Goal: Task Accomplishment & Management: Manage account settings

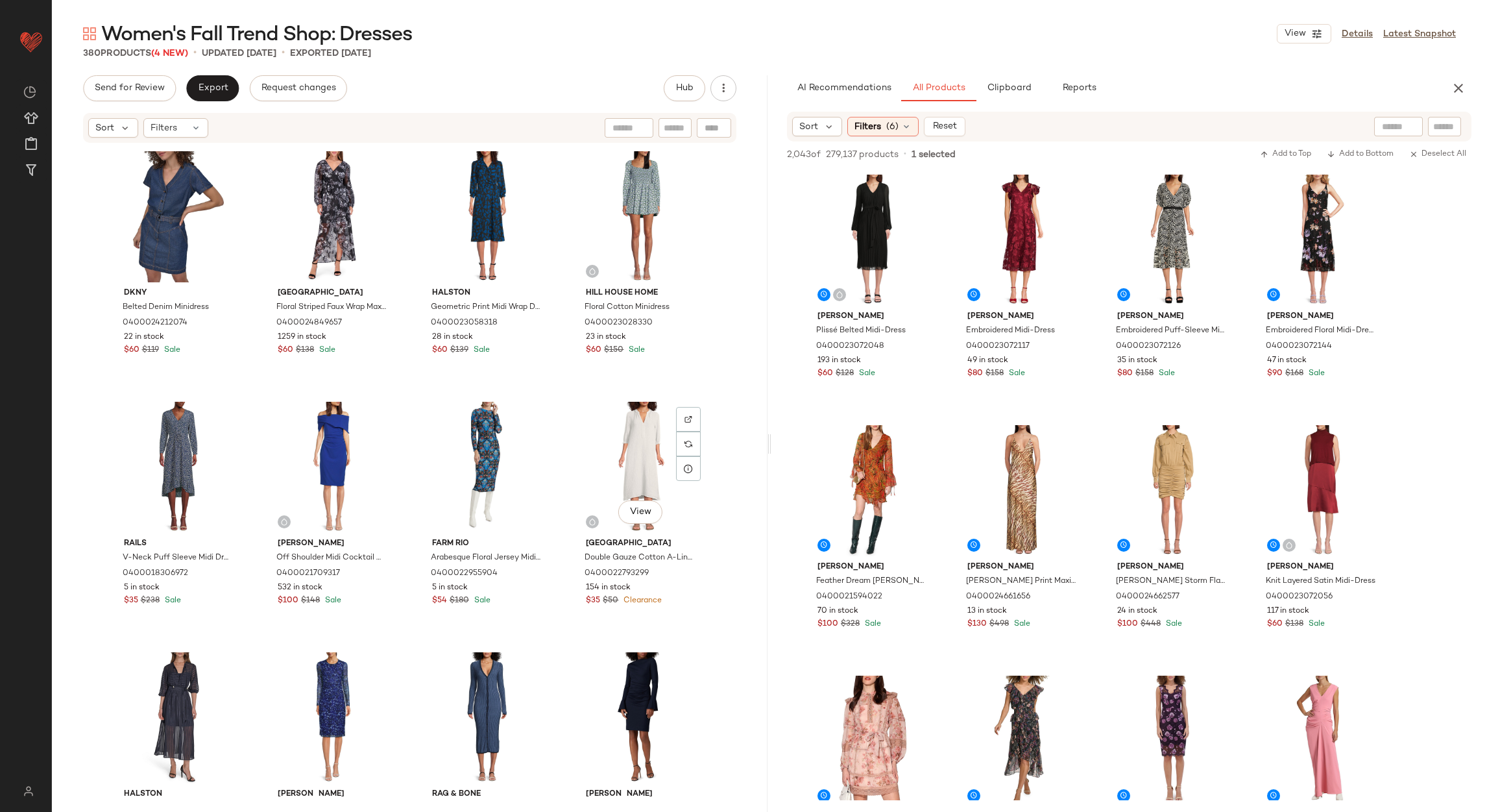
click at [633, 448] on div "View" at bounding box center [641, 467] width 131 height 131
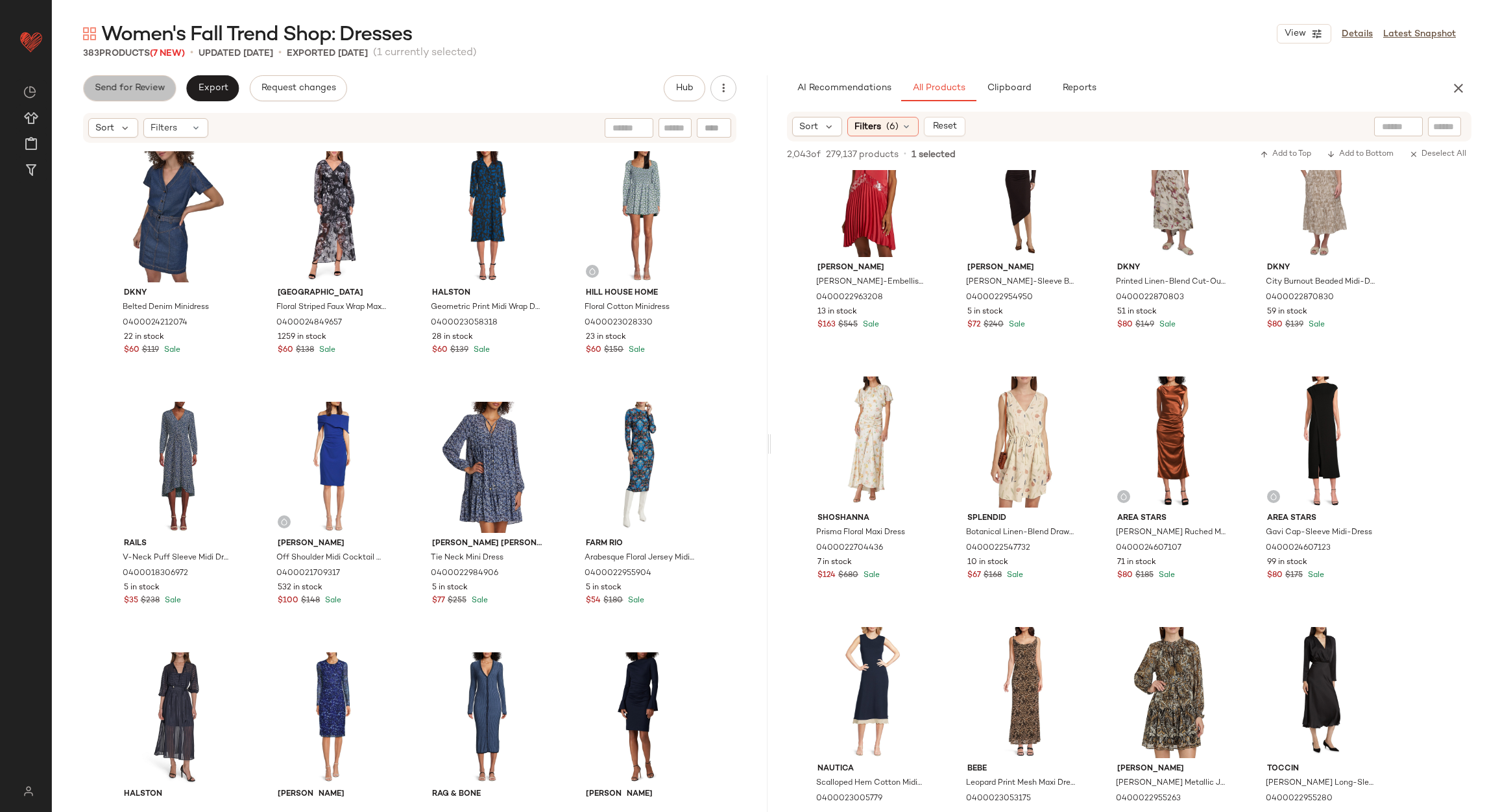
click at [138, 89] on span "Send for Review" at bounding box center [129, 88] width 71 height 10
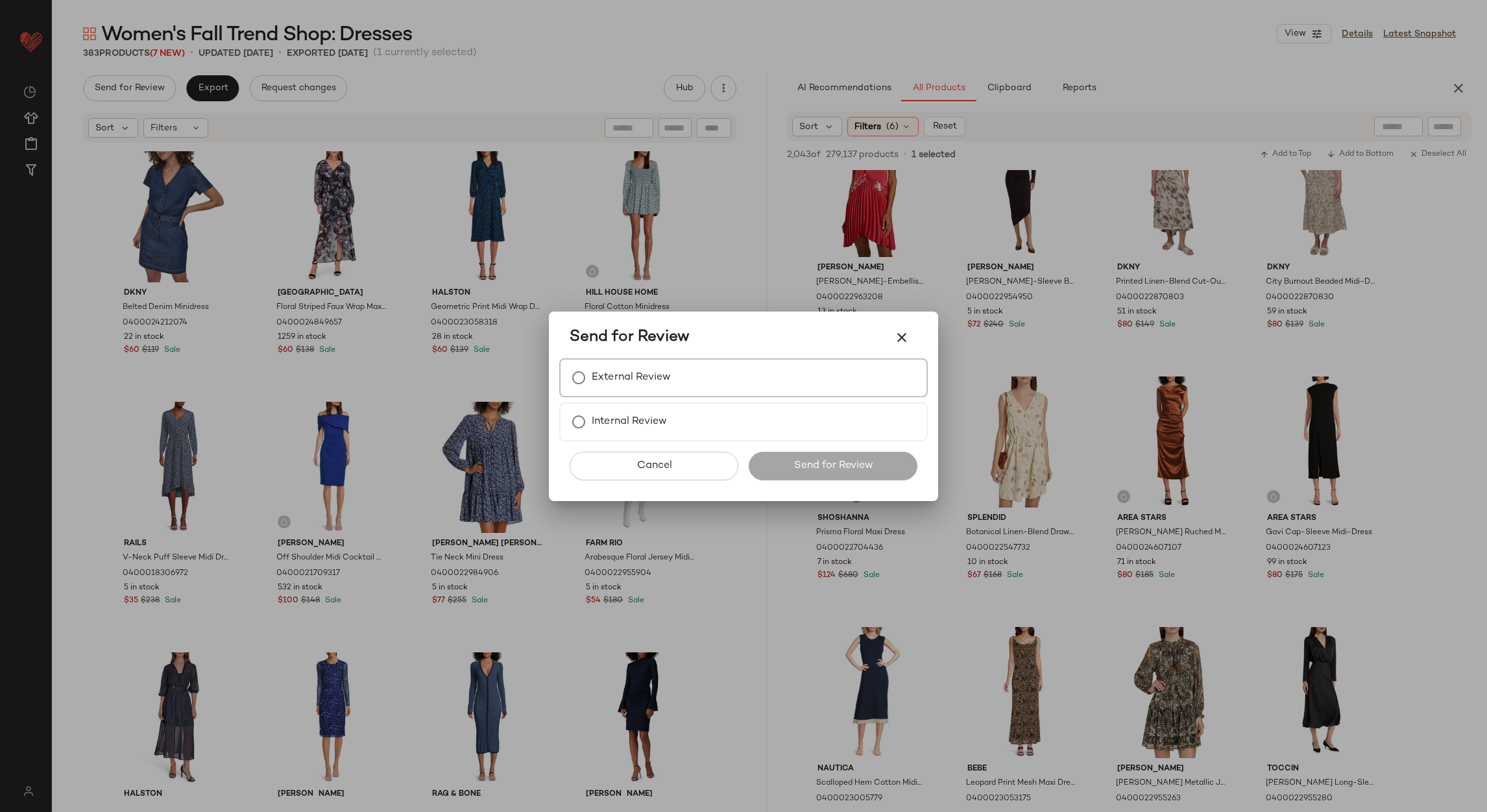
click at [640, 365] on label "External Review" at bounding box center [630, 377] width 79 height 26
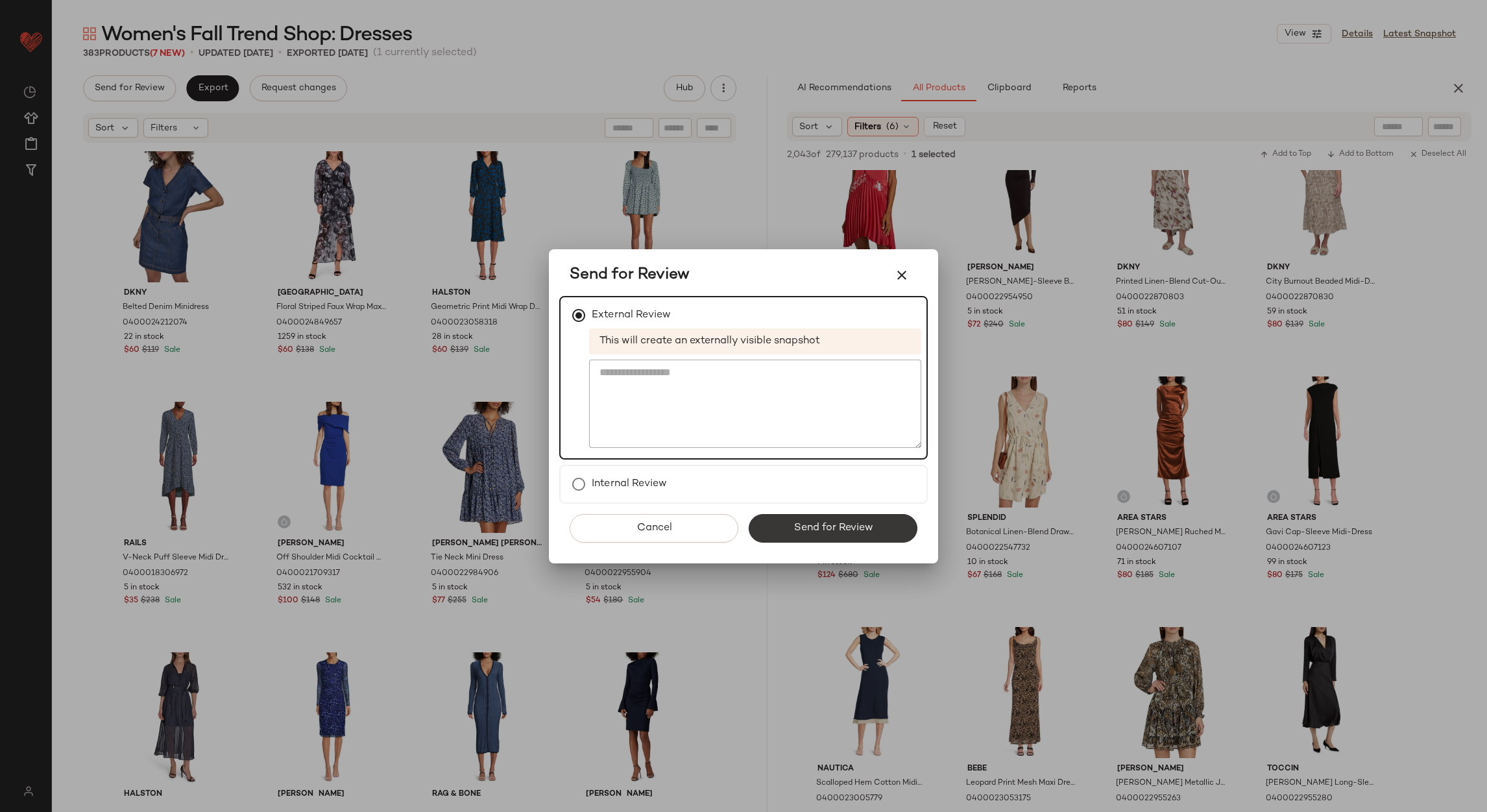
click at [782, 534] on button "Send for Review" at bounding box center [833, 529] width 169 height 29
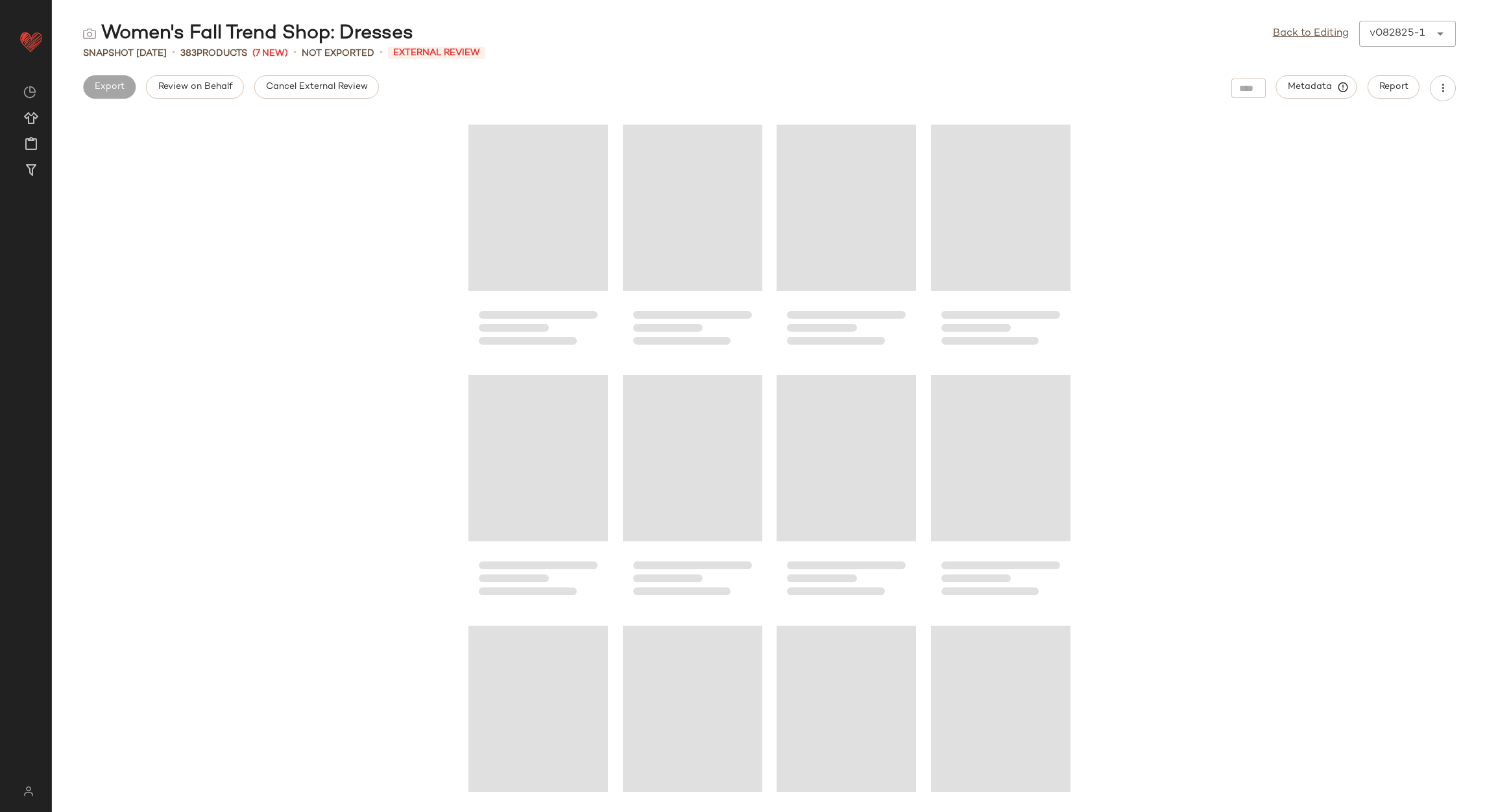
click at [301, 83] on span "Cancel External Review" at bounding box center [316, 87] width 103 height 10
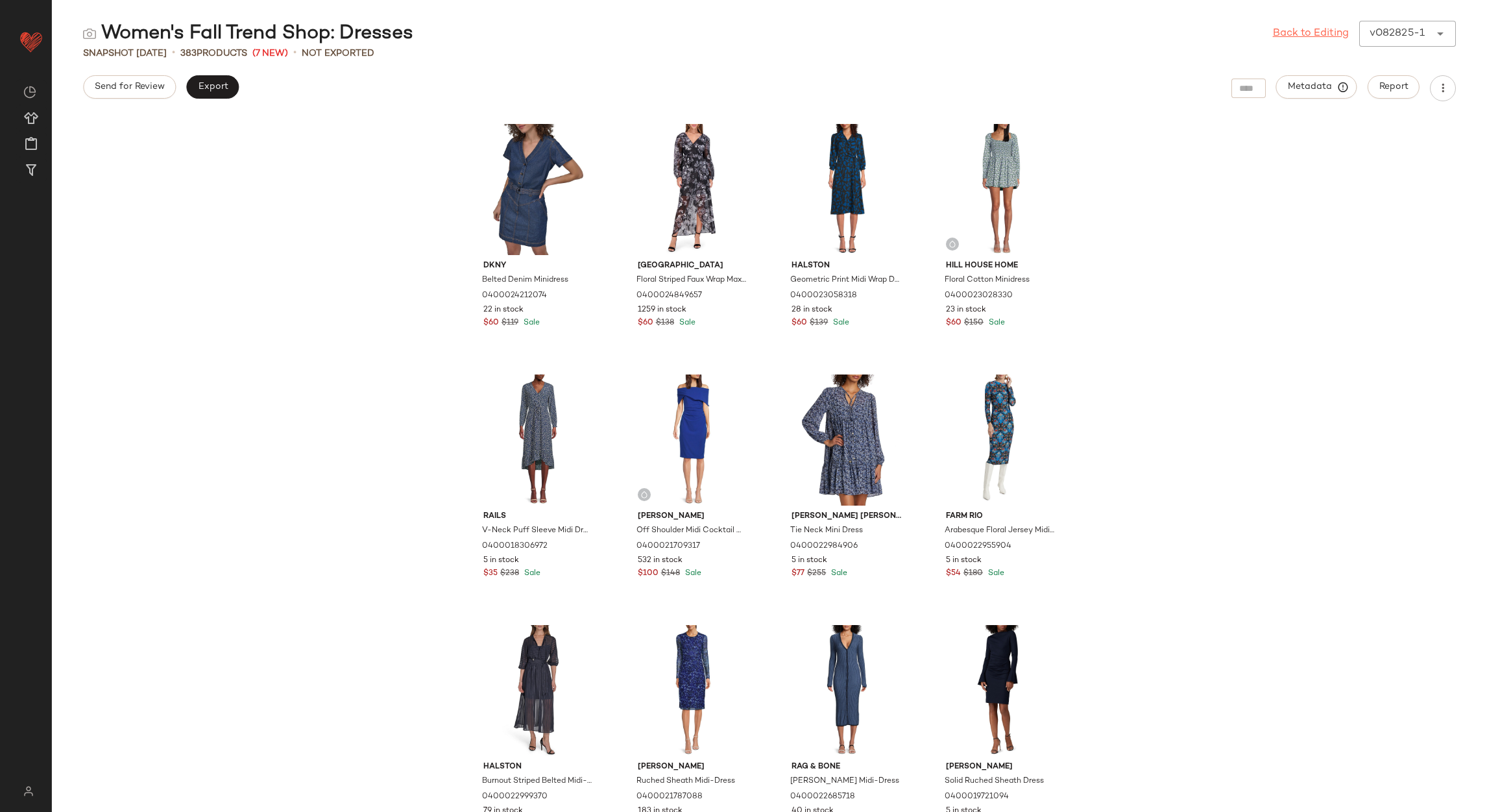
click at [1315, 39] on link "Back to Editing" at bounding box center [1310, 34] width 76 height 16
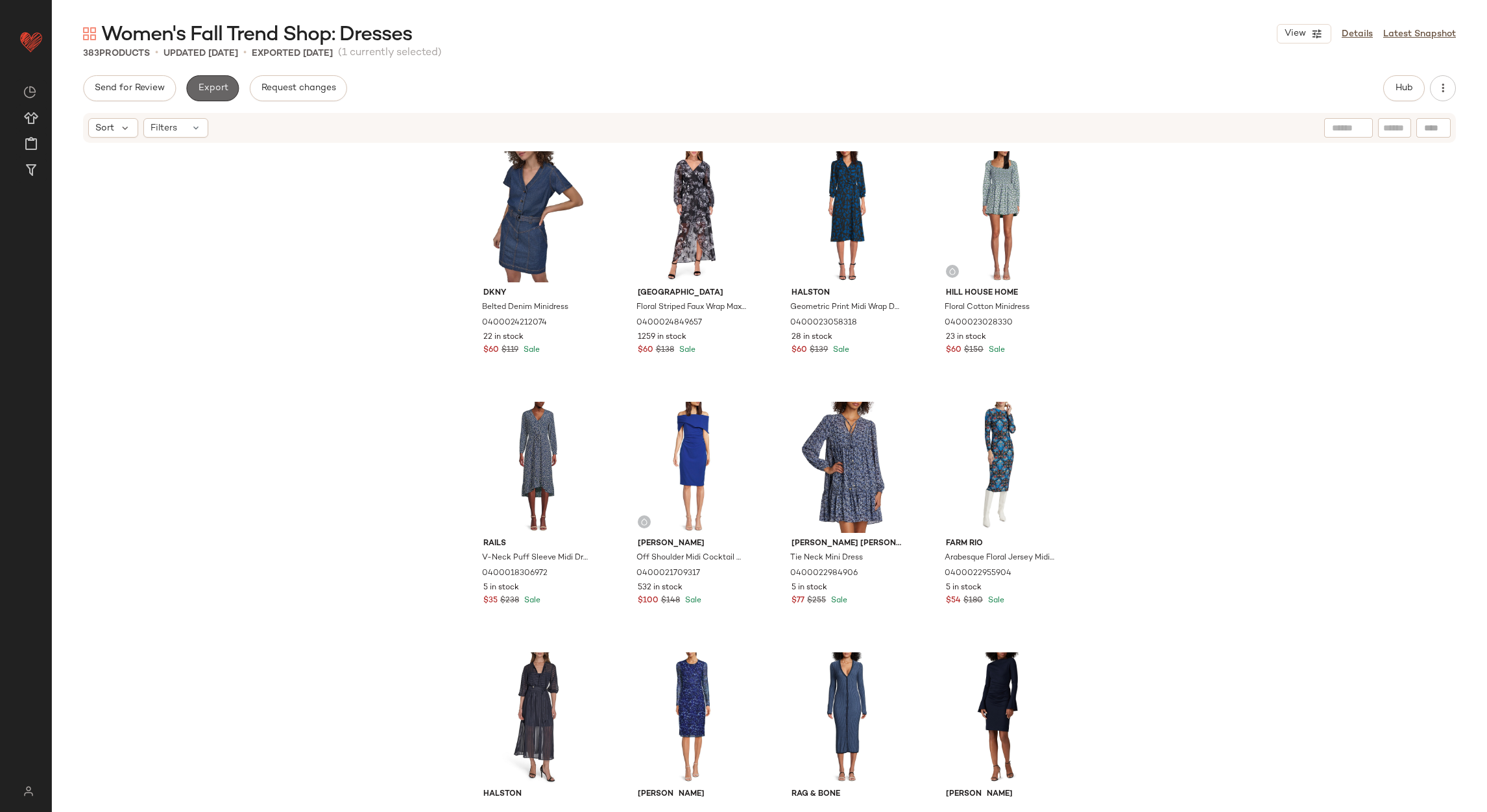
click at [213, 79] on button "Export" at bounding box center [213, 88] width 53 height 26
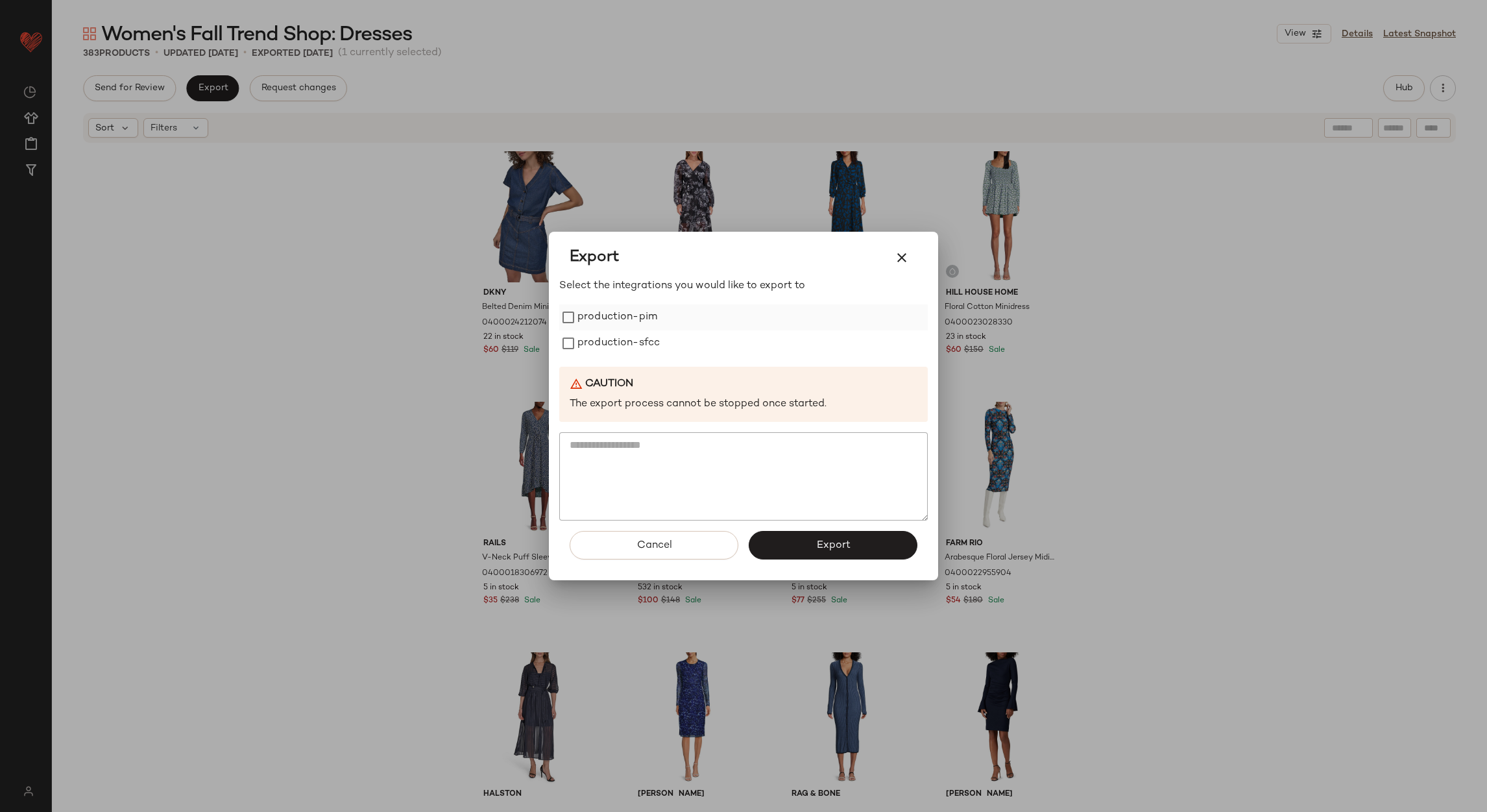
click at [599, 318] on label "production-pim" at bounding box center [618, 317] width 80 height 26
click at [605, 335] on label "production-sfcc" at bounding box center [619, 343] width 83 height 26
click at [789, 557] on button "Export" at bounding box center [833, 545] width 169 height 29
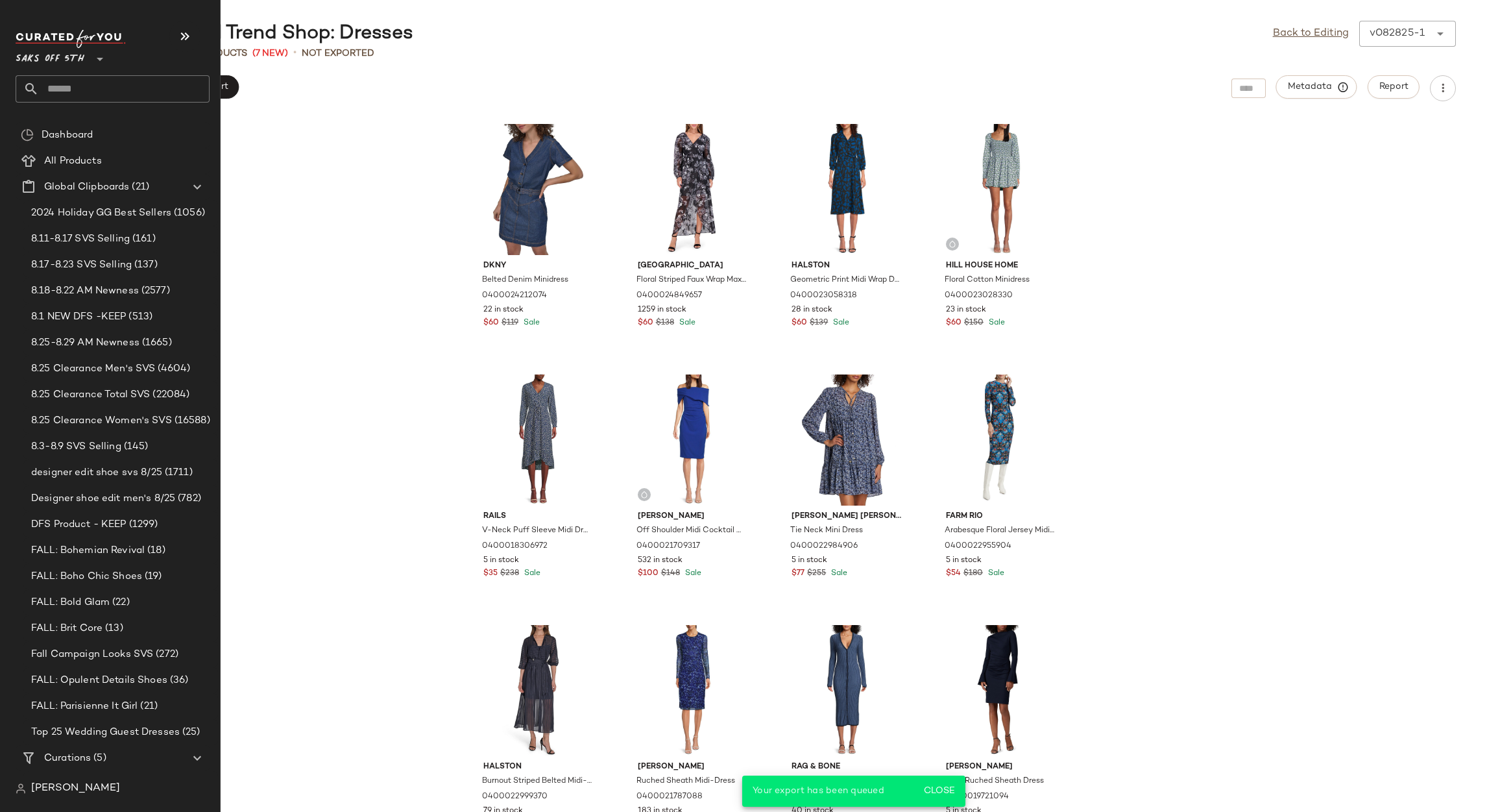
scroll to position [124, 0]
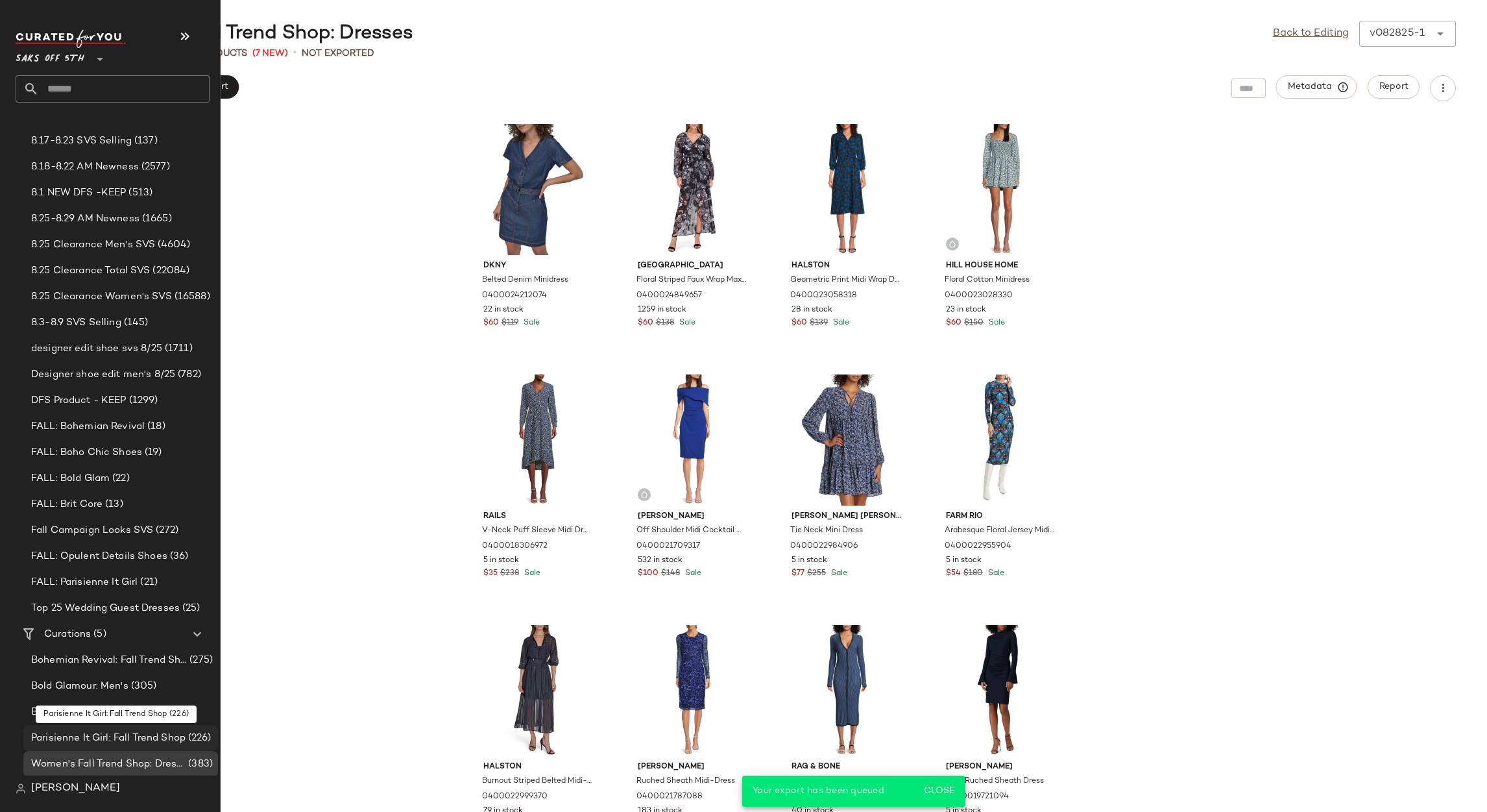
click at [123, 725] on div "Parisienne It Girl: Fall Trend Shop (226)" at bounding box center [120, 738] width 195 height 26
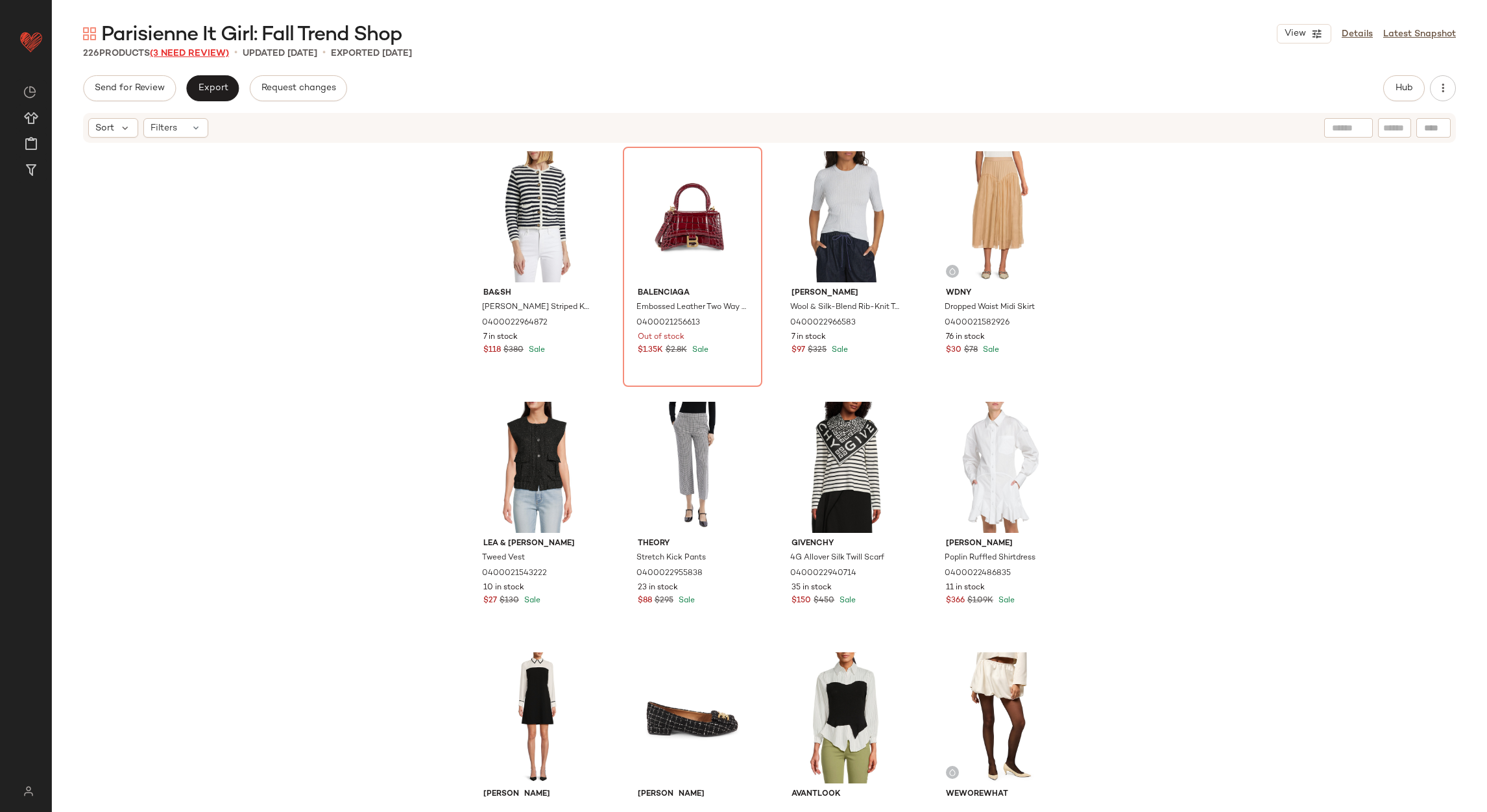
click at [205, 55] on span "(3 Need Review)" at bounding box center [189, 53] width 79 height 10
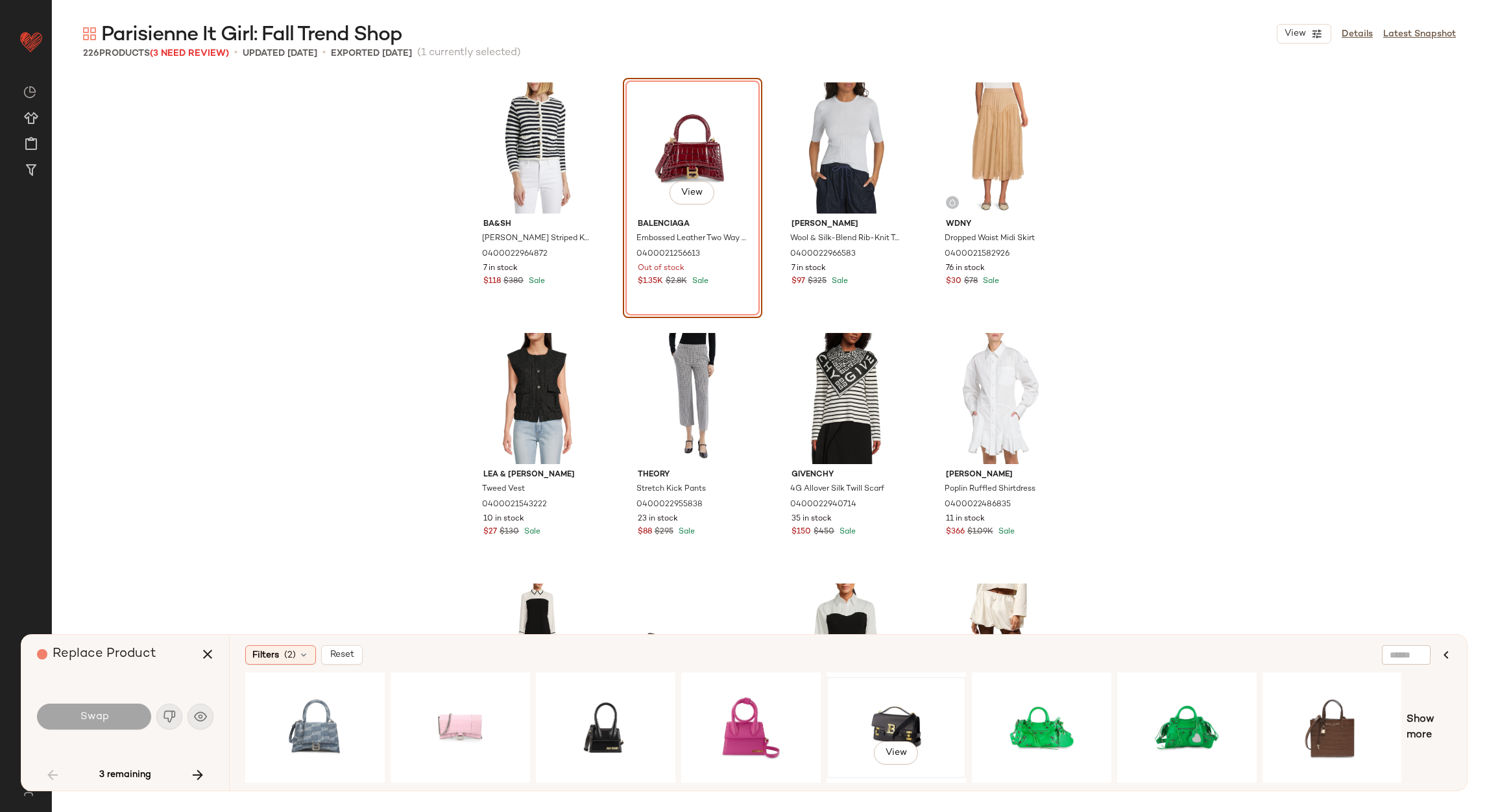
click at [876, 718] on div "View" at bounding box center [896, 728] width 131 height 92
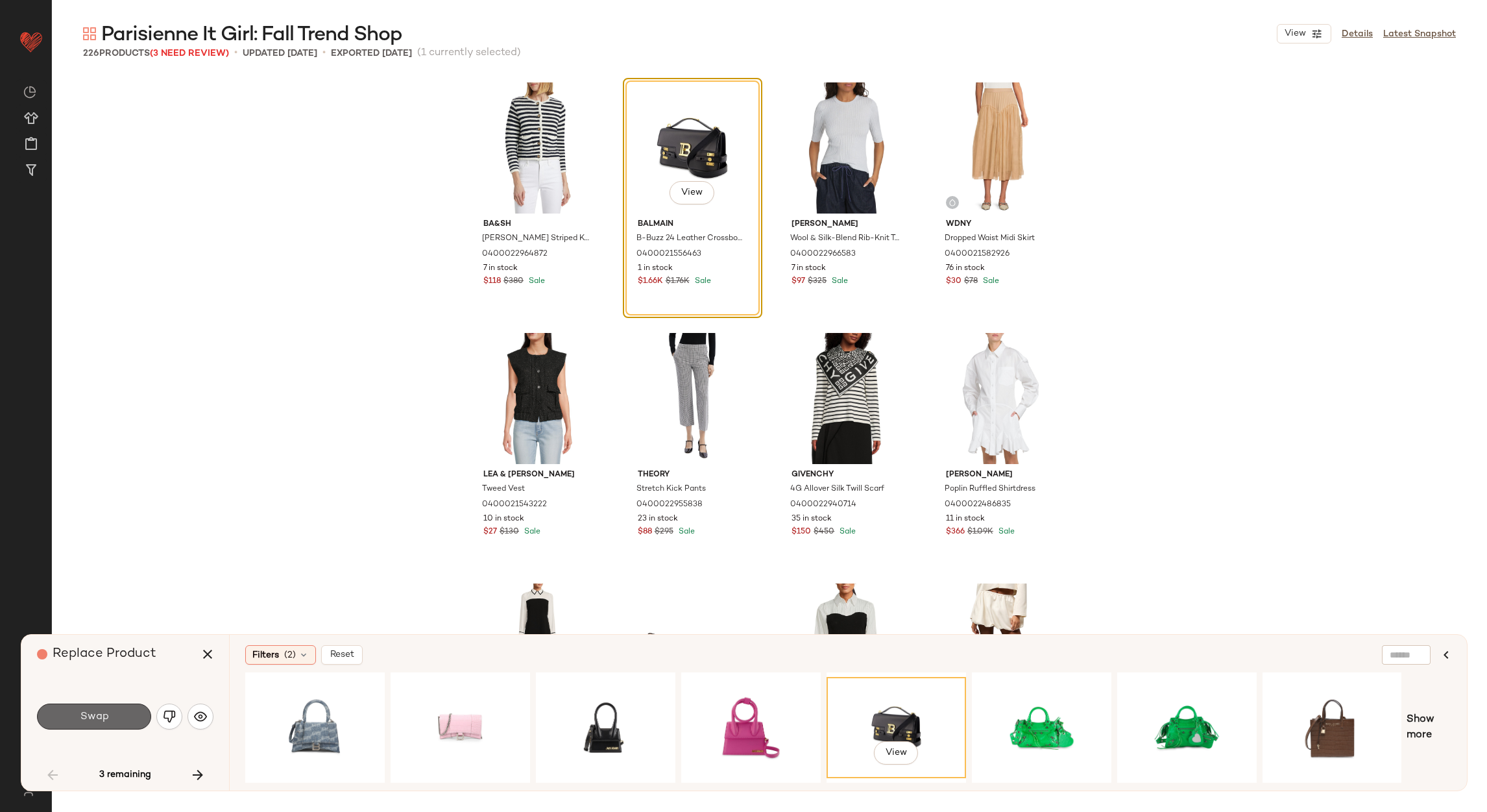
click at [83, 717] on span "Swap" at bounding box center [93, 716] width 29 height 12
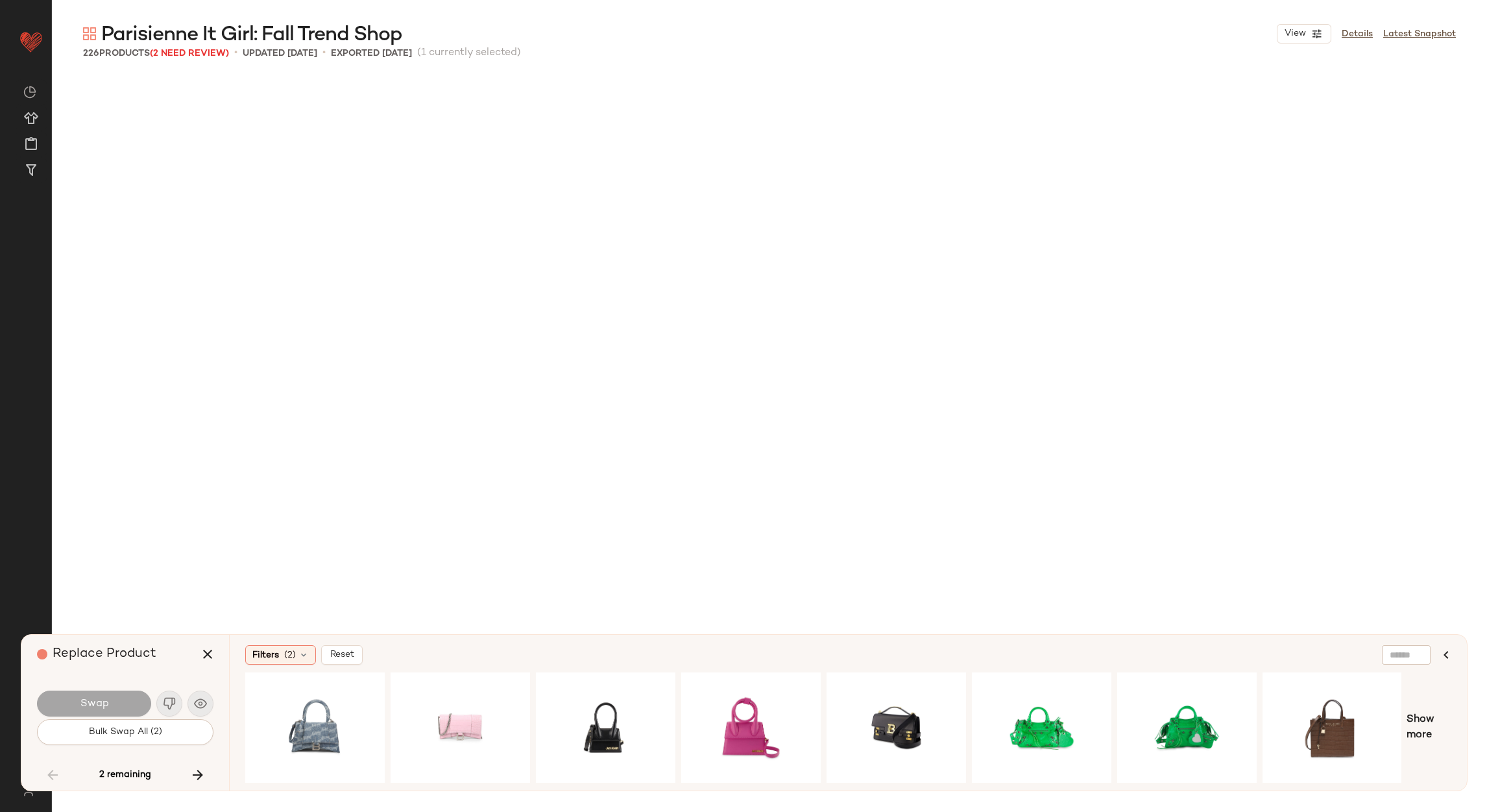
scroll to position [5010, 0]
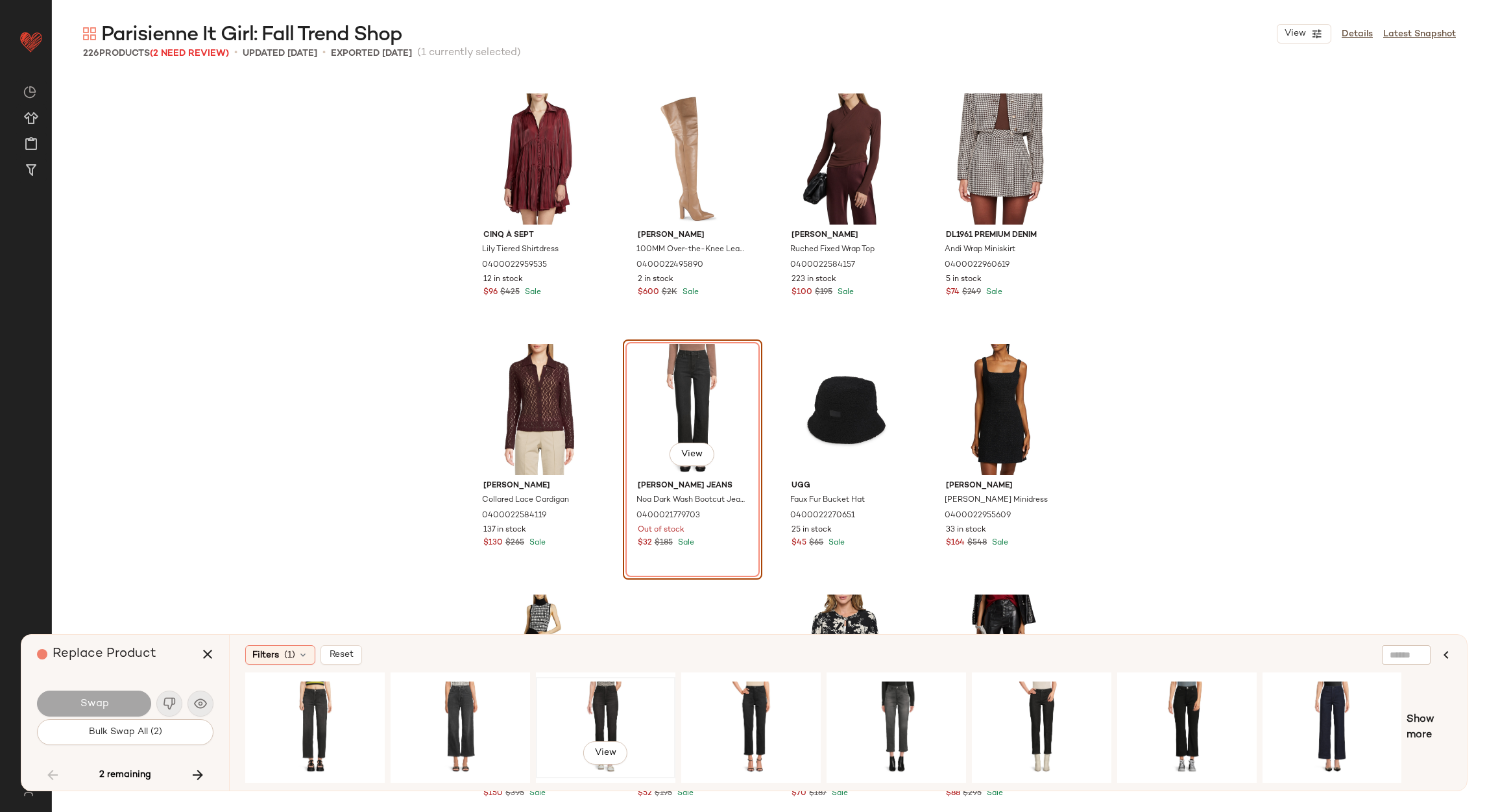
click at [619, 709] on div "View" at bounding box center [606, 728] width 131 height 92
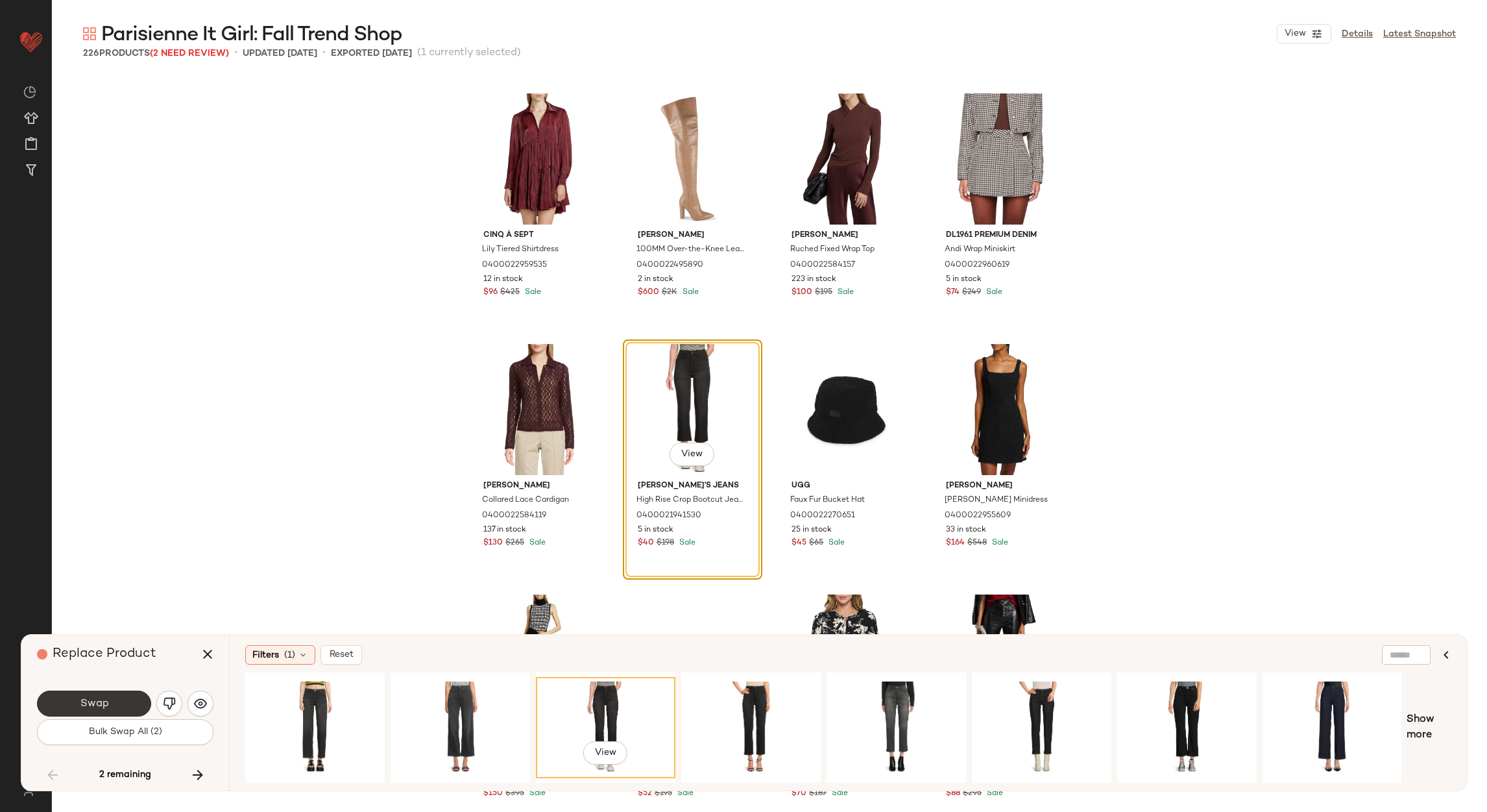
click at [119, 704] on button "Swap" at bounding box center [93, 703] width 114 height 26
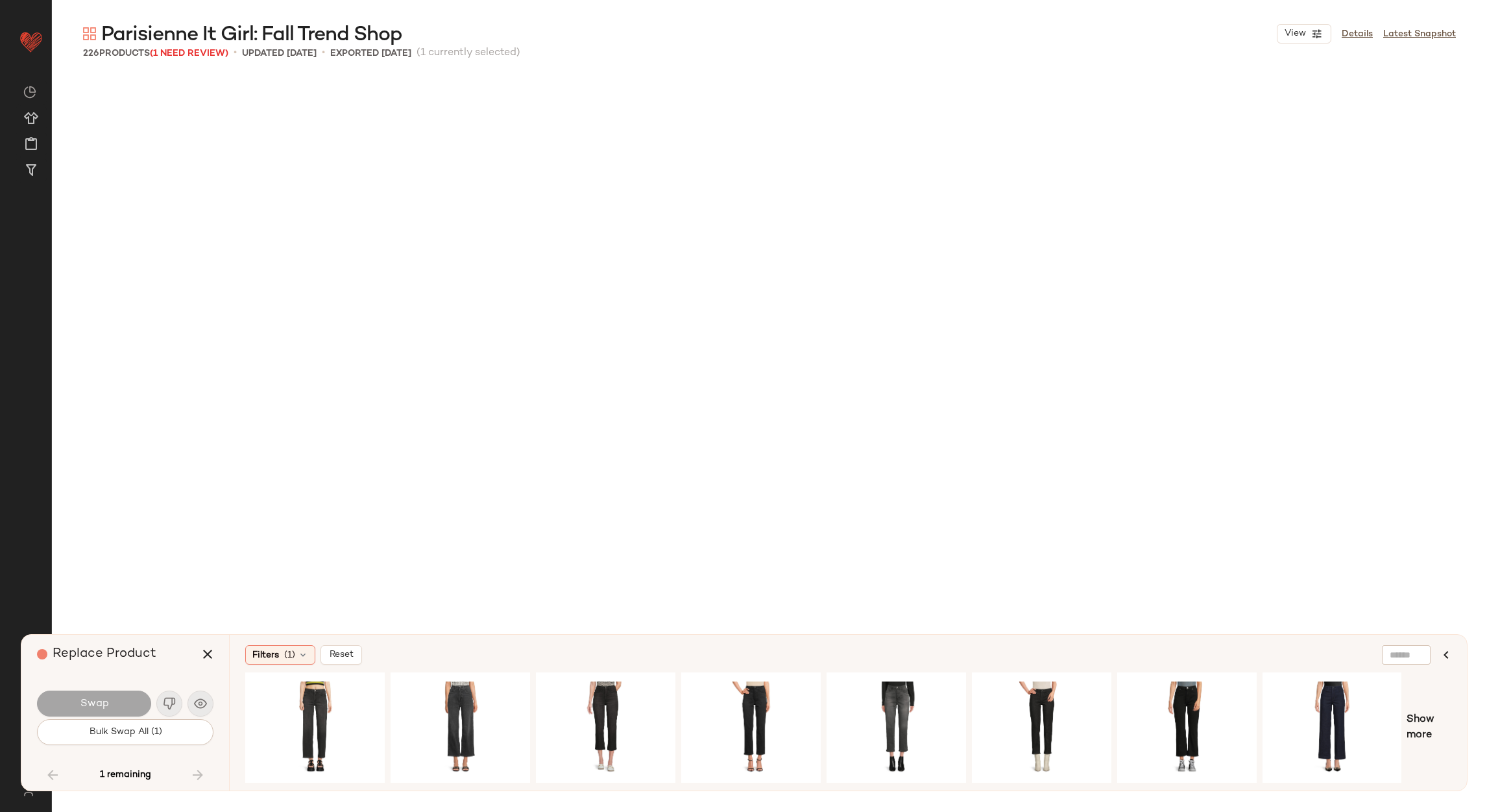
scroll to position [7014, 0]
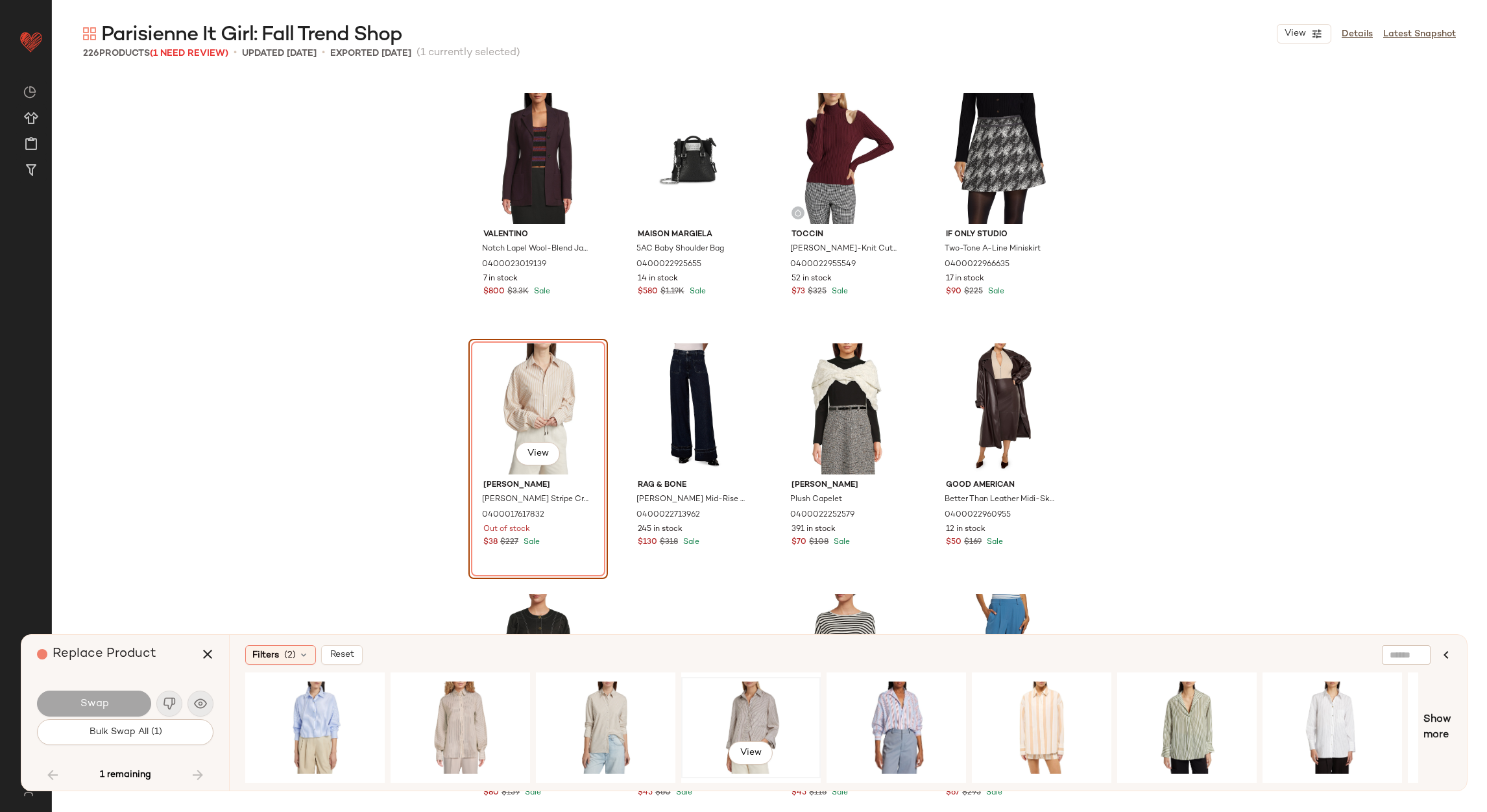
click at [742, 694] on div "View" at bounding box center [751, 728] width 131 height 92
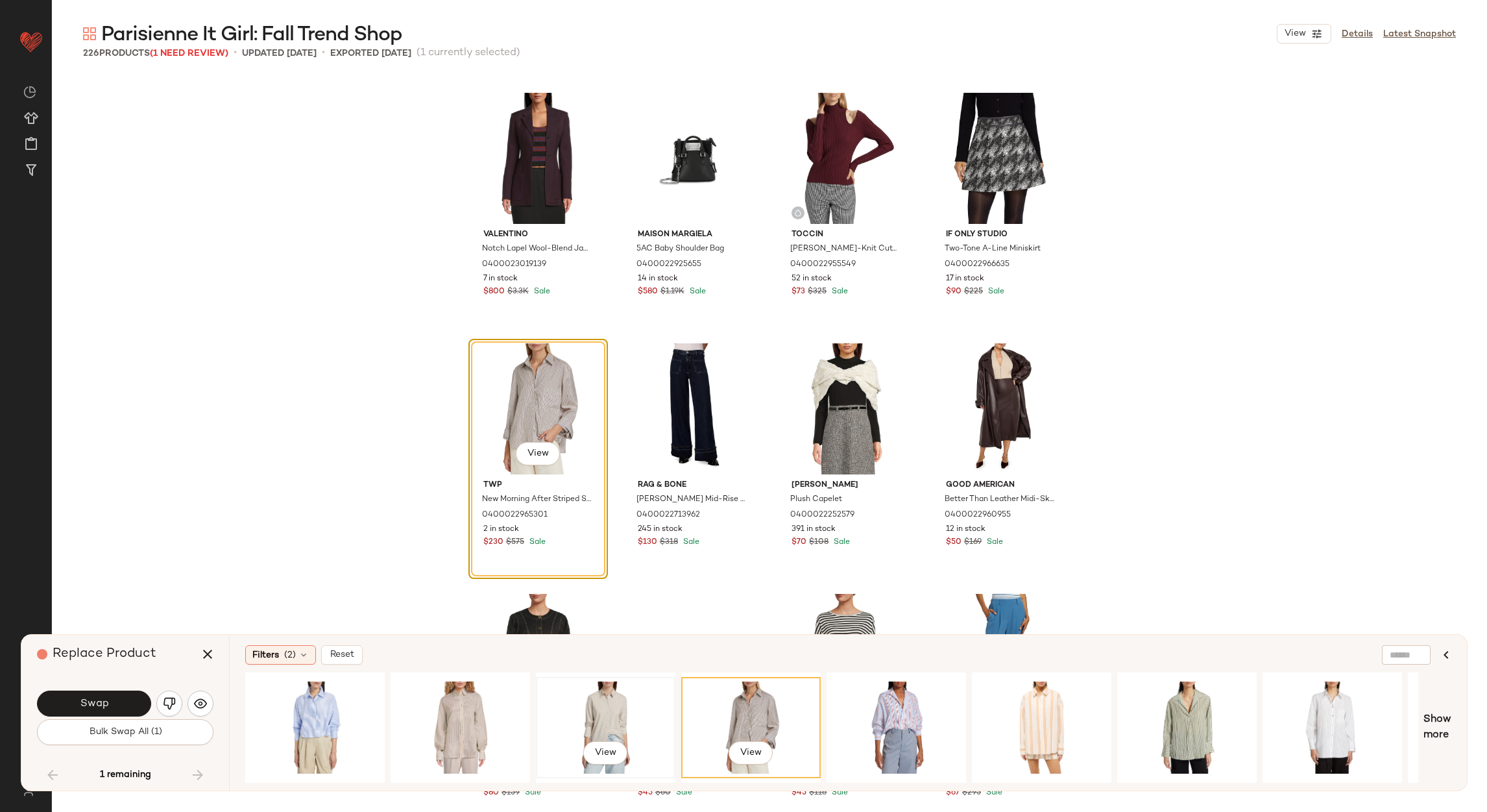
click at [619, 693] on div "View" at bounding box center [606, 728] width 131 height 92
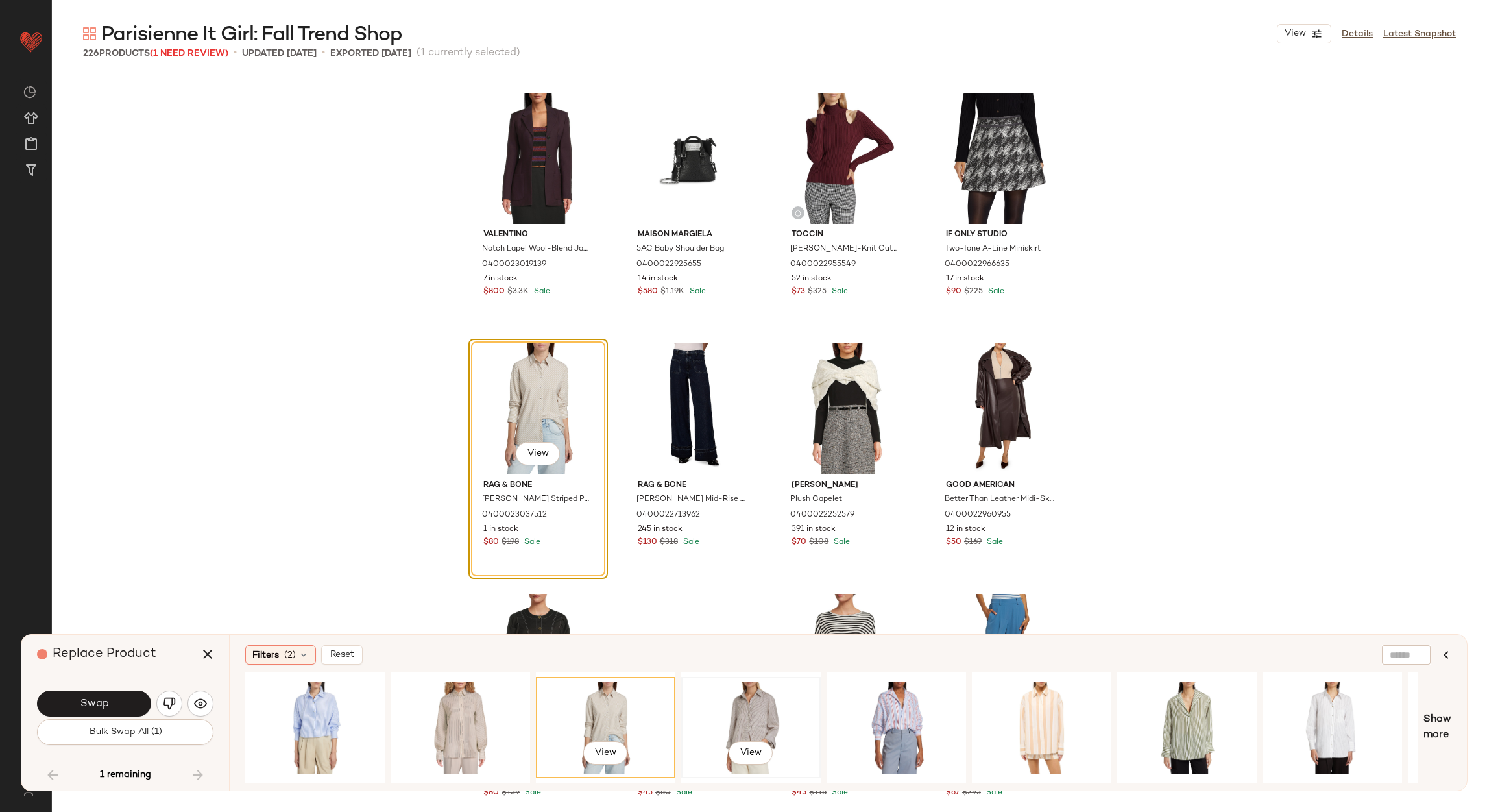
click at [727, 698] on div "View" at bounding box center [751, 728] width 131 height 92
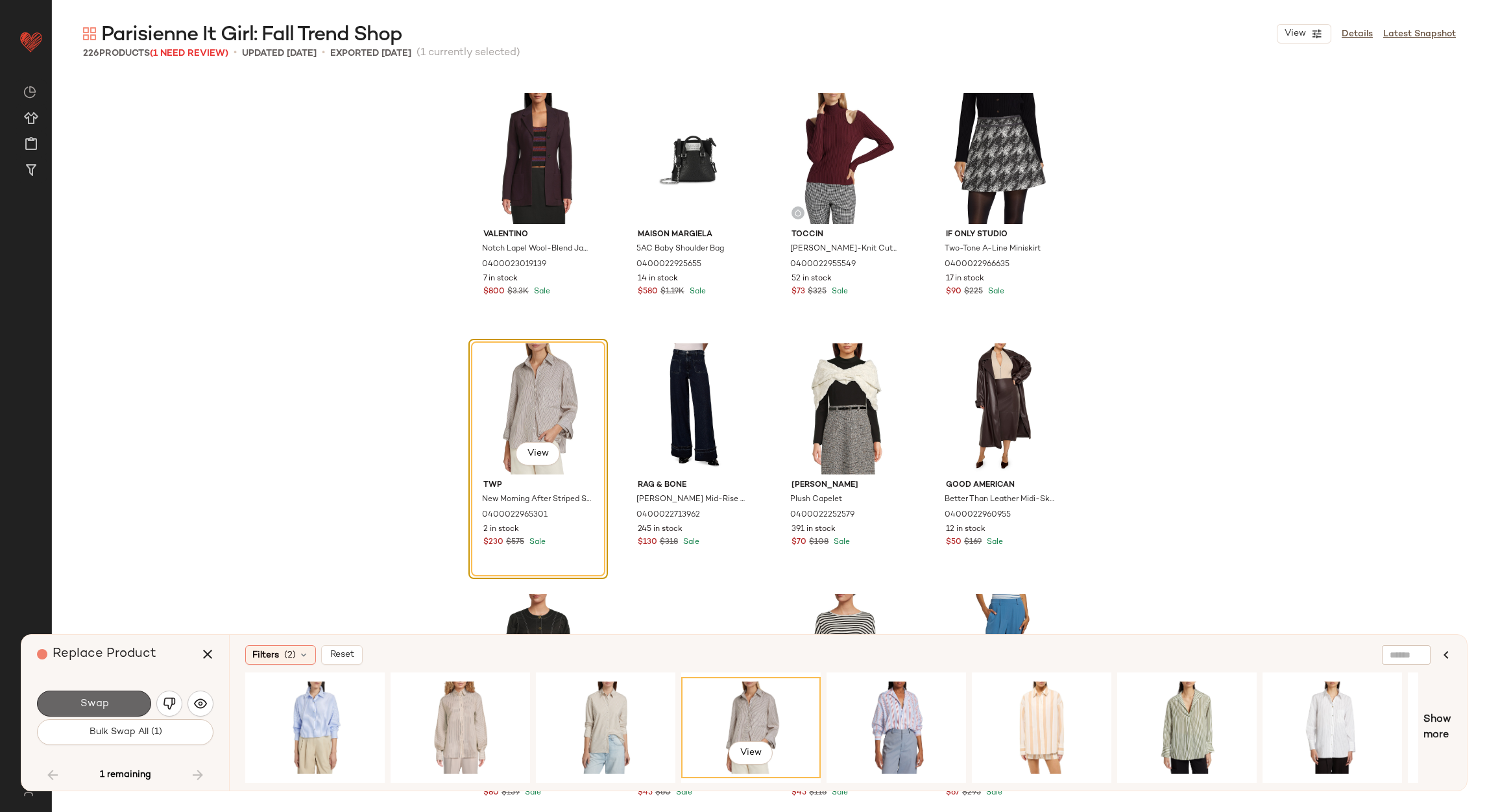
click at [116, 704] on button "Swap" at bounding box center [93, 703] width 114 height 26
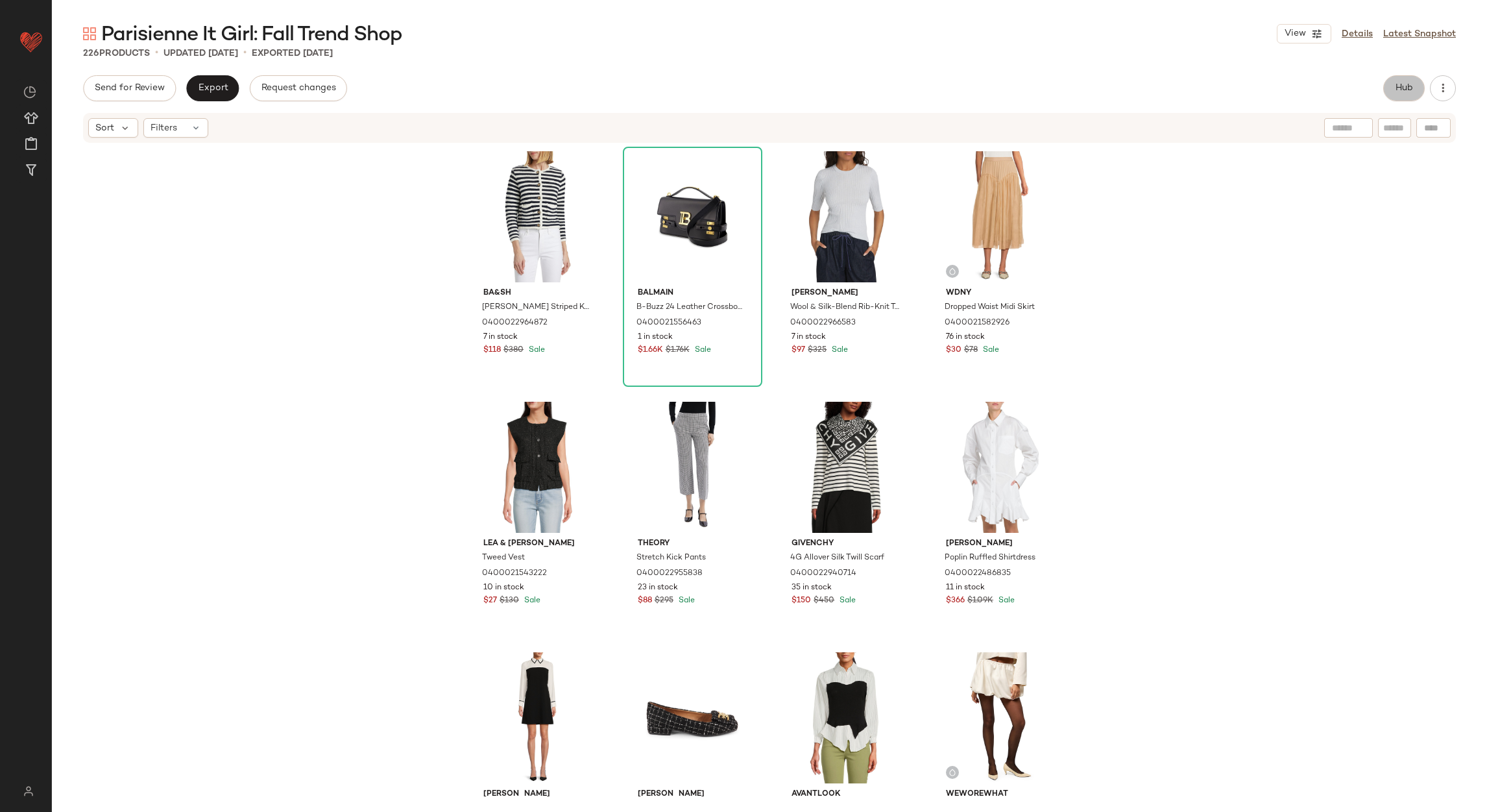
click at [1392, 93] on button "Hub" at bounding box center [1404, 88] width 41 height 26
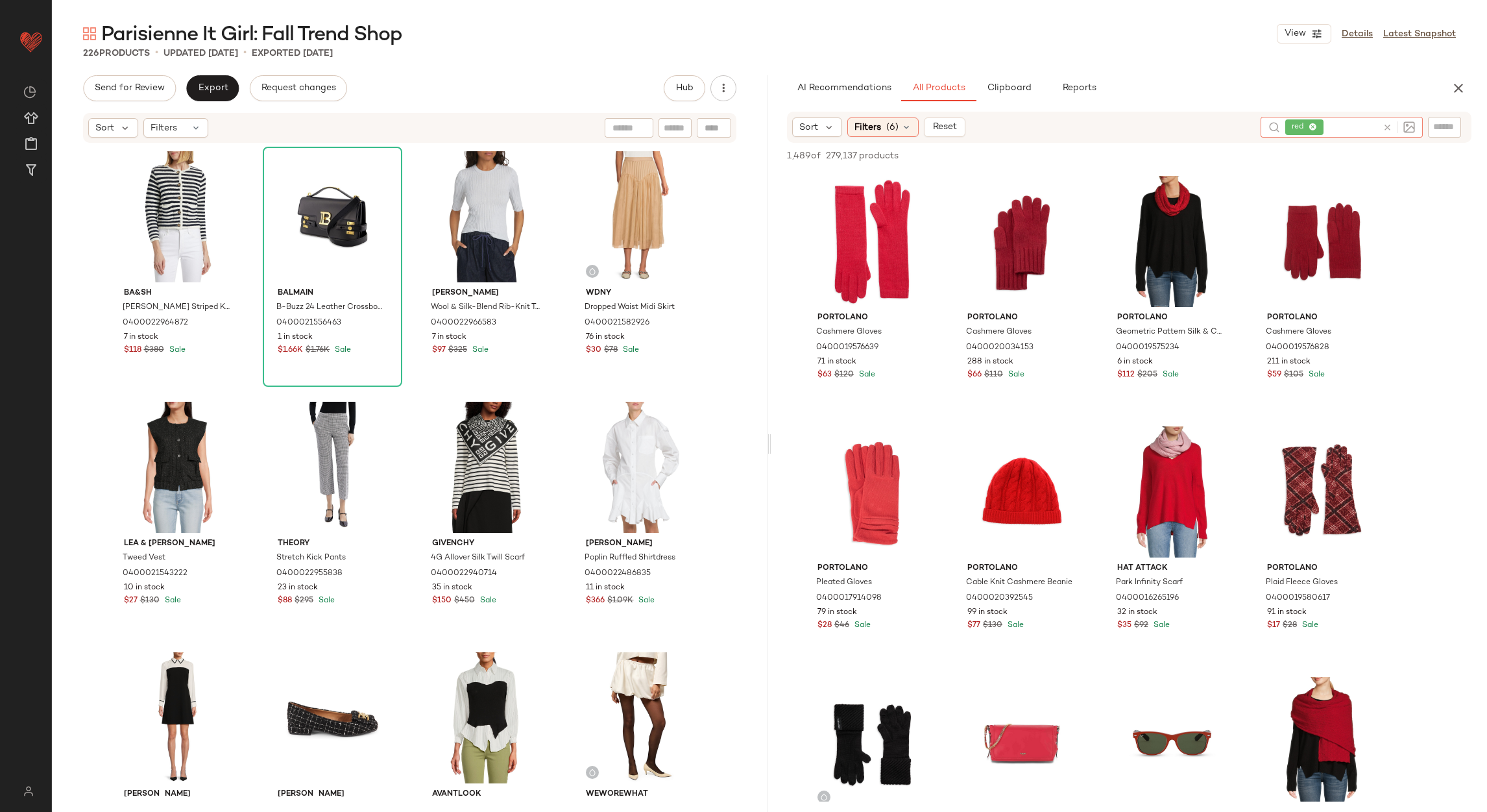
click at [1389, 126] on icon at bounding box center [1387, 127] width 10 height 10
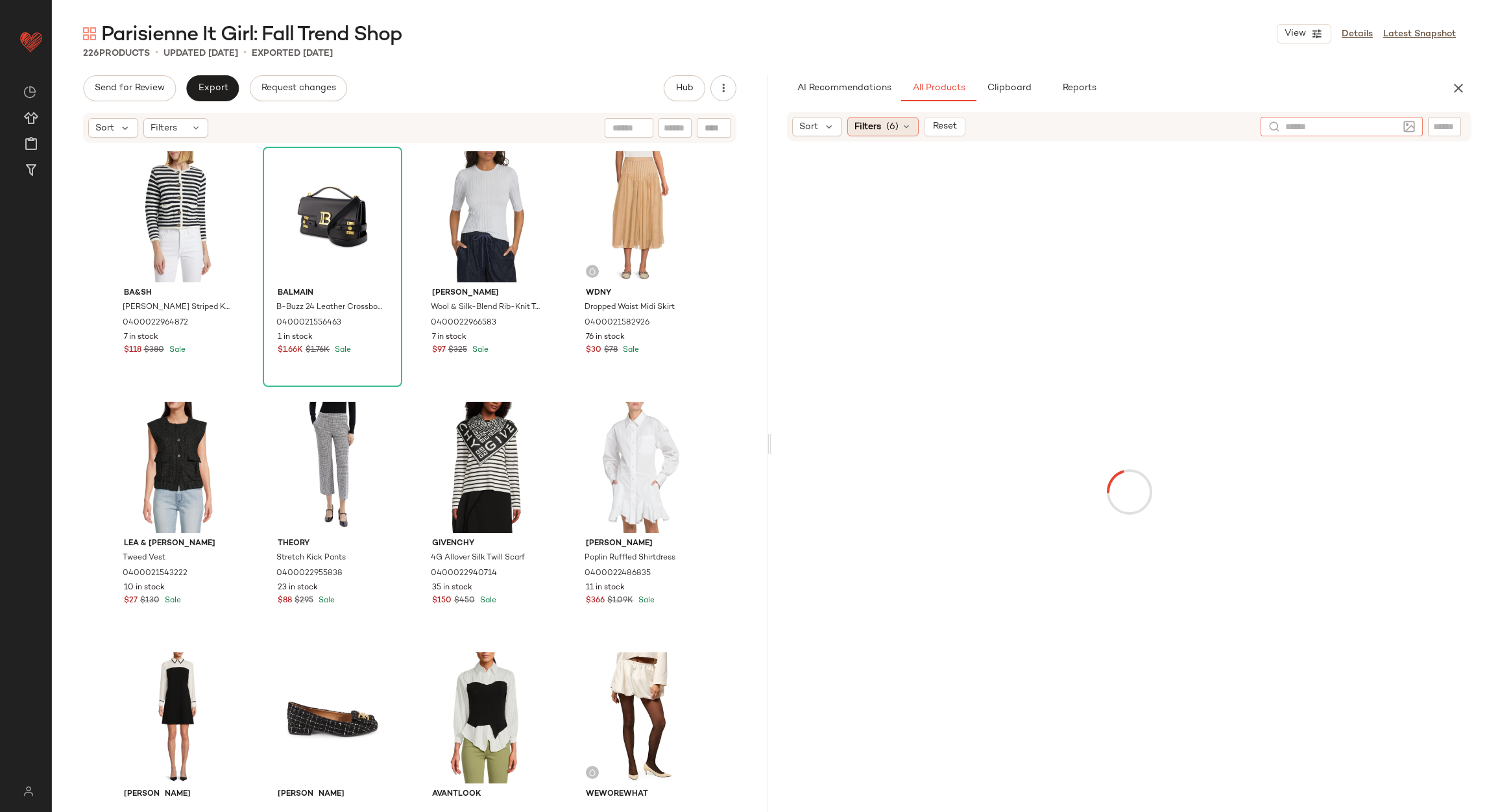
click at [867, 122] on span "Filters" at bounding box center [868, 127] width 26 height 14
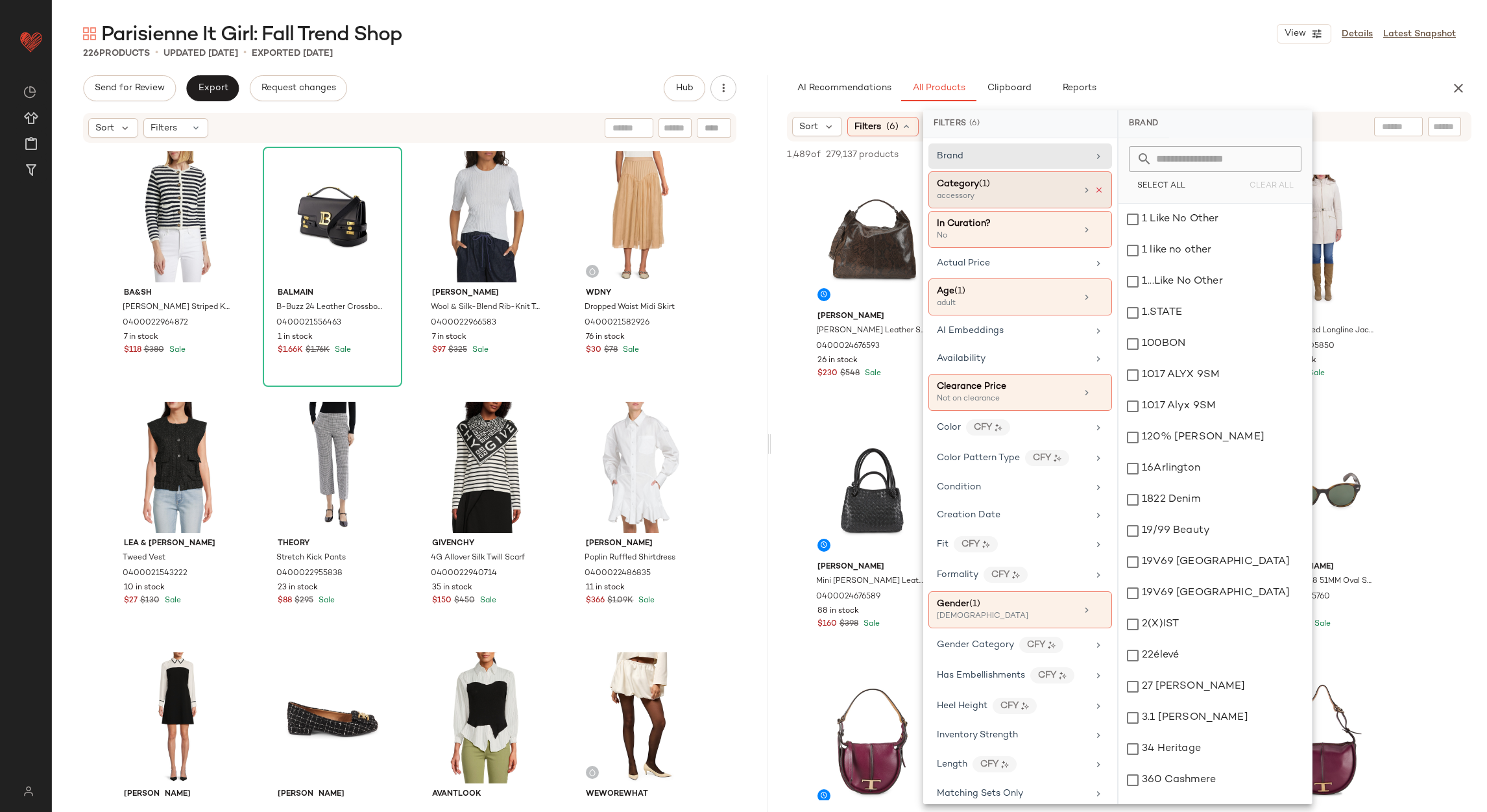
click at [1098, 192] on icon at bounding box center [1099, 189] width 9 height 9
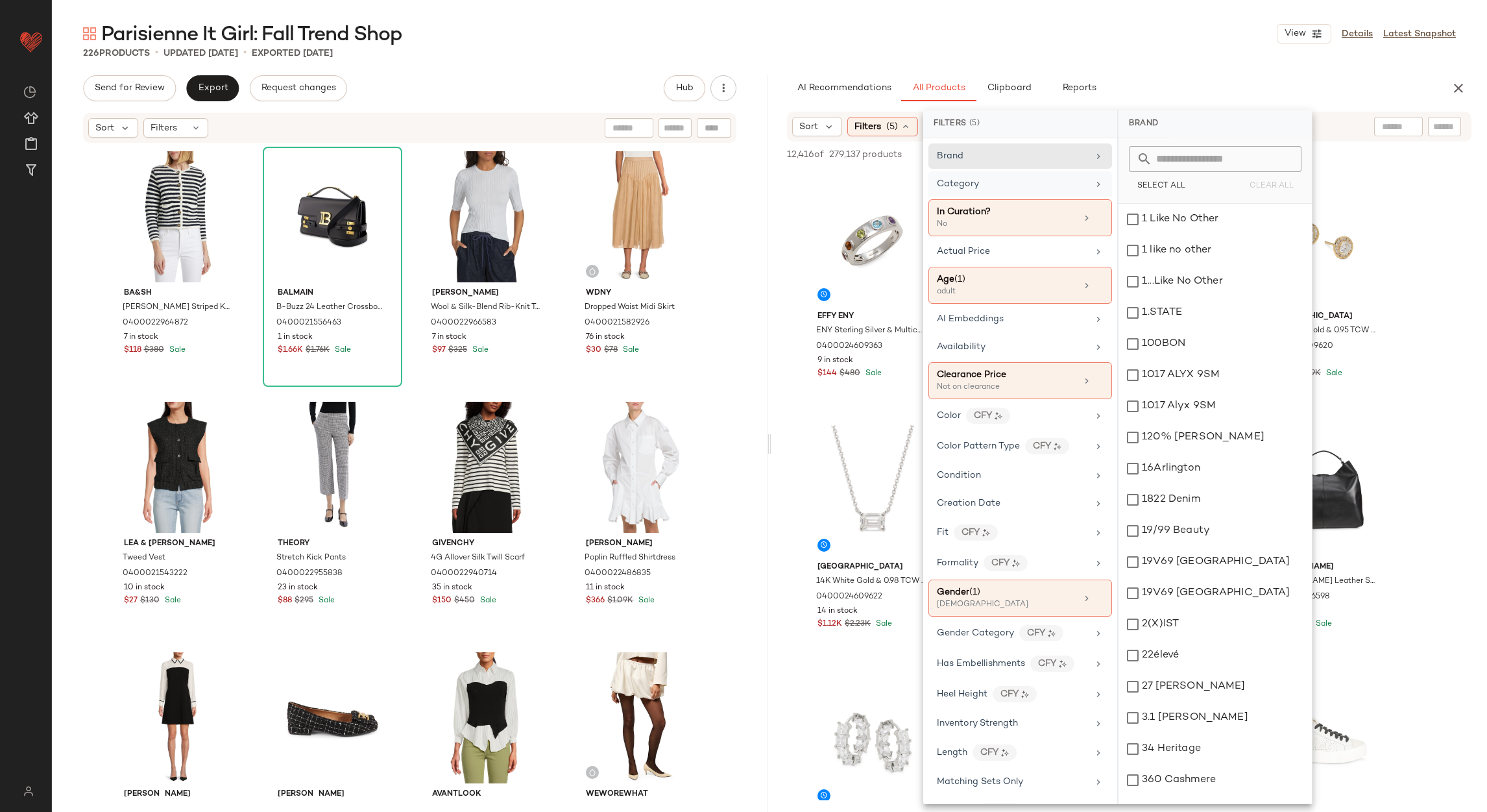
click at [1079, 181] on div "Category" at bounding box center [1013, 184] width 151 height 14
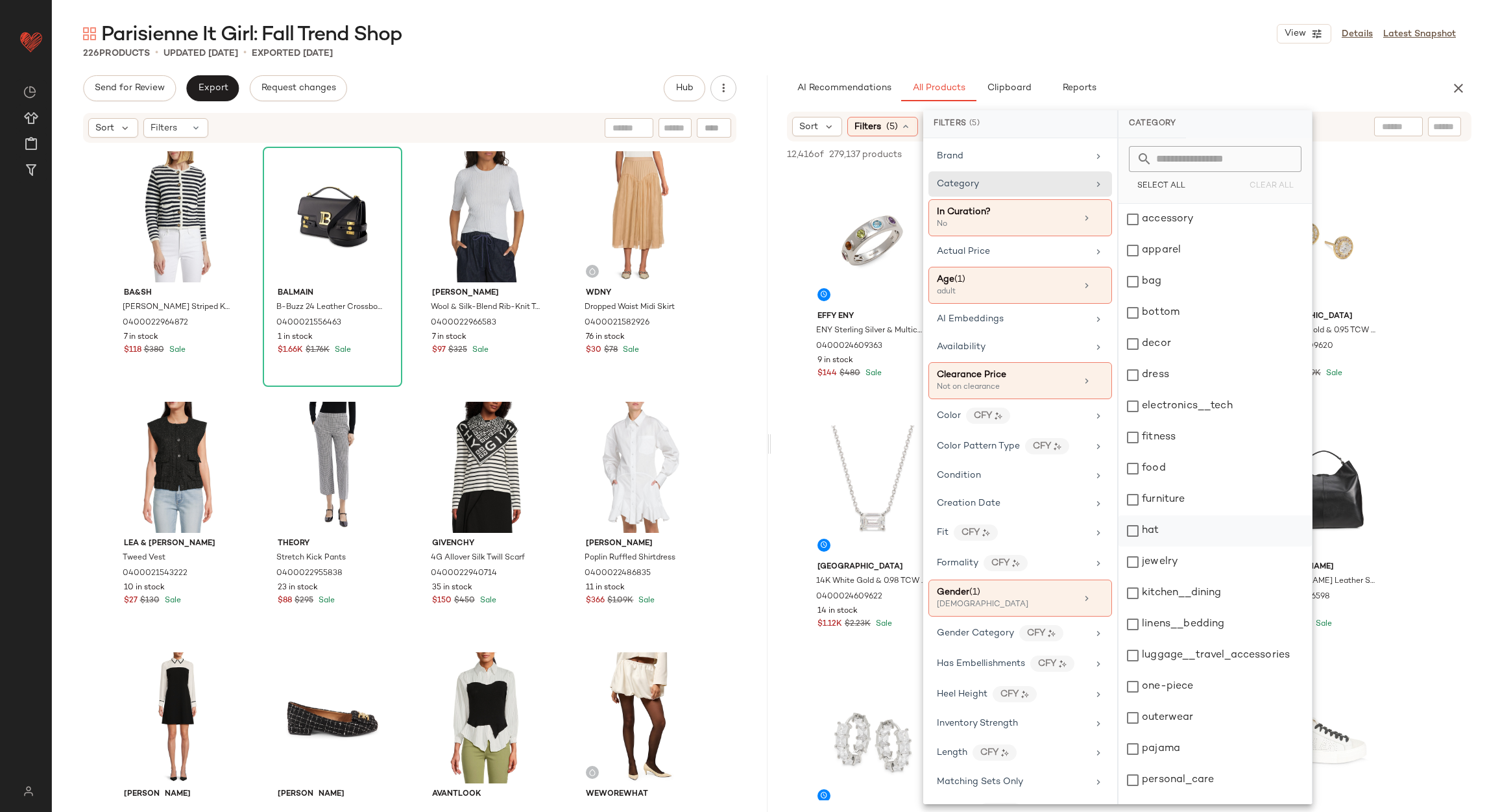
scroll to position [178, 0]
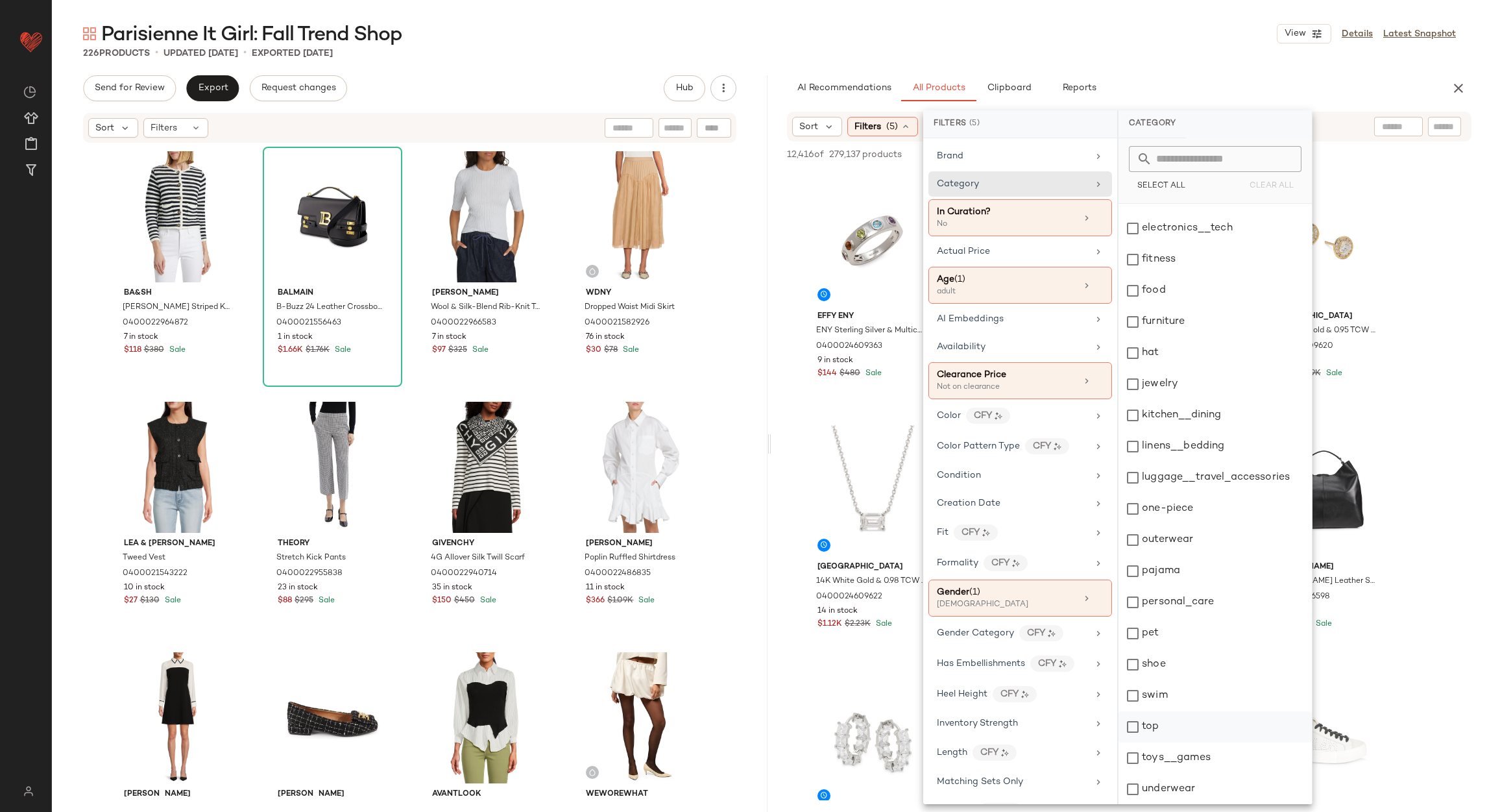
click at [1169, 725] on div "top" at bounding box center [1215, 726] width 193 height 31
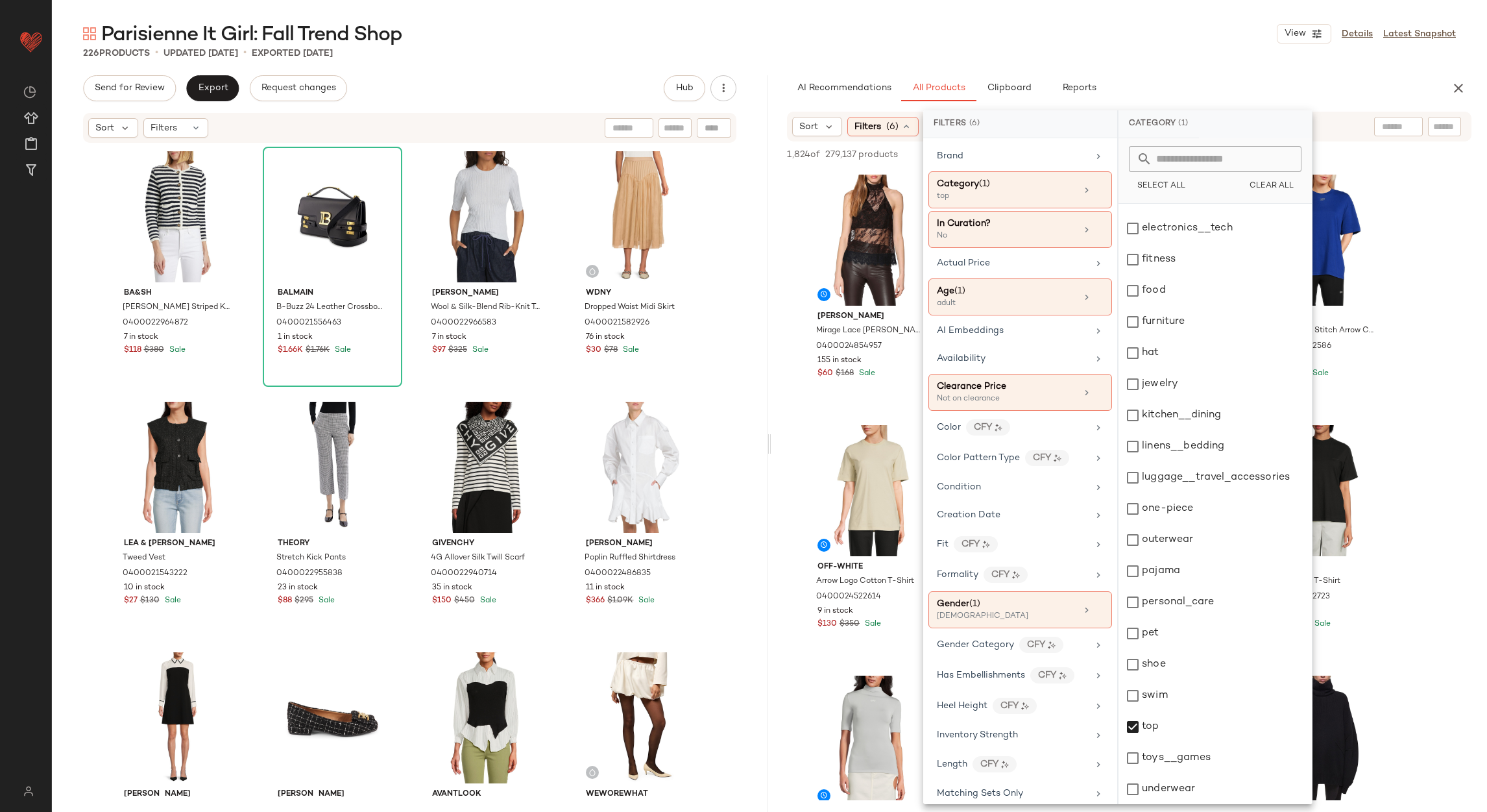
click at [1117, 37] on div "Parisienne It Girl: Fall Trend Shop View Details Latest Snapshot" at bounding box center [769, 33] width 1435 height 26
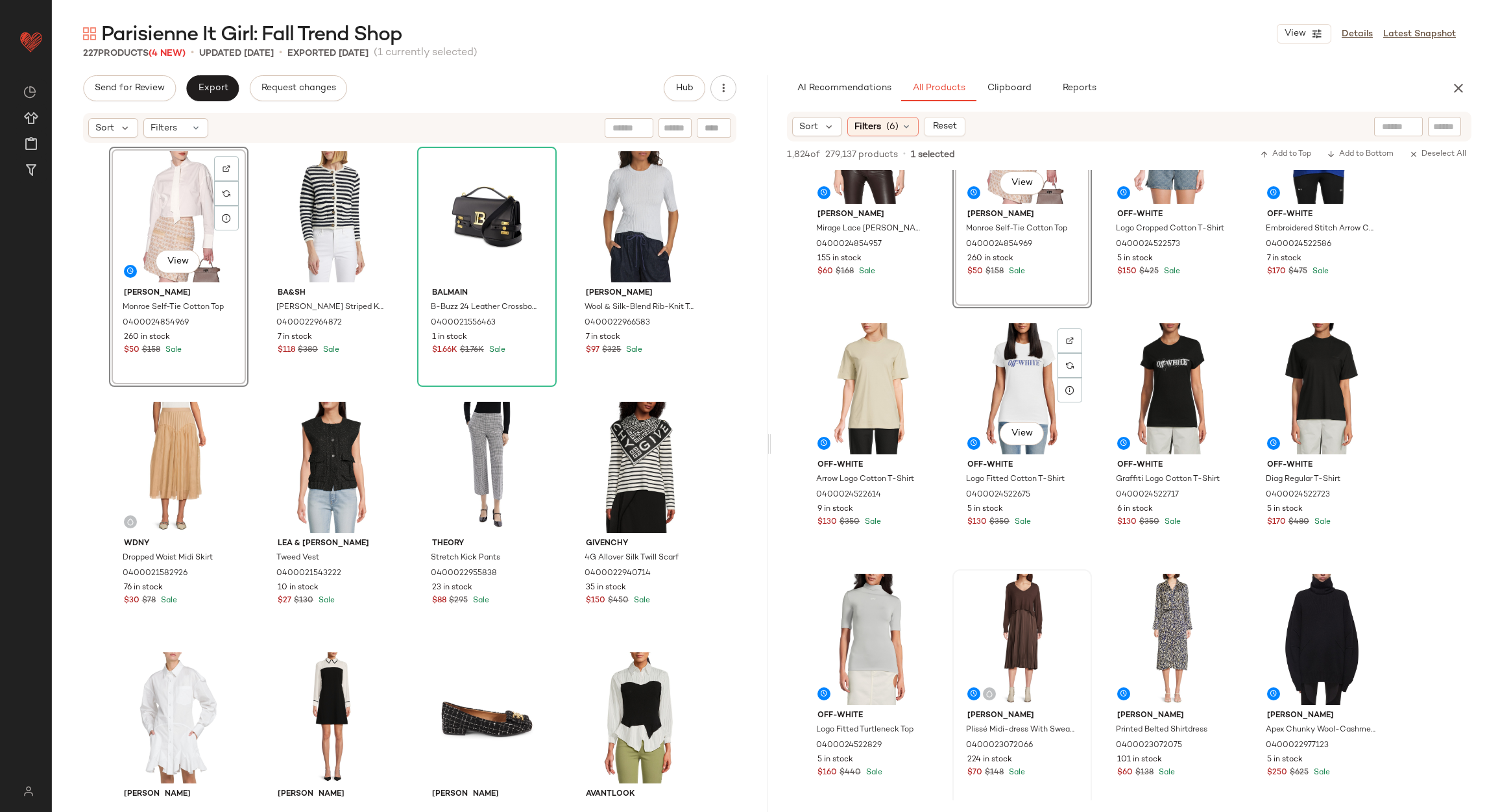
scroll to position [291, 0]
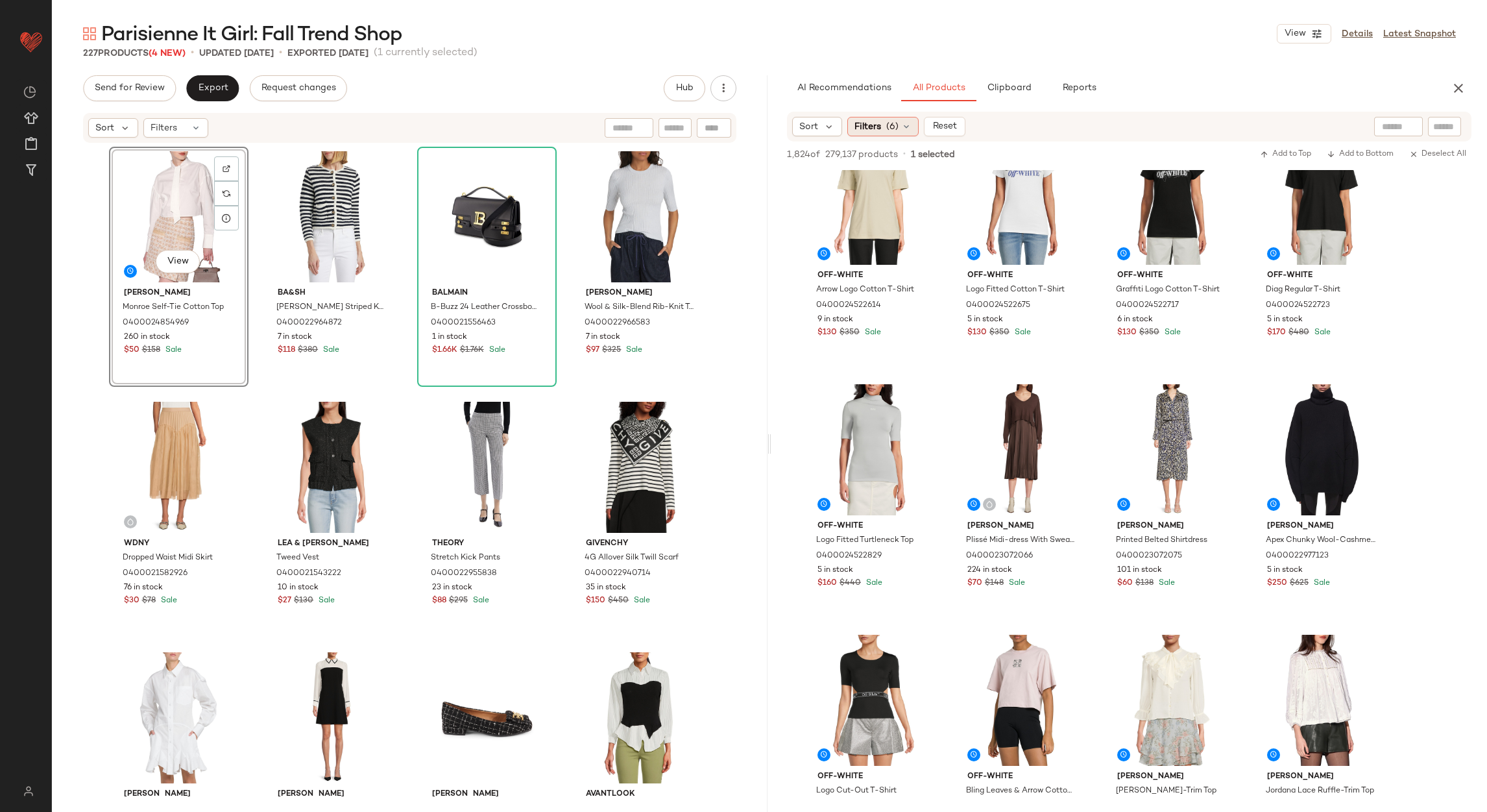
click at [894, 128] on span "(6)" at bounding box center [892, 127] width 12 height 14
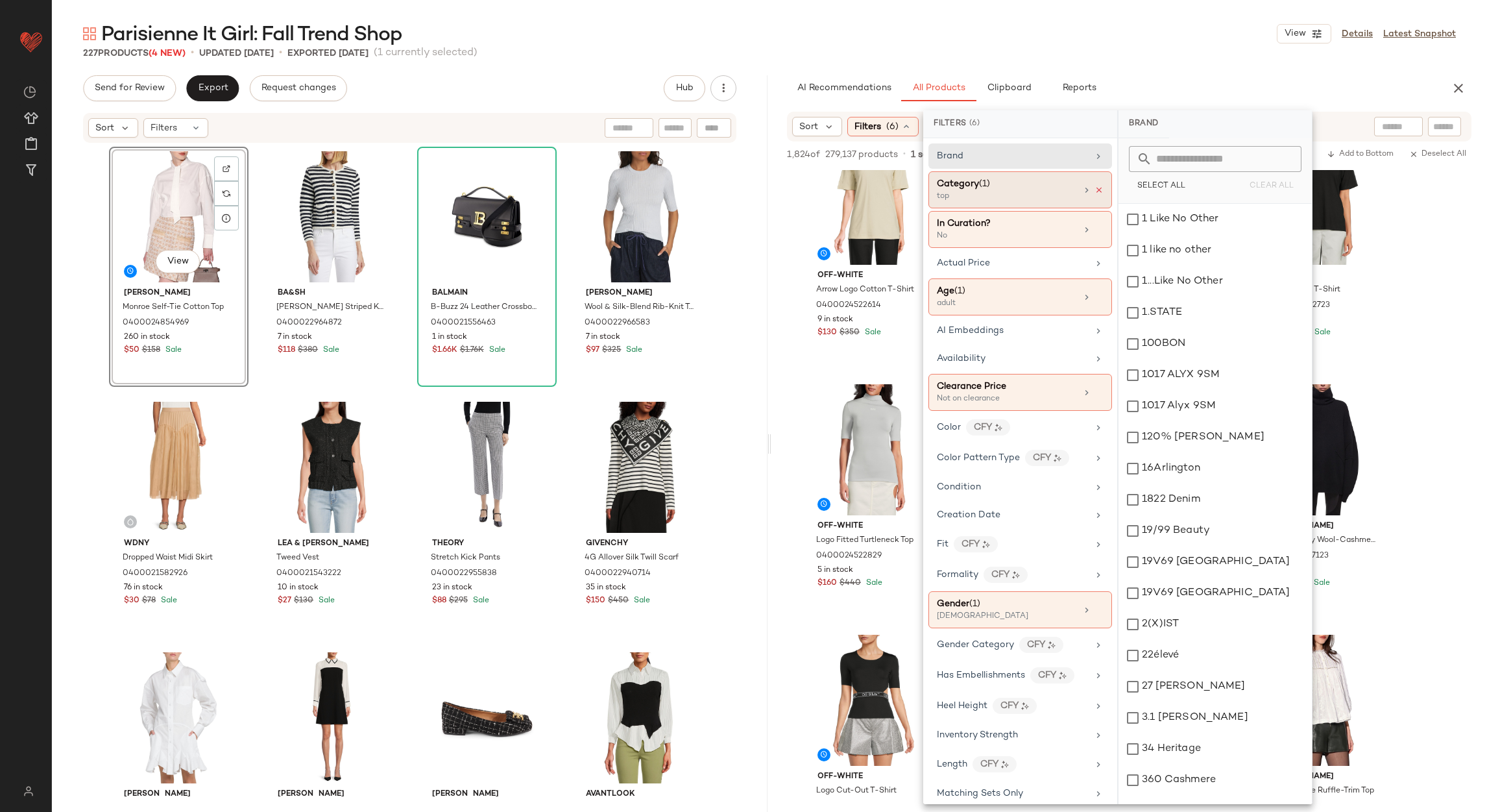
click at [1095, 192] on icon at bounding box center [1099, 189] width 9 height 9
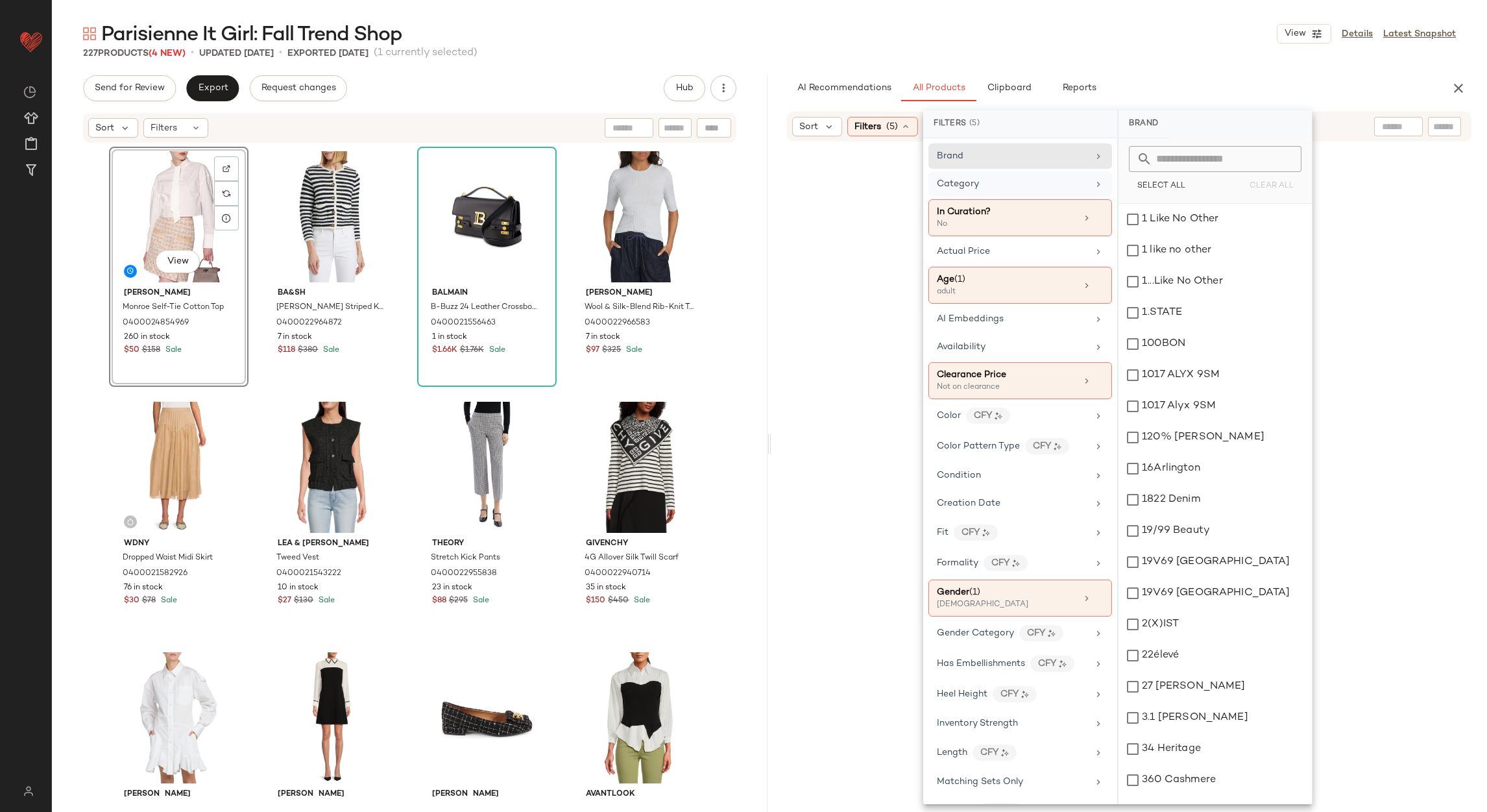
click at [1089, 192] on div "Category" at bounding box center [1021, 184] width 184 height 25
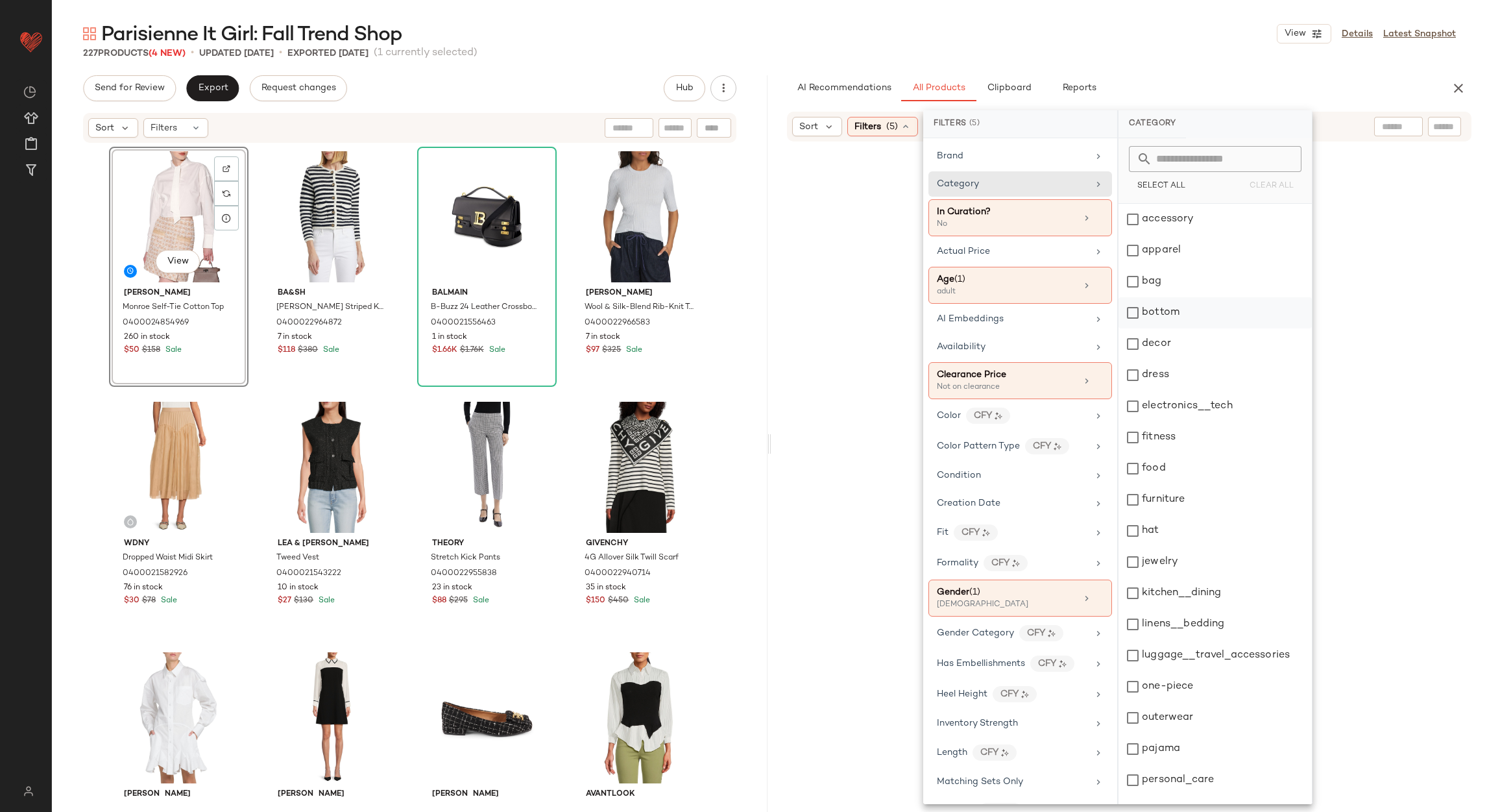
click at [1169, 309] on div "bottom" at bounding box center [1215, 312] width 193 height 31
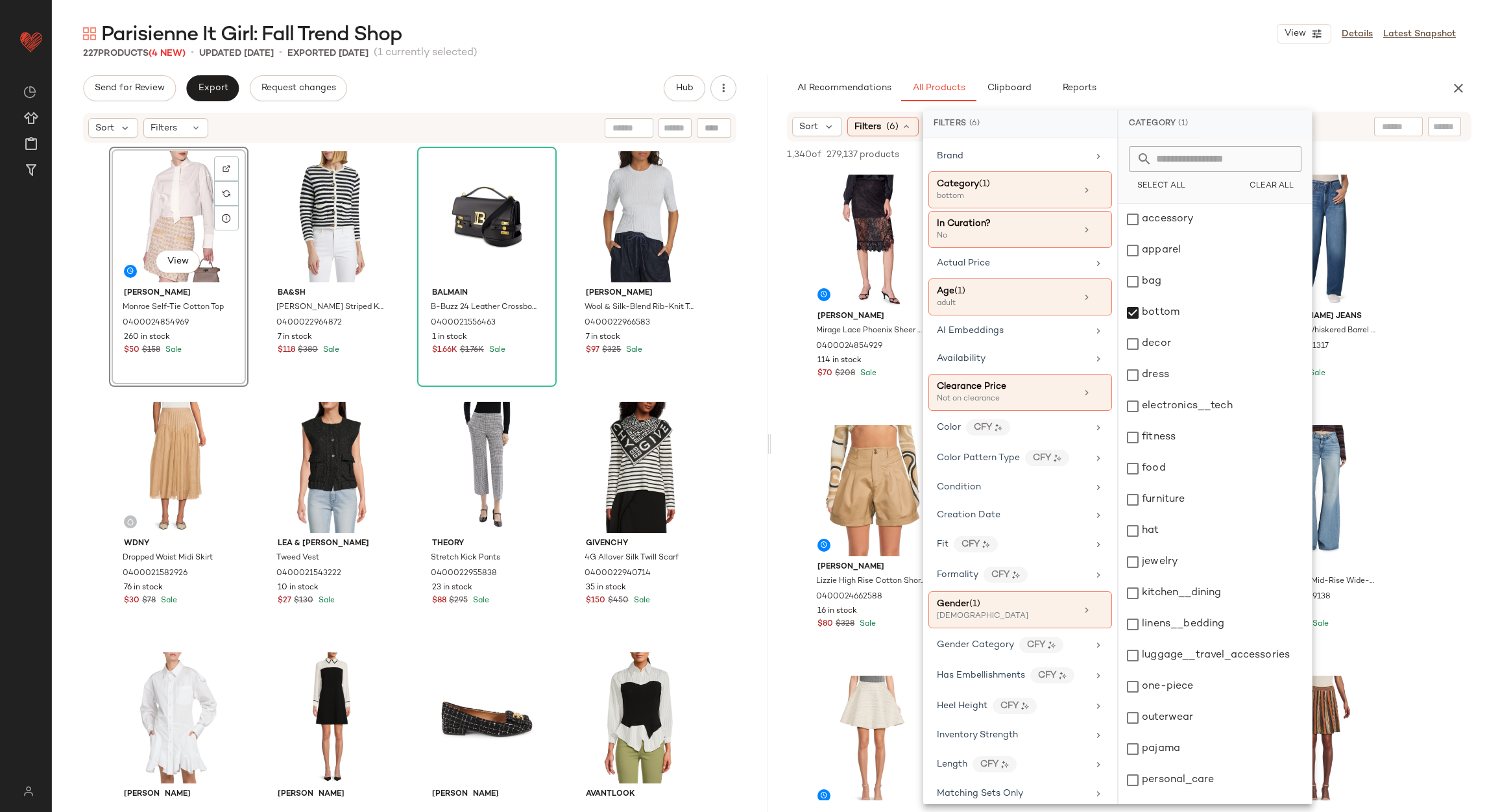
click at [1149, 63] on div "Parisienne It Girl: Fall Trend Shop View Details Latest Snapshot 227 Products (…" at bounding box center [769, 416] width 1435 height 791
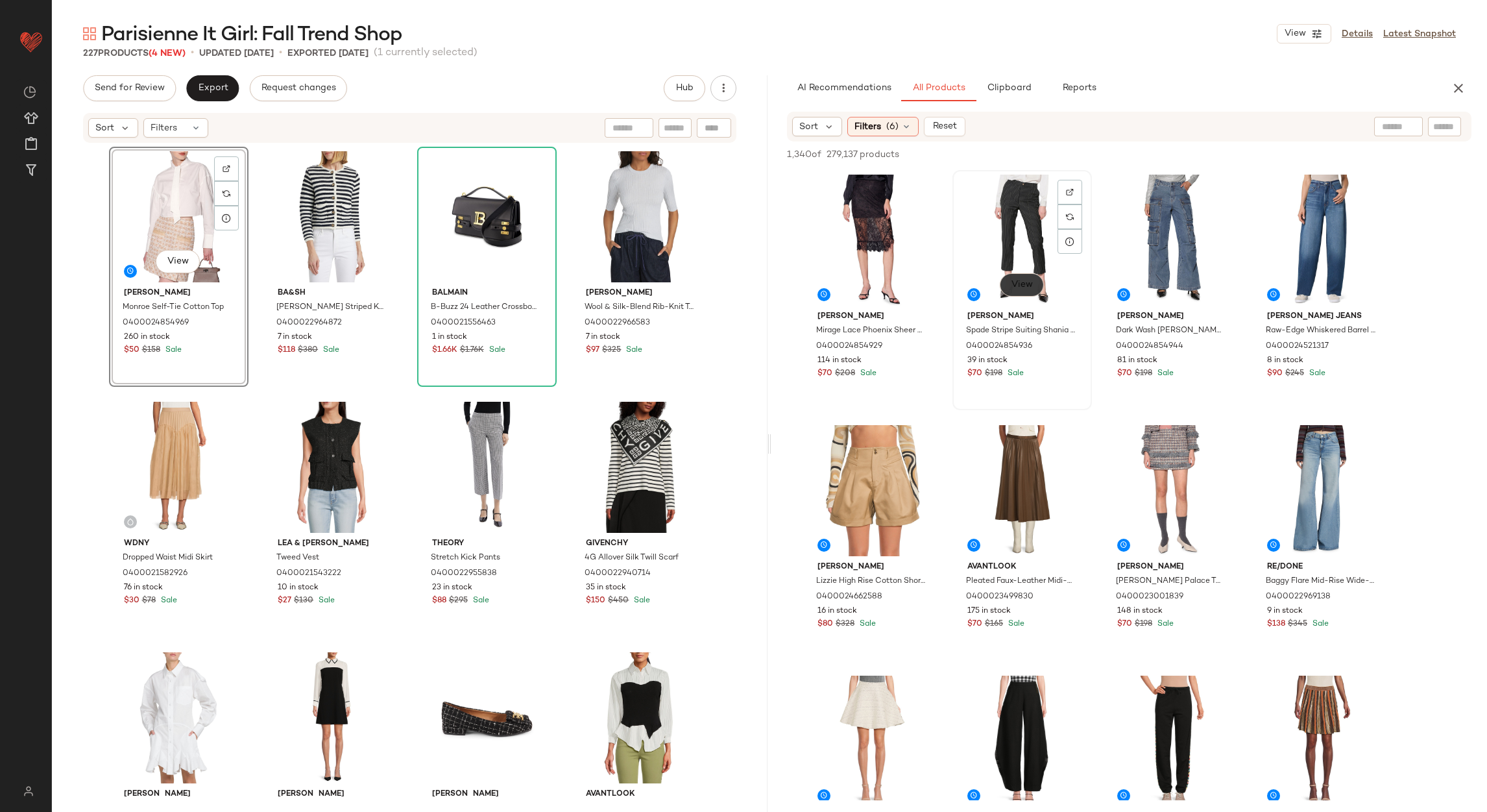
click at [1028, 291] on button "View" at bounding box center [1021, 284] width 44 height 23
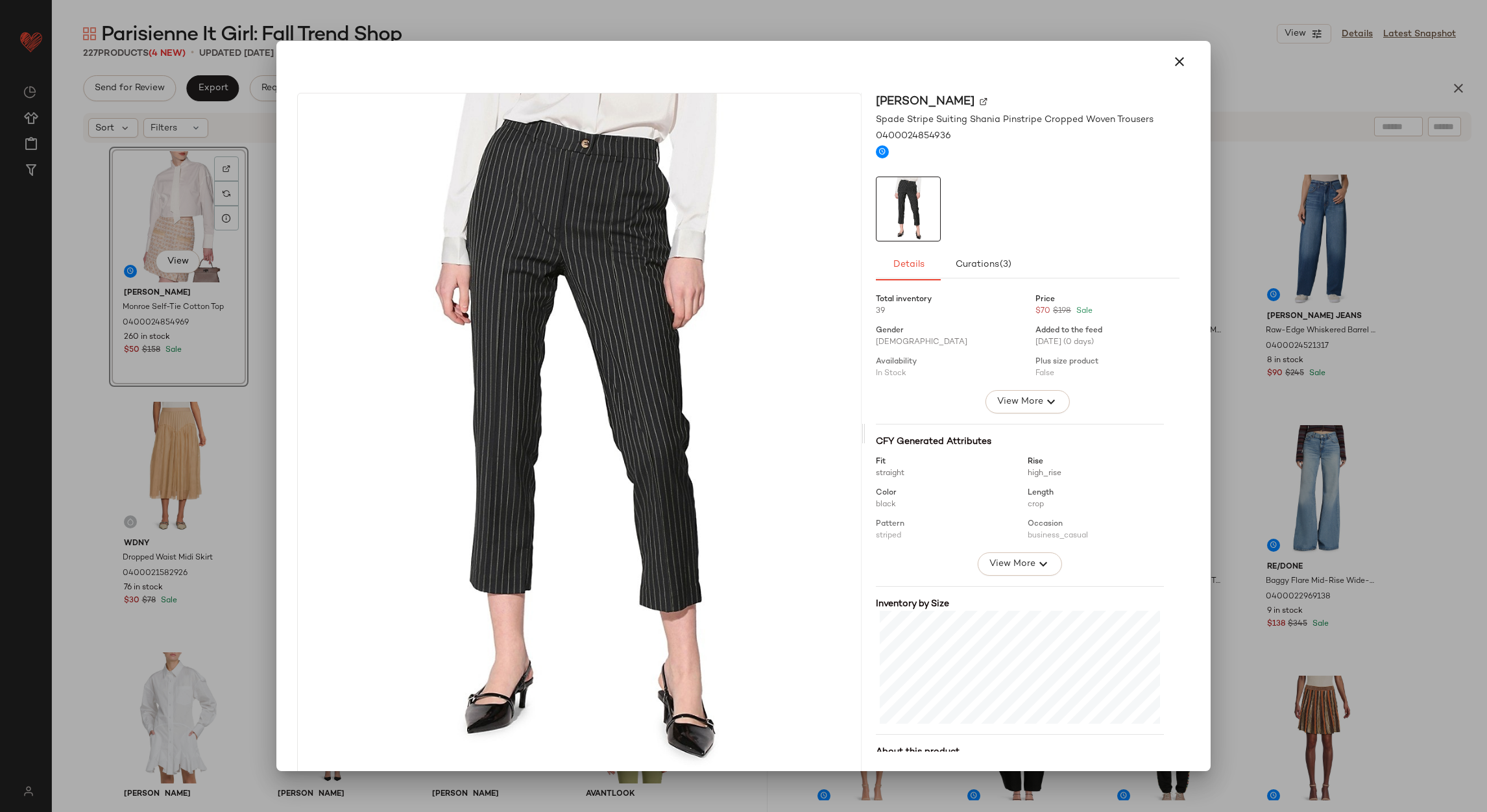
click at [1186, 61] on button "button" at bounding box center [1179, 61] width 31 height 31
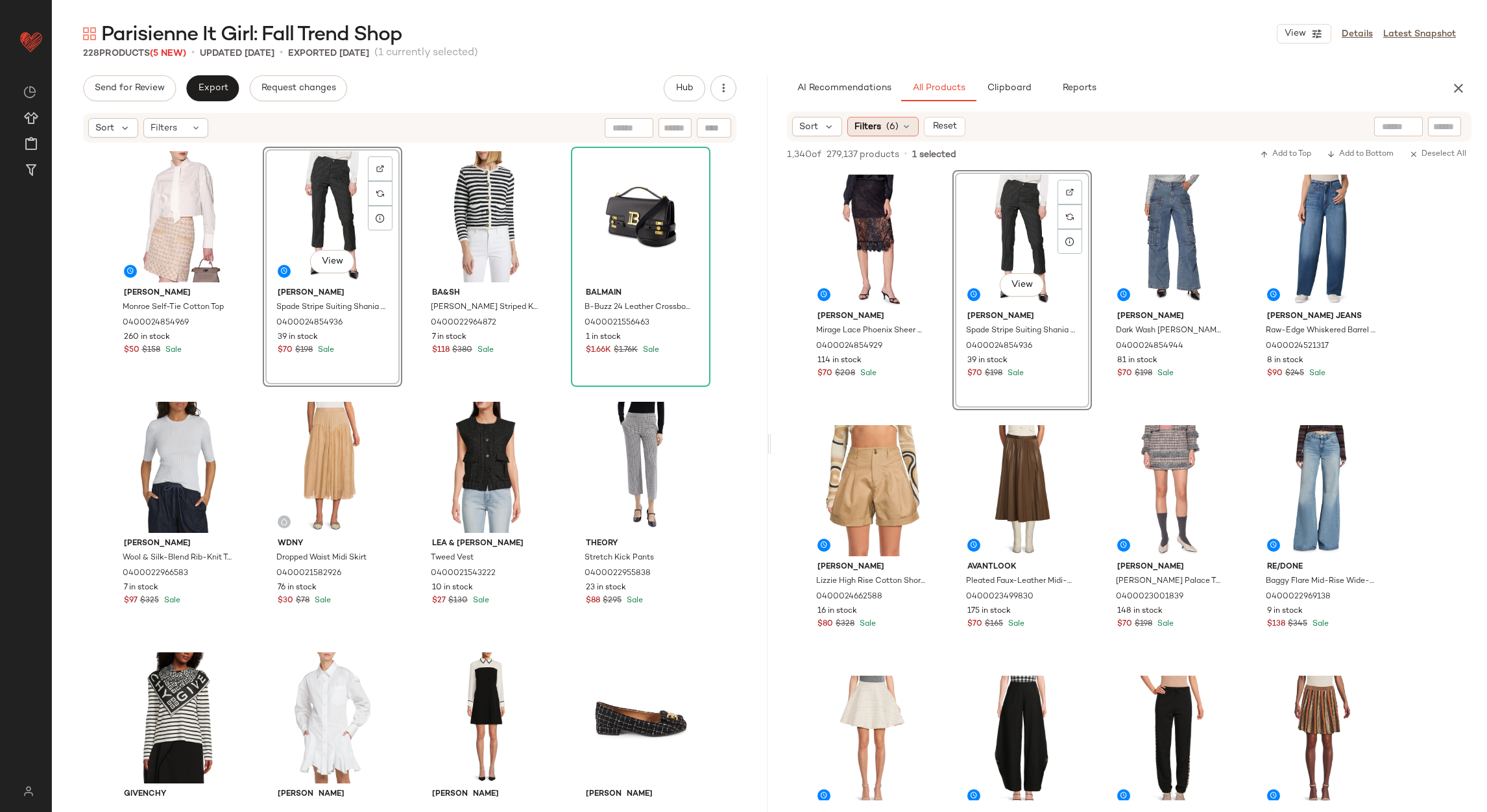
click at [883, 124] on div "Filters (6)" at bounding box center [884, 127] width 72 height 19
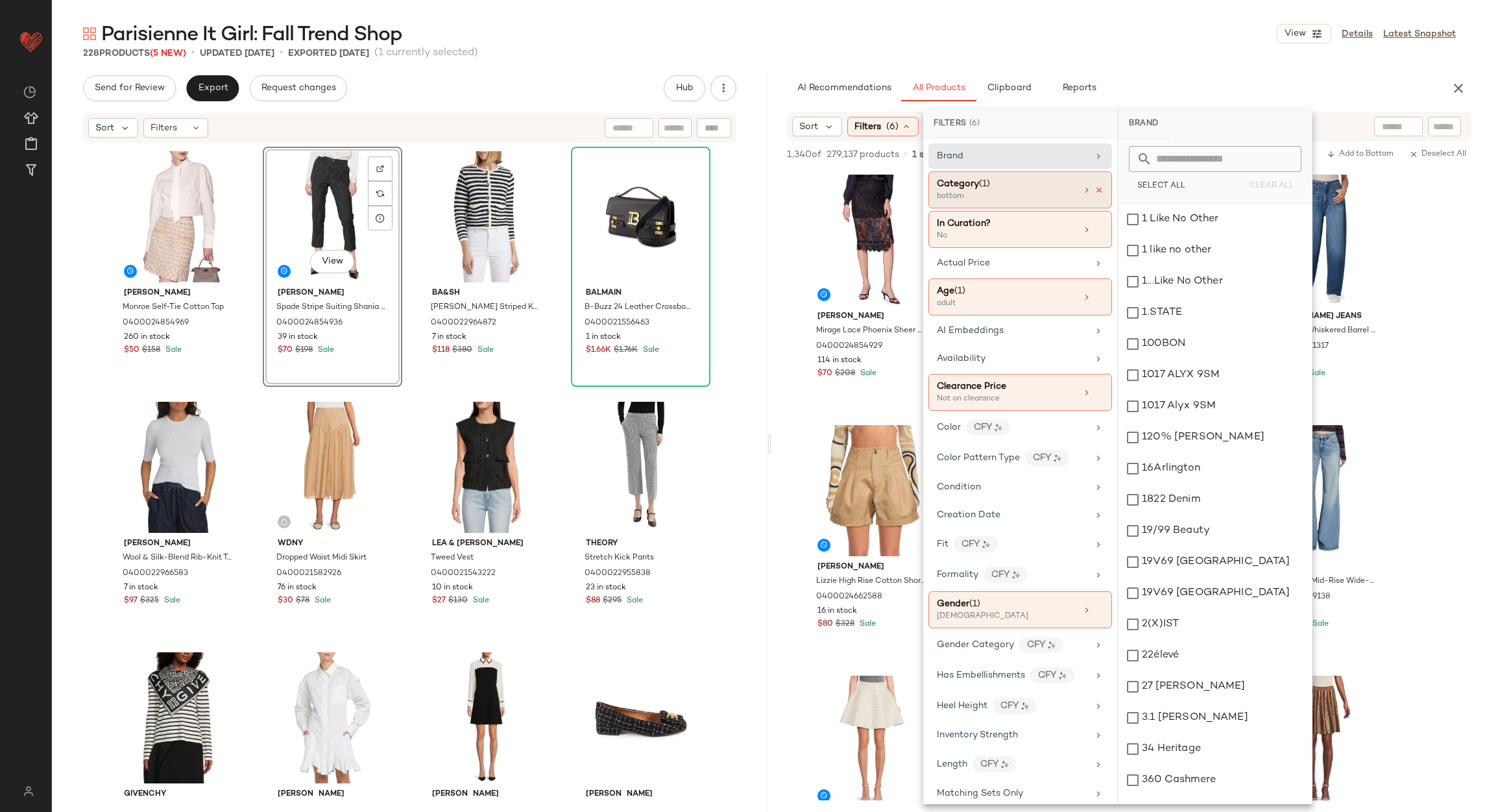
click at [1098, 188] on icon at bounding box center [1099, 189] width 9 height 9
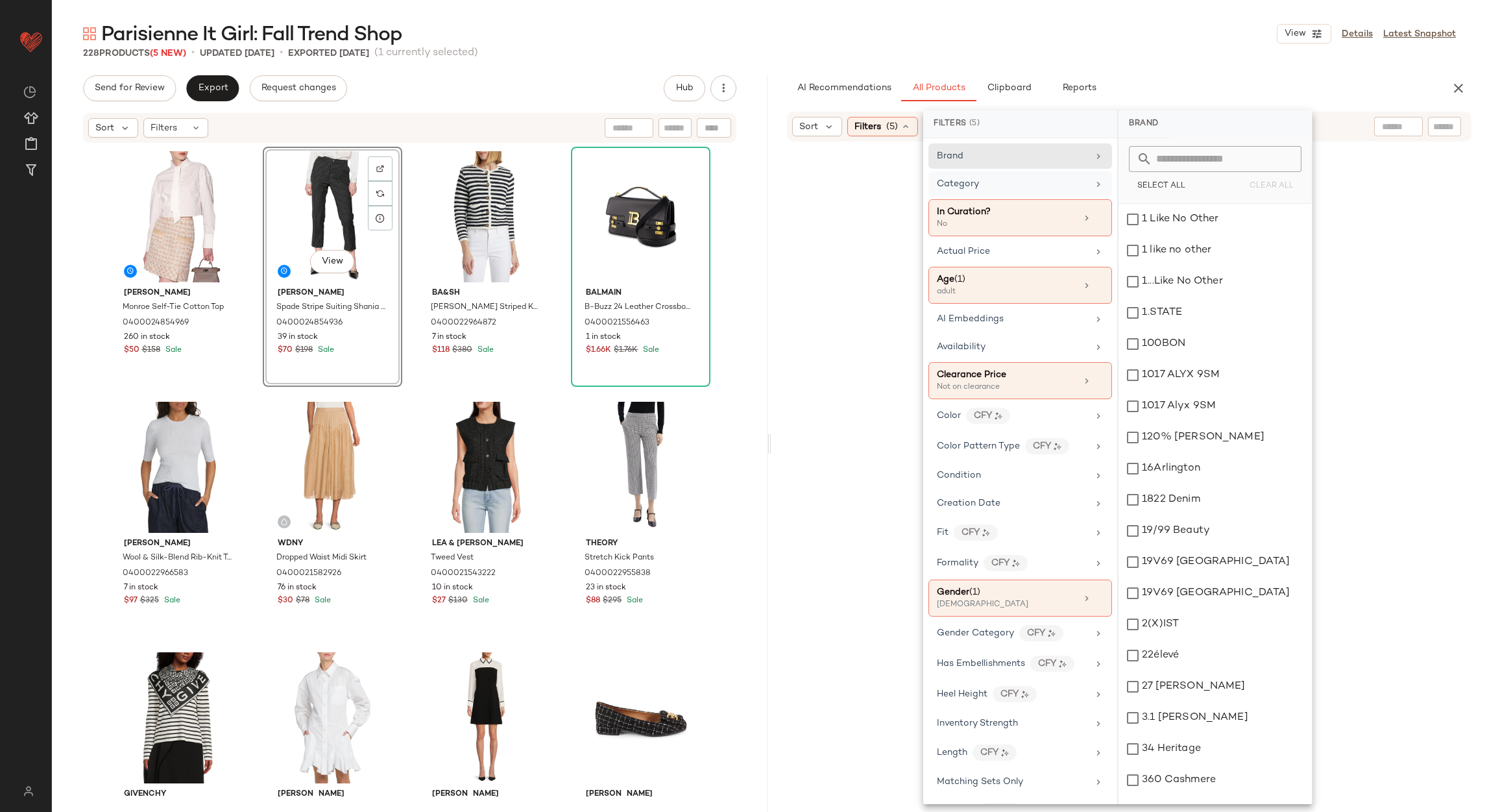
click at [1092, 191] on div "Category" at bounding box center [1021, 184] width 184 height 25
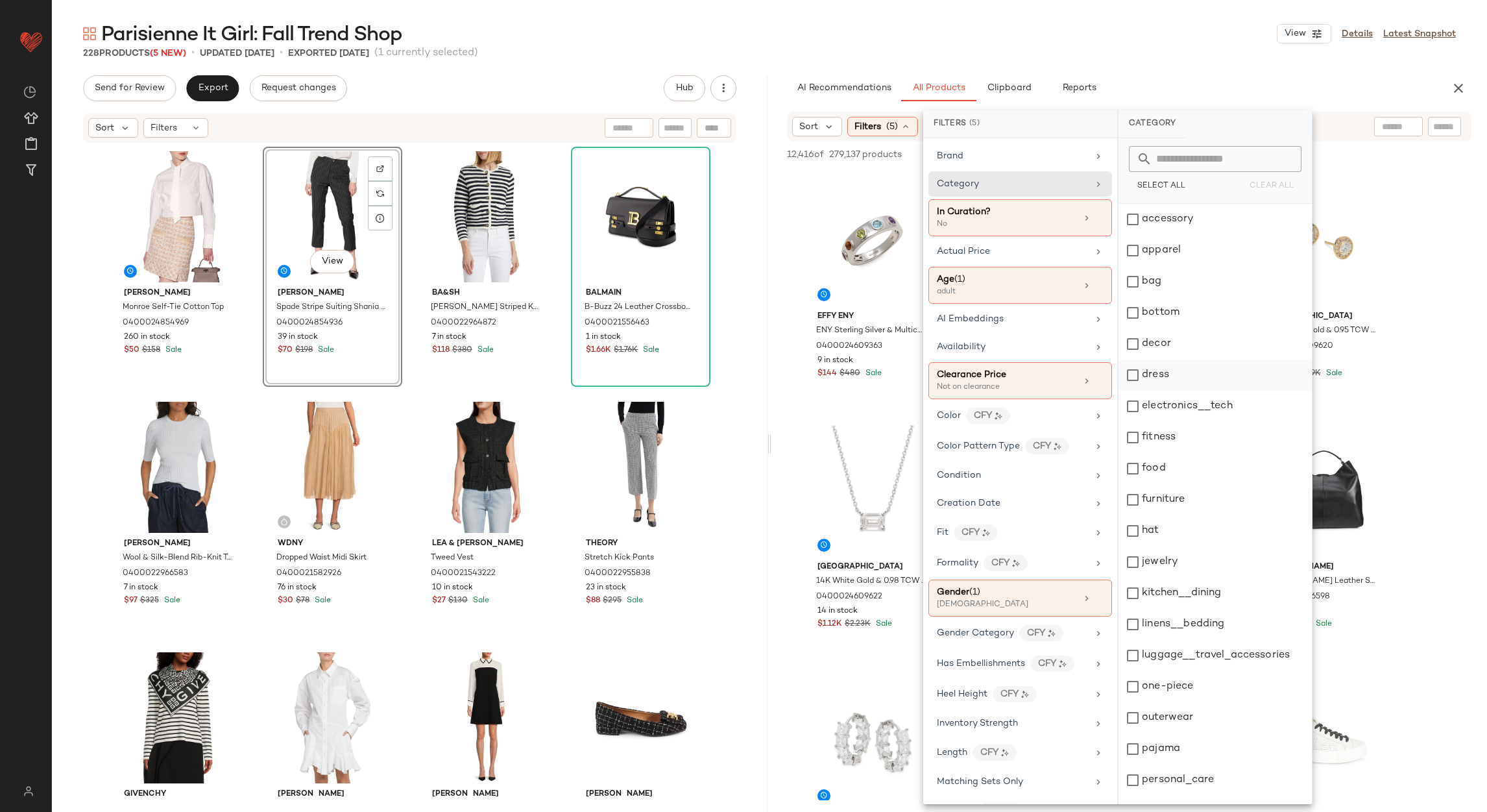
click at [1175, 365] on div "dress" at bounding box center [1215, 375] width 193 height 31
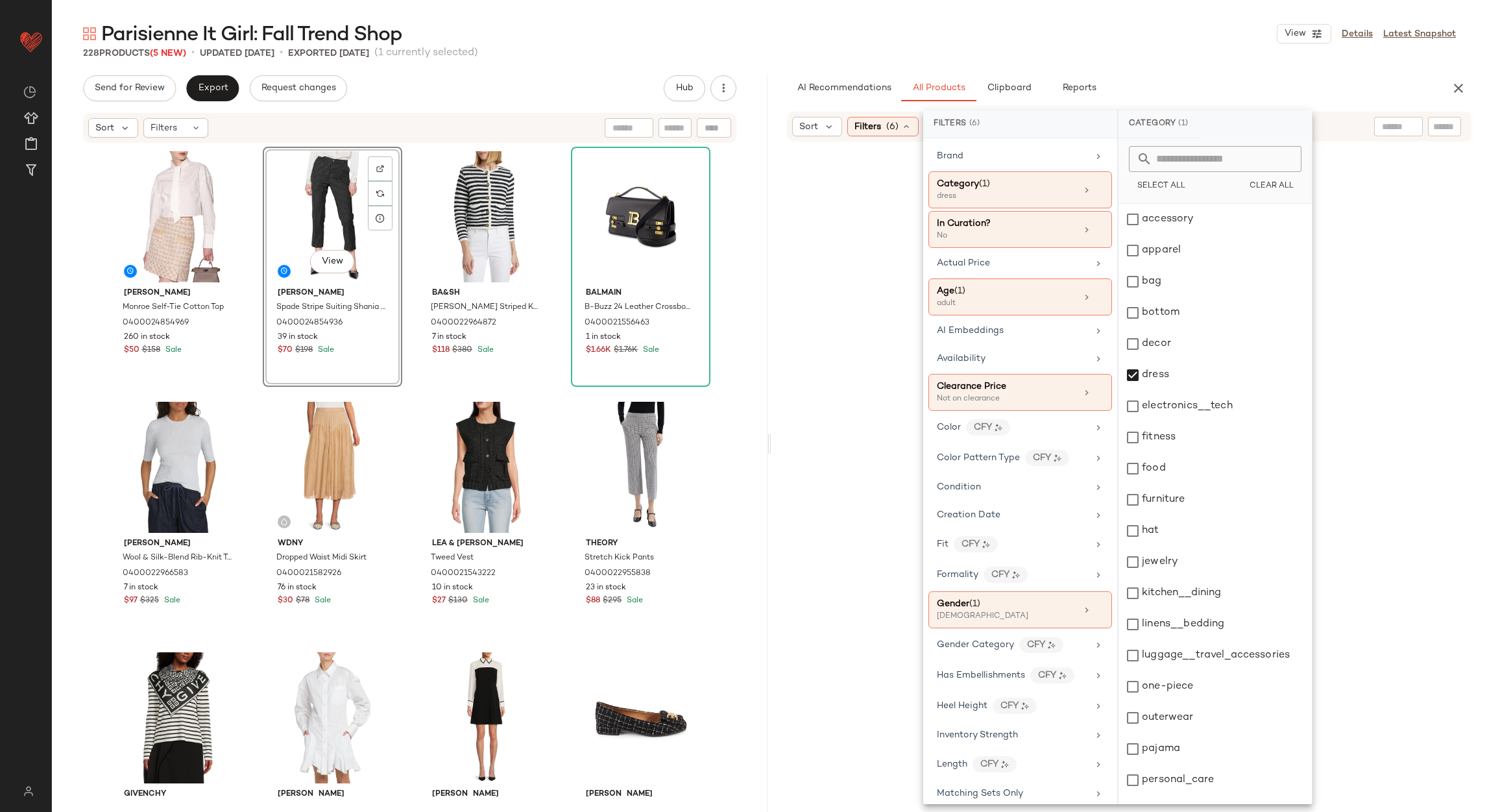
click at [1119, 61] on div "Parisienne It Girl: Fall Trend Shop View Details Latest Snapshot 228 Products (…" at bounding box center [769, 416] width 1435 height 791
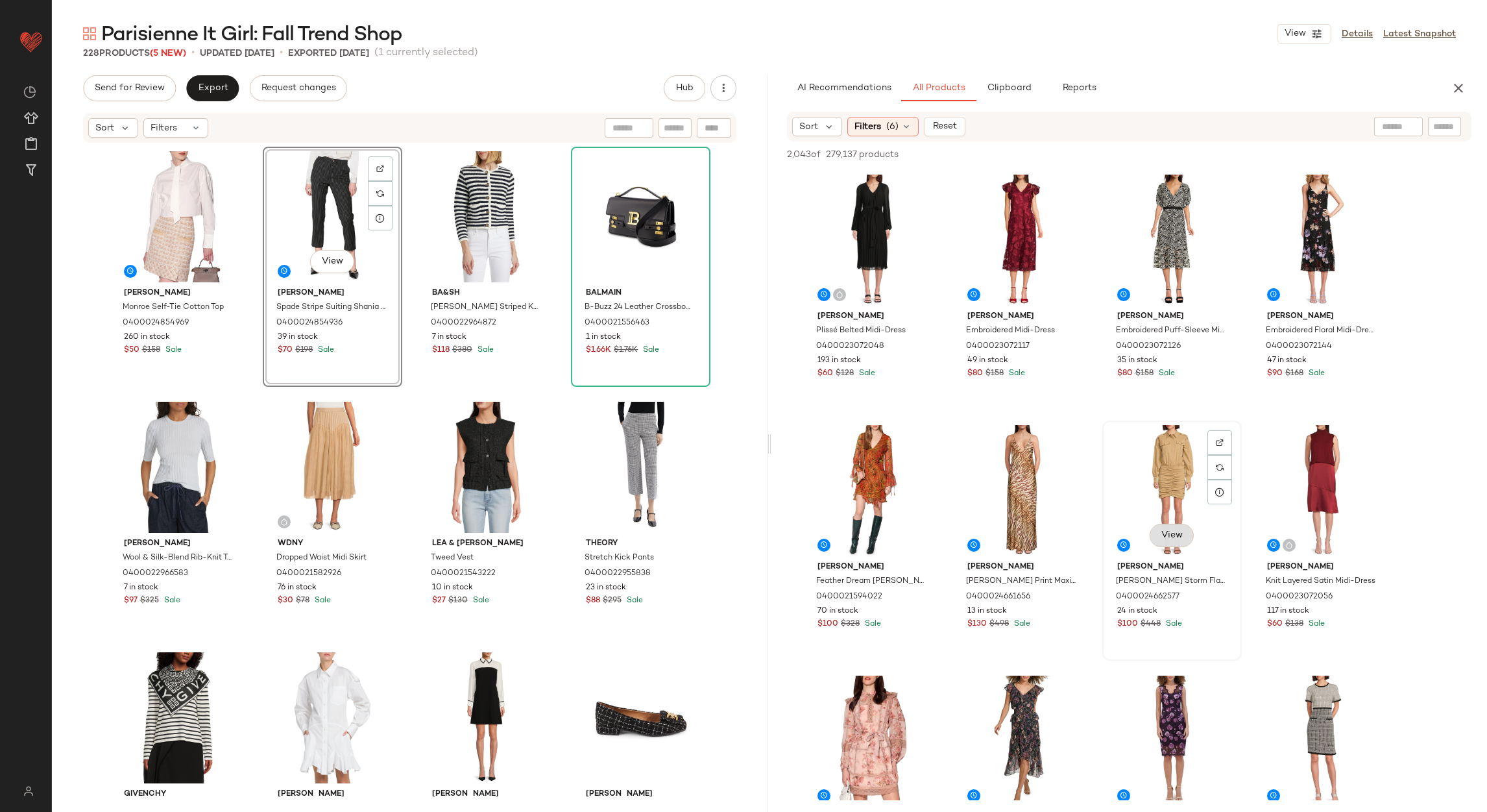
click at [1177, 536] on span "View" at bounding box center [1172, 535] width 22 height 10
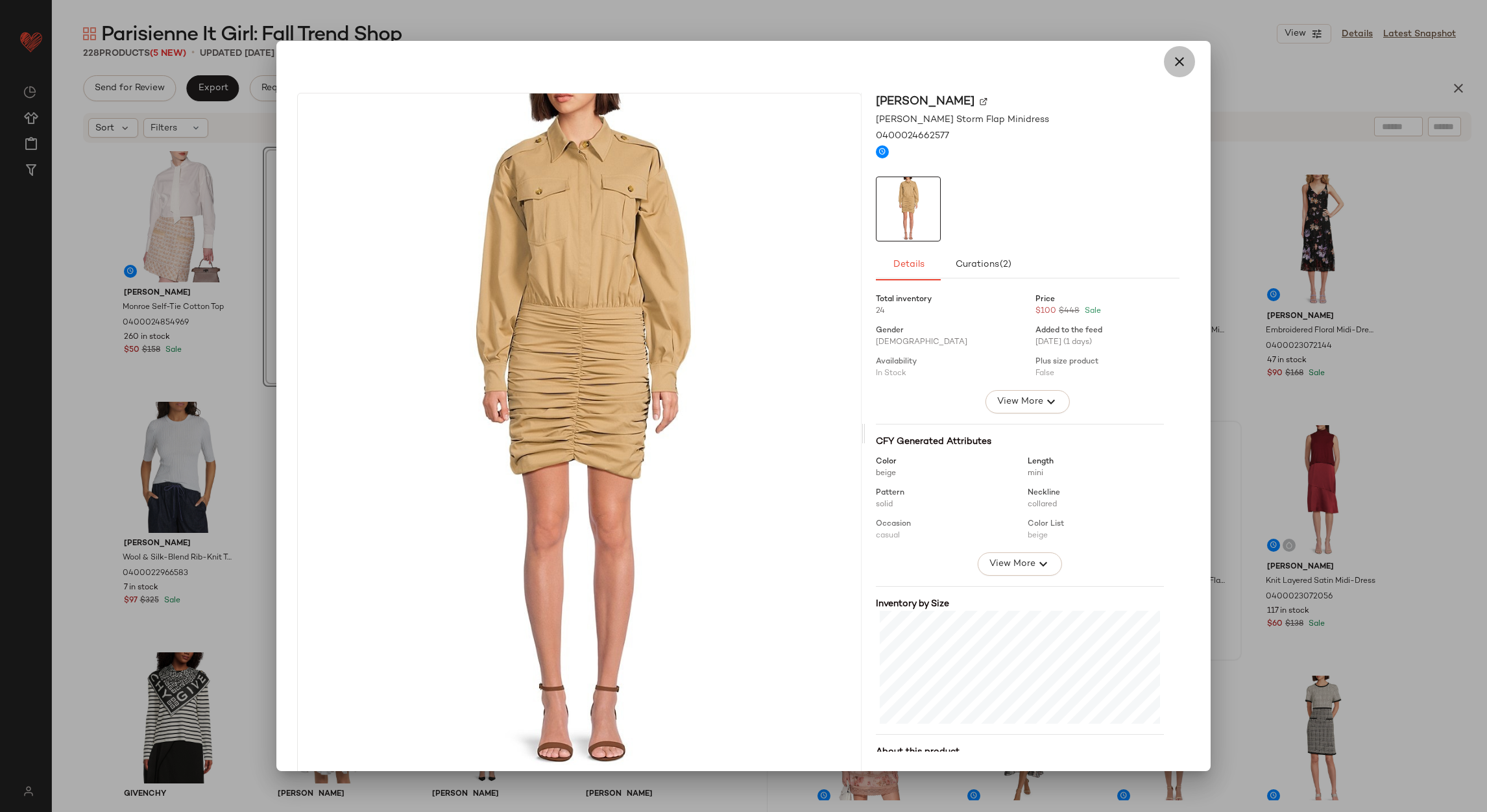
click at [1169, 51] on button "button" at bounding box center [1179, 61] width 31 height 31
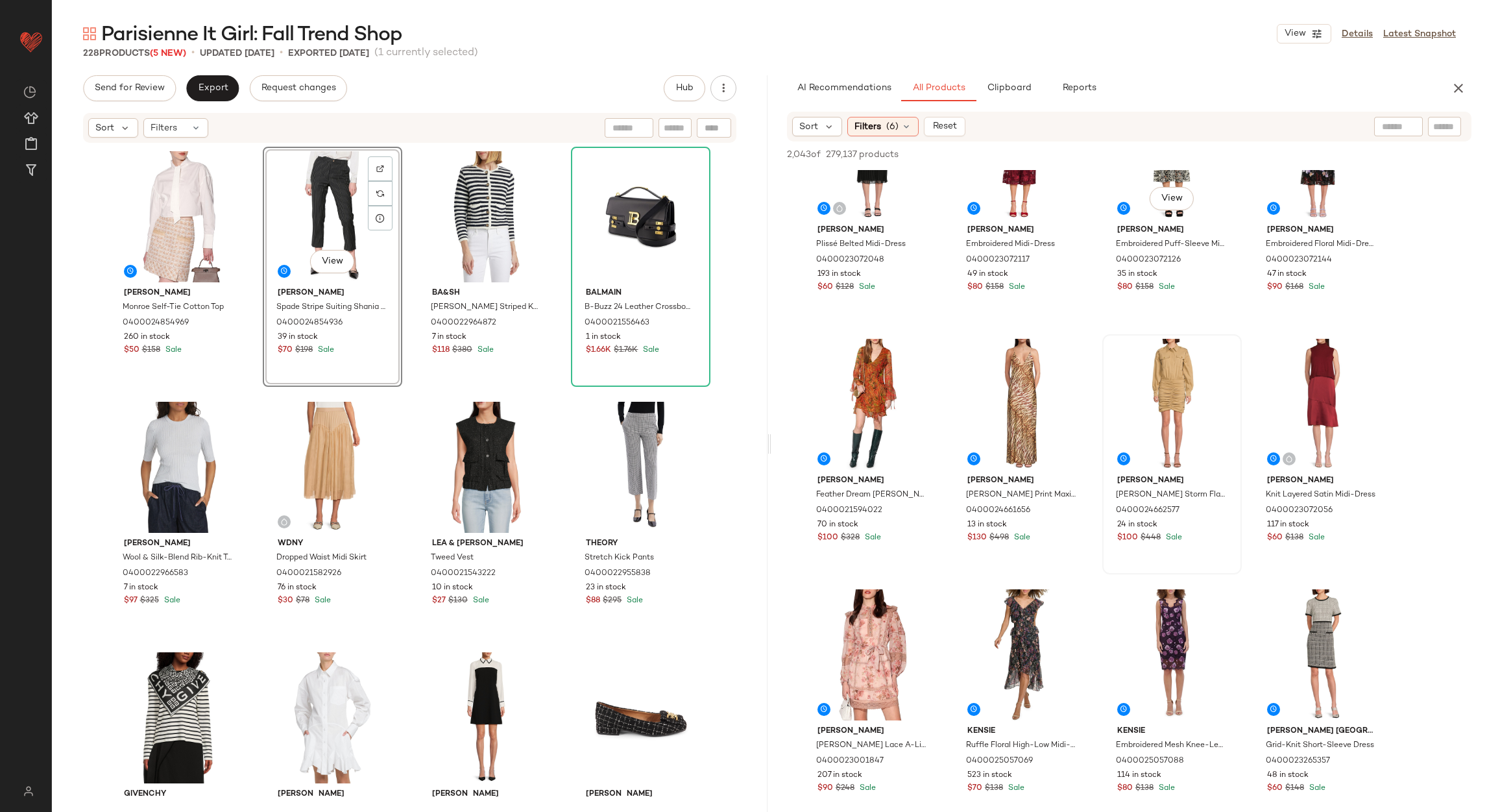
scroll to position [97, 0]
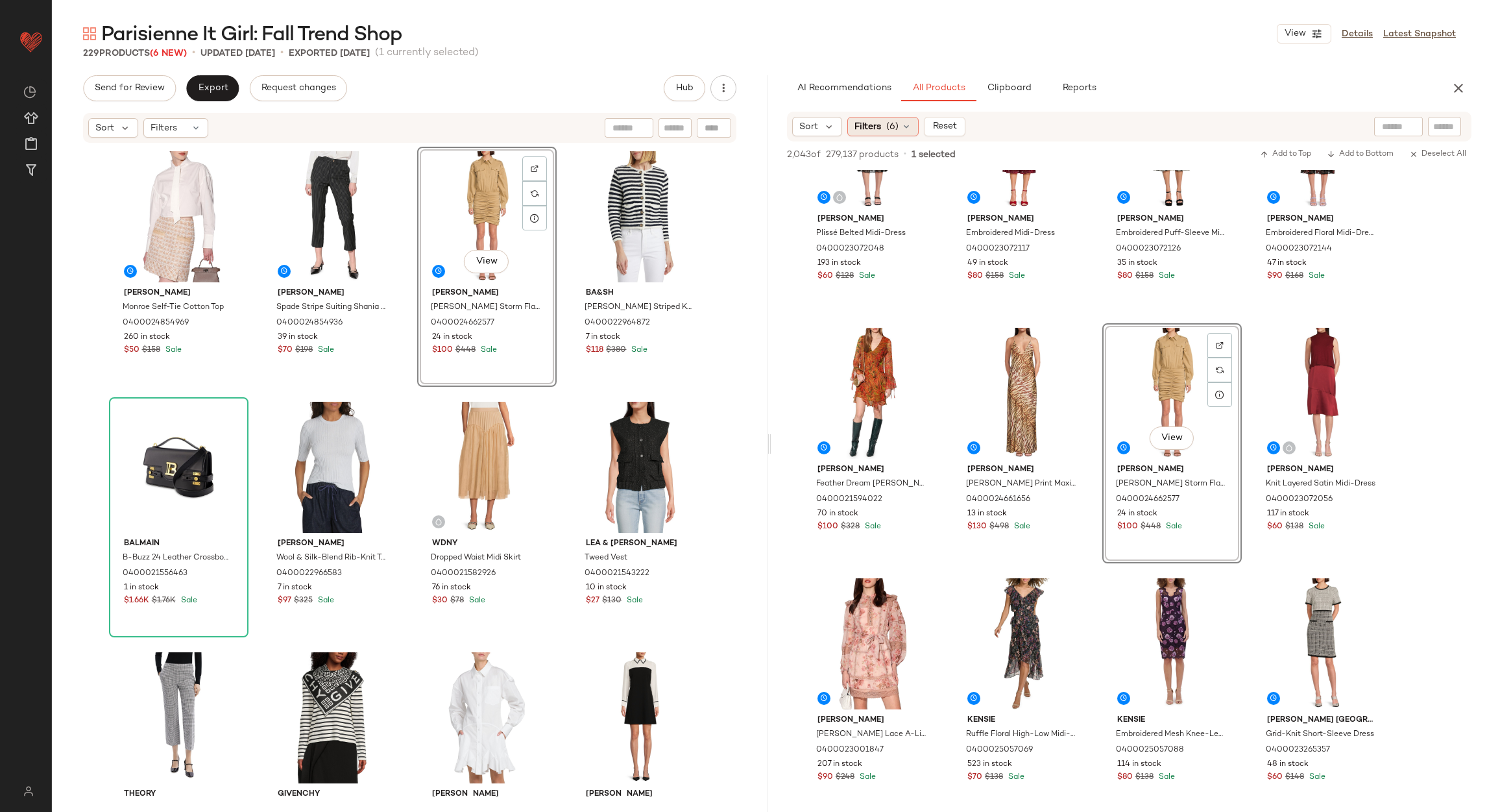
click at [860, 130] on span "Filters" at bounding box center [868, 127] width 26 height 14
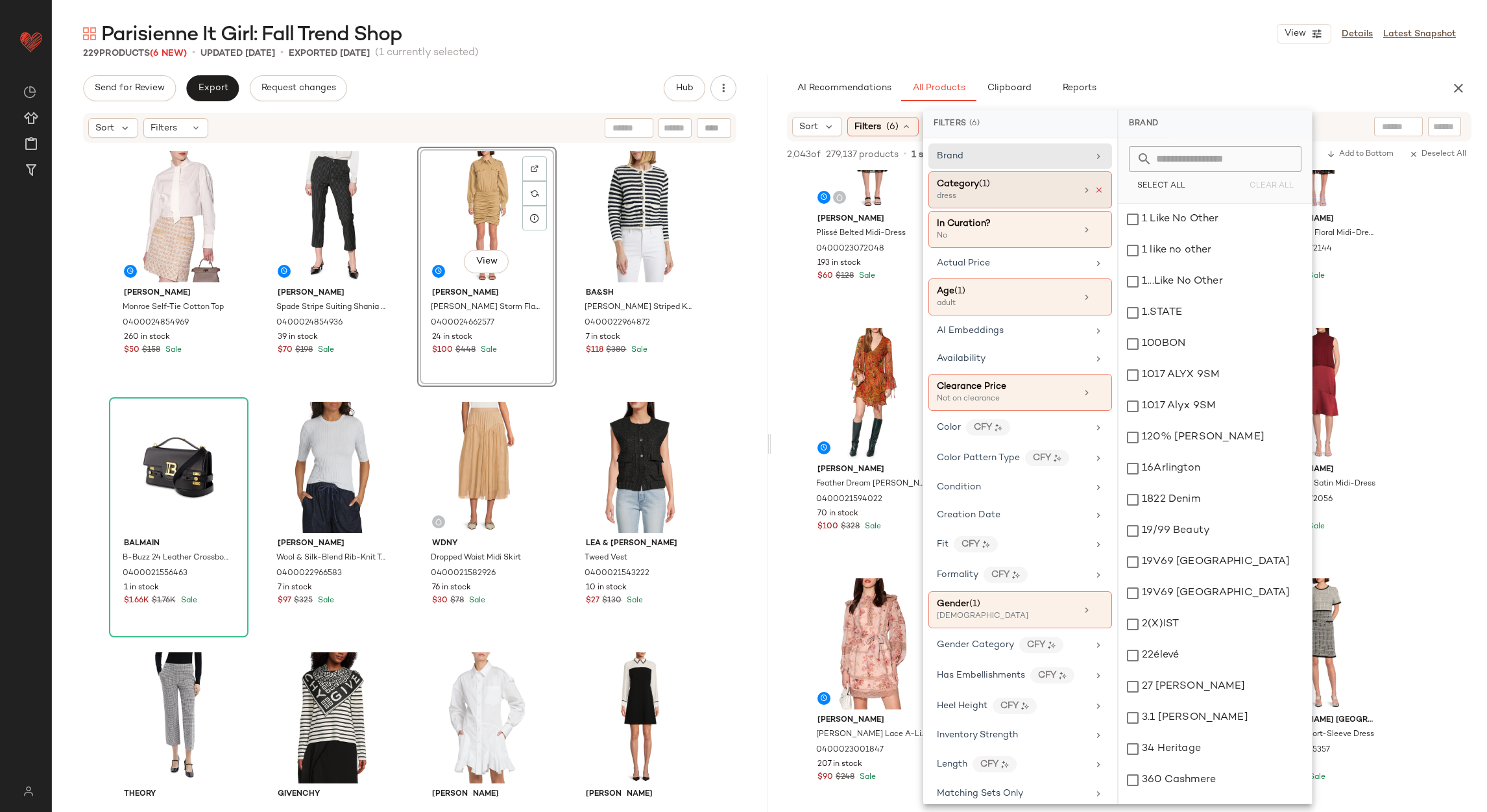
click at [1095, 194] on icon at bounding box center [1099, 189] width 9 height 9
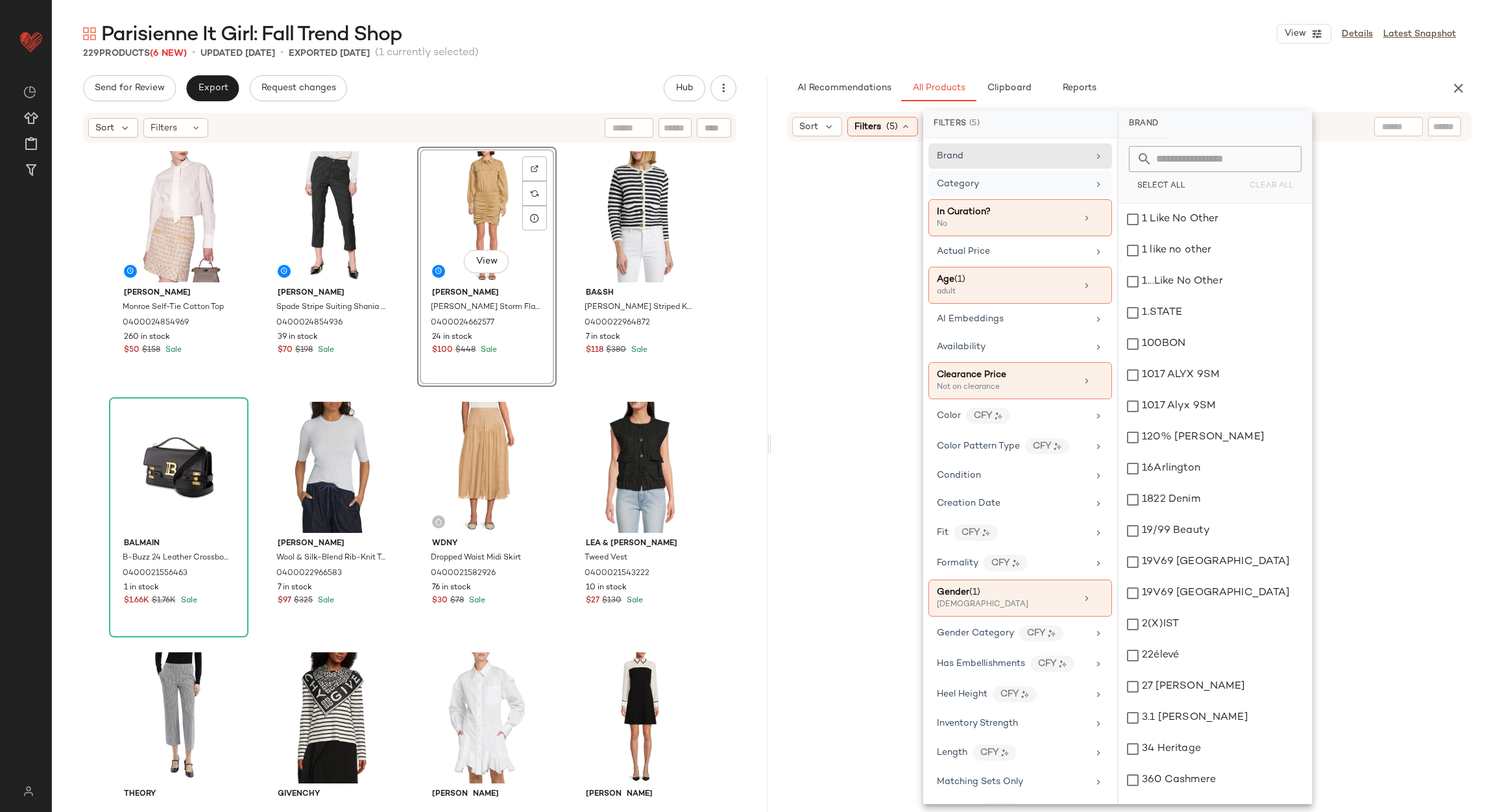
click at [1080, 189] on div "Category" at bounding box center [1013, 184] width 151 height 14
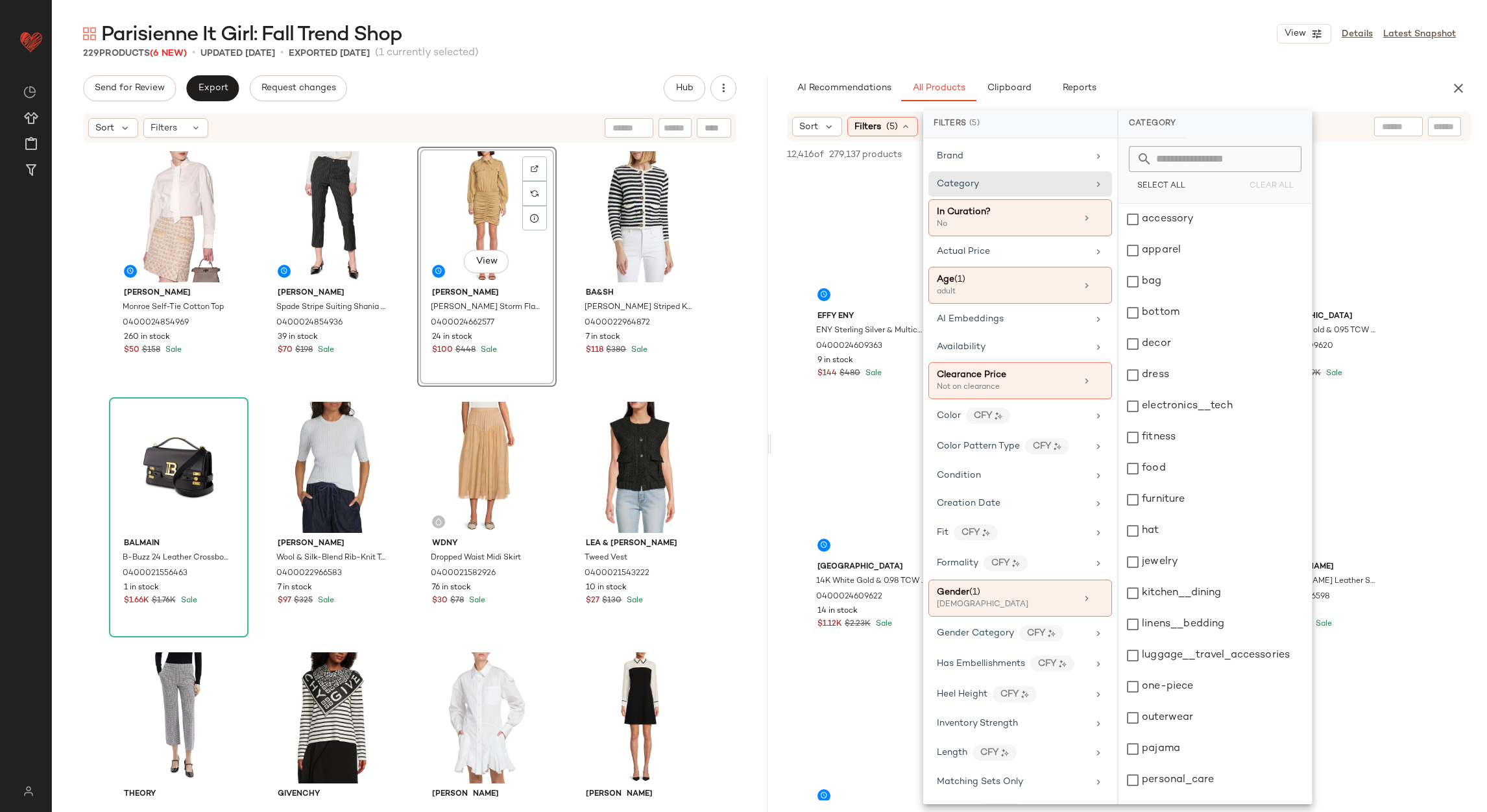
scroll to position [178, 0]
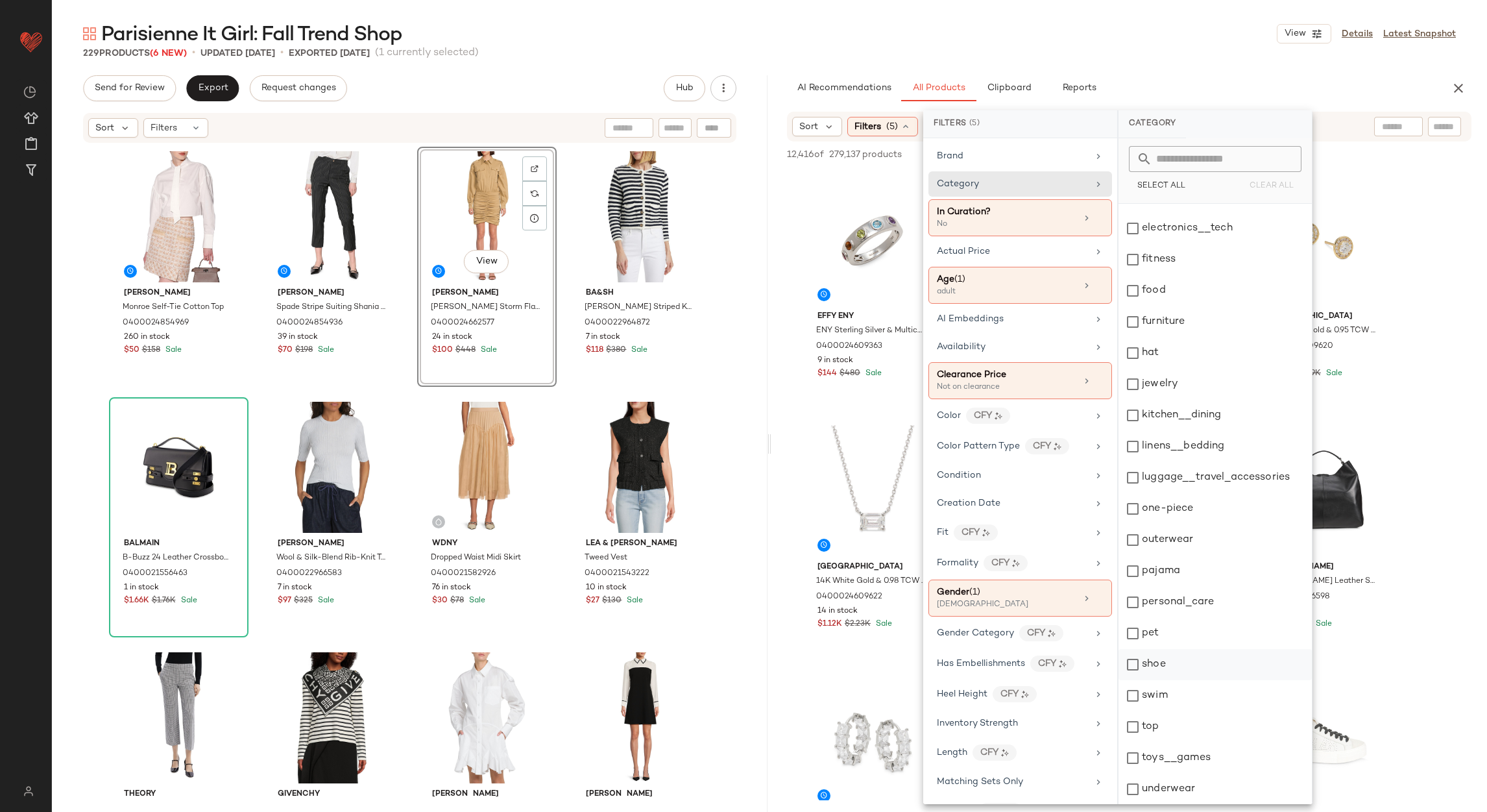
click at [1161, 673] on div "shoe" at bounding box center [1215, 664] width 193 height 31
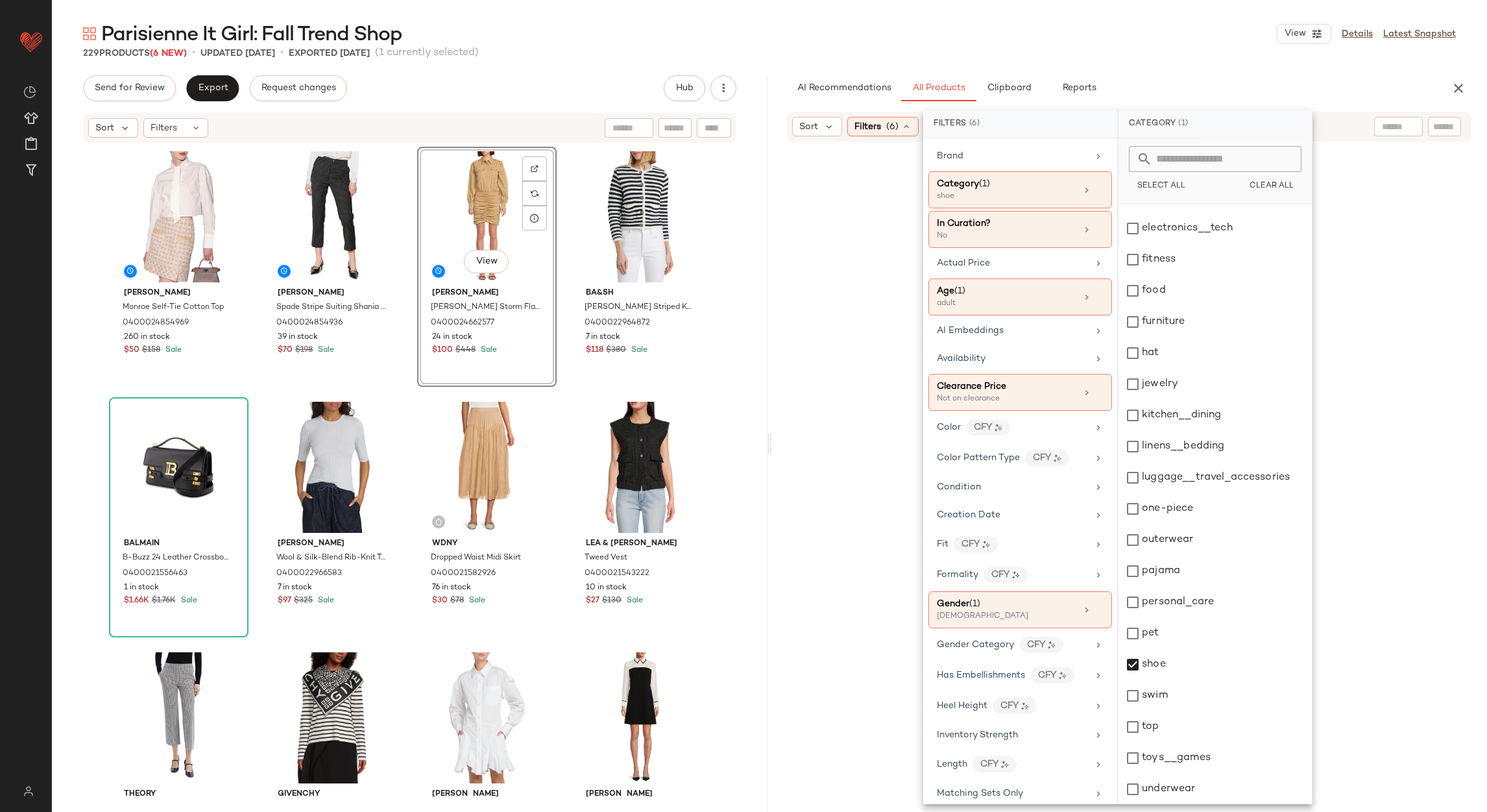
click at [1101, 60] on div "Parisienne It Girl: Fall Trend Shop View Details Latest Snapshot 229 Products (…" at bounding box center [769, 416] width 1435 height 791
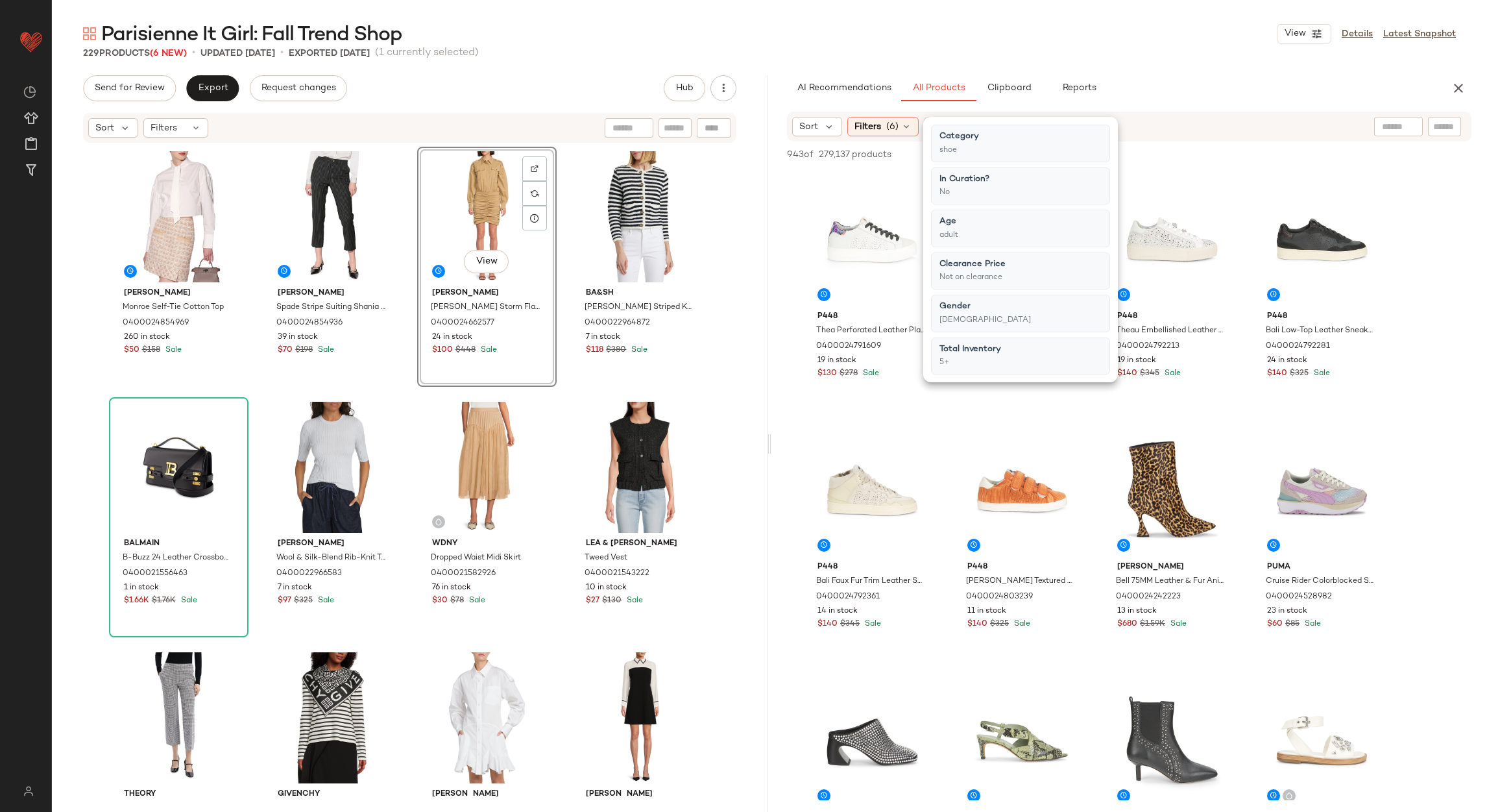
click at [1101, 60] on div "Parisienne It Girl: Fall Trend Shop View Details Latest Snapshot 229 Products (…" at bounding box center [769, 416] width 1435 height 791
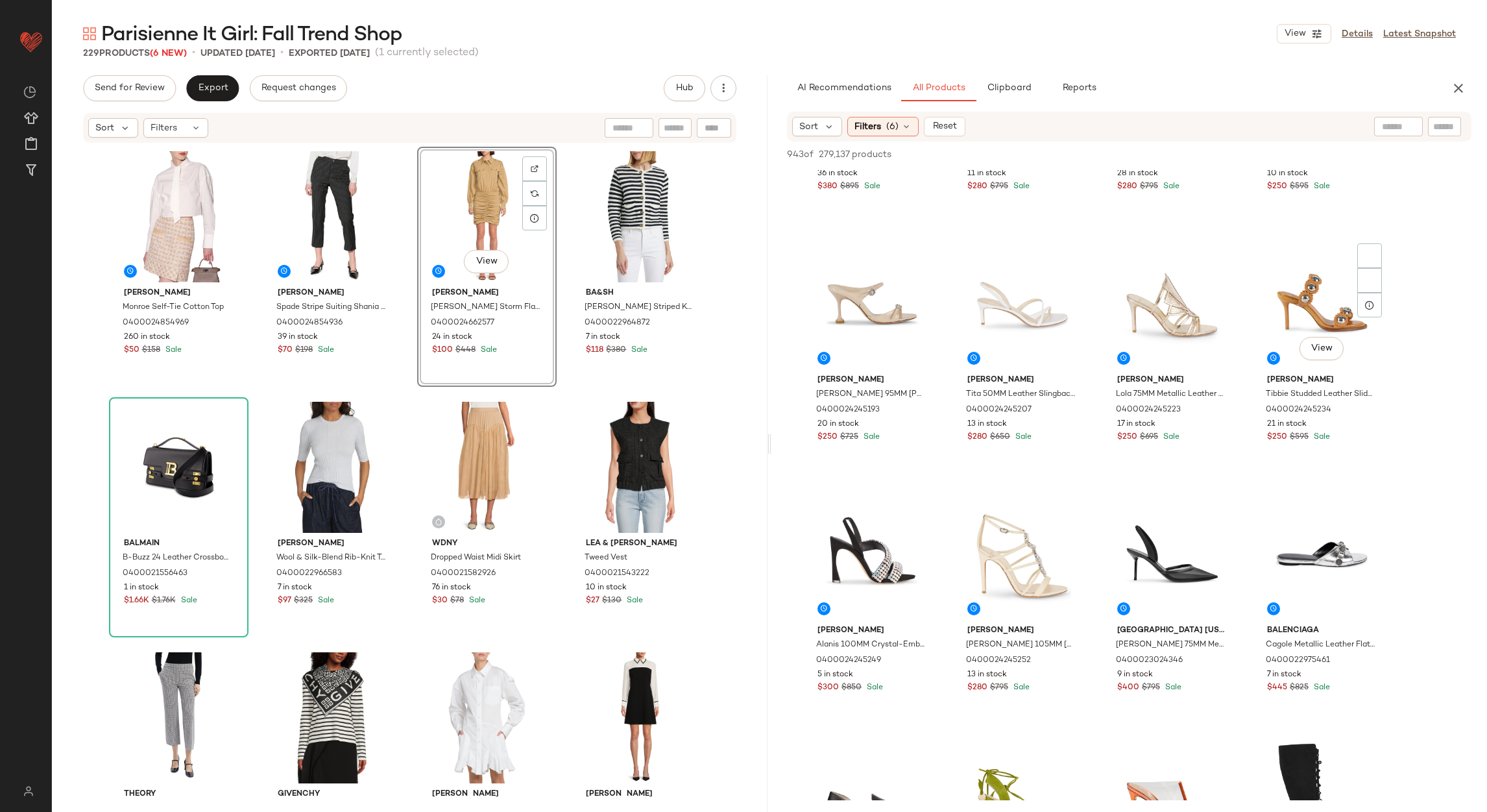
scroll to position [5354, 0]
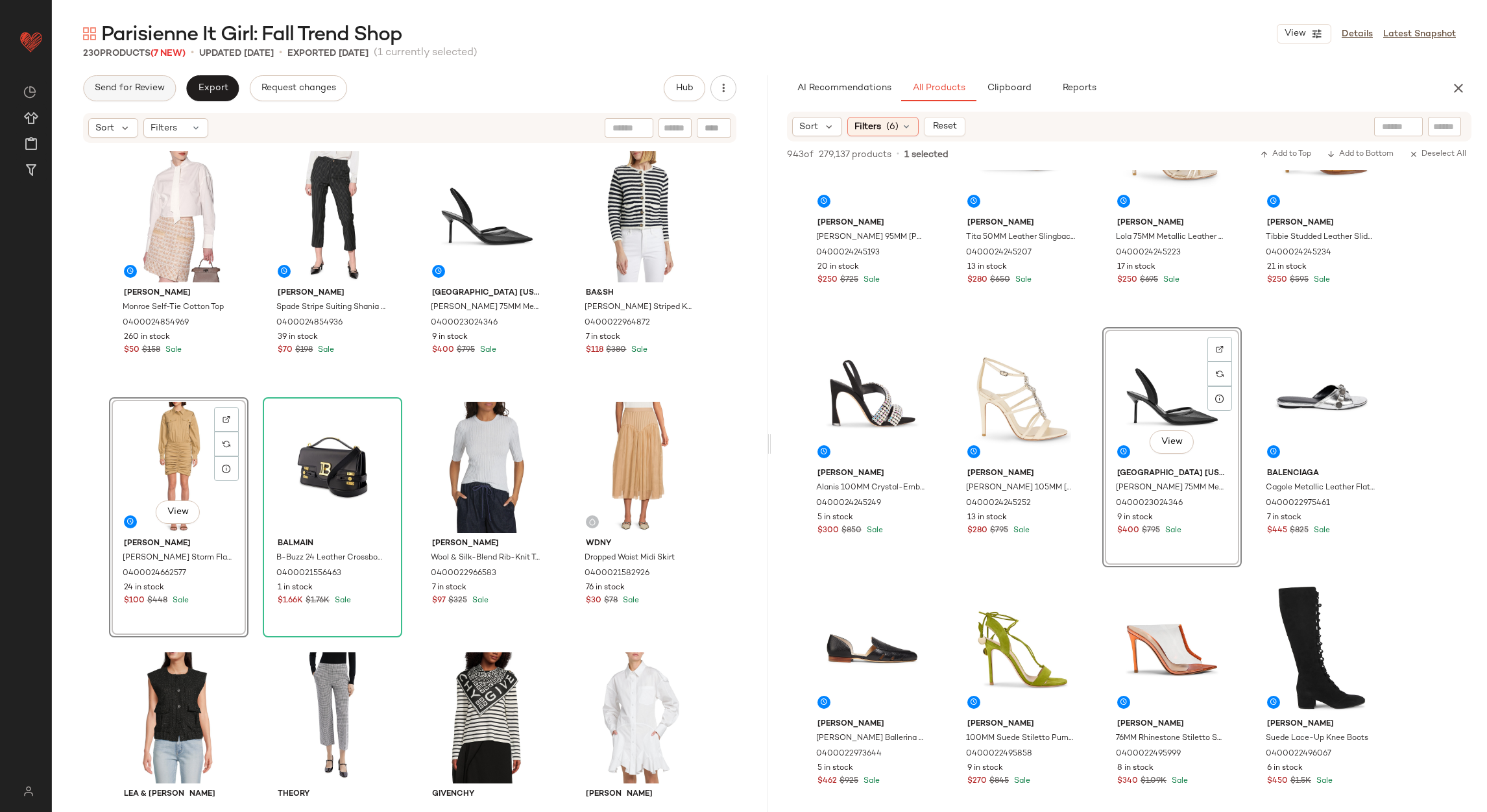
click at [123, 89] on span "Send for Review" at bounding box center [129, 88] width 71 height 10
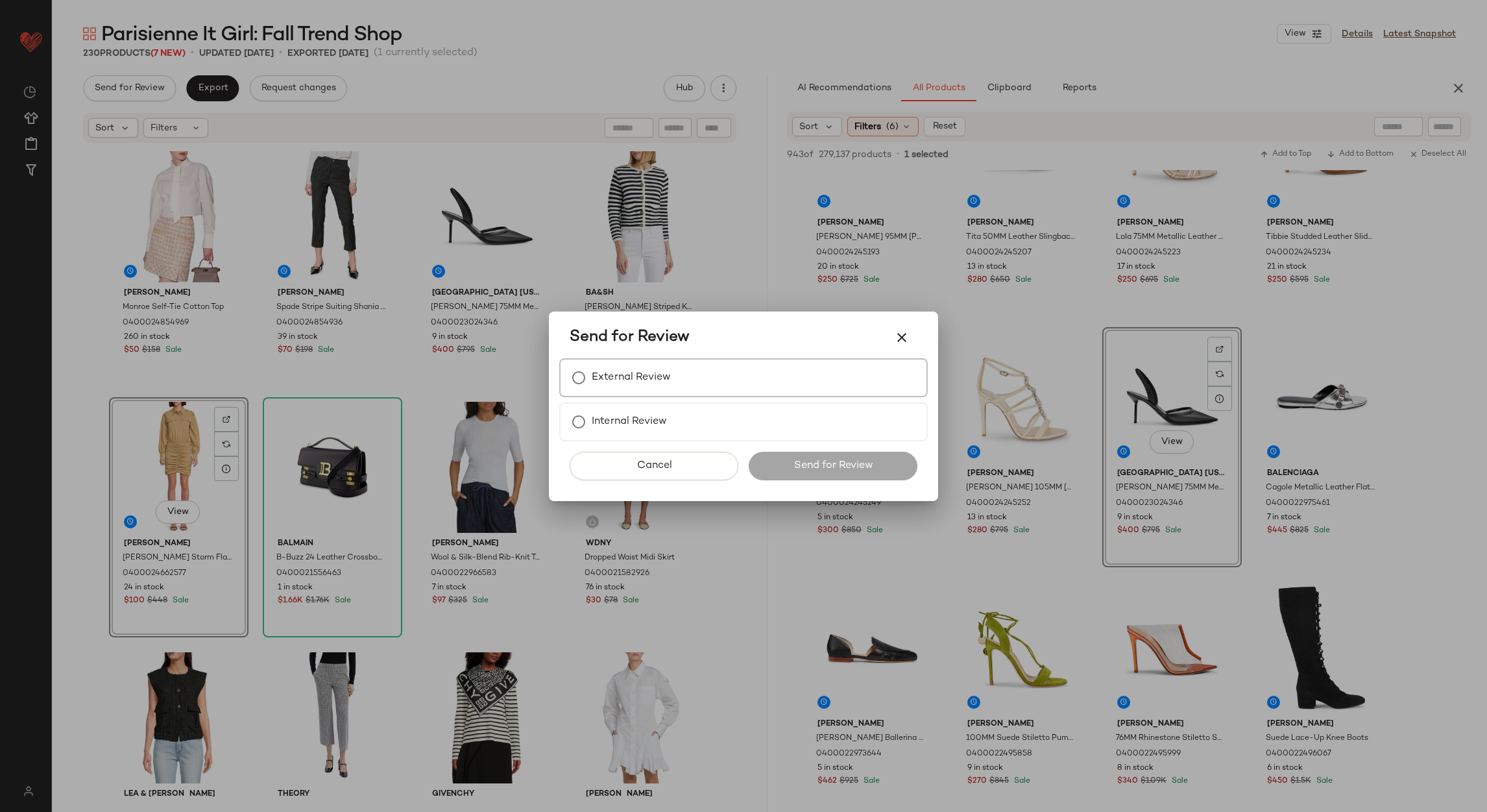
click at [658, 389] on label "External Review" at bounding box center [630, 377] width 79 height 26
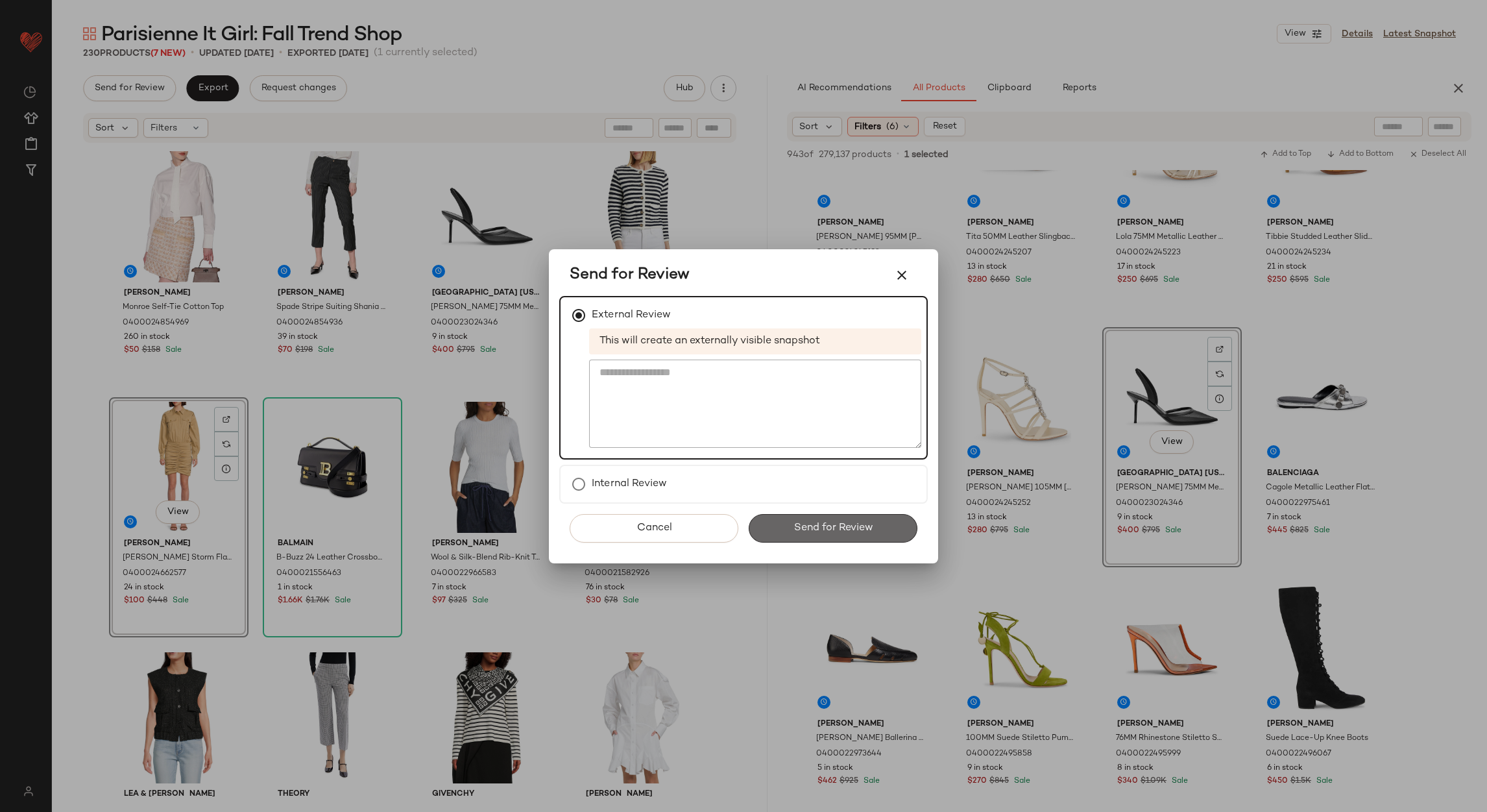
click at [832, 532] on span "Send for Review" at bounding box center [833, 527] width 80 height 12
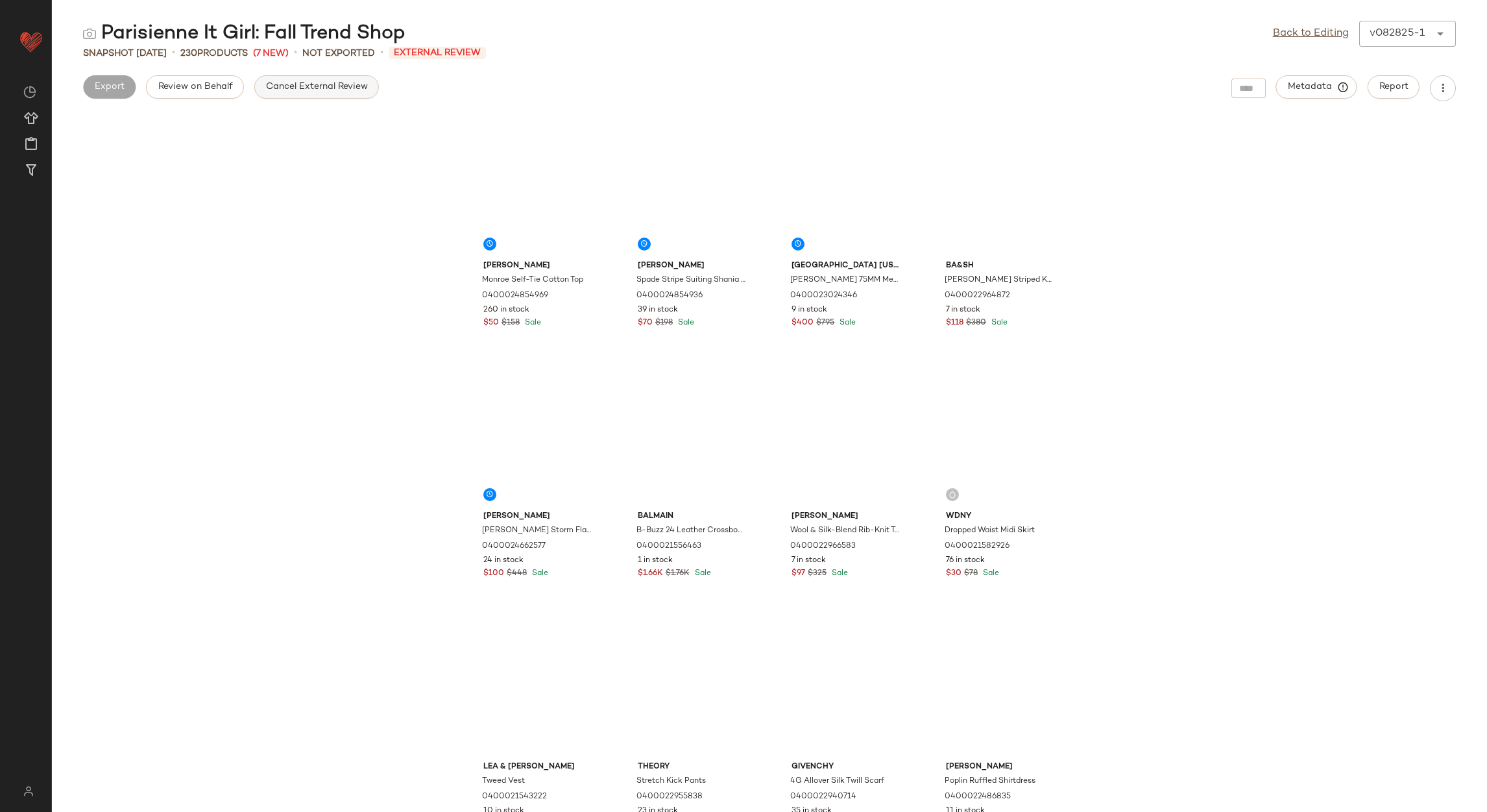
click at [282, 83] on span "Cancel External Review" at bounding box center [316, 87] width 103 height 10
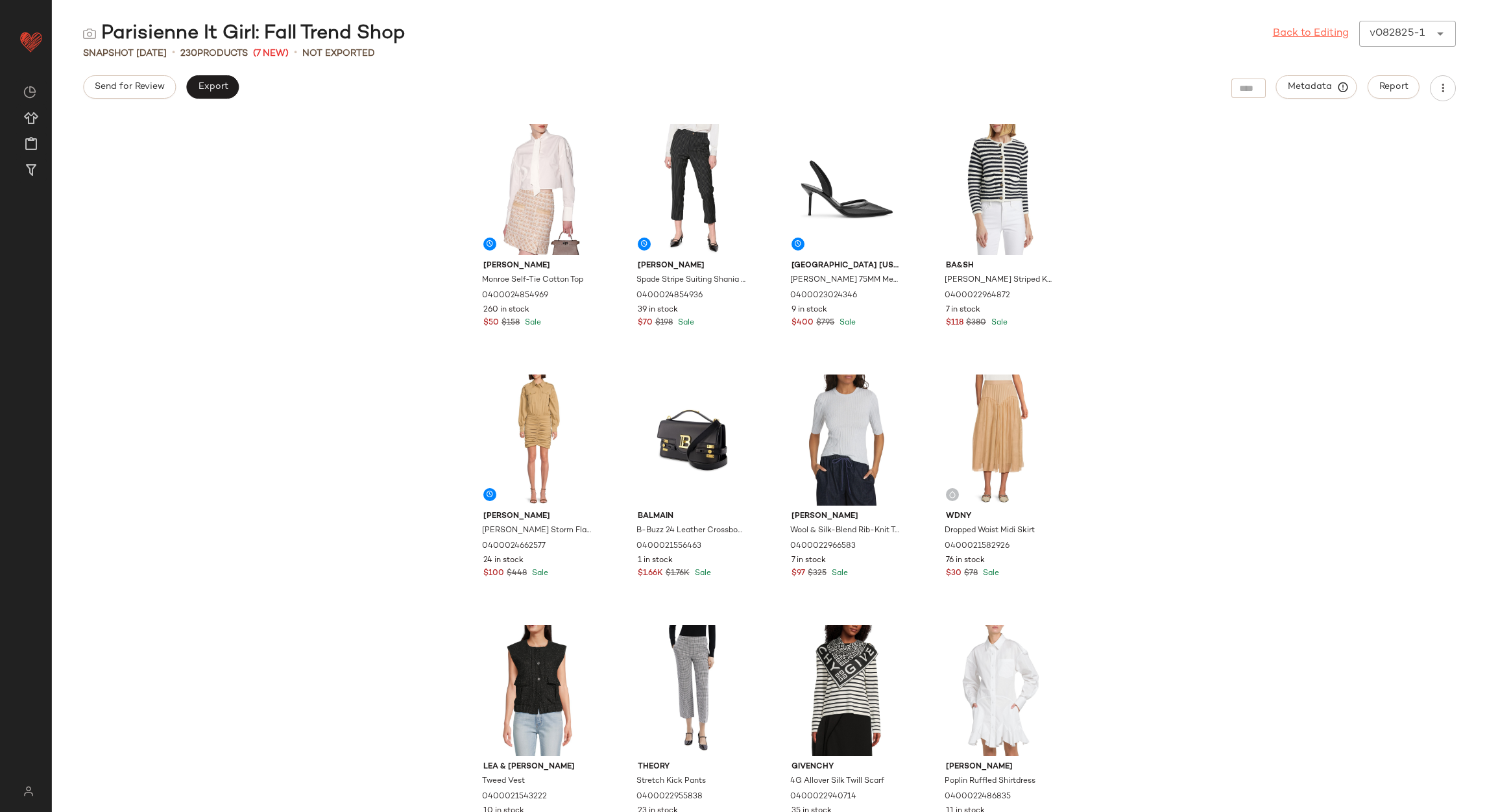
click at [1313, 37] on link "Back to Editing" at bounding box center [1310, 34] width 76 height 16
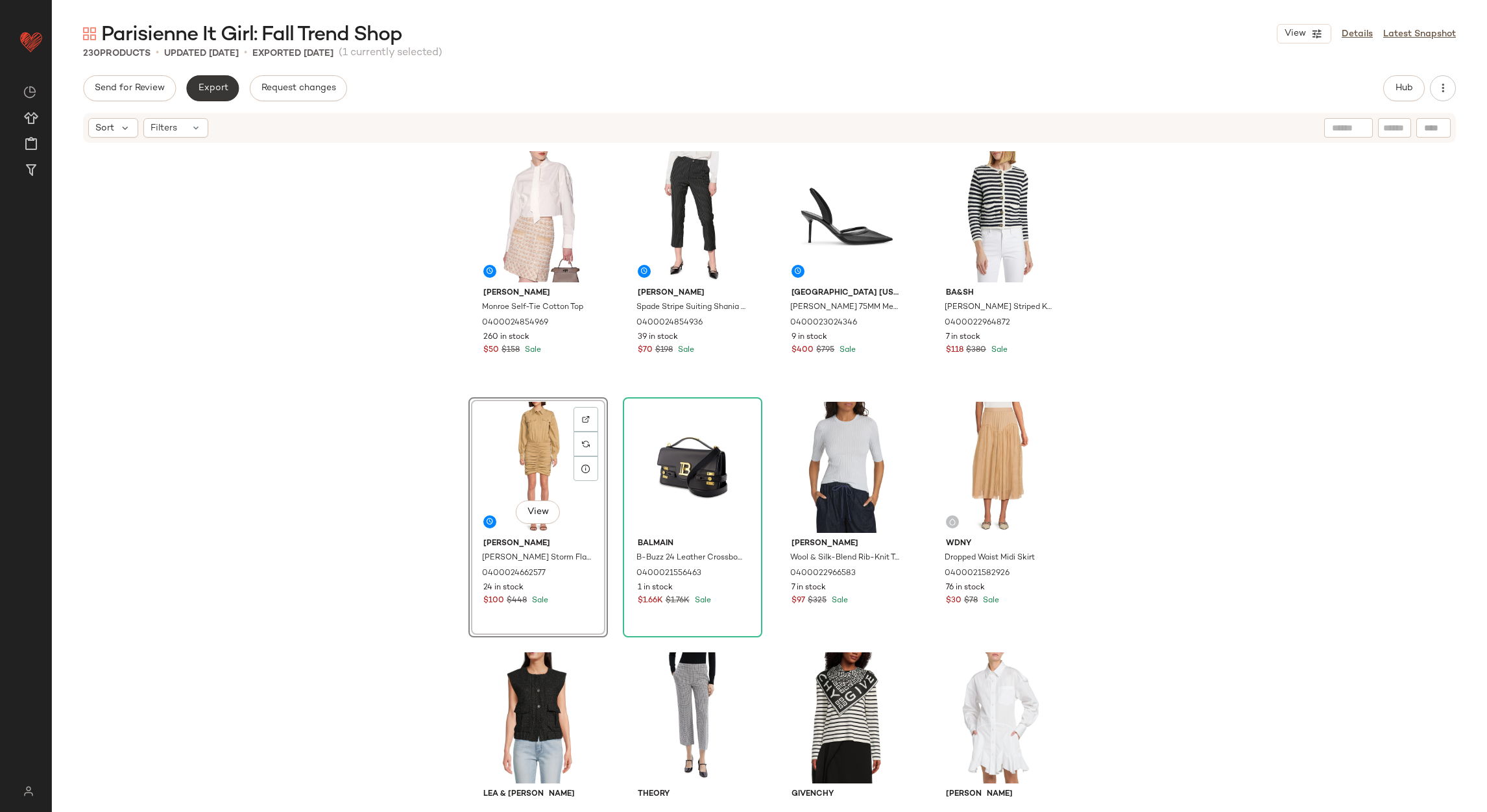
click at [196, 92] on button "Export" at bounding box center [213, 88] width 53 height 26
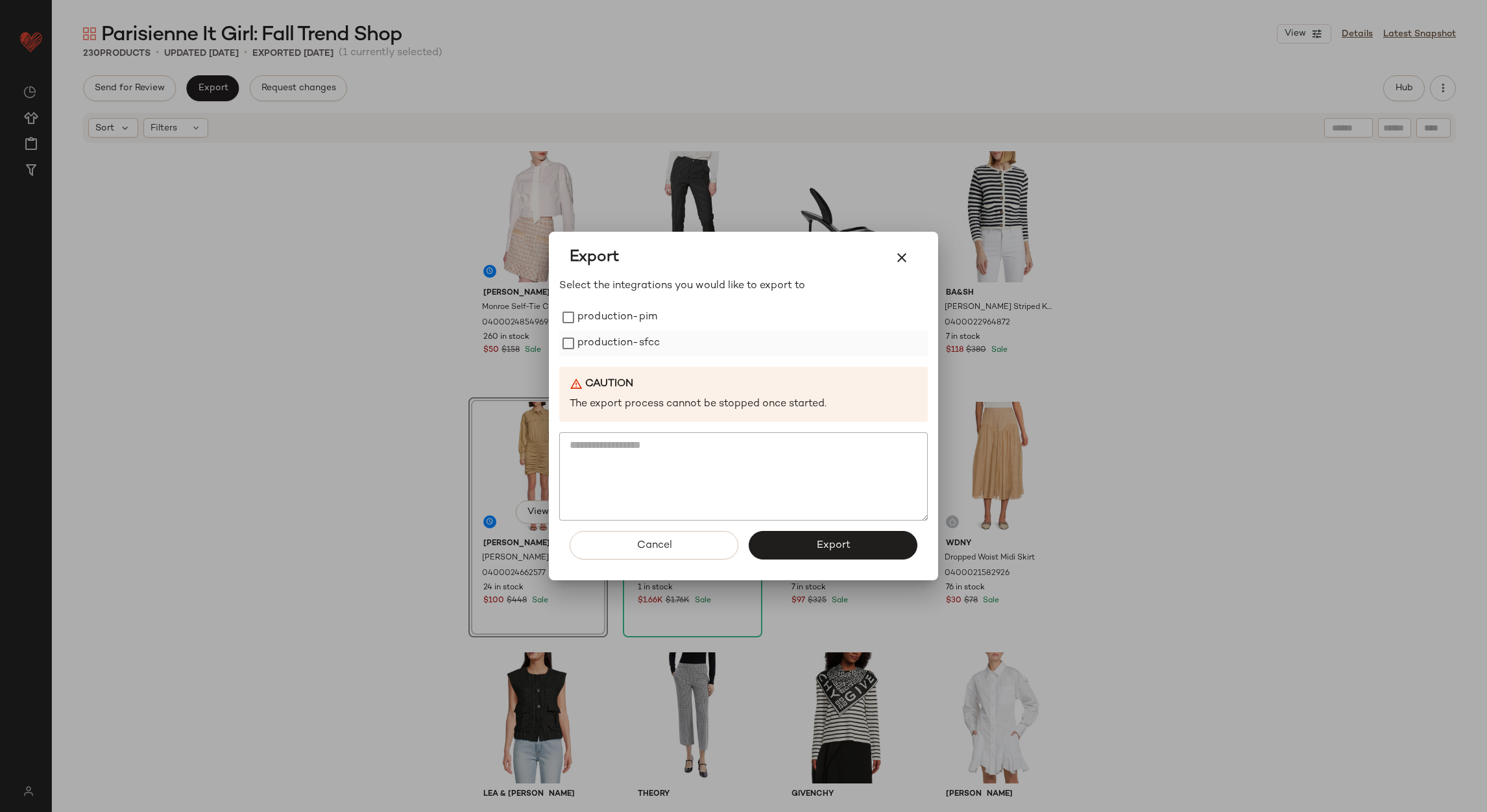
drag, startPoint x: 686, startPoint y: 322, endPoint x: 669, endPoint y: 335, distance: 21.4
click at [683, 325] on div "production-pim" at bounding box center [744, 317] width 369 height 26
click at [666, 338] on div "production-sfcc" at bounding box center [744, 343] width 369 height 26
click at [626, 305] on label "production-pim" at bounding box center [618, 317] width 80 height 26
click at [598, 339] on label "production-sfcc" at bounding box center [619, 343] width 83 height 26
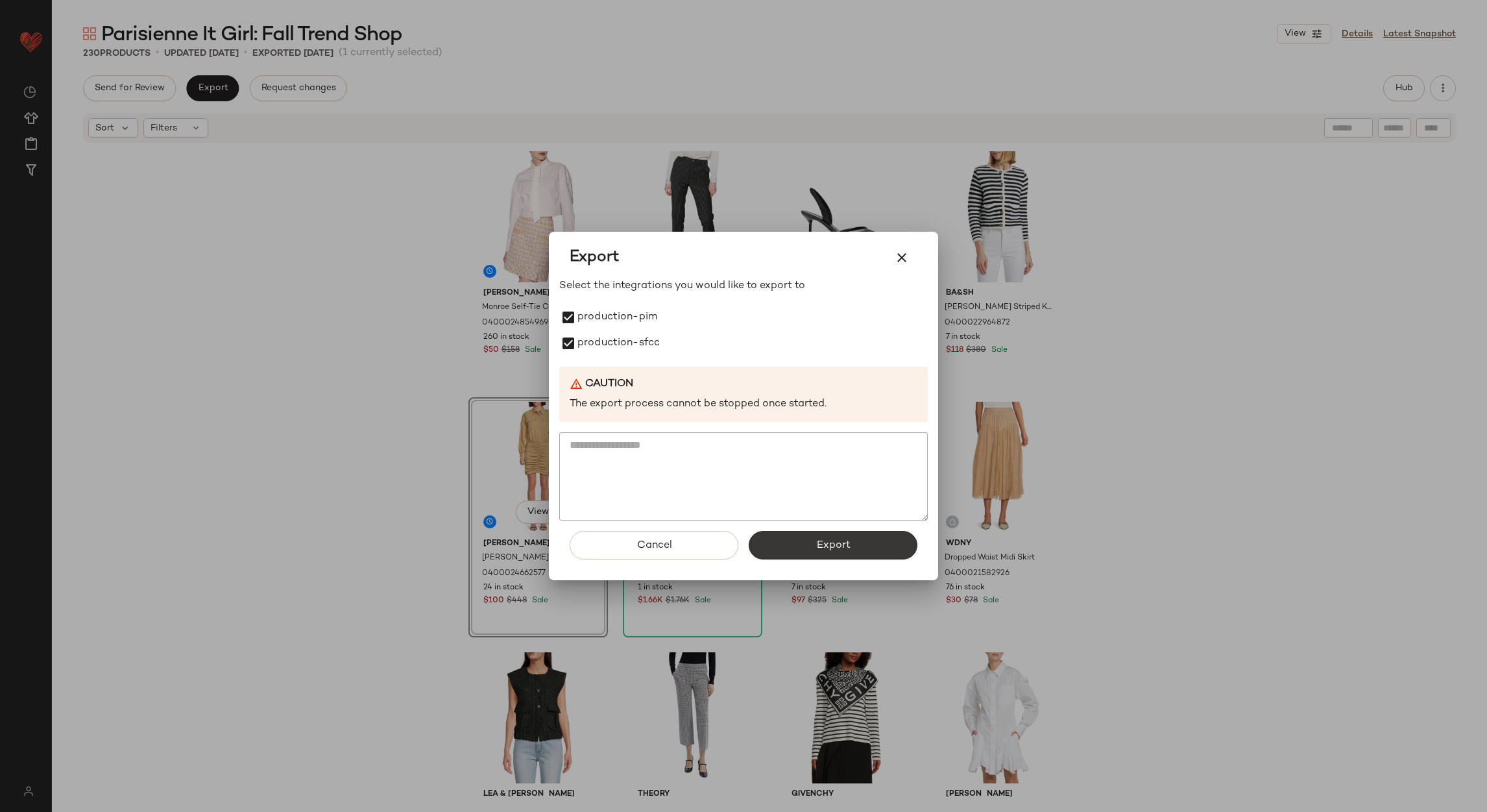
click at [785, 538] on button "Export" at bounding box center [833, 545] width 169 height 29
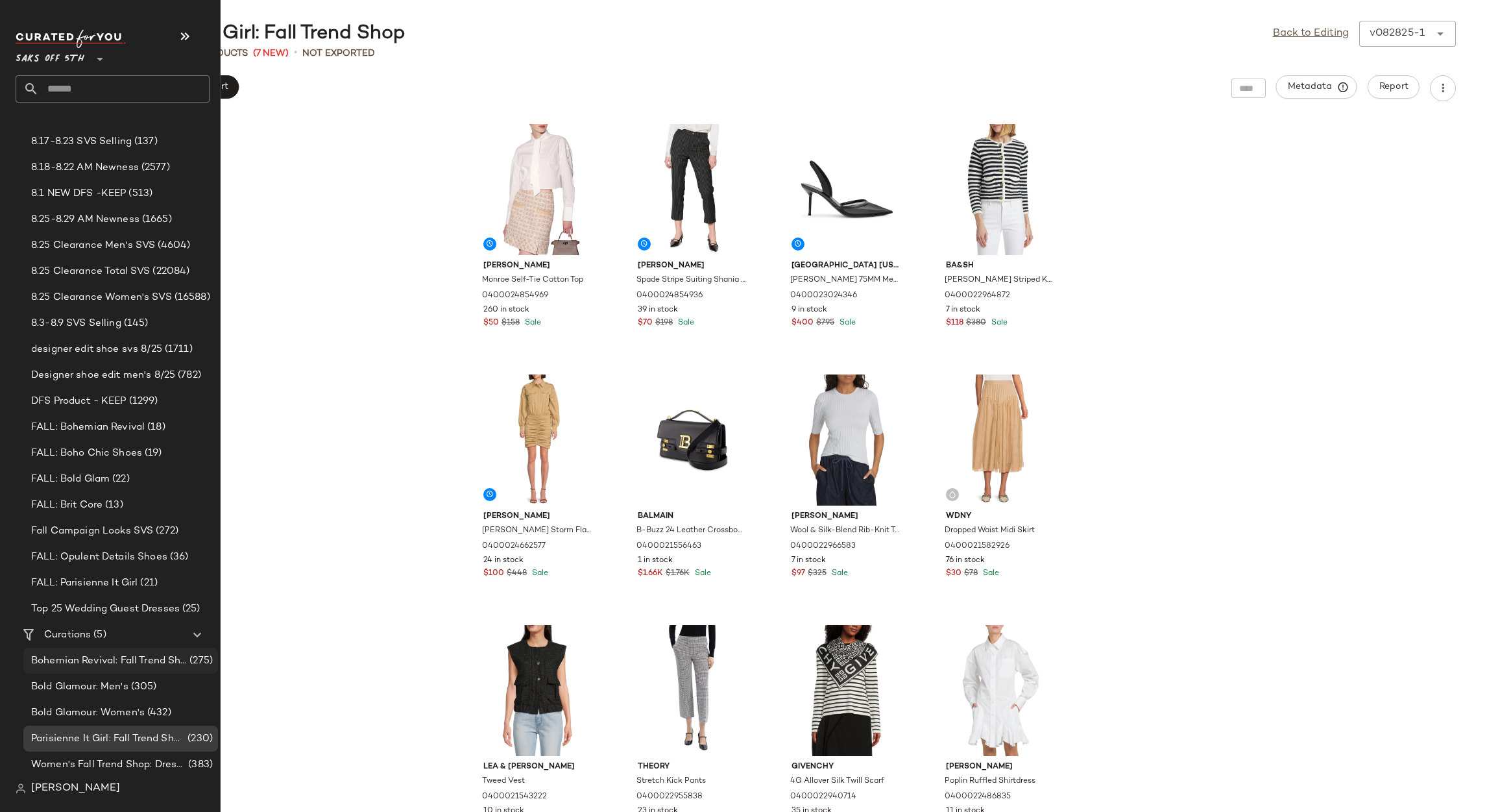
scroll to position [124, 0]
click at [103, 627] on span "(5)" at bounding box center [98, 634] width 15 height 15
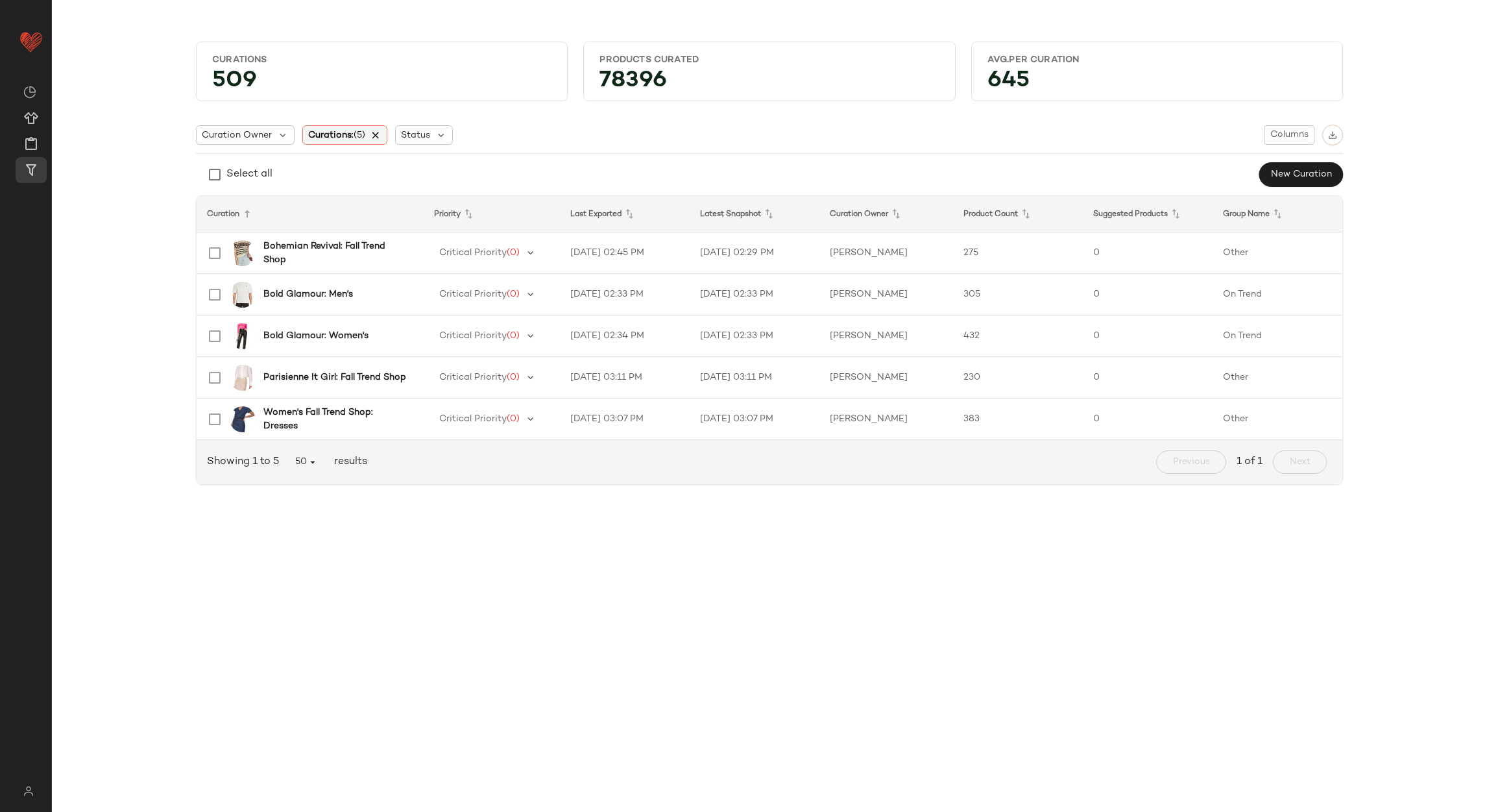
click at [379, 130] on icon at bounding box center [376, 135] width 12 height 12
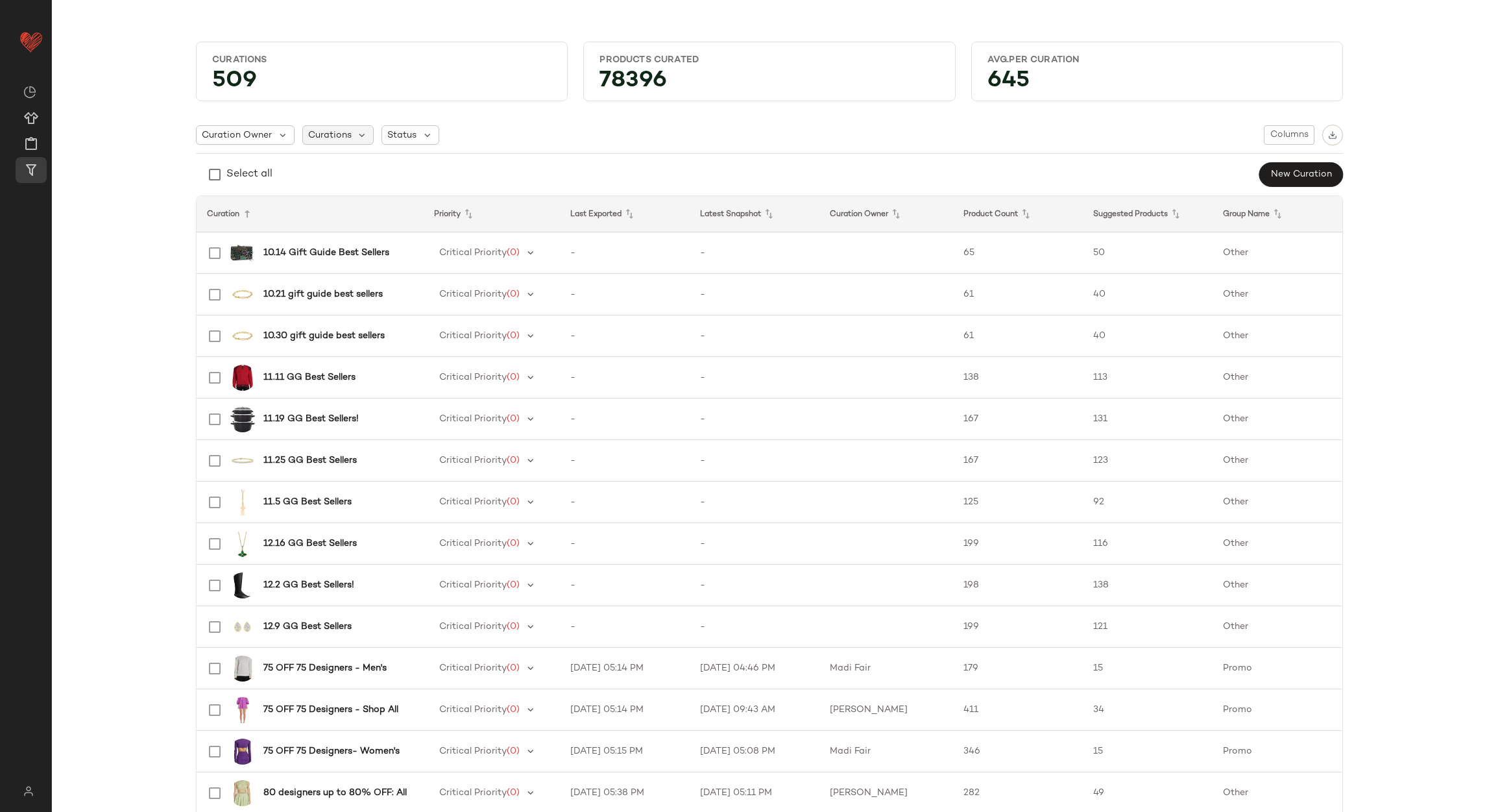
click at [338, 142] on div "Curations" at bounding box center [338, 135] width 72 height 19
click at [373, 173] on input "text" at bounding box center [381, 170] width 149 height 19
type input "*********"
click at [369, 225] on div "Select all Plus Size : Dresses" at bounding box center [378, 214] width 162 height 53
click at [367, 206] on strong "Select all" at bounding box center [351, 201] width 41 height 14
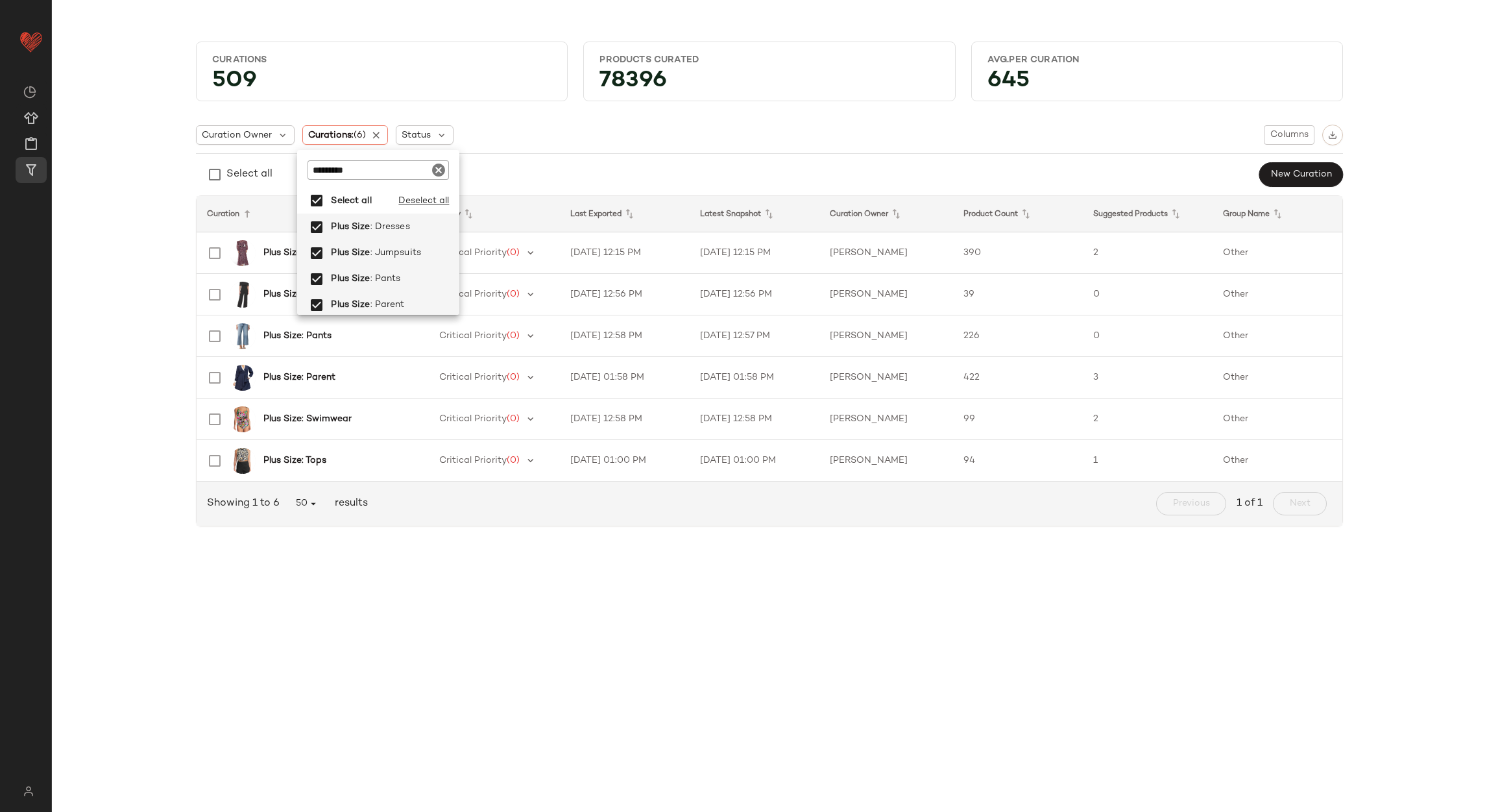
click at [965, 666] on div "Curations 509 Products Curated 78396 Avg.per Curation 645 Curation Owner Curati…" at bounding box center [769, 416] width 1435 height 791
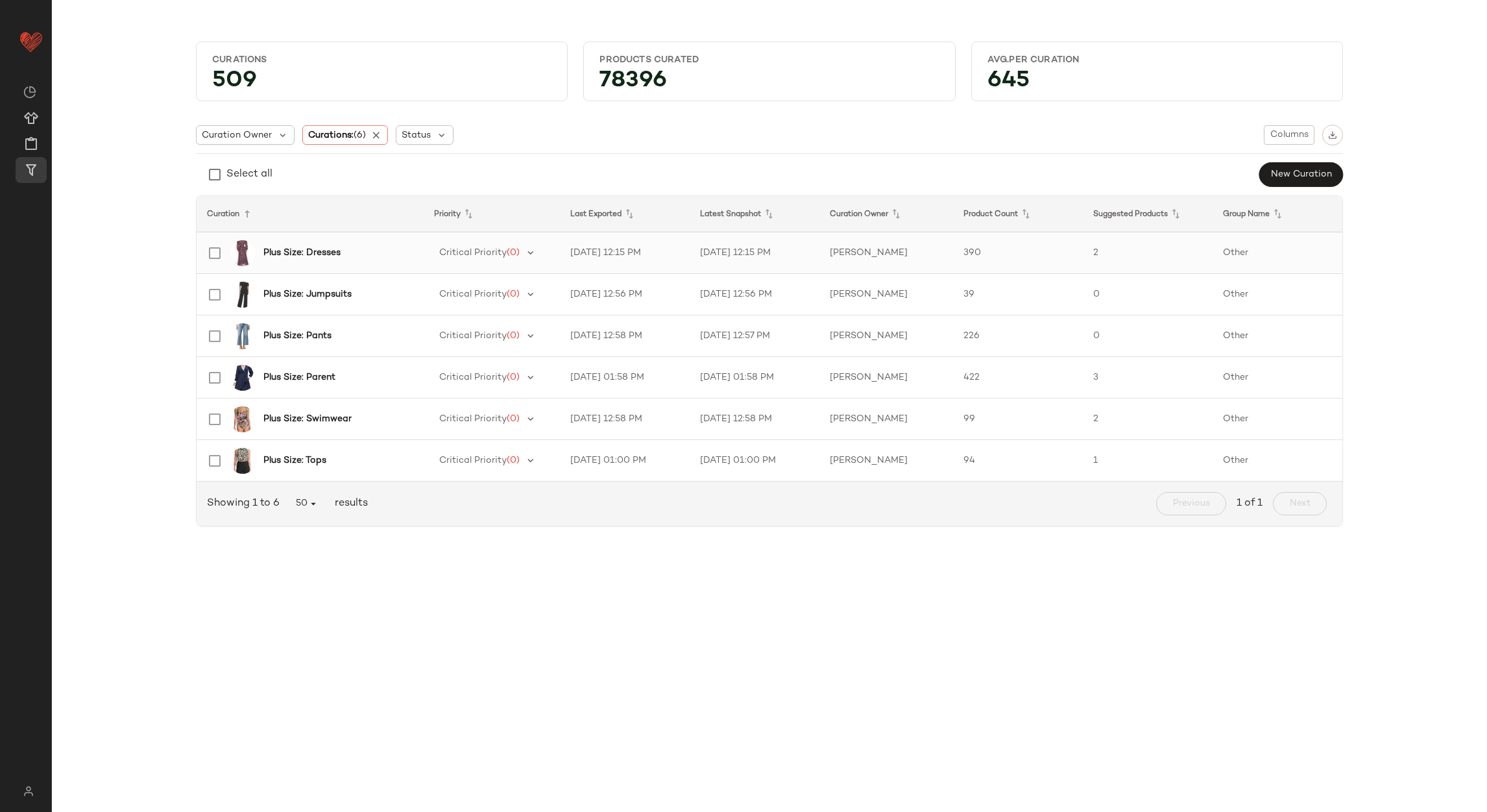
click at [806, 253] on td "8/26/25, 12:15 PM" at bounding box center [755, 253] width 130 height 41
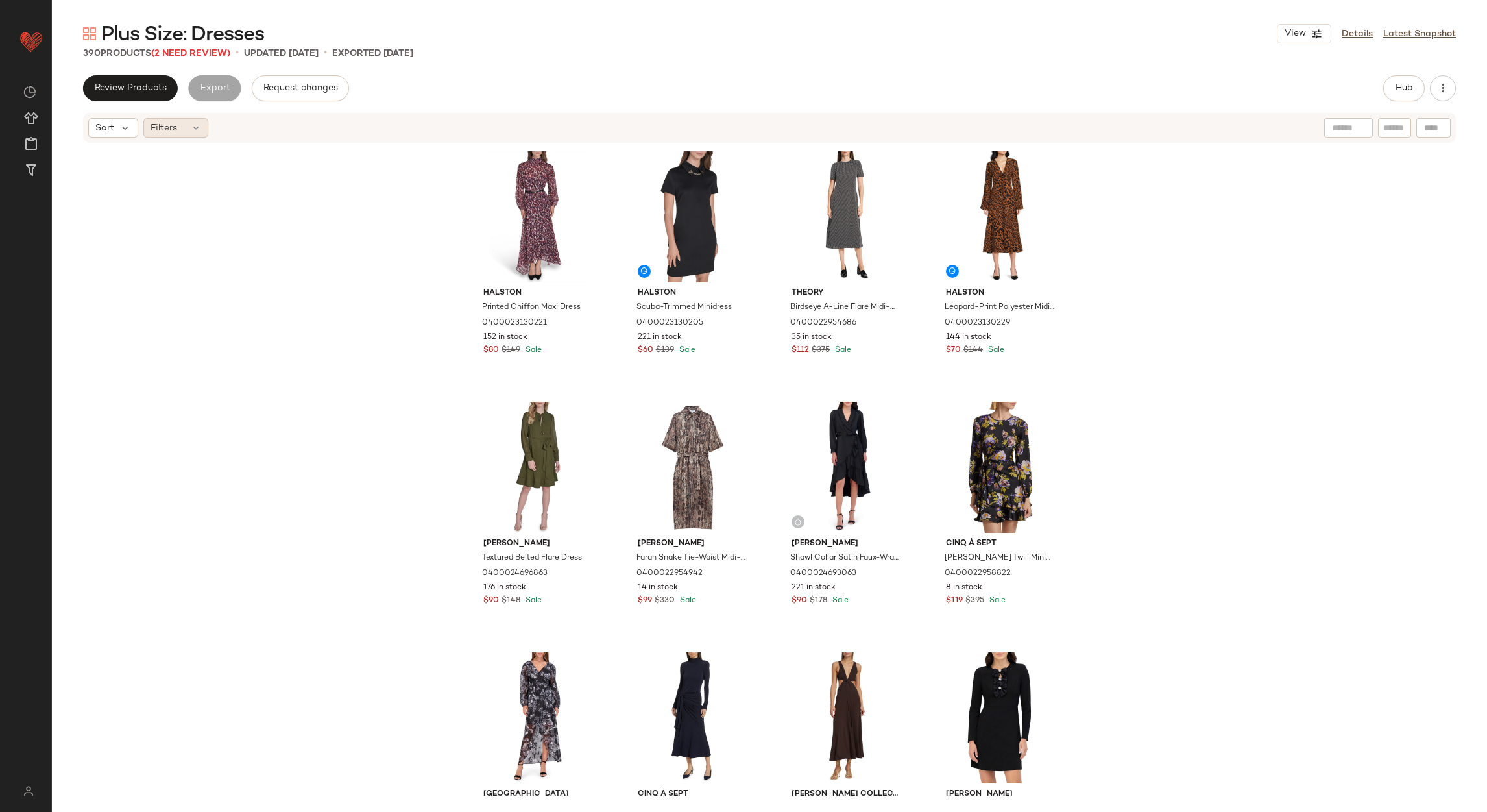
click at [184, 125] on div "Filters" at bounding box center [176, 127] width 65 height 19
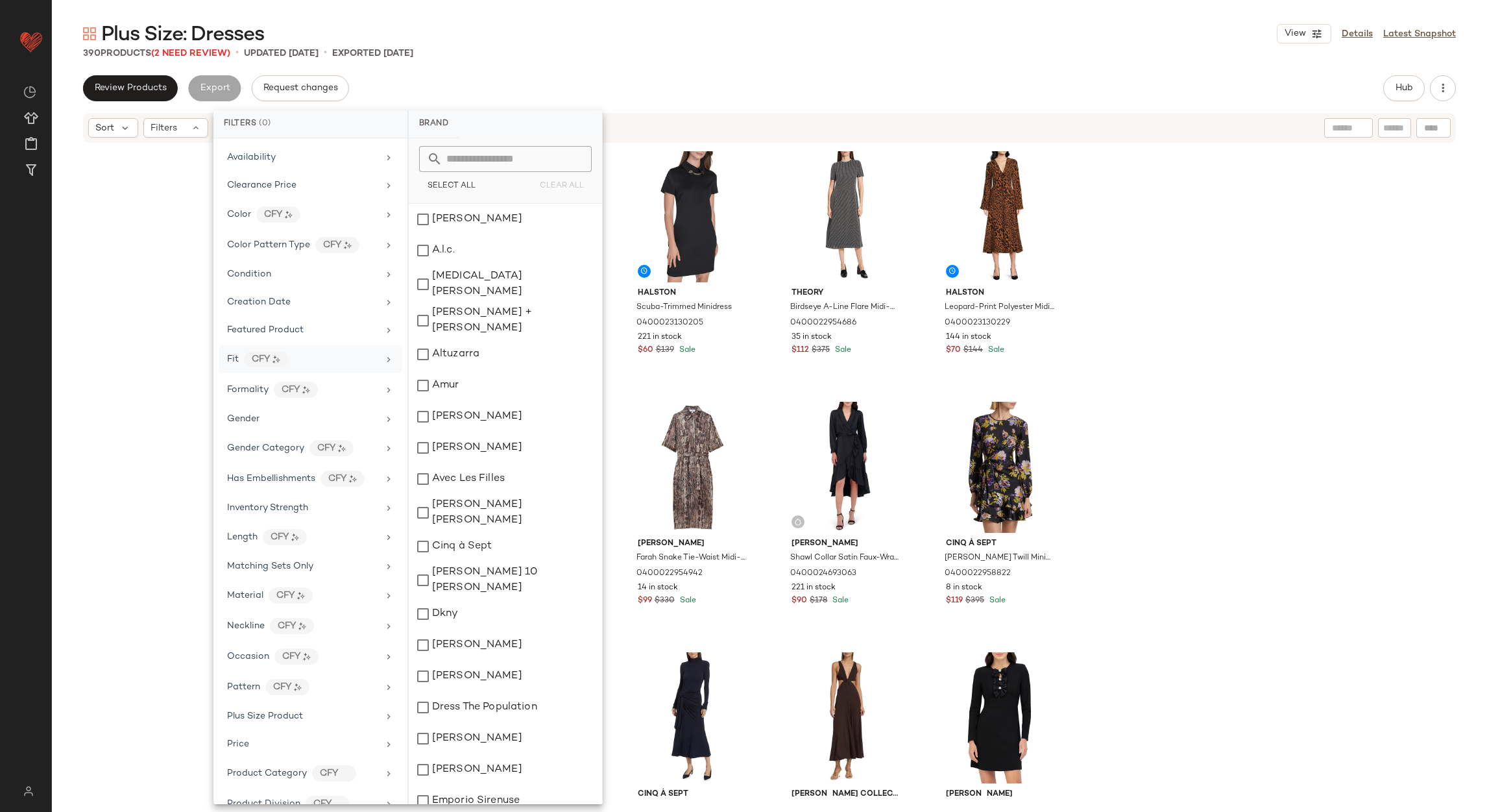
scroll to position [374, 0]
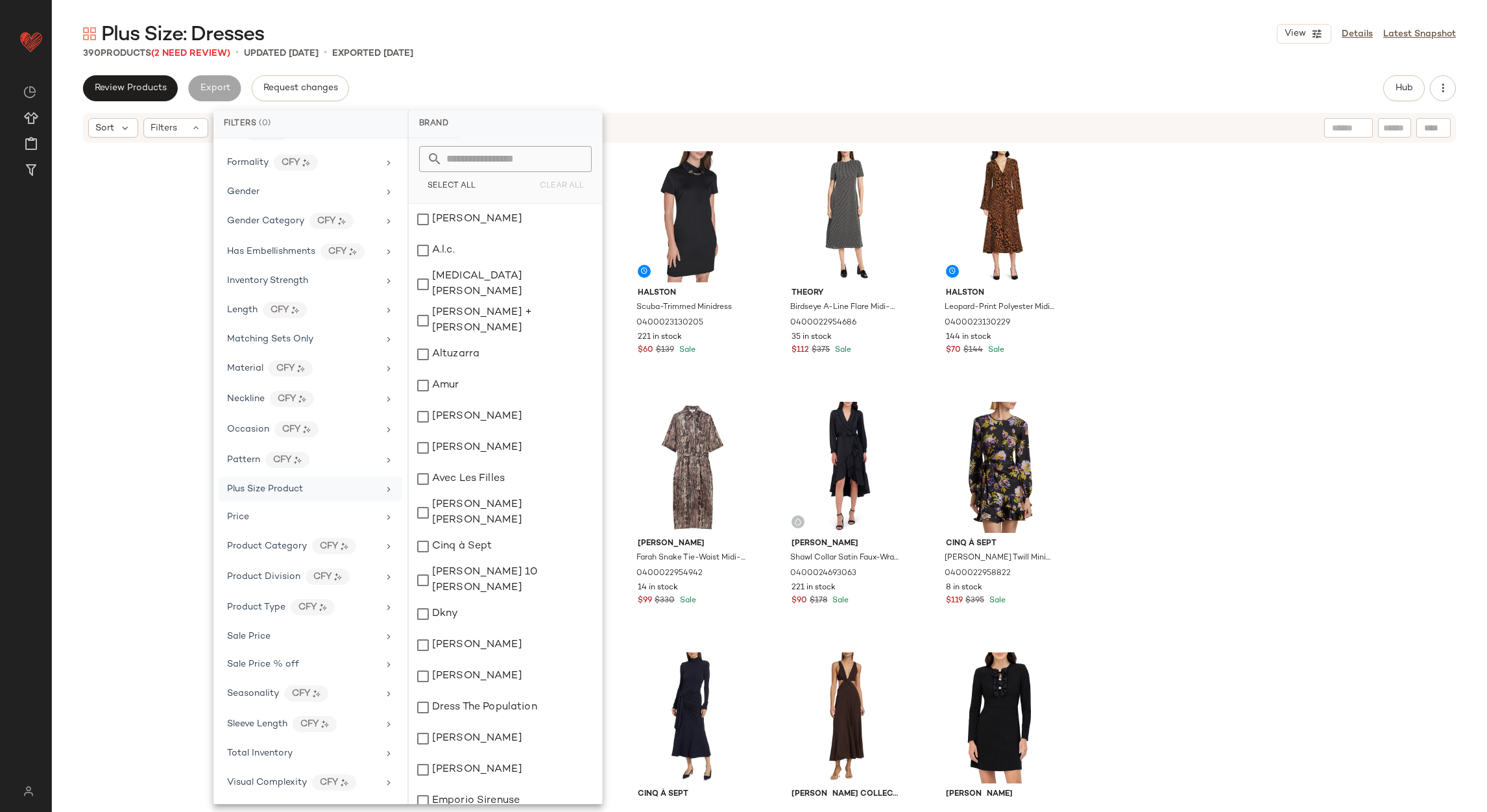
click at [325, 486] on div "Plus Size Product" at bounding box center [302, 489] width 151 height 14
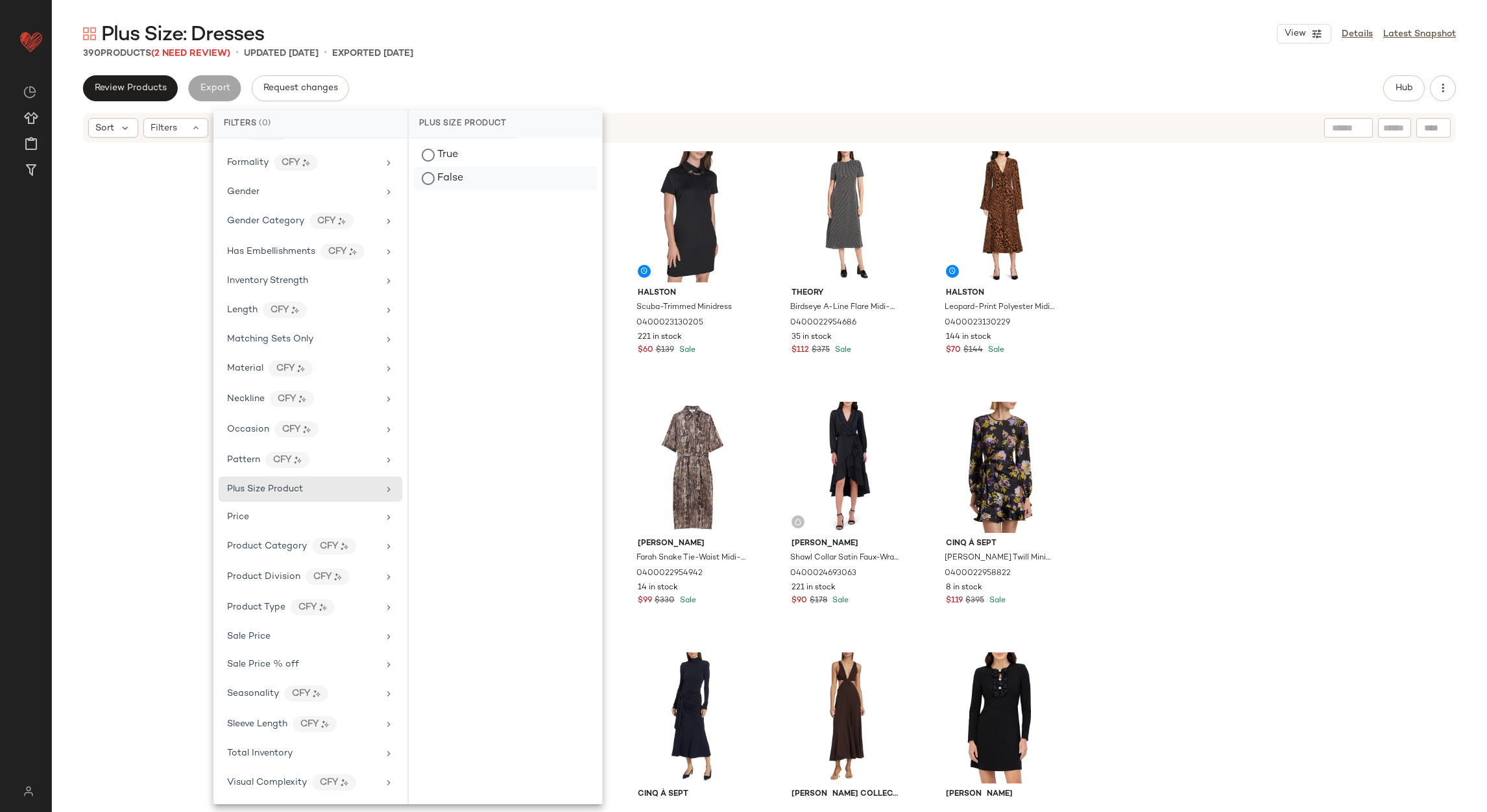
click at [494, 170] on div "False" at bounding box center [505, 178] width 183 height 23
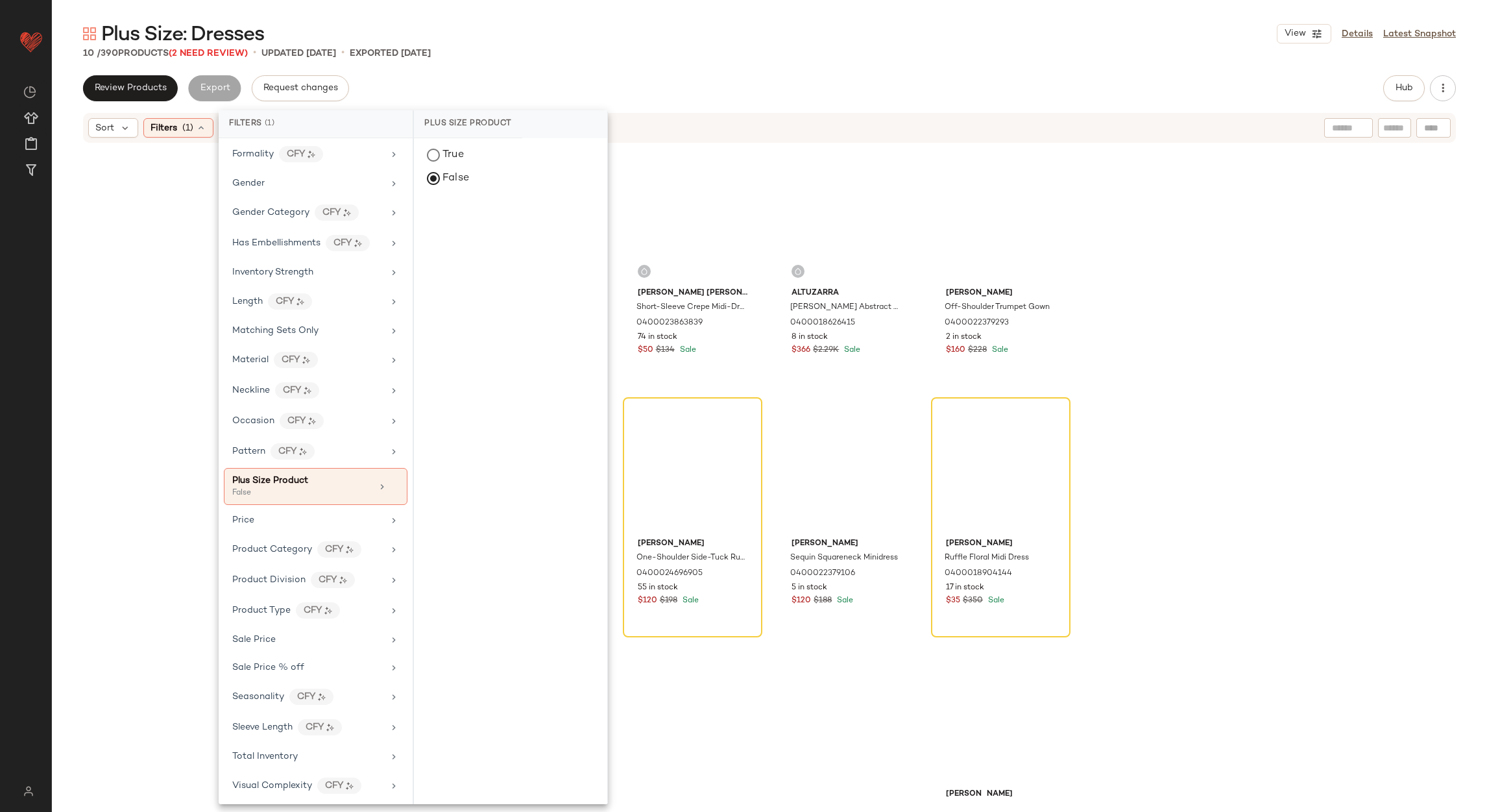
click at [712, 23] on div "Plus Size: Dresses View Details Latest Snapshot" at bounding box center [769, 33] width 1435 height 26
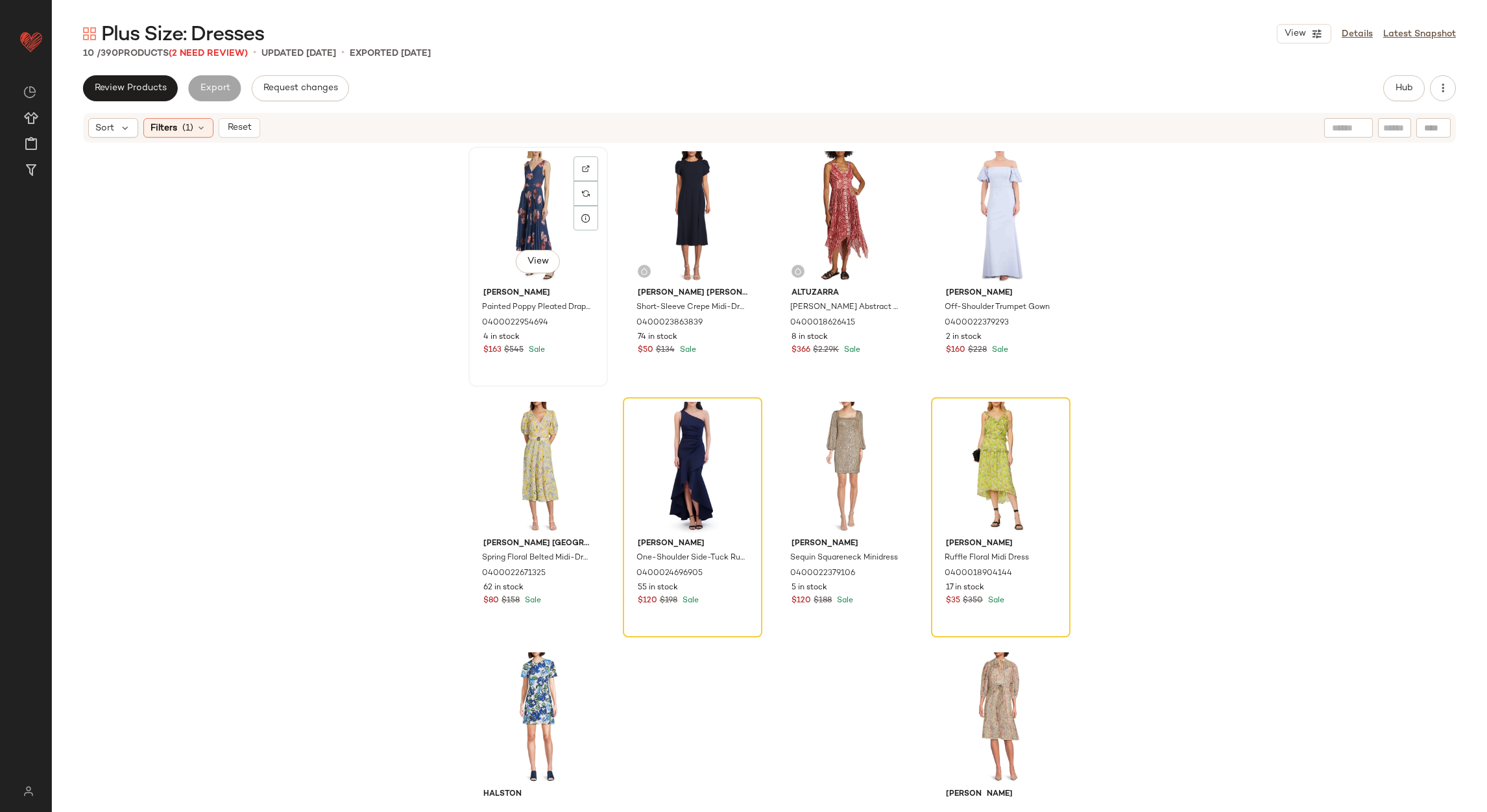
click at [514, 197] on div "View" at bounding box center [538, 217] width 131 height 131
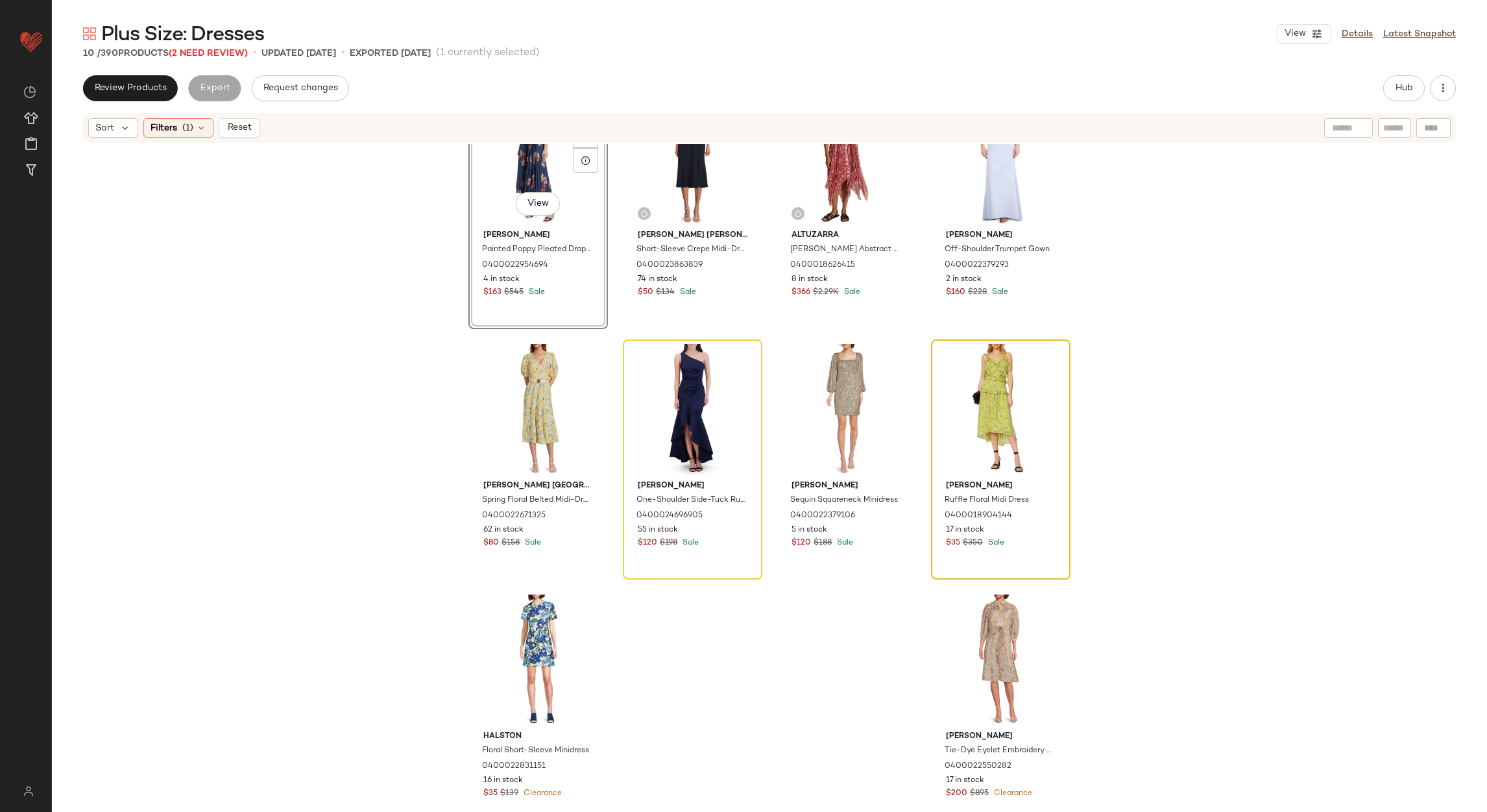
scroll to position [91, 0]
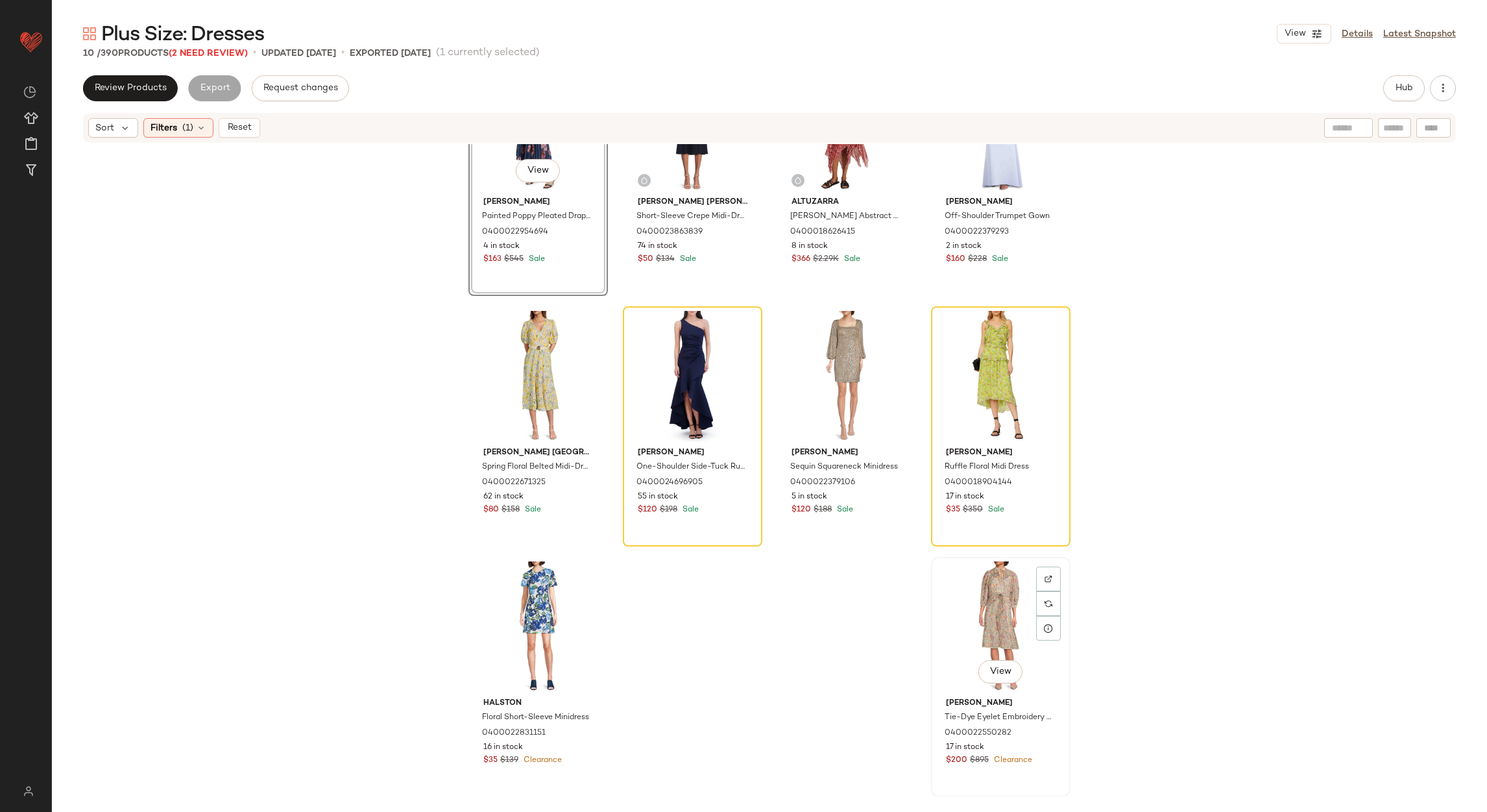
click at [1018, 599] on div "View" at bounding box center [1001, 627] width 131 height 131
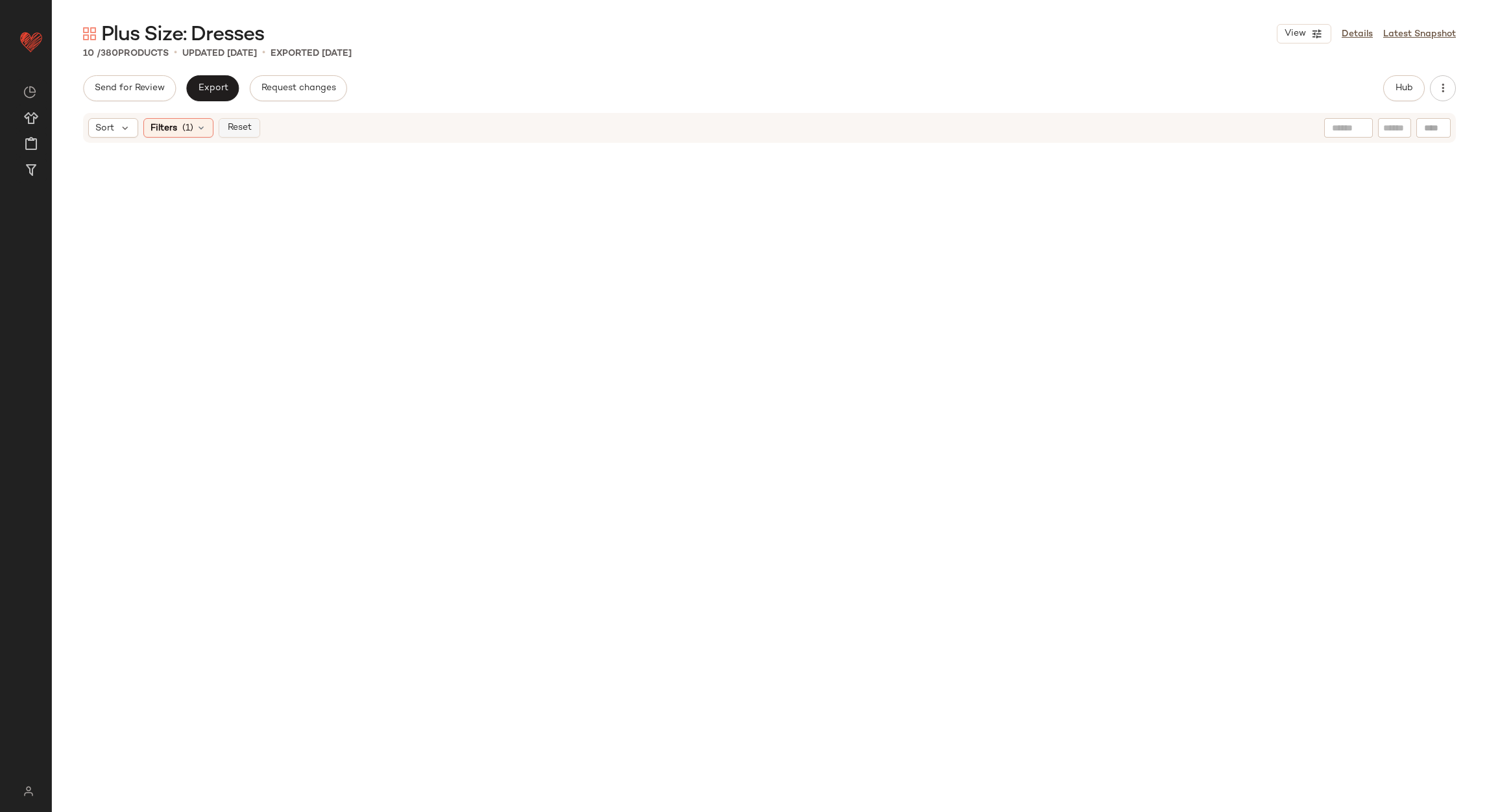
click at [250, 126] on span "Reset" at bounding box center [239, 127] width 25 height 10
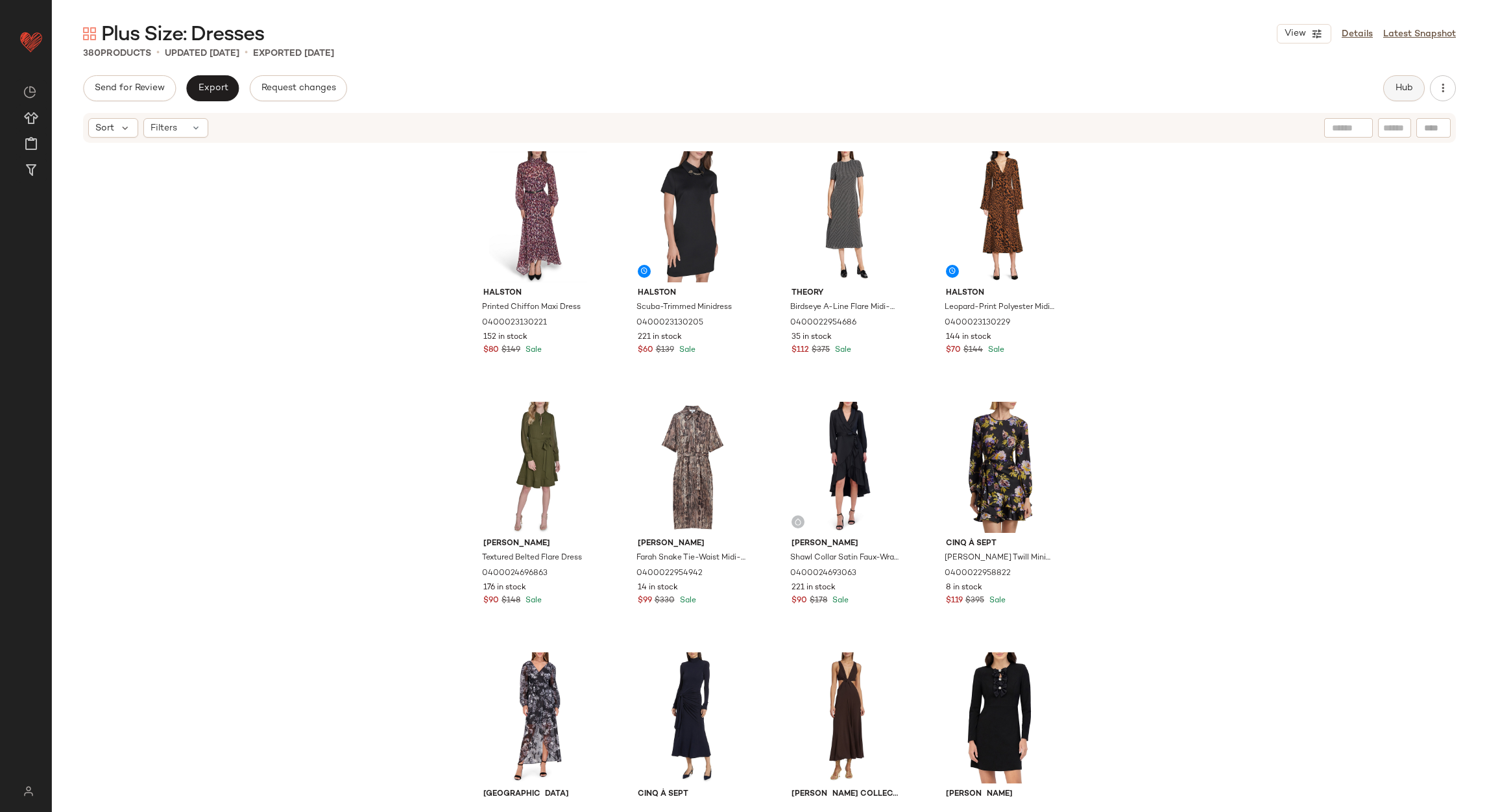
click at [1412, 83] on button "Hub" at bounding box center [1404, 88] width 41 height 26
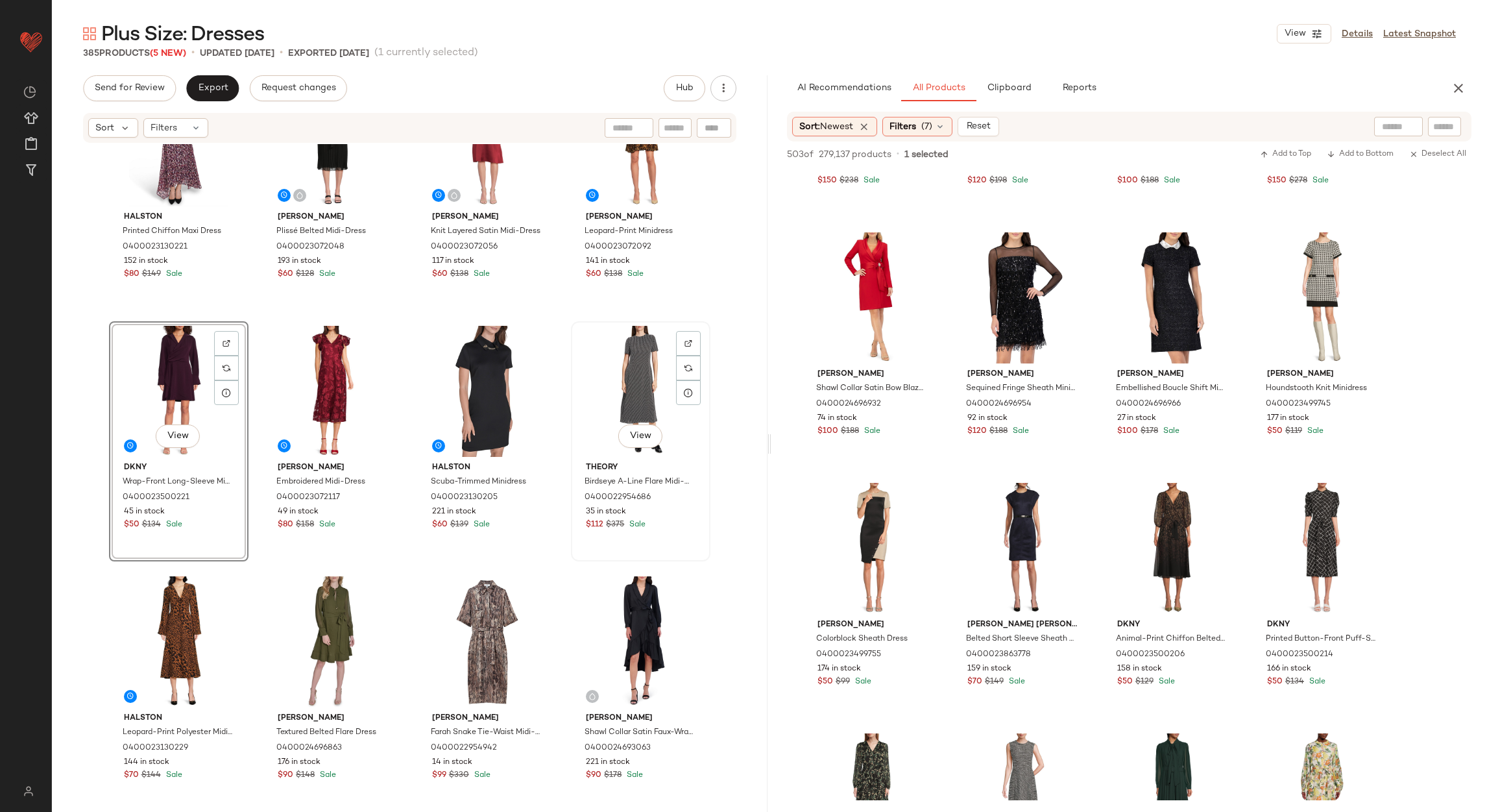
scroll to position [195, 0]
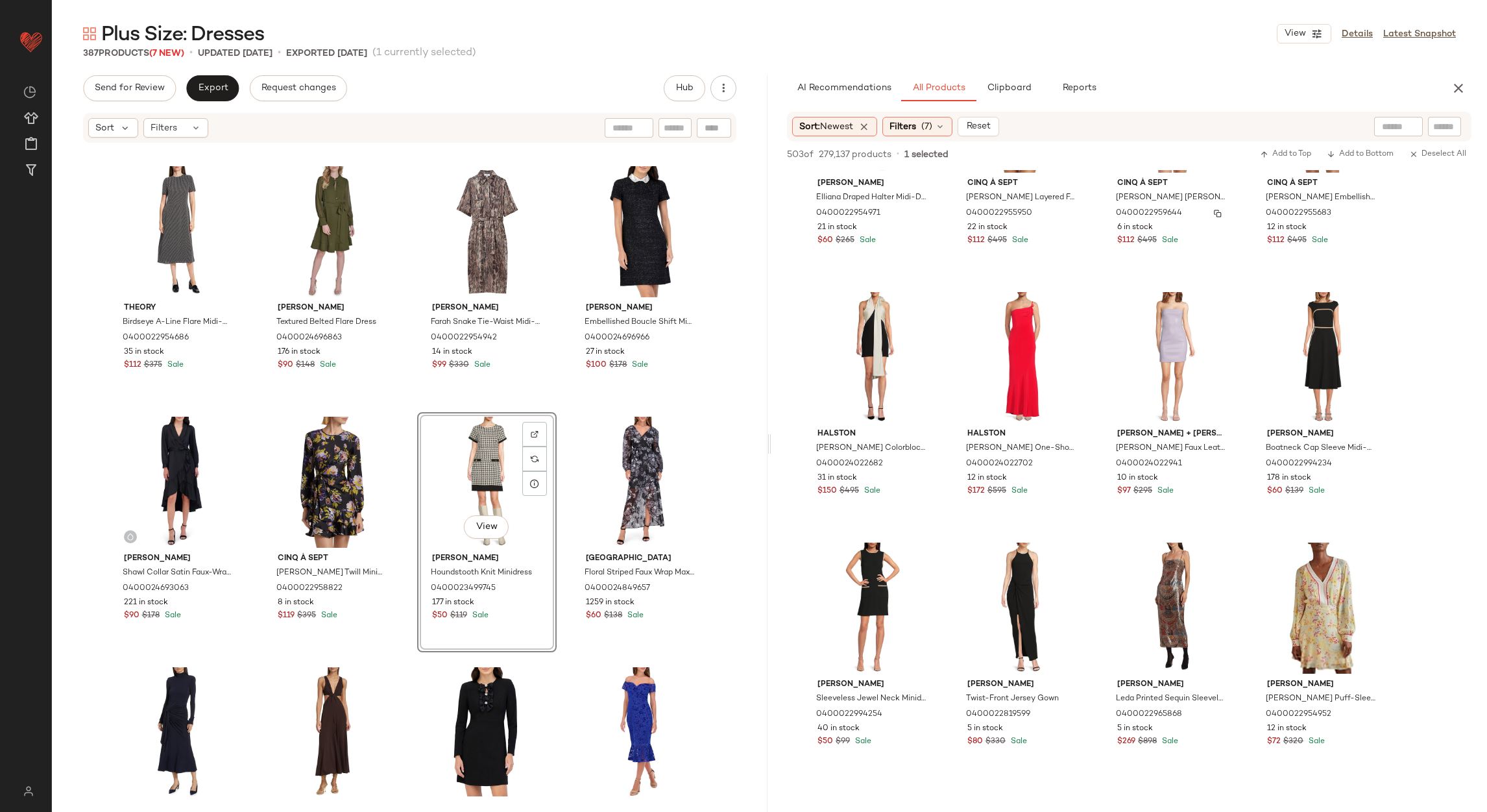
scroll to position [3406, 0]
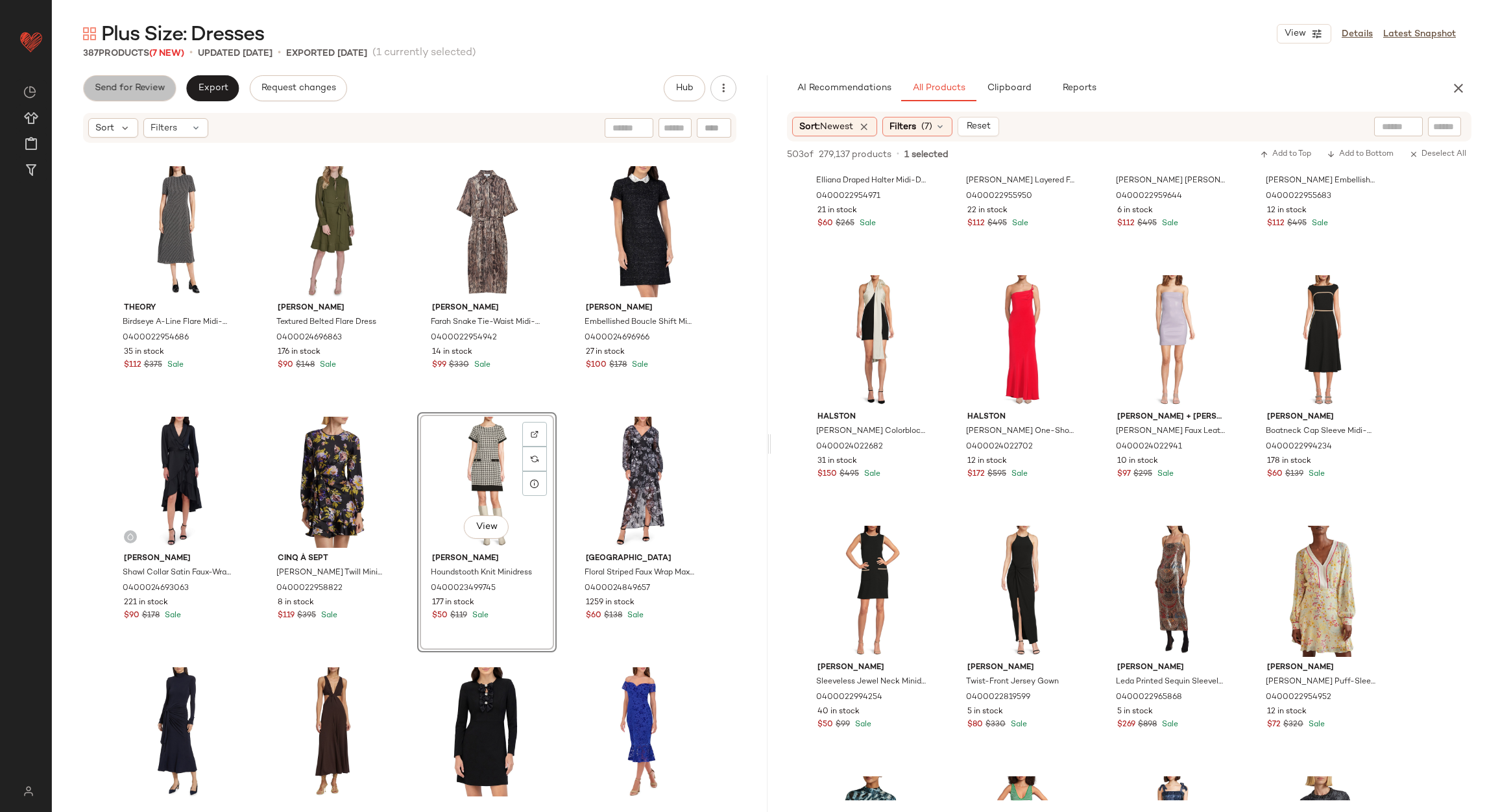
click at [145, 93] on button "Send for Review" at bounding box center [129, 88] width 93 height 26
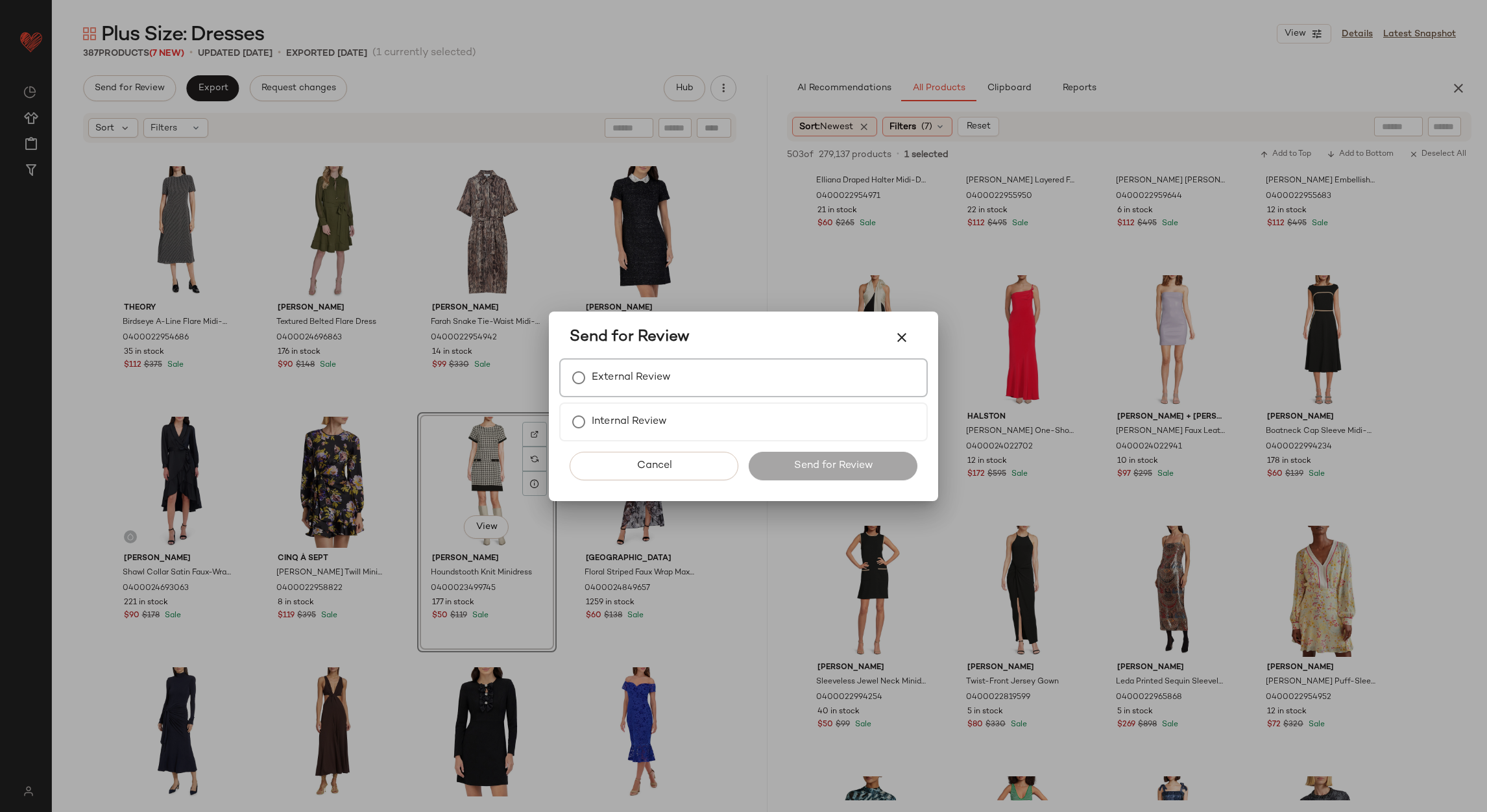
click at [742, 365] on div "External Review" at bounding box center [744, 377] width 369 height 39
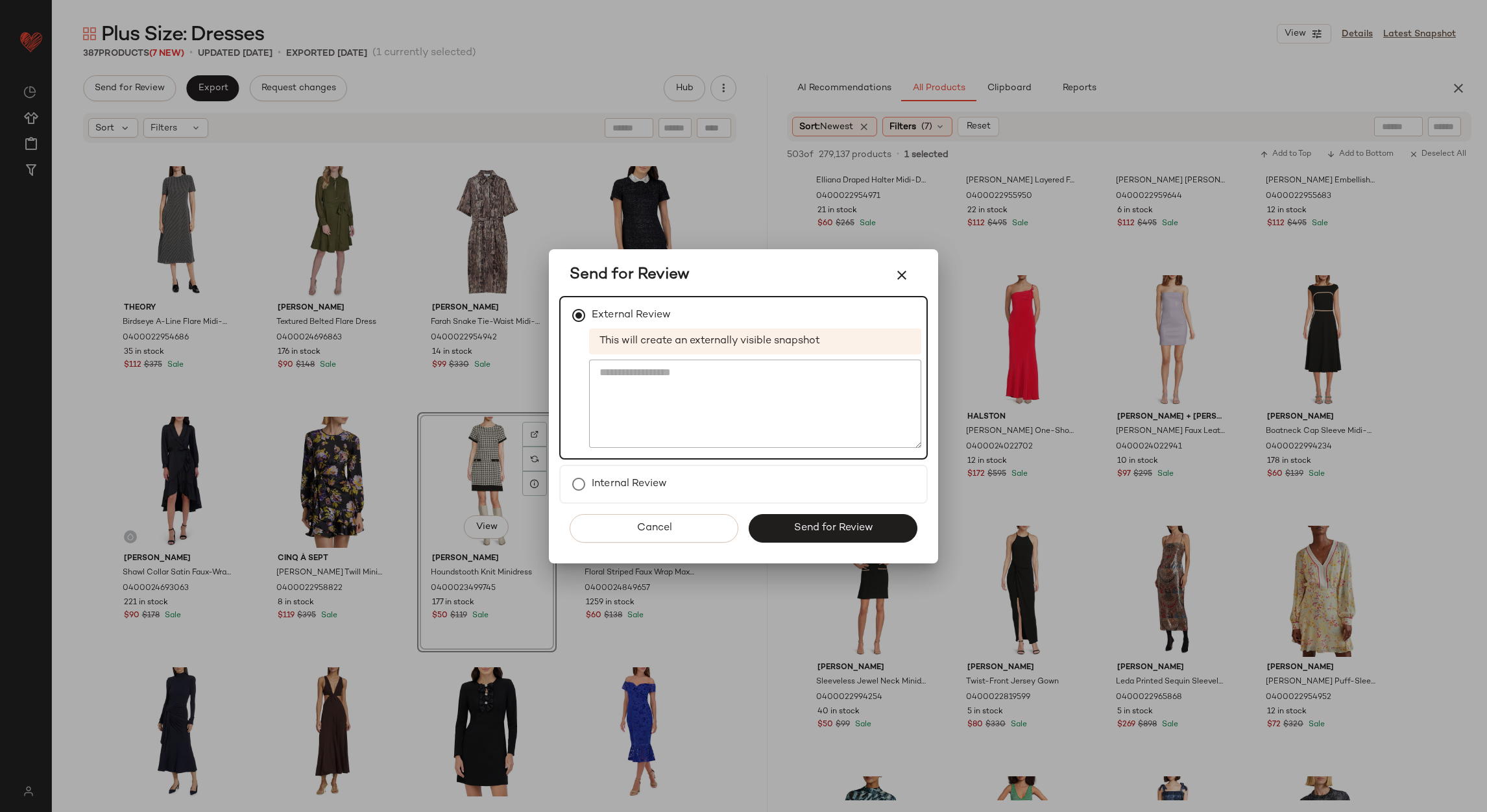
click at [799, 521] on span "Send for Review" at bounding box center [833, 527] width 80 height 12
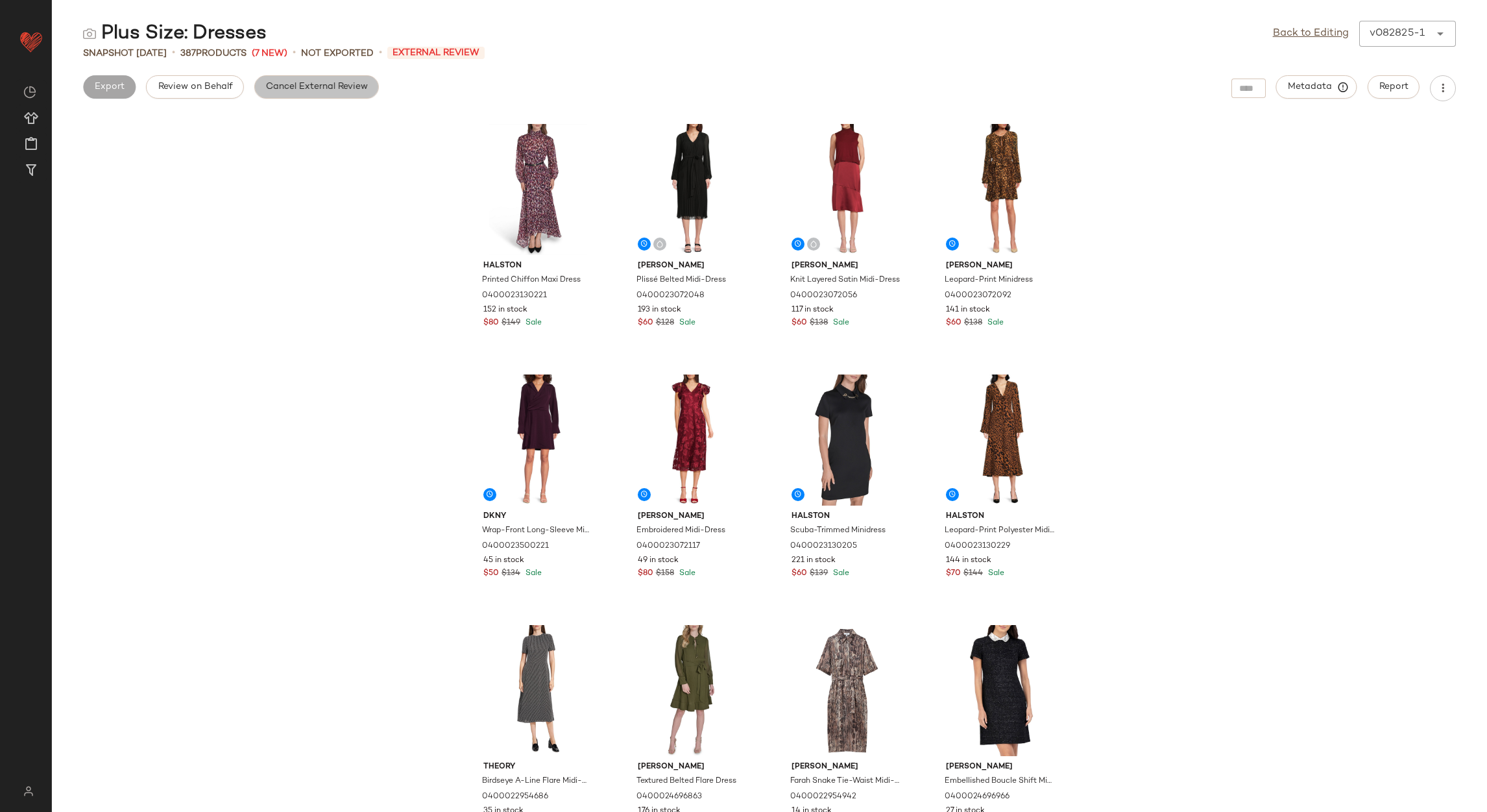
click at [297, 78] on button "Cancel External Review" at bounding box center [317, 87] width 125 height 23
click at [1317, 40] on link "Back to Editing" at bounding box center [1310, 34] width 76 height 16
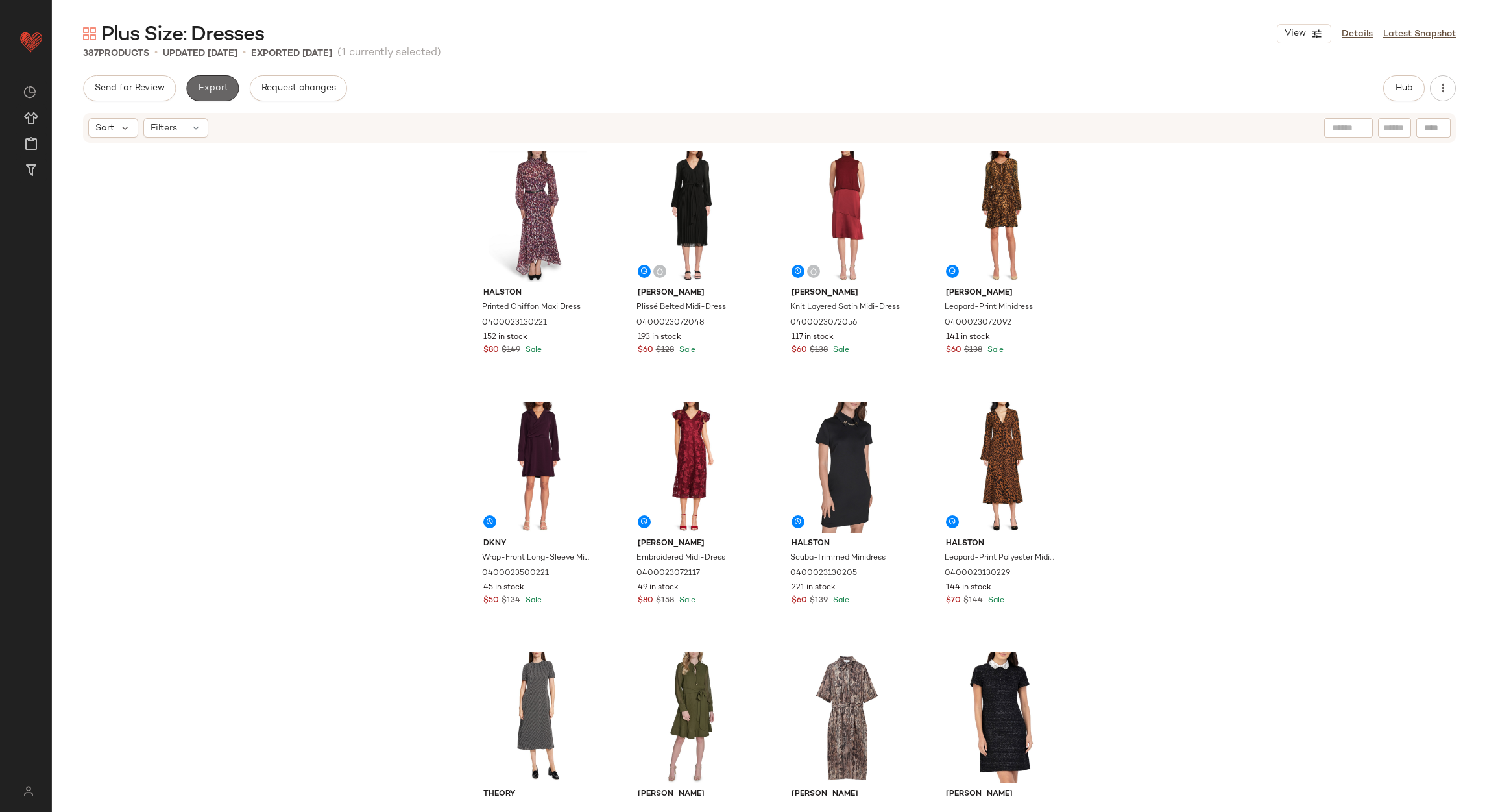
click at [201, 100] on button "Export" at bounding box center [213, 88] width 53 height 26
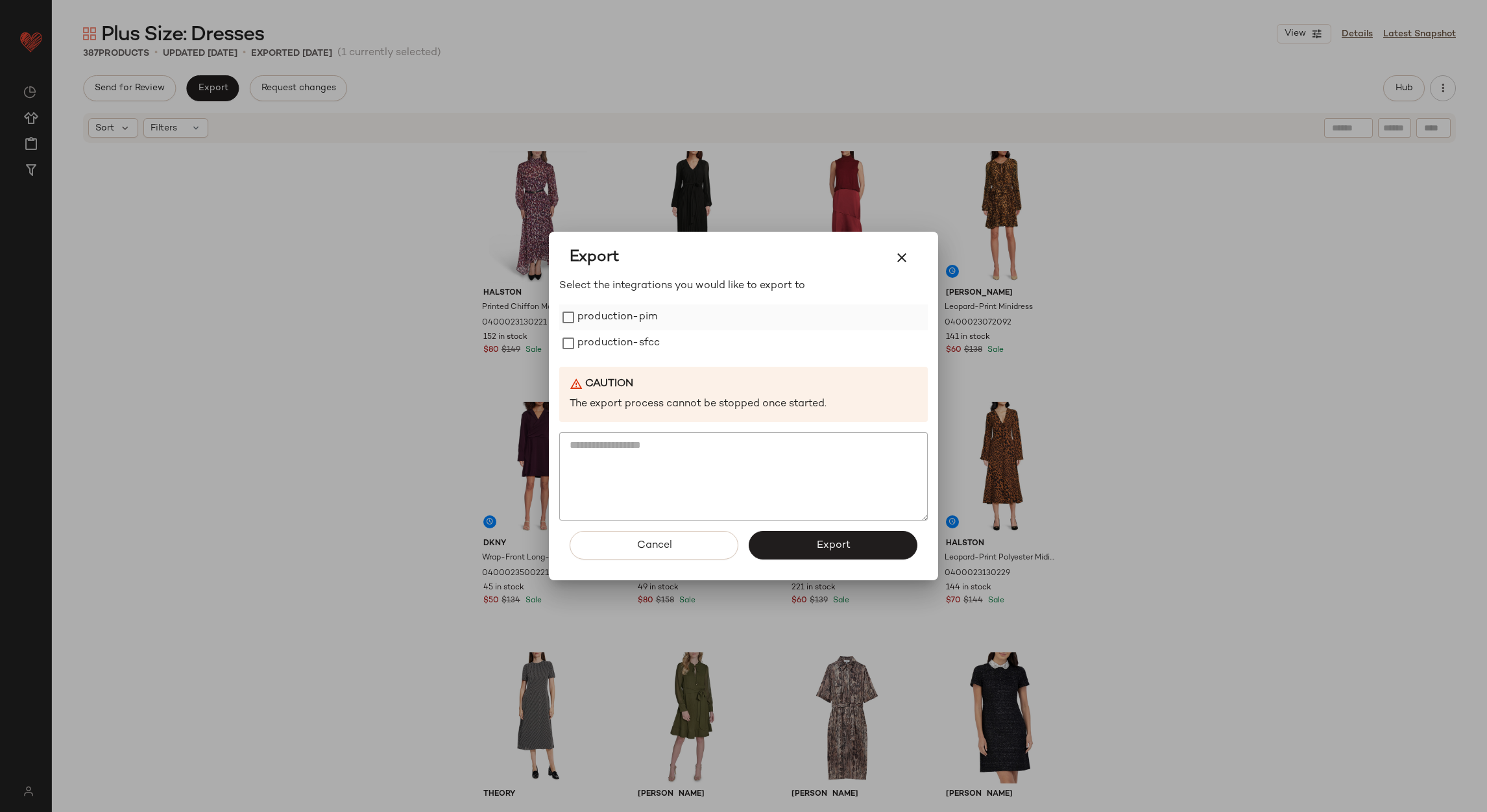
click at [620, 314] on label "production-pim" at bounding box center [618, 317] width 80 height 26
click at [620, 342] on label "production-sfcc" at bounding box center [619, 343] width 83 height 26
click at [806, 541] on button "Export" at bounding box center [833, 545] width 169 height 29
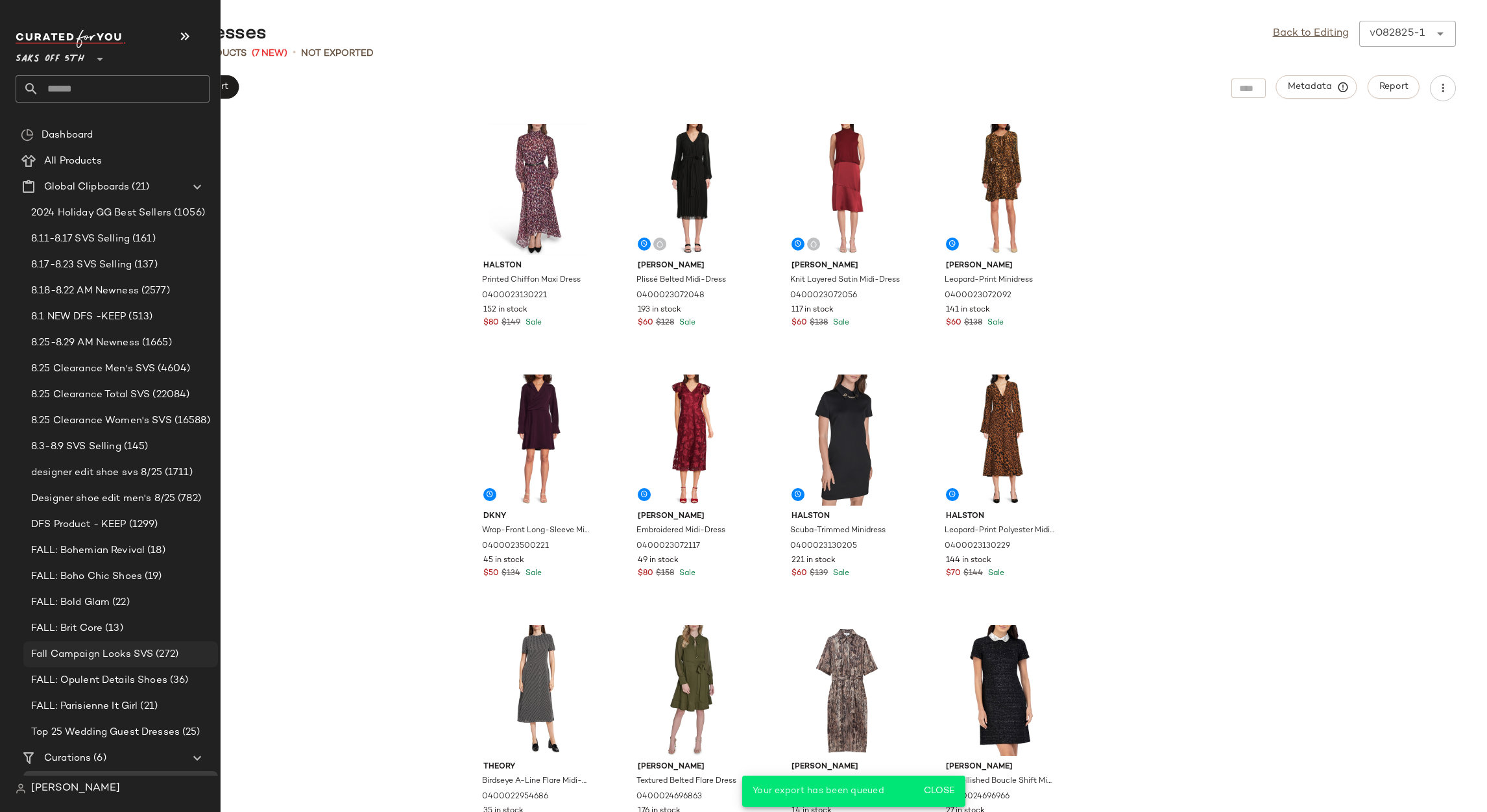
scroll to position [150, 0]
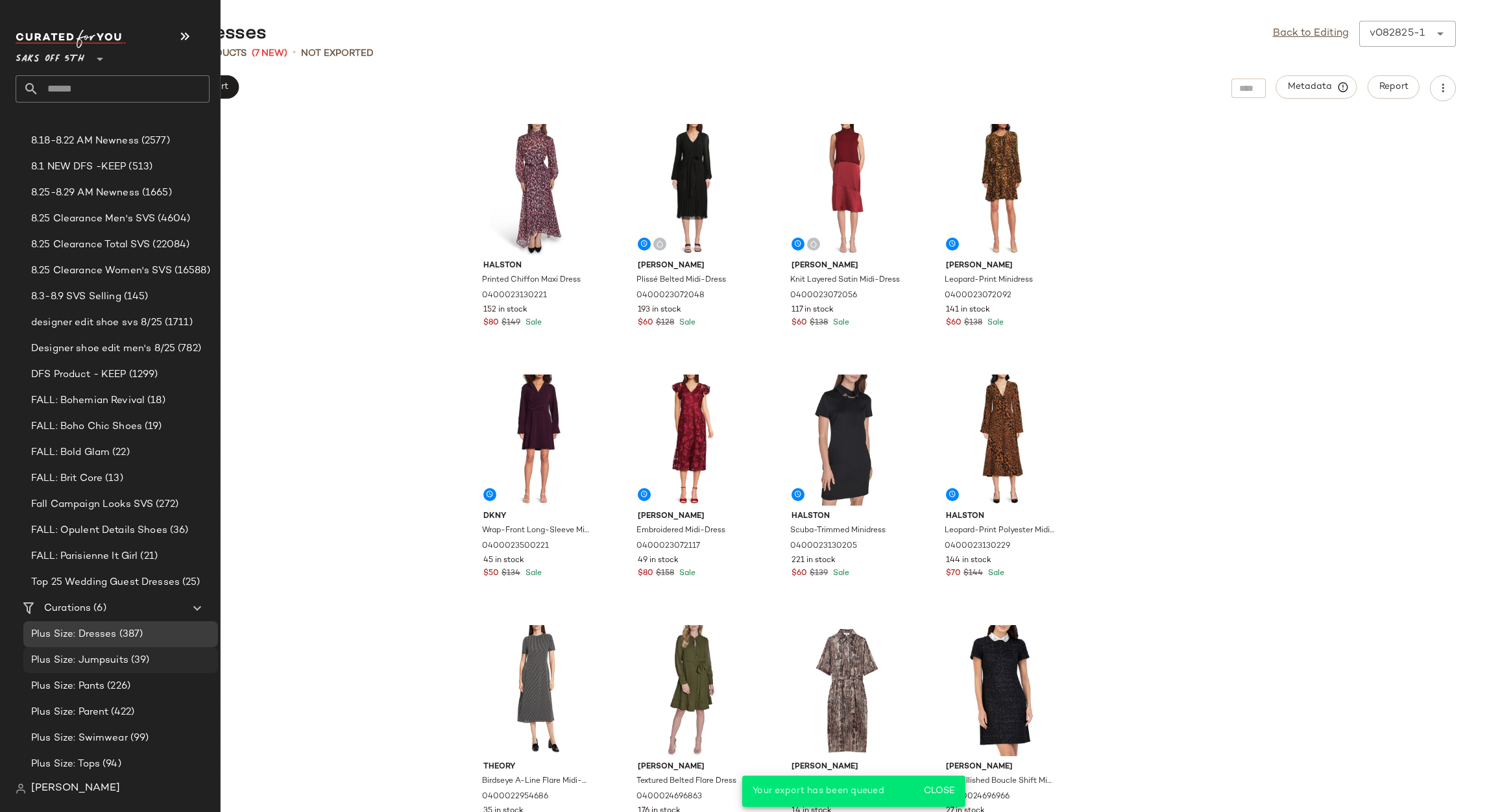
click at [111, 657] on span "Plus Size: Jumpsuits" at bounding box center [80, 660] width 97 height 15
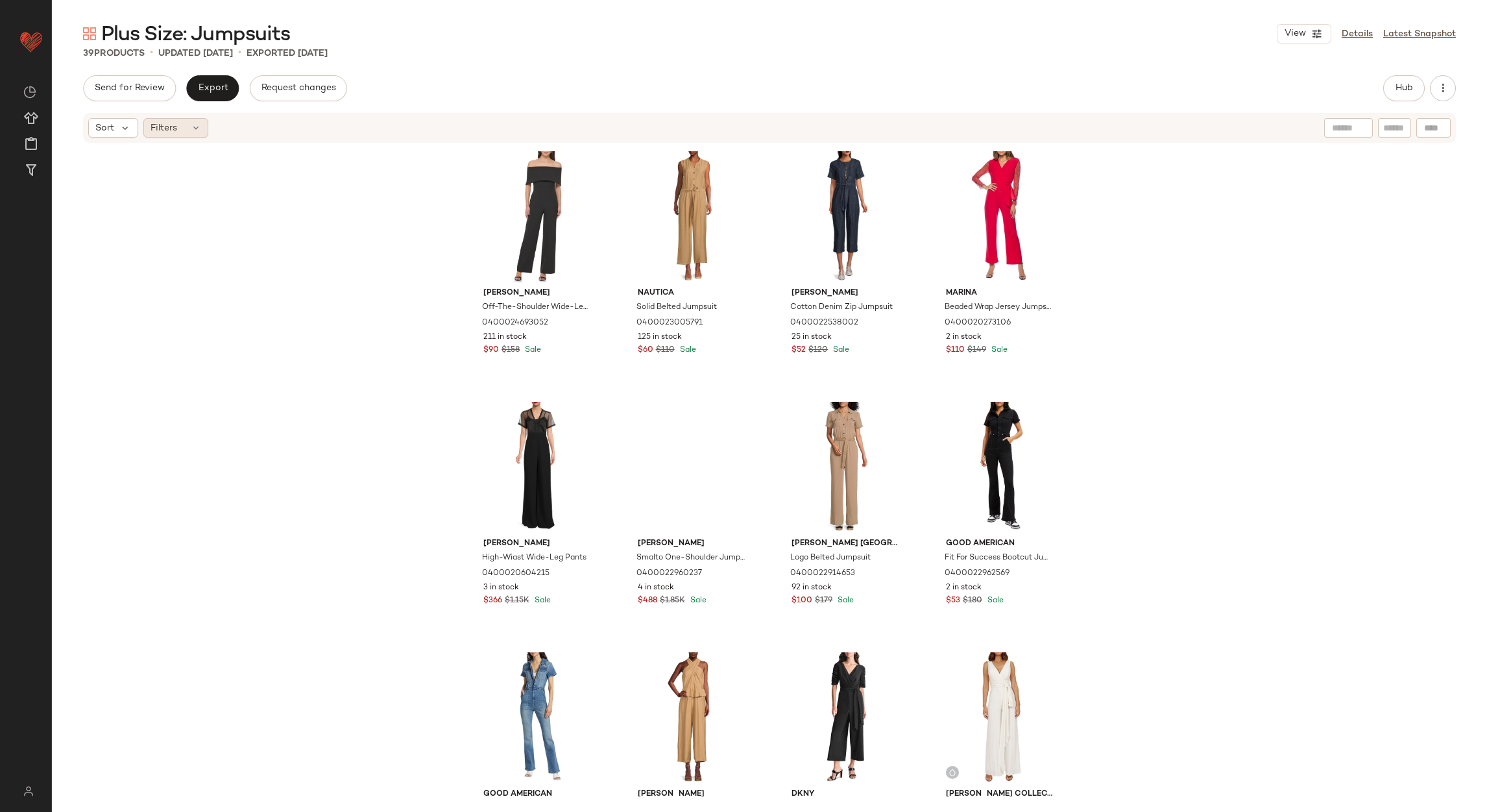
click at [176, 131] on span "Filters" at bounding box center [163, 127] width 26 height 14
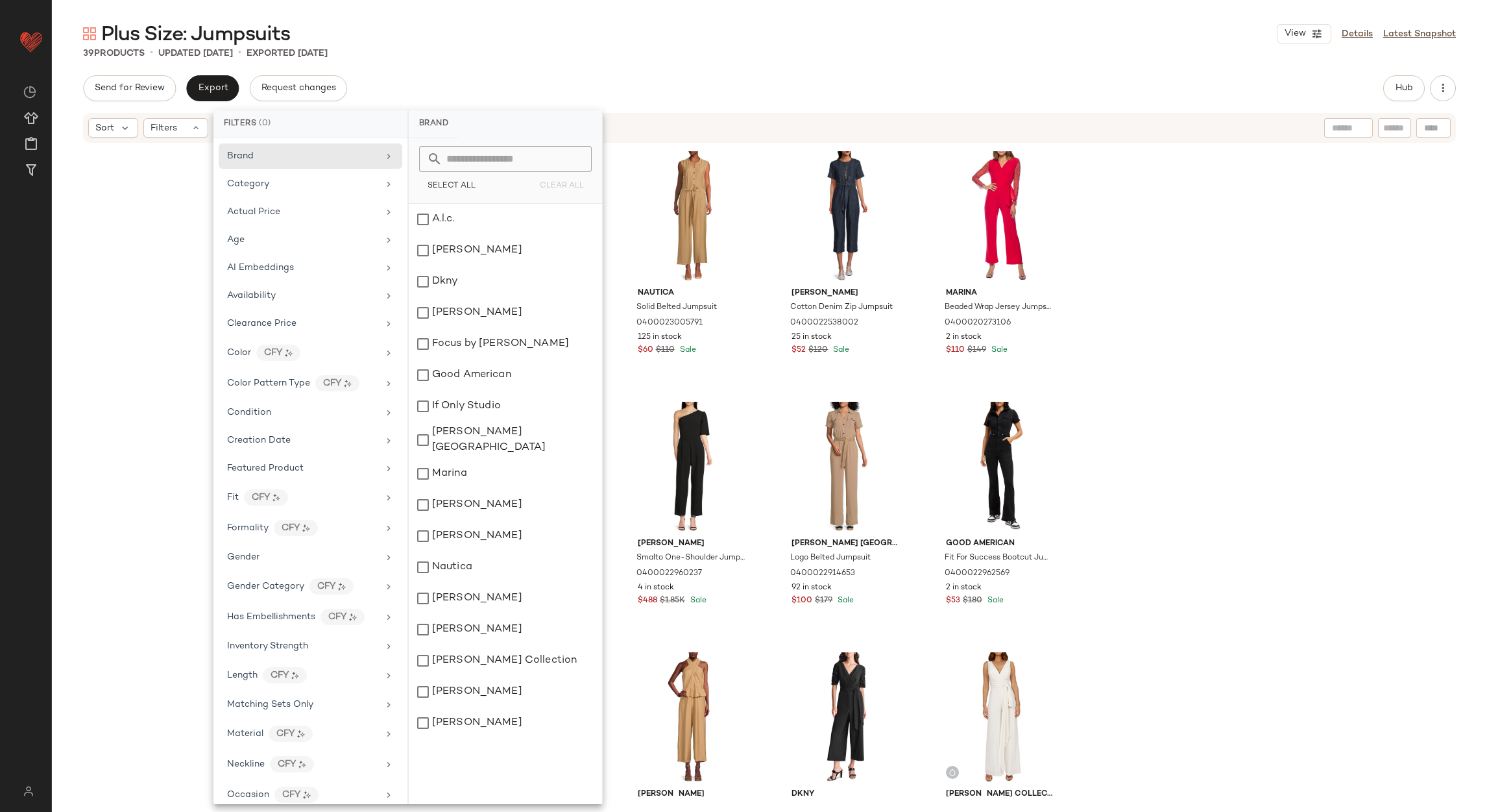
scroll to position [291, 0]
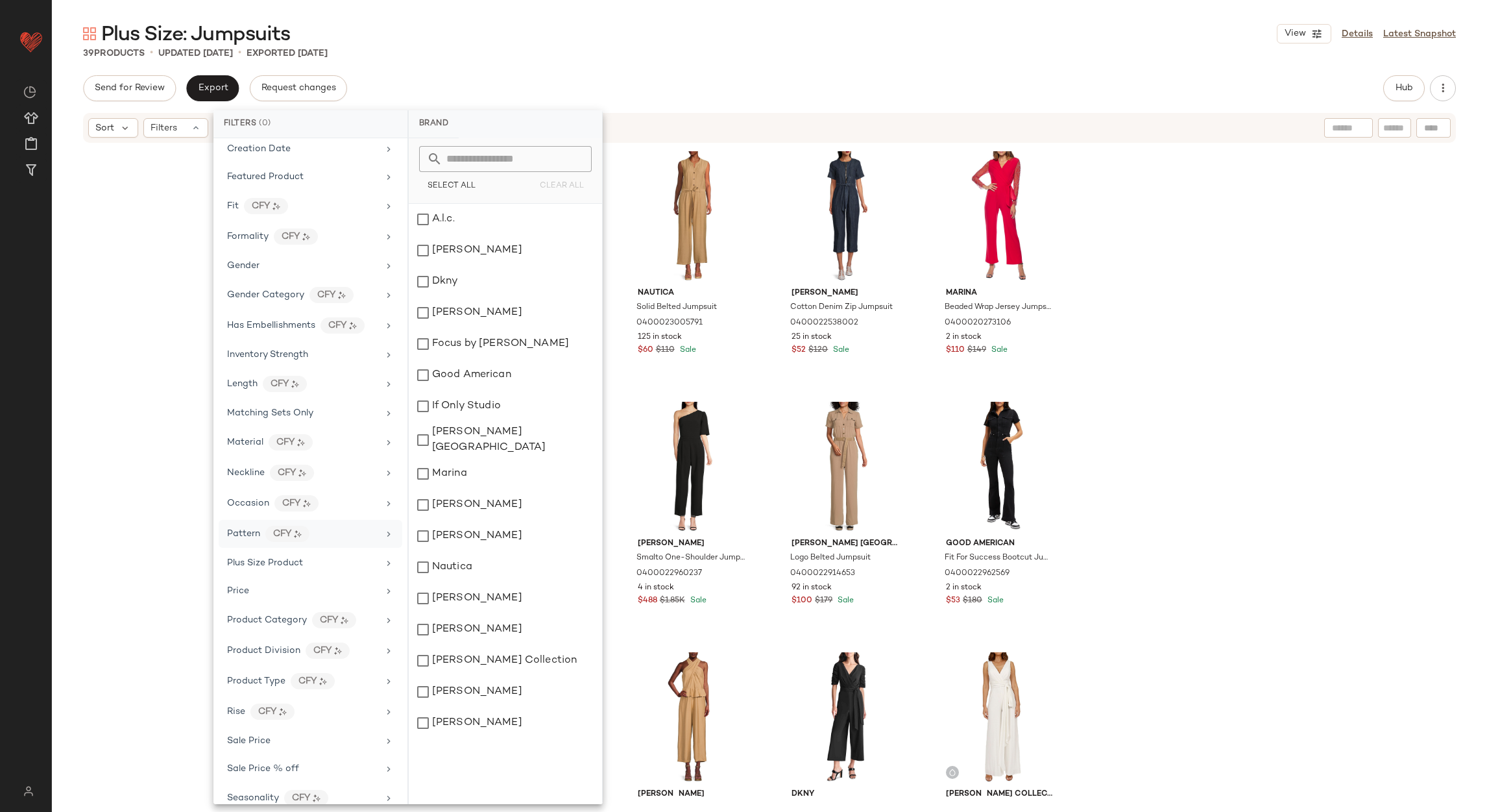
drag, startPoint x: 304, startPoint y: 571, endPoint x: 318, endPoint y: 538, distance: 35.8
click at [304, 570] on div "Plus Size Product" at bounding box center [302, 563] width 151 height 14
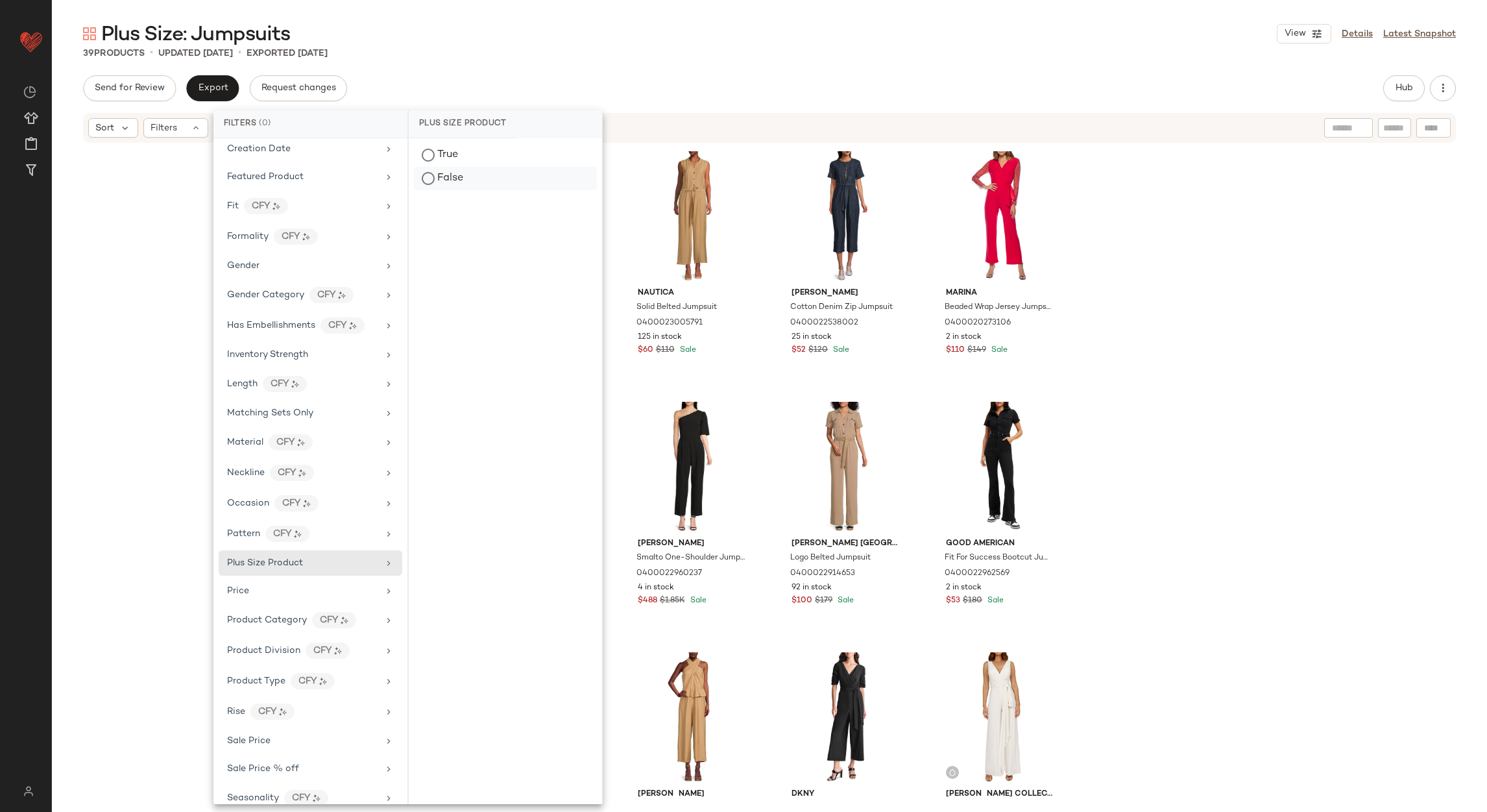
click at [486, 179] on div "False" at bounding box center [505, 178] width 183 height 23
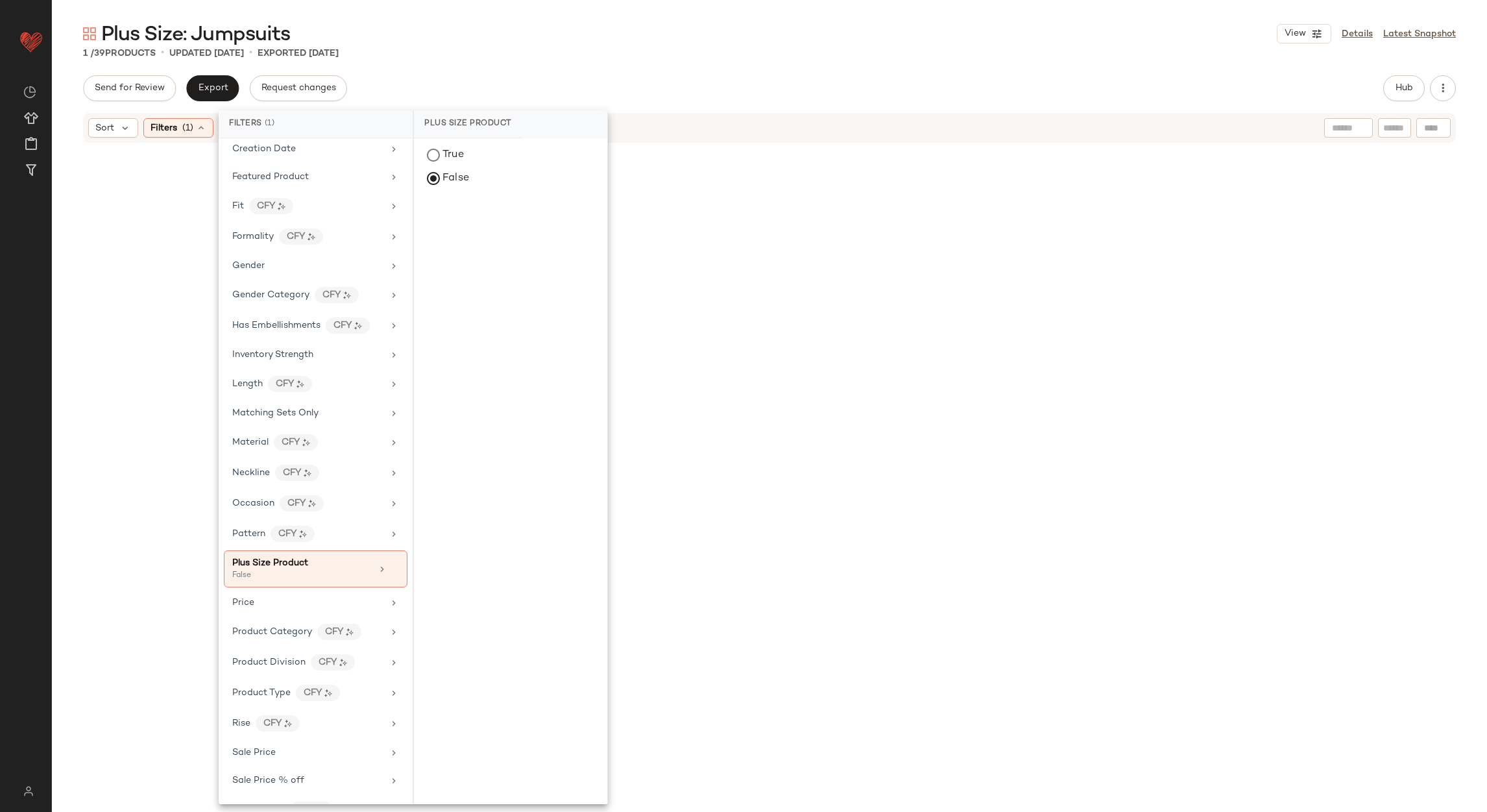
click at [482, 63] on div "Plus Size: Jumpsuits View Details Latest Snapshot 1 / 39 Products • updated Aug…" at bounding box center [769, 416] width 1435 height 791
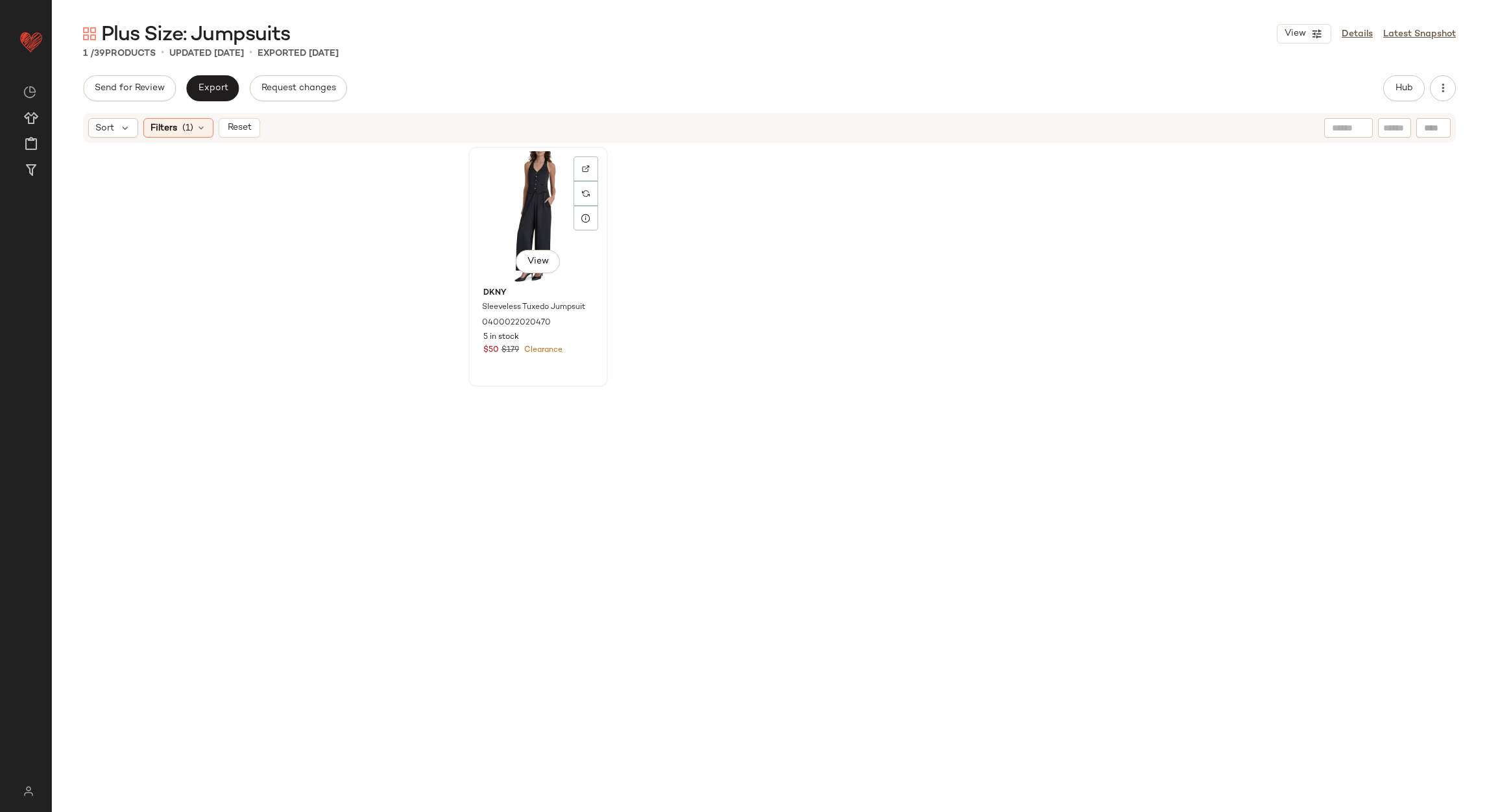
click at [549, 209] on div "View" at bounding box center [538, 217] width 131 height 131
click at [251, 130] on span "Reset" at bounding box center [239, 127] width 25 height 10
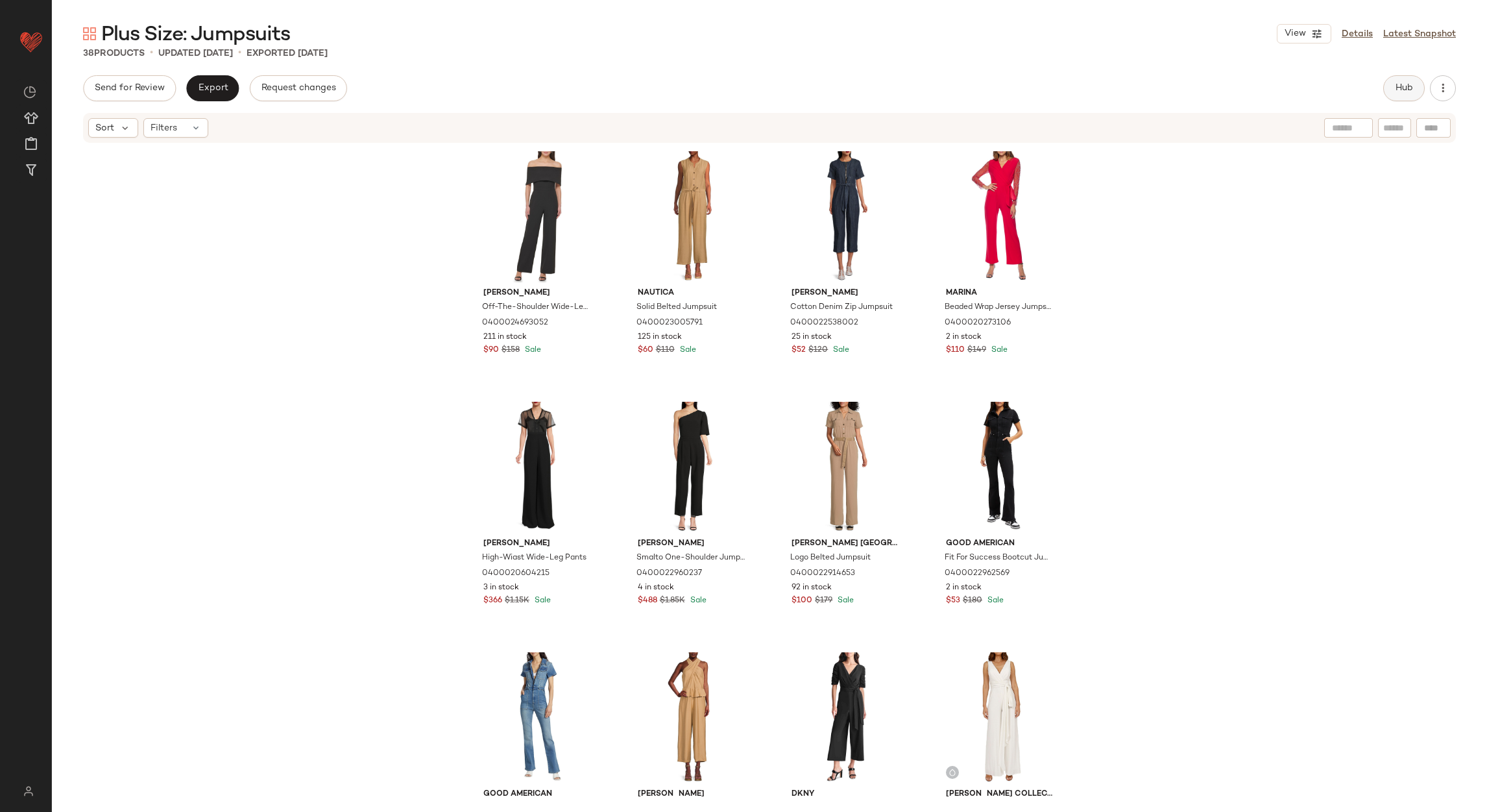
click at [1418, 80] on button "Hub" at bounding box center [1404, 88] width 41 height 26
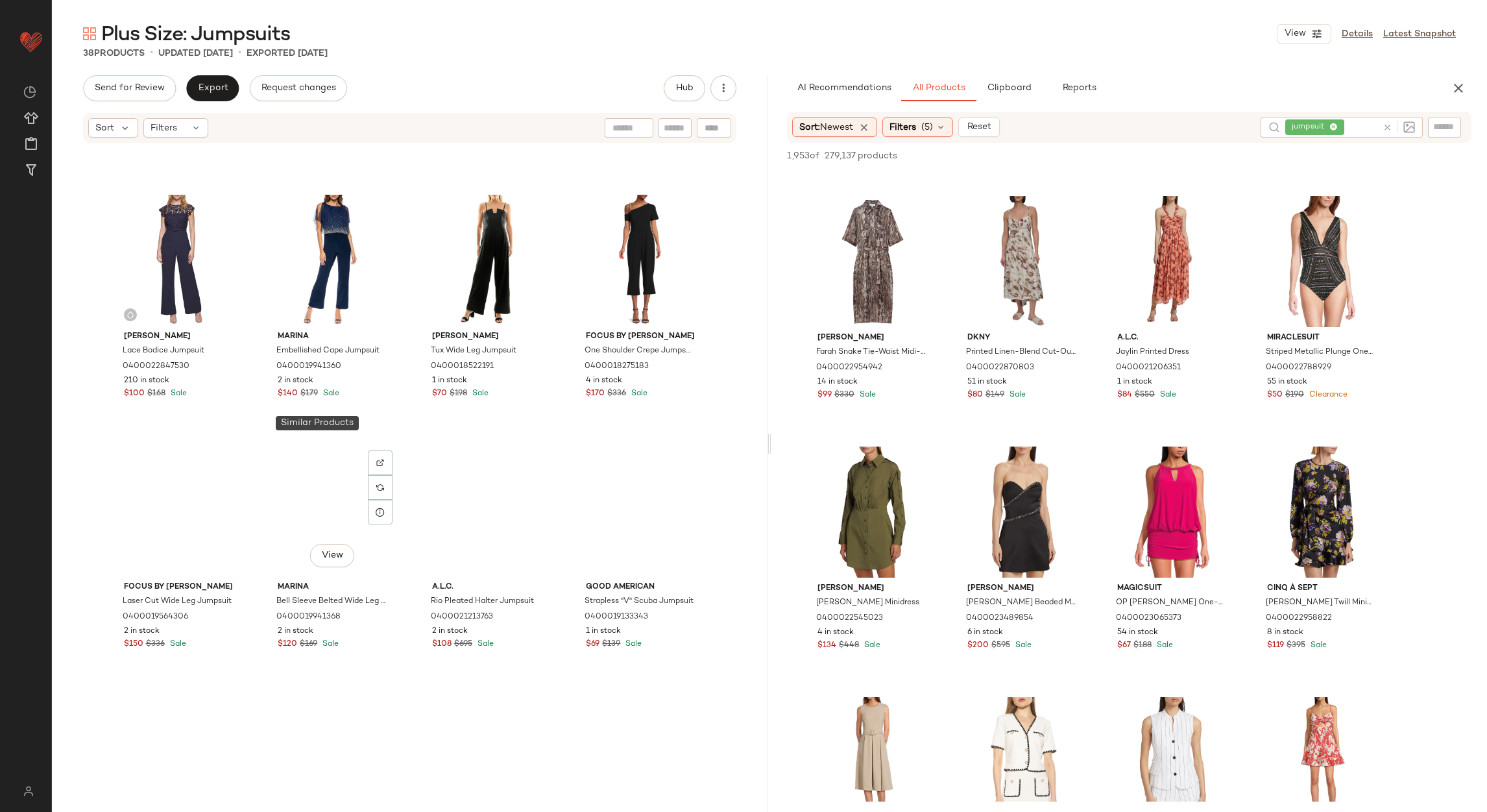
scroll to position [1855, 0]
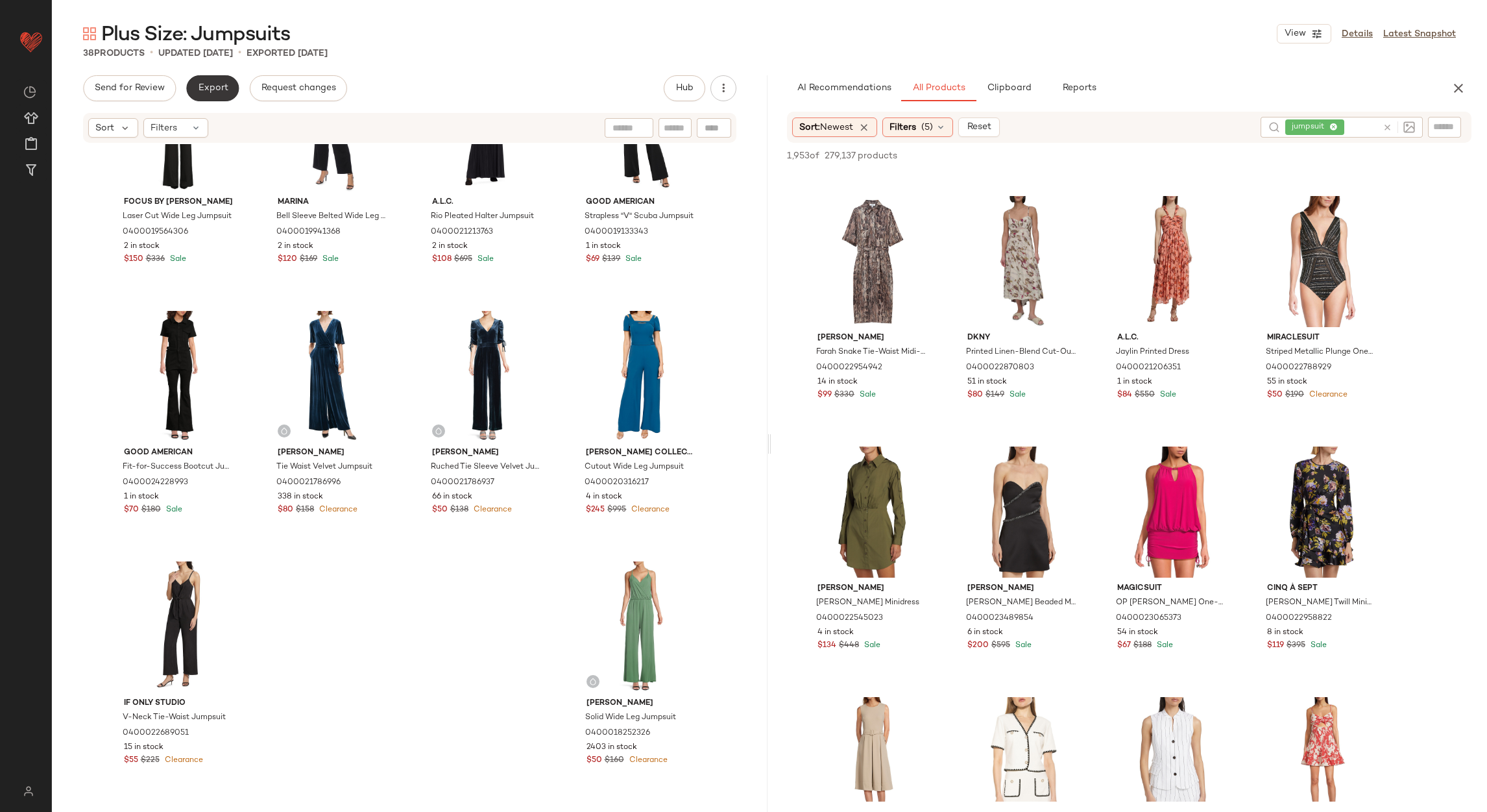
click at [220, 83] on span "Export" at bounding box center [213, 88] width 30 height 10
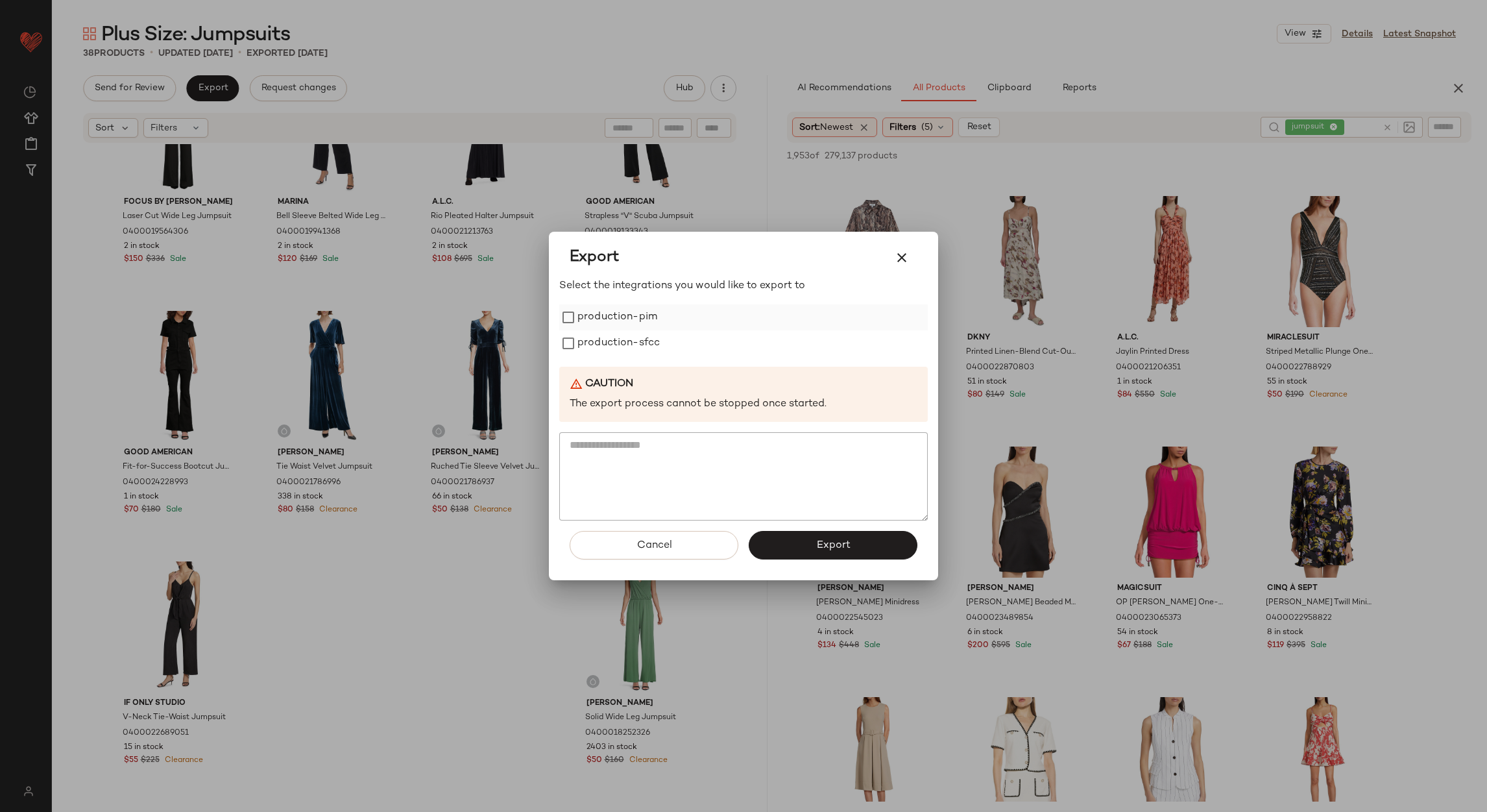
drag, startPoint x: 587, startPoint y: 307, endPoint x: 585, endPoint y: 324, distance: 17.1
click at [587, 309] on label "production-pim" at bounding box center [618, 317] width 80 height 26
click at [583, 335] on label "production-sfcc" at bounding box center [619, 343] width 83 height 26
click at [813, 538] on button "Export" at bounding box center [833, 545] width 169 height 29
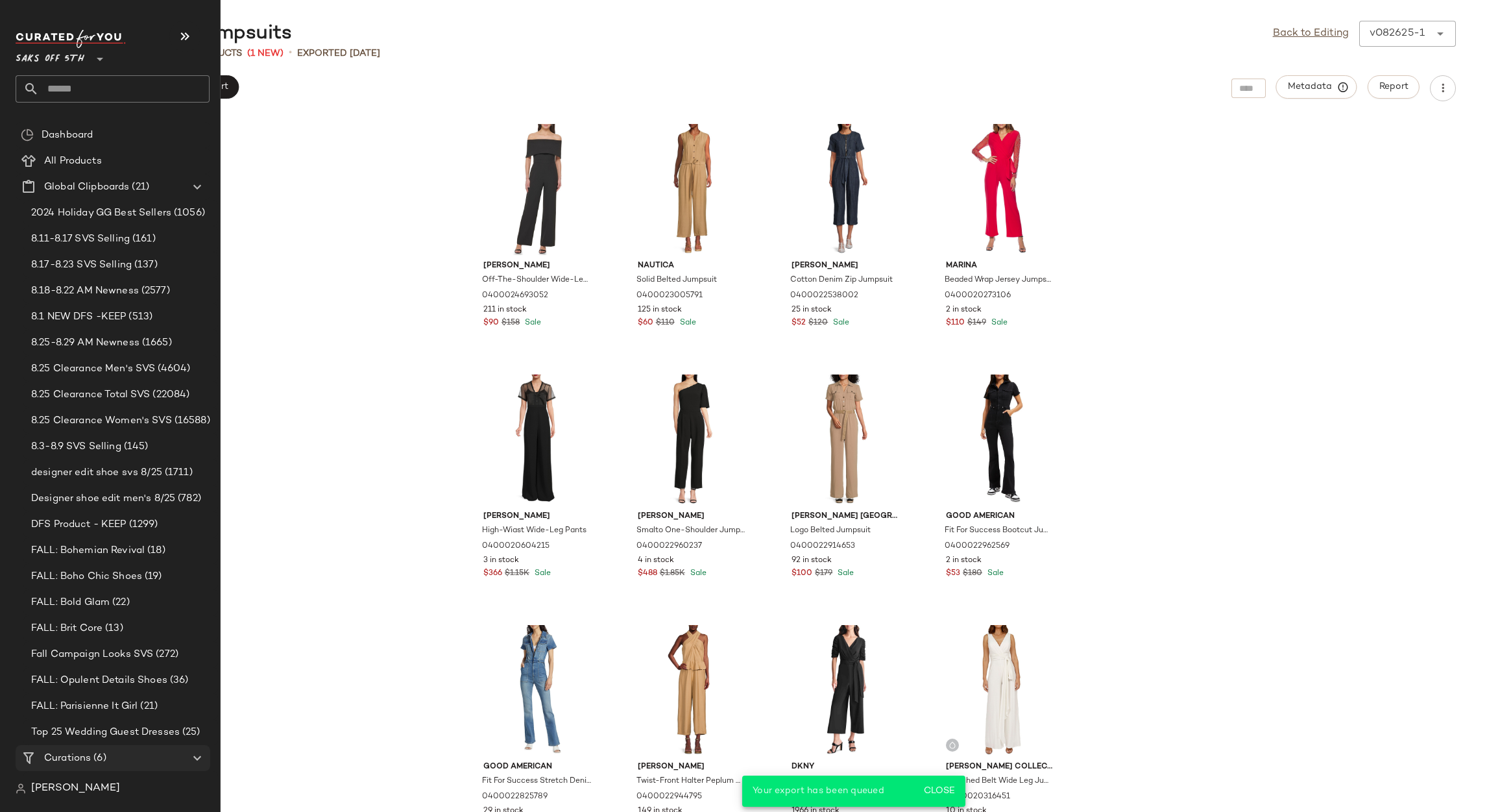
scroll to position [150, 0]
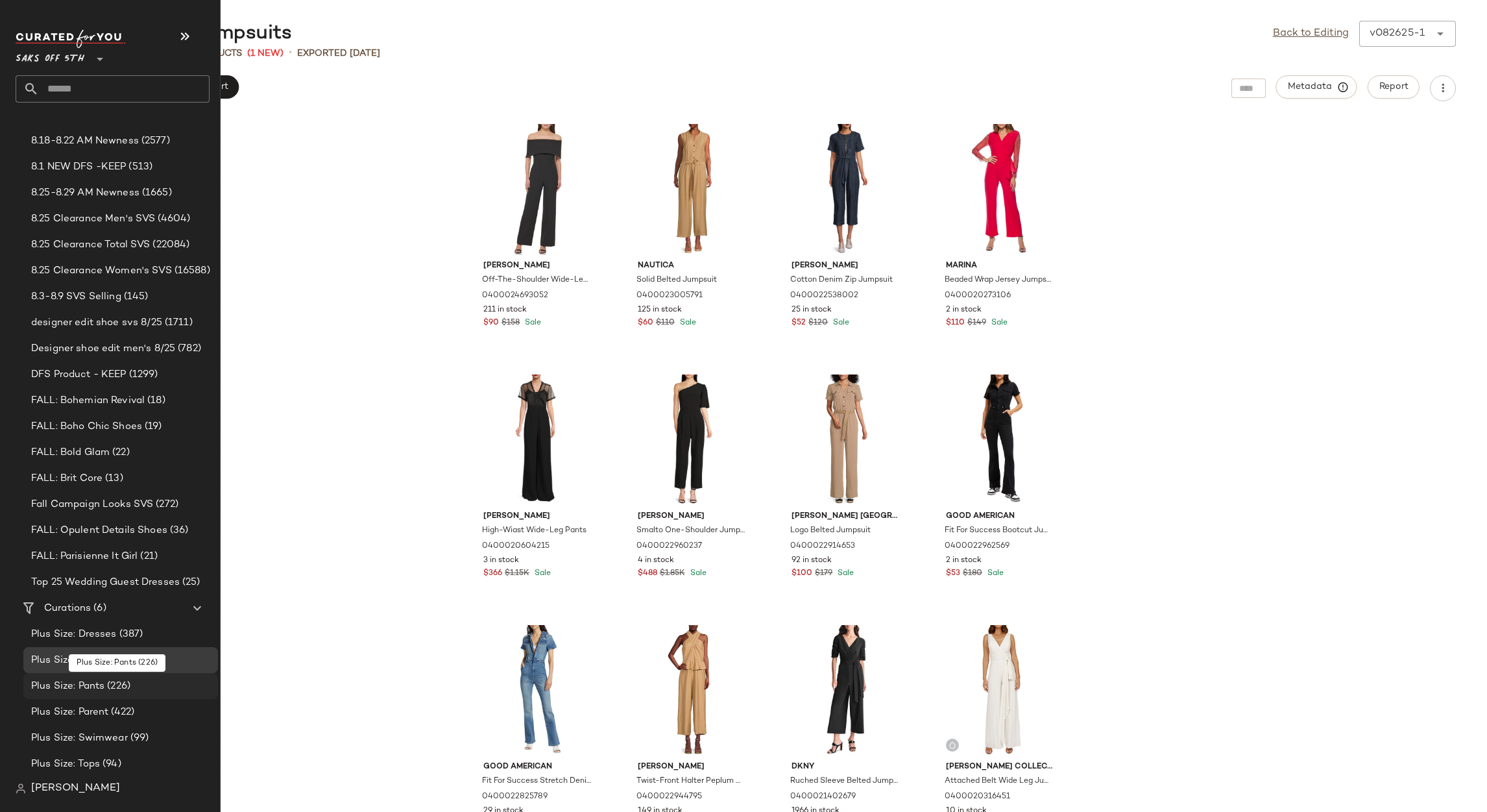
click at [123, 692] on span "(226)" at bounding box center [117, 686] width 26 height 15
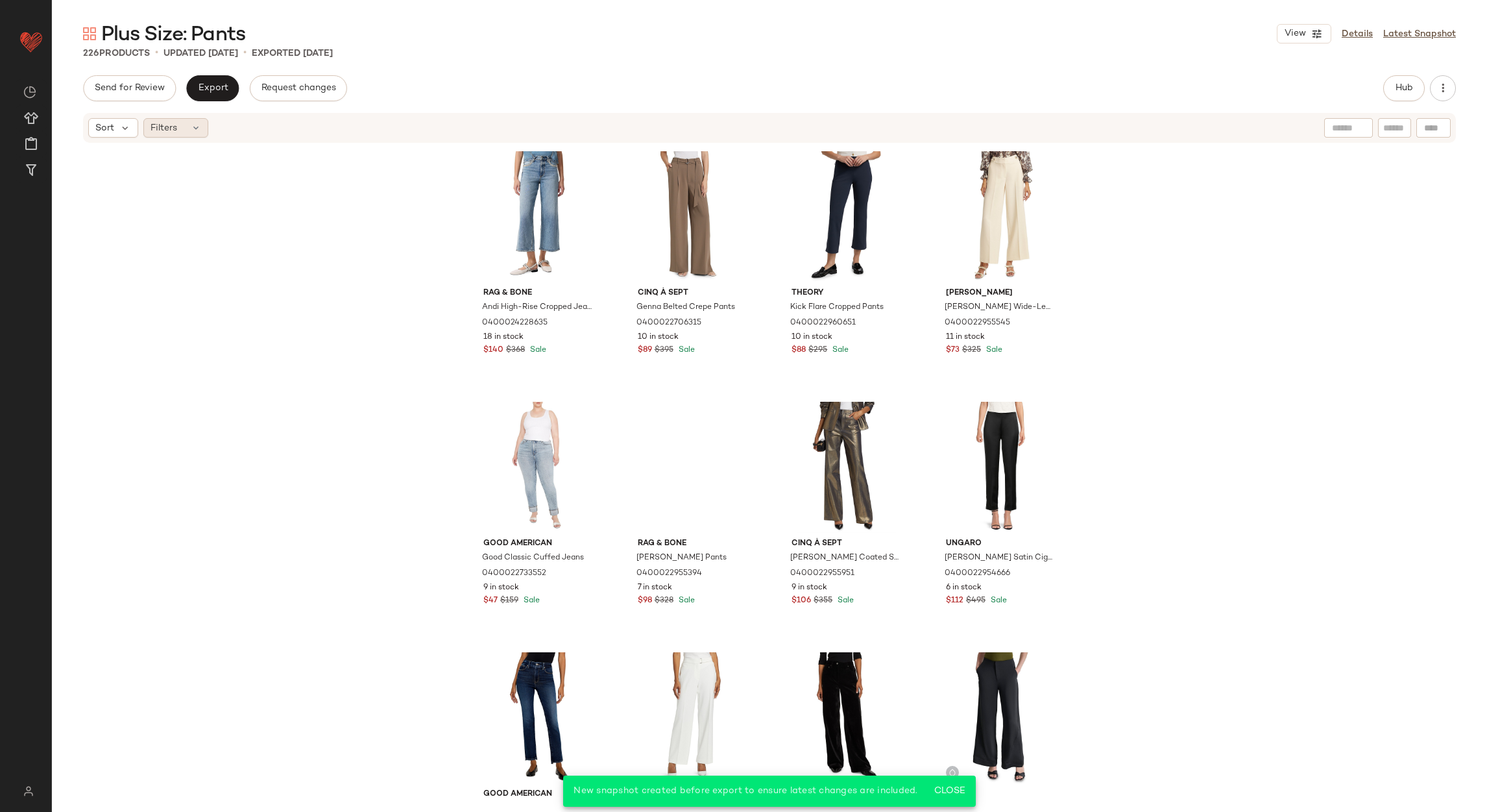
click at [186, 133] on div "Filters" at bounding box center [176, 127] width 65 height 19
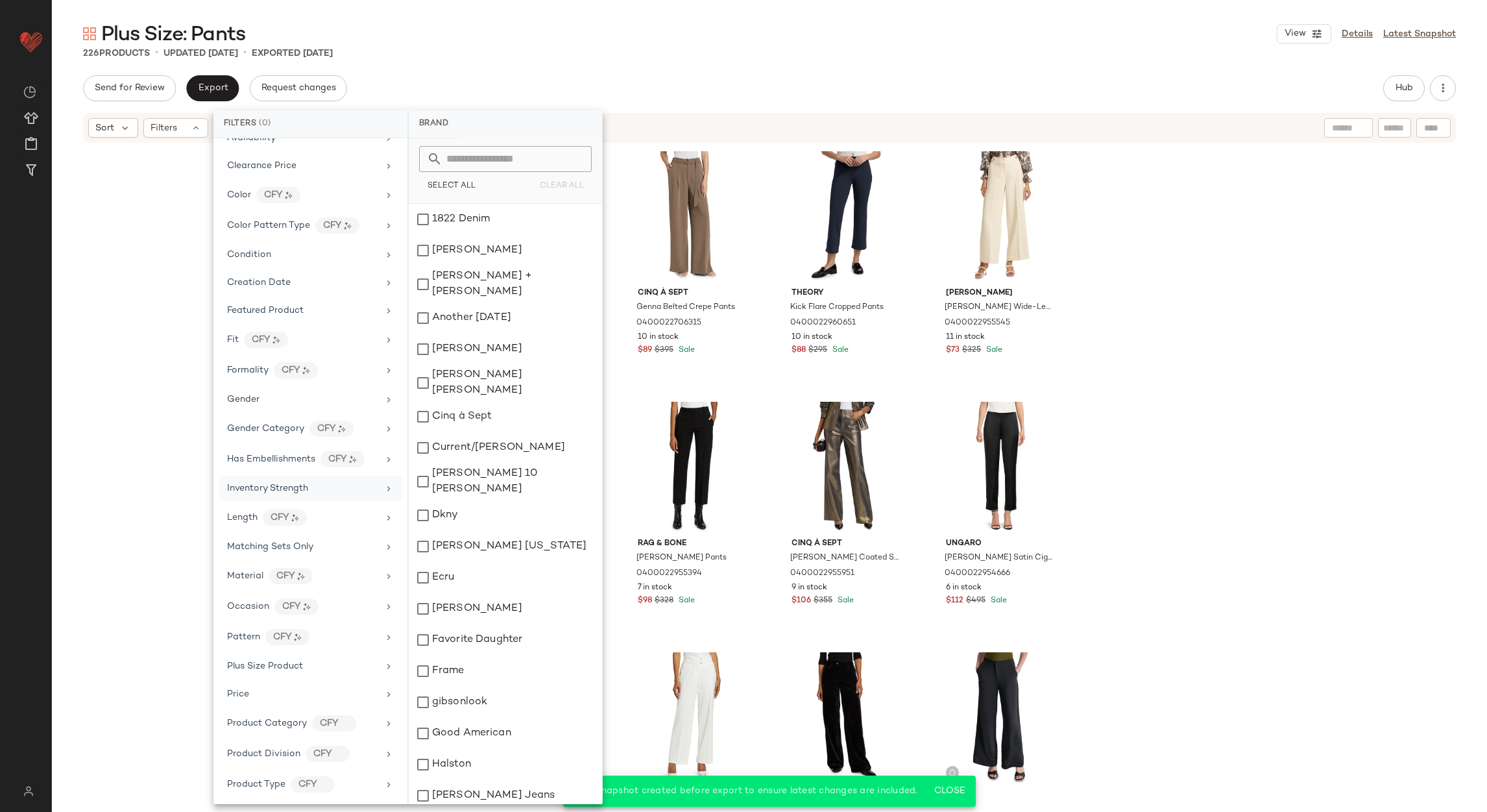
scroll to position [342, 0]
click at [290, 490] on span "Plus Size Product" at bounding box center [264, 489] width 76 height 10
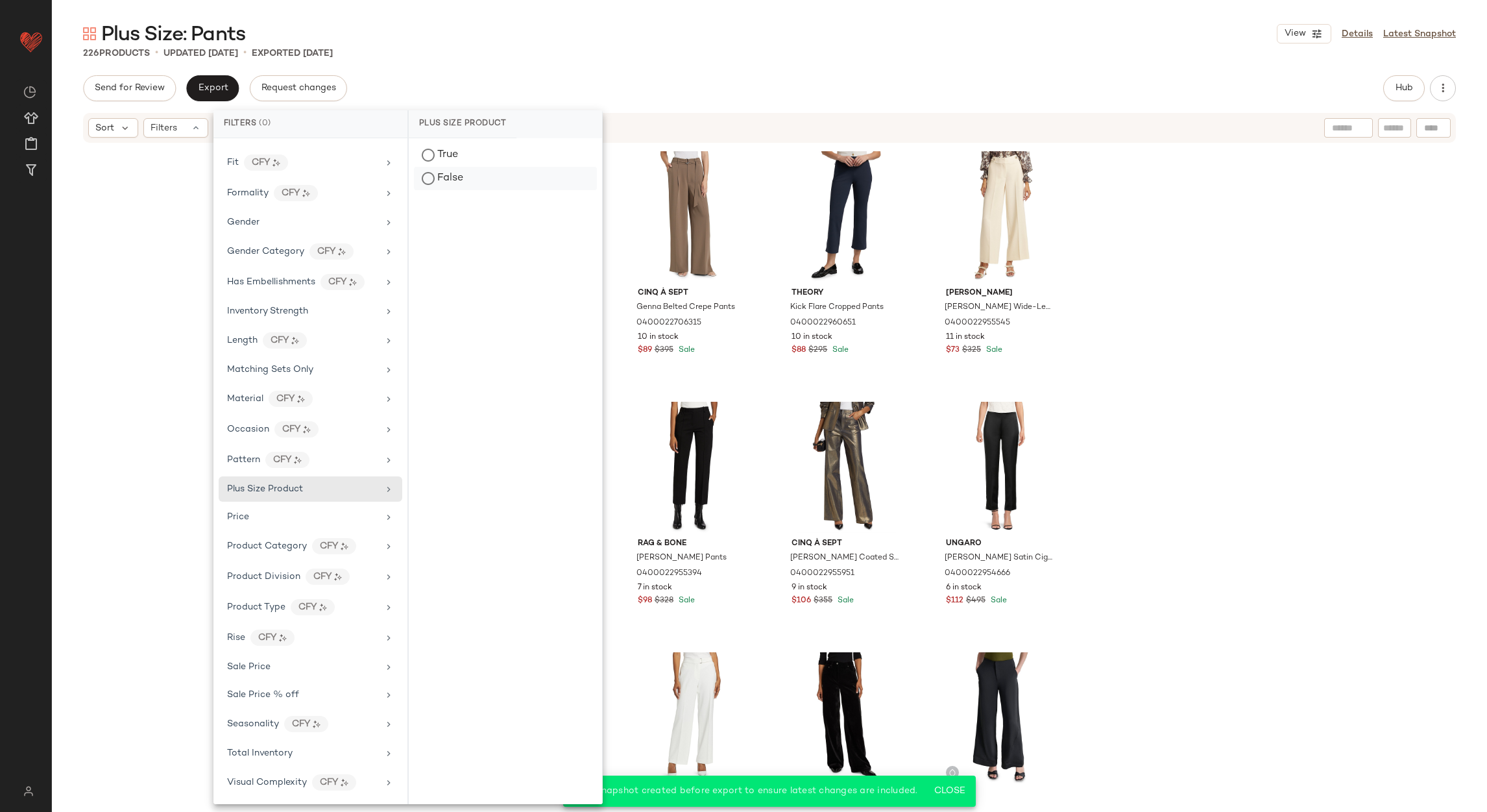
click at [447, 172] on div "False" at bounding box center [505, 178] width 183 height 23
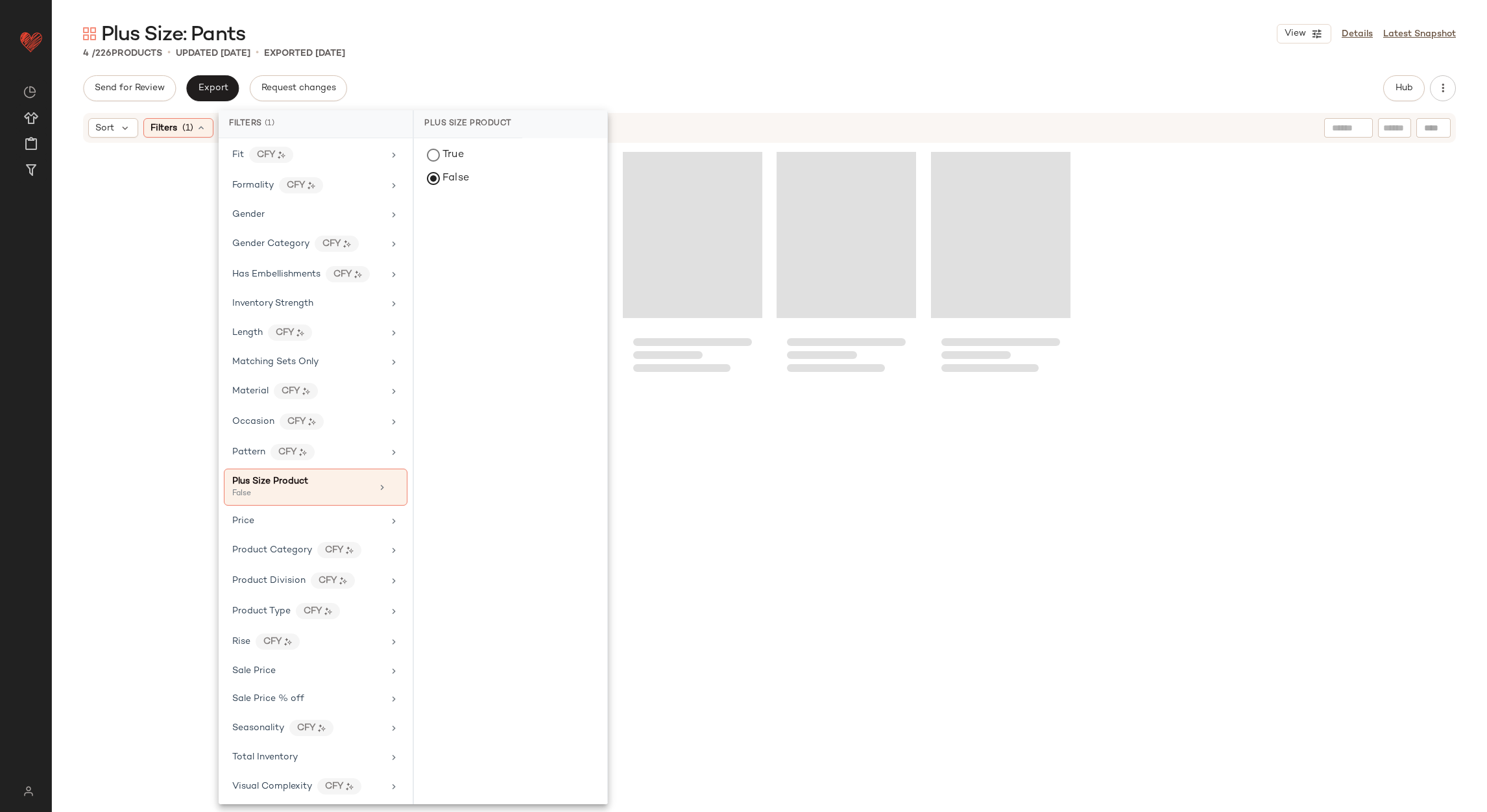
click at [472, 65] on div "Plus Size: Pants View Details Latest Snapshot 4 / 226 Products • updated Aug 26…" at bounding box center [769, 416] width 1435 height 791
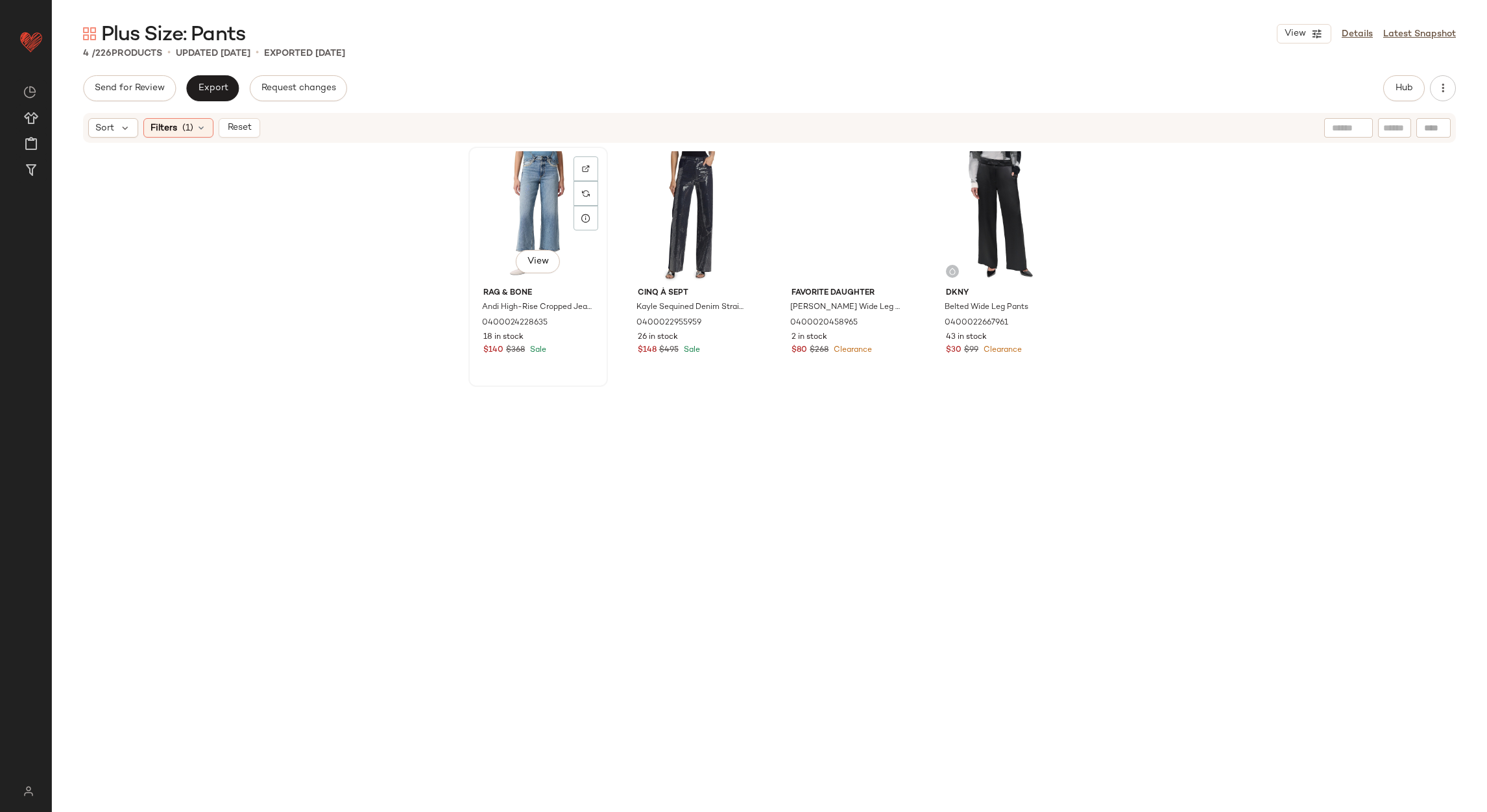
click at [536, 194] on div "View" at bounding box center [538, 217] width 131 height 131
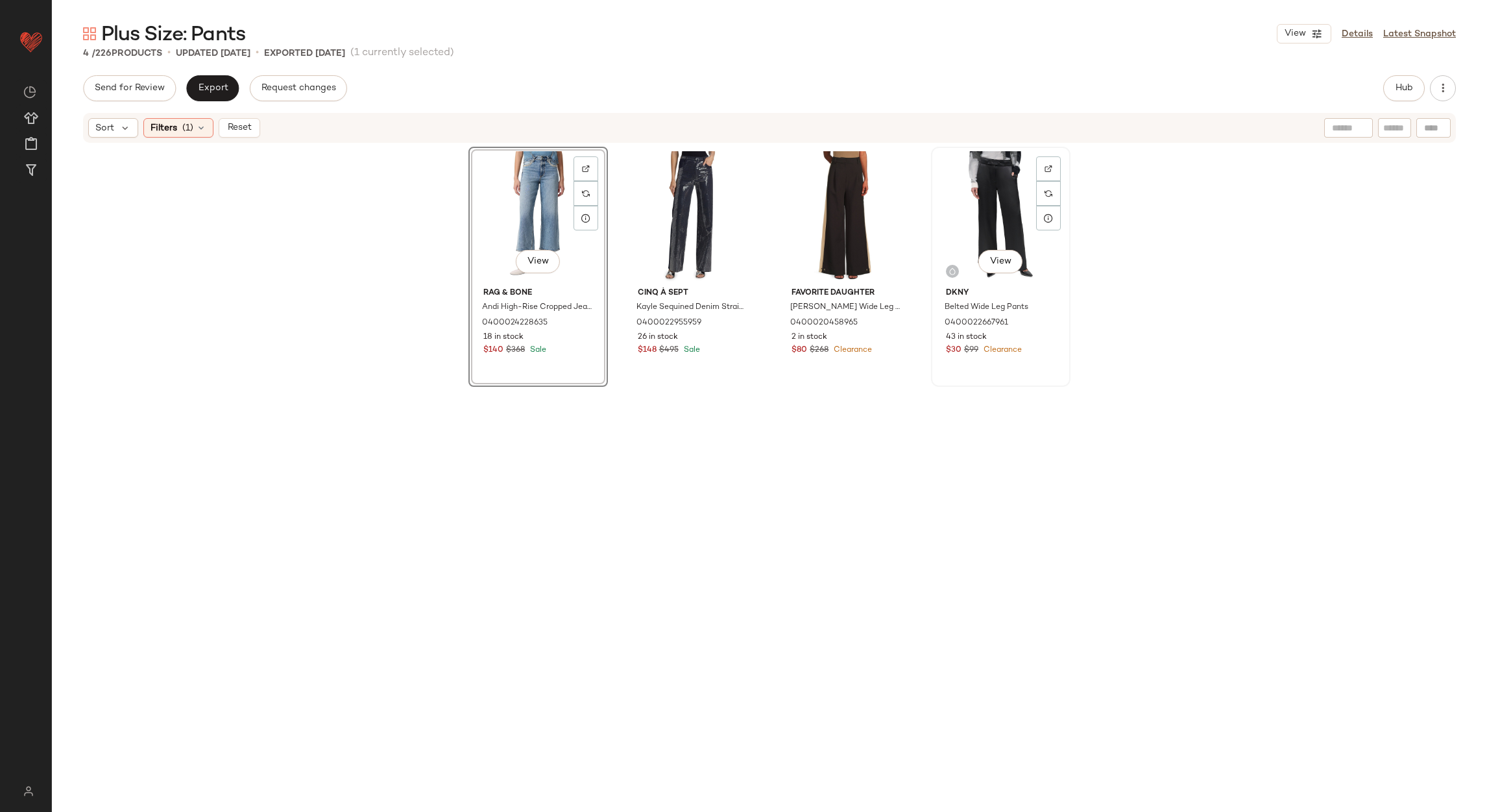
click at [966, 166] on div "View" at bounding box center [1001, 217] width 131 height 131
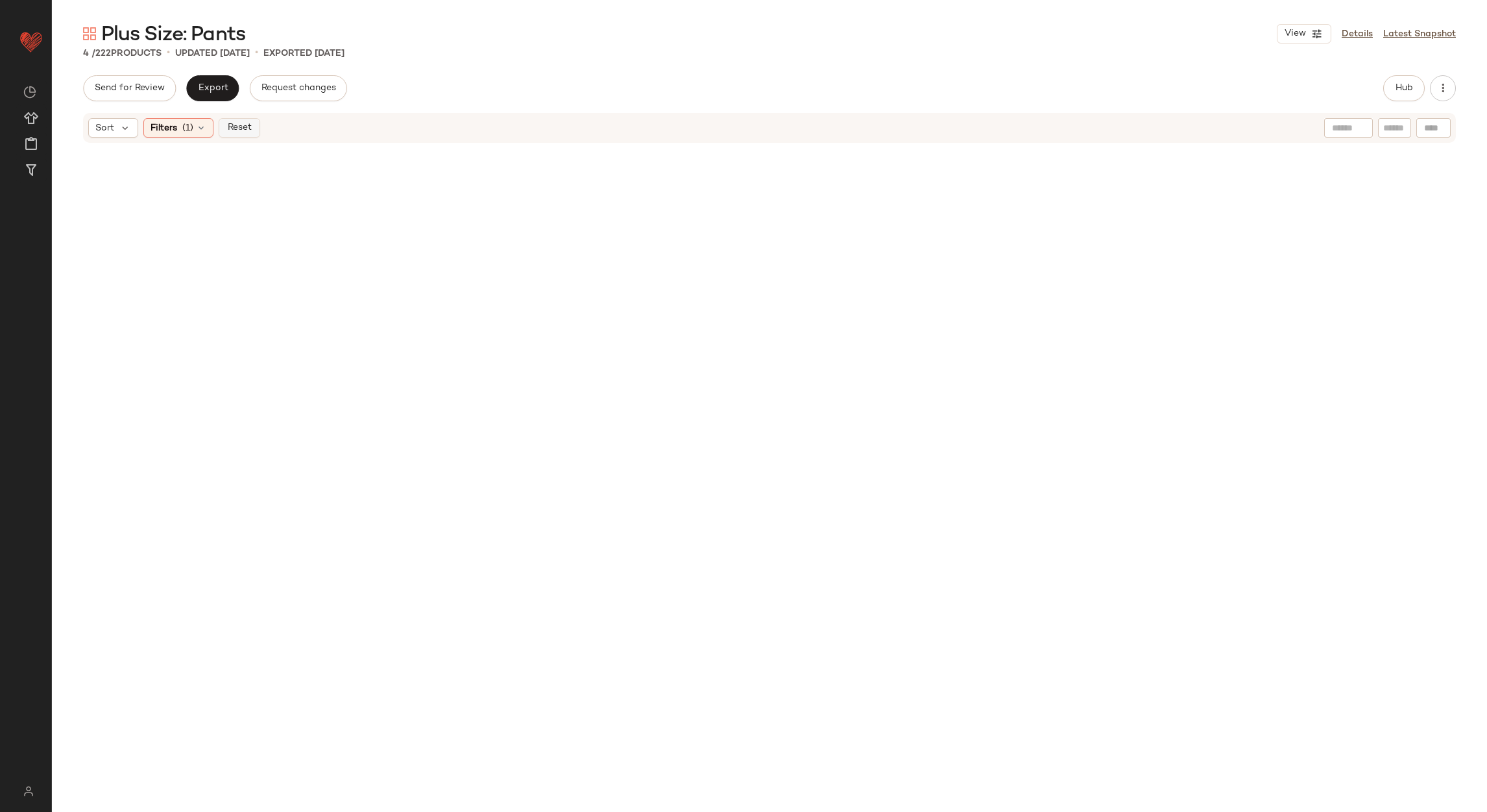
click at [252, 125] on button "Reset" at bounding box center [240, 127] width 41 height 19
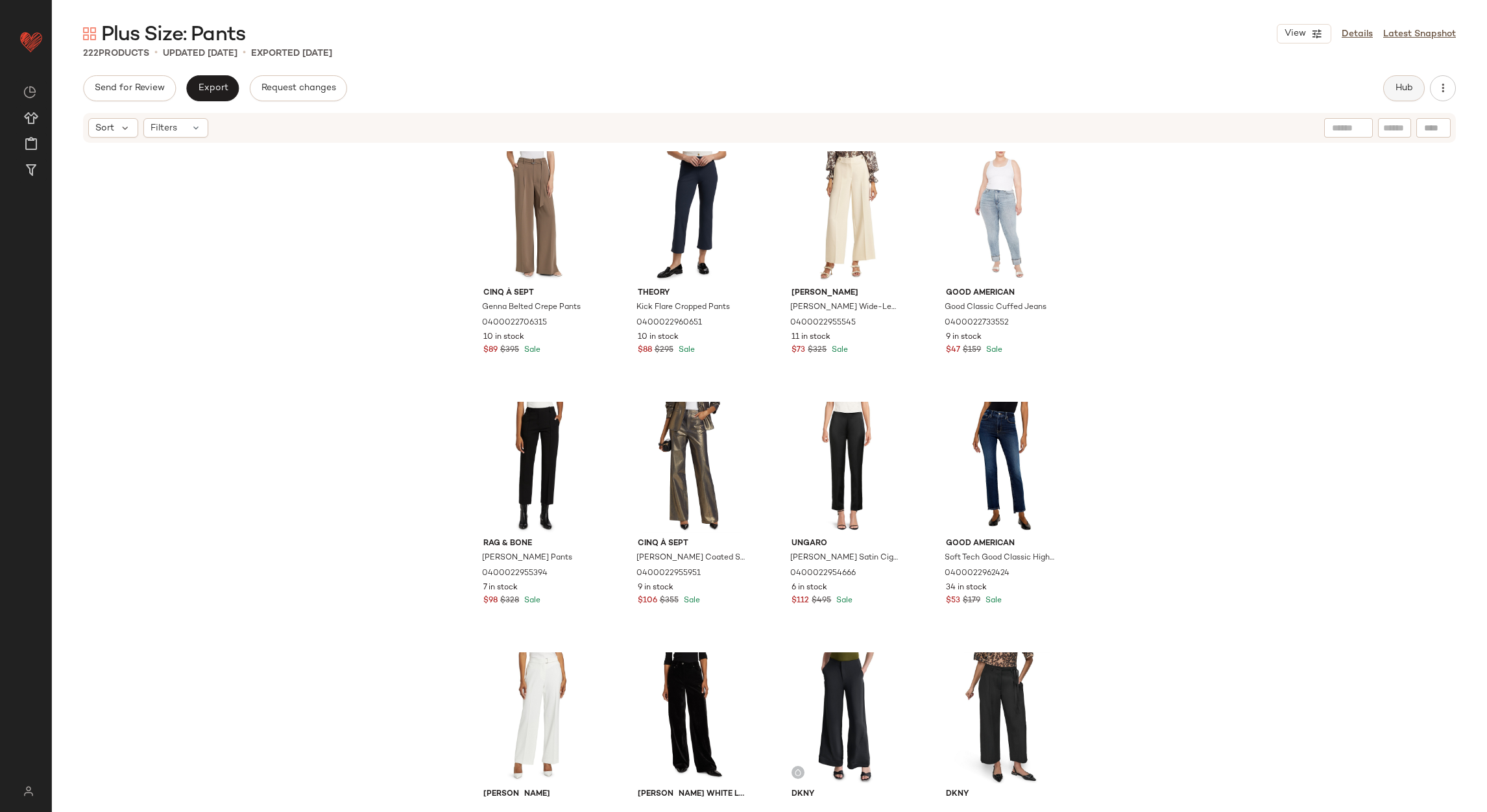
click at [1408, 87] on span "Hub" at bounding box center [1404, 88] width 18 height 10
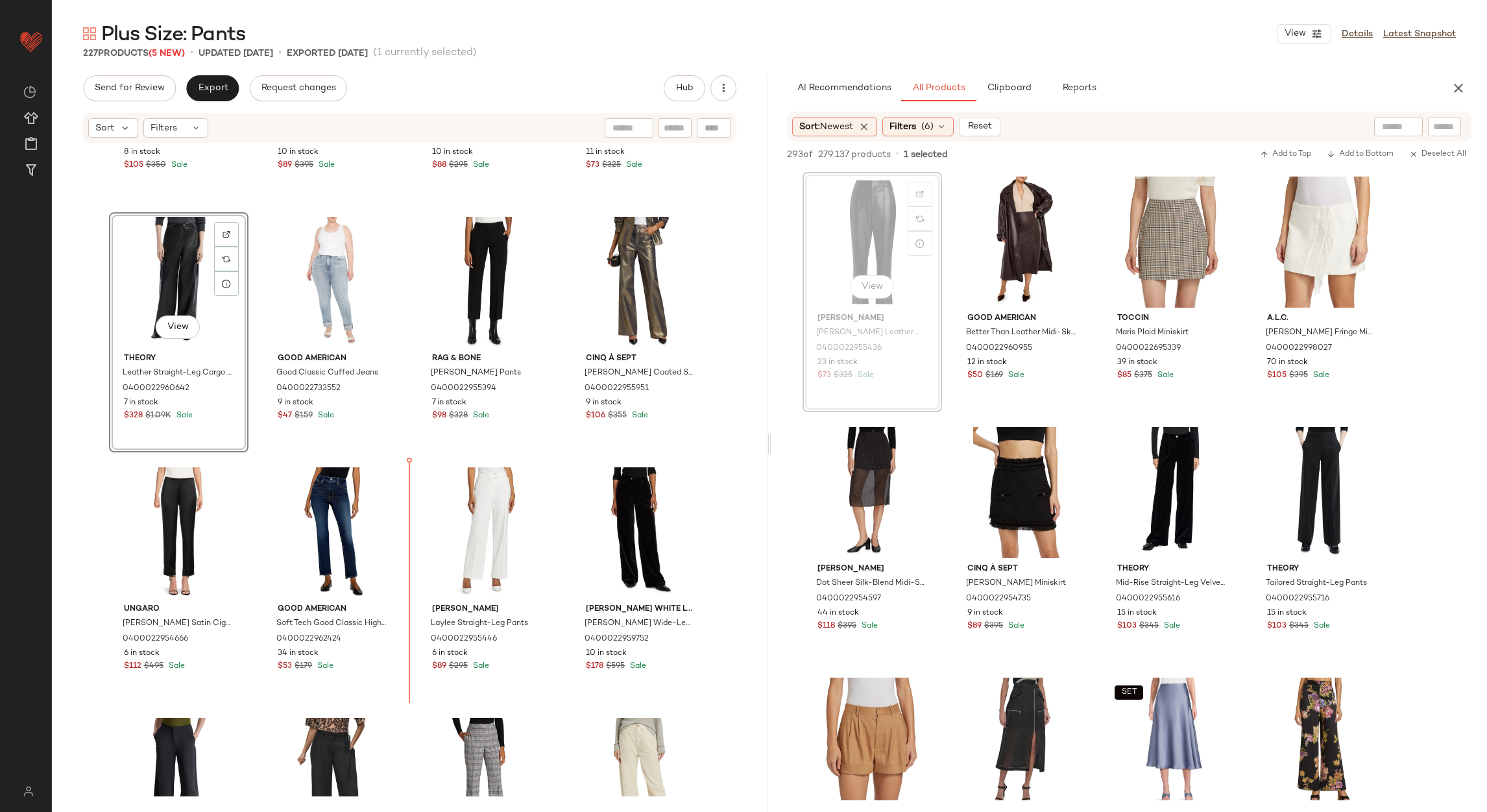
scroll to position [185, 0]
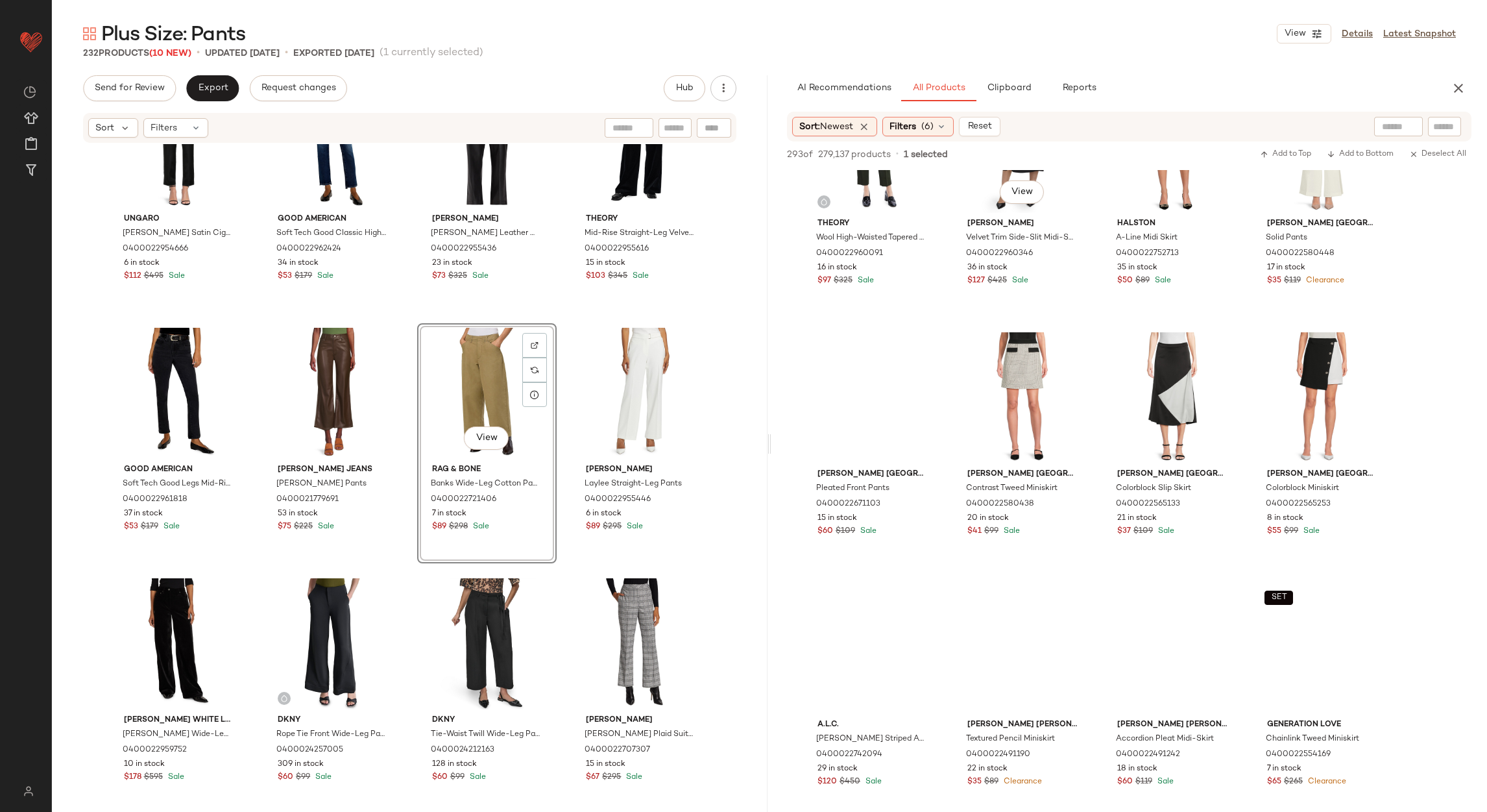
scroll to position [3601, 0]
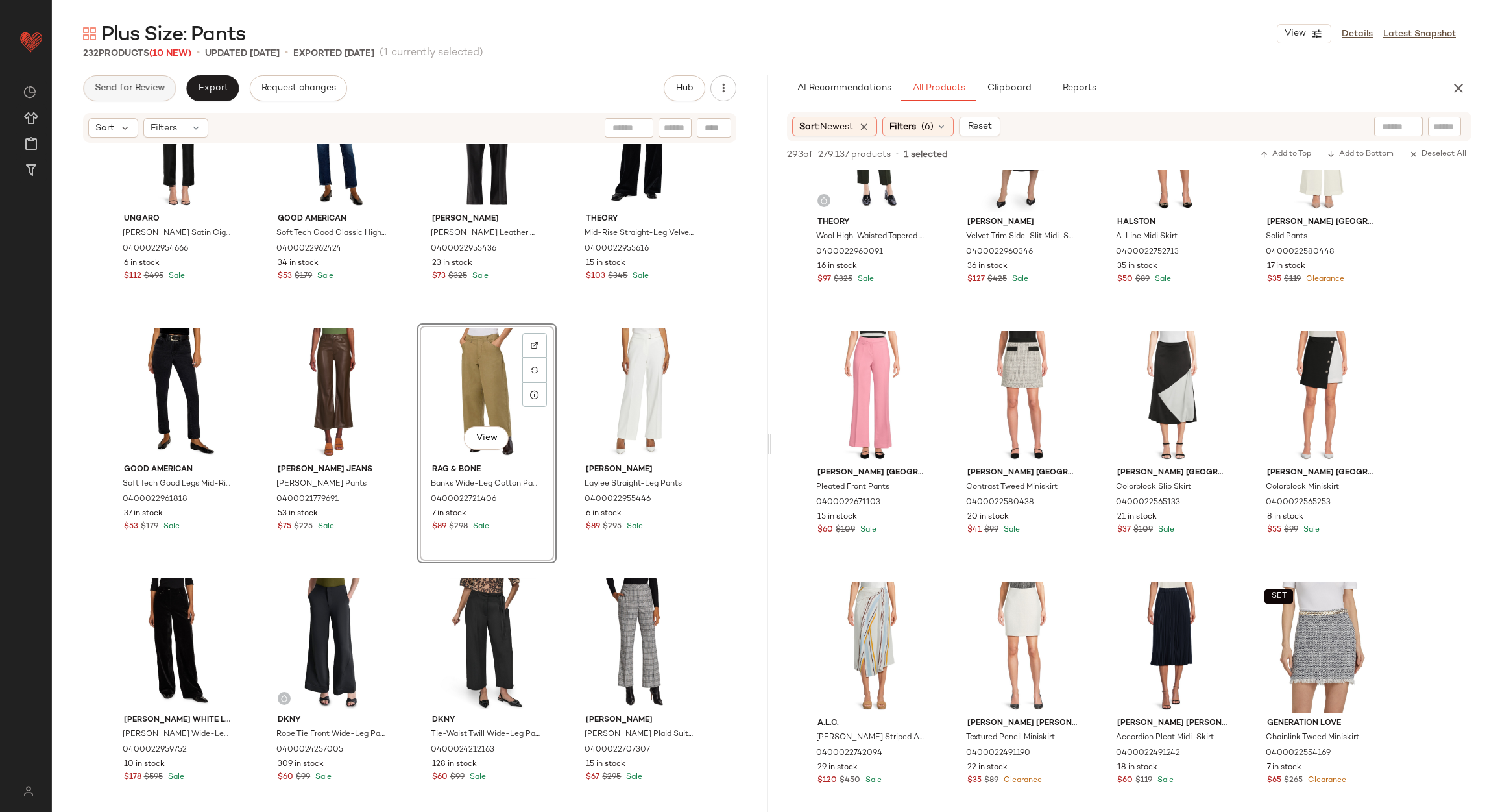
click at [108, 96] on button "Send for Review" at bounding box center [129, 88] width 93 height 26
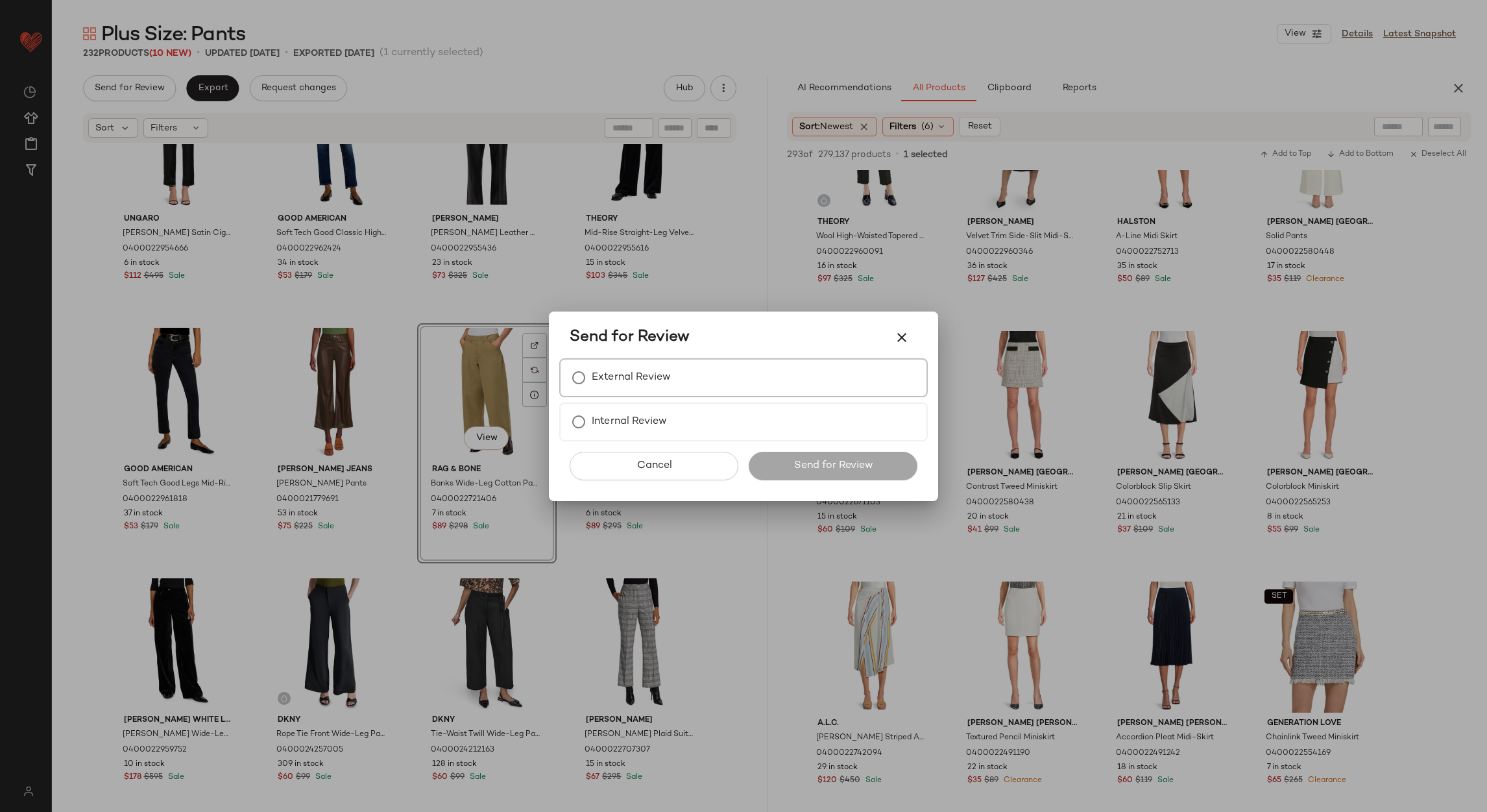
click at [635, 381] on label "External Review" at bounding box center [630, 377] width 79 height 26
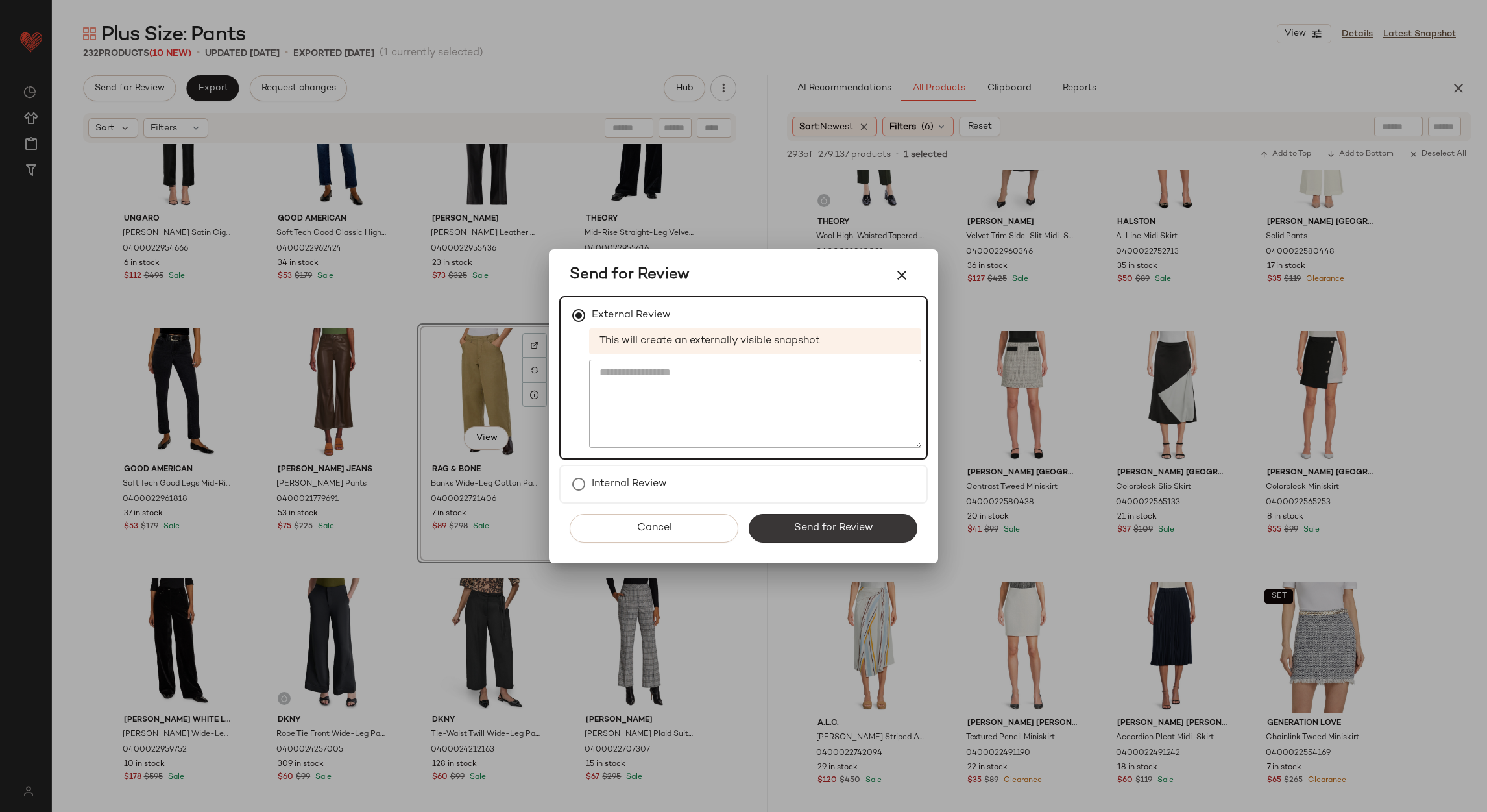
drag, startPoint x: 826, startPoint y: 527, endPoint x: 711, endPoint y: 389, distance: 179.6
click at [825, 527] on span "Send for Review" at bounding box center [833, 527] width 80 height 12
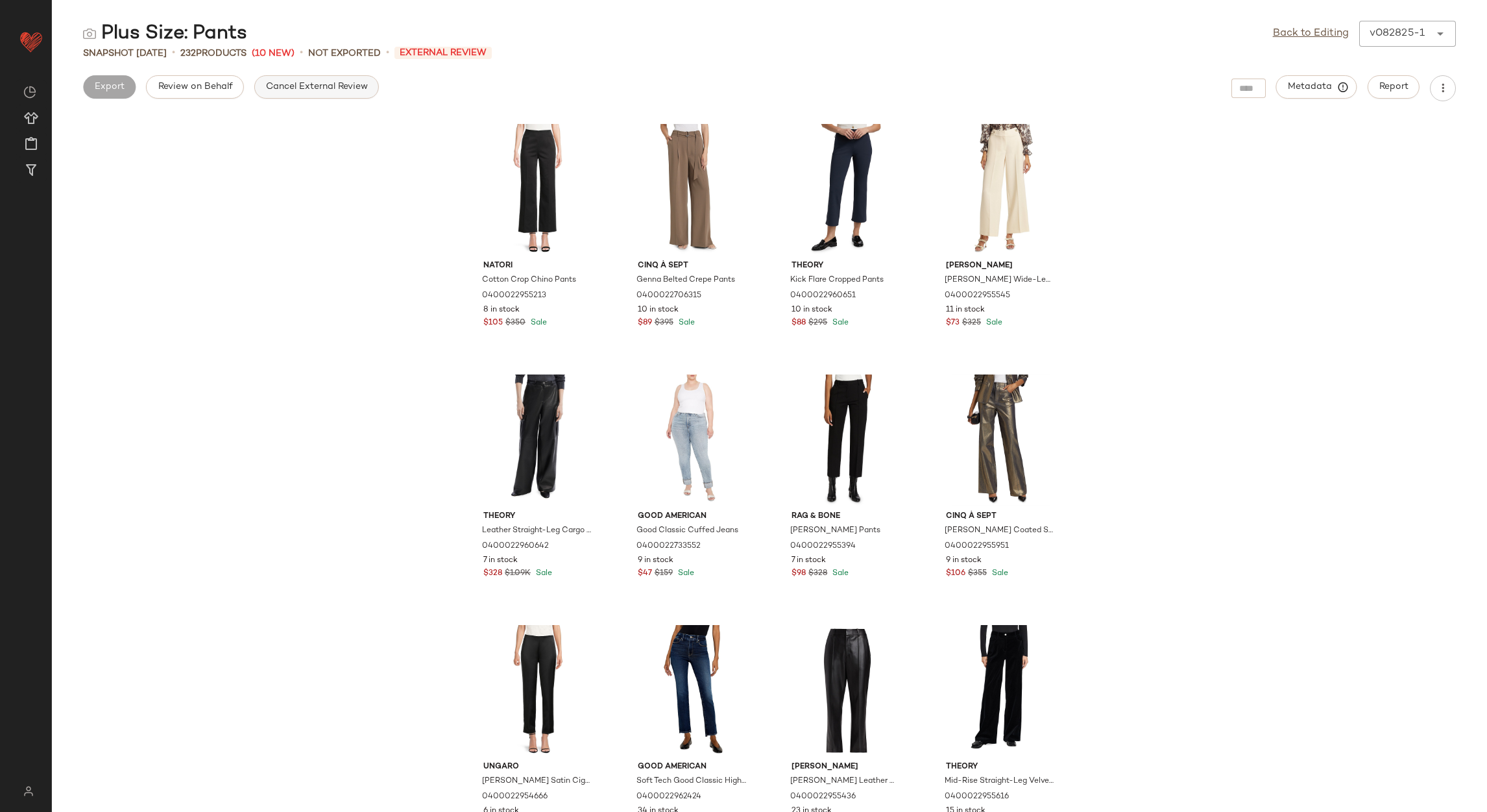
click at [314, 86] on span "Cancel External Review" at bounding box center [316, 87] width 103 height 10
click at [1345, 37] on link "Back to Editing" at bounding box center [1310, 34] width 76 height 16
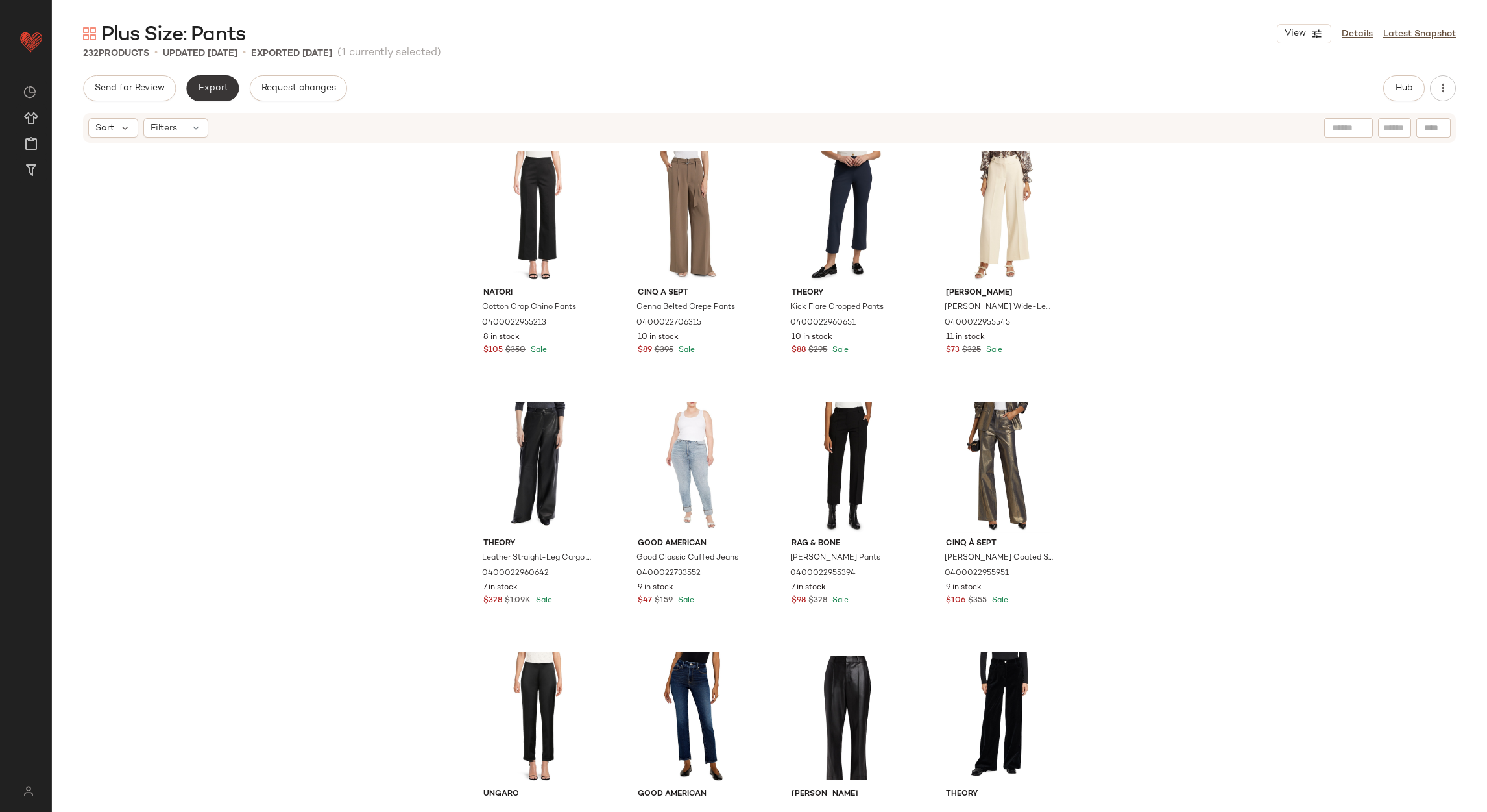
click at [209, 89] on span "Export" at bounding box center [213, 88] width 30 height 10
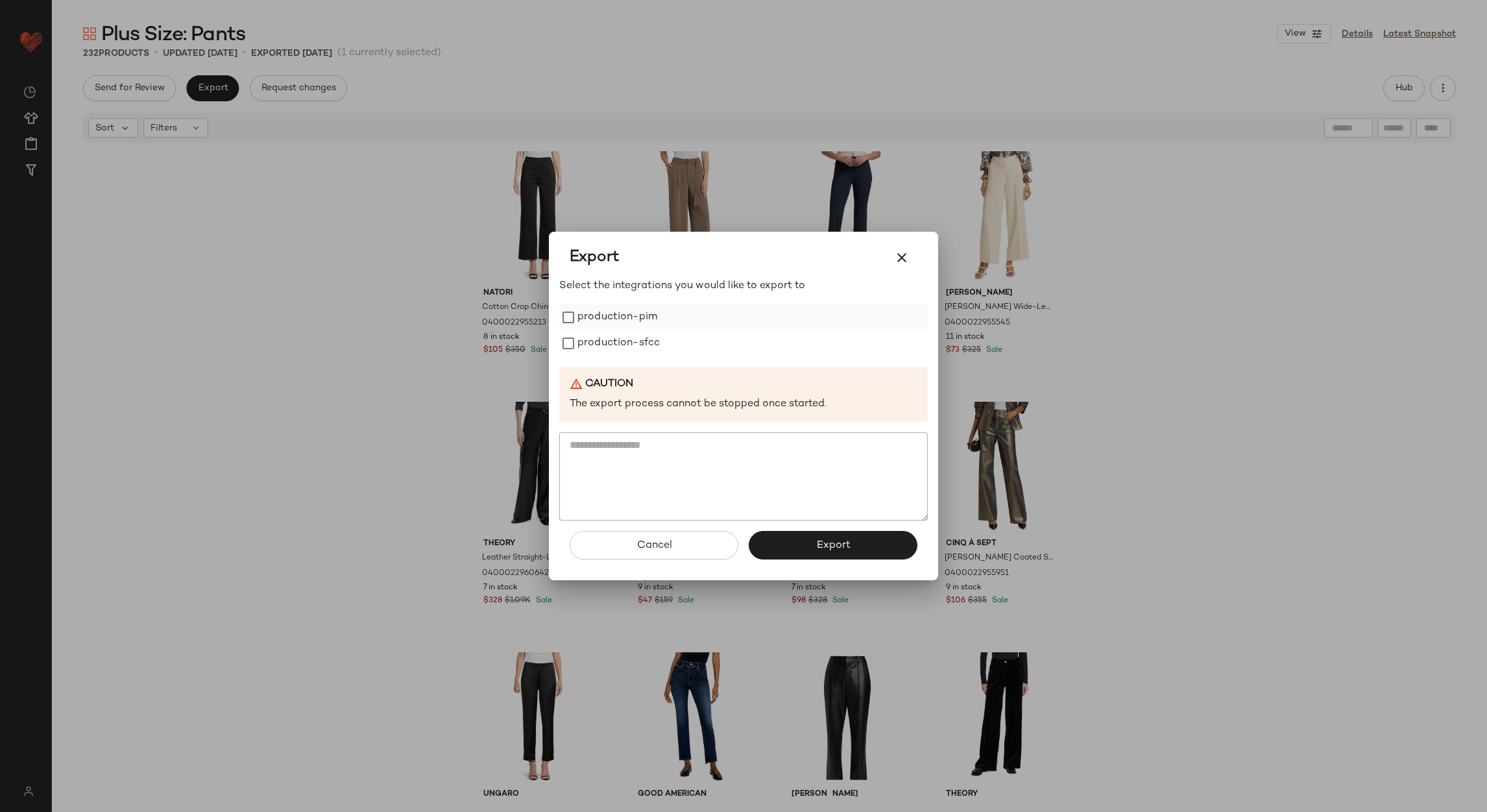
click at [623, 307] on label "production-pim" at bounding box center [618, 317] width 80 height 26
drag, startPoint x: 617, startPoint y: 336, endPoint x: 676, endPoint y: 429, distance: 110.1
click at [617, 338] on label "production-sfcc" at bounding box center [619, 343] width 83 height 26
click at [802, 537] on button "Export" at bounding box center [833, 545] width 169 height 29
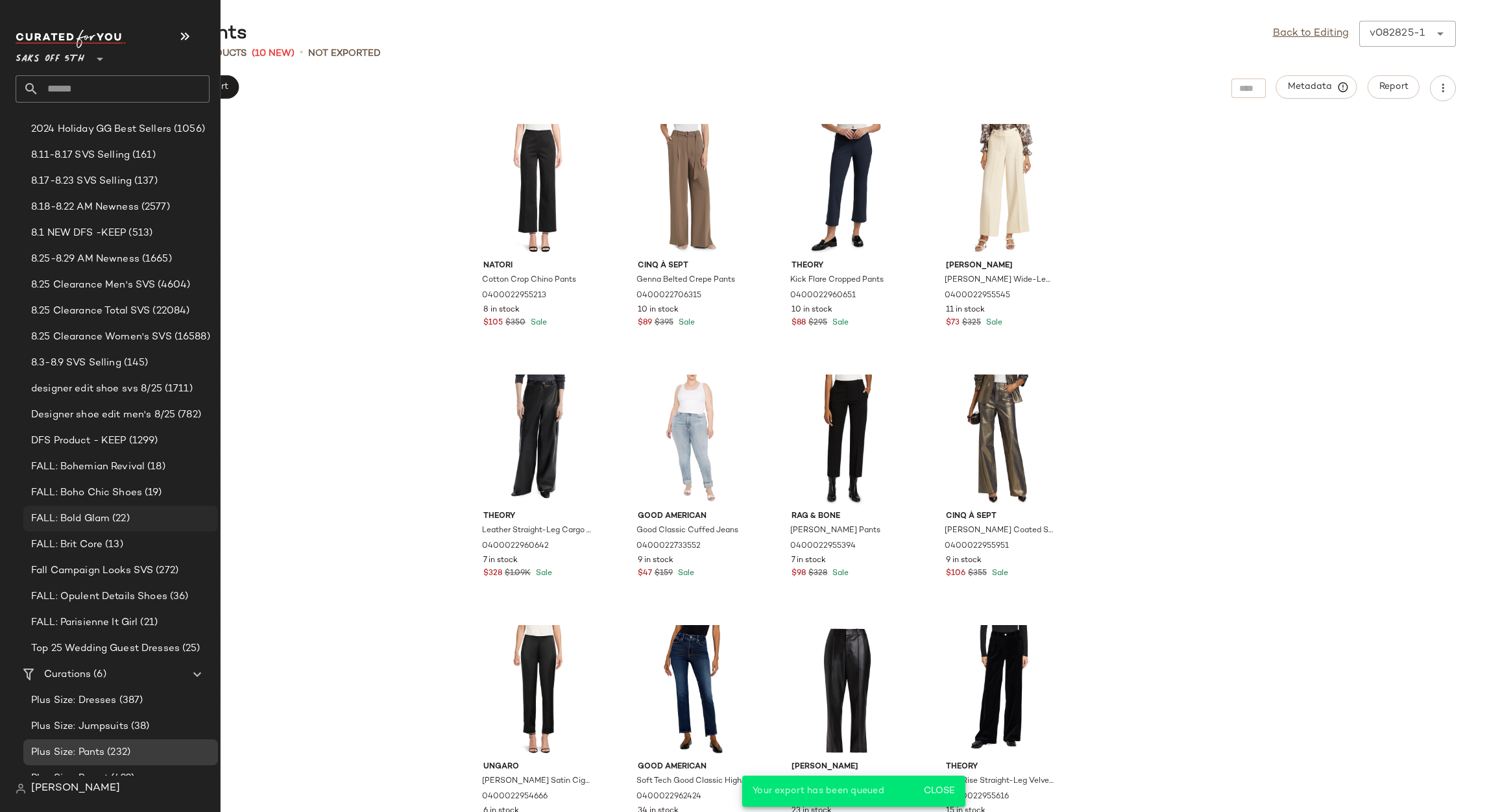
scroll to position [150, 0]
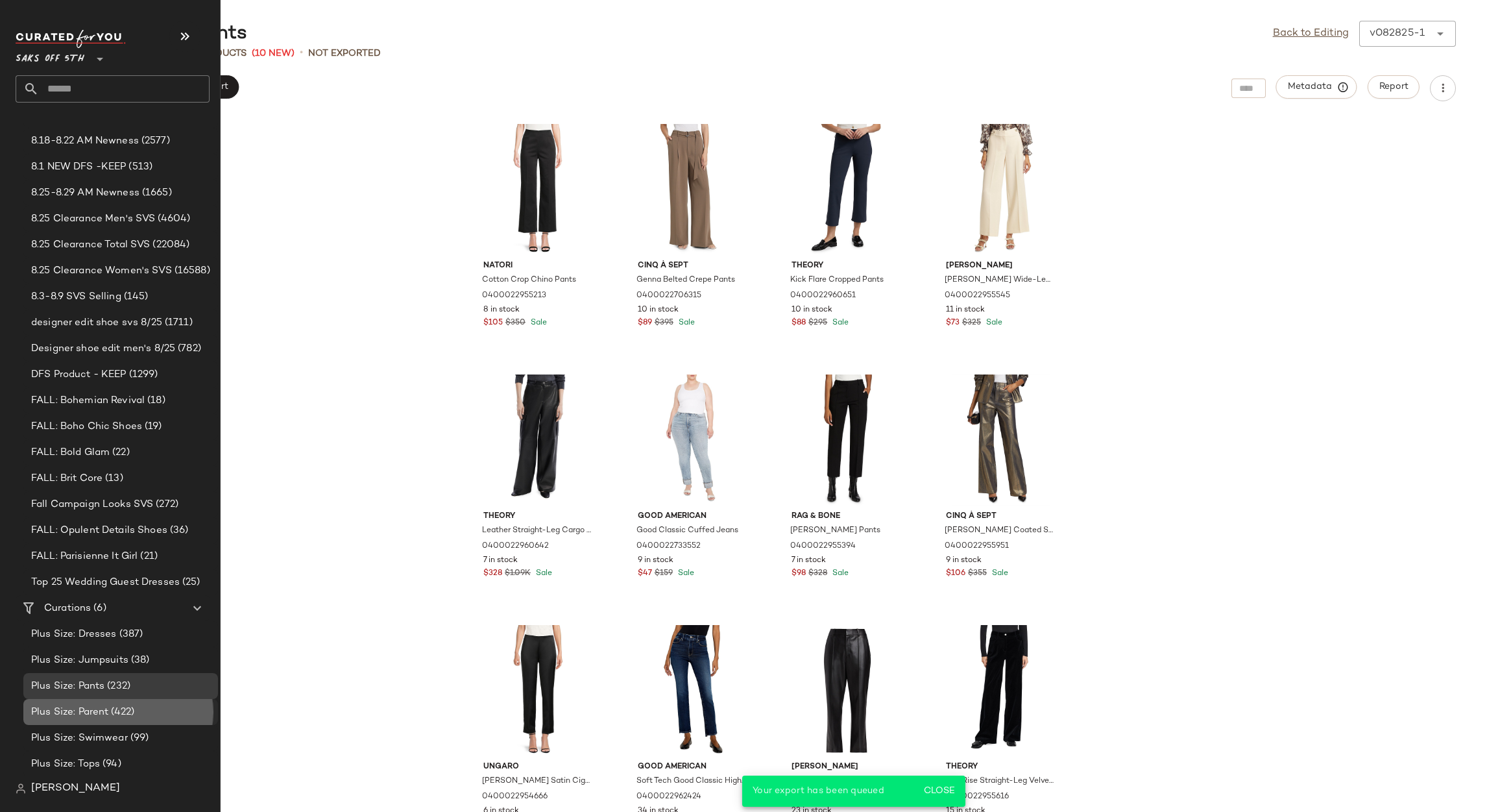
click at [60, 705] on span "Plus Size: Parent" at bounding box center [69, 712] width 77 height 15
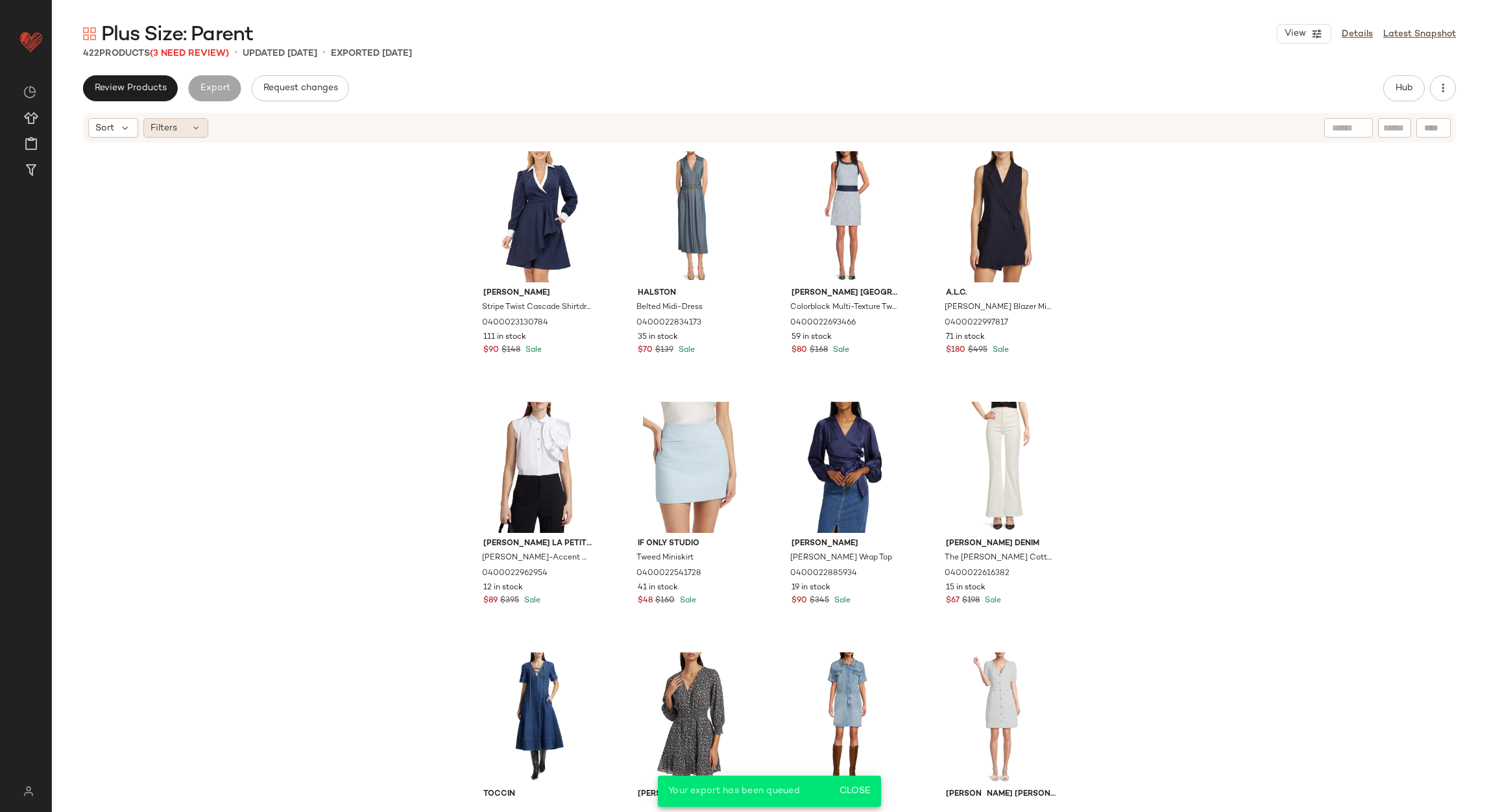
click at [169, 133] on span "Filters" at bounding box center [163, 127] width 26 height 14
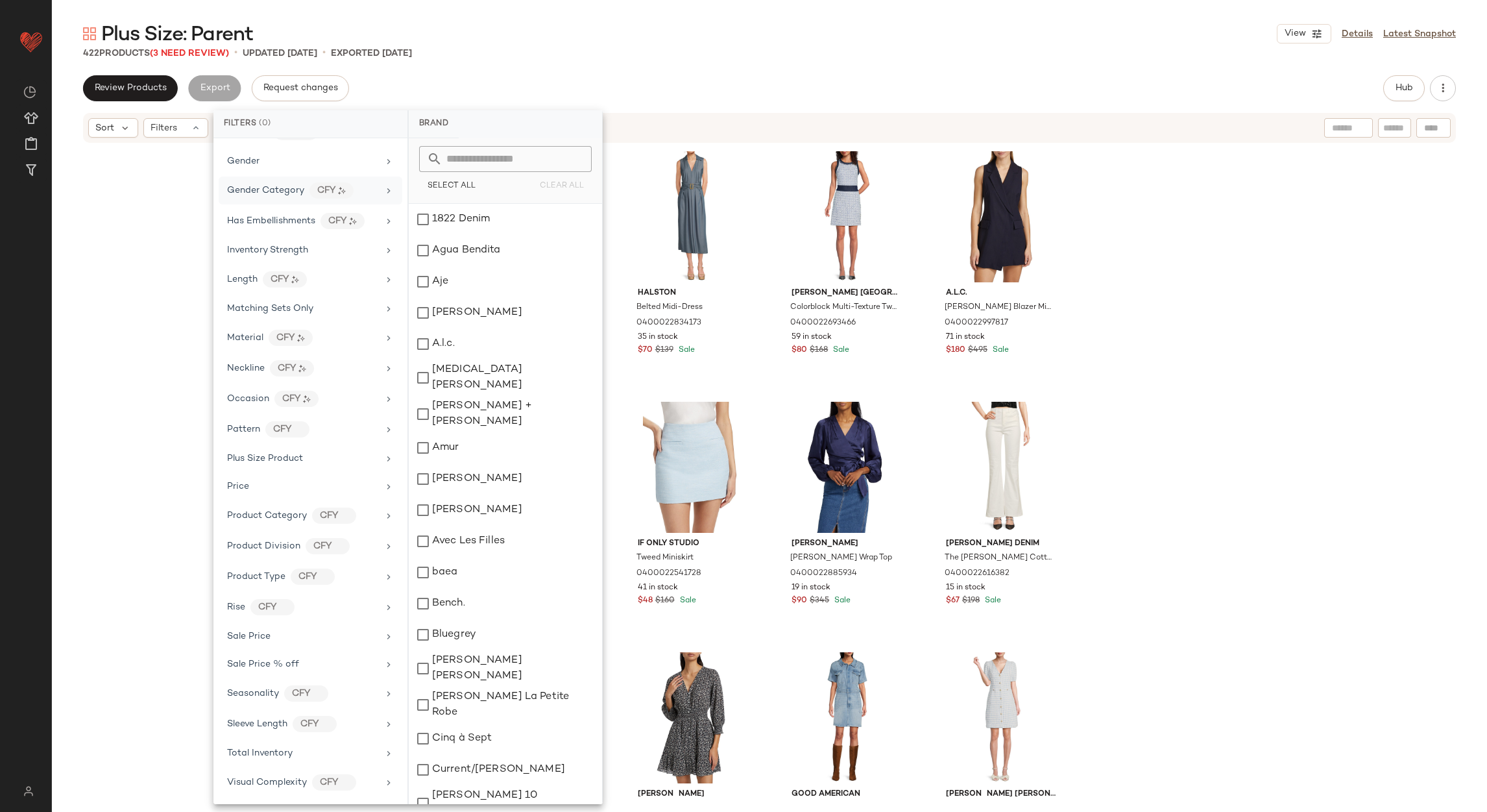
scroll to position [404, 0]
click at [299, 459] on span "Plus Size Product" at bounding box center [264, 459] width 76 height 10
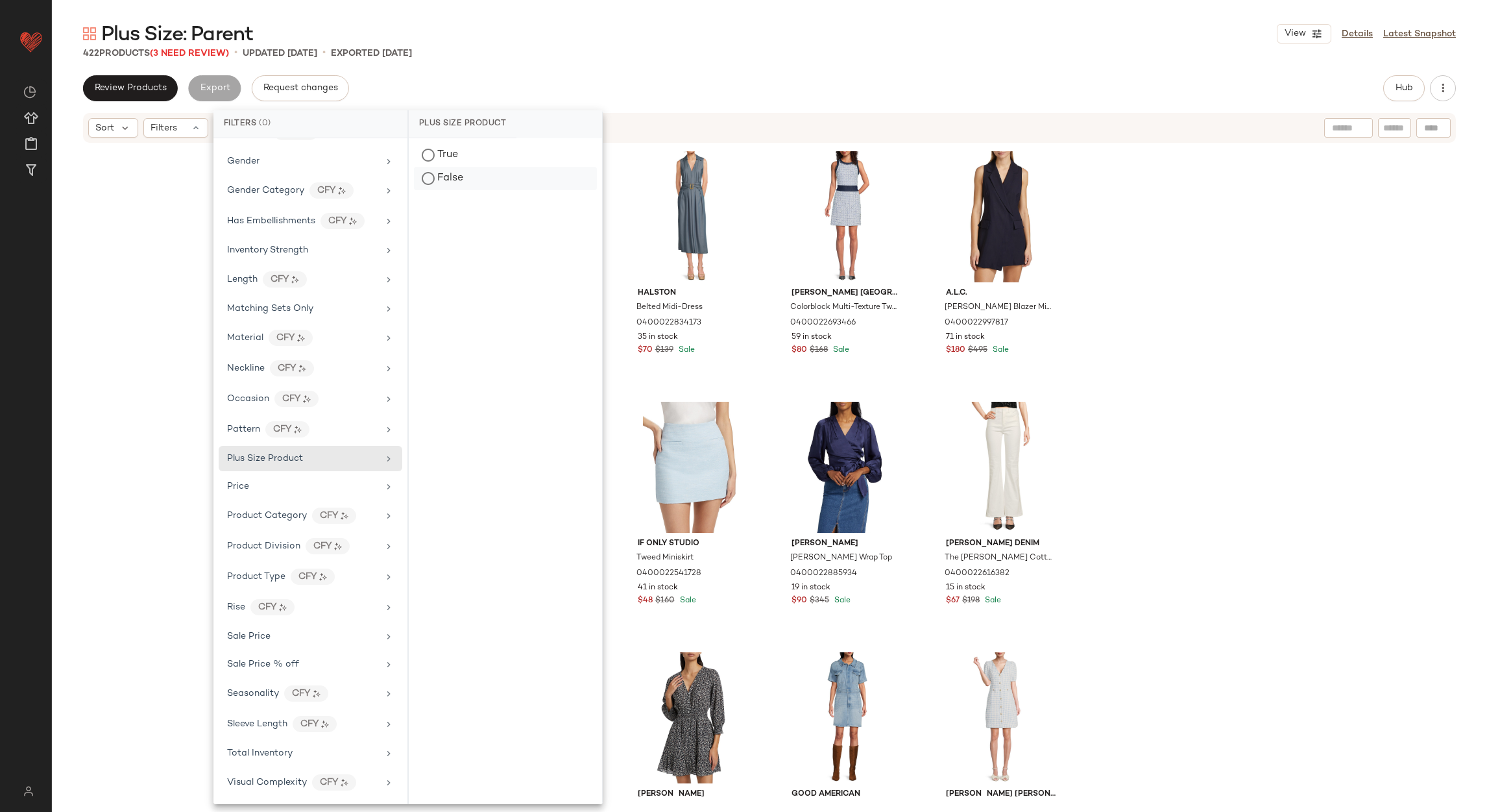
click at [431, 172] on div "False" at bounding box center [505, 178] width 183 height 23
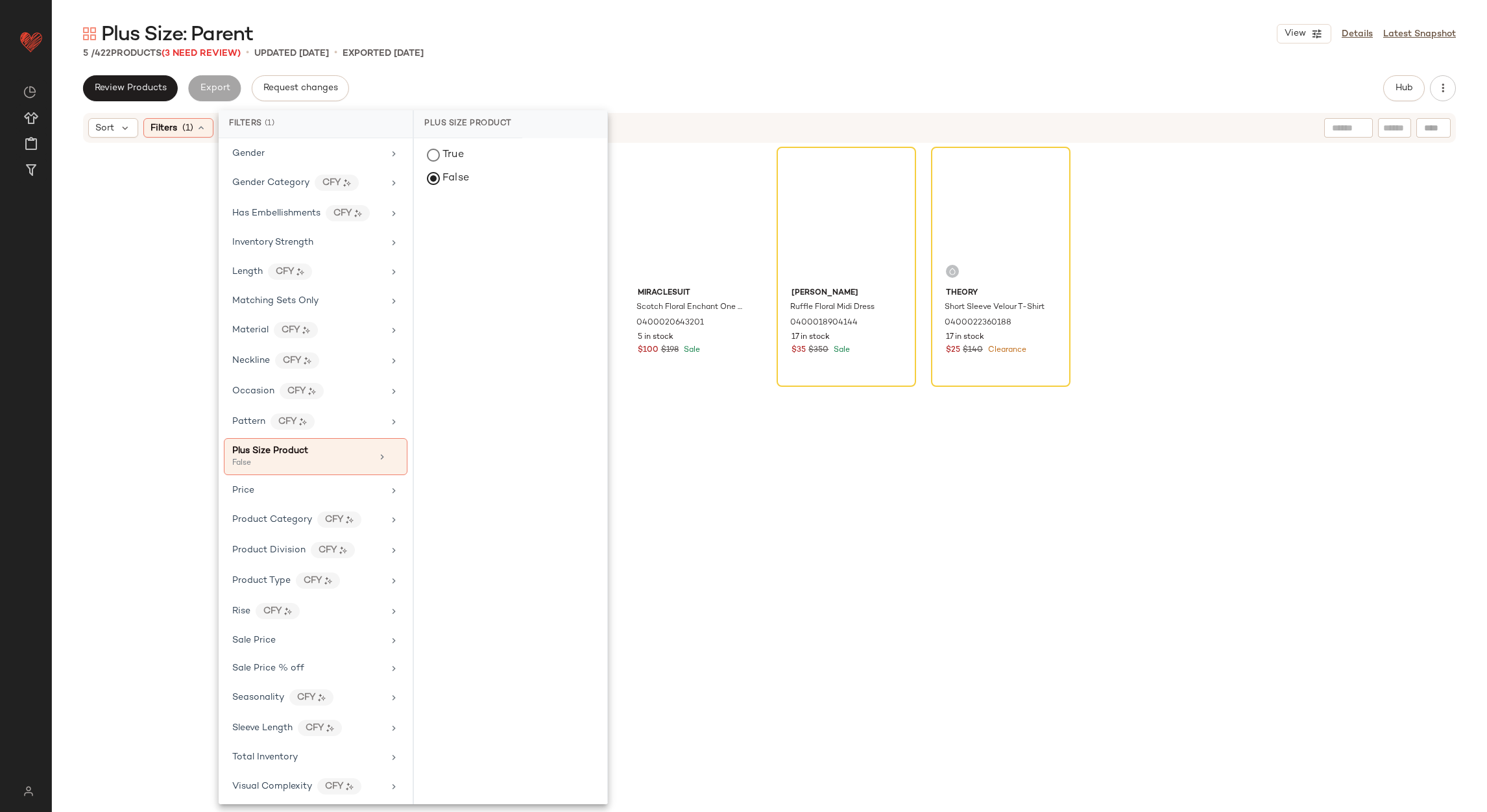
click at [873, 83] on div "Review Products Export Request changes Hub" at bounding box center [769, 88] width 1373 height 26
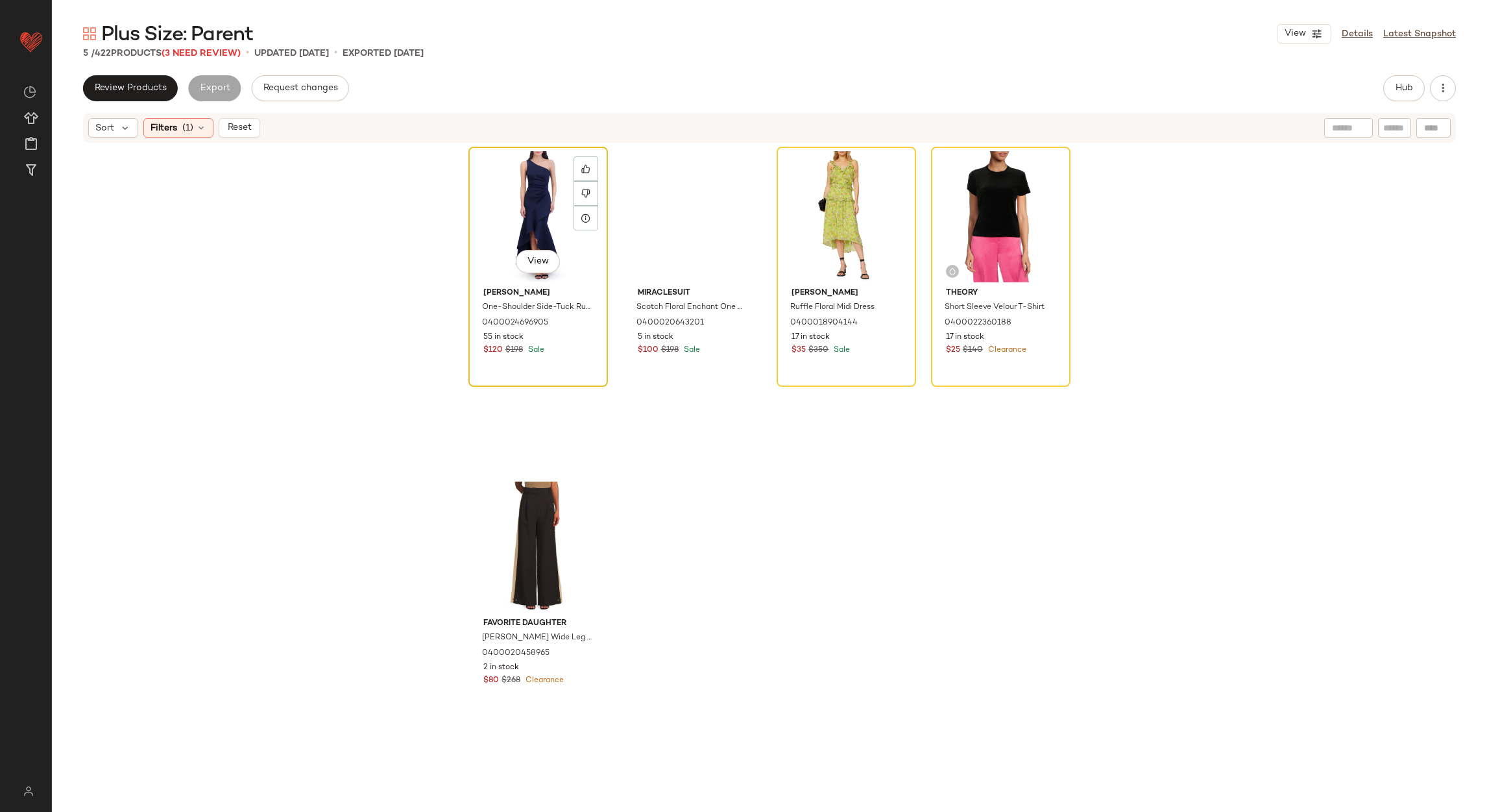
click at [499, 197] on div "View" at bounding box center [538, 217] width 131 height 131
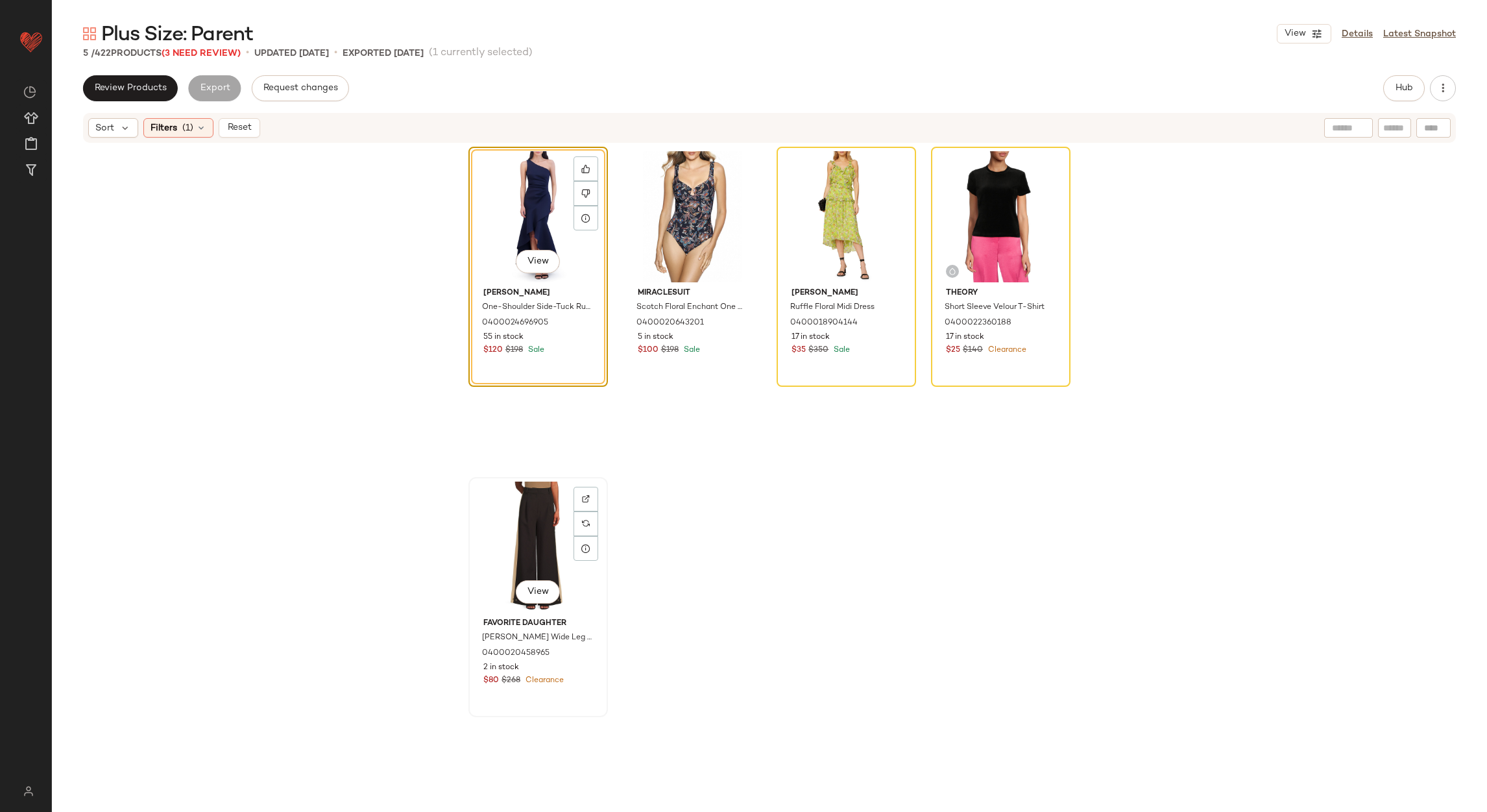
click at [514, 545] on div "View" at bounding box center [538, 547] width 131 height 131
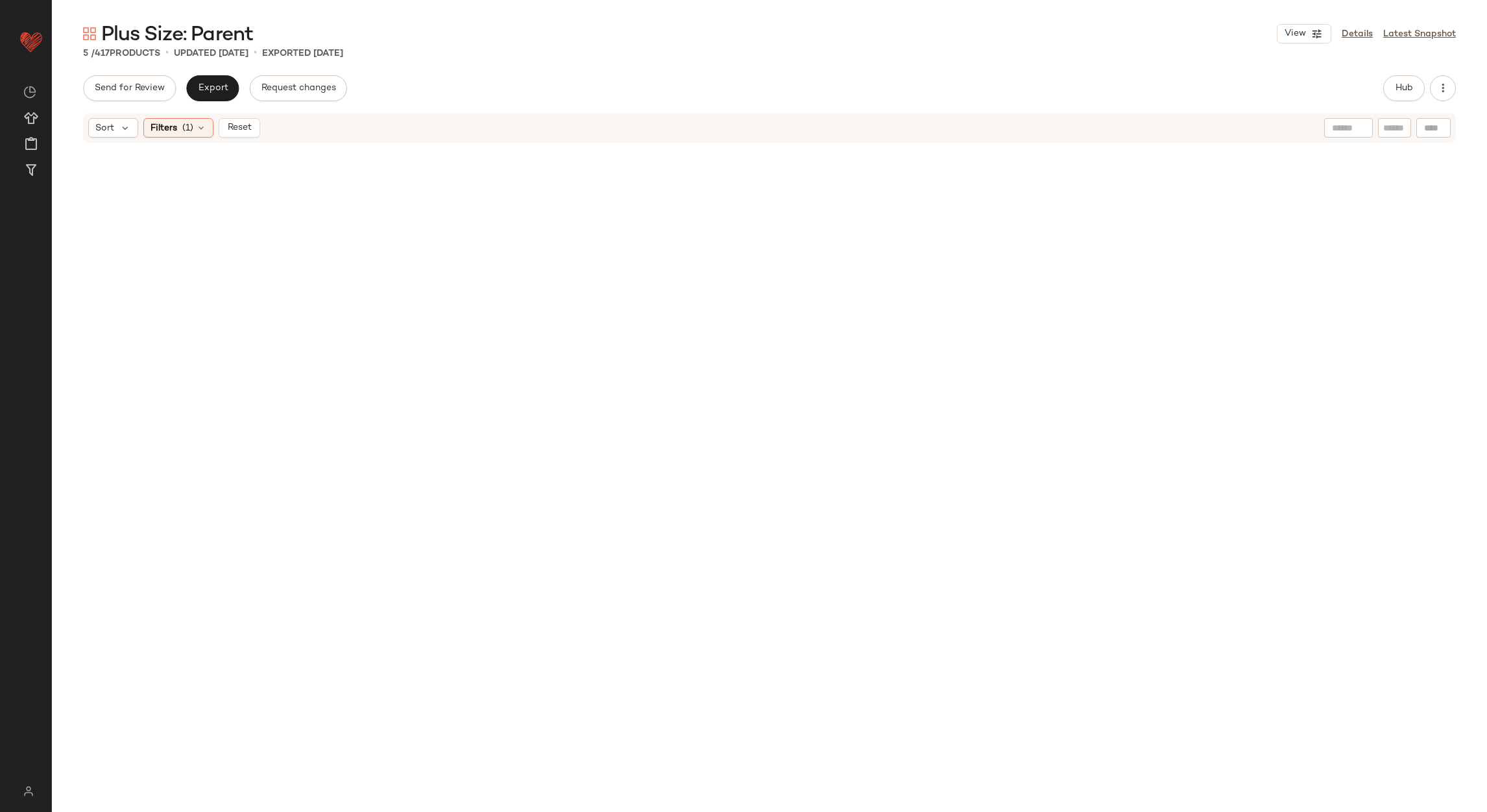
click at [244, 130] on span "Reset" at bounding box center [239, 127] width 25 height 10
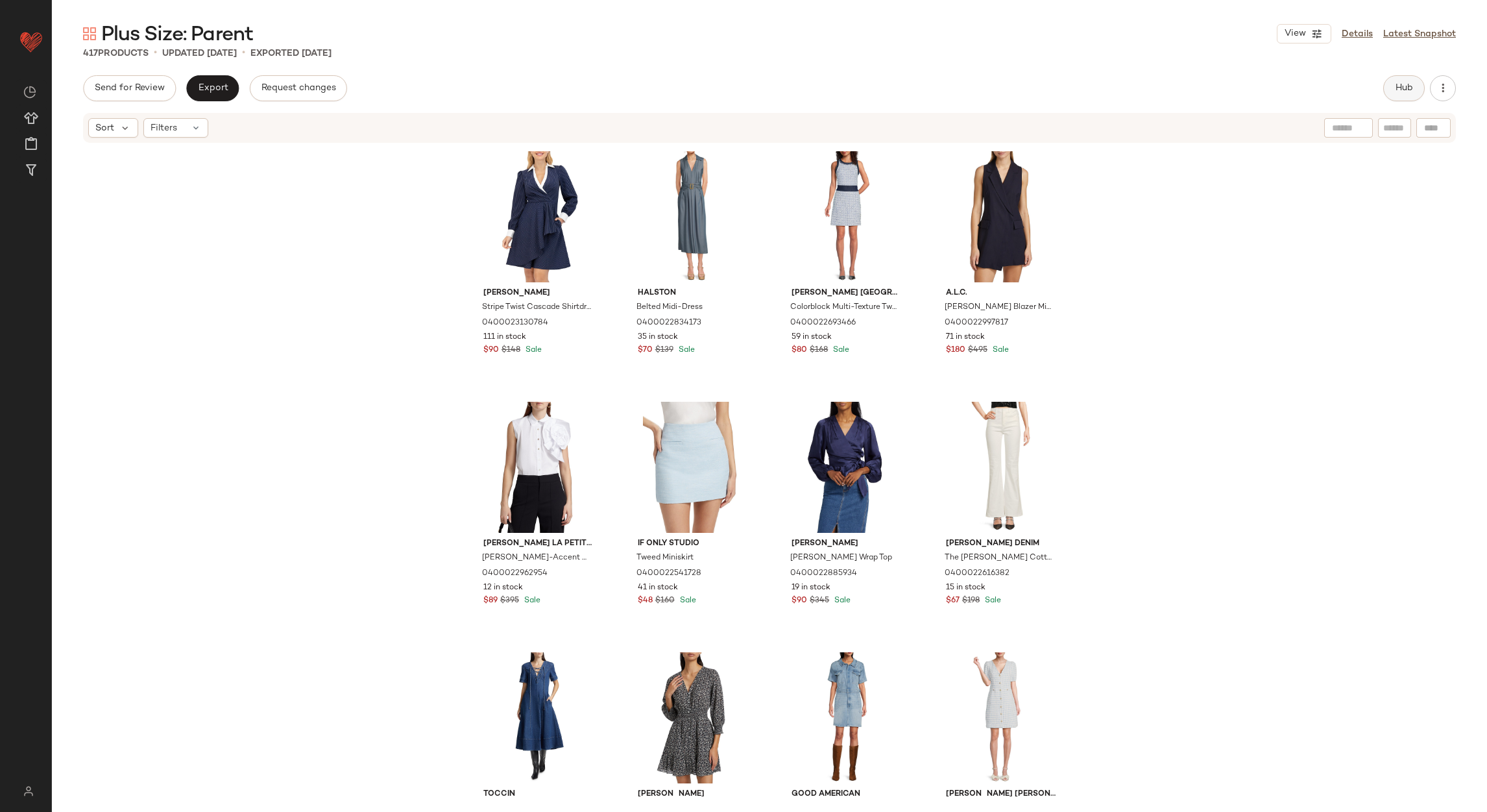
click at [1399, 97] on button "Hub" at bounding box center [1404, 88] width 41 height 26
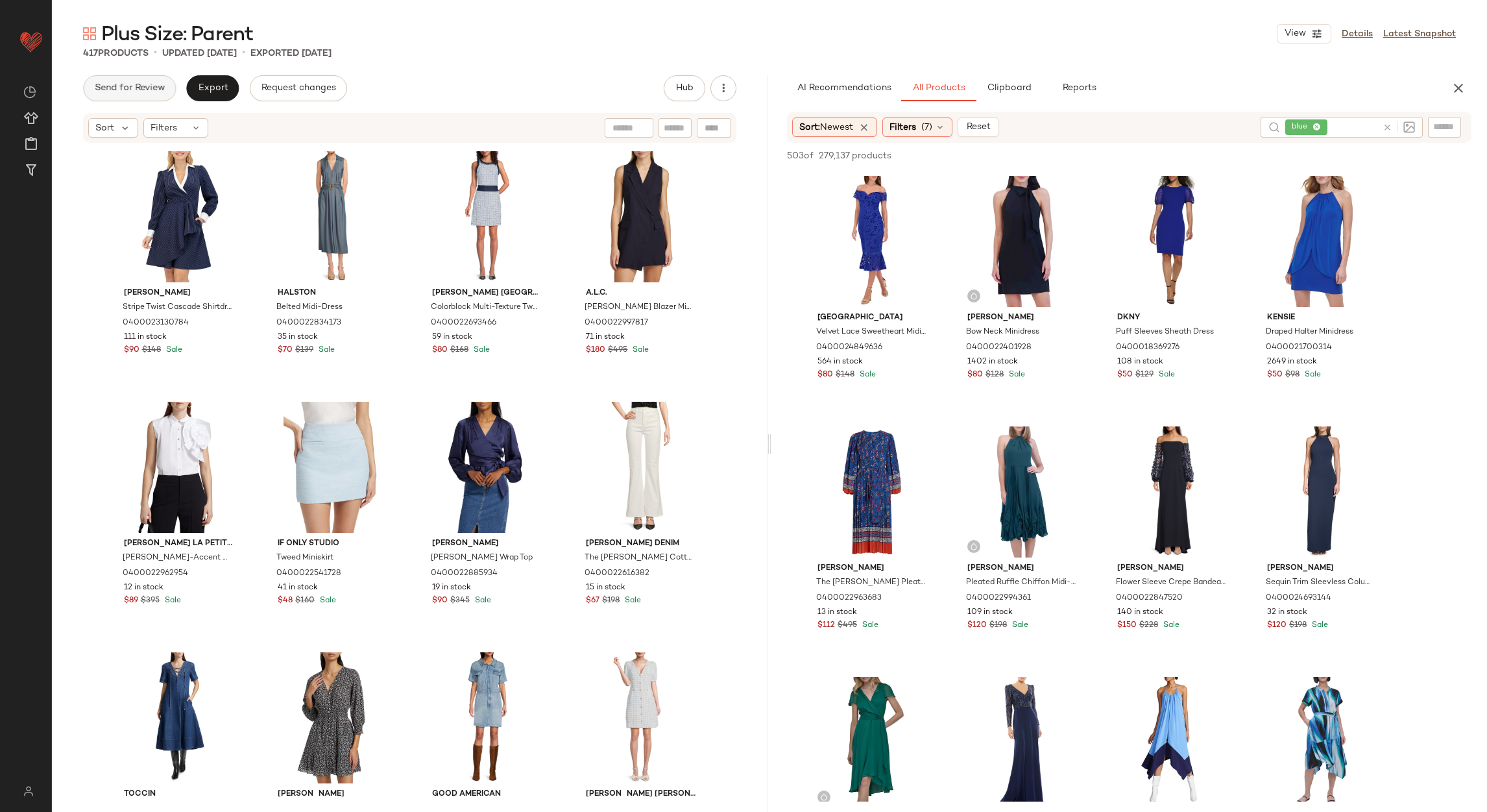
click at [149, 85] on span "Send for Review" at bounding box center [129, 88] width 71 height 10
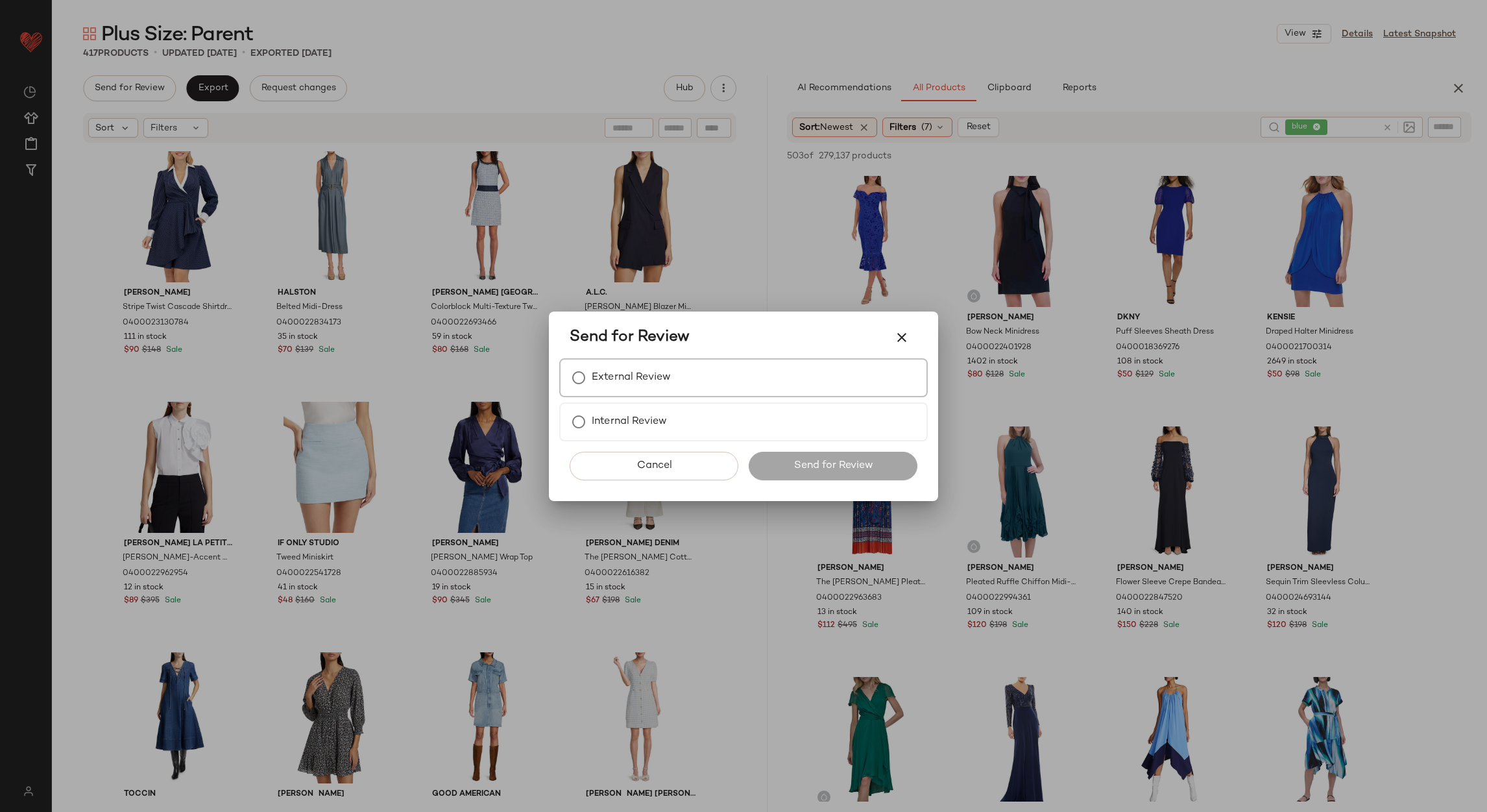
click at [629, 381] on label "External Review" at bounding box center [630, 377] width 79 height 26
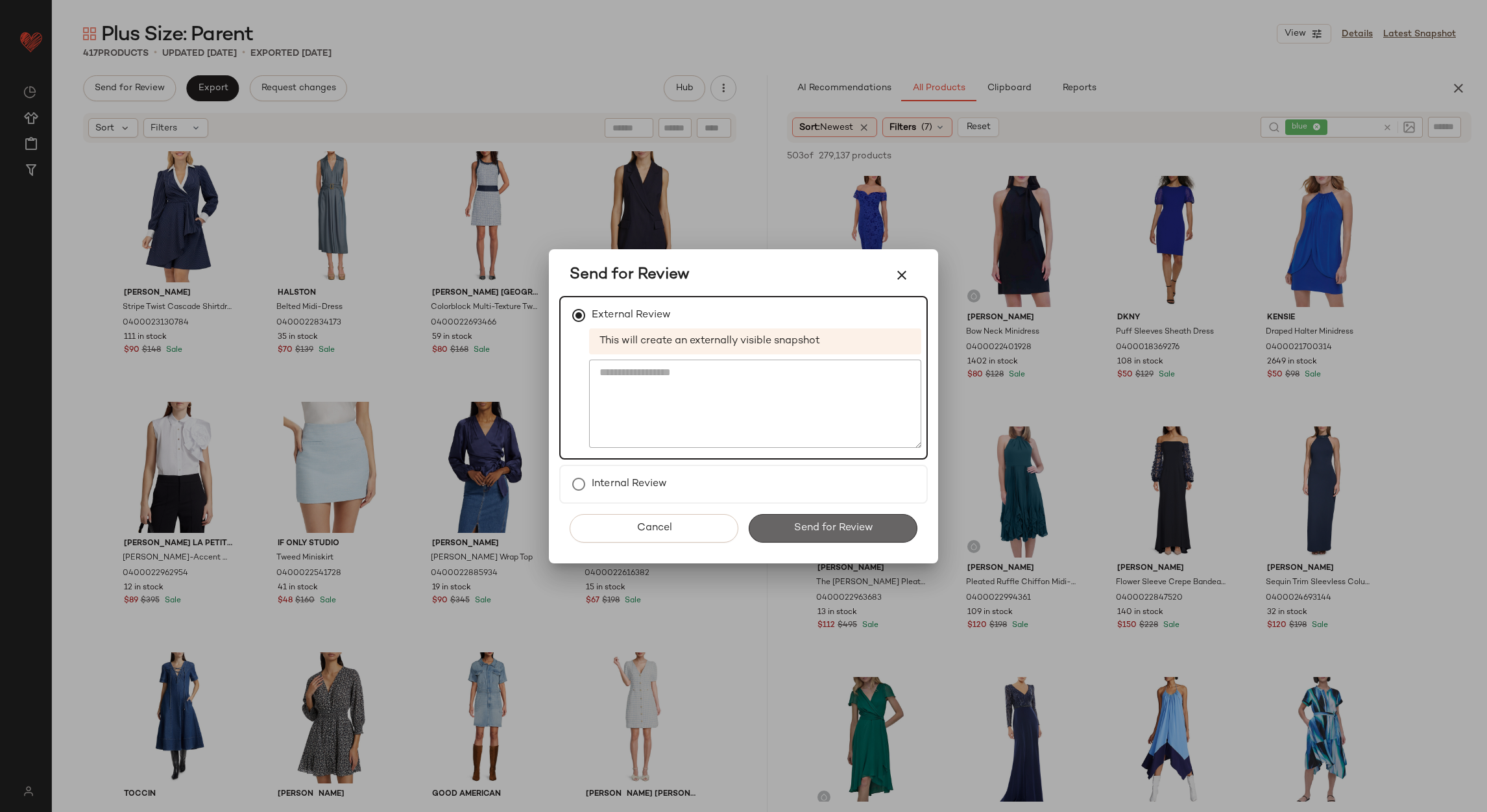
click at [837, 521] on span "Send for Review" at bounding box center [833, 527] width 80 height 12
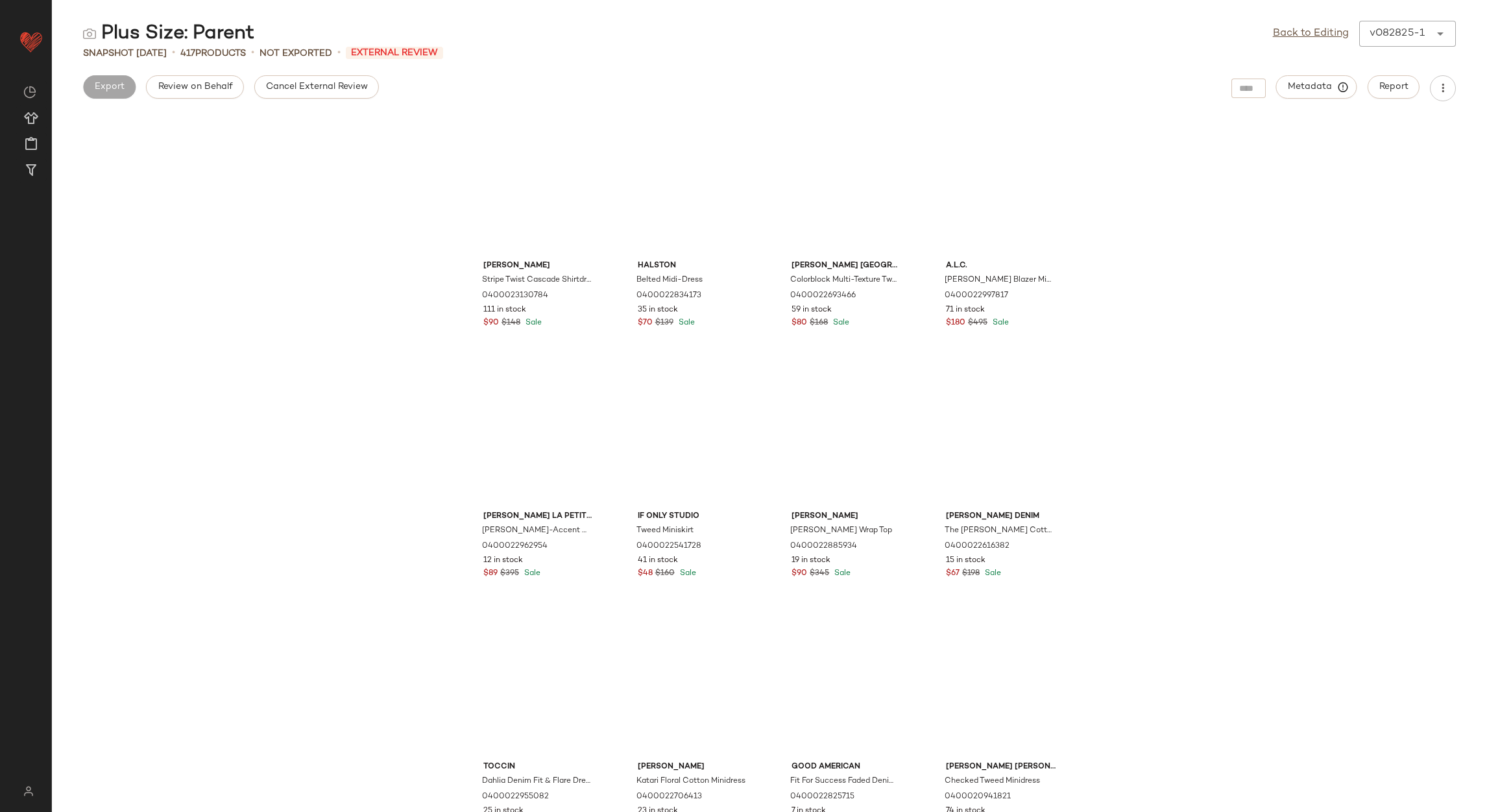
click at [295, 99] on div "Cancel External Review" at bounding box center [317, 88] width 125 height 26
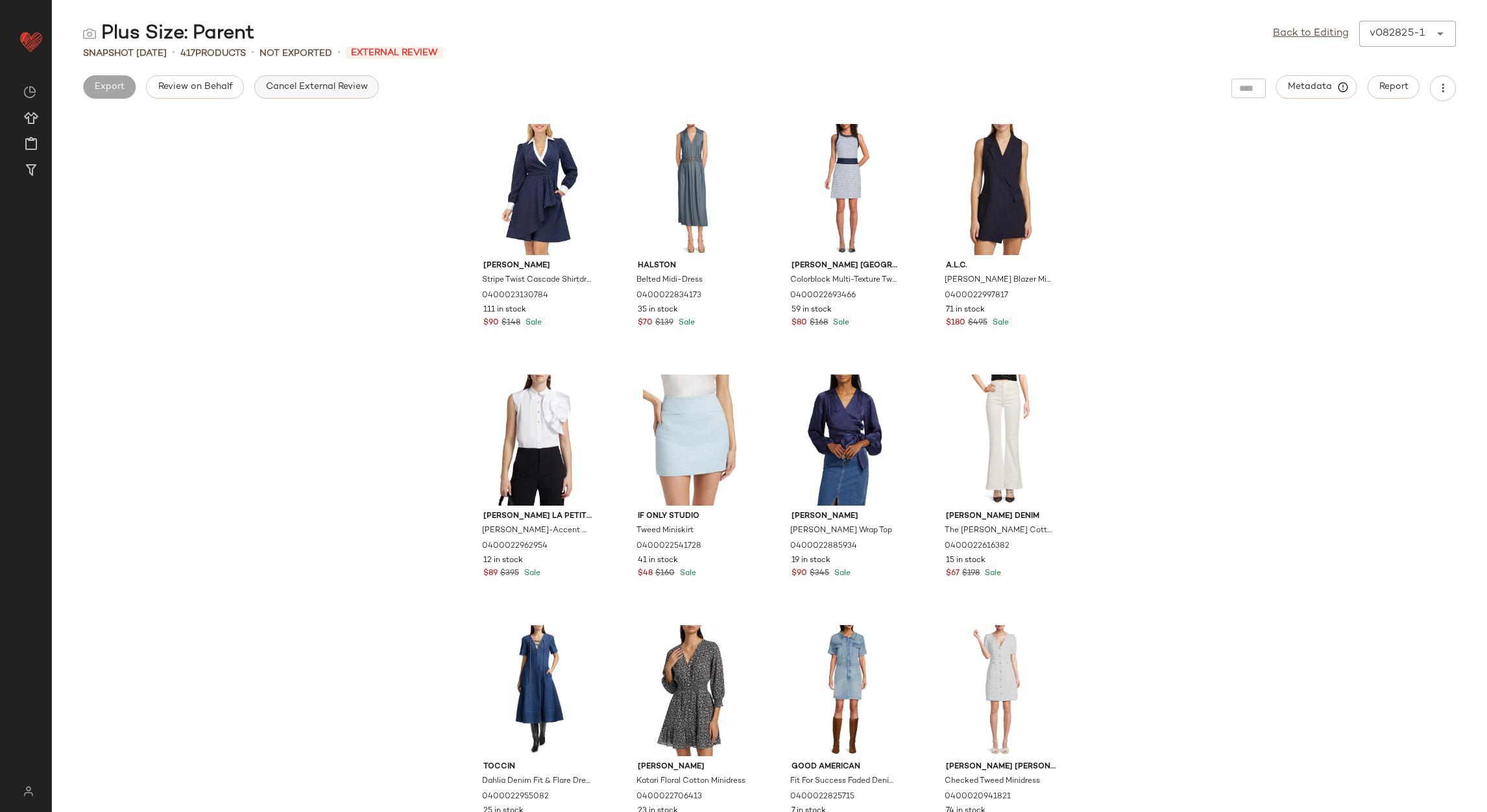
click at [290, 82] on span "Cancel External Review" at bounding box center [316, 87] width 103 height 10
click at [235, 88] on button "Export" at bounding box center [213, 87] width 53 height 23
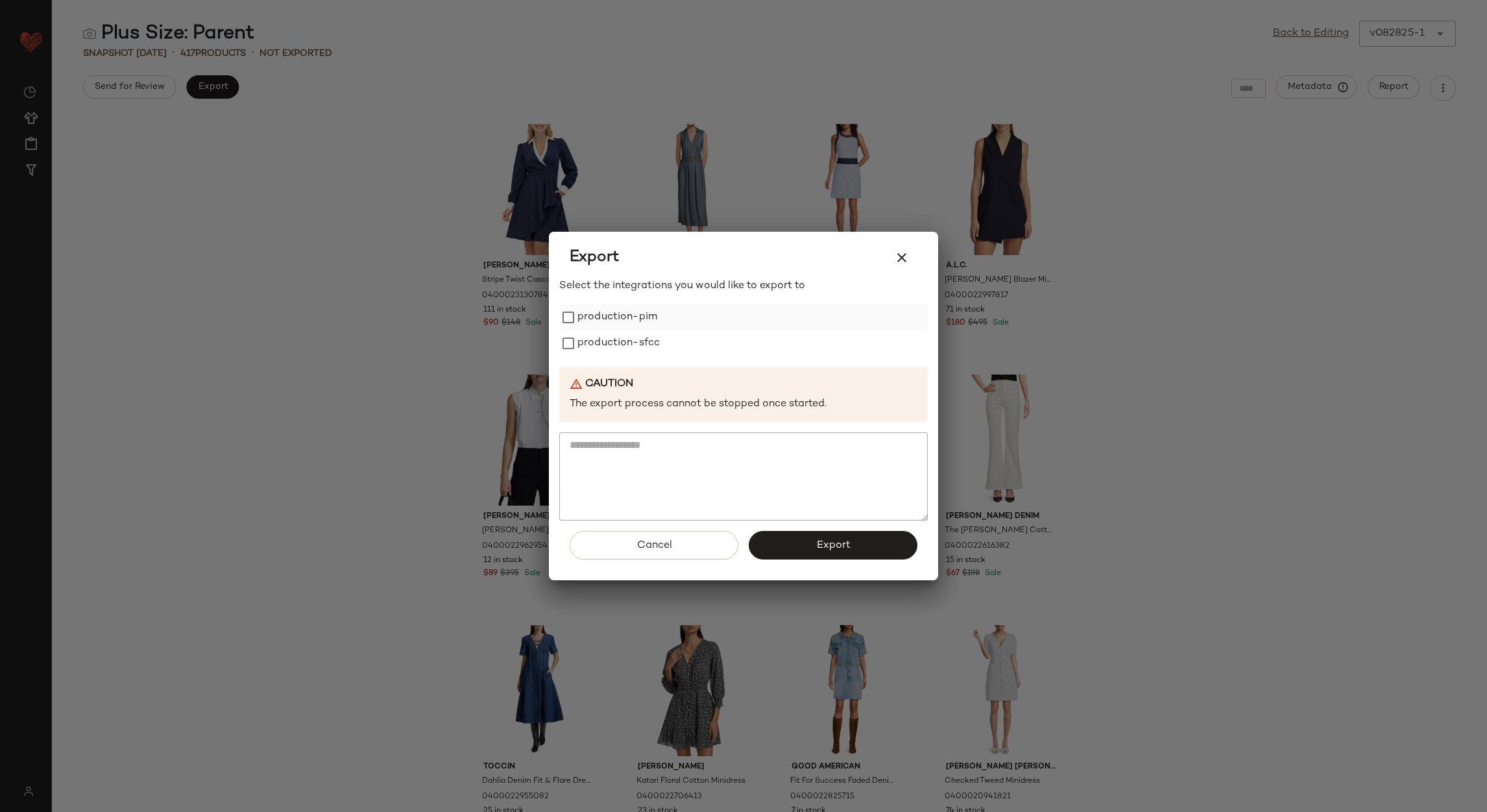
click at [603, 306] on label "production-pim" at bounding box center [618, 317] width 80 height 26
click at [607, 322] on label "production-pim" at bounding box center [618, 317] width 80 height 26
drag, startPoint x: 614, startPoint y: 307, endPoint x: 609, endPoint y: 328, distance: 21.6
click at [613, 314] on label "production-pim" at bounding box center [618, 317] width 80 height 26
click at [598, 361] on div "Select the integrations you would like to export to production-pim production-s…" at bounding box center [744, 400] width 369 height 243
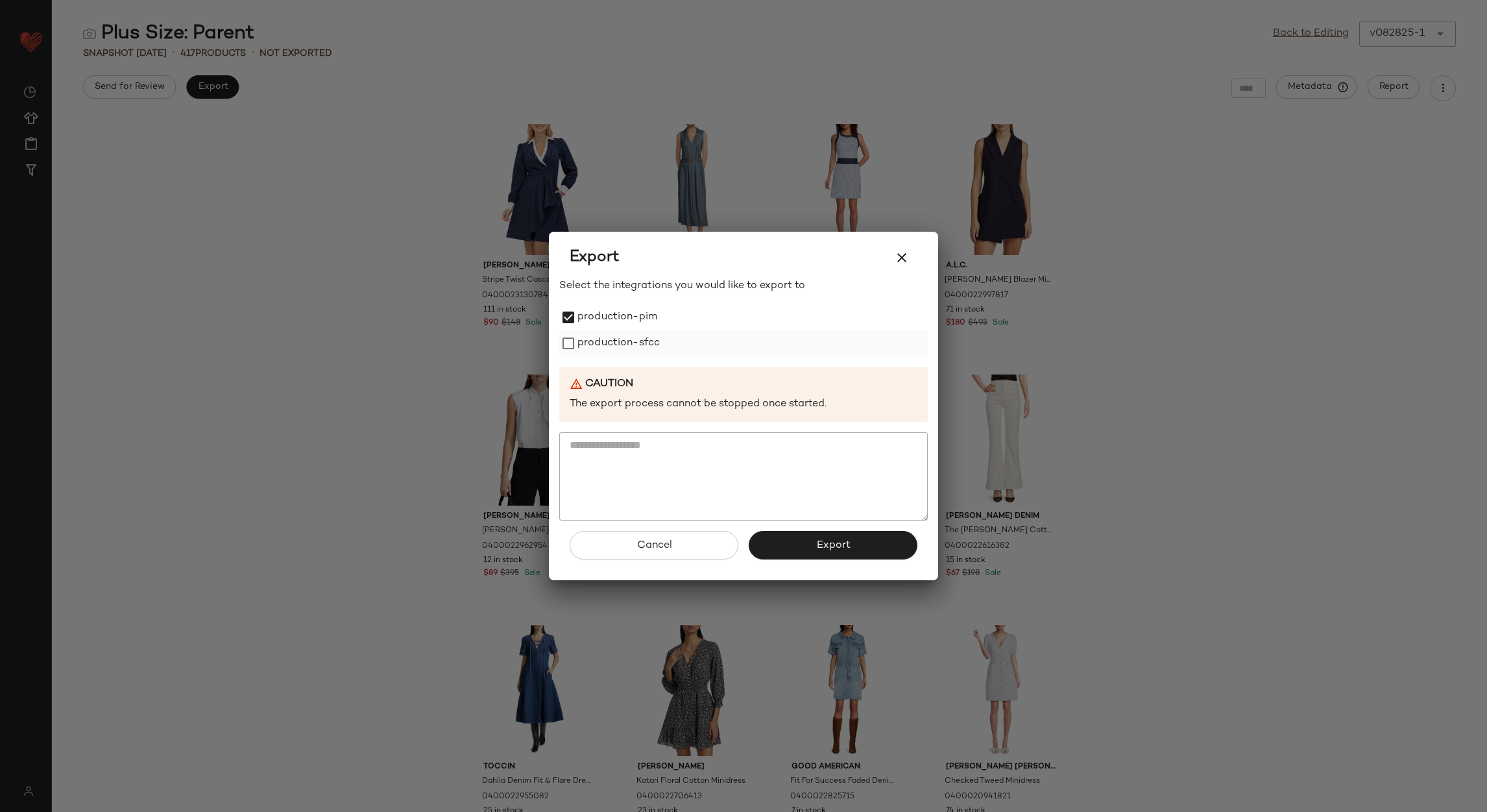
click at [593, 349] on label "production-sfcc" at bounding box center [619, 343] width 83 height 26
click at [755, 546] on button "Export" at bounding box center [833, 545] width 169 height 29
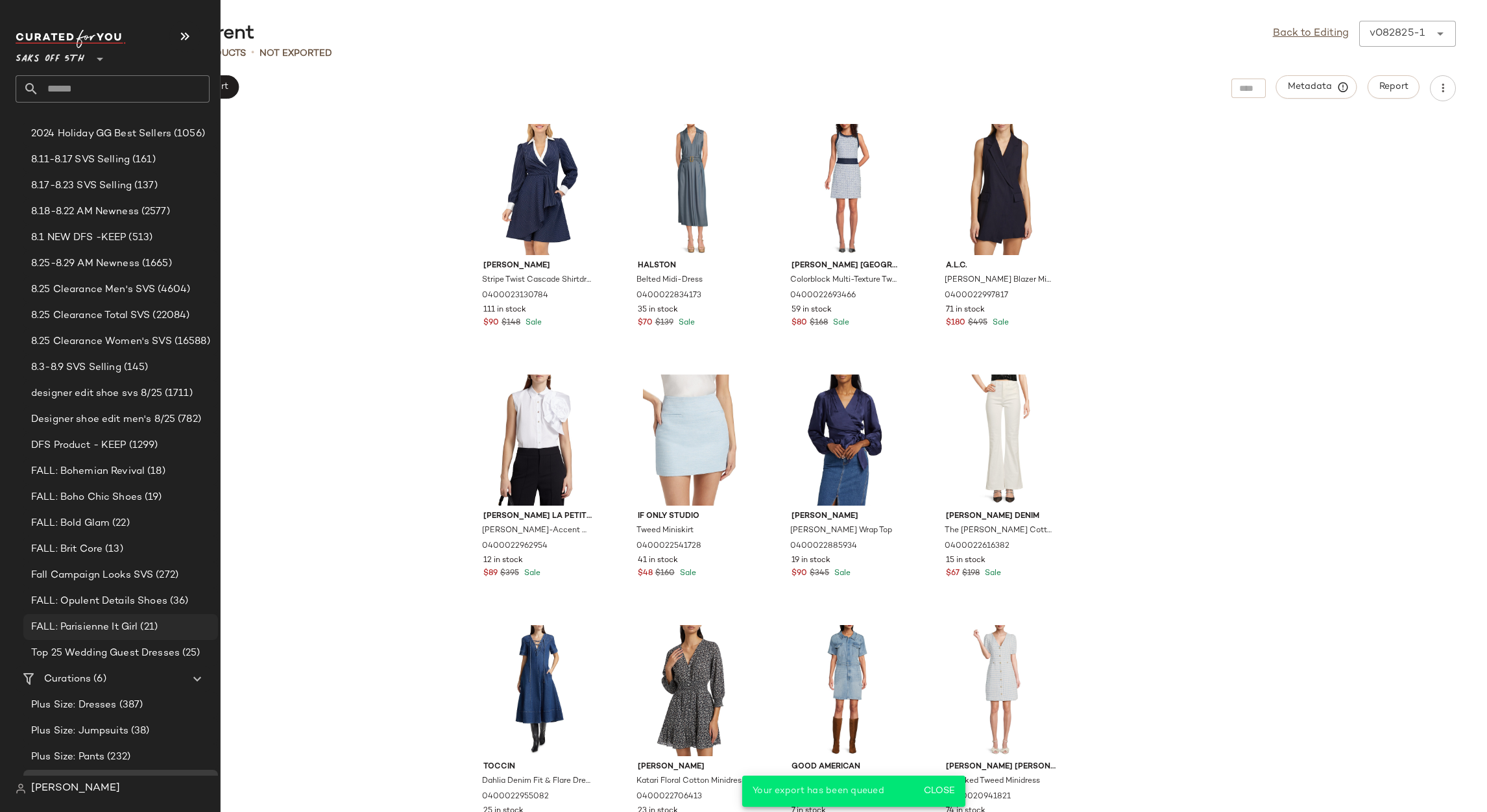
scroll to position [150, 0]
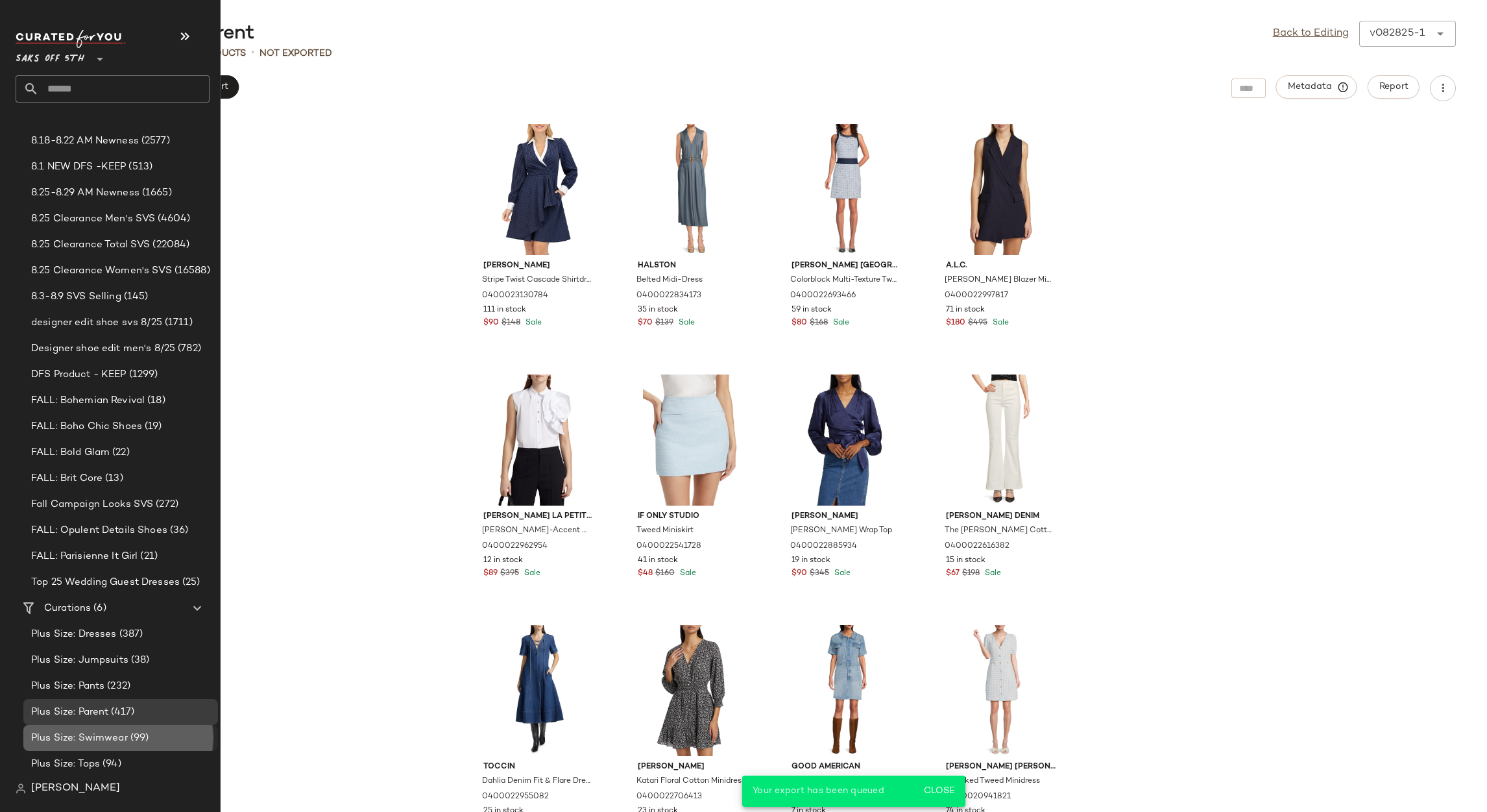
click at [102, 732] on span "Plus Size: Swimwear" at bounding box center [79, 738] width 96 height 15
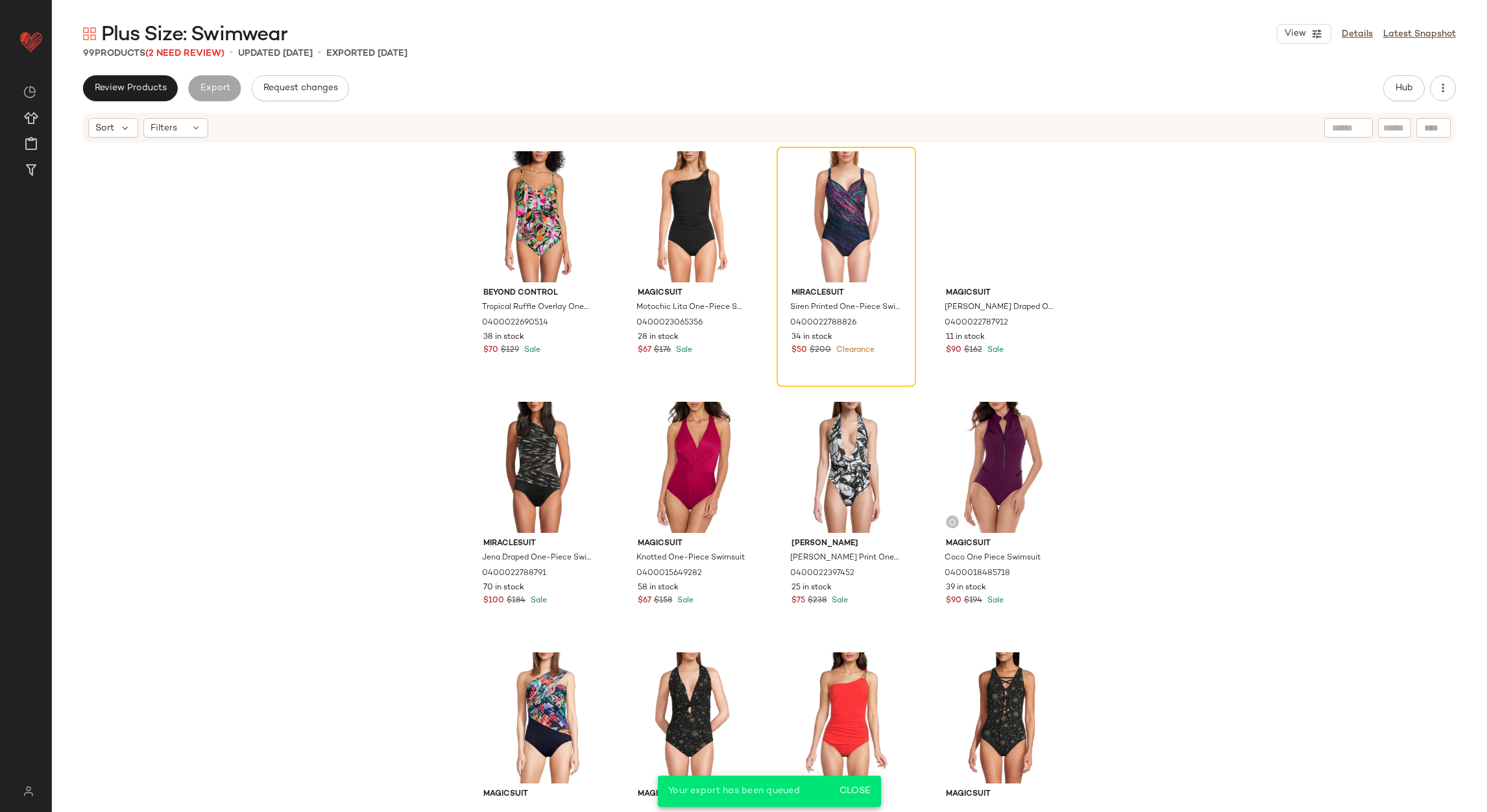
click at [181, 145] on div "Beyond Control Tropical Ruffle Overlay One-Piece Swimsuit 0400022690514 38 in s…" at bounding box center [769, 470] width 1435 height 652
click at [178, 135] on div "Filters" at bounding box center [176, 127] width 65 height 19
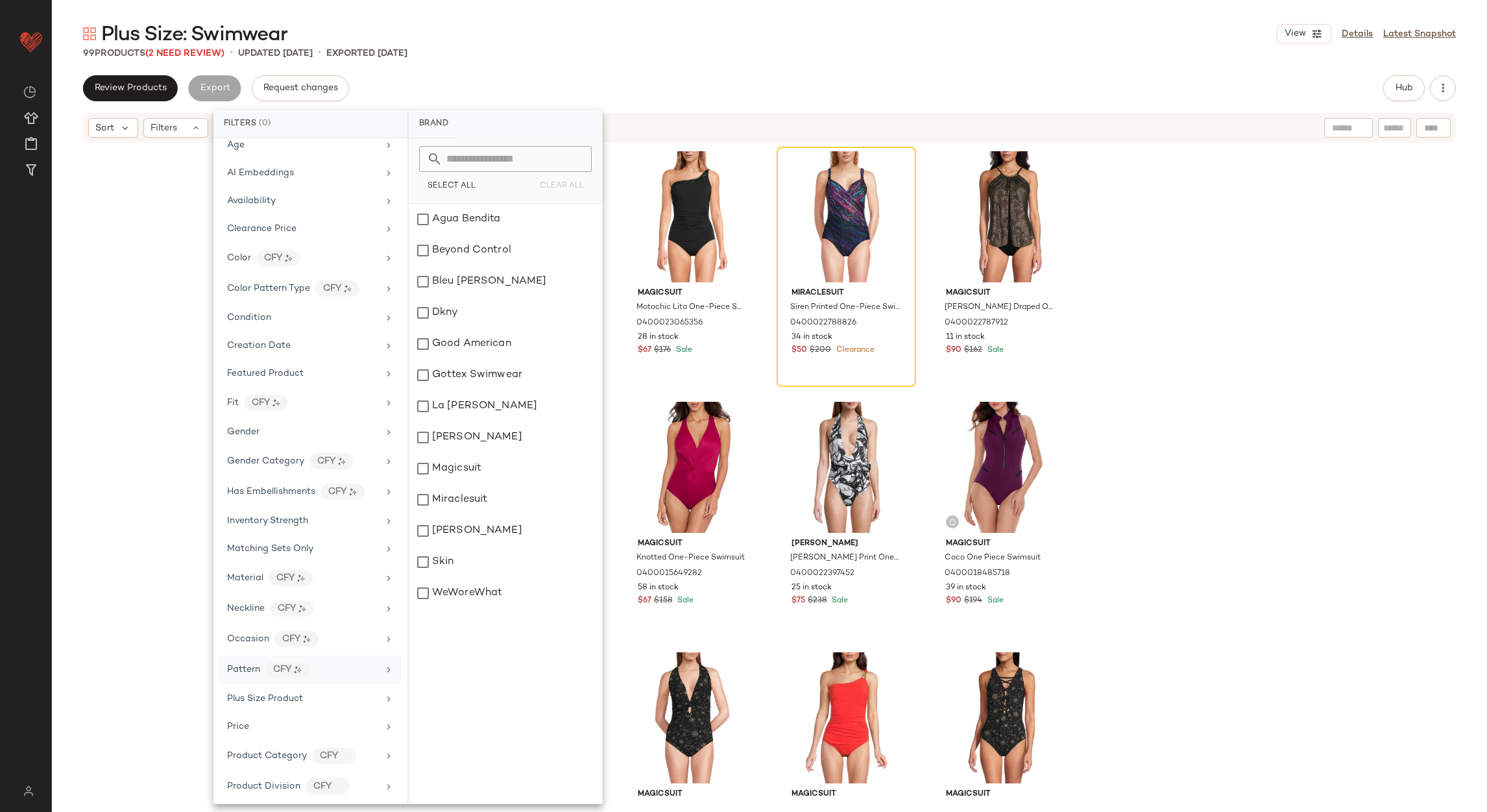
scroll to position [195, 0]
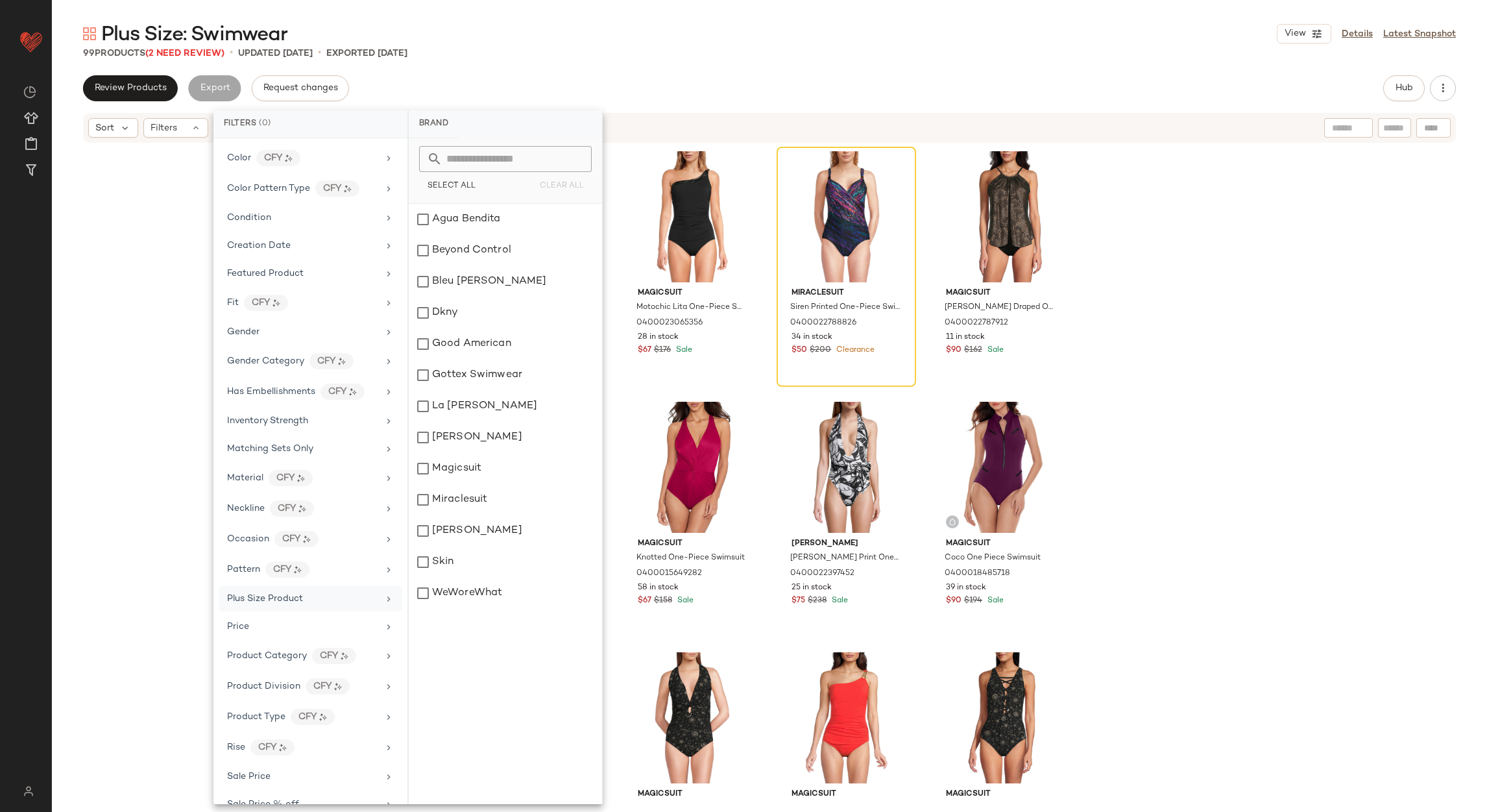
click at [290, 603] on span "Plus Size Product" at bounding box center [264, 599] width 76 height 10
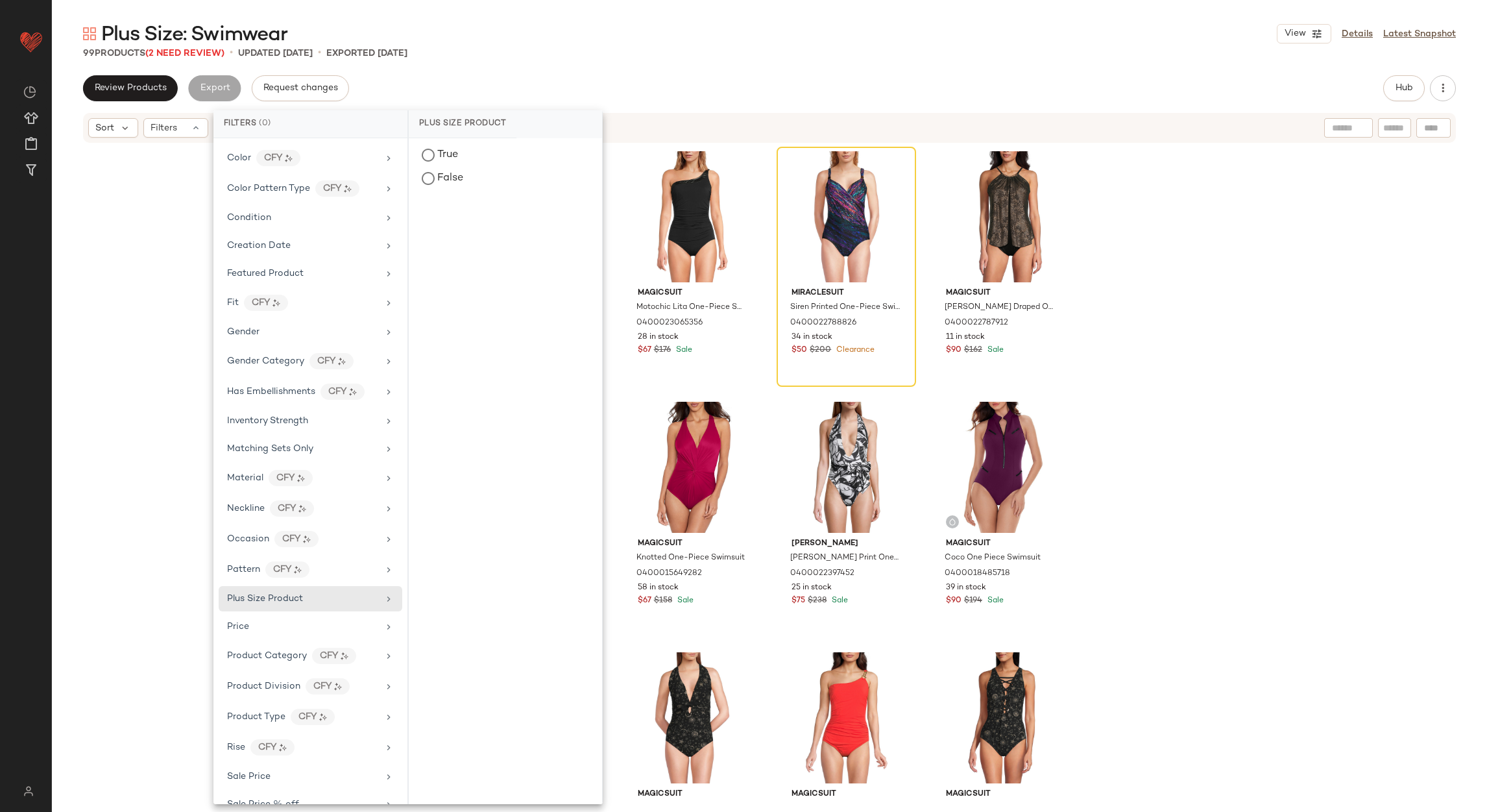
click at [474, 198] on div "True False" at bounding box center [505, 471] width 193 height 666
click at [474, 185] on div "False" at bounding box center [505, 178] width 183 height 23
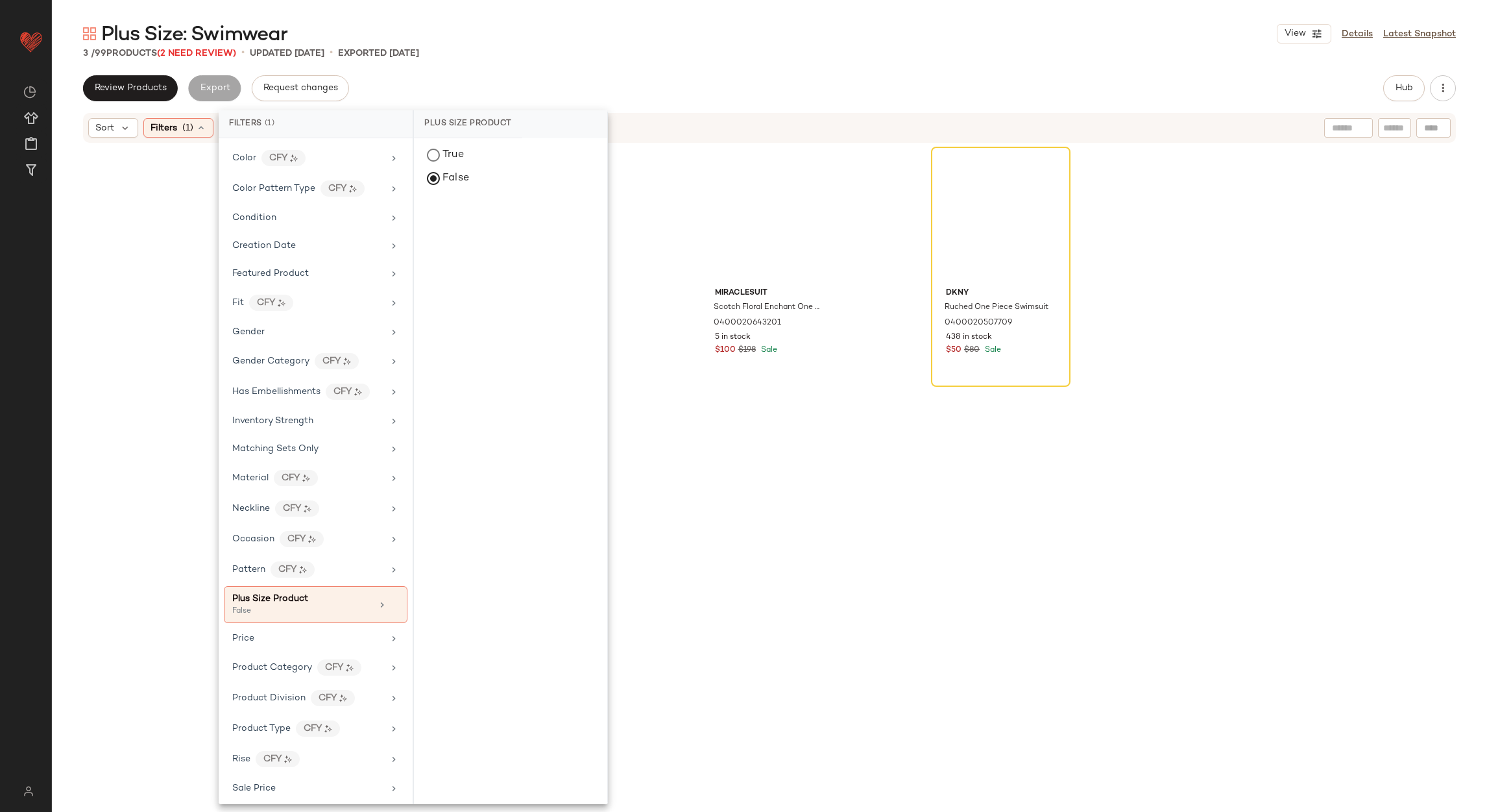
click at [639, 33] on div "Plus Size: Swimwear View Details Latest Snapshot" at bounding box center [769, 33] width 1435 height 26
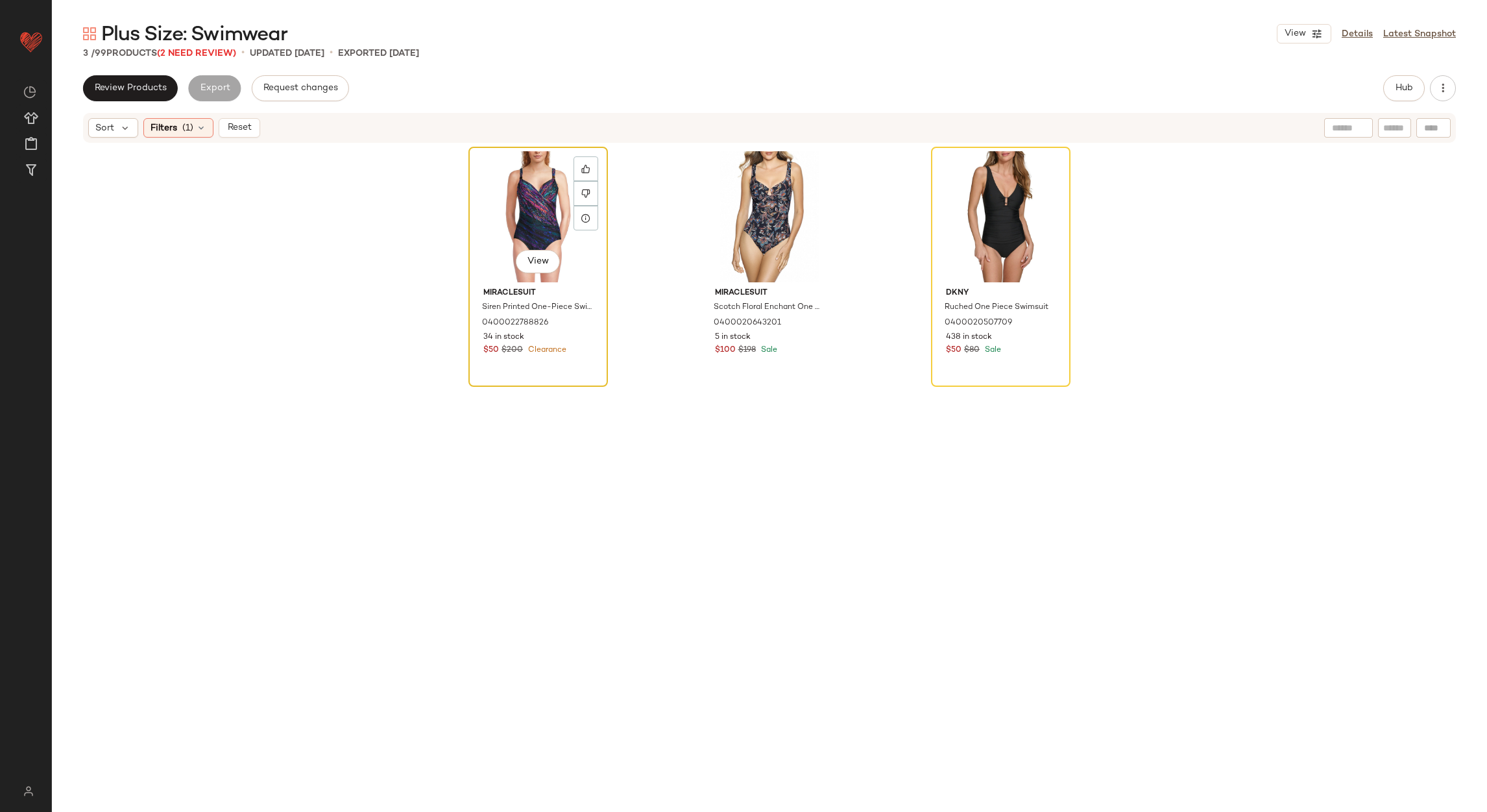
click at [529, 189] on div "View" at bounding box center [538, 217] width 131 height 131
click at [978, 198] on div "View" at bounding box center [1001, 217] width 131 height 131
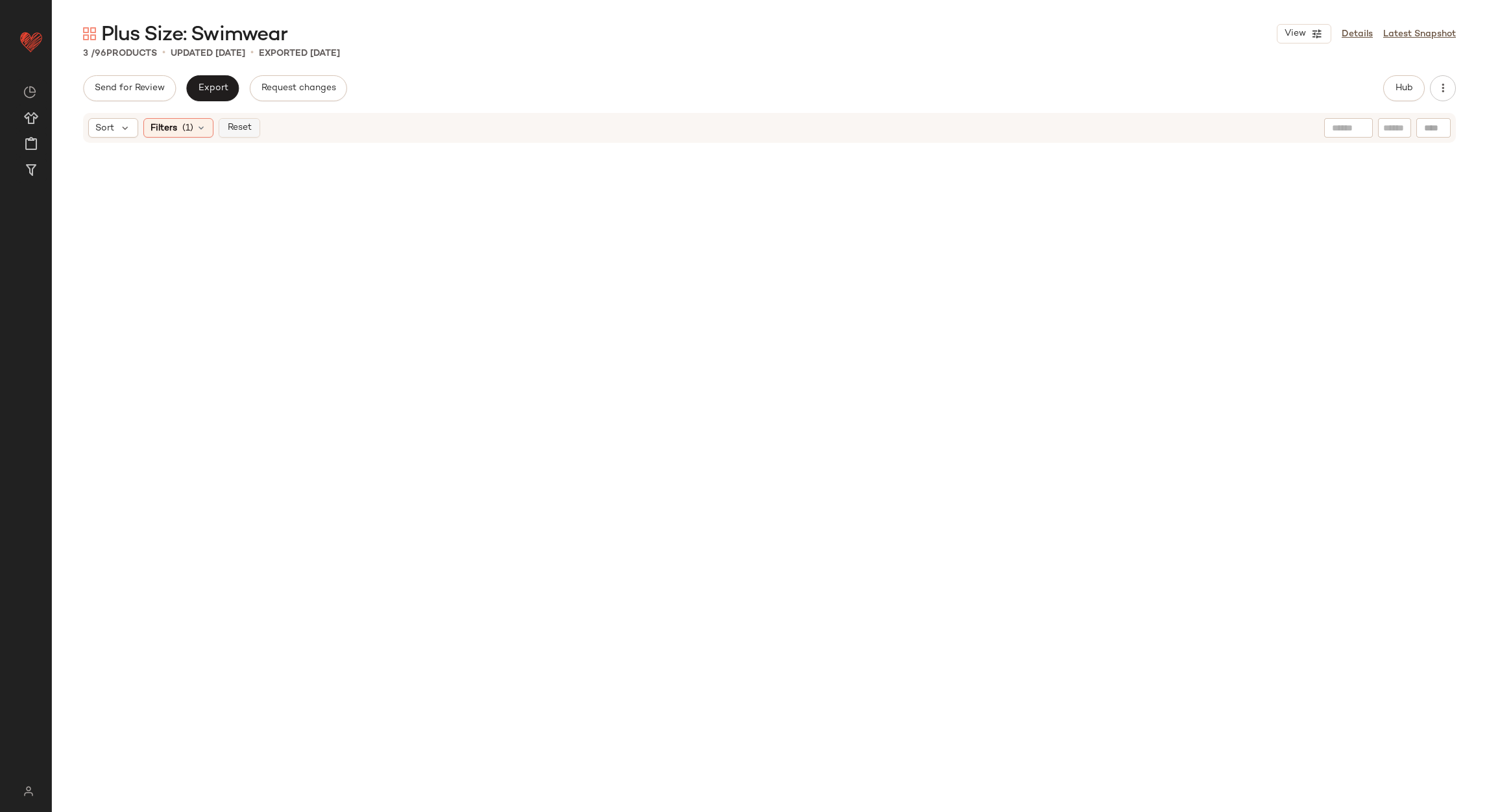
click at [233, 123] on span "Reset" at bounding box center [239, 127] width 25 height 10
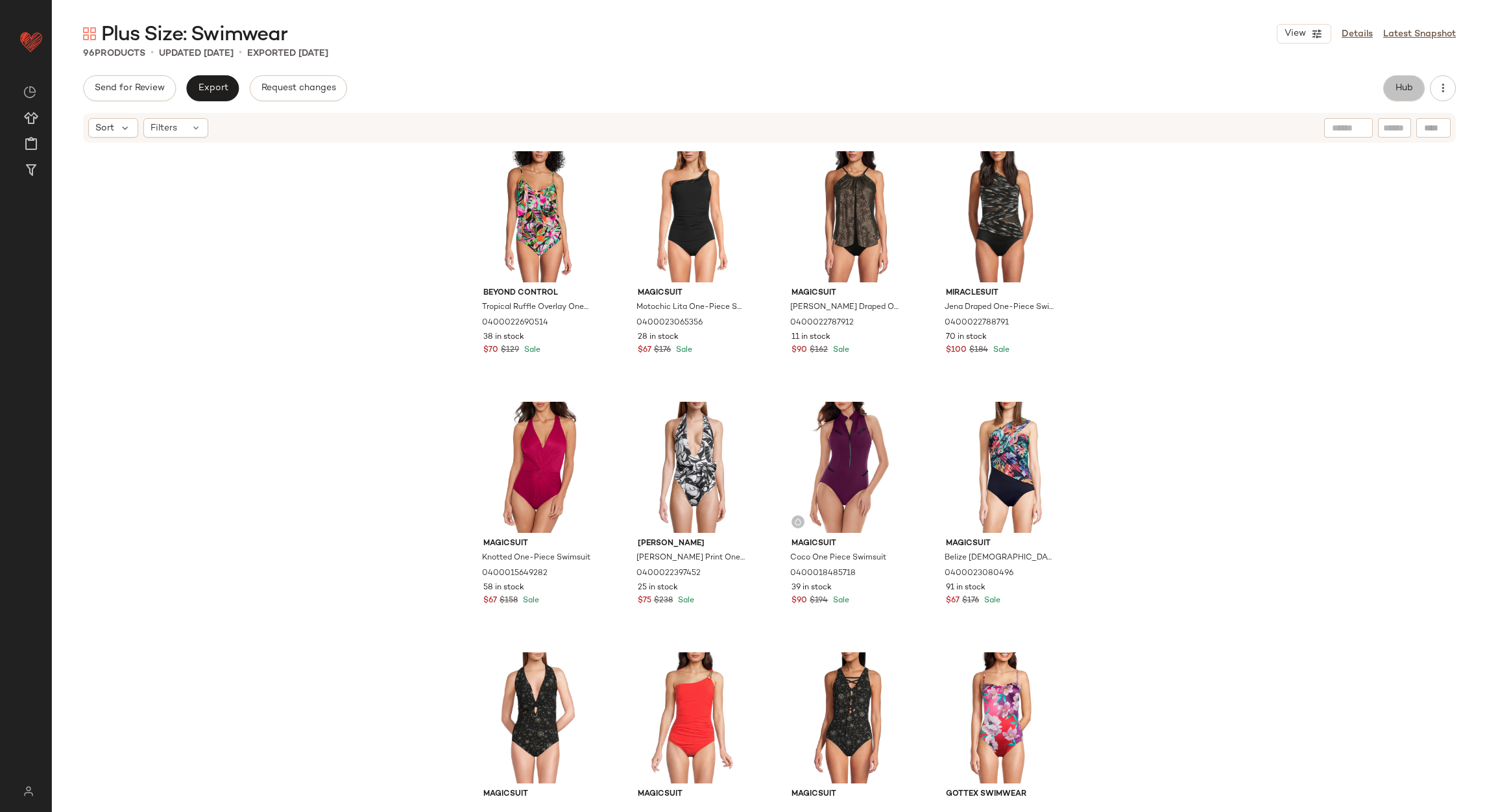
click at [1399, 89] on span "Hub" at bounding box center [1404, 88] width 18 height 10
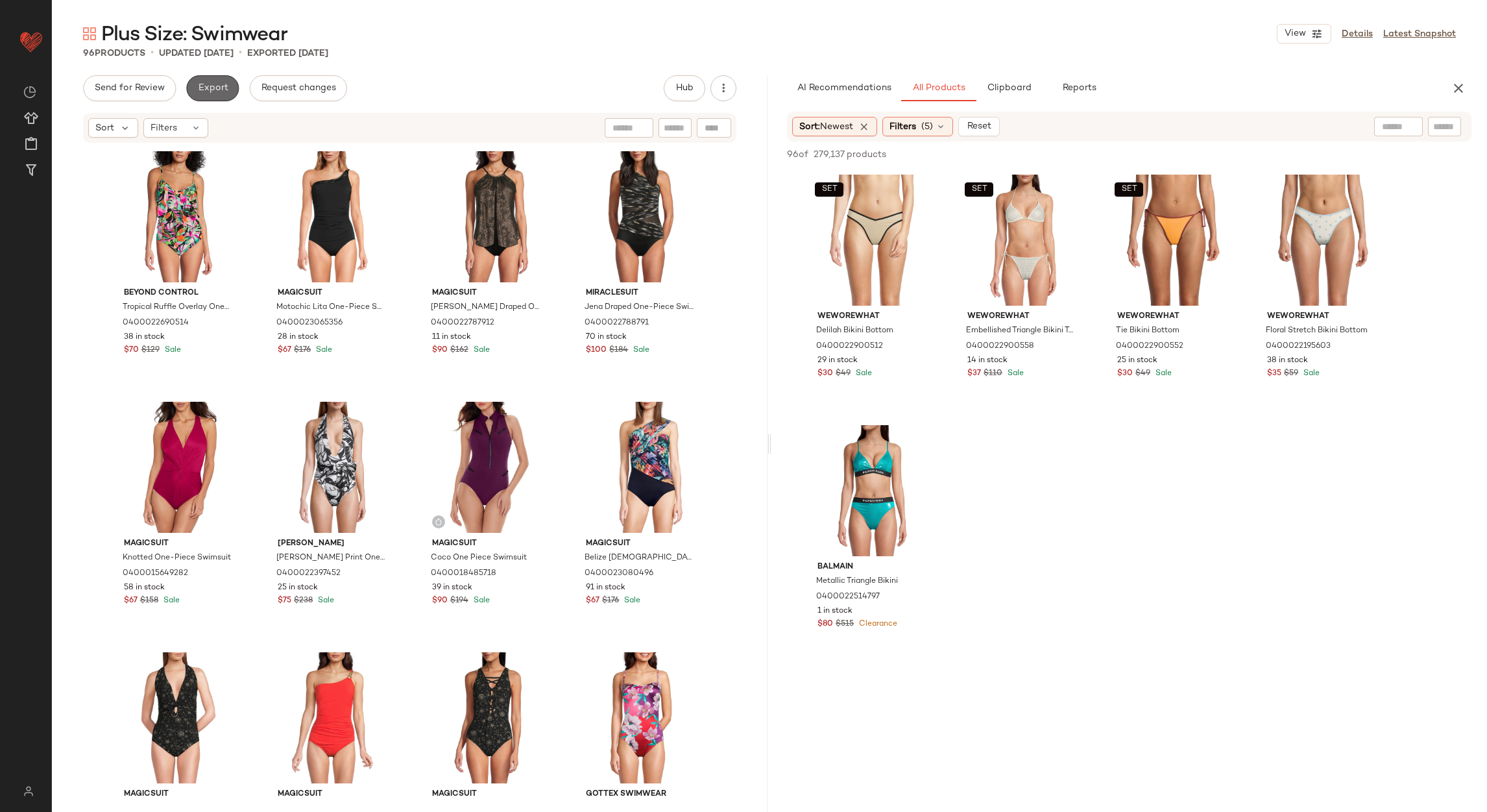
click at [205, 83] on span "Export" at bounding box center [213, 88] width 30 height 10
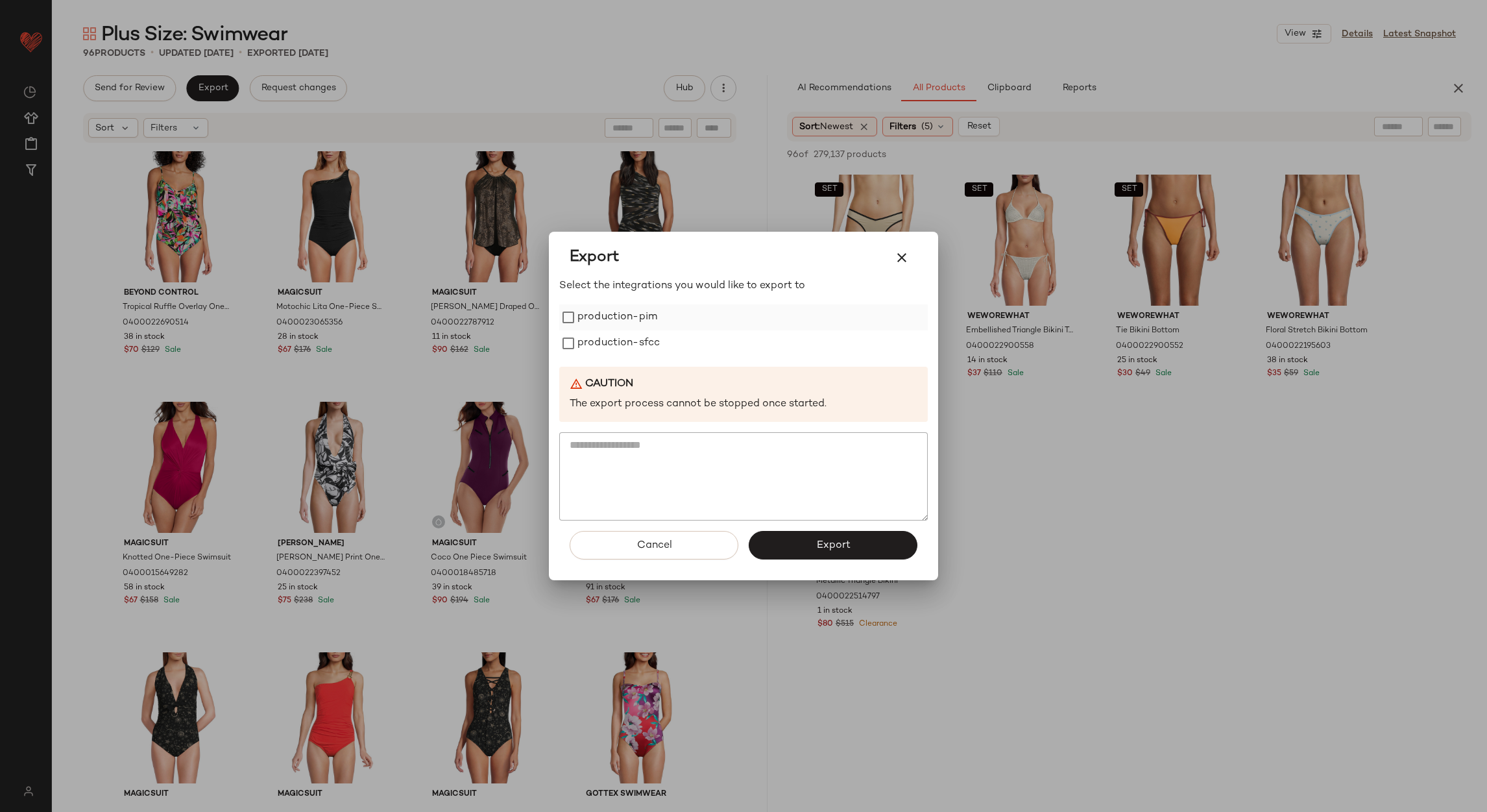
click at [616, 318] on label "production-pim" at bounding box center [618, 317] width 80 height 26
click at [612, 334] on label "production-sfcc" at bounding box center [619, 343] width 83 height 26
click at [760, 539] on button "Export" at bounding box center [833, 545] width 169 height 29
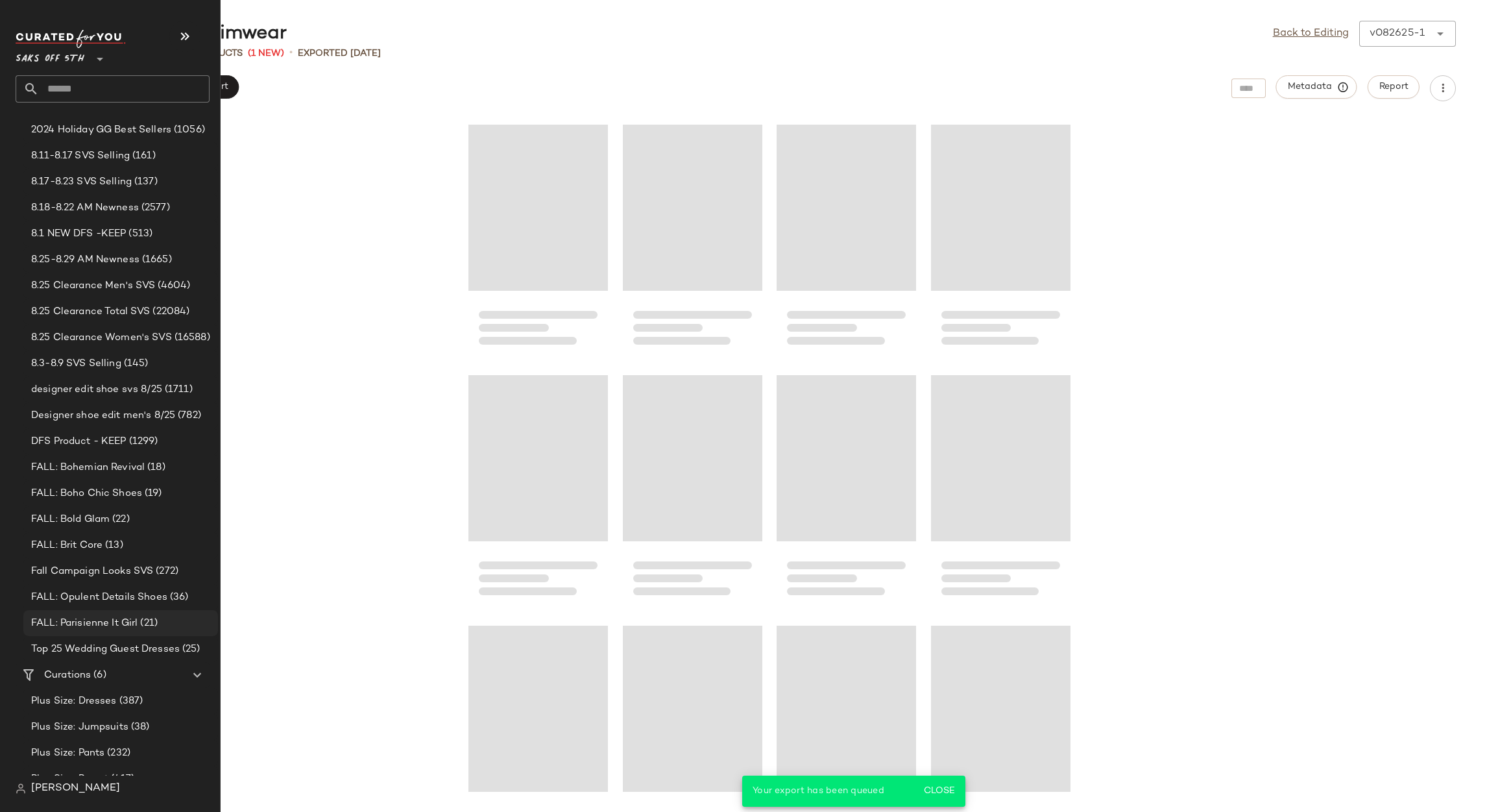
scroll to position [150, 0]
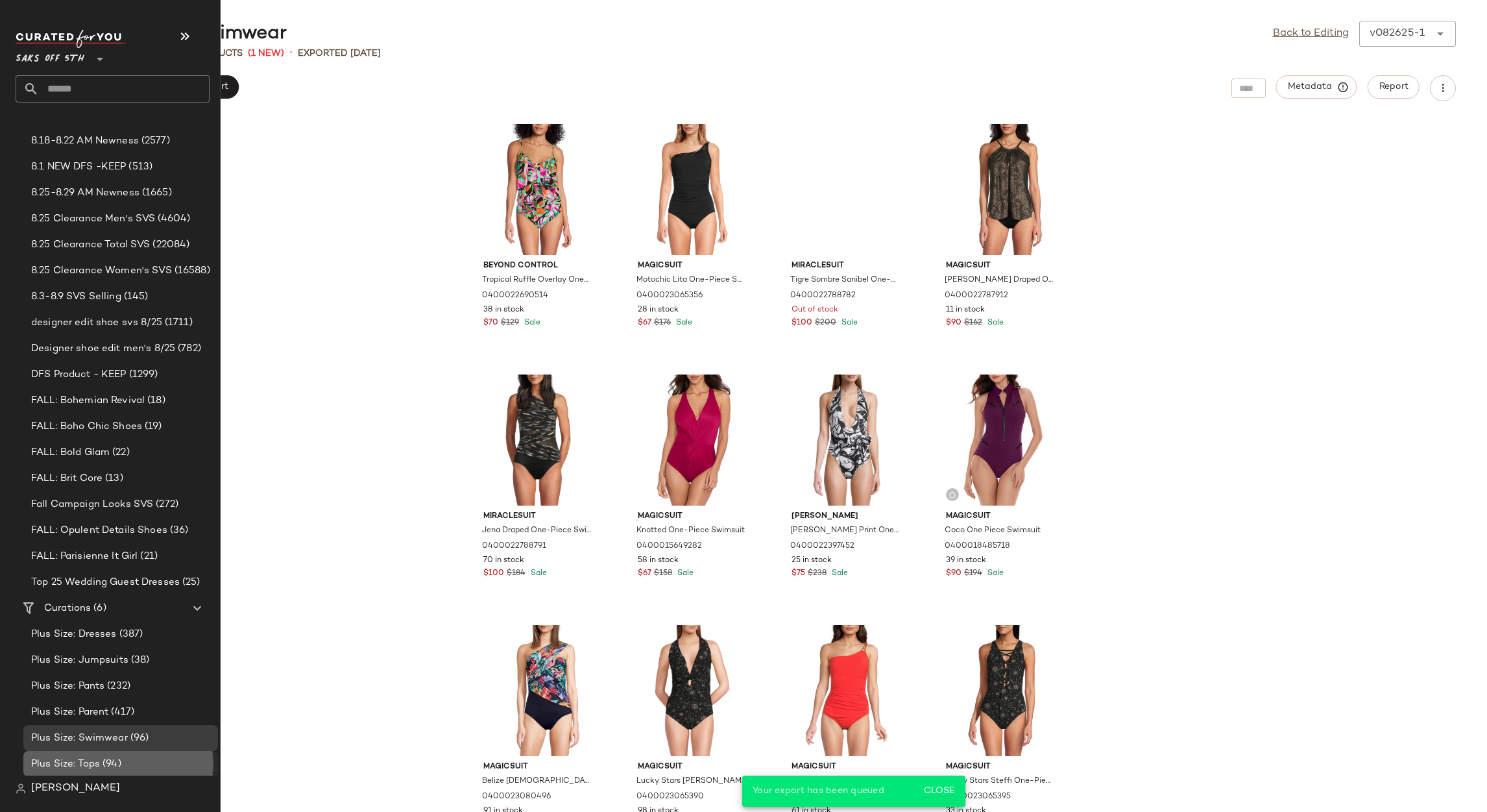
click at [92, 752] on div "Plus Size: Tops (94)" at bounding box center [120, 763] width 195 height 26
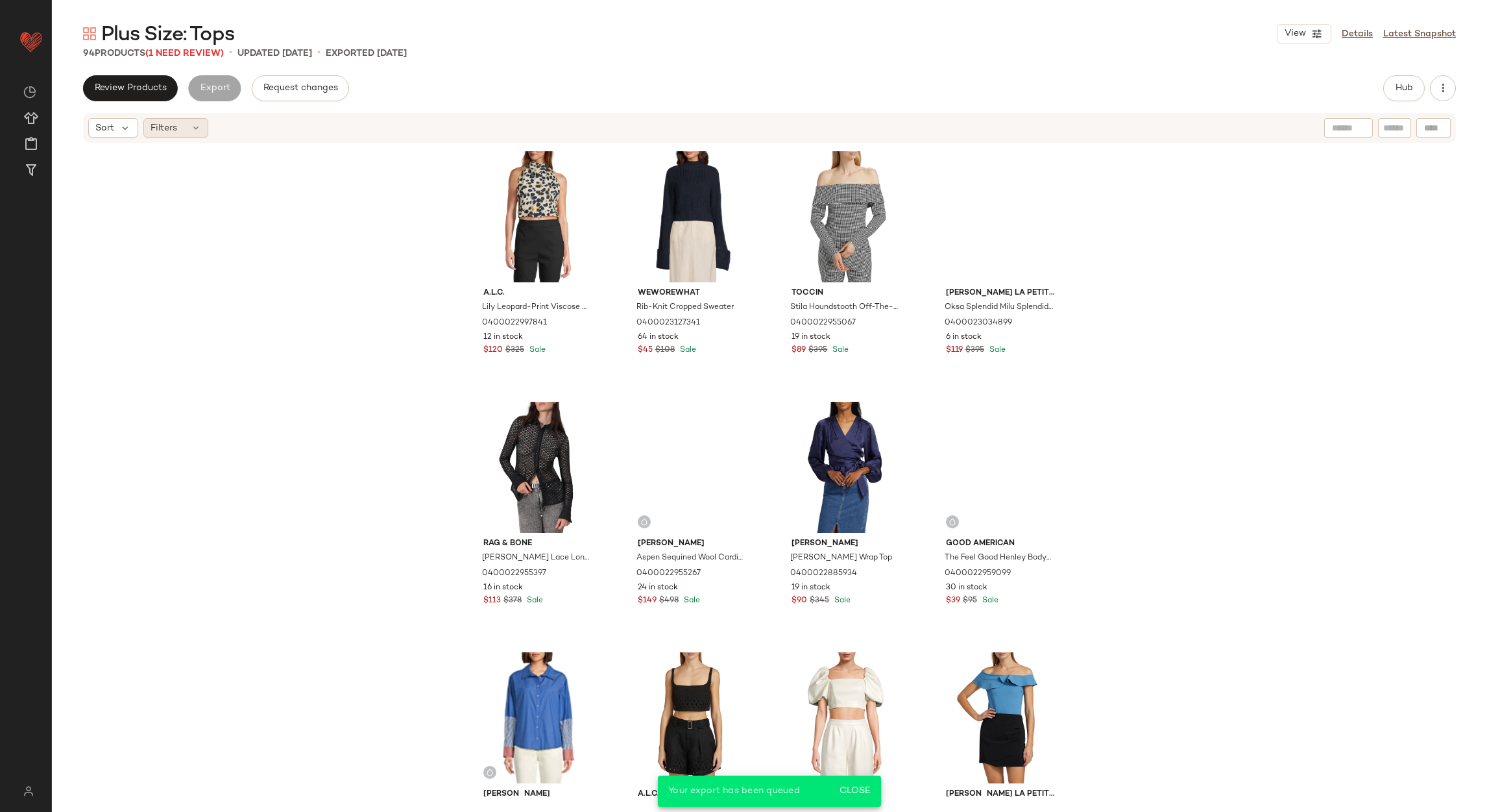
click at [167, 125] on span "Filters" at bounding box center [163, 127] width 26 height 14
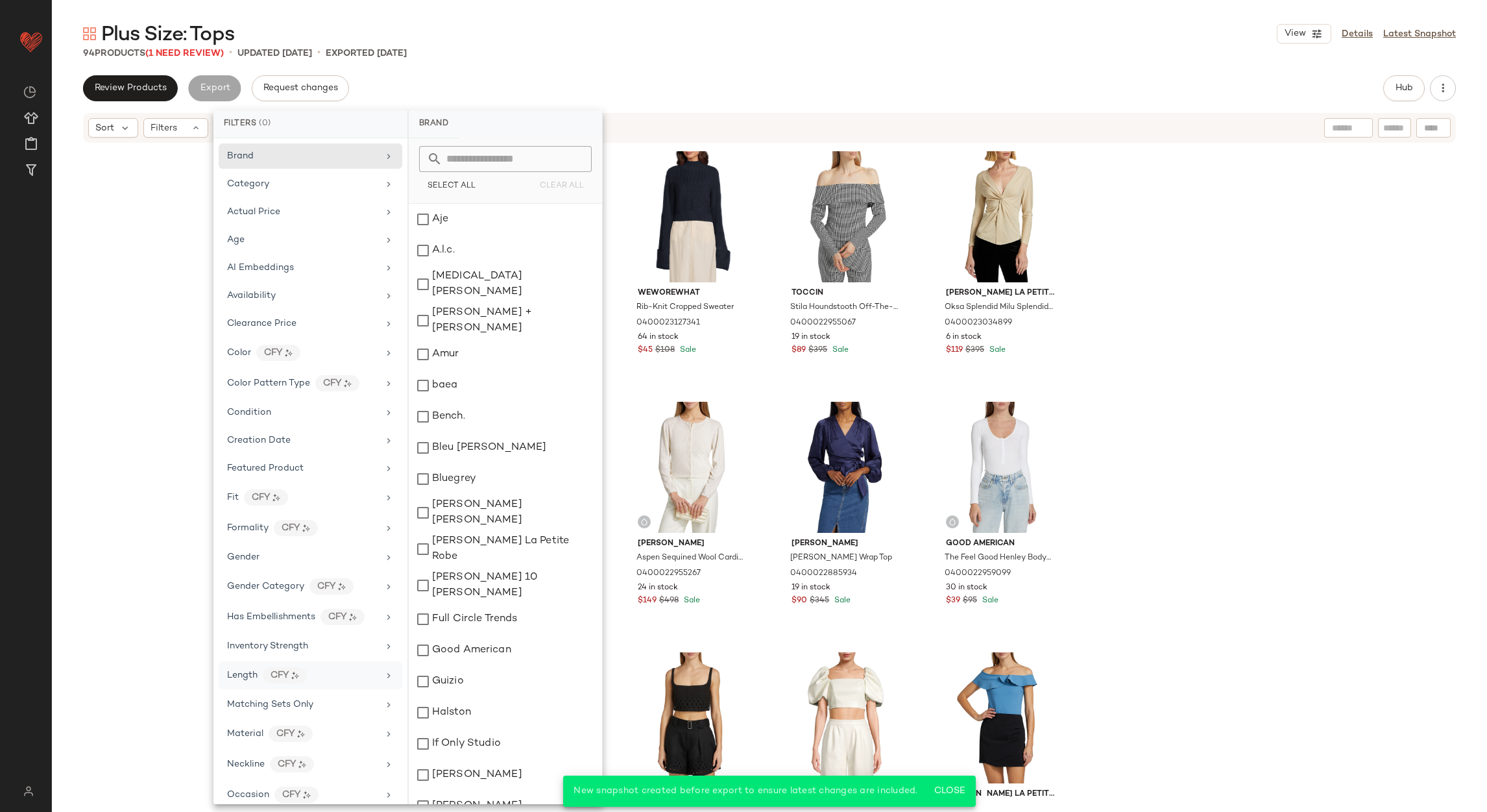
scroll to position [195, 0]
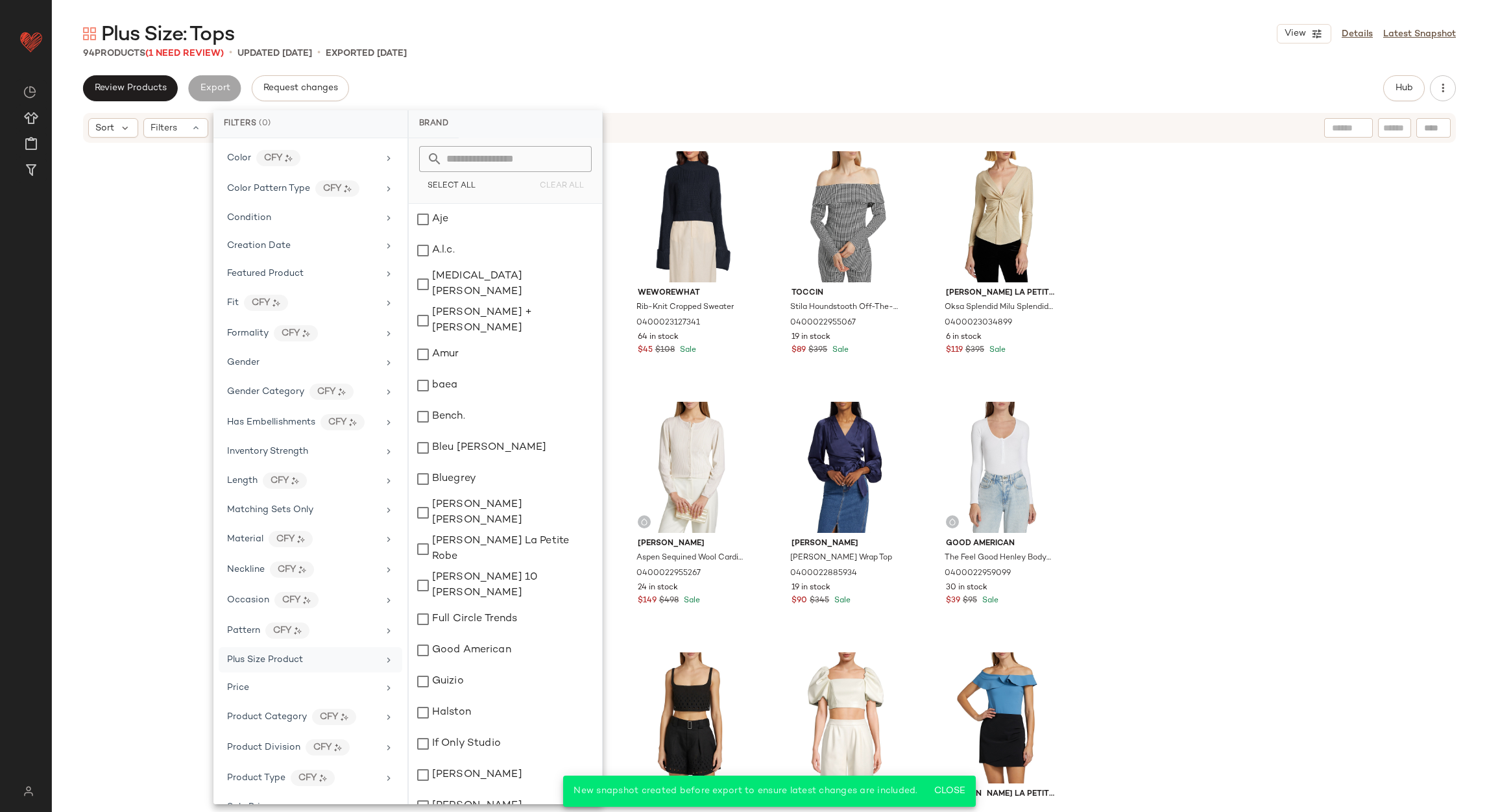
click at [279, 673] on div "Plus Size Product" at bounding box center [310, 660] width 184 height 25
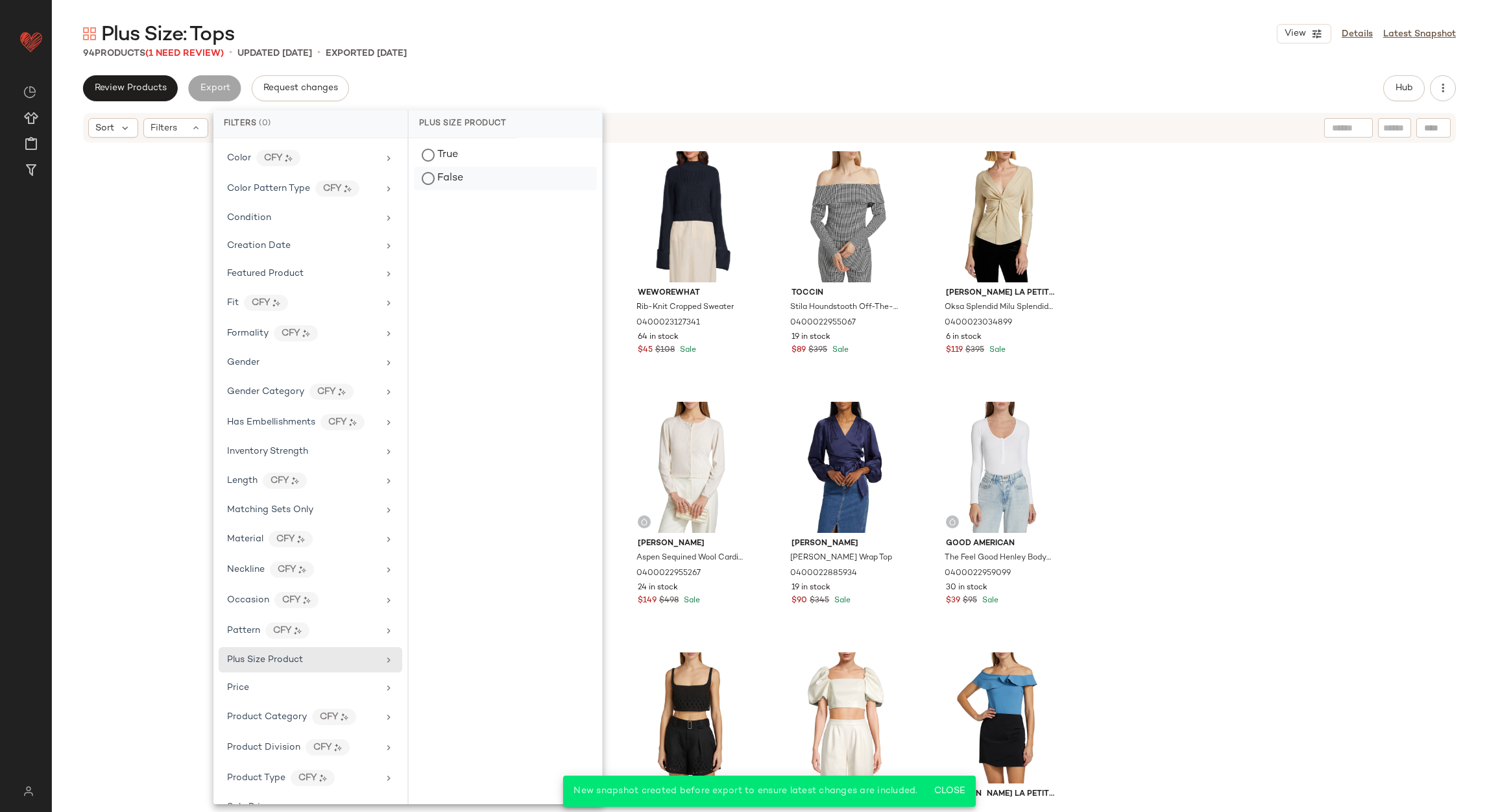
click at [443, 183] on div "False" at bounding box center [505, 178] width 183 height 23
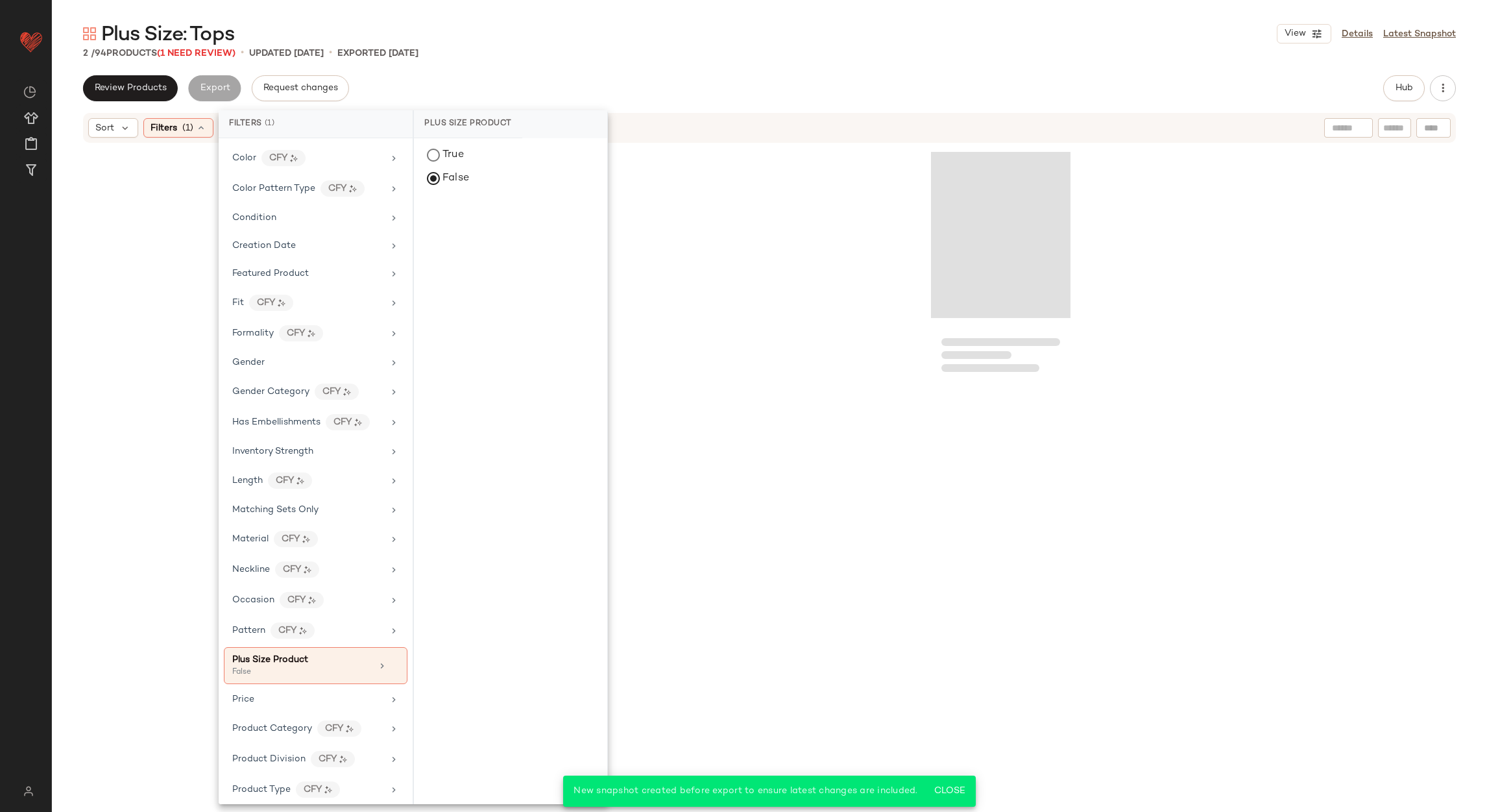
click at [740, 50] on div "2 / 94 Products (1 Need Review) • updated Aug 26th • Exported Aug 26th" at bounding box center [769, 53] width 1435 height 13
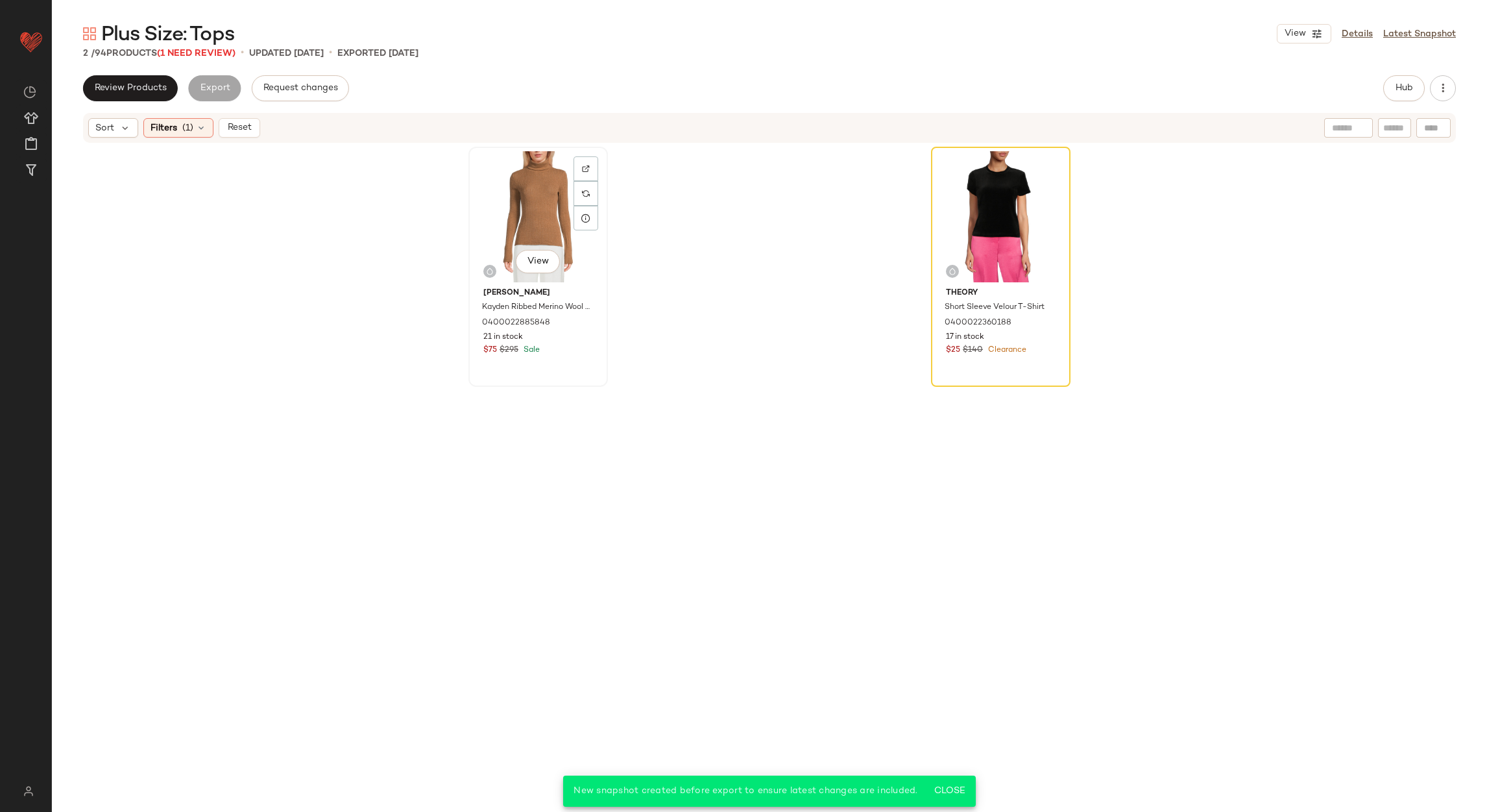
click at [552, 196] on div "View" at bounding box center [538, 217] width 131 height 131
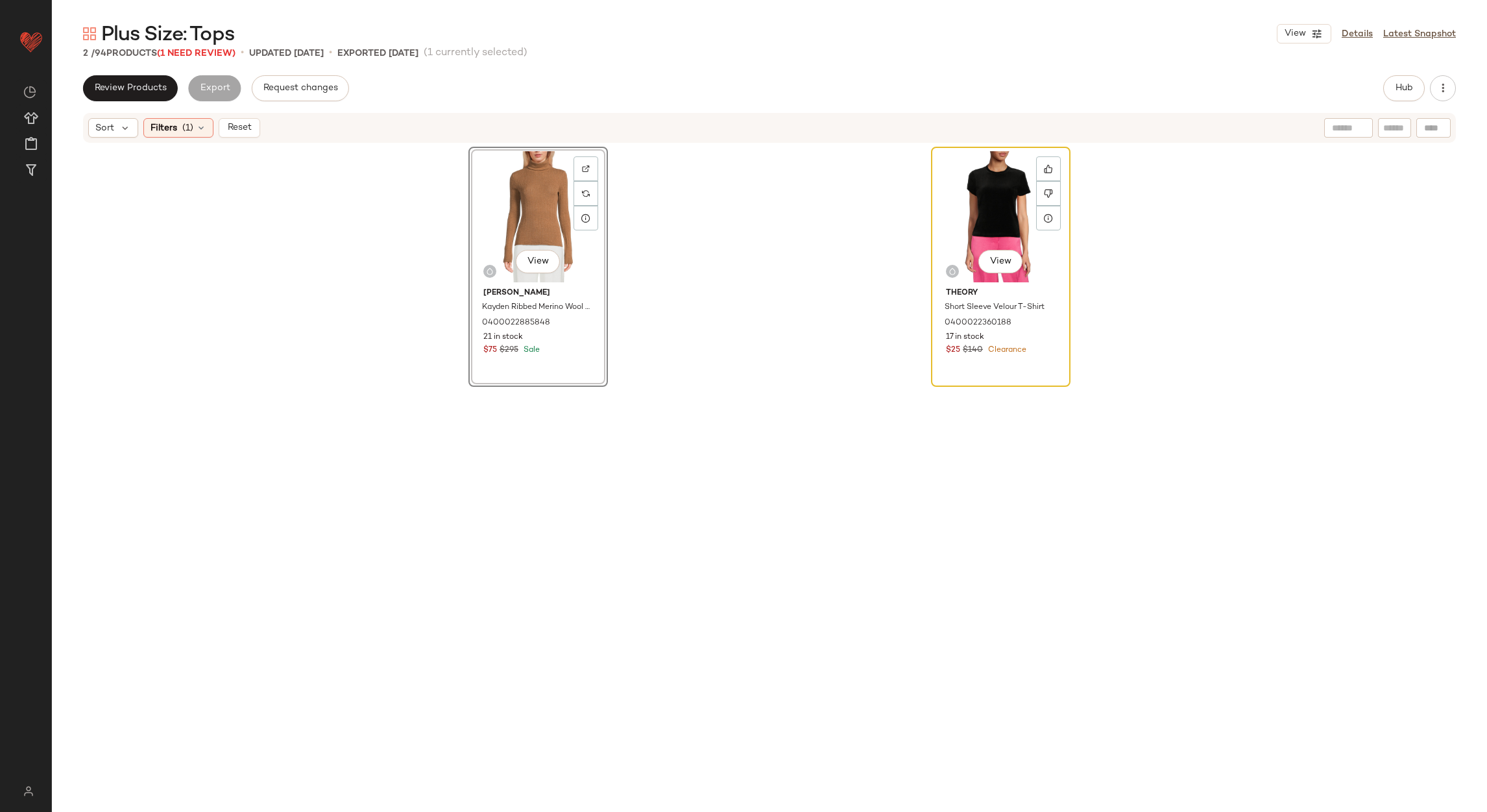
click at [969, 194] on div "View" at bounding box center [1001, 217] width 131 height 131
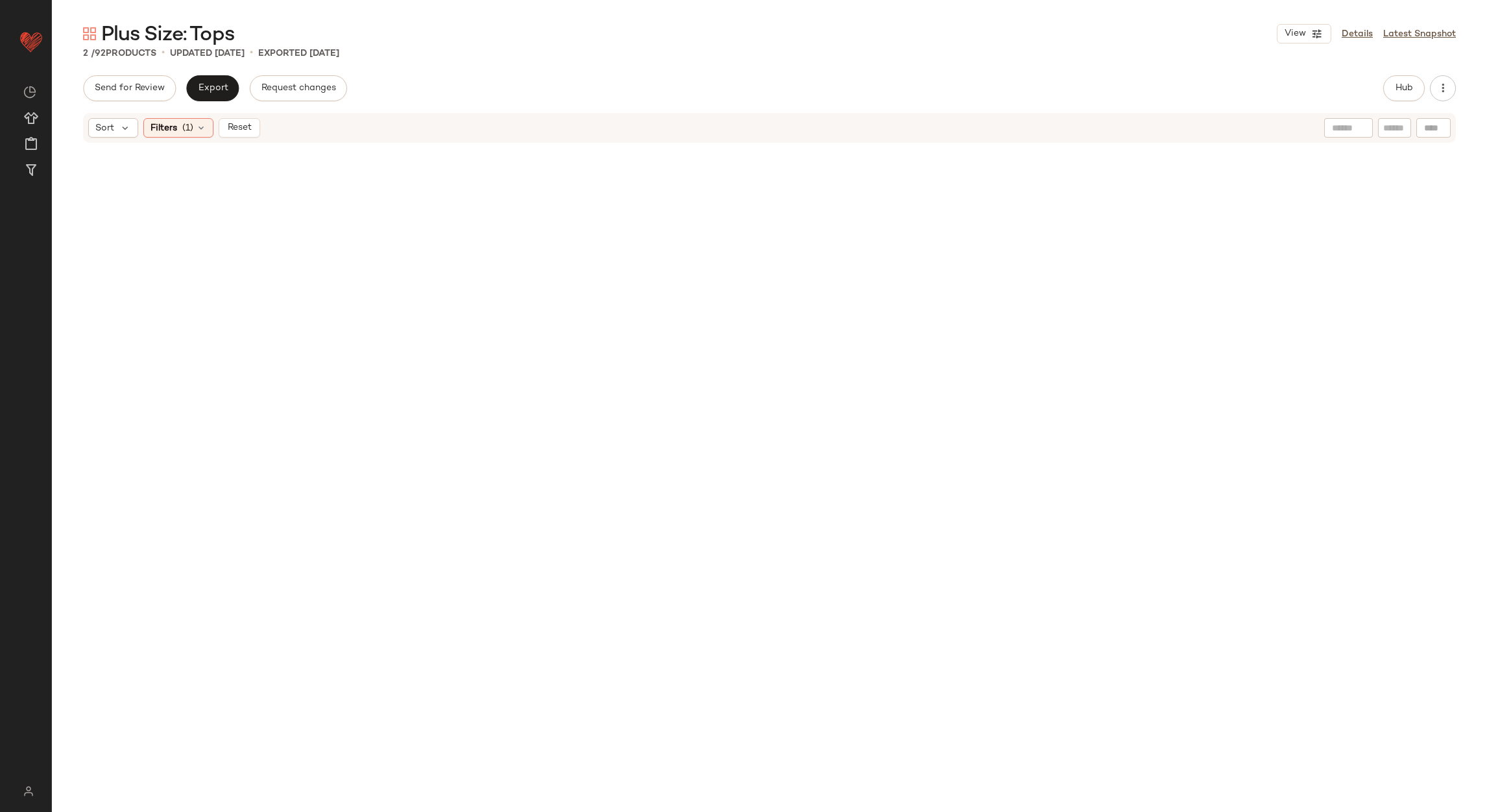
click at [244, 140] on div "Sort Filters (1) Reset" at bounding box center [769, 127] width 1373 height 29
click at [246, 128] on span "Reset" at bounding box center [239, 127] width 25 height 10
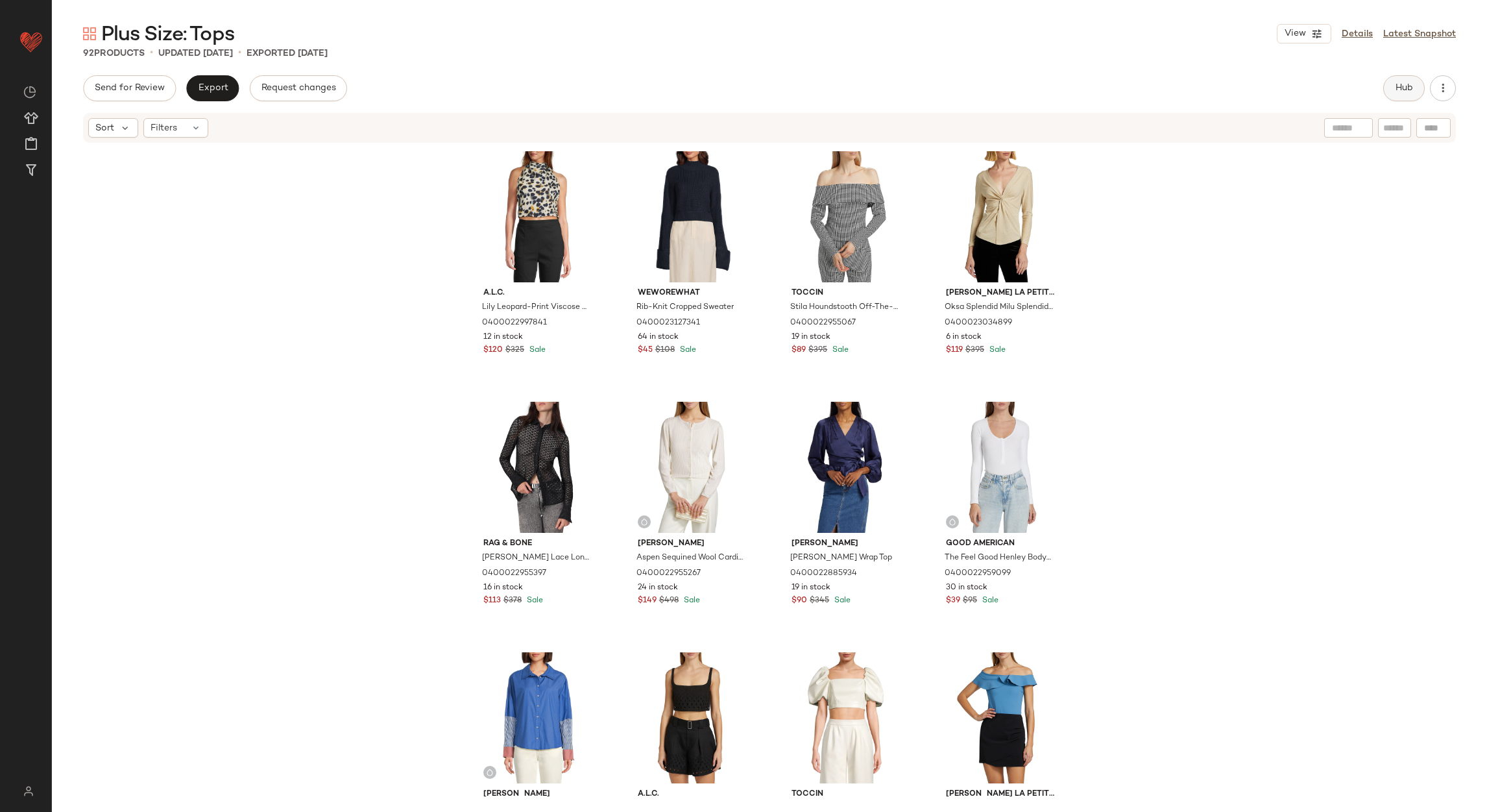
click at [1392, 85] on button "Hub" at bounding box center [1404, 88] width 41 height 26
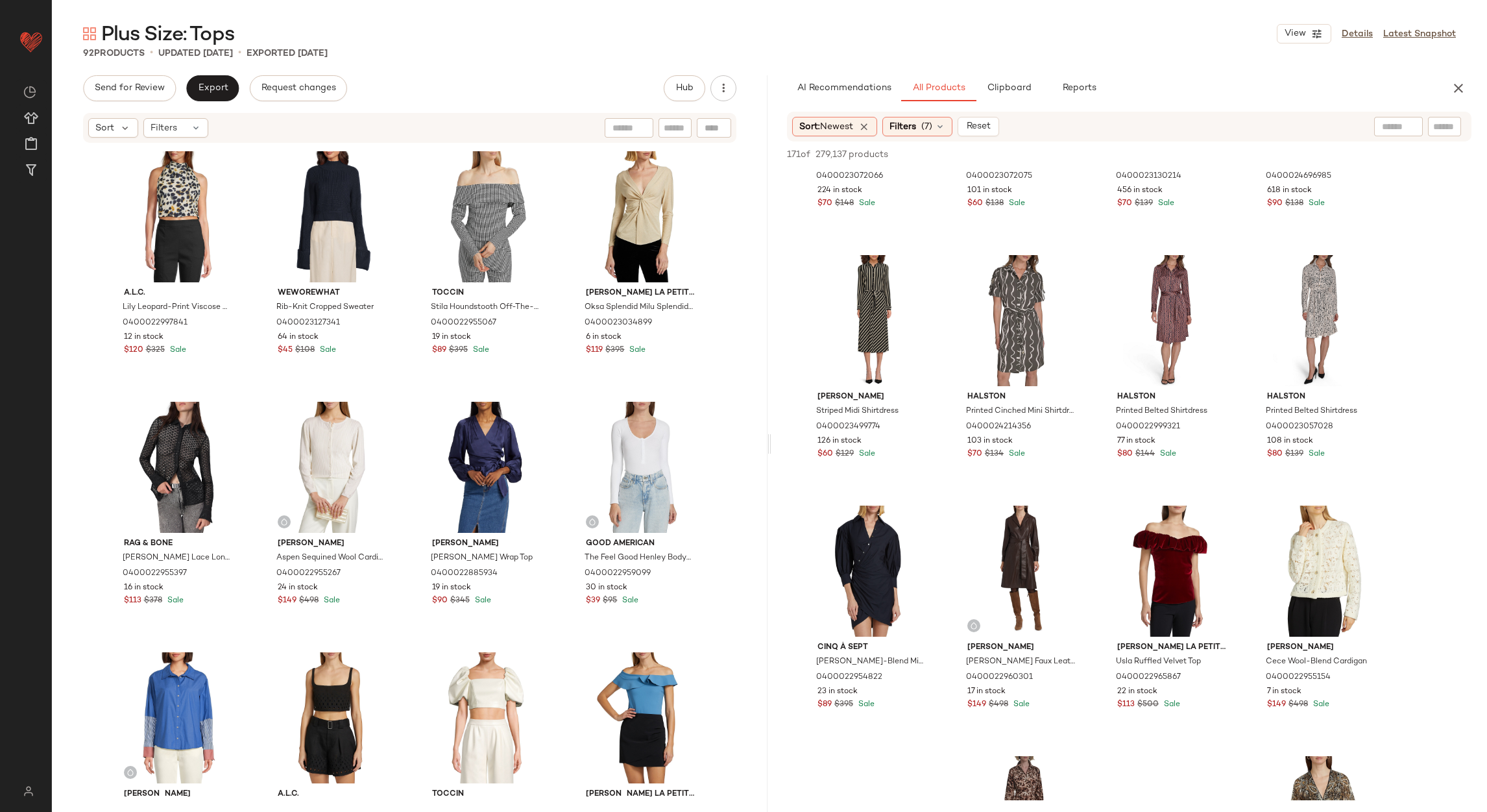
scroll to position [195, 0]
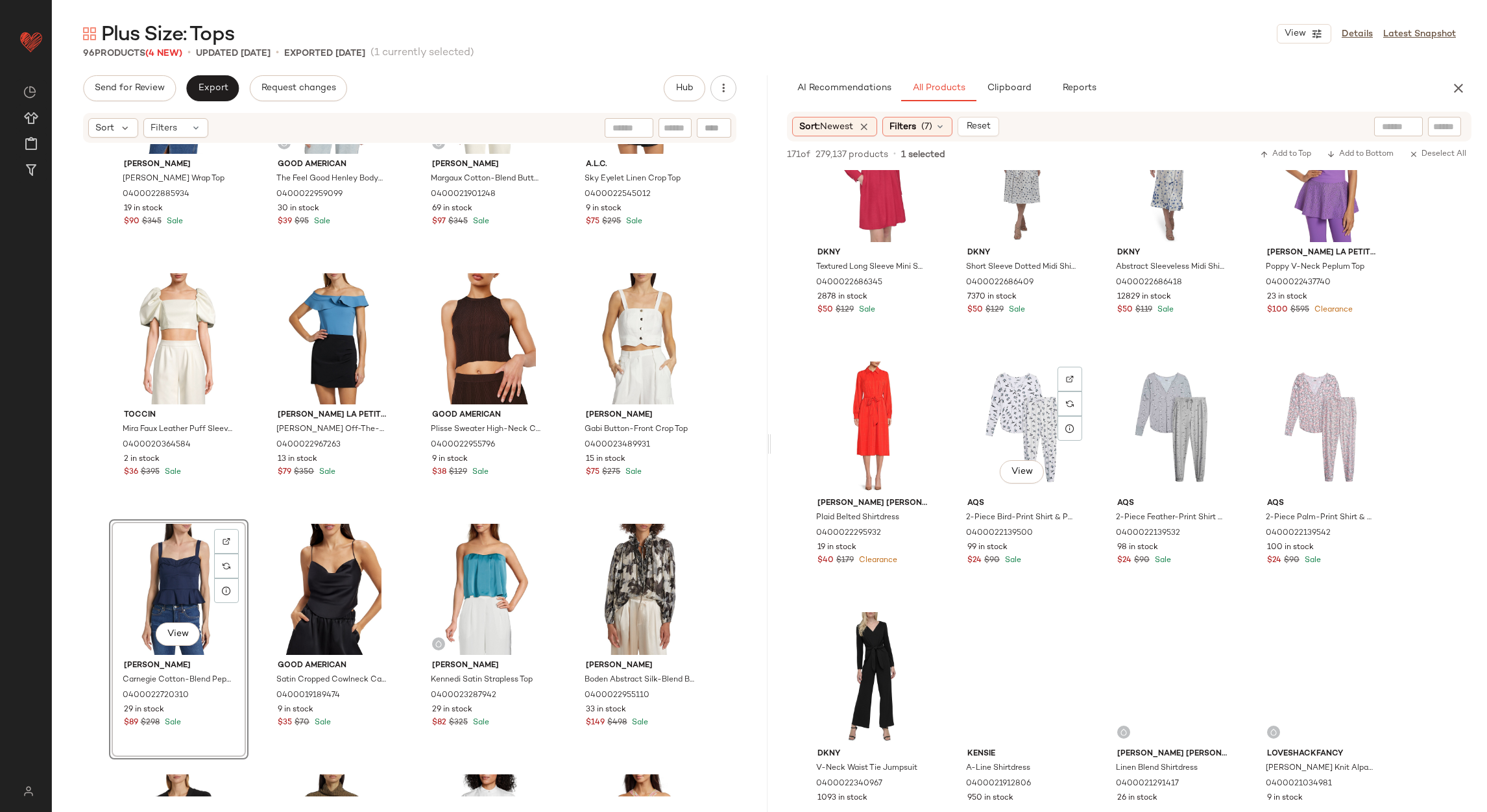
scroll to position [4574, 0]
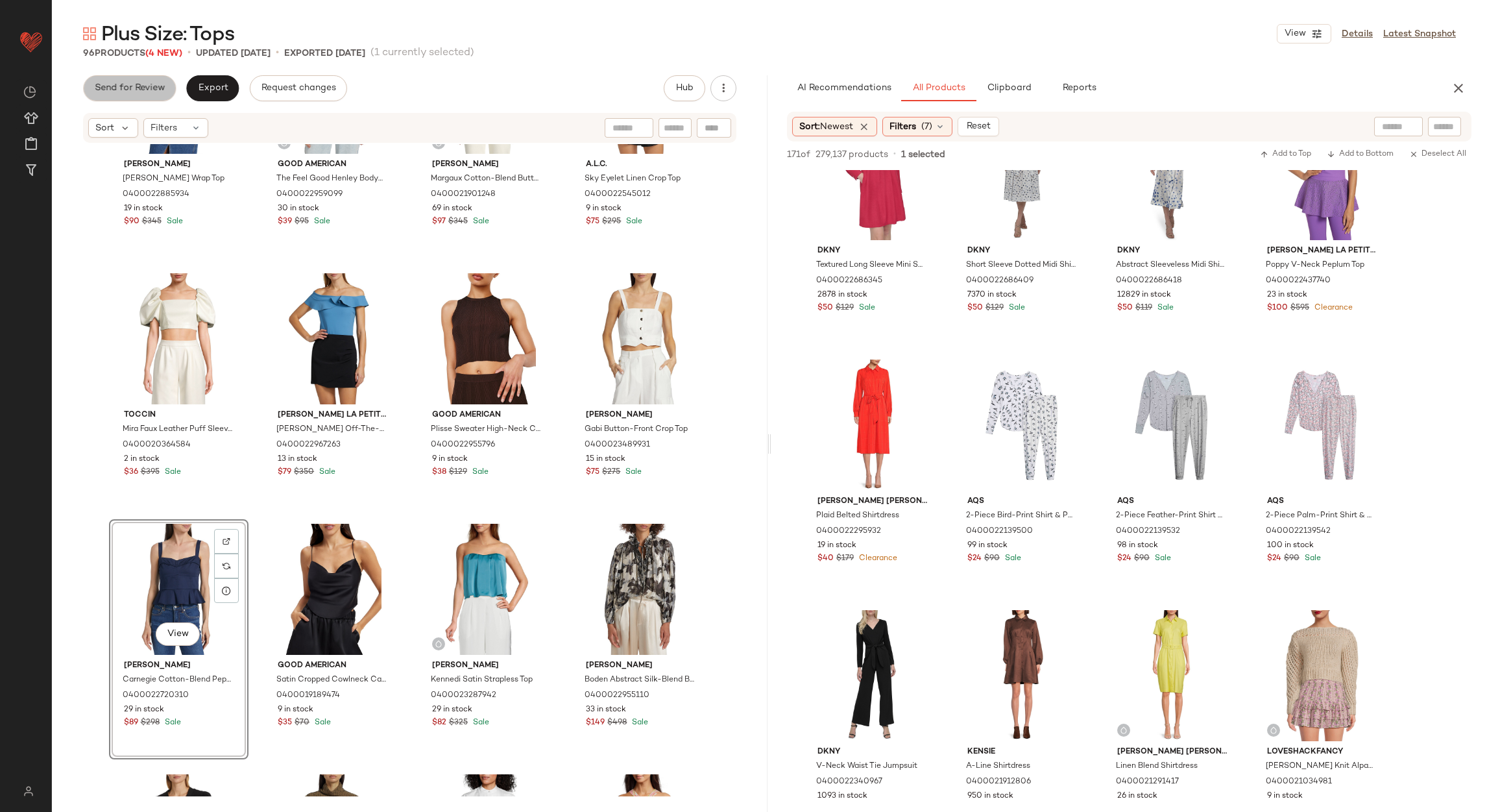
click at [135, 85] on span "Send for Review" at bounding box center [129, 88] width 71 height 10
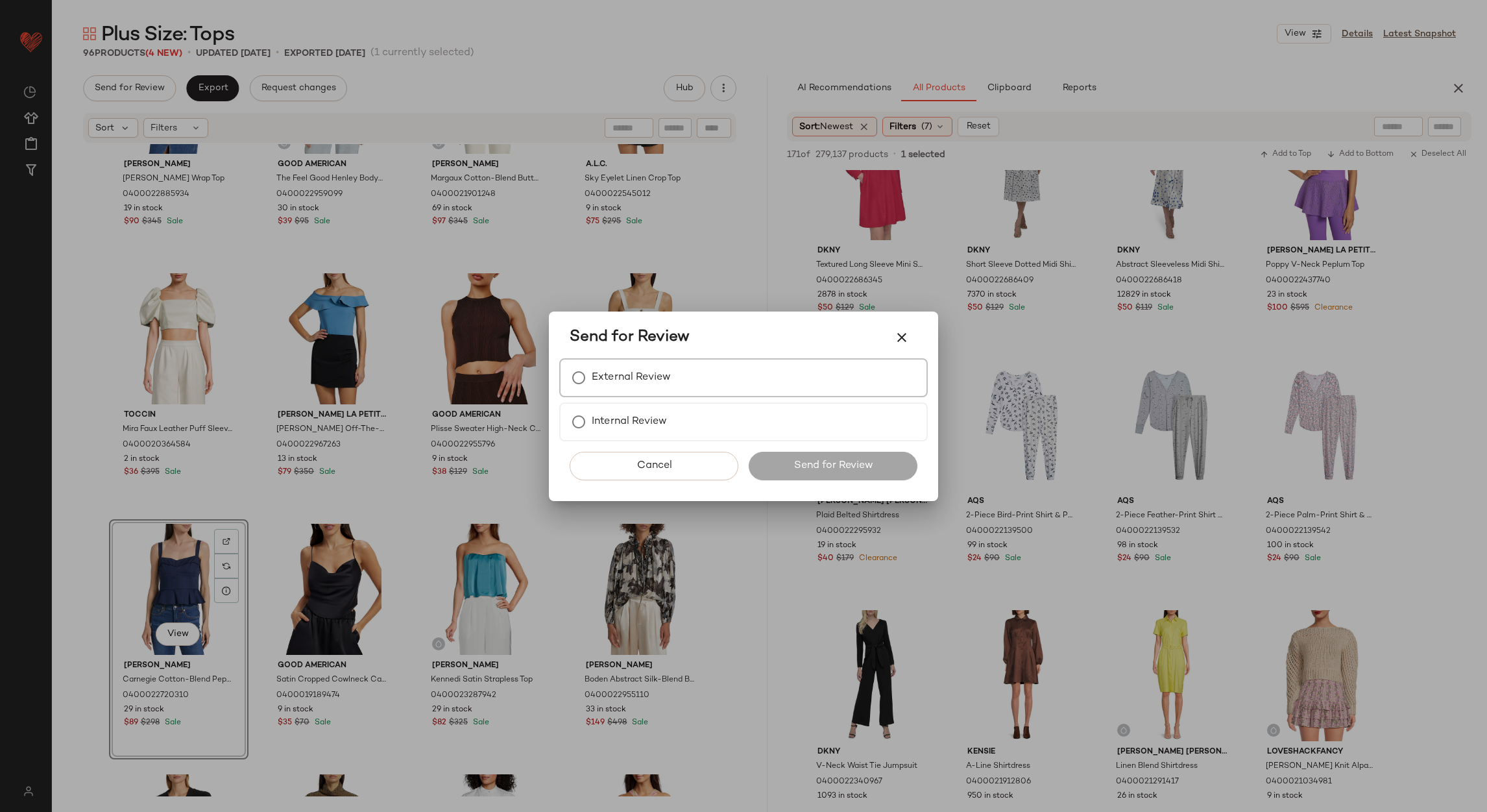
click at [591, 385] on label "External Review" at bounding box center [630, 377] width 79 height 26
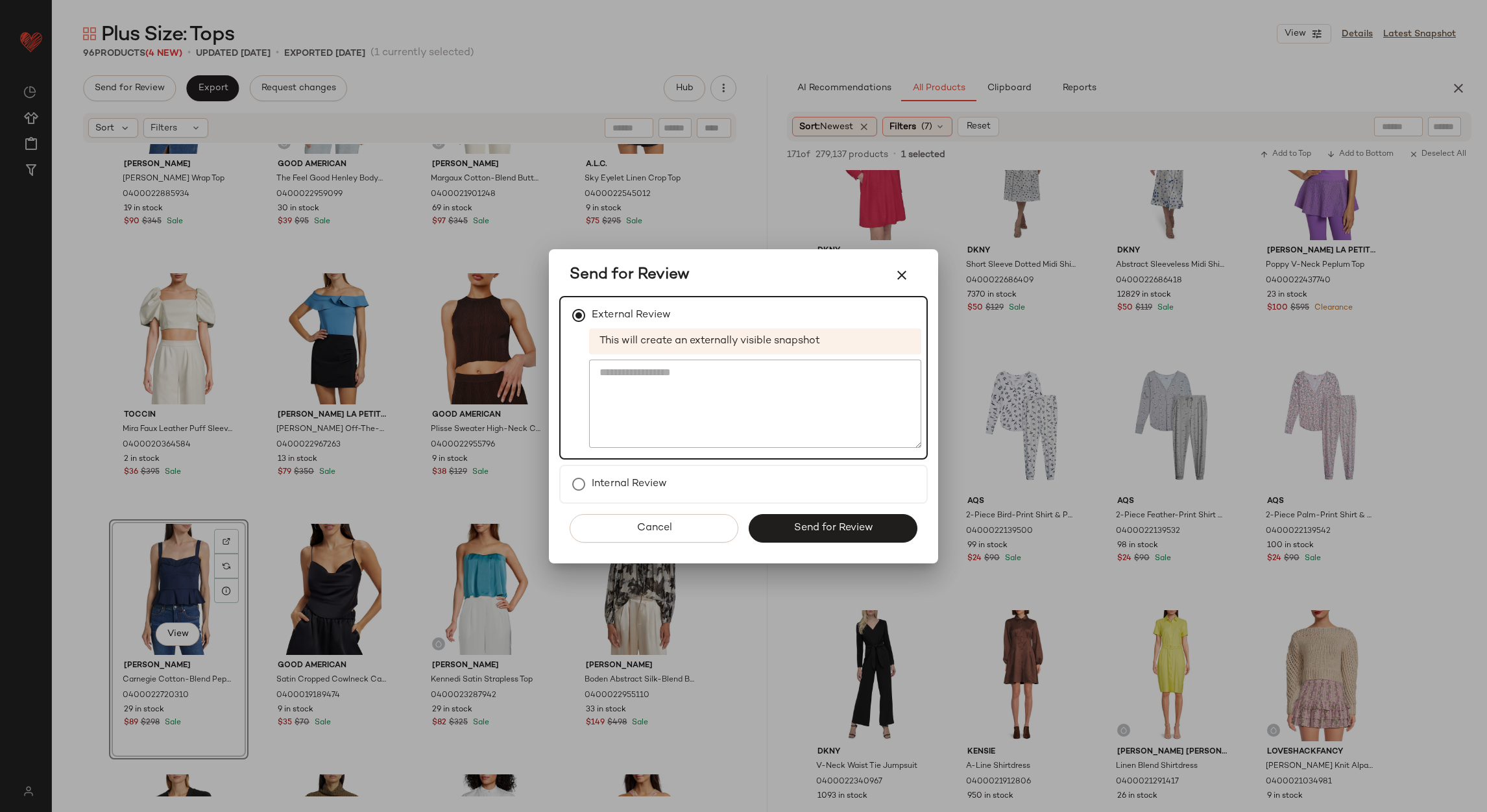
click at [778, 529] on button "Send for Review" at bounding box center [833, 529] width 169 height 29
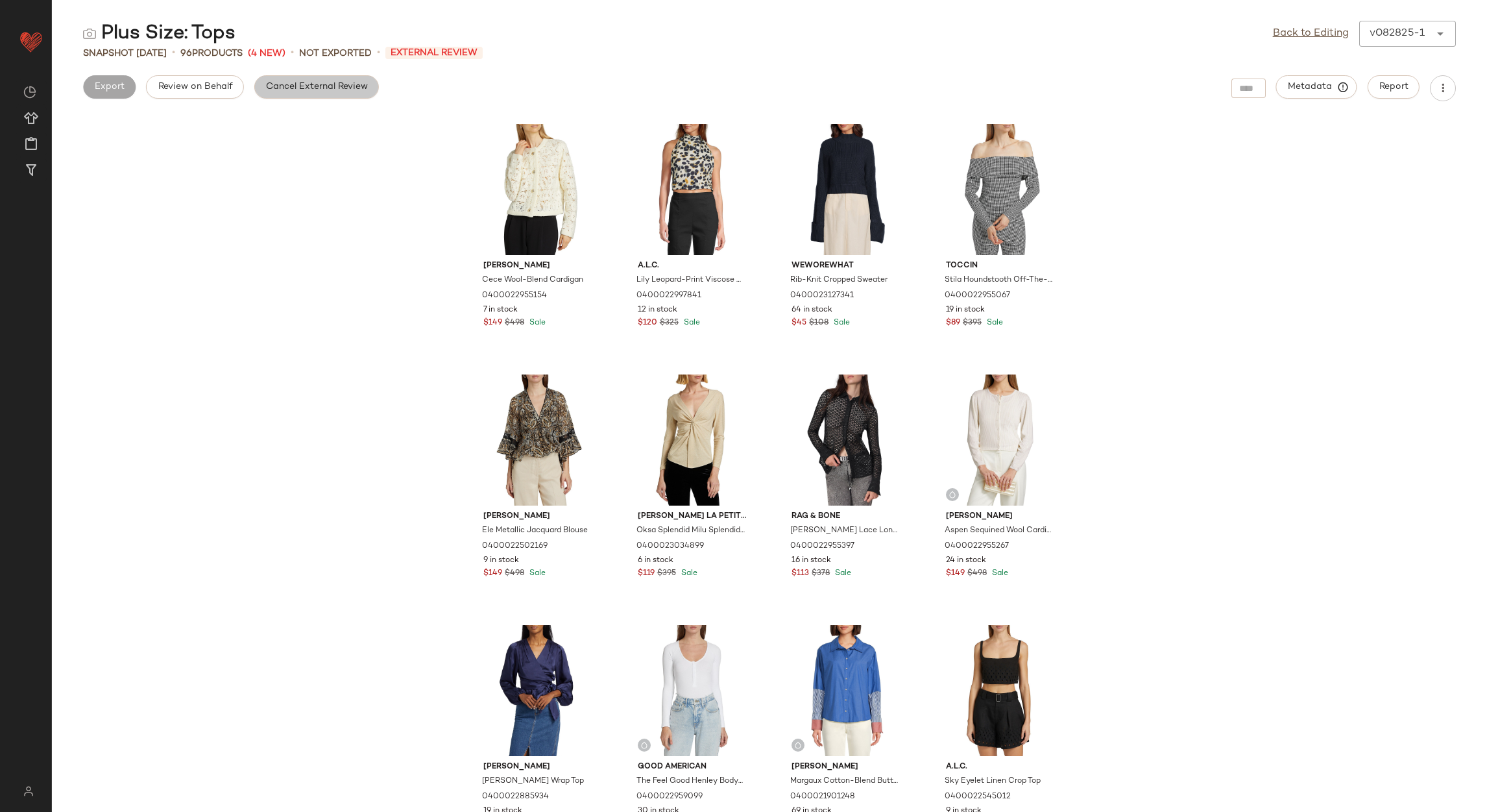
click at [256, 94] on button "Cancel External Review" at bounding box center [317, 87] width 125 height 23
click at [1282, 32] on link "Back to Editing" at bounding box center [1310, 34] width 76 height 16
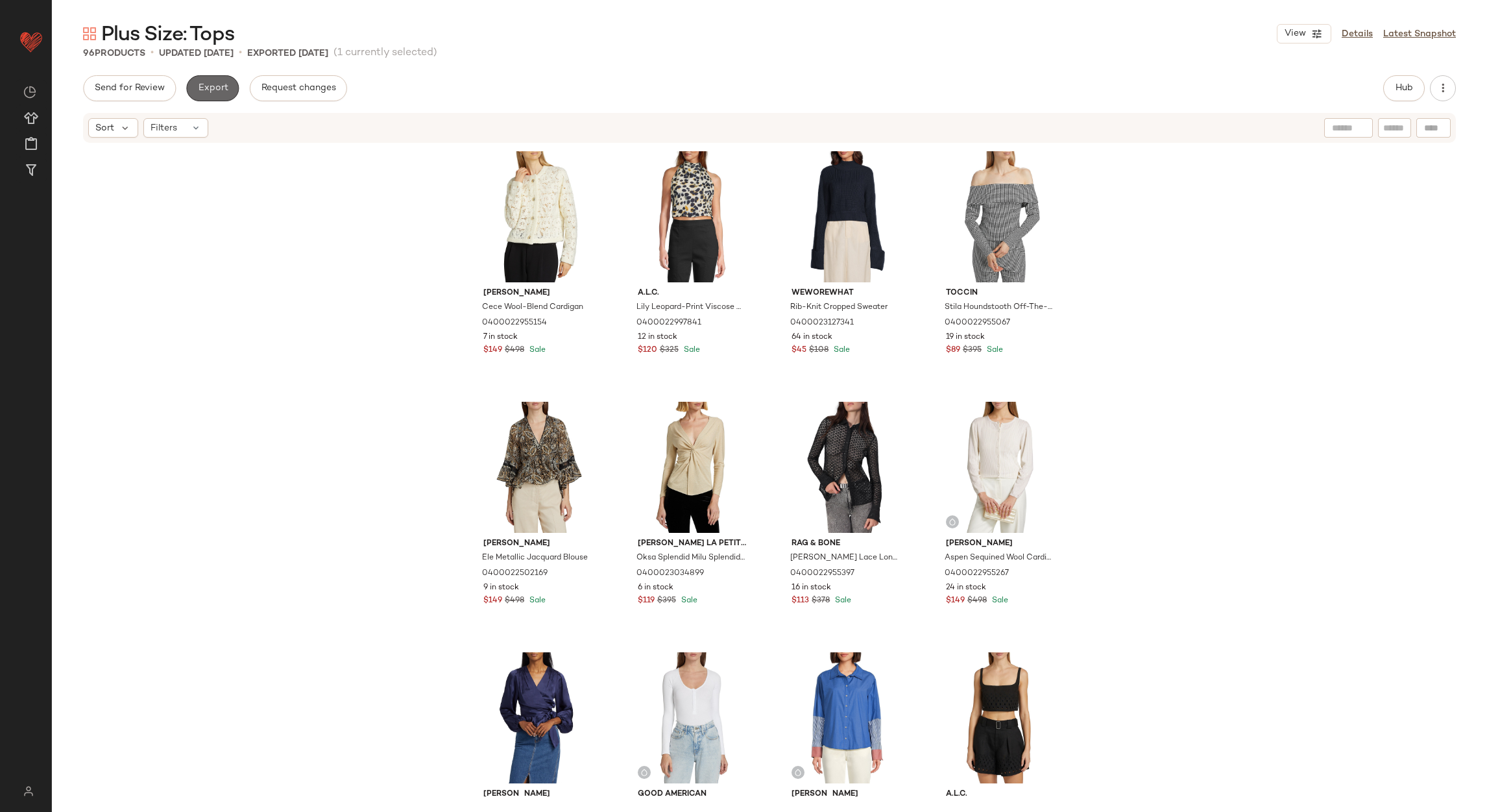
click at [229, 93] on button "Export" at bounding box center [213, 88] width 53 height 26
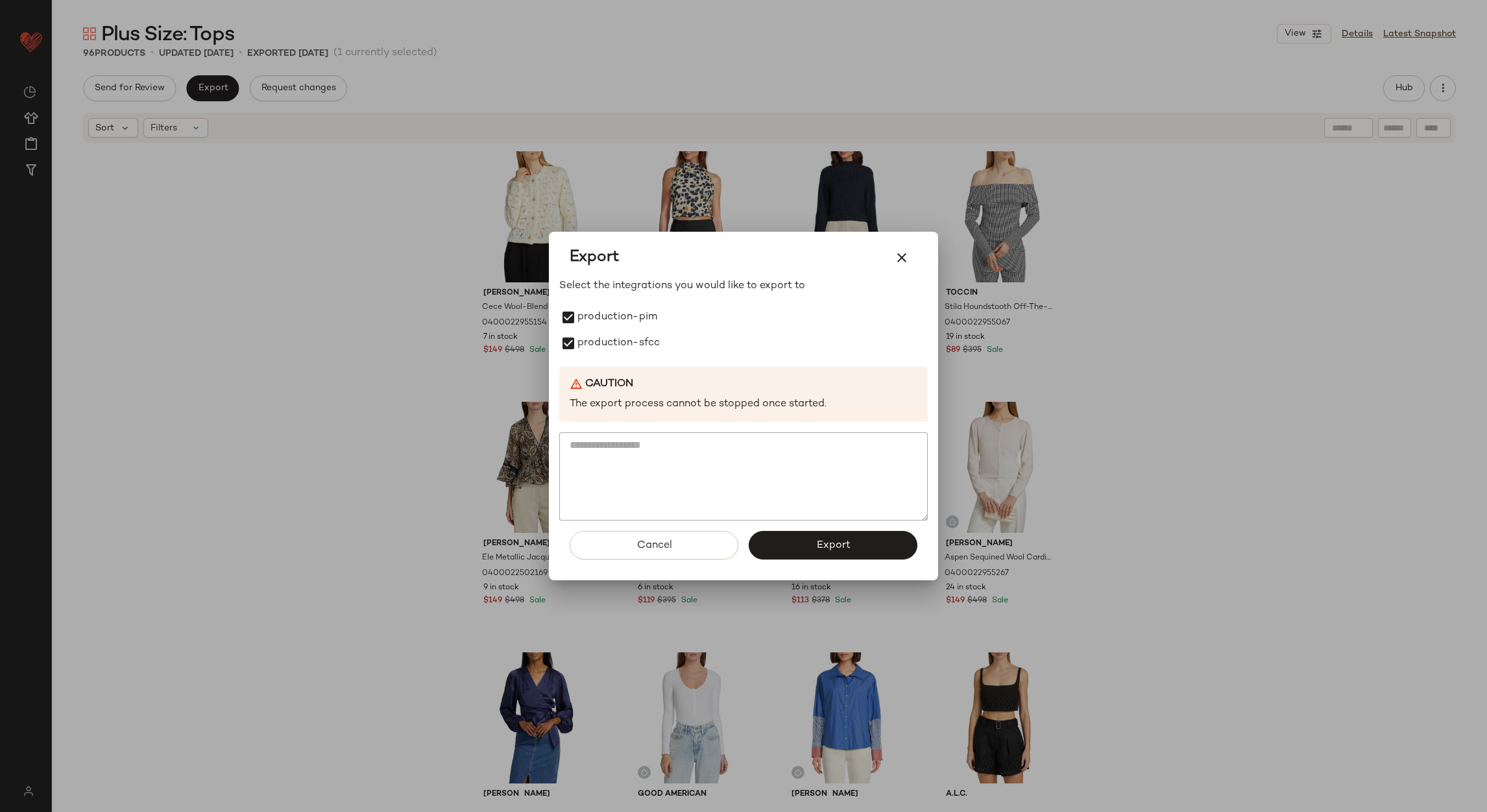
click at [795, 562] on div "Cancel Export" at bounding box center [744, 550] width 369 height 60
click at [795, 545] on button "Export" at bounding box center [833, 545] width 169 height 29
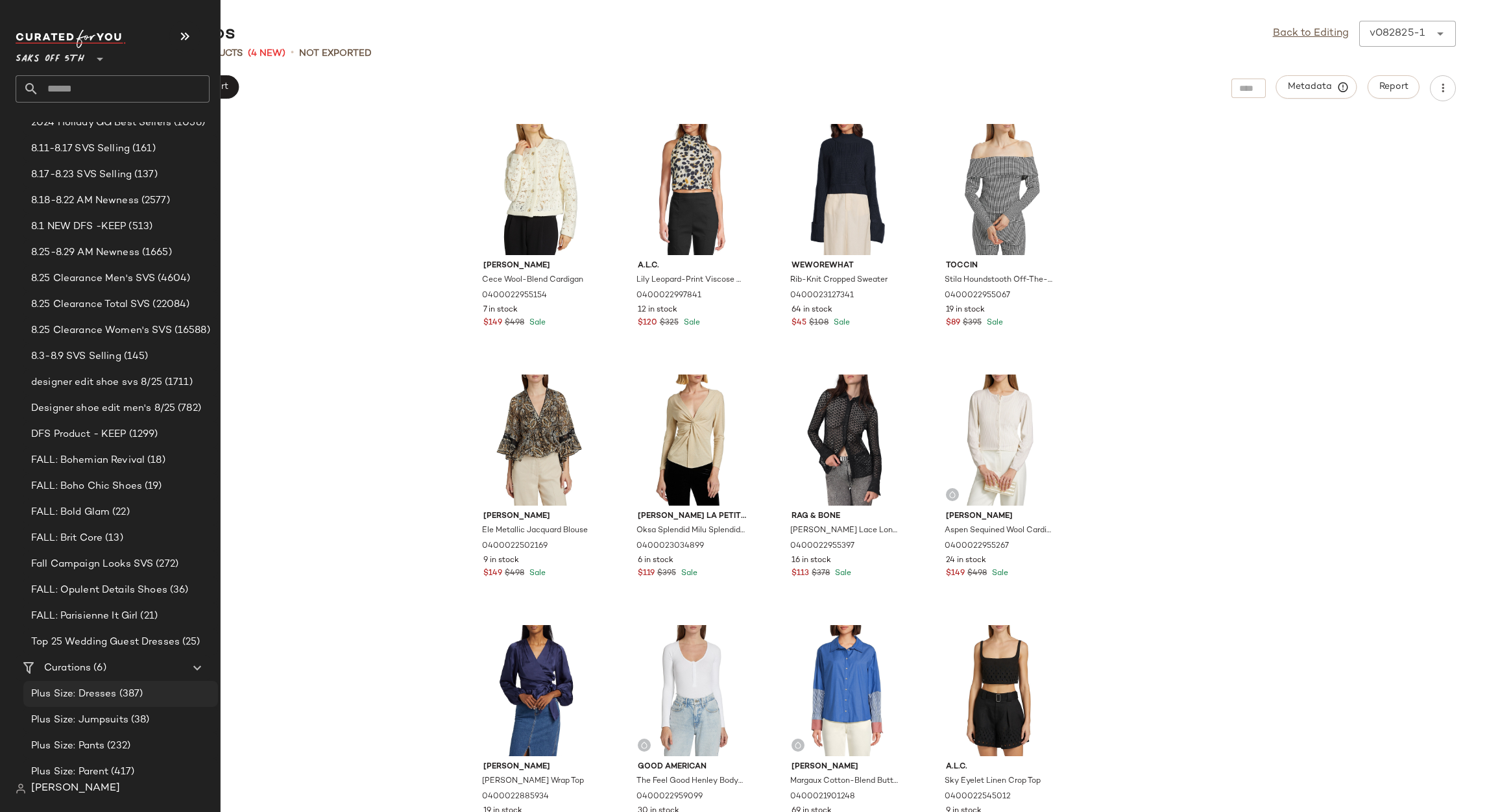
scroll to position [150, 0]
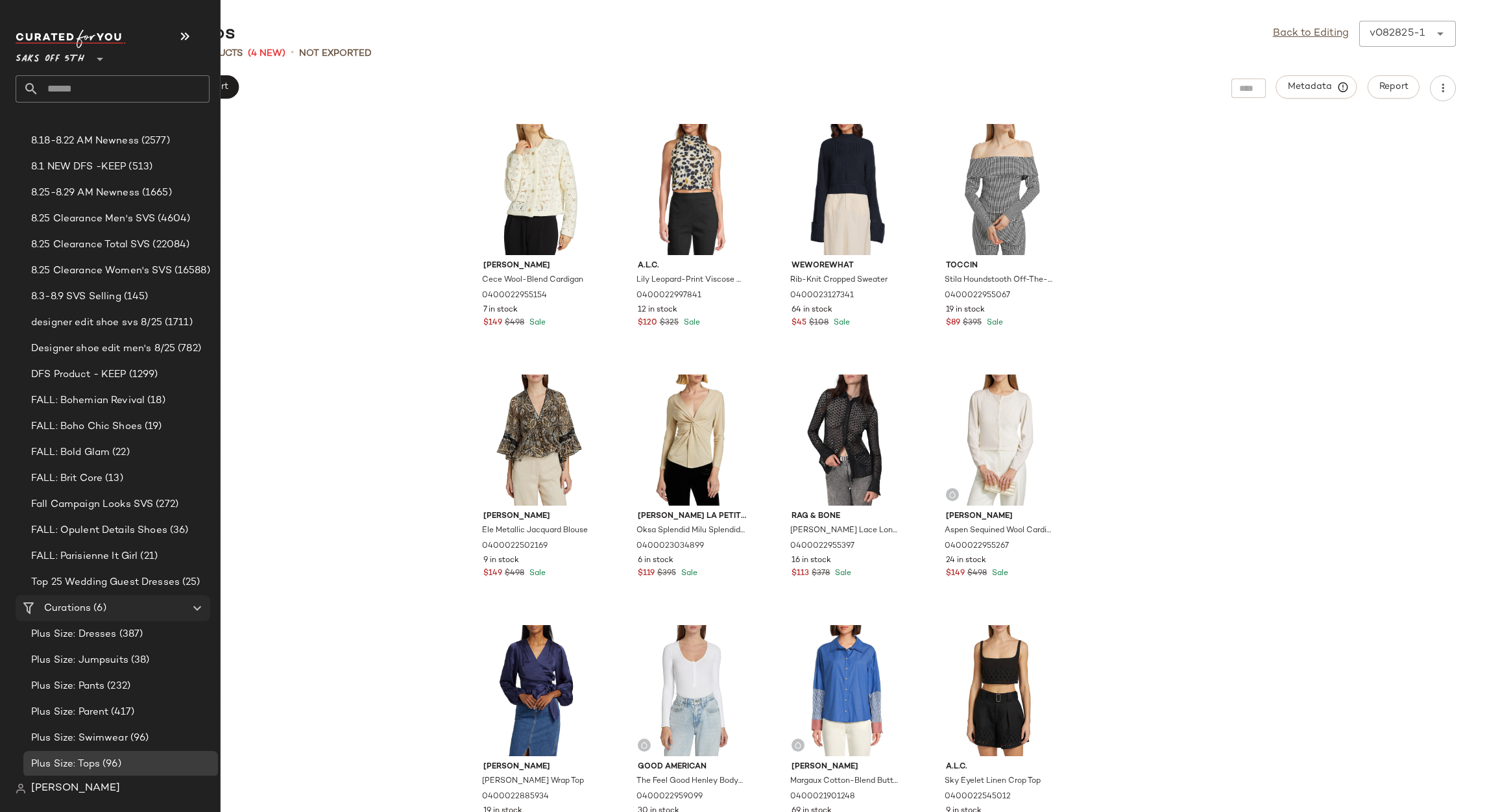
click at [111, 611] on div "Curations (6)" at bounding box center [114, 608] width 146 height 15
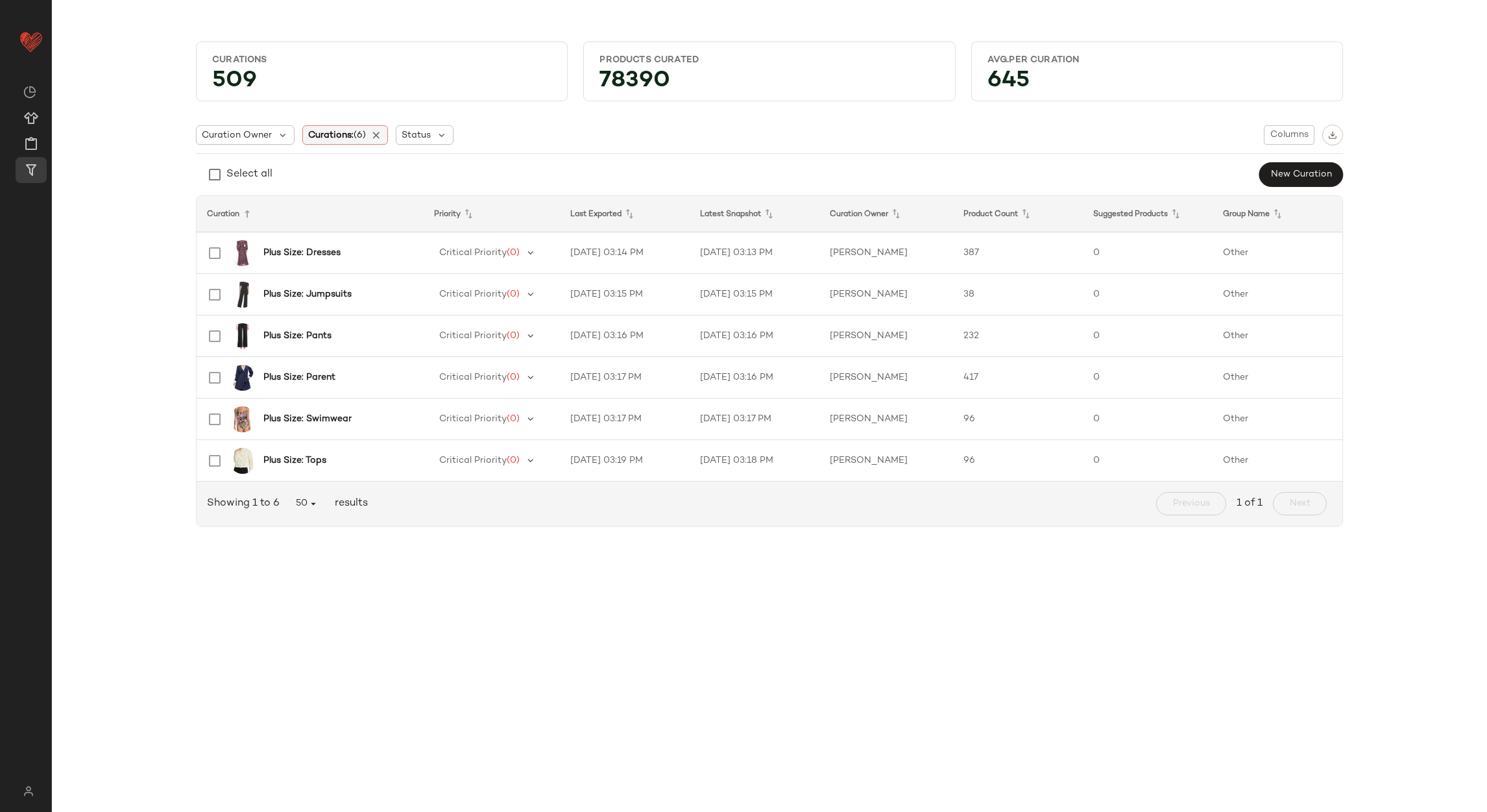
click at [376, 141] on div "Curations: (6)" at bounding box center [345, 135] width 86 height 19
click at [376, 139] on icon at bounding box center [377, 135] width 12 height 12
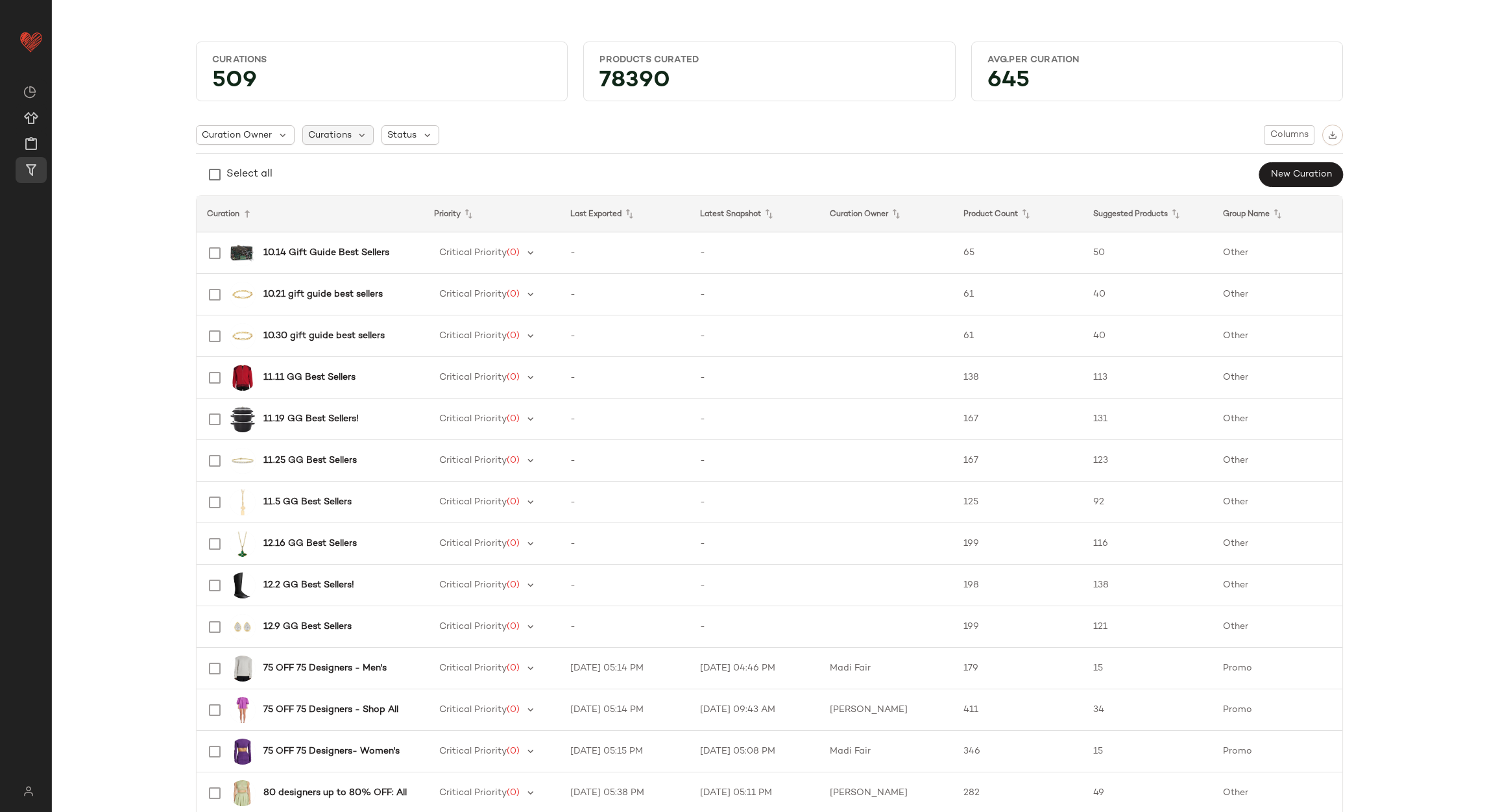
click at [349, 129] on div "Curations" at bounding box center [338, 135] width 72 height 19
click at [325, 179] on input "text" at bounding box center [383, 170] width 152 height 19
type input "******"
click at [391, 233] on span ": Beauty Essentials" at bounding box center [406, 227] width 84 height 26
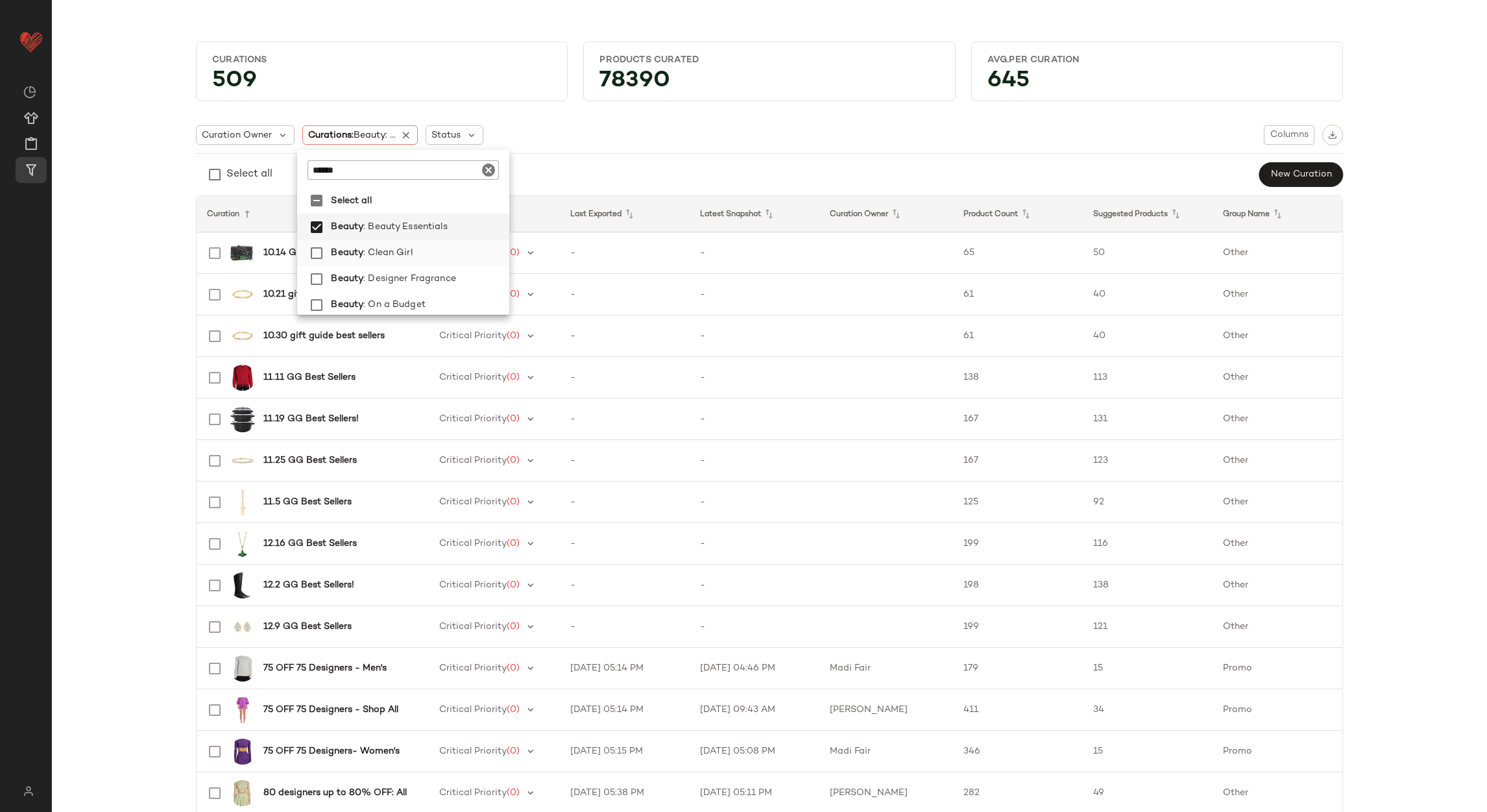
click at [392, 251] on span ": Clean Girl" at bounding box center [388, 253] width 49 height 26
click at [394, 272] on span ": Designer Fragrance" at bounding box center [410, 279] width 93 height 26
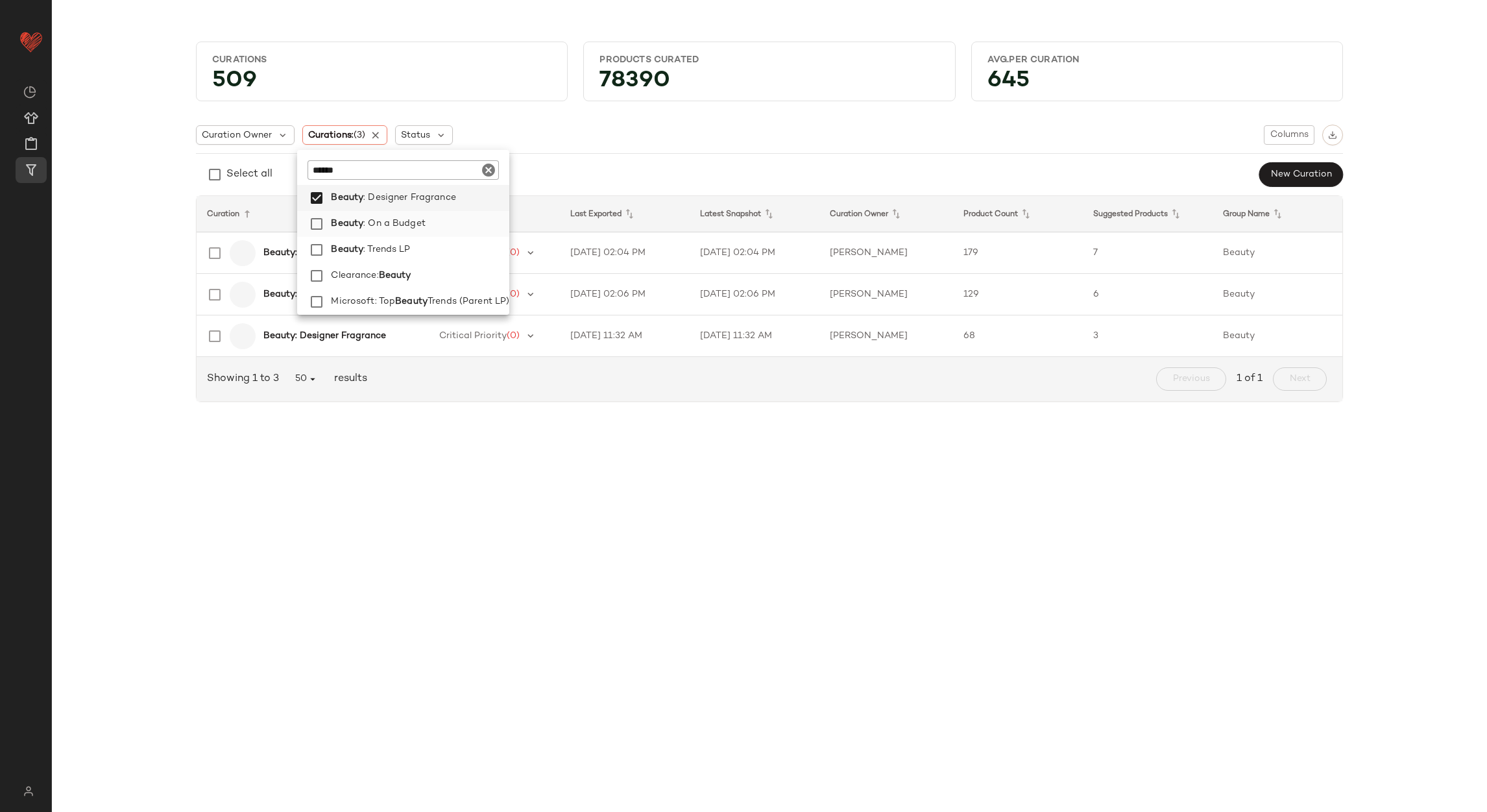
drag, startPoint x: 396, startPoint y: 209, endPoint x: 395, endPoint y: 219, distance: 10.0
click at [396, 211] on span ": On a Budget" at bounding box center [395, 224] width 62 height 26
click at [392, 237] on span ": Trends LP" at bounding box center [390, 250] width 47 height 26
click at [381, 275] on span ": Designer Fragrance" at bounding box center [413, 279] width 93 height 26
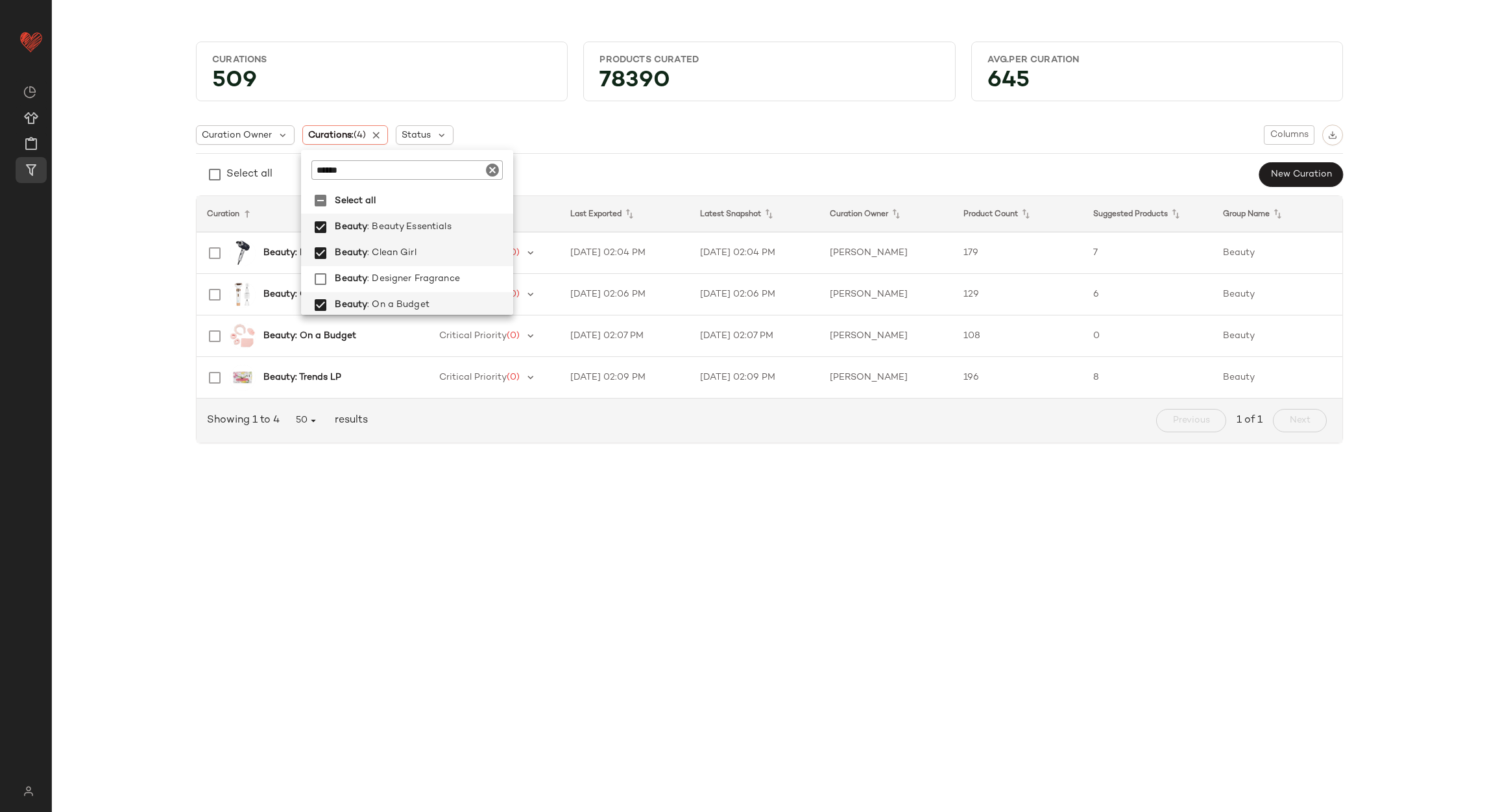
click at [493, 164] on icon "Clear" at bounding box center [493, 170] width 16 height 16
type input "*****"
click at [447, 287] on span "ry: Lab Grown Diamonds" at bounding box center [416, 289] width 111 height 26
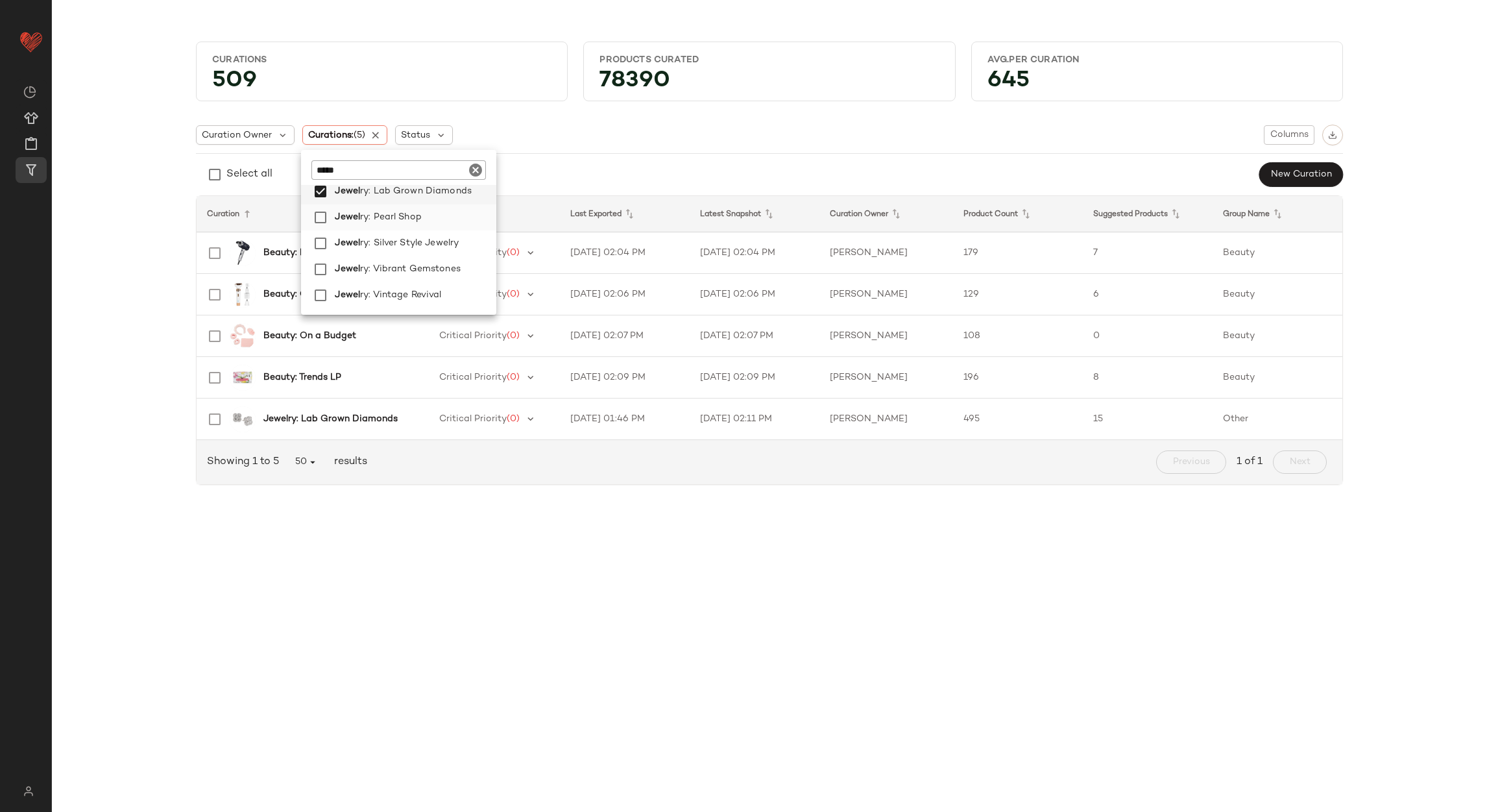
click at [457, 207] on label "Jewel ry: Pearl Shop" at bounding box center [412, 217] width 166 height 26
click at [450, 236] on span "ry: Silver Style Jewelry" at bounding box center [409, 243] width 99 height 26
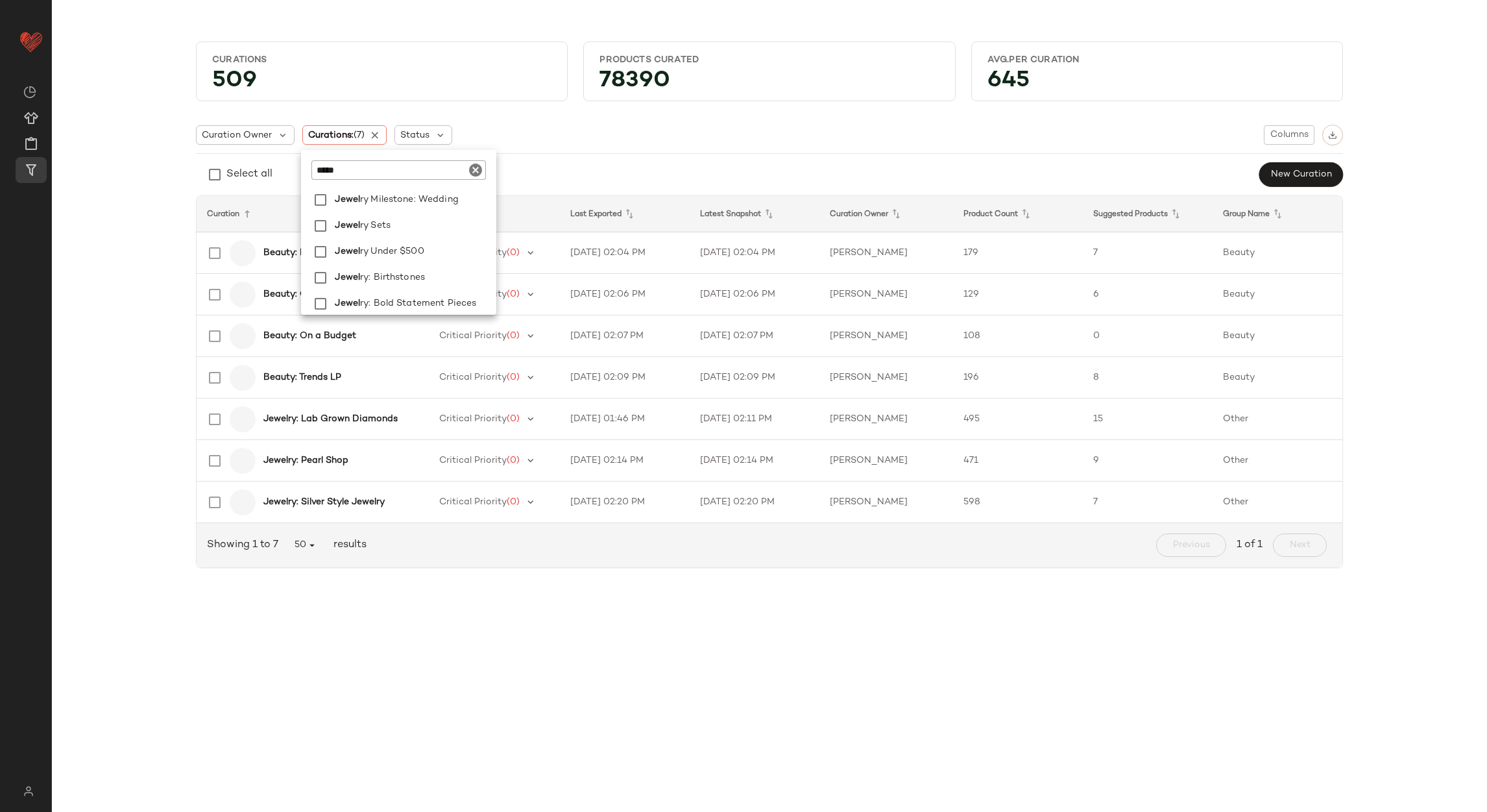
scroll to position [486, 0]
click at [443, 249] on label "Jewel ry Sets" at bounding box center [412, 257] width 166 height 26
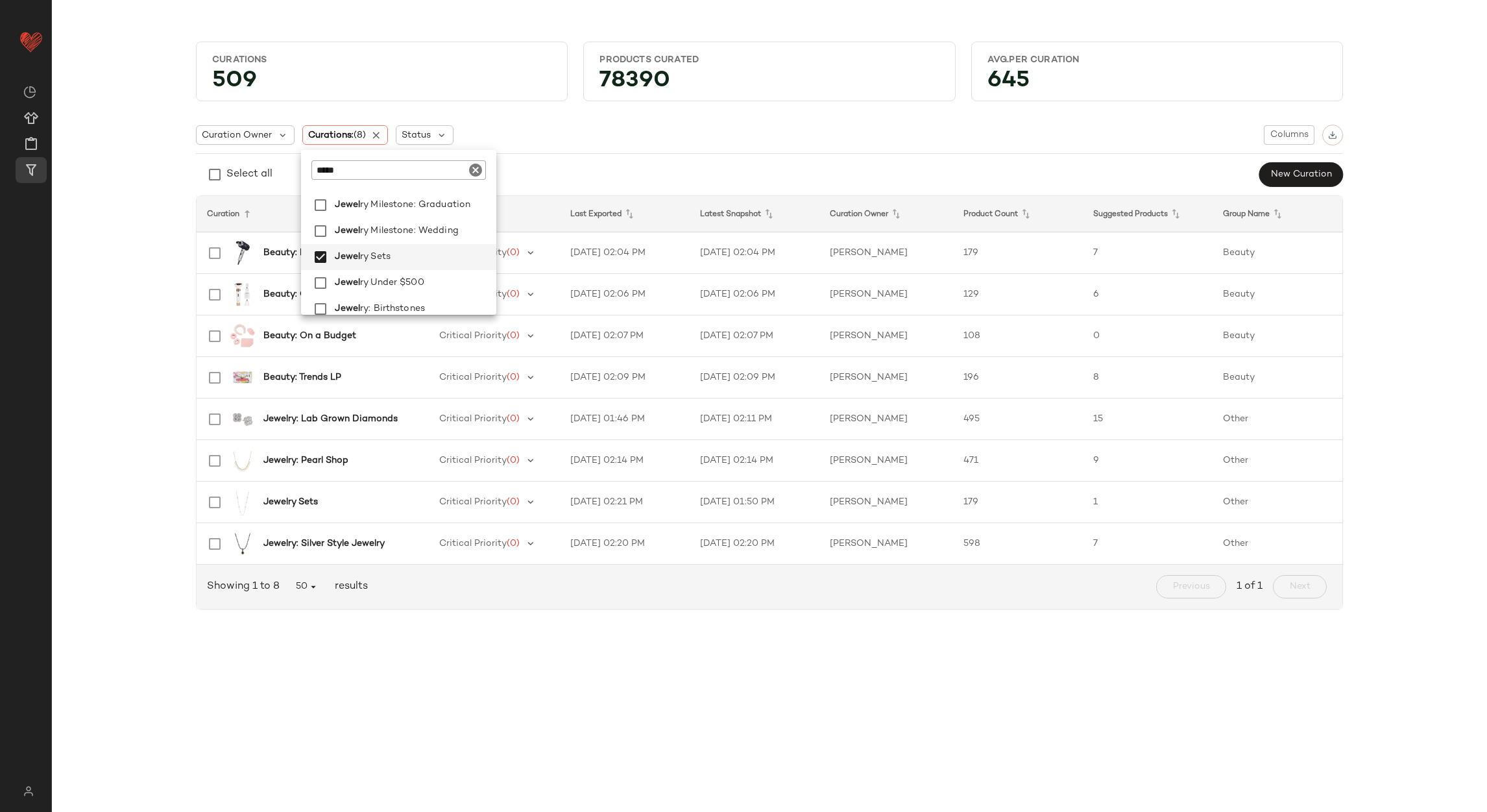
click at [250, 615] on div "Curation Owner Curations: (8) Status Columns Select all New Curation Curation P…" at bounding box center [769, 366] width 1147 height 506
click at [570, 264] on td "8/26/25, 02:04 PM" at bounding box center [625, 253] width 130 height 41
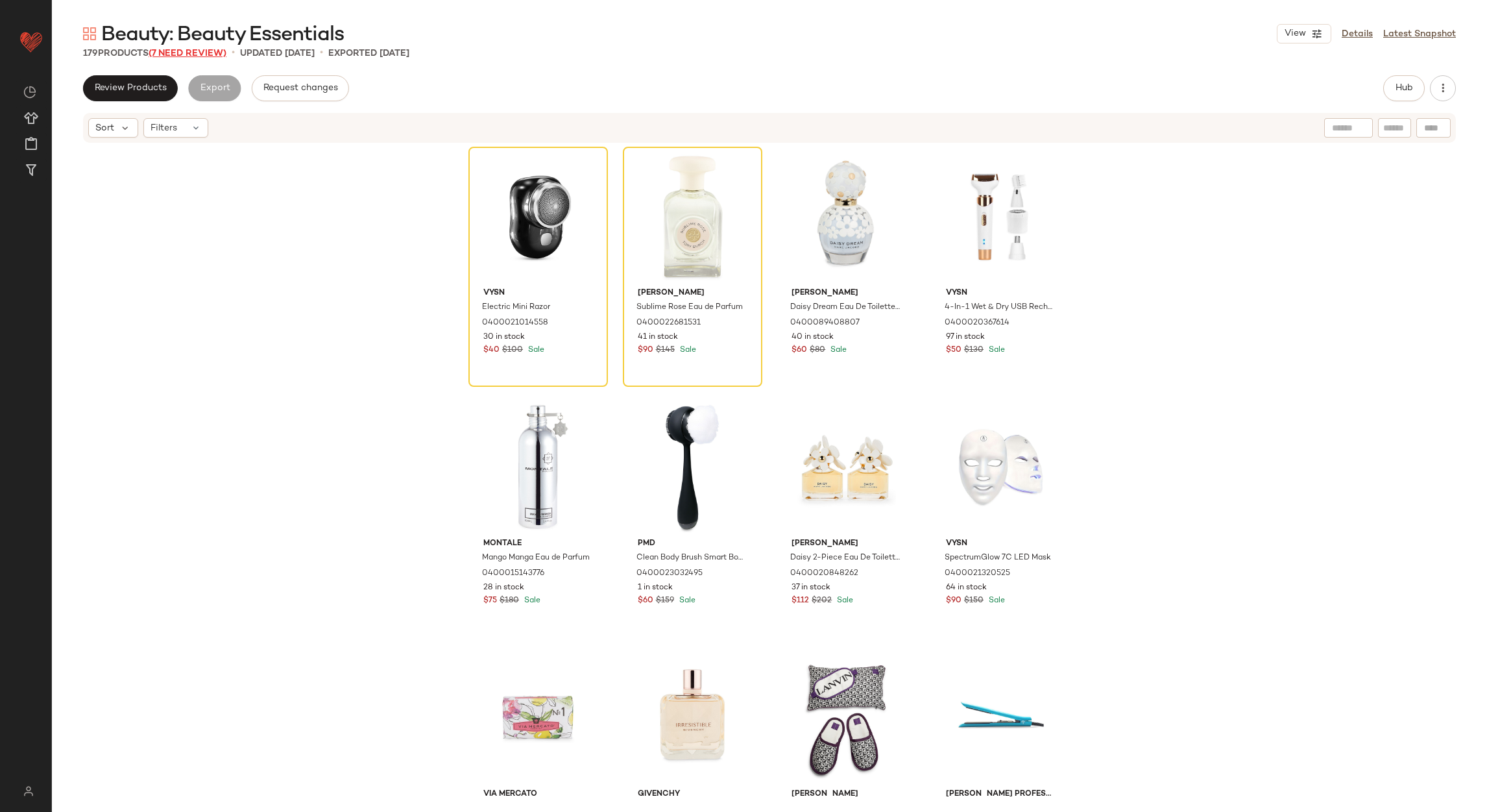
click at [172, 55] on span "(7 Need Review)" at bounding box center [188, 53] width 78 height 10
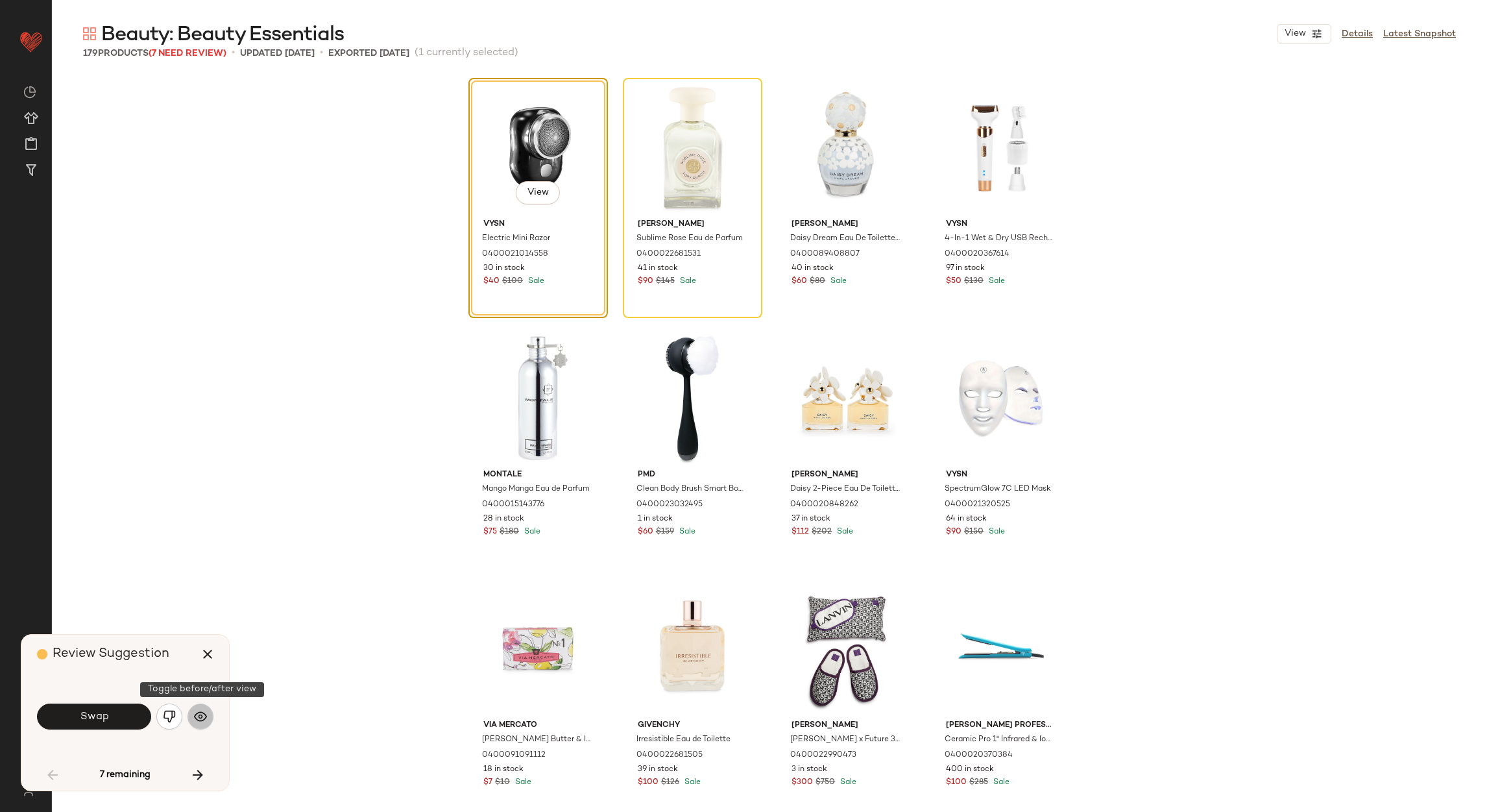
click at [193, 714] on button "button" at bounding box center [201, 716] width 26 height 26
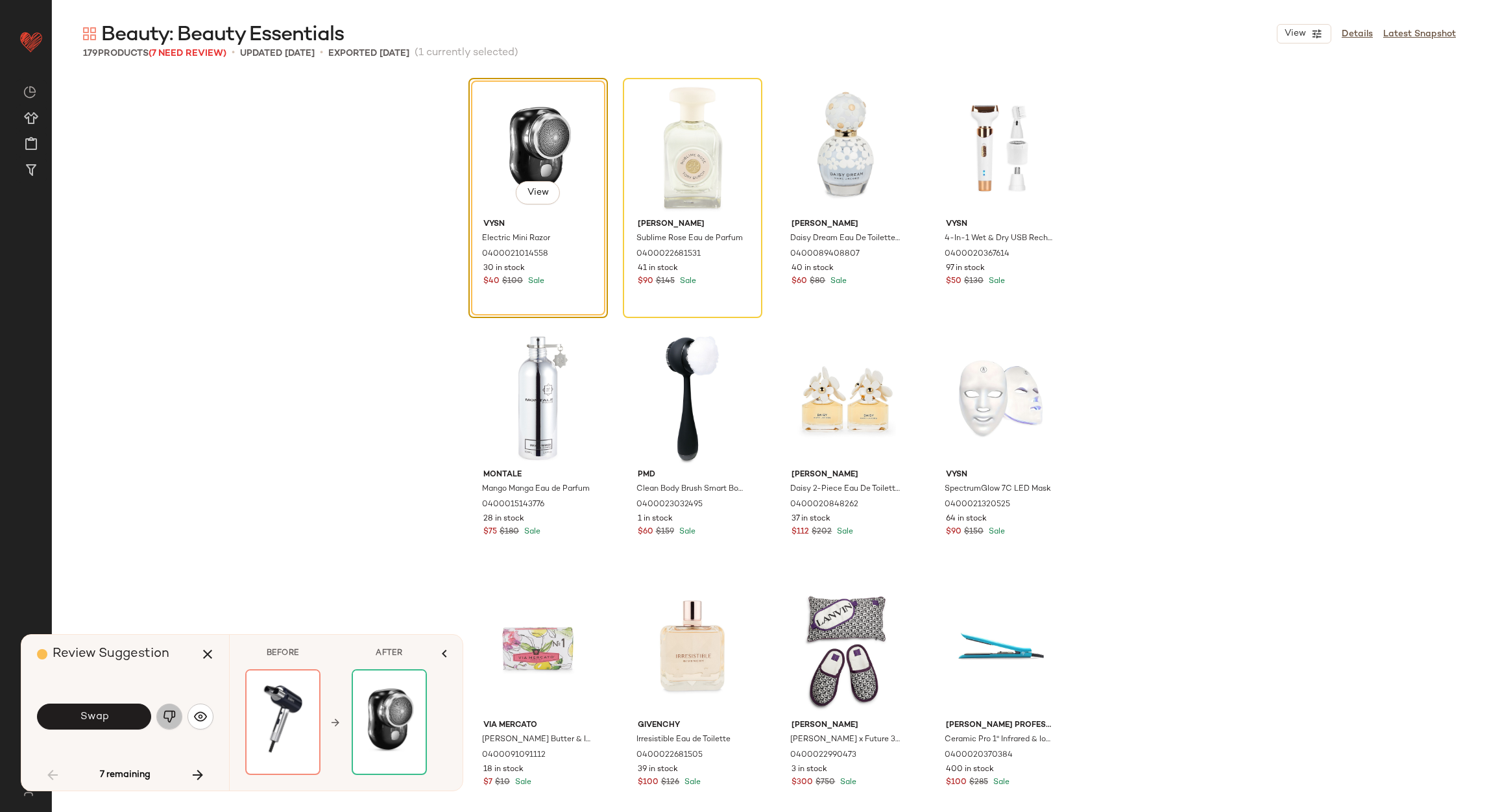
click at [160, 714] on button "button" at bounding box center [169, 716] width 26 height 26
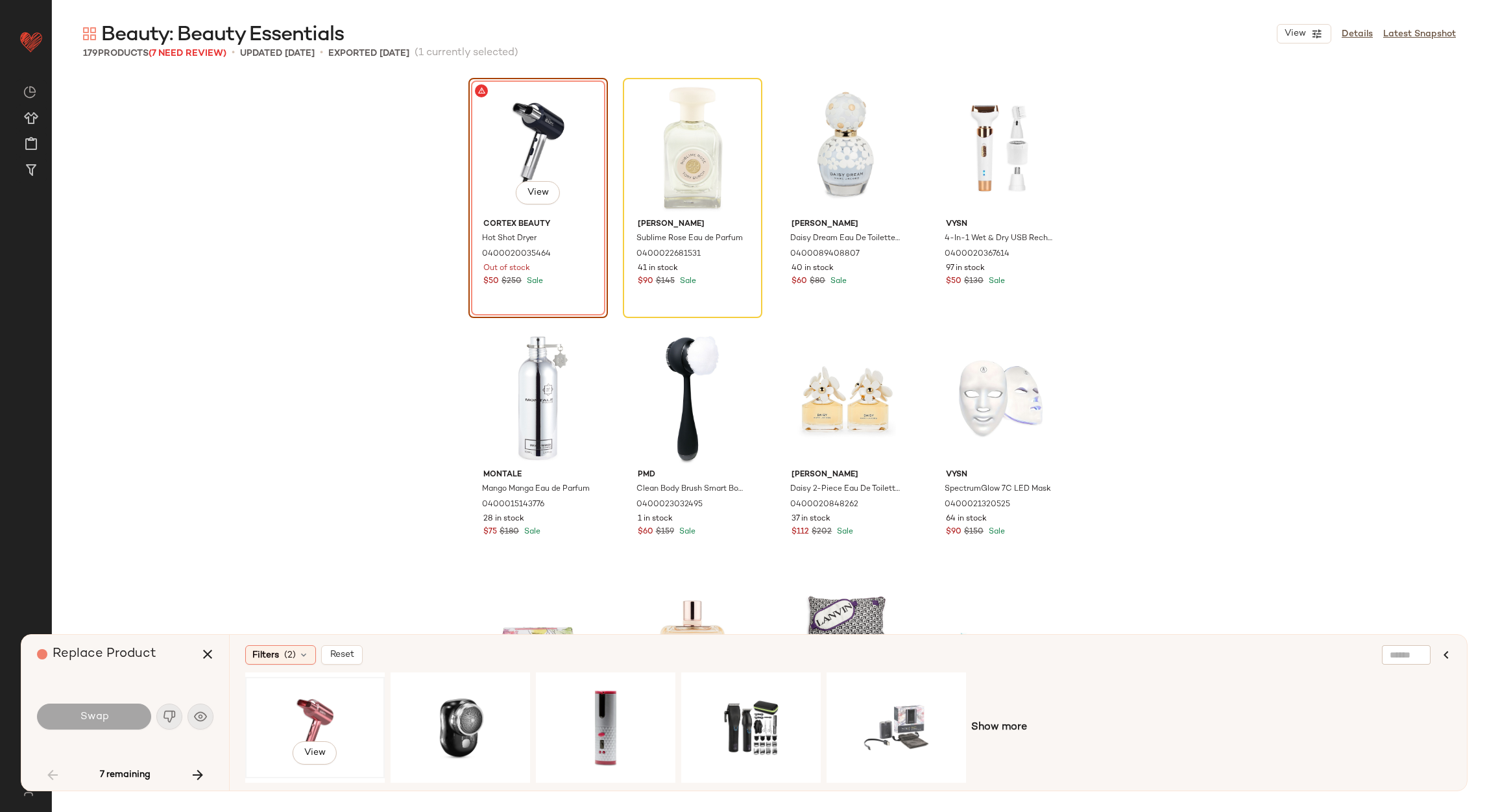
click at [352, 719] on div "View" at bounding box center [315, 728] width 131 height 92
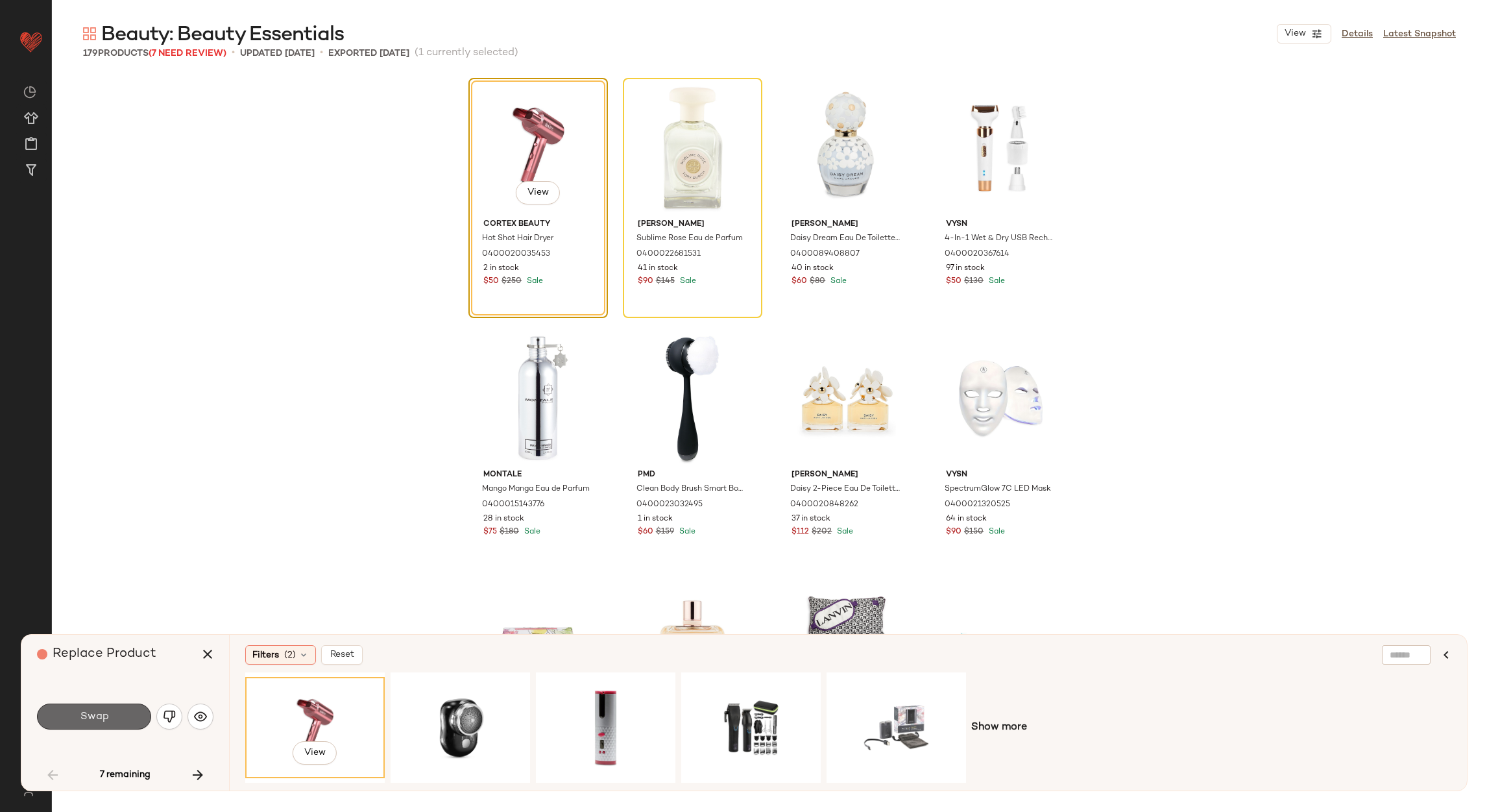
click at [118, 725] on button "Swap" at bounding box center [93, 716] width 114 height 26
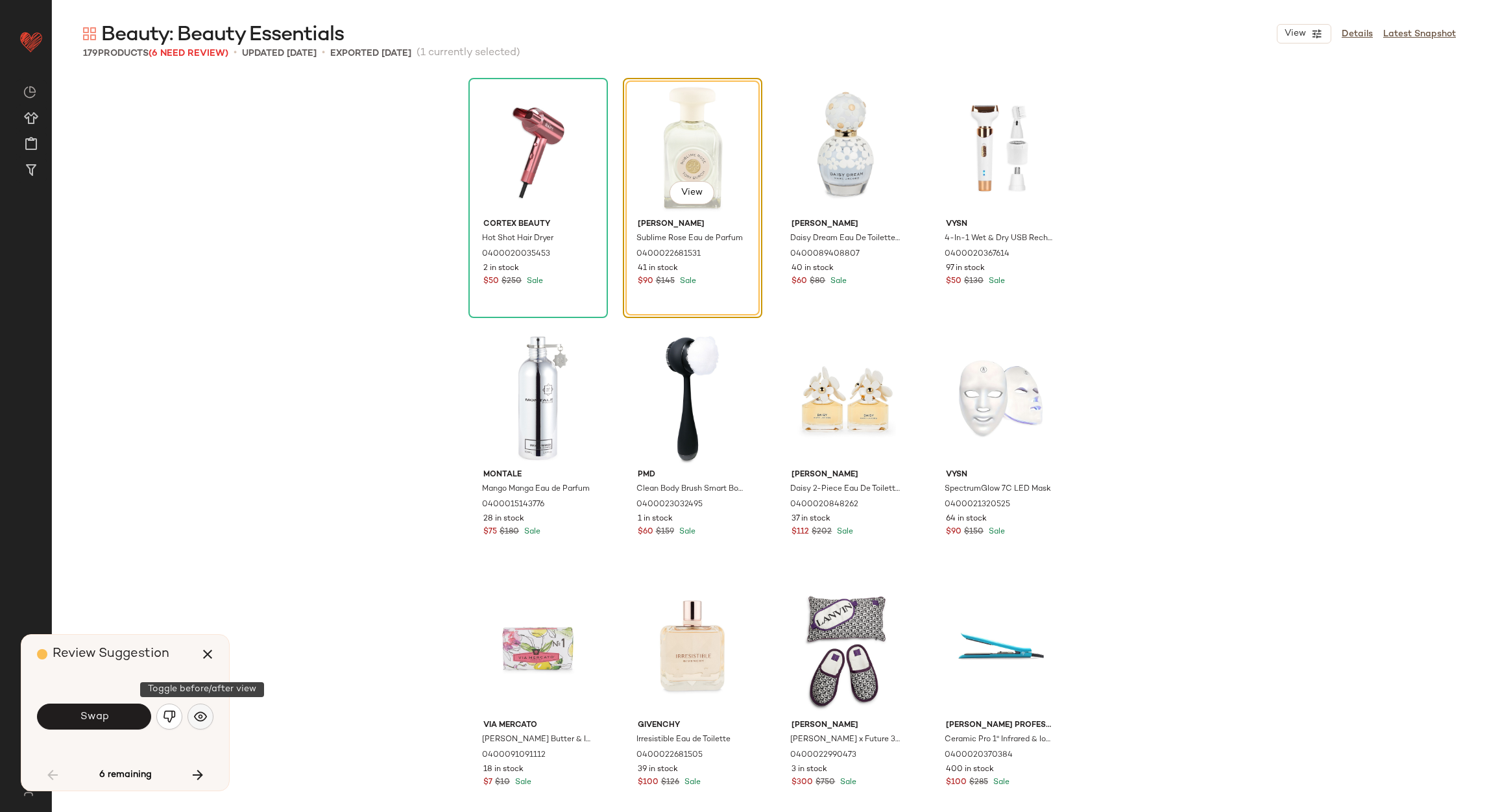
click at [195, 714] on img "button" at bounding box center [201, 716] width 13 height 13
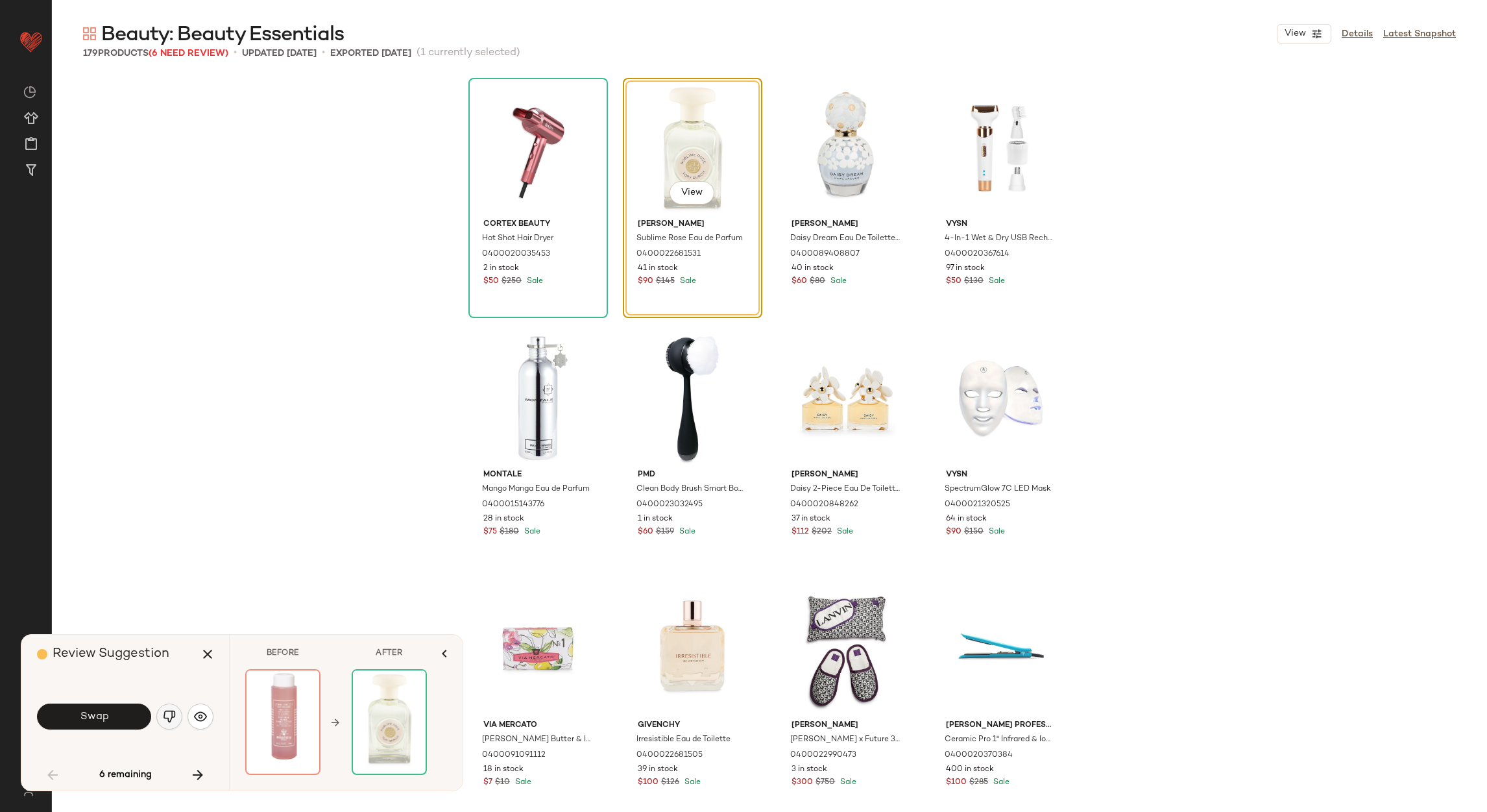
click at [161, 713] on button "button" at bounding box center [169, 716] width 26 height 26
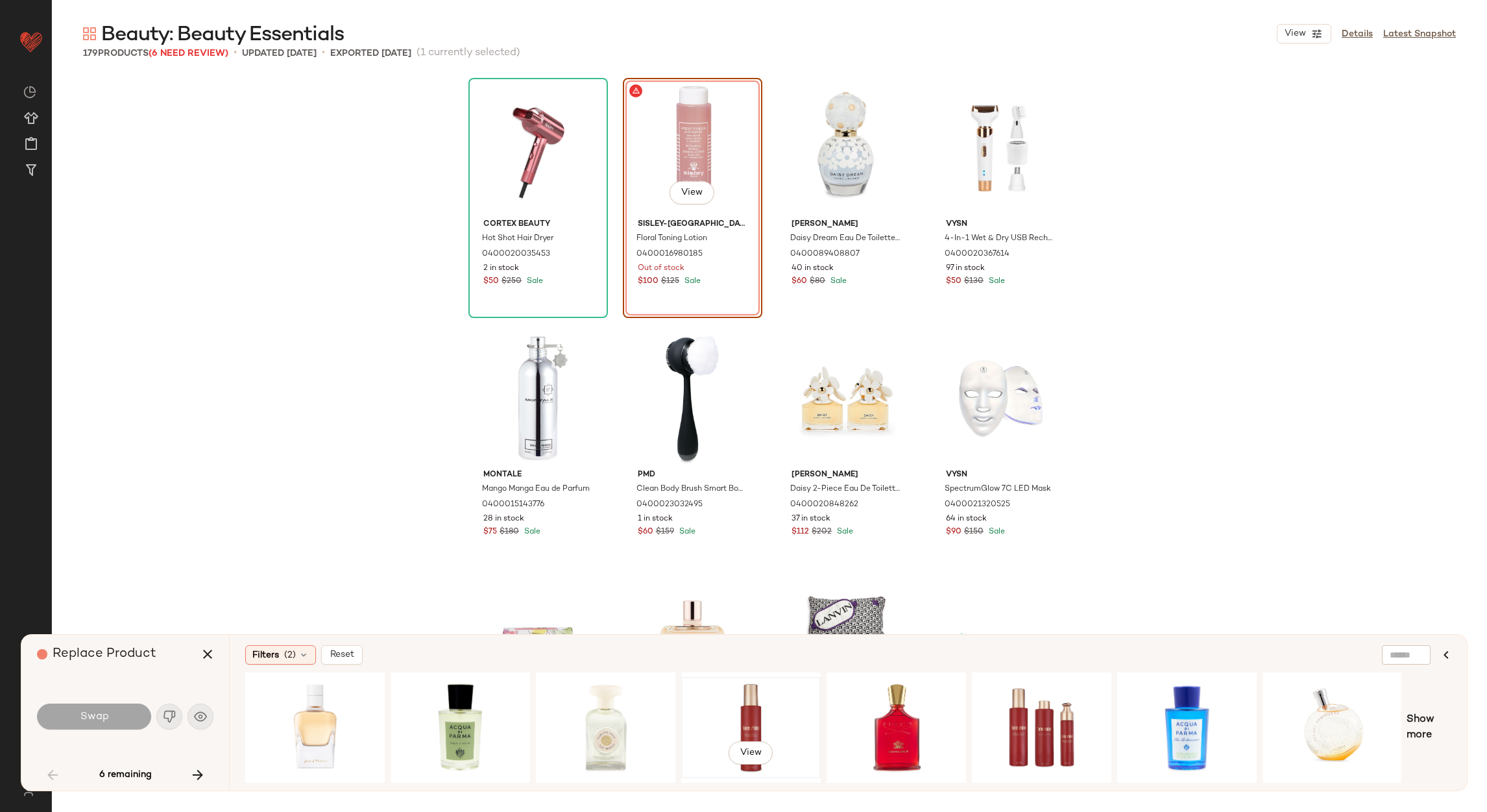
click at [765, 706] on div "View" at bounding box center [751, 728] width 131 height 92
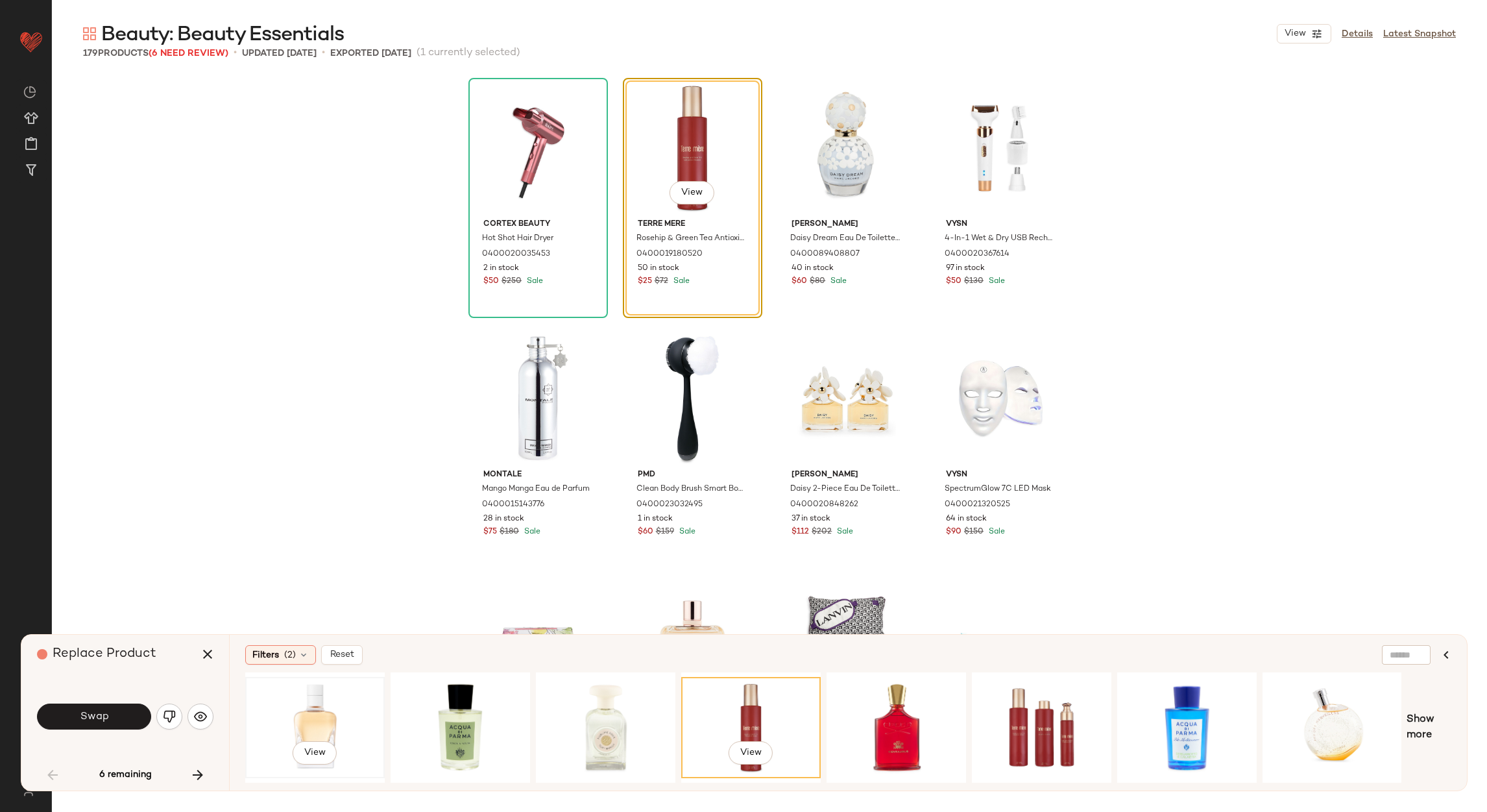
click at [263, 716] on div "View" at bounding box center [315, 728] width 131 height 92
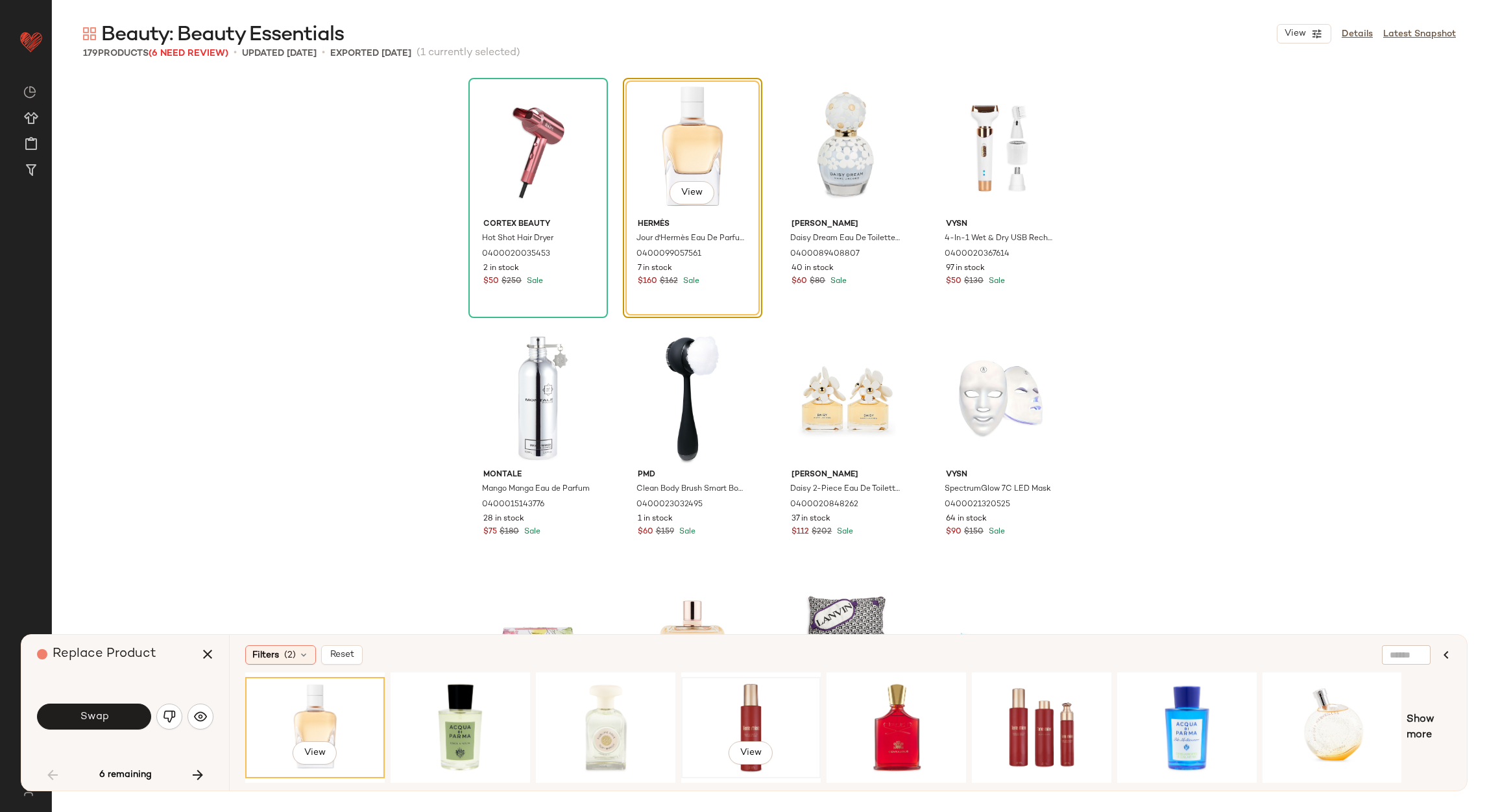
click at [735, 693] on div "View" at bounding box center [751, 728] width 131 height 92
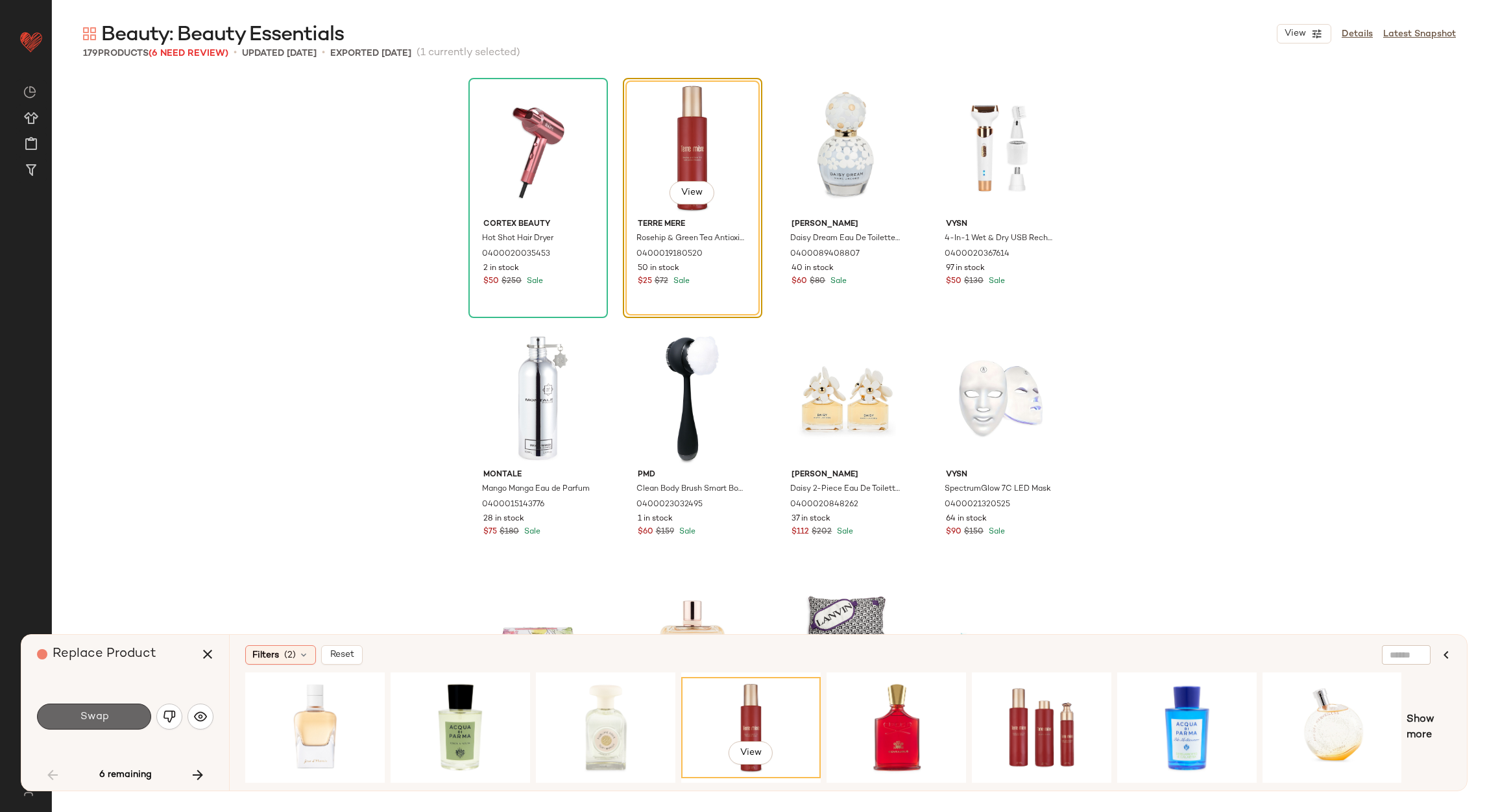
click at [92, 713] on span "Swap" at bounding box center [93, 716] width 29 height 12
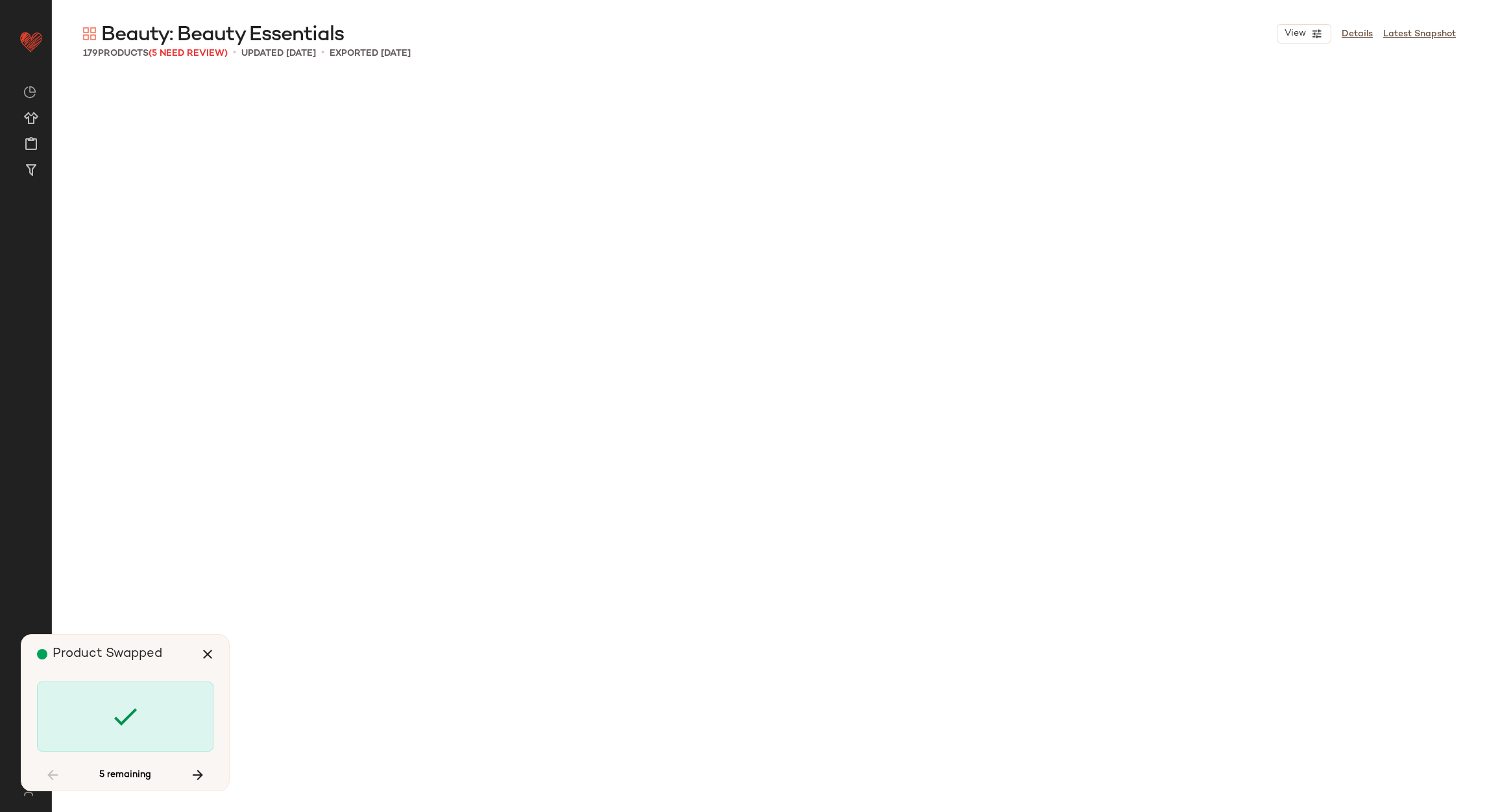
scroll to position [1012, 0]
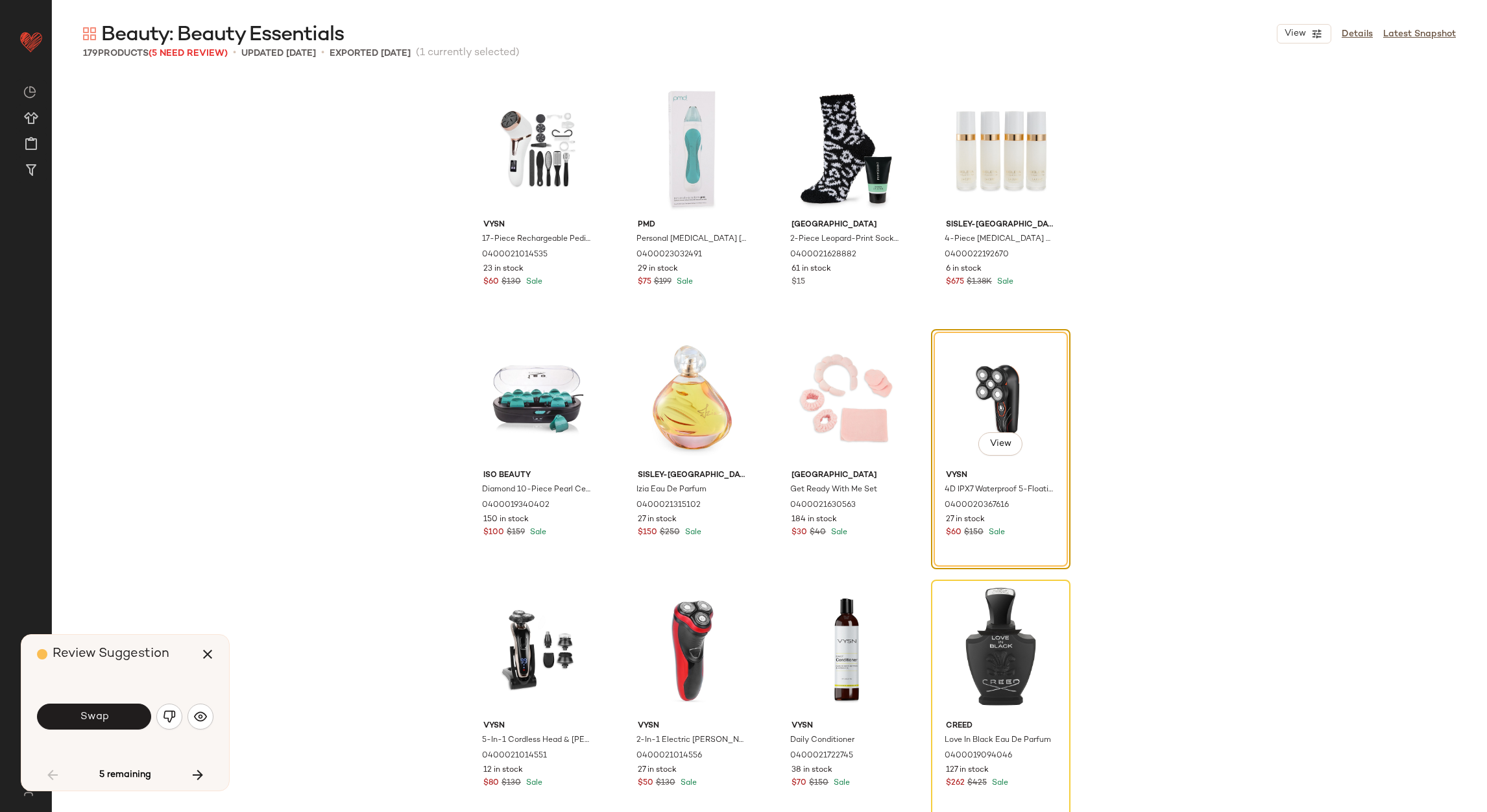
click at [99, 702] on div "Swap" at bounding box center [125, 716] width 177 height 31
click at [114, 718] on button "Swap" at bounding box center [93, 716] width 114 height 26
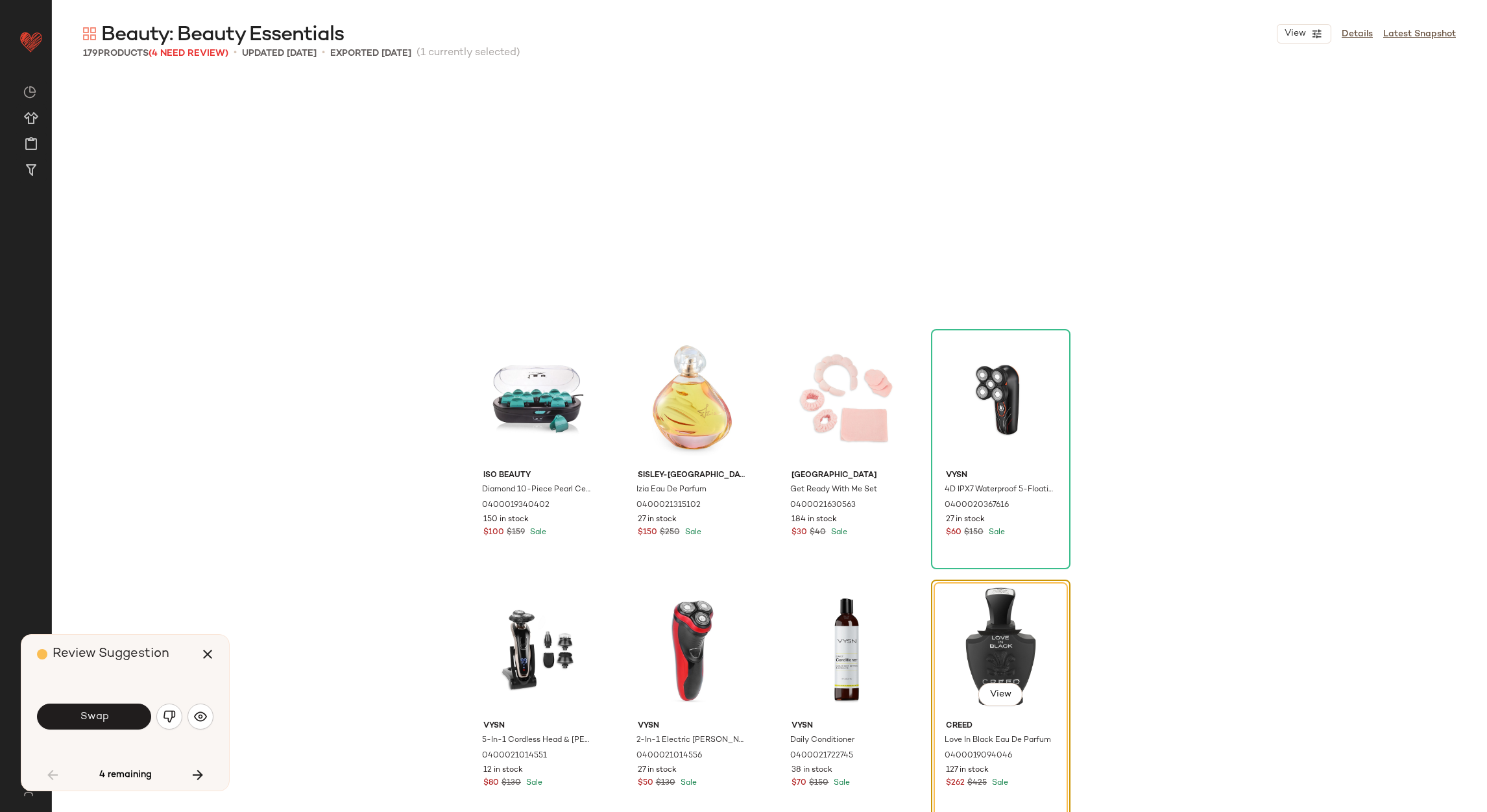
scroll to position [1252, 0]
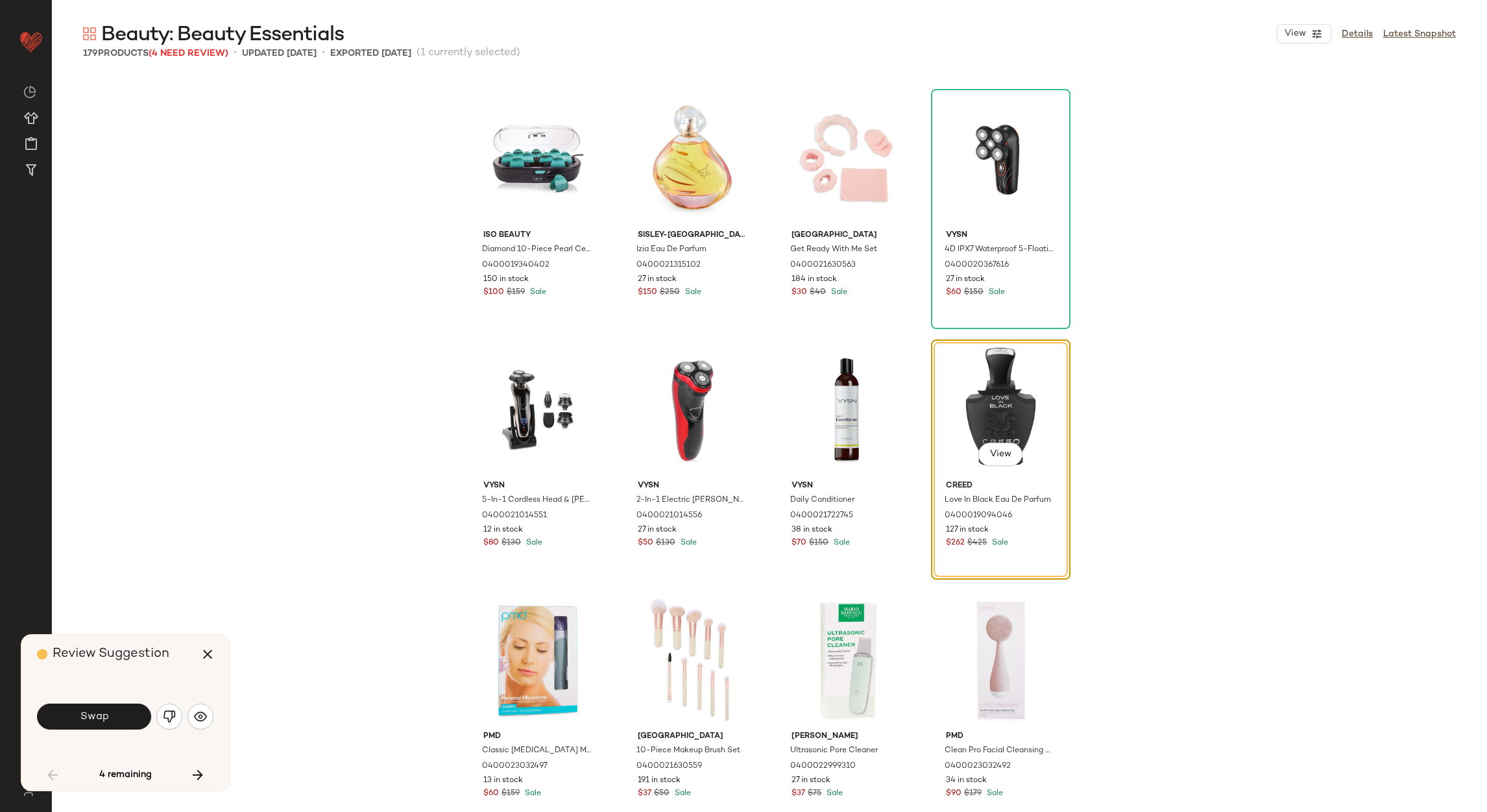
click at [114, 718] on button "Swap" at bounding box center [93, 716] width 114 height 26
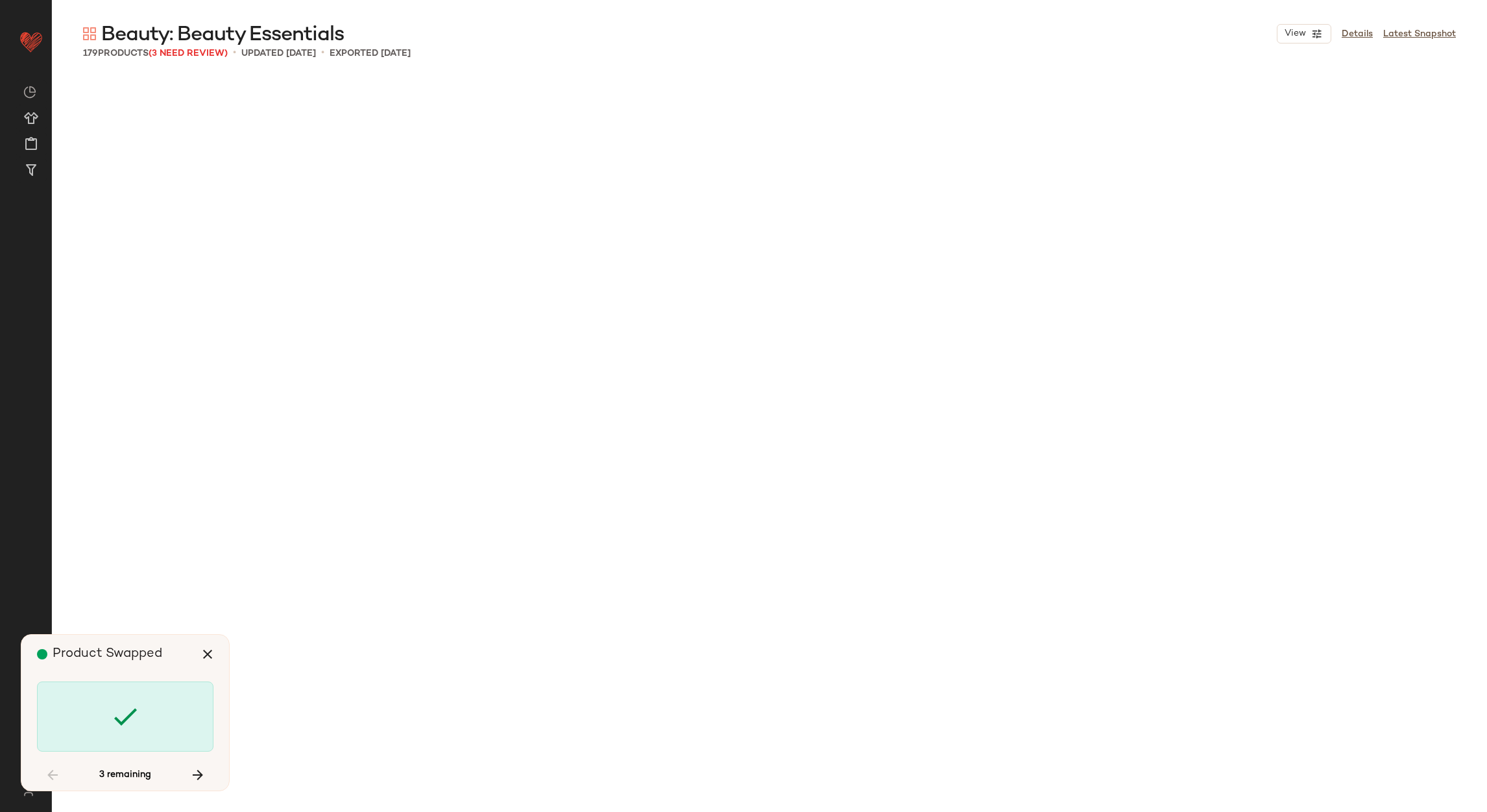
scroll to position [5511, 0]
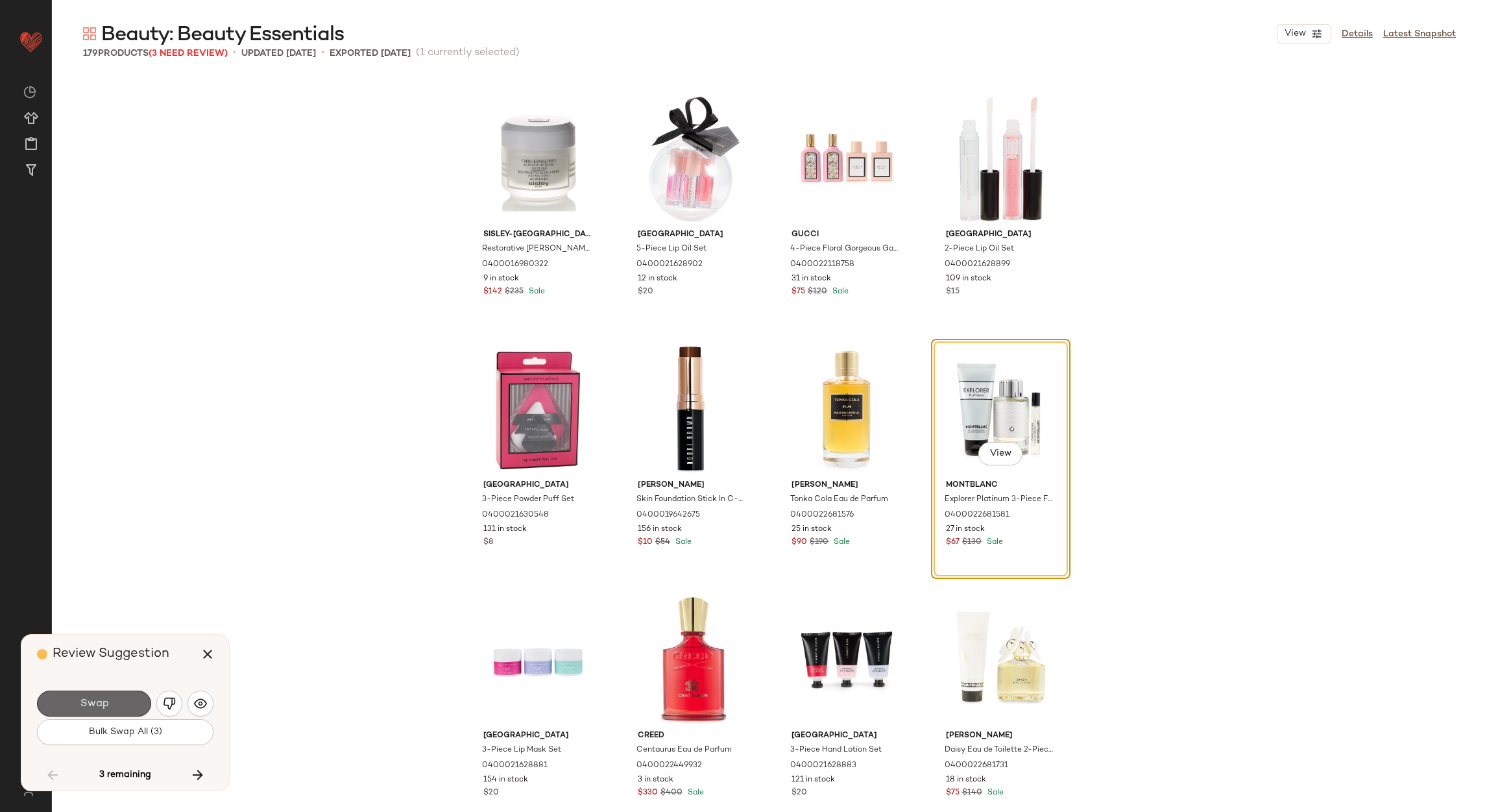
click at [118, 708] on button "Swap" at bounding box center [93, 703] width 114 height 26
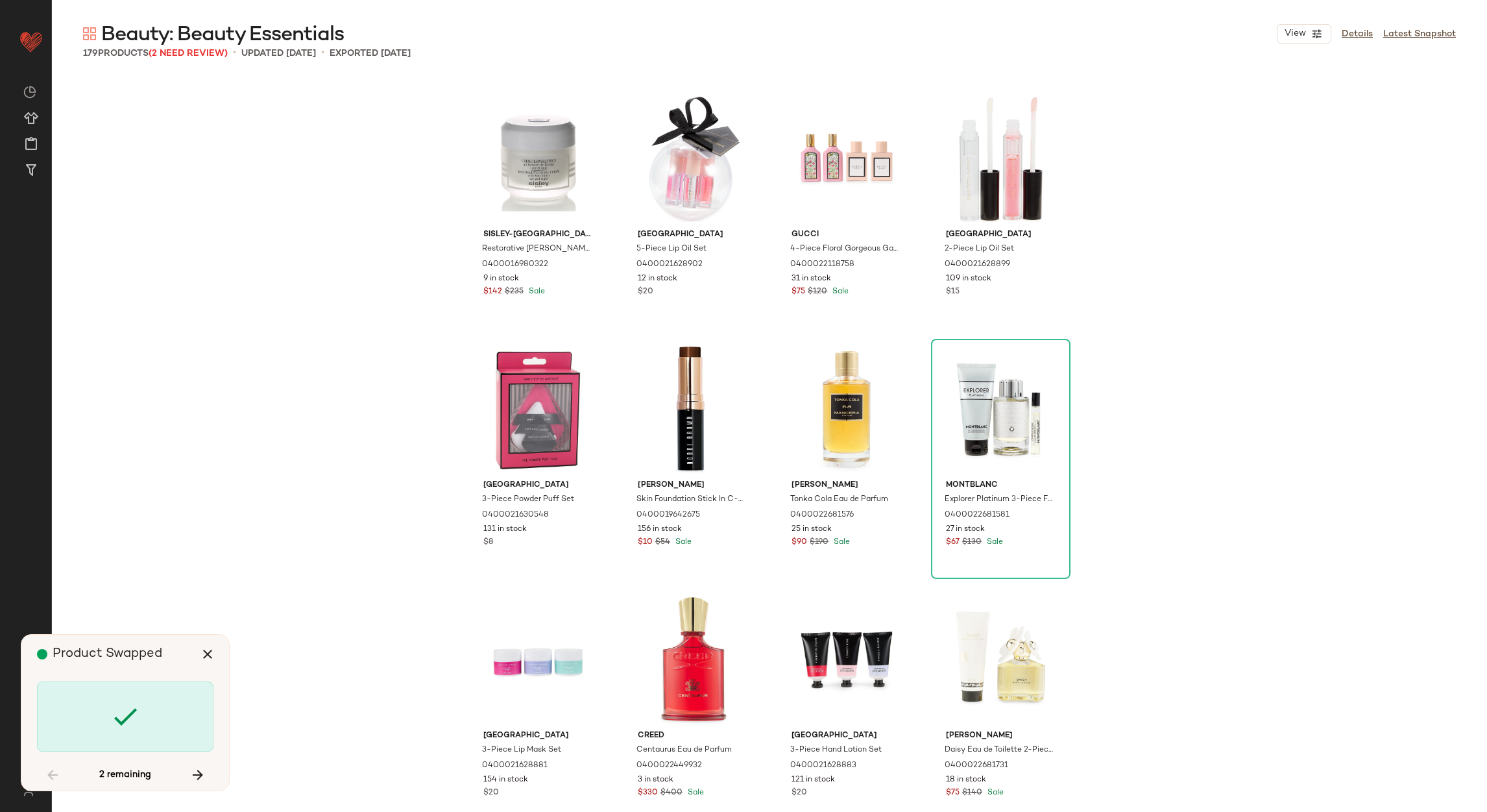
scroll to position [8016, 0]
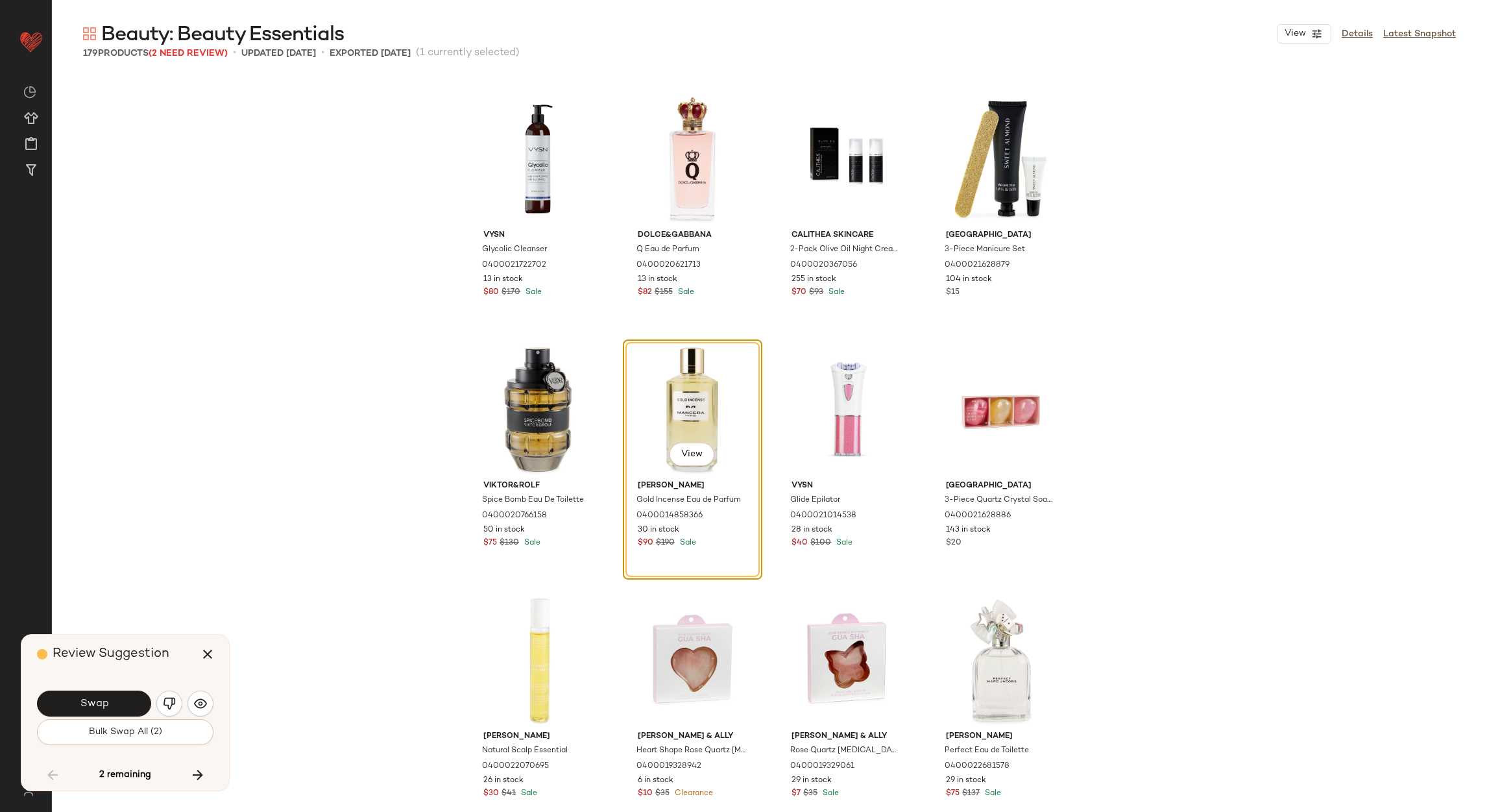
click at [118, 708] on button "Swap" at bounding box center [93, 703] width 114 height 26
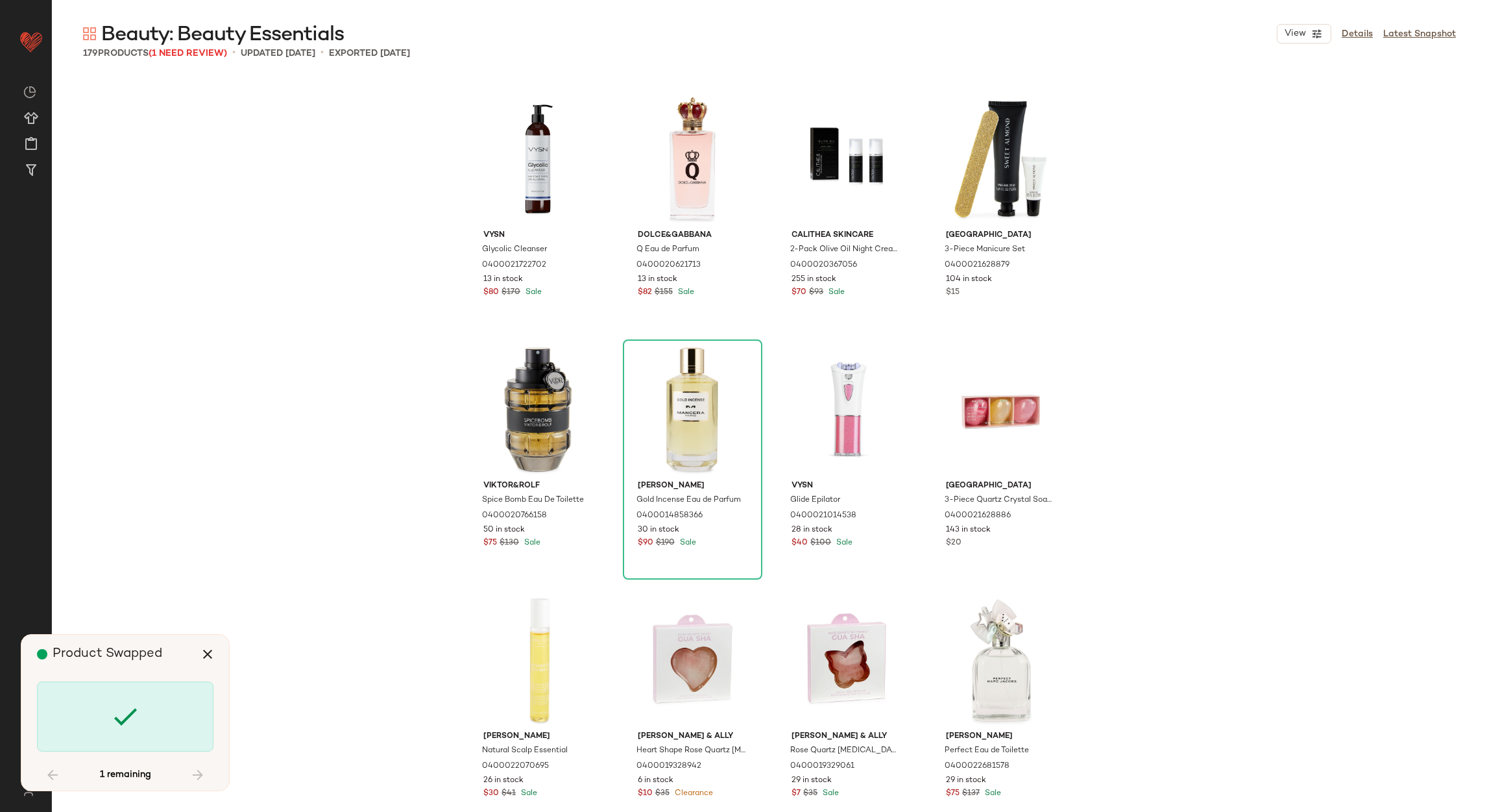
scroll to position [8517, 0]
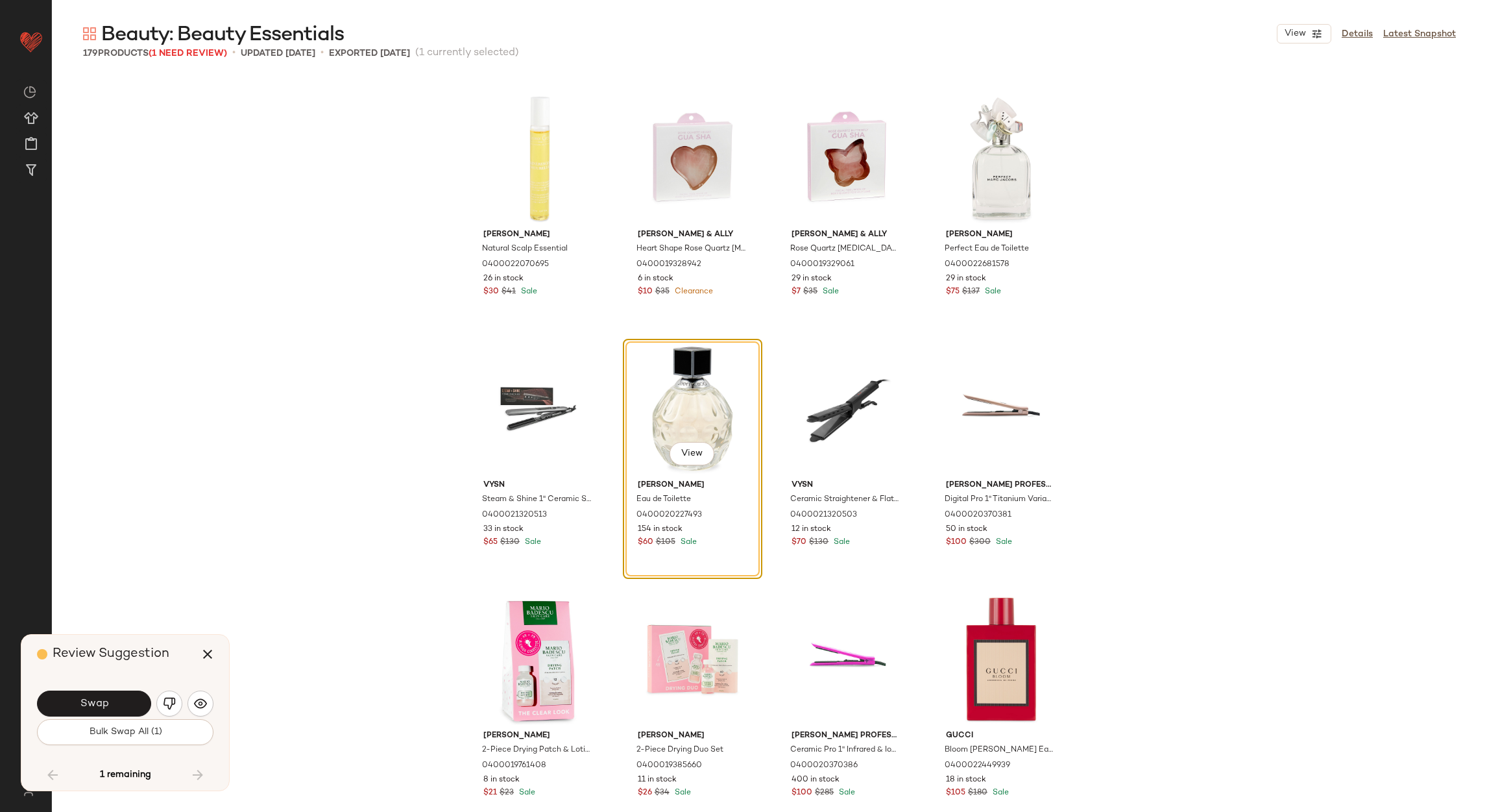
click at [118, 708] on button "Swap" at bounding box center [93, 703] width 114 height 26
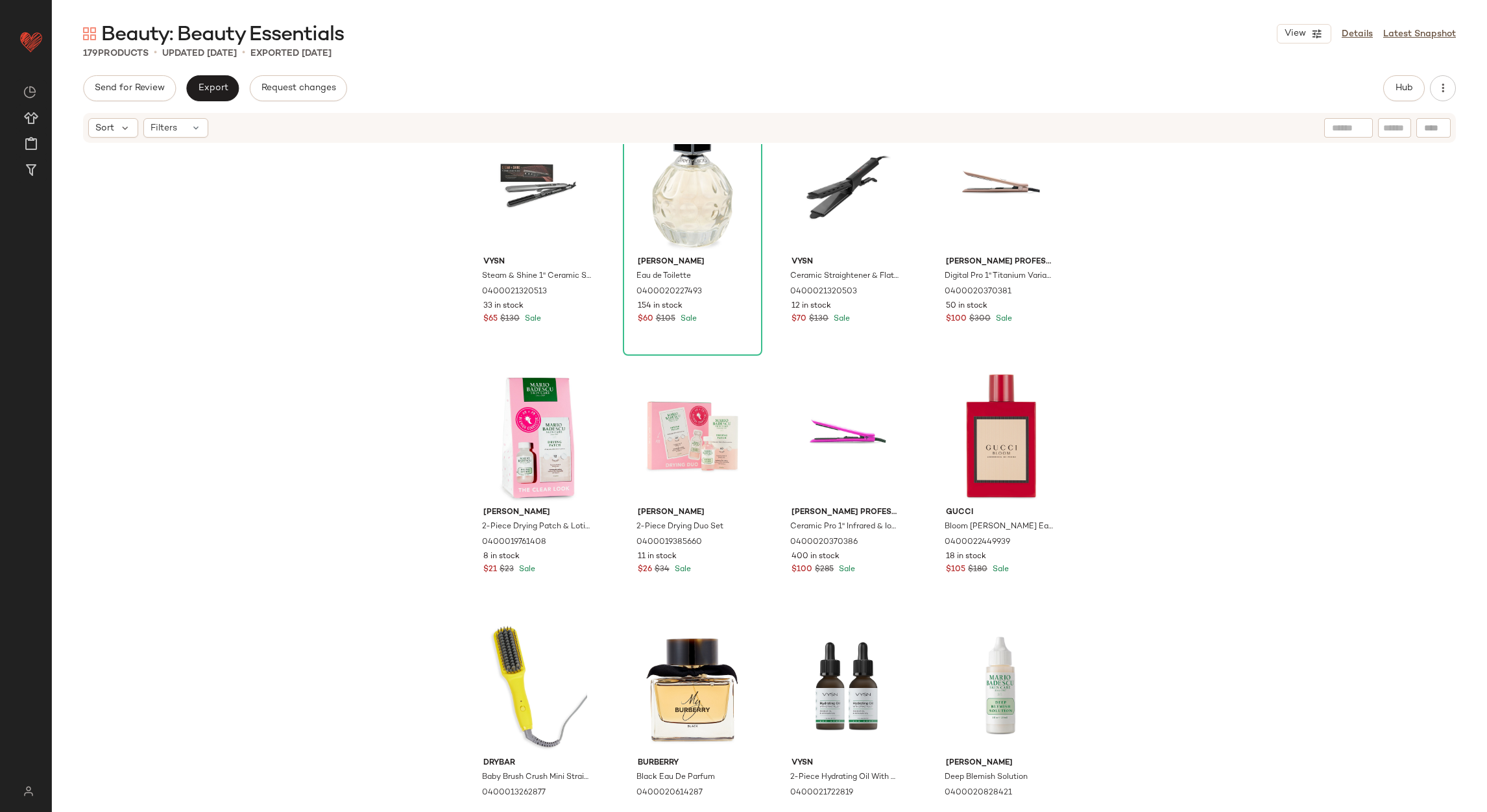
scroll to position [8225, 0]
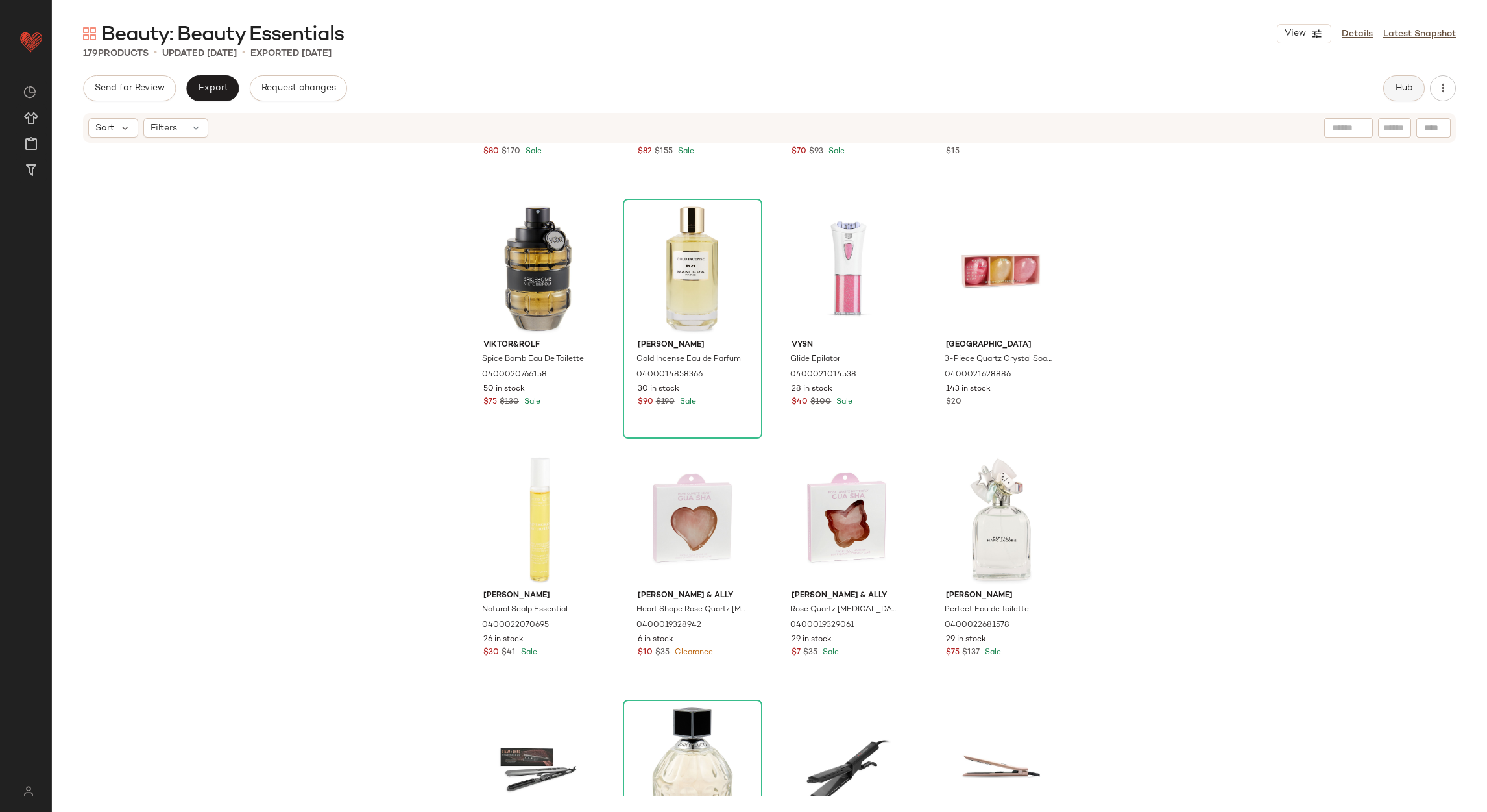
click at [1416, 89] on button "Hub" at bounding box center [1404, 88] width 41 height 26
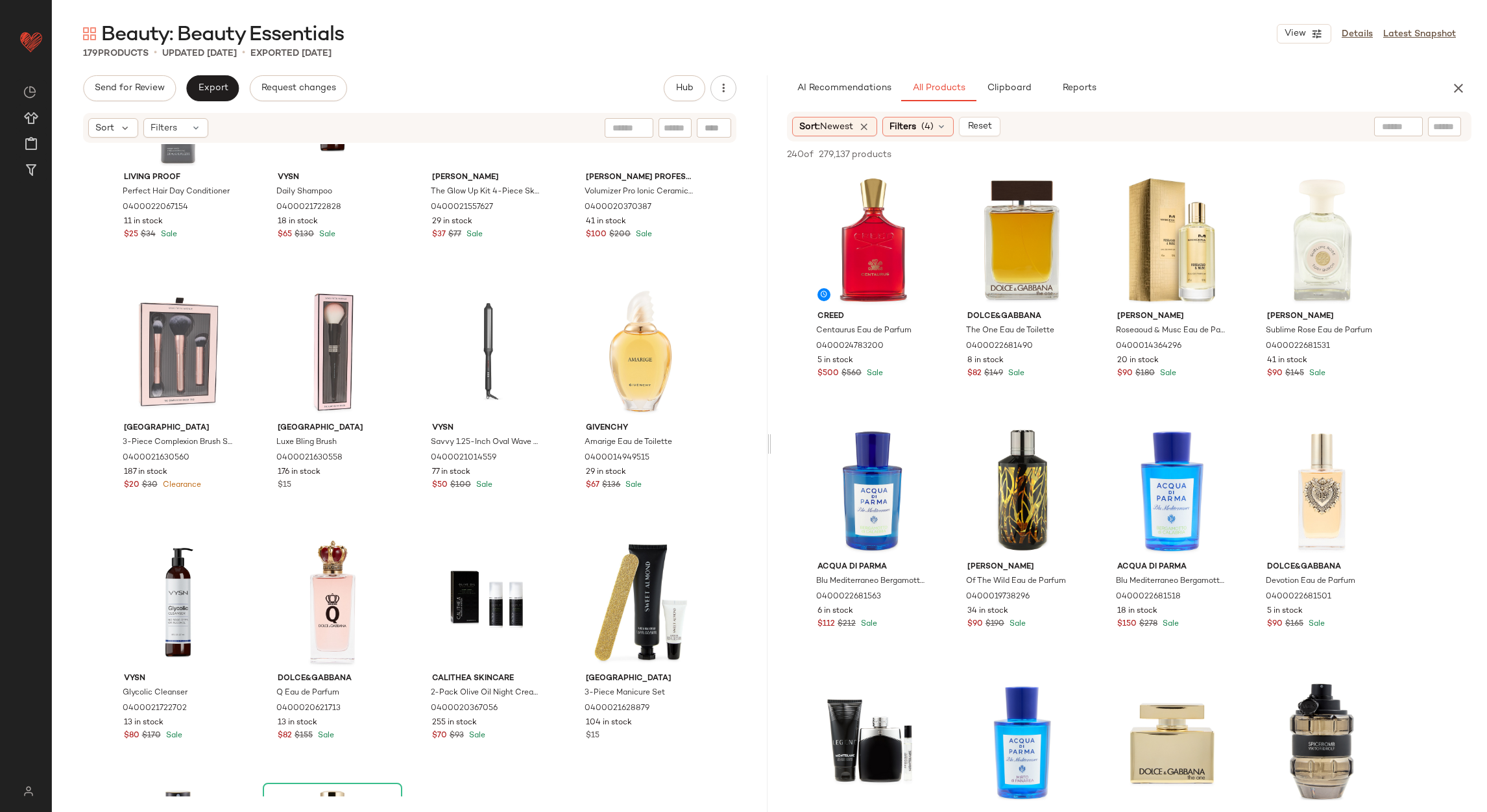
scroll to position [7560, 0]
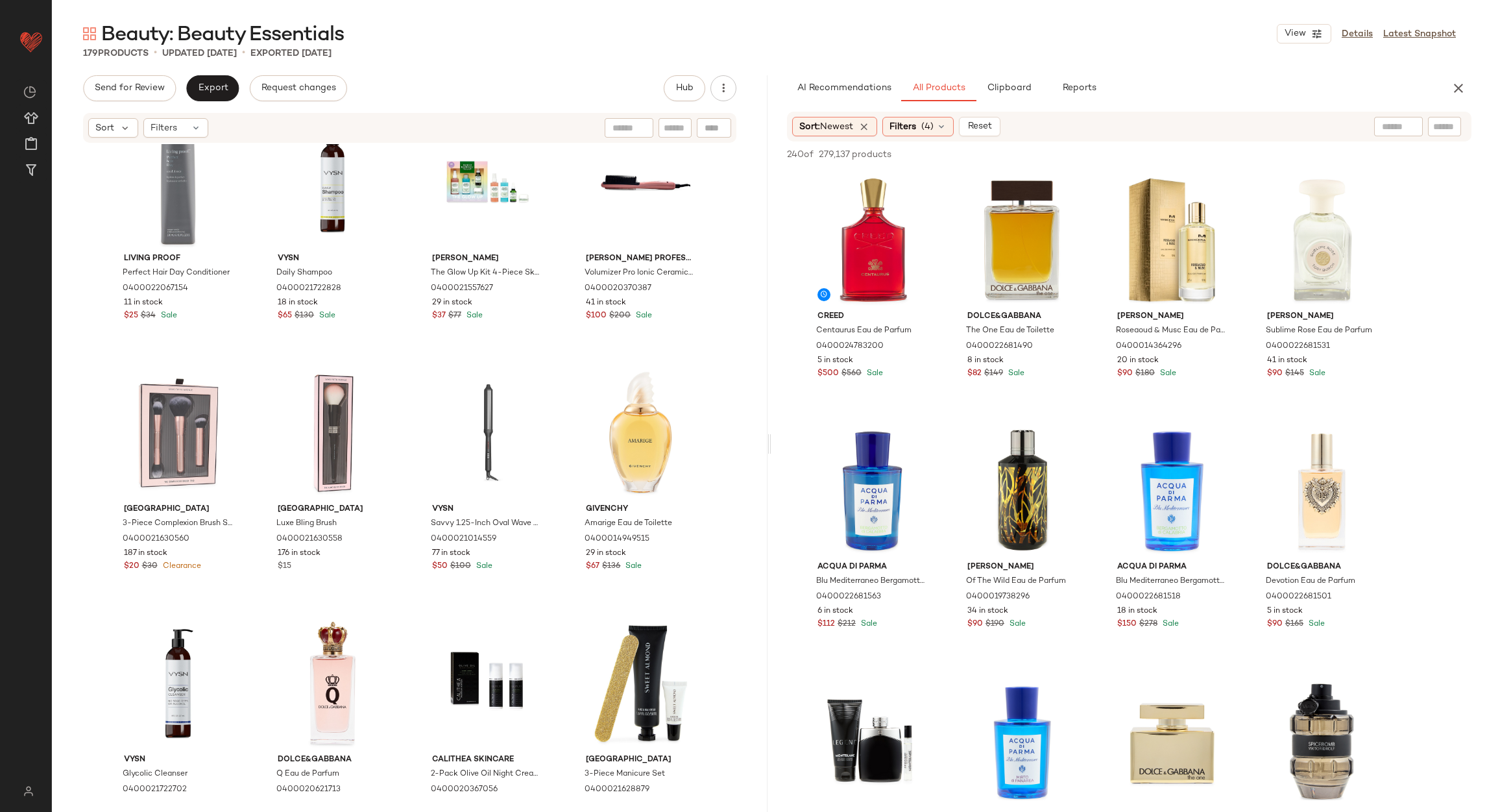
drag, startPoint x: 769, startPoint y: 406, endPoint x: 784, endPoint y: 319, distance: 88.3
click at [784, 319] on div "Send for Review Export Request changes Hub Sort Filters Living Proof Perfect Ha…" at bounding box center [769, 443] width 1435 height 736
drag, startPoint x: 749, startPoint y: 502, endPoint x: 746, endPoint y: 510, distance: 8.5
click at [749, 503] on div "Living Proof Perfect Hair Day Conditioner 0400022067154 11 in stock $25 $34 Sal…" at bounding box center [409, 470] width 716 height 652
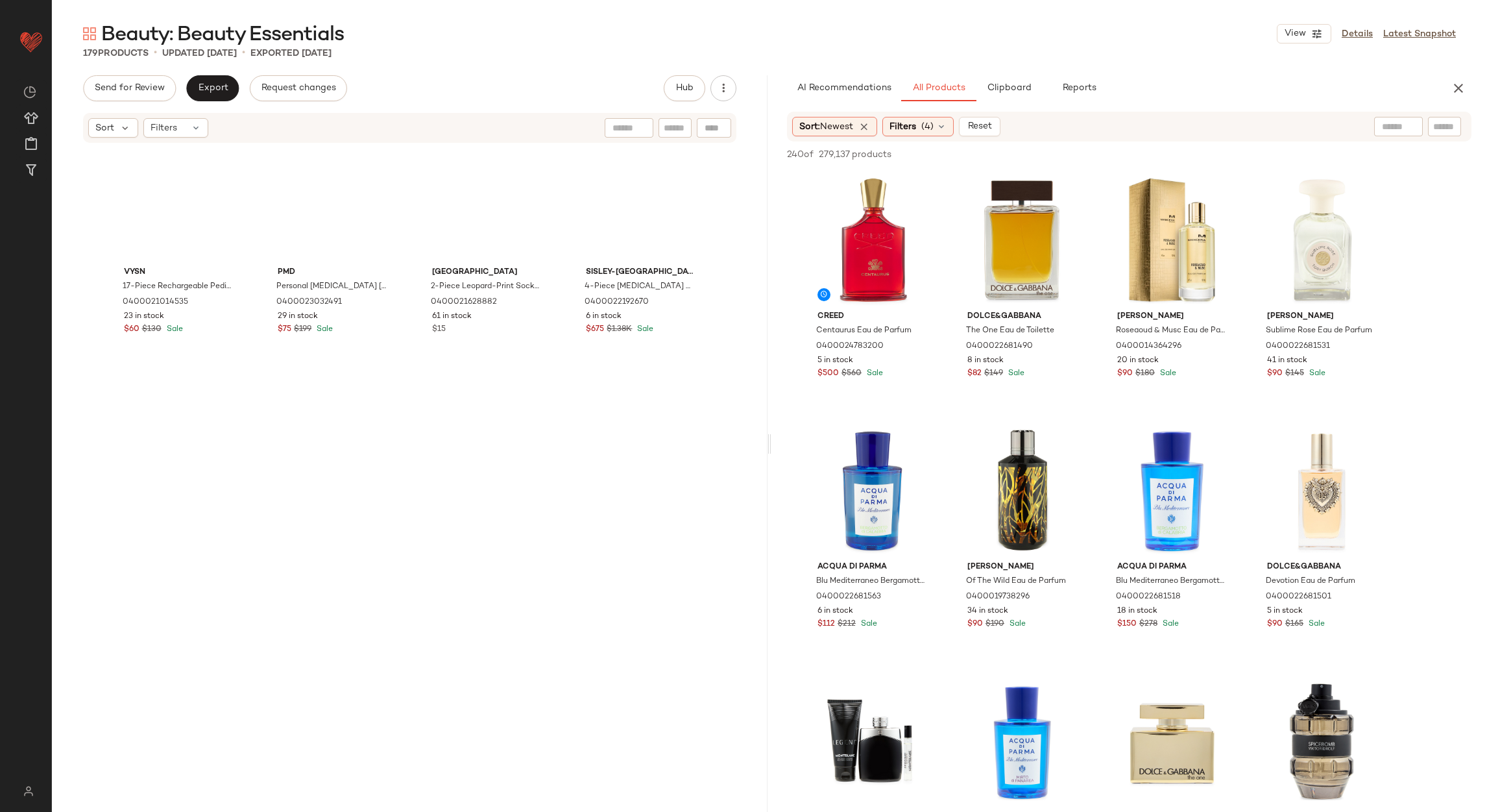
scroll to position [0, 0]
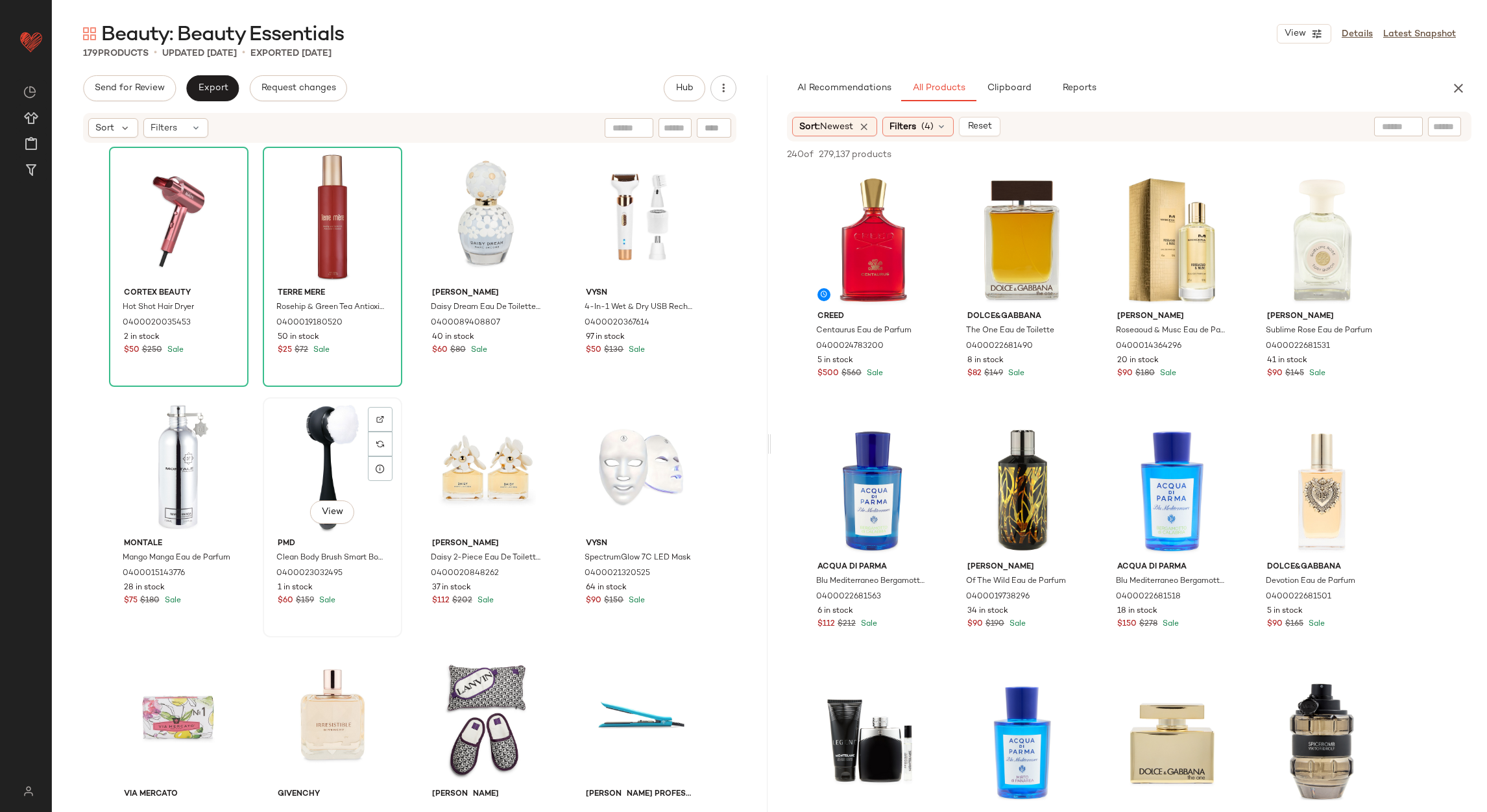
drag, startPoint x: 313, startPoint y: 457, endPoint x: 304, endPoint y: 425, distance: 33.2
click at [313, 456] on div "View" at bounding box center [333, 467] width 131 height 131
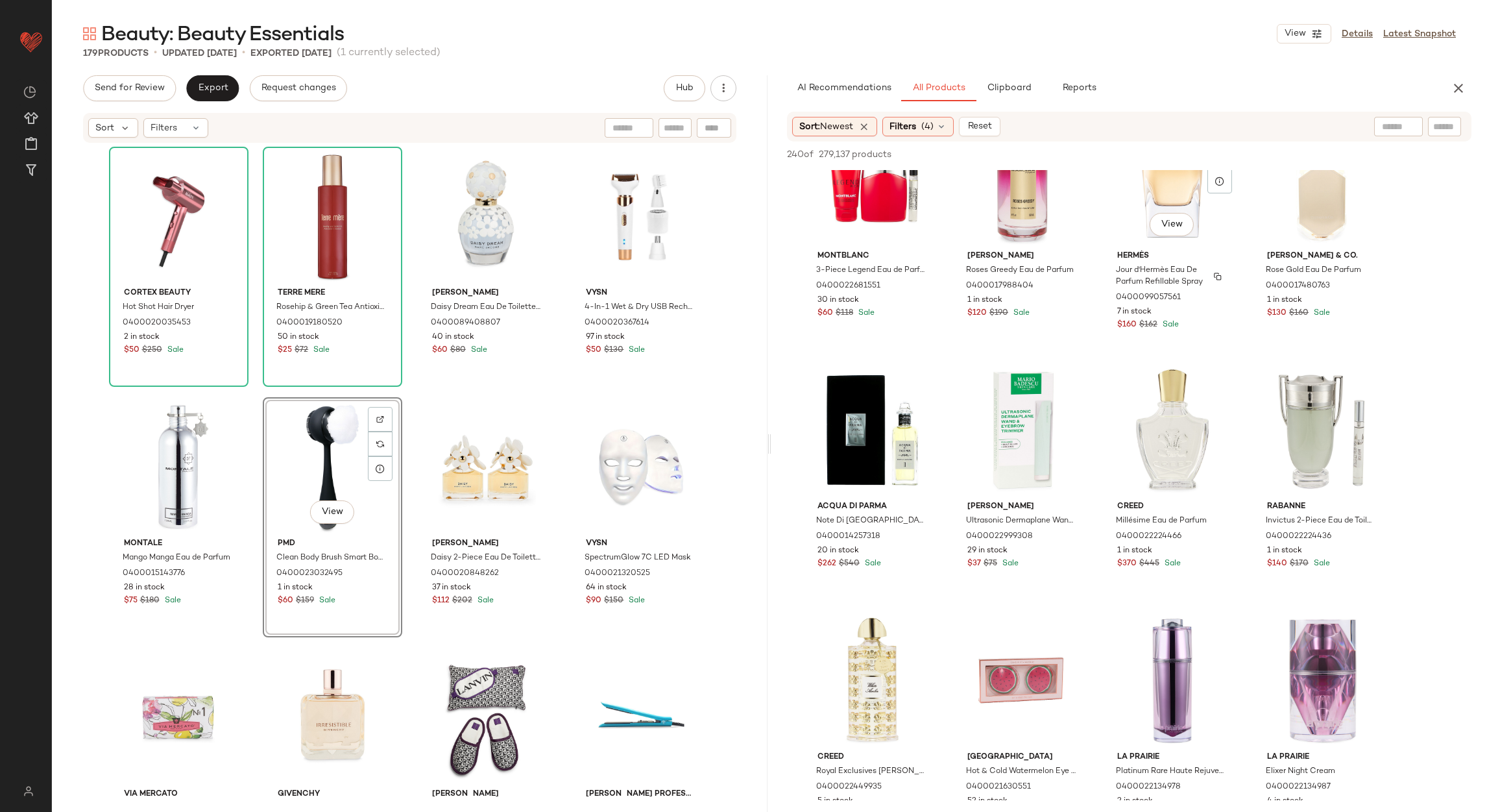
scroll to position [1168, 0]
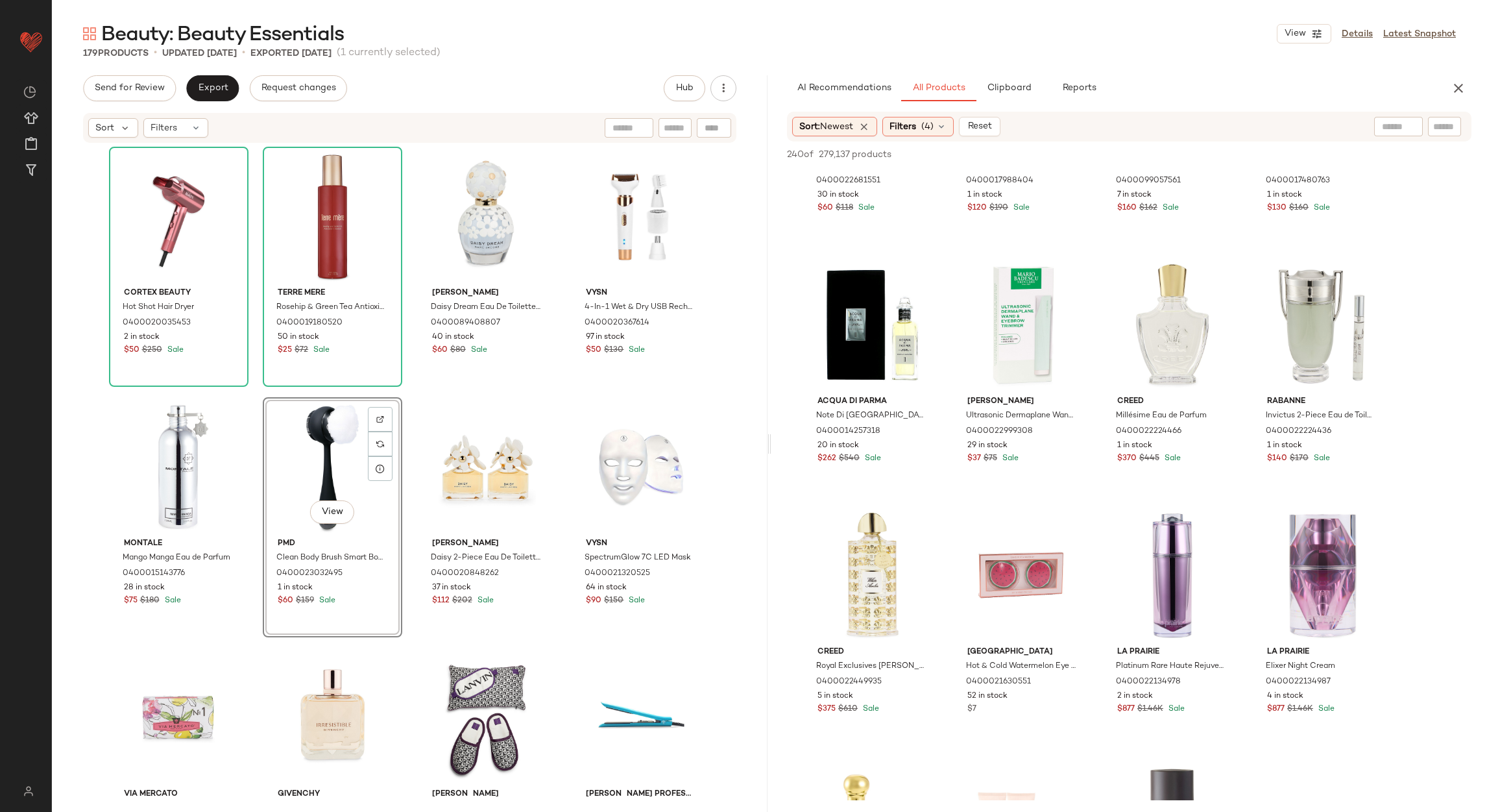
click at [574, 390] on div "Cortex Beauty Hot Shot Hair Dryer 0400020035453 2 in stock $50 $250 Sale Terre …" at bounding box center [410, 471] width 603 height 650
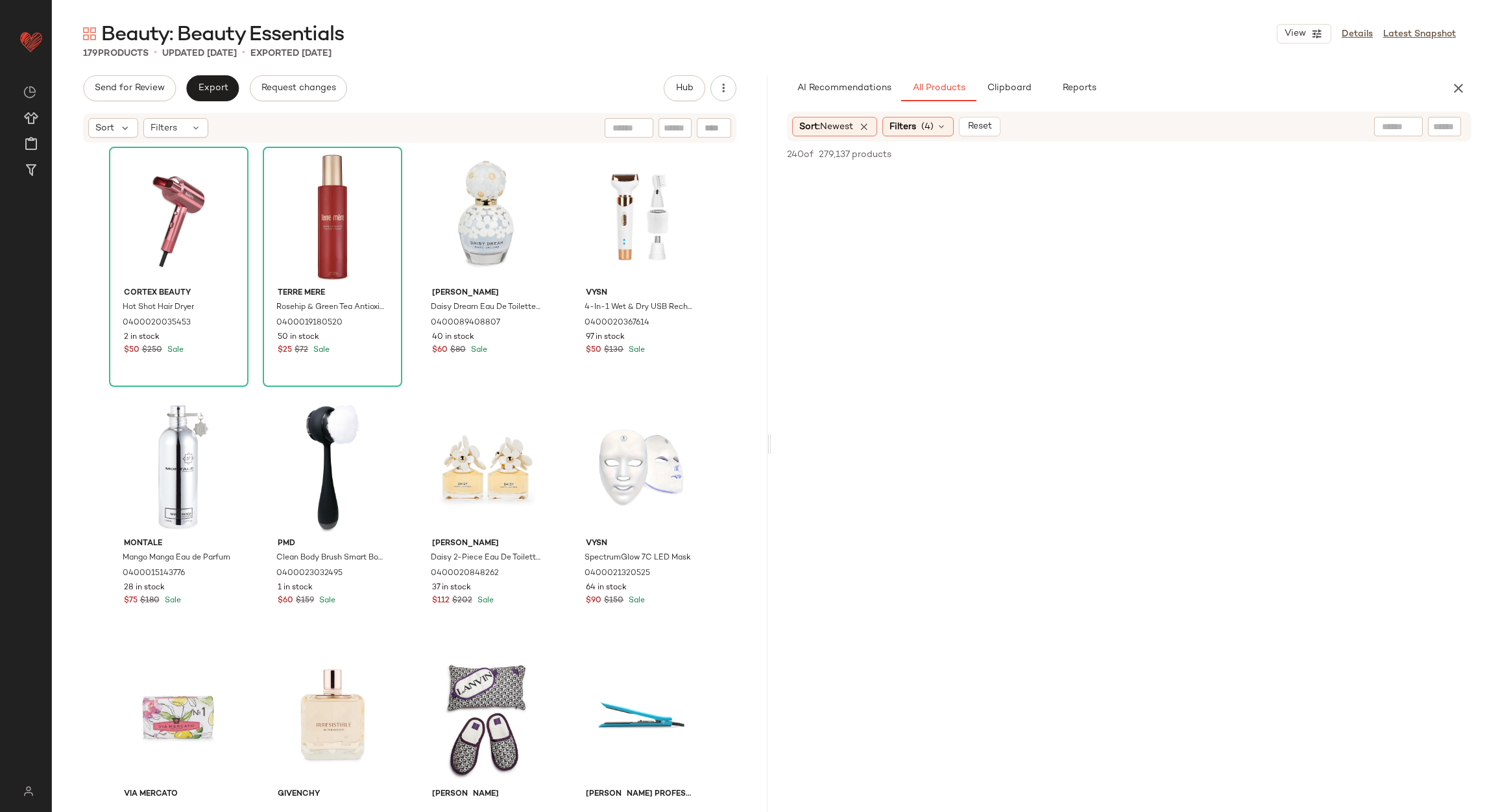
scroll to position [5938, 0]
click at [247, 422] on div "Cortex Beauty Hot Shot Hair Dryer 0400020035453 2 in stock $50 $250 Sale Terre …" at bounding box center [410, 471] width 603 height 650
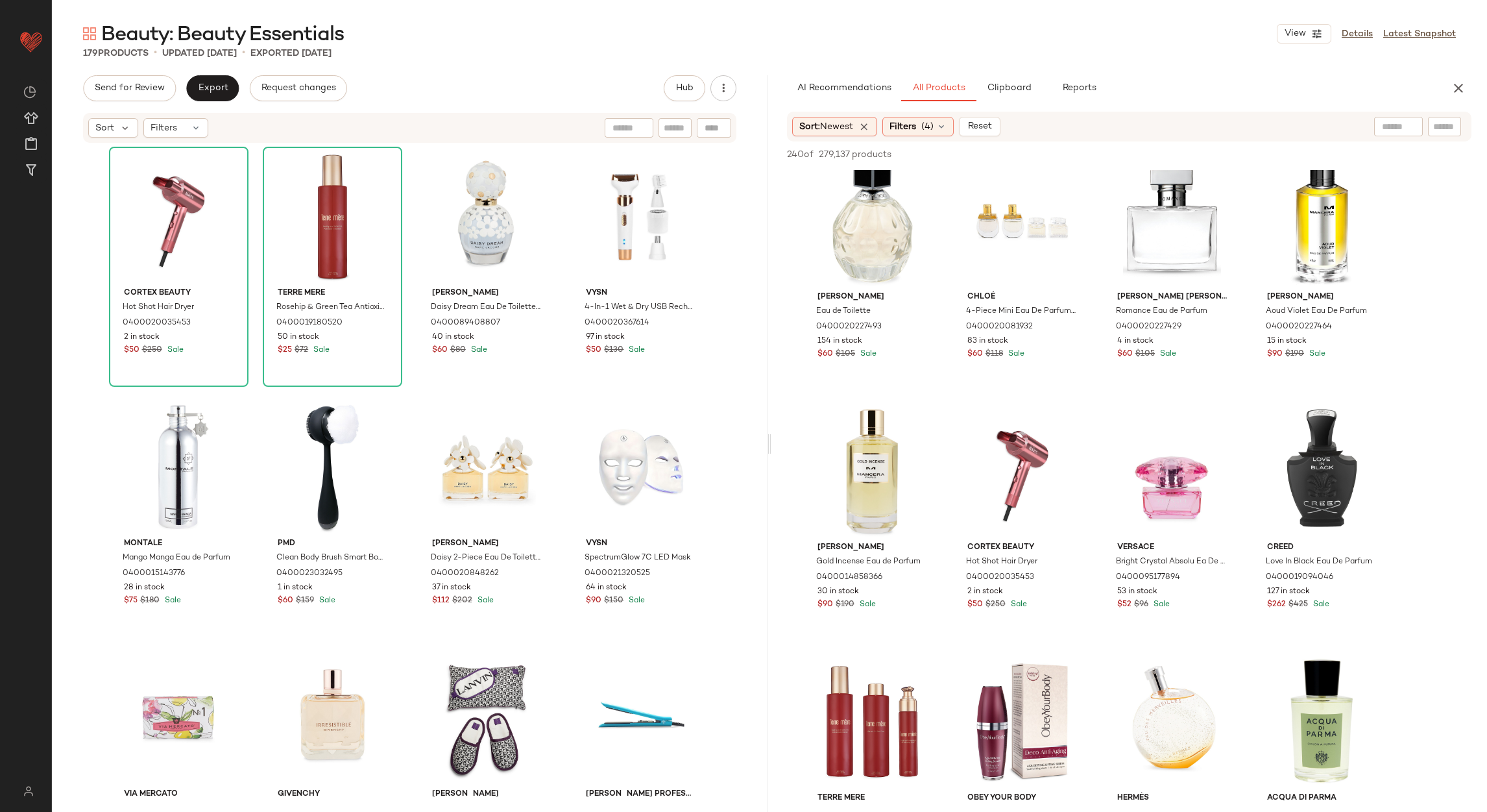
scroll to position [3406, 0]
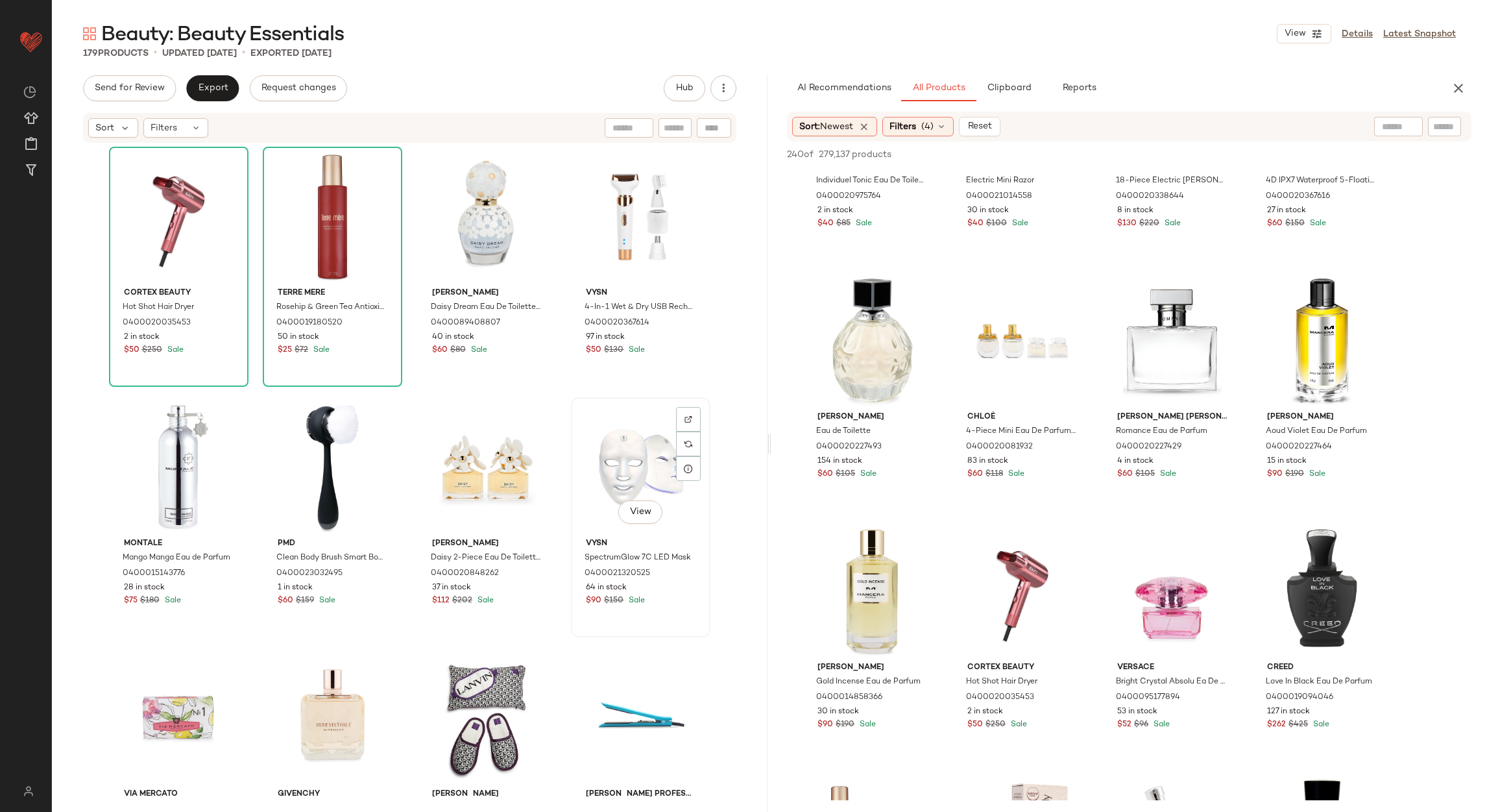
click at [572, 406] on div "View vysn SpectrumGlow 7C LED Mask 0400021320525 64 in stock $90 $150 Sale" at bounding box center [641, 517] width 137 height 237
click at [321, 484] on div "View" at bounding box center [333, 467] width 131 height 131
click at [267, 261] on div "View" at bounding box center [333, 217] width 131 height 131
click at [291, 264] on div "View" at bounding box center [333, 217] width 131 height 131
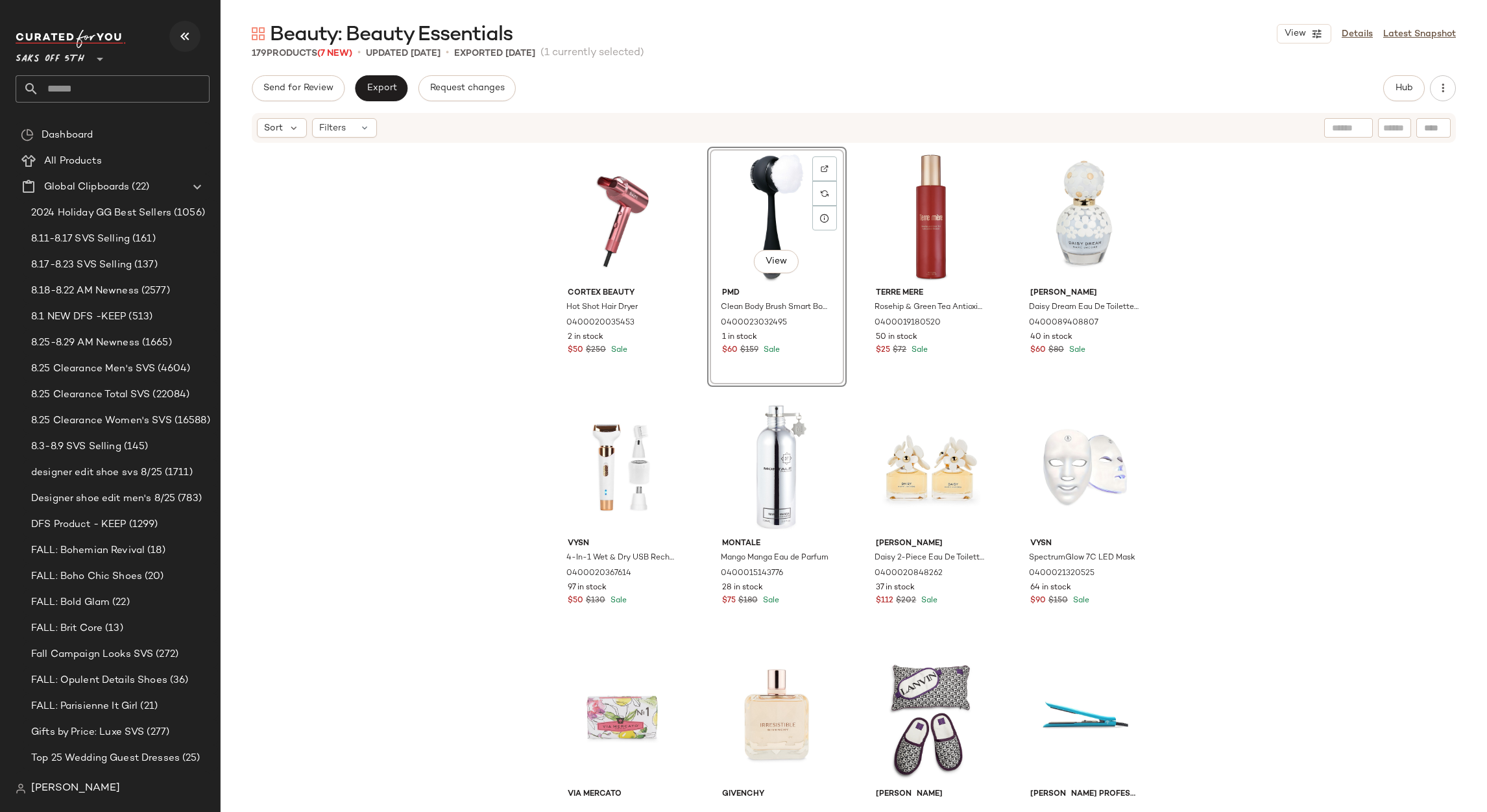
click at [184, 24] on button "button" at bounding box center [185, 36] width 31 height 31
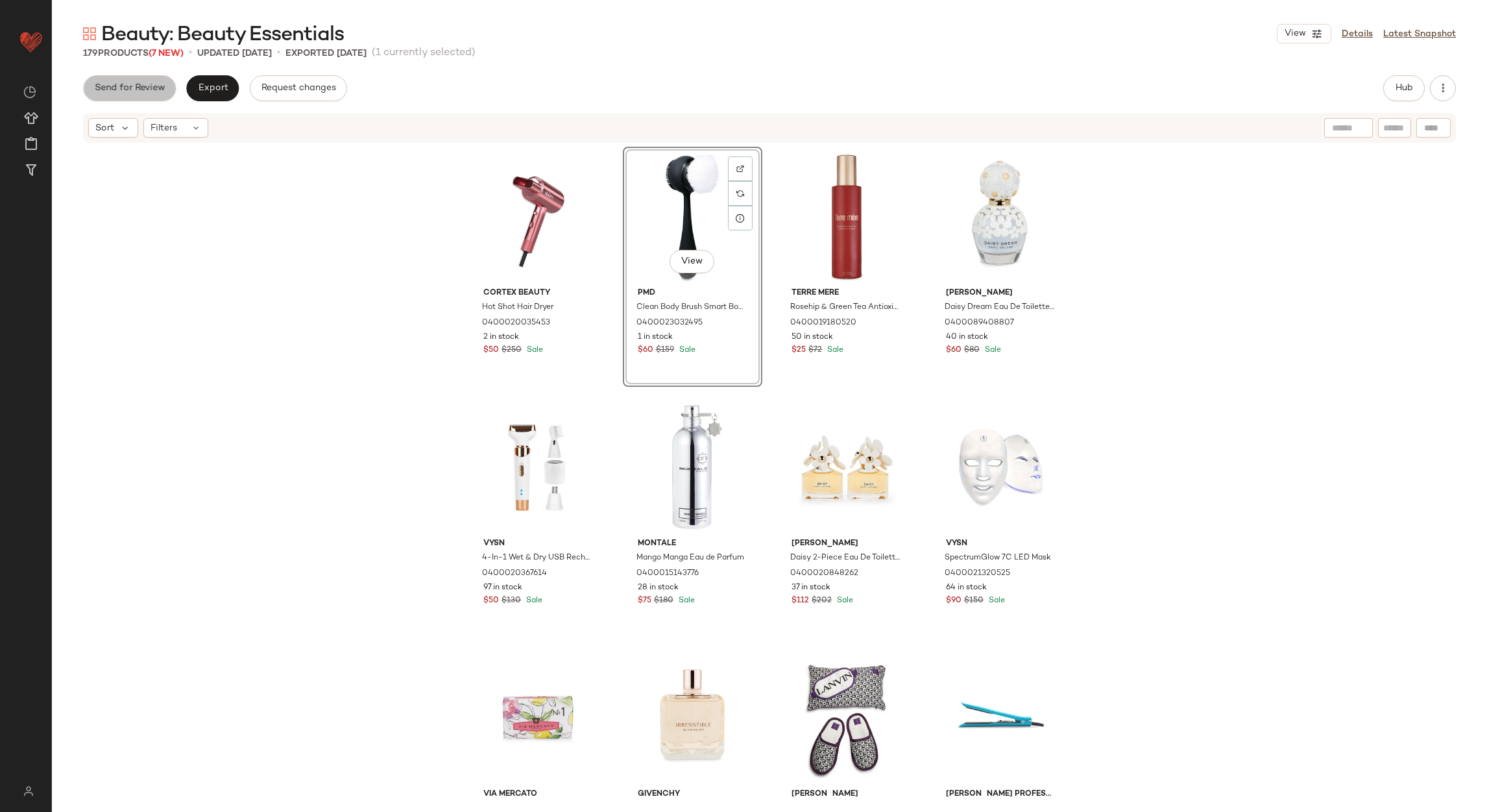
click at [150, 89] on span "Send for Review" at bounding box center [129, 88] width 71 height 10
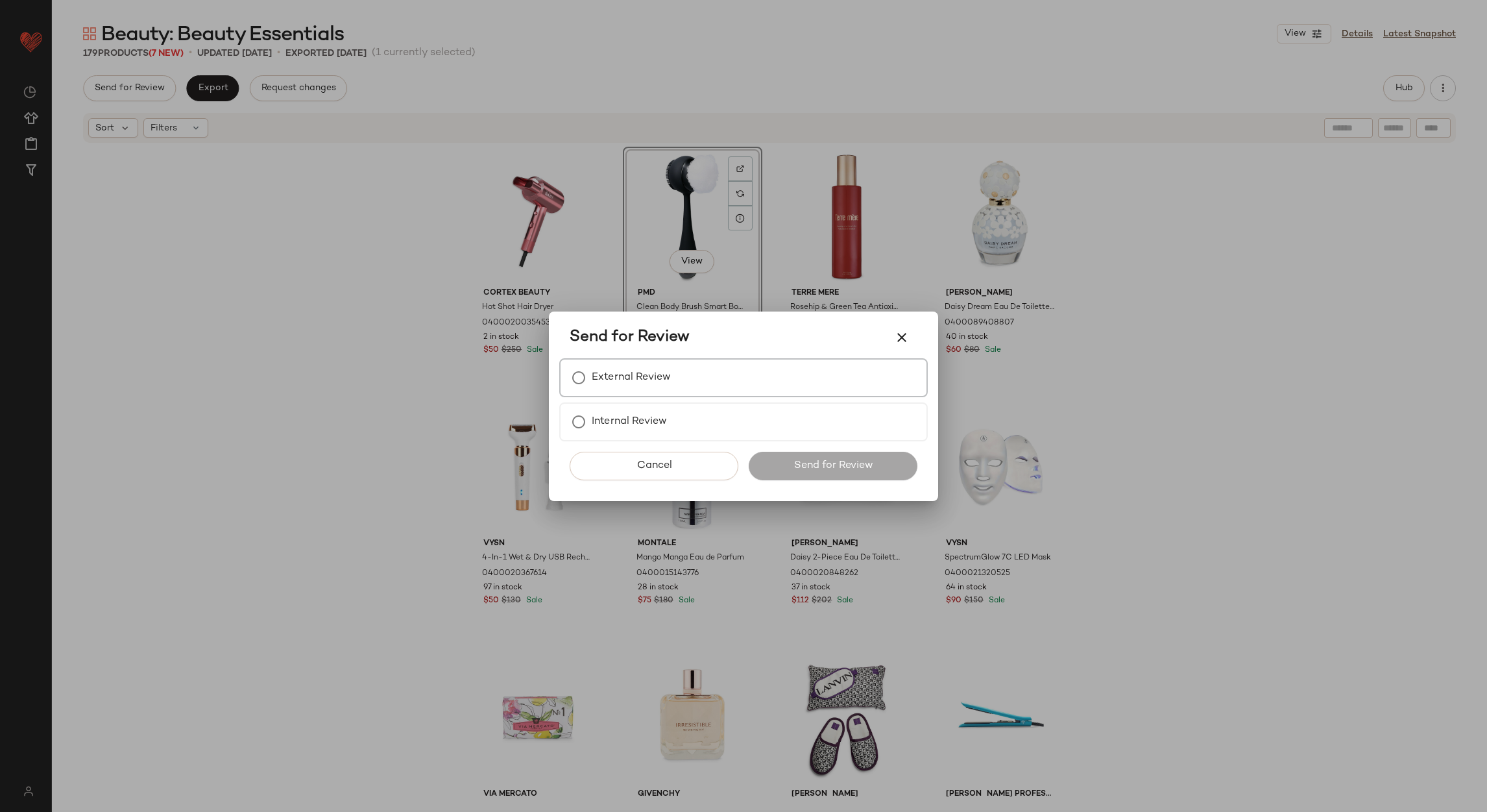
click at [617, 378] on label "External Review" at bounding box center [630, 377] width 79 height 26
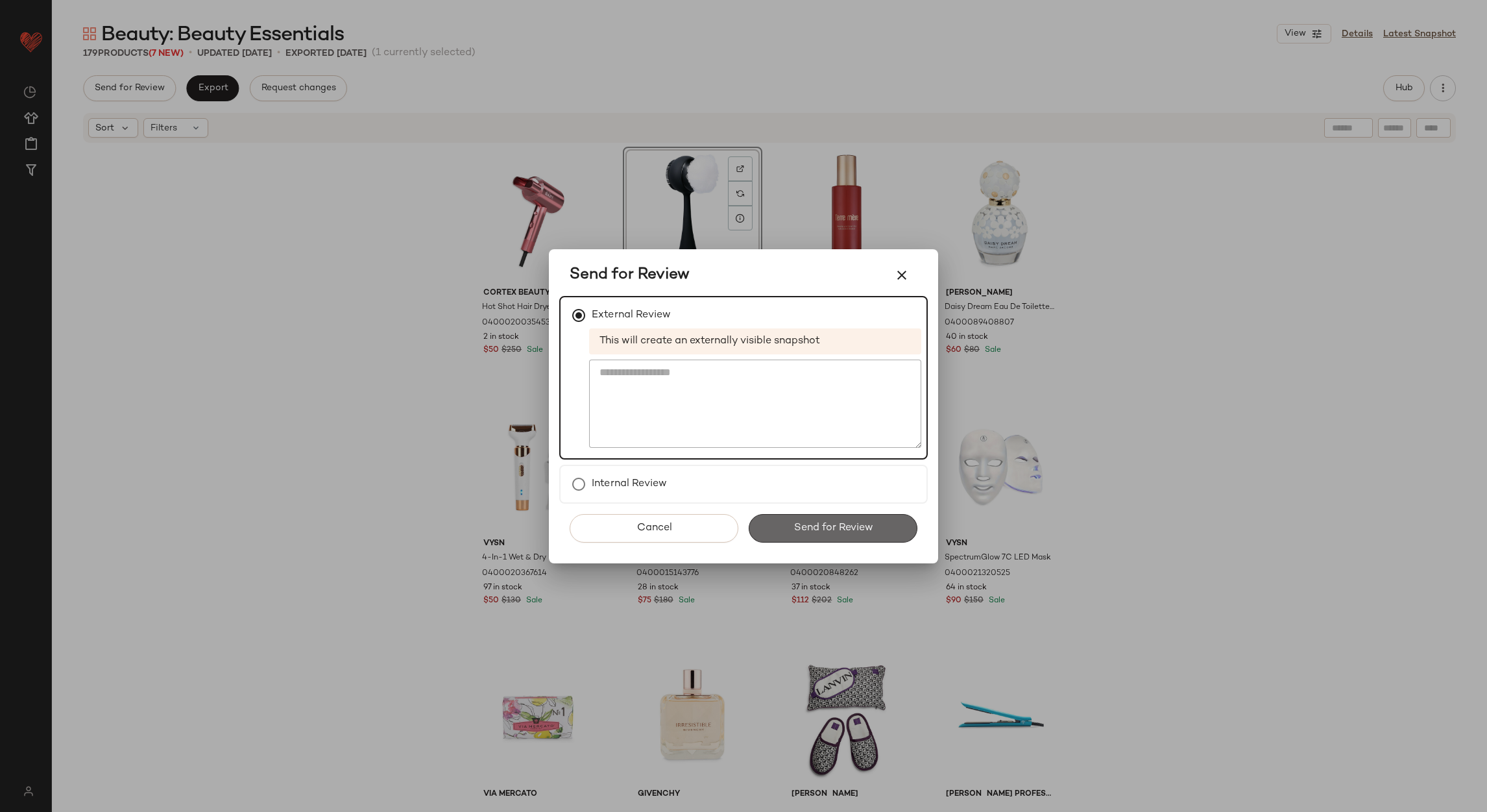
click at [812, 515] on button "Send for Review" at bounding box center [833, 529] width 169 height 29
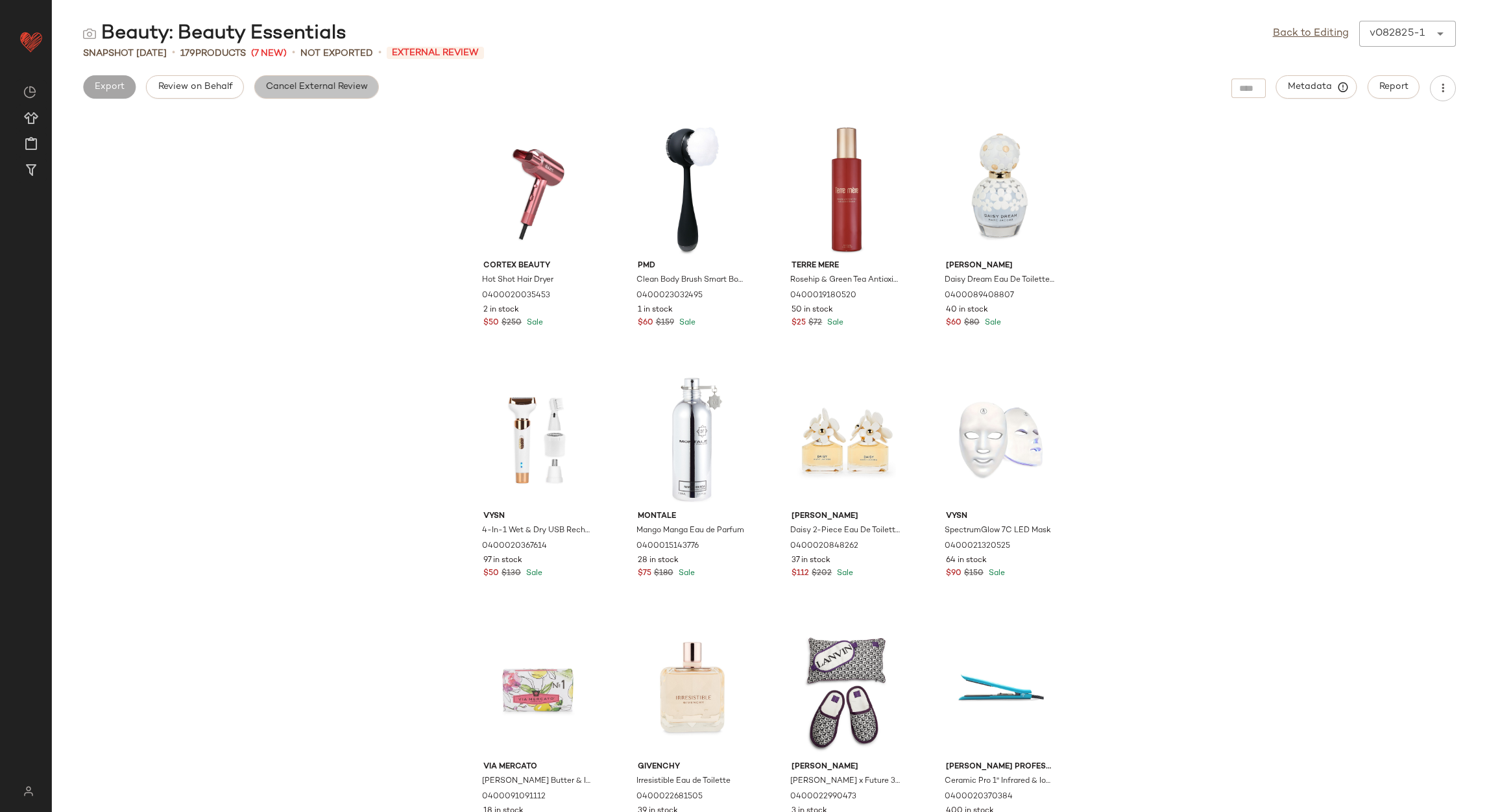
click at [291, 87] on span "Cancel External Review" at bounding box center [316, 87] width 103 height 10
click at [1325, 29] on link "Back to Editing" at bounding box center [1310, 34] width 76 height 16
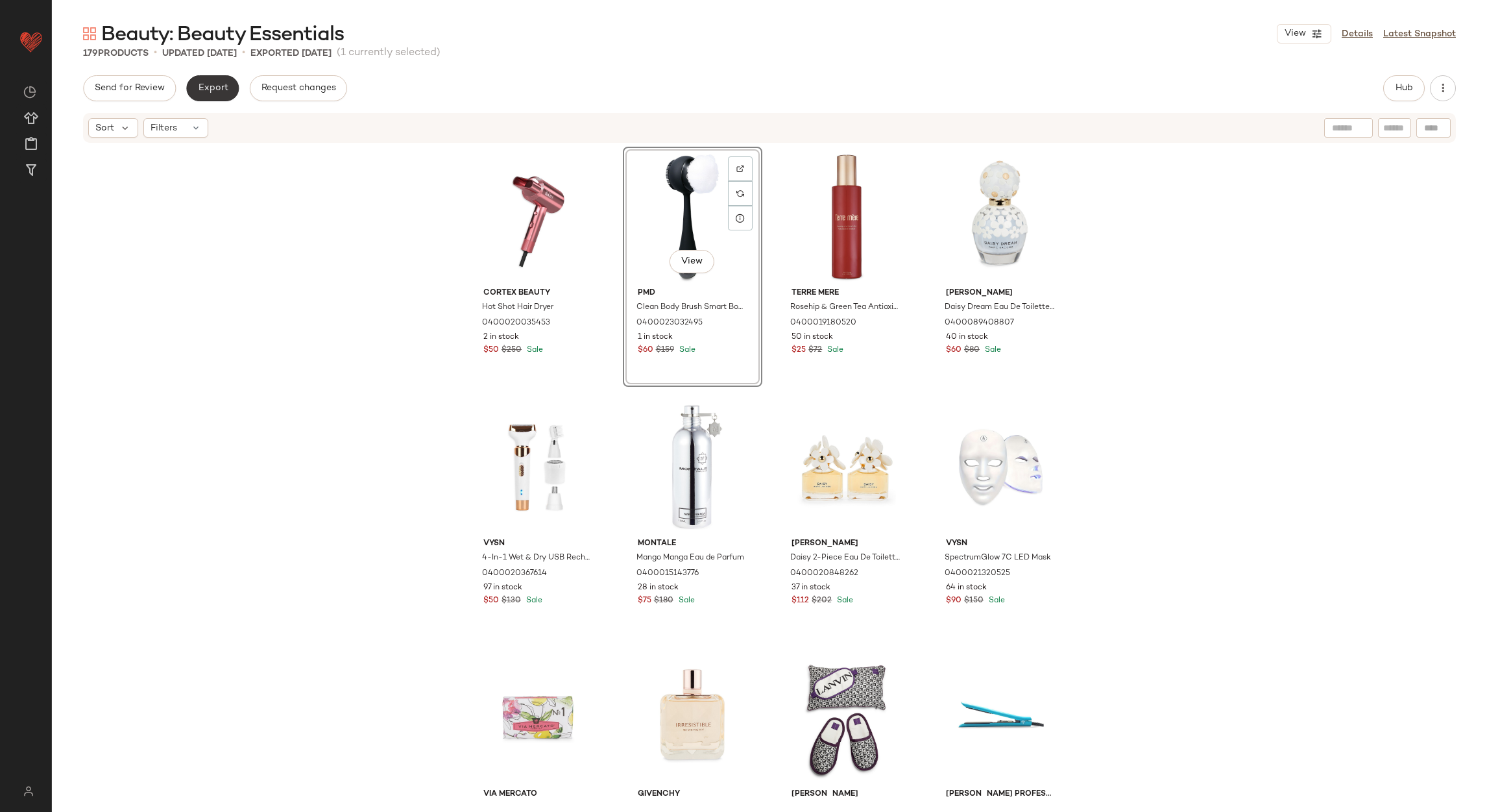
click at [212, 90] on span "Export" at bounding box center [213, 88] width 30 height 10
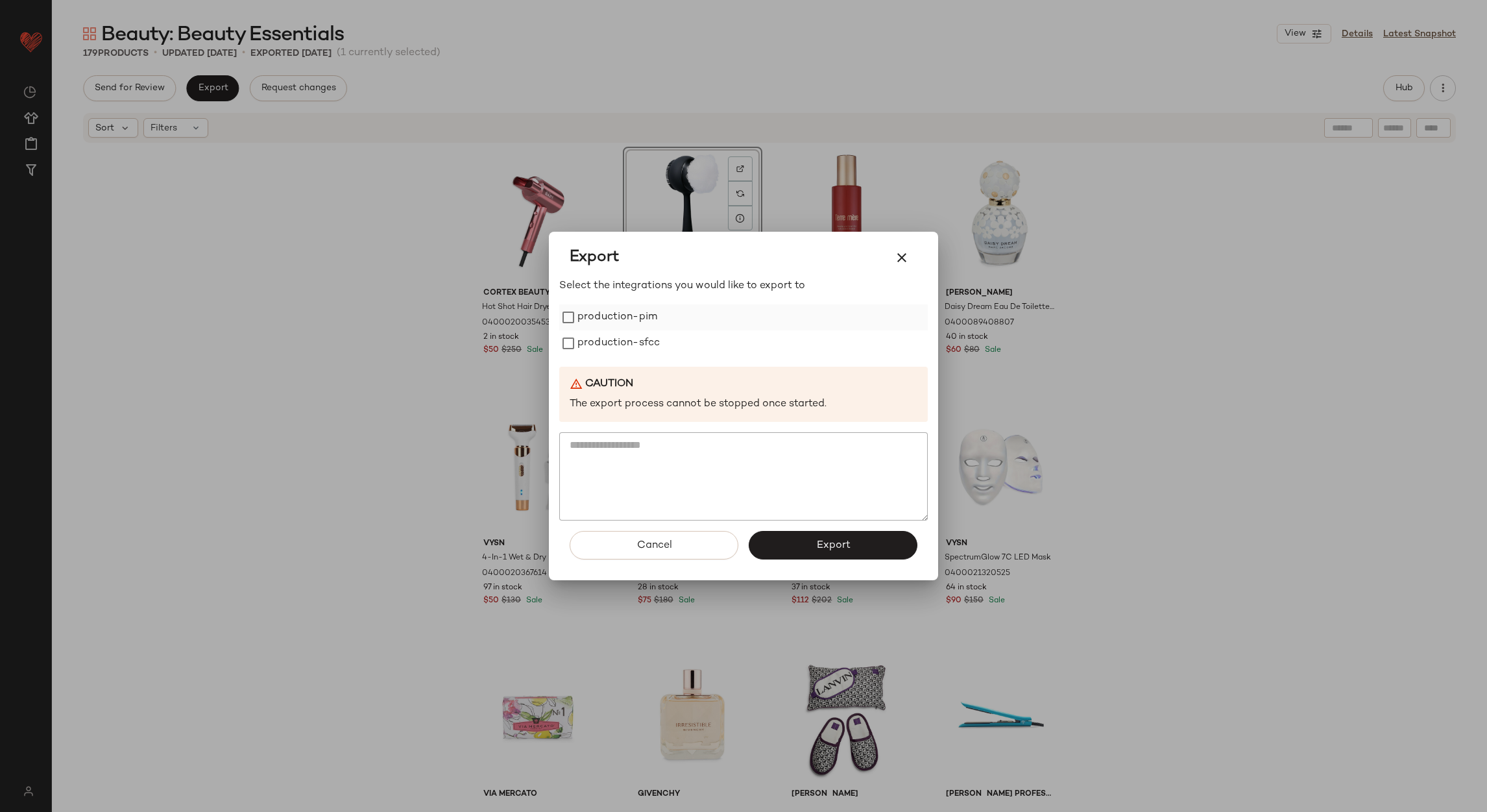
click at [664, 318] on div "production-pim" at bounding box center [744, 317] width 369 height 26
click at [616, 314] on label "production-pim" at bounding box center [618, 317] width 80 height 26
click at [599, 342] on label "production-sfcc" at bounding box center [619, 343] width 83 height 26
click at [834, 552] on span "Export" at bounding box center [833, 545] width 34 height 12
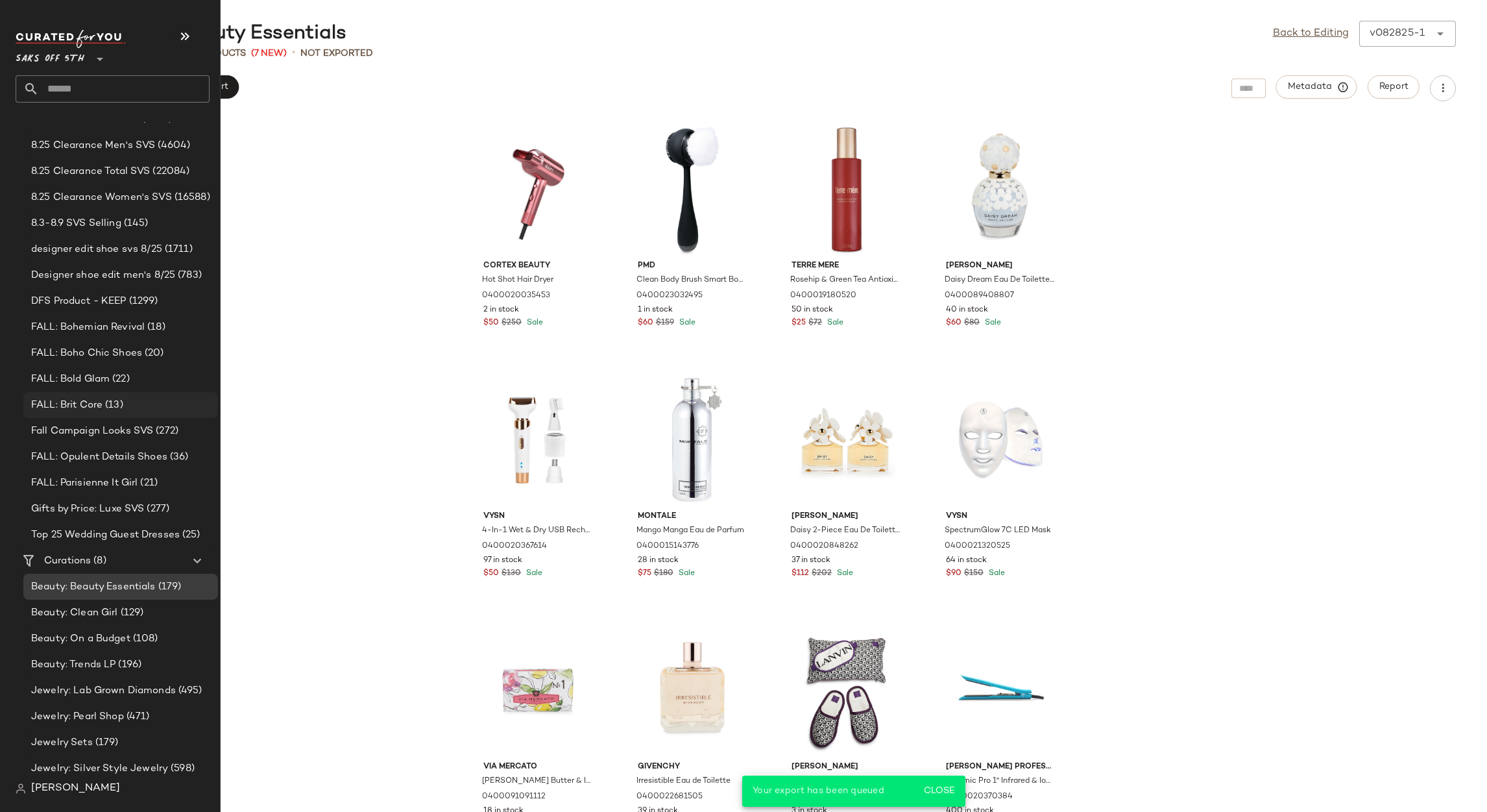
scroll to position [228, 0]
click at [93, 612] on span "Beauty: Clean Girl" at bounding box center [74, 608] width 87 height 15
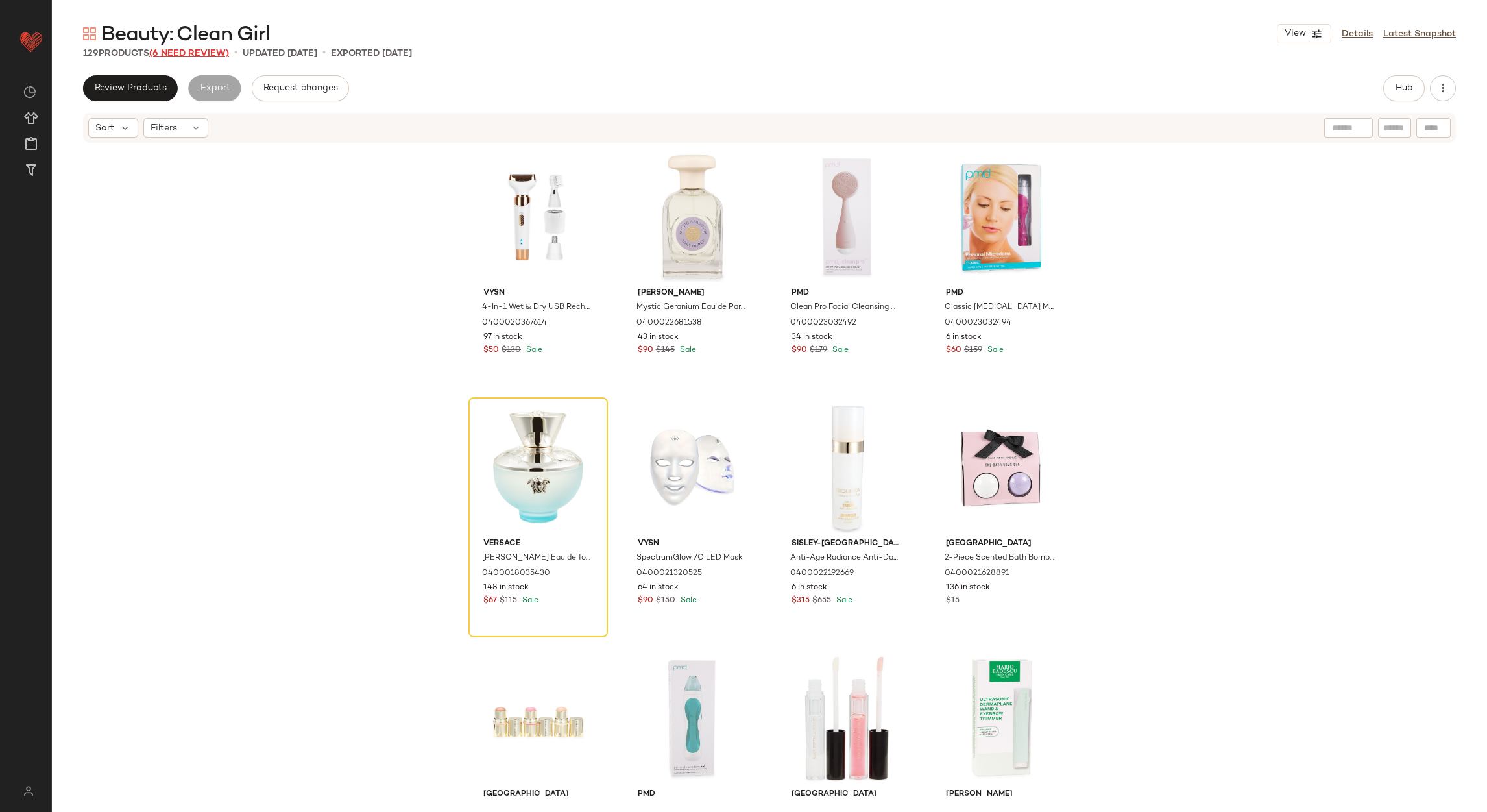
click at [193, 50] on span "(6 Need Review)" at bounding box center [189, 53] width 80 height 10
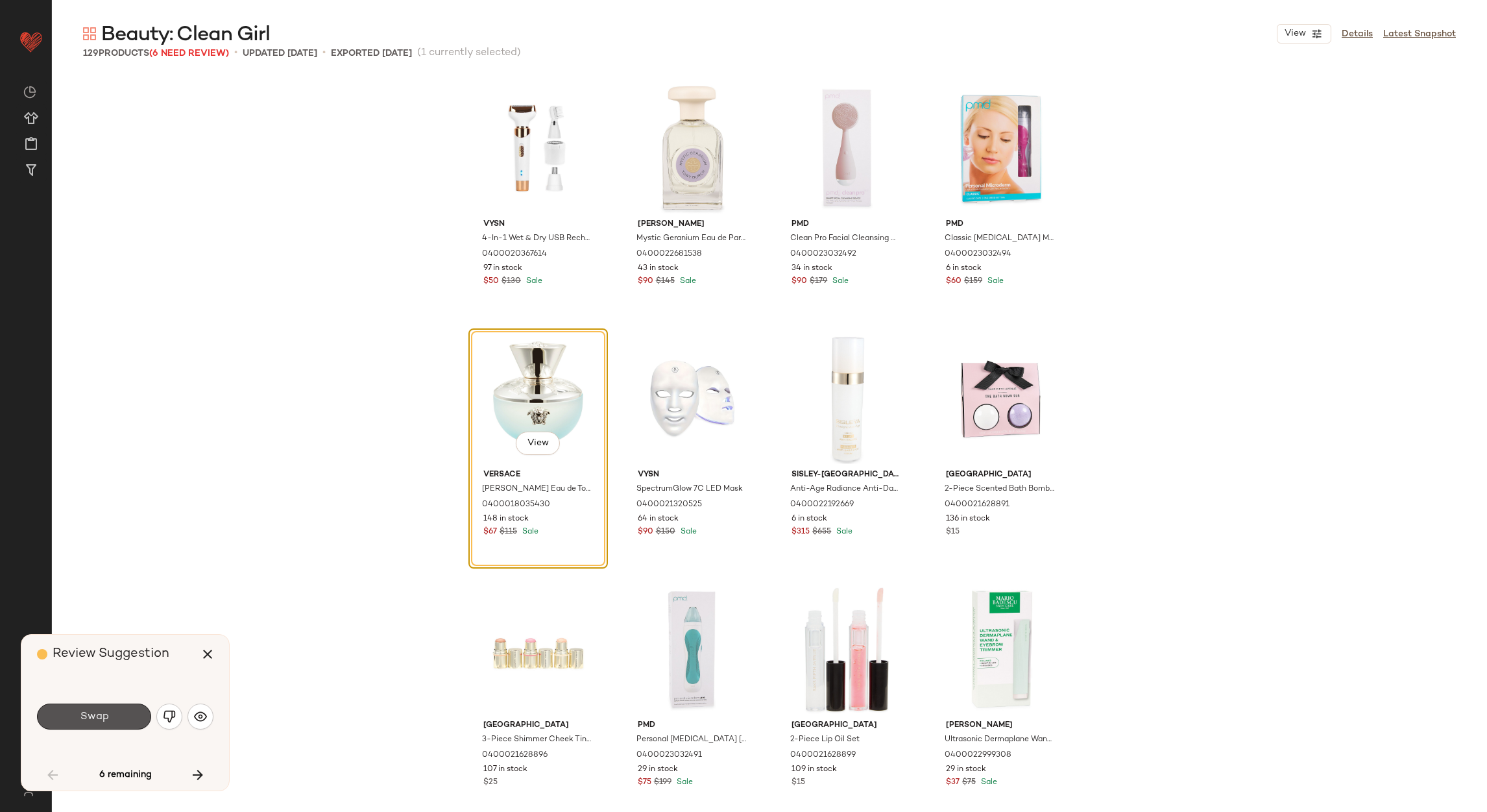
click at [133, 705] on button "Swap" at bounding box center [93, 716] width 114 height 26
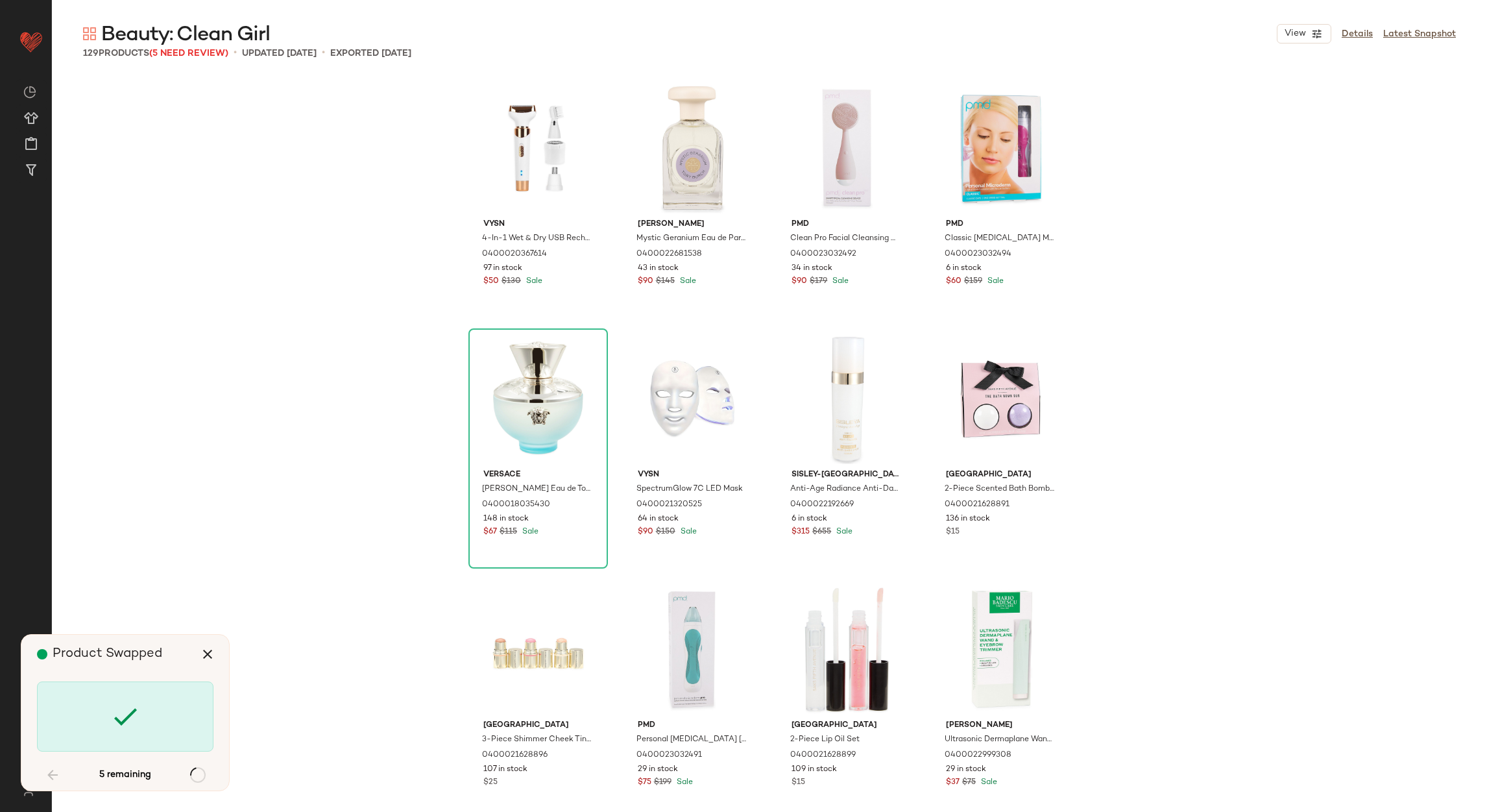
scroll to position [1252, 0]
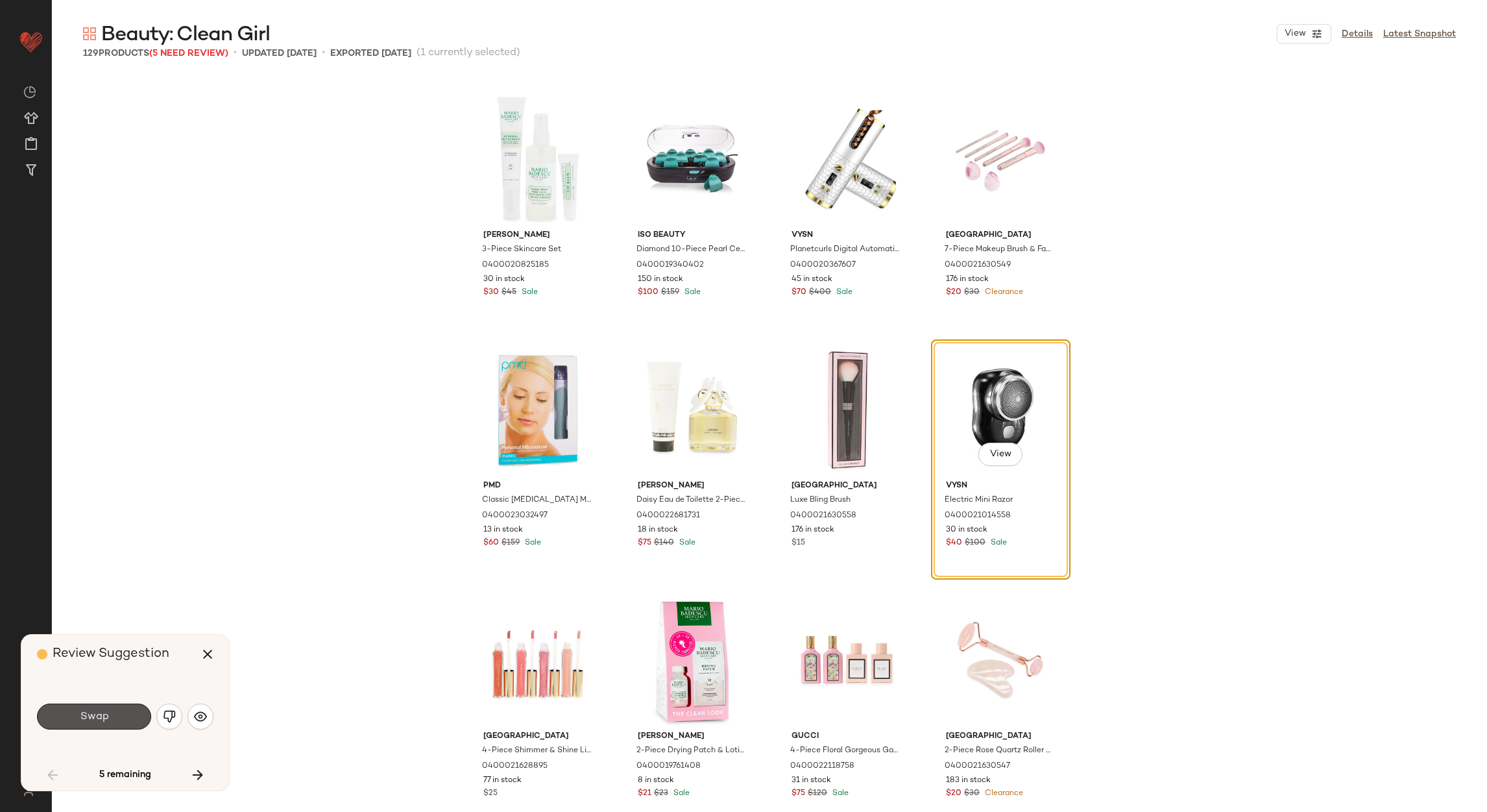
click at [133, 705] on button "Swap" at bounding box center [93, 716] width 114 height 26
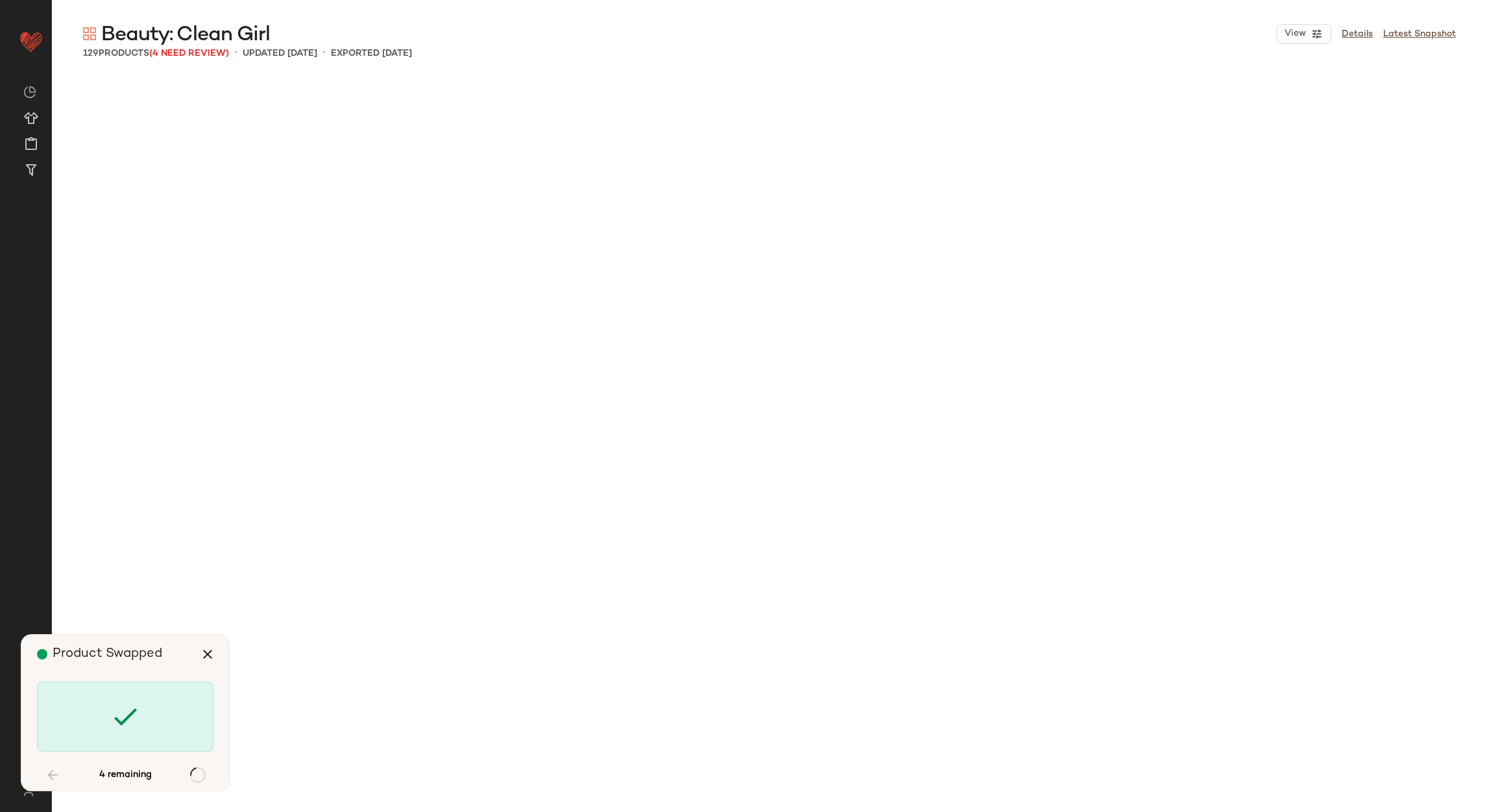
scroll to position [2755, 0]
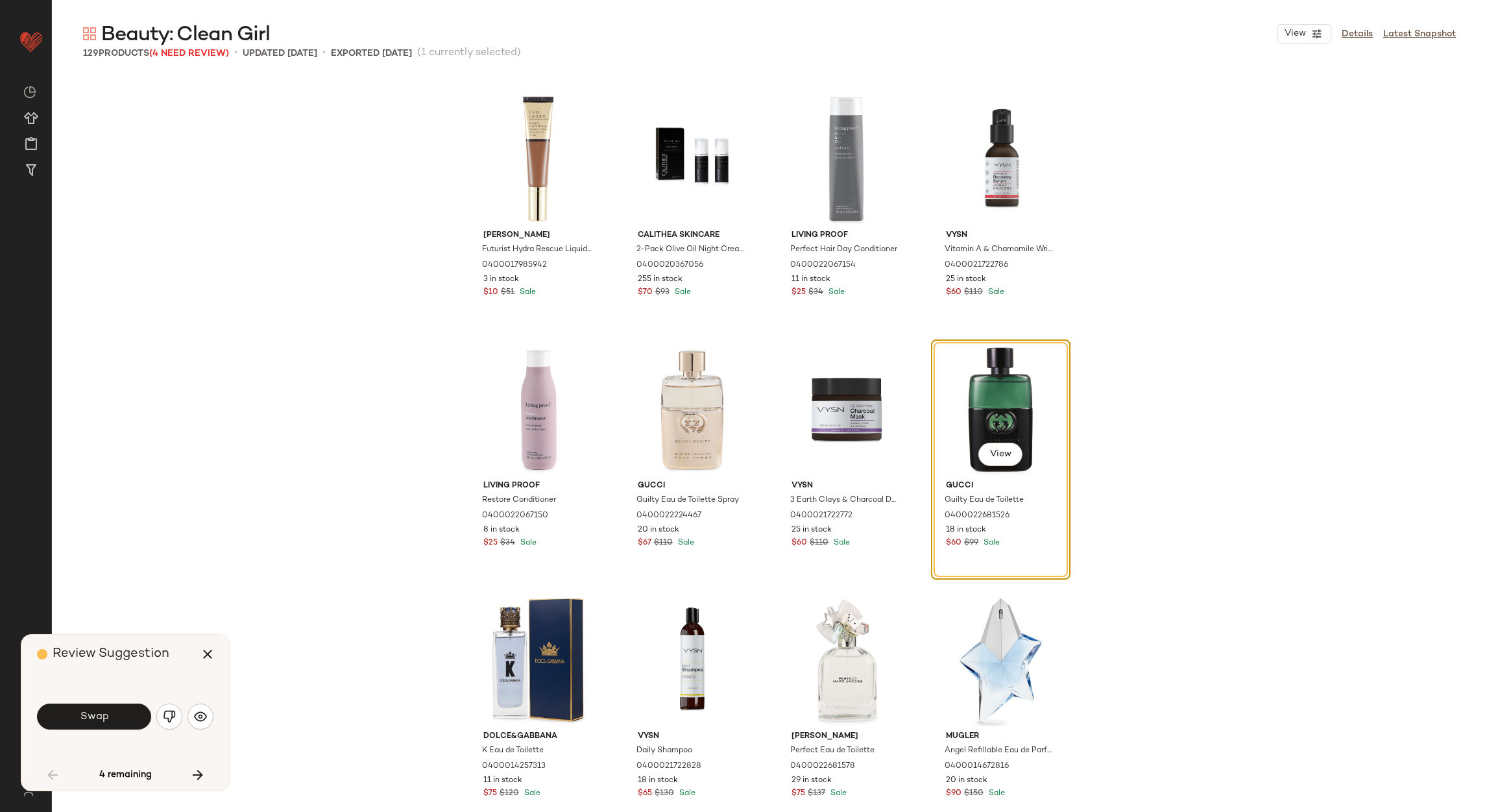
click at [131, 708] on button "Swap" at bounding box center [93, 716] width 114 height 26
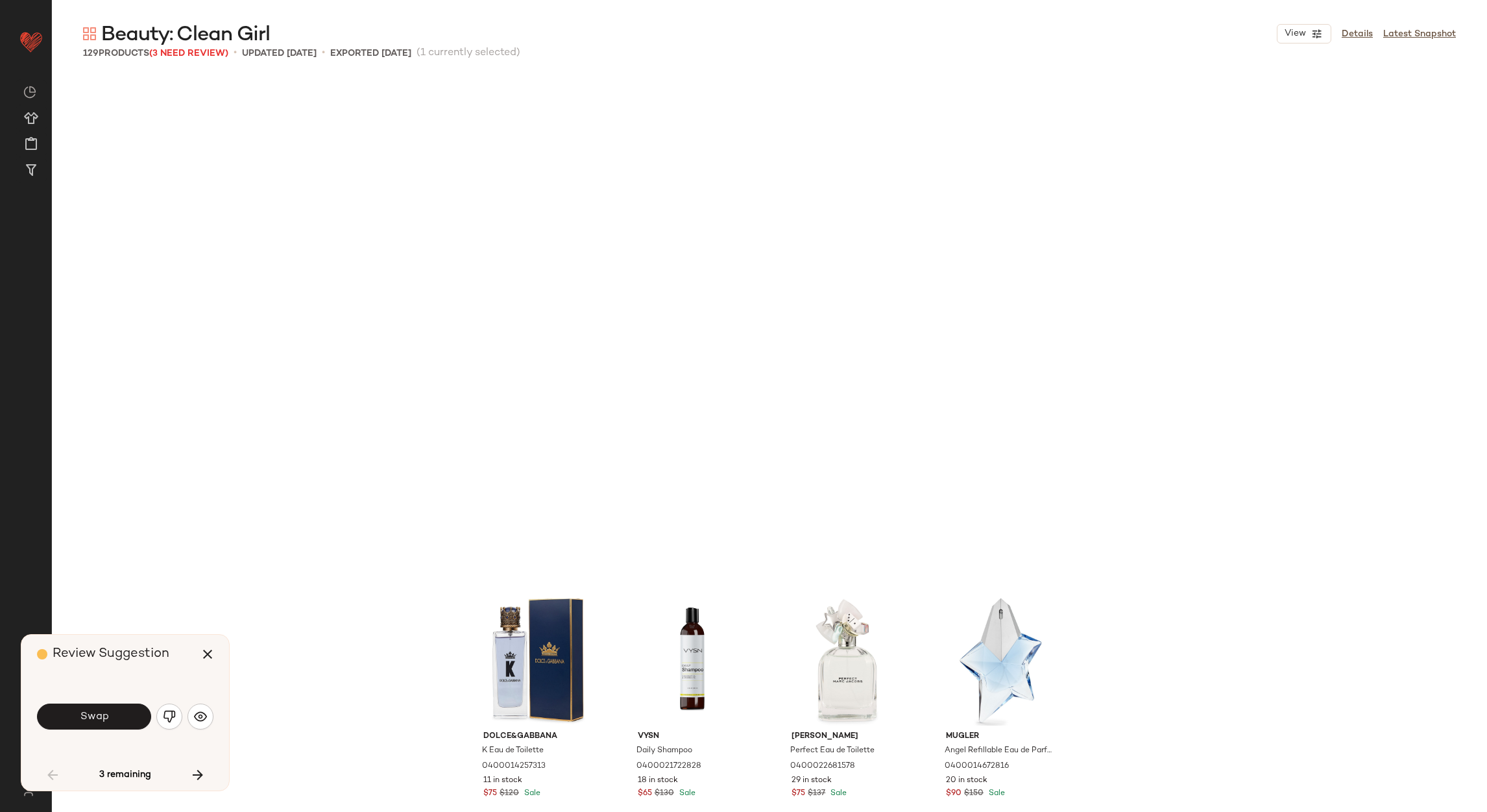
scroll to position [3257, 0]
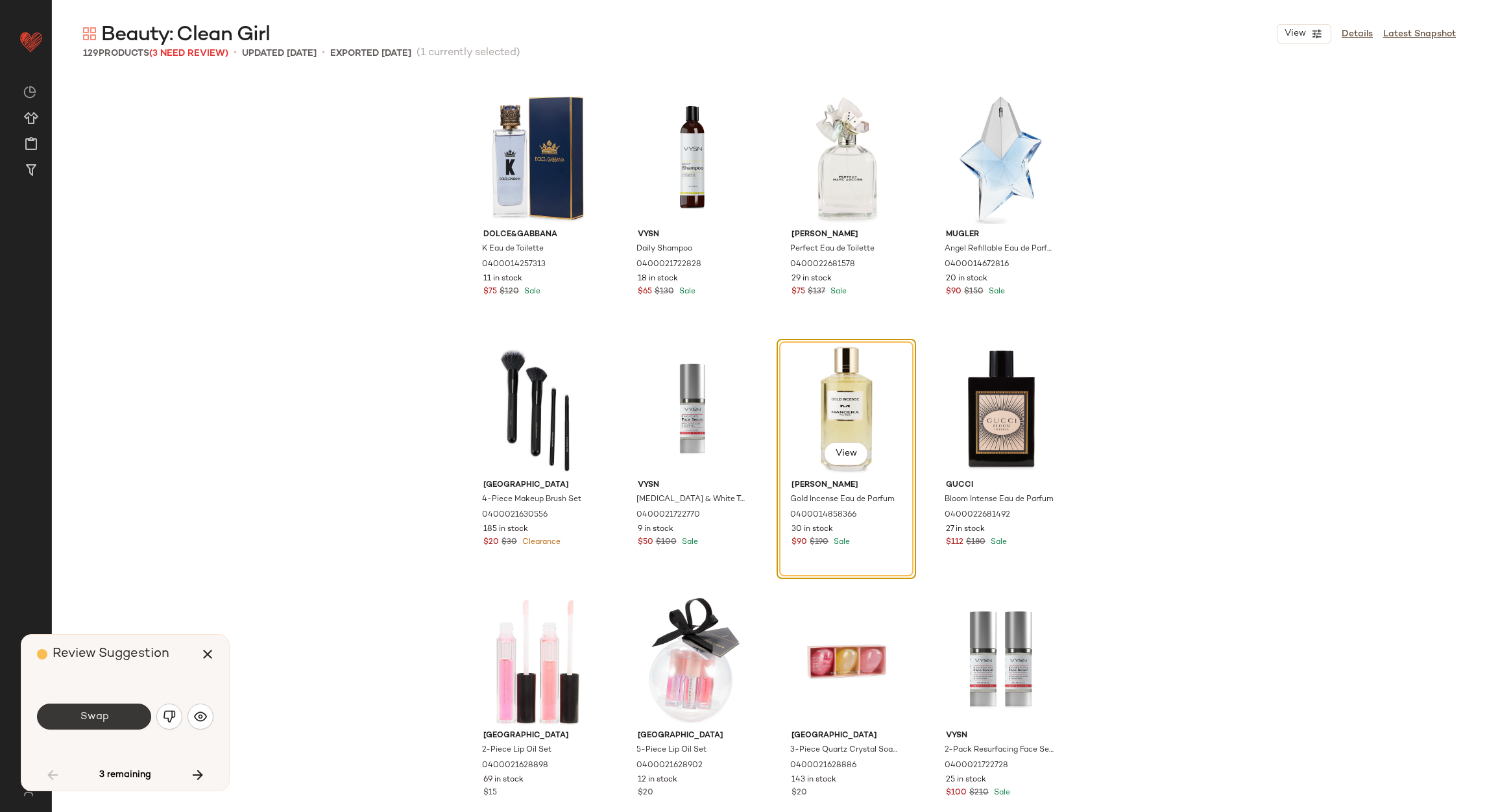
click at [137, 704] on button "Swap" at bounding box center [93, 716] width 114 height 26
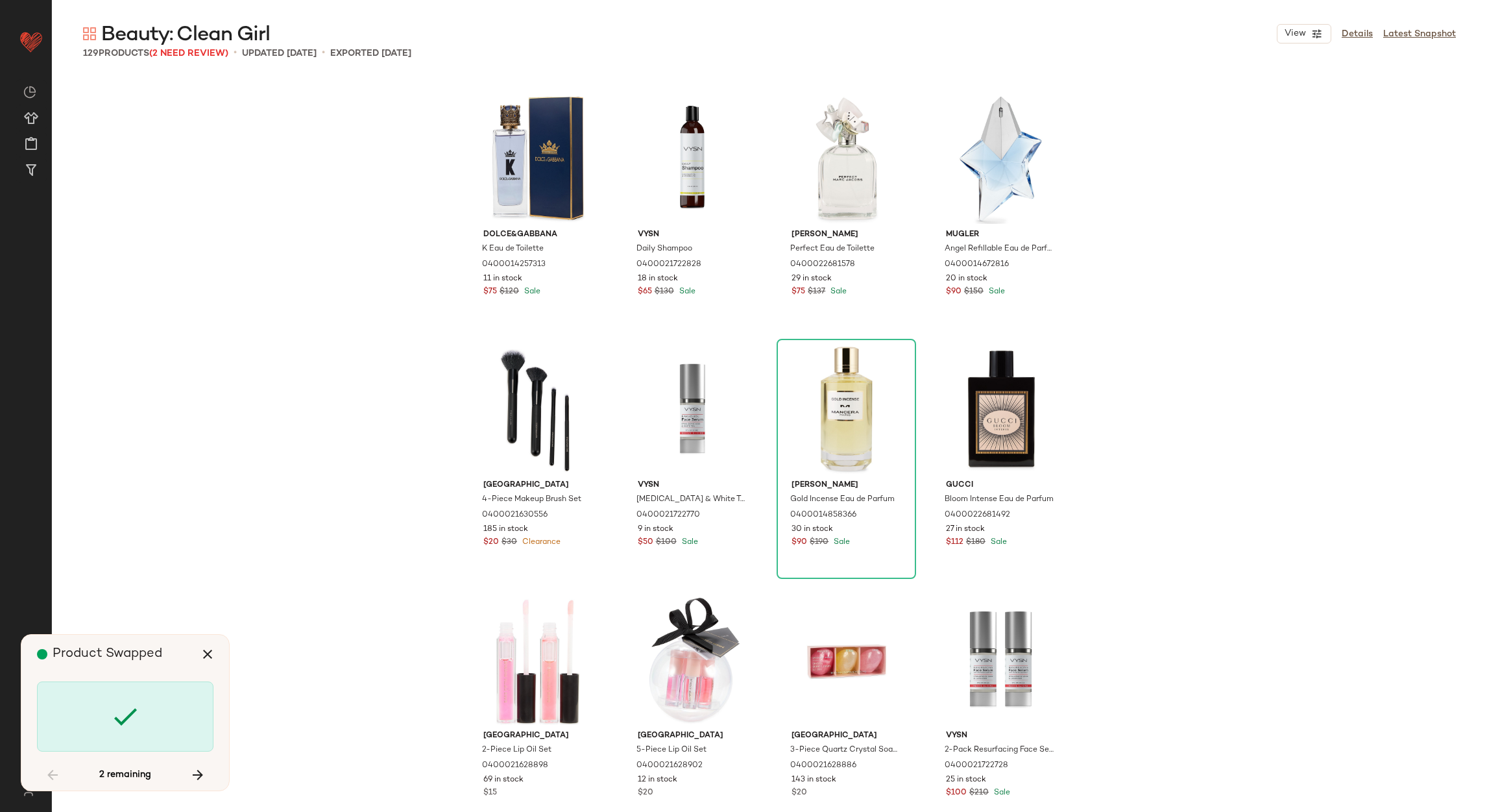
scroll to position [3757, 0]
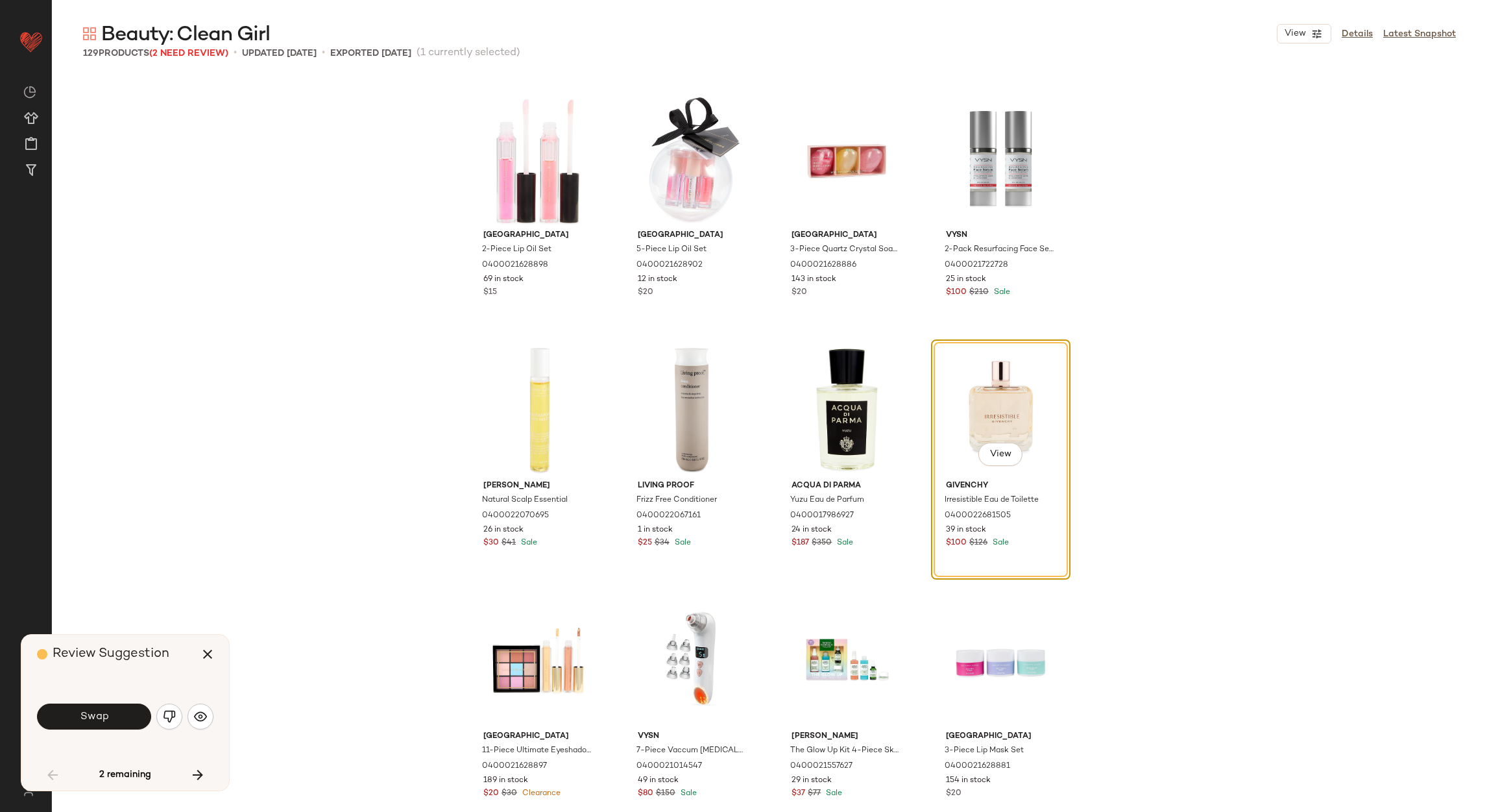
click at [137, 704] on button "Swap" at bounding box center [93, 716] width 114 height 26
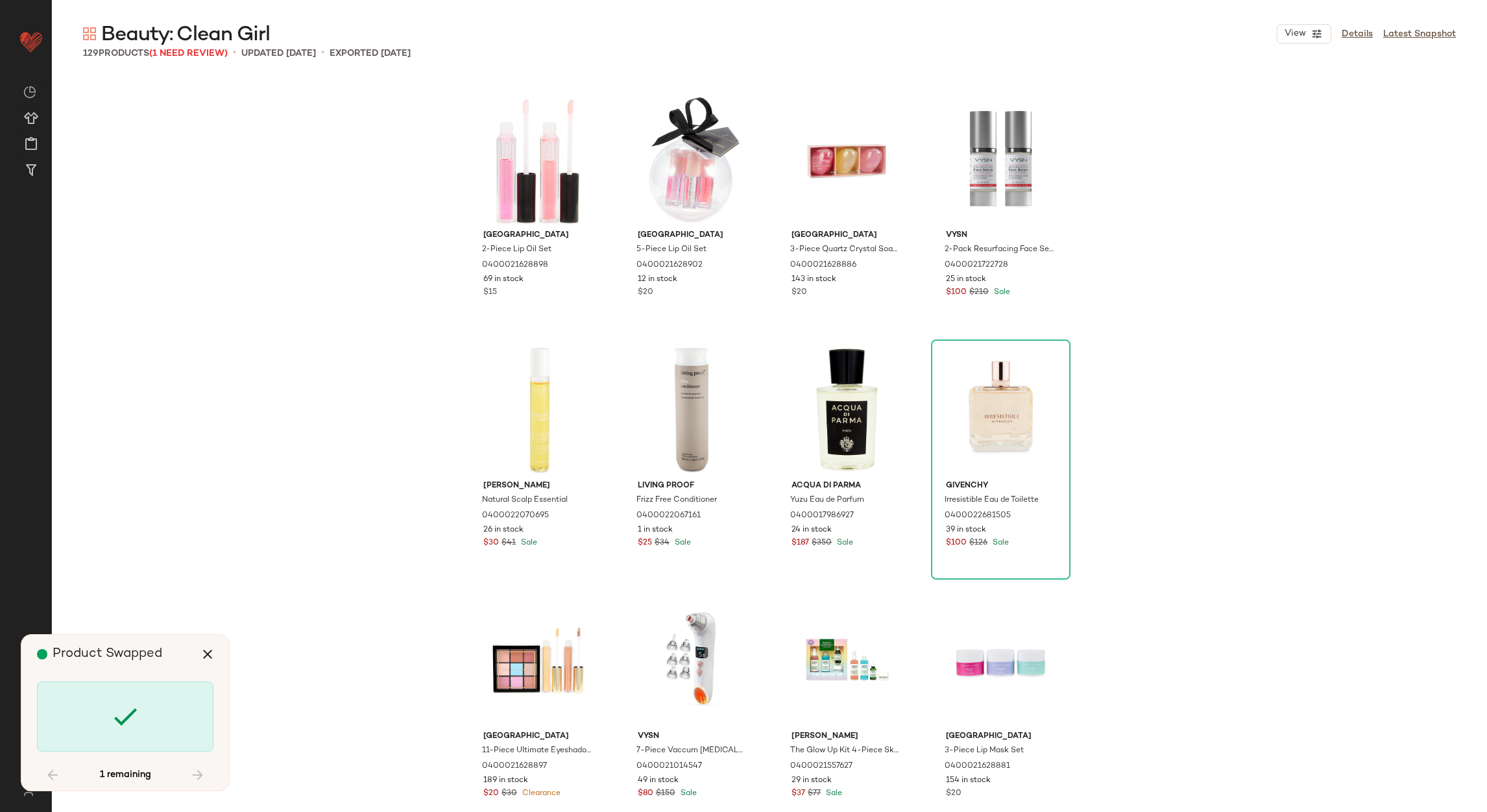
scroll to position [5761, 0]
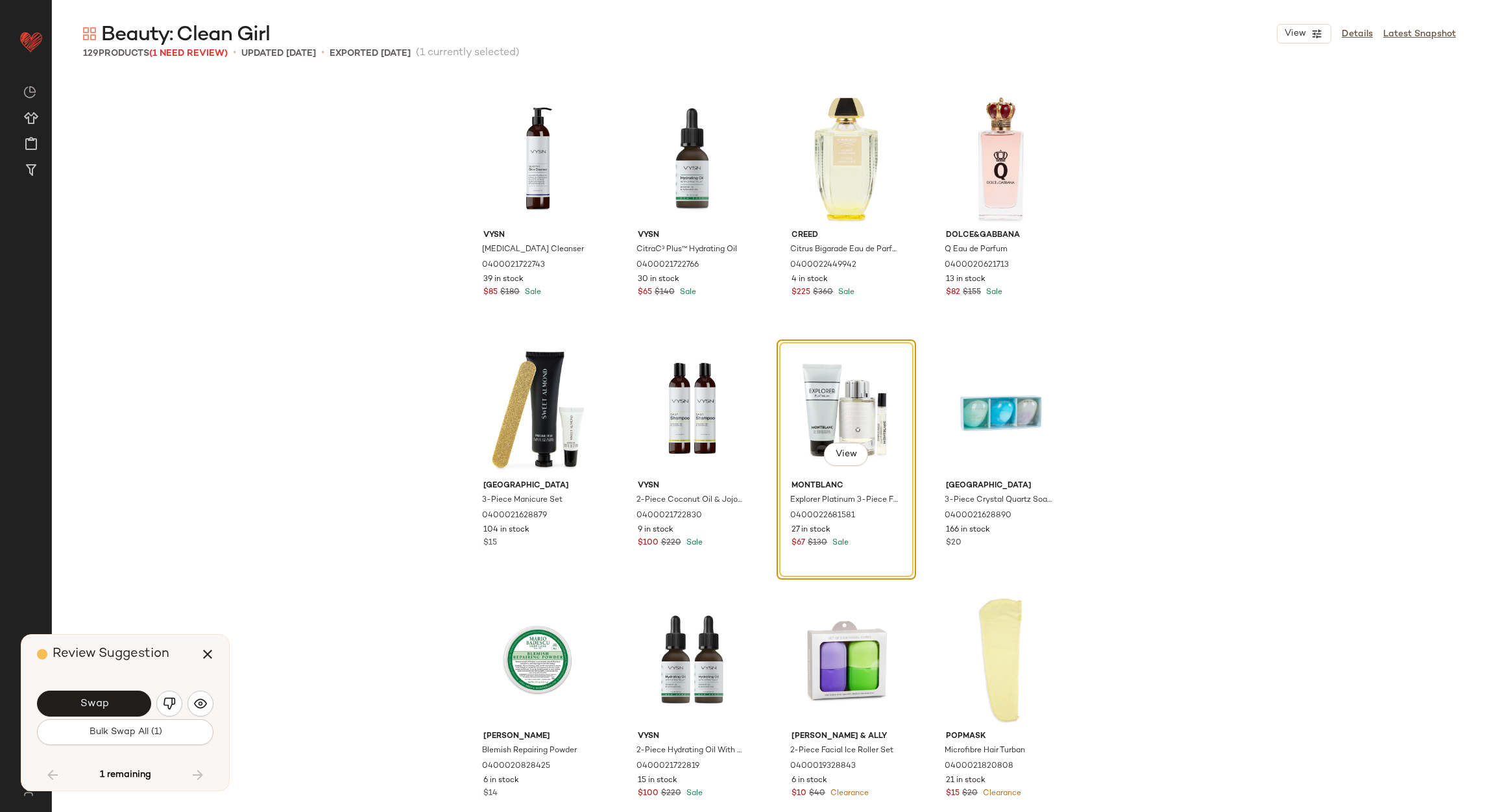
click at [137, 704] on button "Swap" at bounding box center [93, 703] width 114 height 26
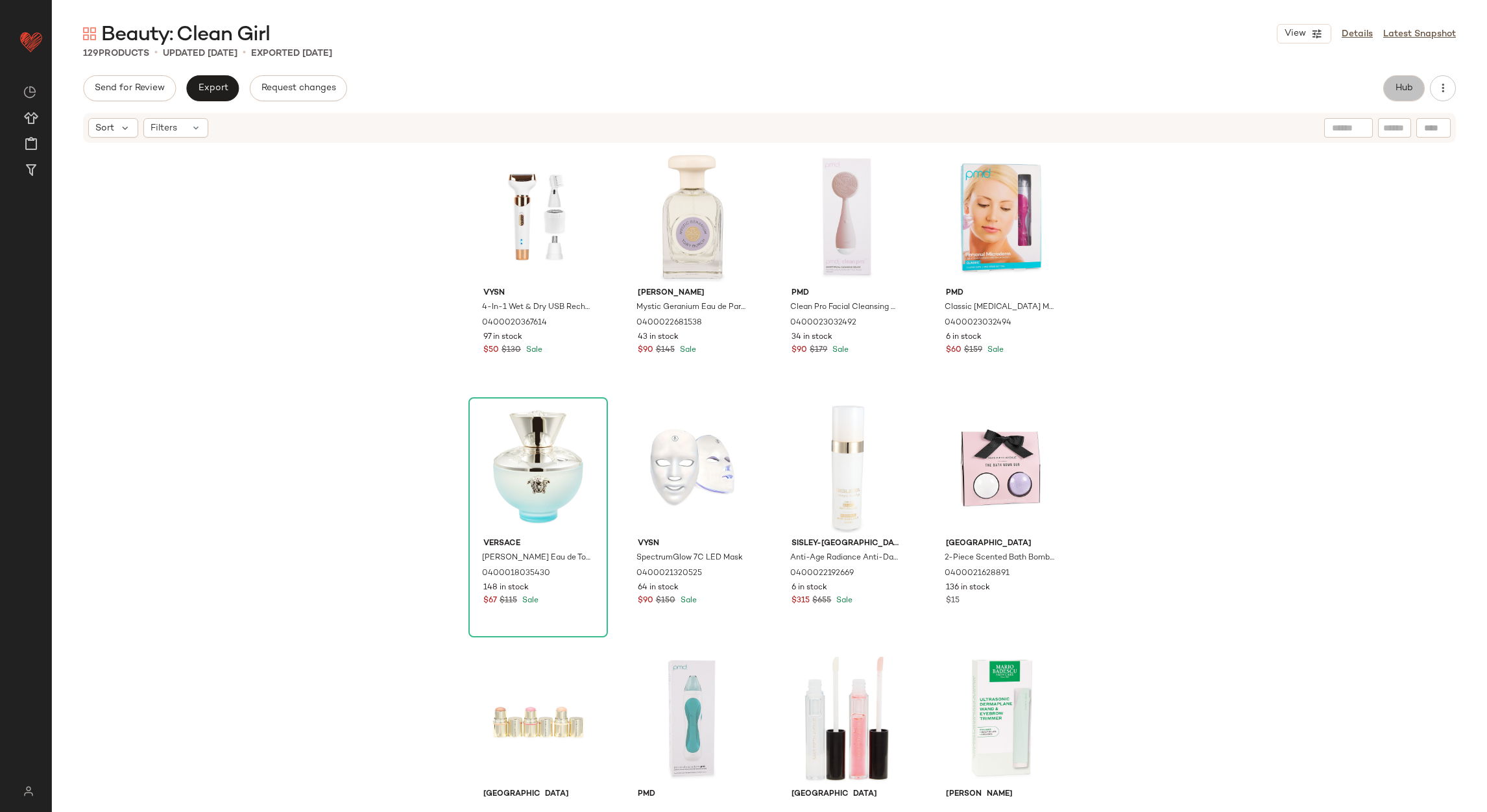
click at [1388, 82] on button "Hub" at bounding box center [1404, 88] width 41 height 26
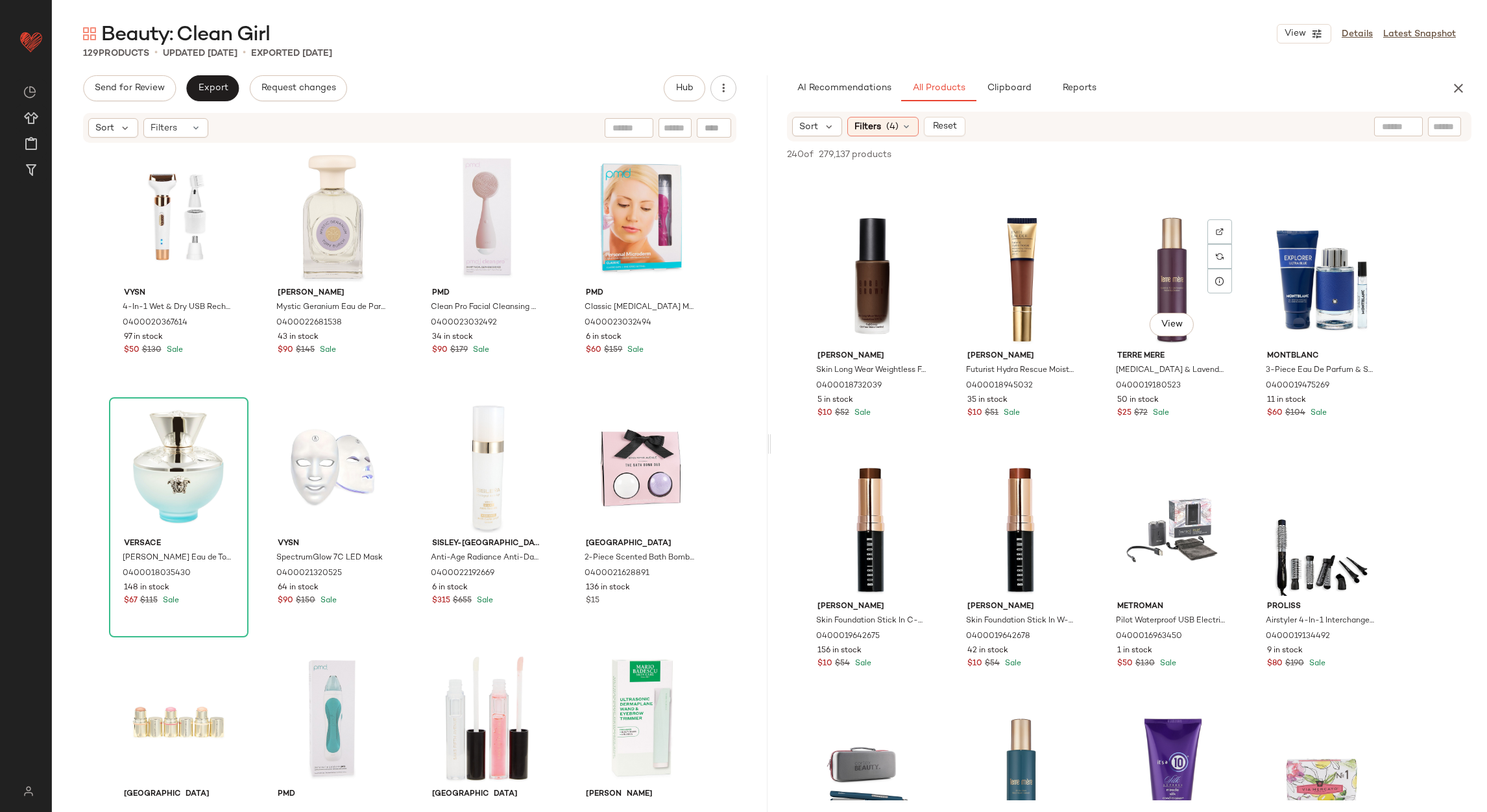
scroll to position [7008, 0]
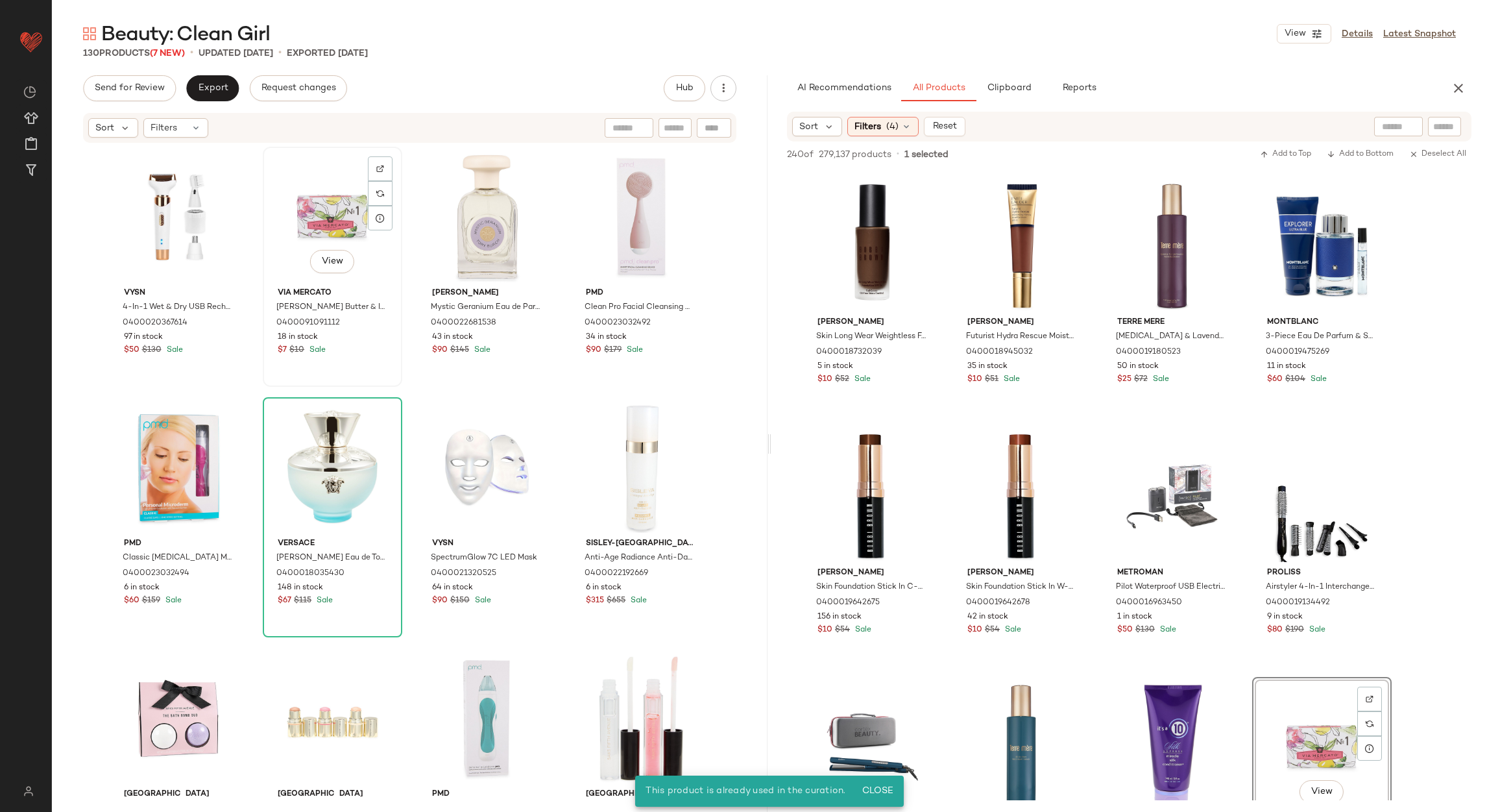
click at [367, 373] on div "View Via Mercato Shea Butter & Italian Olive Oil Soap 0400091091112 18 in stock…" at bounding box center [333, 267] width 137 height 237
click at [108, 87] on span "Send for Review" at bounding box center [129, 88] width 71 height 10
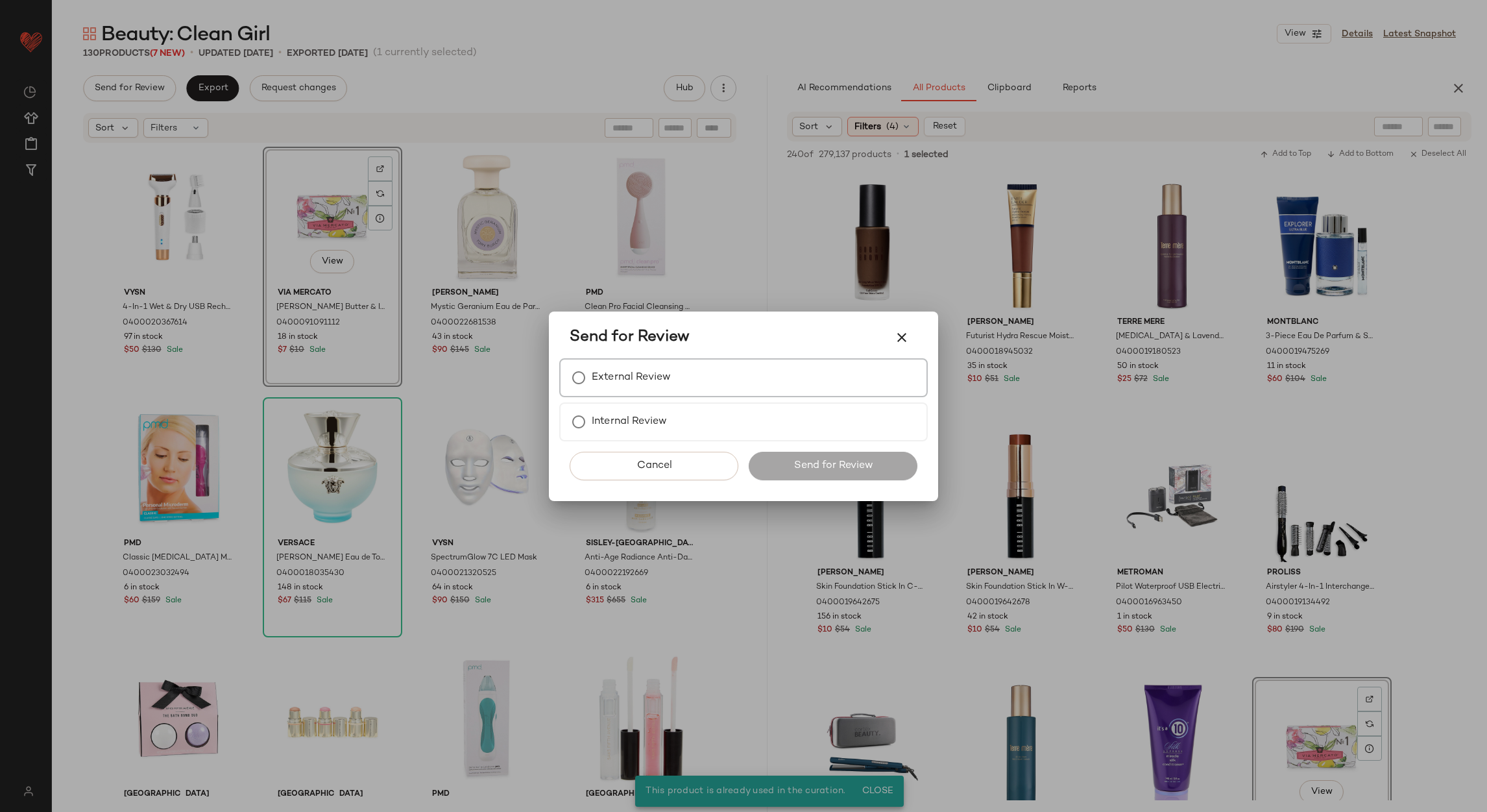
click at [660, 389] on label "External Review" at bounding box center [630, 377] width 79 height 26
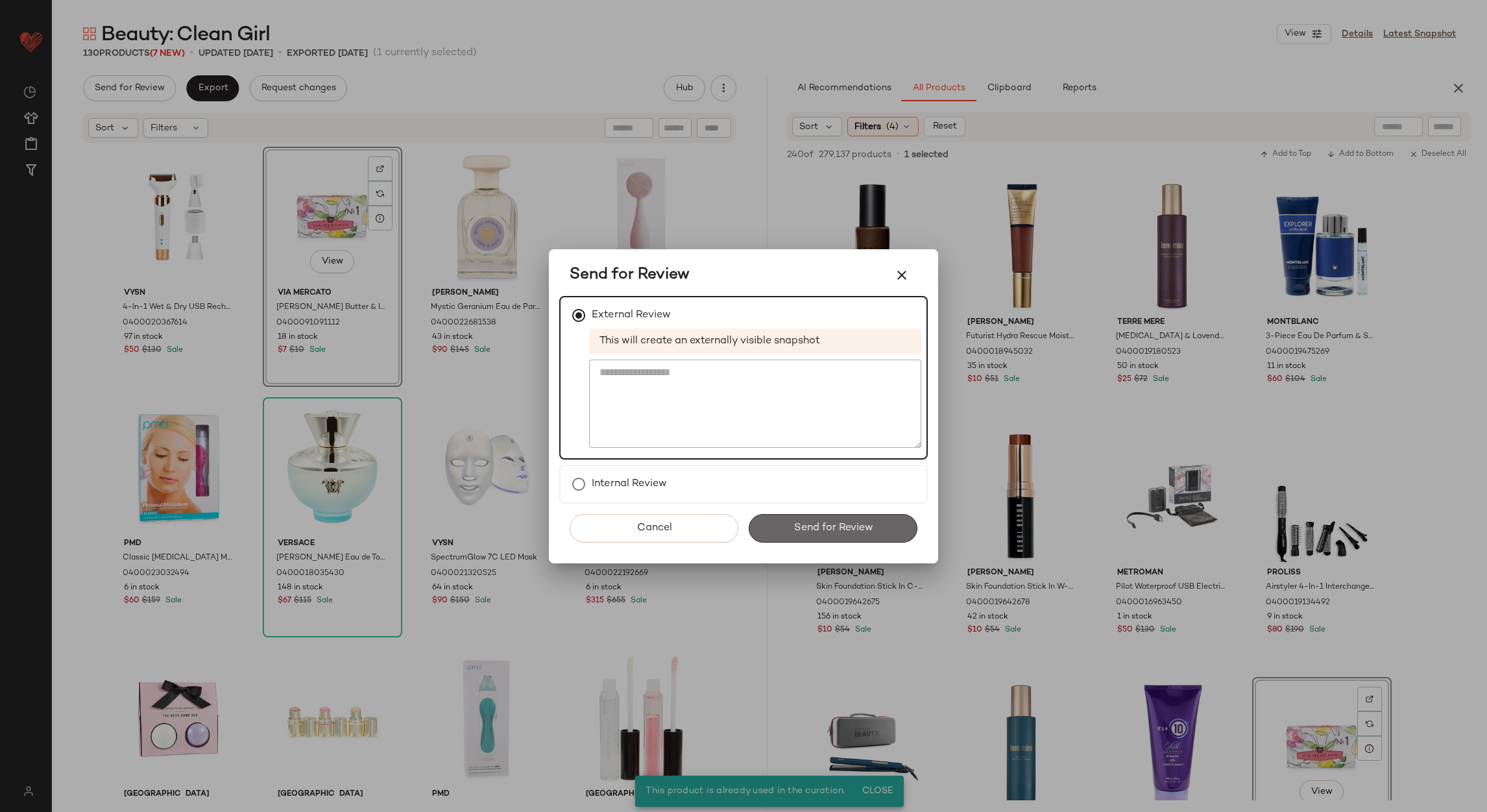
click at [781, 523] on button "Send for Review" at bounding box center [833, 529] width 169 height 29
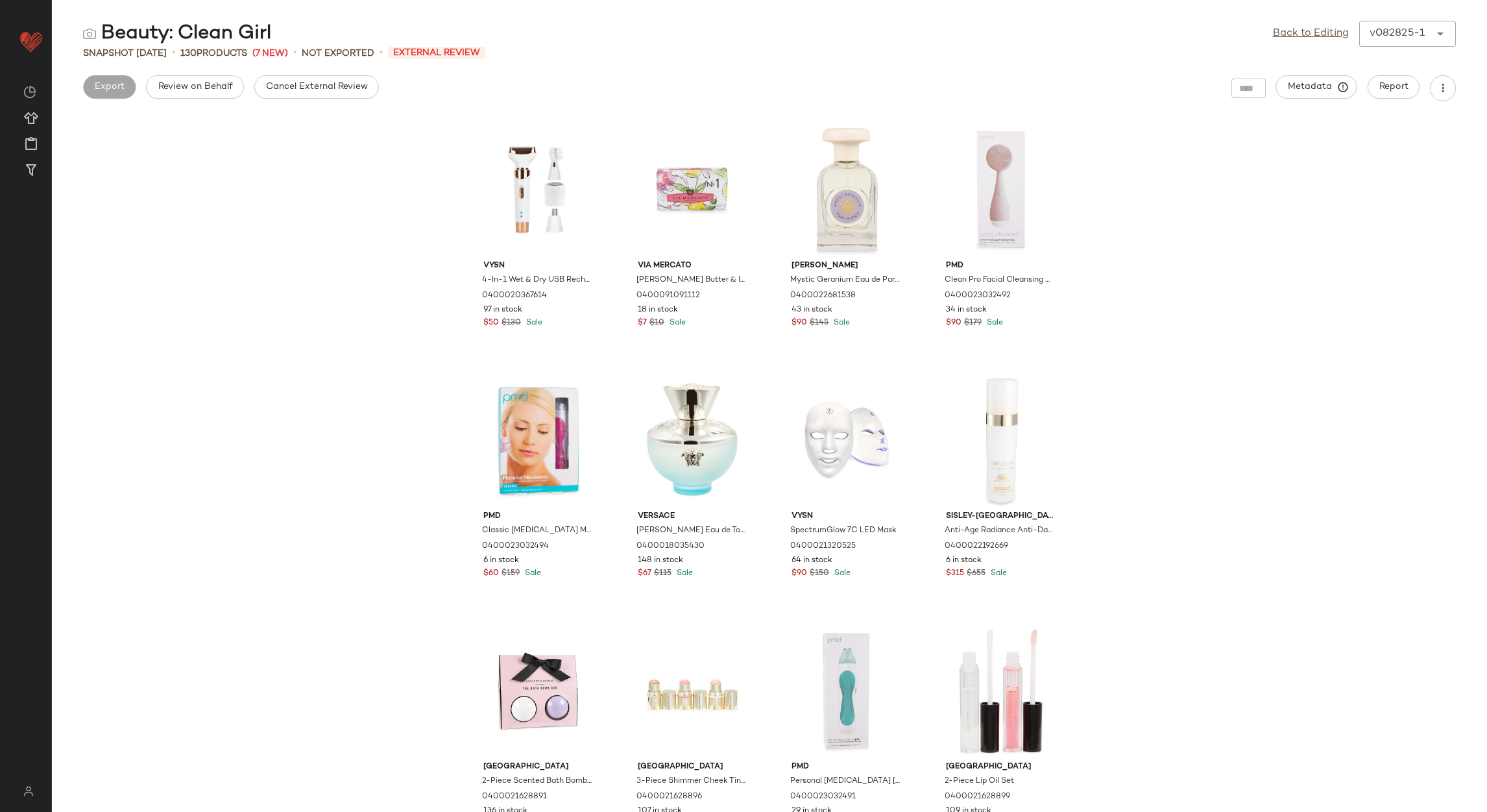
click at [351, 84] on span "Cancel External Review" at bounding box center [316, 87] width 103 height 10
click at [1280, 37] on link "Back to Editing" at bounding box center [1310, 34] width 76 height 16
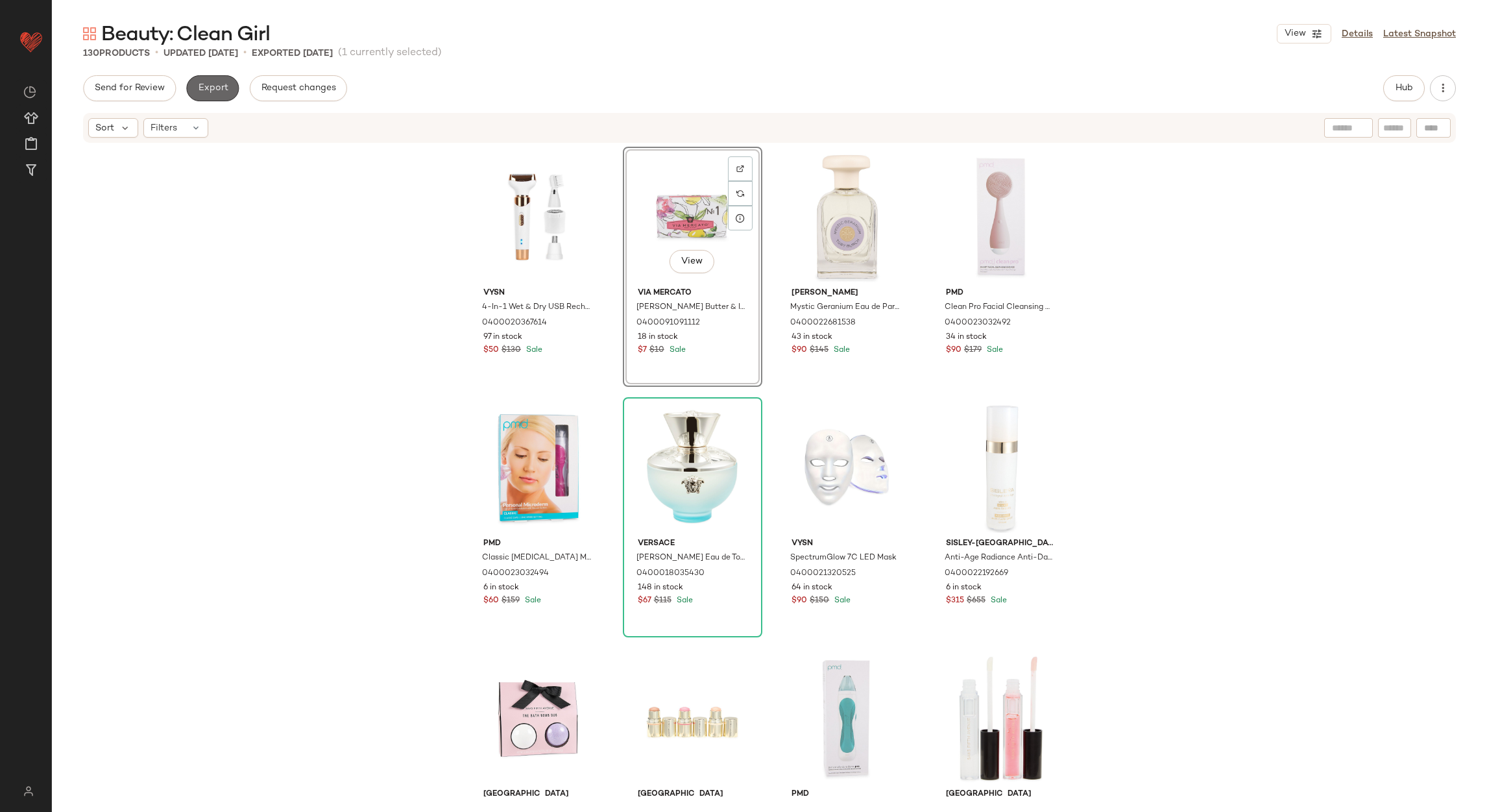
click at [205, 91] on span "Export" at bounding box center [213, 88] width 30 height 10
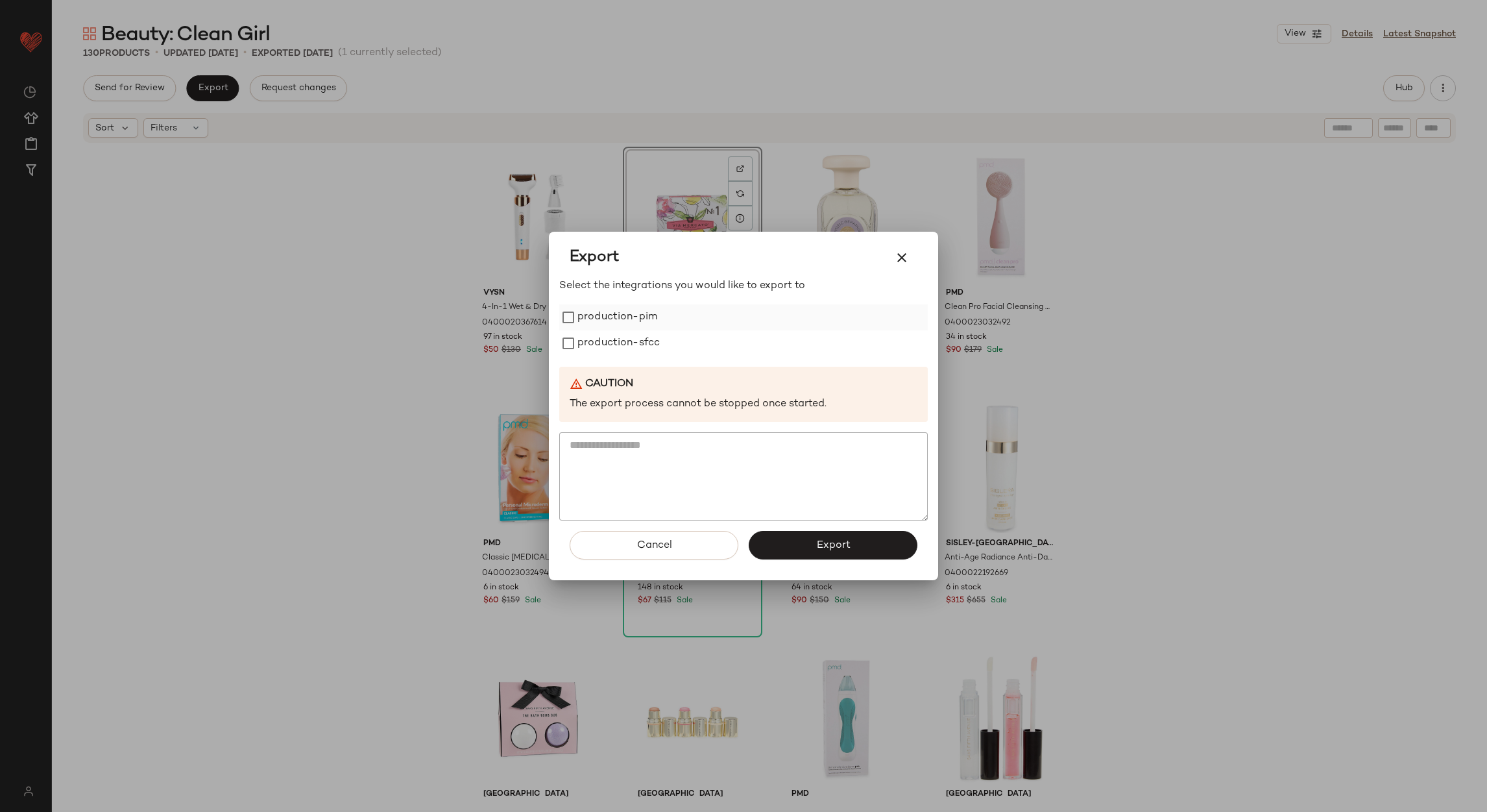
click at [630, 314] on label "production-pim" at bounding box center [618, 317] width 80 height 26
click at [624, 335] on label "production-sfcc" at bounding box center [619, 343] width 83 height 26
click at [775, 545] on button "Export" at bounding box center [833, 545] width 169 height 29
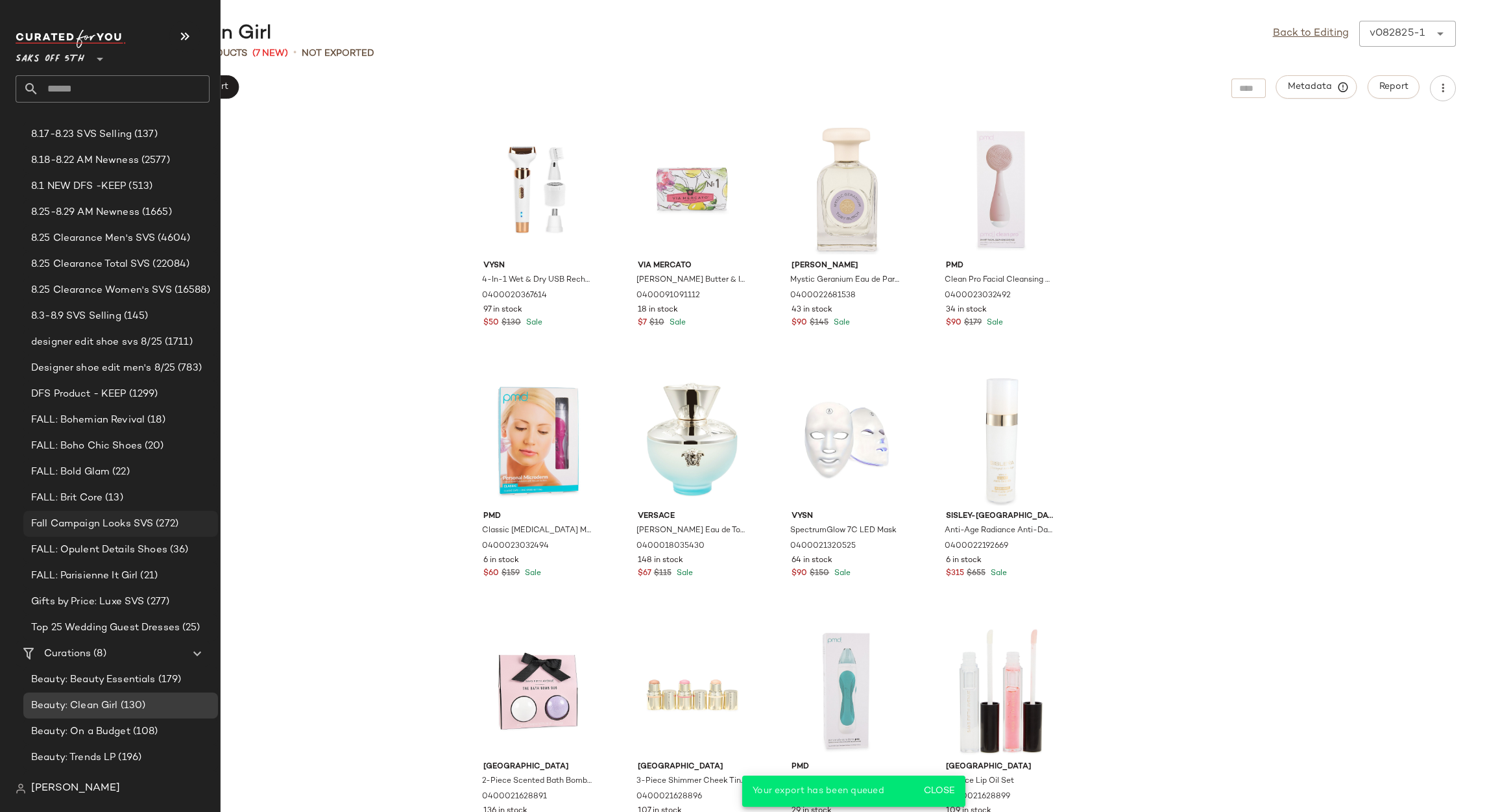
scroll to position [228, 0]
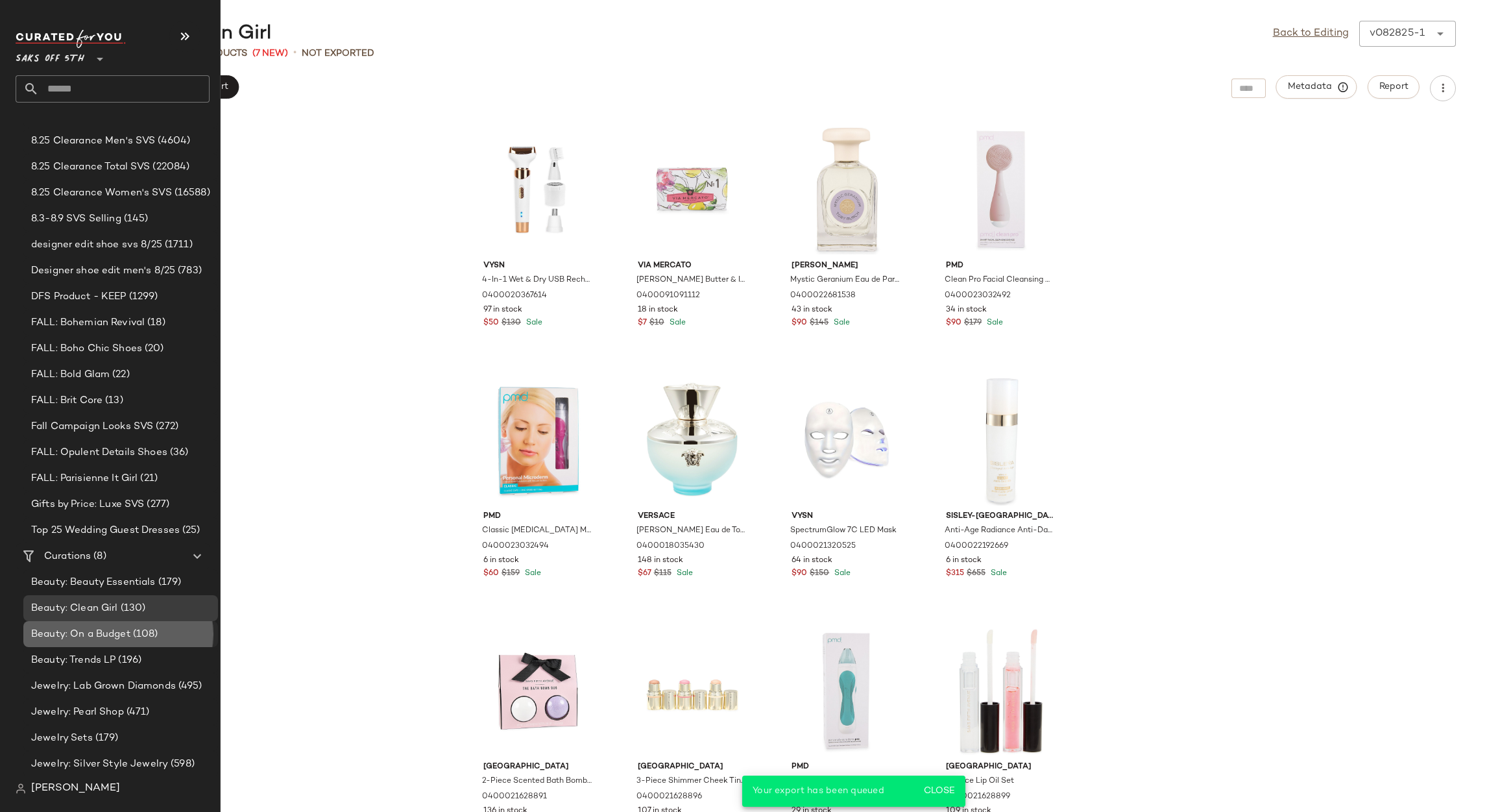
click at [68, 630] on span "Beauty: On a Budget" at bounding box center [80, 634] width 100 height 15
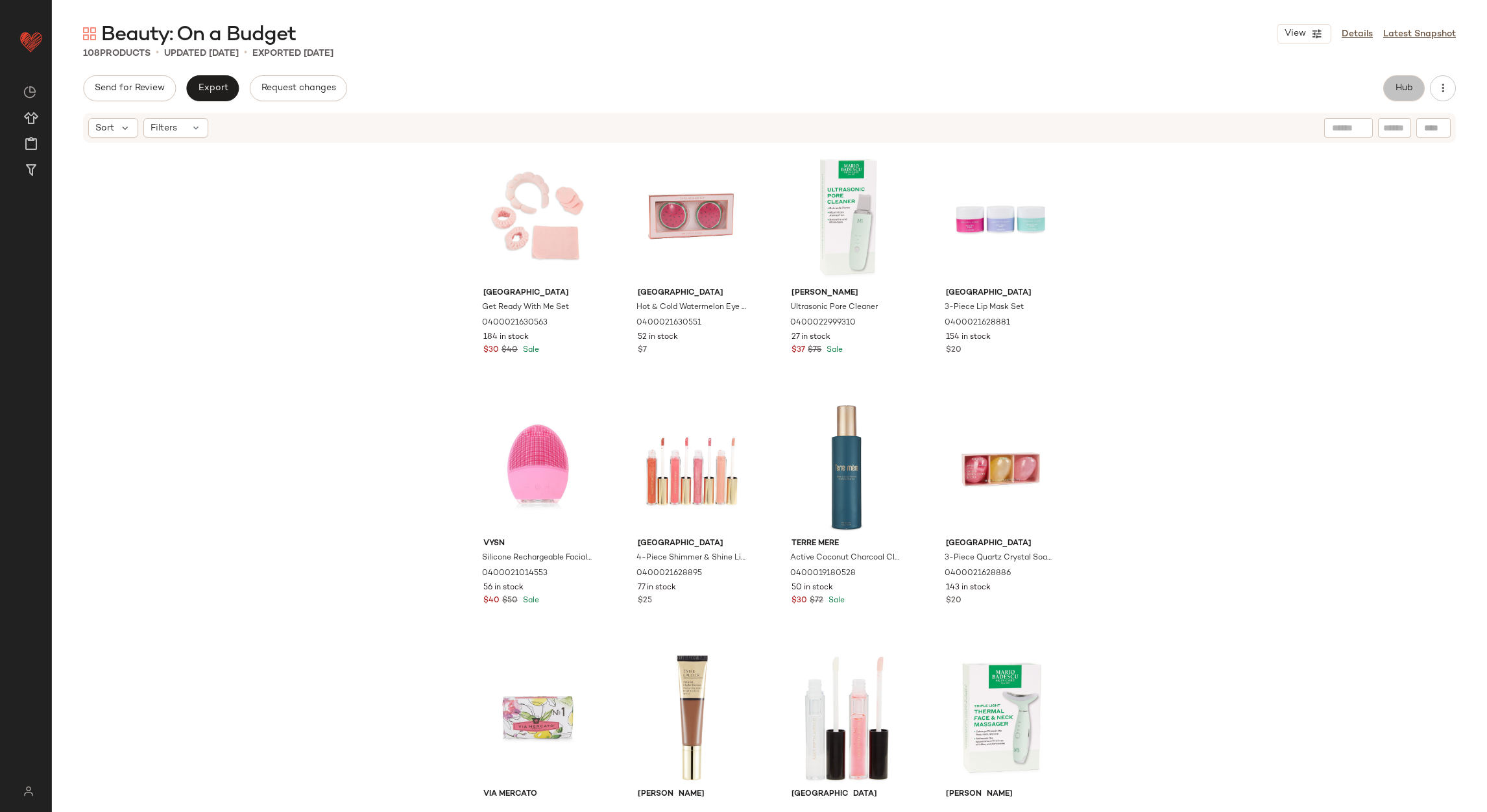
click at [1392, 82] on button "Hub" at bounding box center [1404, 88] width 41 height 26
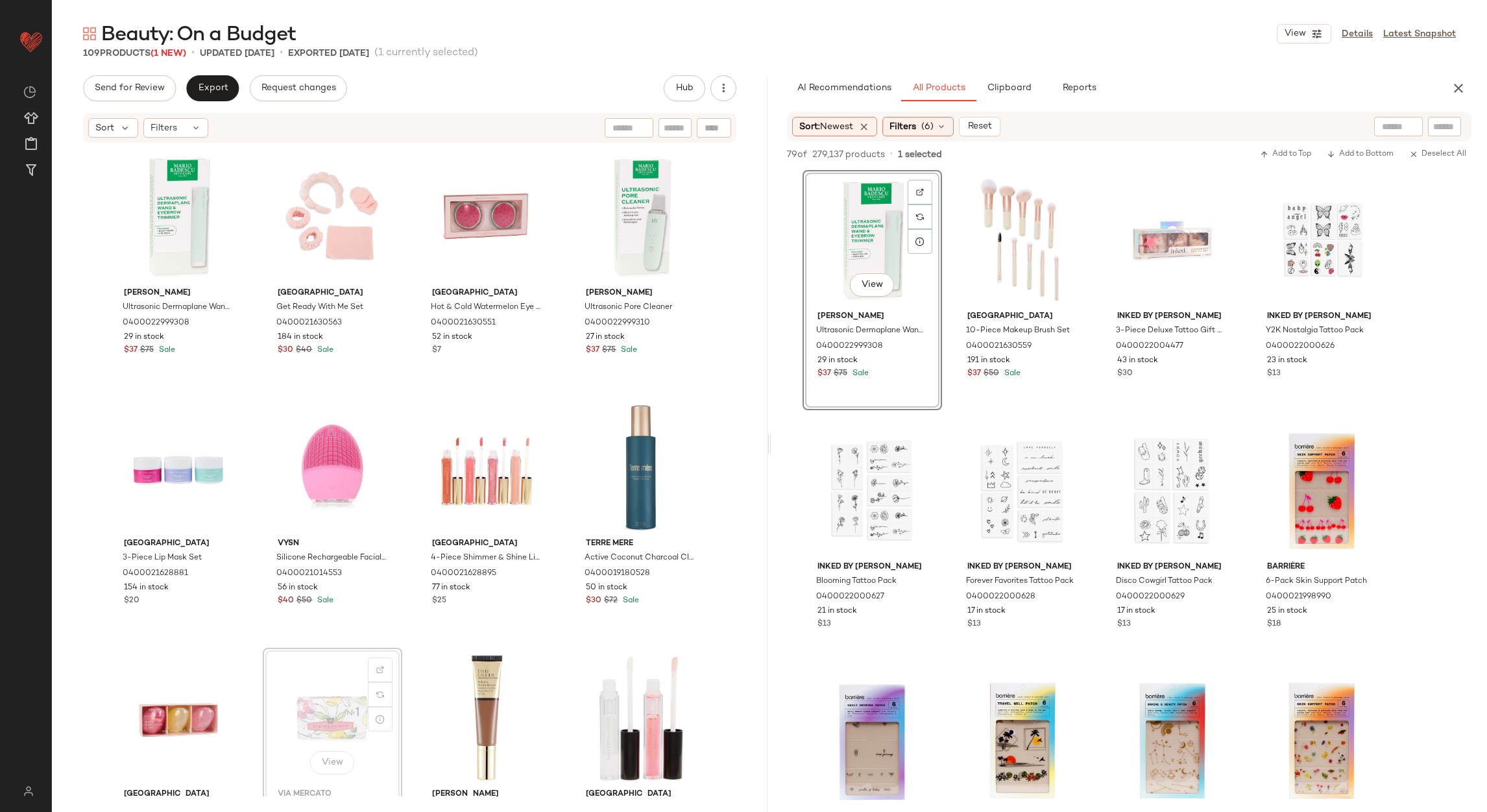
scroll to position [2, 0]
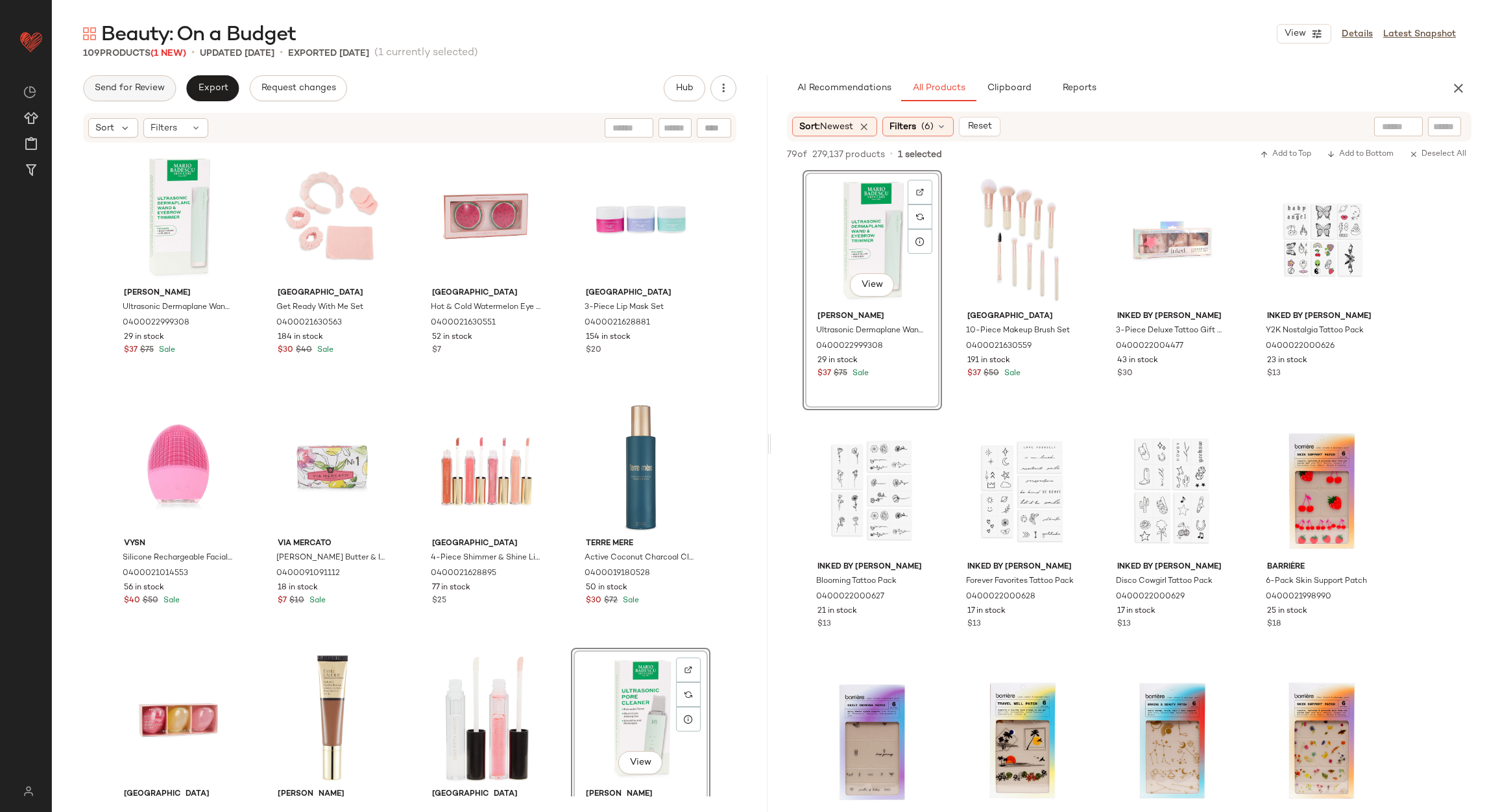
click at [95, 95] on button "Send for Review" at bounding box center [129, 88] width 93 height 26
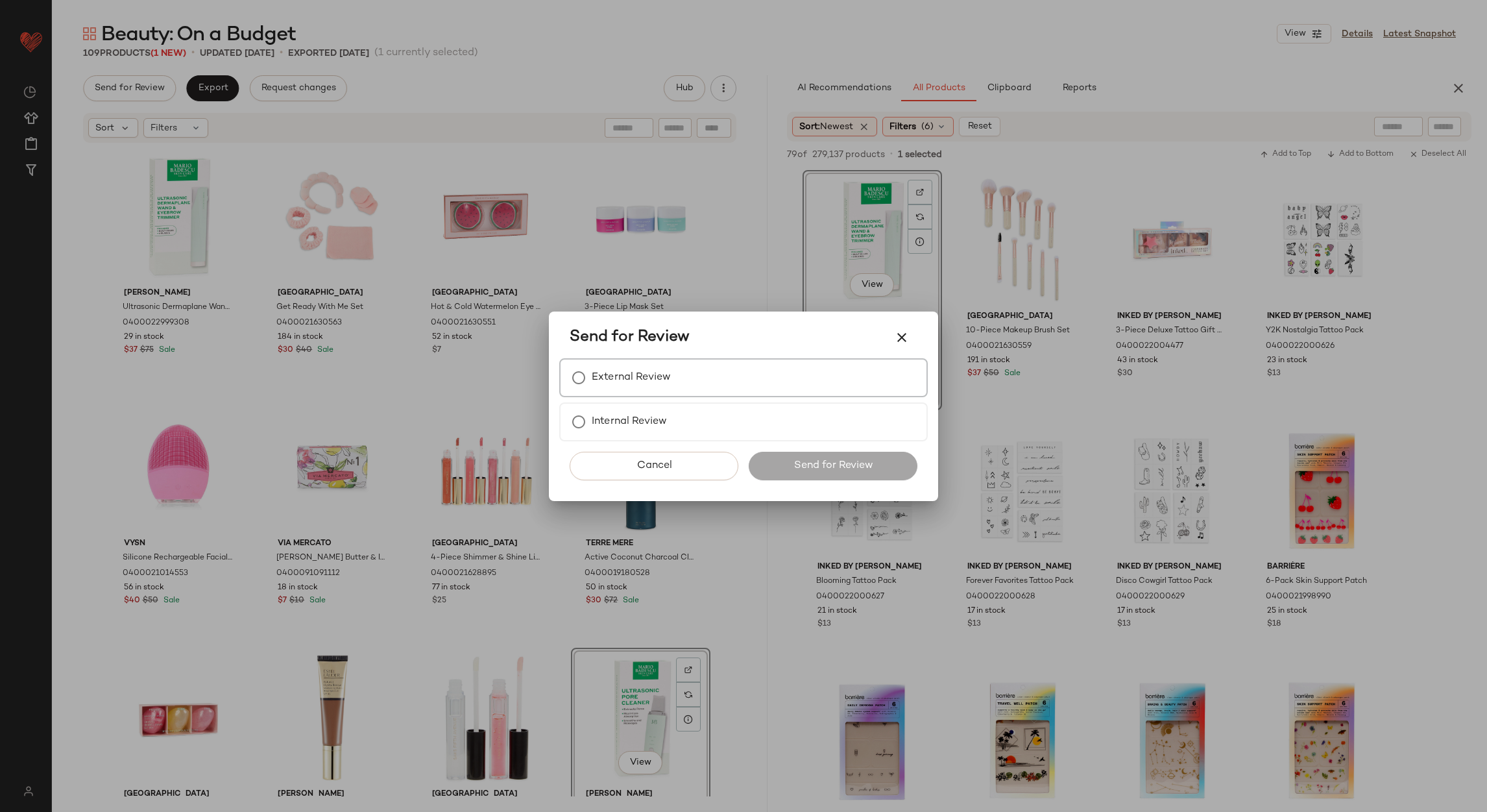
click at [625, 381] on label "External Review" at bounding box center [630, 377] width 79 height 26
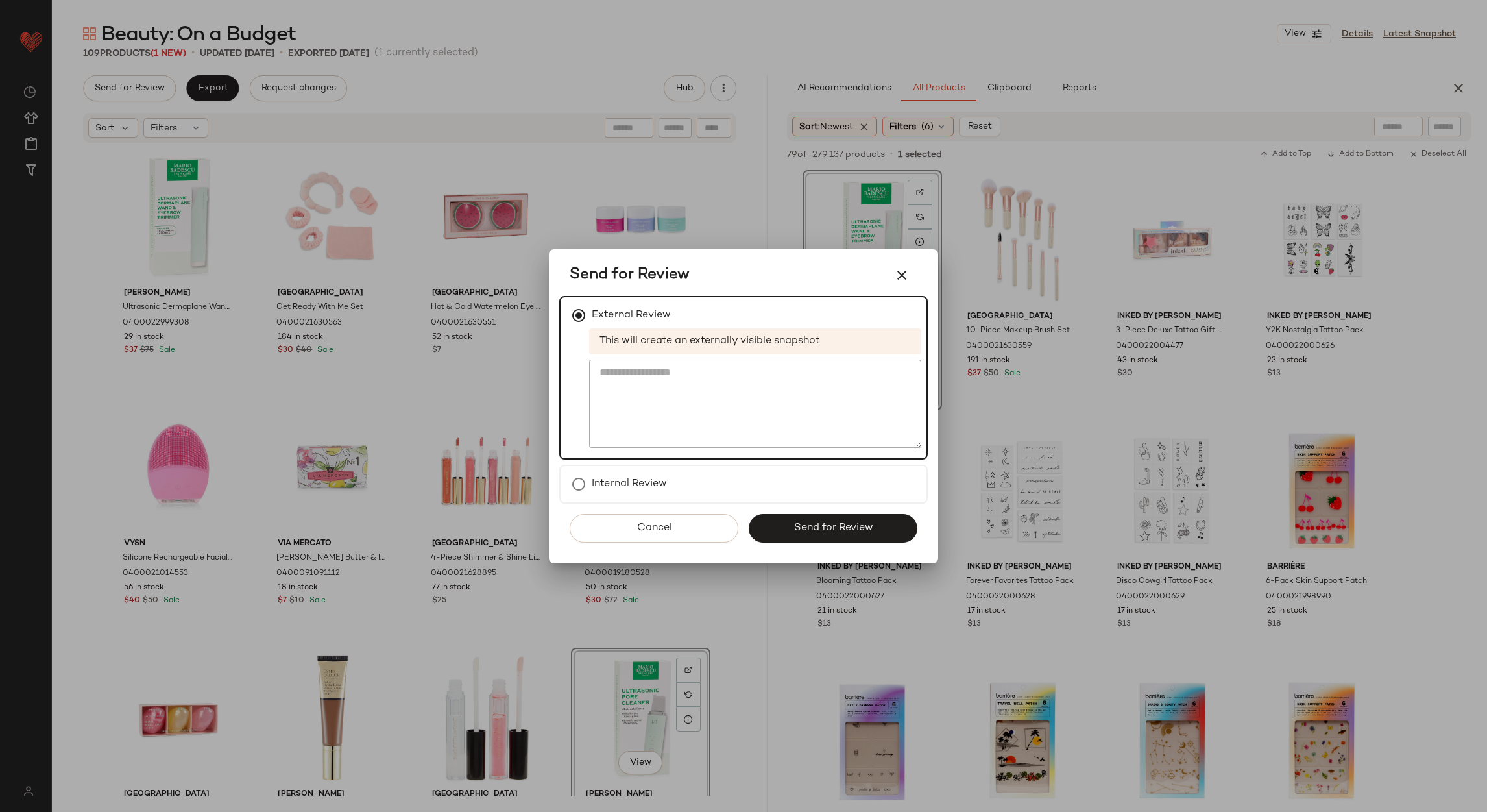
click at [865, 541] on div "Cancel Send for Review" at bounding box center [744, 533] width 369 height 60
click at [865, 526] on span "Send for Review" at bounding box center [833, 527] width 80 height 12
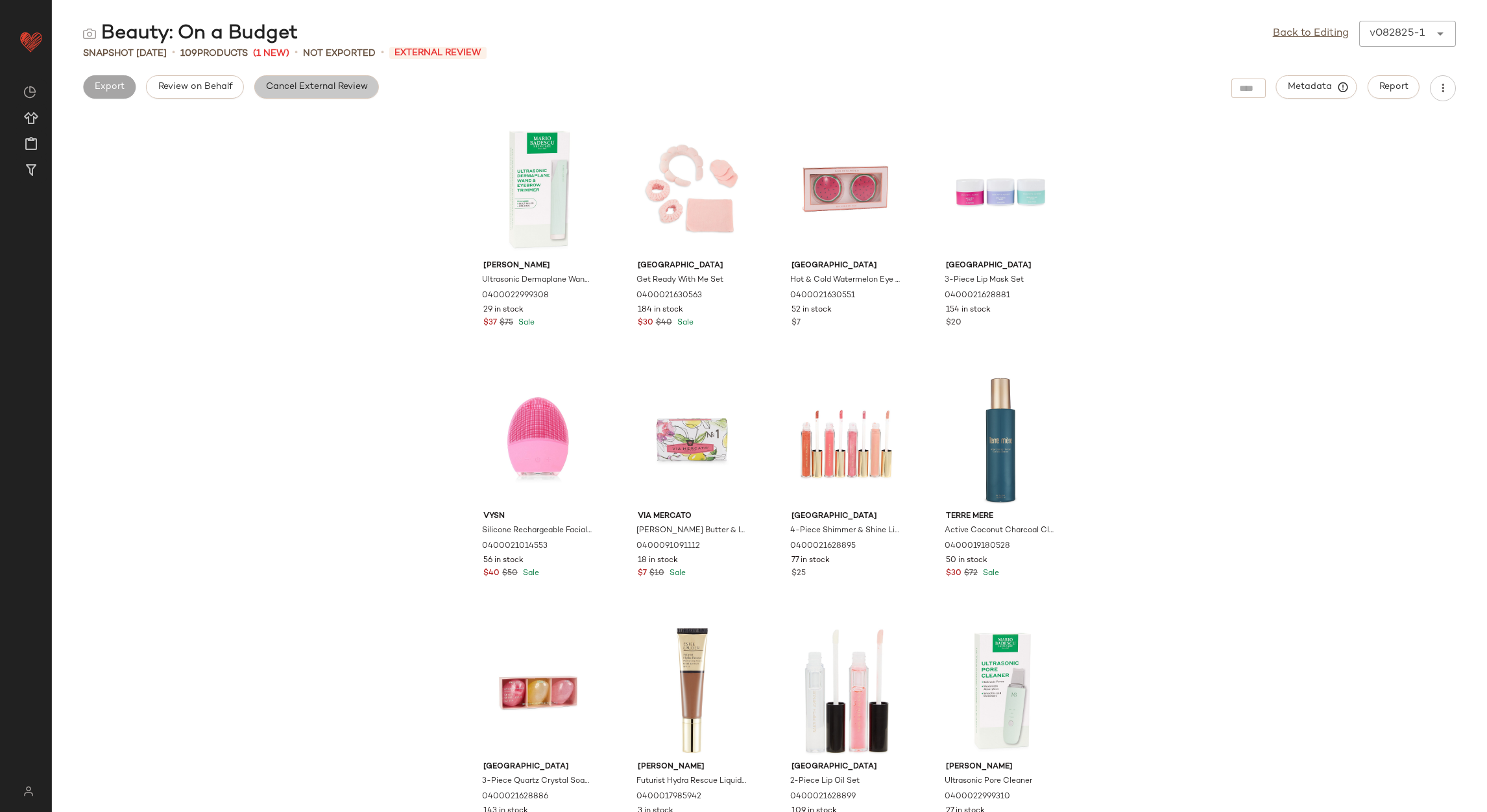
drag, startPoint x: 259, startPoint y: 86, endPoint x: 266, endPoint y: 87, distance: 7.1
click at [259, 87] on button "Cancel External Review" at bounding box center [317, 87] width 125 height 23
click at [1278, 37] on link "Back to Editing" at bounding box center [1310, 34] width 76 height 16
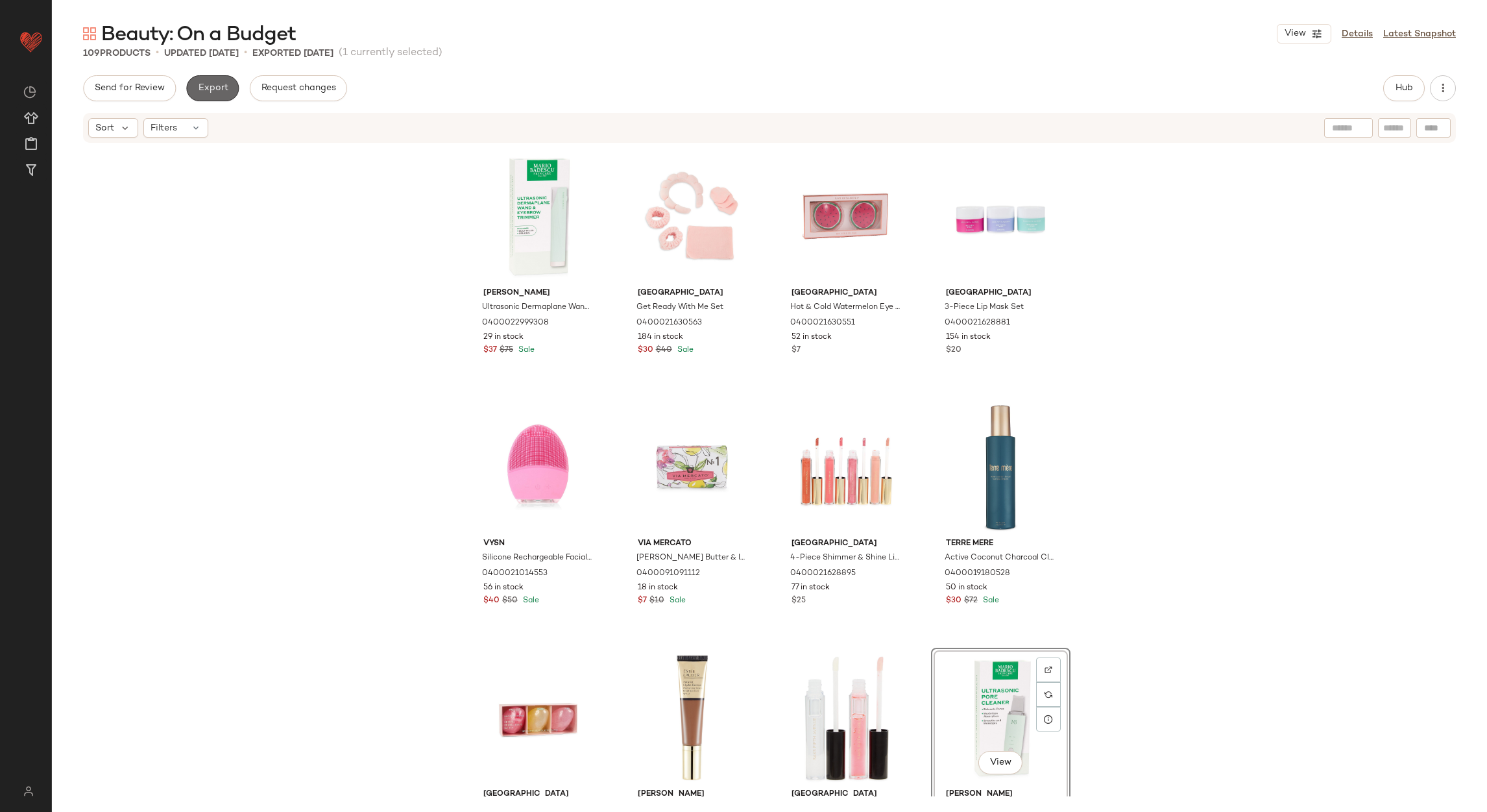
click at [231, 89] on button "Export" at bounding box center [213, 88] width 53 height 26
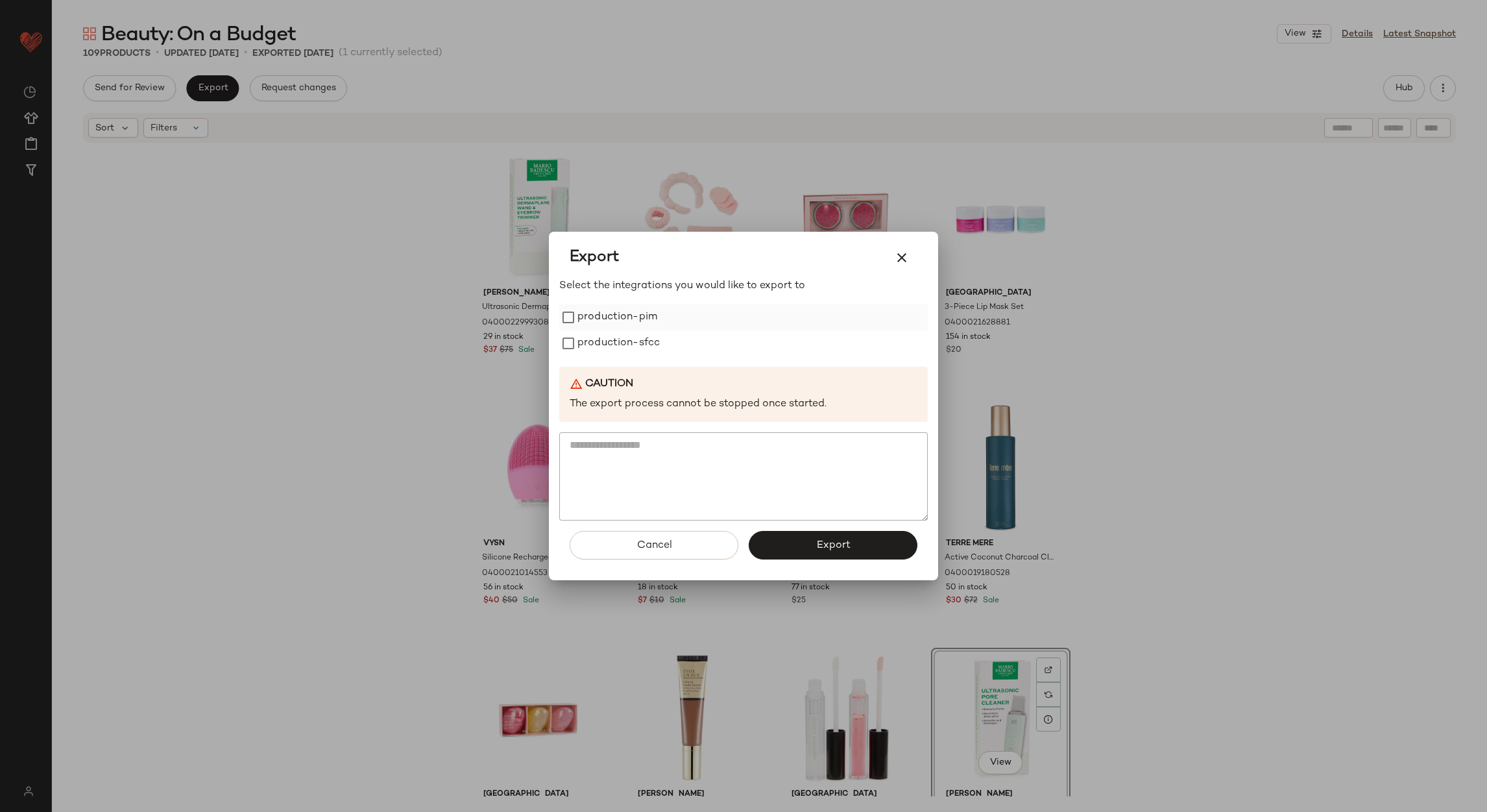
click at [604, 322] on label "production-pim" at bounding box center [618, 317] width 80 height 26
click at [609, 345] on label "production-sfcc" at bounding box center [619, 343] width 83 height 26
click at [821, 552] on button "Export" at bounding box center [833, 545] width 169 height 29
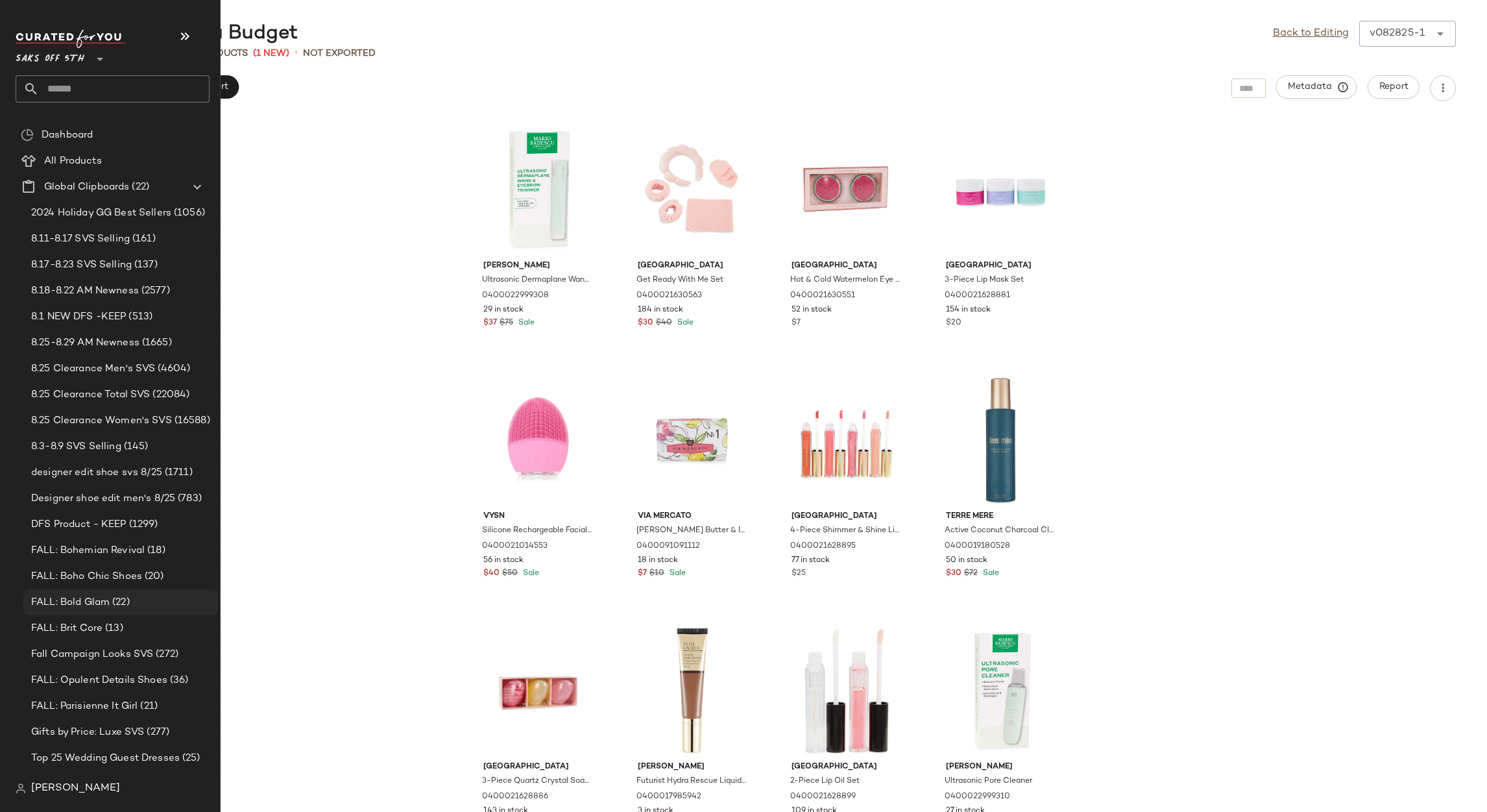
scroll to position [228, 0]
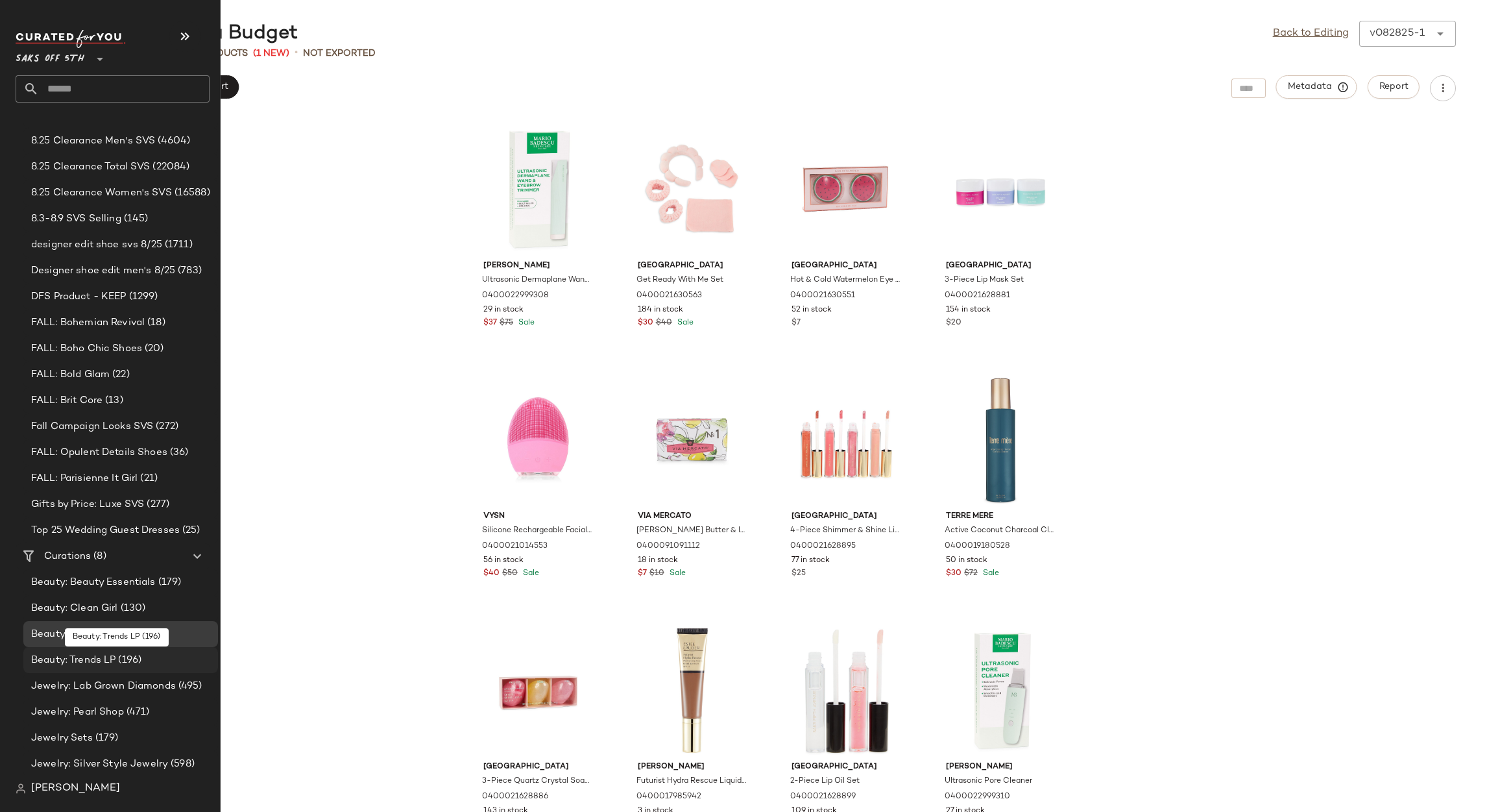
click at [107, 655] on span "Beauty: Trends LP" at bounding box center [73, 660] width 84 height 15
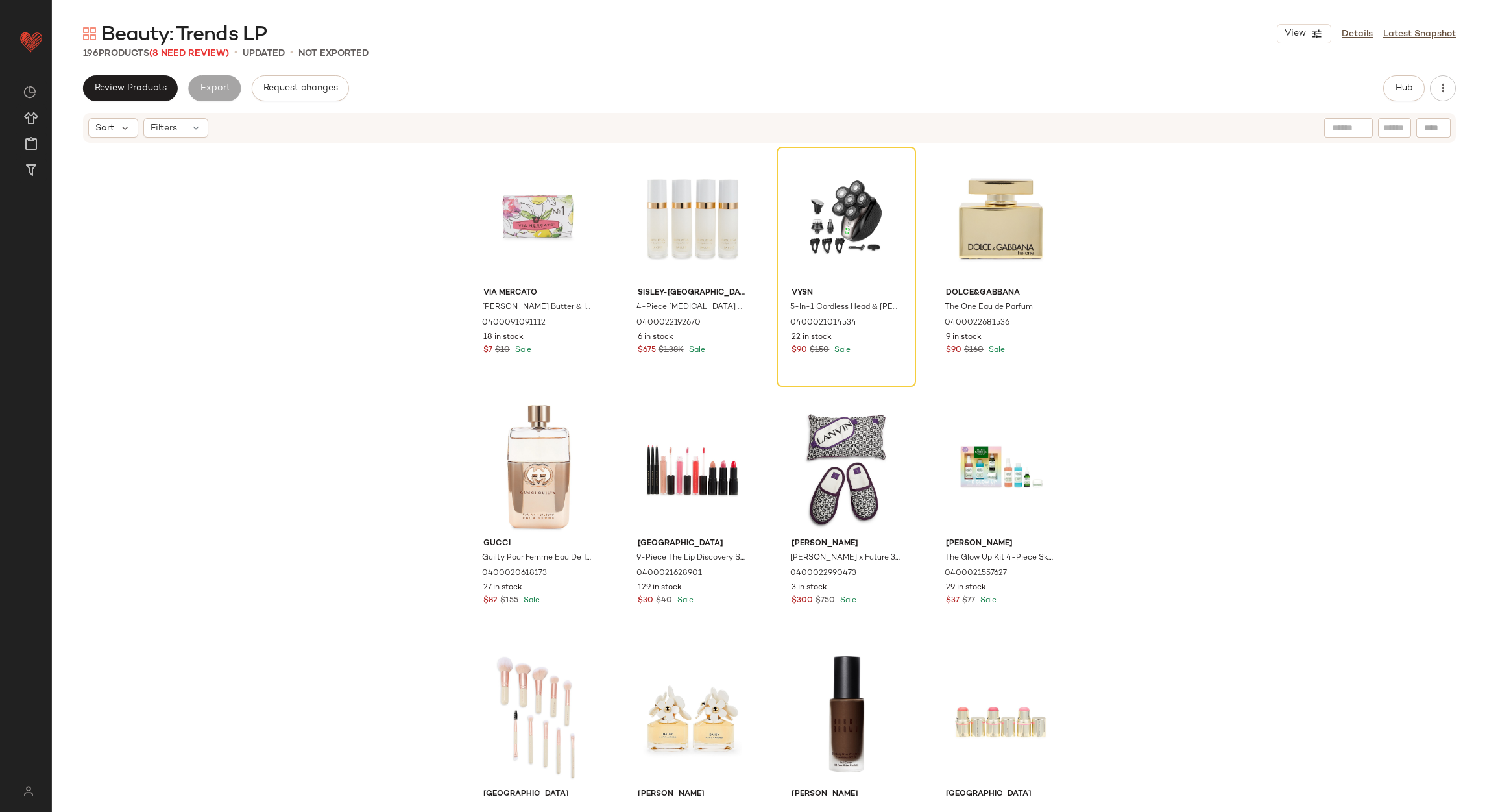
click at [177, 45] on span "Beauty: Trends LP" at bounding box center [184, 35] width 166 height 26
click at [184, 50] on span "(8 Need Review)" at bounding box center [189, 53] width 80 height 10
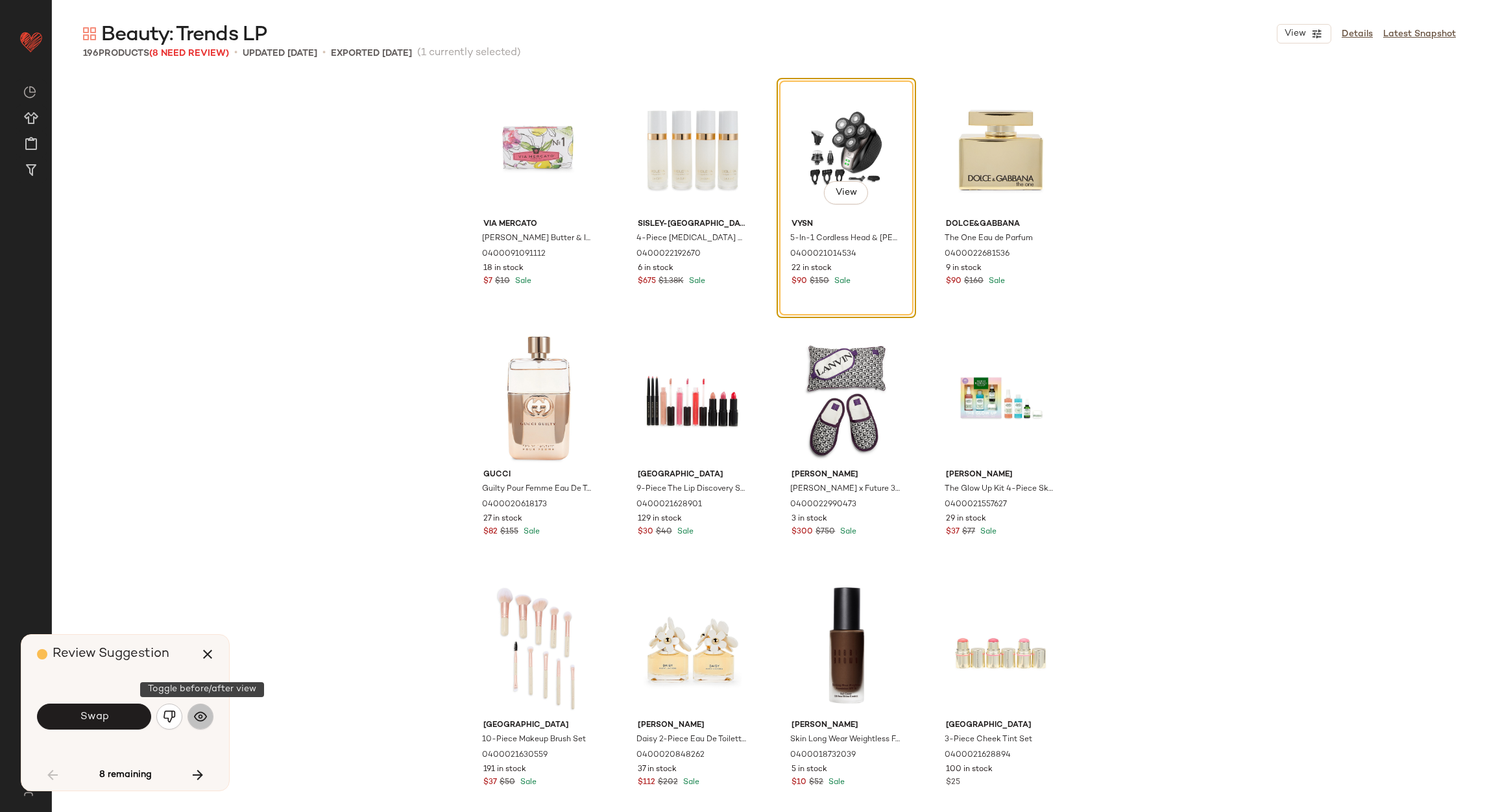
click at [204, 715] on img "button" at bounding box center [201, 716] width 13 height 13
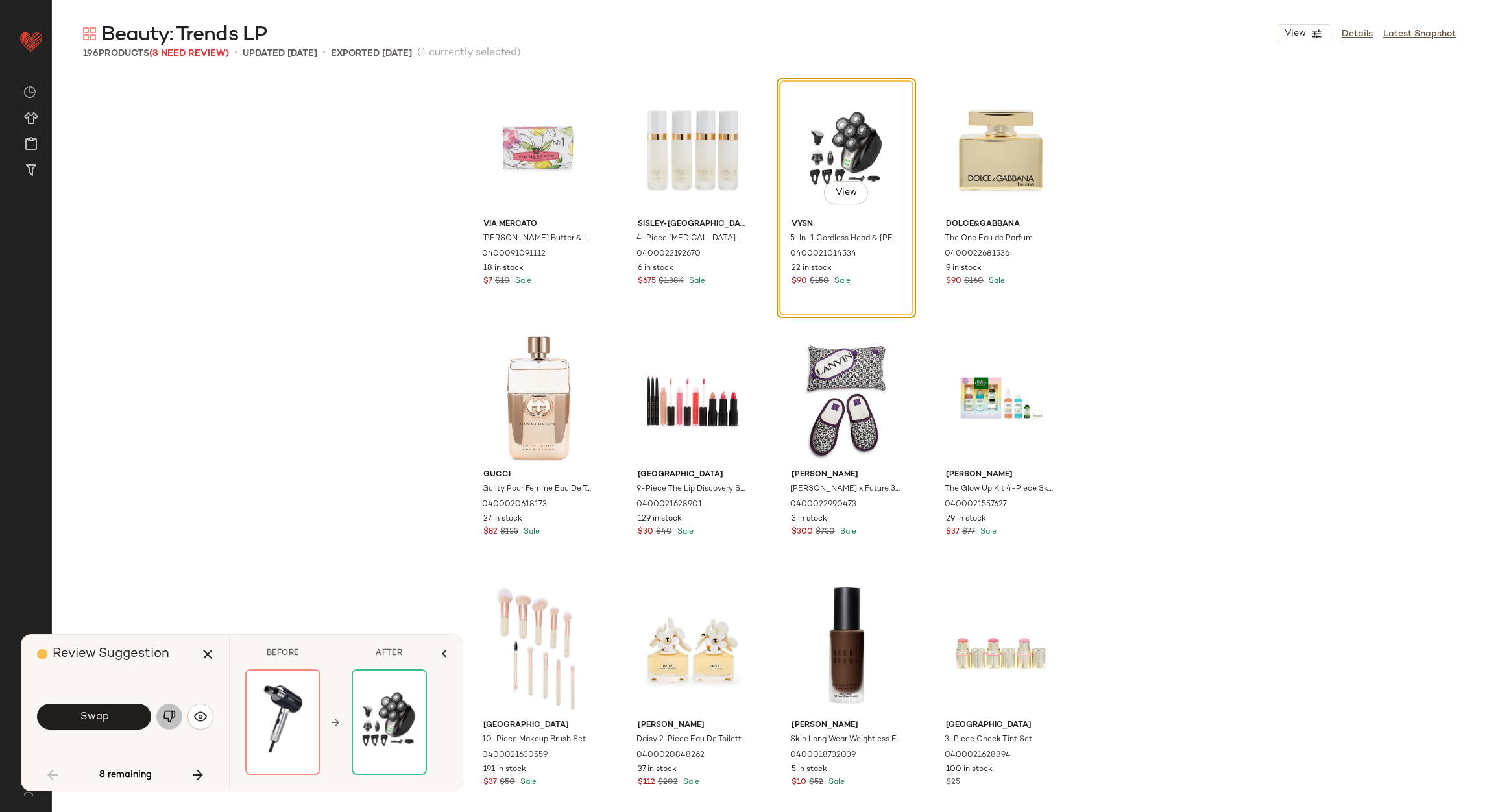
click at [168, 723] on img "button" at bounding box center [170, 716] width 13 height 13
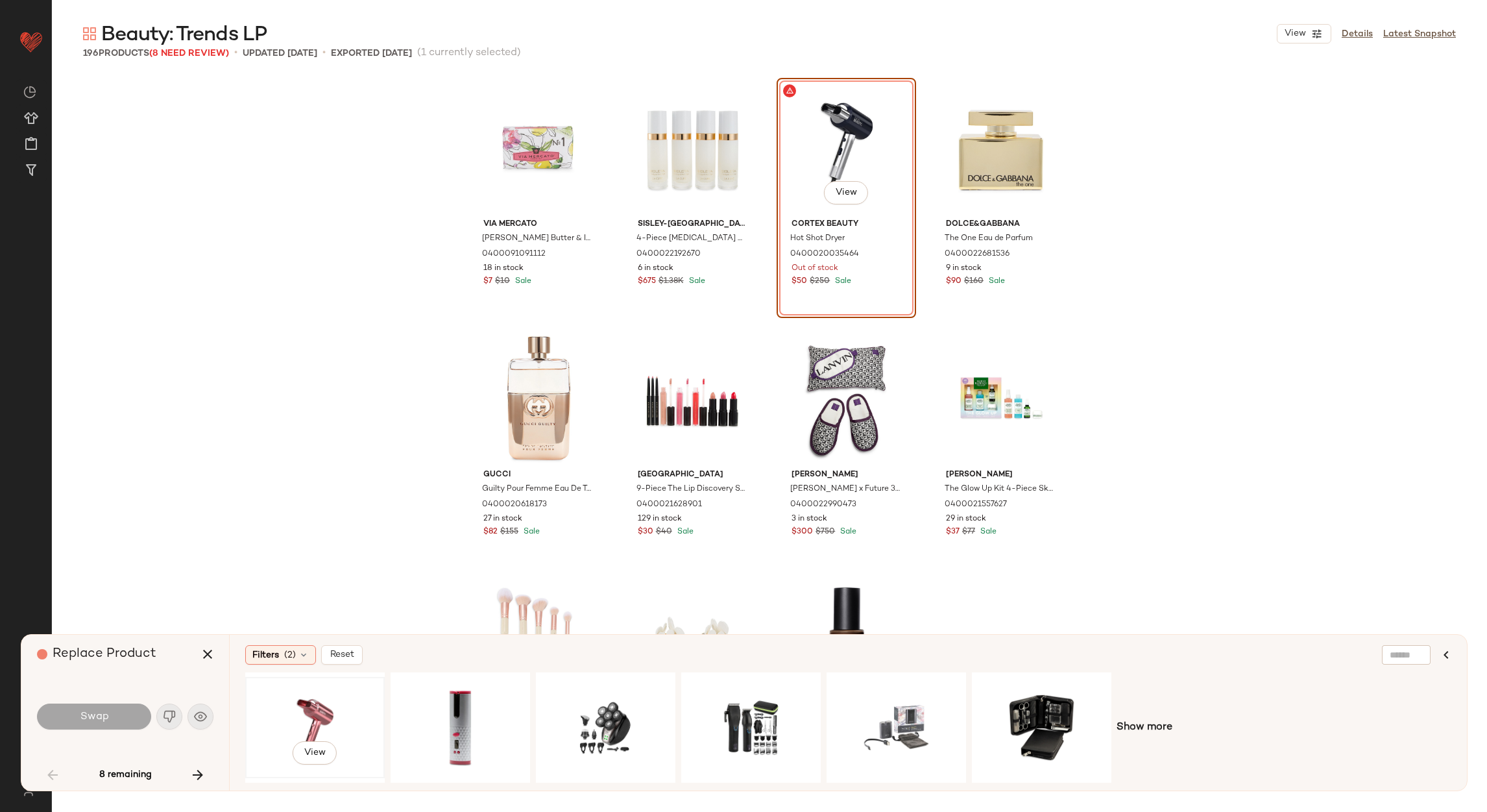
click at [322, 710] on div "View" at bounding box center [315, 728] width 131 height 92
click at [123, 709] on button "Swap" at bounding box center [93, 716] width 114 height 26
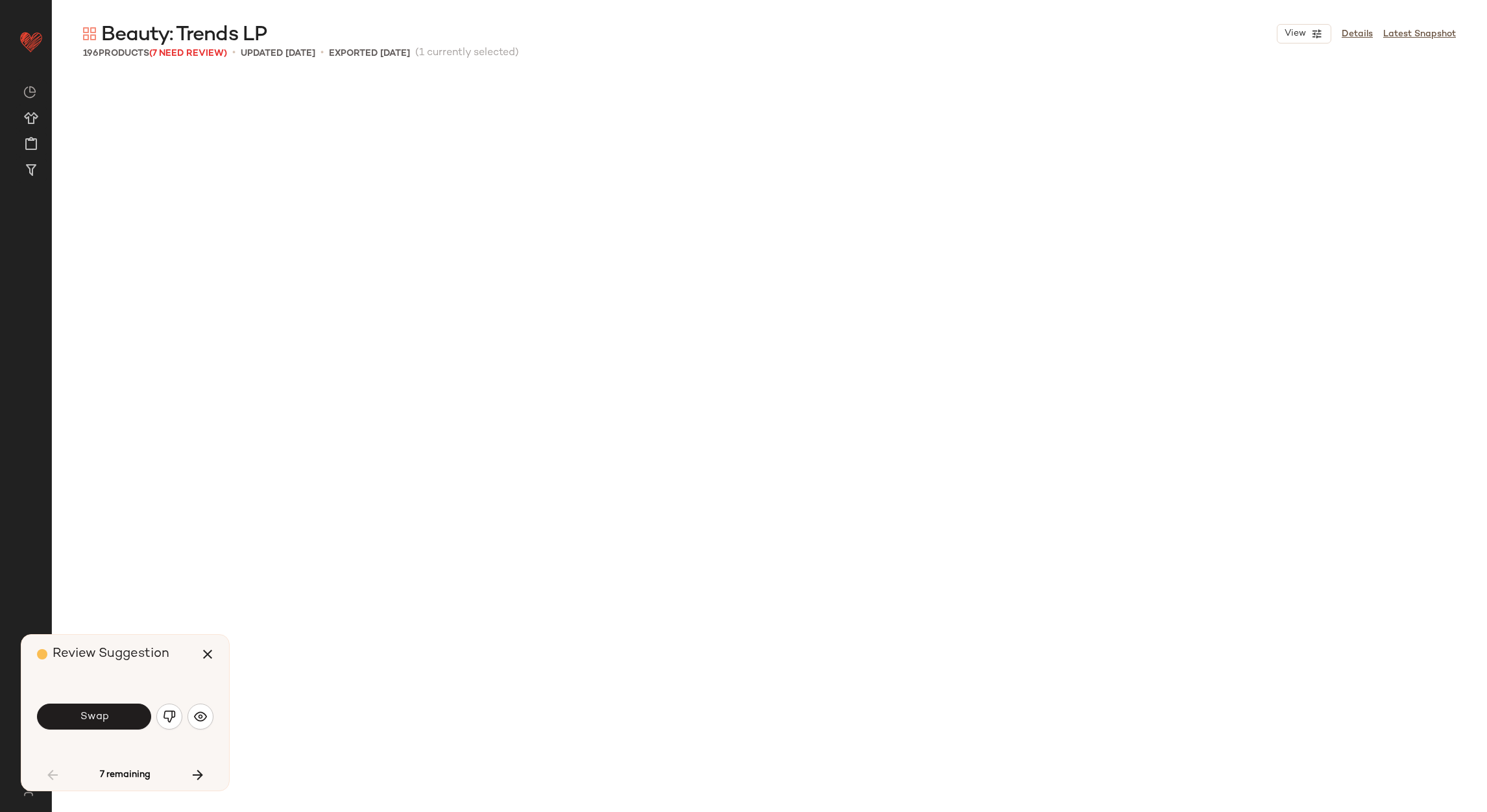
scroll to position [762, 0]
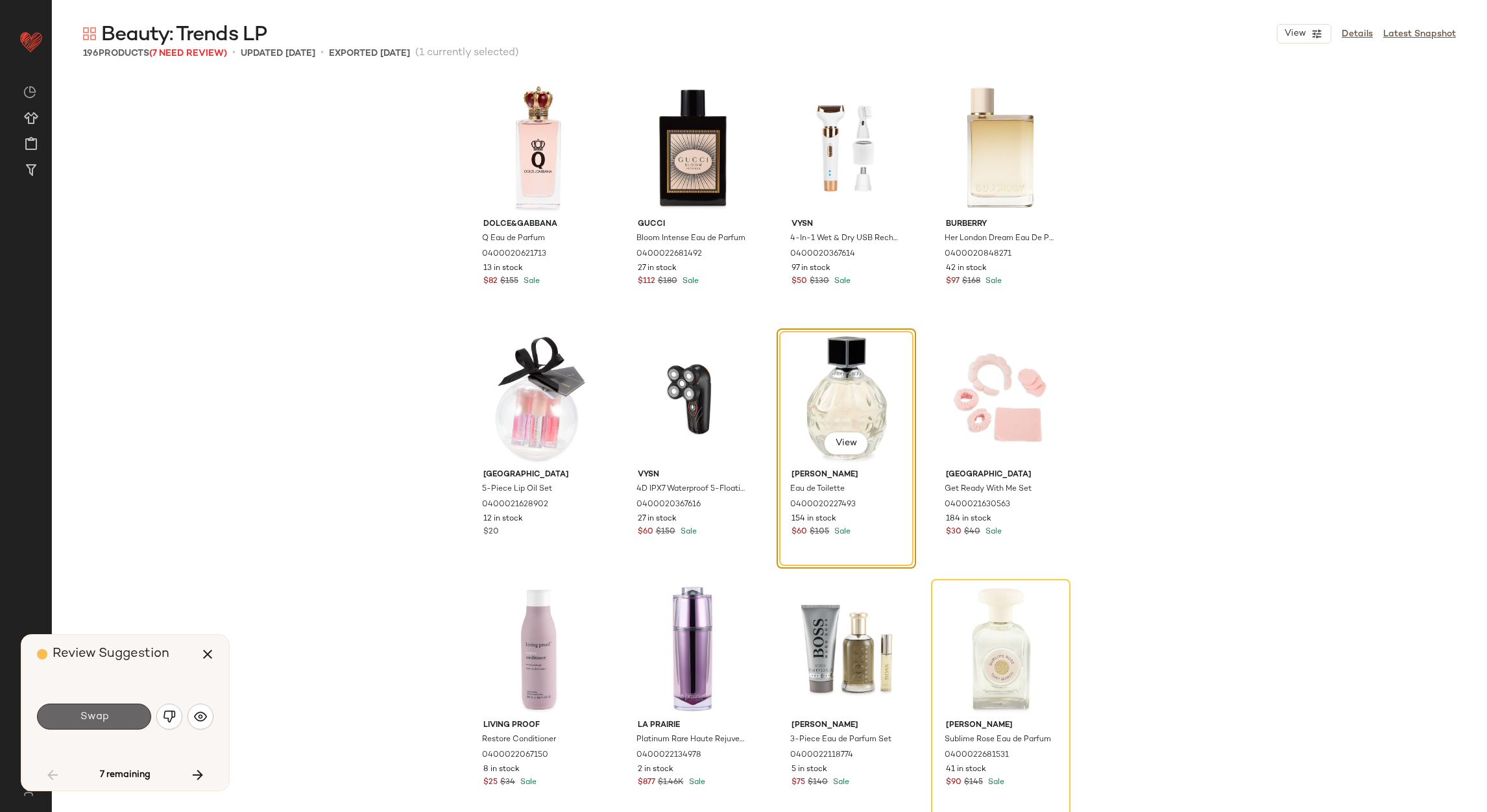
click at [100, 708] on button "Swap" at bounding box center [93, 716] width 114 height 26
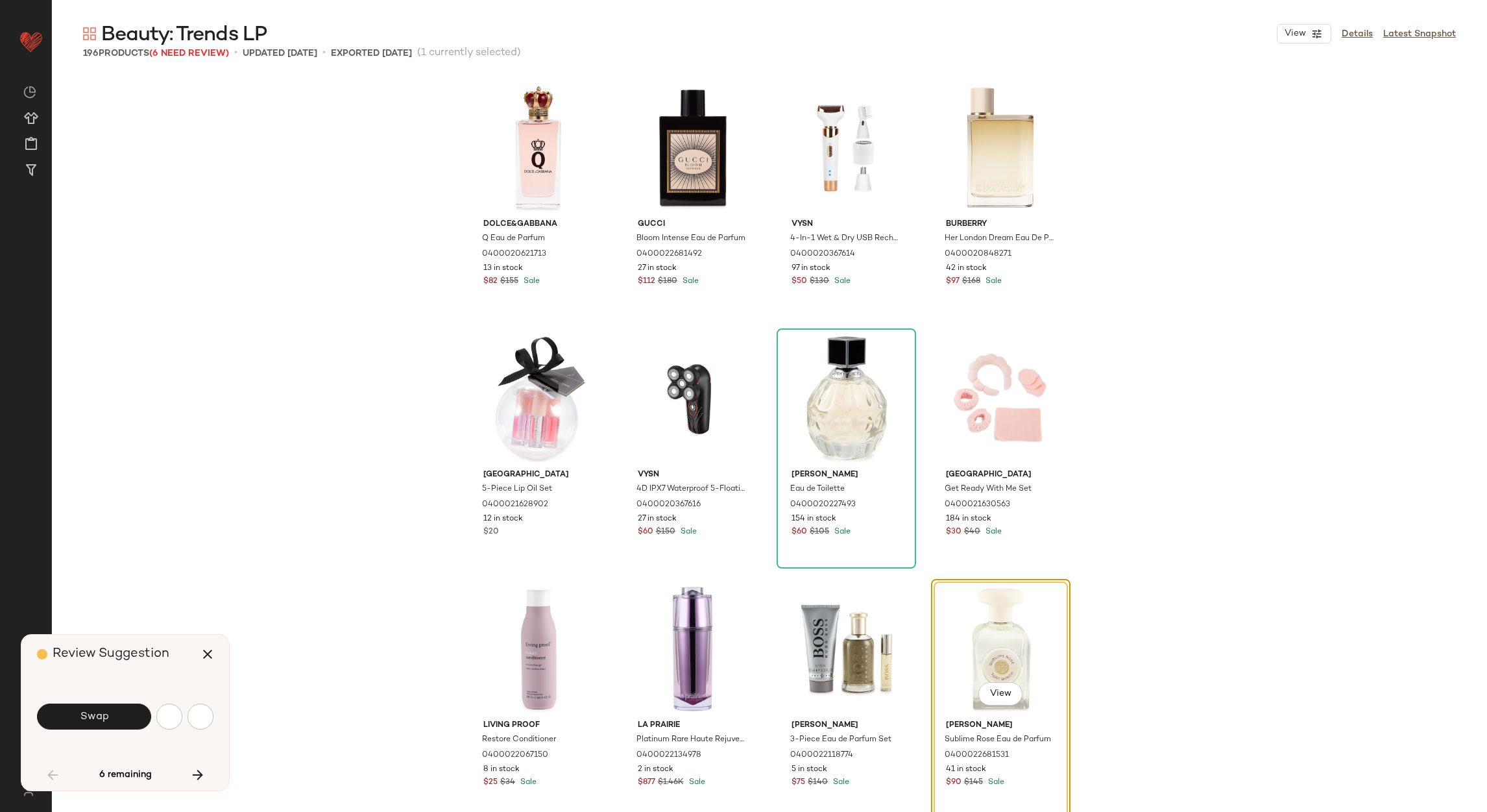
scroll to position [1002, 0]
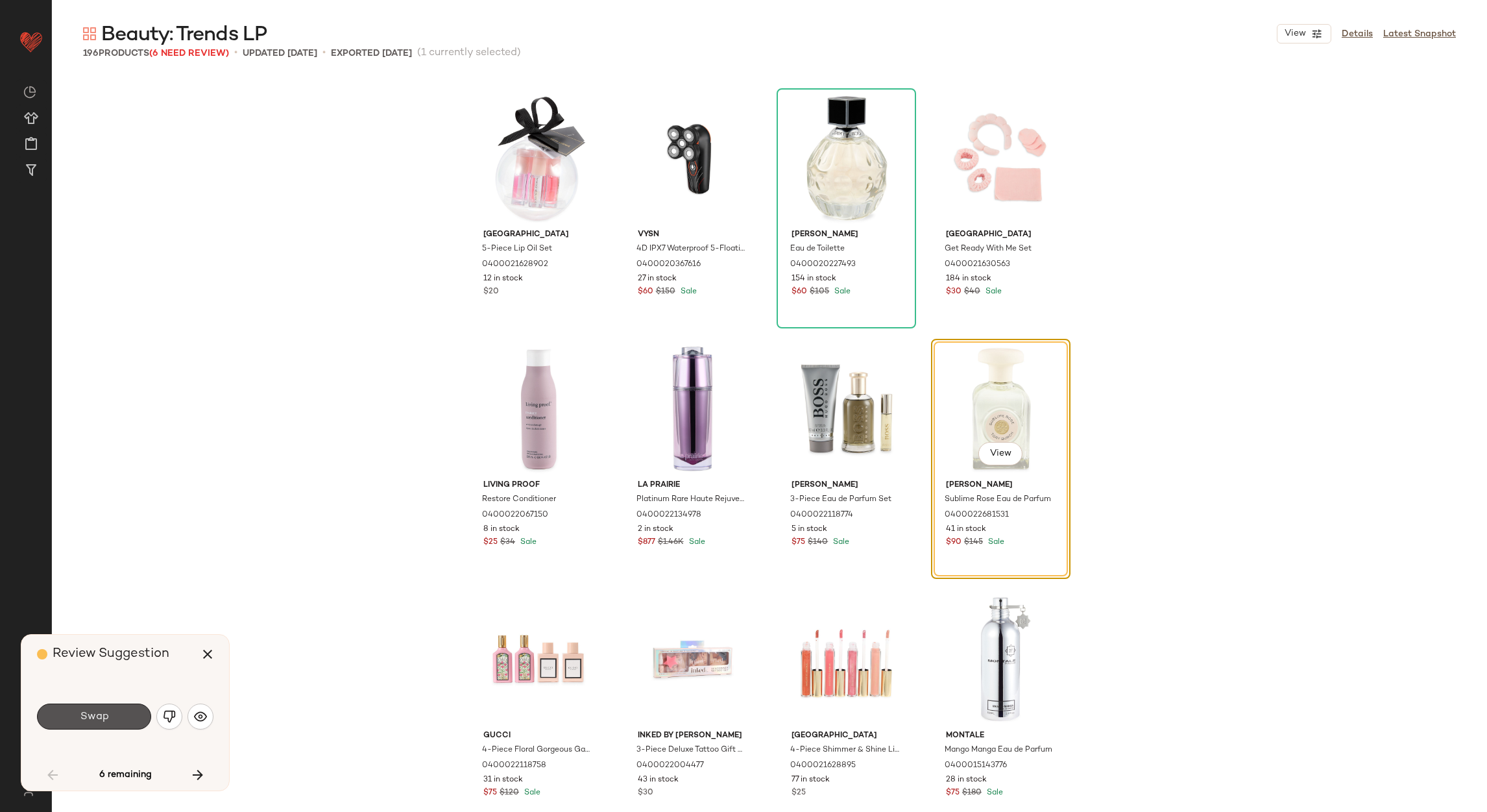
click at [100, 708] on button "Swap" at bounding box center [93, 716] width 114 height 26
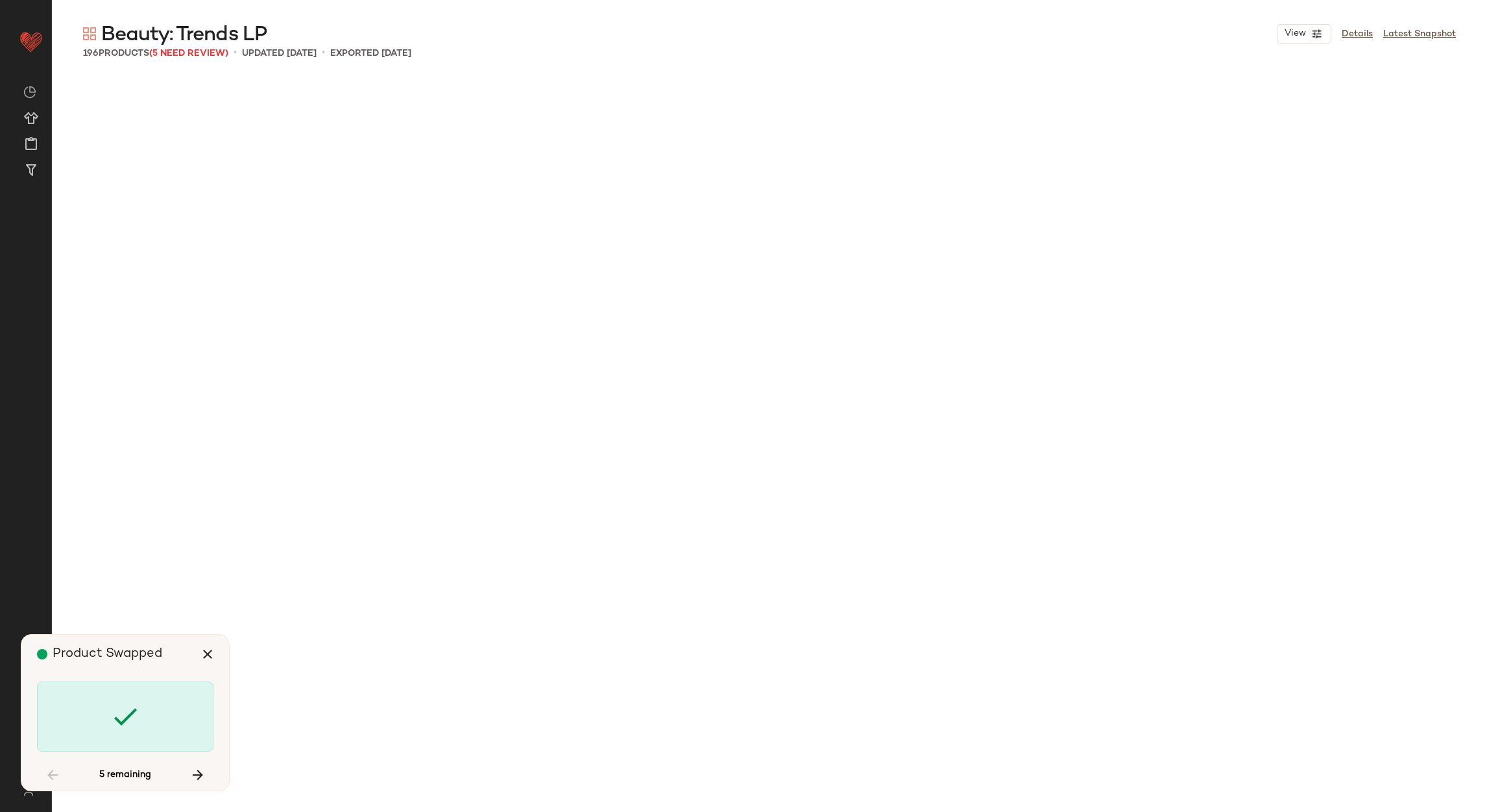
scroll to position [2755, 0]
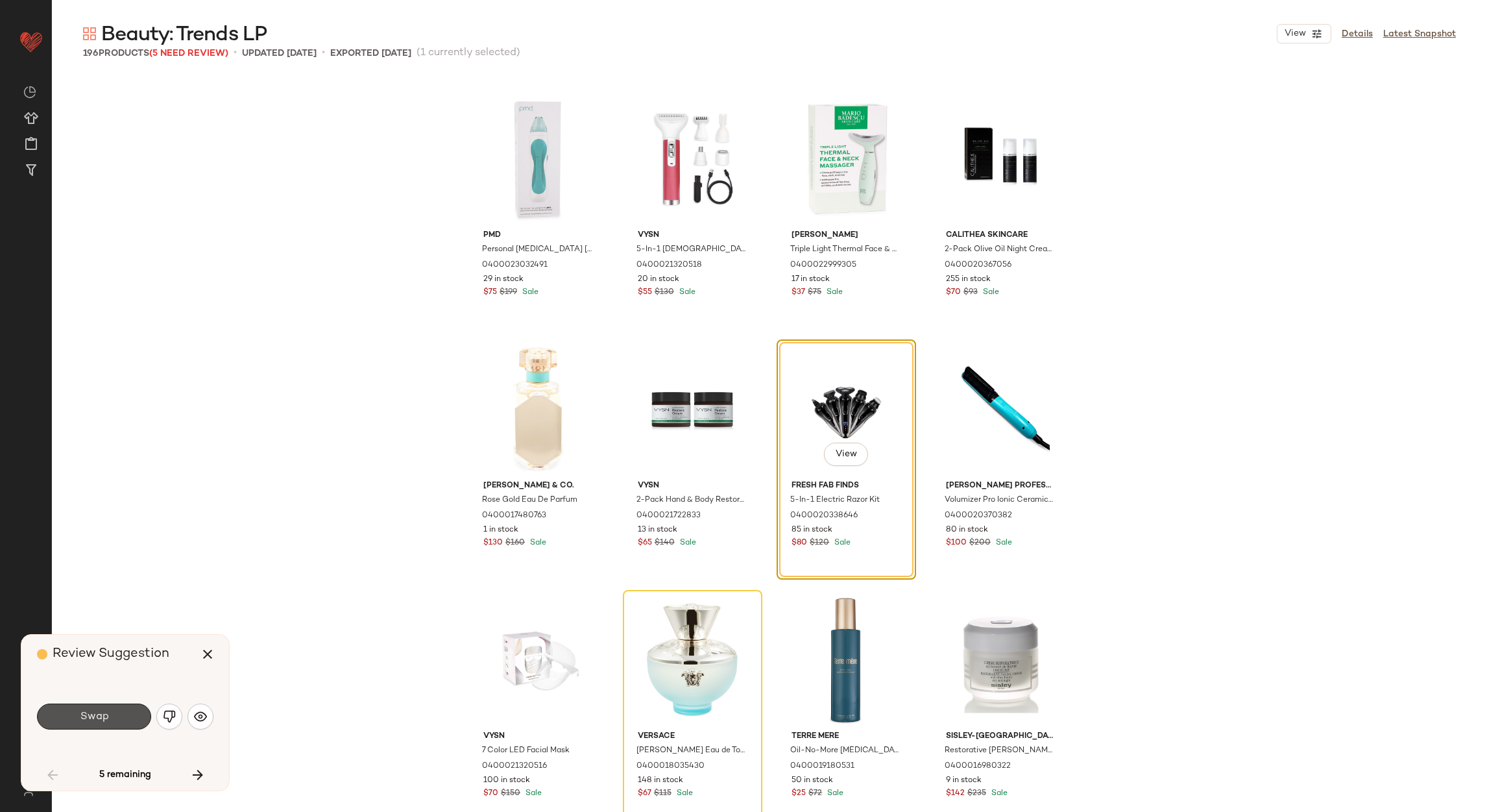
click at [100, 708] on button "Swap" at bounding box center [93, 716] width 114 height 26
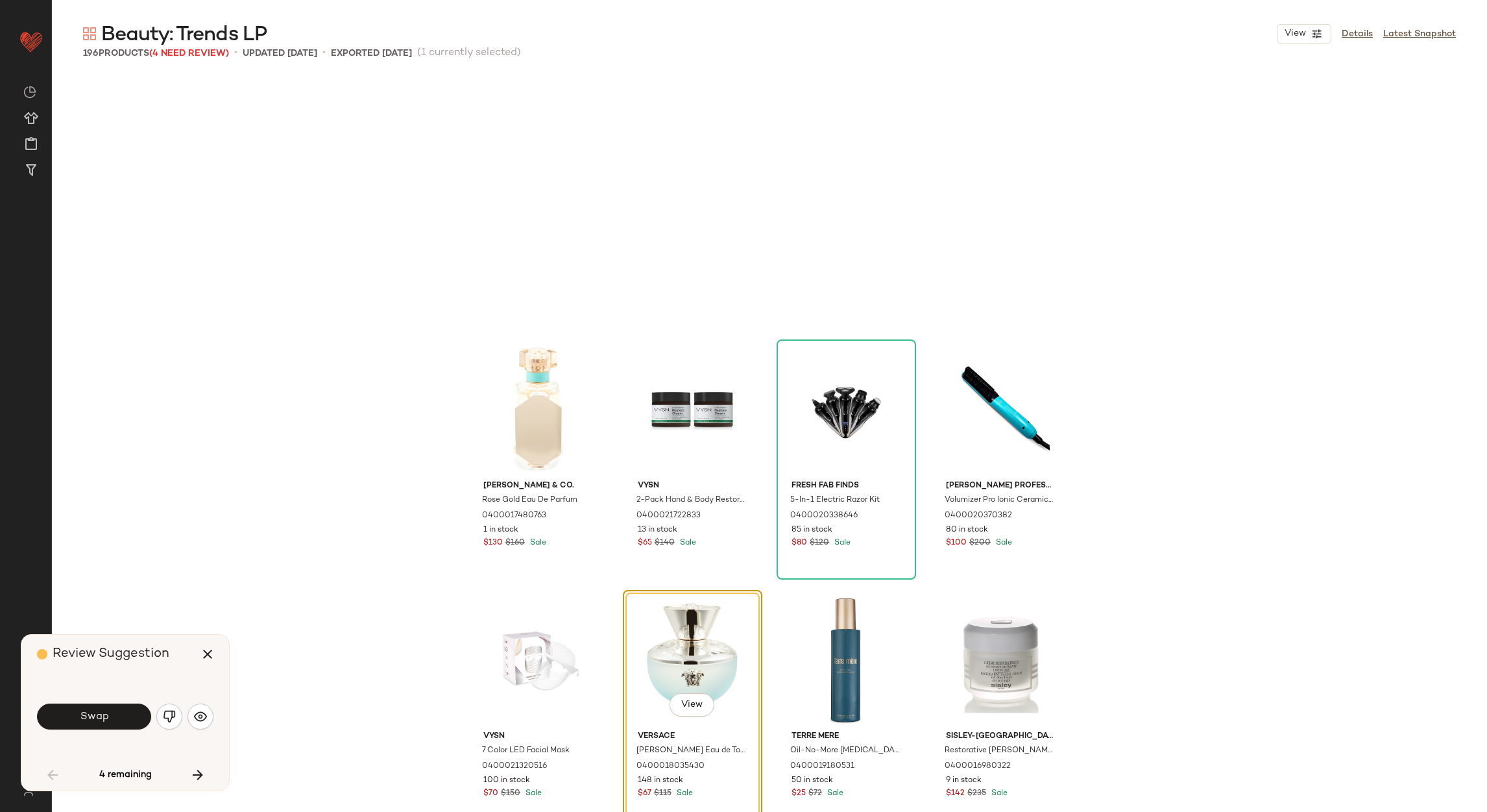
scroll to position [3006, 0]
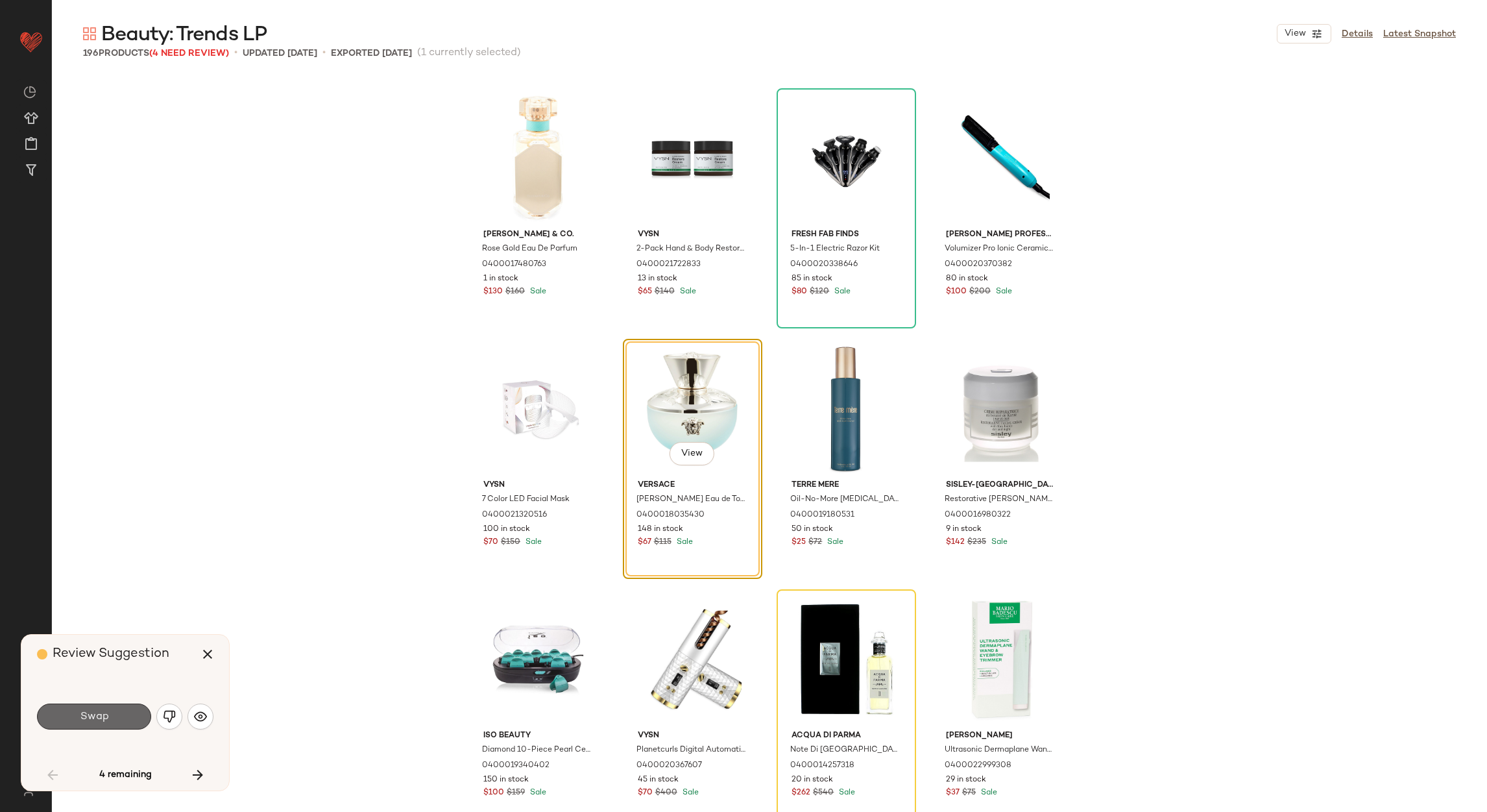
click at [98, 711] on span "Swap" at bounding box center [93, 716] width 29 height 12
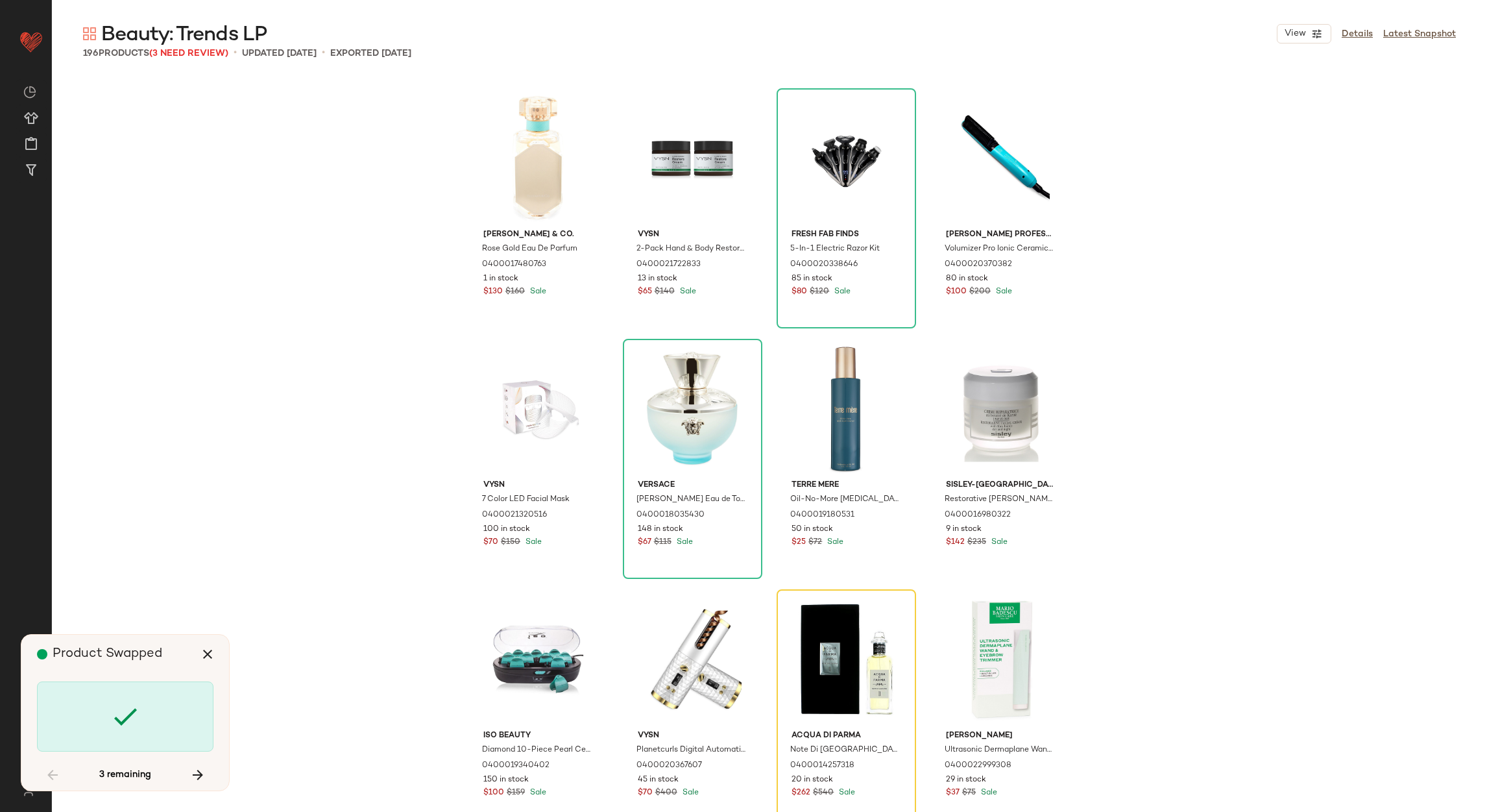
scroll to position [3257, 0]
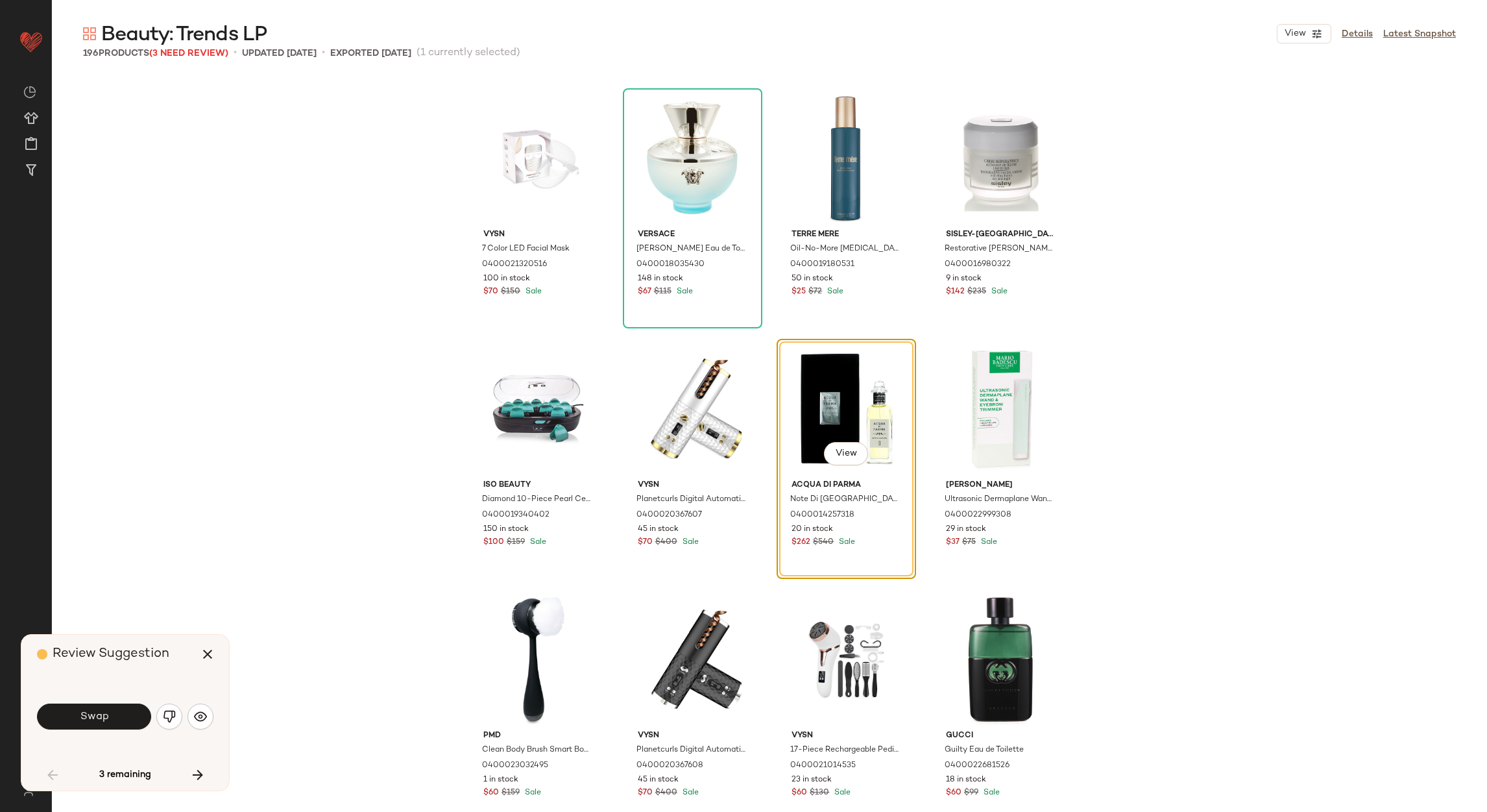
click at [98, 711] on span "Swap" at bounding box center [93, 716] width 29 height 12
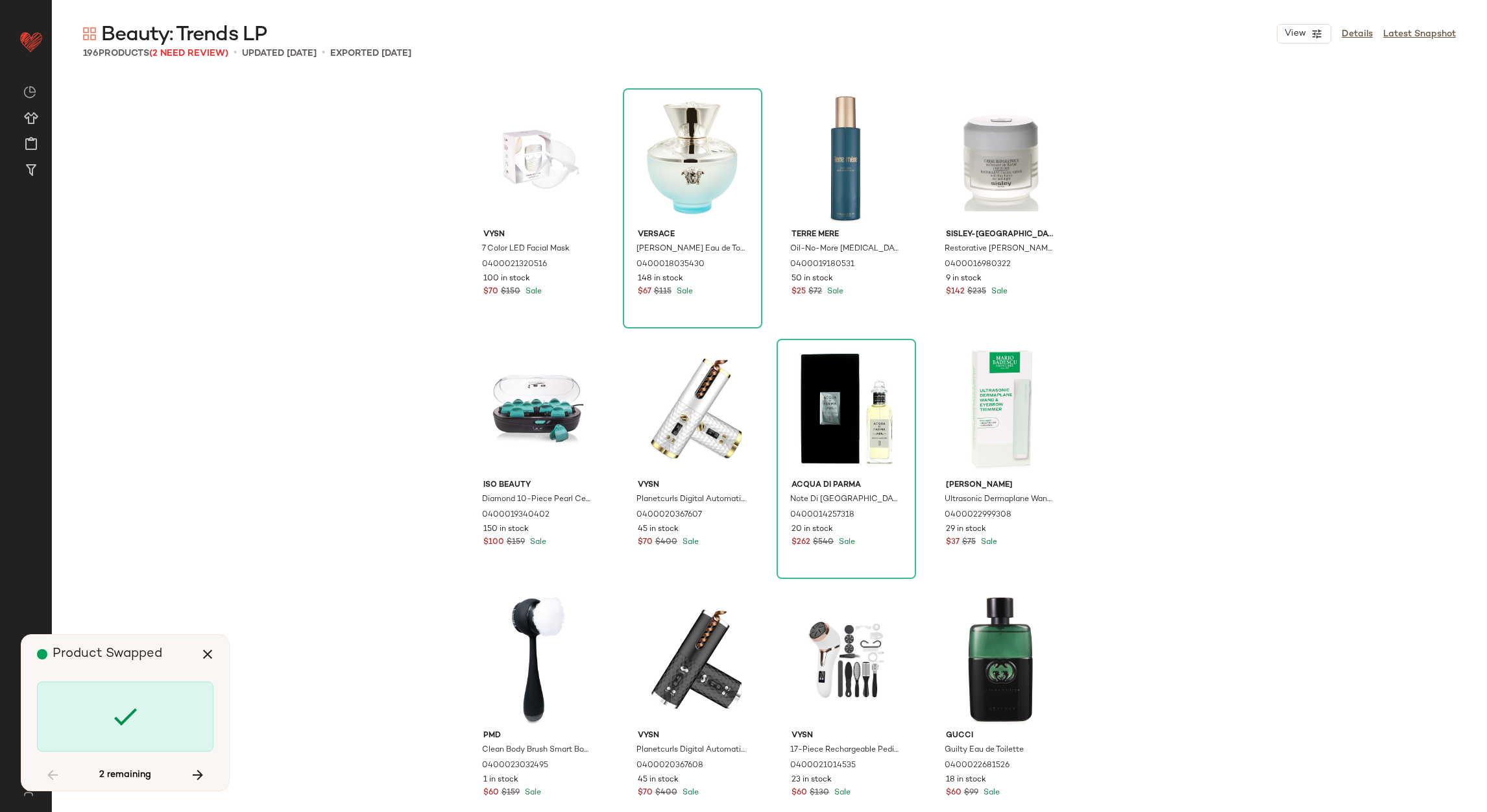
scroll to position [6263, 0]
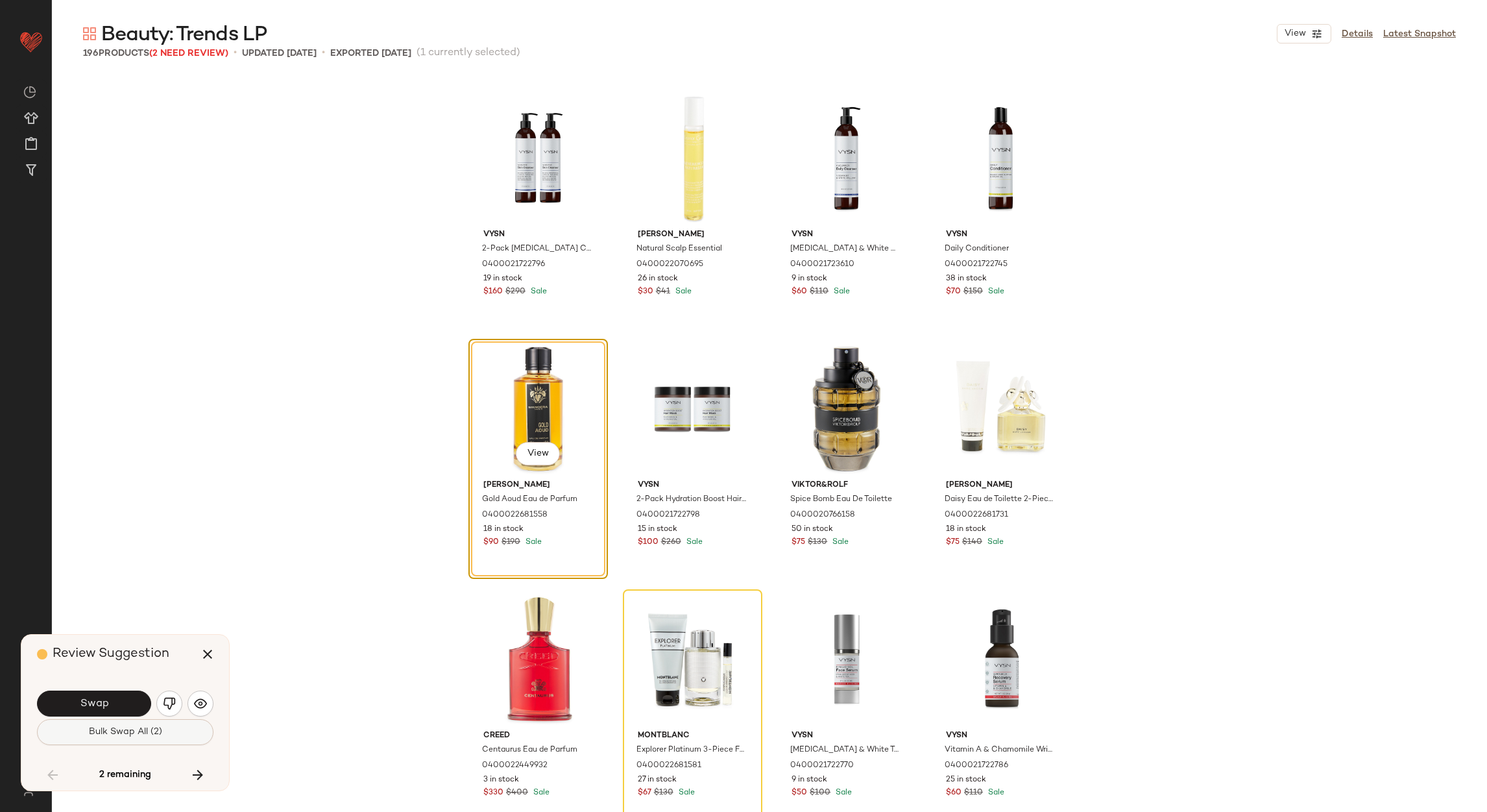
click at [111, 736] on span "Bulk Swap All (2)" at bounding box center [125, 732] width 74 height 10
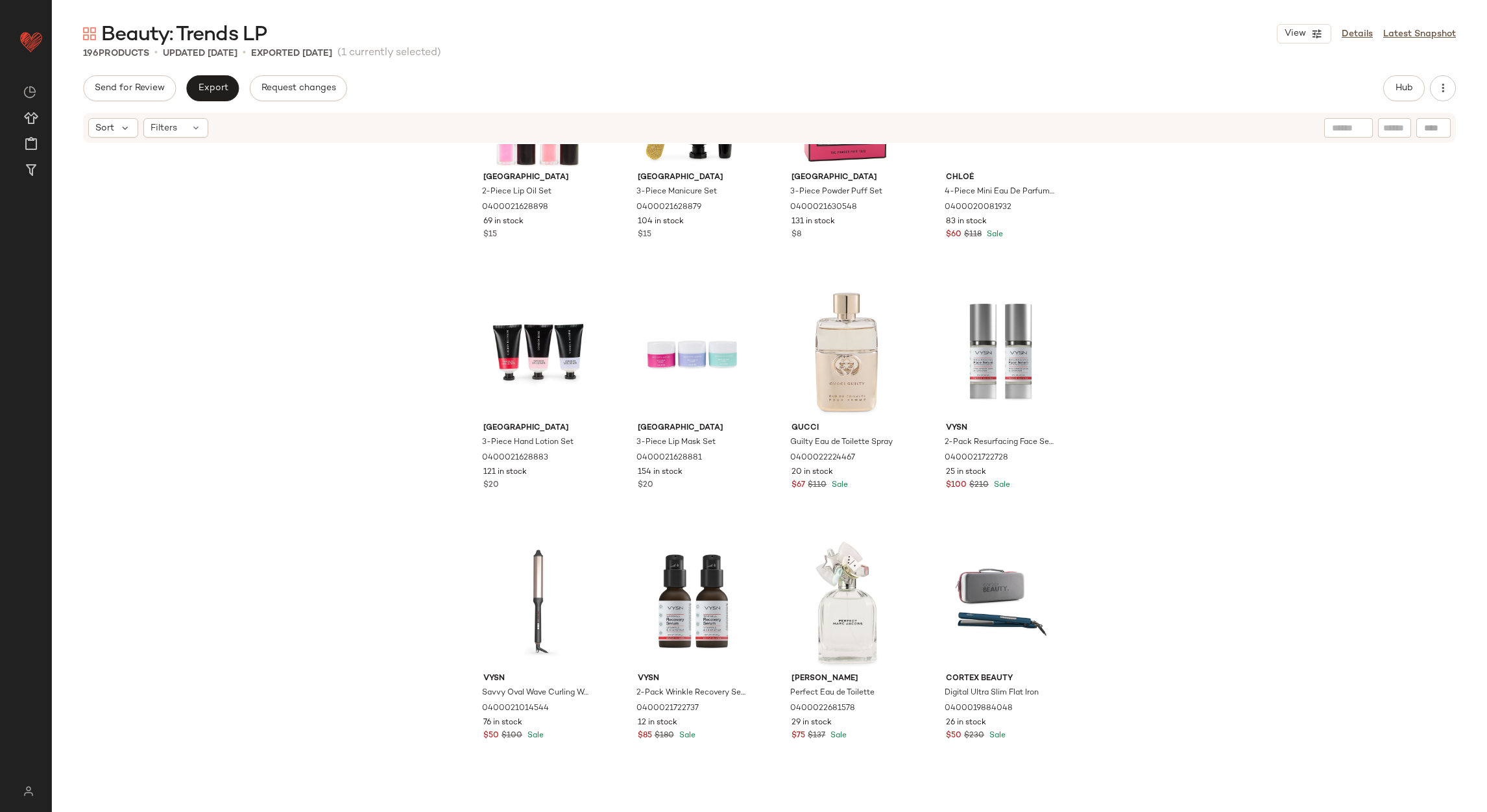
scroll to position [4803, 0]
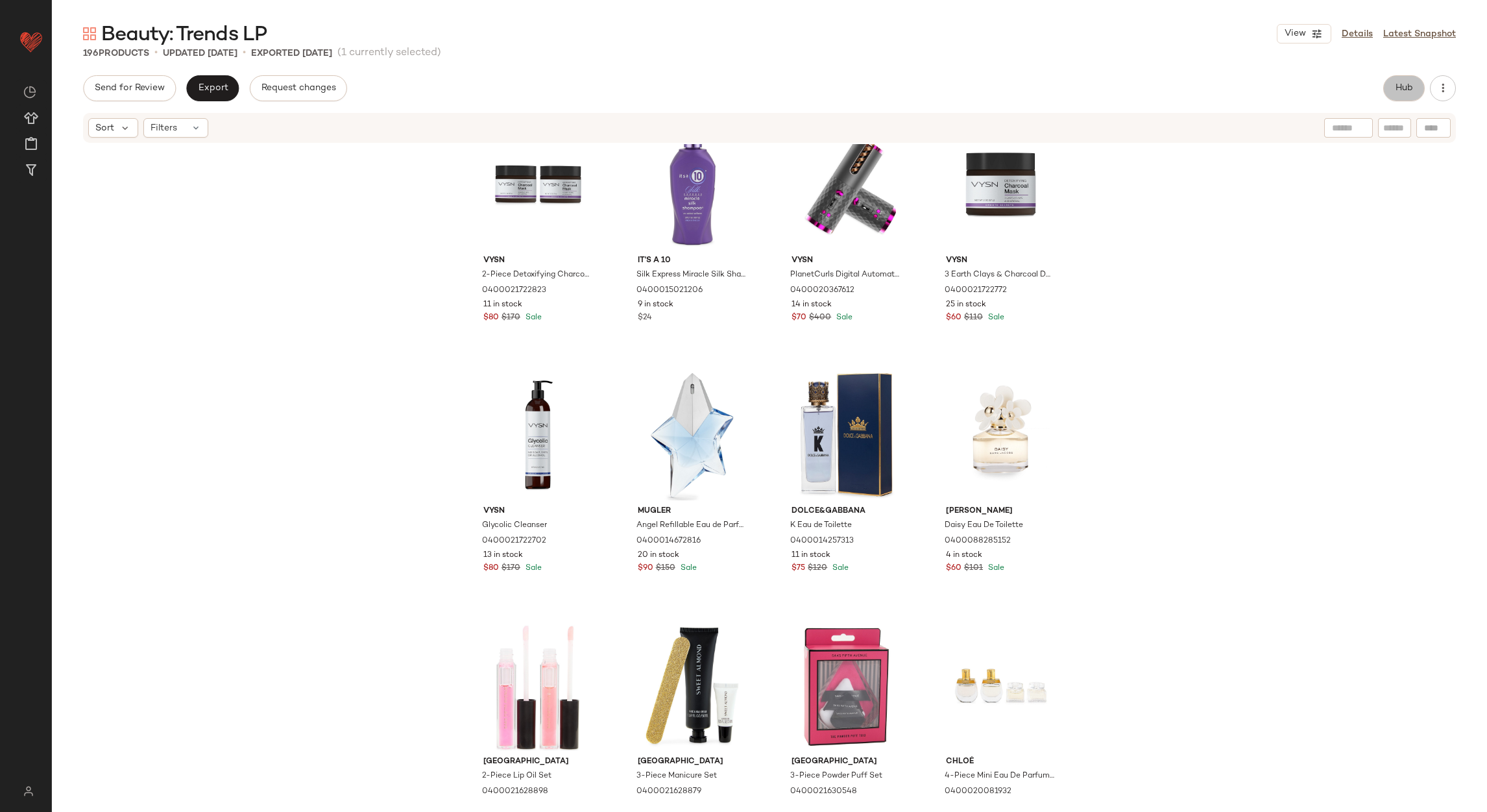
click at [1407, 83] on span "Hub" at bounding box center [1404, 88] width 18 height 10
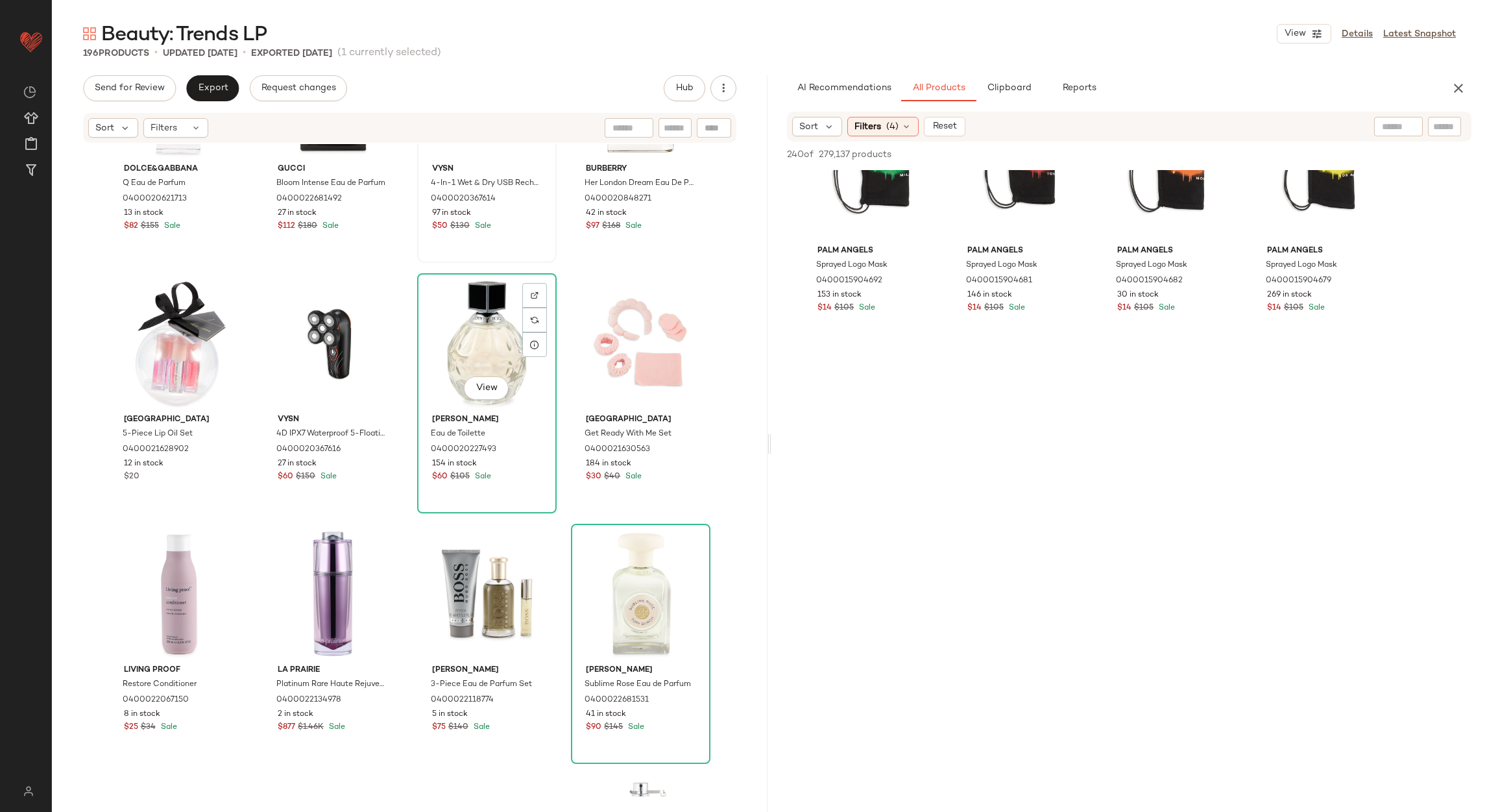
scroll to position [1178, 0]
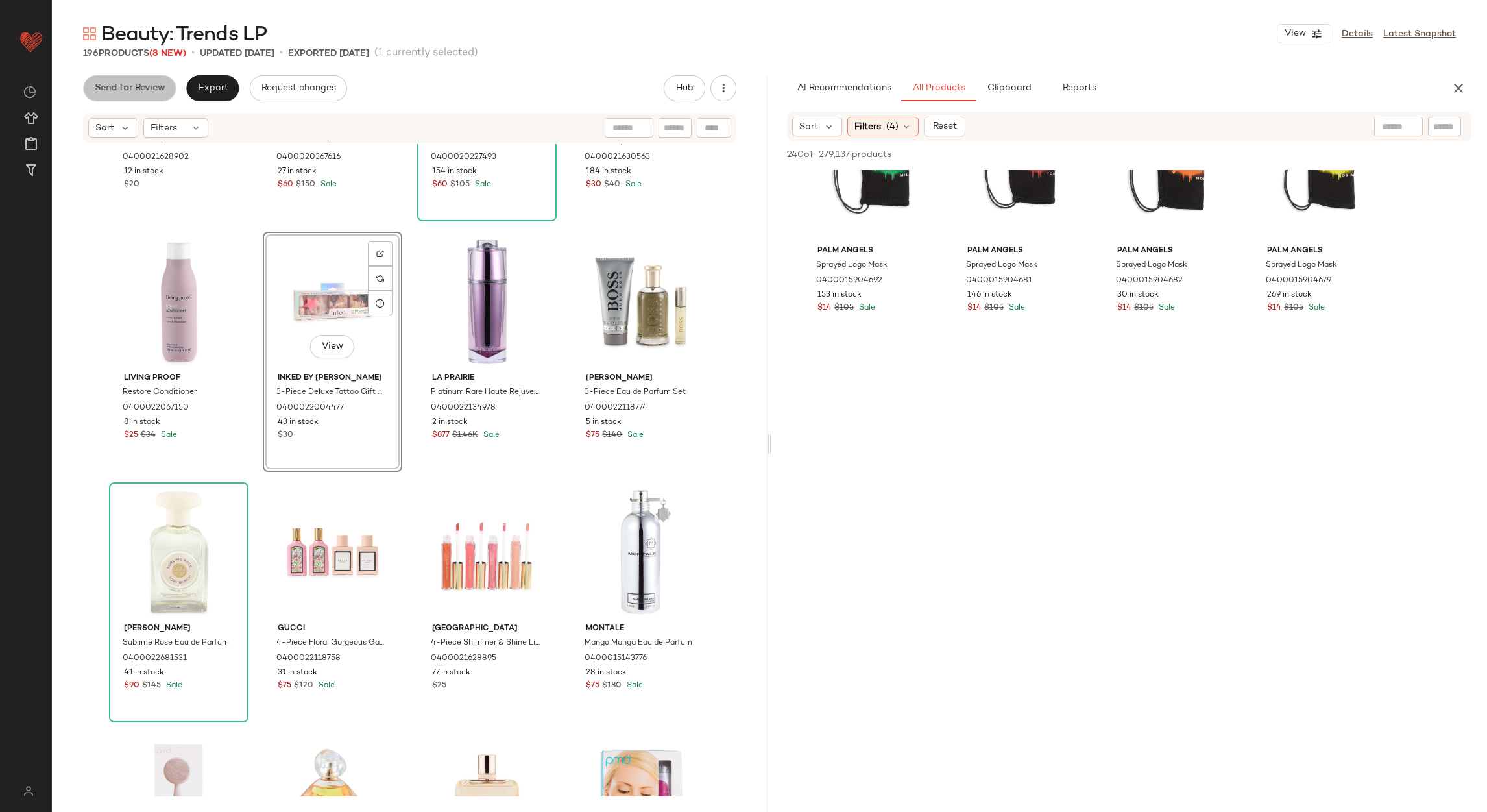
click at [127, 89] on span "Send for Review" at bounding box center [129, 88] width 71 height 10
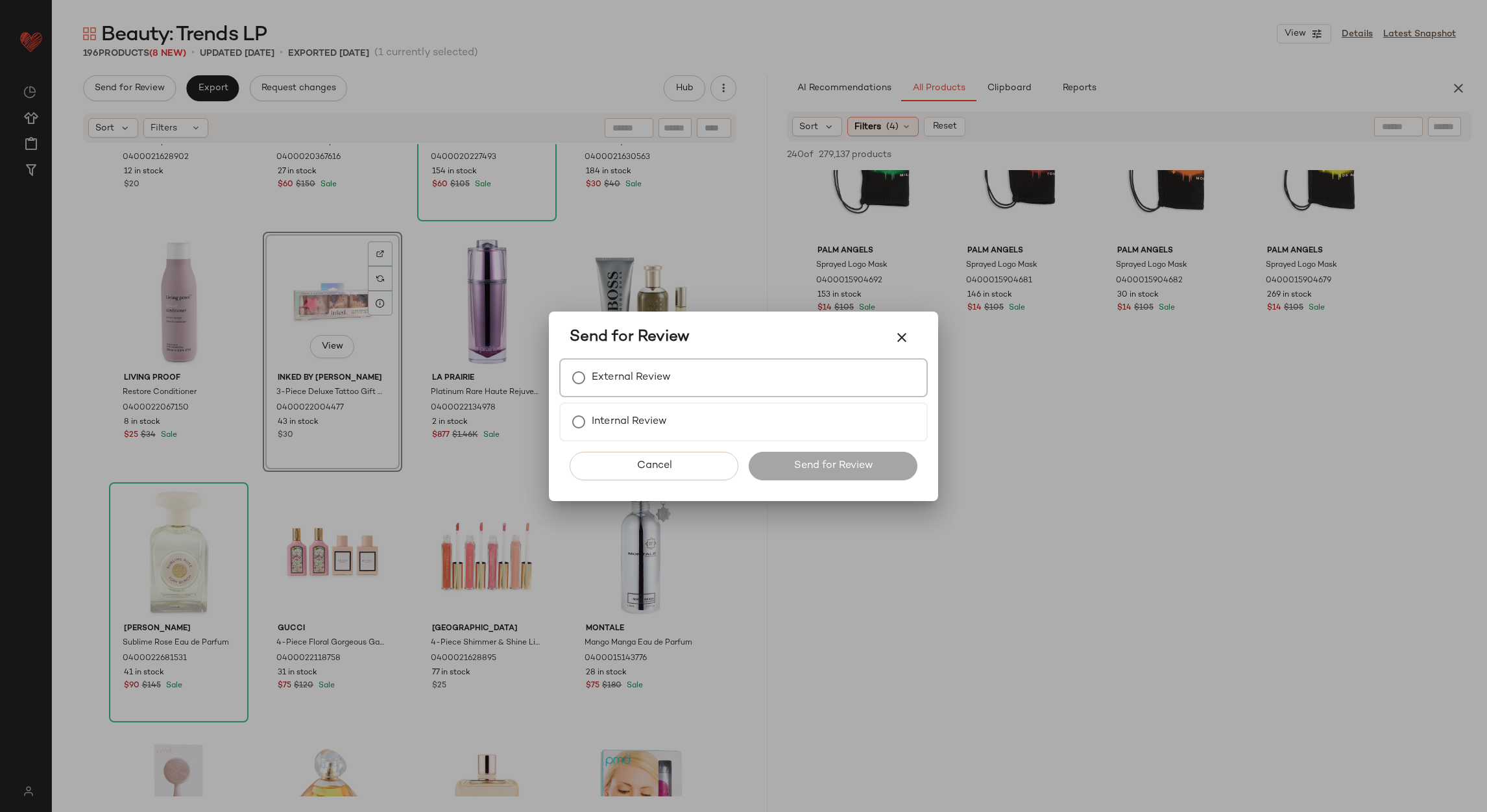
click at [629, 381] on label "External Review" at bounding box center [630, 377] width 79 height 26
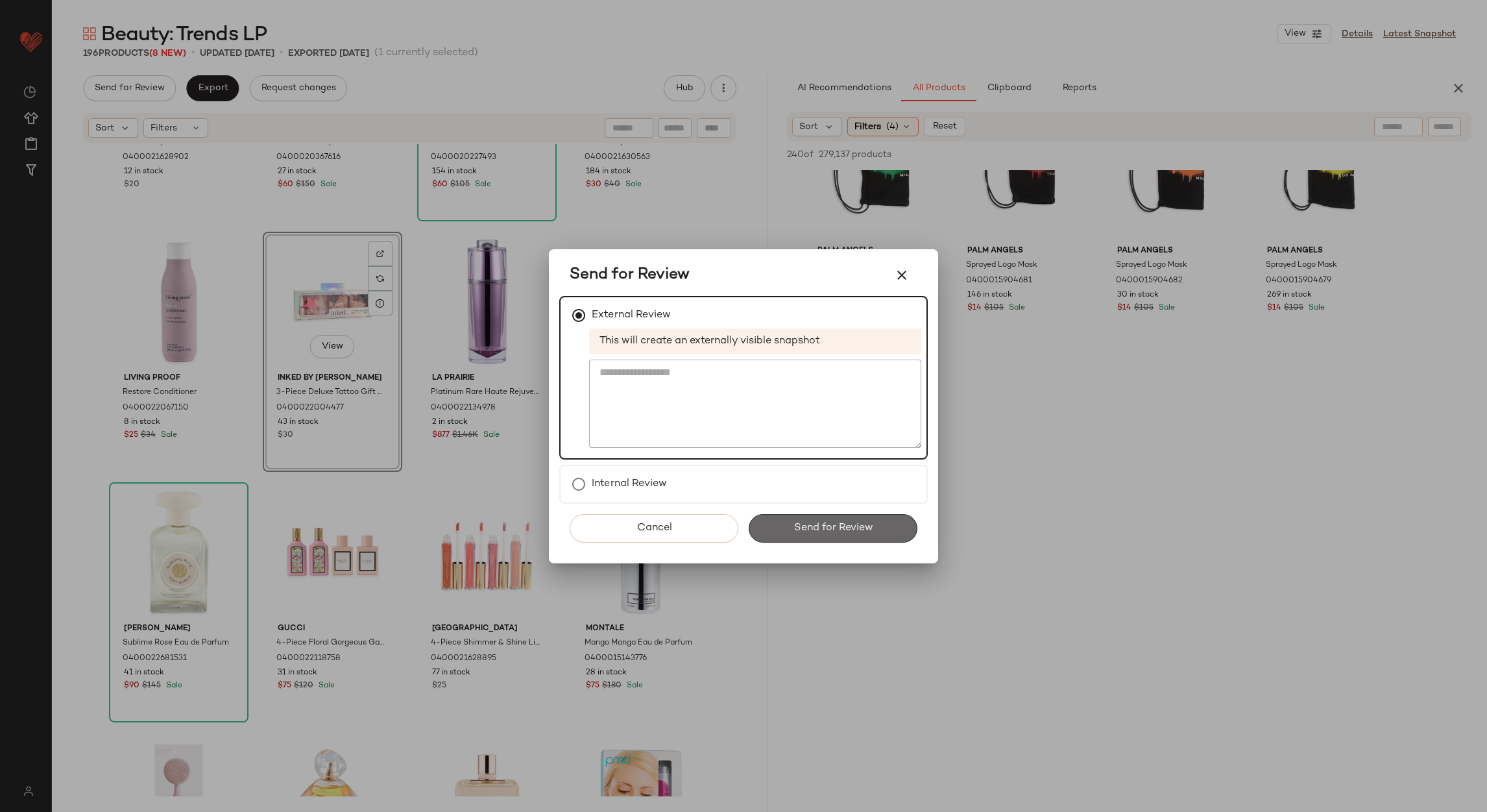
click at [852, 525] on span "Send for Review" at bounding box center [833, 527] width 80 height 12
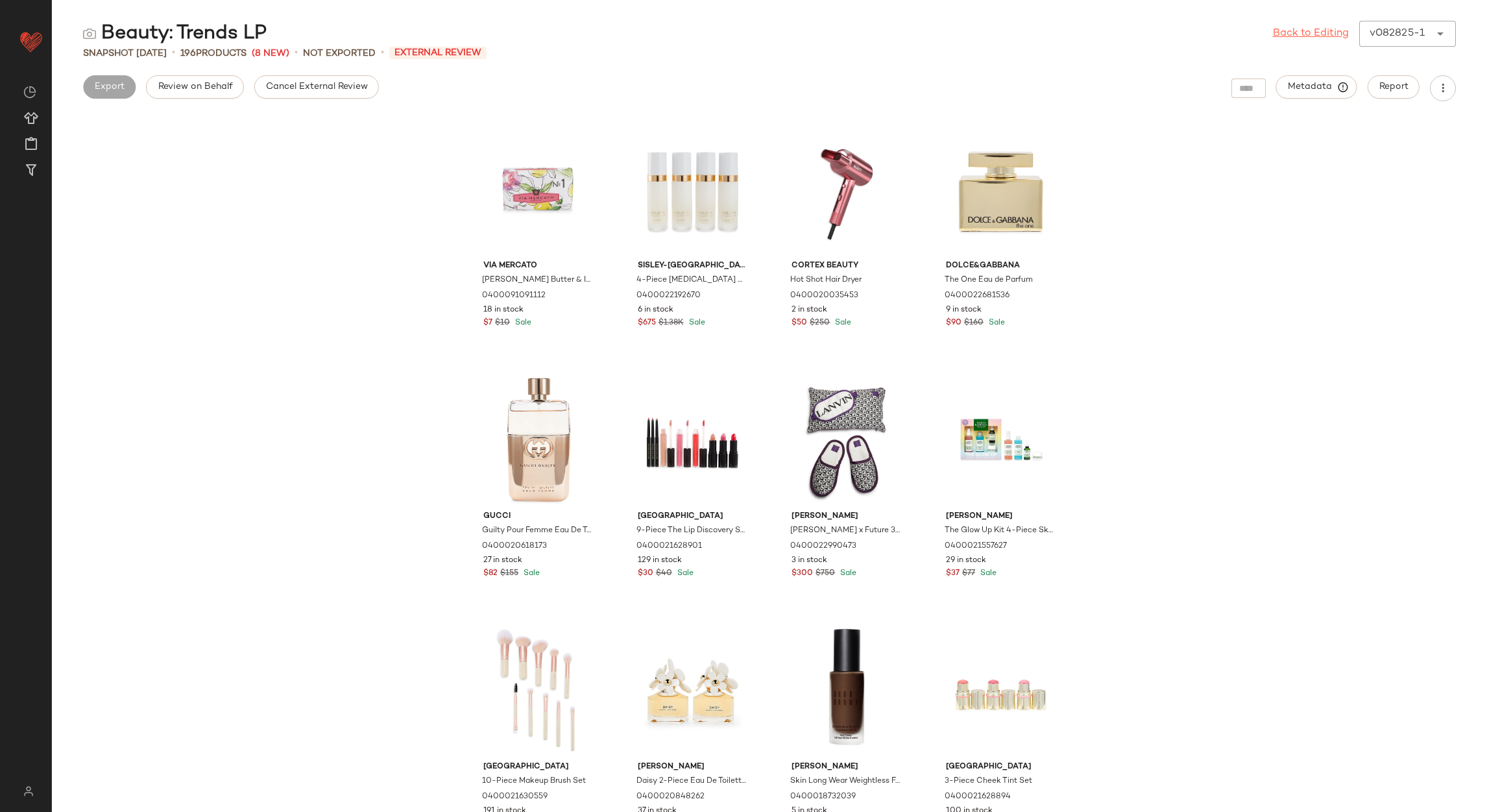
click at [1325, 34] on link "Back to Editing" at bounding box center [1310, 34] width 76 height 16
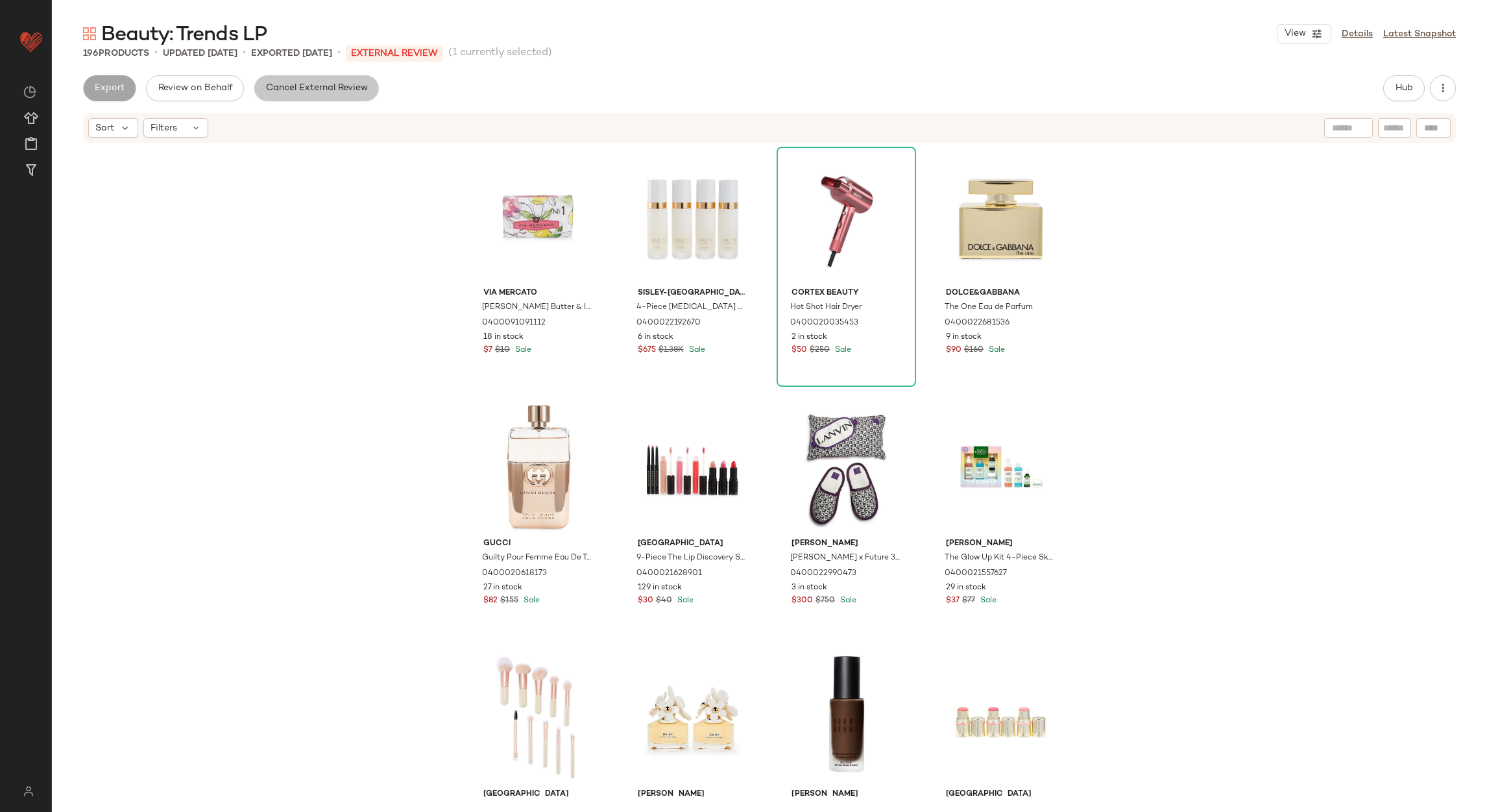
click at [341, 85] on span "Cancel External Review" at bounding box center [316, 88] width 103 height 10
click at [217, 86] on span "Export" at bounding box center [213, 88] width 30 height 10
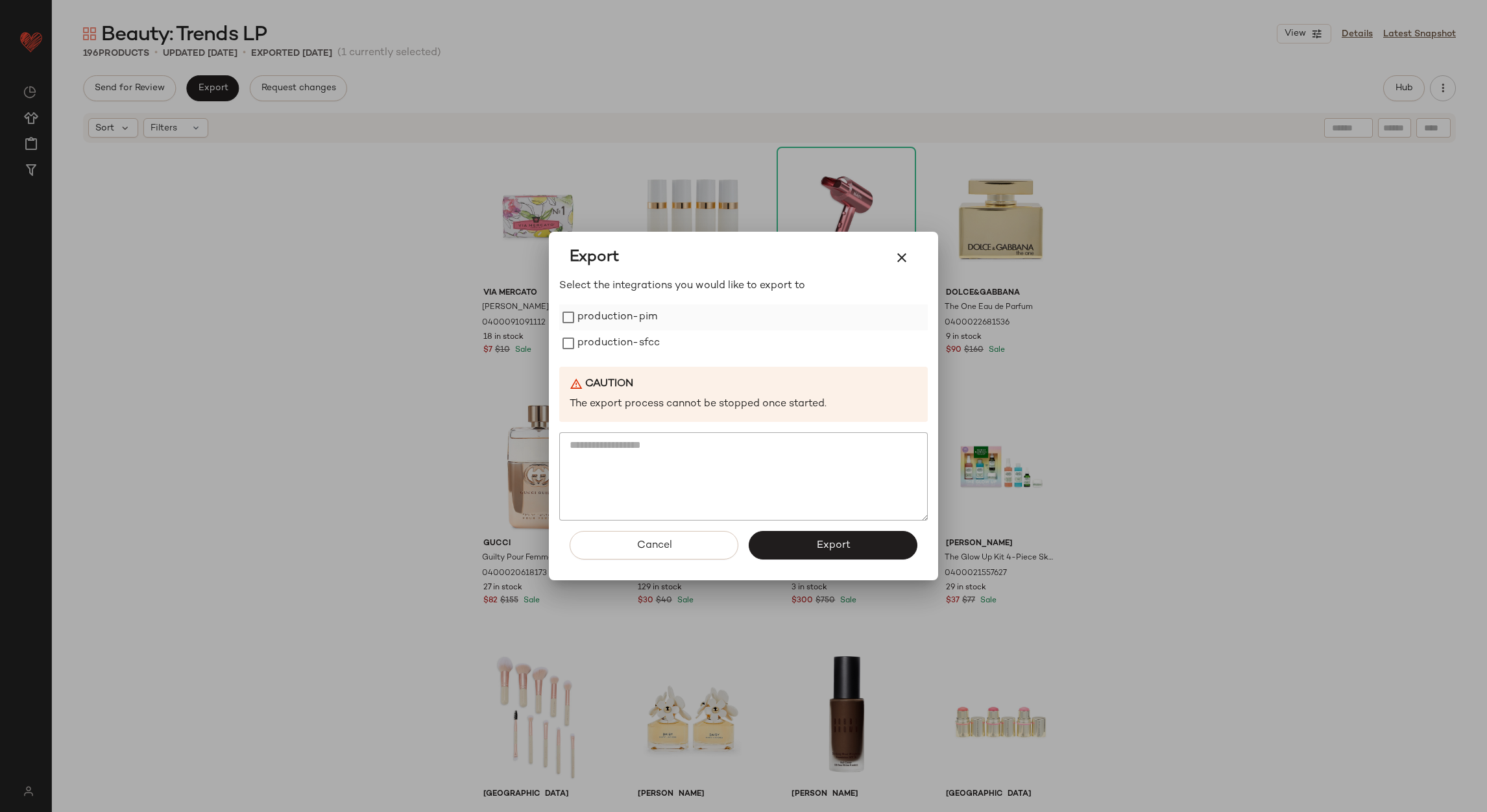
click at [638, 318] on label "production-pim" at bounding box center [618, 317] width 80 height 26
click at [641, 345] on label "production-sfcc" at bounding box center [619, 343] width 83 height 26
click at [802, 552] on button "Export" at bounding box center [833, 545] width 169 height 29
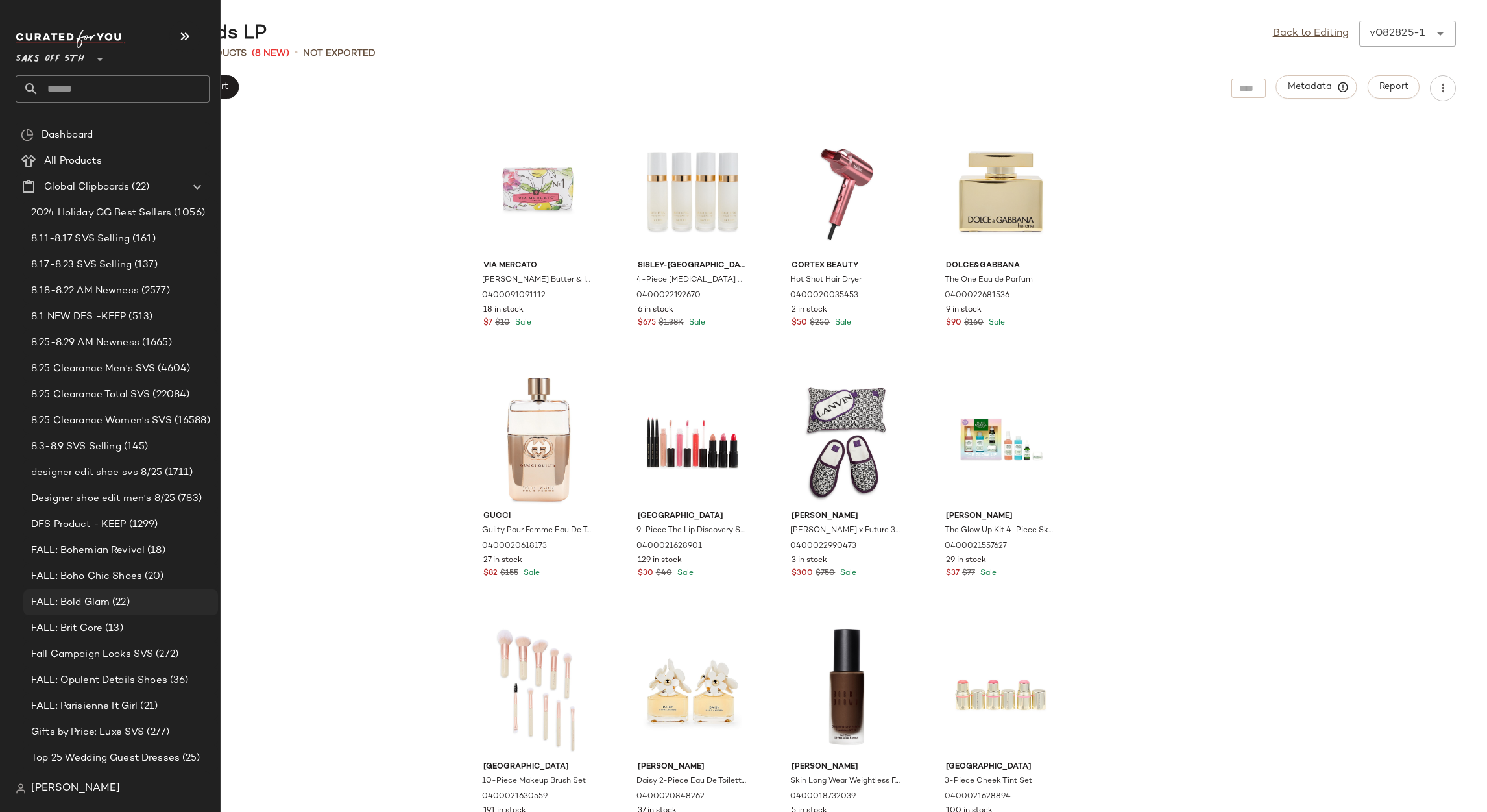
scroll to position [228, 0]
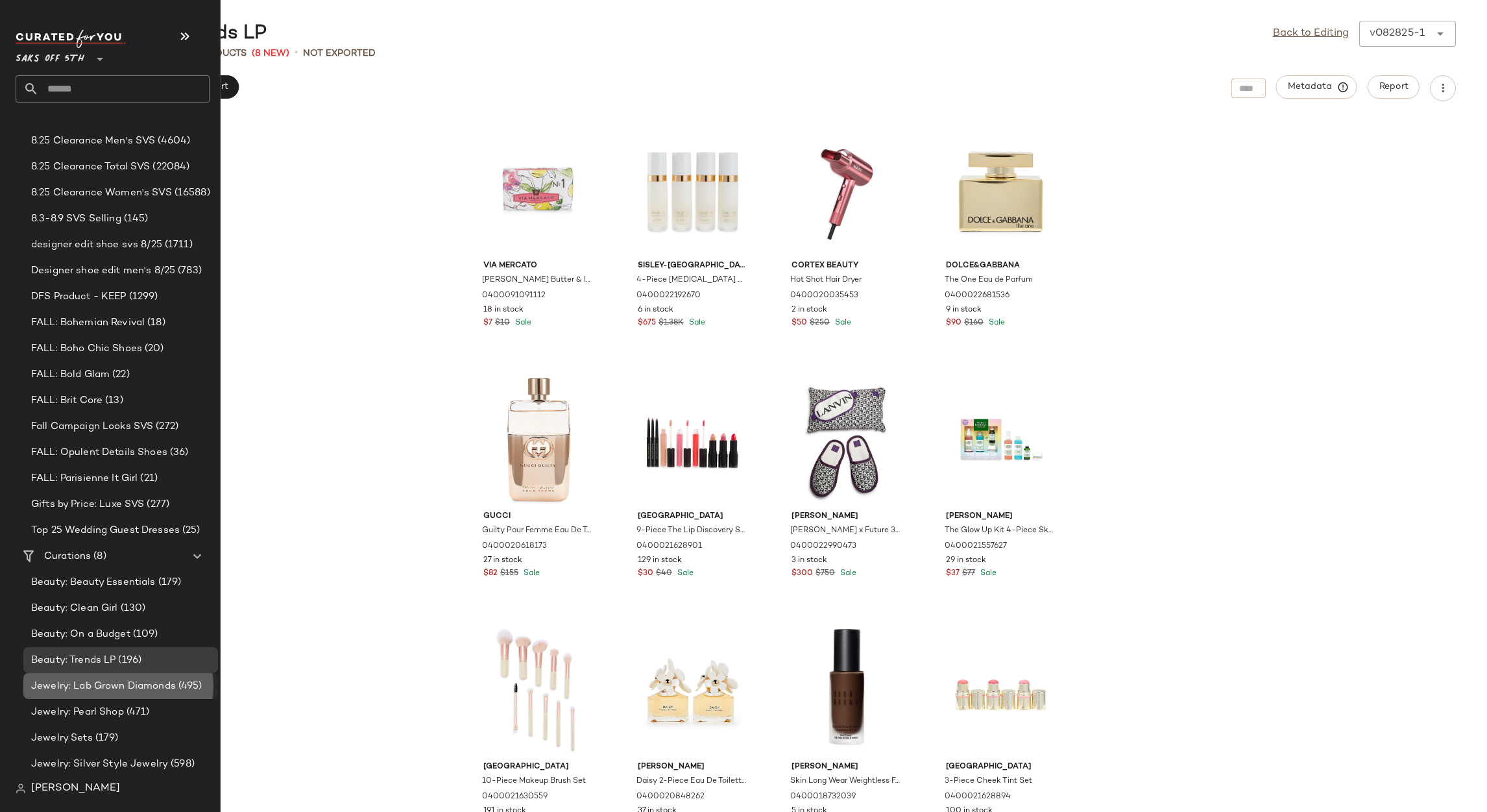
click at [91, 683] on span "Jewelry: Lab Grown Diamonds" at bounding box center [103, 686] width 145 height 15
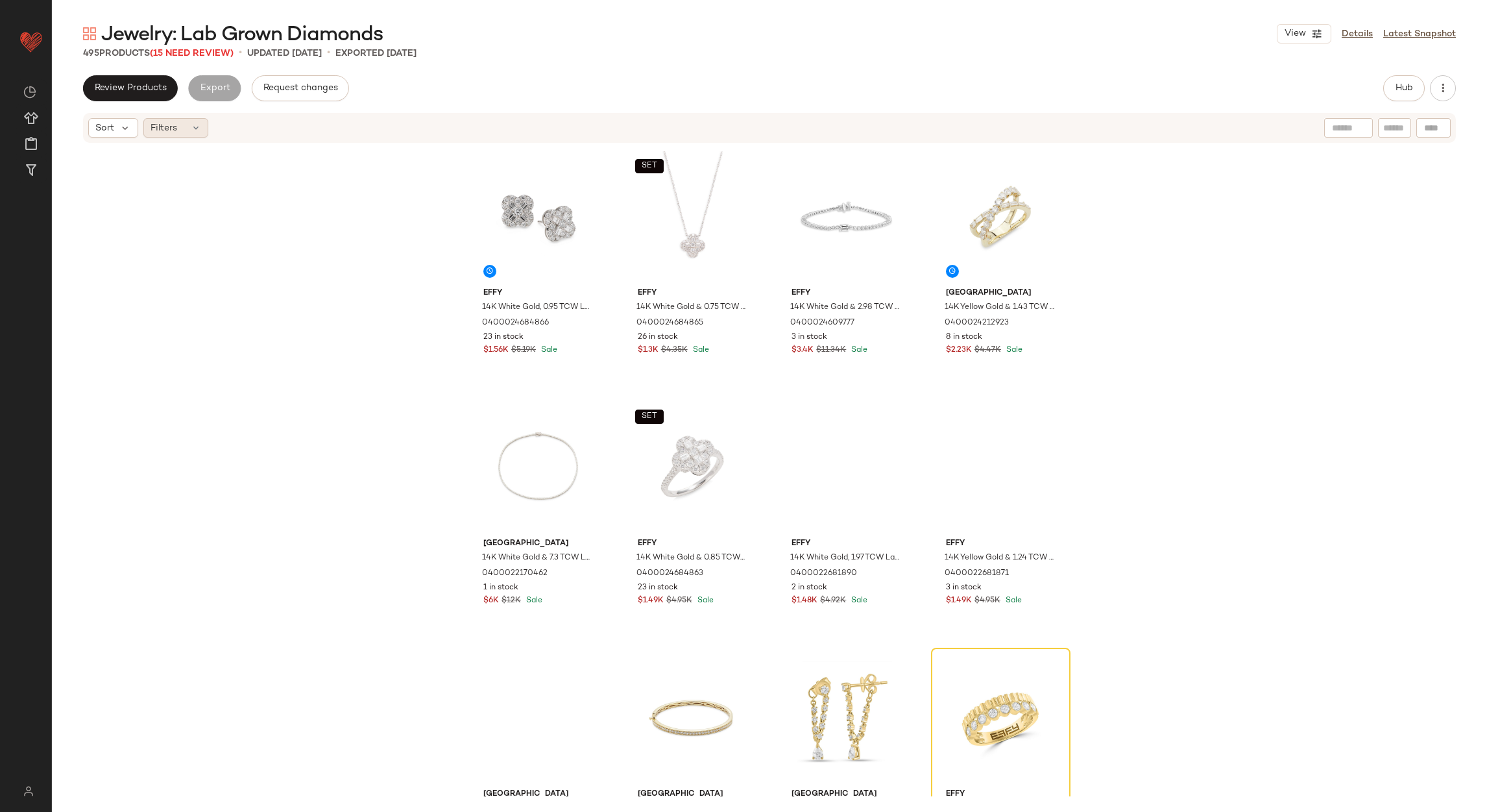
click at [166, 130] on span "Filters" at bounding box center [163, 127] width 26 height 14
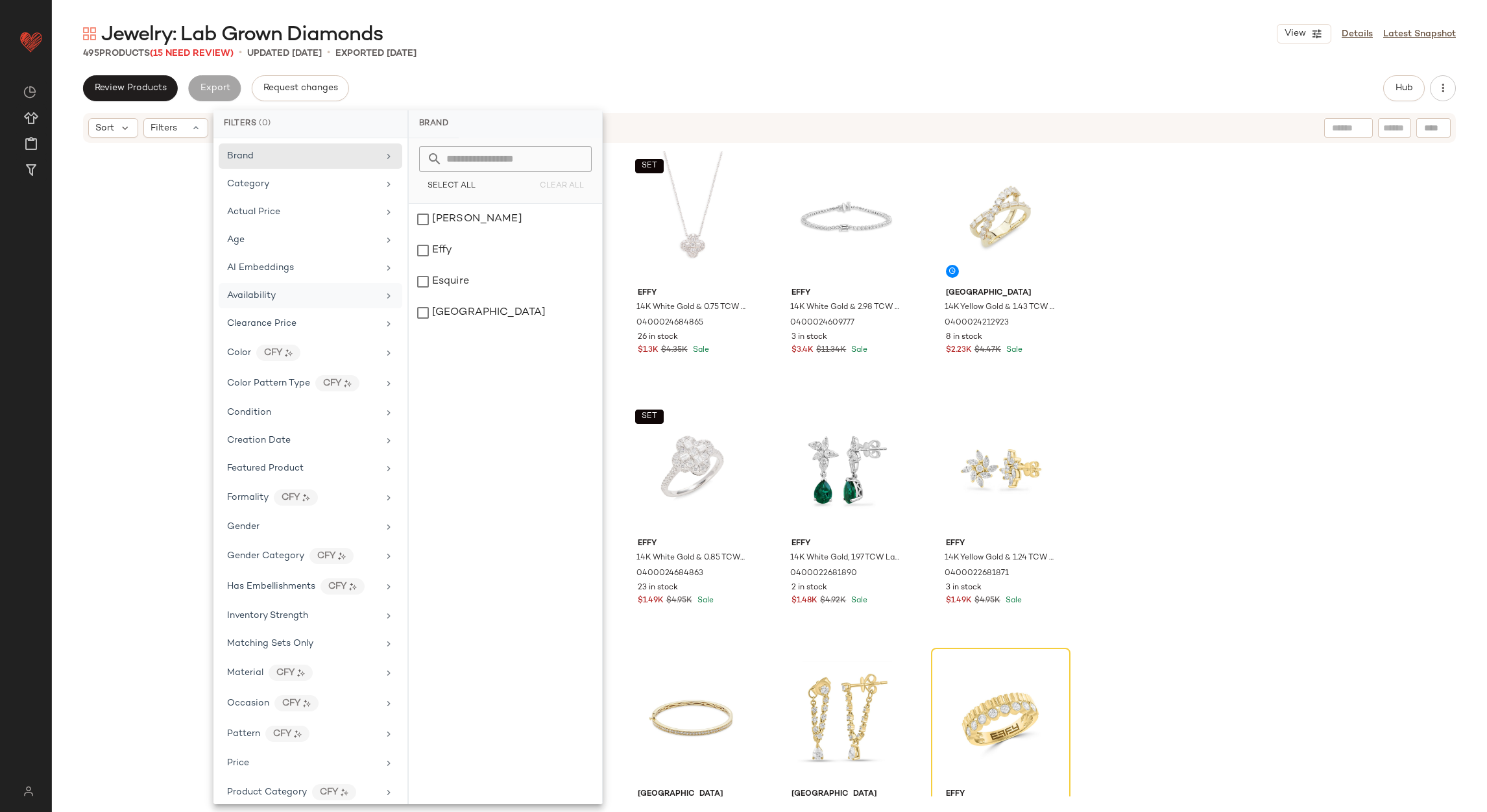
click at [293, 292] on div "Availability" at bounding box center [302, 295] width 151 height 14
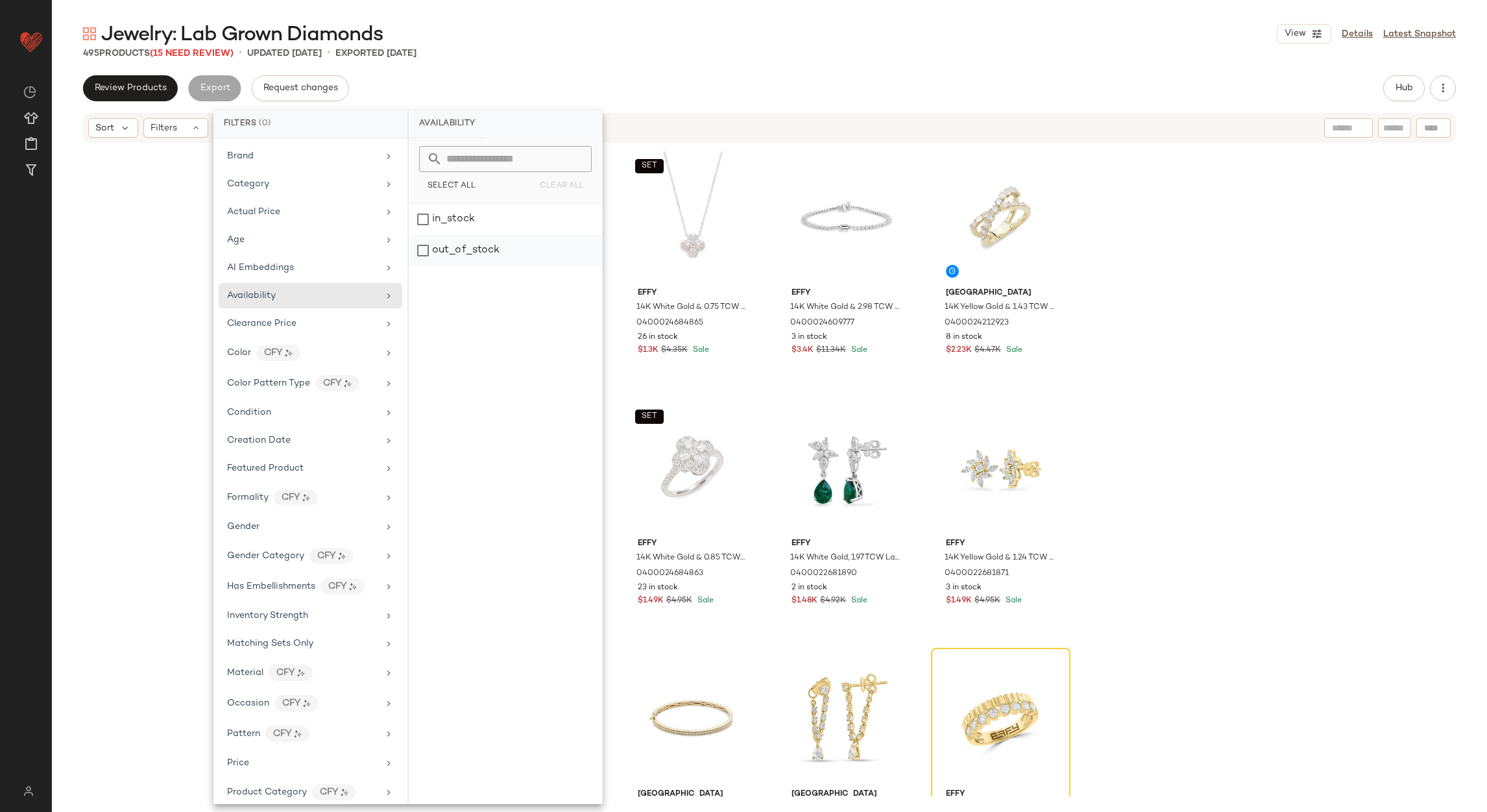
click at [476, 250] on div "out_of_stock" at bounding box center [505, 250] width 193 height 31
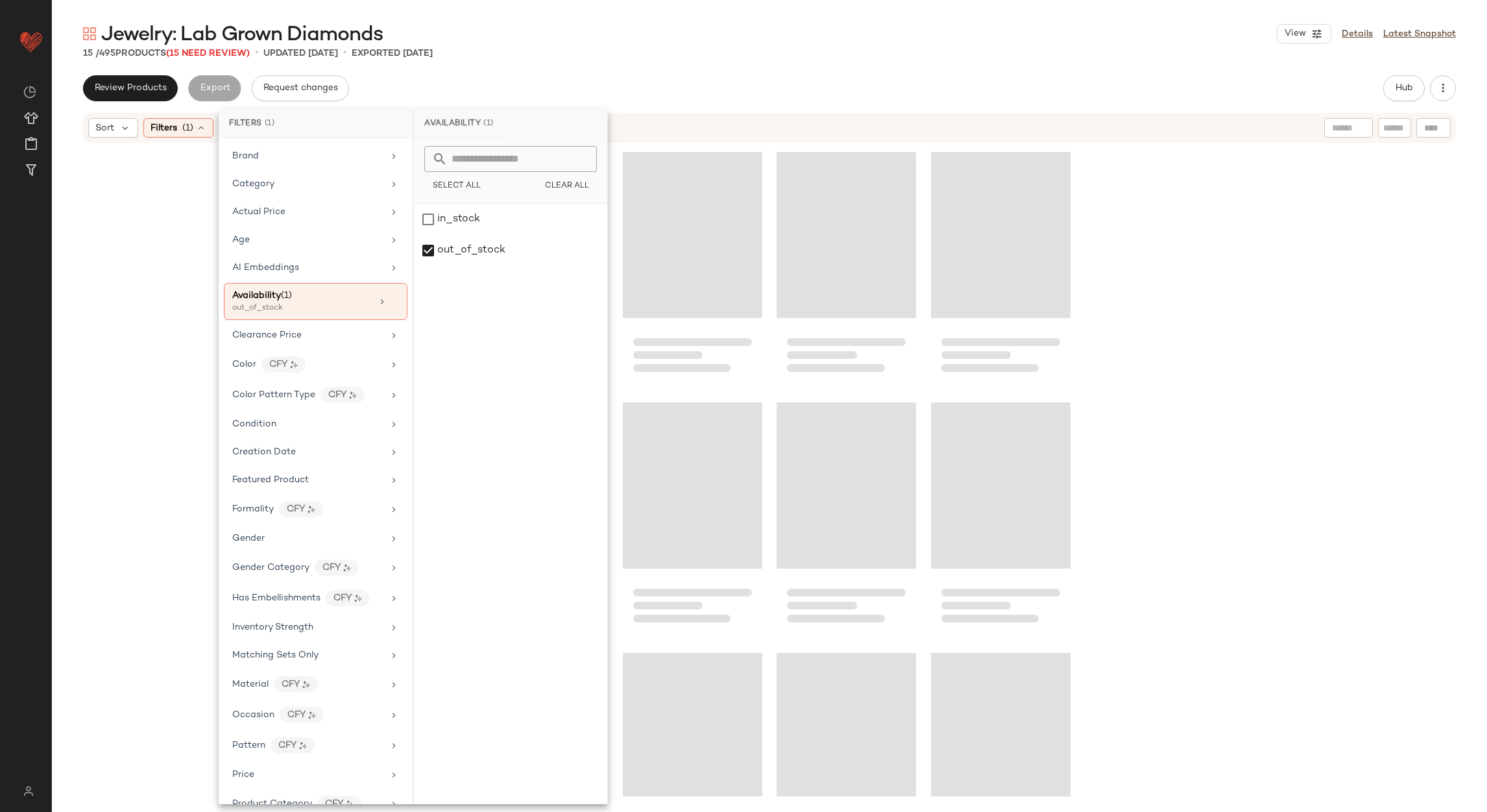
click at [680, 35] on div "Jewelry: Lab Grown Diamonds View Details Latest Snapshot" at bounding box center [769, 33] width 1435 height 26
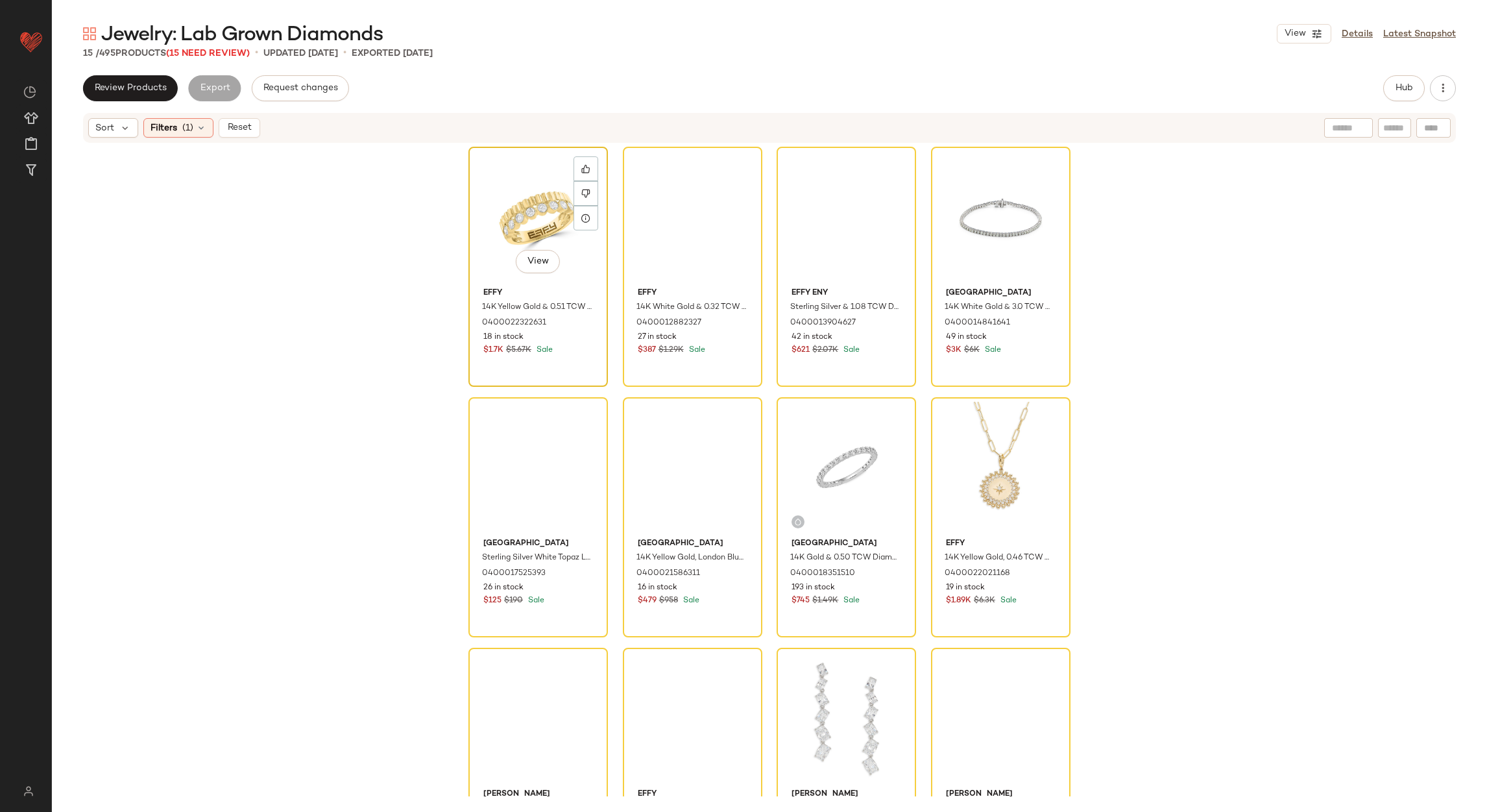
click at [501, 206] on div "View" at bounding box center [538, 217] width 131 height 131
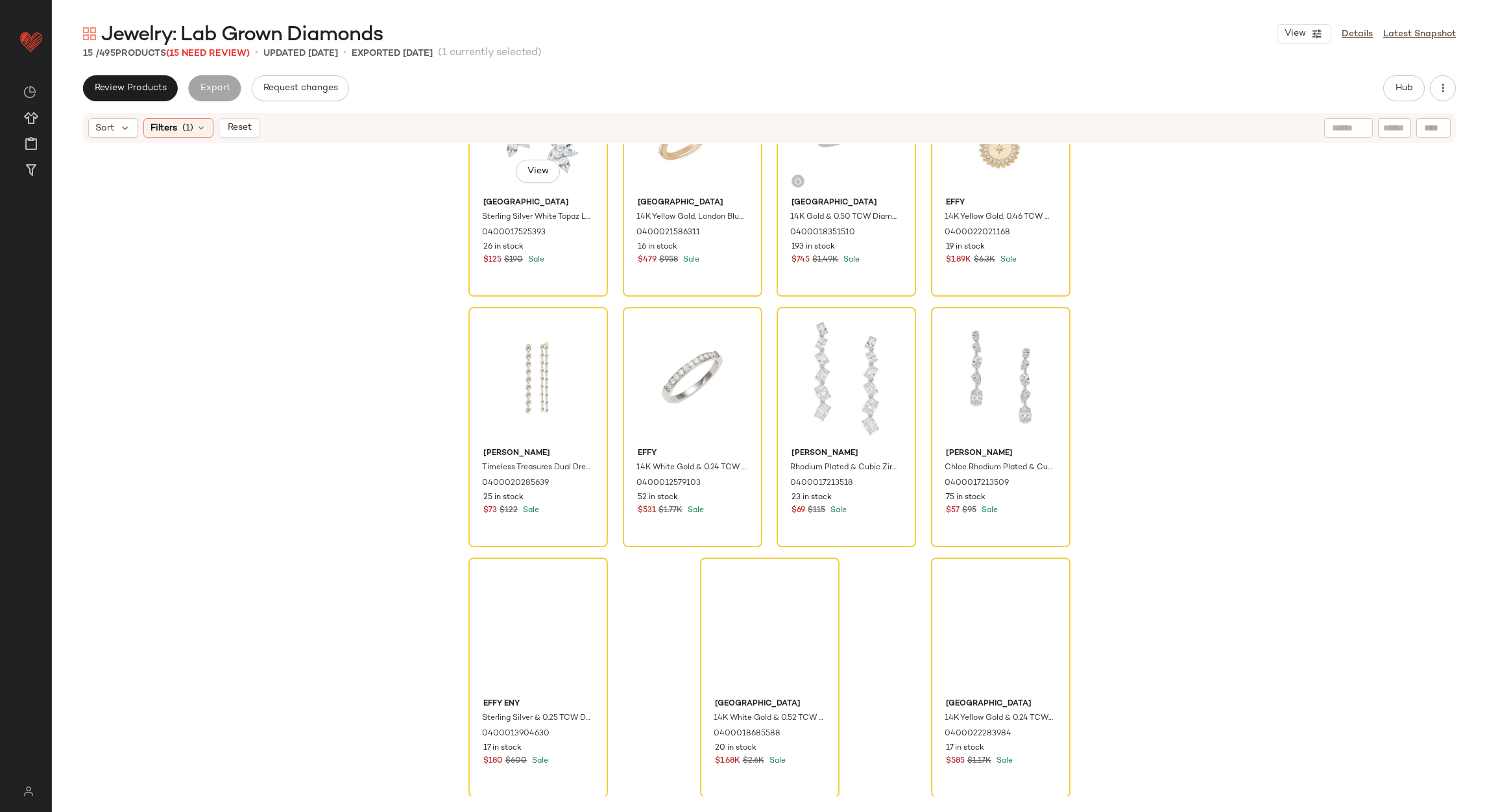
scroll to position [352, 0]
click at [997, 616] on div "View" at bounding box center [1001, 627] width 131 height 131
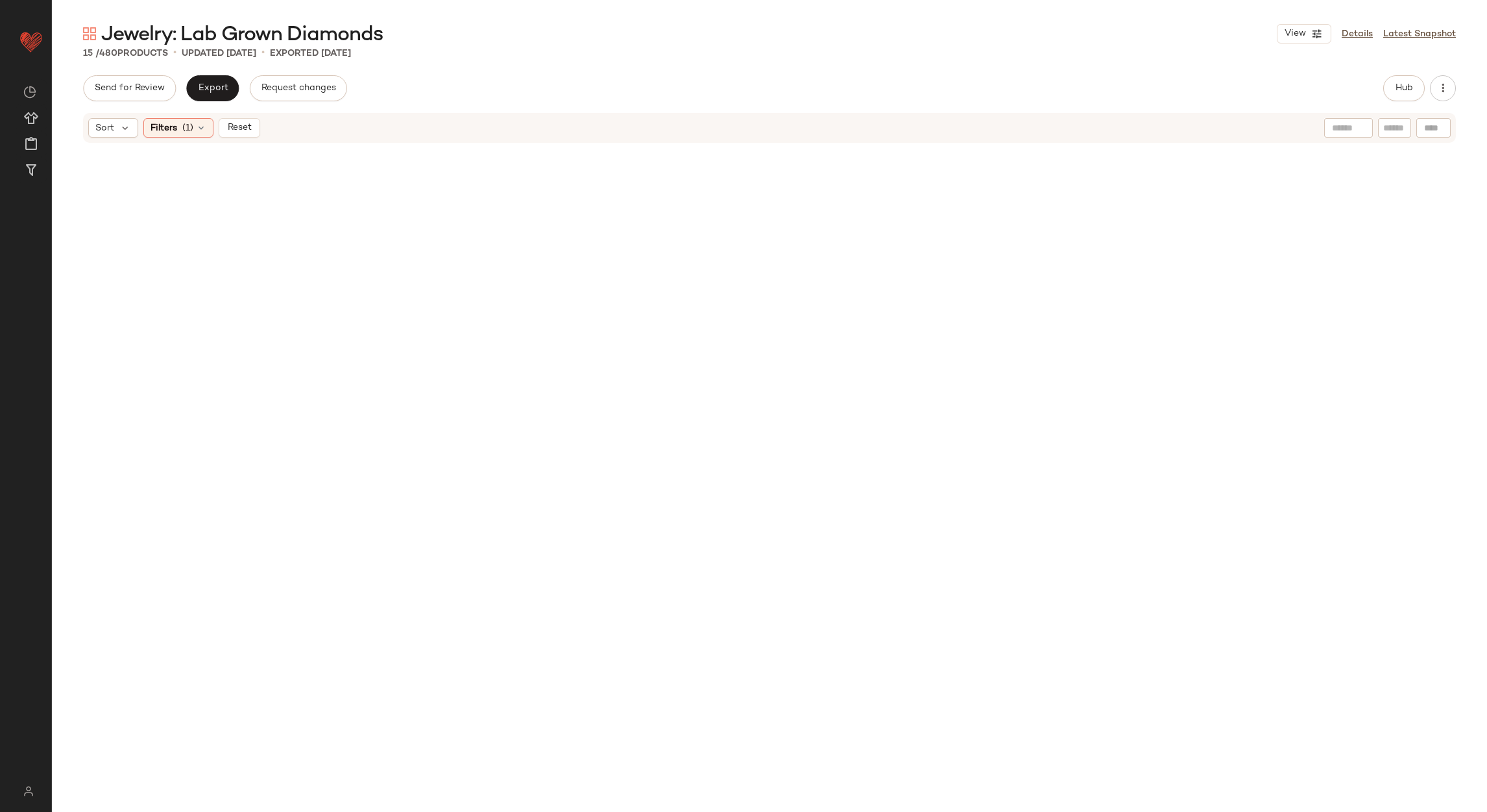
click at [1417, 100] on div "Hub" at bounding box center [1404, 88] width 41 height 26
click at [1415, 86] on button "Hub" at bounding box center [1404, 88] width 41 height 26
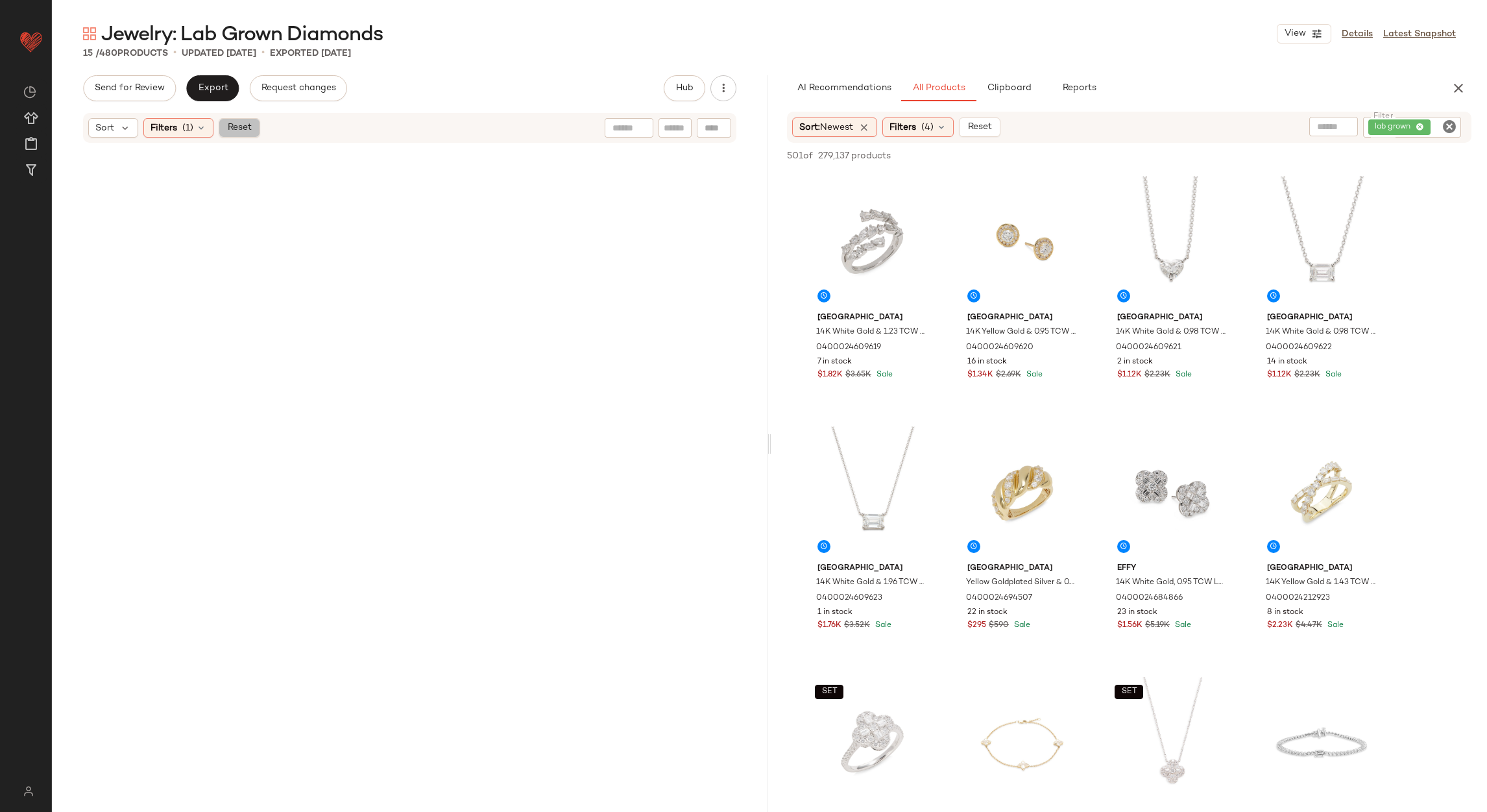
click at [255, 134] on button "Reset" at bounding box center [240, 127] width 41 height 19
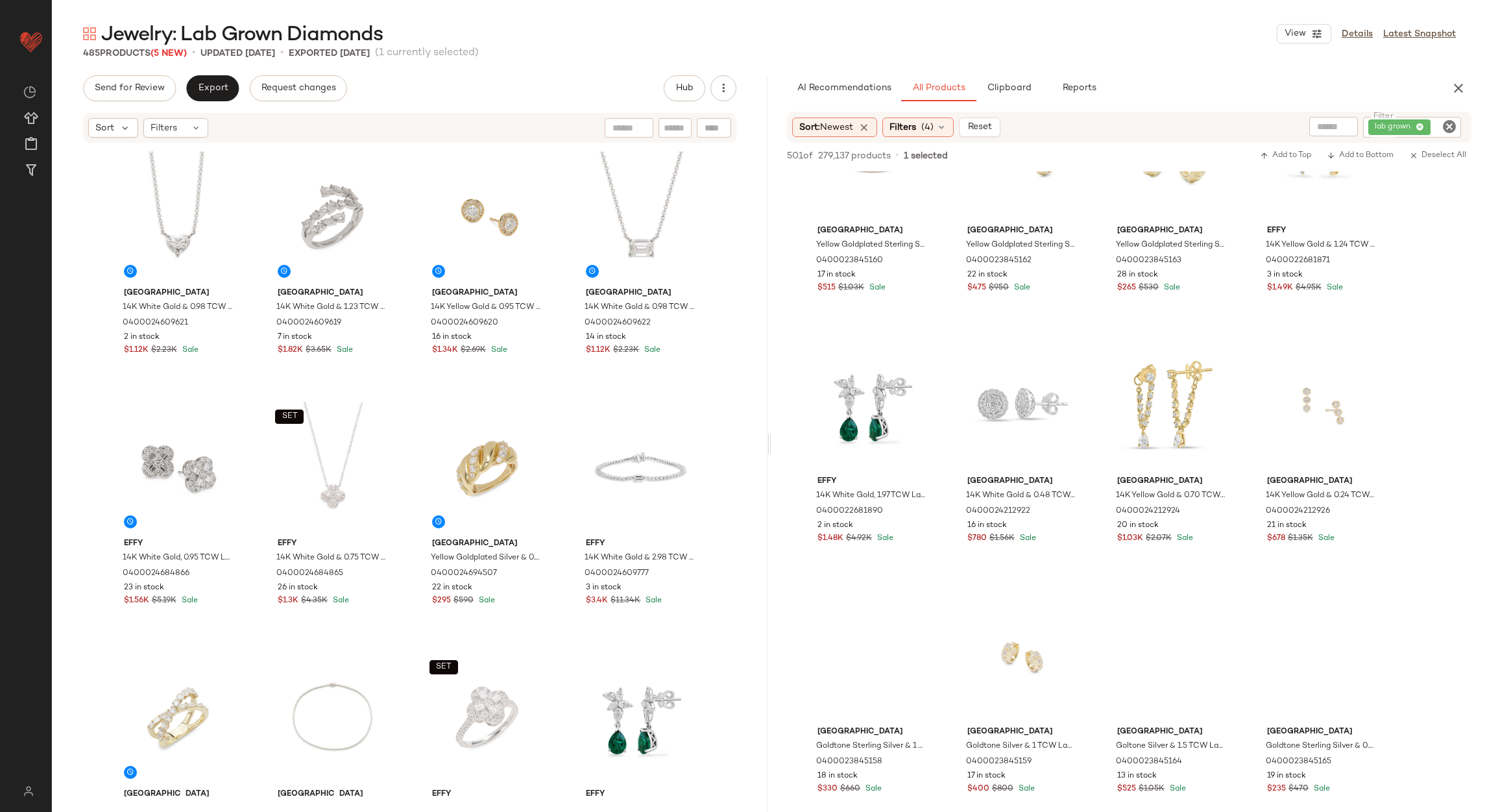
scroll to position [876, 0]
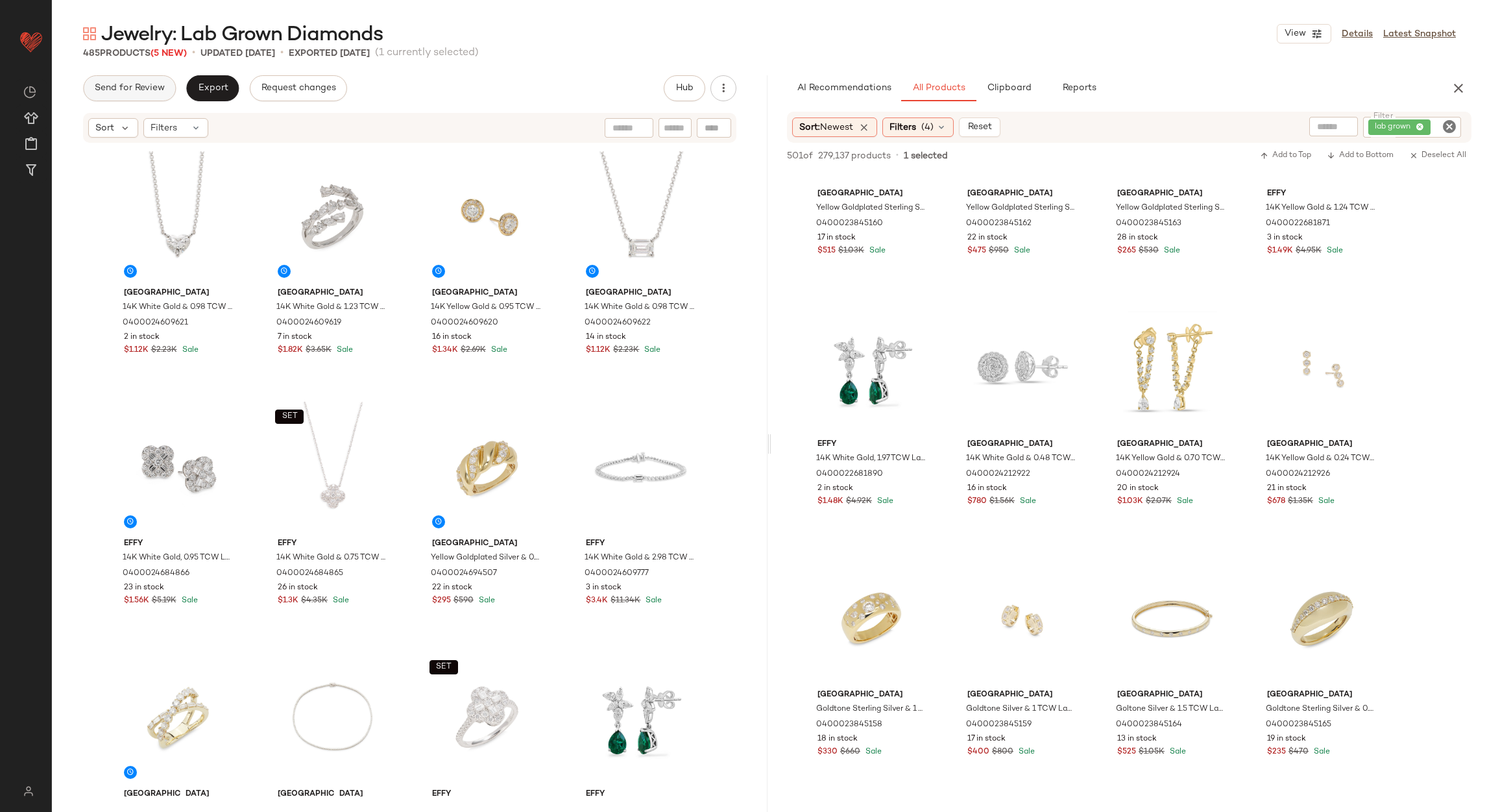
click at [128, 89] on span "Send for Review" at bounding box center [129, 88] width 71 height 10
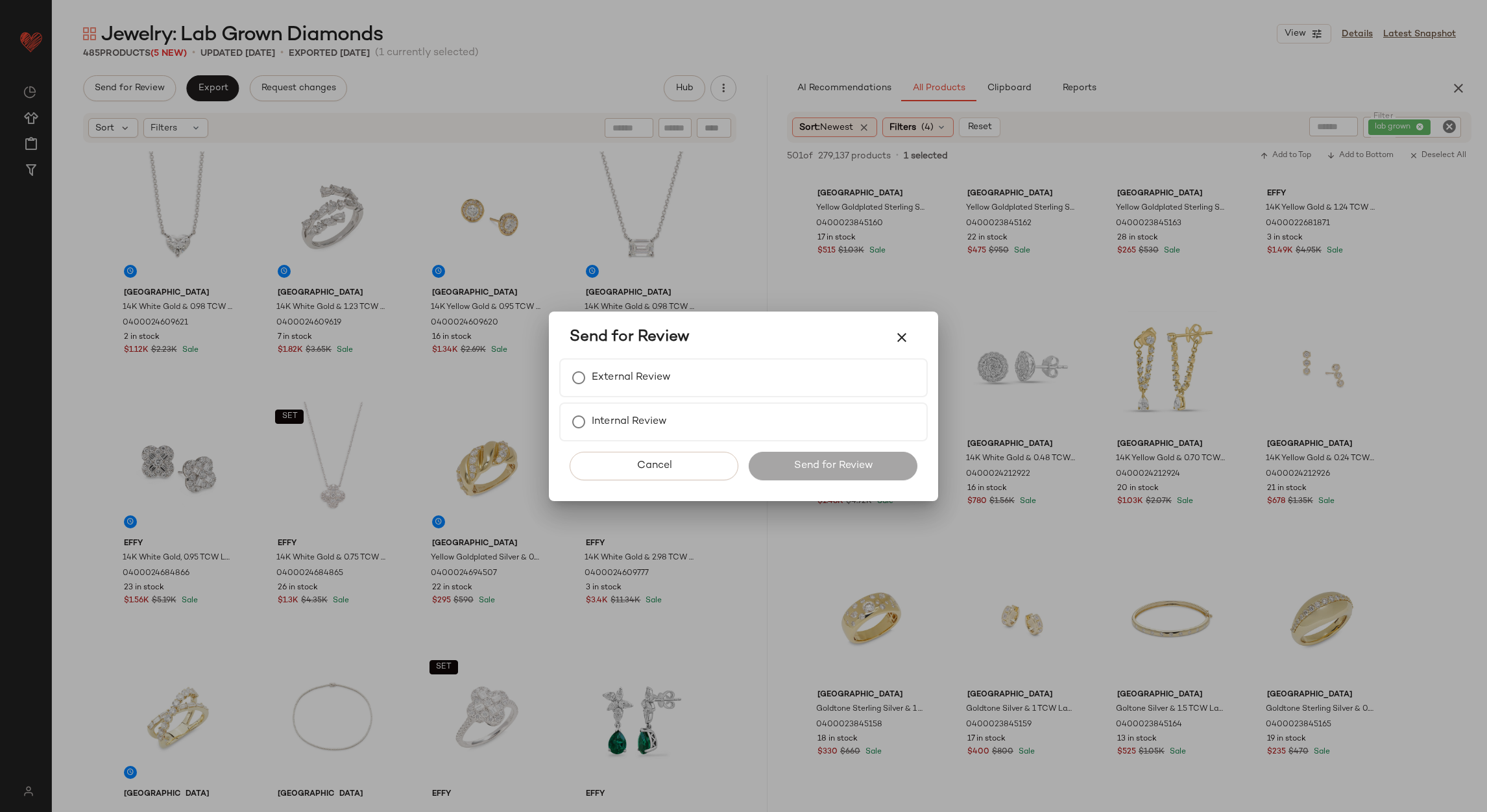
click at [715, 347] on div "Send for Review" at bounding box center [744, 337] width 348 height 31
click at [665, 385] on label "External Review" at bounding box center [630, 377] width 79 height 26
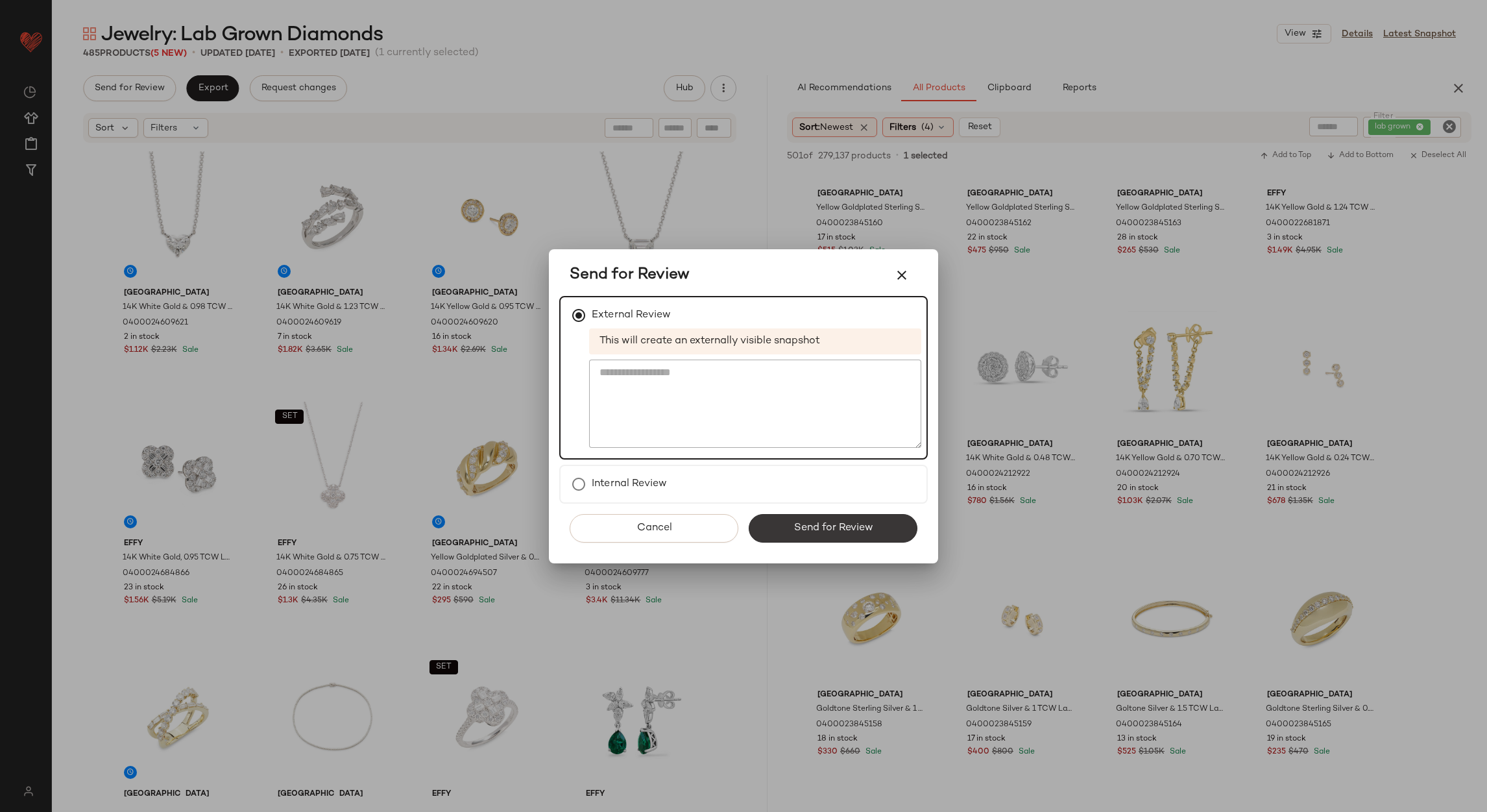
click at [817, 526] on span "Send for Review" at bounding box center [833, 527] width 80 height 12
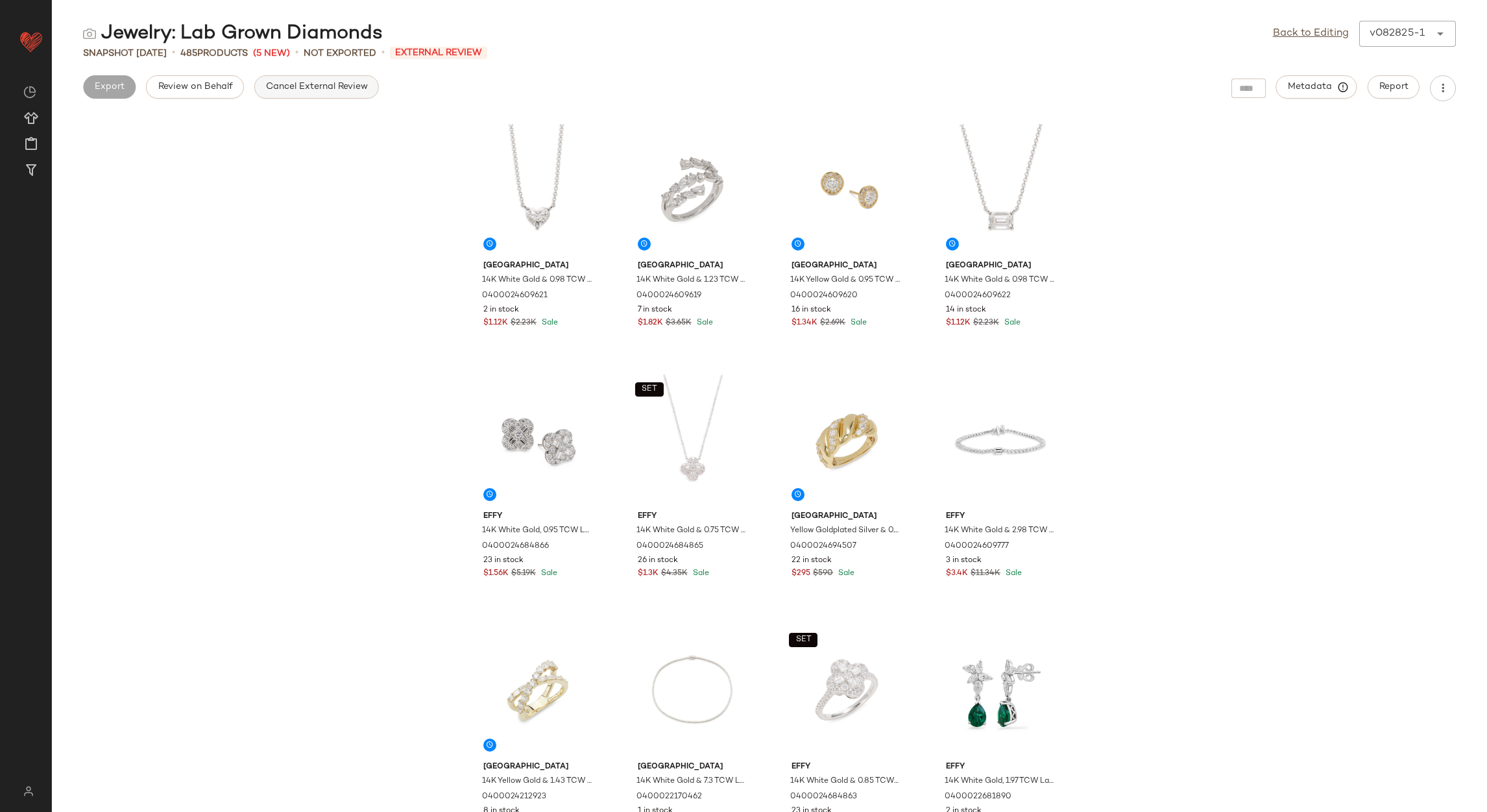
click at [314, 88] on span "Cancel External Review" at bounding box center [316, 87] width 103 height 10
drag, startPoint x: 1340, startPoint y: 34, endPoint x: 1314, endPoint y: 37, distance: 26.2
click at [1340, 34] on link "Back to Editing" at bounding box center [1310, 34] width 76 height 16
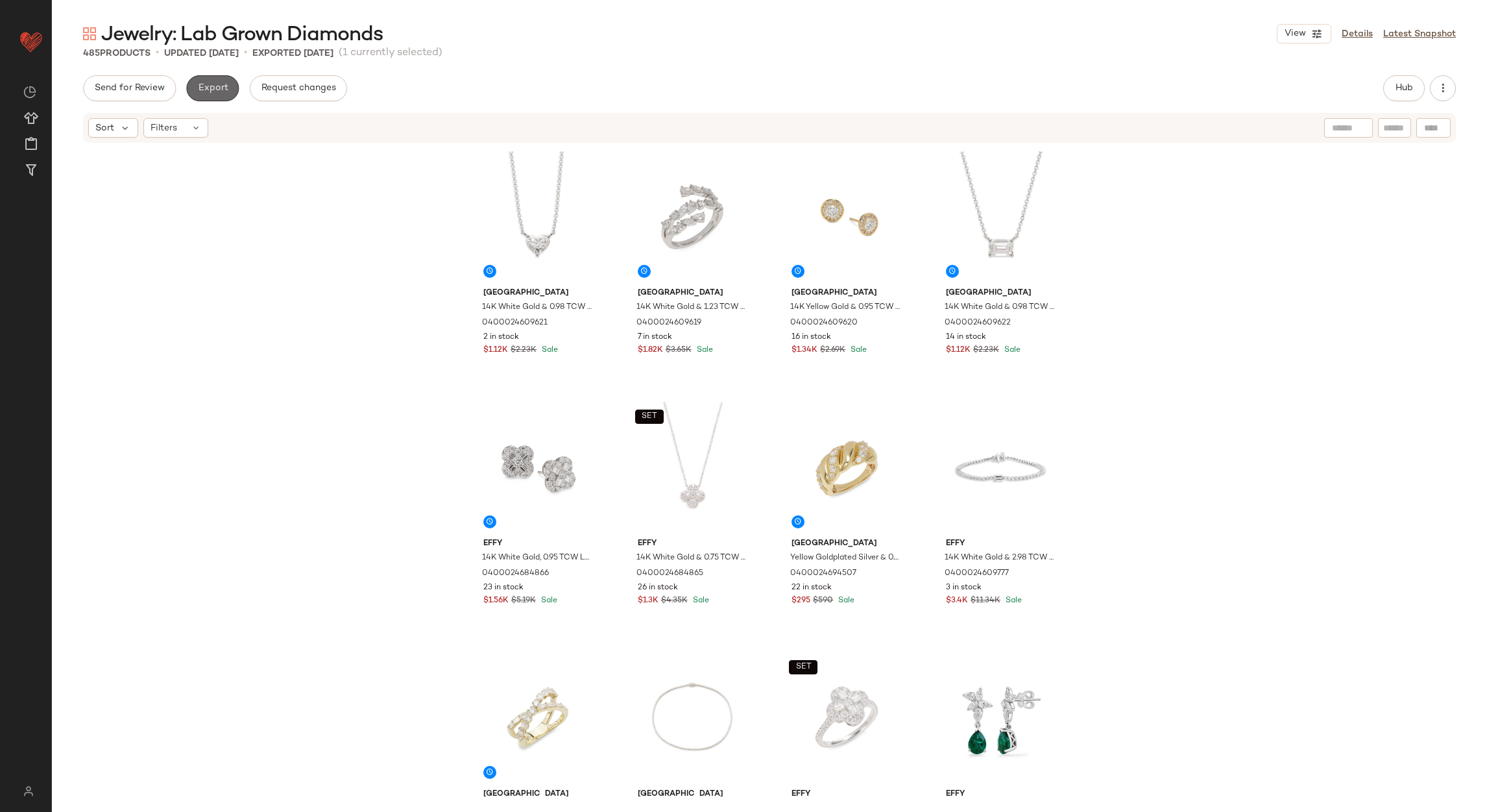
click at [190, 79] on button "Export" at bounding box center [213, 88] width 53 height 26
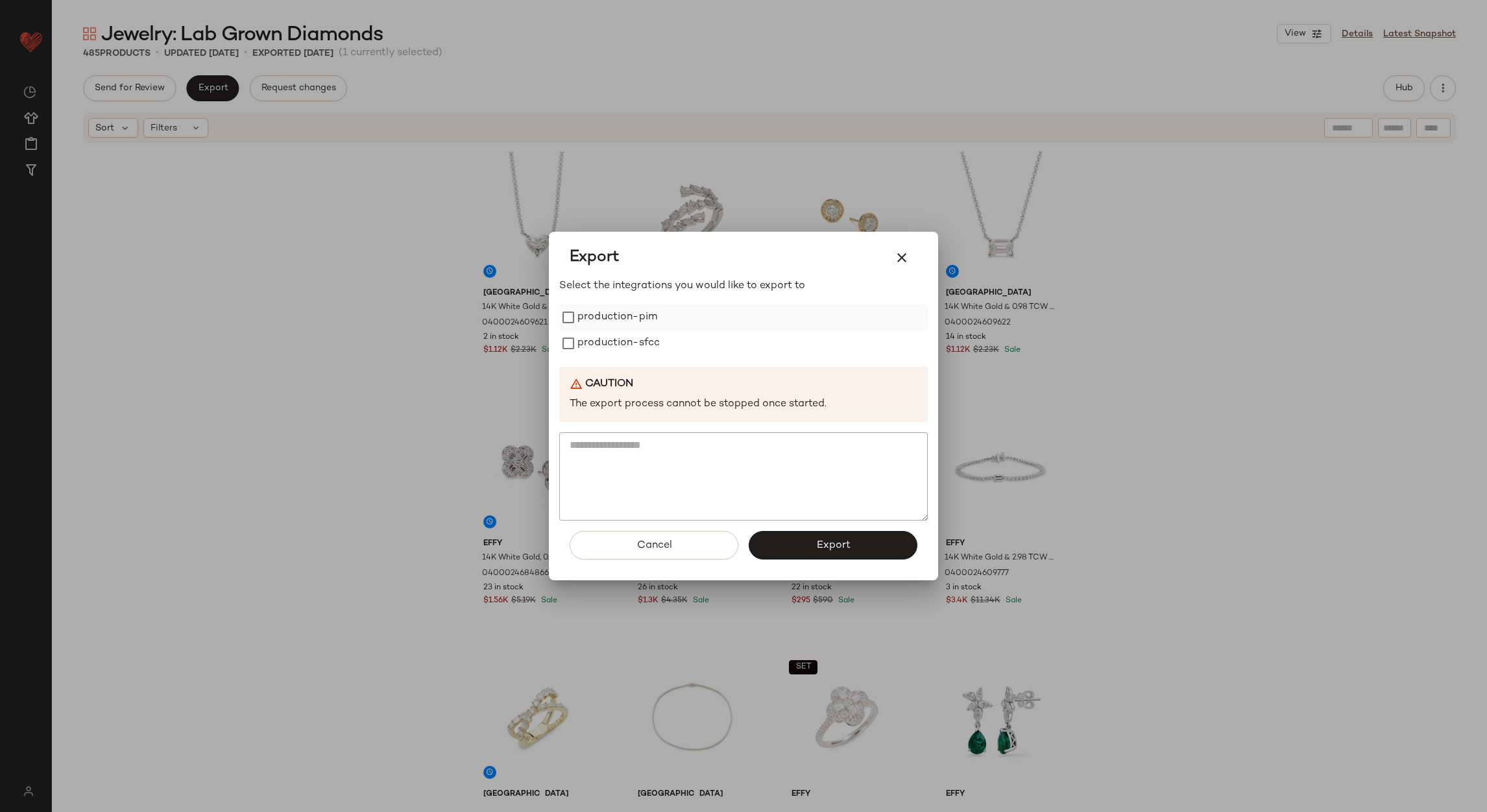
click at [634, 323] on label "production-pim" at bounding box center [618, 317] width 80 height 26
click at [634, 335] on label "production-sfcc" at bounding box center [619, 343] width 83 height 26
click at [792, 552] on button "Export" at bounding box center [833, 545] width 169 height 29
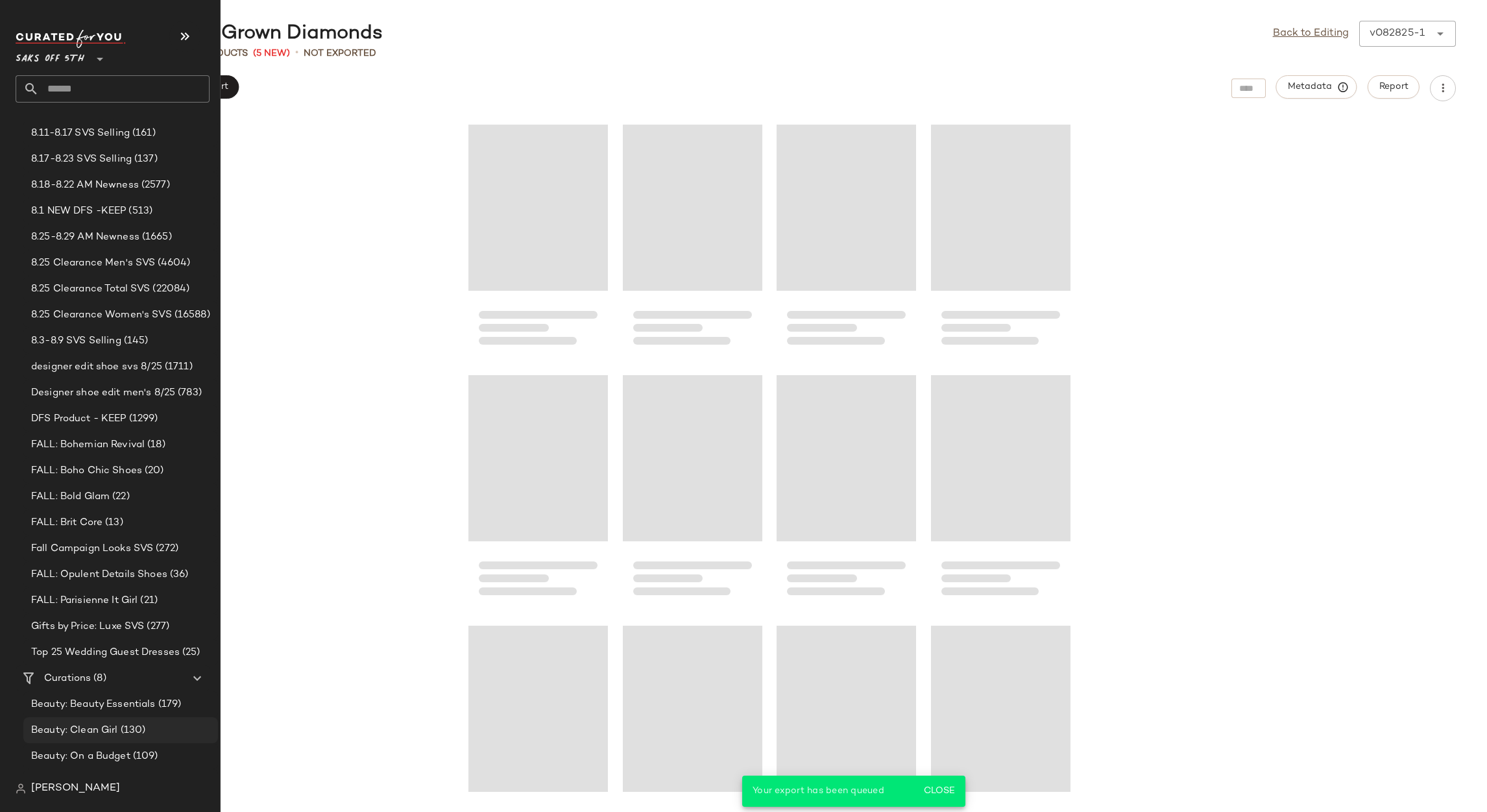
scroll to position [228, 0]
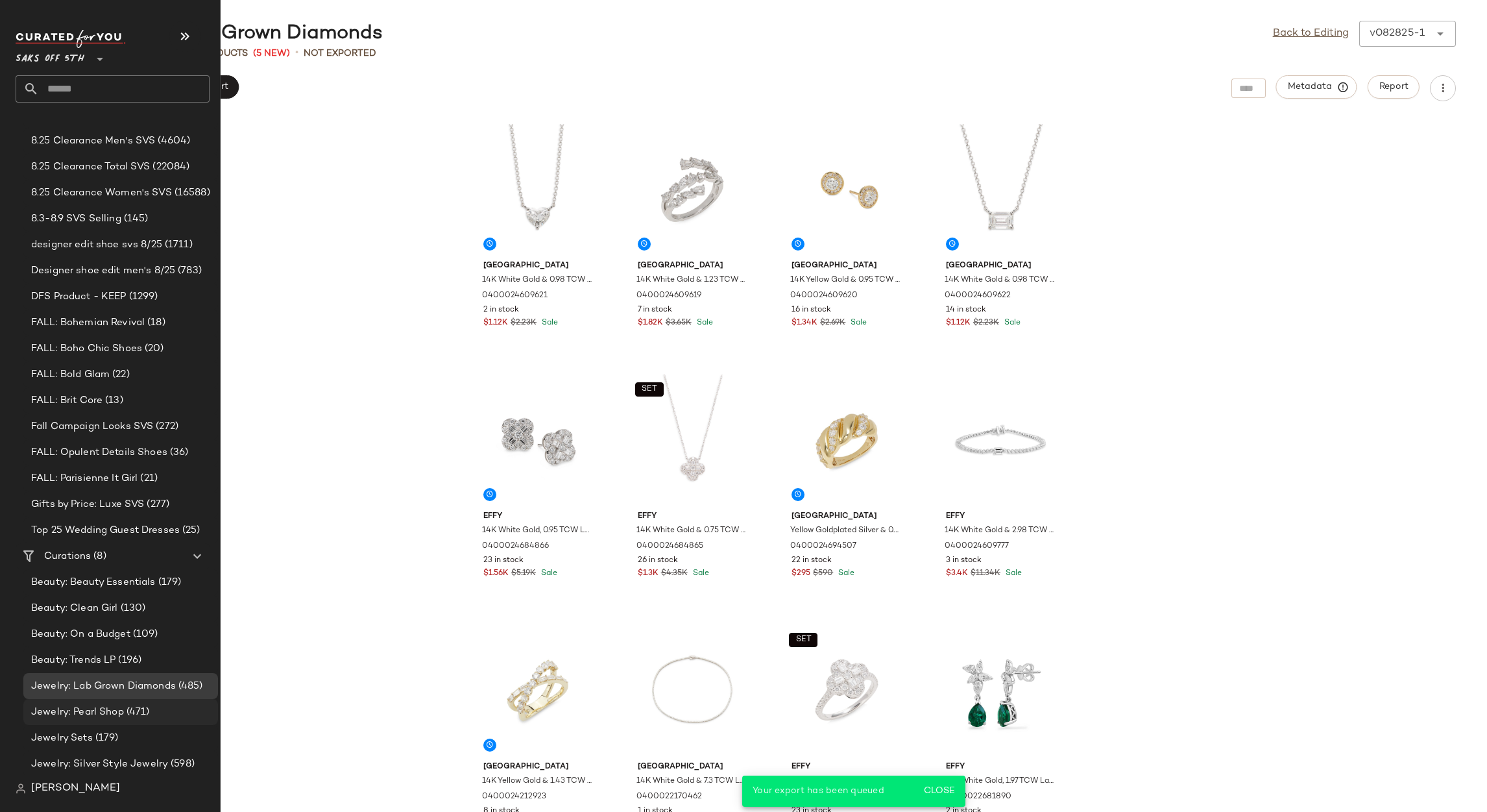
click at [135, 709] on span "(471)" at bounding box center [137, 712] width 26 height 15
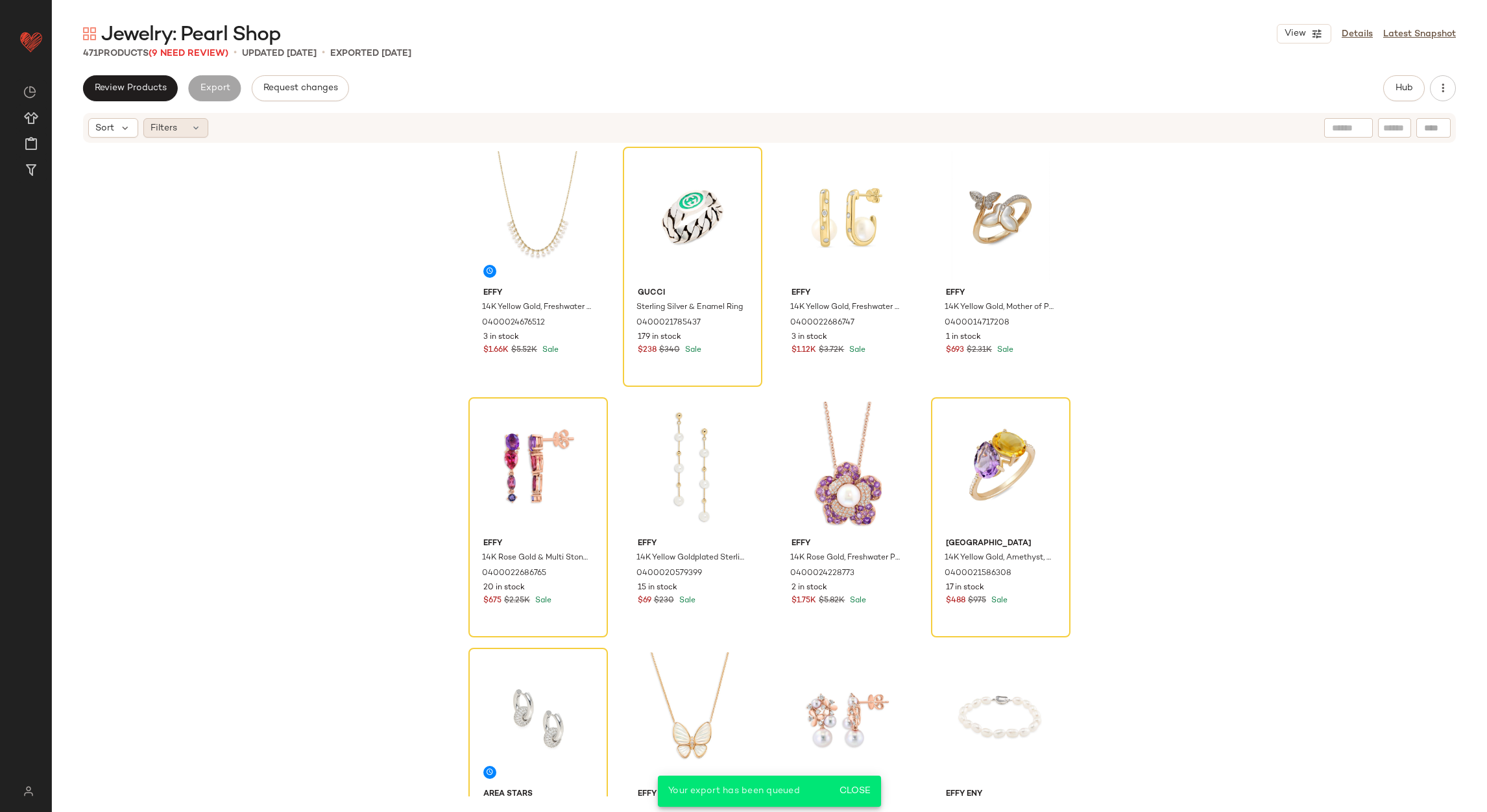
click at [174, 129] on span "Filters" at bounding box center [163, 127] width 26 height 14
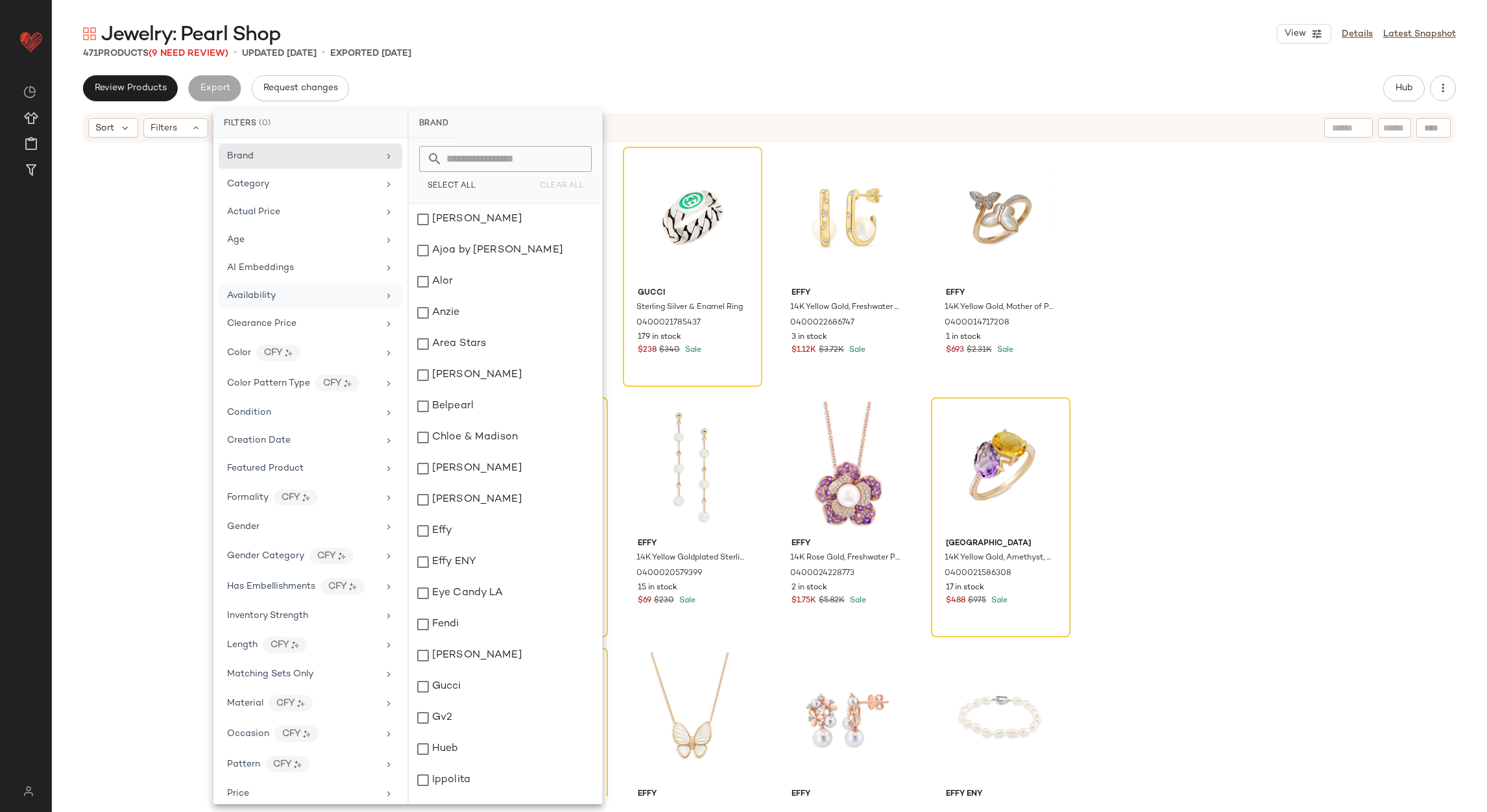
click at [330, 307] on div "Availability" at bounding box center [310, 295] width 184 height 25
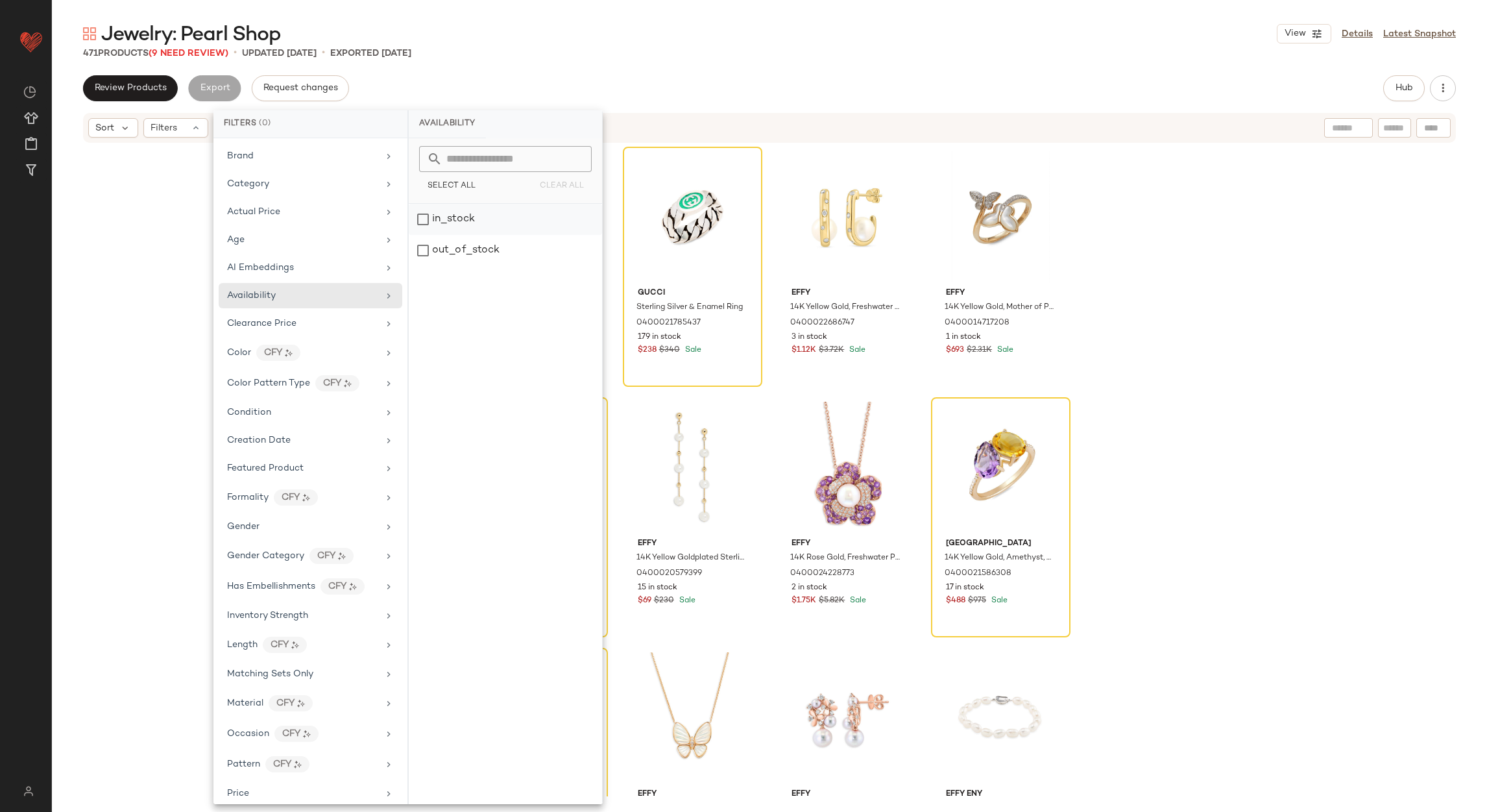
click at [483, 233] on div "in_stock" at bounding box center [505, 219] width 193 height 31
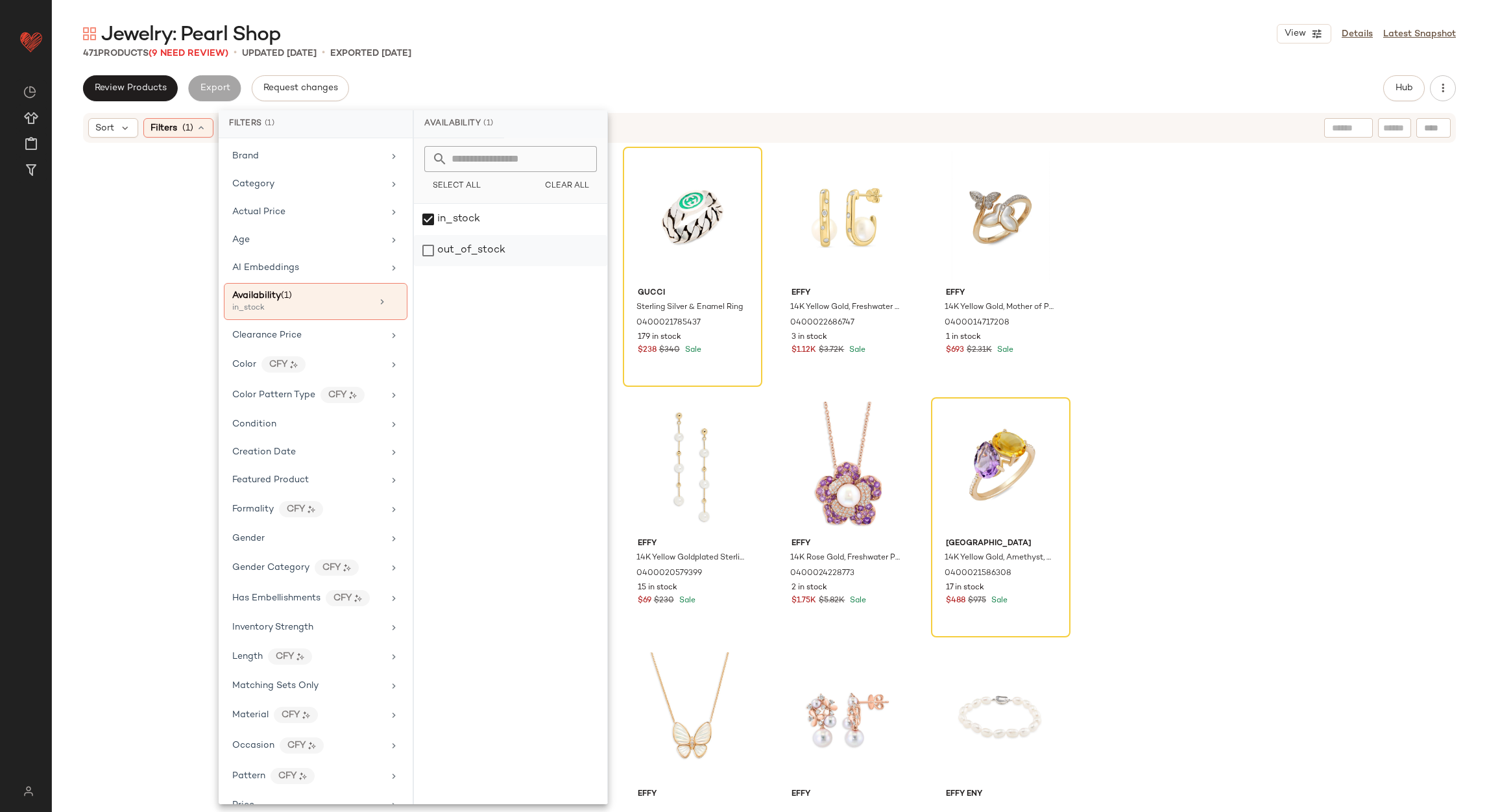
click at [484, 248] on div "out_of_stock" at bounding box center [510, 250] width 193 height 31
click at [478, 214] on div "in_stock" at bounding box center [510, 219] width 193 height 31
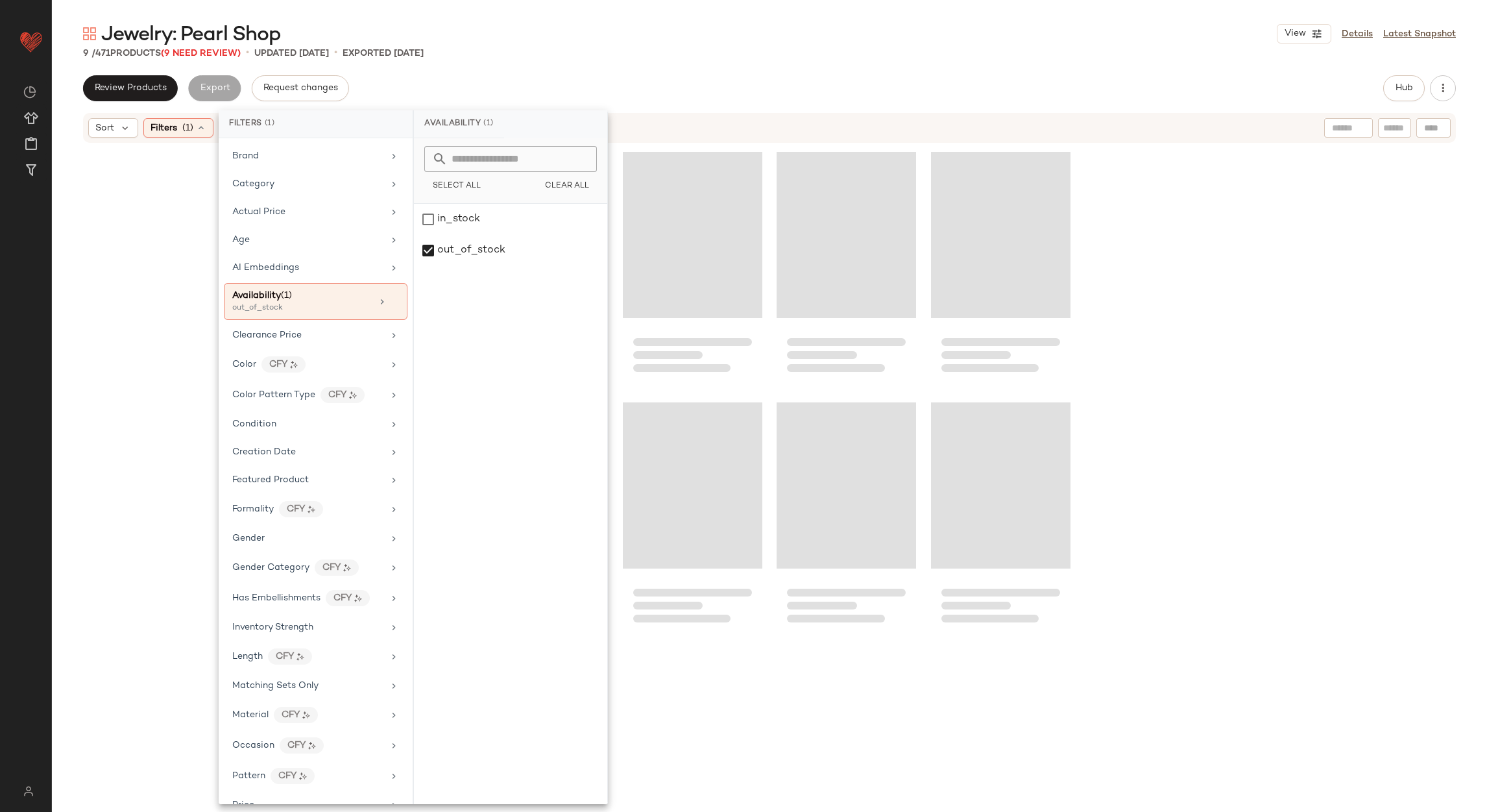
click at [592, 71] on div "Jewelry: Pearl Shop View Details Latest Snapshot 9 / 471 Products (9 Need Revie…" at bounding box center [769, 416] width 1435 height 791
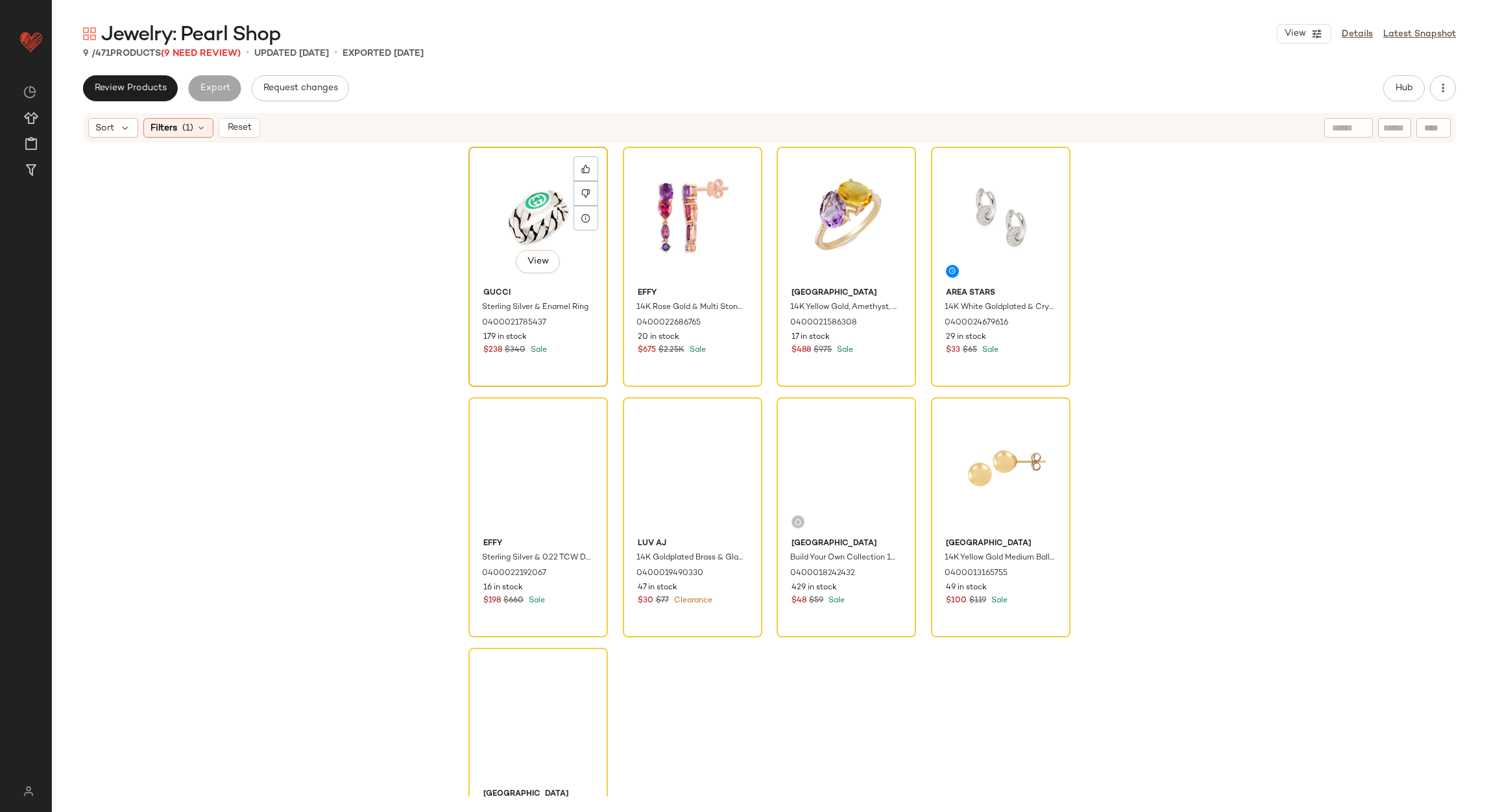
click at [509, 219] on div "View" at bounding box center [538, 217] width 131 height 131
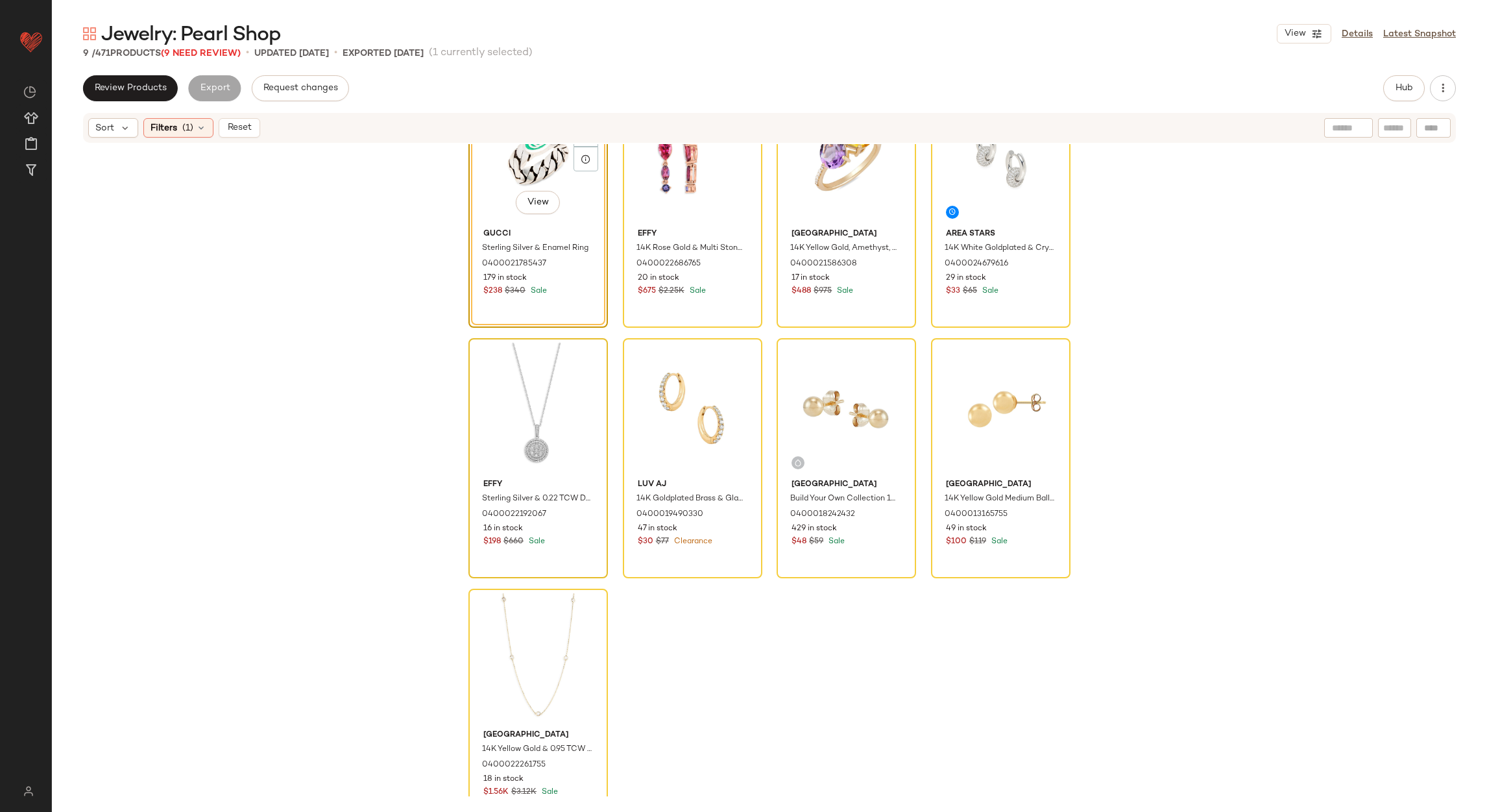
scroll to position [91, 0]
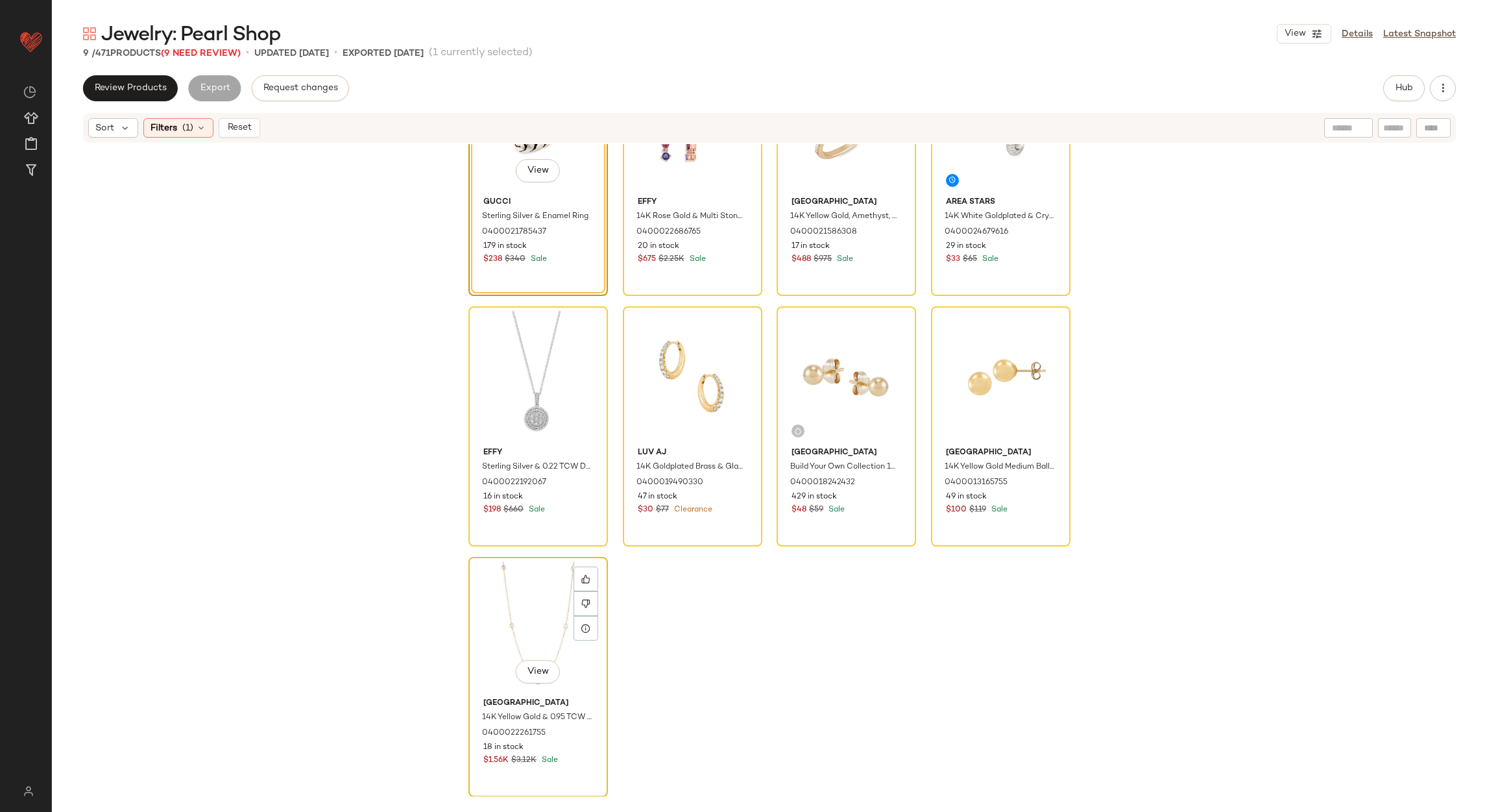
click at [521, 623] on div "View" at bounding box center [538, 627] width 131 height 131
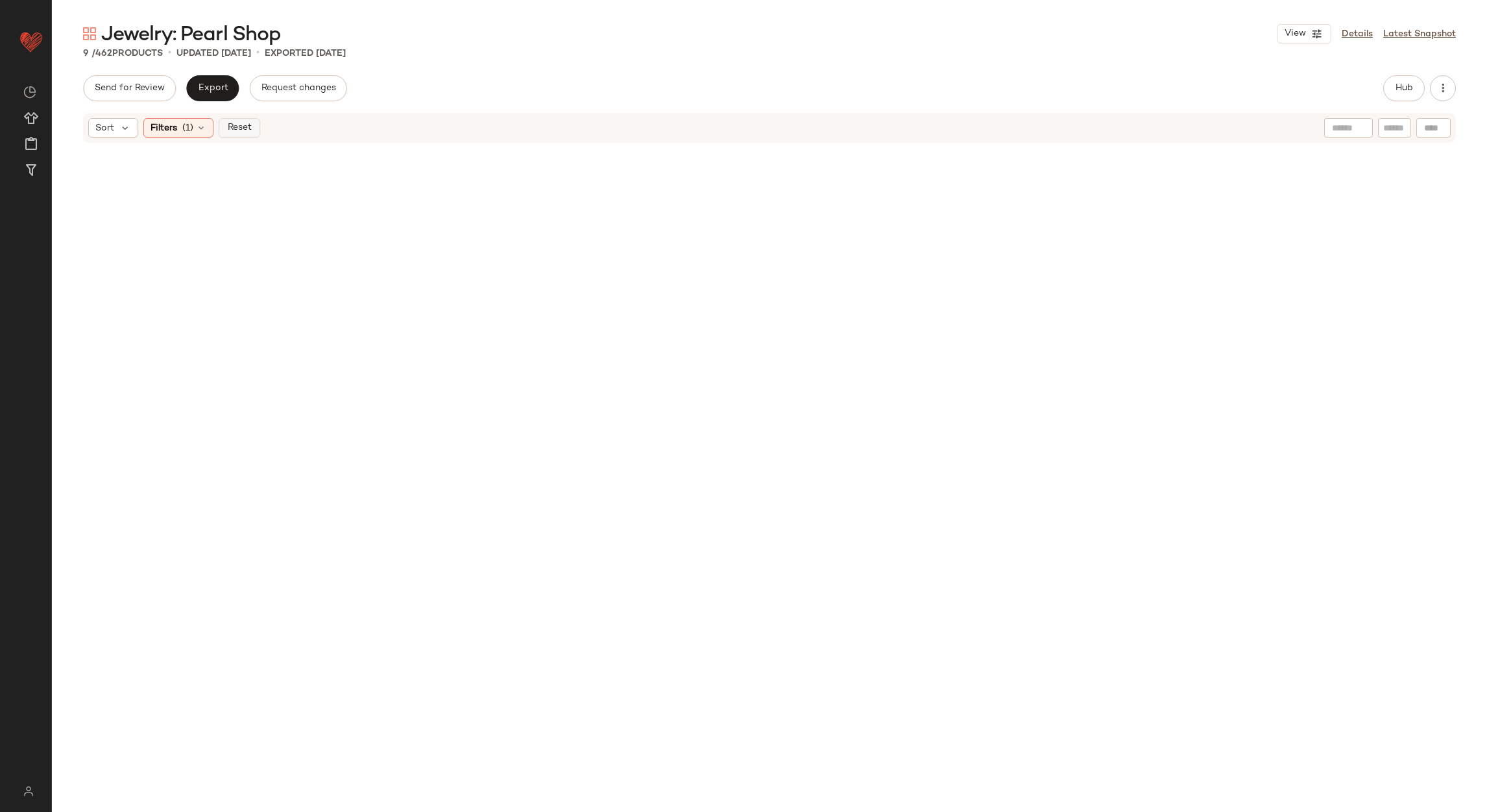
click at [258, 128] on button "Reset" at bounding box center [240, 127] width 41 height 19
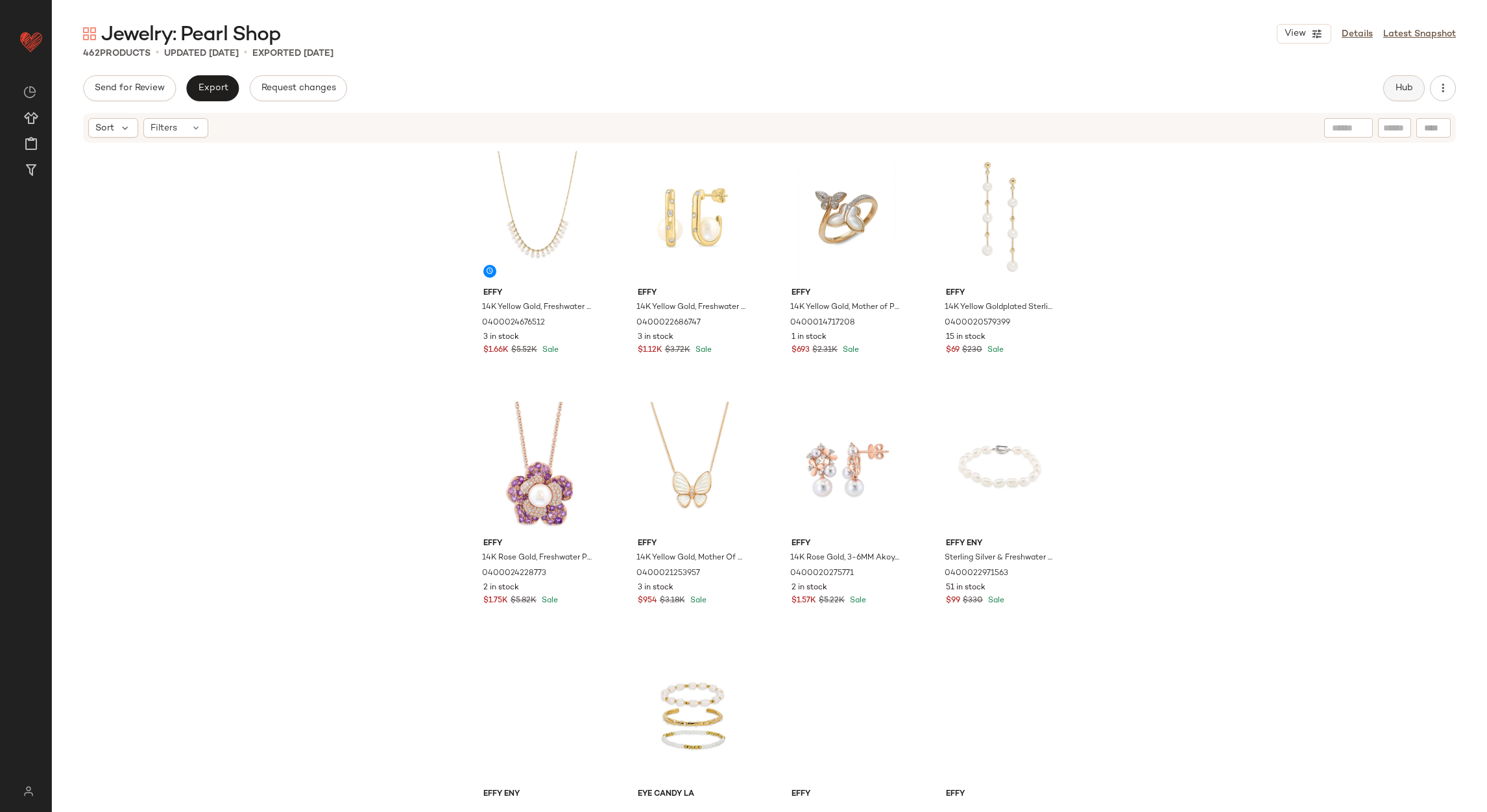
click at [1399, 86] on span "Hub" at bounding box center [1404, 88] width 18 height 10
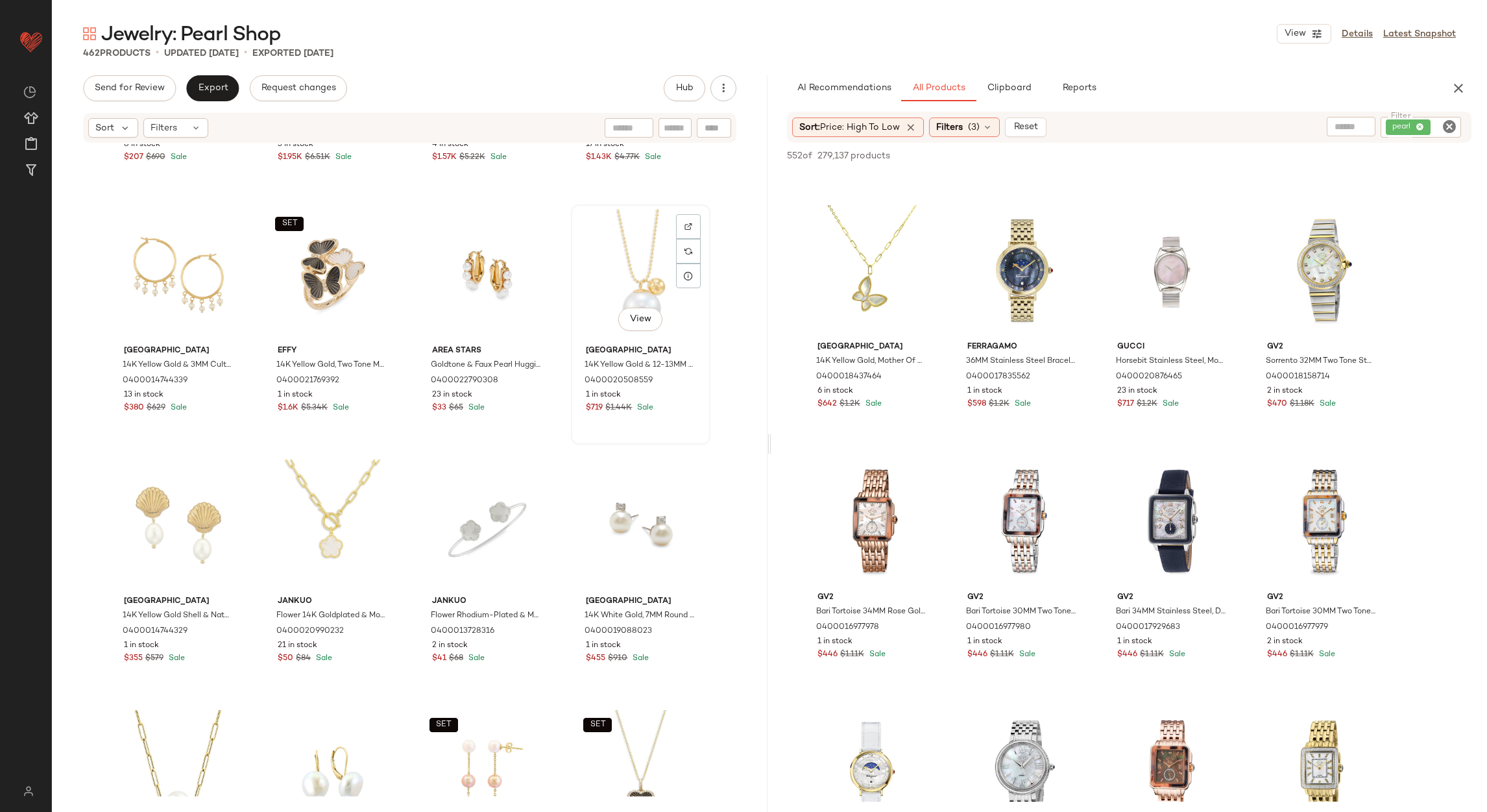
scroll to position [1665, 0]
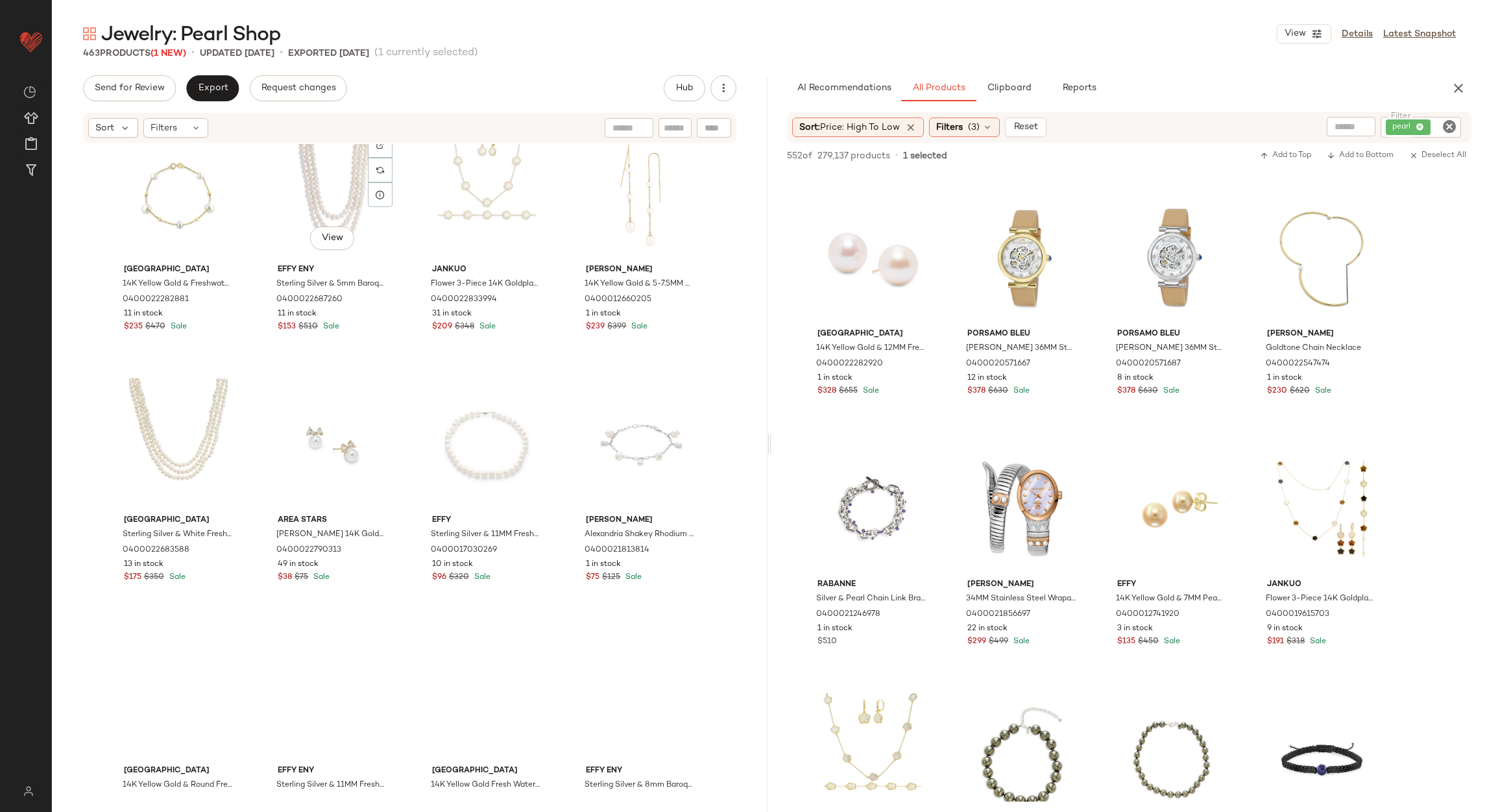
scroll to position [4293, 0]
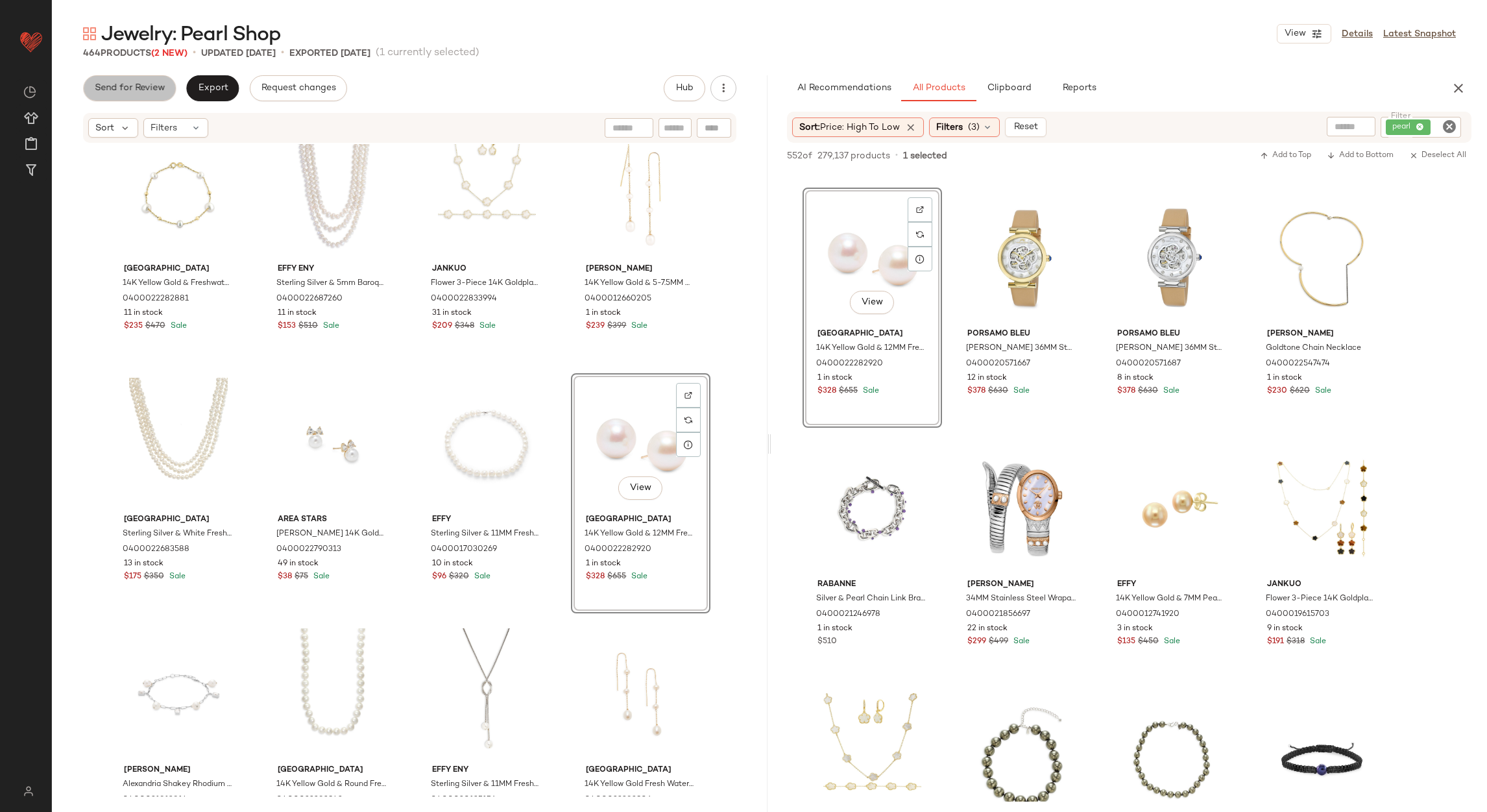
click at [153, 88] on span "Send for Review" at bounding box center [129, 88] width 71 height 10
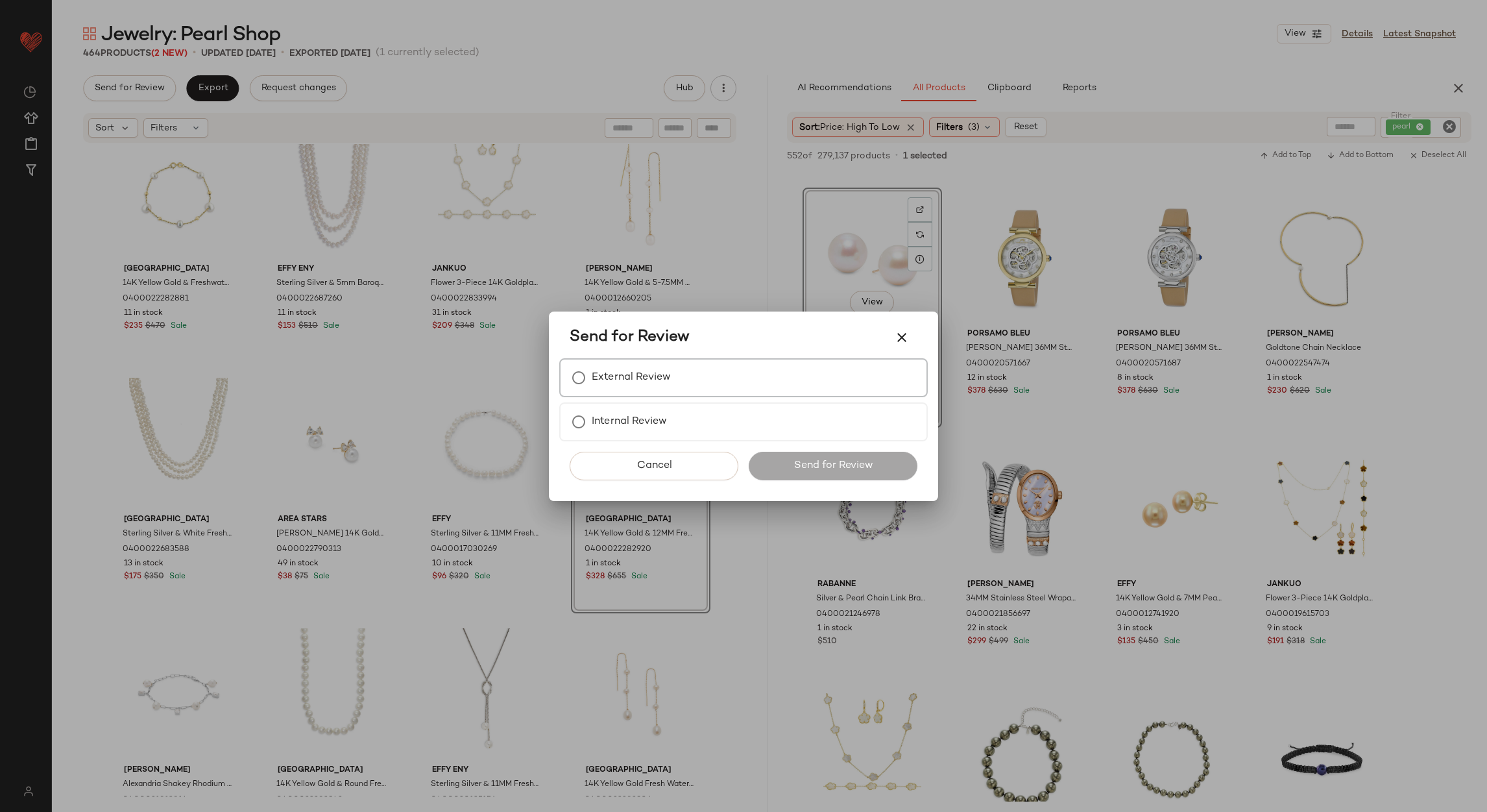
click at [673, 386] on div "External Review" at bounding box center [744, 377] width 369 height 39
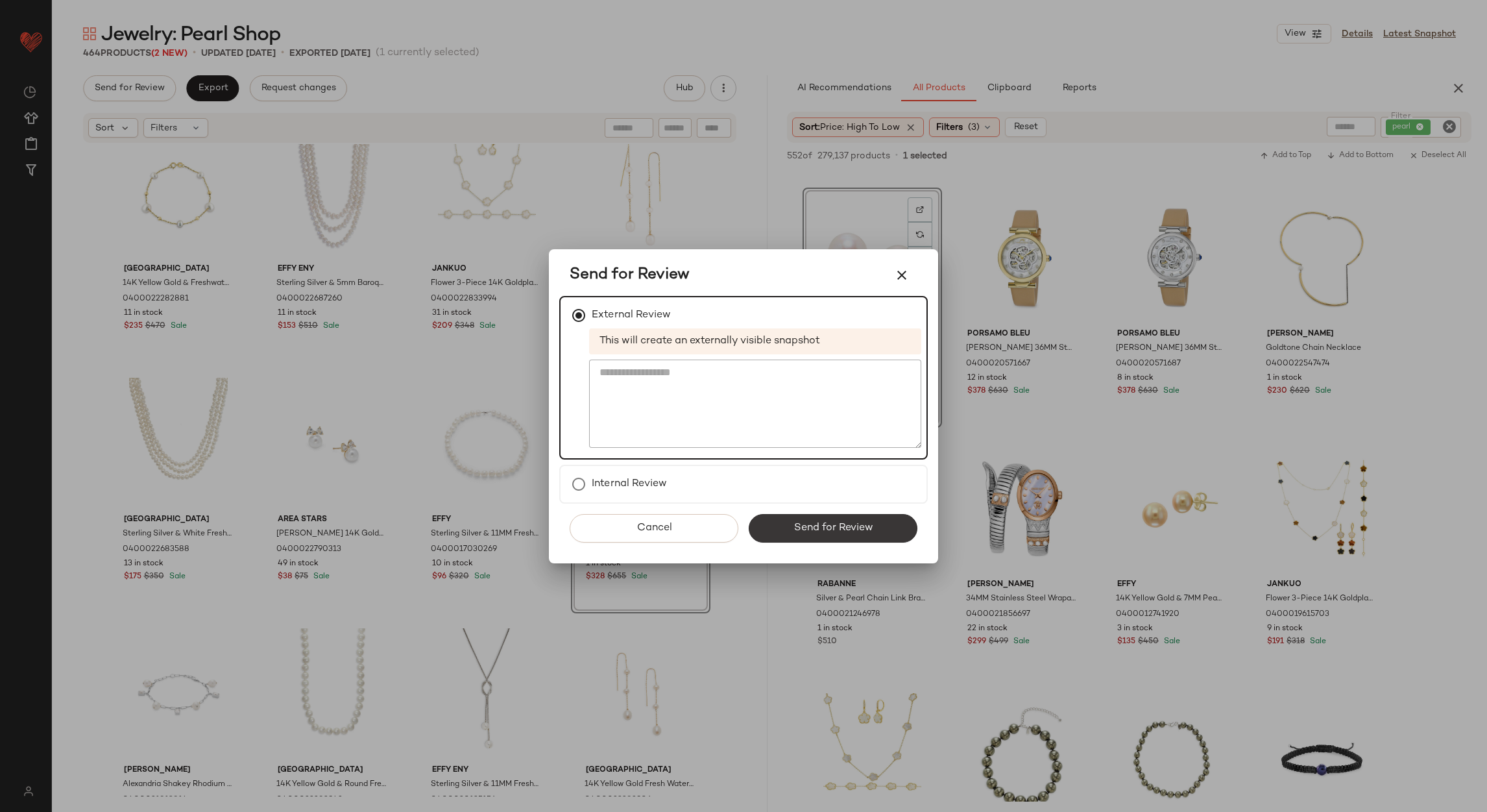
click at [783, 515] on button "Send for Review" at bounding box center [833, 529] width 169 height 29
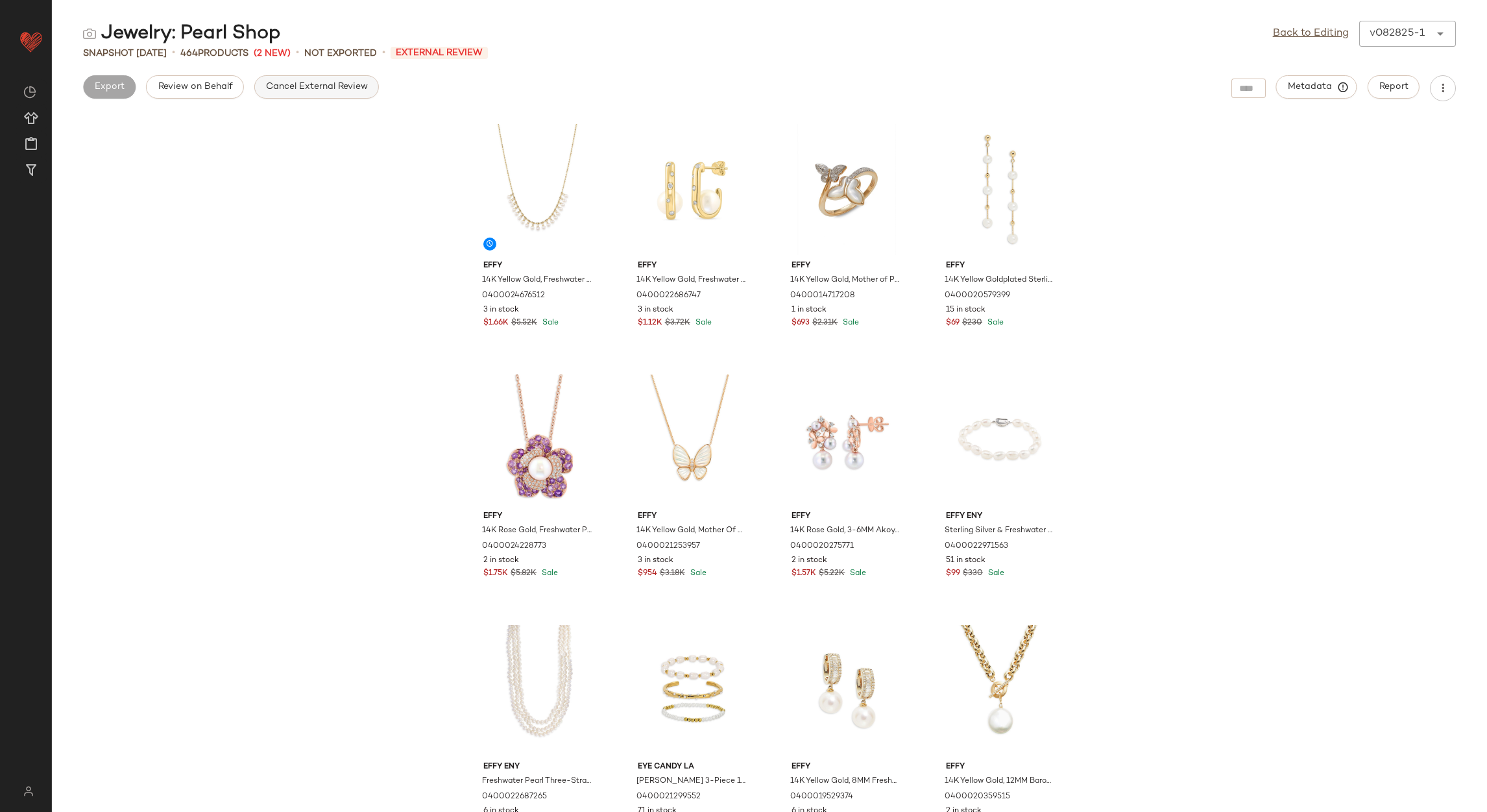
click at [310, 89] on span "Cancel External Review" at bounding box center [316, 87] width 103 height 10
drag, startPoint x: 1302, startPoint y: 51, endPoint x: 1294, endPoint y: 44, distance: 10.6
click at [1301, 51] on div "Snapshot Aug 28th • 464 Products (2 New) • Not Exported" at bounding box center [769, 53] width 1435 height 13
click at [1294, 33] on link "Back to Editing" at bounding box center [1310, 34] width 76 height 16
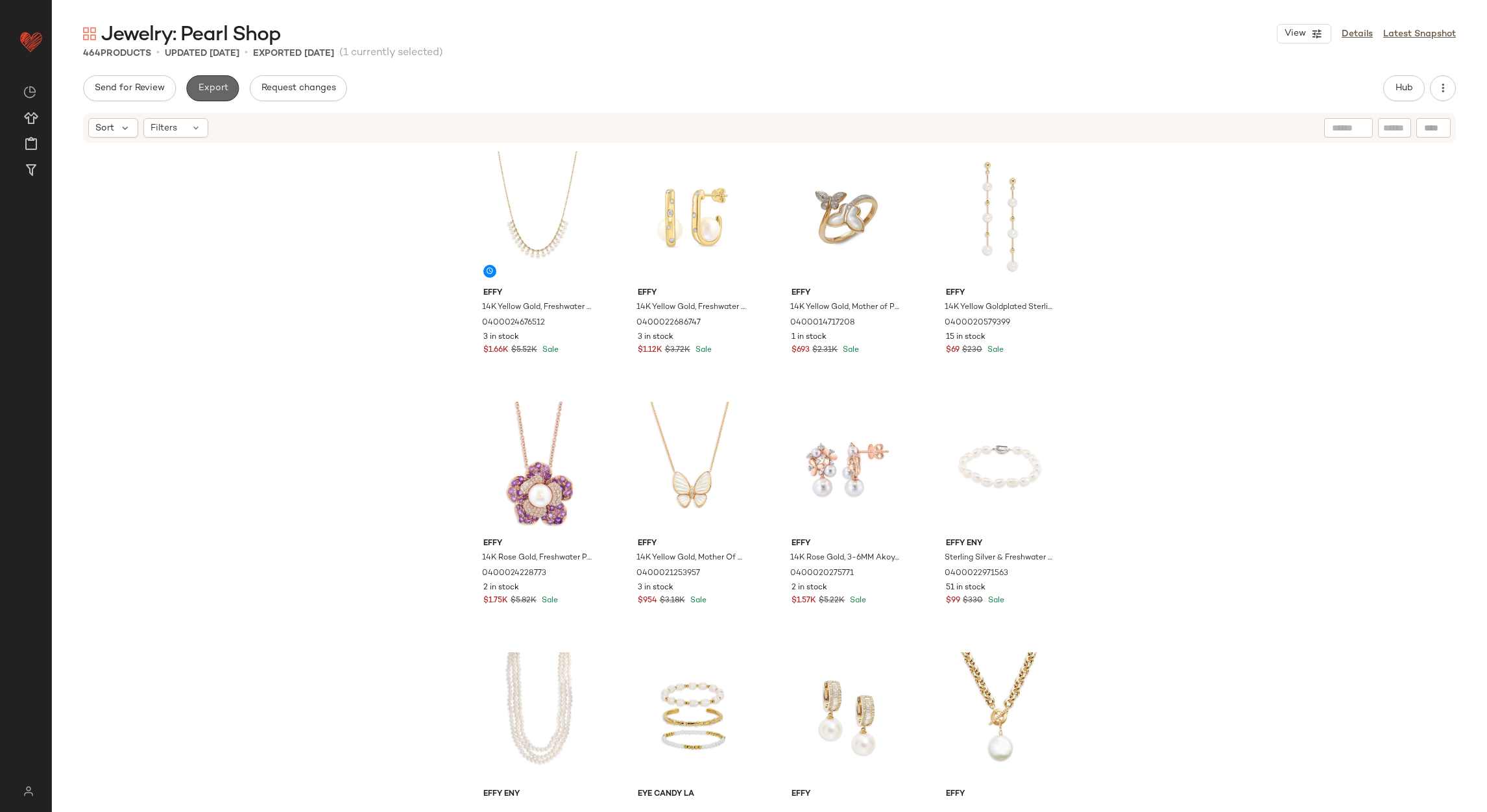
click at [209, 86] on span "Export" at bounding box center [213, 88] width 30 height 10
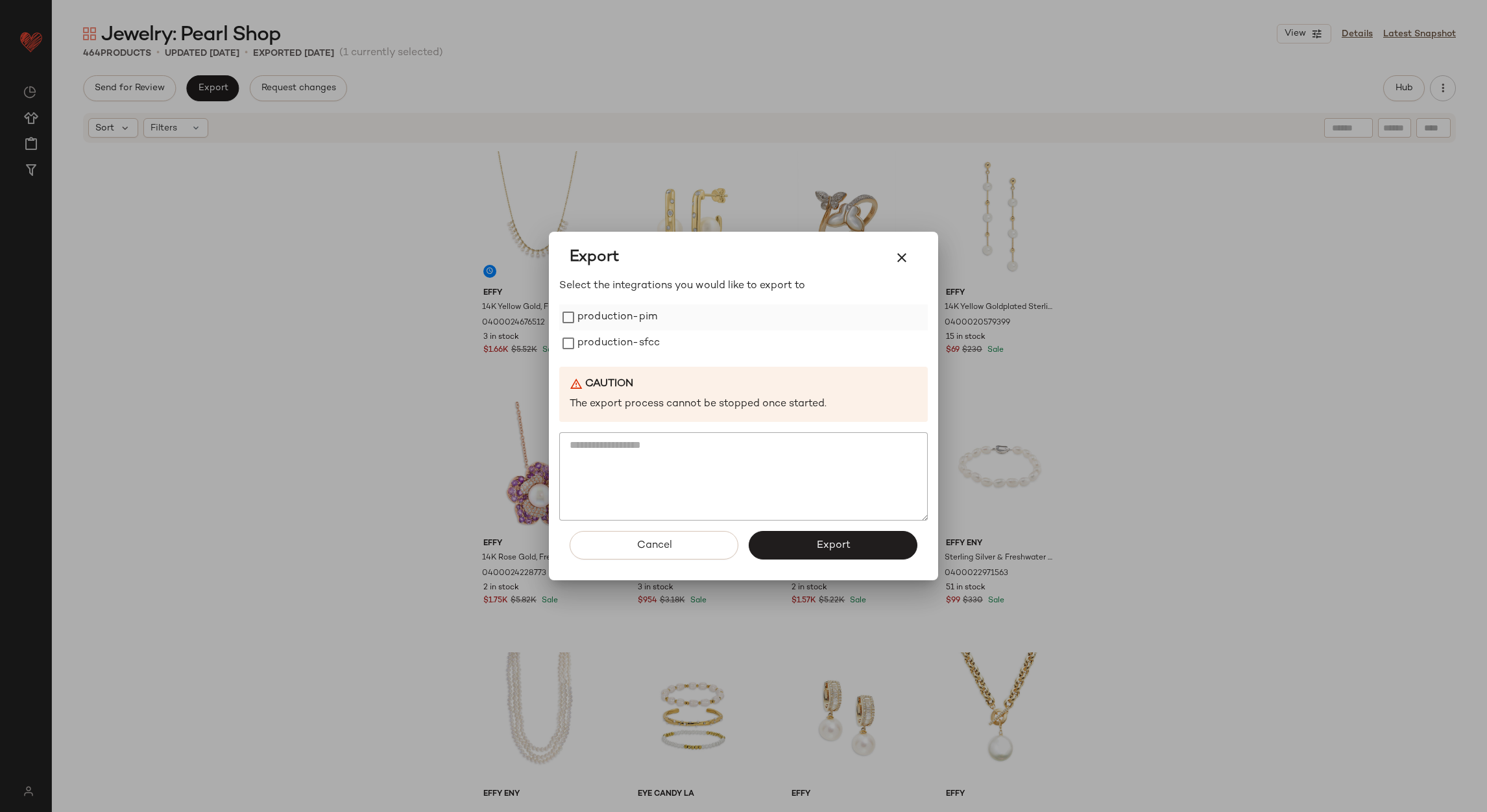
click at [642, 320] on label "production-pim" at bounding box center [618, 317] width 80 height 26
click at [636, 346] on label "production-sfcc" at bounding box center [619, 343] width 83 height 26
click at [830, 548] on span "Export" at bounding box center [833, 545] width 34 height 12
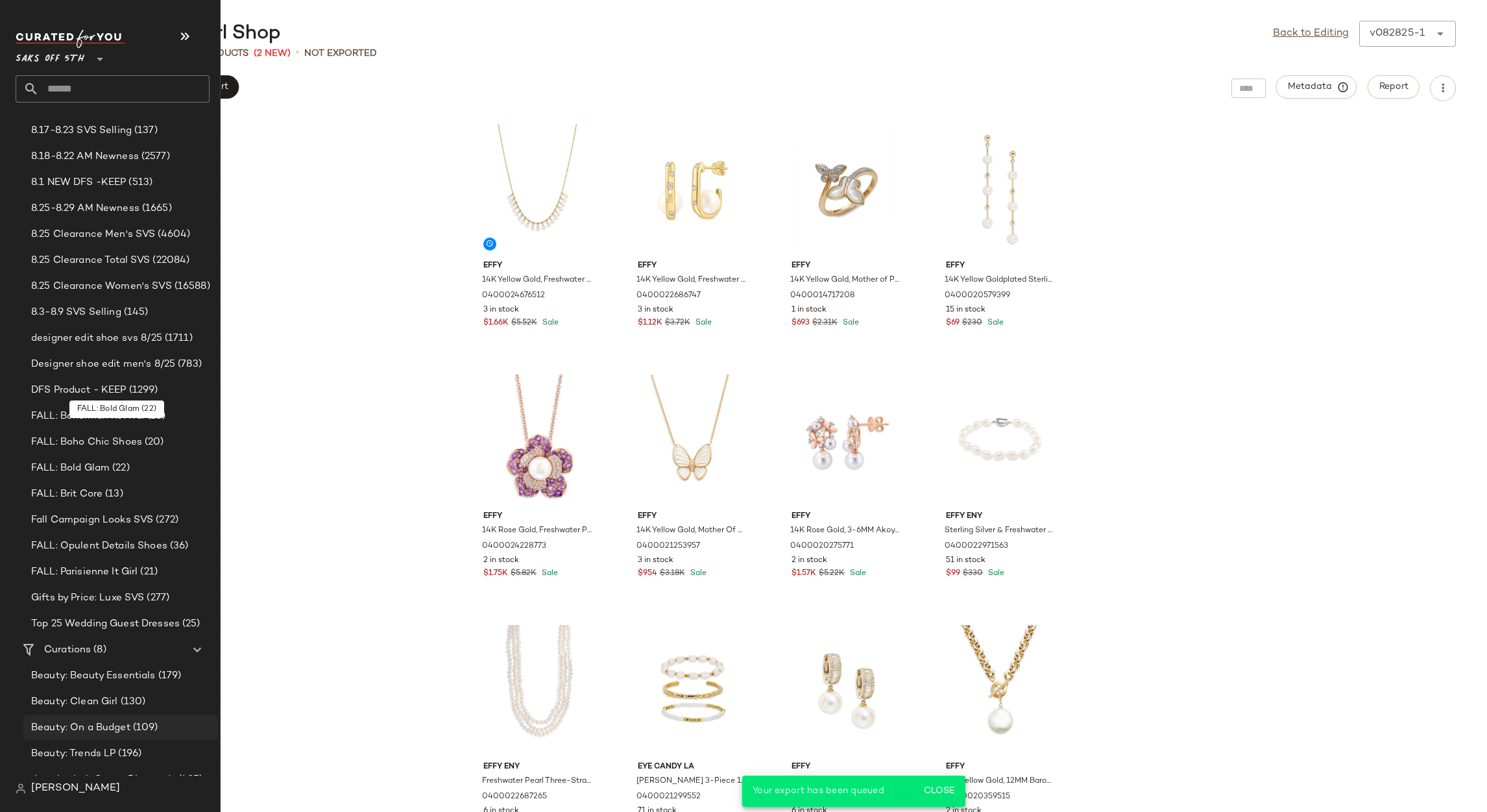
scroll to position [228, 0]
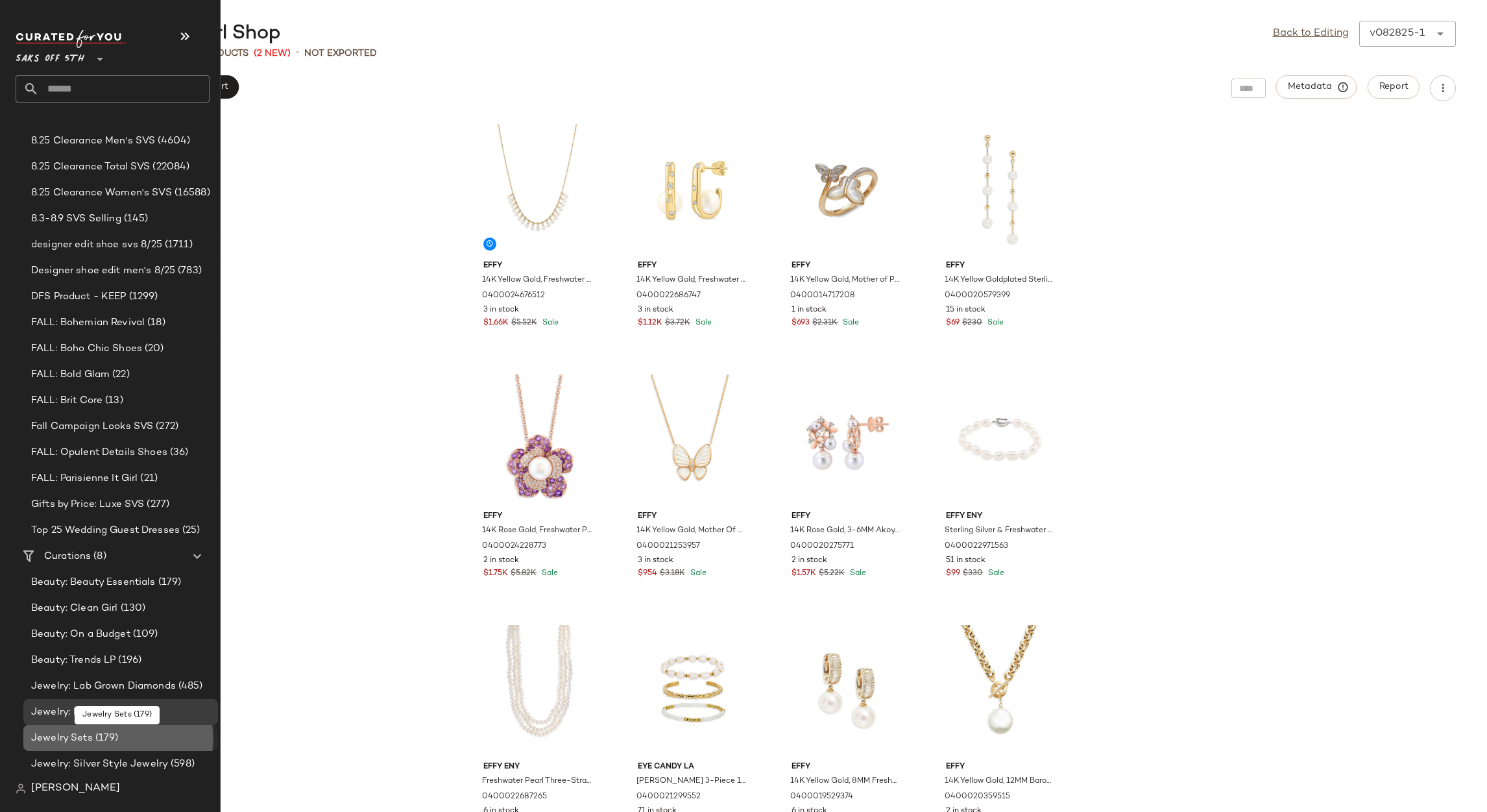
click at [110, 736] on span "(179)" at bounding box center [106, 738] width 26 height 15
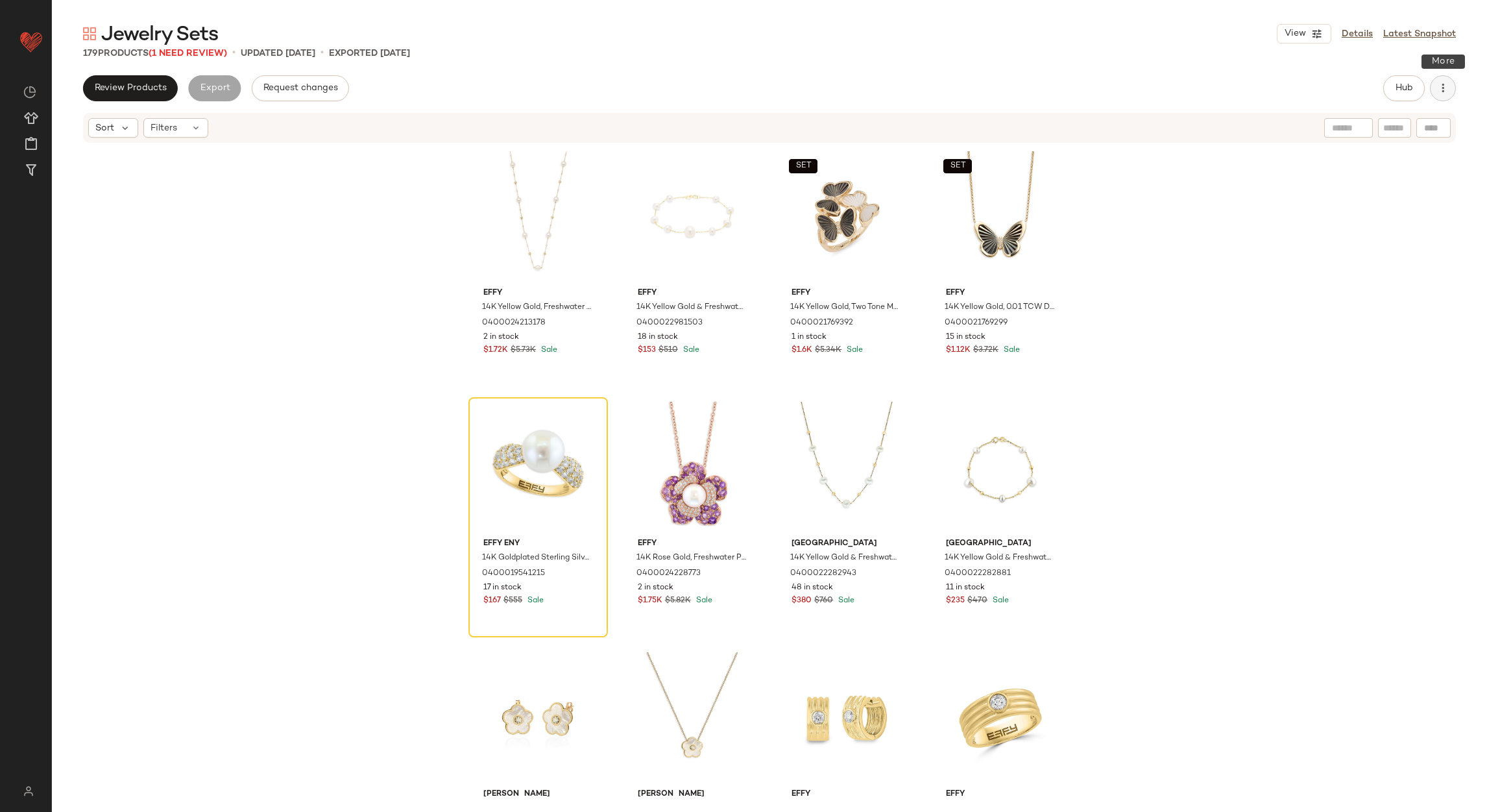
click at [1438, 86] on icon "button" at bounding box center [1443, 88] width 13 height 13
click at [1399, 193] on span "Clear Suggested Products" at bounding box center [1384, 188] width 122 height 14
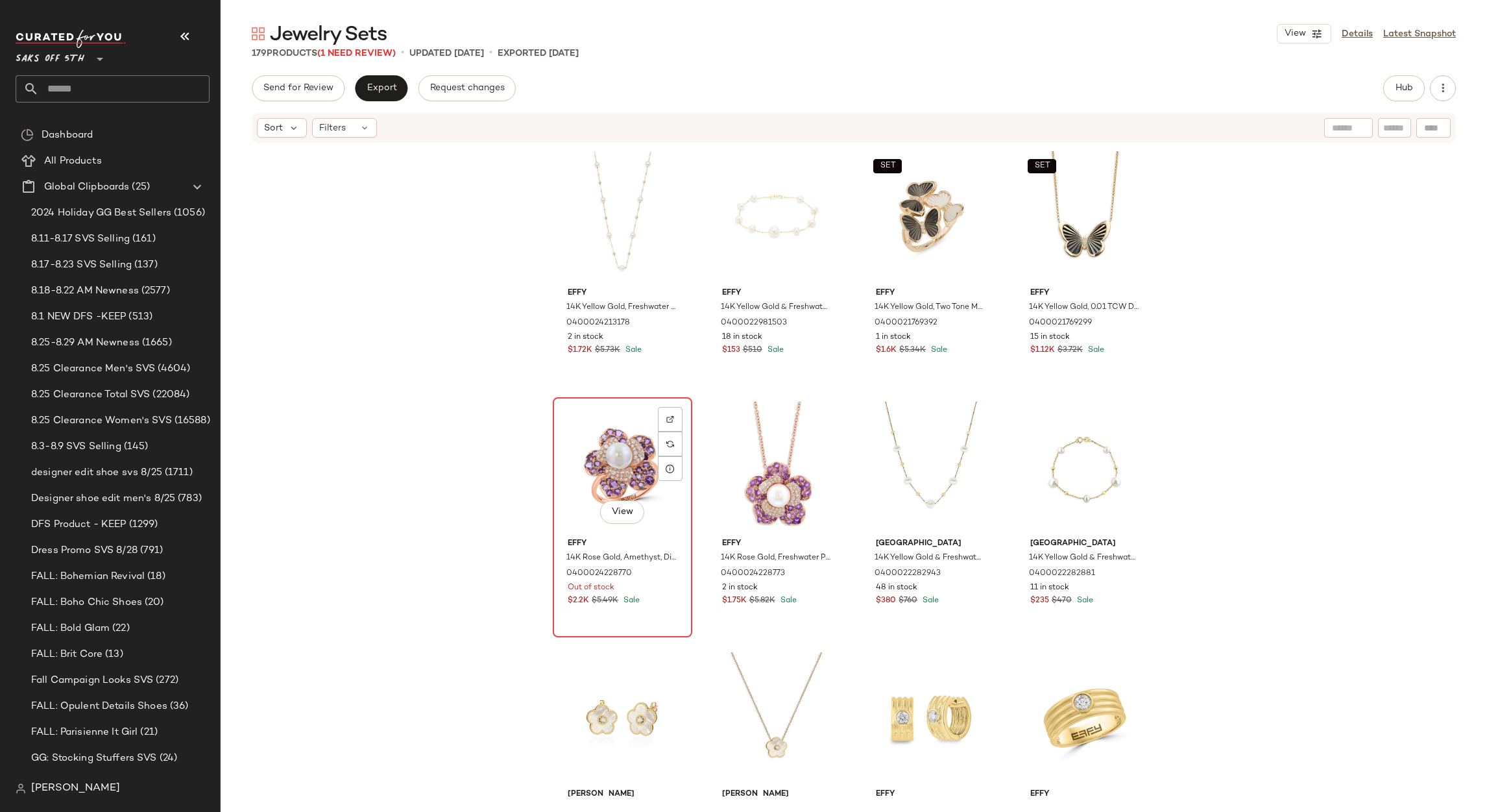
click at [570, 441] on div "View" at bounding box center [623, 467] width 131 height 131
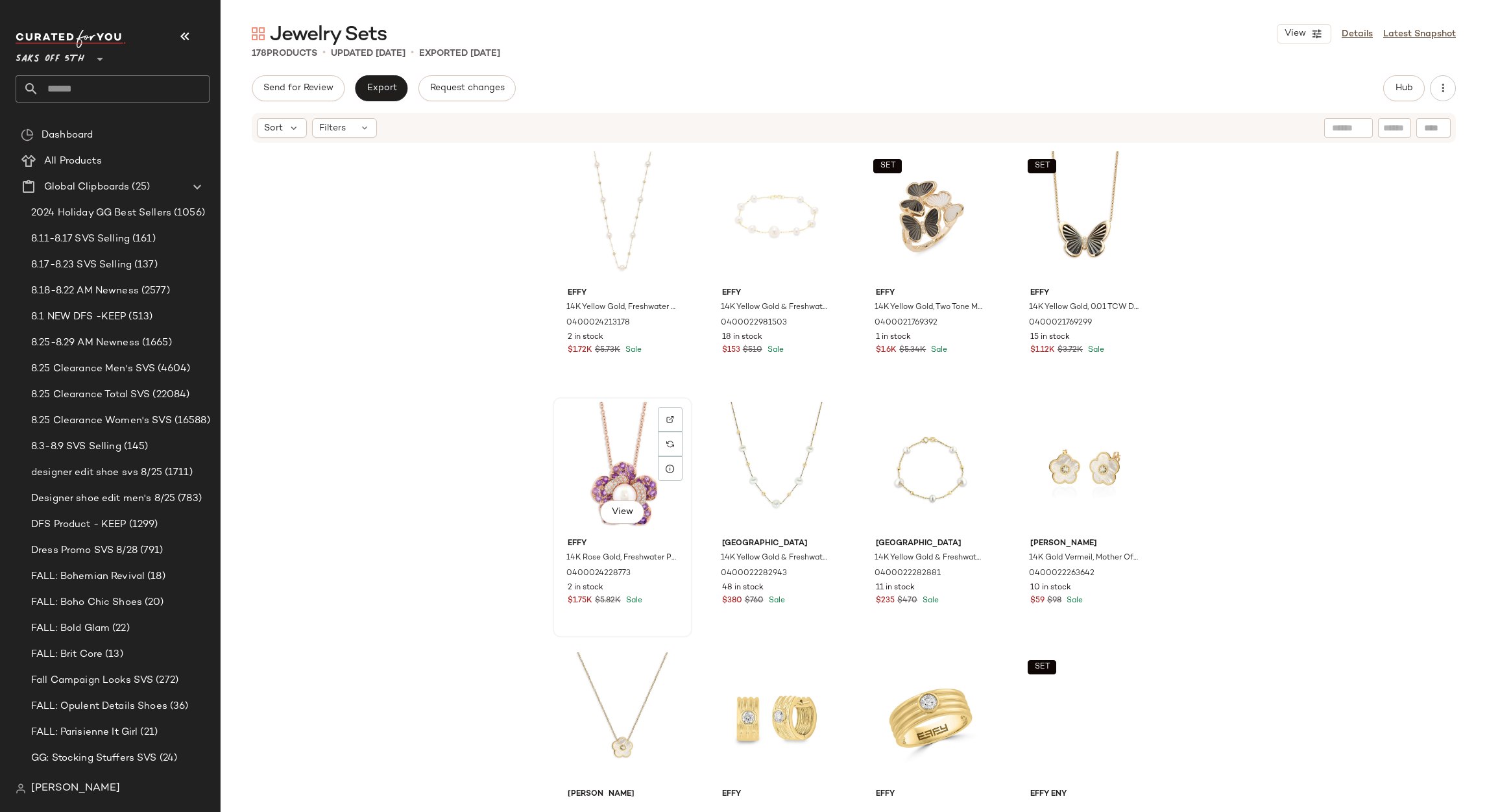
click at [594, 443] on div "View" at bounding box center [623, 467] width 131 height 131
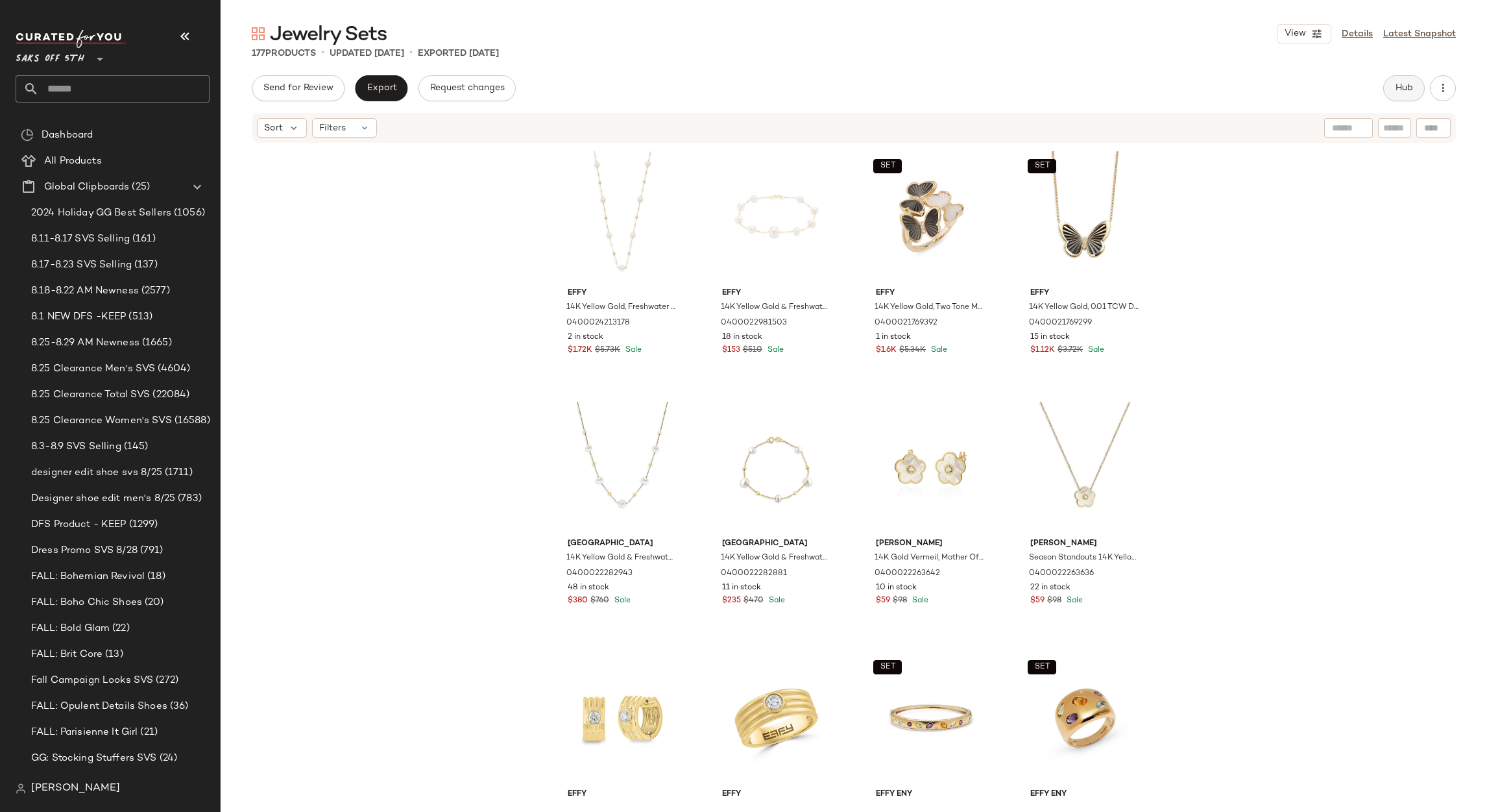
click at [1395, 93] on span "Hub" at bounding box center [1404, 88] width 18 height 10
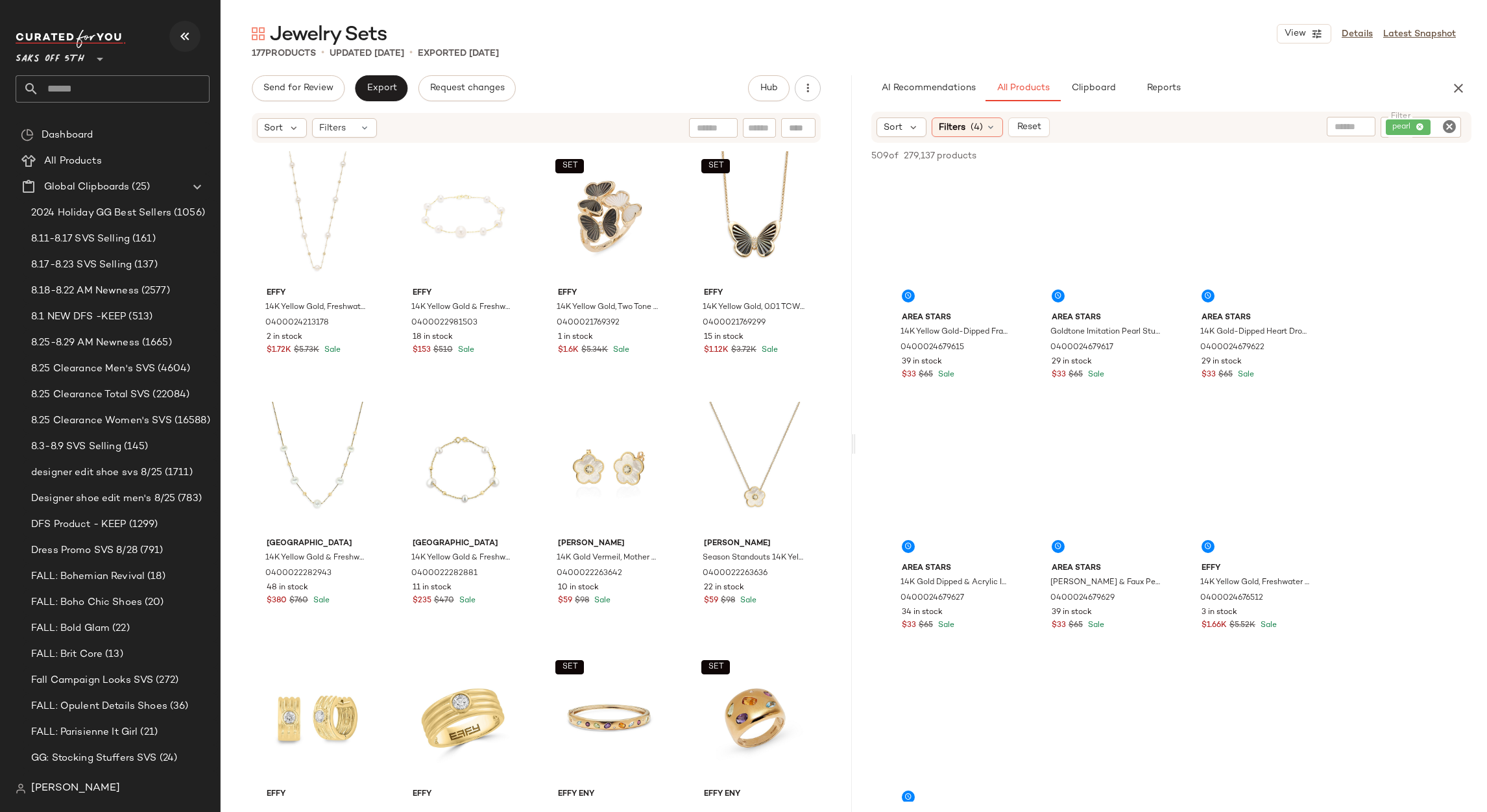
click at [196, 45] on button "button" at bounding box center [185, 36] width 31 height 31
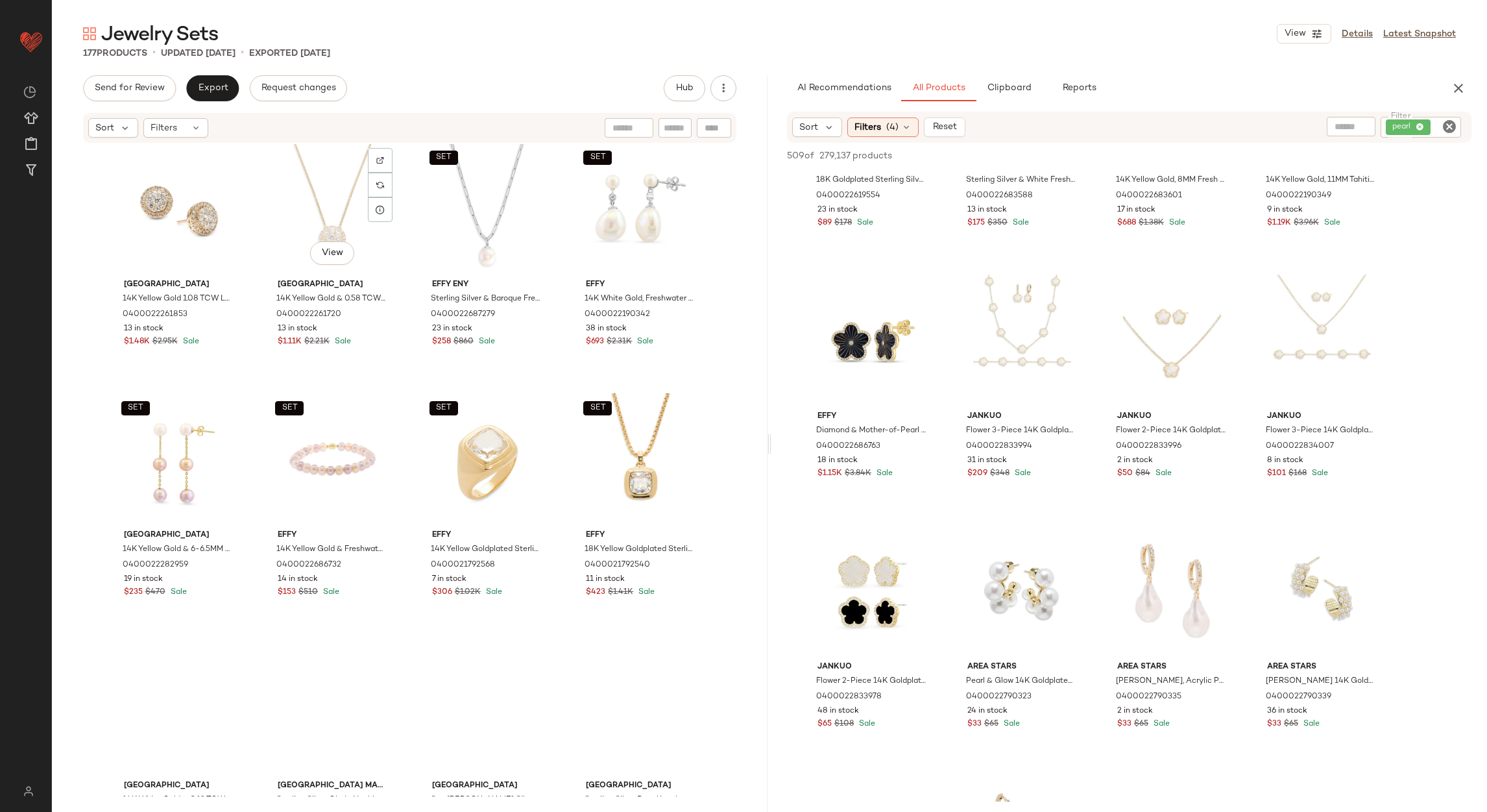
scroll to position [4293, 0]
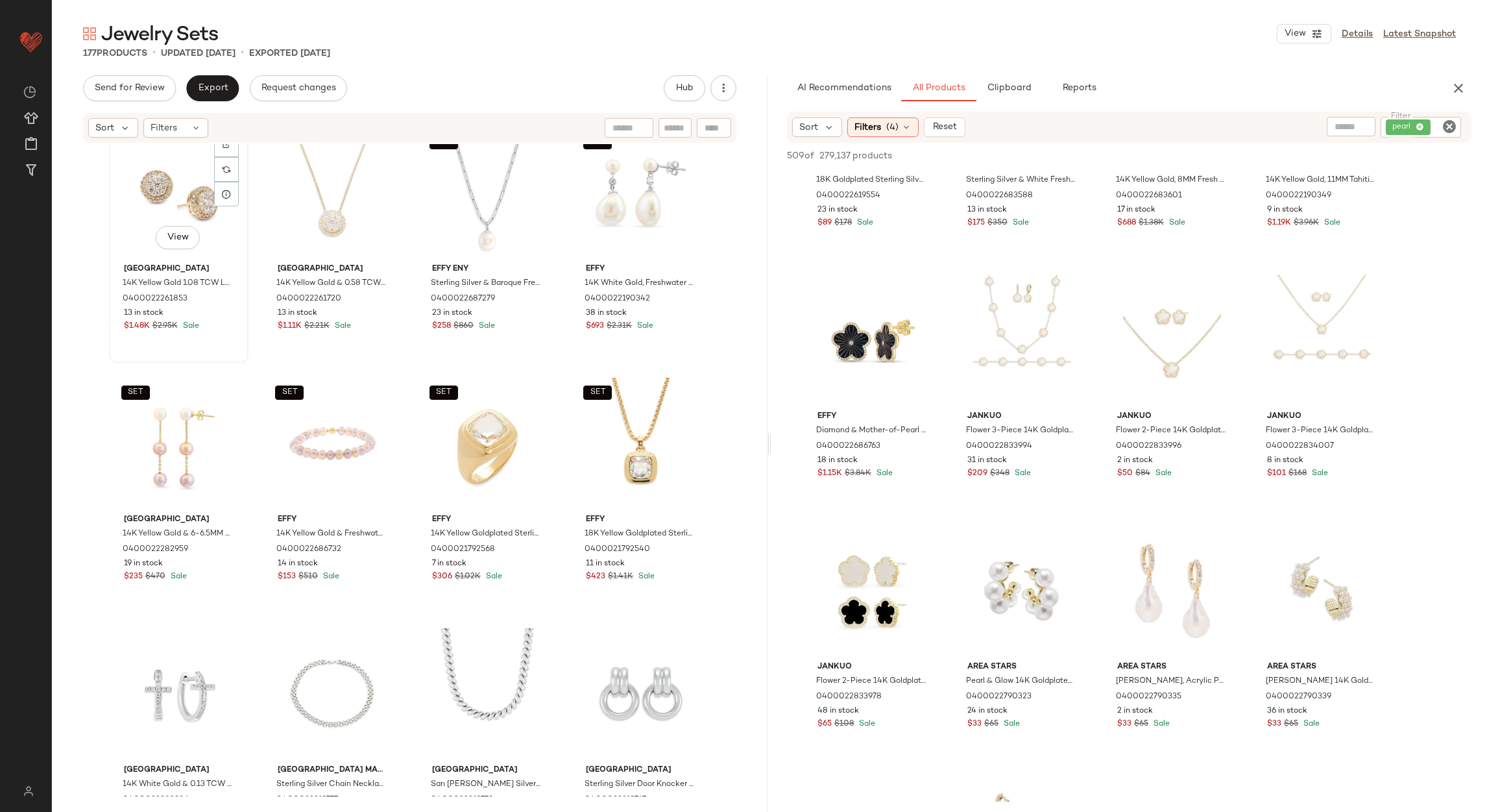
click at [178, 181] on div "View" at bounding box center [179, 193] width 131 height 131
click at [630, 459] on div "SET View" at bounding box center [641, 443] width 131 height 131
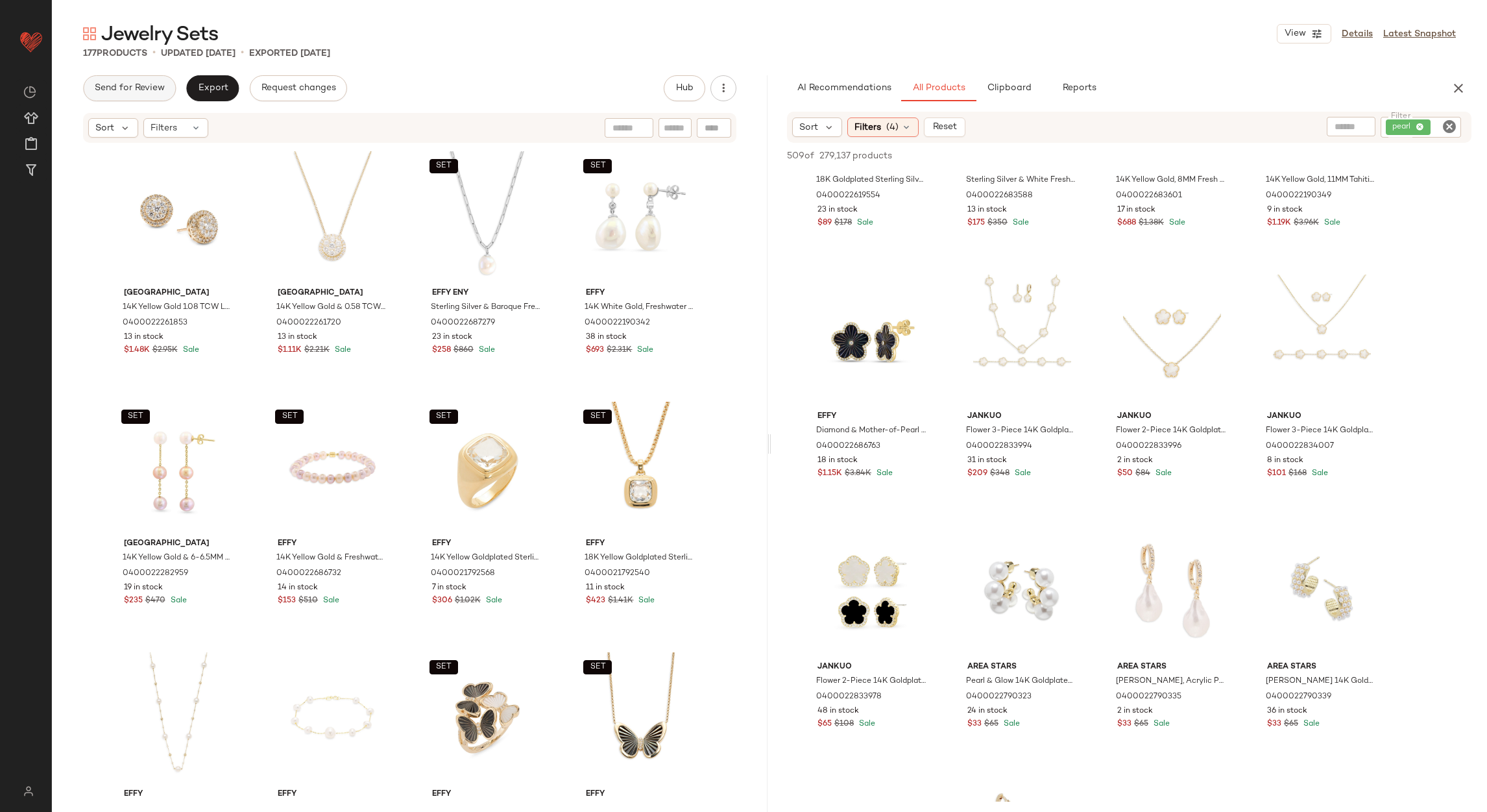
click at [145, 91] on span "Send for Review" at bounding box center [129, 88] width 71 height 10
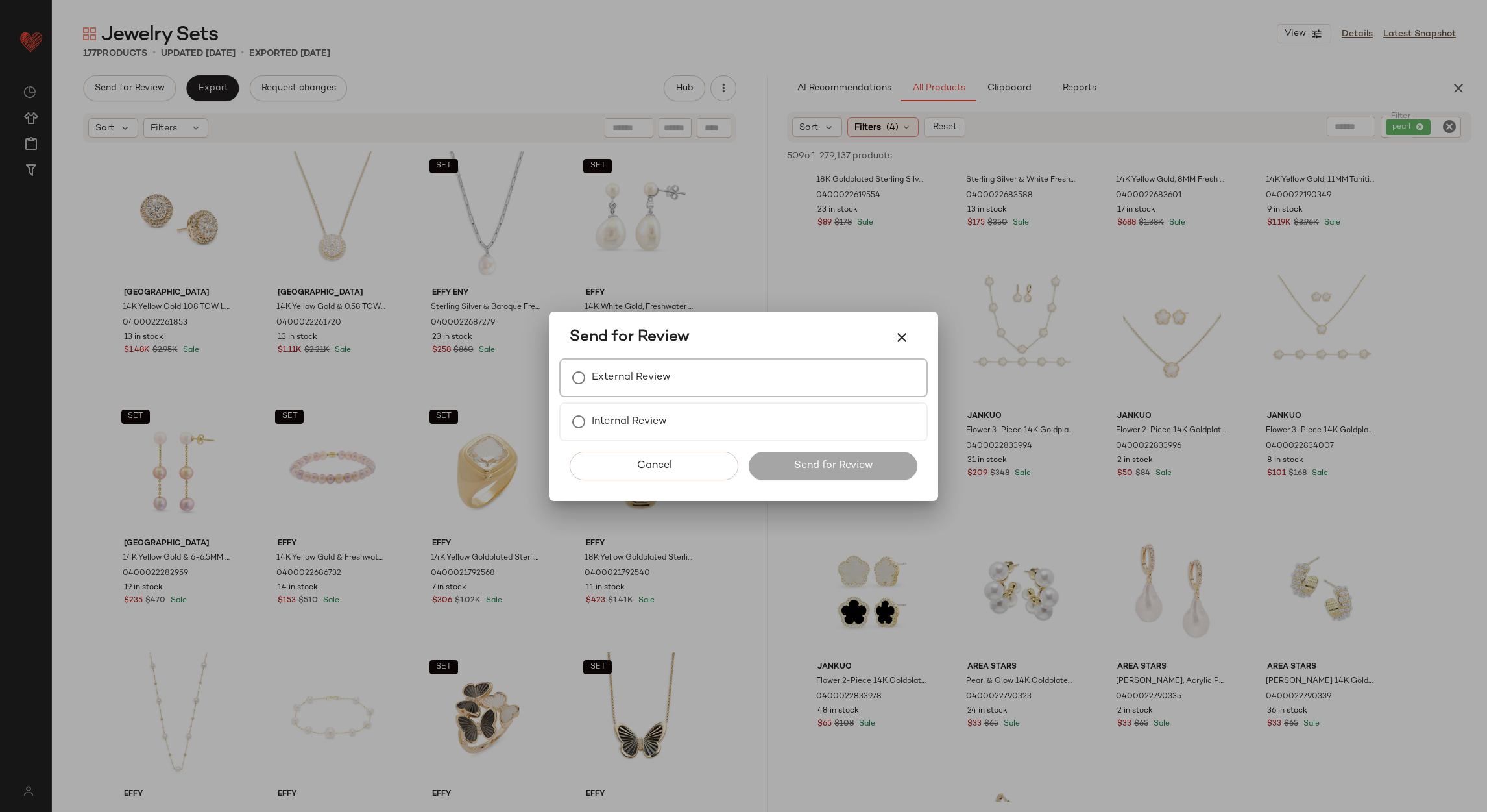
click at [613, 395] on div "External Review" at bounding box center [744, 377] width 369 height 39
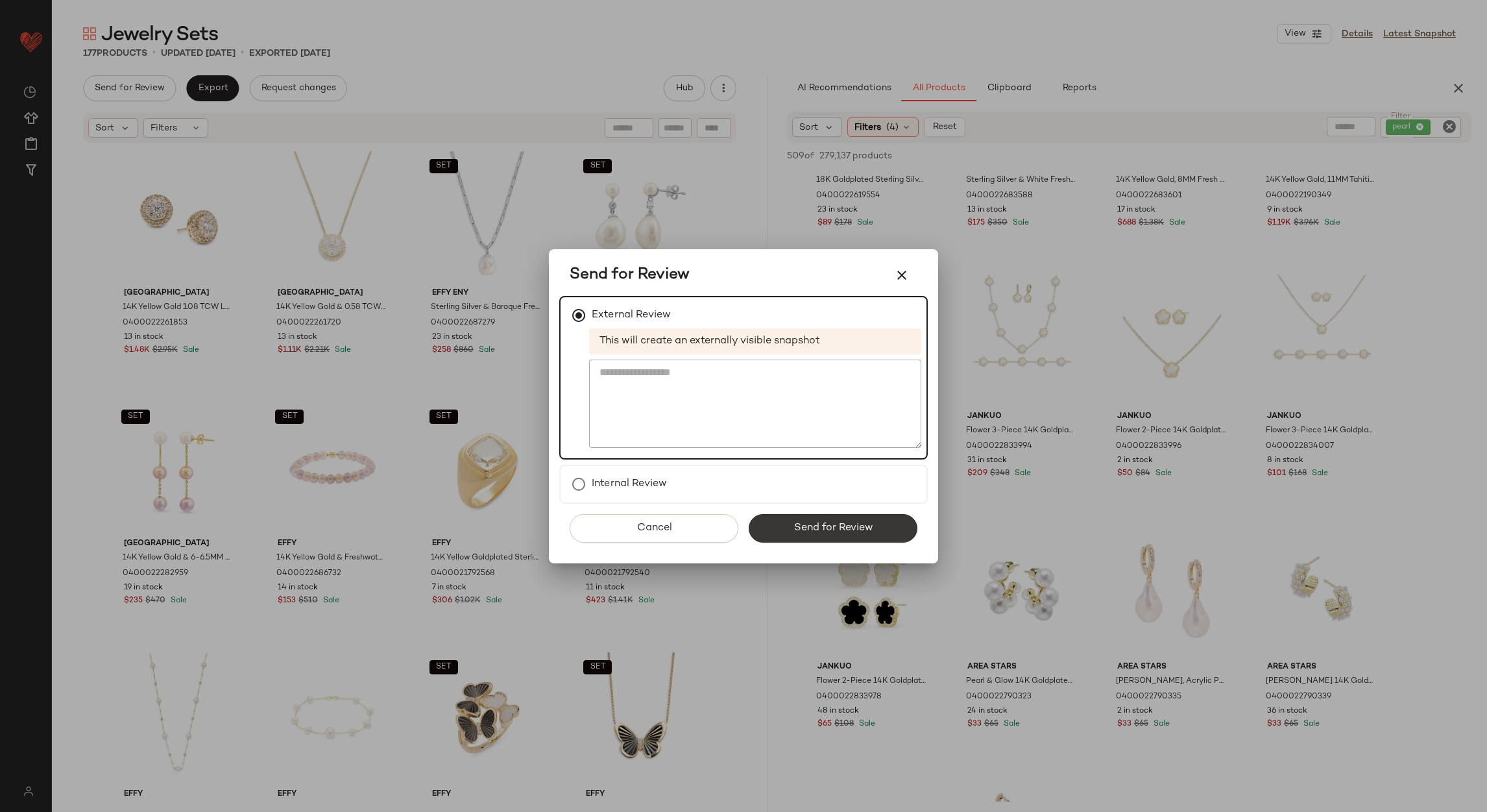
click at [779, 526] on button "Send for Review" at bounding box center [833, 529] width 169 height 29
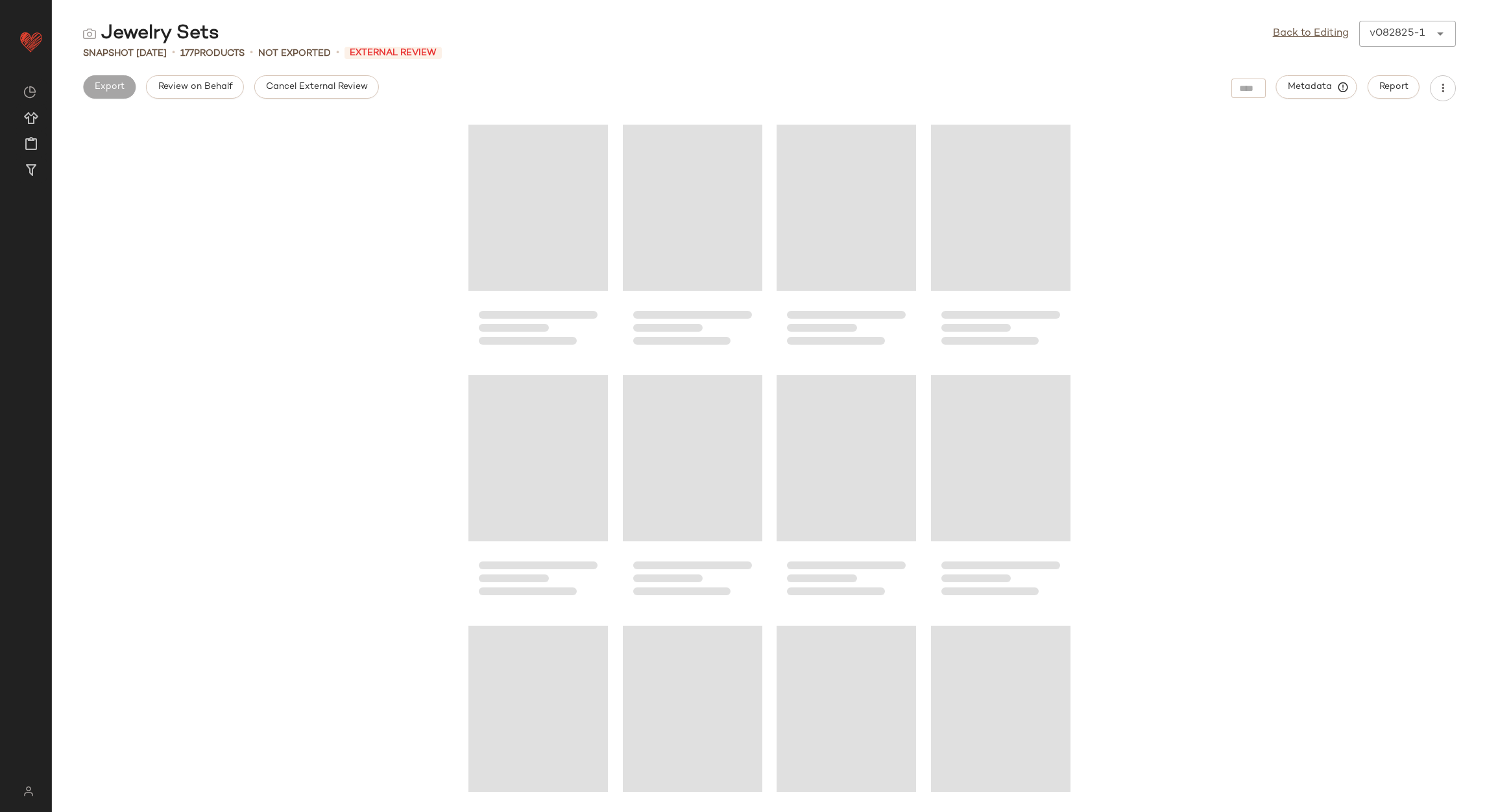
click at [277, 89] on span "Cancel External Review" at bounding box center [316, 87] width 103 height 10
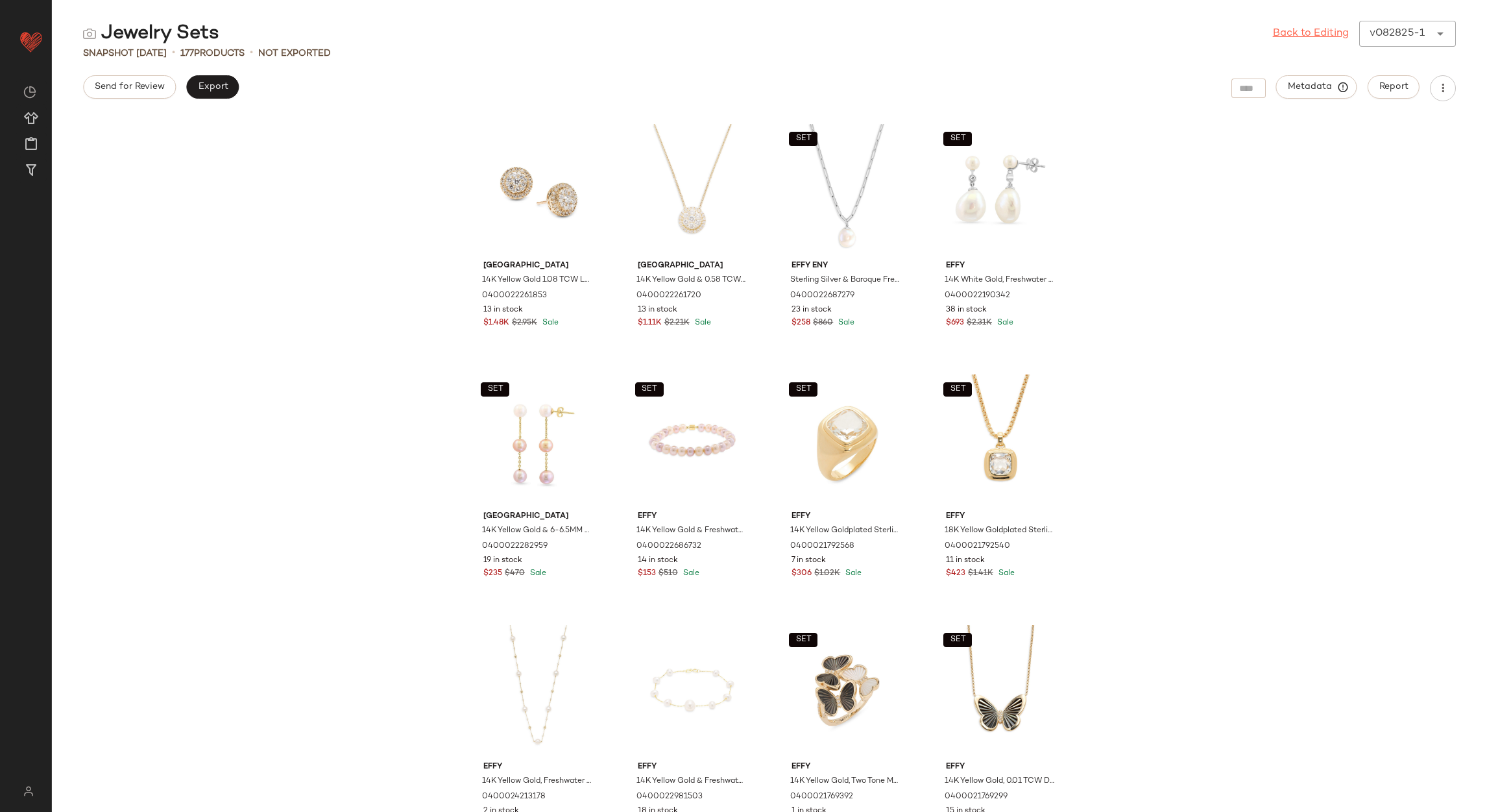
click at [1287, 40] on link "Back to Editing" at bounding box center [1310, 34] width 76 height 16
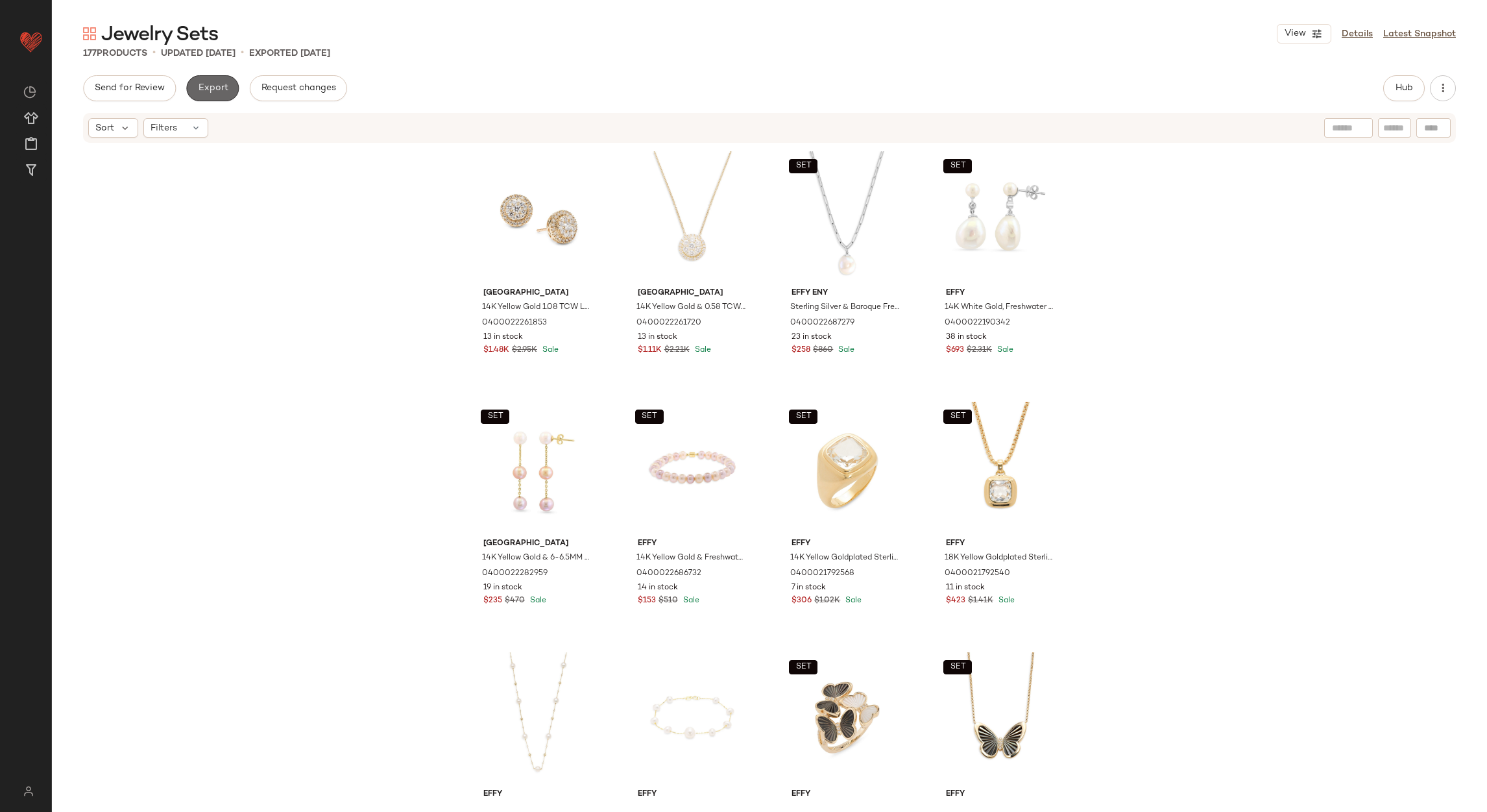
click at [209, 84] on span "Export" at bounding box center [213, 88] width 30 height 10
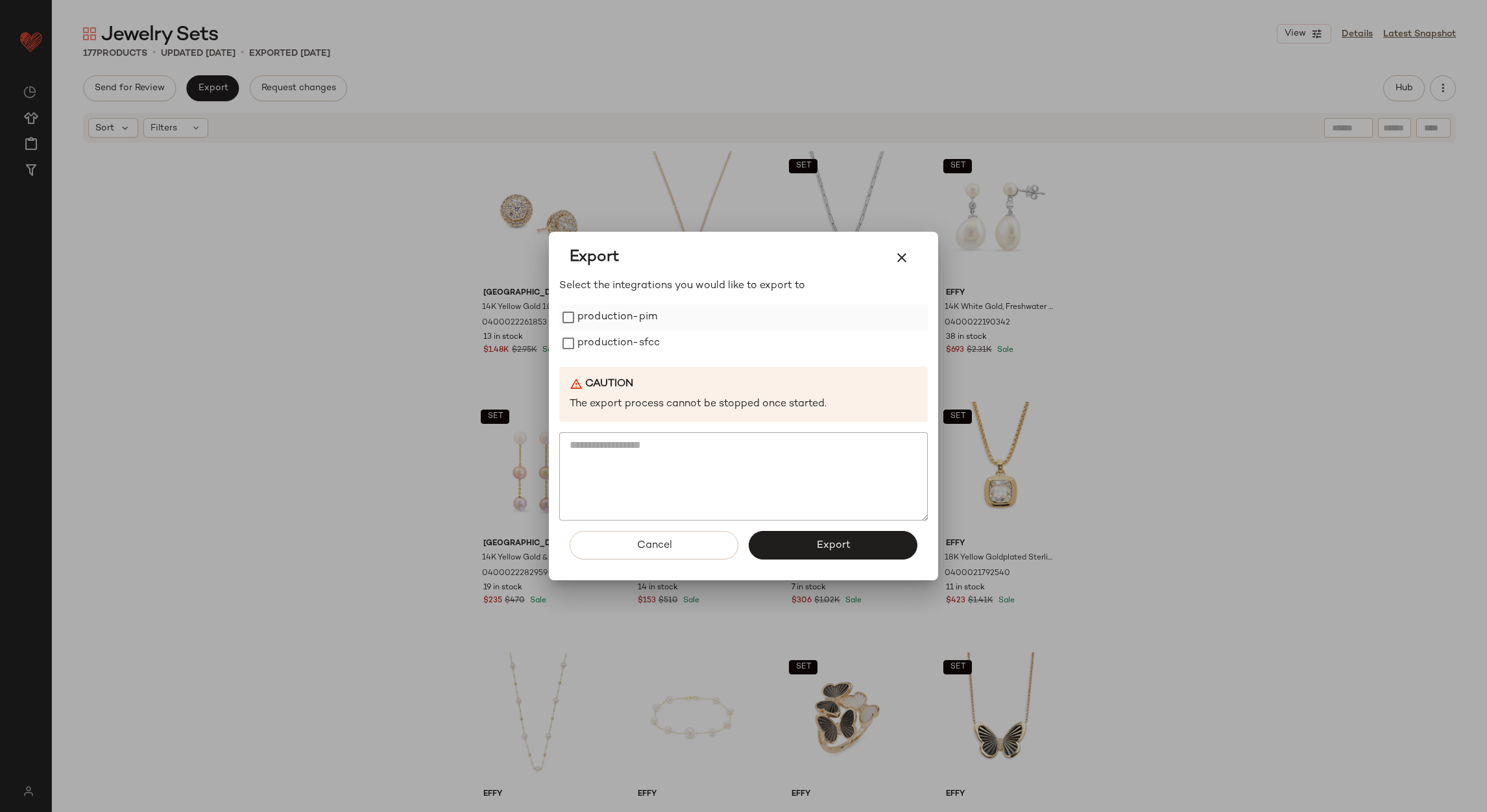
click at [633, 320] on label "production-pim" at bounding box center [618, 317] width 80 height 26
click at [630, 342] on label "production-sfcc" at bounding box center [619, 343] width 83 height 26
click at [777, 533] on button "Export" at bounding box center [833, 545] width 169 height 29
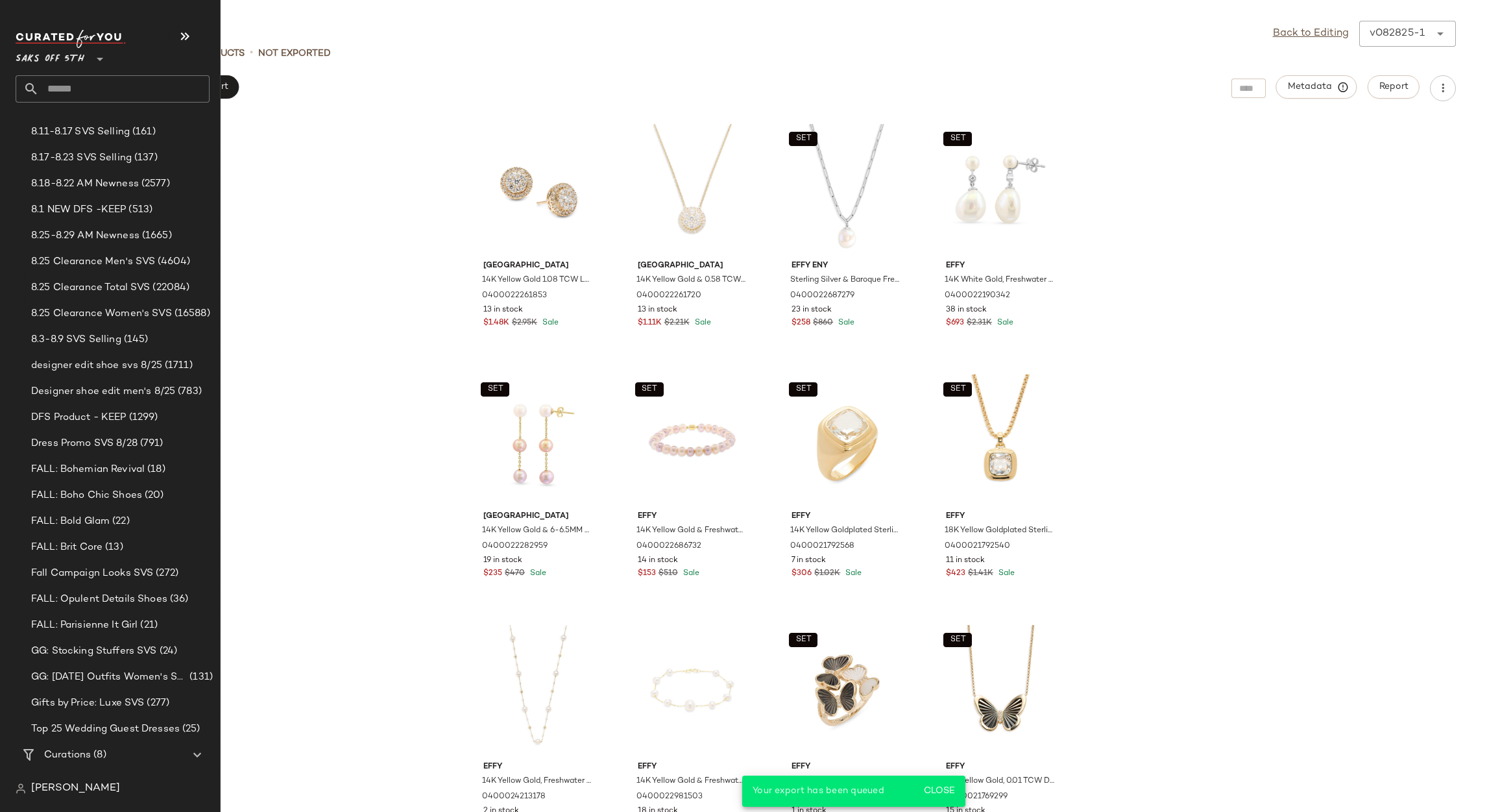
scroll to position [306, 0]
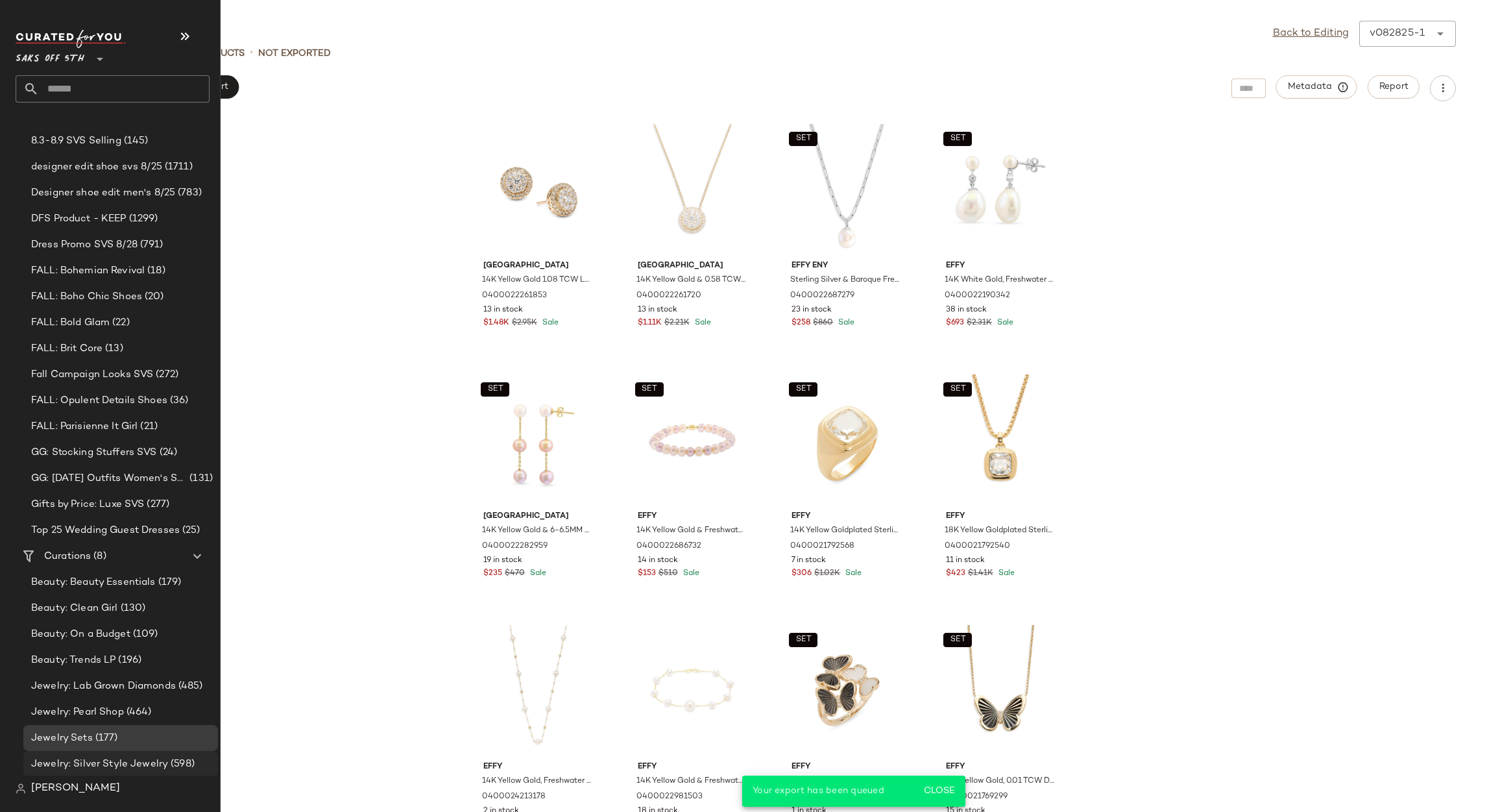
click at [130, 762] on span "Jewelry: Silver Style Jewelry" at bounding box center [100, 764] width 137 height 15
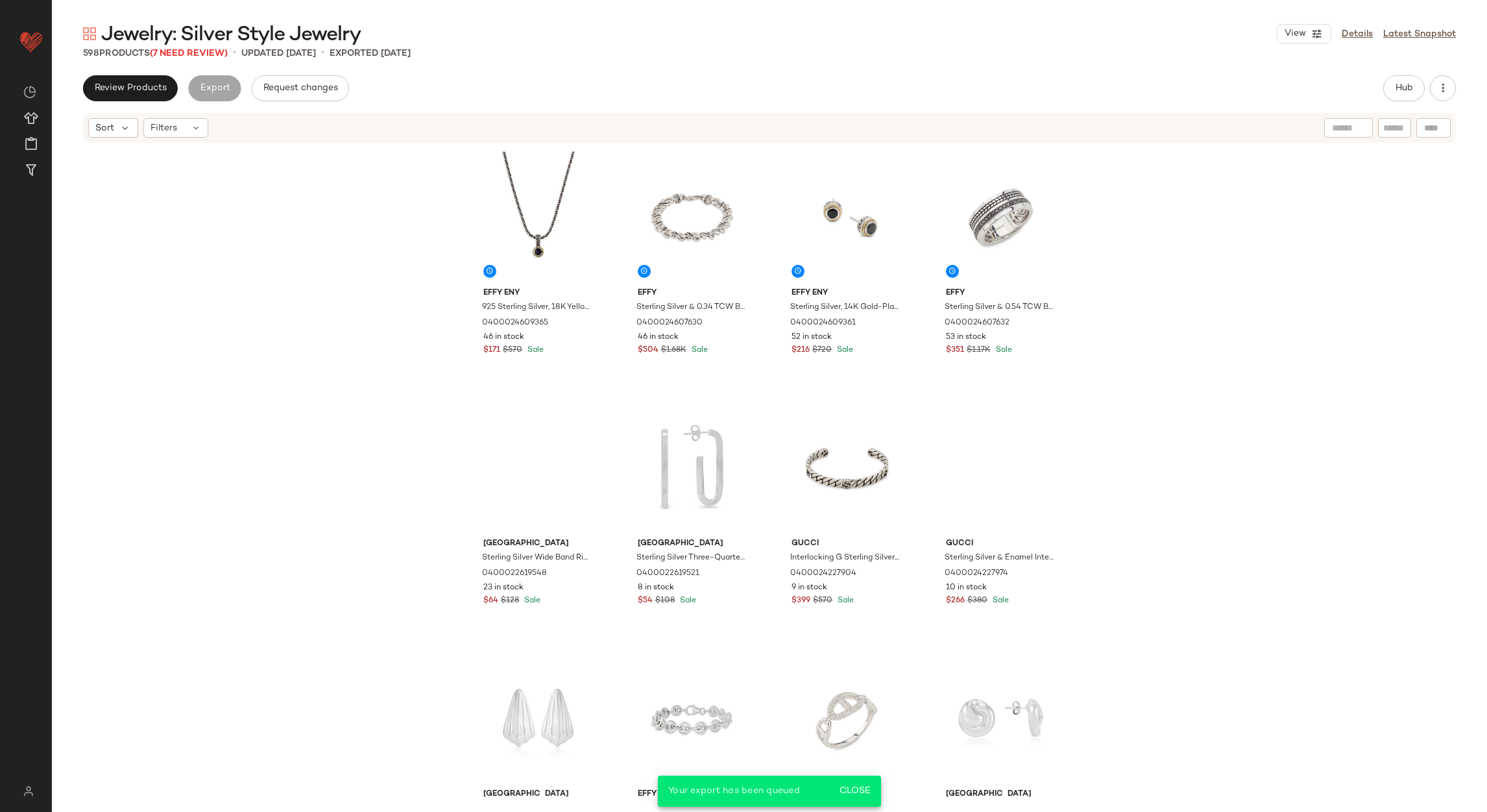
click at [189, 135] on div "Filters" at bounding box center [176, 127] width 65 height 19
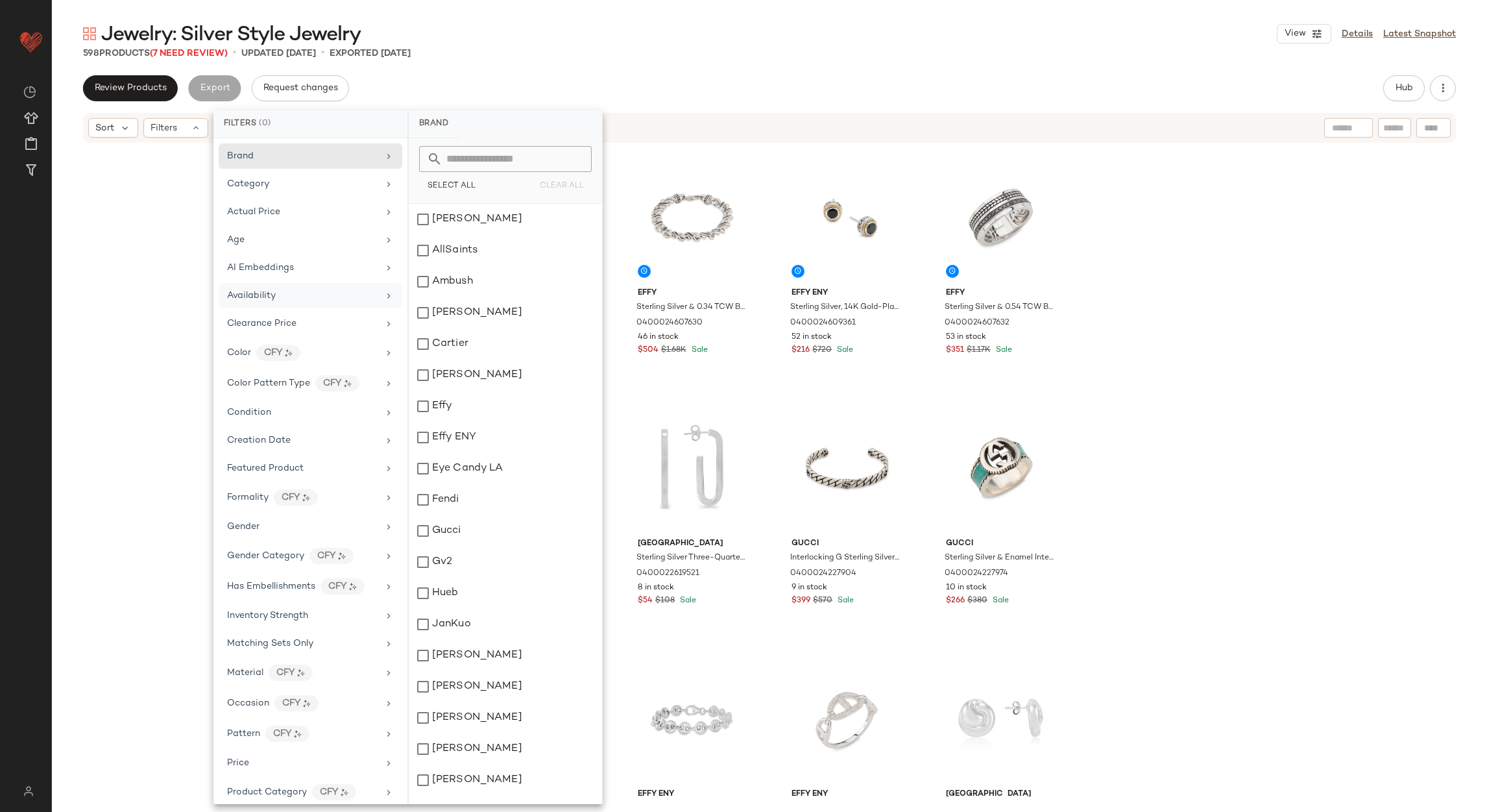
click at [279, 296] on div "Availability" at bounding box center [302, 295] width 151 height 14
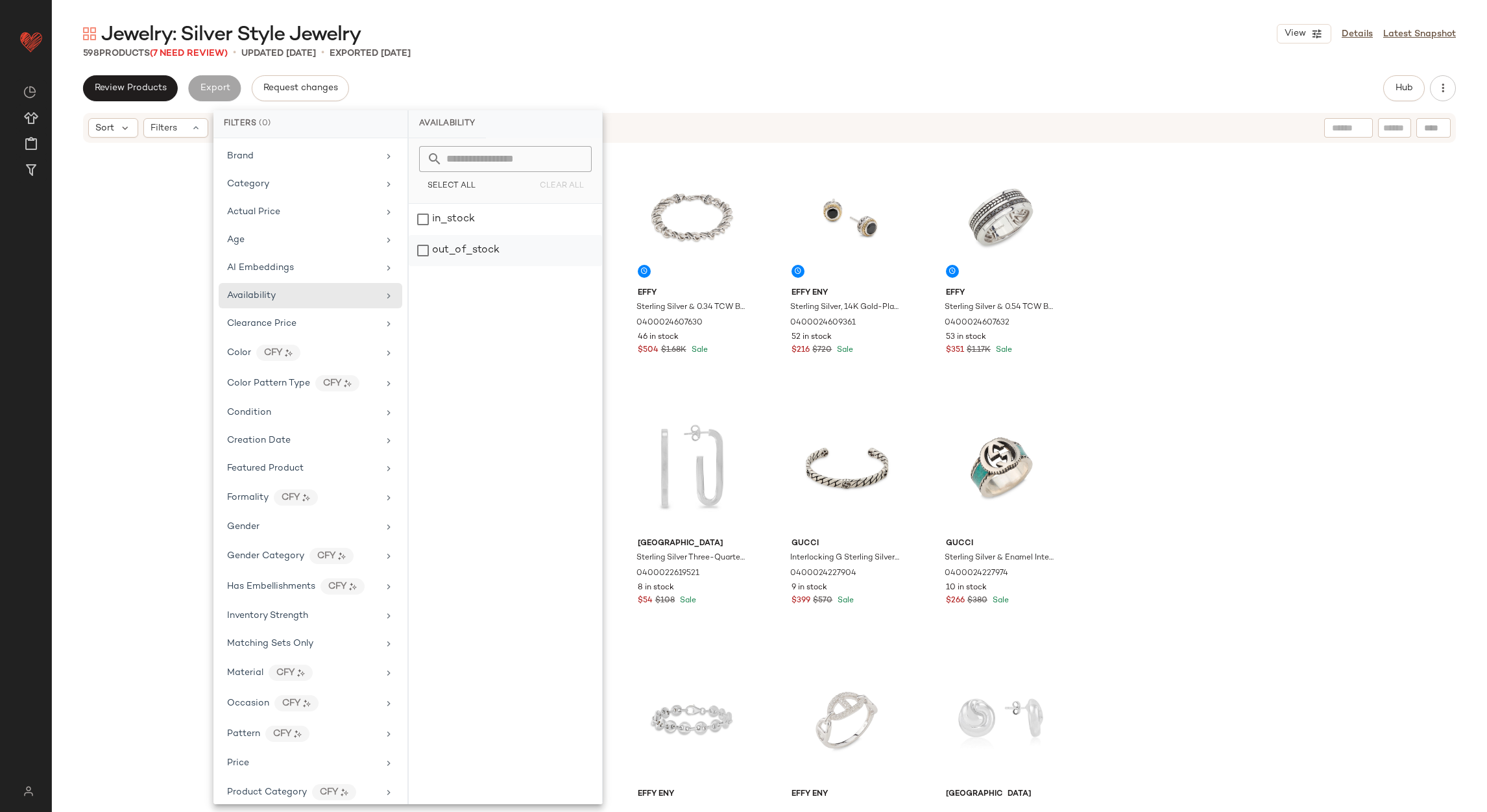
click at [430, 252] on div "out_of_stock" at bounding box center [505, 250] width 193 height 31
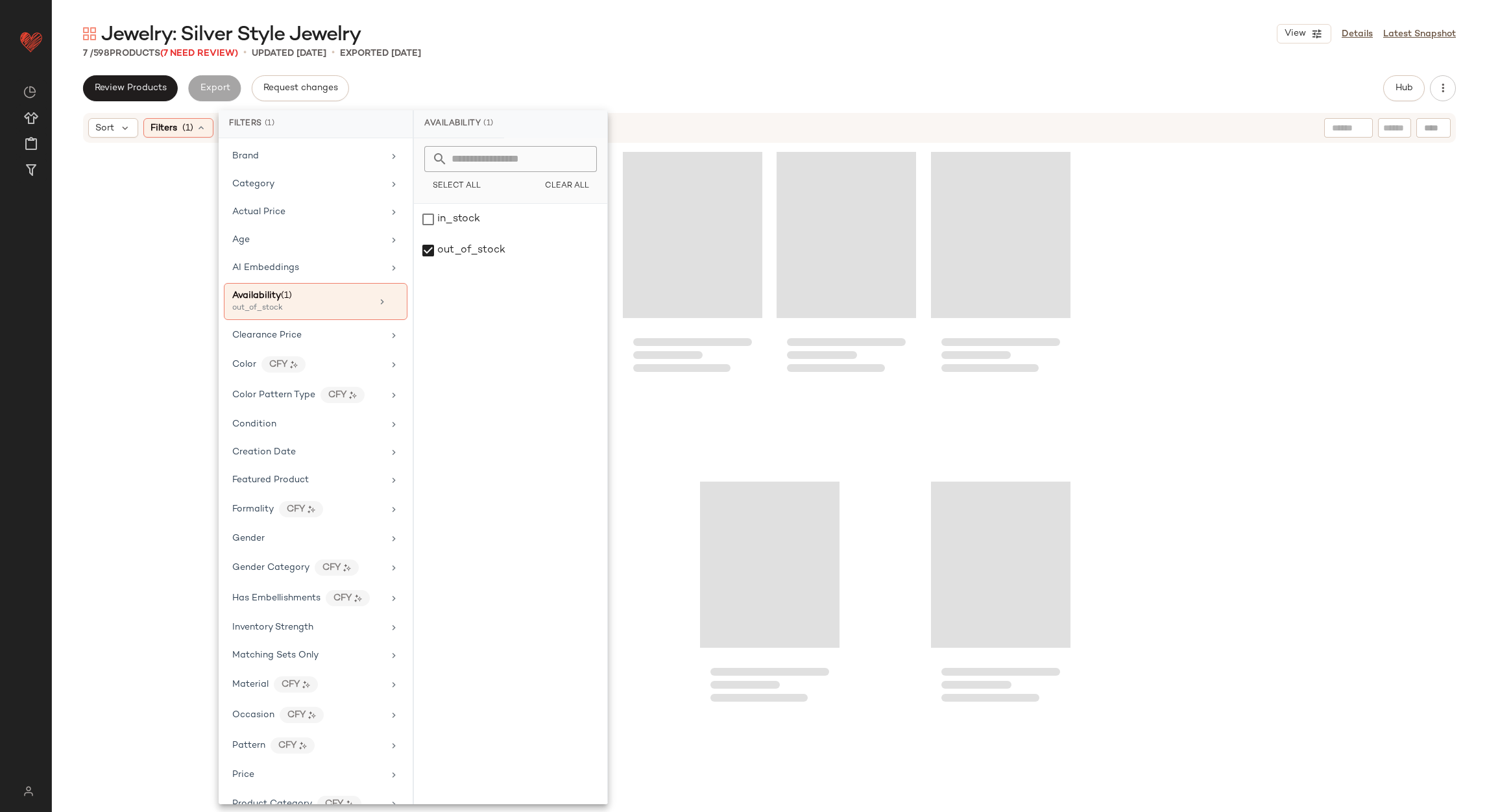
click at [847, 40] on div "Jewelry: Silver Style Jewelry View Details Latest Snapshot" at bounding box center [769, 33] width 1435 height 26
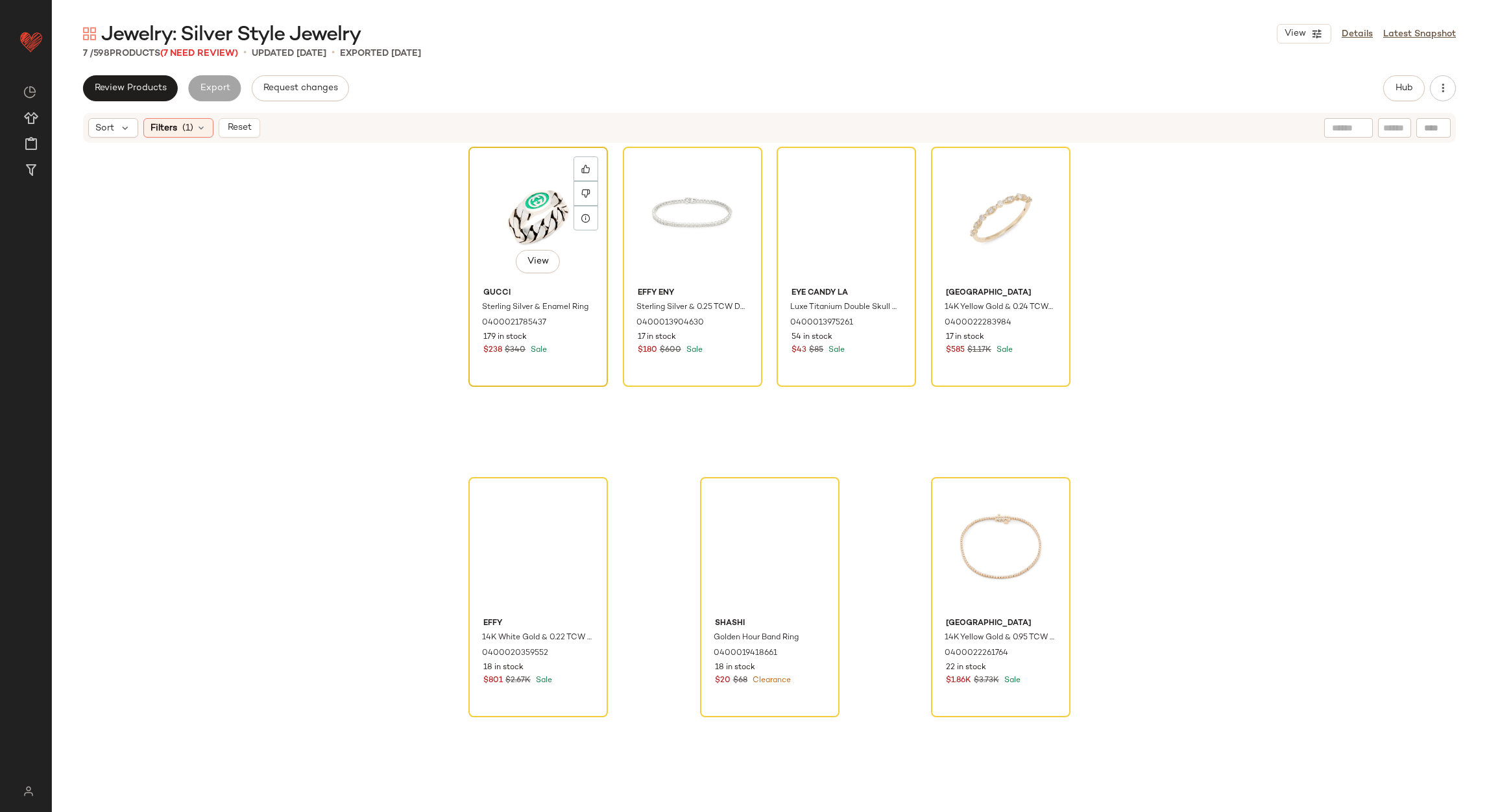
click at [522, 189] on div "View" at bounding box center [538, 217] width 131 height 131
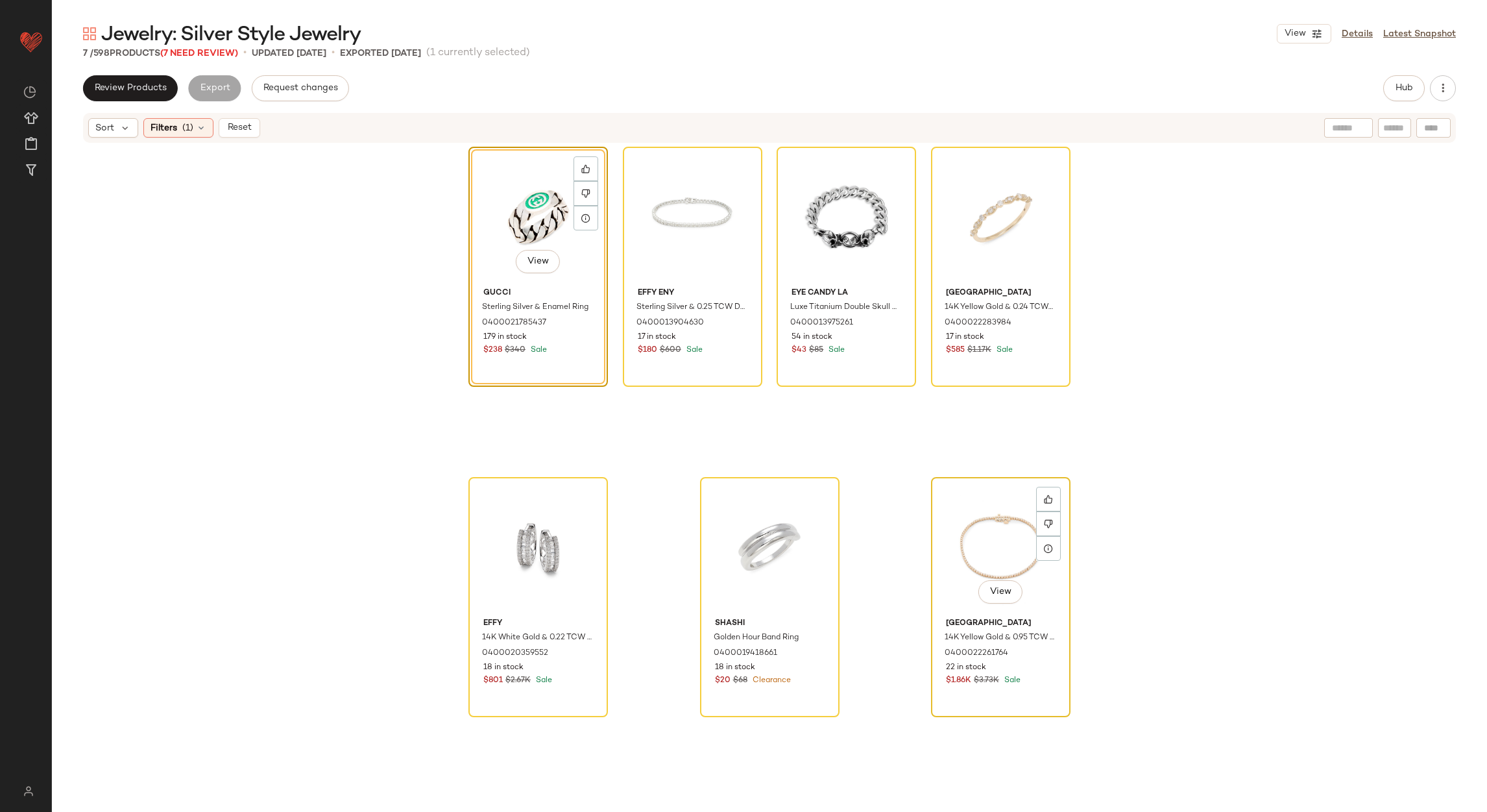
click at [986, 560] on div "View" at bounding box center [1001, 547] width 131 height 131
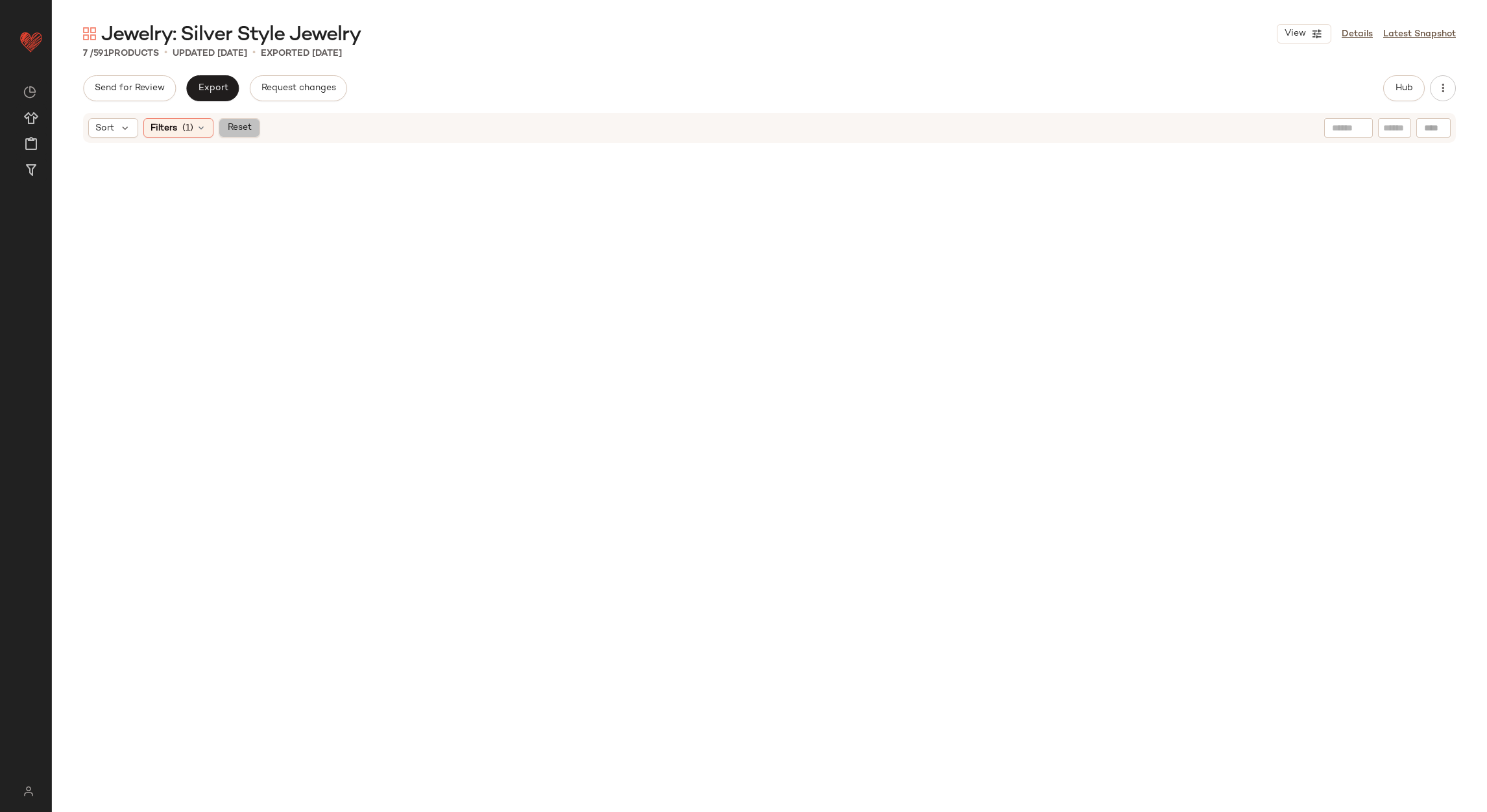
click at [244, 129] on span "Reset" at bounding box center [239, 127] width 25 height 10
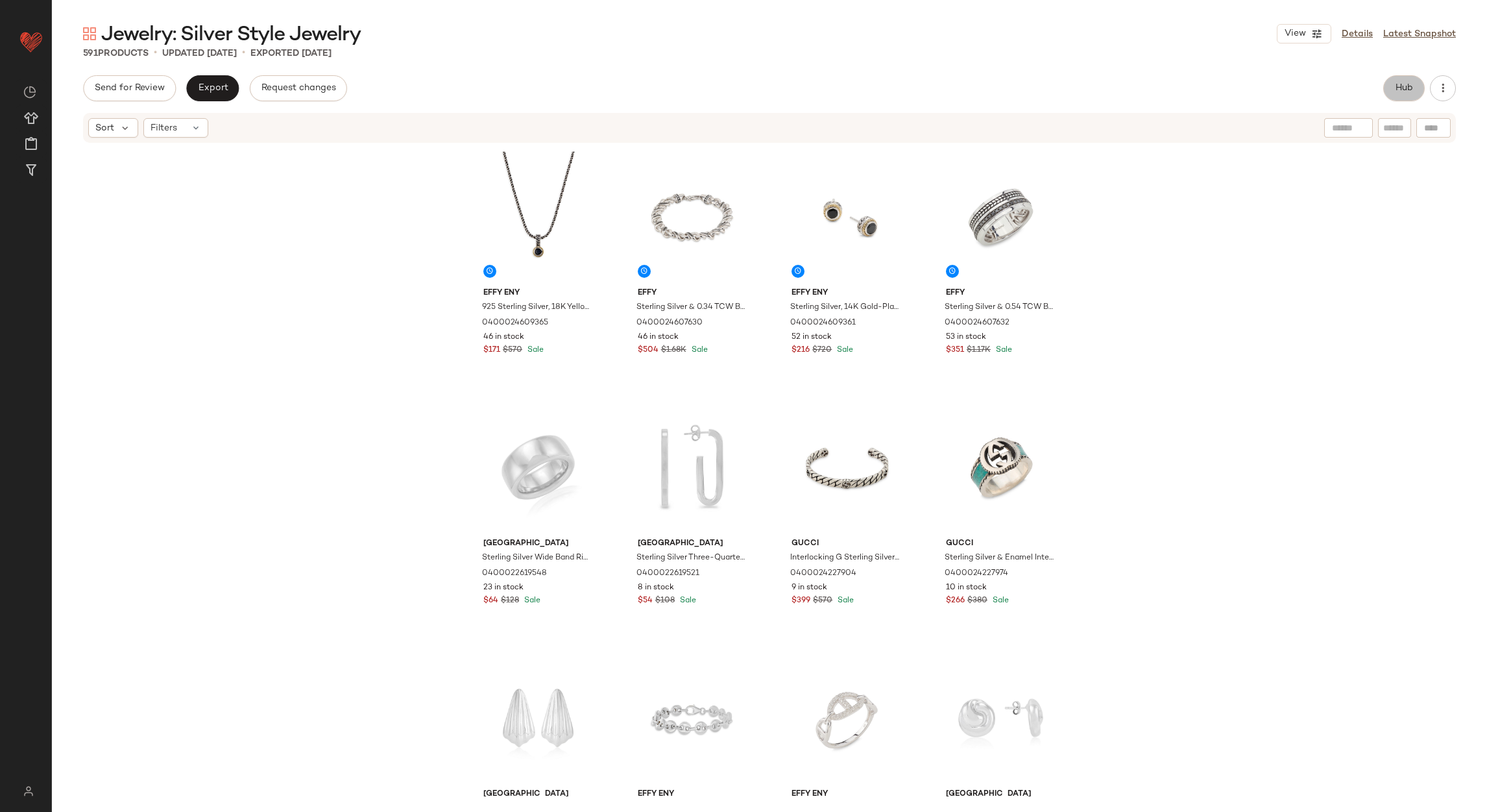
click at [1407, 87] on span "Hub" at bounding box center [1404, 88] width 18 height 10
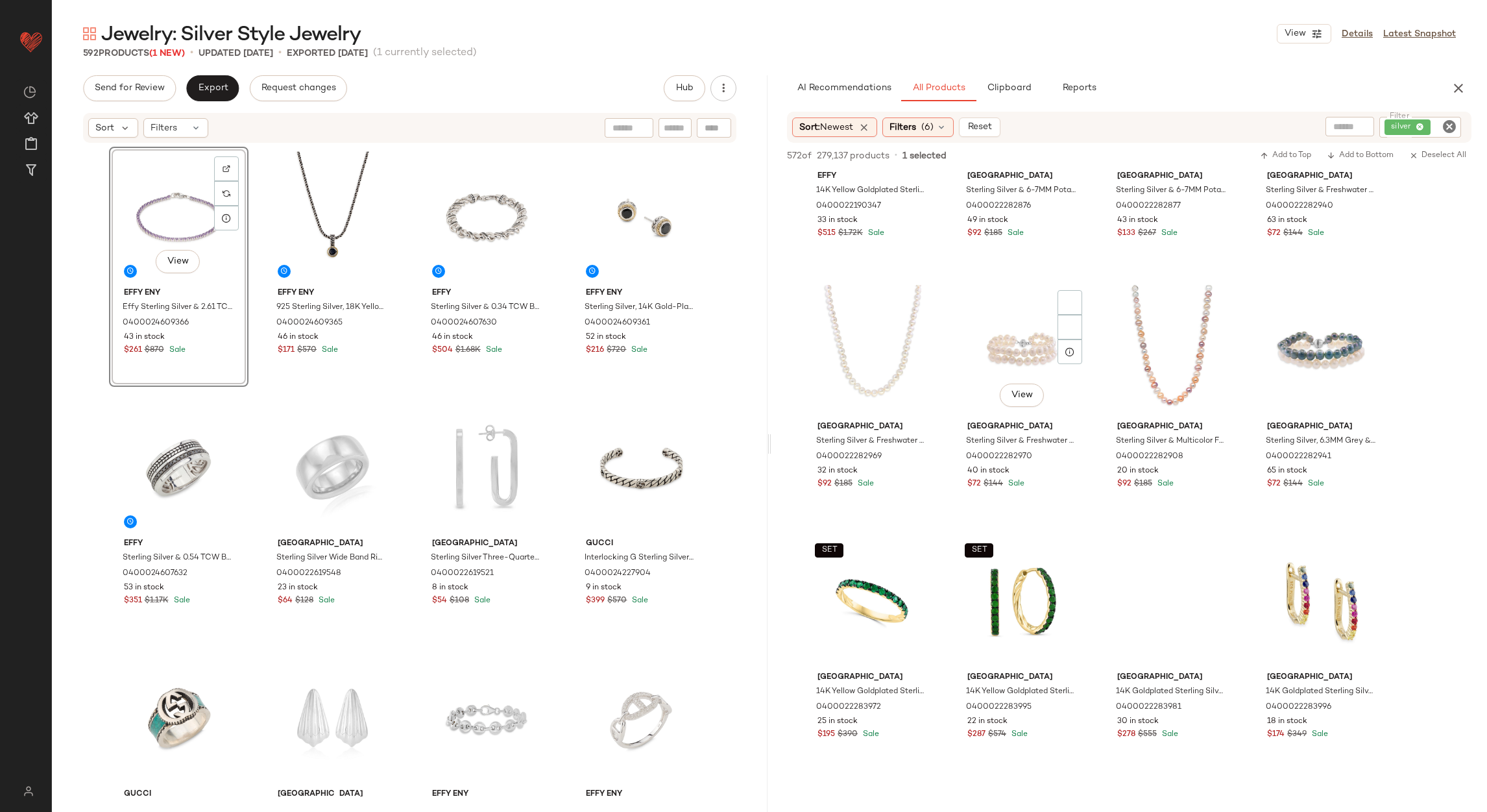
scroll to position [5938, 0]
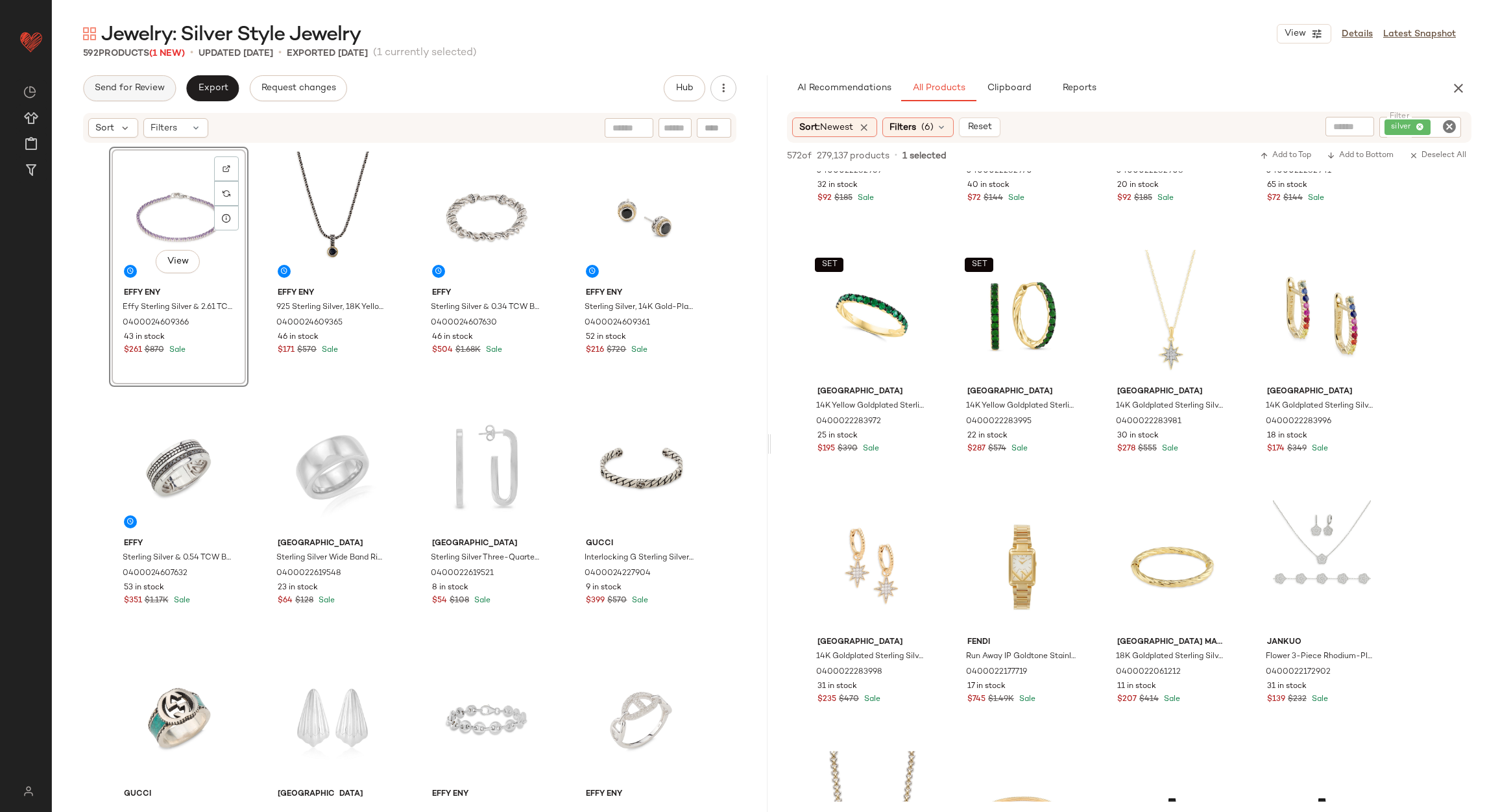
click at [120, 91] on span "Send for Review" at bounding box center [129, 88] width 71 height 10
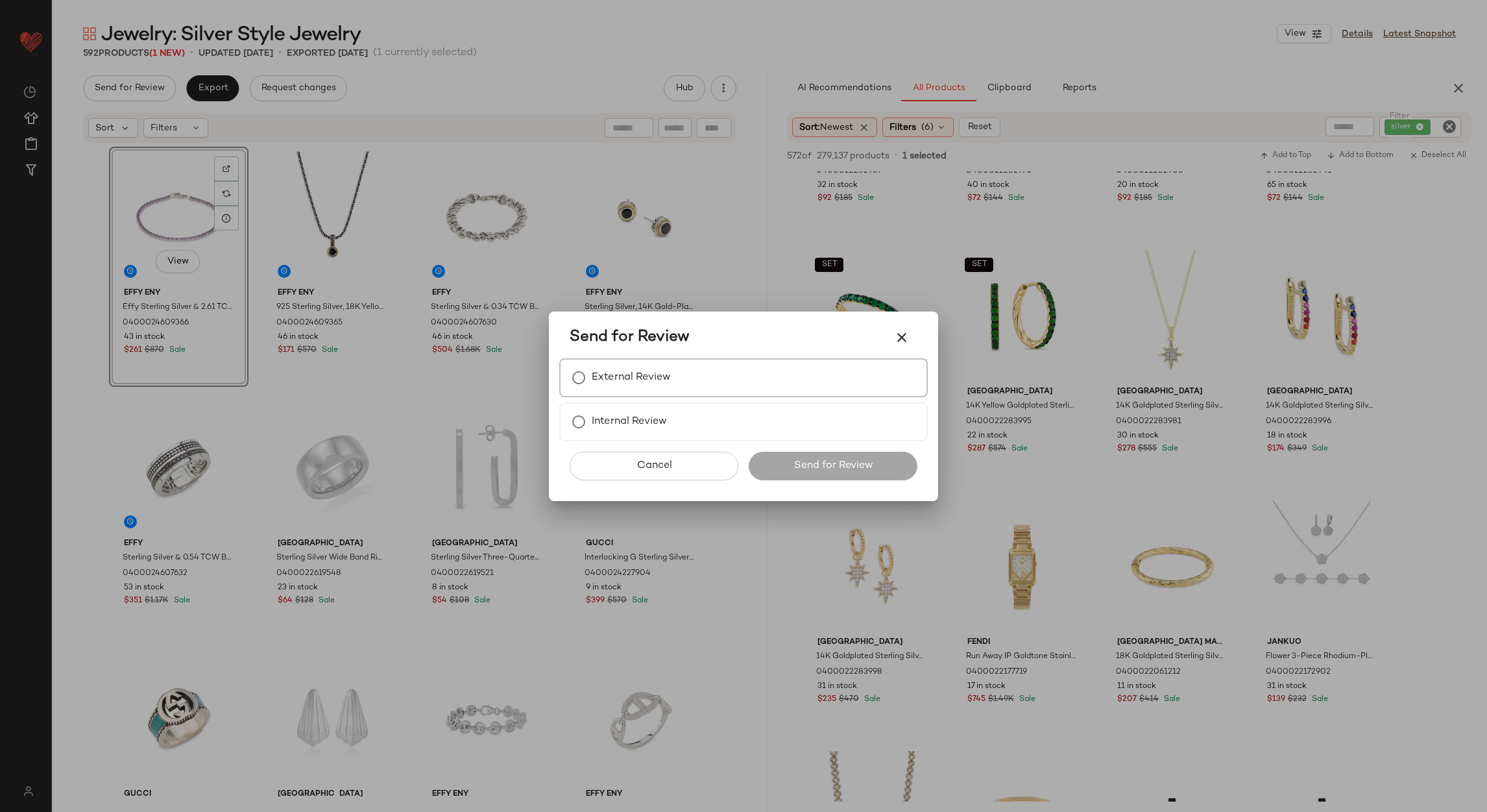
click at [652, 379] on label "External Review" at bounding box center [630, 377] width 79 height 26
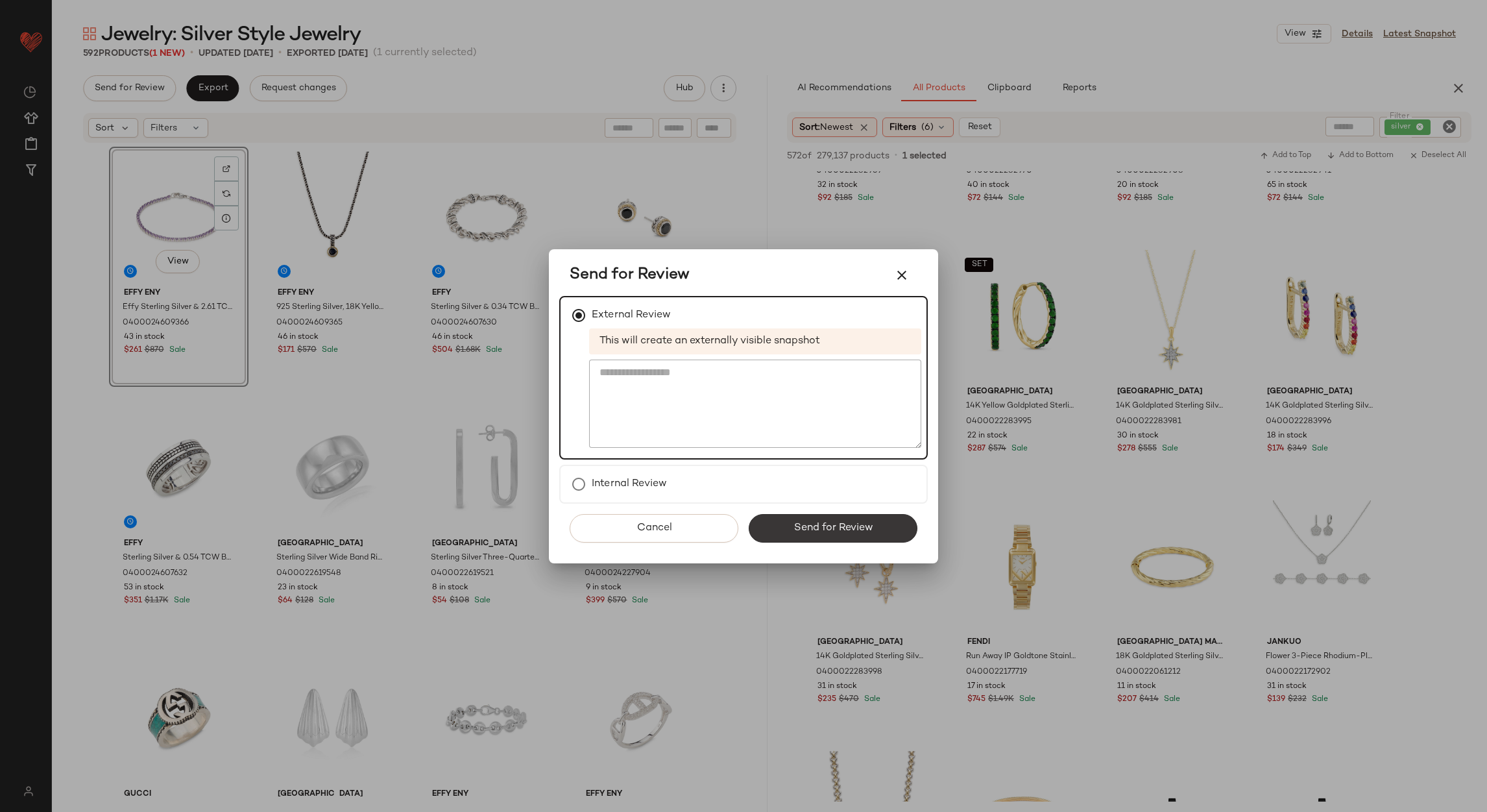
click at [799, 531] on span "Send for Review" at bounding box center [833, 527] width 80 height 12
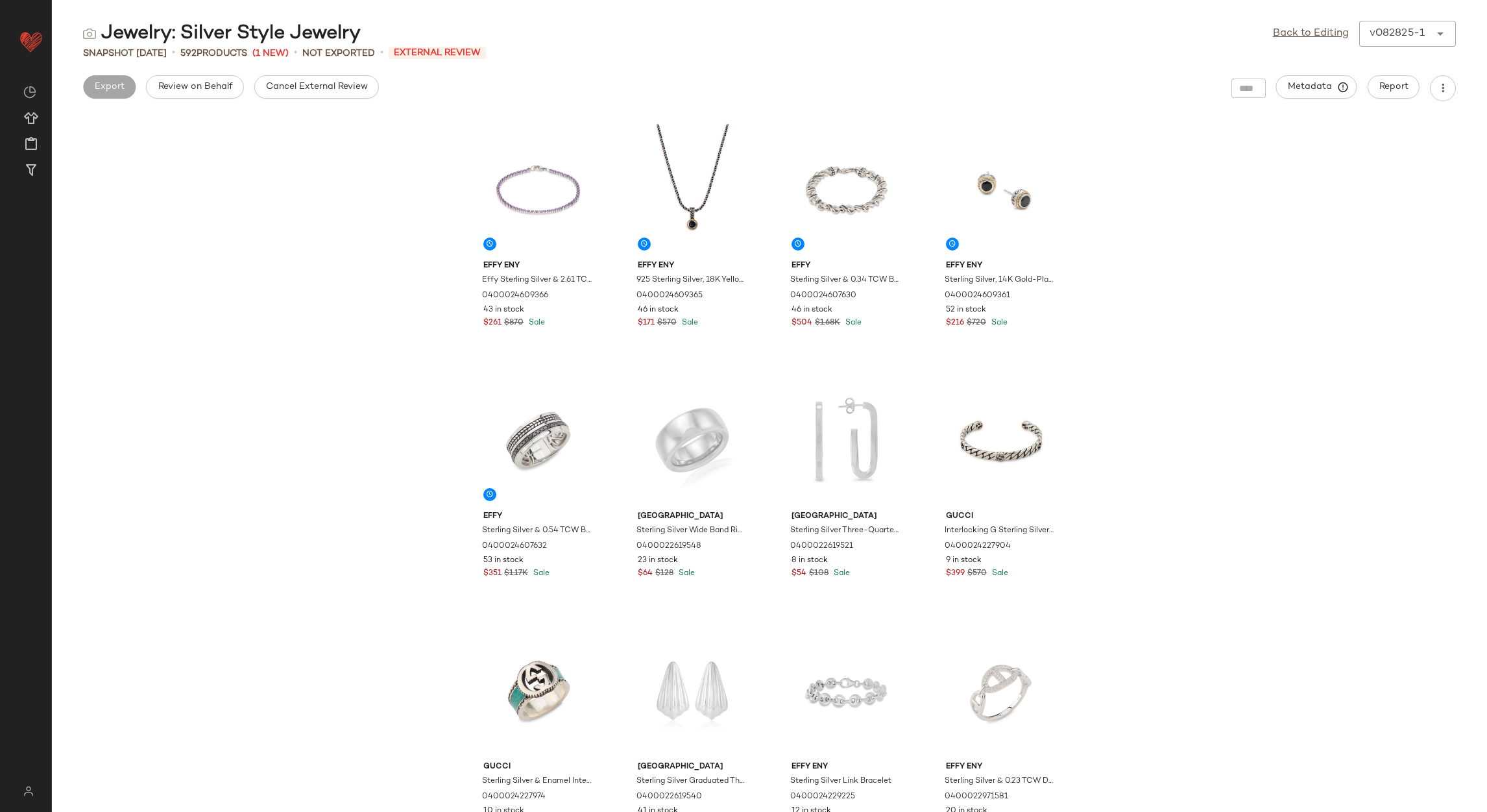
click at [290, 89] on span "Cancel External Review" at bounding box center [316, 87] width 103 height 10
drag, startPoint x: 1277, startPoint y: 28, endPoint x: 1224, endPoint y: 51, distance: 57.8
click at [1278, 29] on link "Back to Editing" at bounding box center [1310, 34] width 76 height 16
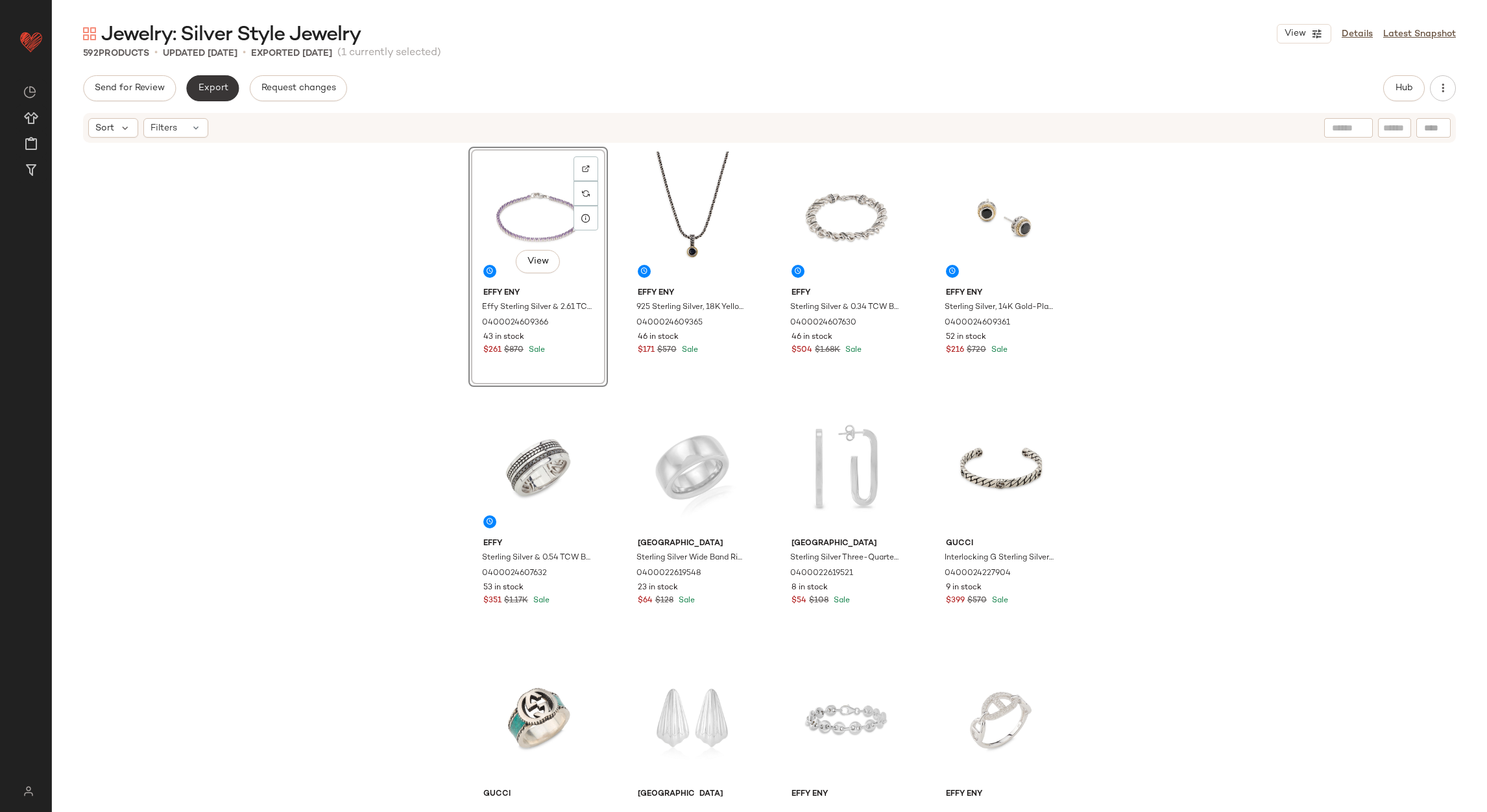
click at [223, 84] on span "Export" at bounding box center [213, 88] width 30 height 10
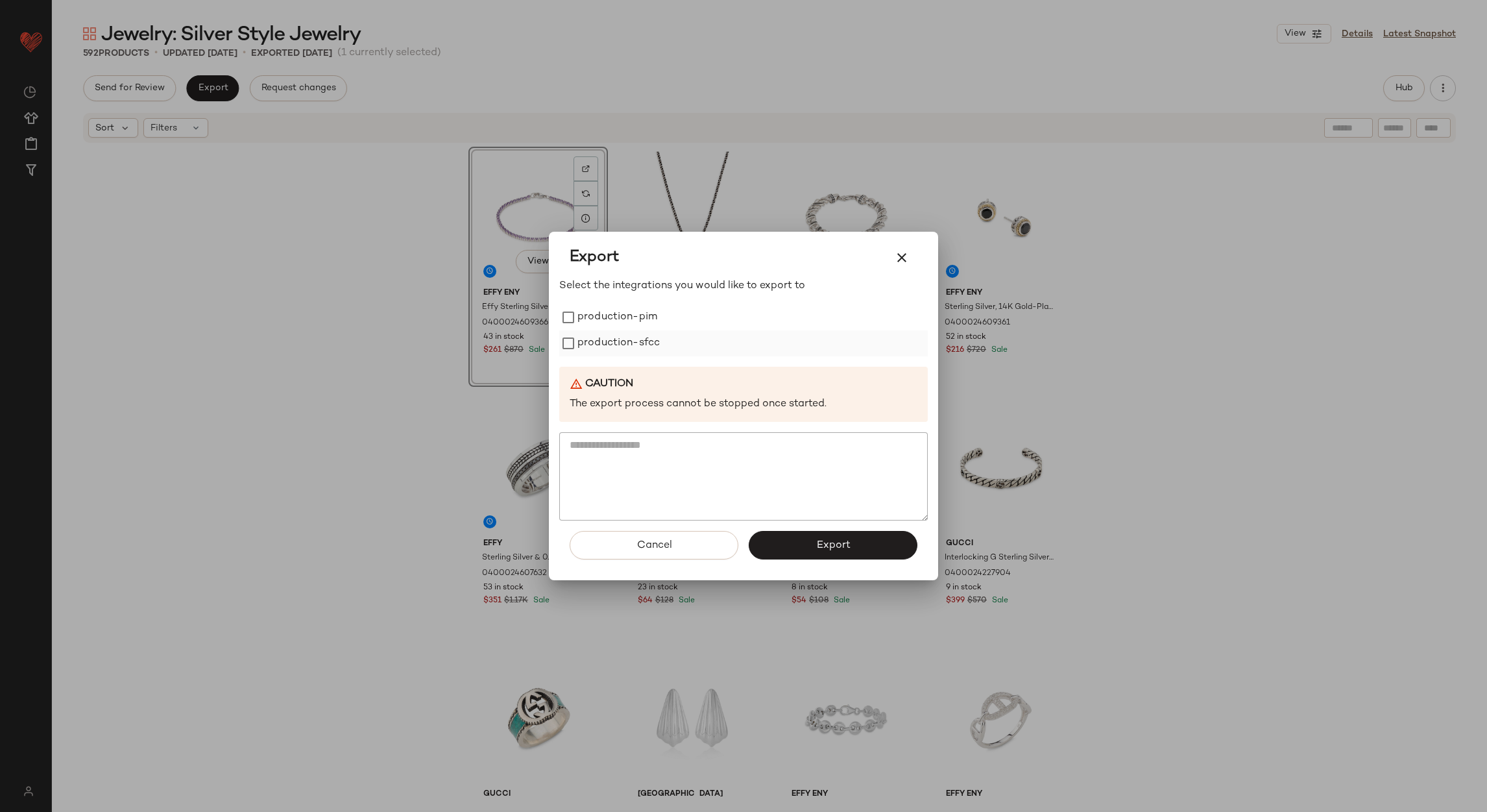
drag, startPoint x: 607, startPoint y: 316, endPoint x: 601, endPoint y: 343, distance: 27.7
click at [607, 317] on label "production-pim" at bounding box center [618, 317] width 80 height 26
click at [601, 343] on label "production-sfcc" at bounding box center [619, 343] width 83 height 26
click at [774, 549] on button "Export" at bounding box center [833, 545] width 169 height 29
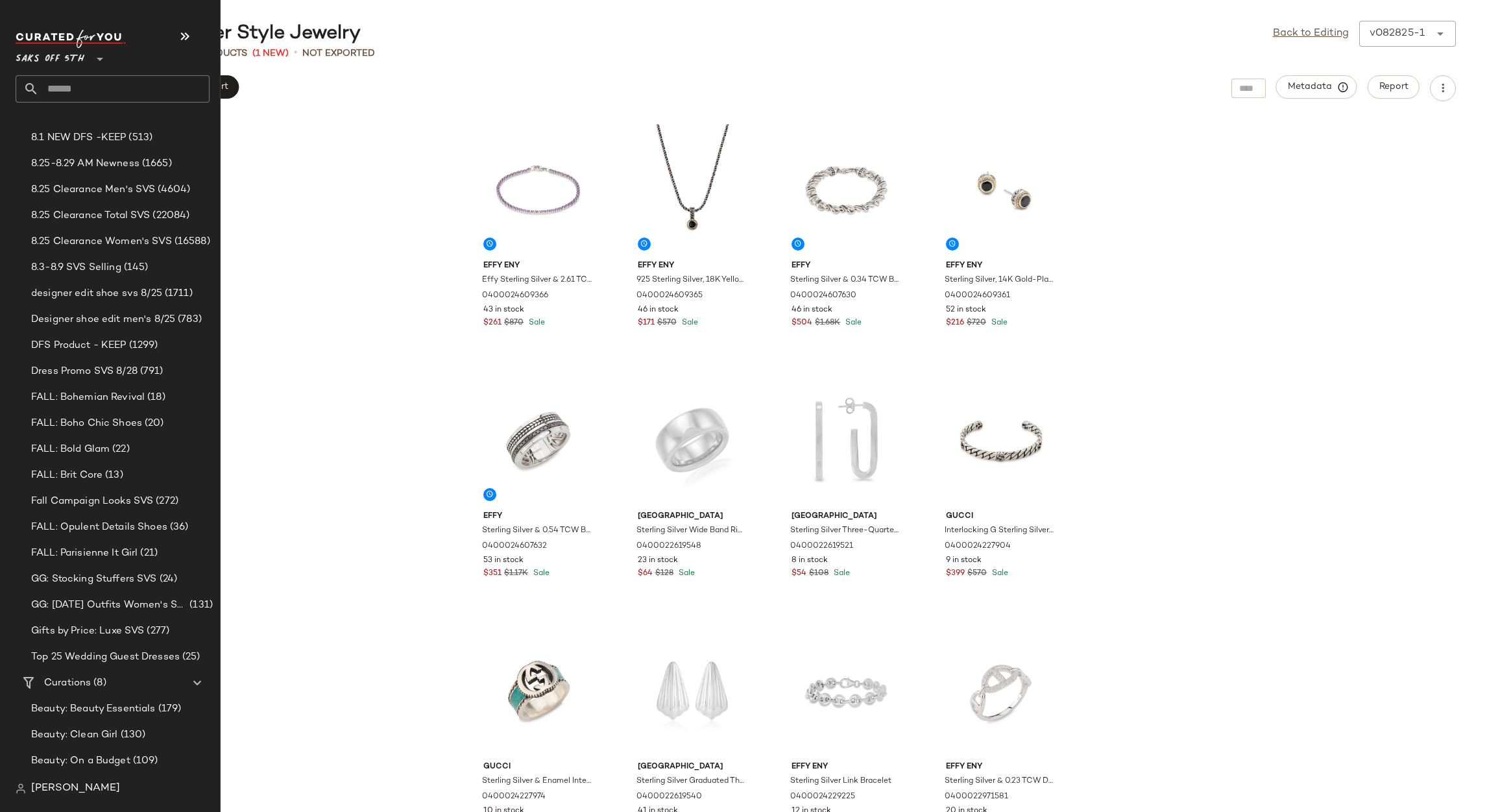
scroll to position [306, 0]
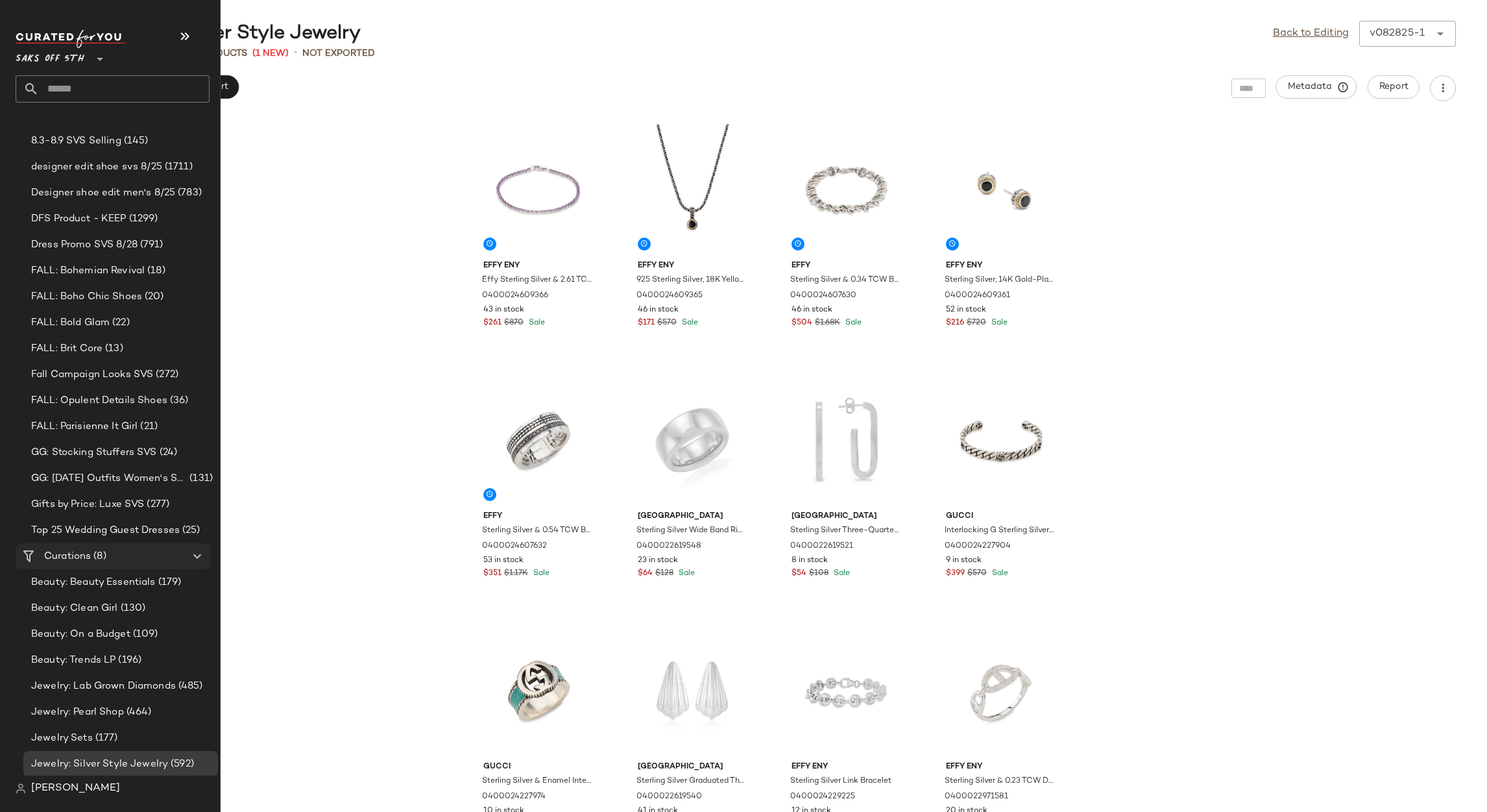
click at [65, 556] on span "Curations" at bounding box center [67, 556] width 47 height 15
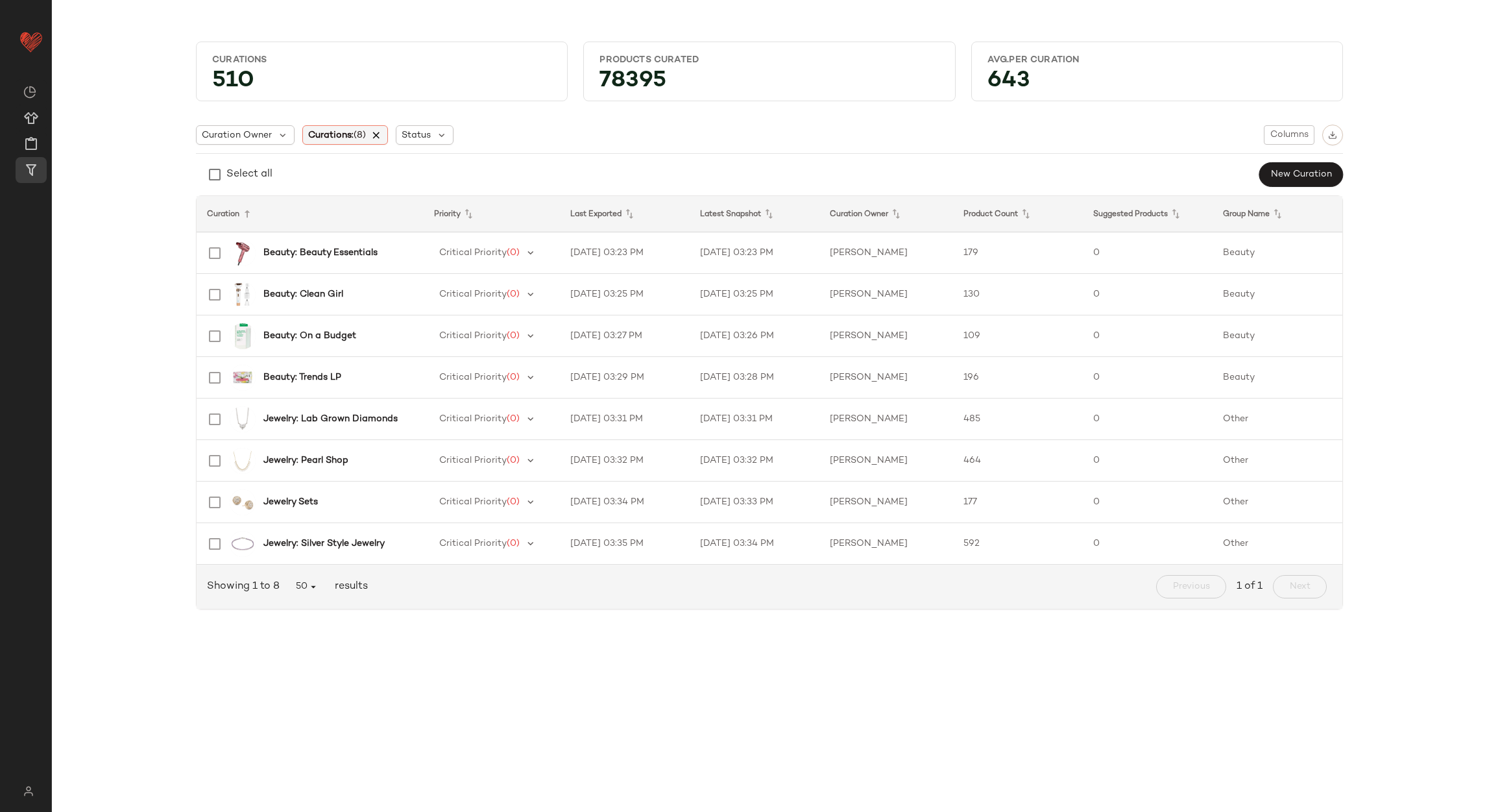
click at [380, 135] on icon at bounding box center [377, 135] width 12 height 12
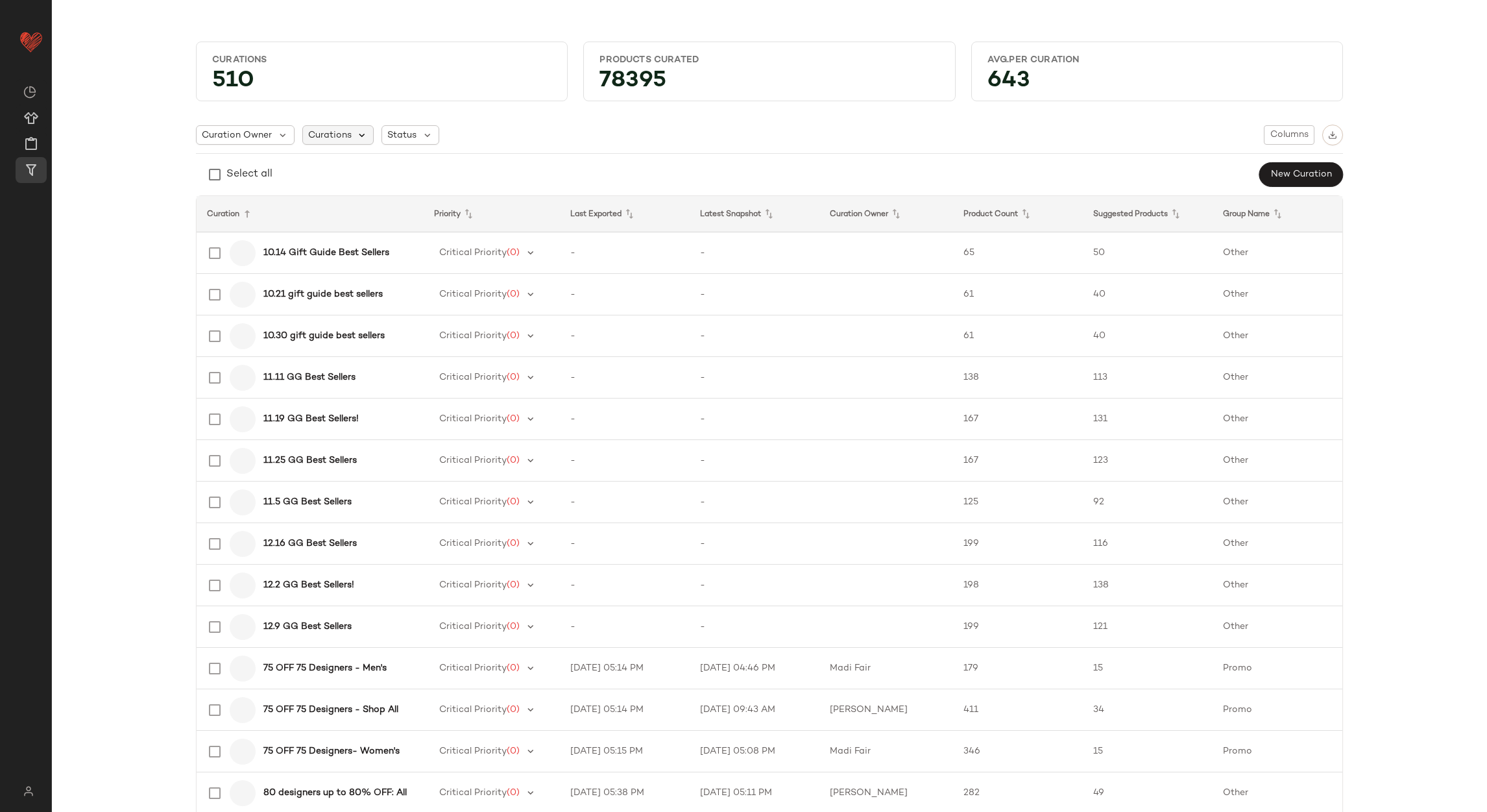
click at [357, 133] on icon at bounding box center [362, 135] width 12 height 12
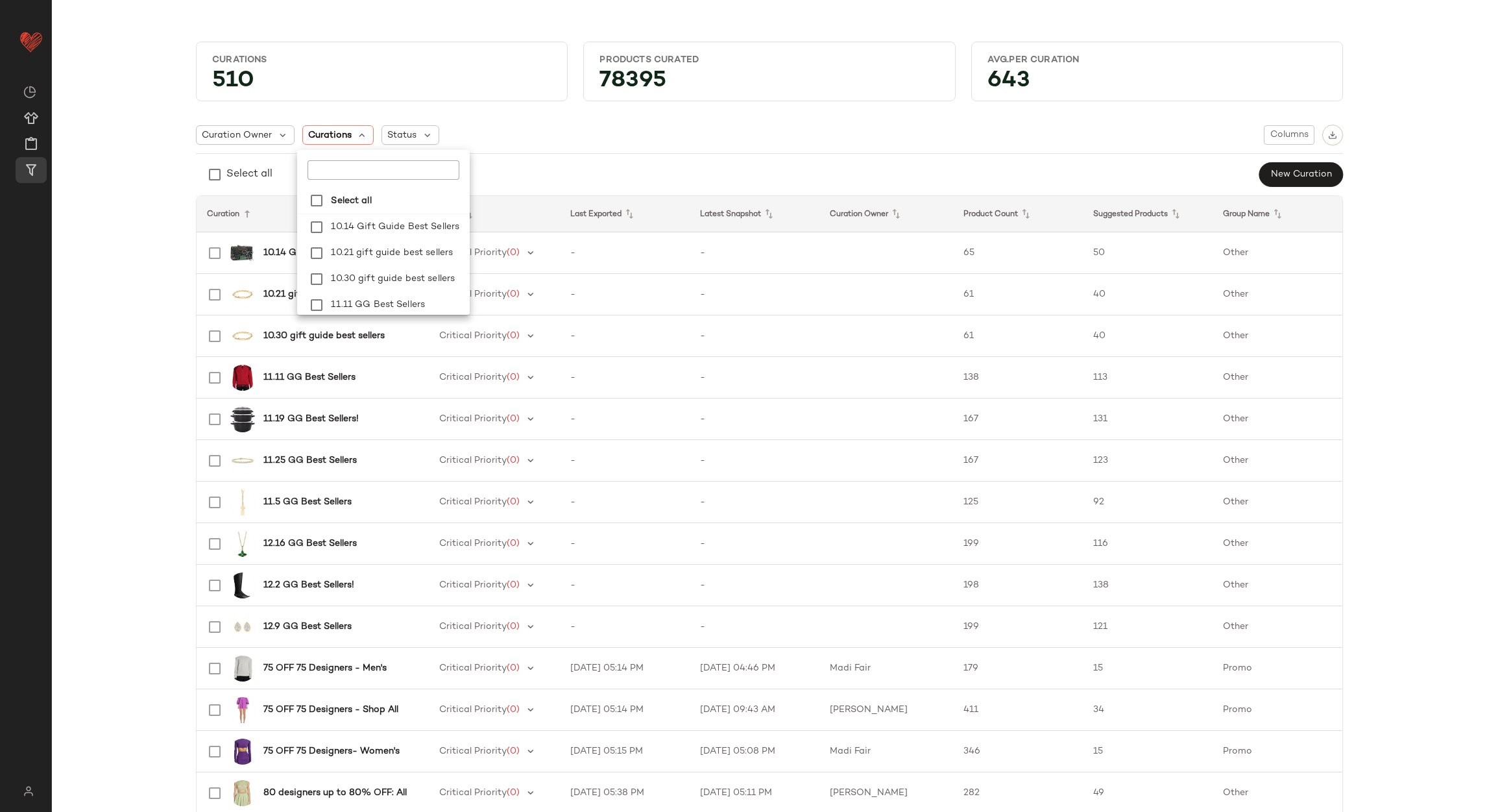
click at [335, 167] on input "text" at bounding box center [381, 170] width 149 height 19
type input "*******"
click at [384, 256] on span "Wardrob" at bounding box center [393, 253] width 40 height 26
click at [447, 173] on icon "Clear" at bounding box center [445, 170] width 16 height 16
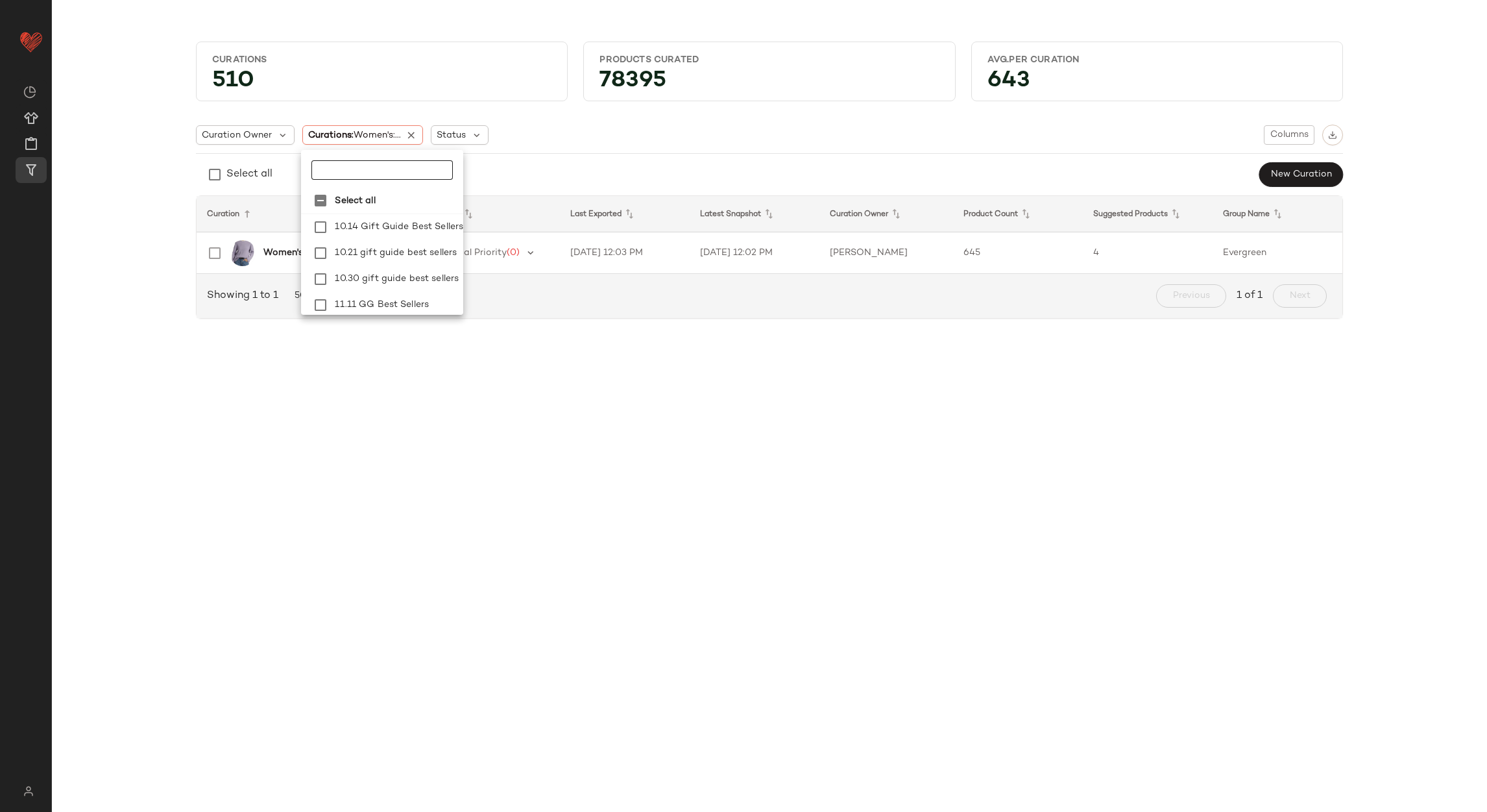
type input "*"
type input "*****"
click at [425, 253] on span "Basic" at bounding box center [432, 253] width 25 height 26
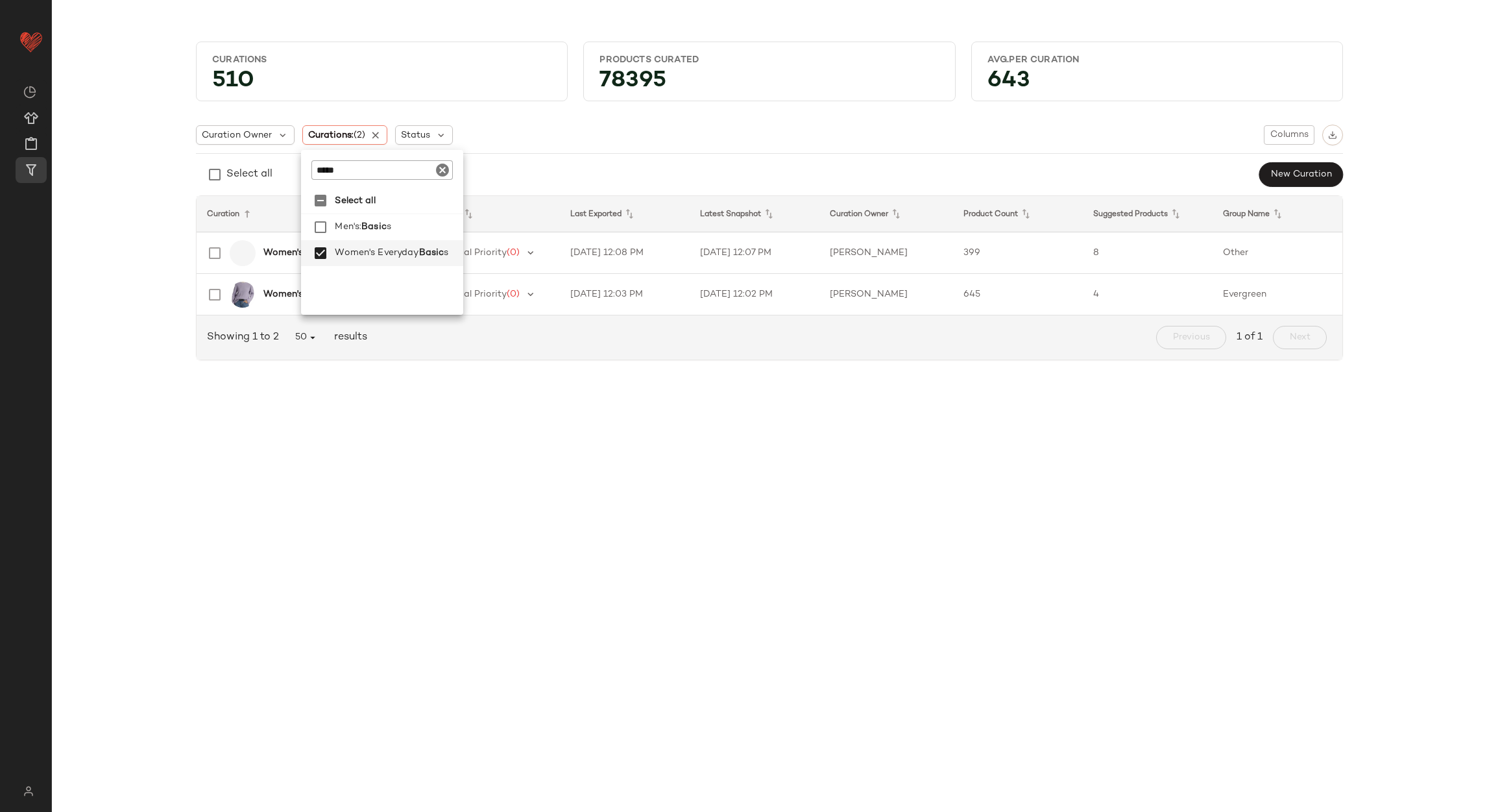
click at [443, 172] on icon "Clear" at bounding box center [443, 170] width 16 height 16
type input "***"
click at [438, 279] on label "Women's: Sep arates" at bounding box center [400, 279] width 140 height 26
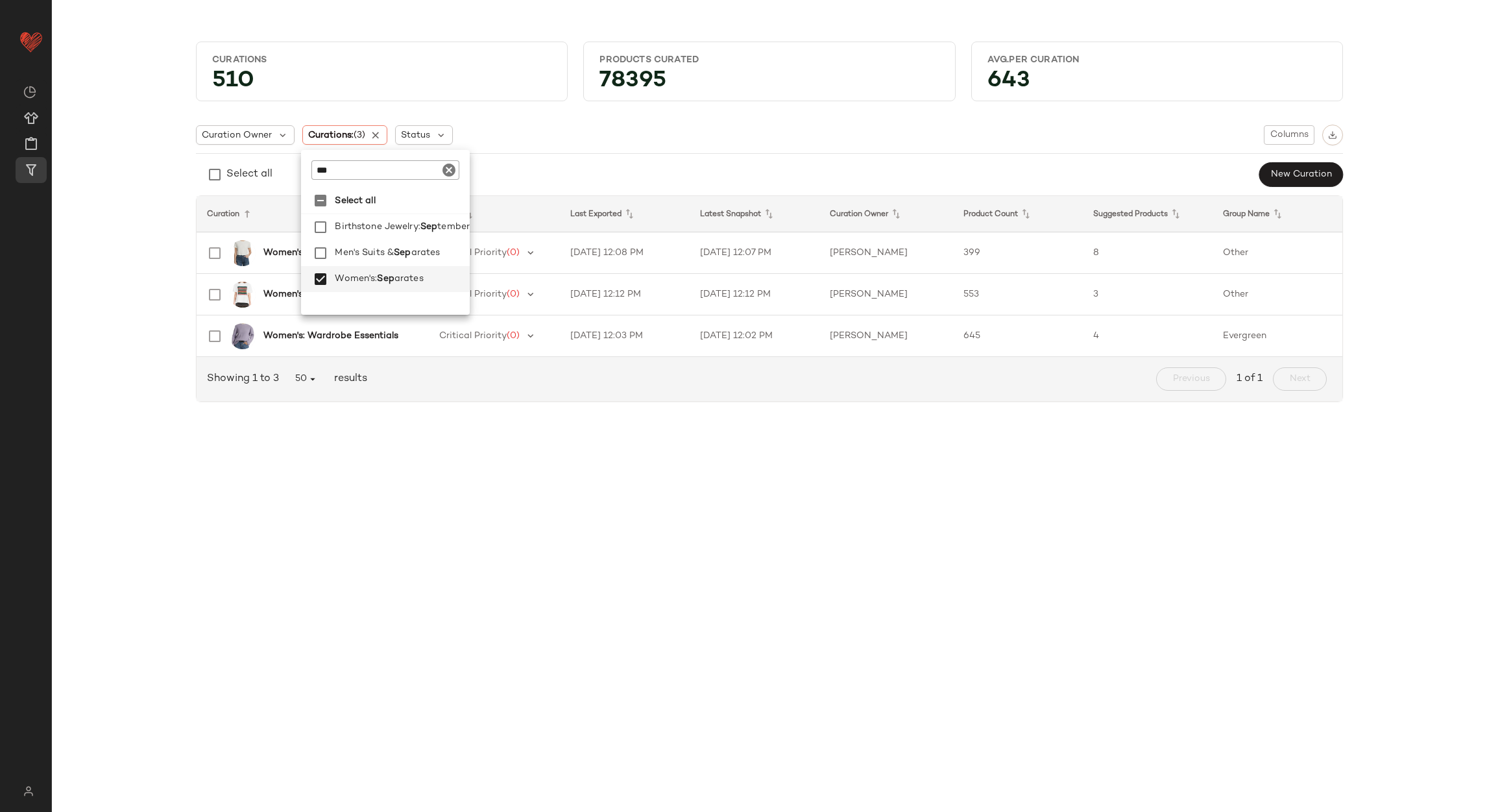
click at [451, 166] on icon "Clear" at bounding box center [449, 170] width 16 height 16
type input "****"
click at [402, 280] on label "Prom Dressing" at bounding box center [399, 279] width 139 height 26
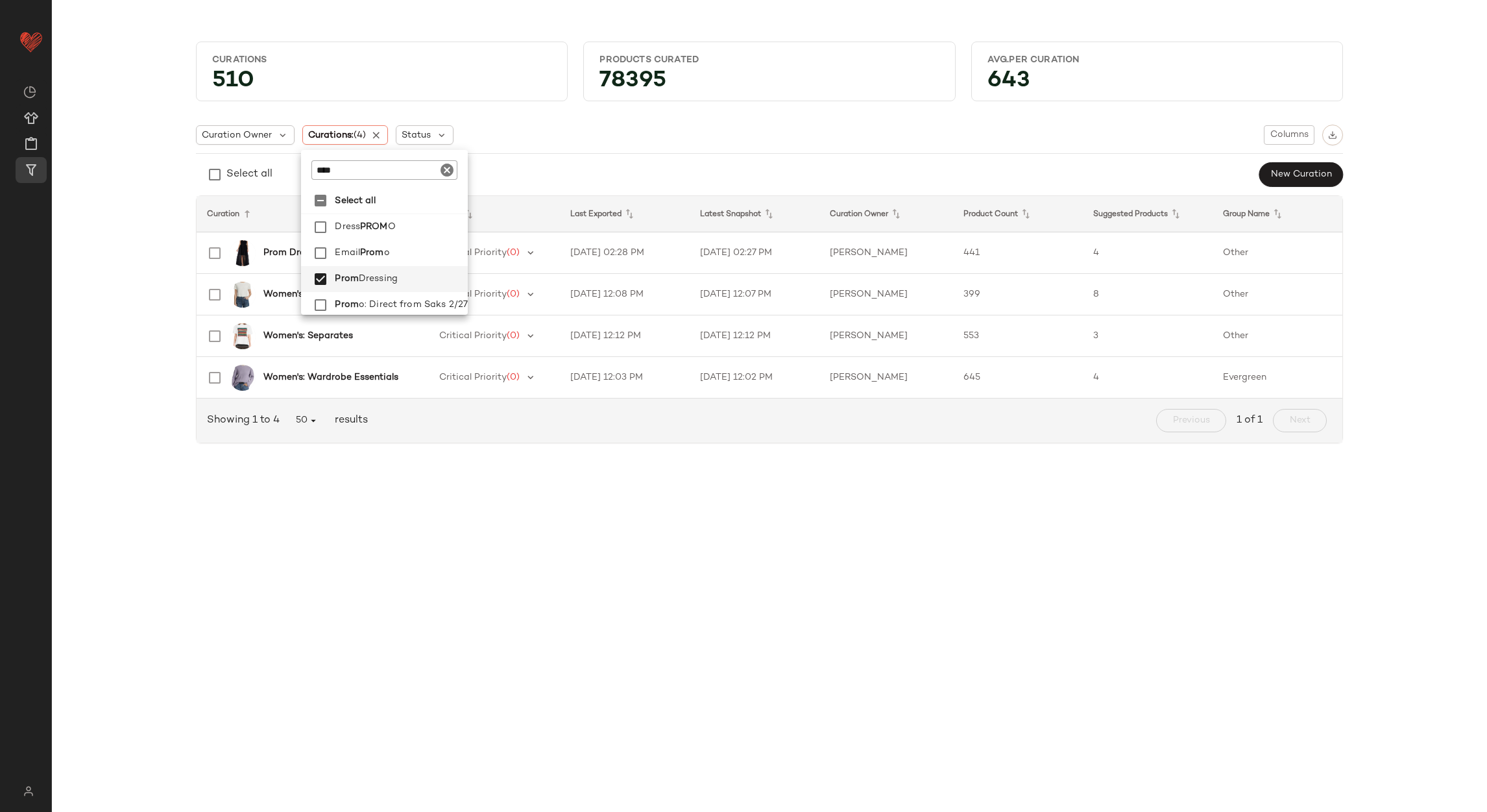
click at [449, 167] on icon "Clear" at bounding box center [447, 170] width 16 height 16
type input "******"
click at [439, 240] on div "Select all Bridal : Bachelorette Party Bridal : Bridal Bridal : Bridal Outfits …" at bounding box center [398, 266] width 195 height 156
click at [439, 230] on span ": Bachelorette Party" at bounding box center [406, 227] width 90 height 26
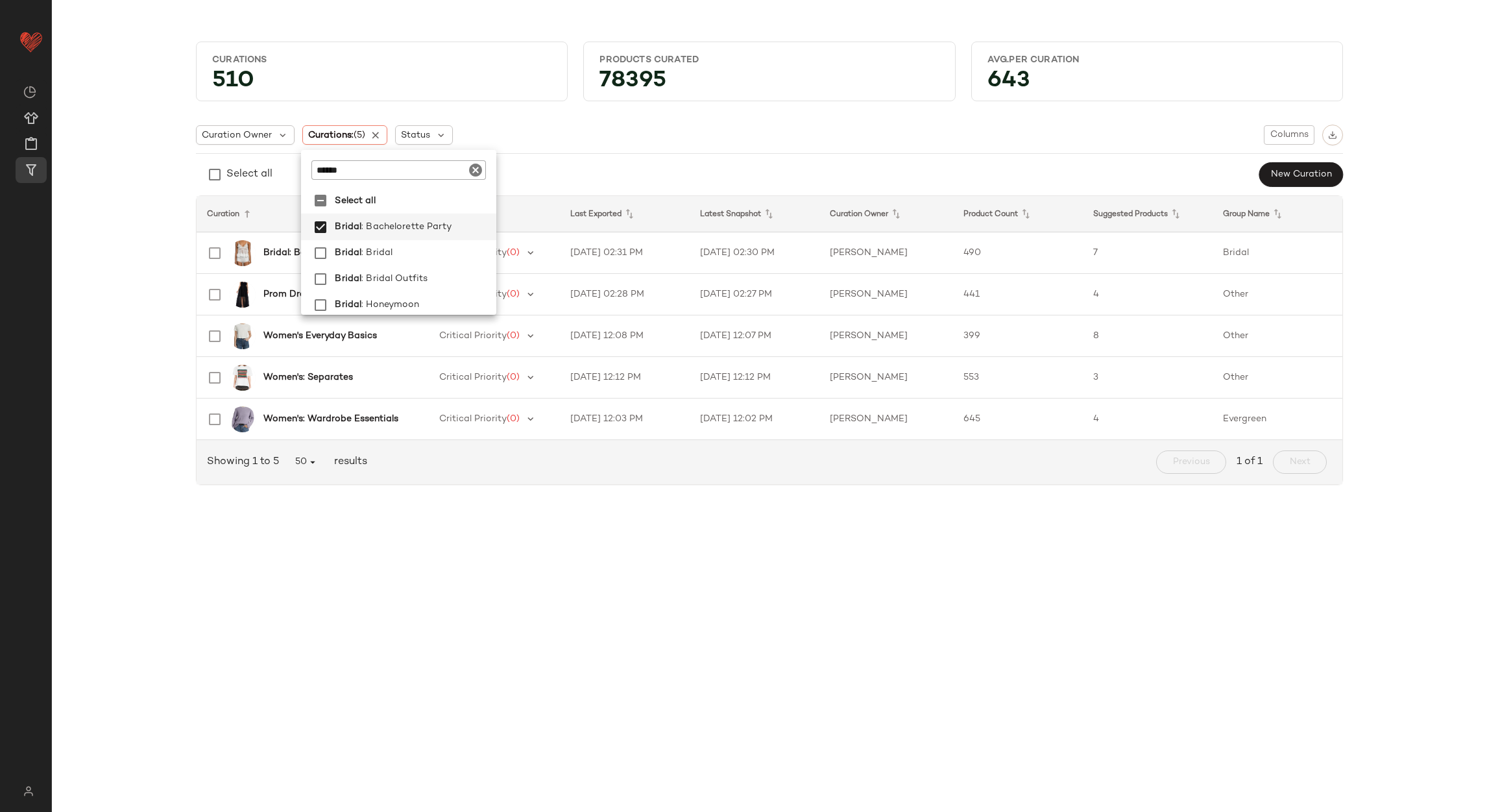
click at [339, 603] on div "Curations 510 Products Curated 78395 Avg.per Curation 643 Curation Owner Curati…" at bounding box center [769, 416] width 1435 height 791
click at [674, 342] on td "8/26/25, 12:08 PM" at bounding box center [625, 336] width 130 height 41
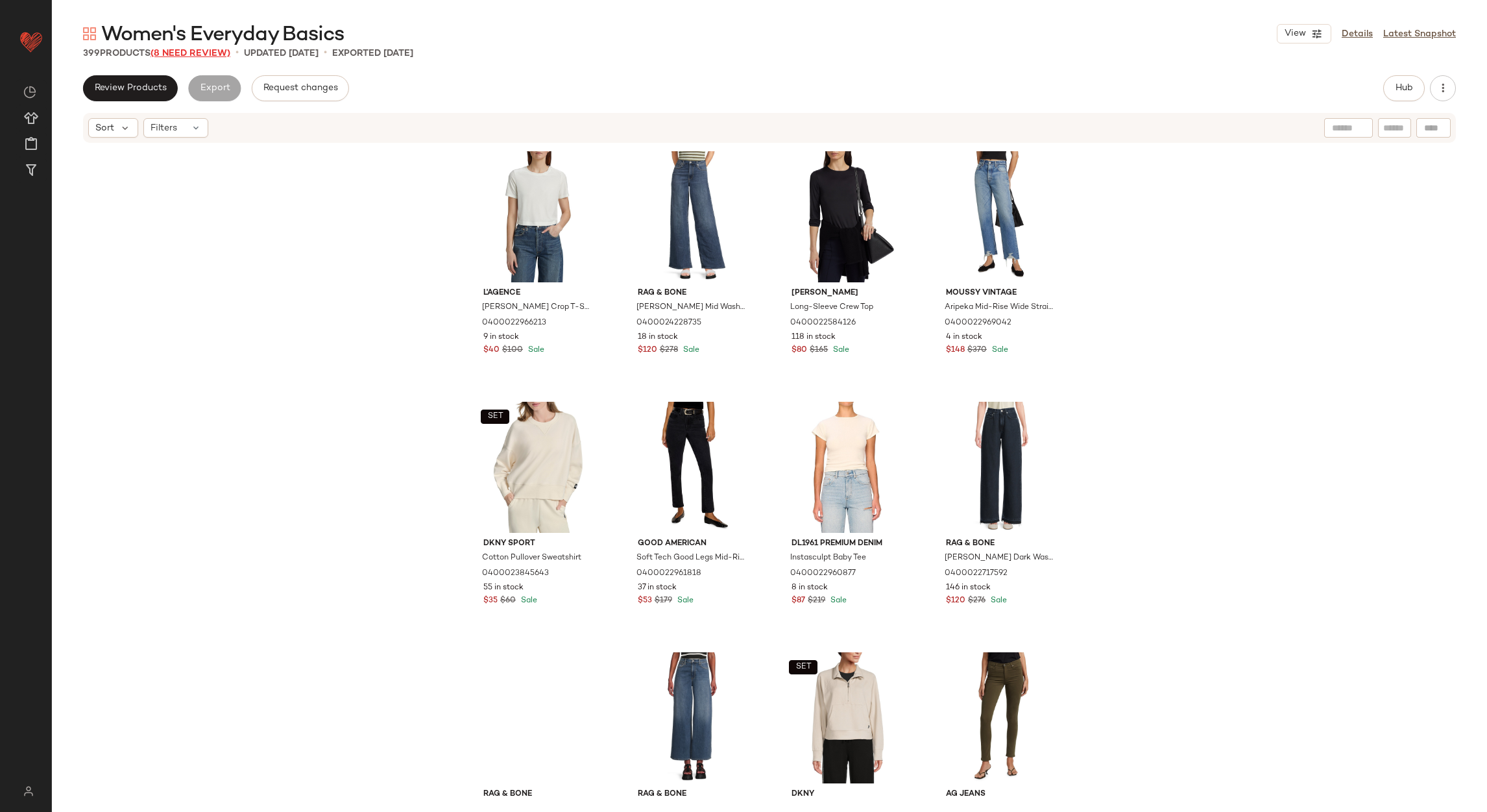
click at [208, 49] on span "(8 Need Review)" at bounding box center [190, 53] width 80 height 10
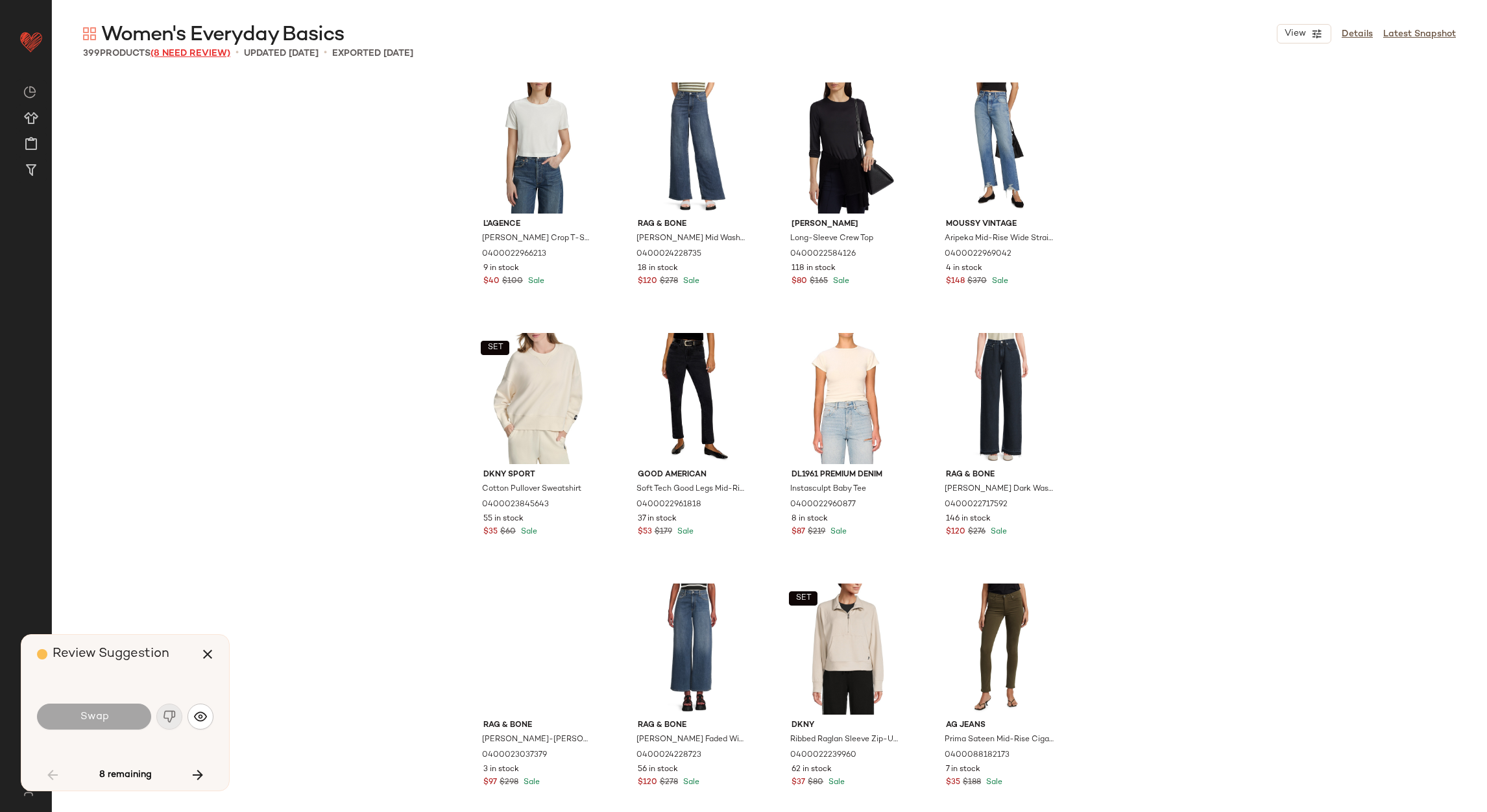
scroll to position [3006, 0]
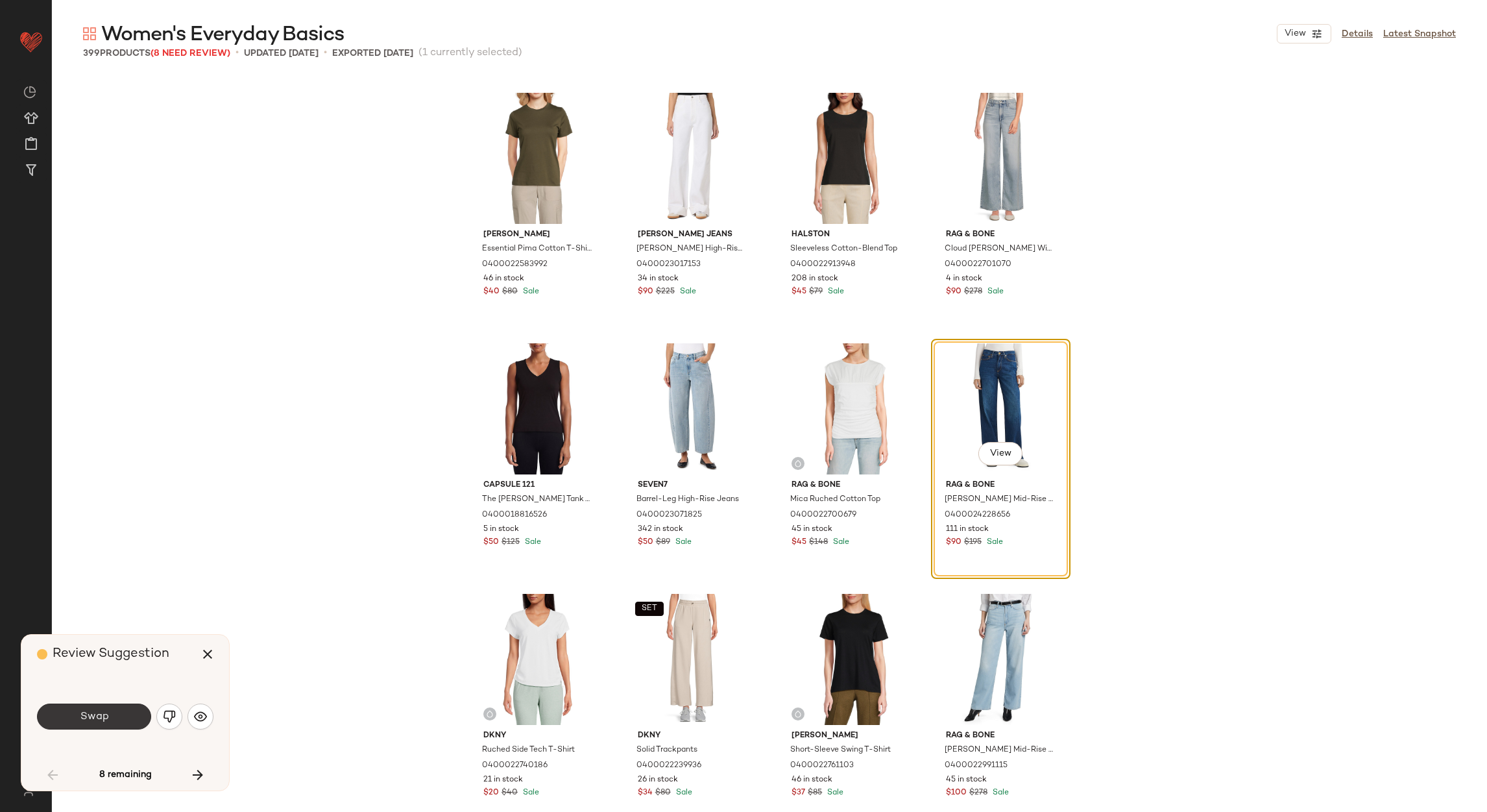
click at [94, 718] on span "Swap" at bounding box center [93, 716] width 29 height 12
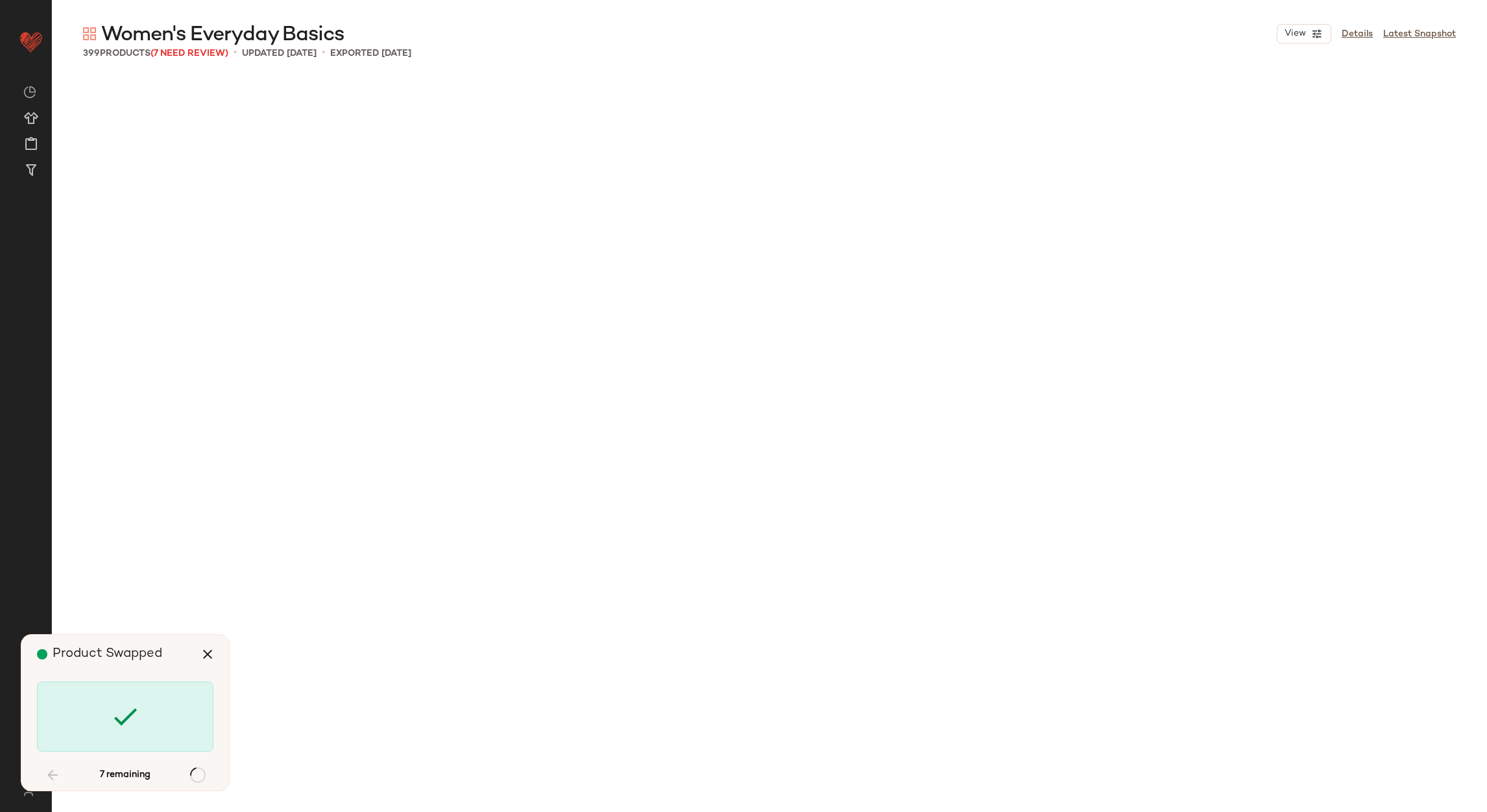
scroll to position [9017, 0]
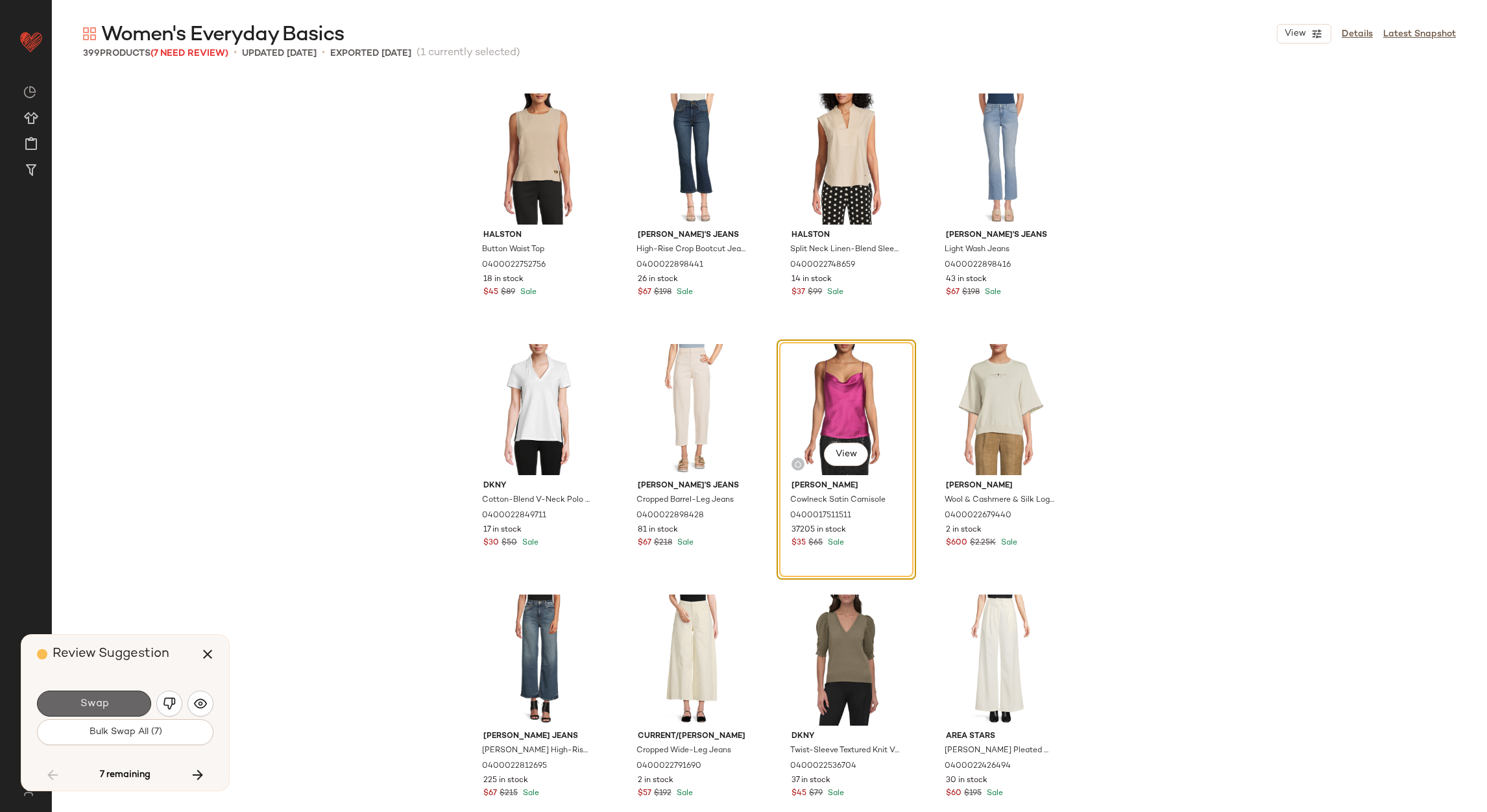
click at [91, 712] on button "Swap" at bounding box center [93, 703] width 114 height 26
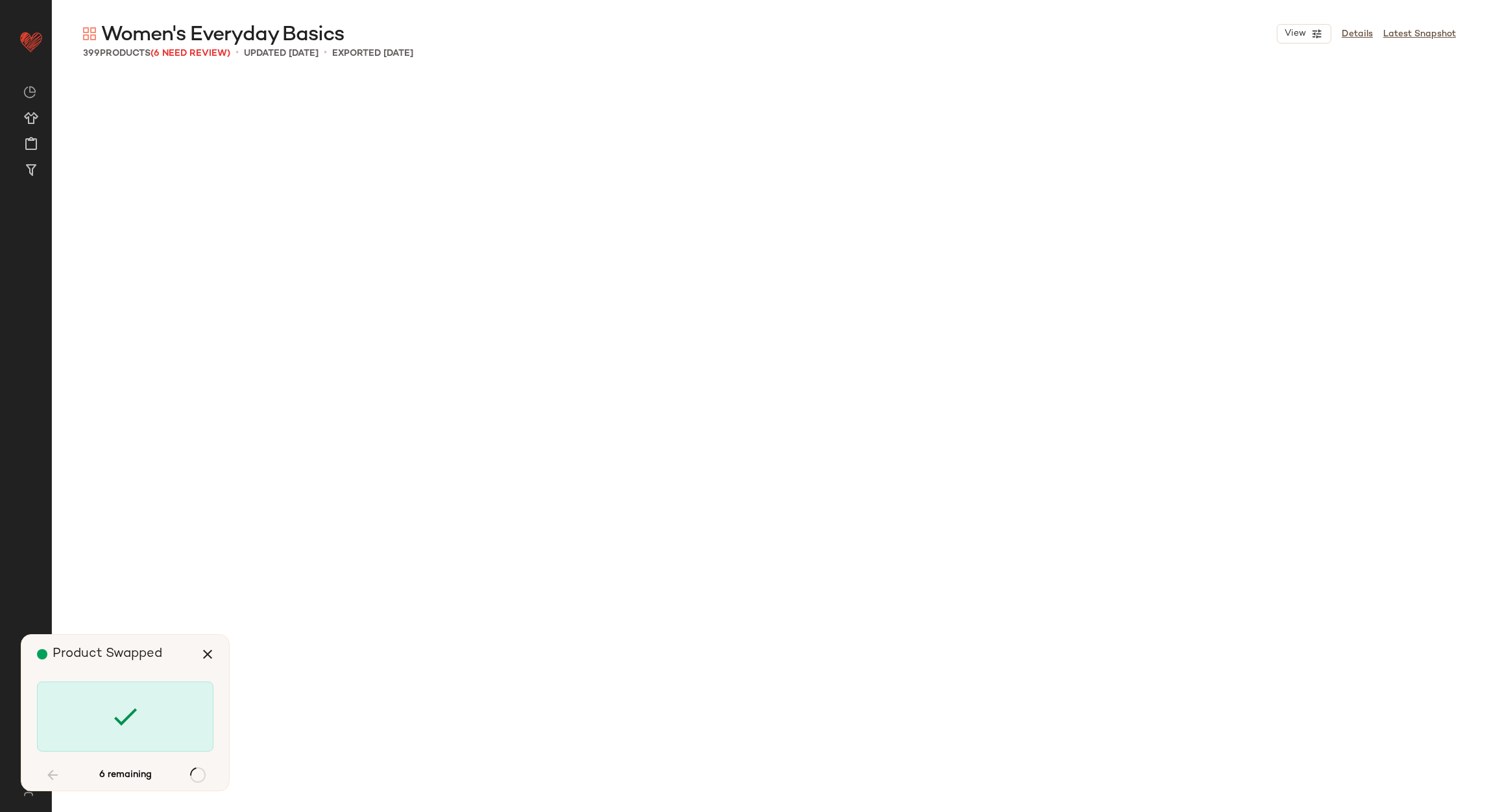
scroll to position [10270, 0]
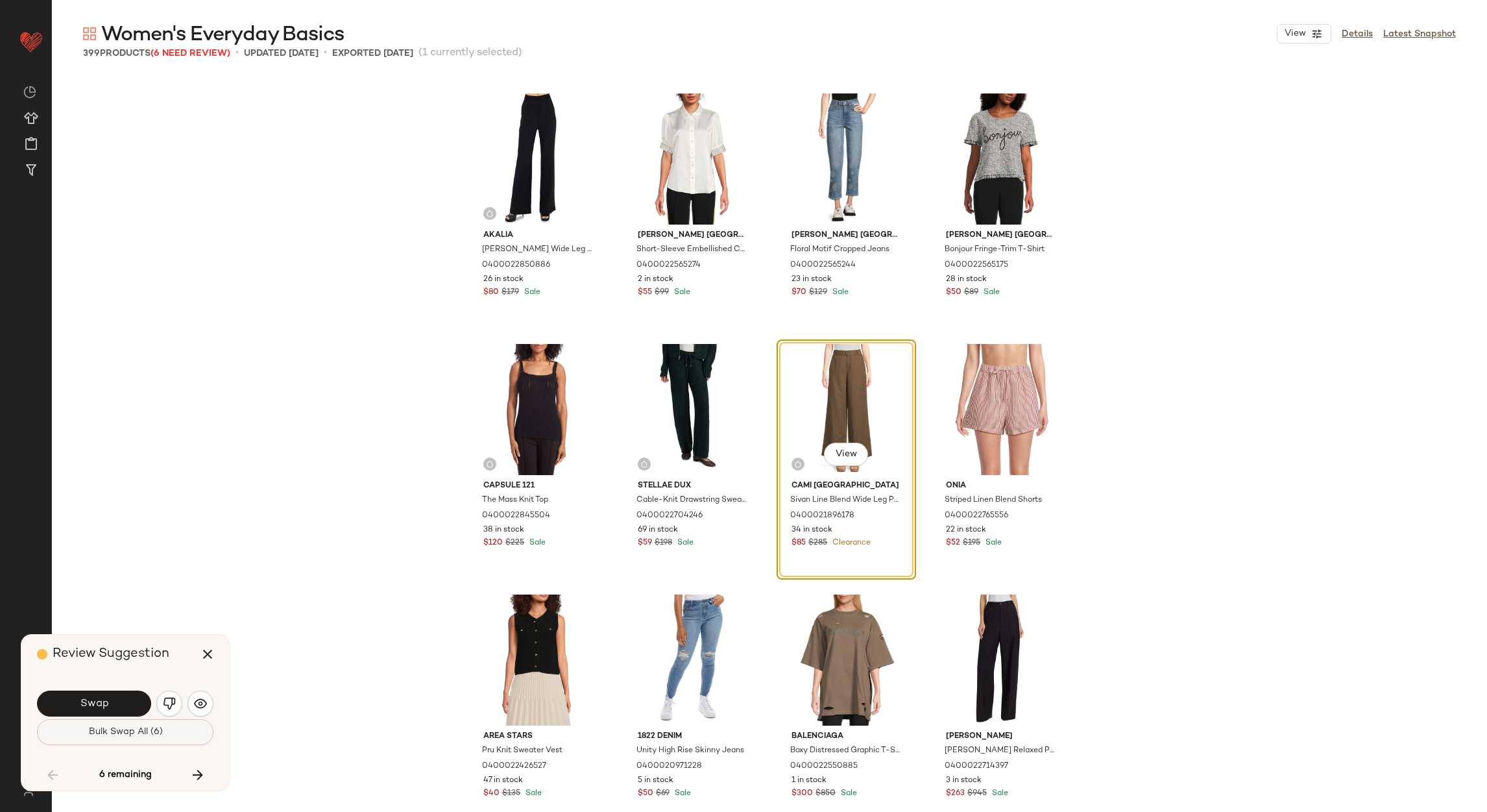
click at [96, 731] on span "Bulk Swap All (6)" at bounding box center [125, 732] width 75 height 10
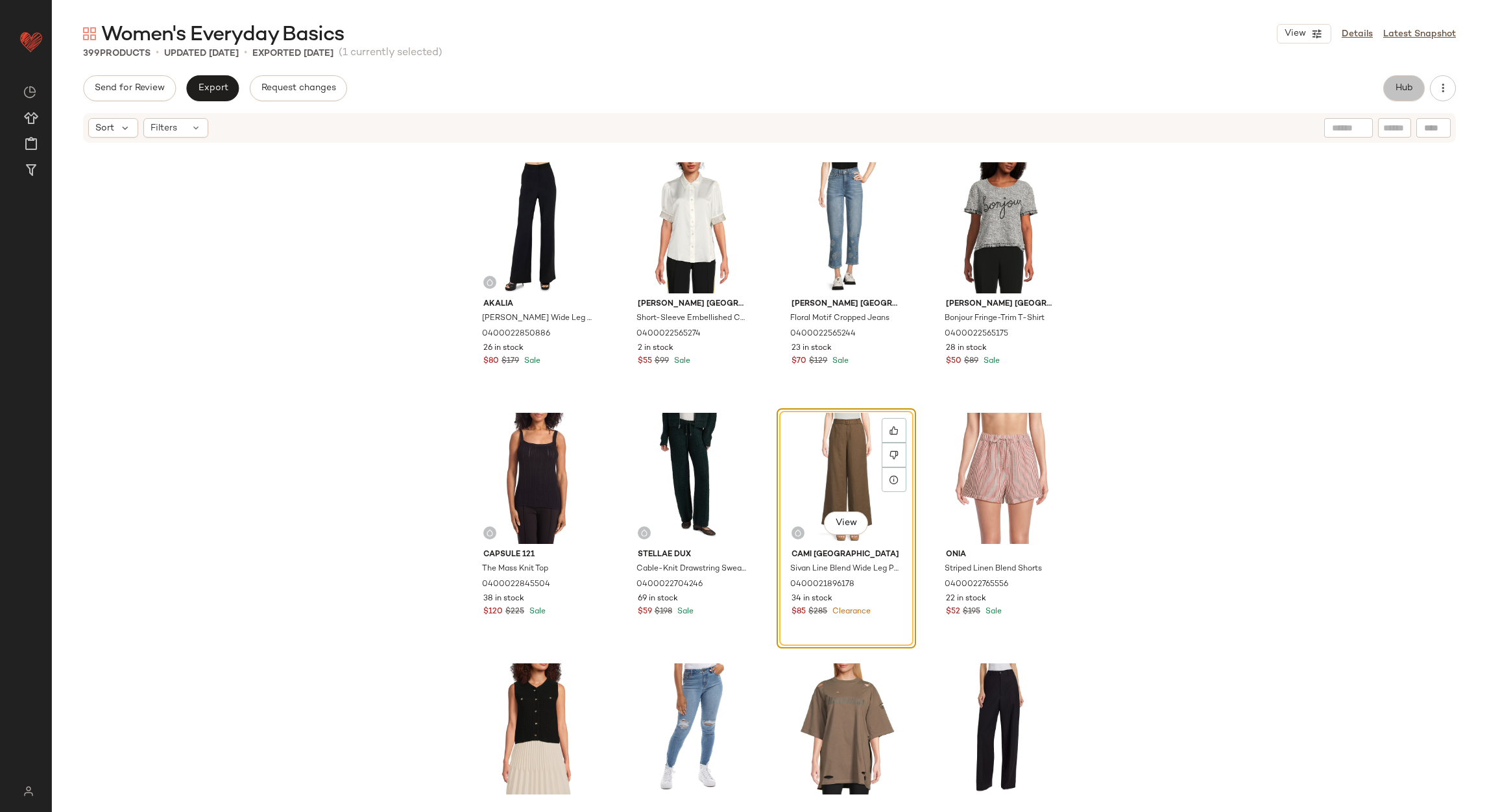
click at [1412, 76] on button "Hub" at bounding box center [1404, 88] width 41 height 26
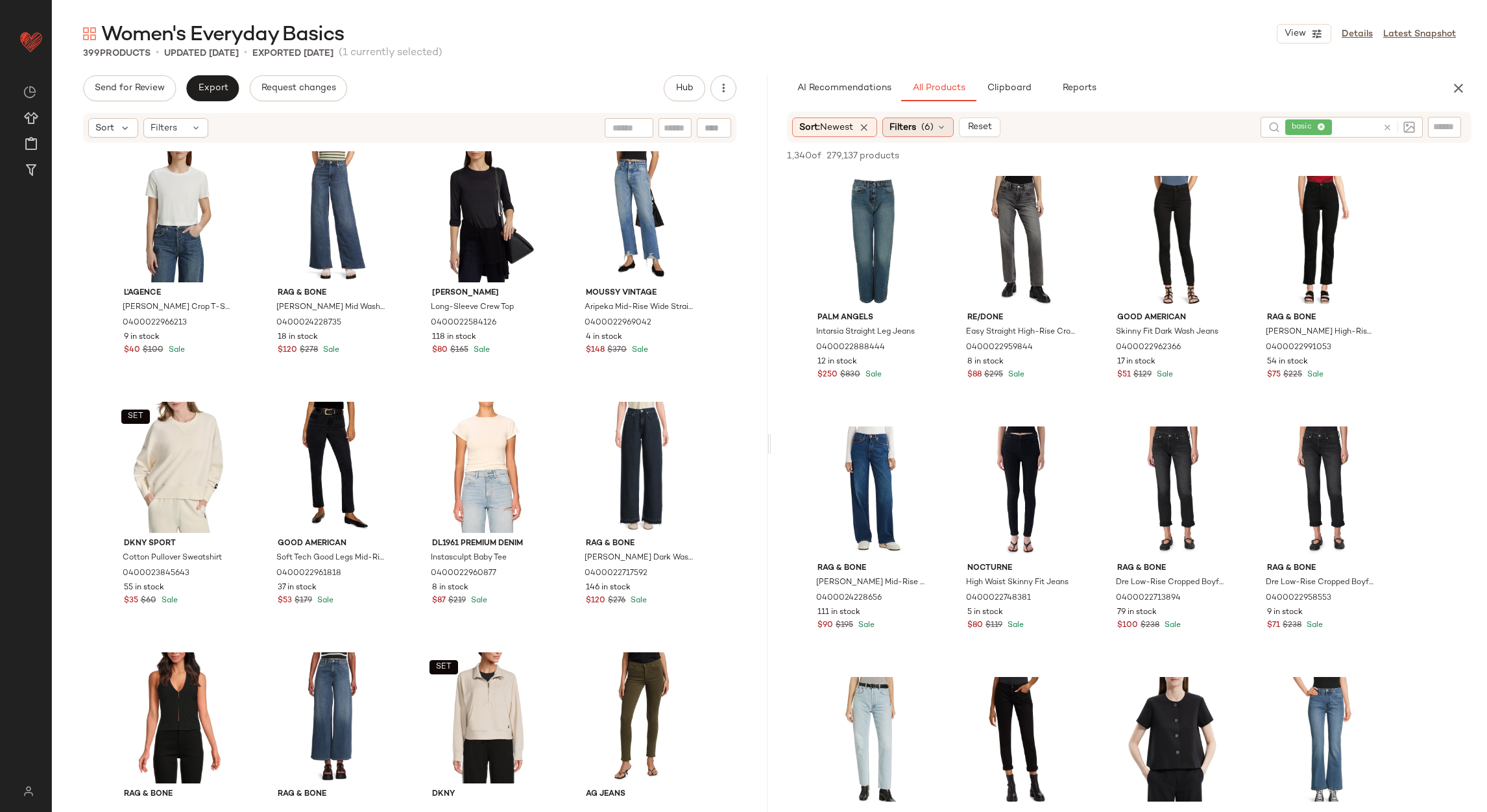
click at [911, 128] on span "Filters" at bounding box center [903, 127] width 26 height 14
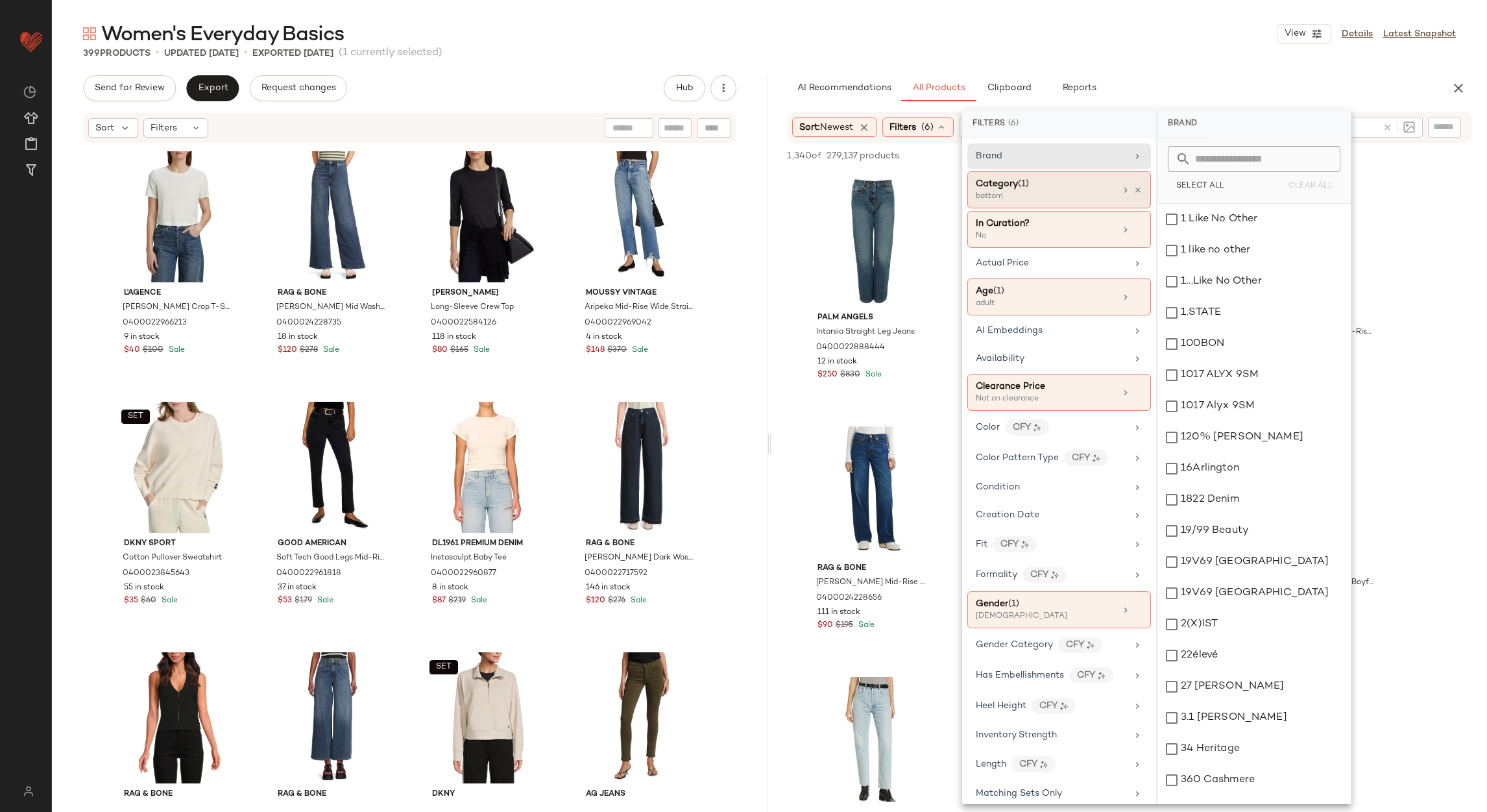
click at [1134, 188] on icon at bounding box center [1138, 189] width 9 height 9
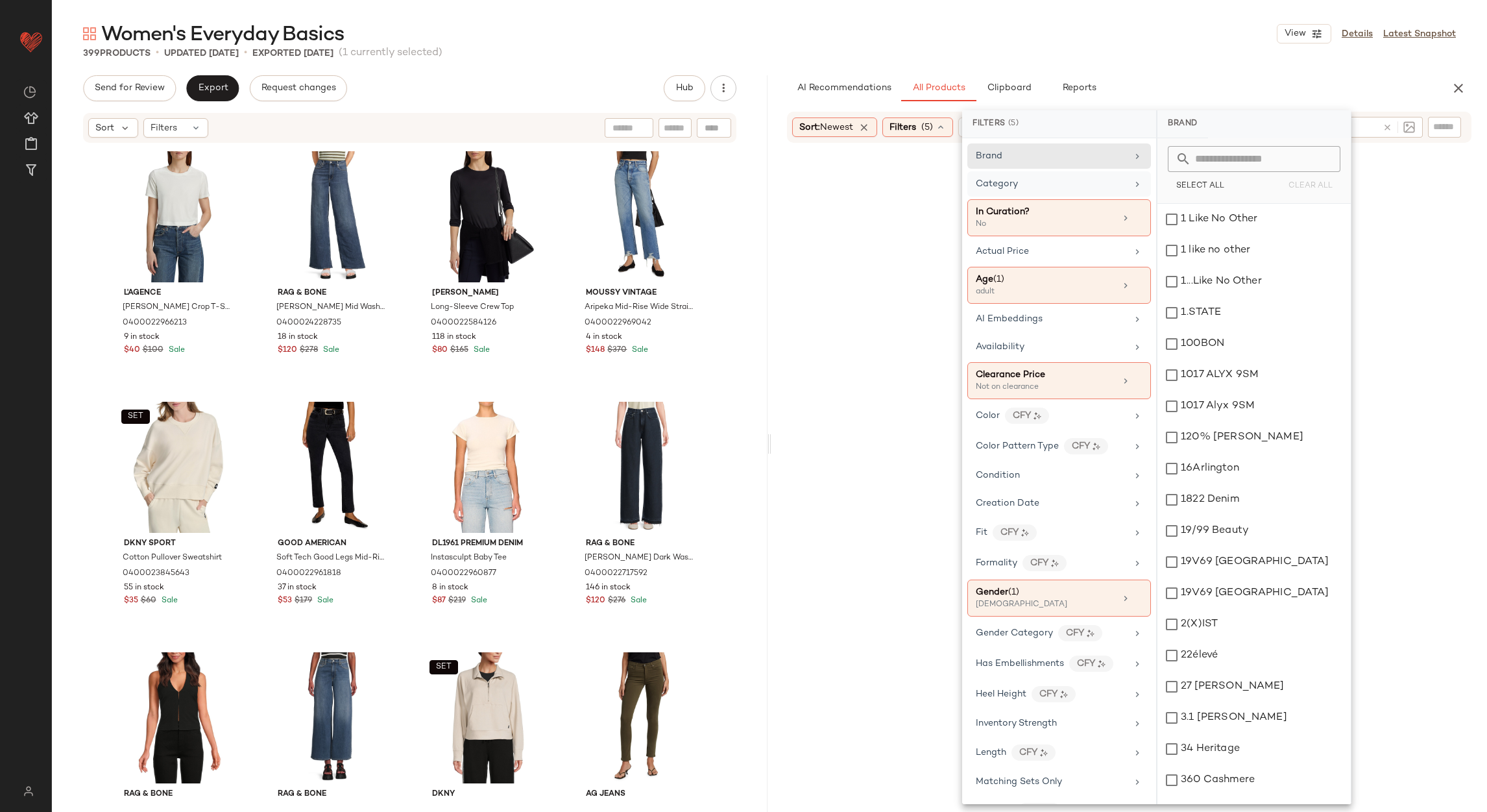
click at [1121, 188] on div "Category" at bounding box center [1052, 184] width 151 height 14
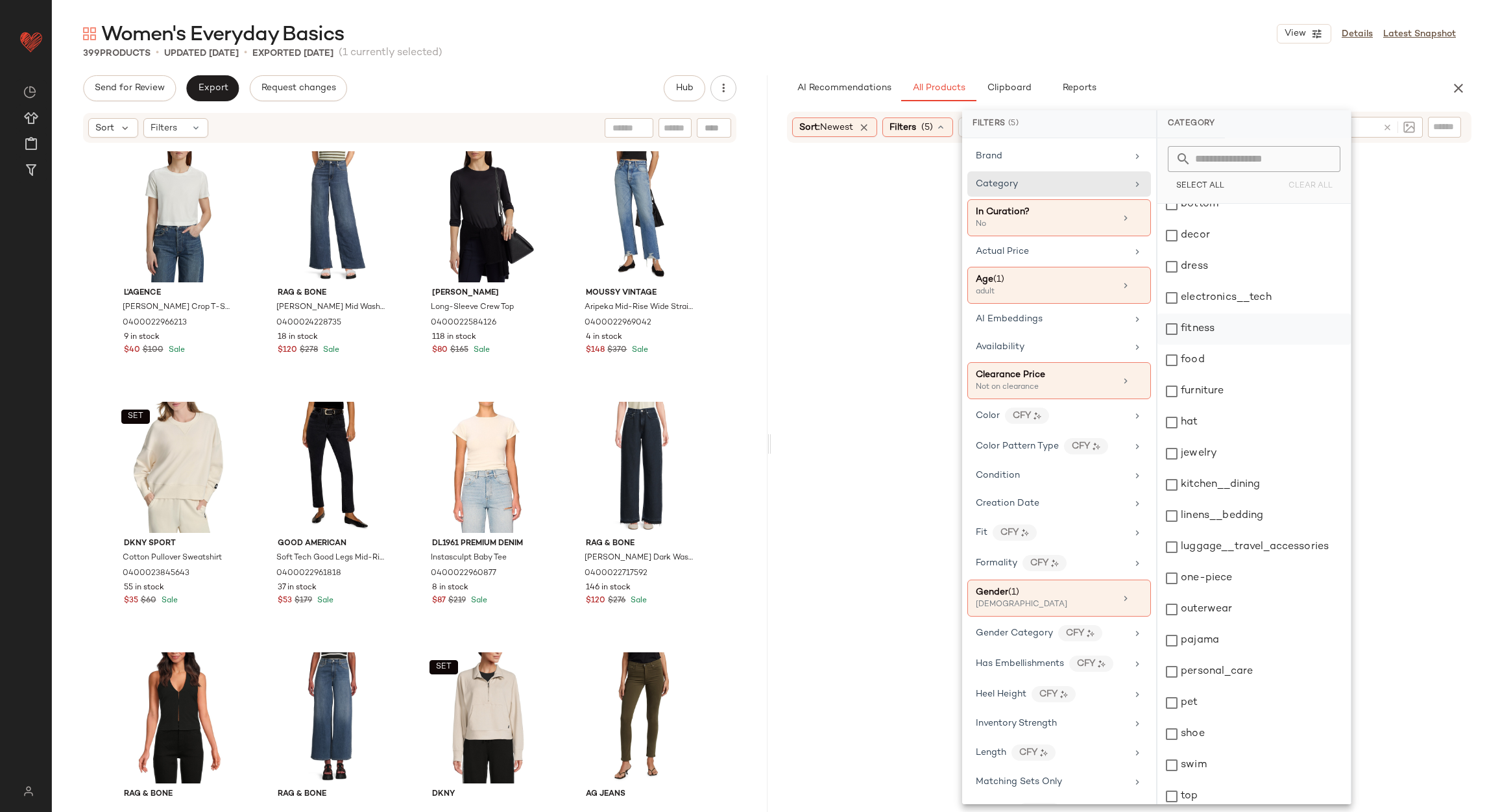
scroll to position [178, 0]
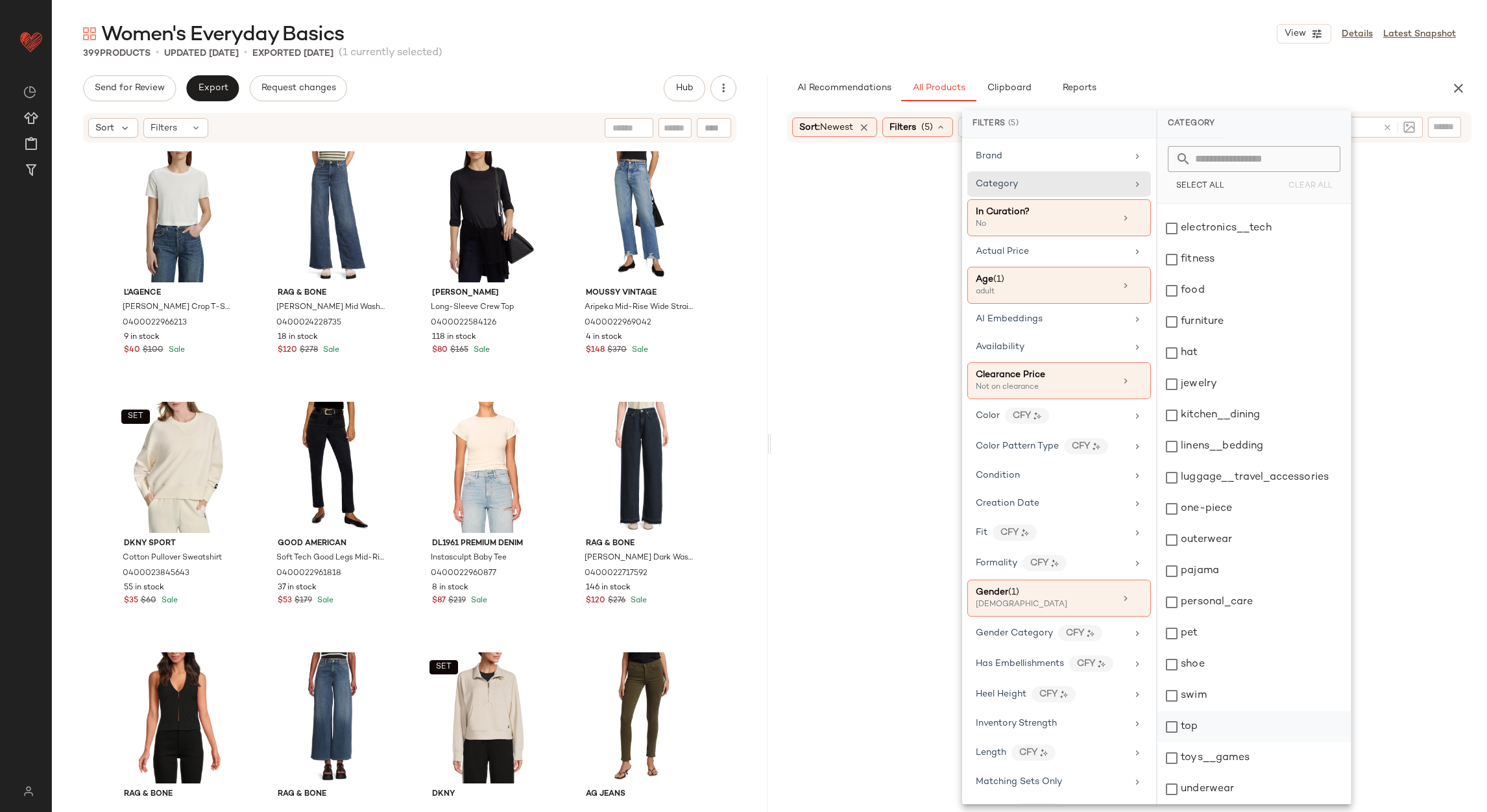
click at [1221, 733] on div "top" at bounding box center [1254, 726] width 193 height 31
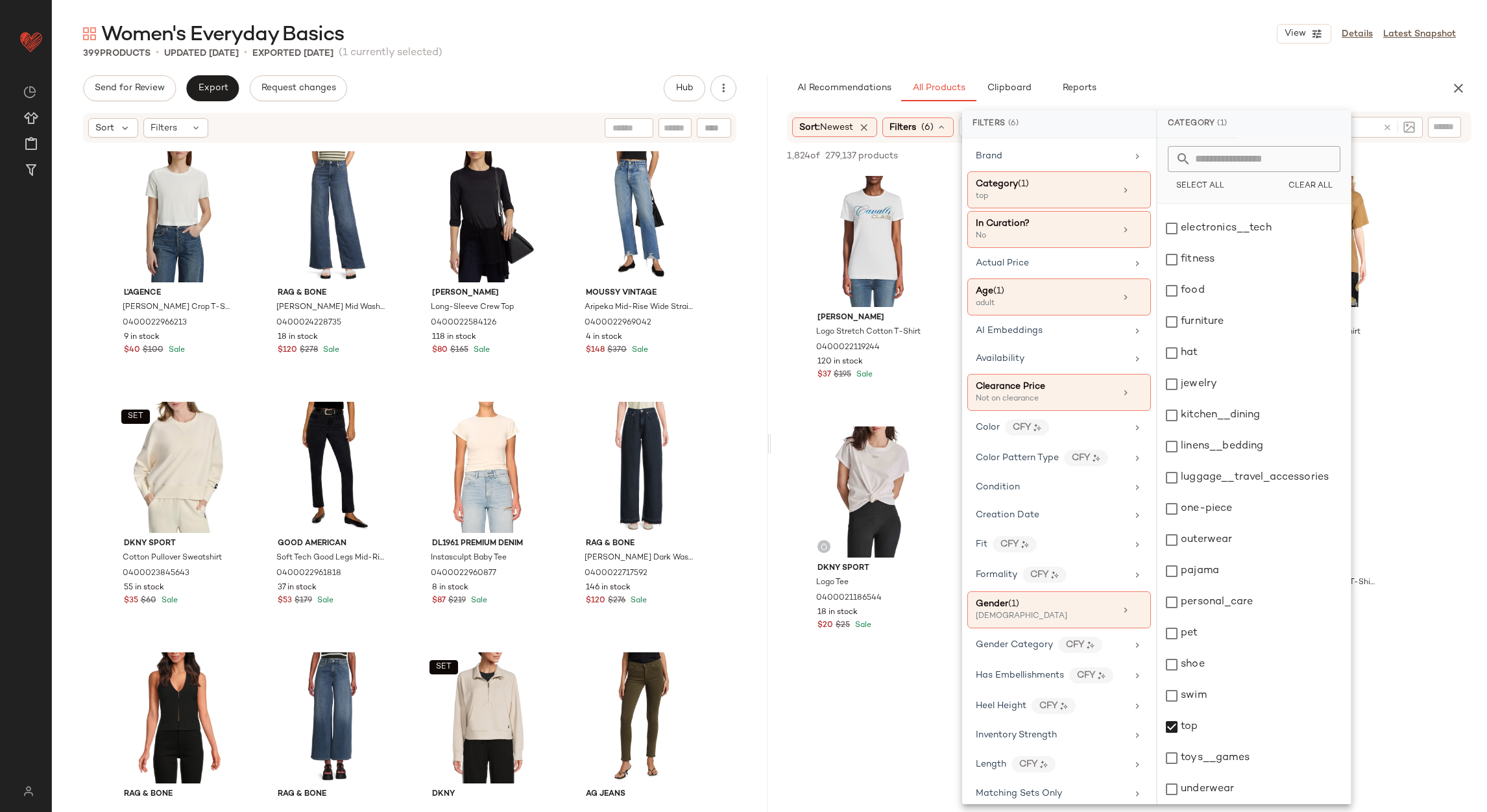
click at [985, 24] on div "Women's Everyday Basics View Details Latest Snapshot" at bounding box center [769, 33] width 1435 height 26
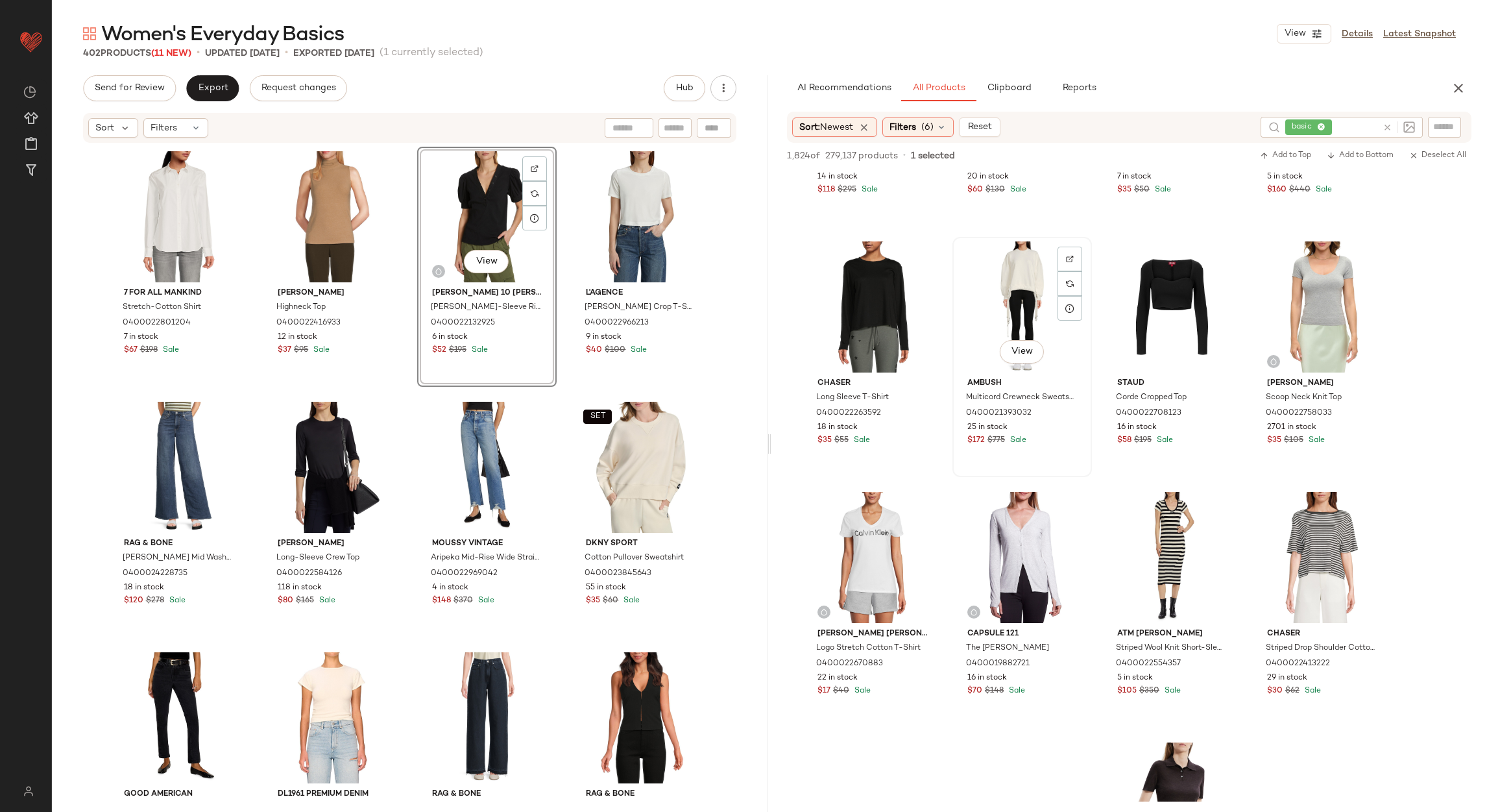
scroll to position [4477, 0]
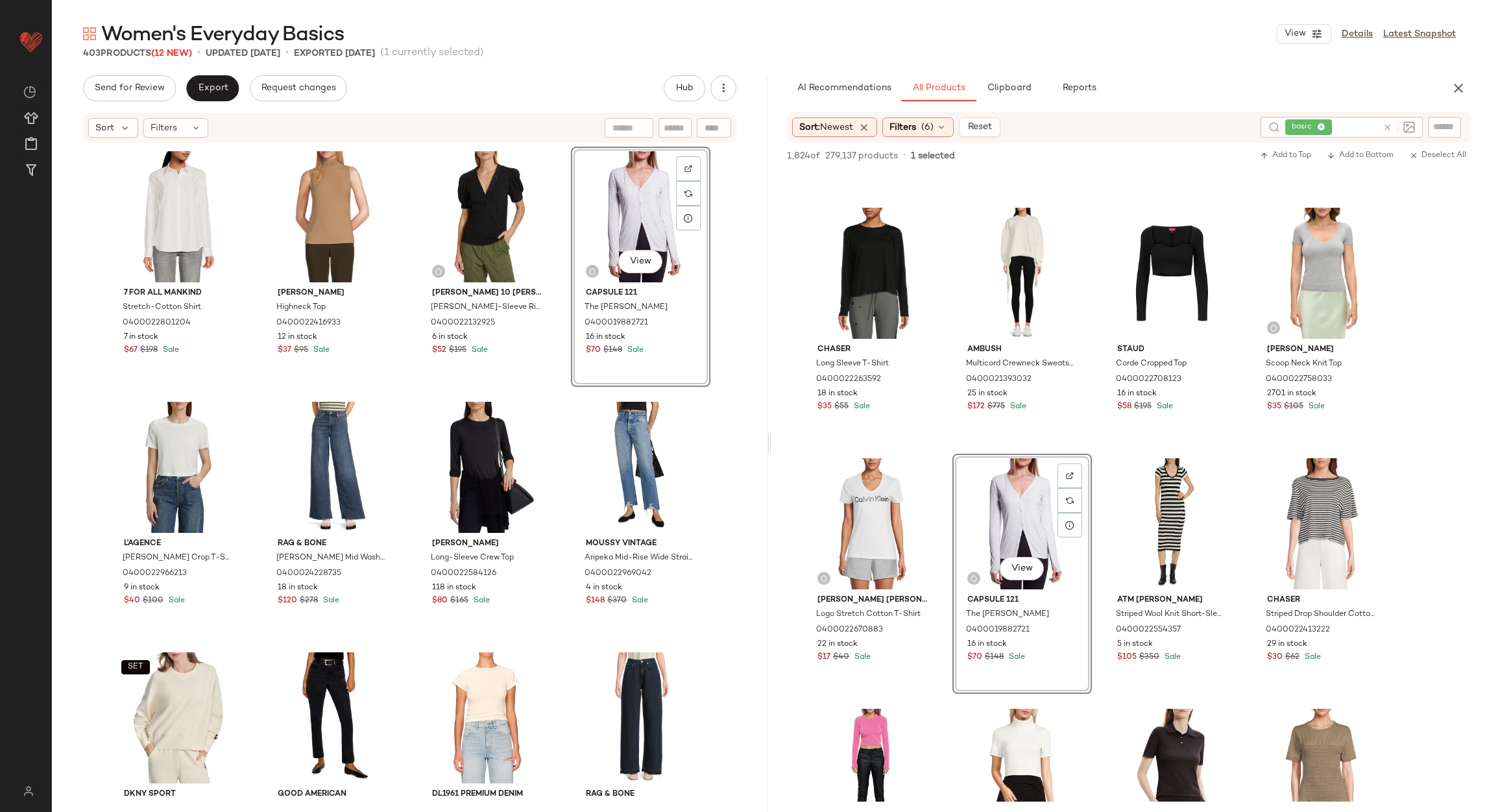
click at [922, 141] on div "Sort: Newest Filters (6) Reset basic" at bounding box center [1130, 127] width 685 height 31
click at [921, 122] on div "Filters (6)" at bounding box center [919, 127] width 72 height 19
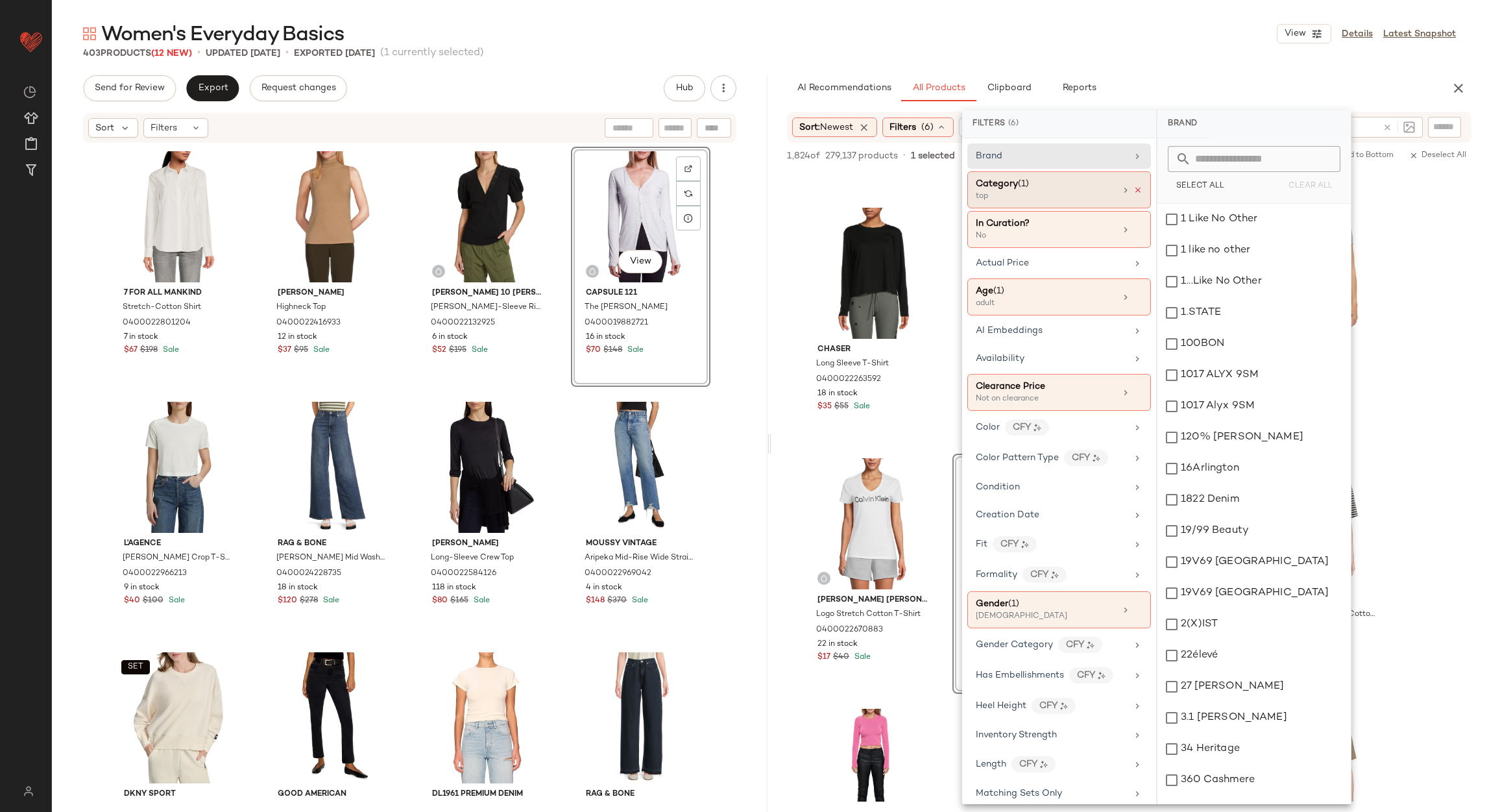
click at [1134, 186] on icon at bounding box center [1138, 189] width 9 height 9
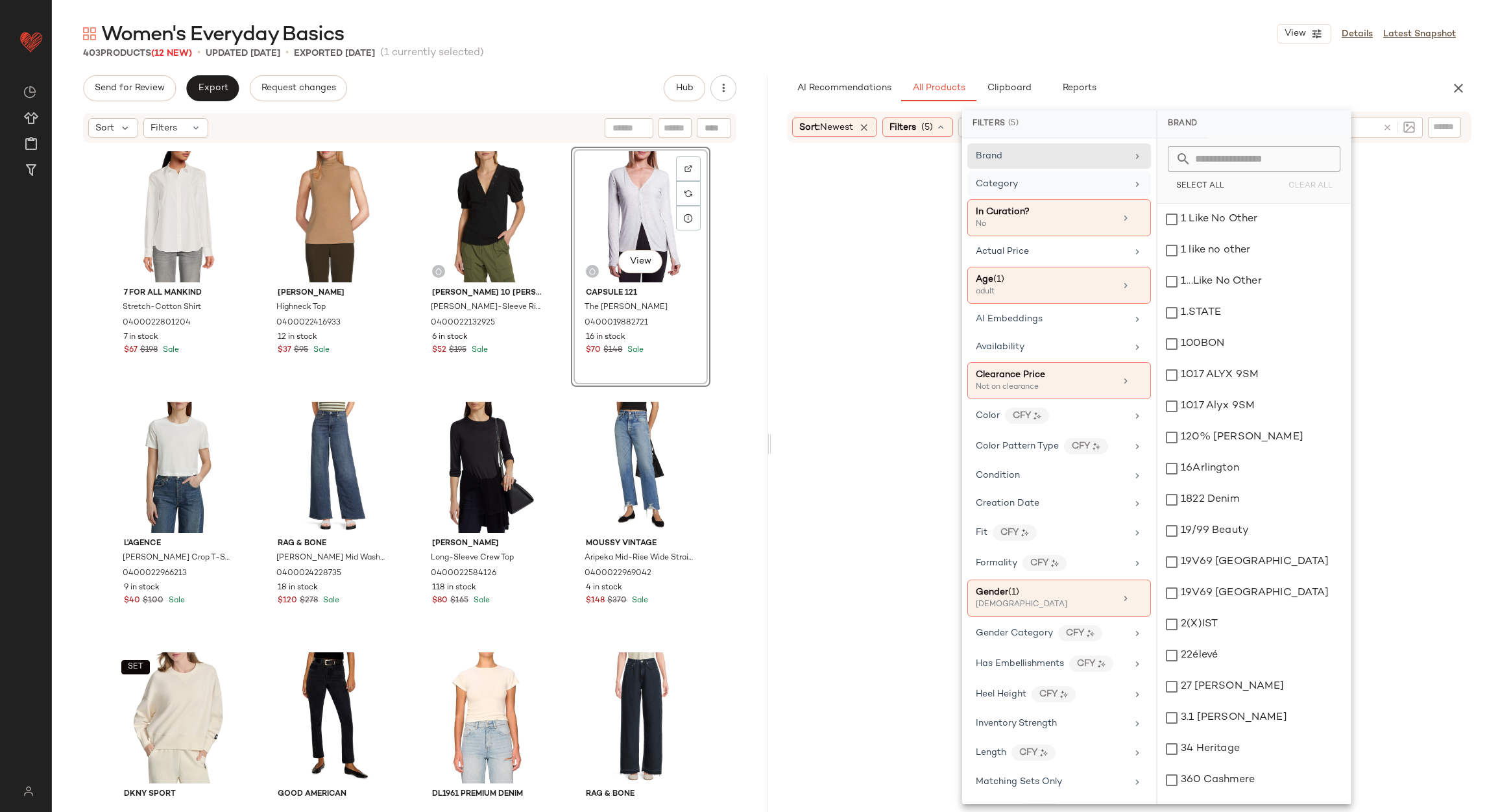
click at [1133, 186] on icon at bounding box center [1138, 184] width 10 height 10
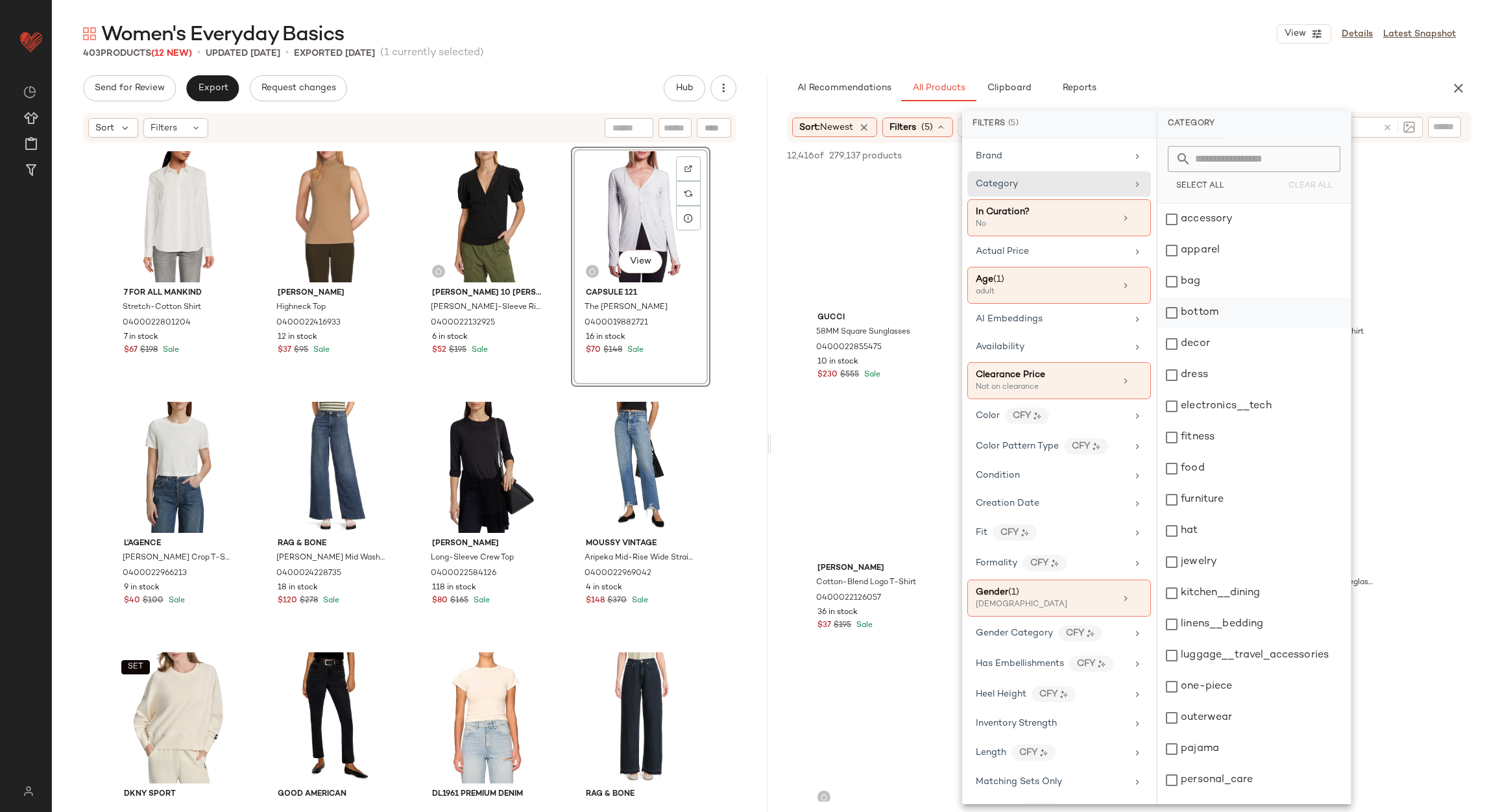
click at [1204, 315] on div "bottom" at bounding box center [1254, 312] width 193 height 31
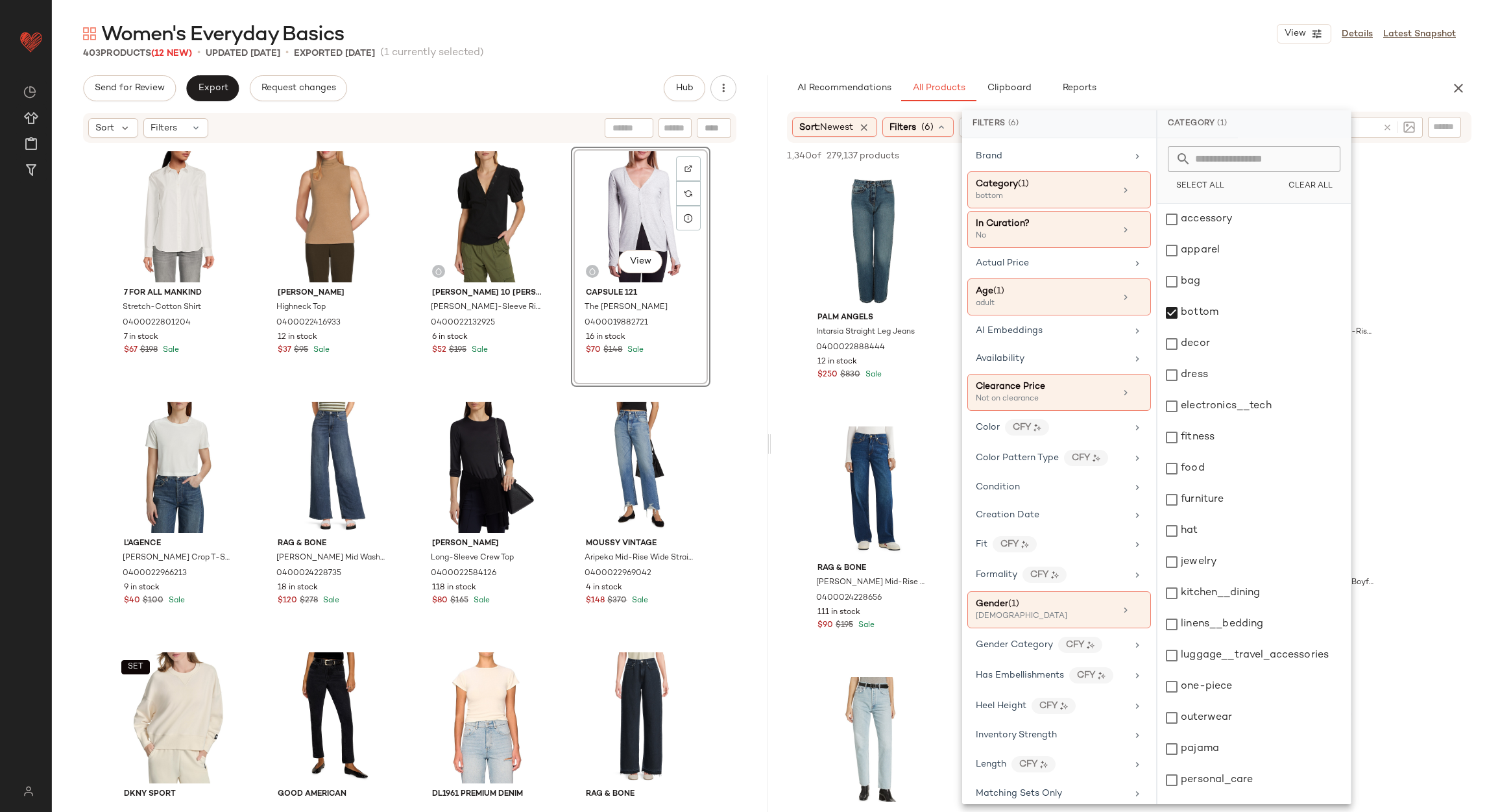
click at [1130, 60] on div "Women's Everyday Basics View Details Latest Snapshot 403 Products (12 New) • up…" at bounding box center [769, 416] width 1435 height 791
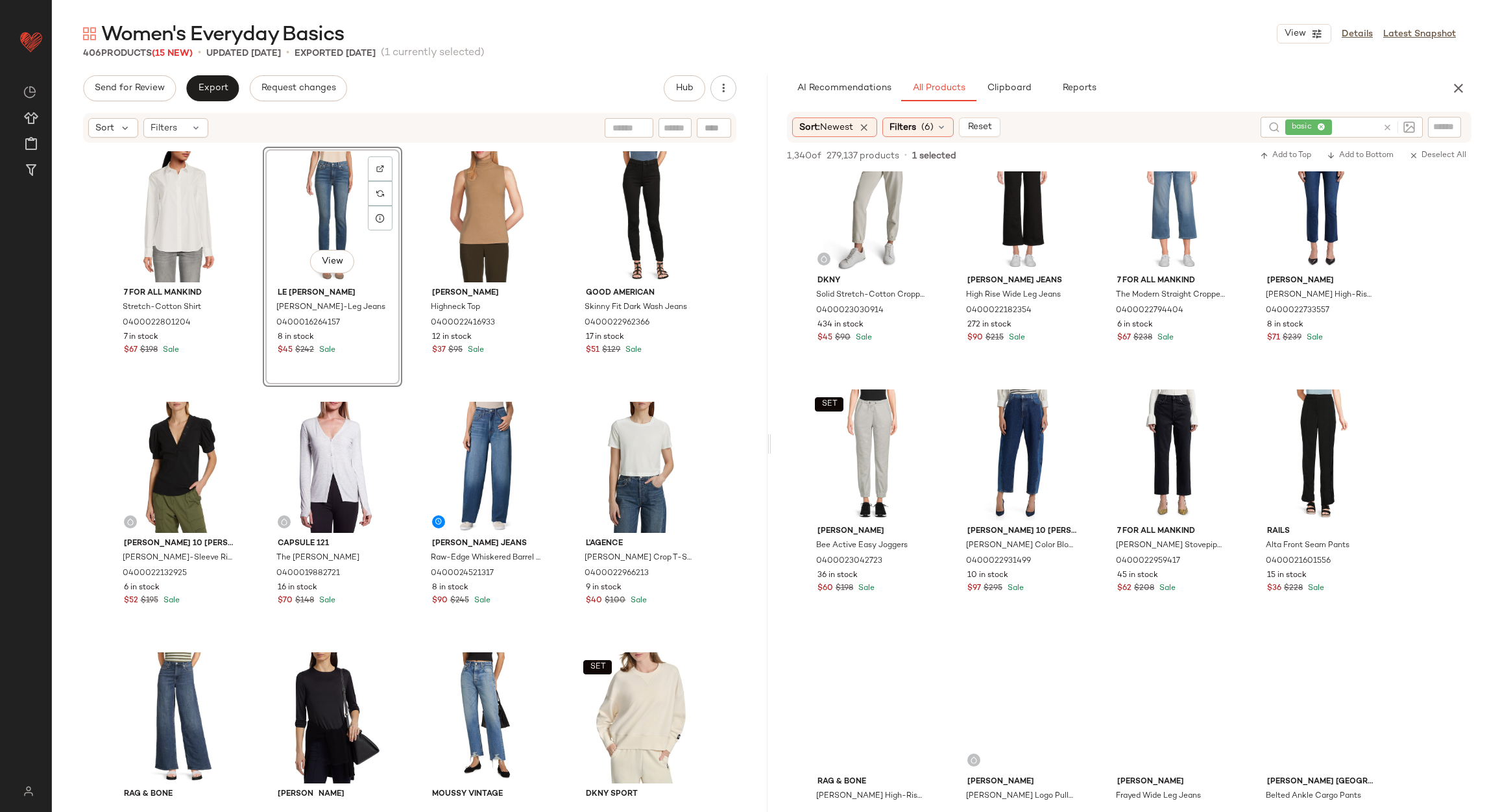
scroll to position [2628, 0]
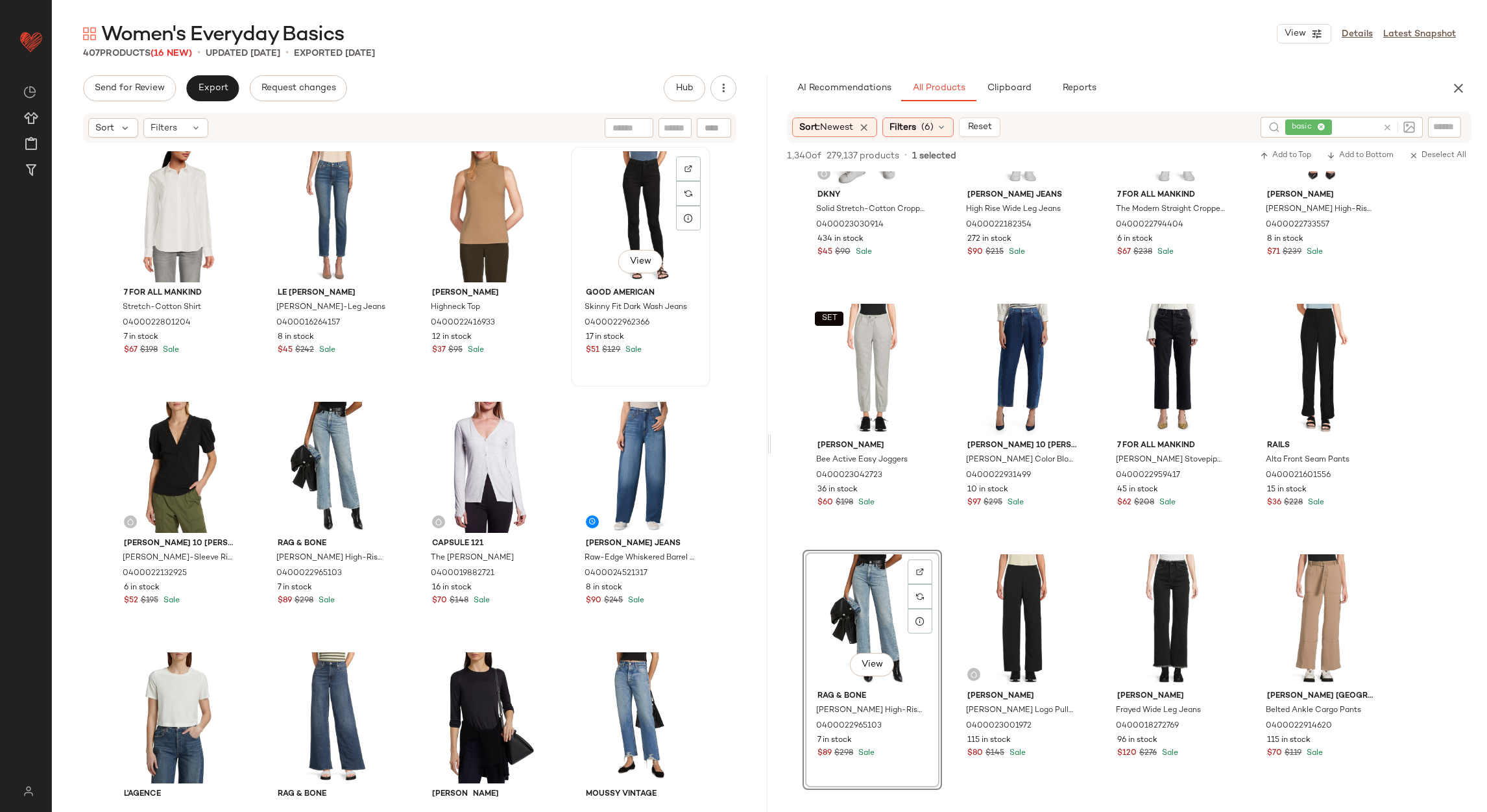
click at [572, 375] on div "View Good American Skinny Fit Dark Wash Jeans 0400022962366 17 in stock $51 $12…" at bounding box center [641, 267] width 137 height 237
click at [100, 77] on button "Send for Review" at bounding box center [129, 88] width 93 height 26
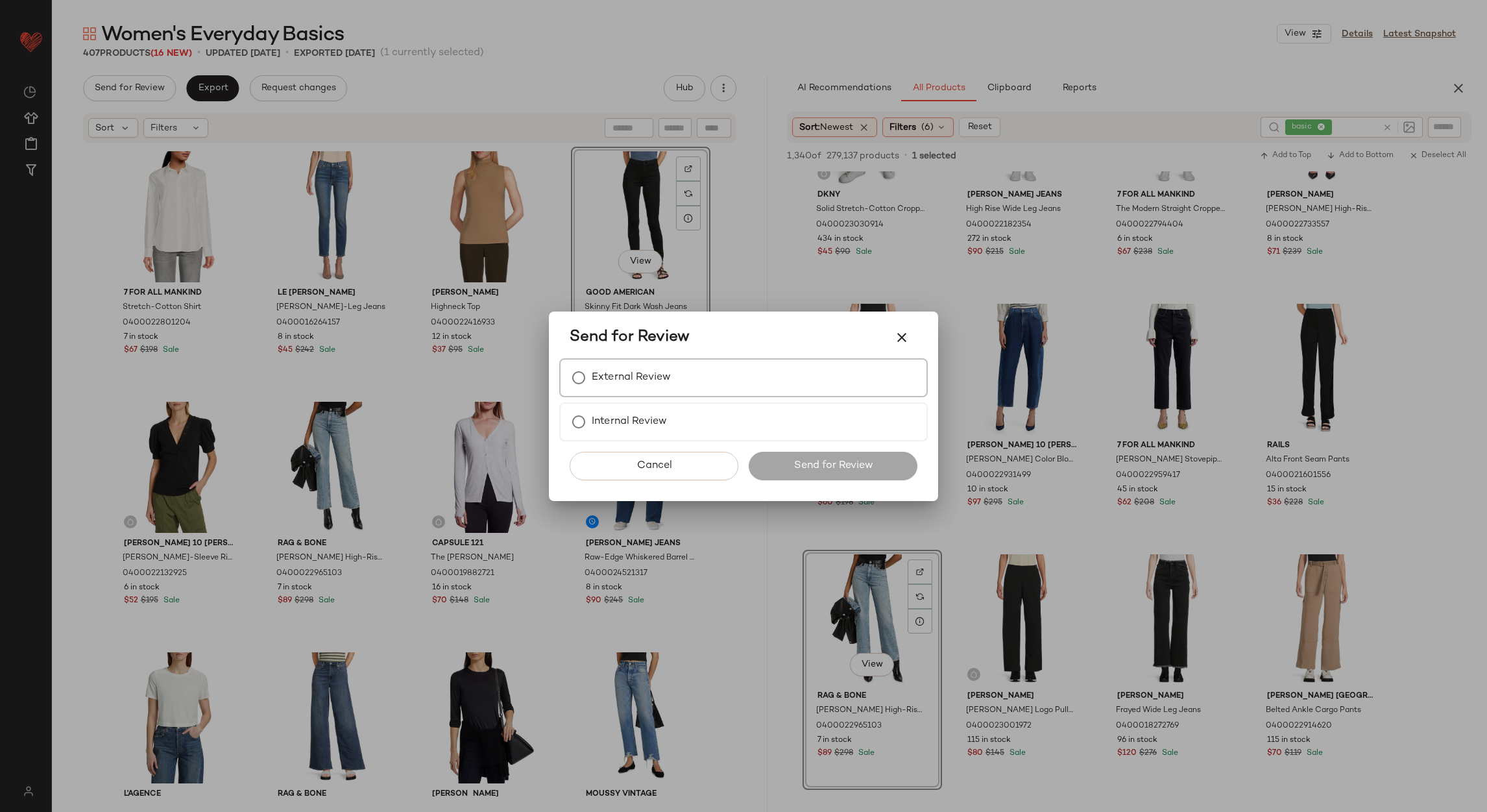
click at [682, 362] on div "External Review" at bounding box center [744, 377] width 369 height 39
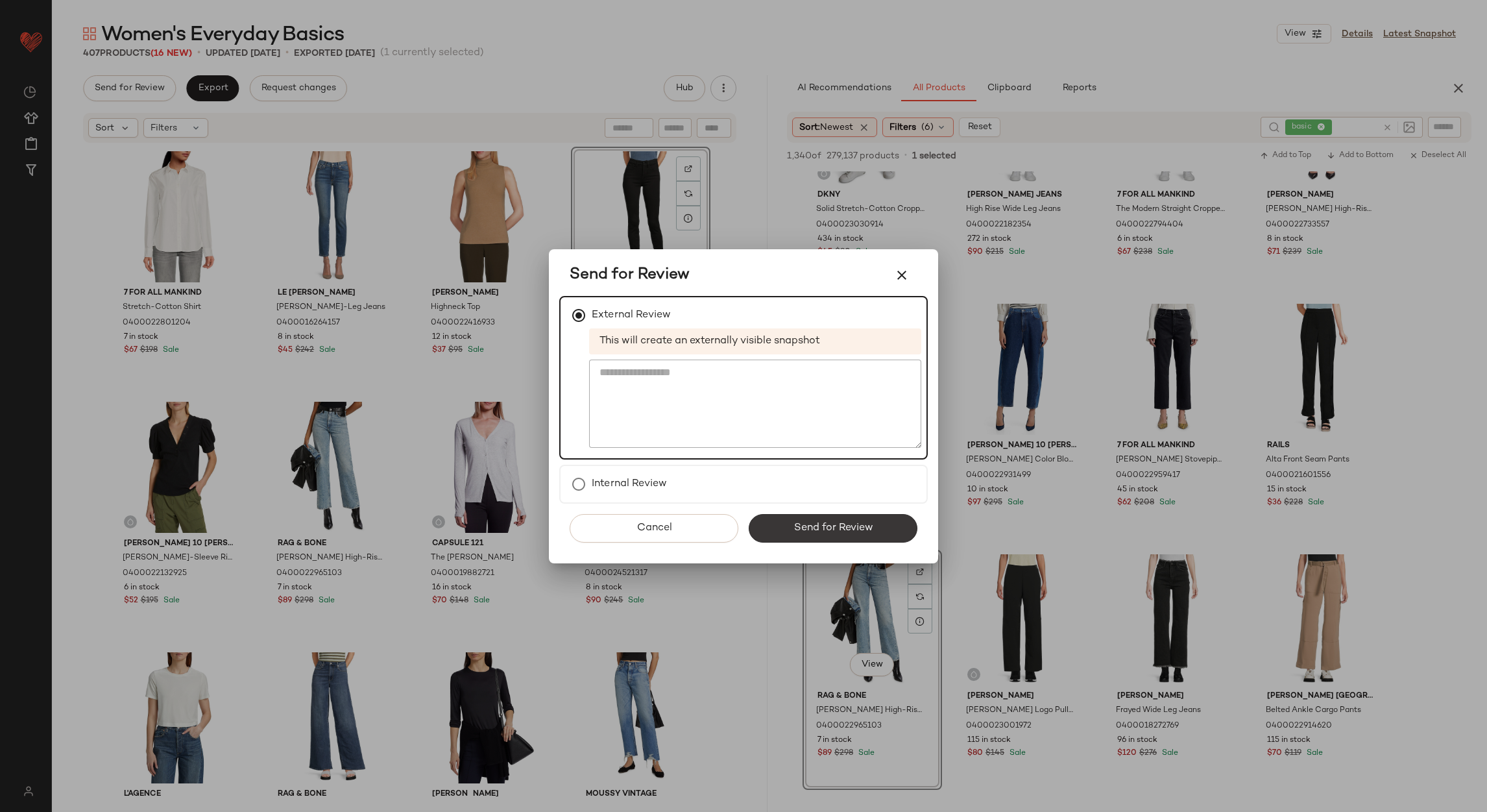
click at [803, 525] on span "Send for Review" at bounding box center [833, 527] width 80 height 12
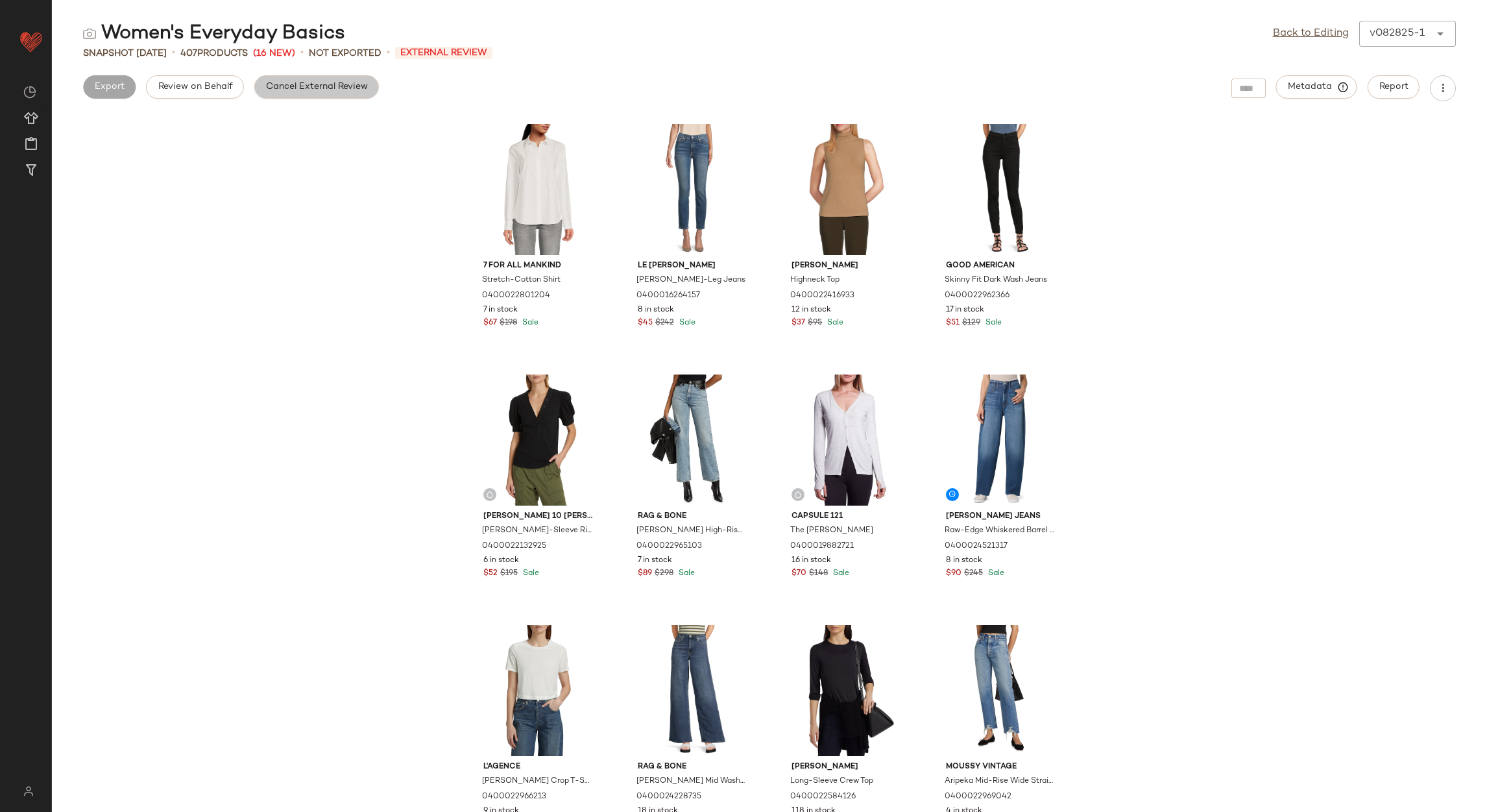
click at [279, 79] on button "Cancel External Review" at bounding box center [317, 87] width 125 height 23
click at [1321, 40] on link "Back to Editing" at bounding box center [1310, 34] width 76 height 16
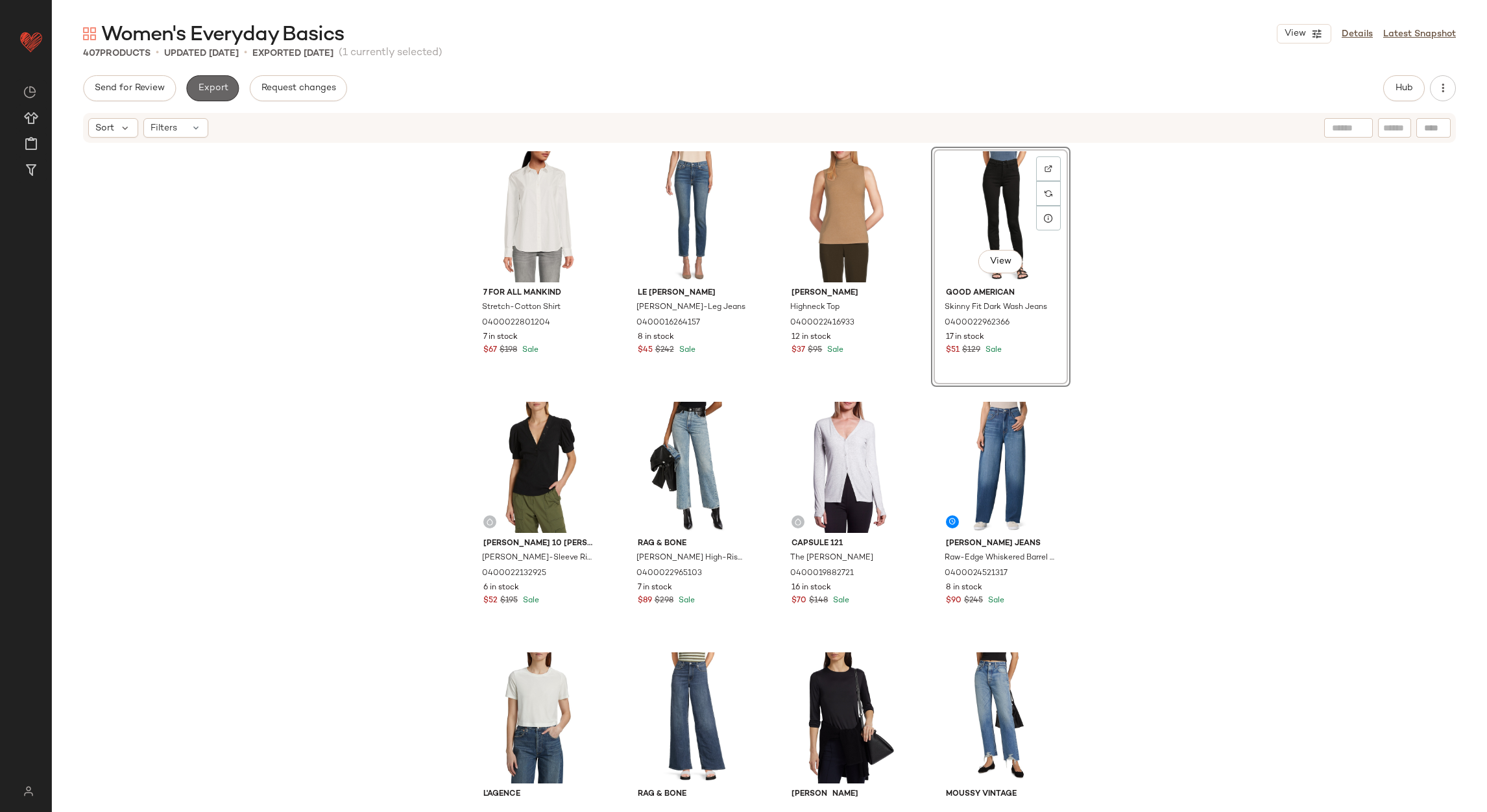
click at [215, 93] on button "Export" at bounding box center [213, 88] width 53 height 26
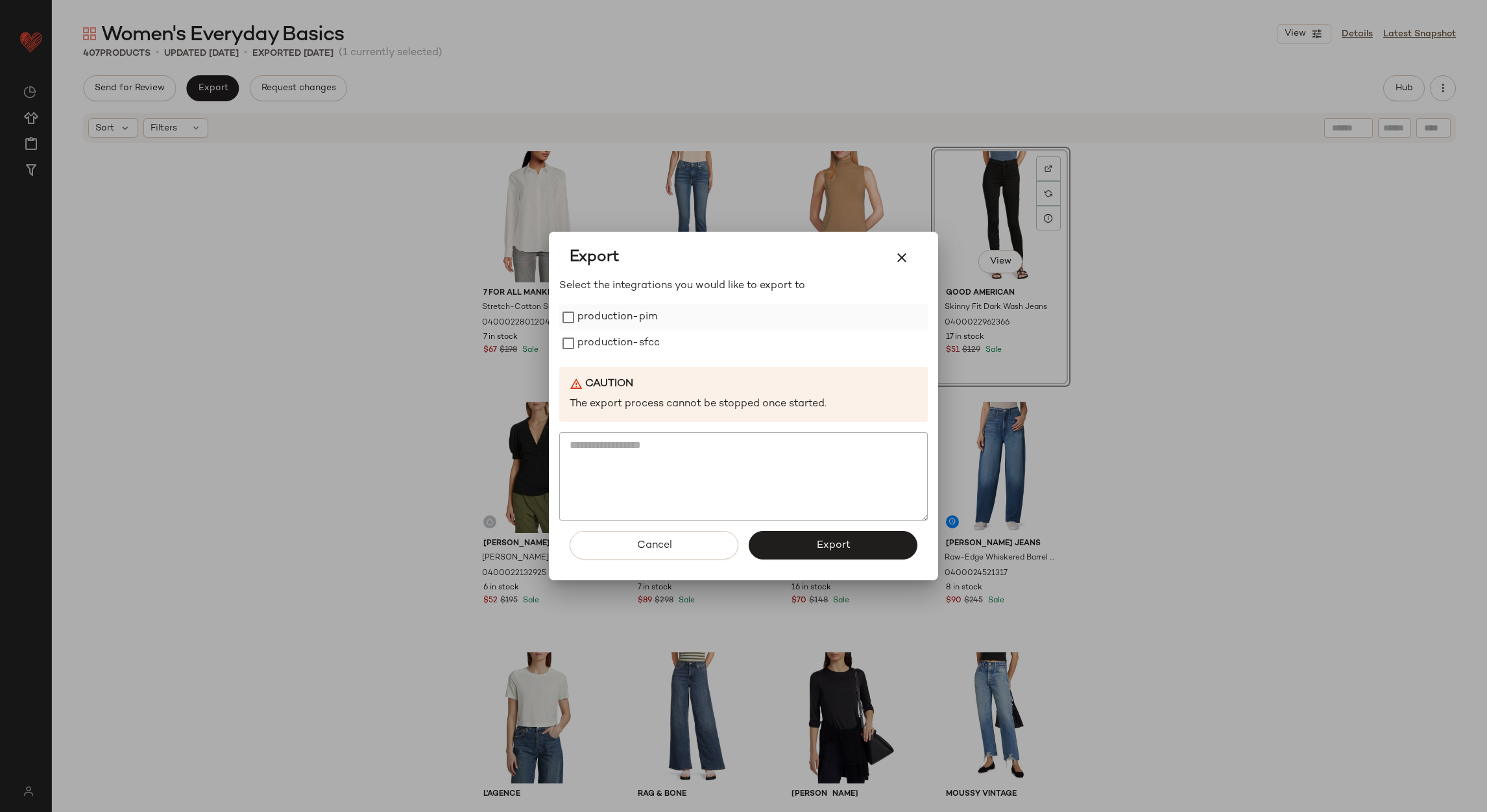
click at [616, 325] on label "production-pim" at bounding box center [618, 317] width 80 height 26
click at [616, 345] on label "production-sfcc" at bounding box center [619, 343] width 83 height 26
click at [760, 542] on button "Export" at bounding box center [833, 545] width 169 height 29
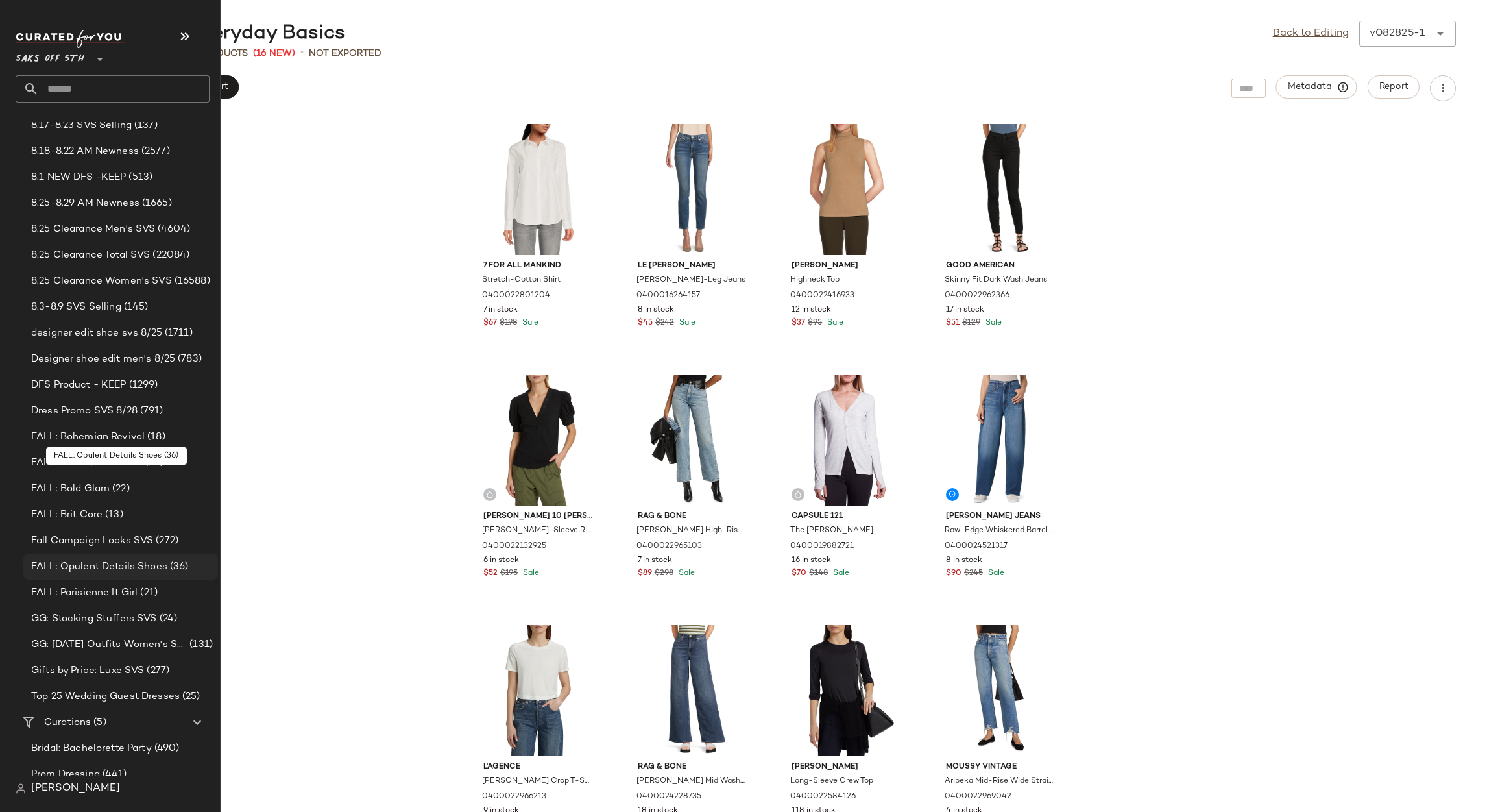
scroll to position [228, 0]
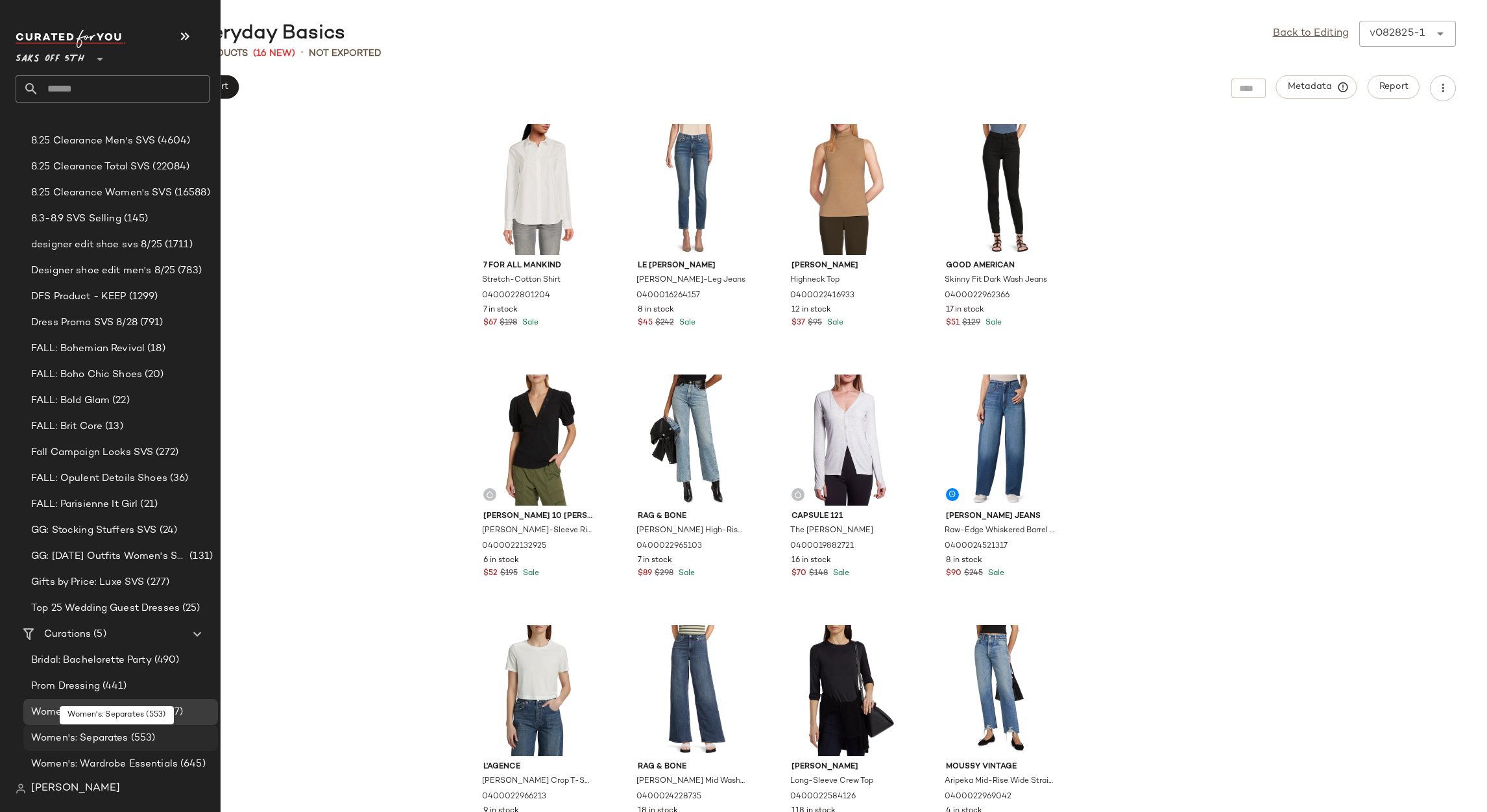
click at [90, 743] on span "Women's: Separates" at bounding box center [80, 738] width 97 height 15
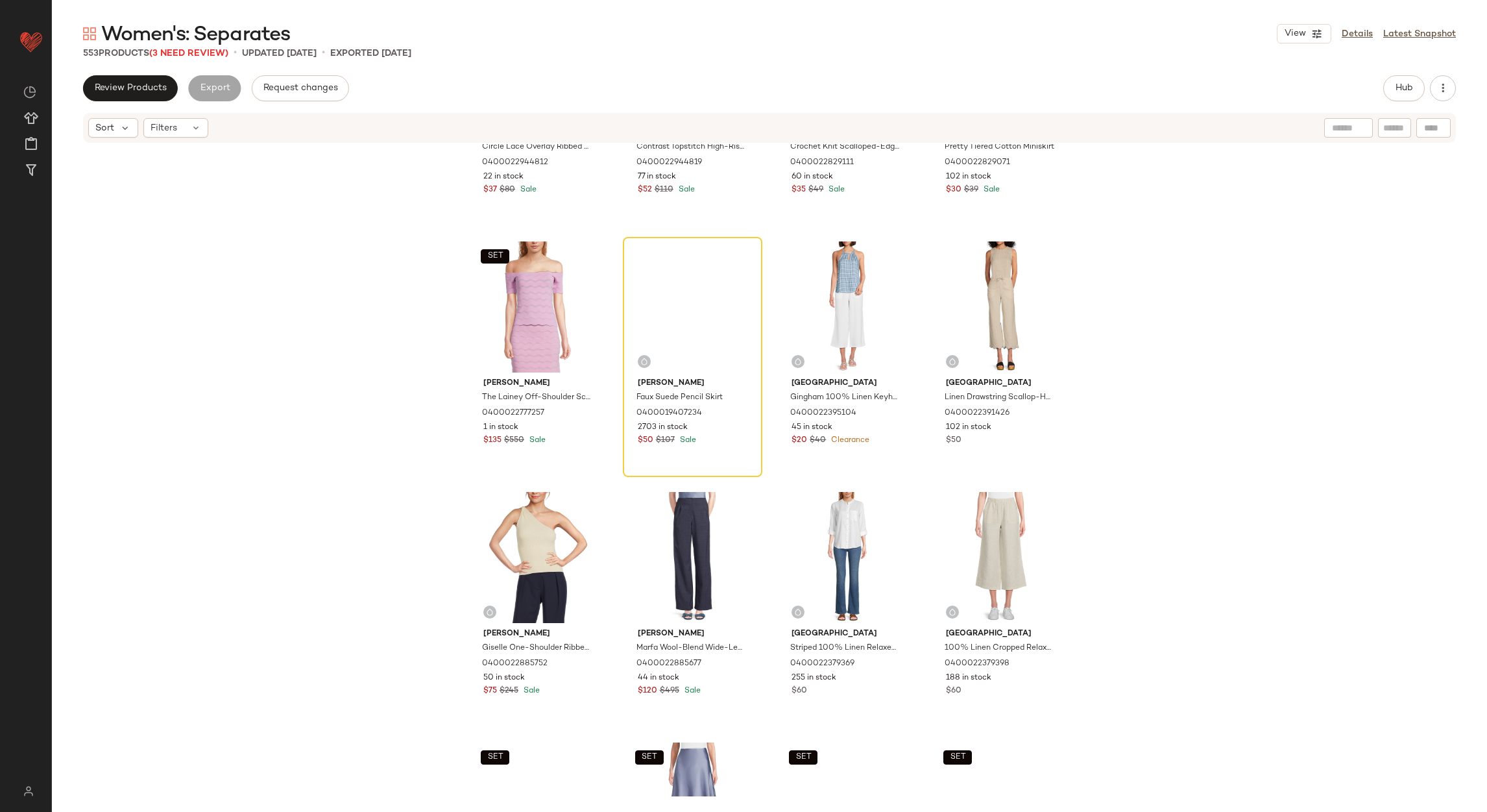
scroll to position [4683, 0]
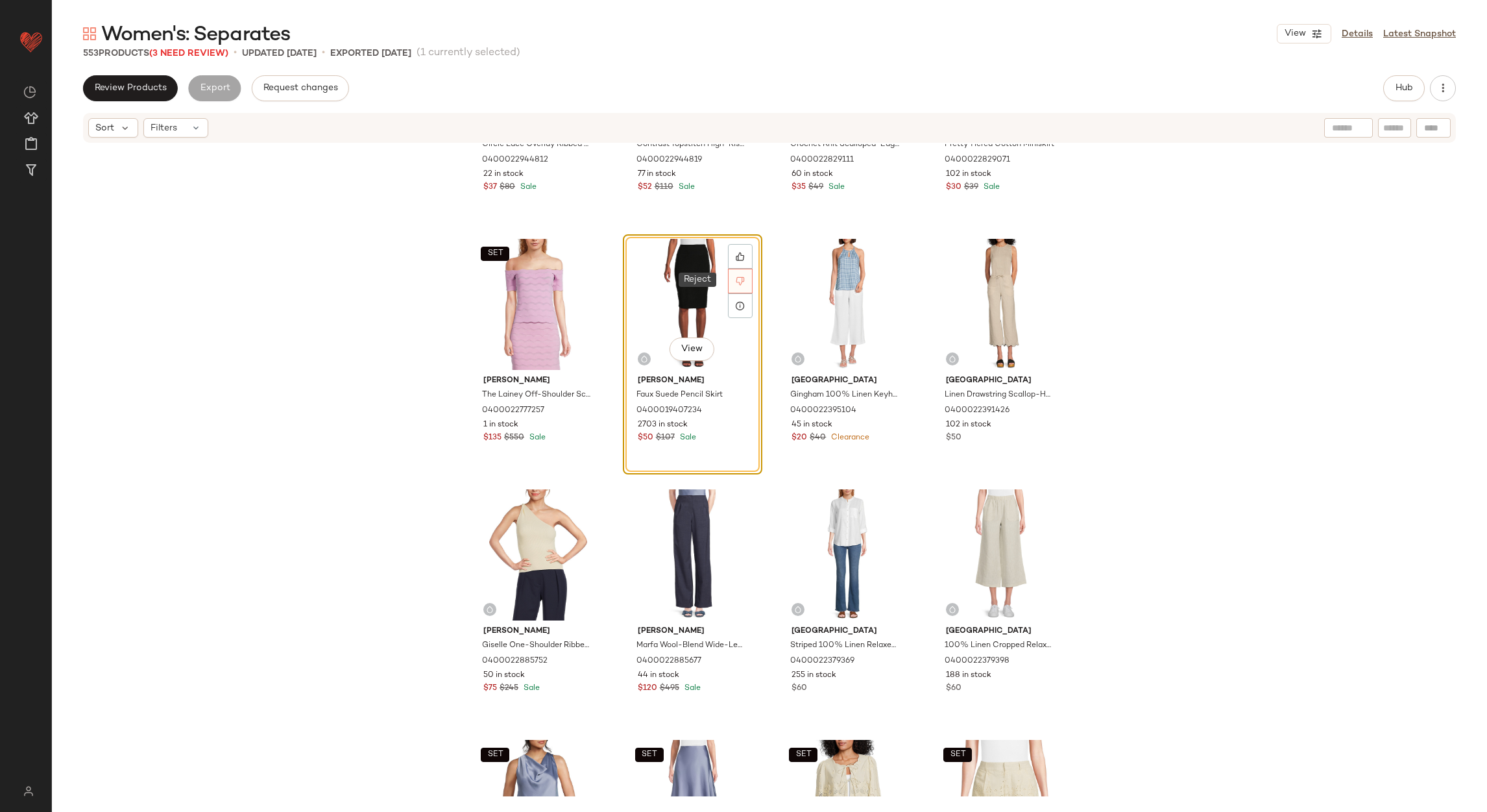
click at [736, 284] on div at bounding box center [740, 280] width 25 height 25
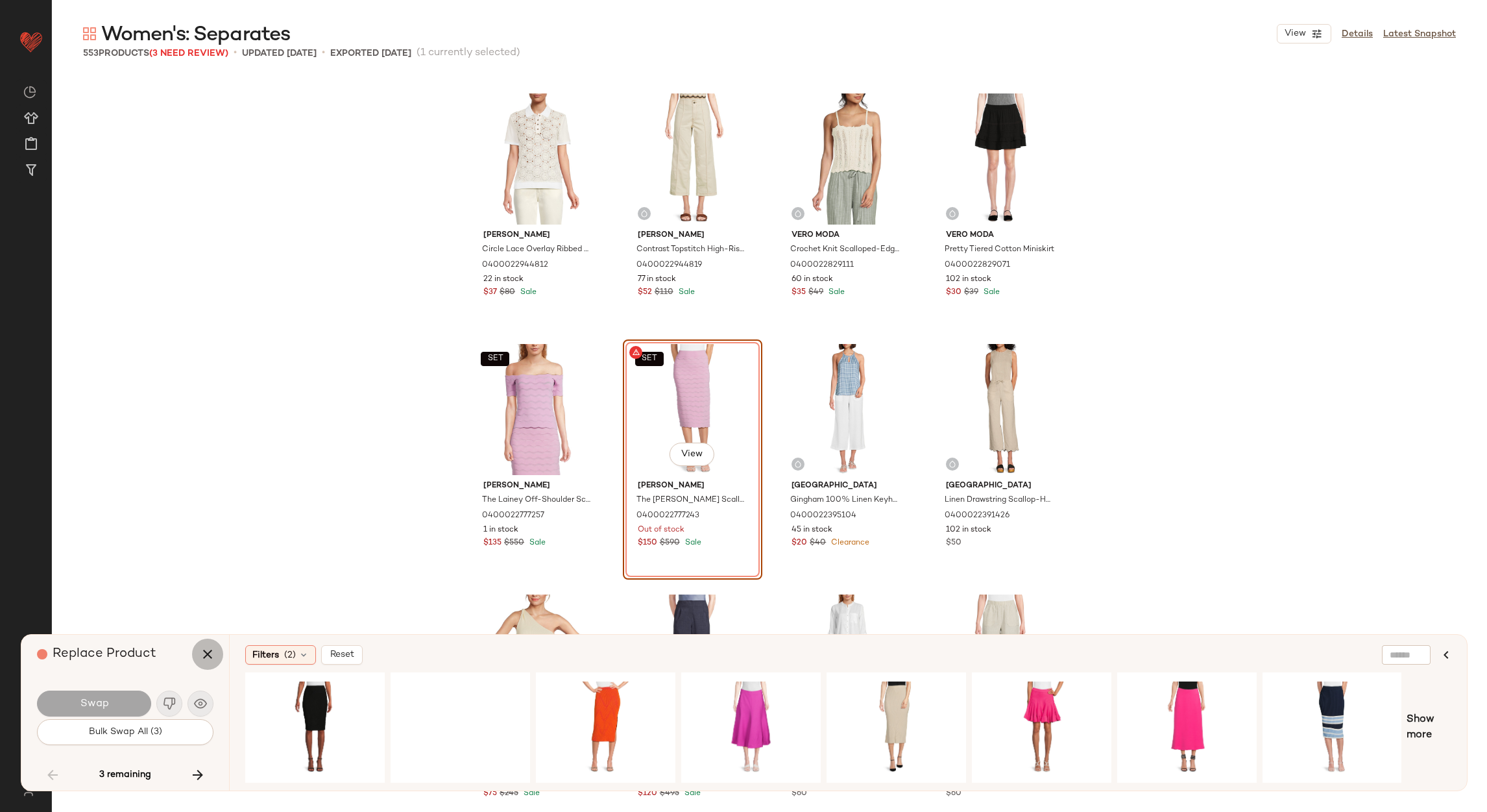
click at [209, 647] on icon "button" at bounding box center [208, 654] width 16 height 16
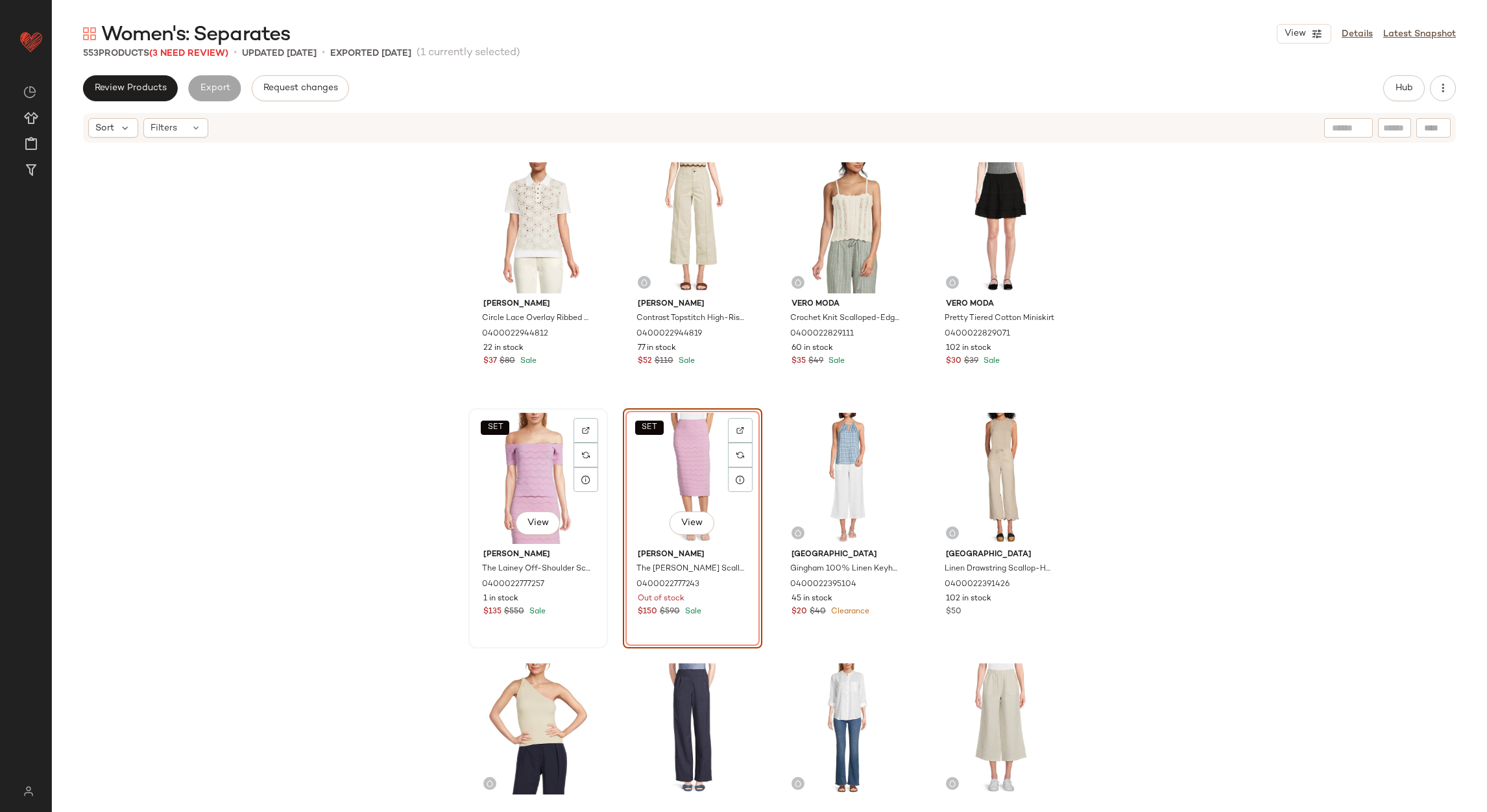
click at [546, 475] on div "SET View" at bounding box center [538, 478] width 131 height 131
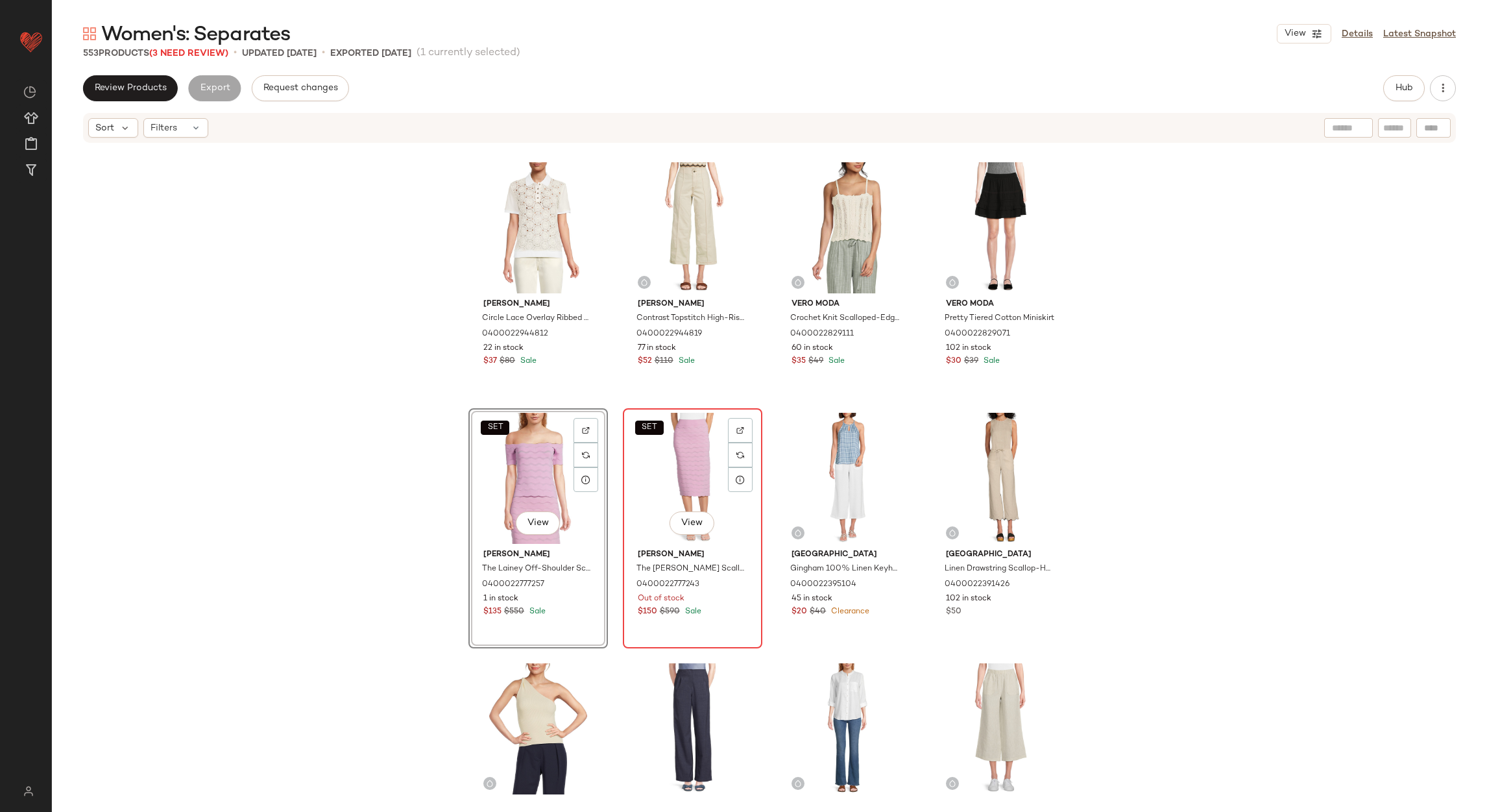
click at [677, 461] on div "SET View" at bounding box center [693, 478] width 131 height 131
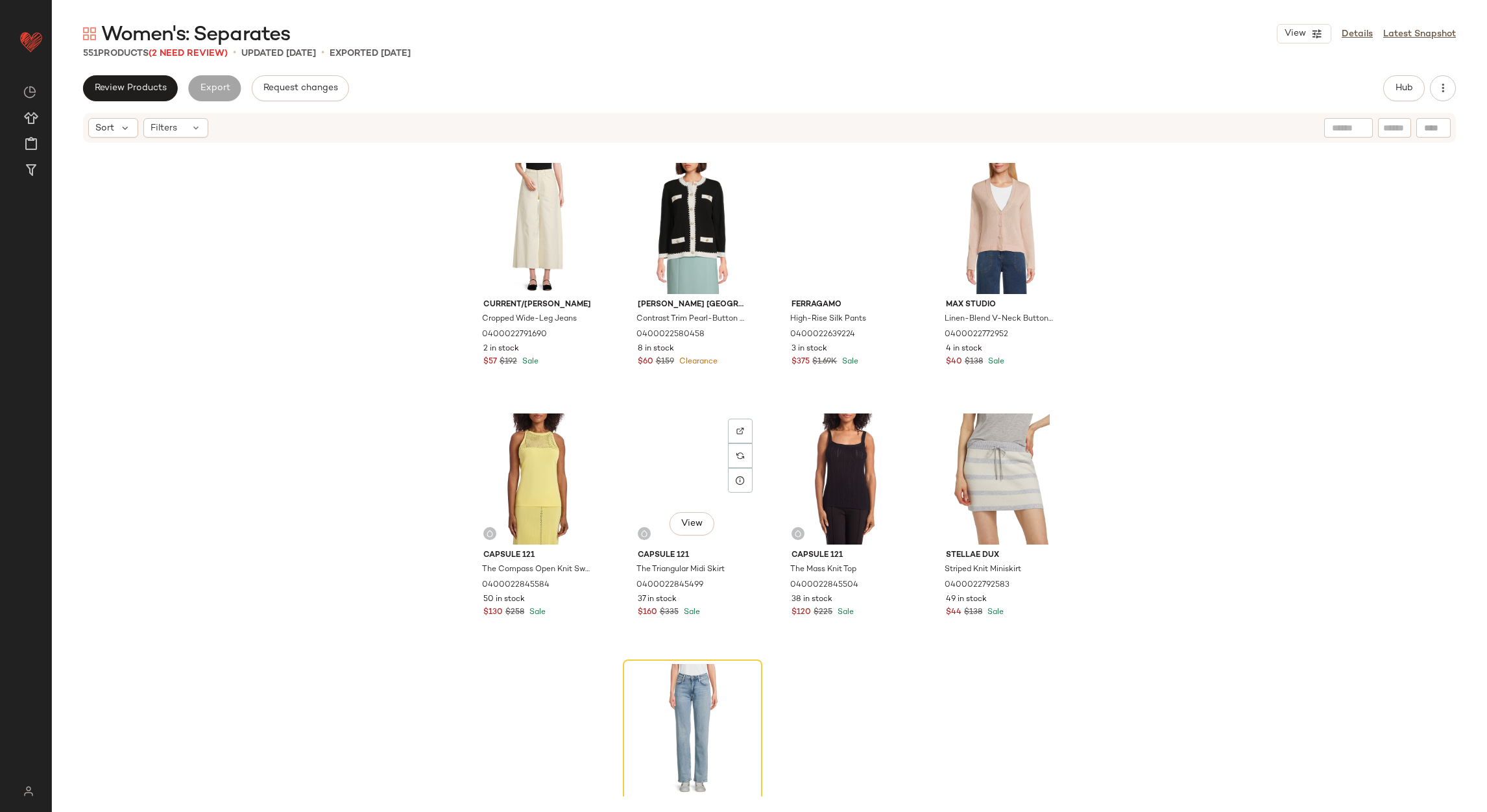
scroll to position [6650, 0]
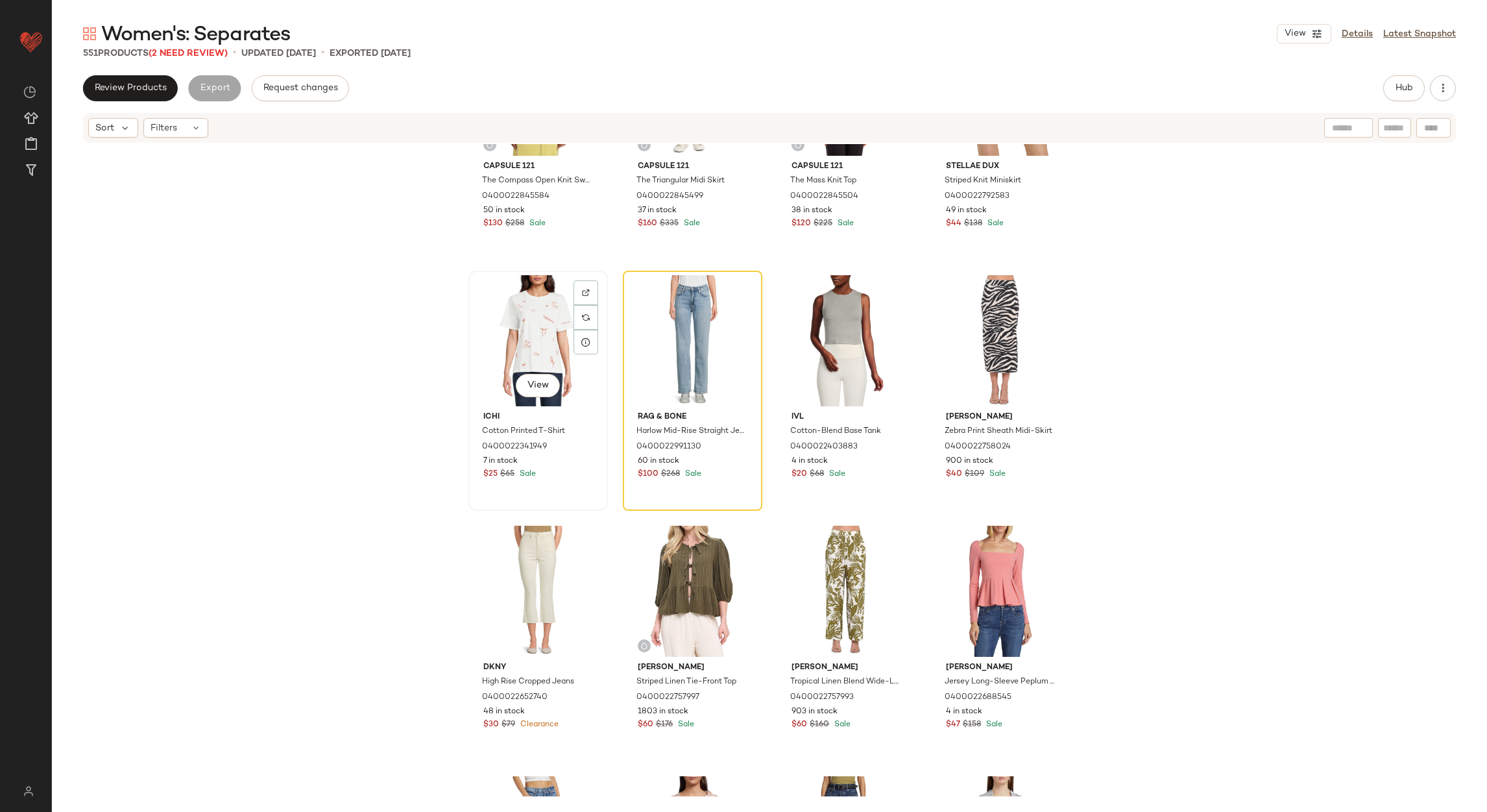
click at [517, 351] on div "View" at bounding box center [538, 341] width 131 height 131
click at [686, 315] on div "View" at bounding box center [693, 341] width 131 height 131
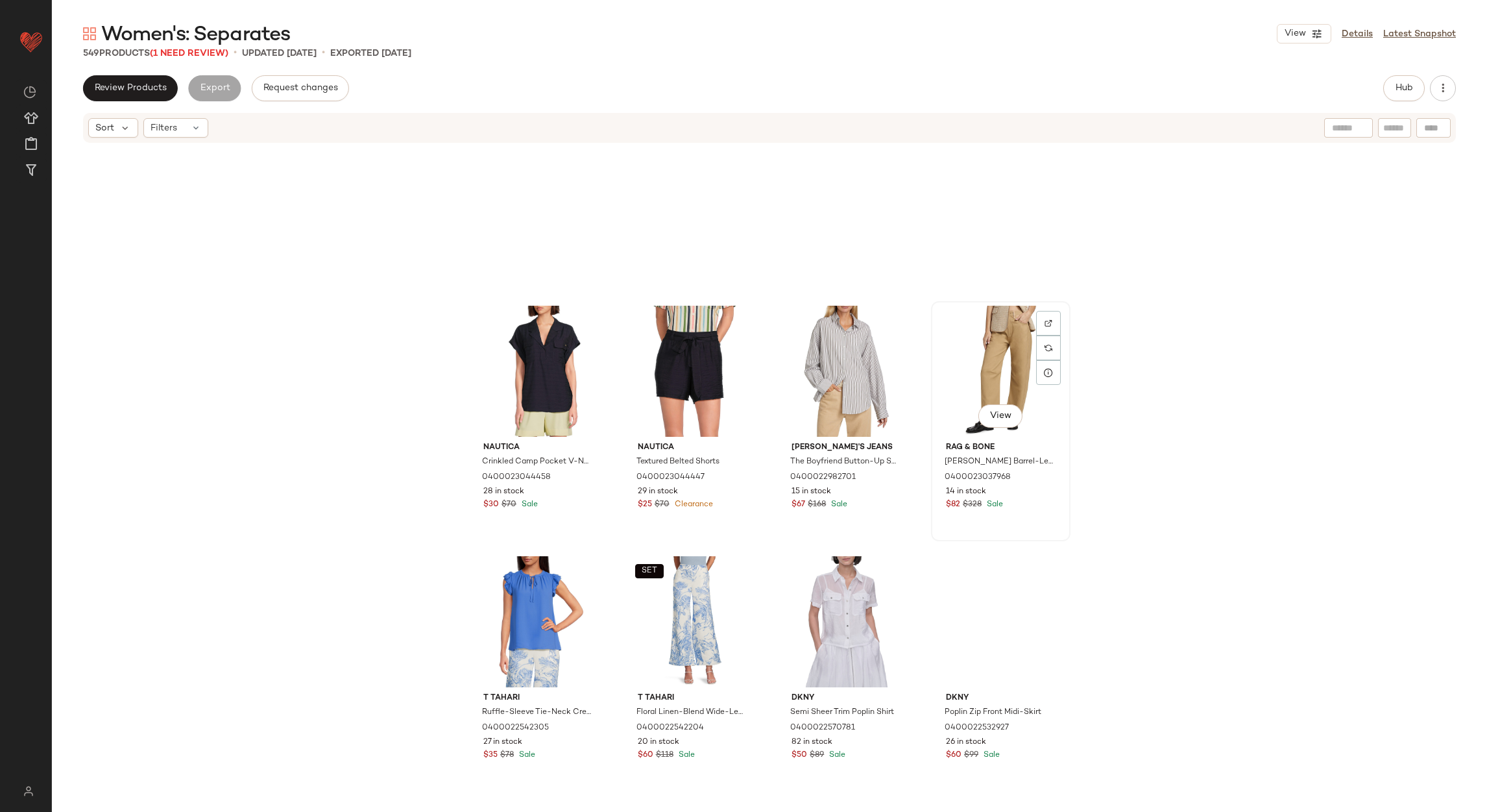
scroll to position [3437, 0]
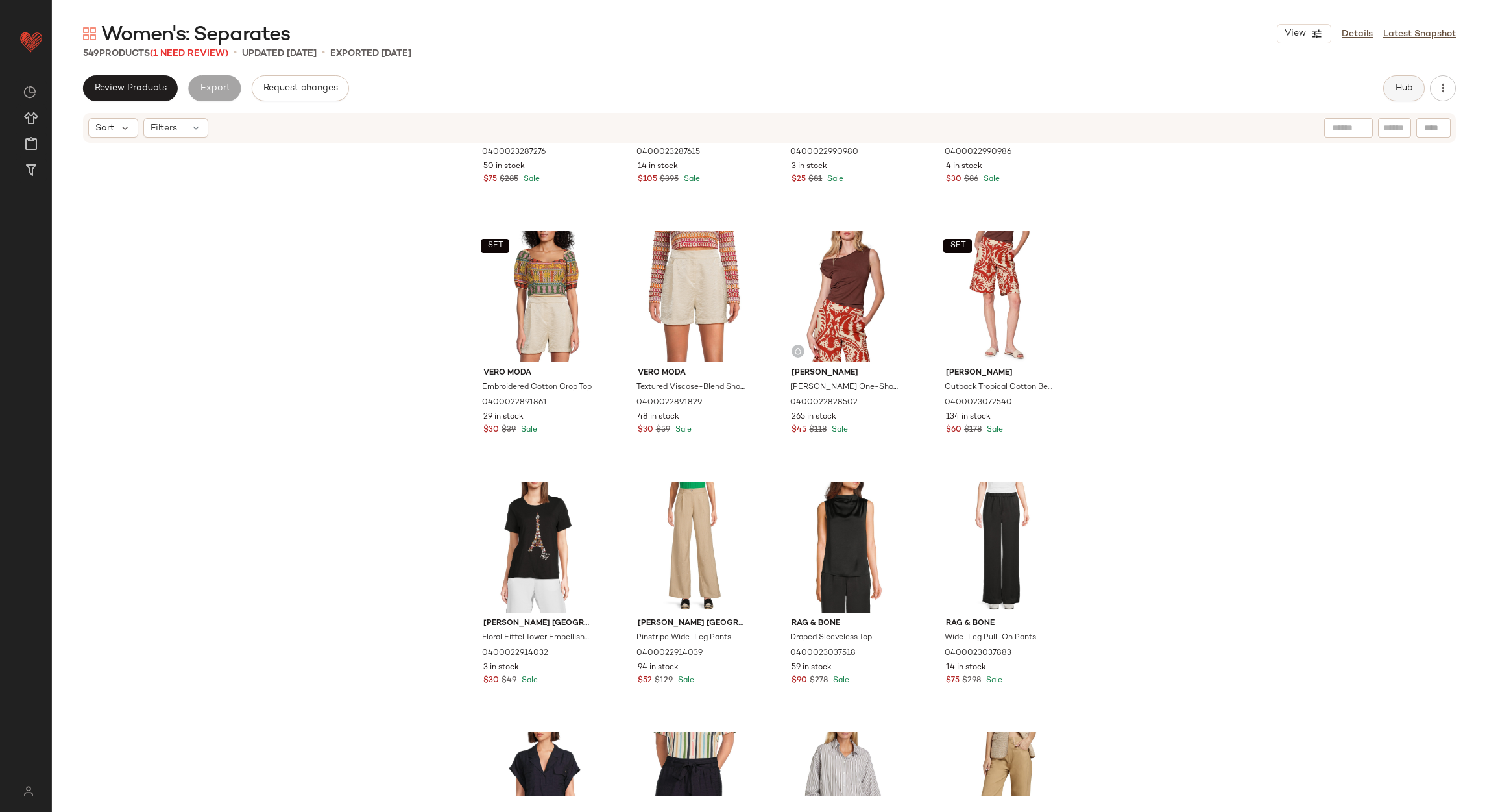
click at [1415, 83] on button "Hub" at bounding box center [1404, 88] width 41 height 26
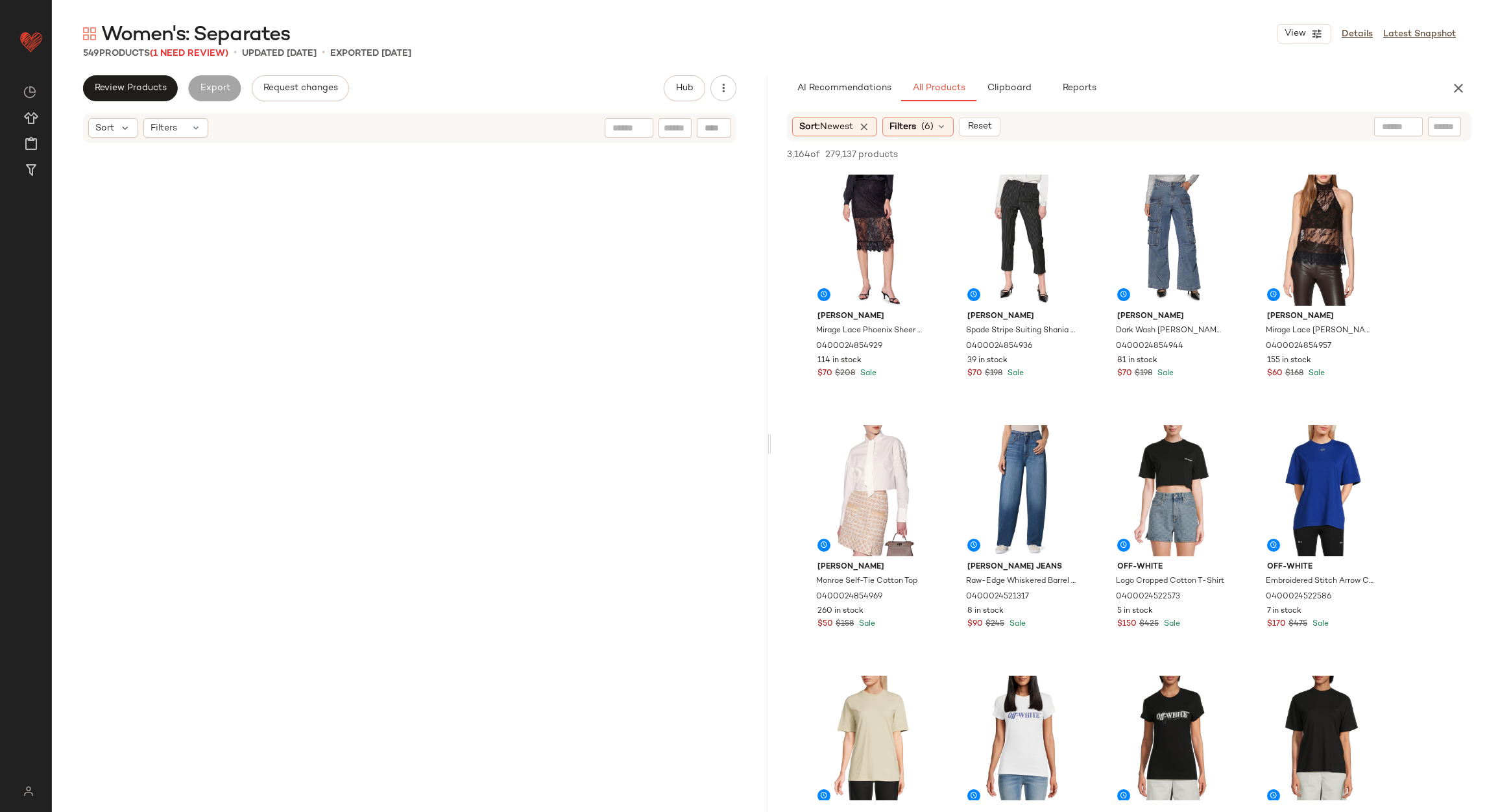
scroll to position [0, 0]
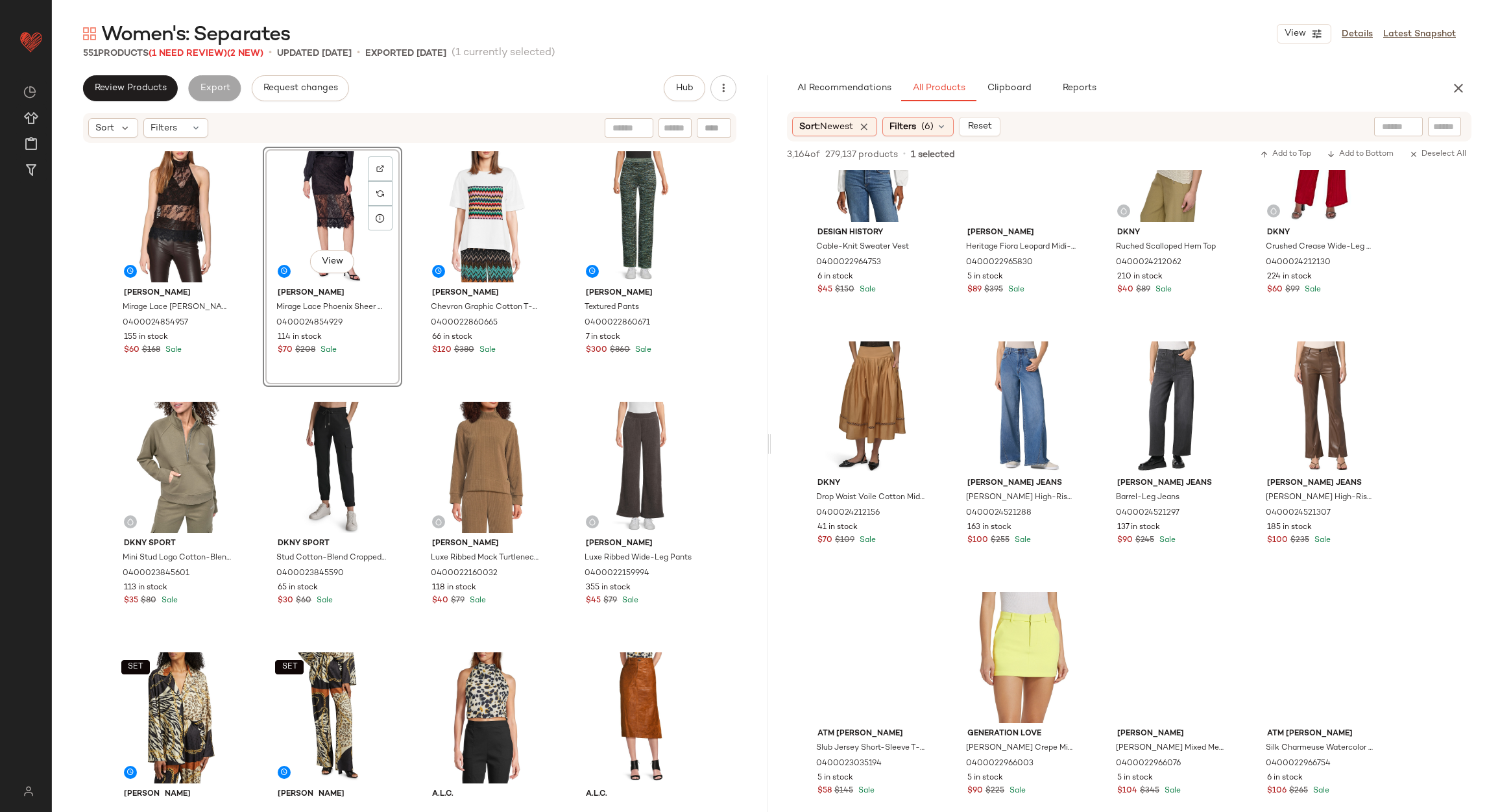
scroll to position [8858, 0]
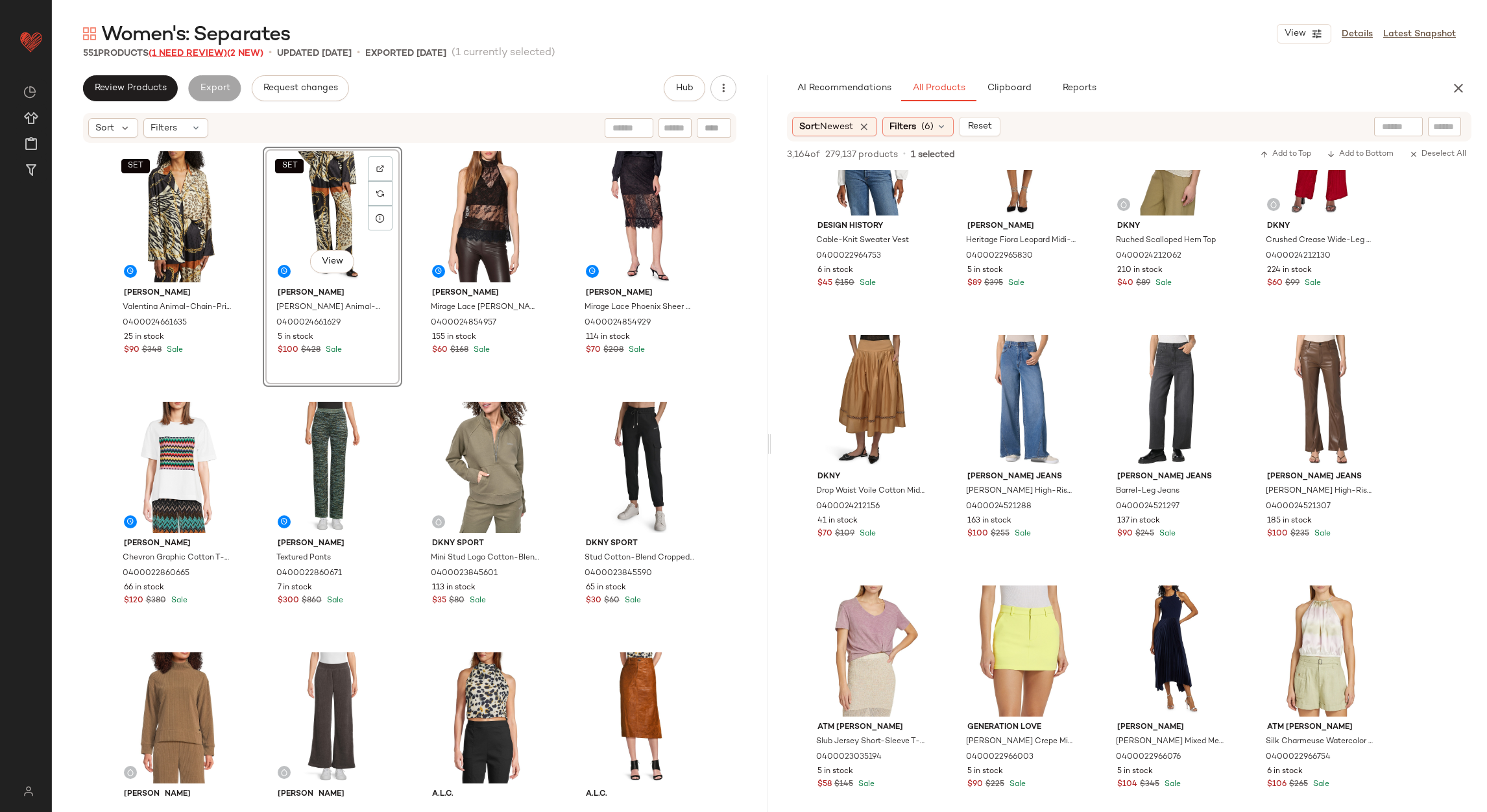
click at [189, 50] on span "(1 Need Review)" at bounding box center [188, 53] width 79 height 10
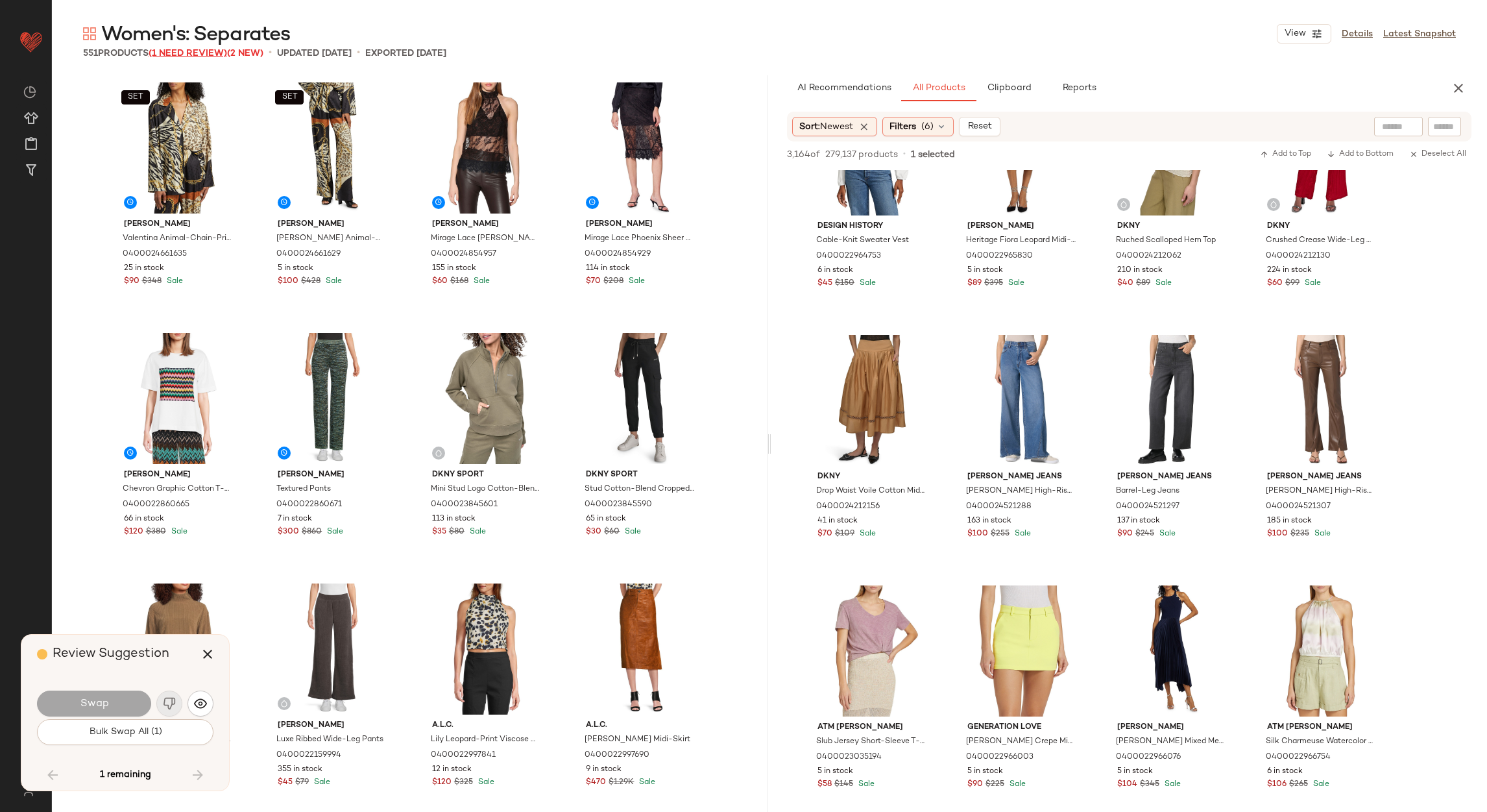
scroll to position [12775, 0]
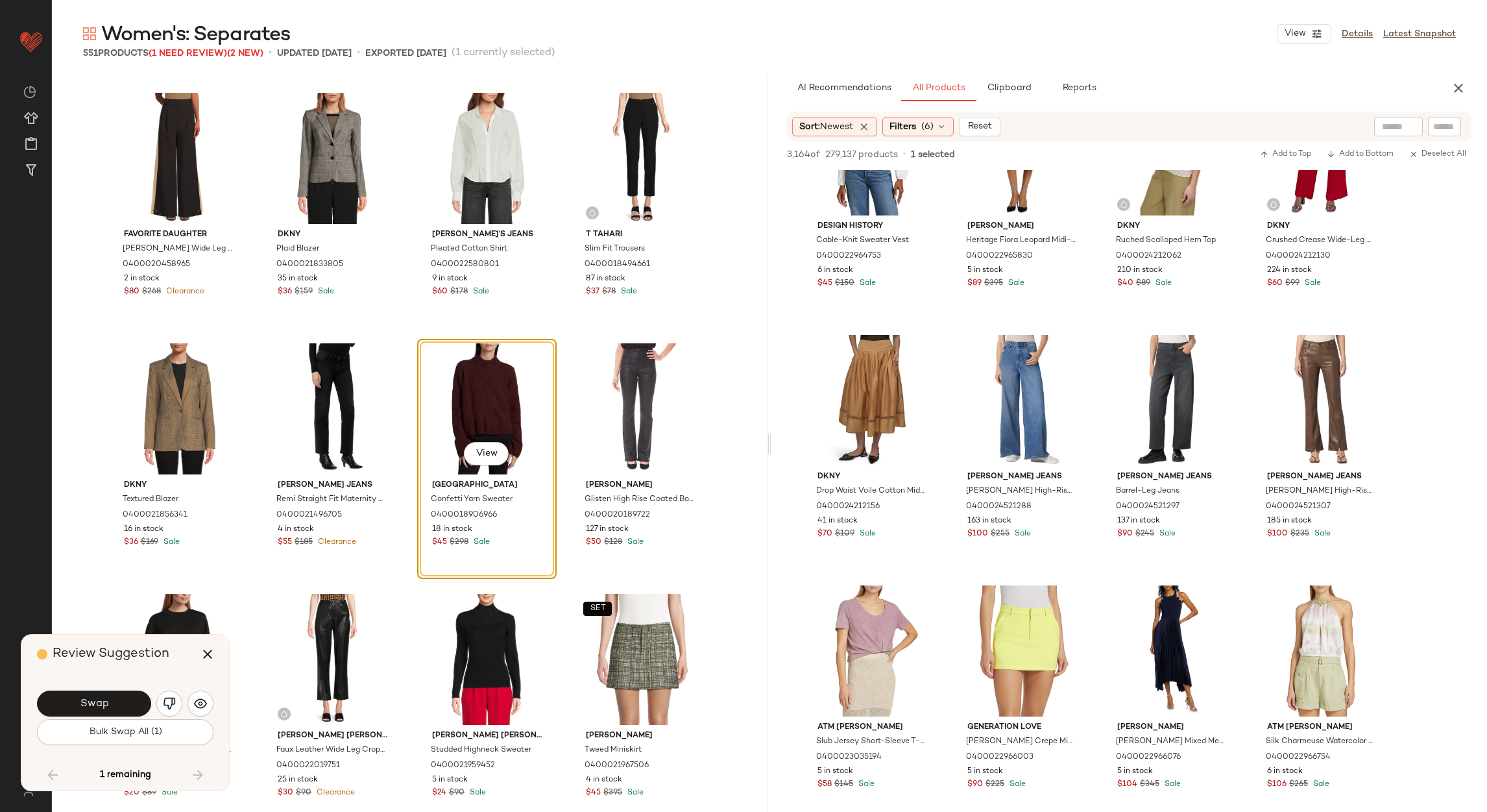
click at [513, 375] on div "View" at bounding box center [487, 408] width 131 height 131
click at [217, 658] on button "button" at bounding box center [207, 654] width 31 height 31
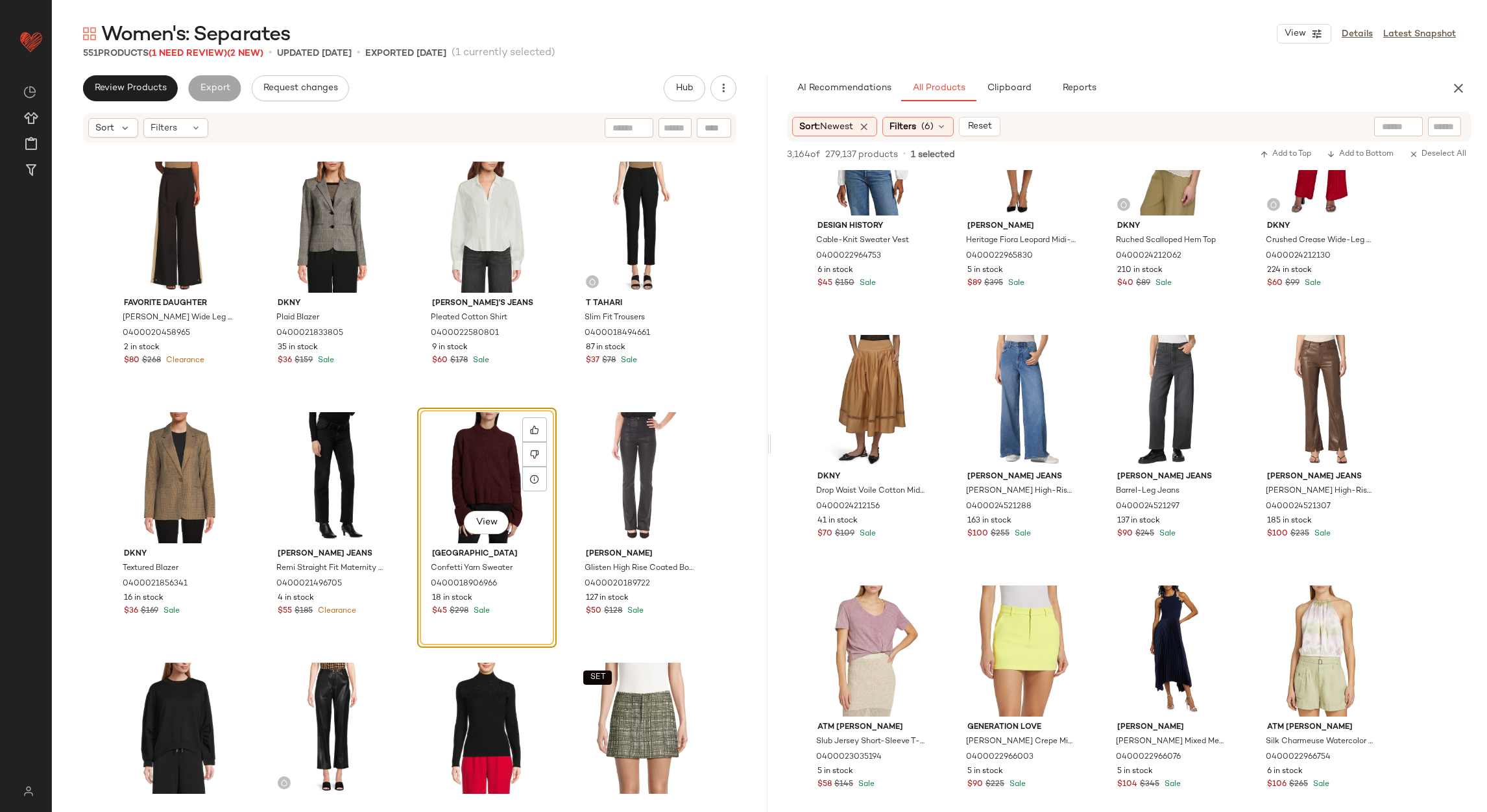
click at [476, 455] on div "View" at bounding box center [487, 478] width 131 height 131
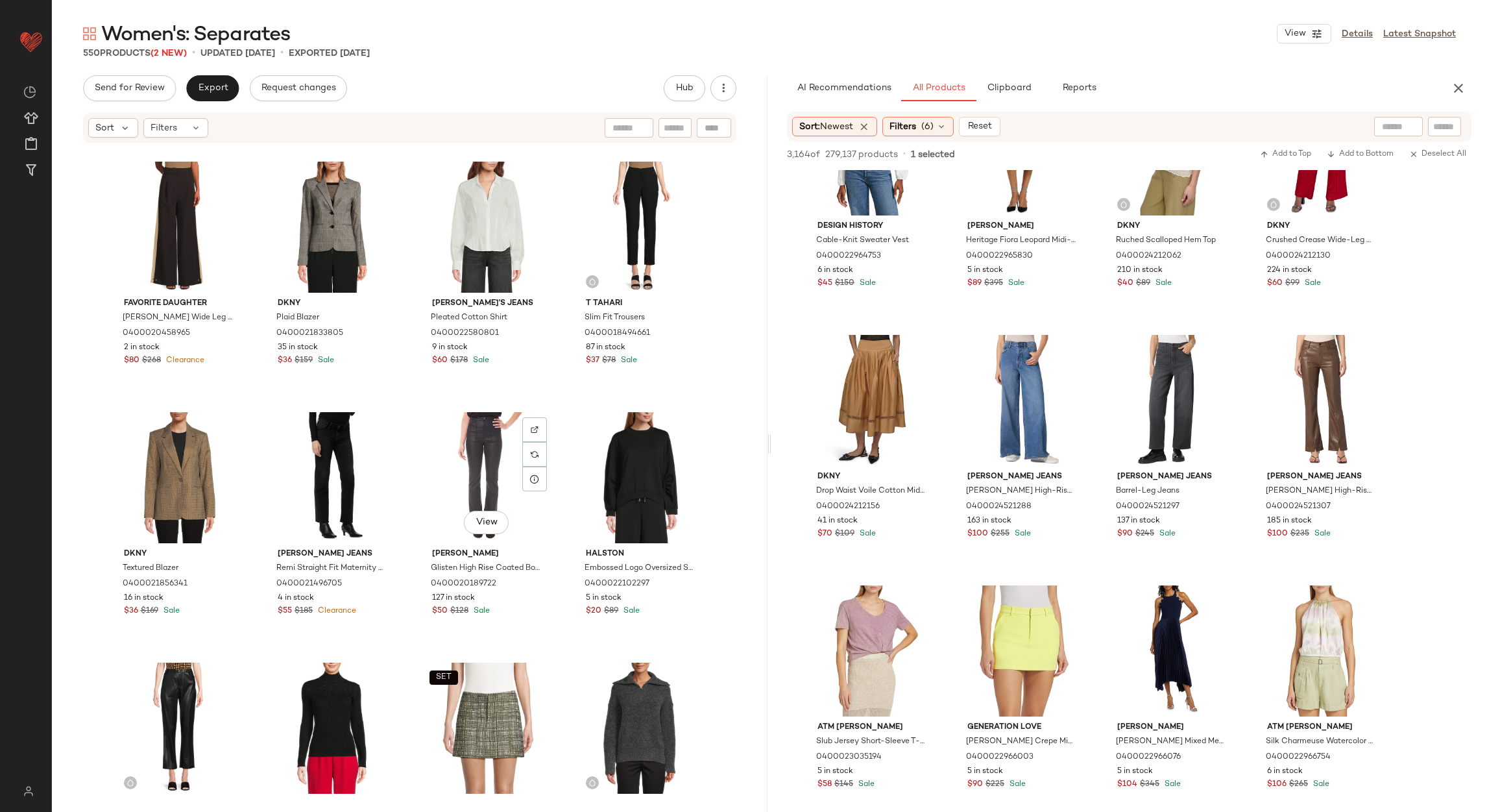
click at [476, 459] on div "View" at bounding box center [487, 478] width 131 height 131
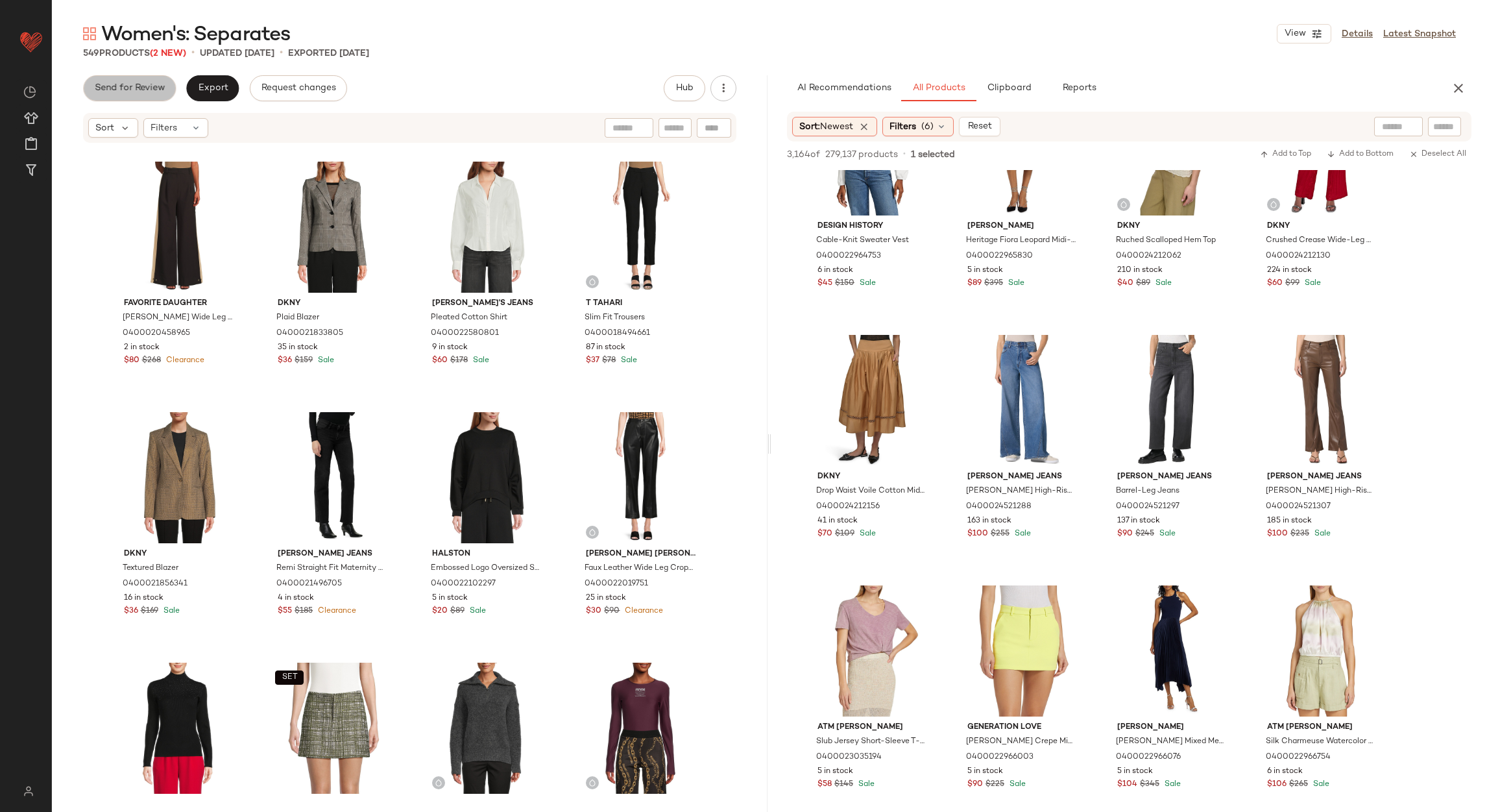
click at [149, 93] on button "Send for Review" at bounding box center [129, 88] width 93 height 26
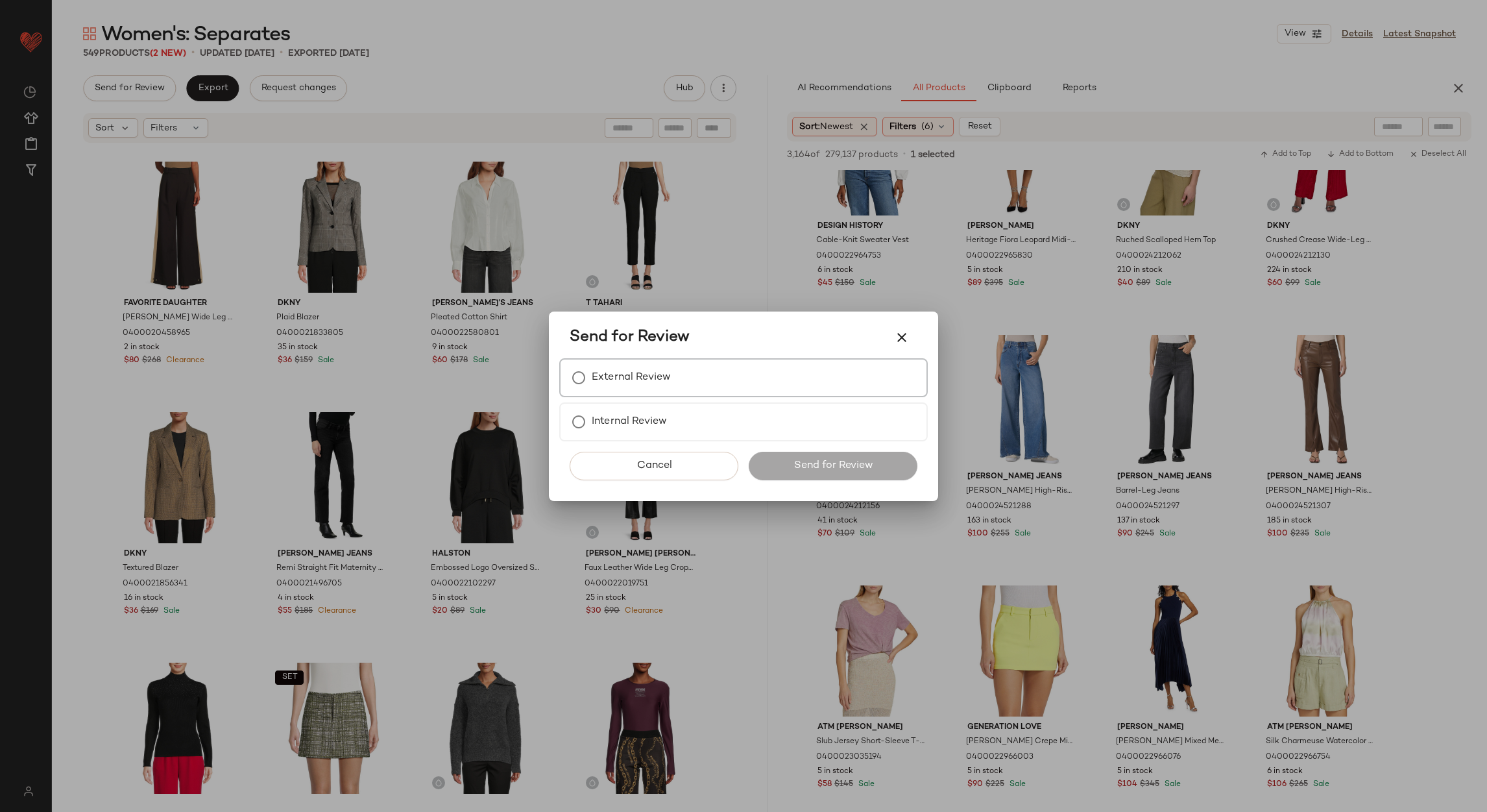
click at [657, 377] on label "External Review" at bounding box center [630, 377] width 79 height 26
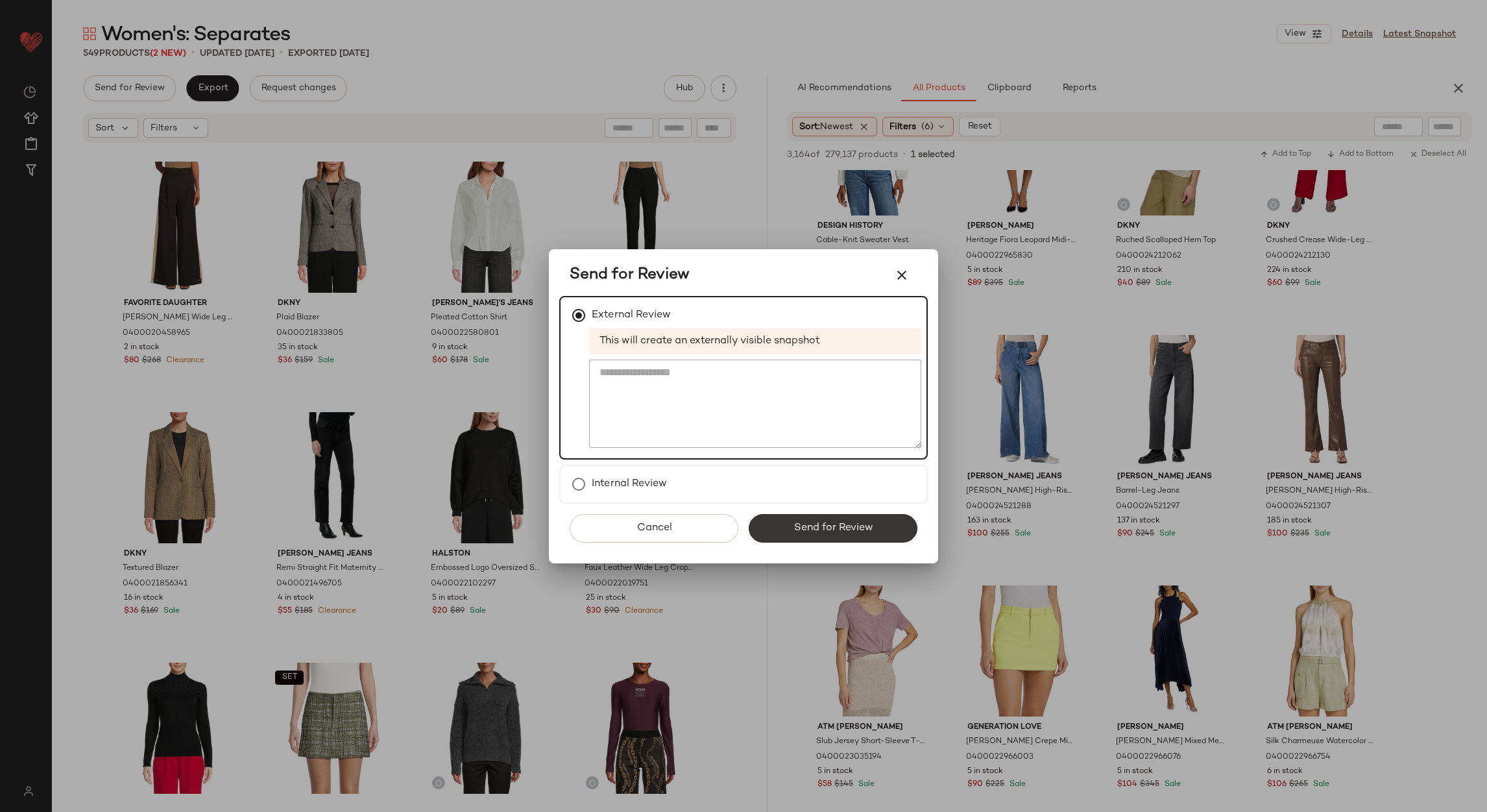
click at [785, 541] on div "Cancel Send for Review" at bounding box center [744, 533] width 369 height 60
click at [788, 529] on button "Send for Review" at bounding box center [833, 529] width 169 height 29
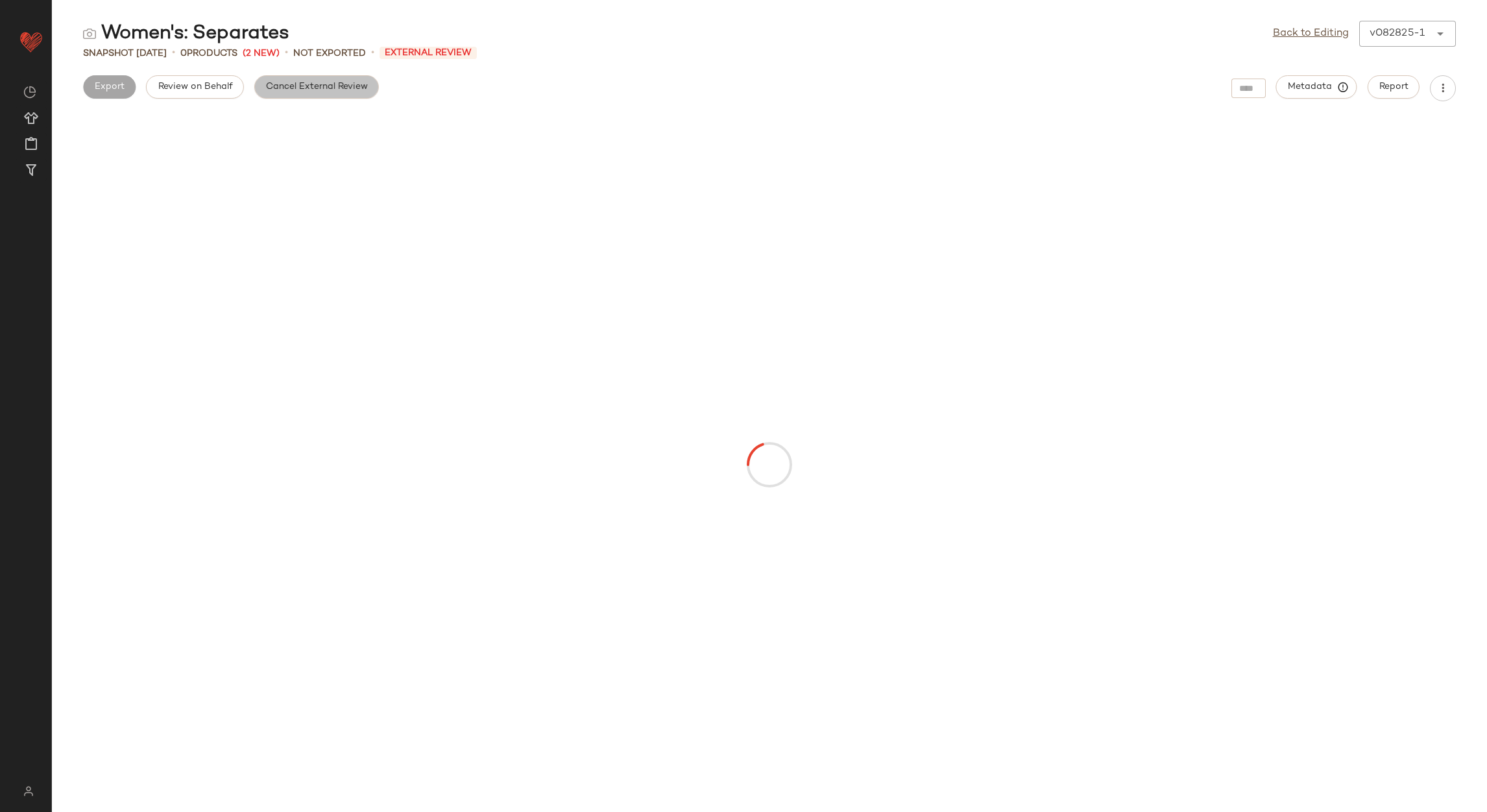
click at [320, 85] on span "Cancel External Review" at bounding box center [316, 87] width 103 height 10
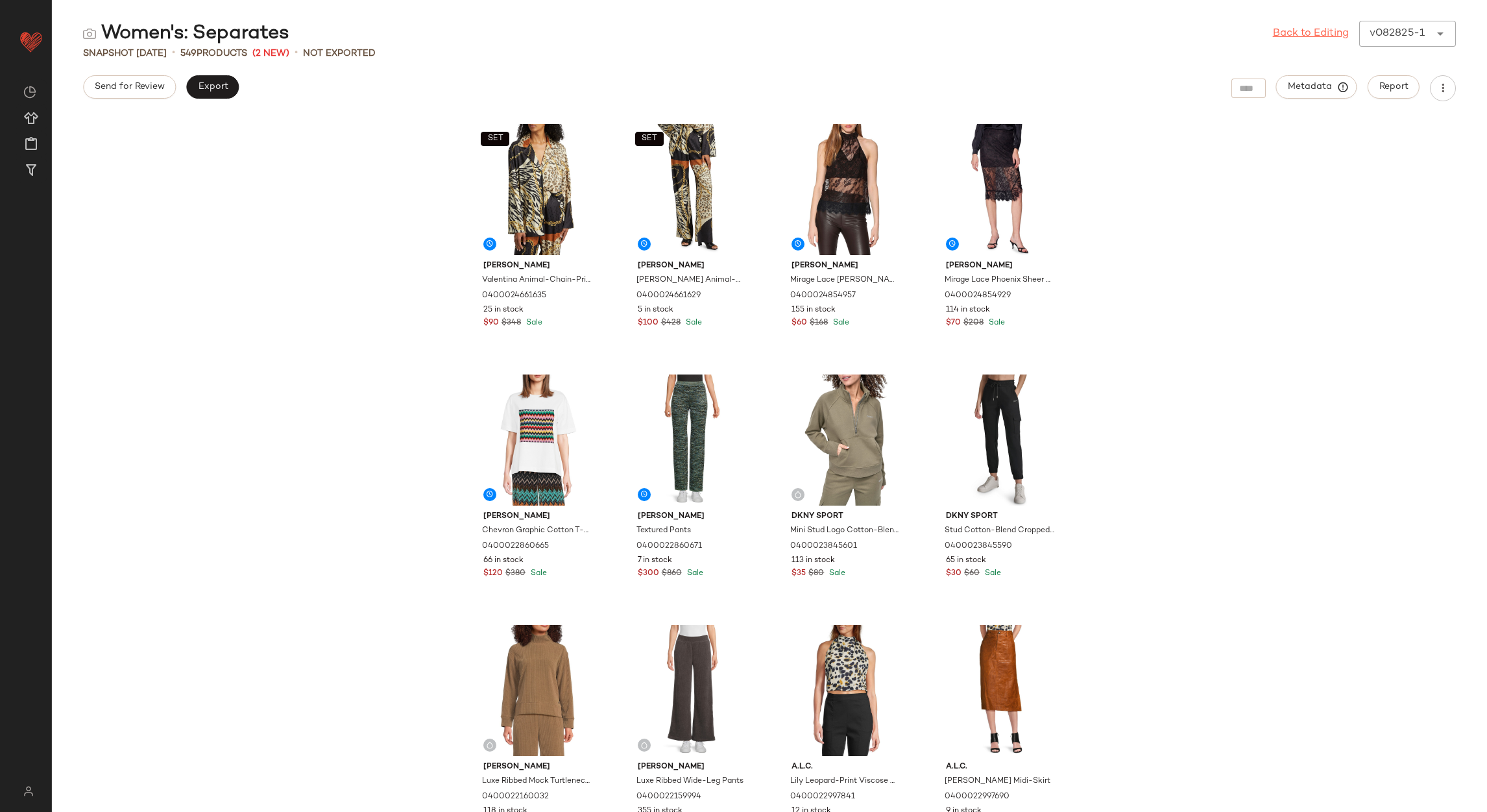
click at [1333, 38] on link "Back to Editing" at bounding box center [1310, 34] width 76 height 16
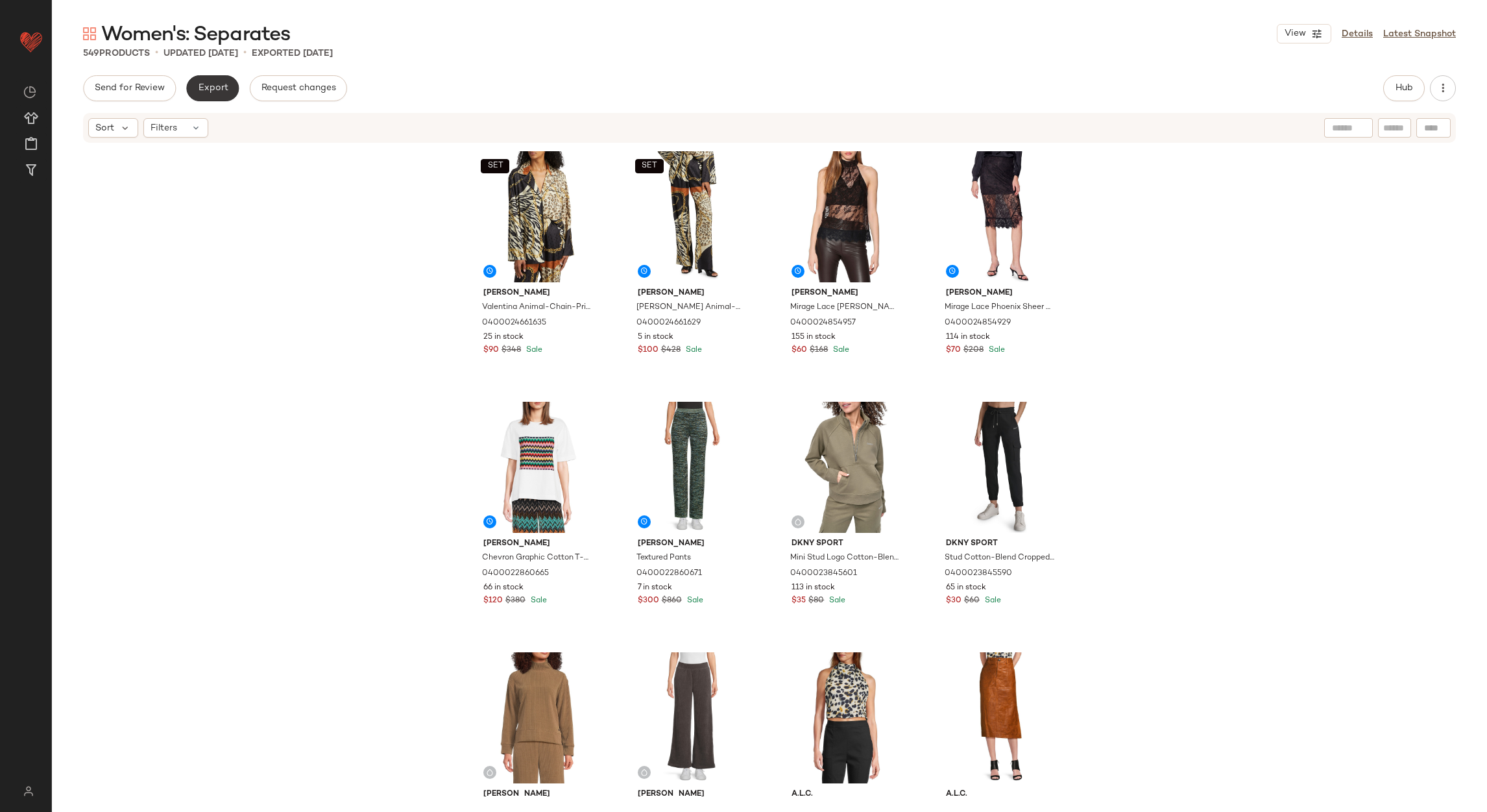
click at [211, 79] on button "Export" at bounding box center [213, 88] width 53 height 26
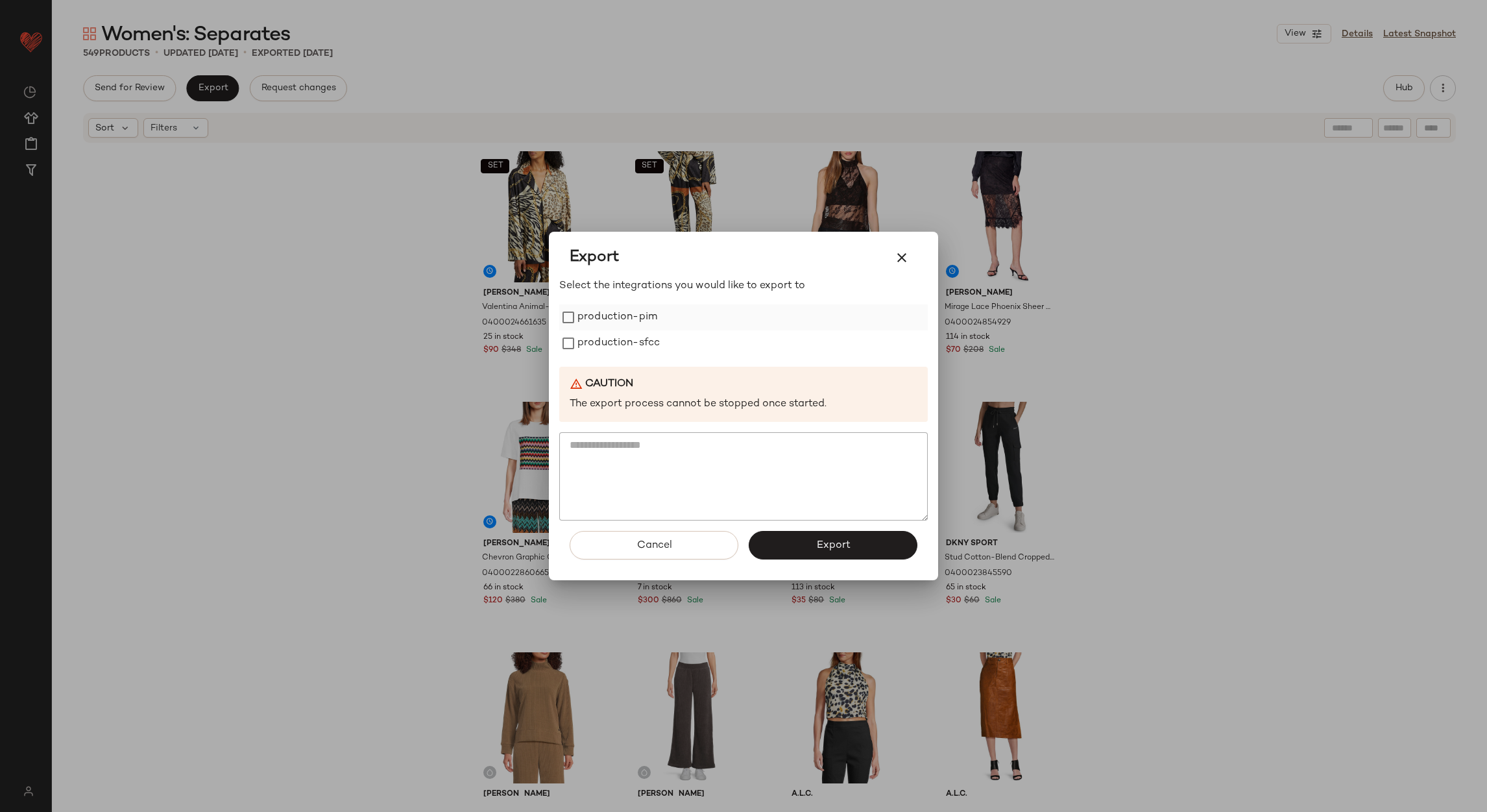
click at [636, 306] on label "production-pim" at bounding box center [618, 317] width 80 height 26
click at [637, 332] on label "production-sfcc" at bounding box center [619, 343] width 83 height 26
click at [780, 548] on button "Export" at bounding box center [833, 545] width 169 height 29
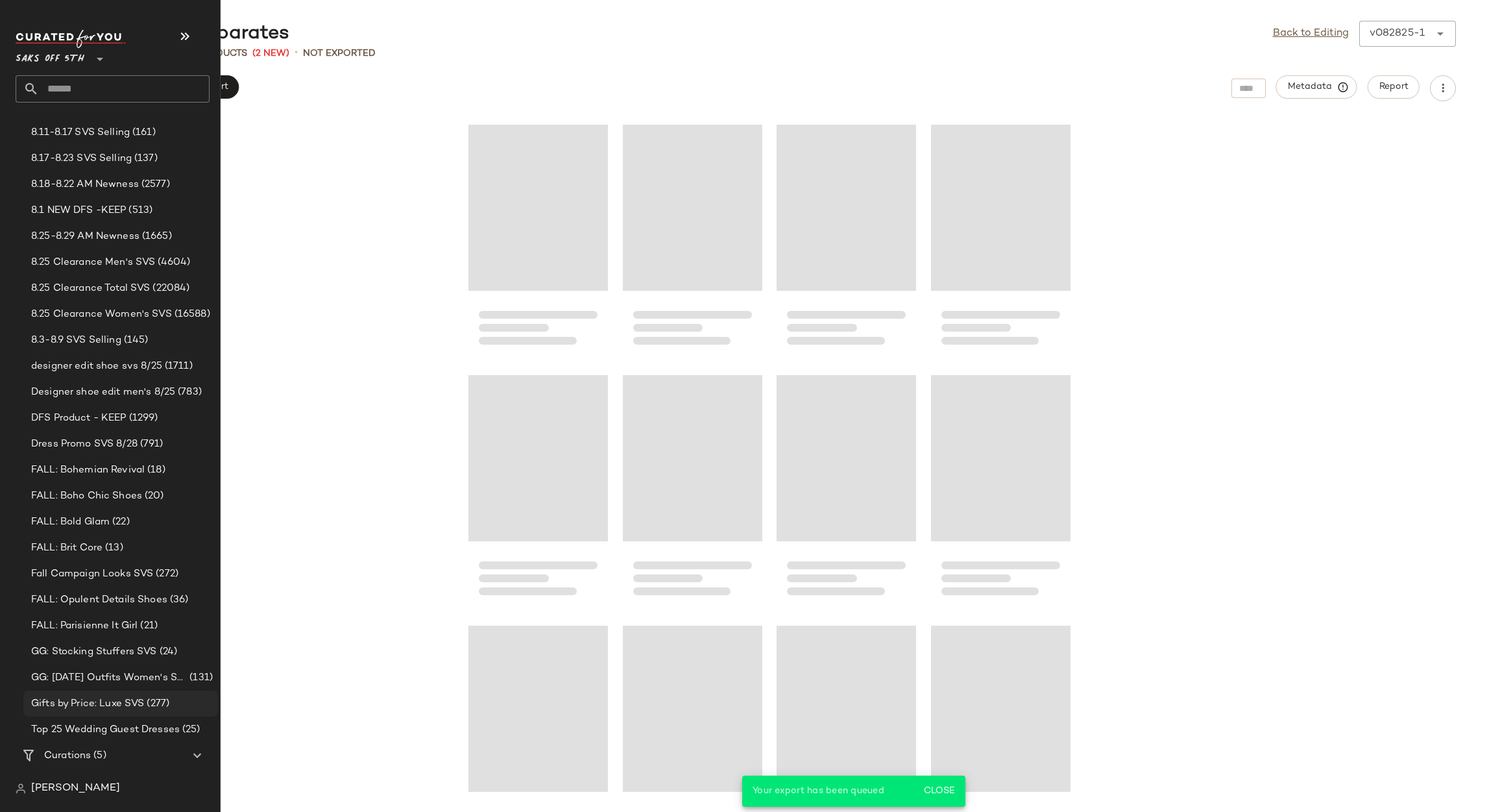
scroll to position [228, 0]
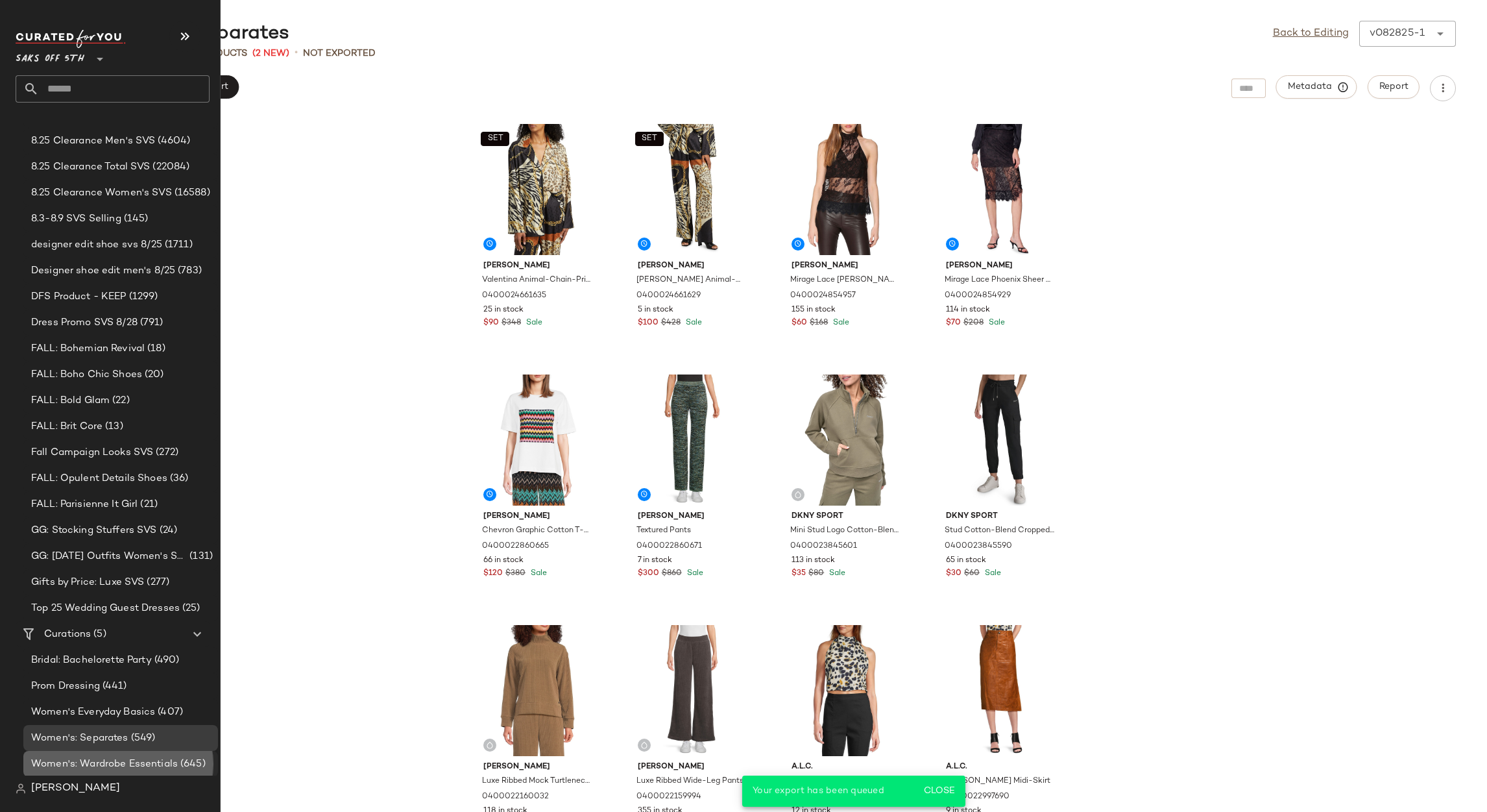
click at [133, 771] on div "Women's: Wardrobe Essentials (645)" at bounding box center [120, 763] width 195 height 26
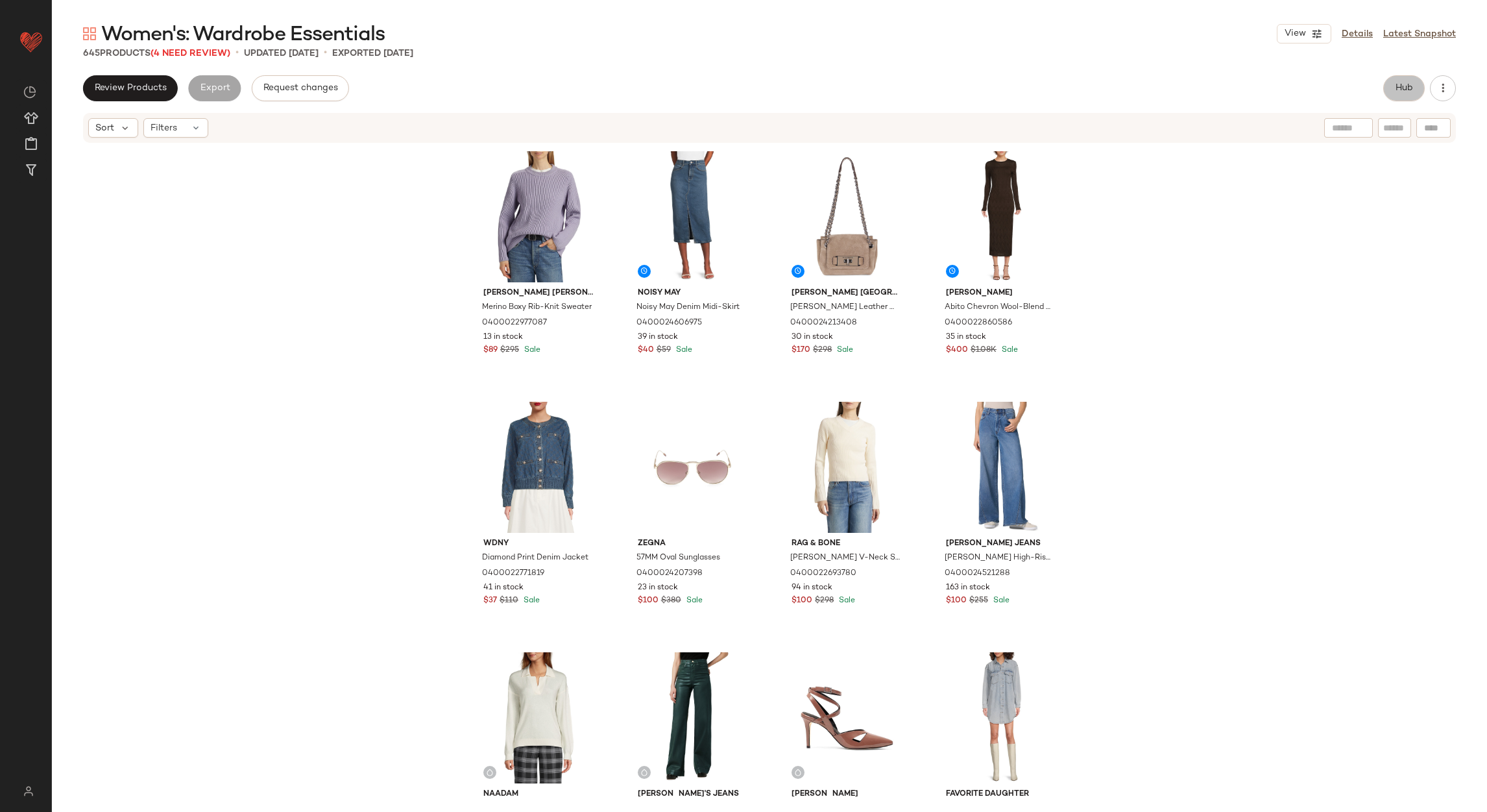
click at [1399, 93] on span "Hub" at bounding box center [1404, 88] width 18 height 10
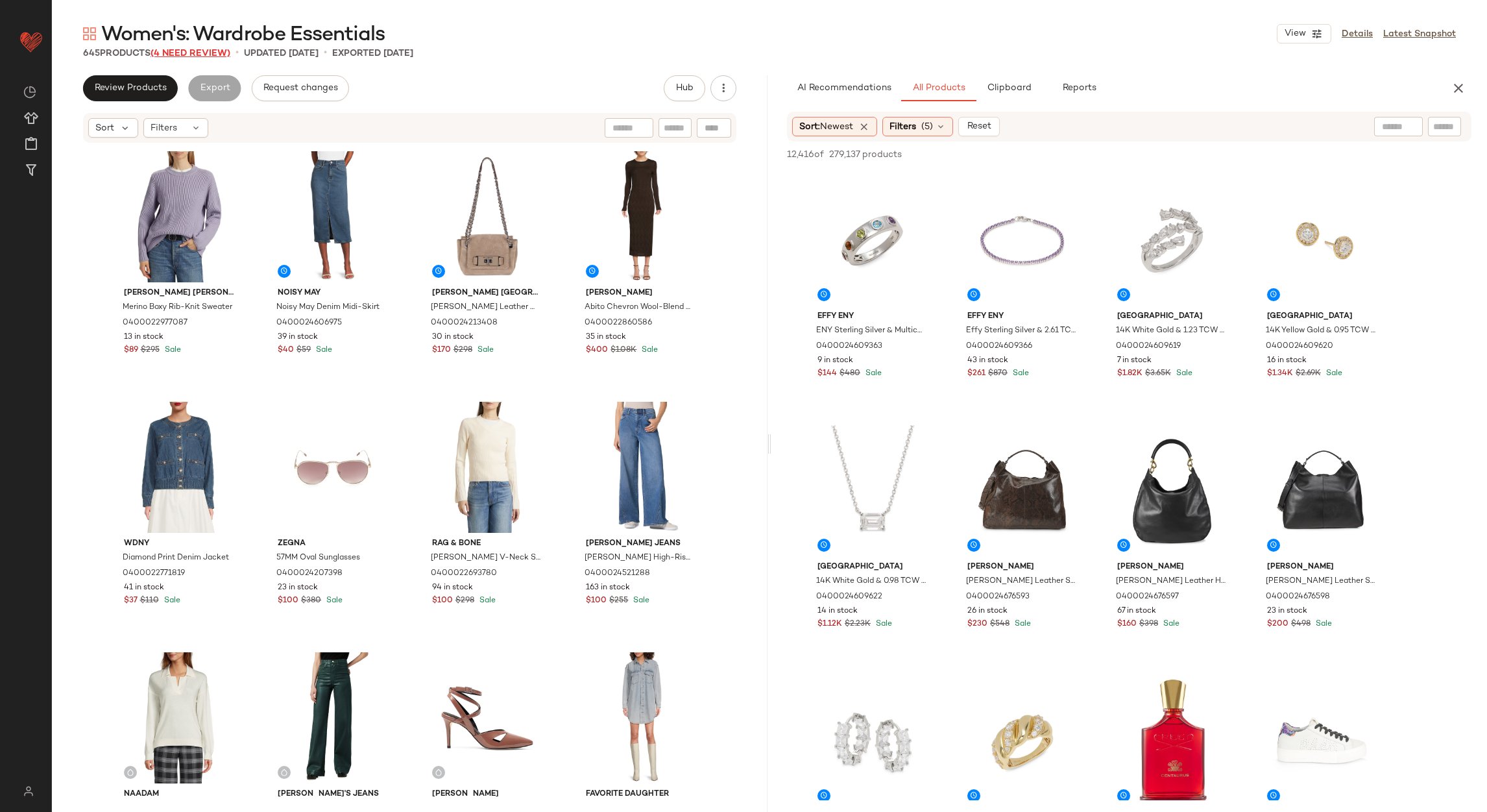
click at [211, 50] on span "(4 Need Review)" at bounding box center [190, 53] width 80 height 10
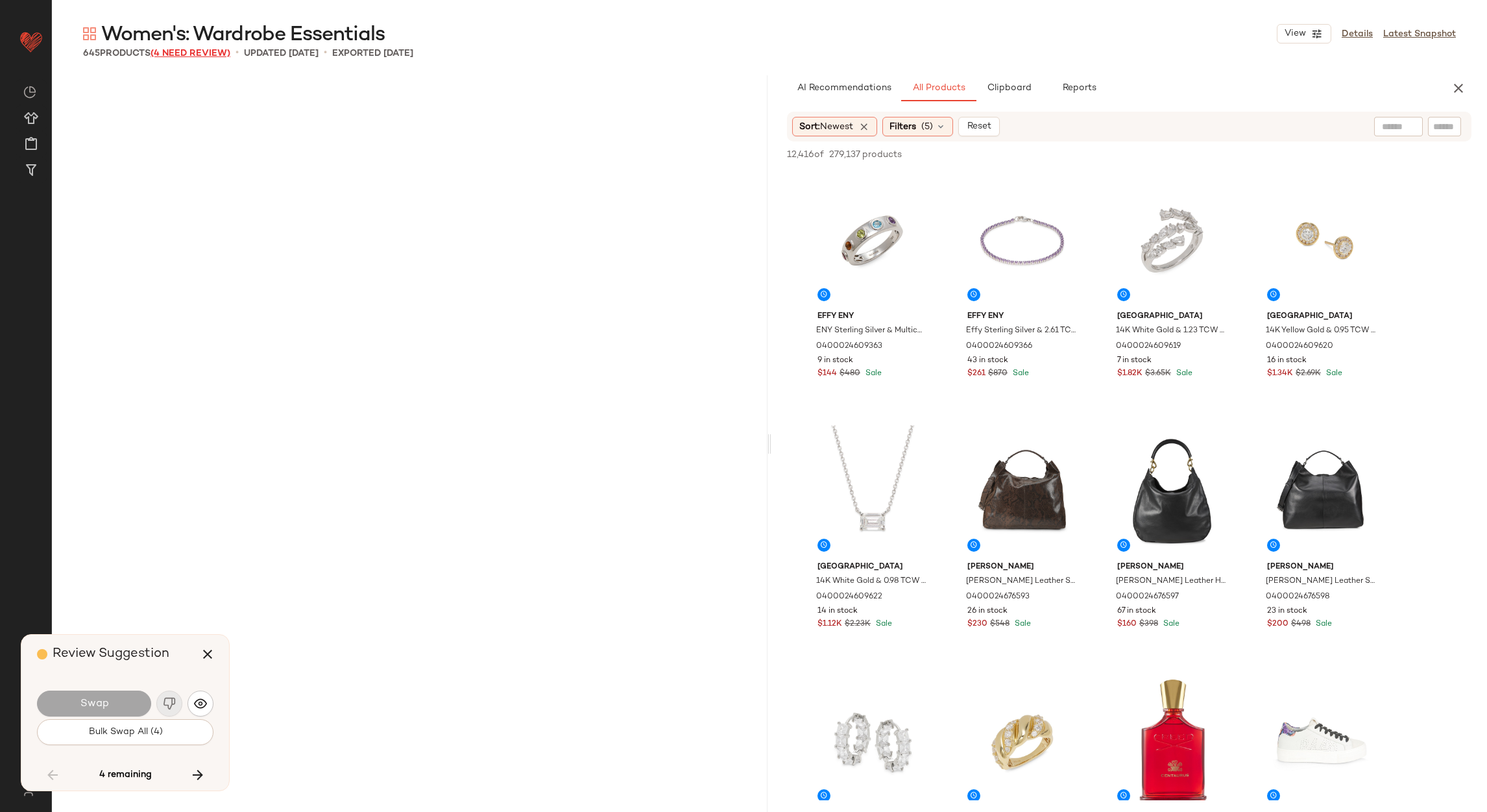
scroll to position [11773, 0]
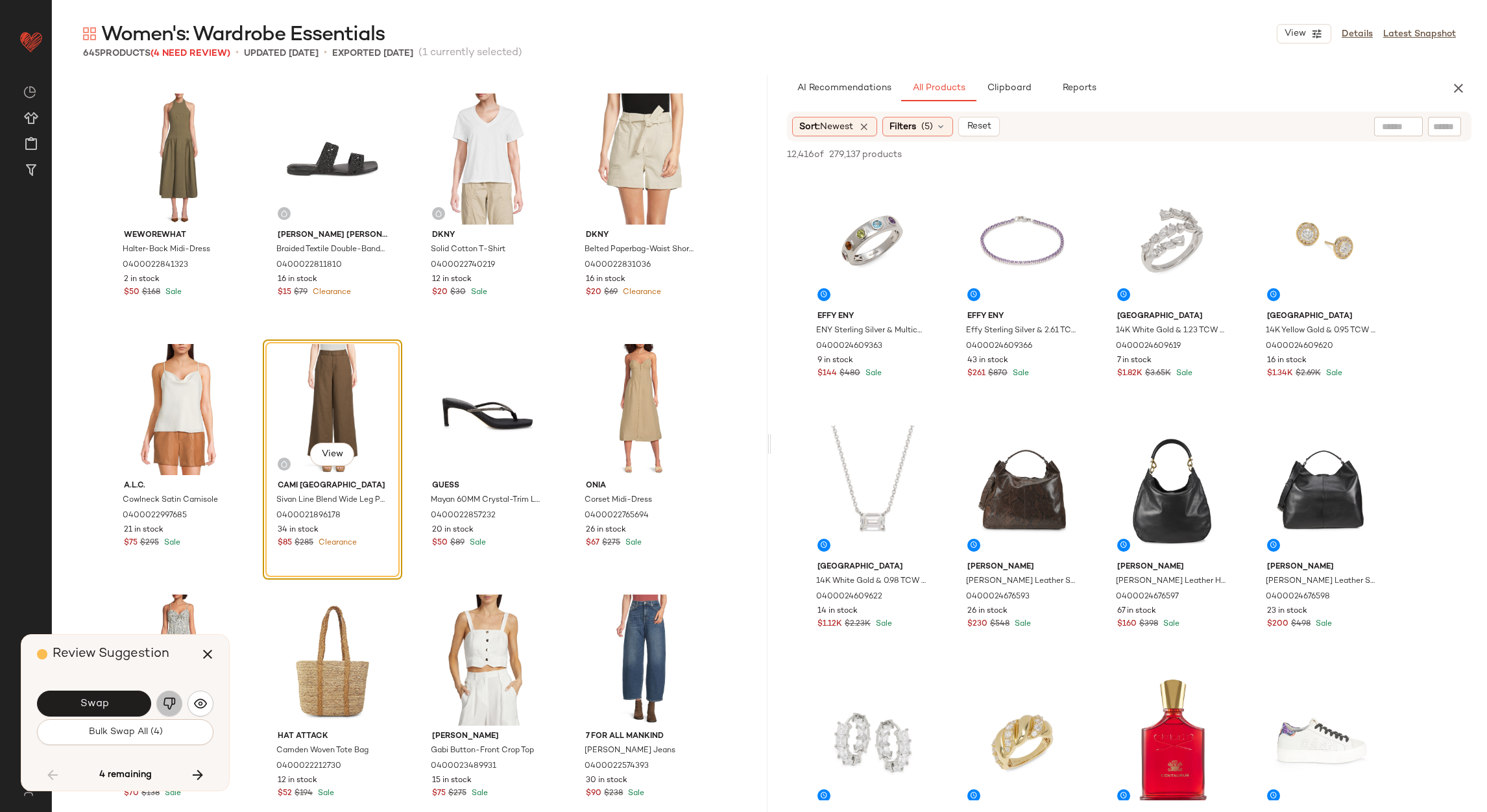
click at [174, 697] on img "button" at bounding box center [170, 704] width 13 height 13
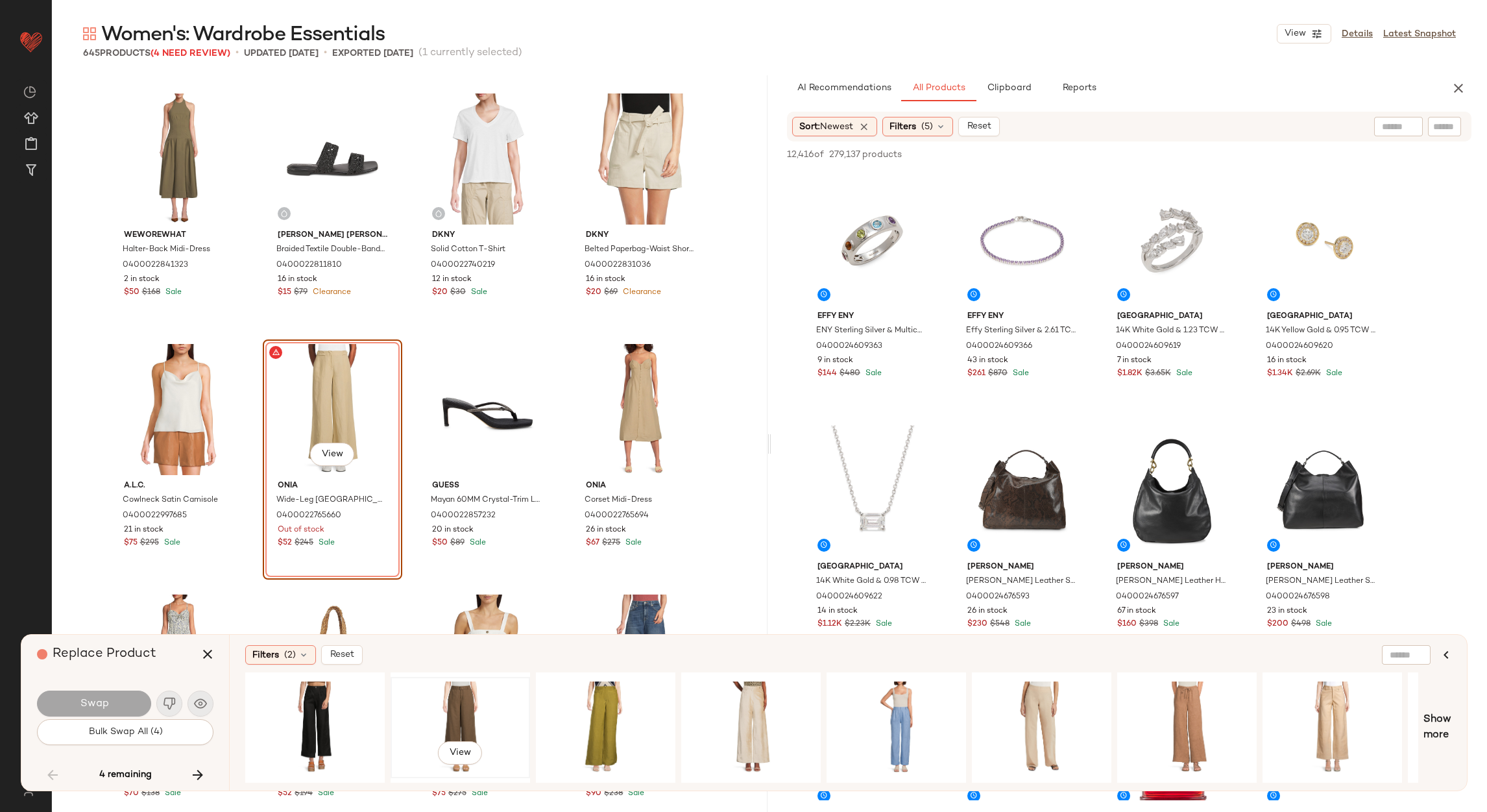
click at [456, 712] on div "View" at bounding box center [460, 728] width 131 height 92
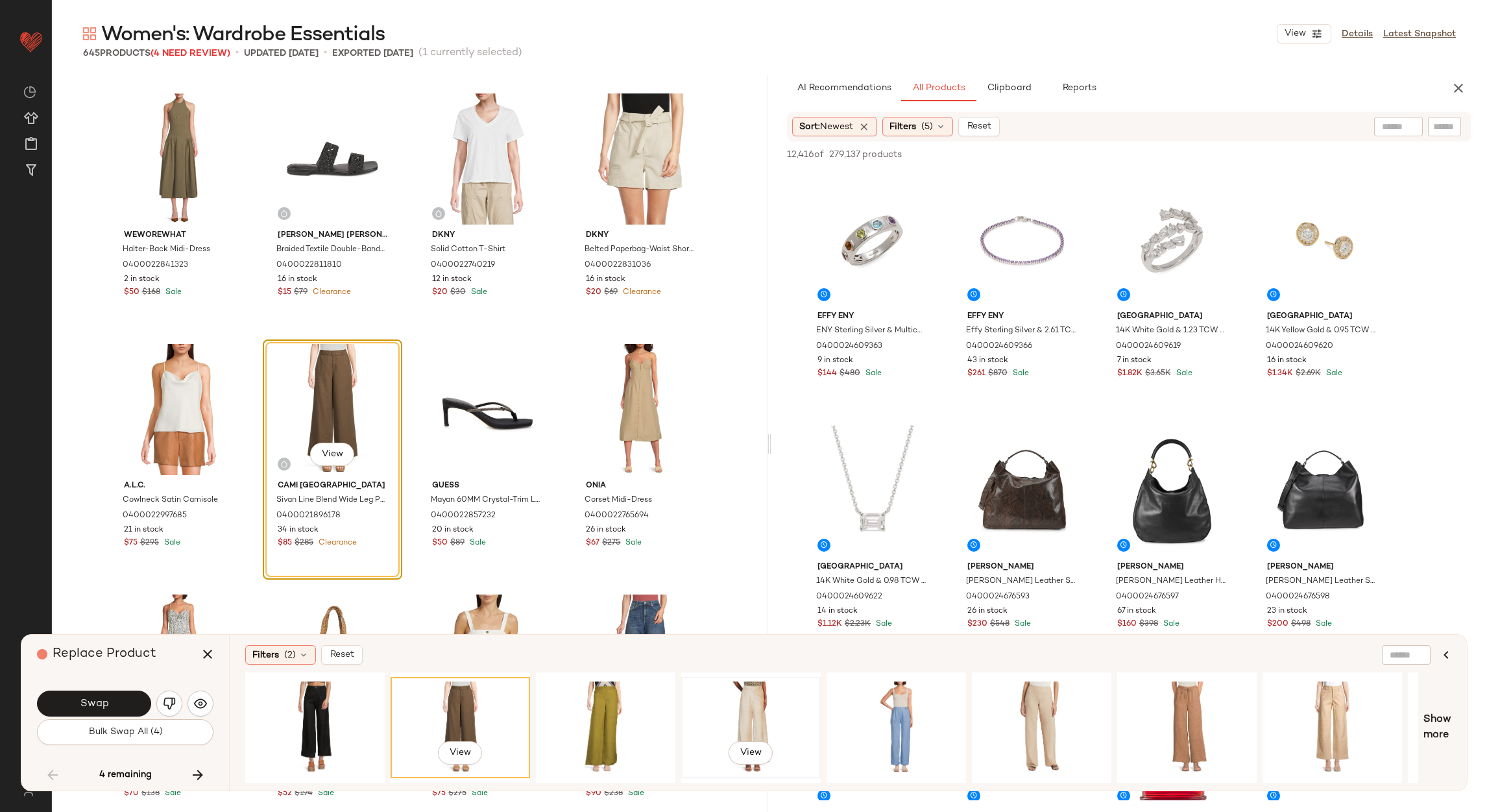
click at [708, 704] on div "View" at bounding box center [751, 728] width 131 height 92
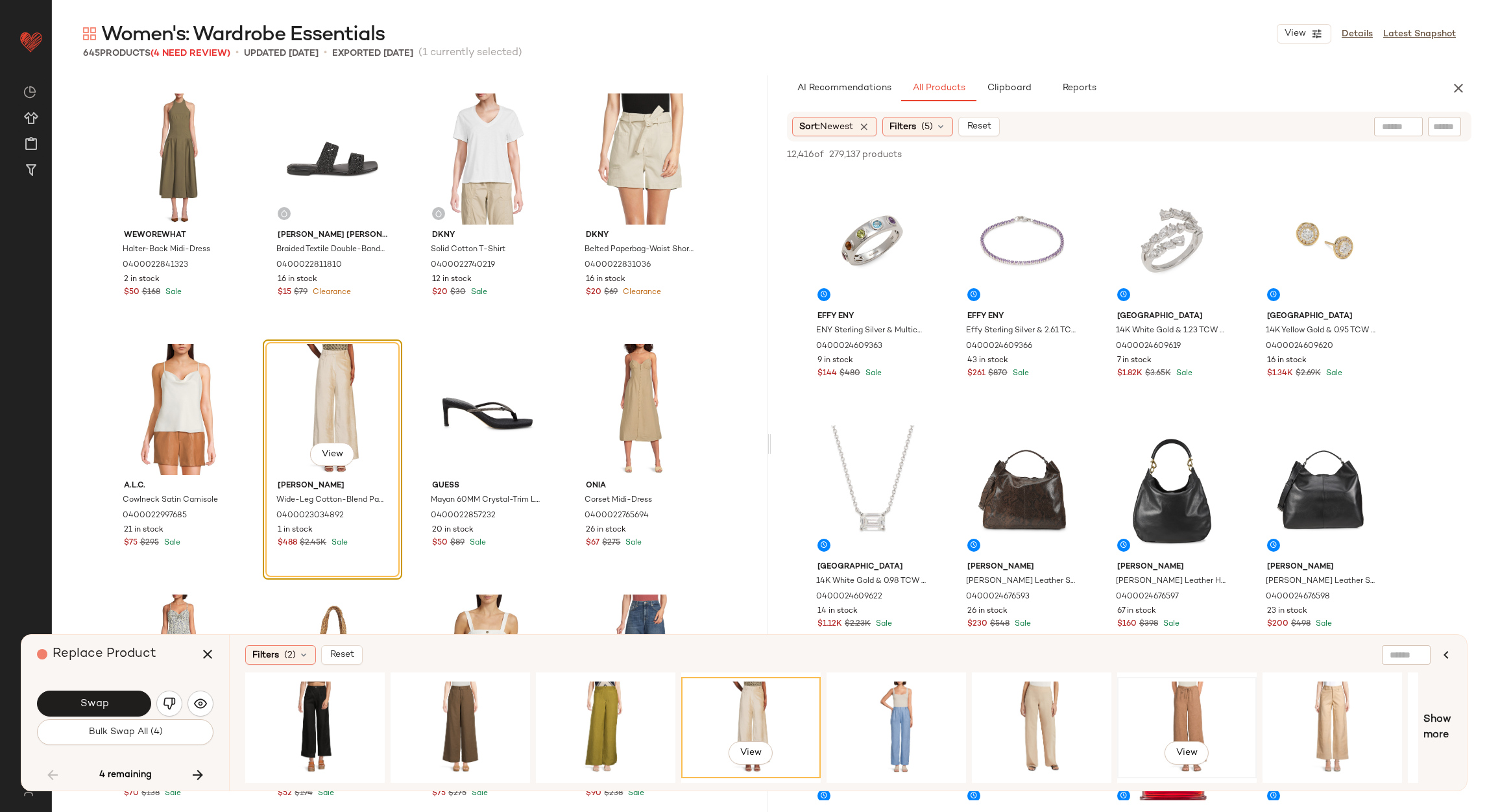
click at [1222, 692] on div "View" at bounding box center [1187, 728] width 131 height 92
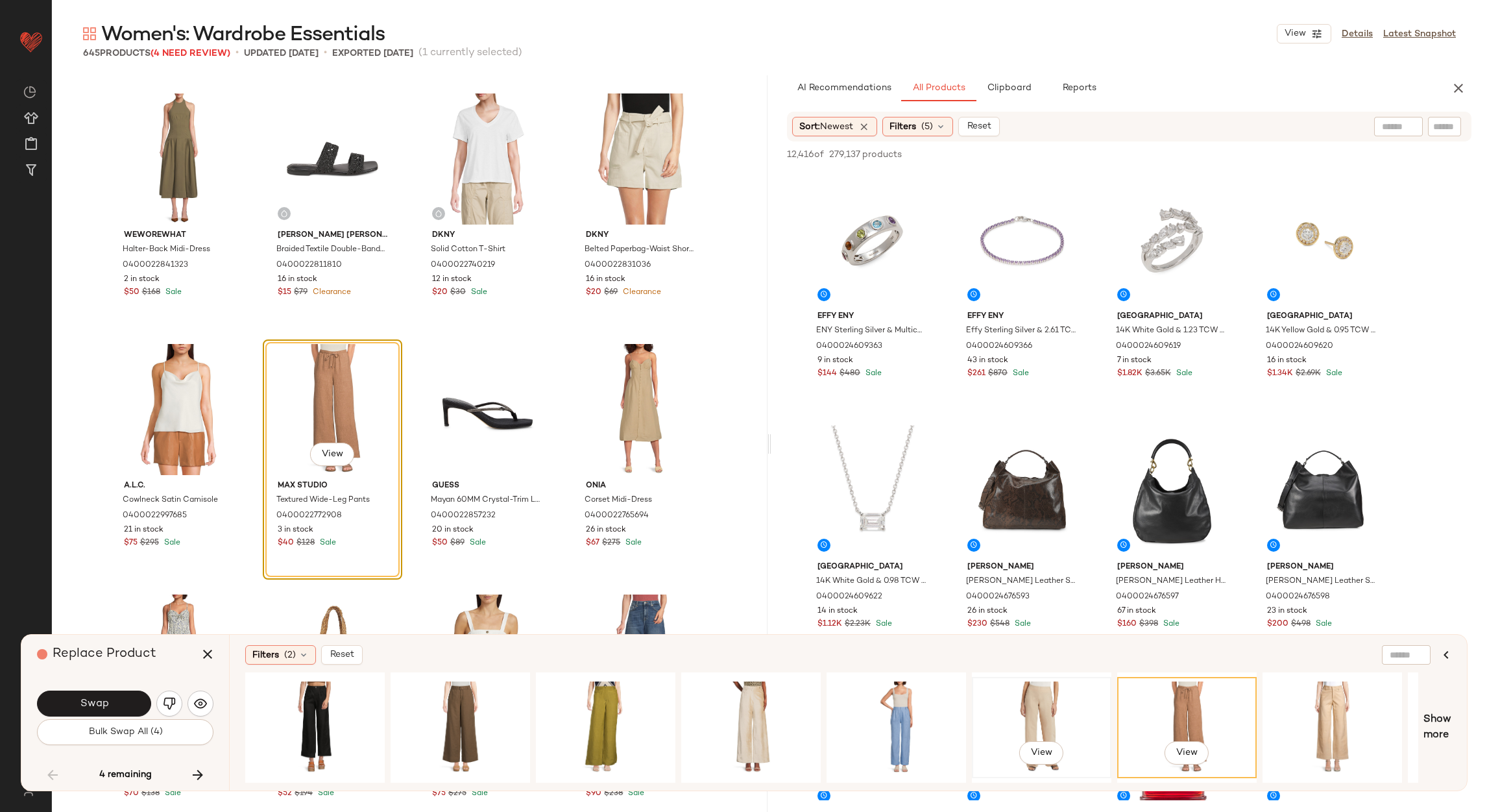
click at [1027, 702] on div "View" at bounding box center [1042, 728] width 131 height 92
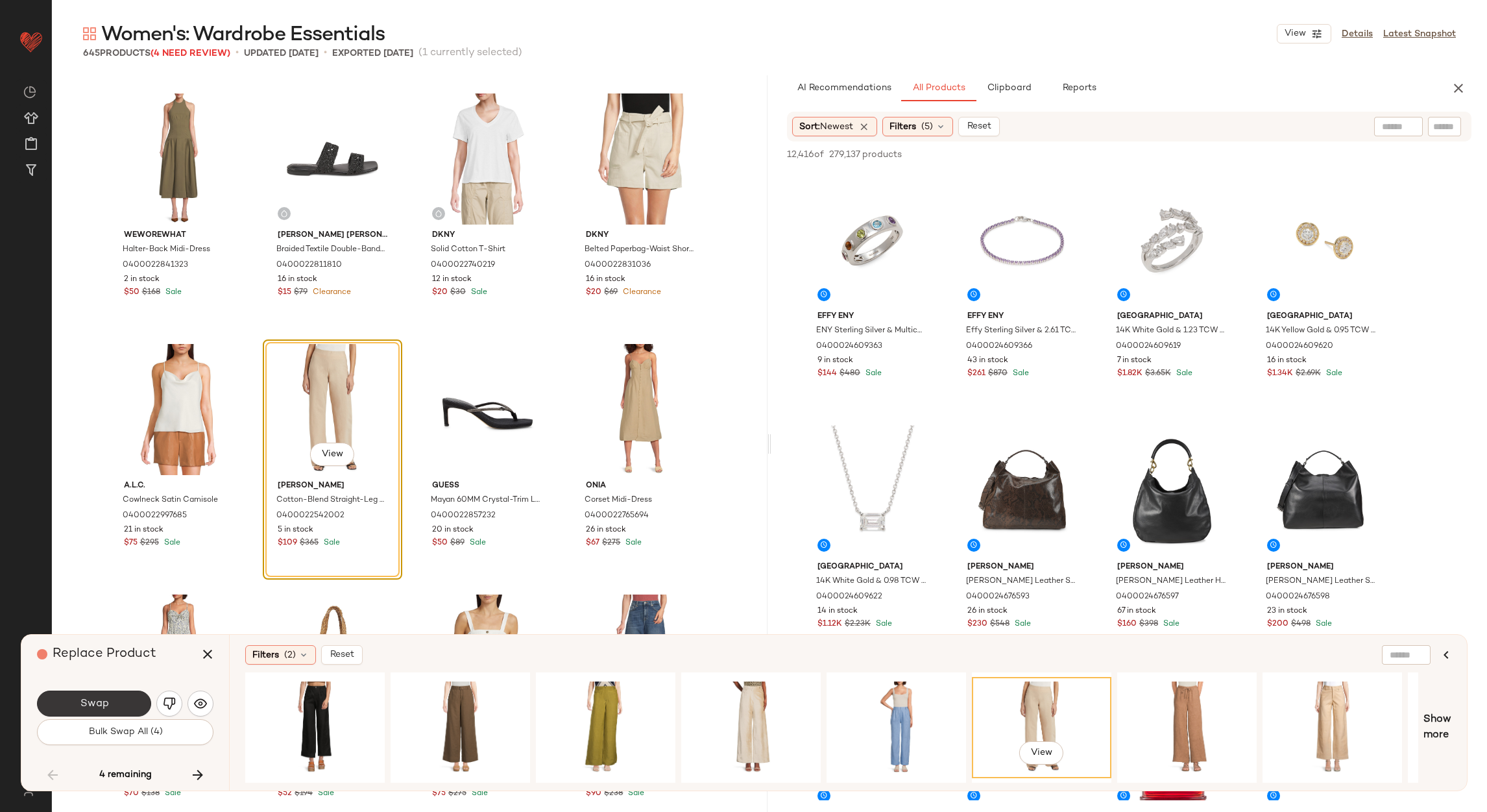
click at [110, 704] on button "Swap" at bounding box center [93, 703] width 114 height 26
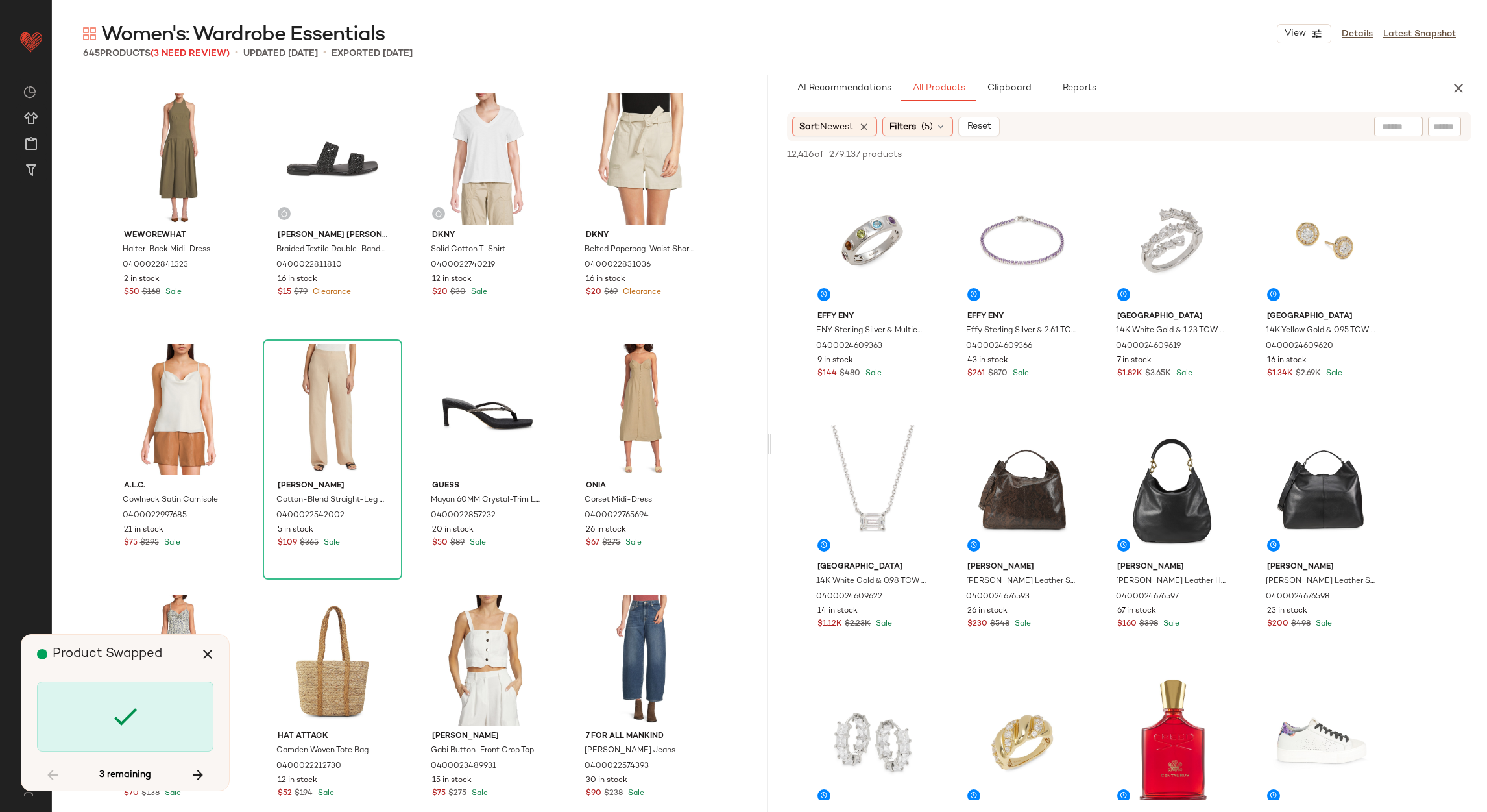
scroll to position [25300, 0]
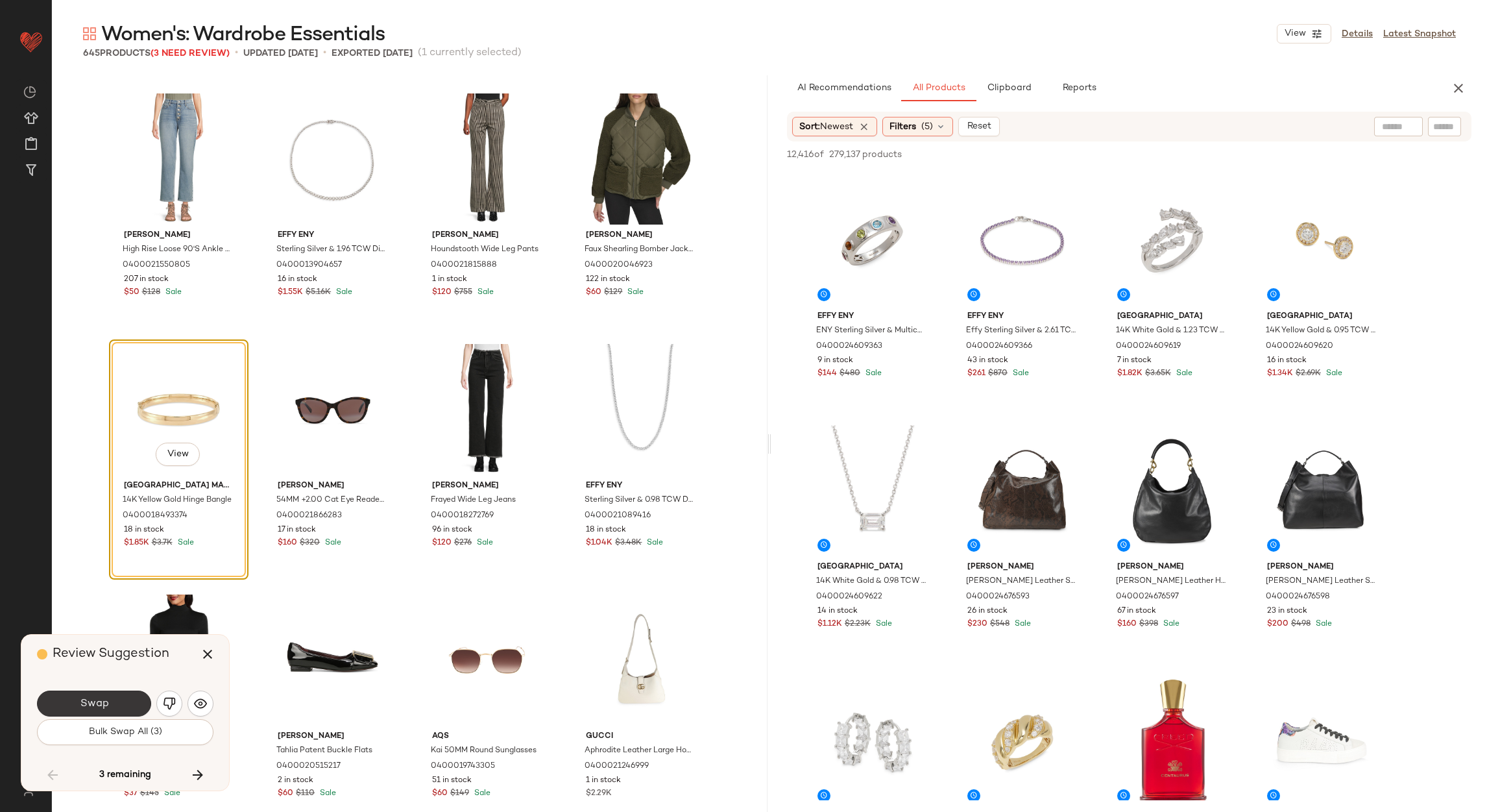
click at [92, 701] on span "Swap" at bounding box center [93, 703] width 29 height 12
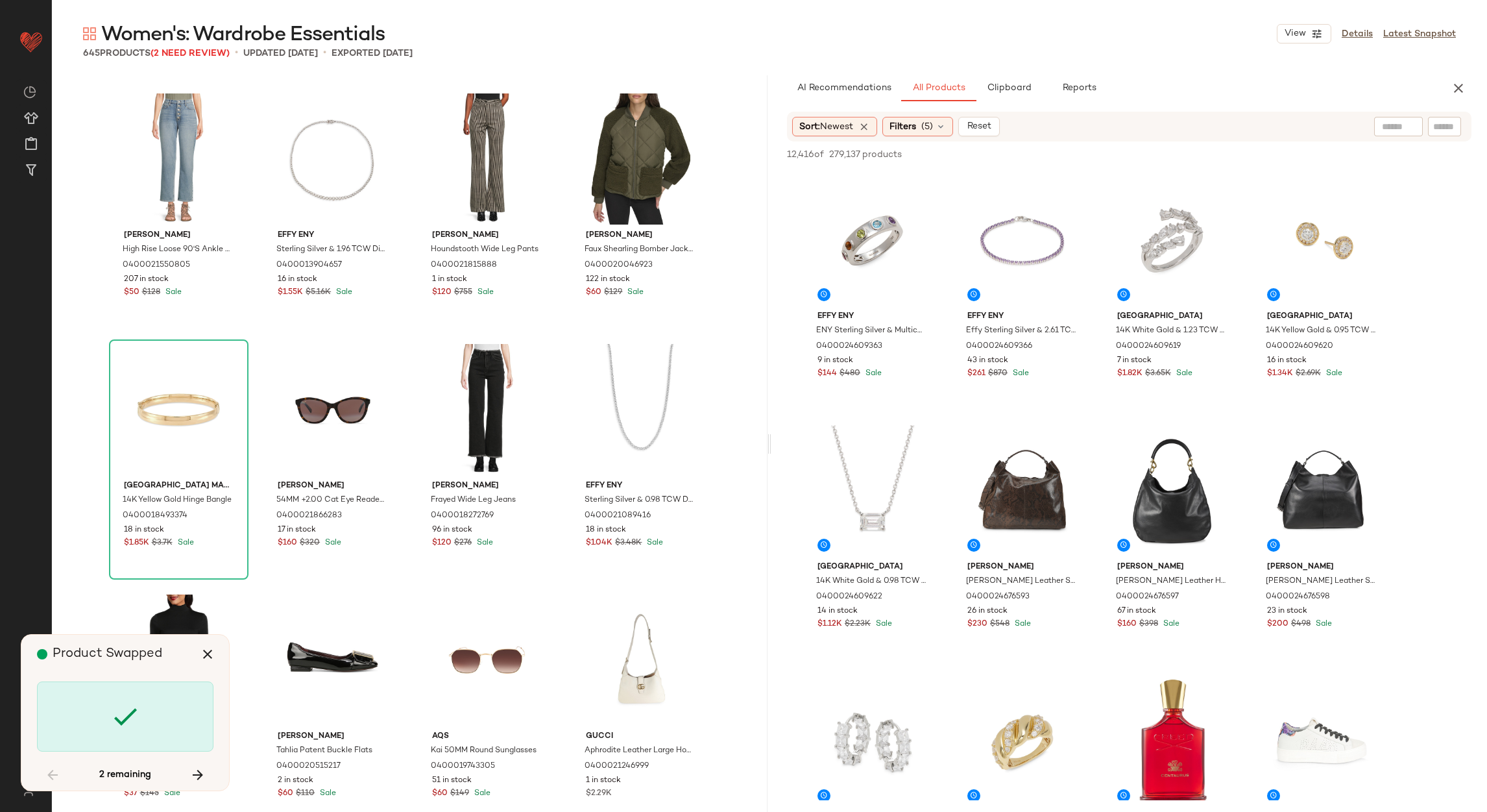
scroll to position [26553, 0]
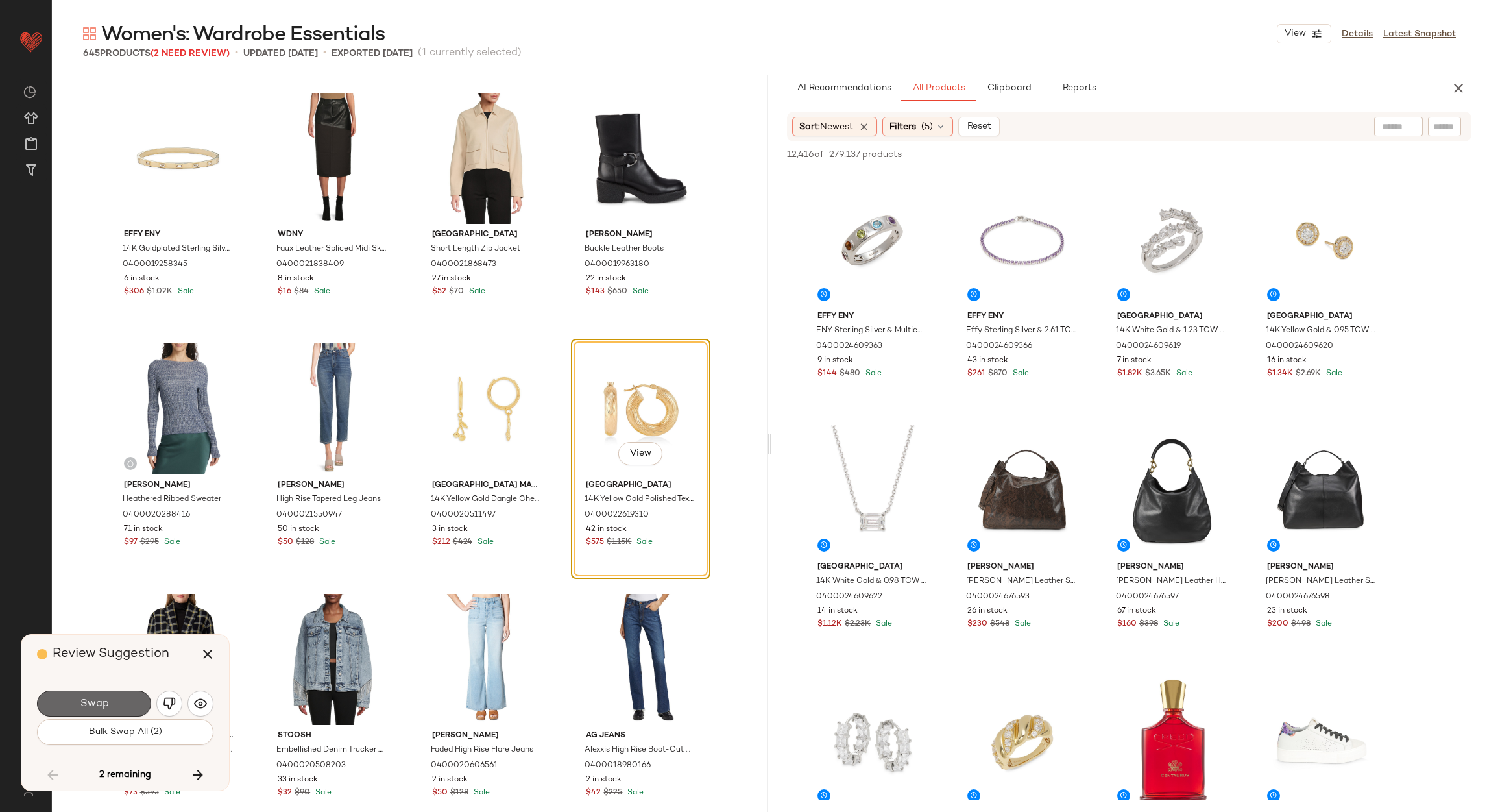
click at [102, 697] on span "Swap" at bounding box center [93, 703] width 29 height 12
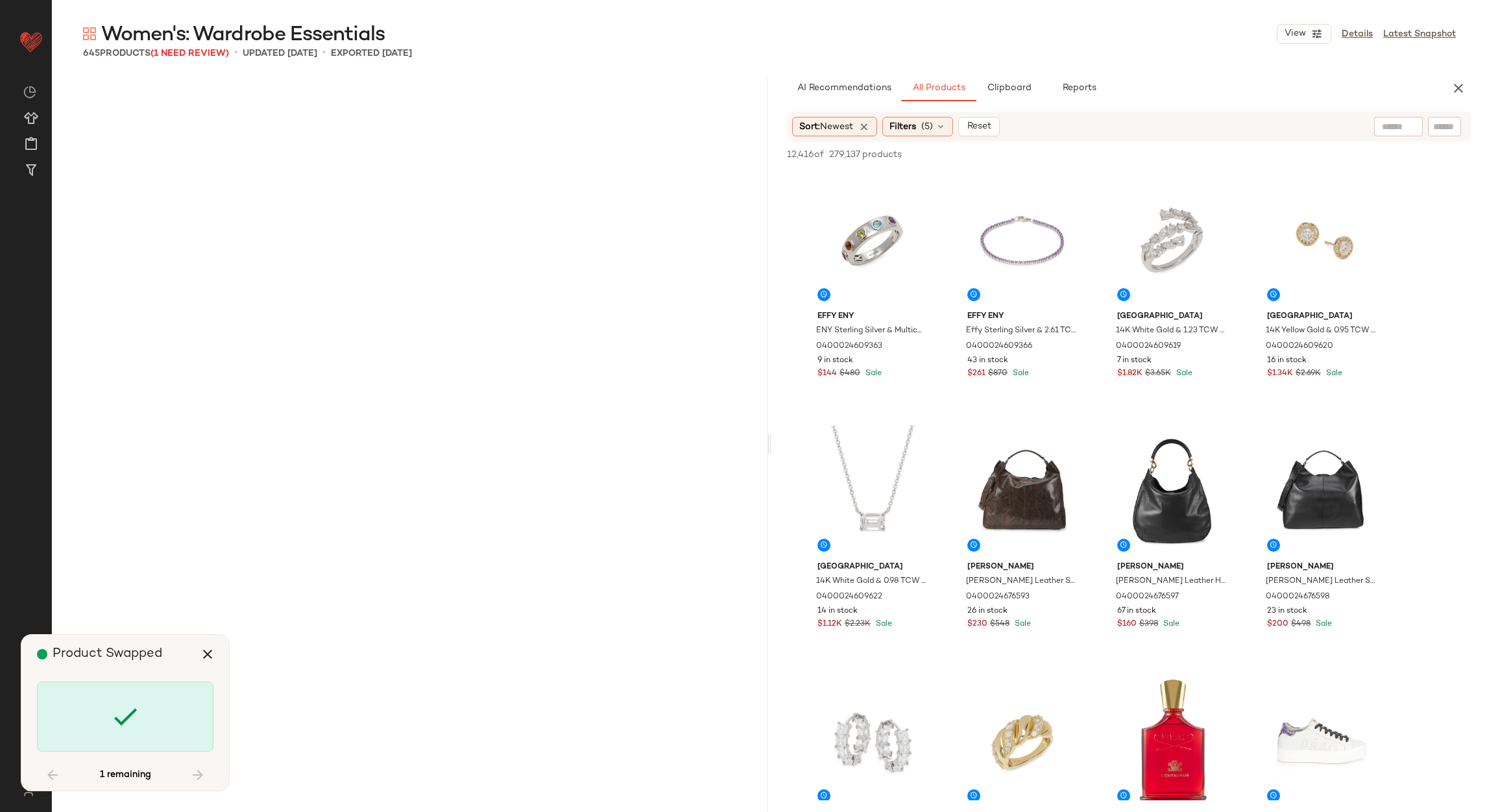
scroll to position [38577, 0]
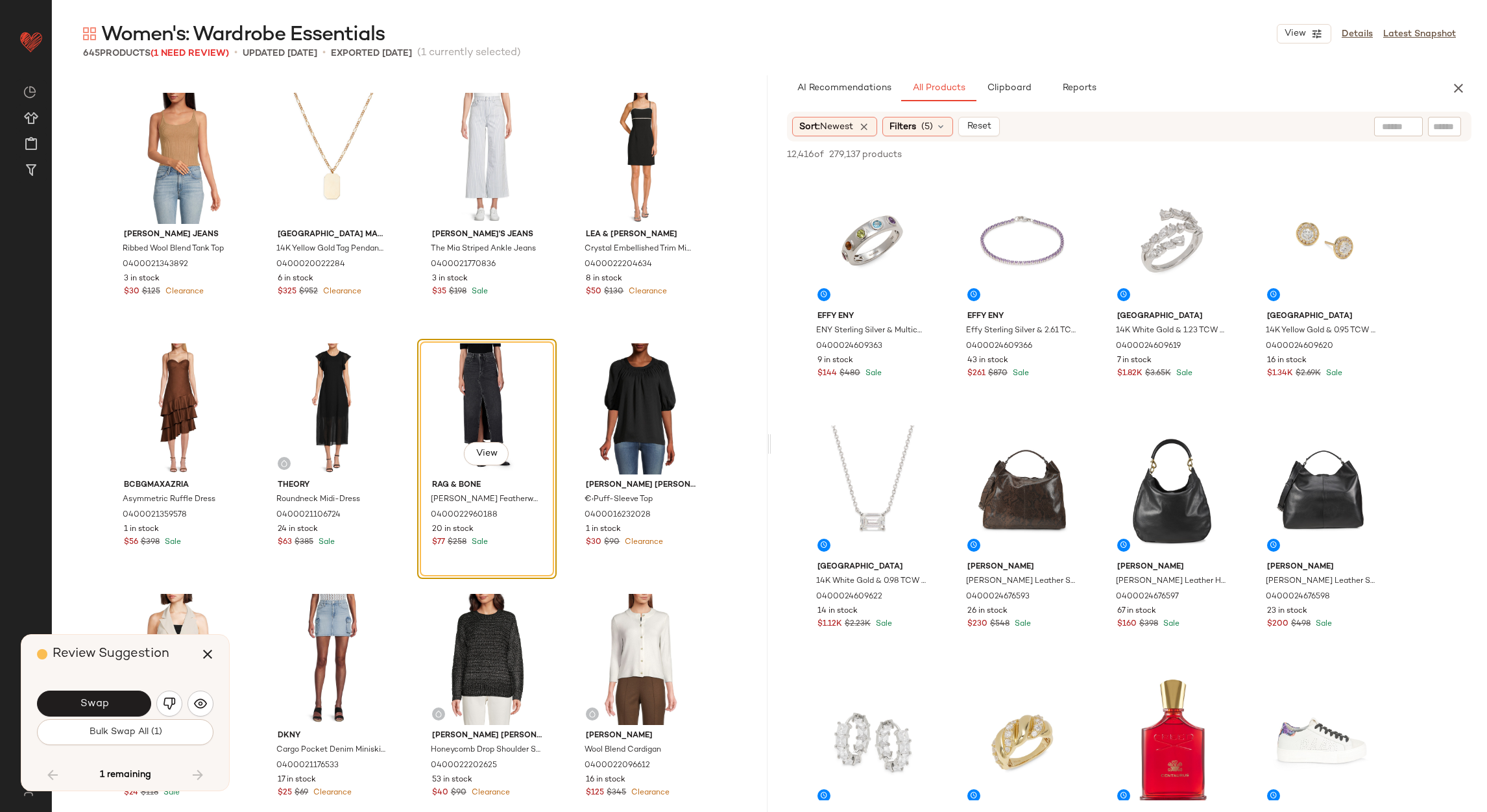
click at [102, 697] on span "Swap" at bounding box center [93, 703] width 29 height 12
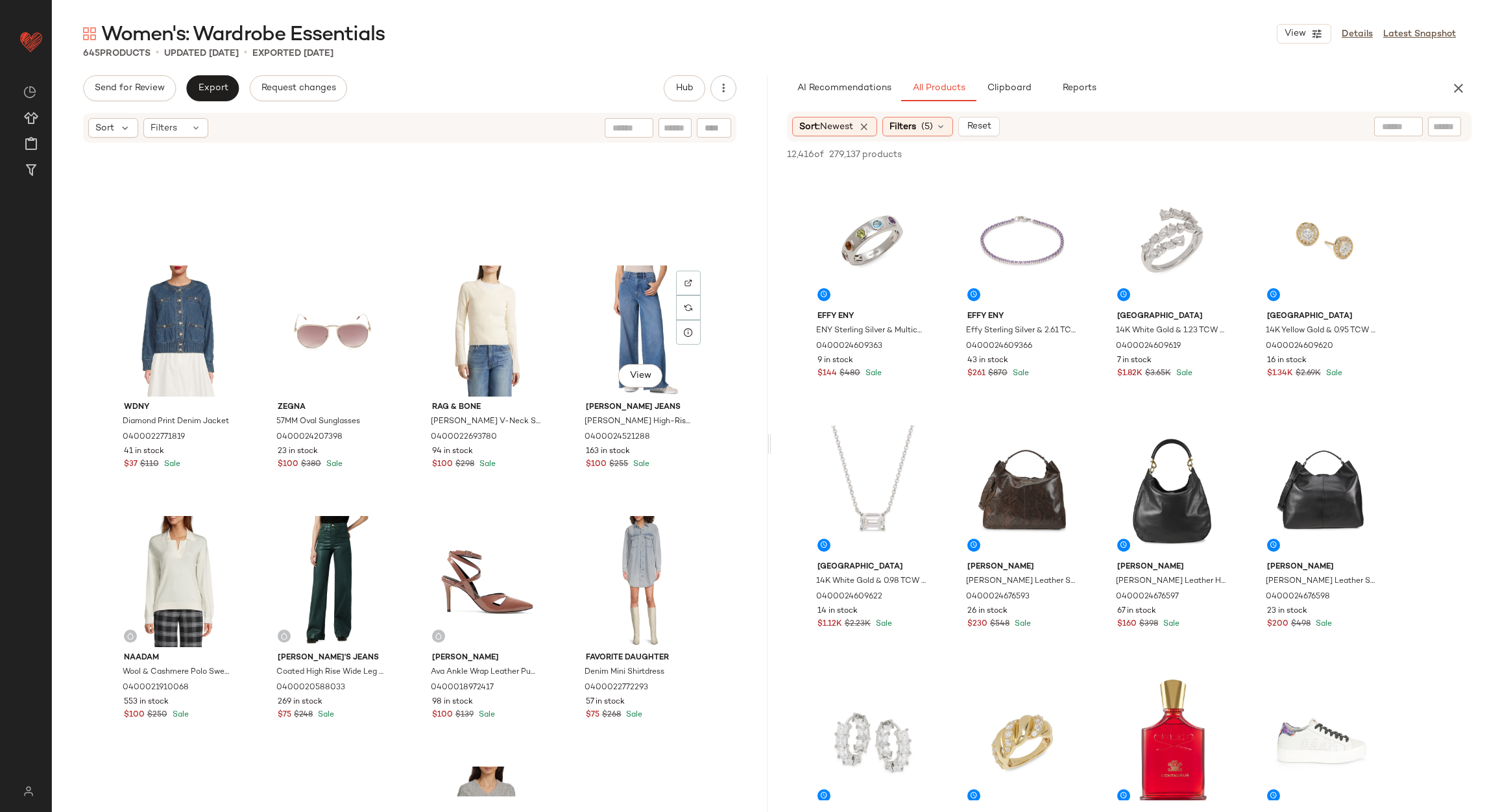
scroll to position [302, 0]
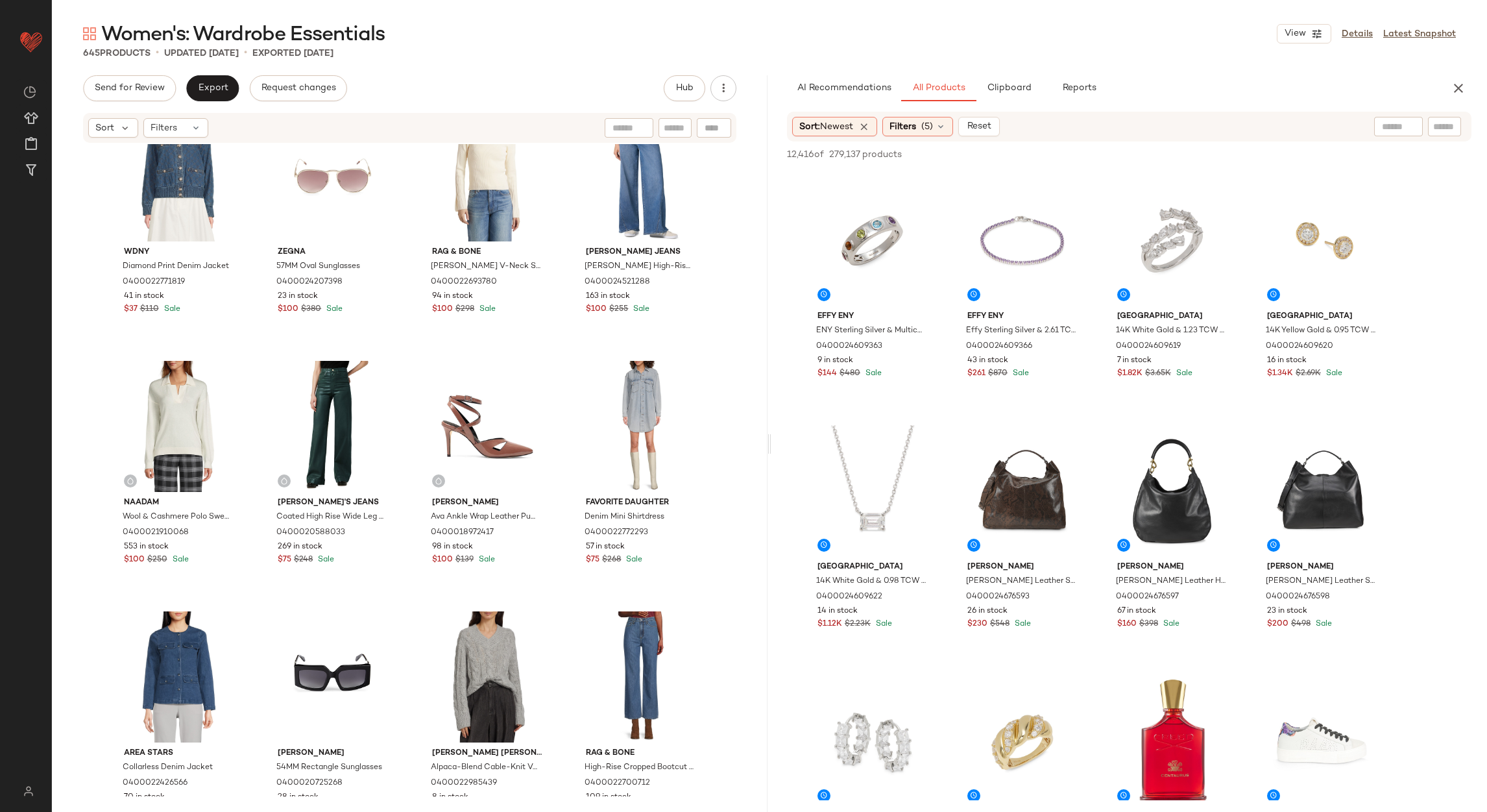
click at [63, 238] on div "Wdny Diamond Print Denim Jacket 0400022771819 41 in stock $37 $110 Sale Zegna 5…" at bounding box center [409, 470] width 716 height 652
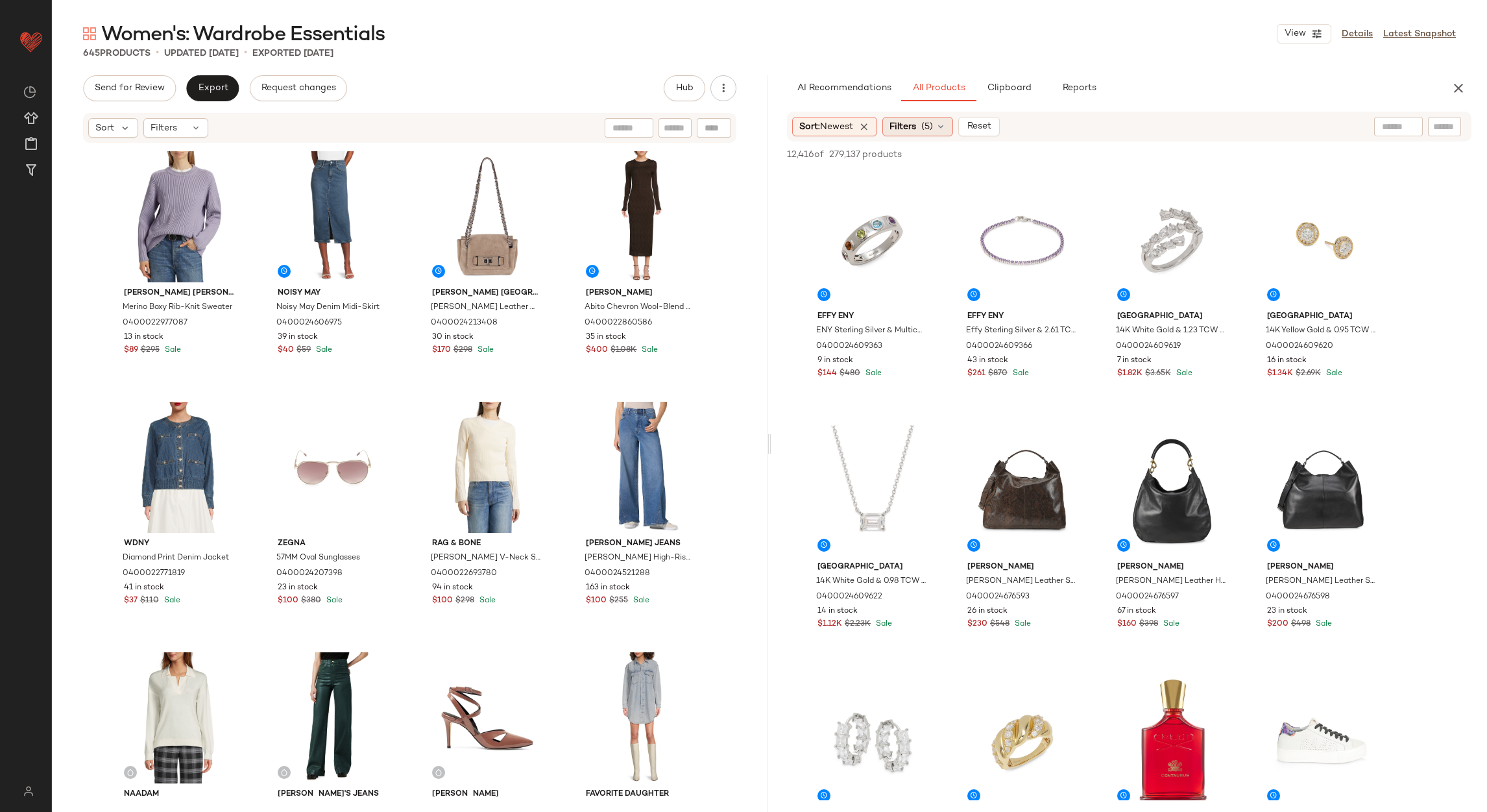
click at [907, 125] on span "Filters" at bounding box center [903, 127] width 26 height 14
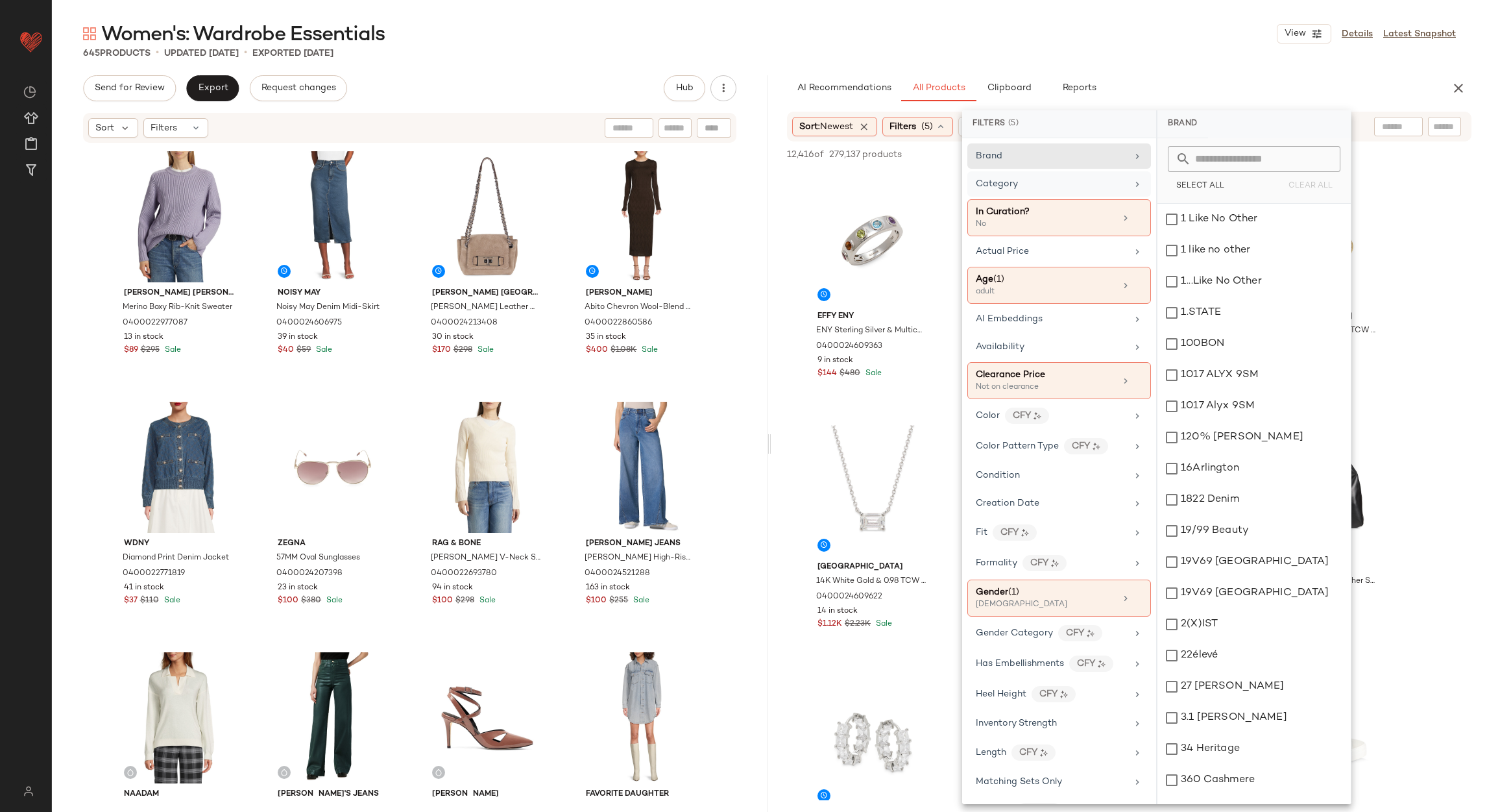
click at [1068, 188] on div "Category" at bounding box center [1052, 184] width 151 height 14
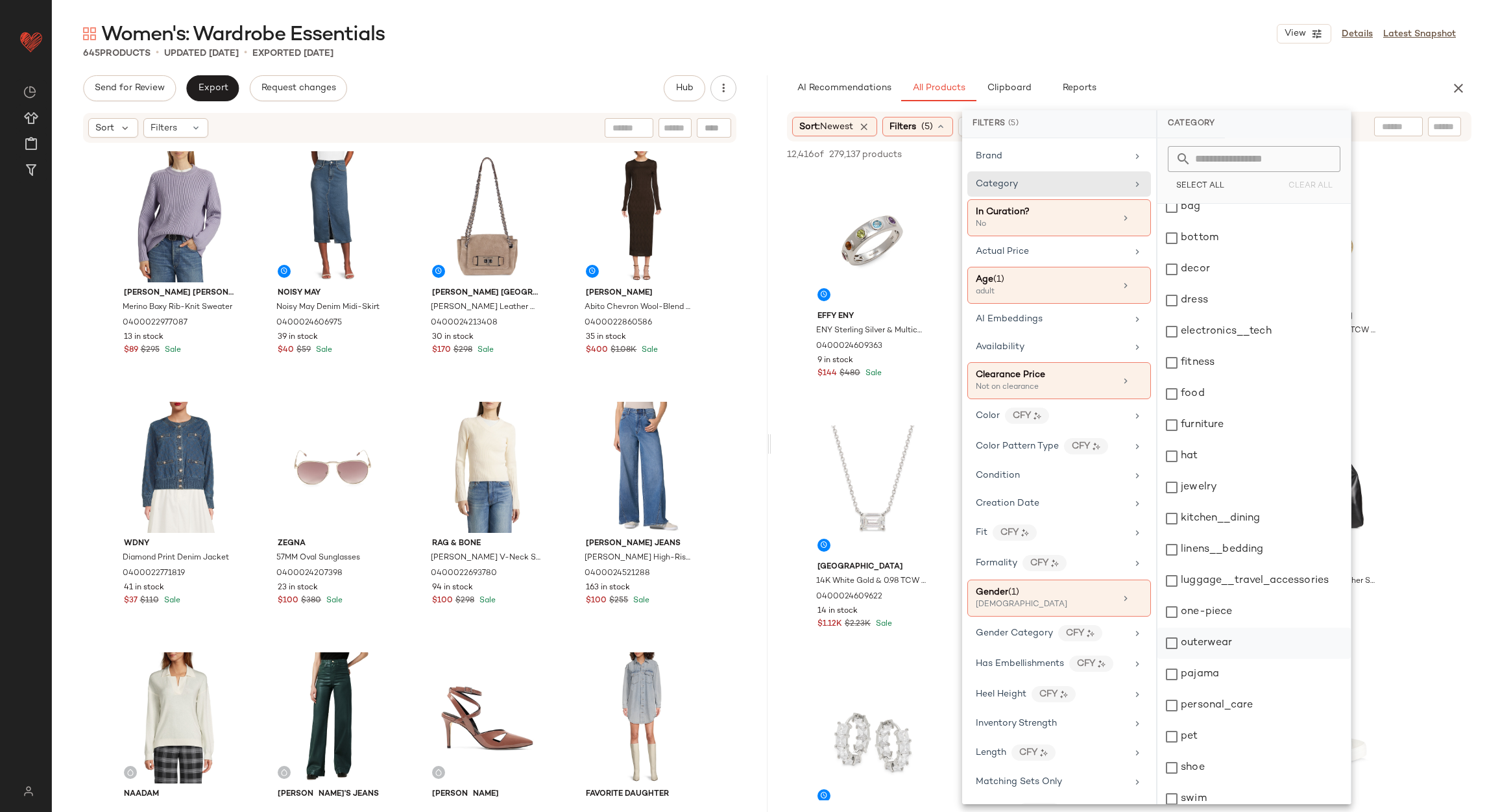
scroll to position [178, 0]
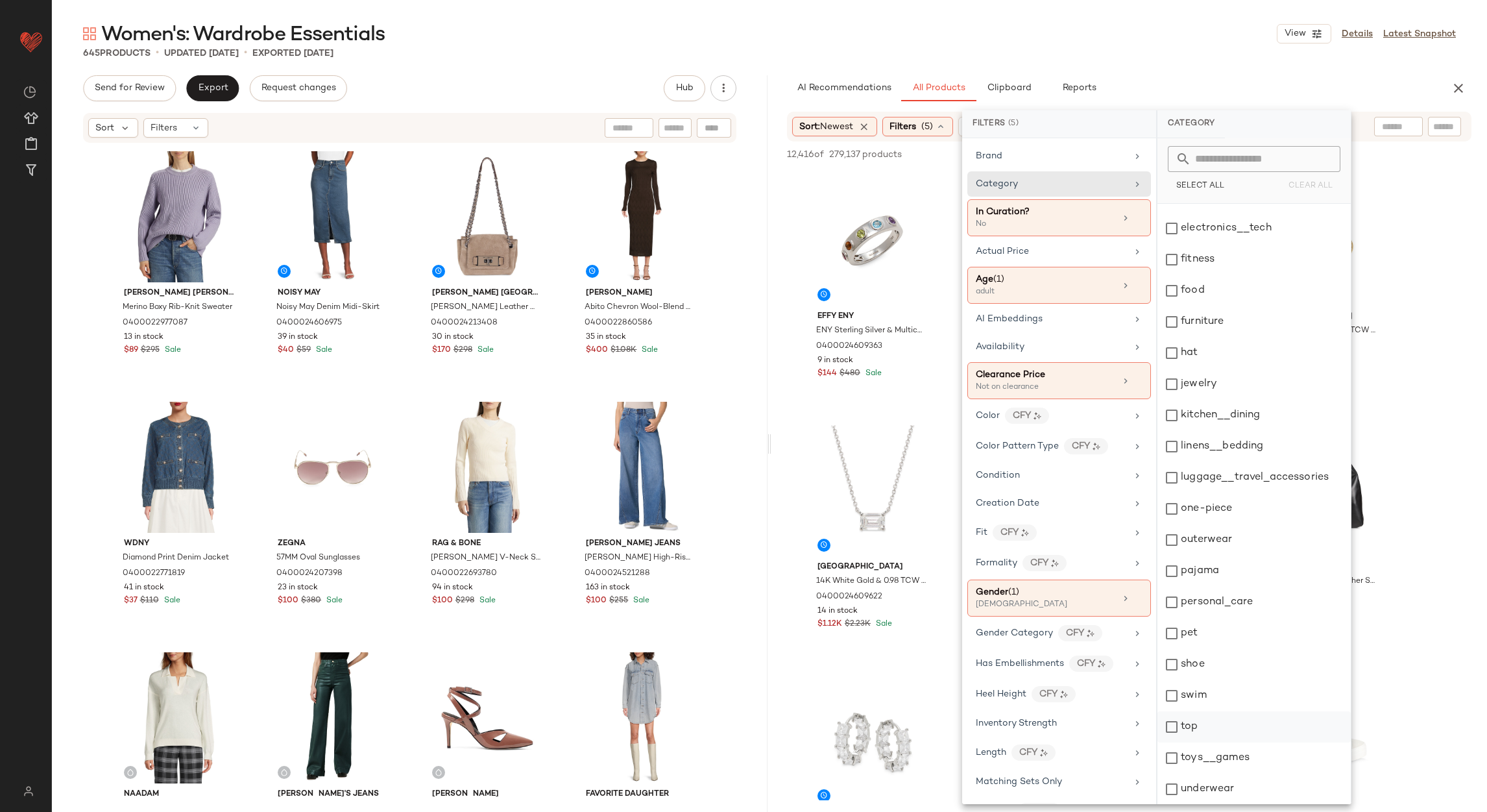
click at [1214, 736] on div "top" at bounding box center [1254, 726] width 193 height 31
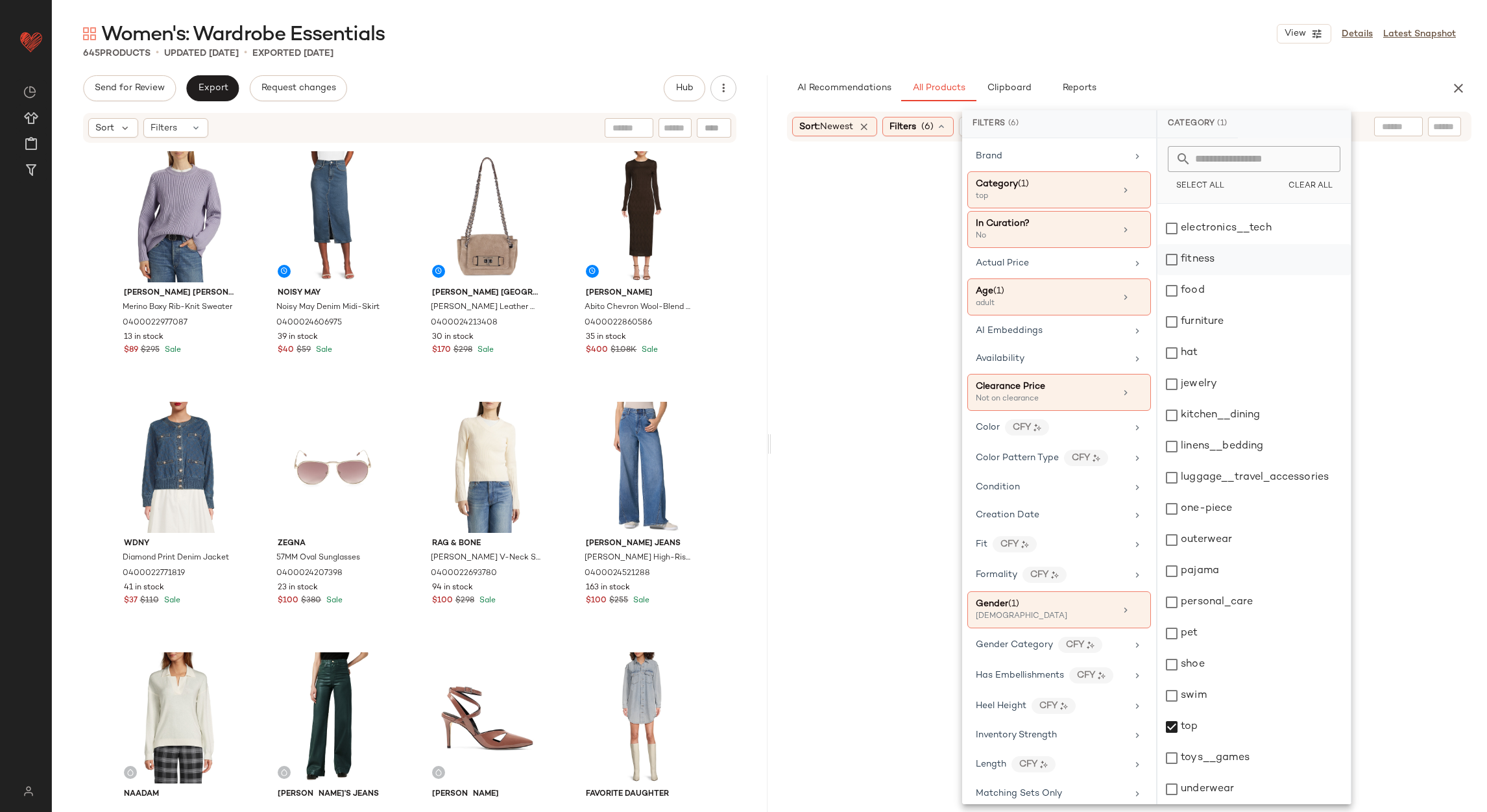
click at [1126, 39] on div "Women's: Wardrobe Essentials View Details Latest Snapshot" at bounding box center [769, 33] width 1435 height 26
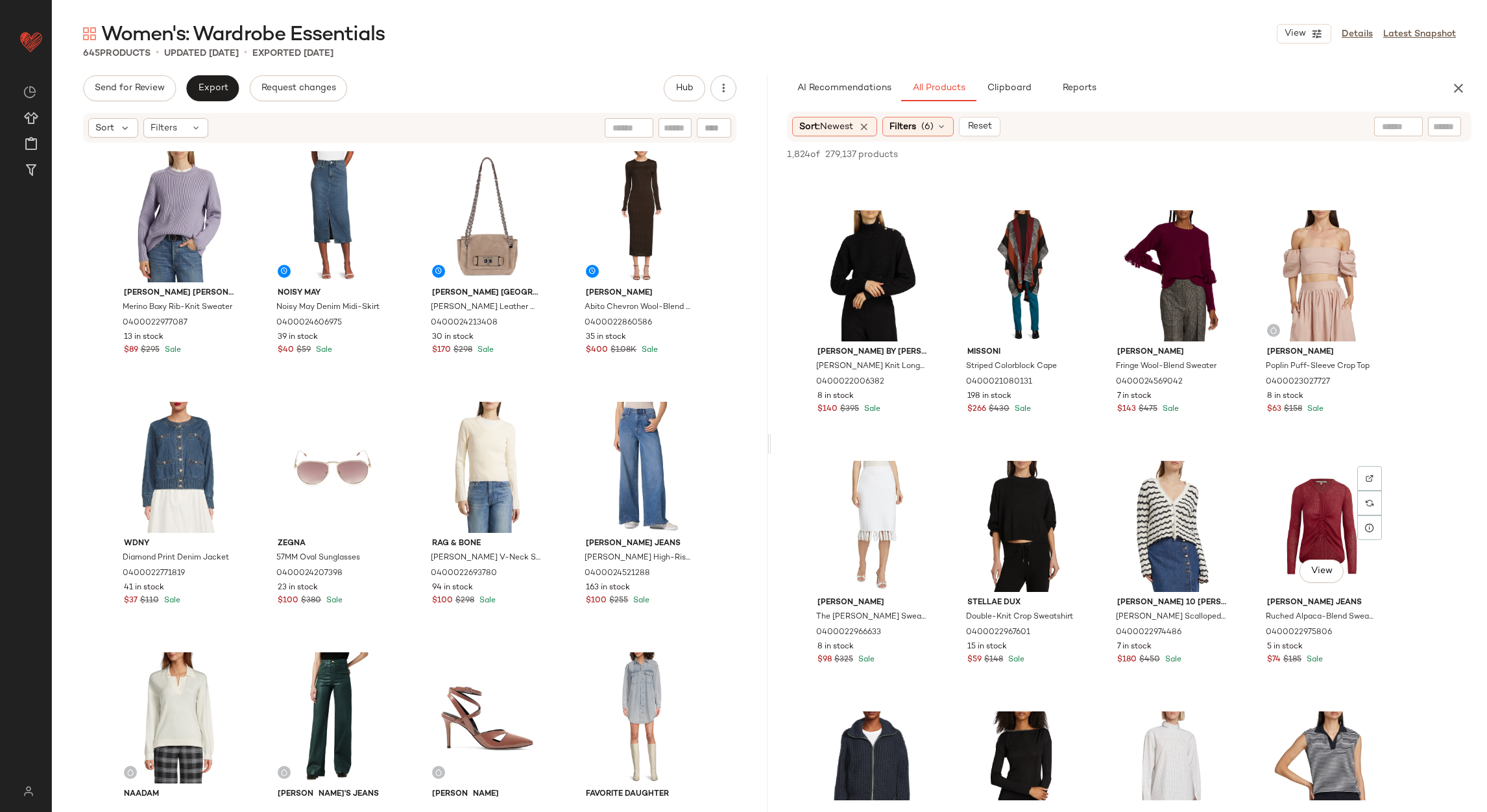
scroll to position [3310, 0]
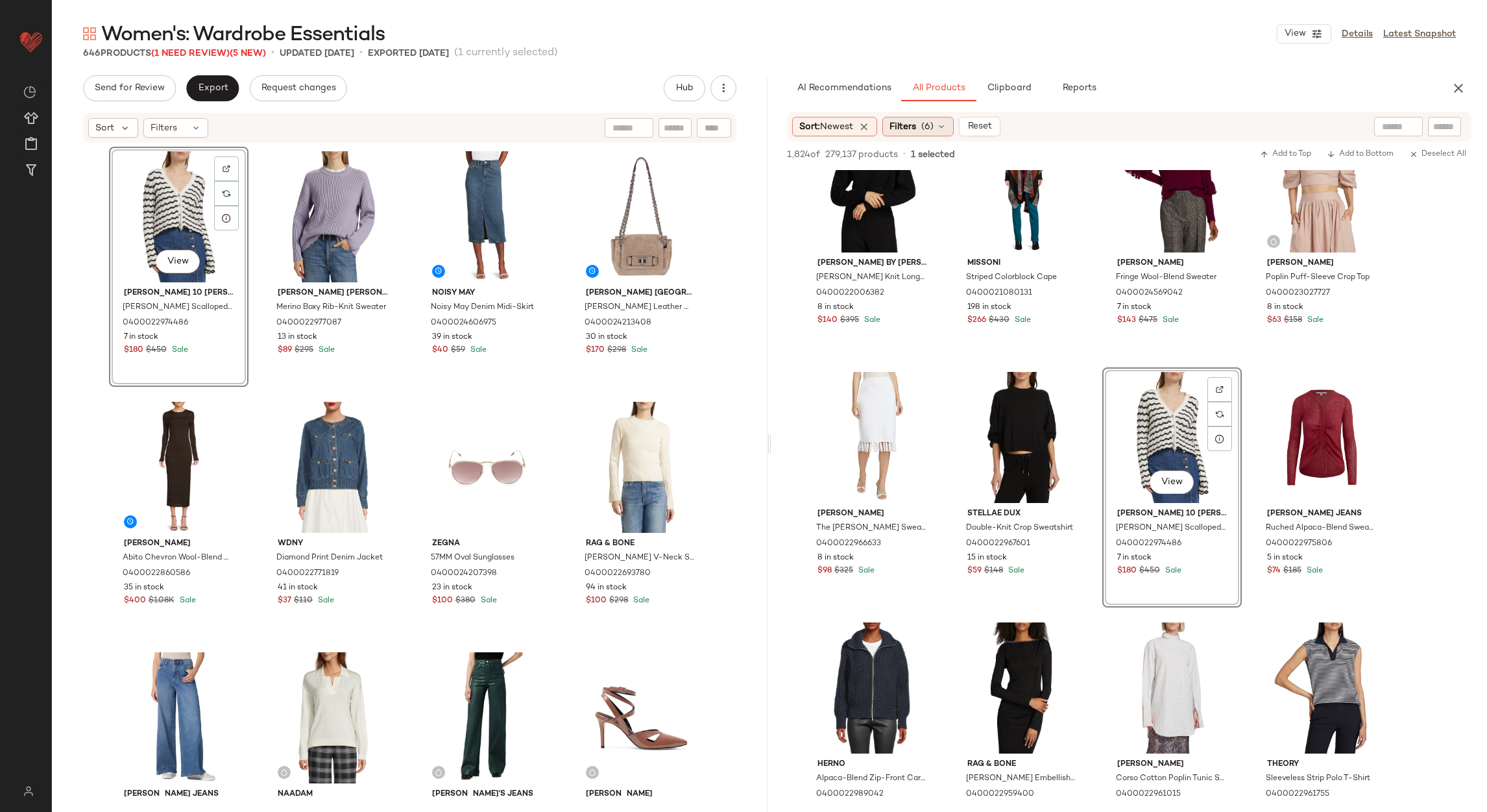
click at [934, 128] on span "(6)" at bounding box center [927, 127] width 12 height 14
click at [1103, 61] on div "Women's: Wardrobe Essentials View Details Latest Snapshot 646 Products (1 Need …" at bounding box center [769, 416] width 1435 height 791
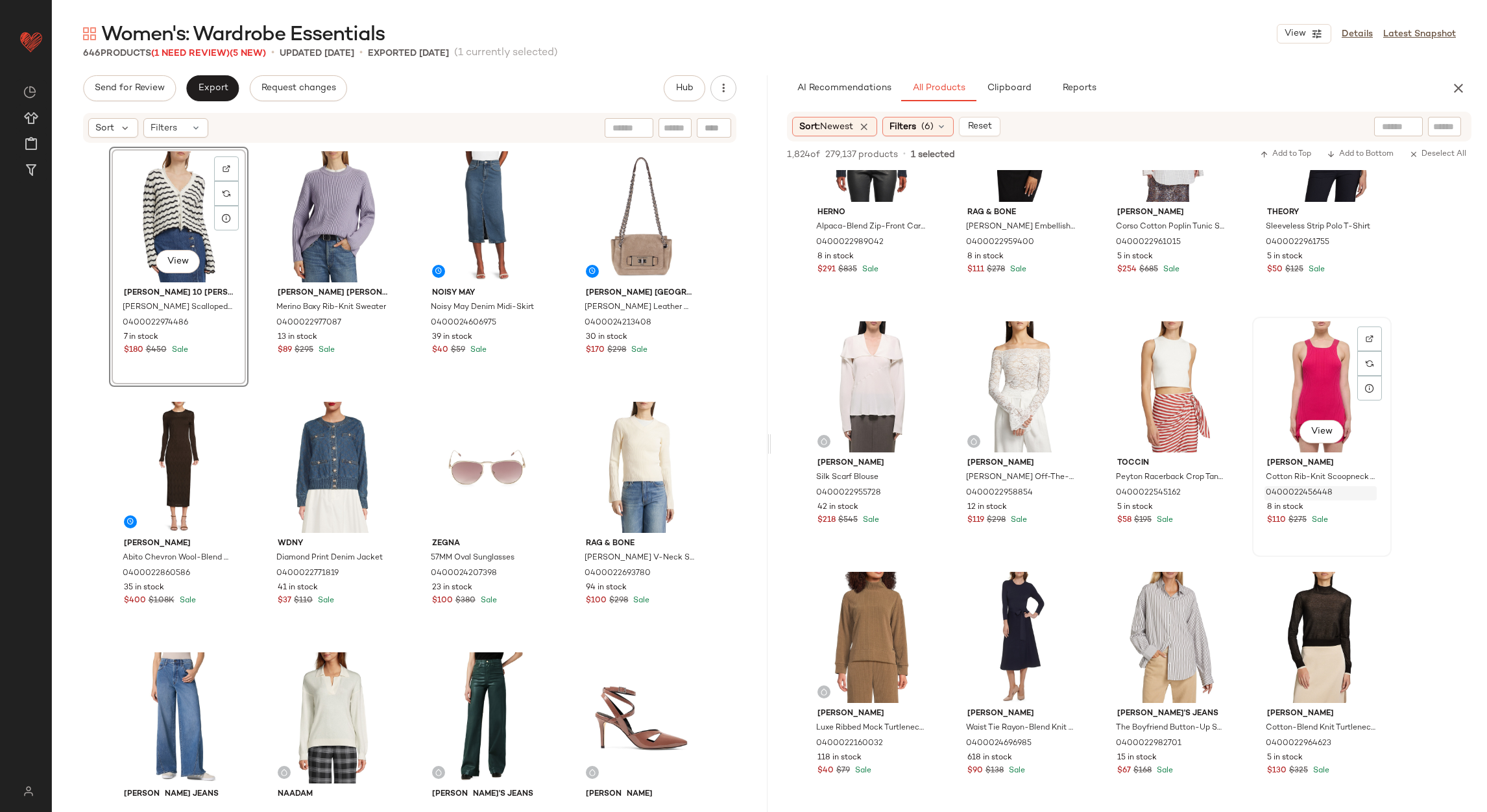
scroll to position [3893, 0]
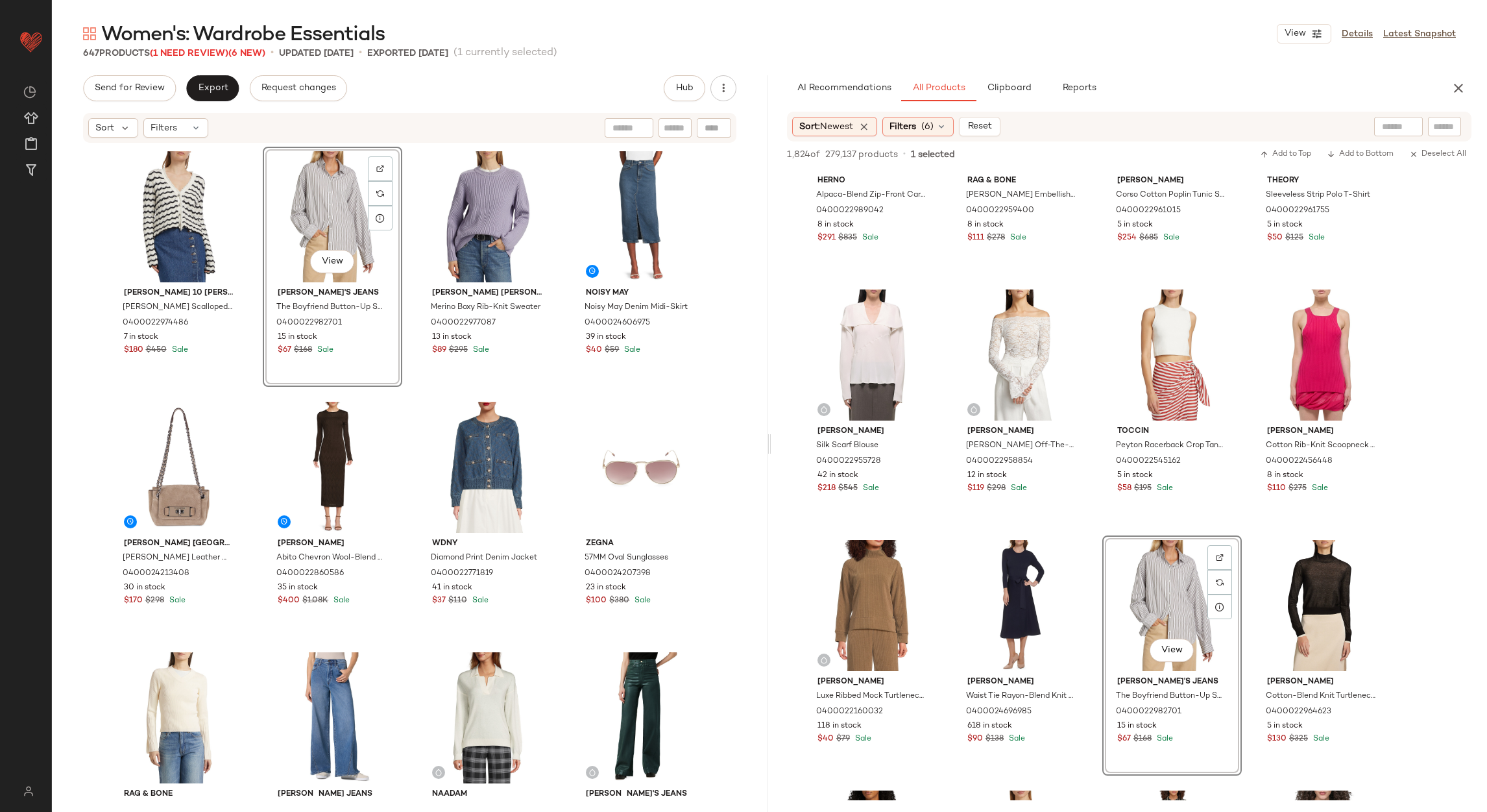
click at [345, 208] on div "View" at bounding box center [333, 217] width 131 height 131
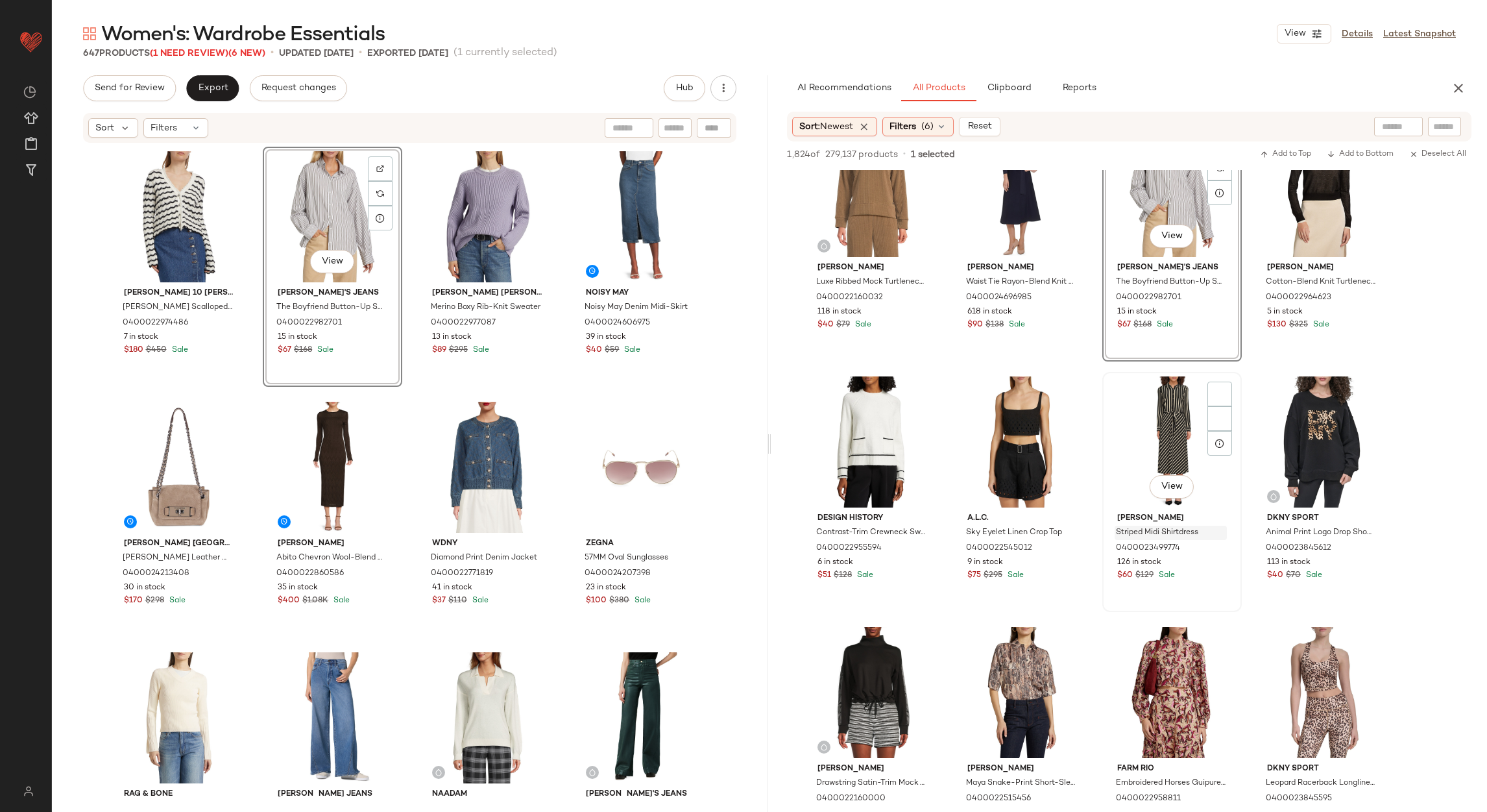
scroll to position [4380, 0]
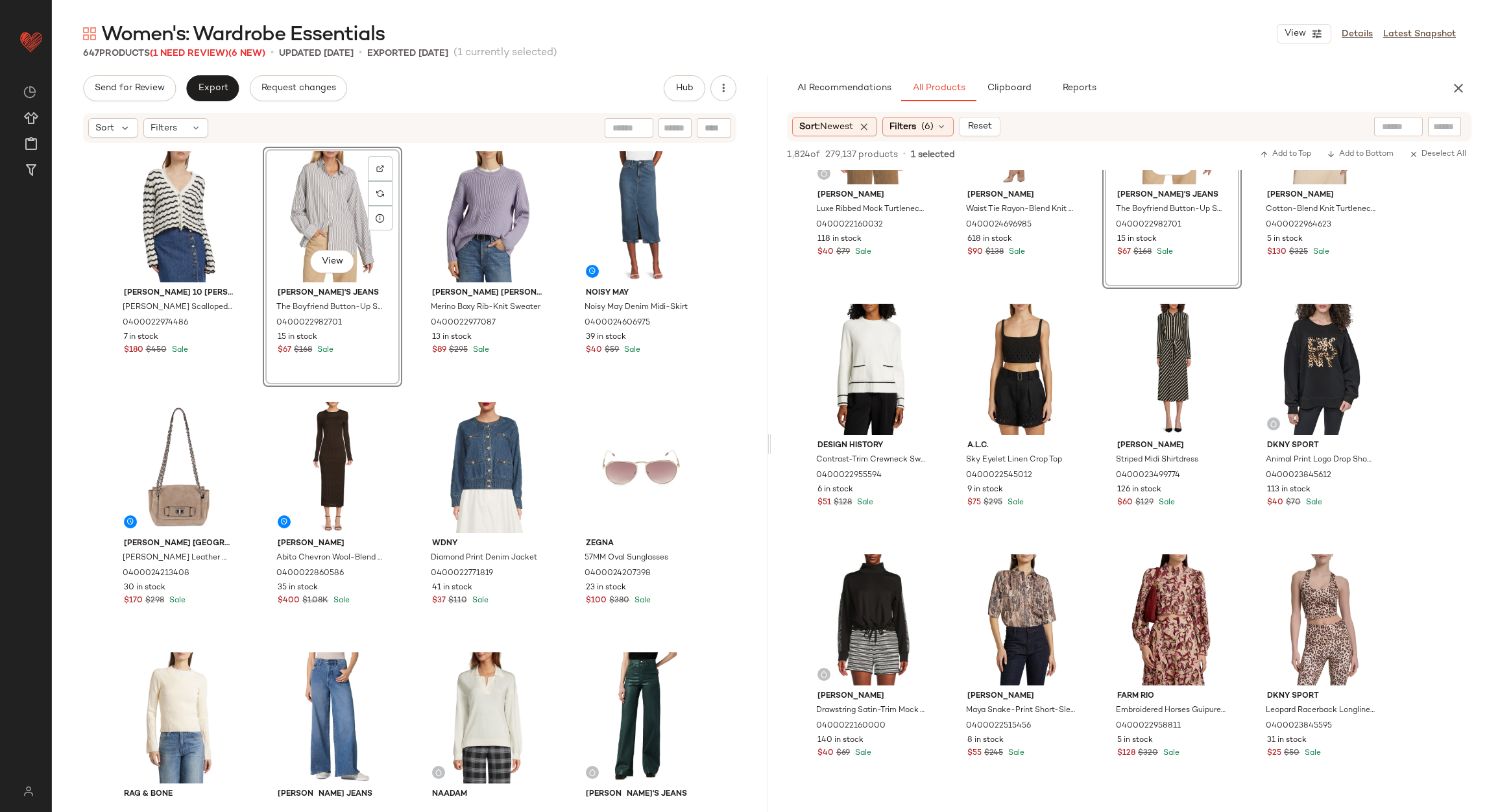
click at [310, 177] on div "View" at bounding box center [333, 217] width 131 height 131
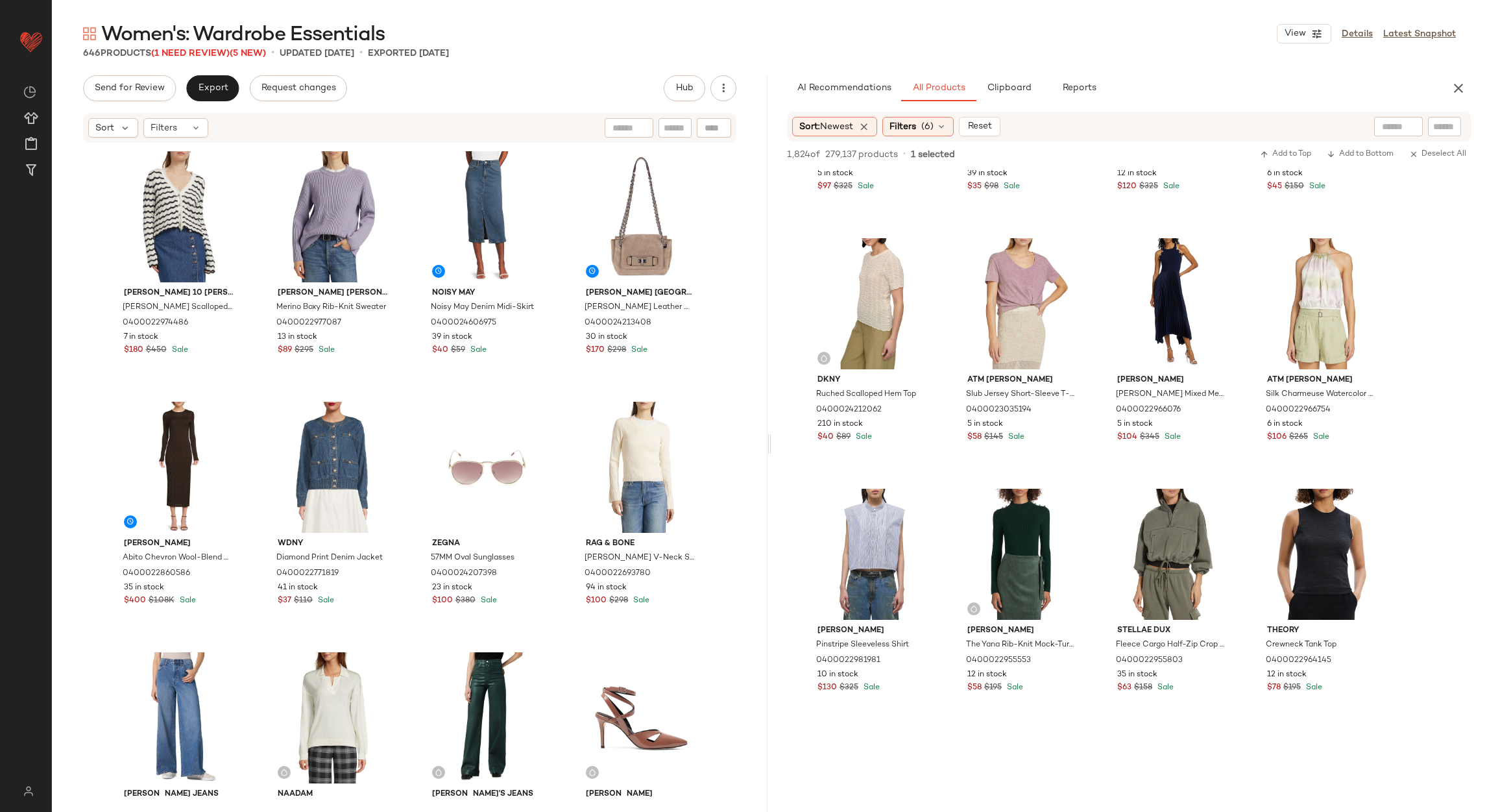
scroll to position [5452, 0]
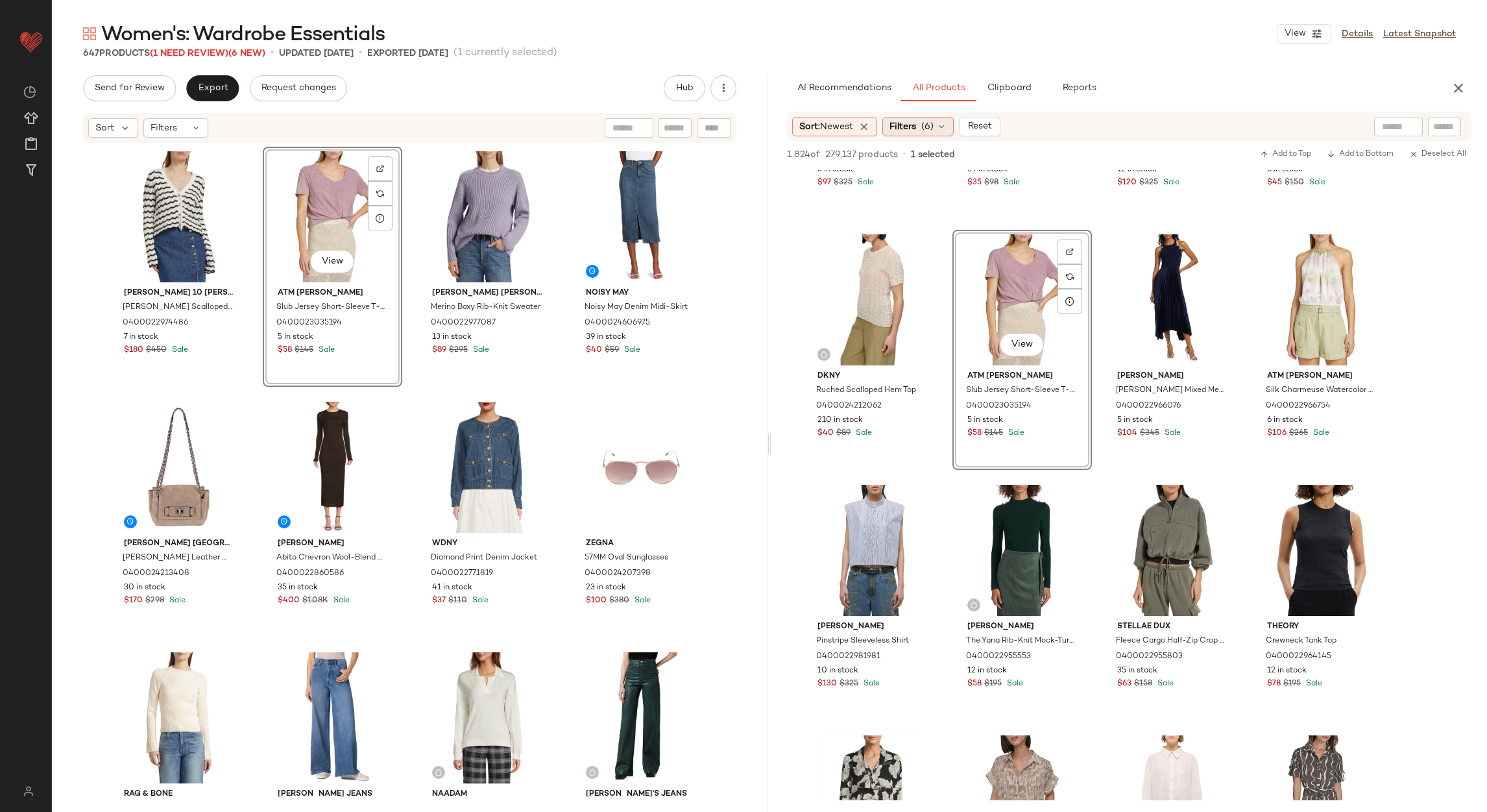
click at [939, 131] on icon at bounding box center [941, 126] width 10 height 10
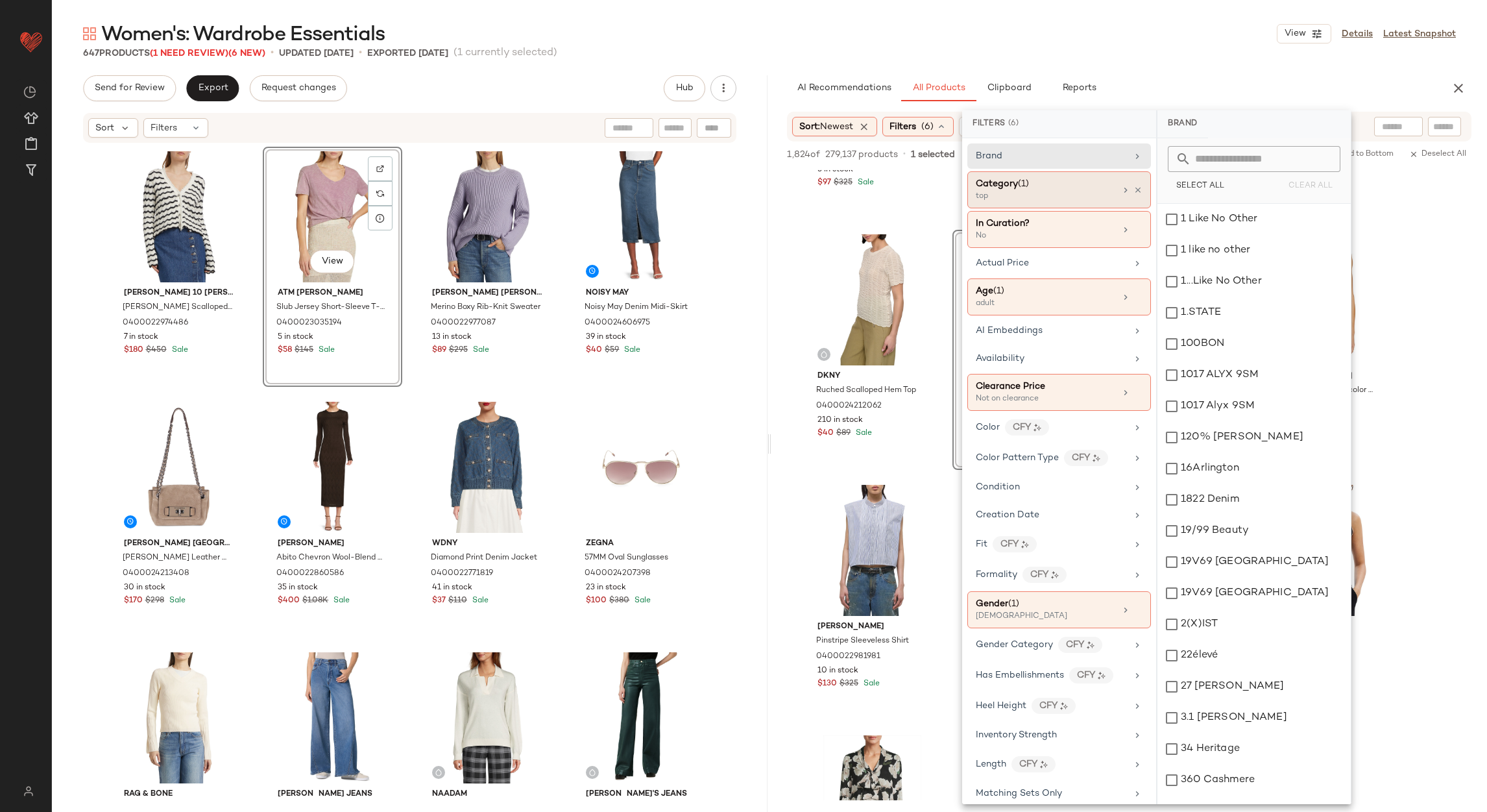
drag, startPoint x: 1136, startPoint y: 191, endPoint x: 1128, endPoint y: 191, distance: 8.0
click at [1135, 191] on icon at bounding box center [1138, 189] width 9 height 9
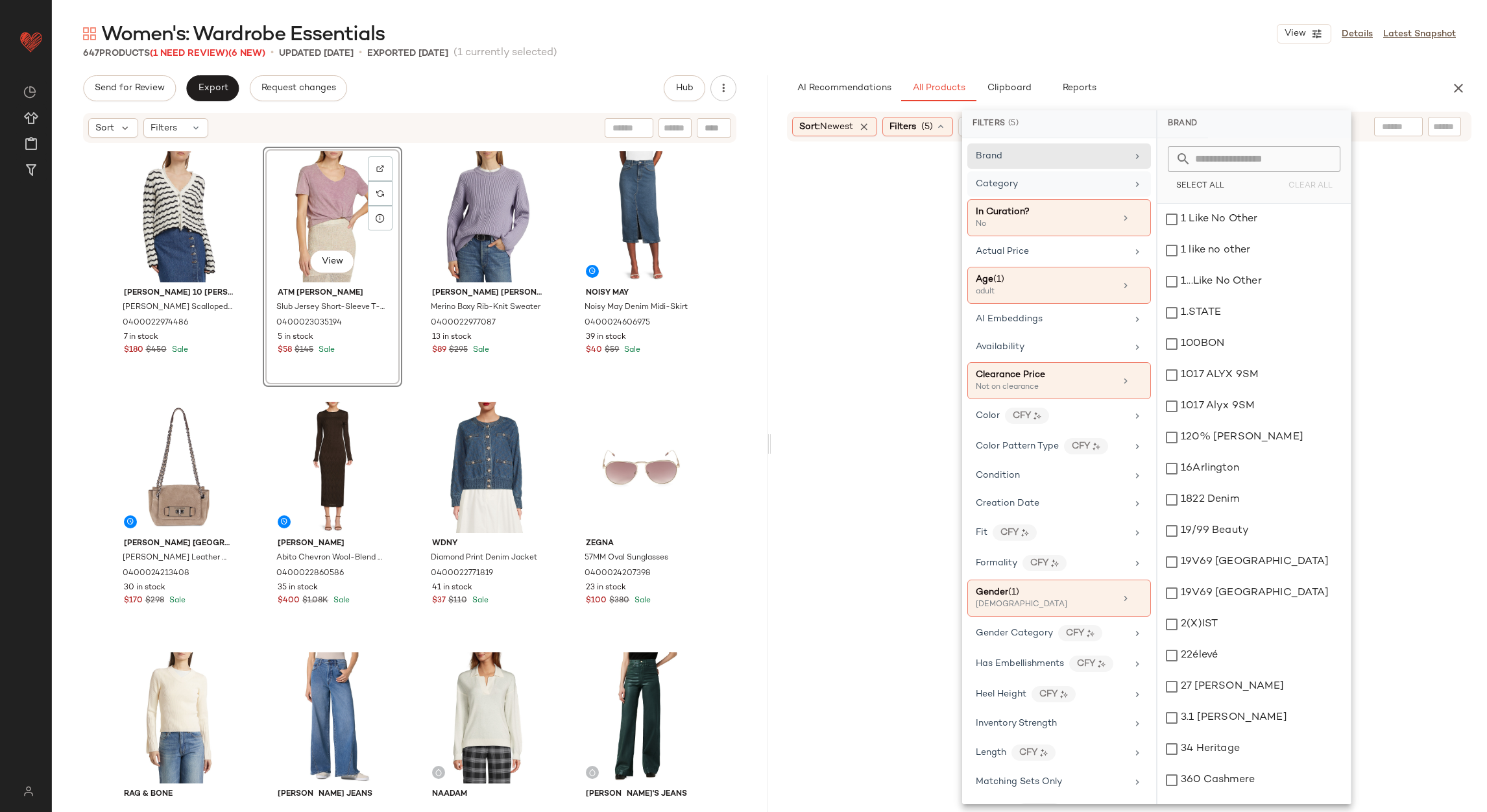
click at [1091, 190] on div "Category" at bounding box center [1052, 184] width 151 height 14
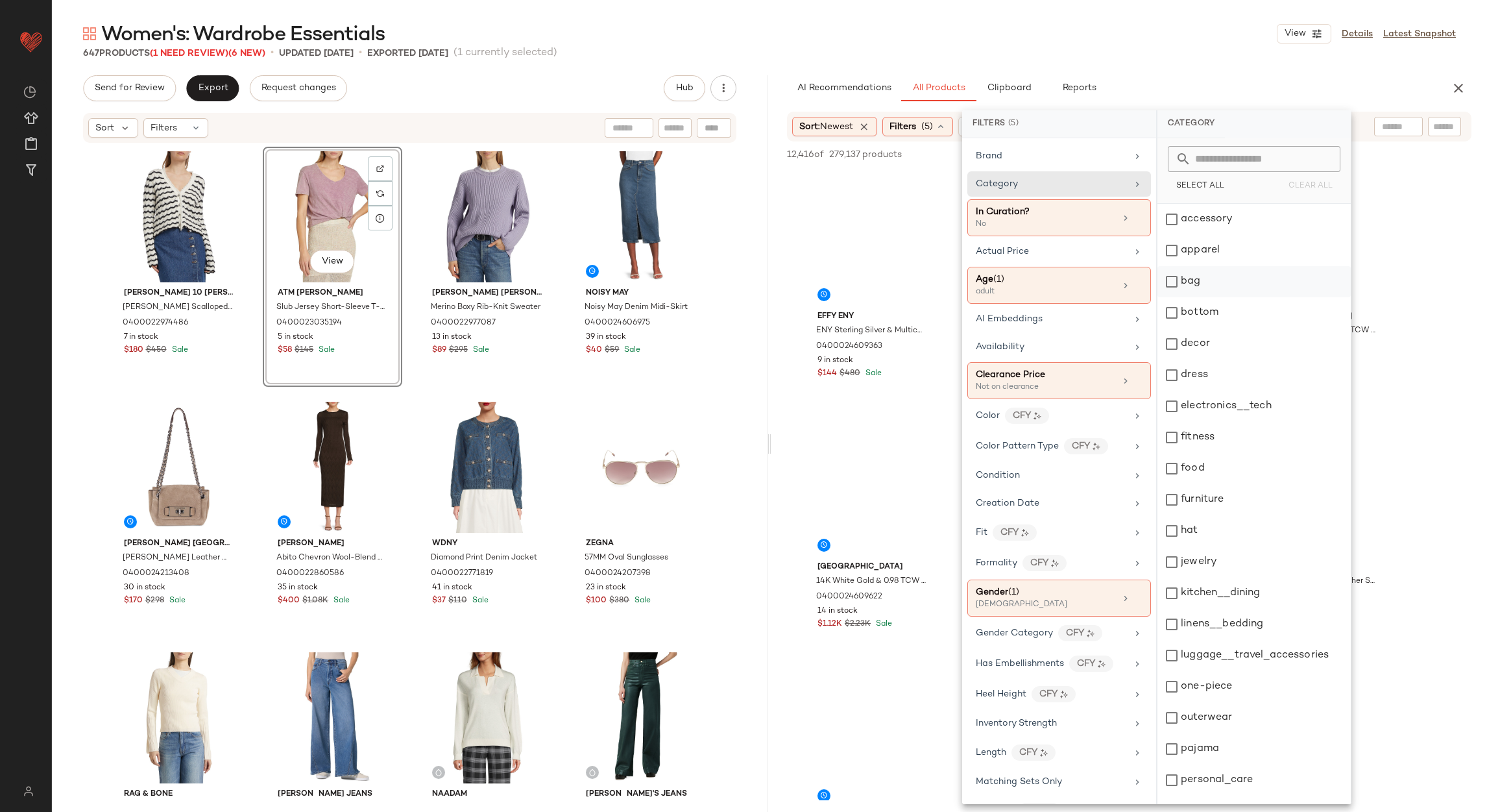
drag, startPoint x: 1222, startPoint y: 307, endPoint x: 1217, endPoint y: 276, distance: 31.4
click at [1222, 307] on div "bottom" at bounding box center [1254, 312] width 193 height 31
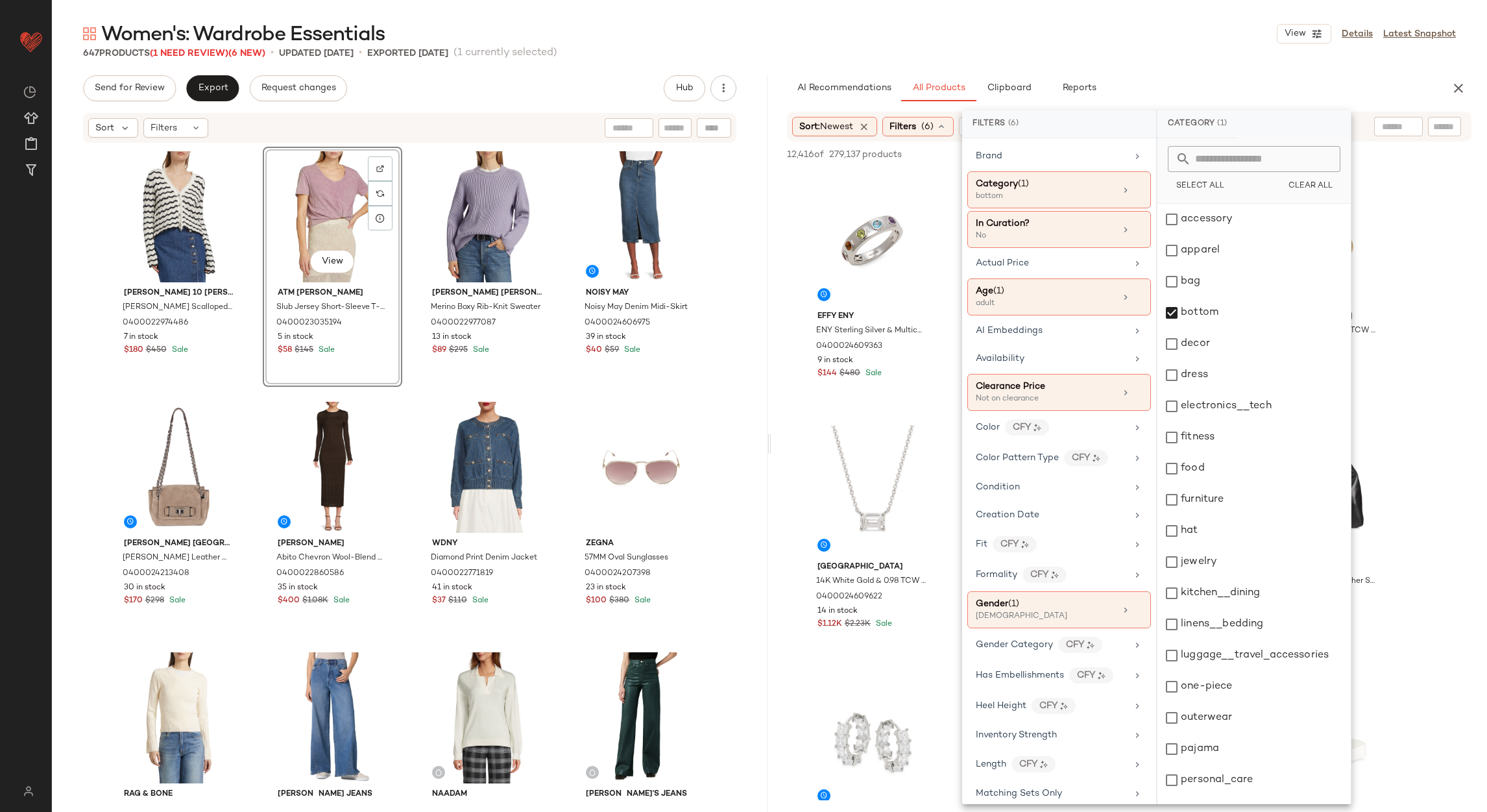
click at [1168, 66] on div "Women's: Wardrobe Essentials View Details Latest Snapshot 647 Products (1 Need …" at bounding box center [769, 416] width 1435 height 791
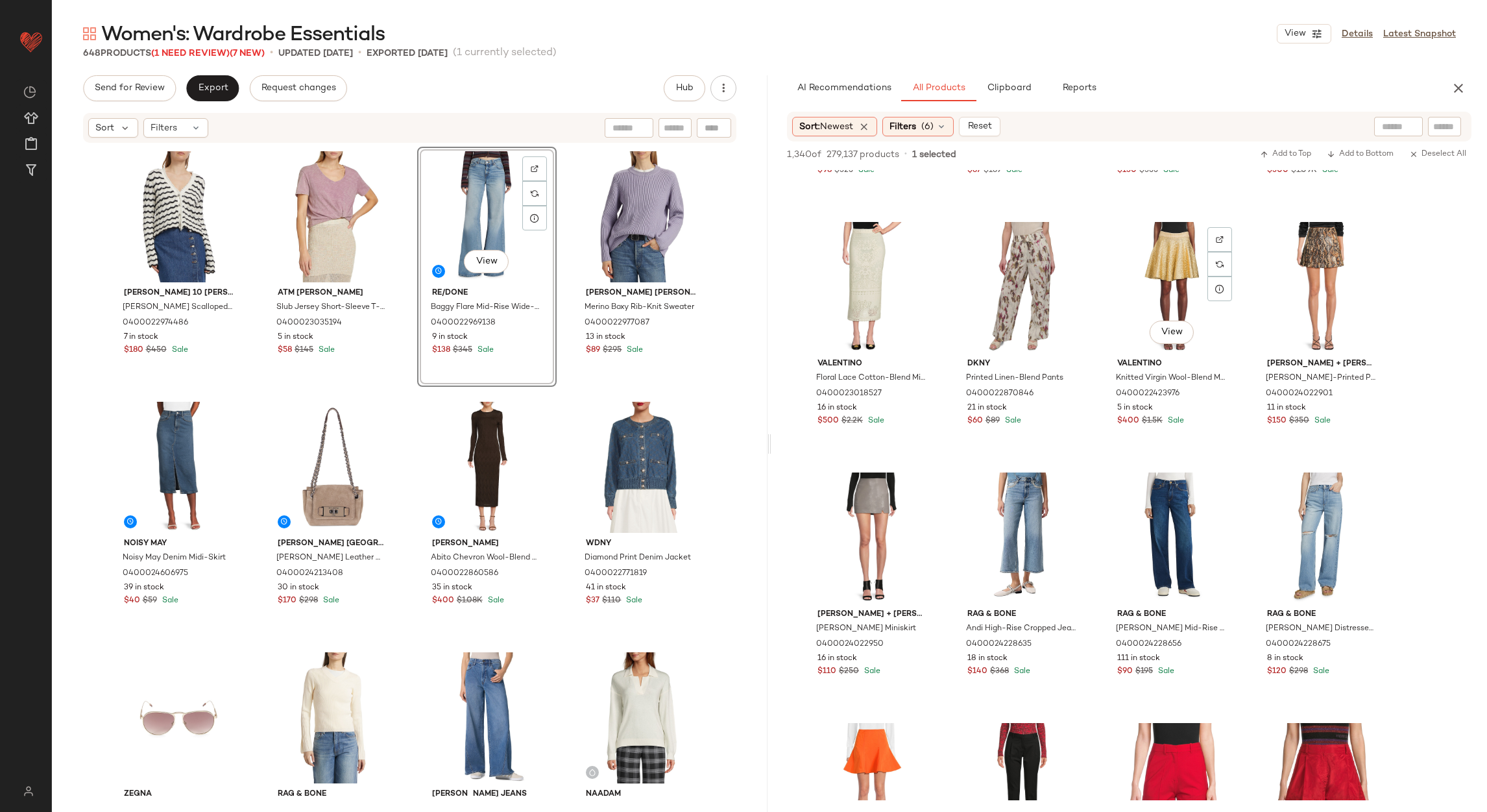
scroll to position [6522, 0]
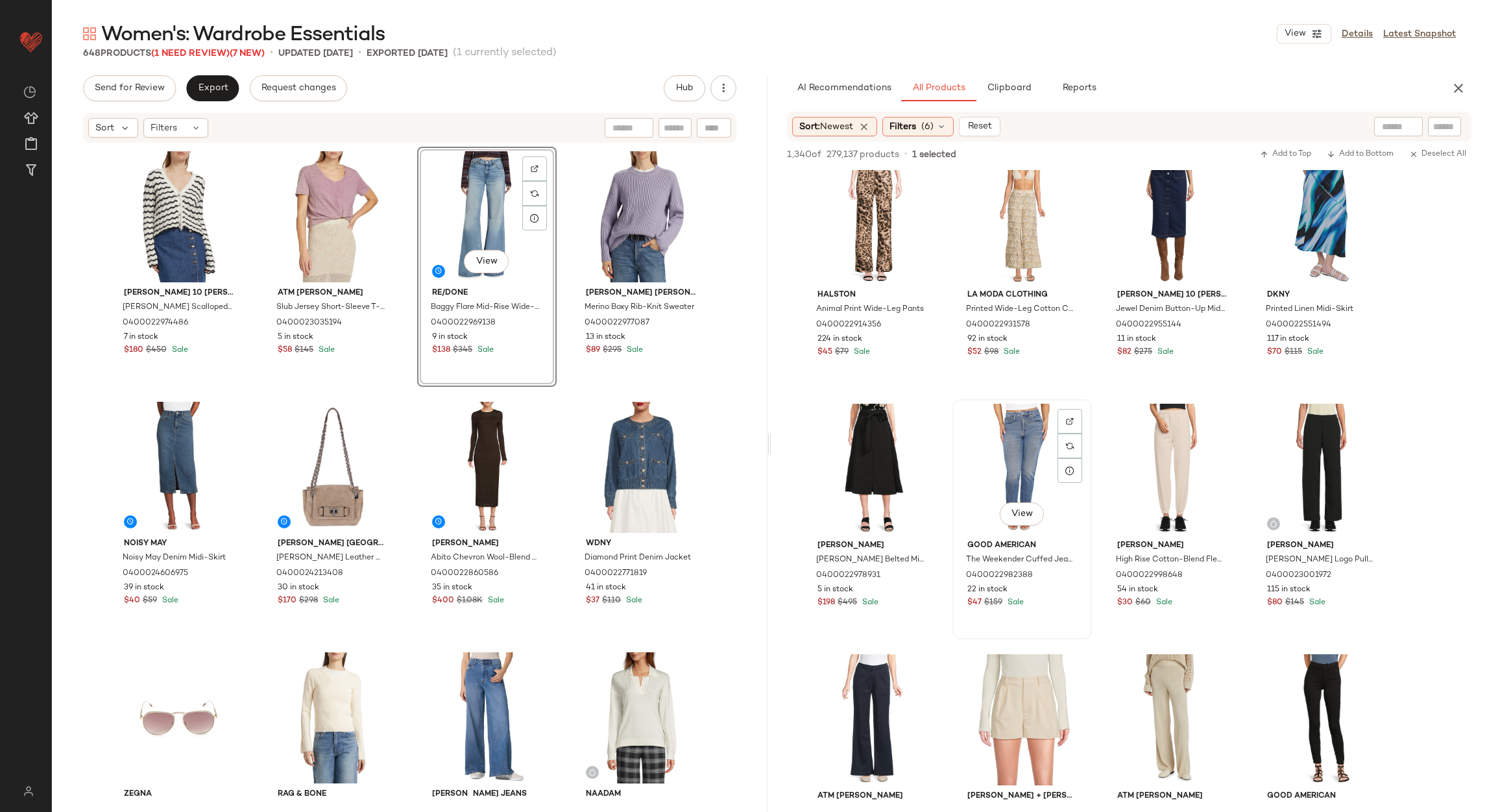
scroll to position [7884, 0]
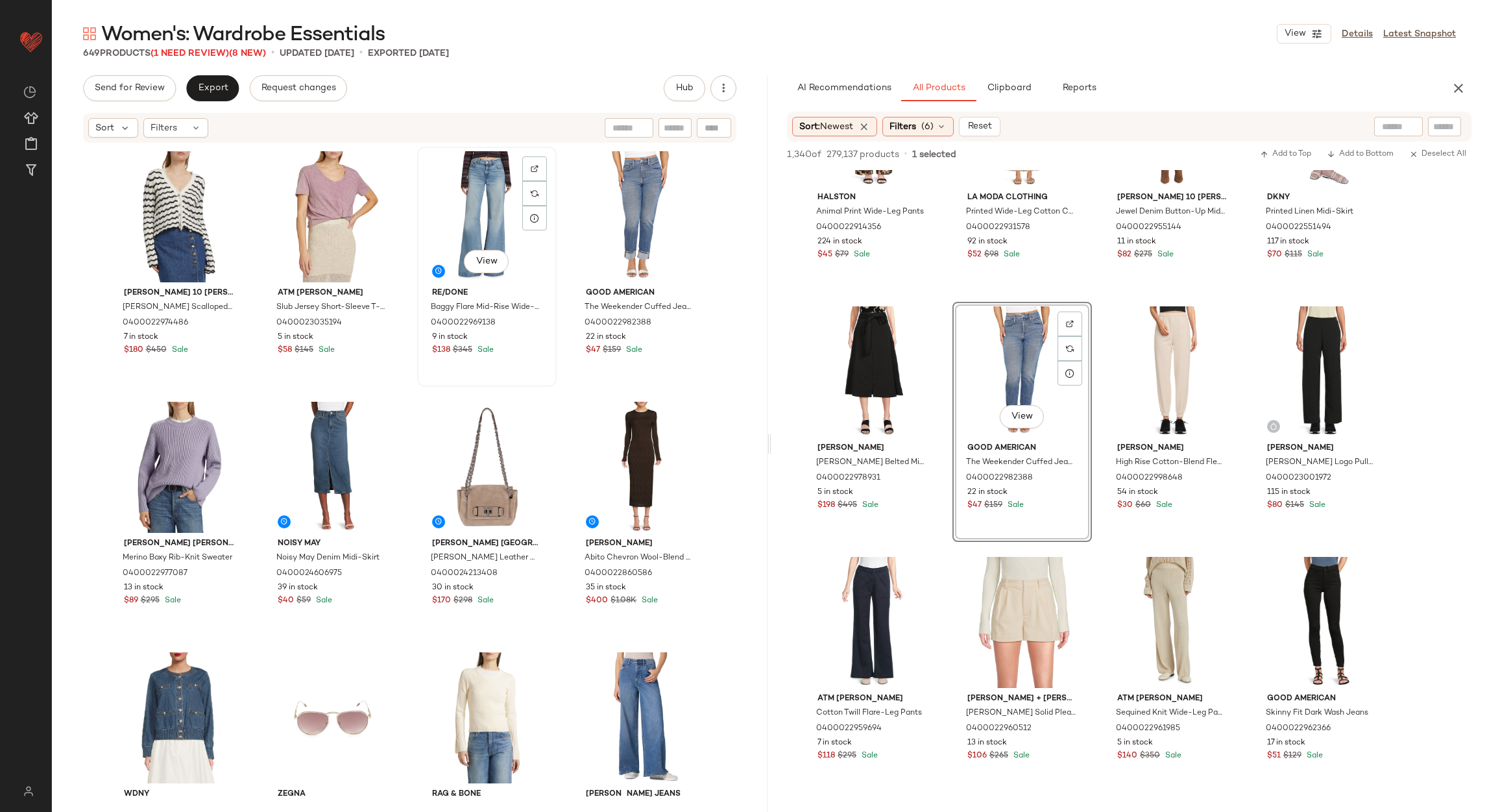
click at [488, 177] on div "View" at bounding box center [487, 217] width 131 height 131
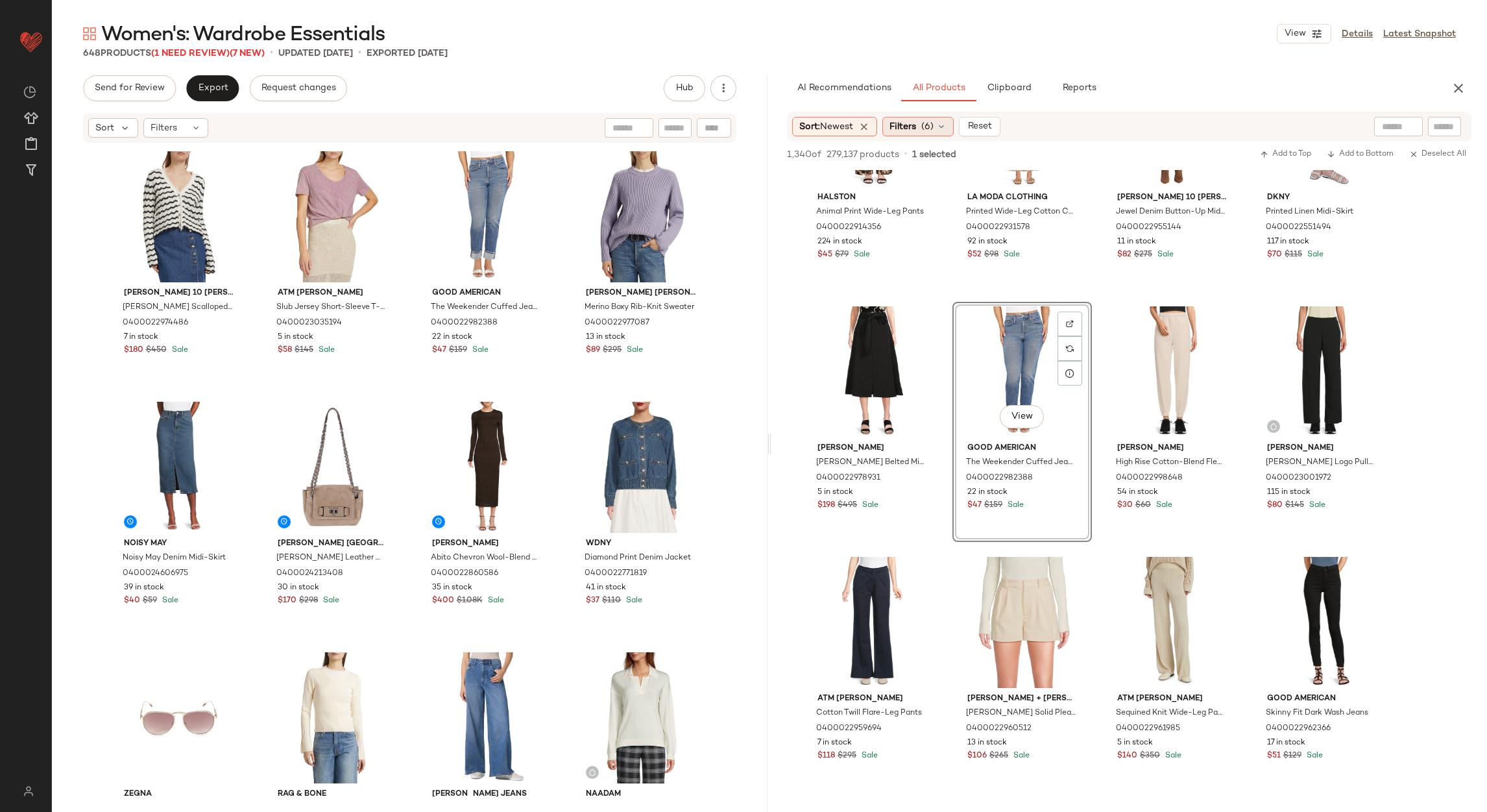
click at [923, 130] on div "Filters (6)" at bounding box center [919, 127] width 72 height 19
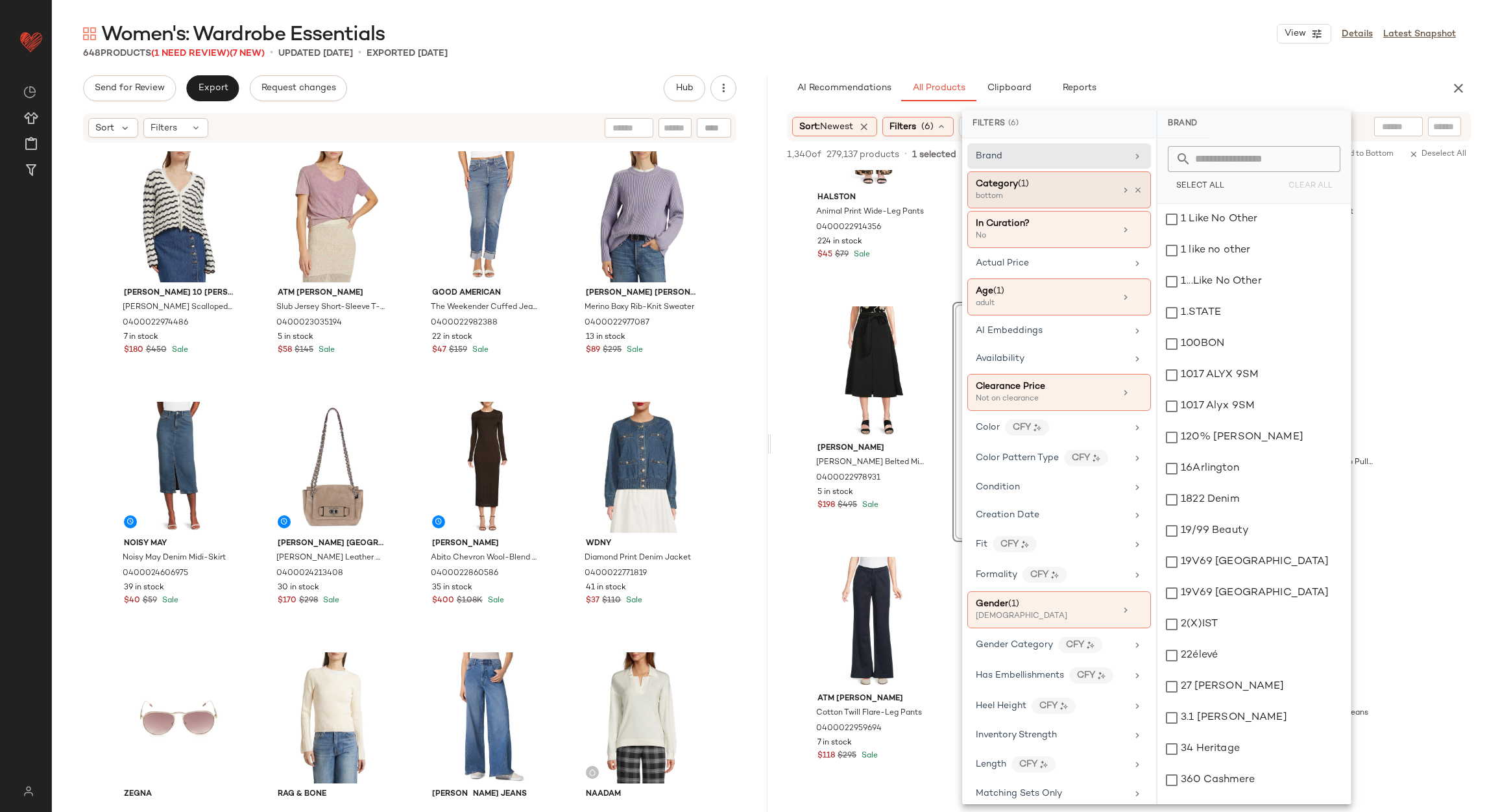
click at [1138, 189] on div "Category (1) bottom" at bounding box center [1059, 189] width 184 height 37
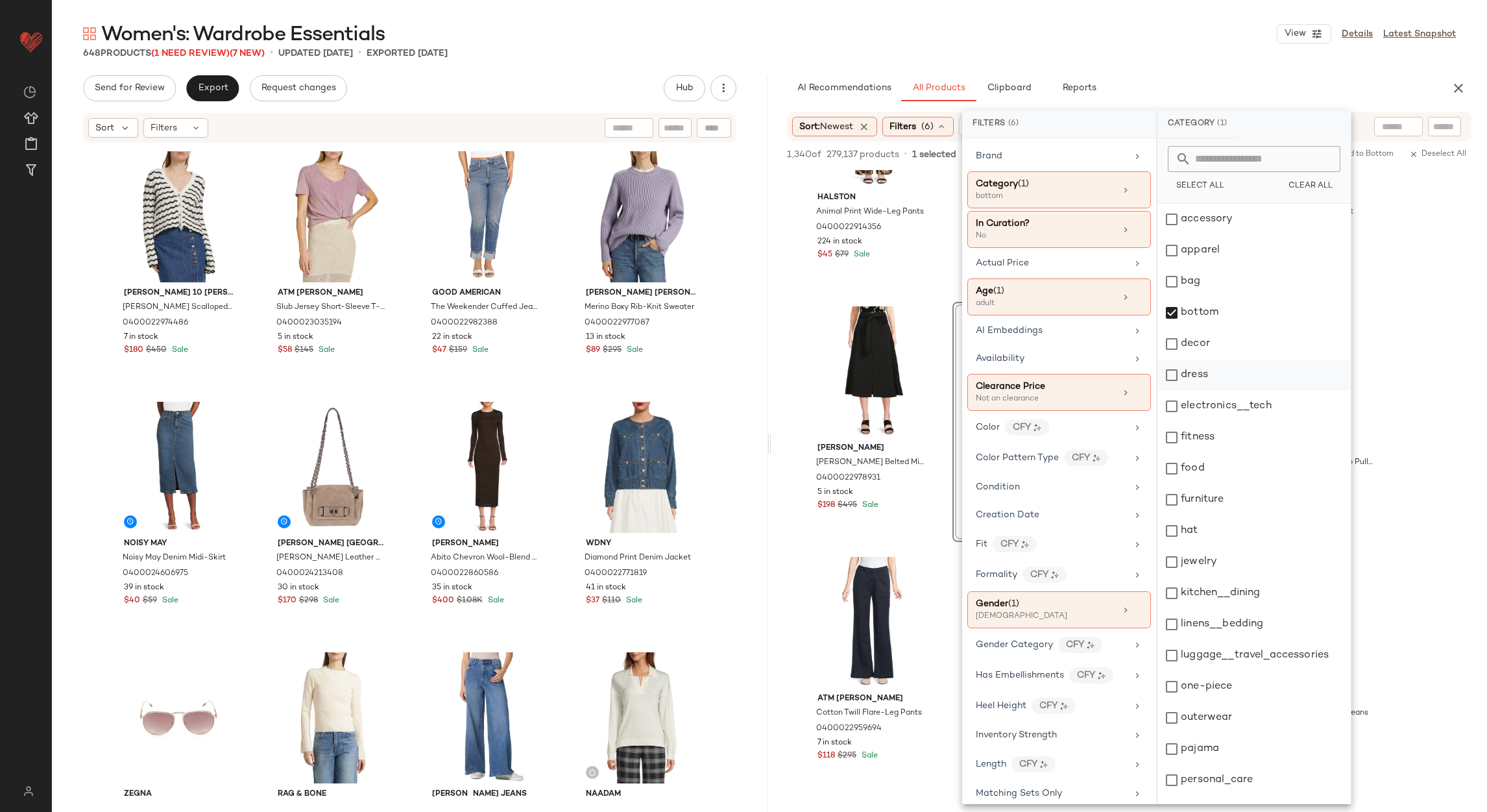
drag, startPoint x: 1204, startPoint y: 312, endPoint x: 1231, endPoint y: 366, distance: 60.4
click at [1203, 312] on div "bottom" at bounding box center [1254, 312] width 193 height 31
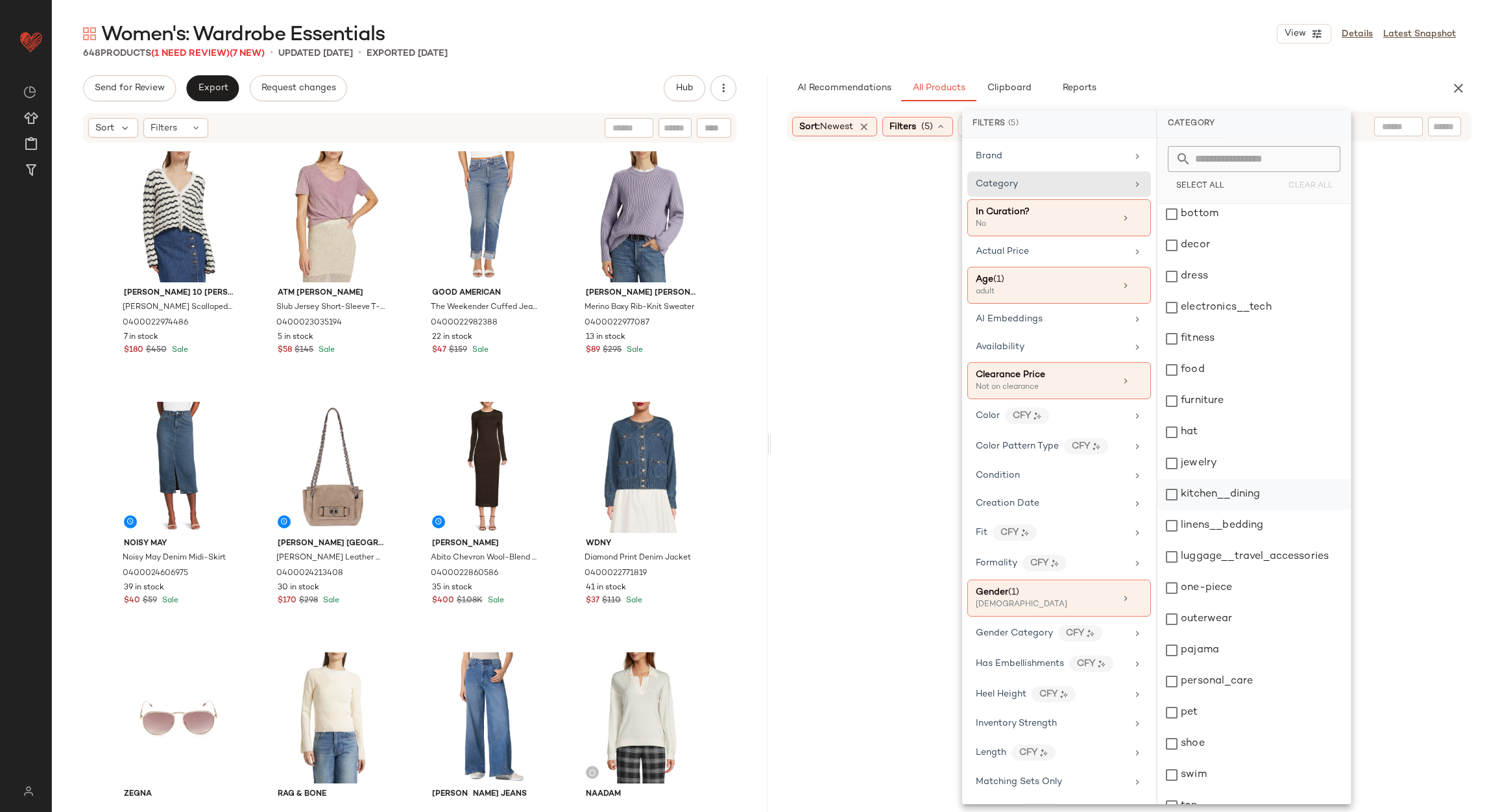
scroll to position [178, 0]
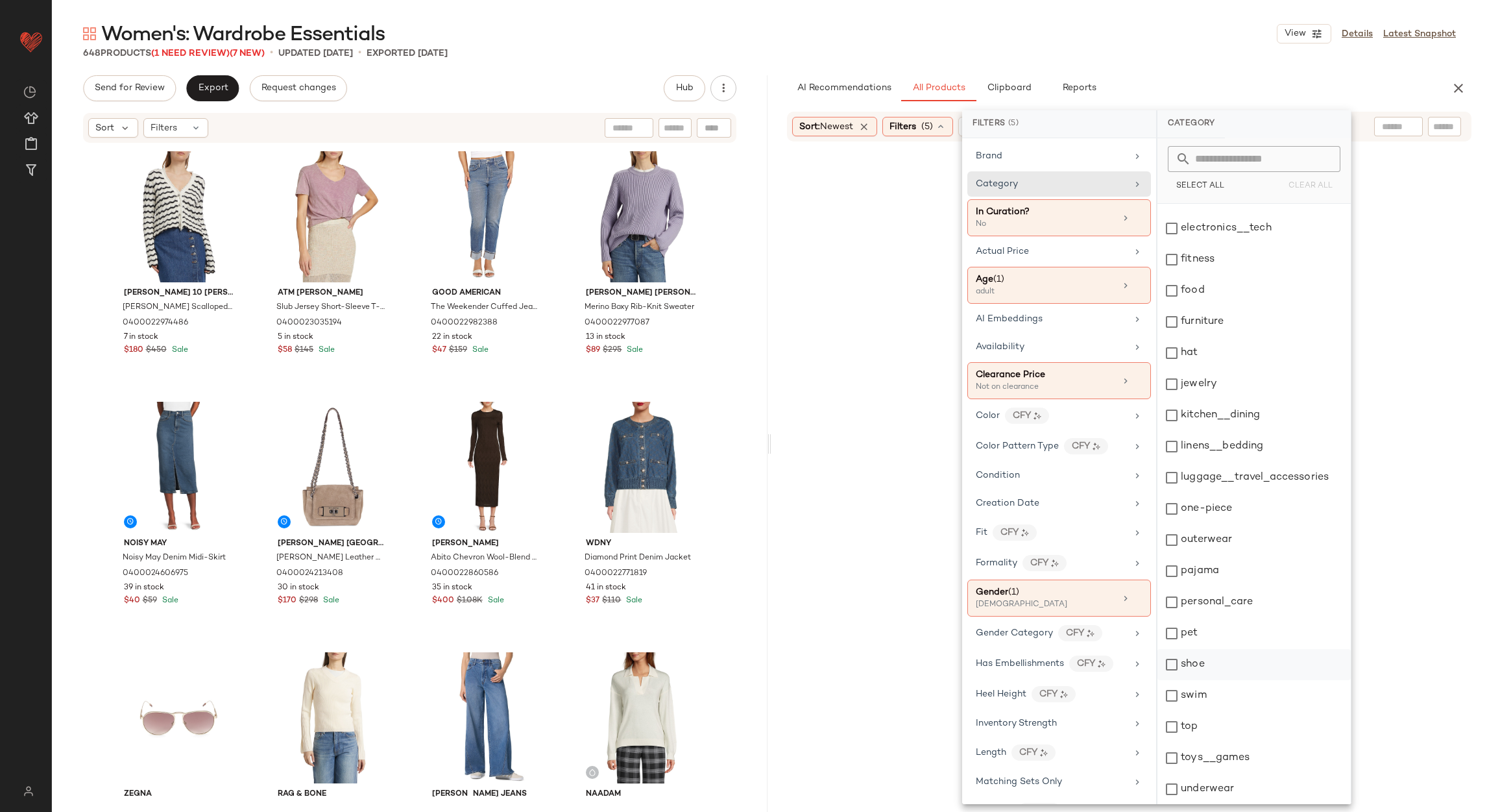
click at [1203, 665] on div "shoe" at bounding box center [1254, 664] width 193 height 31
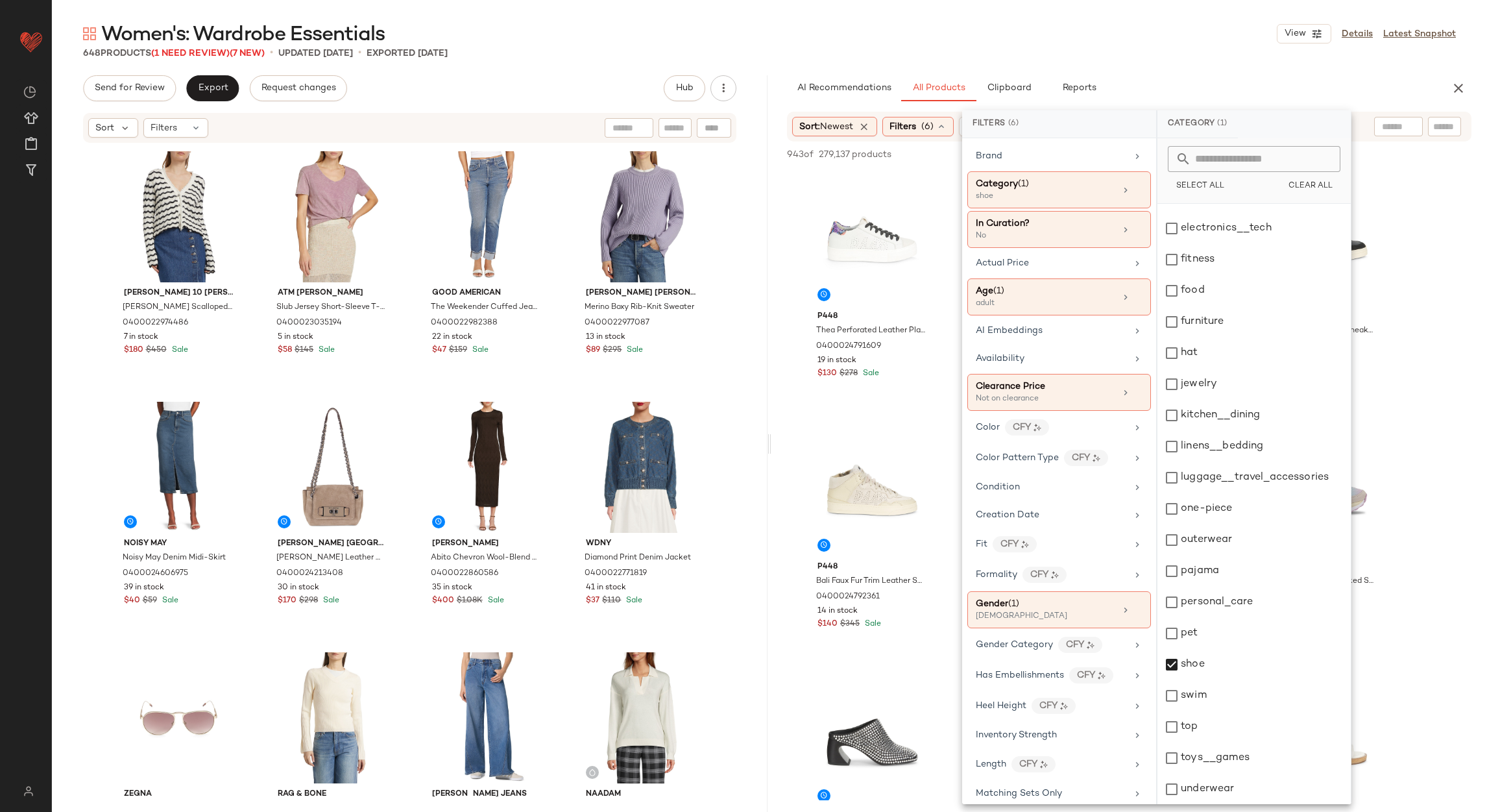
drag, startPoint x: 1178, startPoint y: 46, endPoint x: 1196, endPoint y: 113, distance: 69.4
click at [1177, 48] on div "648 Products (1 Need Review) (7 New) • updated Aug 28th • Exported Aug 26th" at bounding box center [769, 53] width 1435 height 13
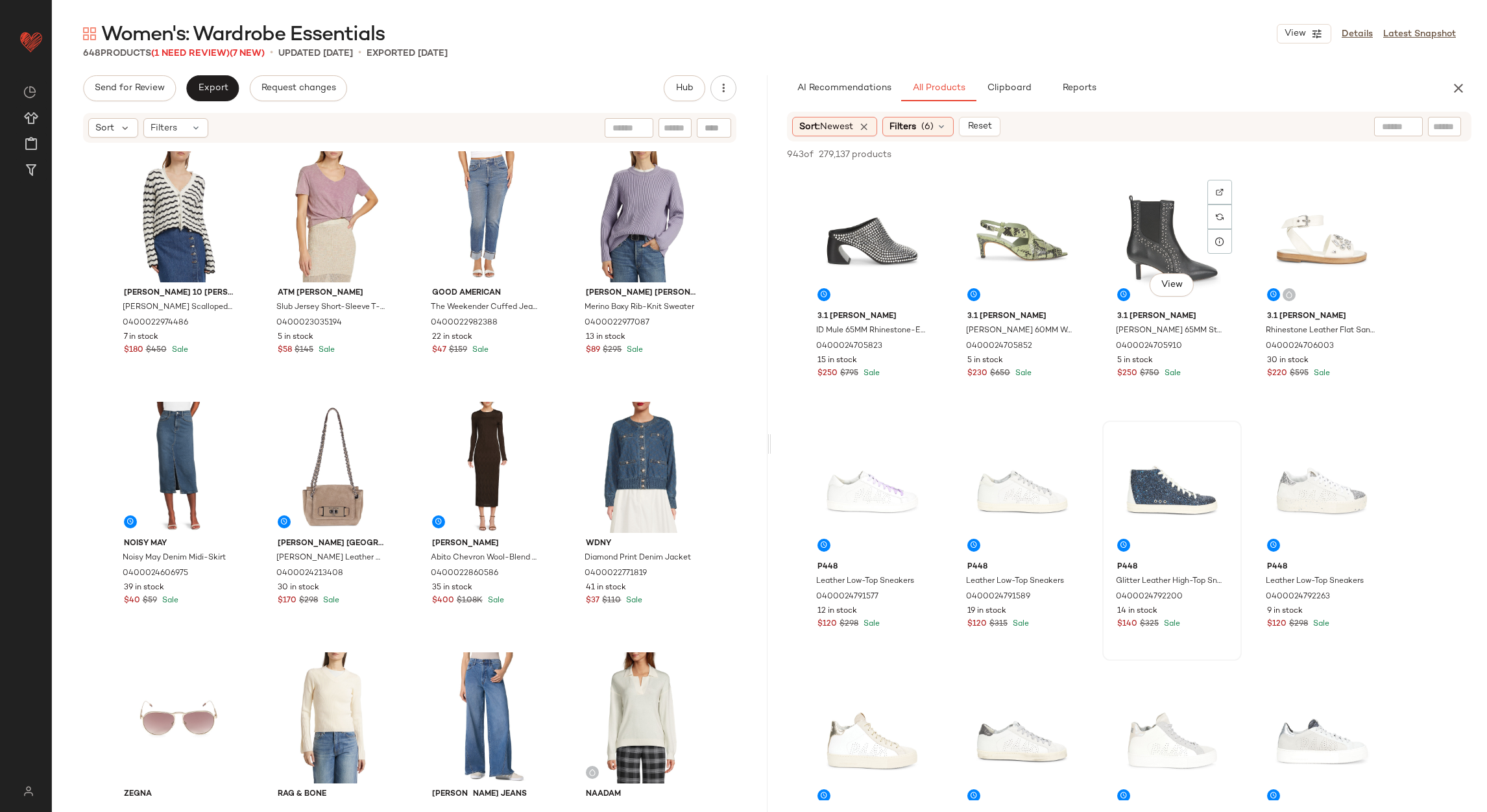
scroll to position [584, 0]
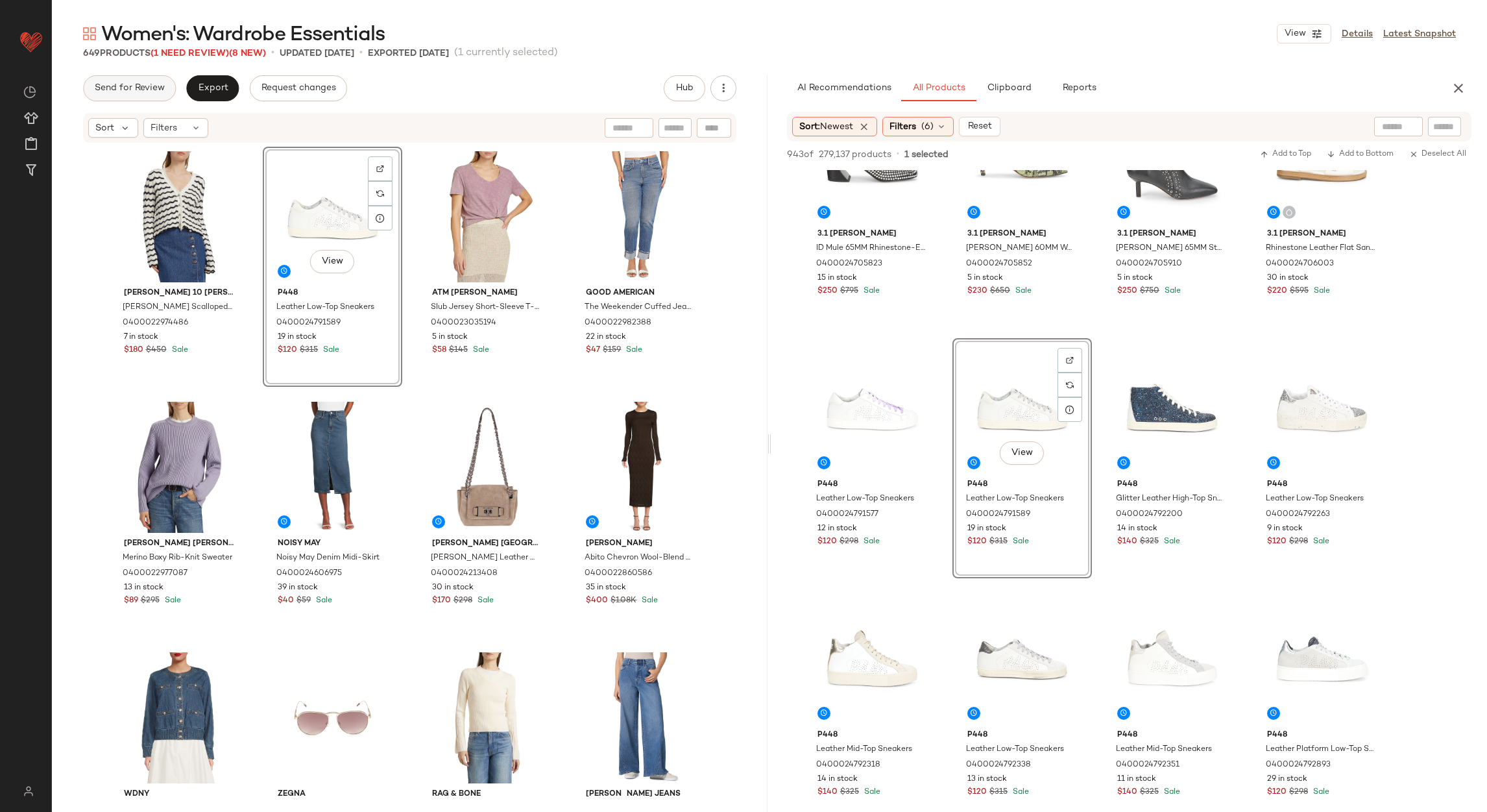
click at [118, 94] on button "Send for Review" at bounding box center [129, 88] width 93 height 26
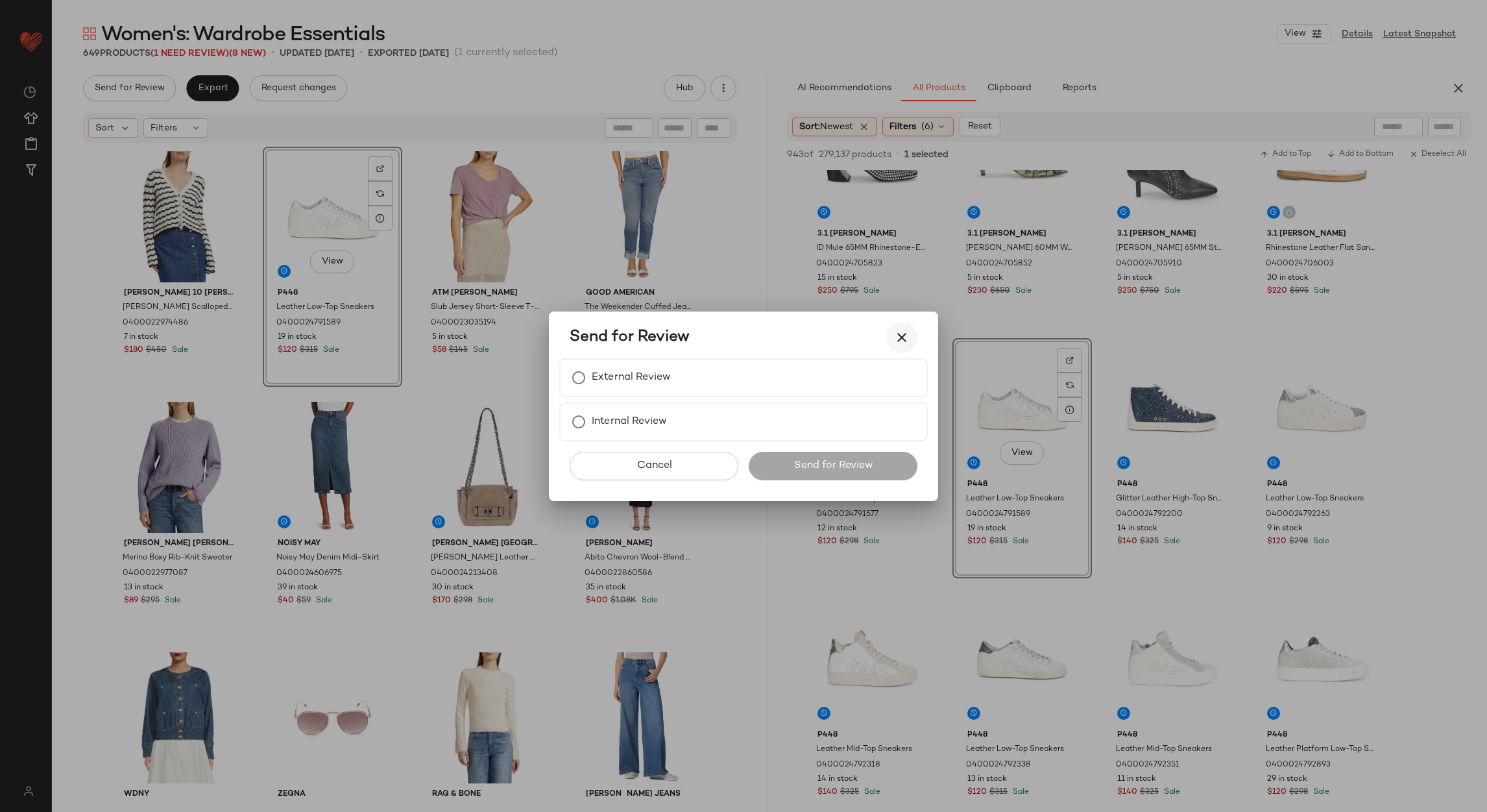
click at [899, 335] on icon "button" at bounding box center [902, 338] width 16 height 16
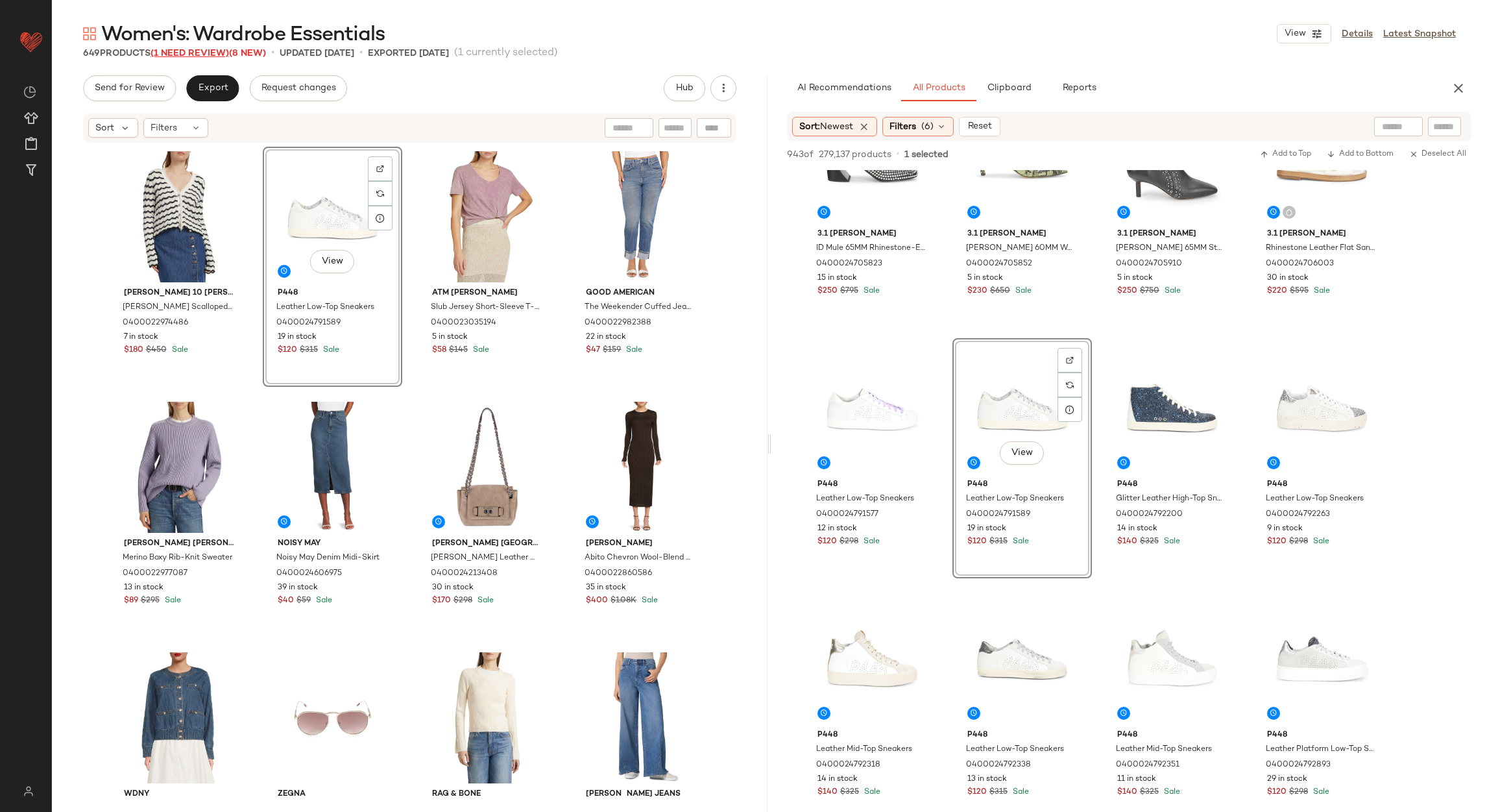
click at [196, 54] on span "(1 Need Review)" at bounding box center [189, 53] width 79 height 10
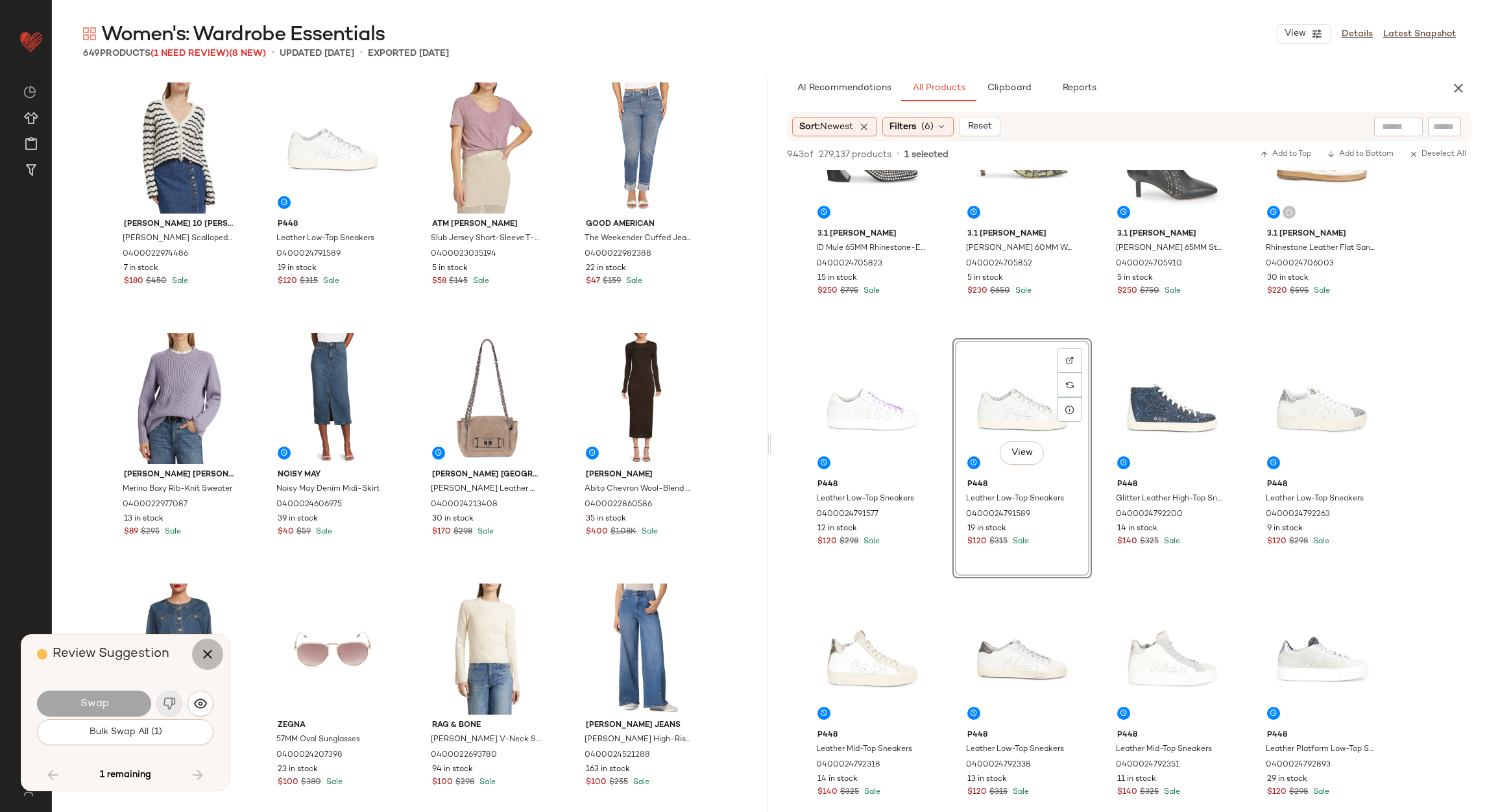
click at [209, 654] on icon "button" at bounding box center [208, 654] width 16 height 16
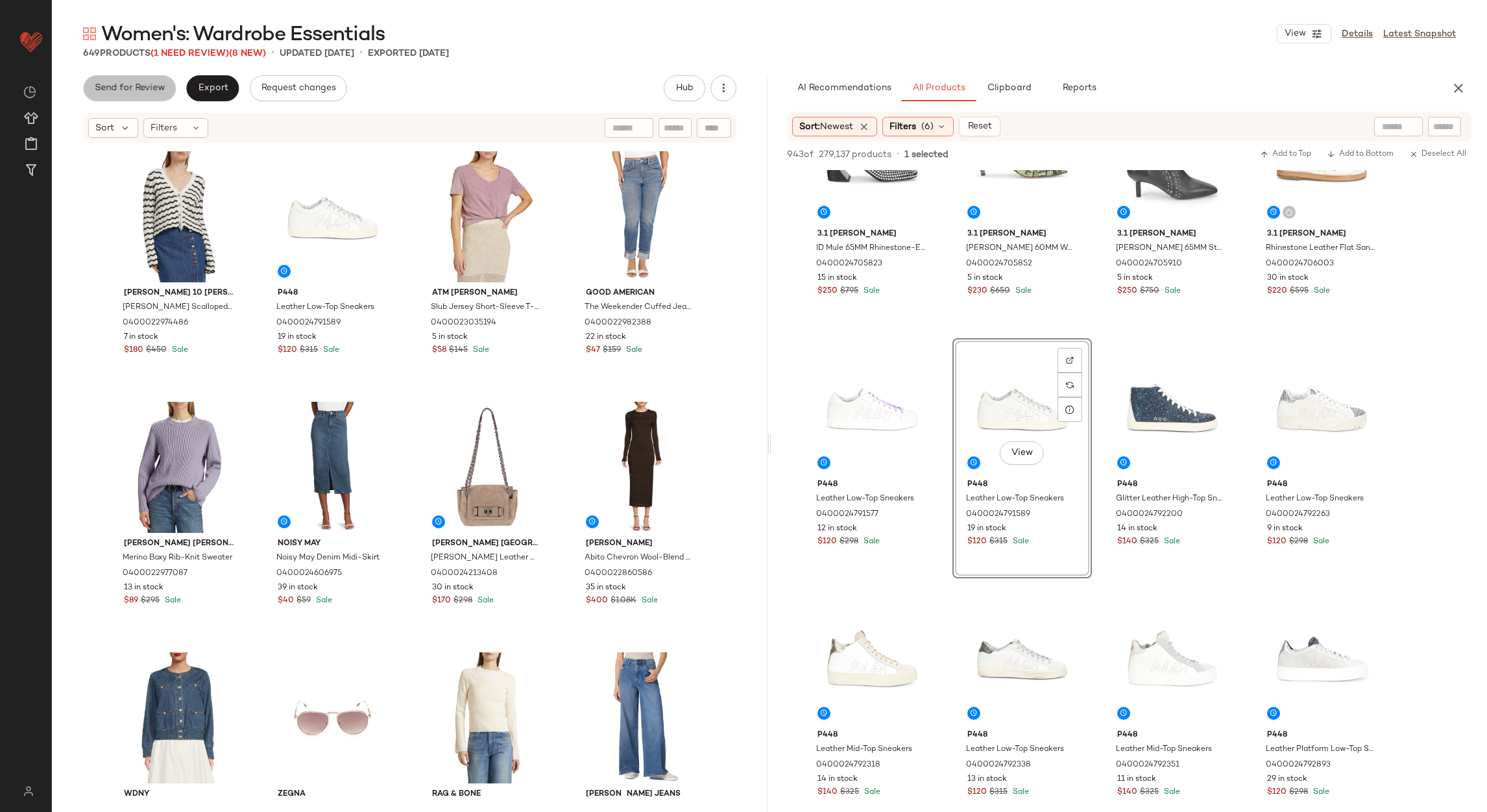
click at [141, 96] on button "Send for Review" at bounding box center [129, 88] width 93 height 26
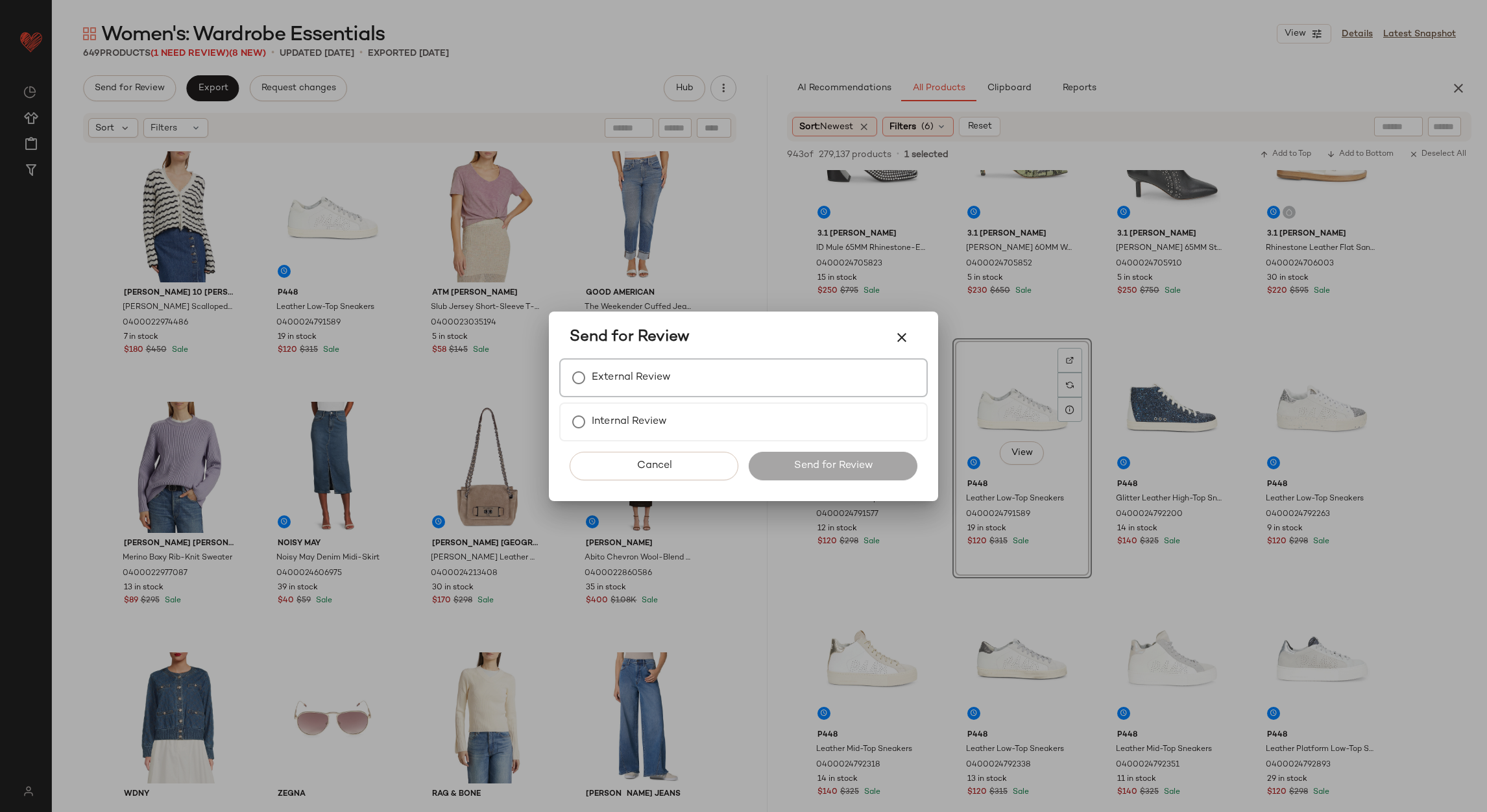
click at [646, 383] on label "External Review" at bounding box center [630, 377] width 79 height 26
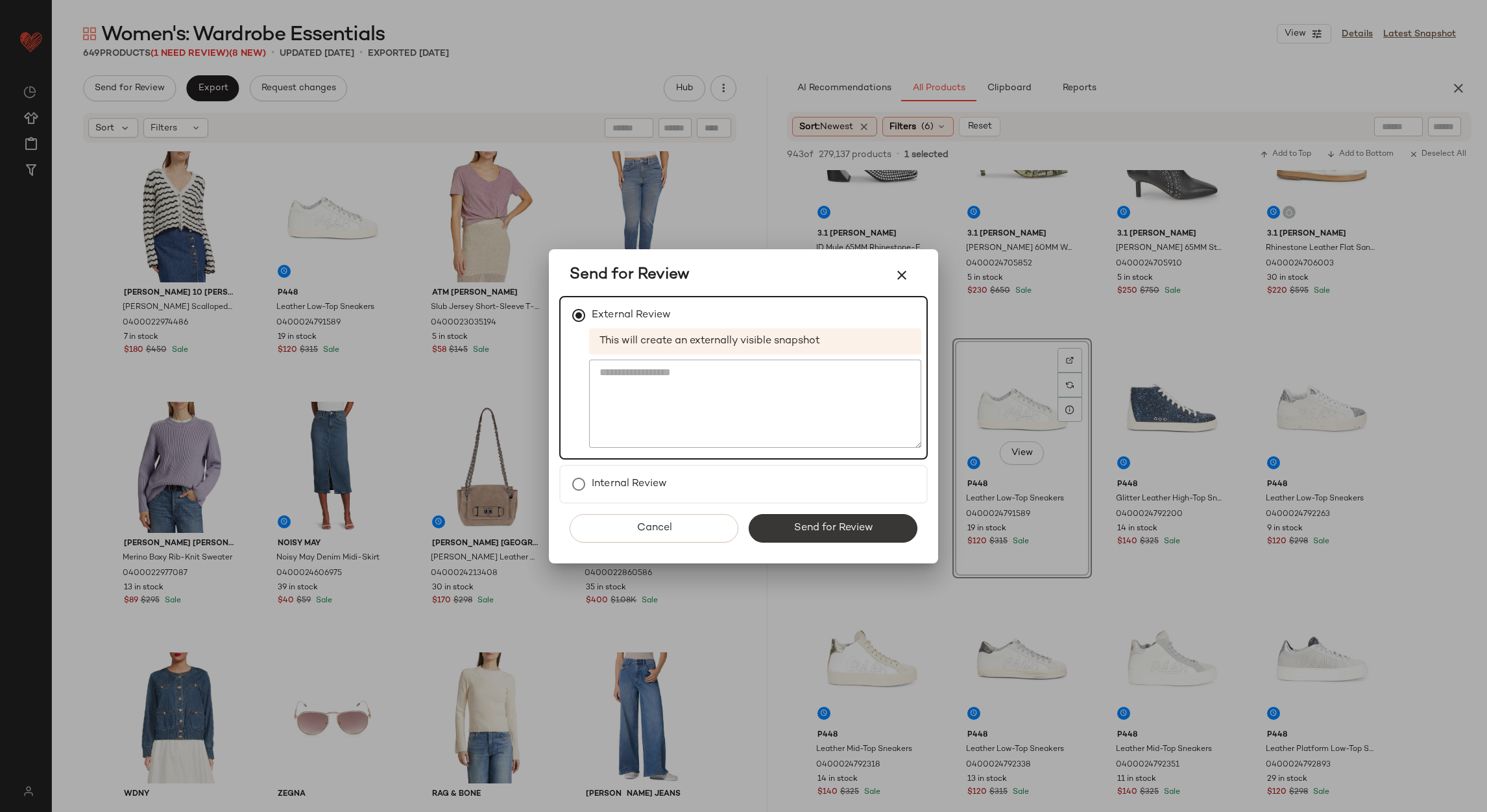
click at [786, 522] on button "Send for Review" at bounding box center [833, 529] width 169 height 29
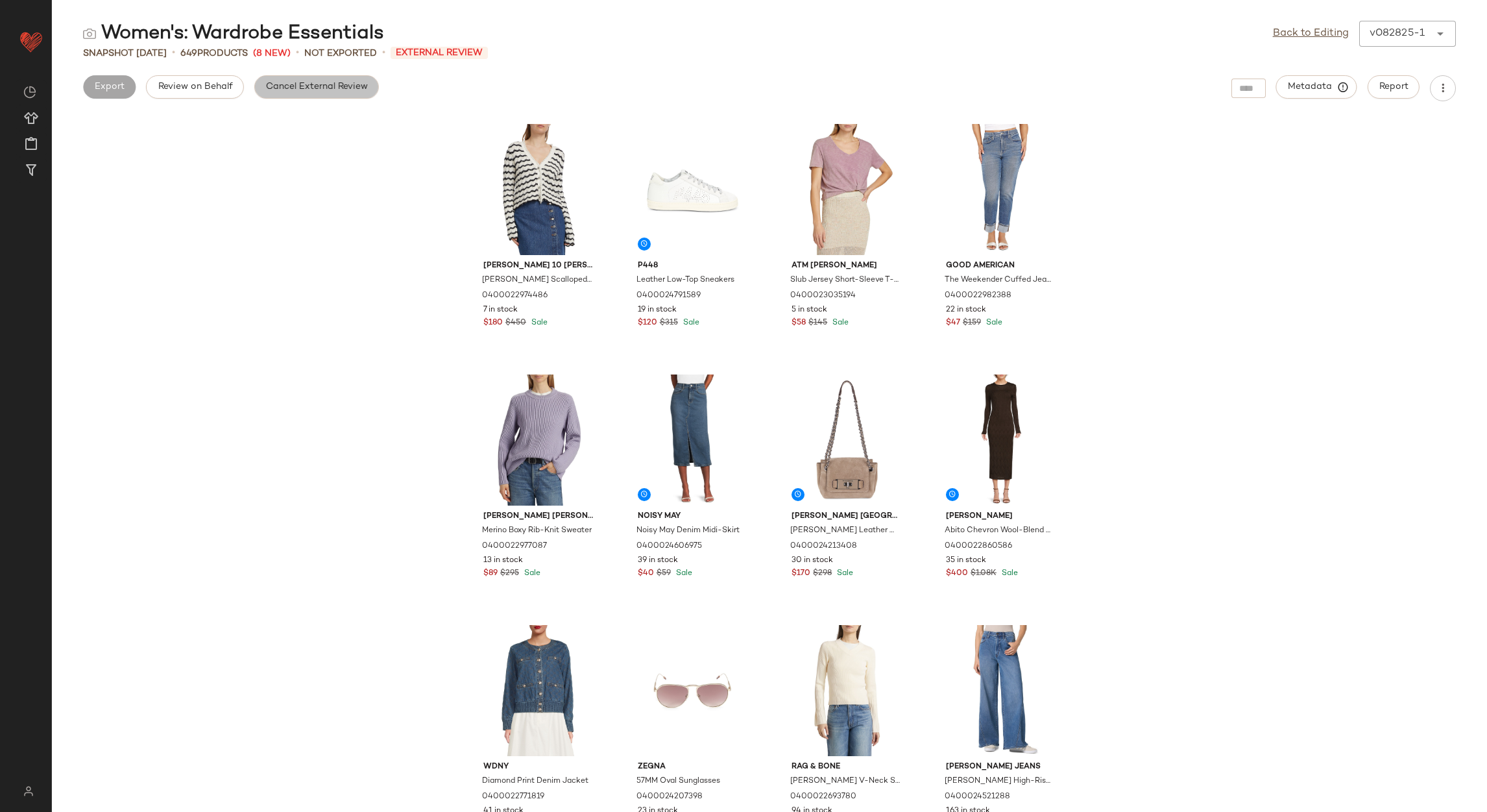
click at [273, 79] on button "Cancel External Review" at bounding box center [317, 87] width 125 height 23
drag, startPoint x: 1286, startPoint y: 35, endPoint x: 1206, endPoint y: 55, distance: 82.5
click at [1286, 35] on link "Back to Editing" at bounding box center [1310, 34] width 76 height 16
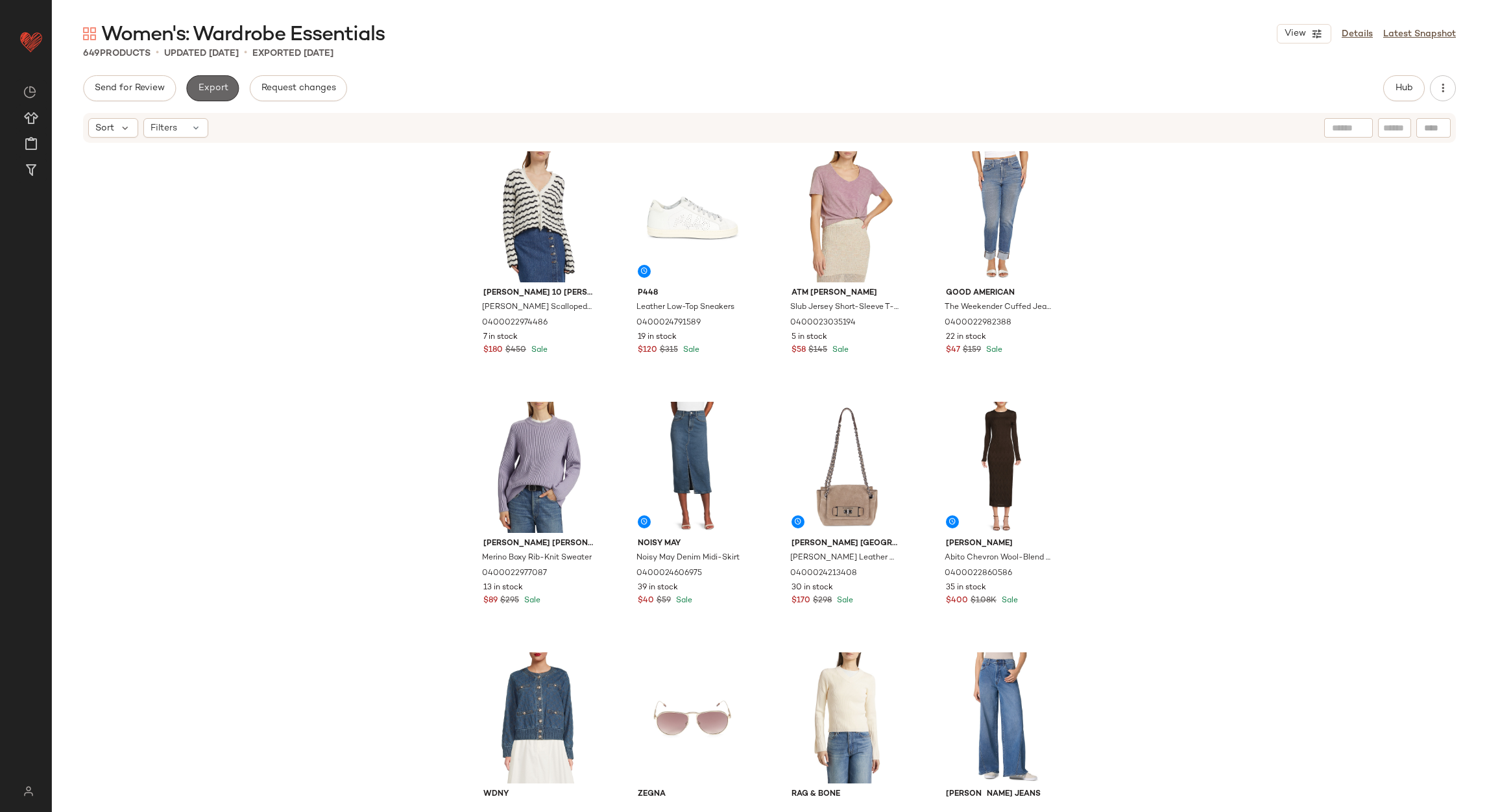
click at [209, 90] on span "Export" at bounding box center [213, 88] width 30 height 10
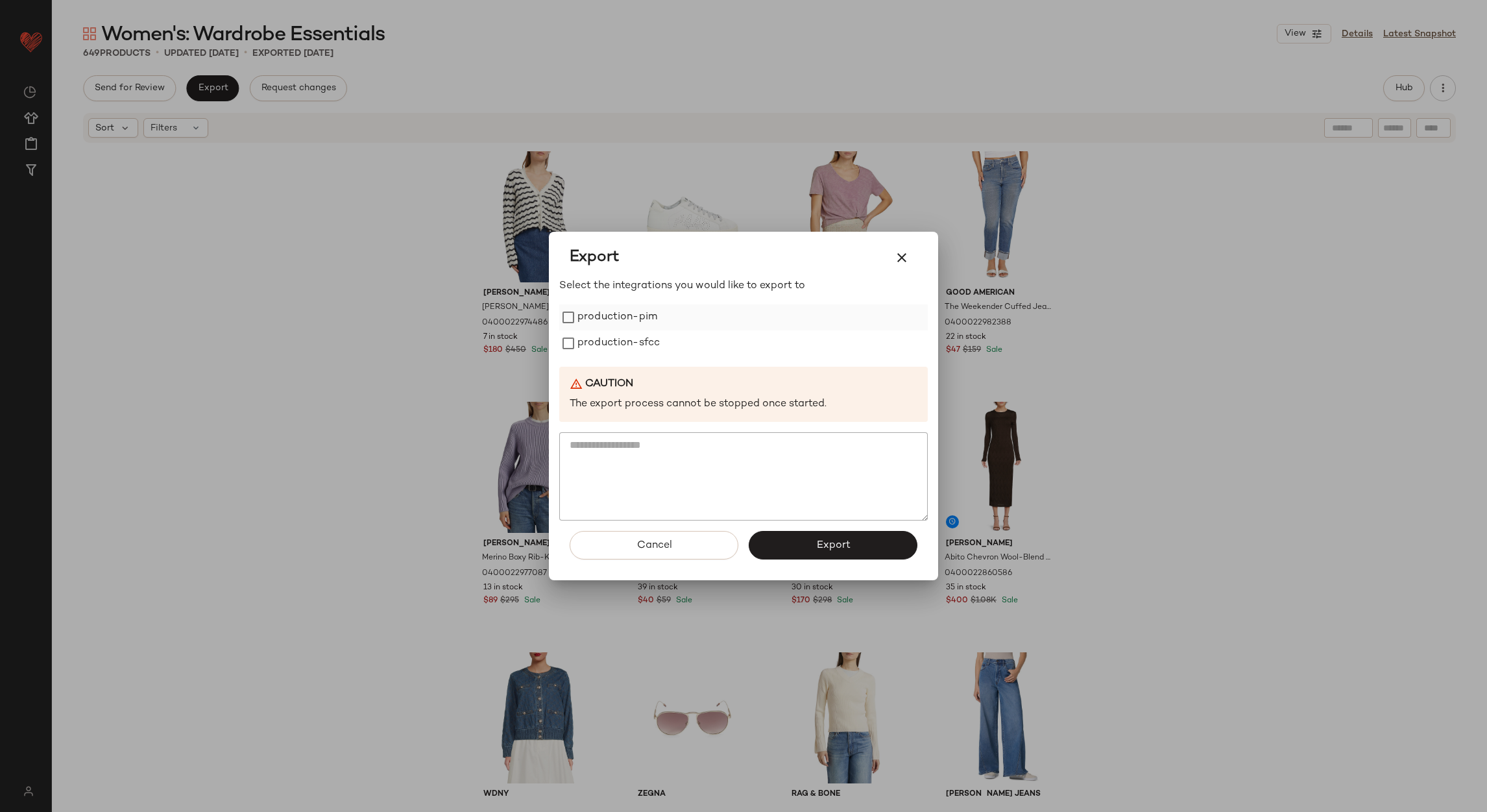
click at [595, 315] on label "production-pim" at bounding box center [618, 317] width 80 height 26
click at [603, 339] on label "production-sfcc" at bounding box center [619, 343] width 83 height 26
click at [812, 539] on button "Export" at bounding box center [833, 545] width 169 height 29
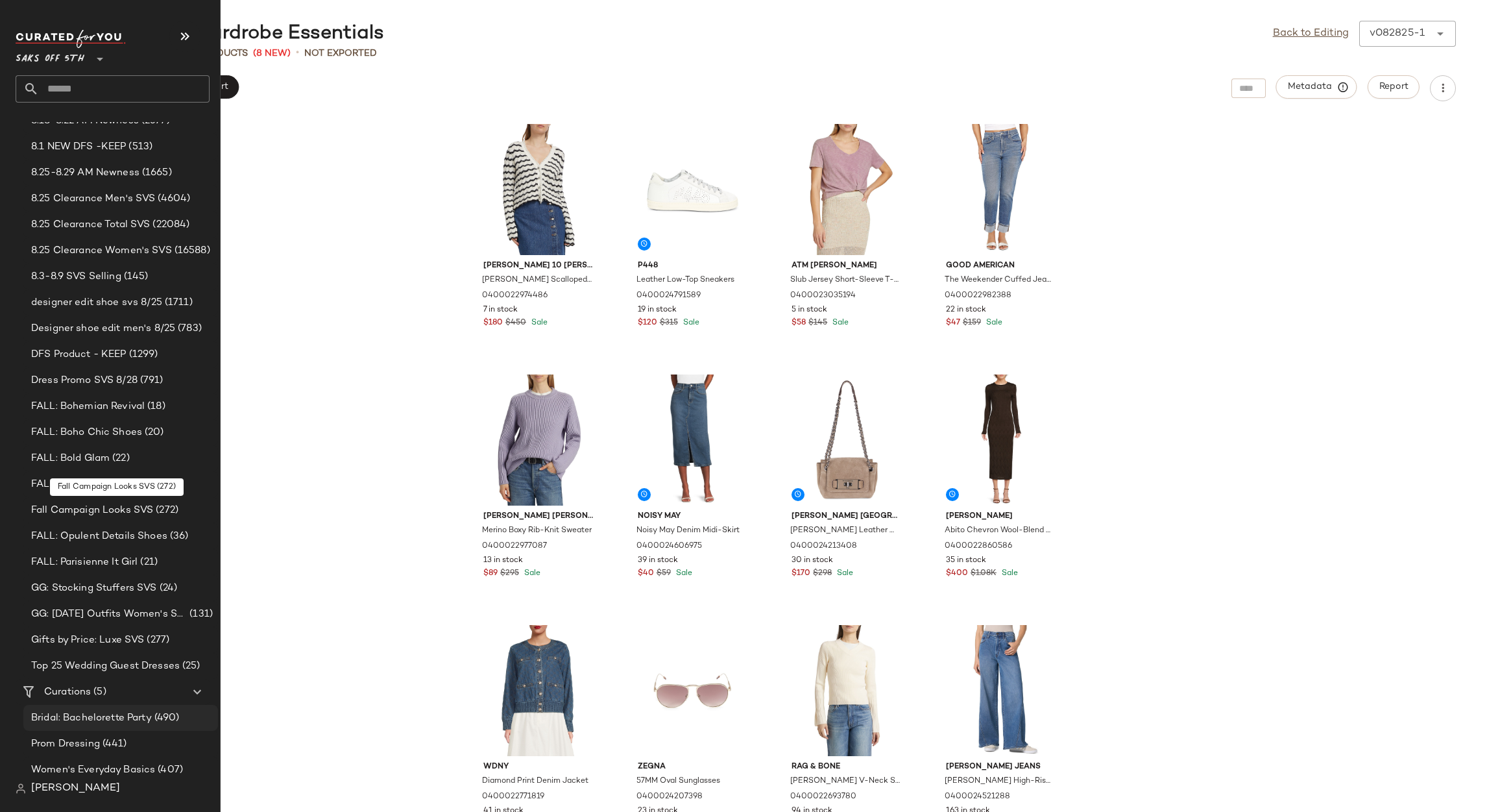
scroll to position [228, 0]
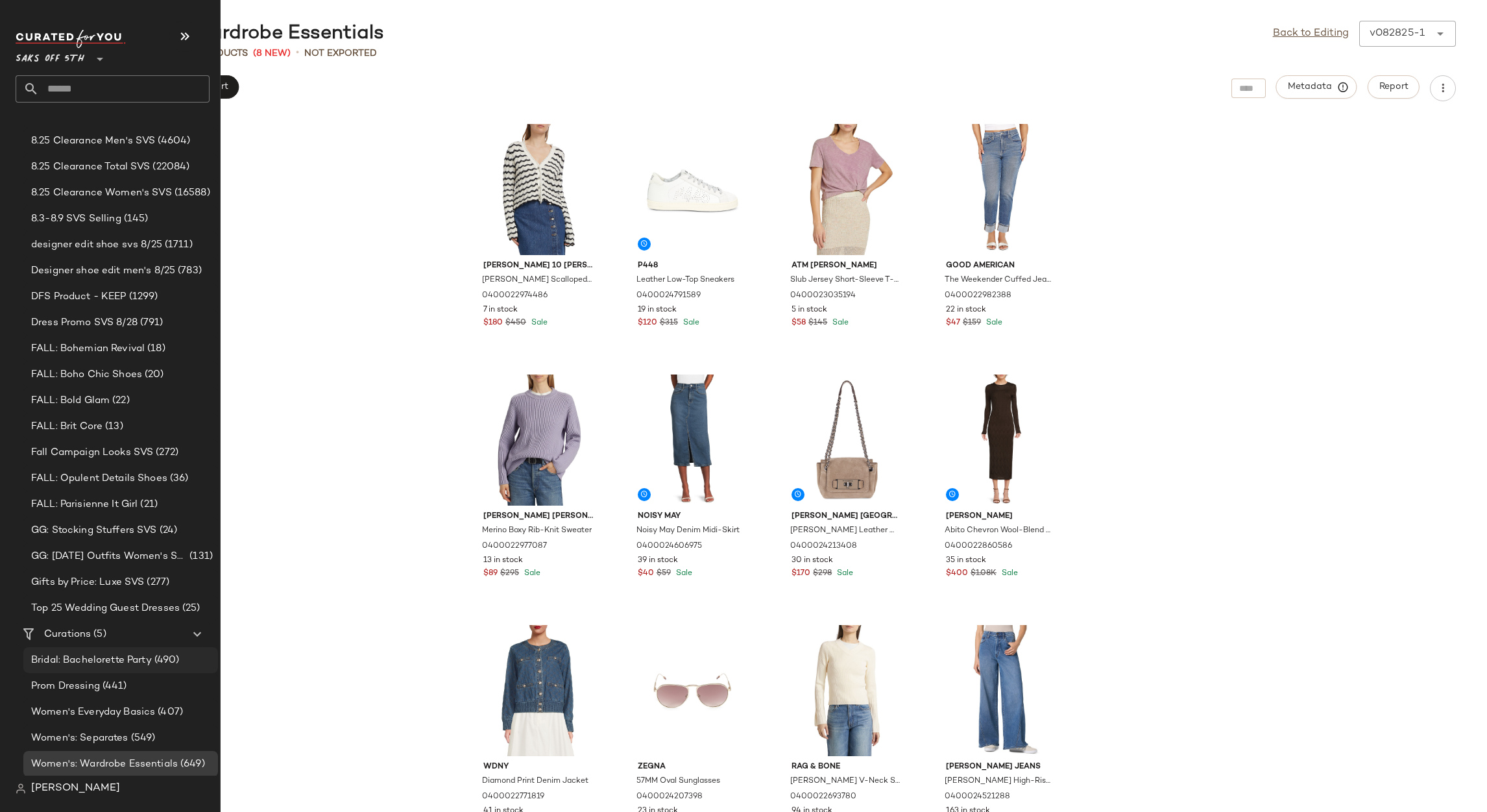
click at [103, 658] on span "Bridal: Bachelorette Party" at bounding box center [92, 660] width 121 height 15
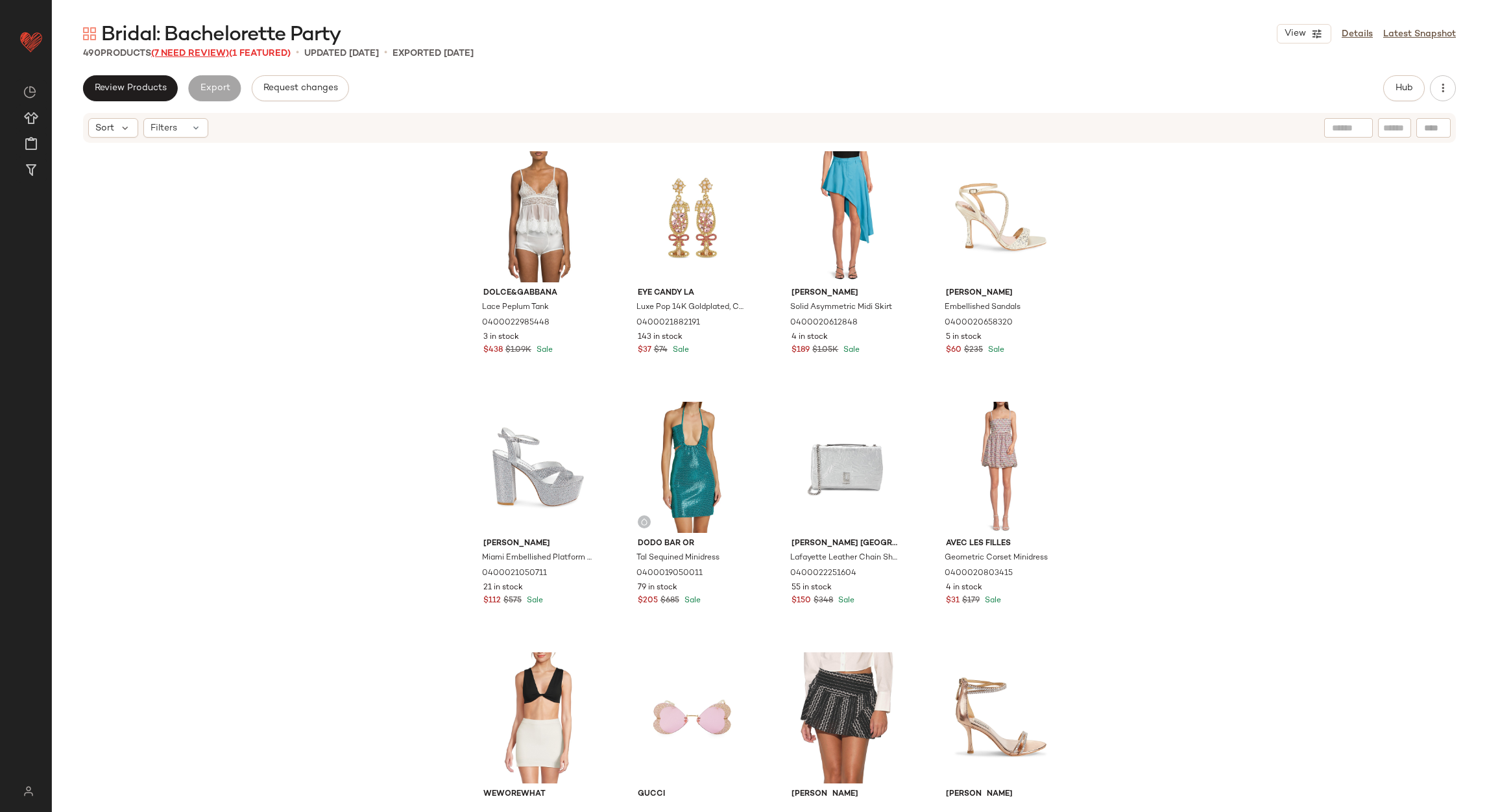
click at [184, 57] on span "(7 Need Review)" at bounding box center [190, 53] width 78 height 10
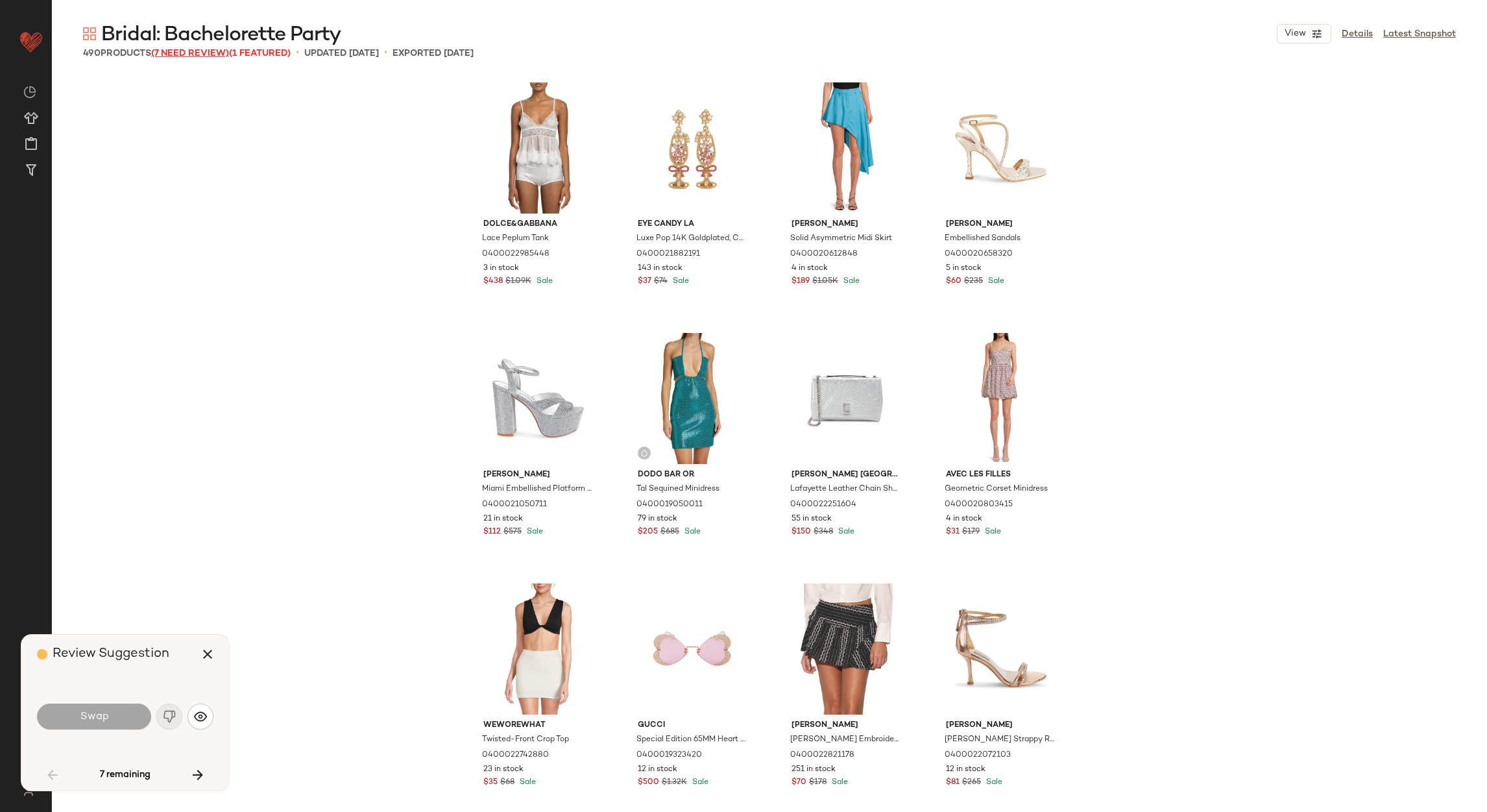
scroll to position [3257, 0]
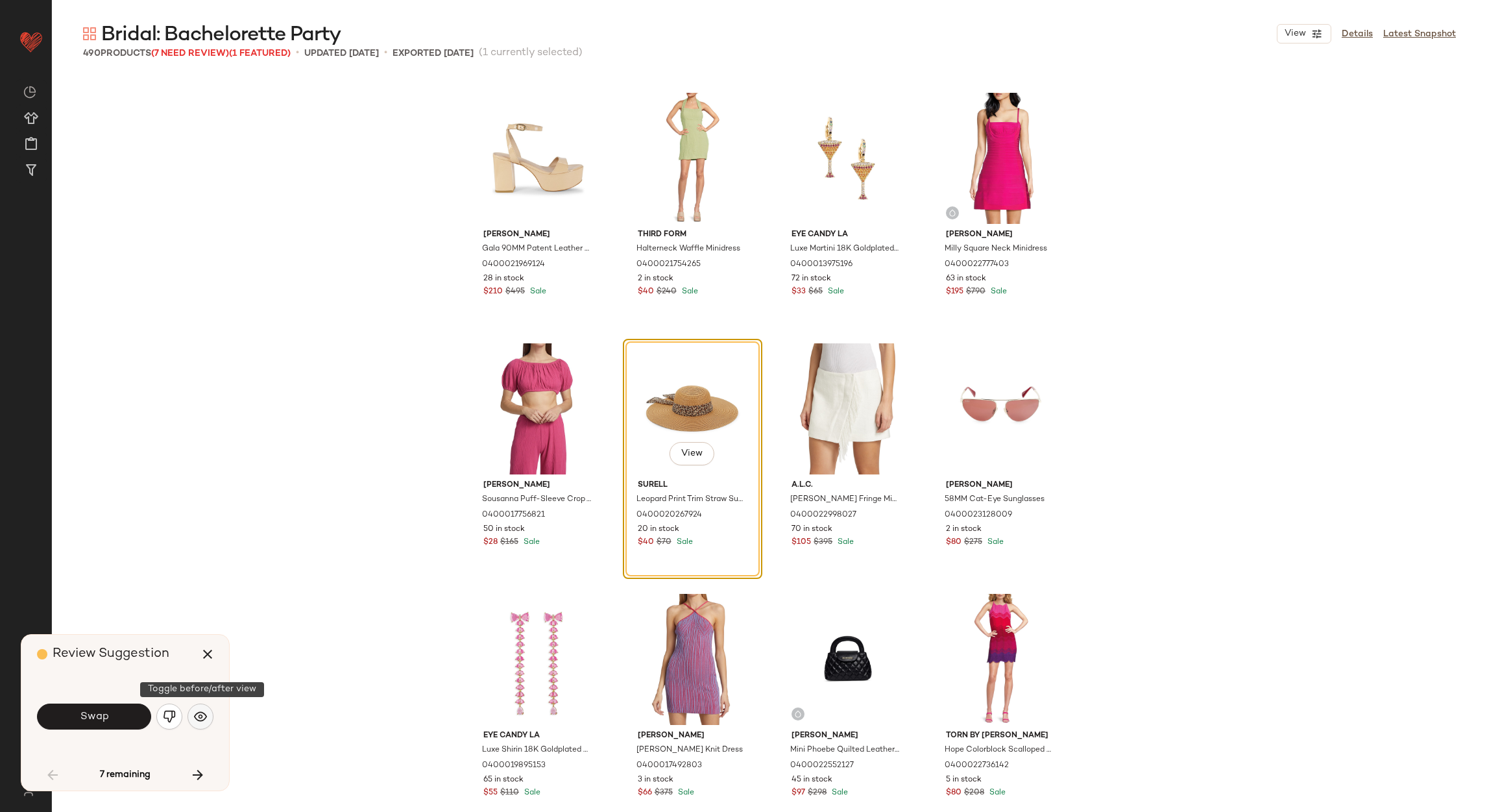
click at [196, 716] on img "button" at bounding box center [201, 716] width 13 height 13
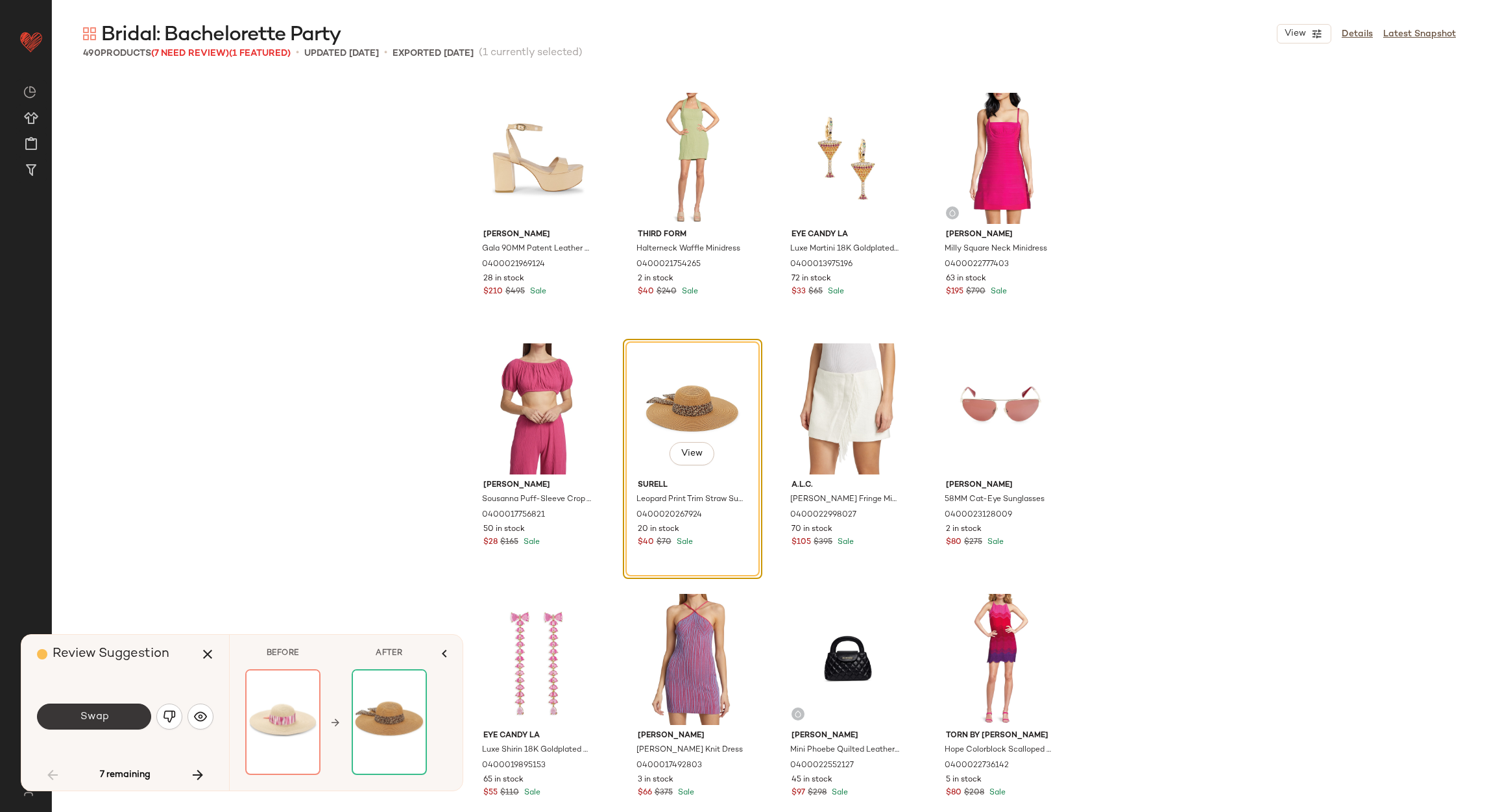
click at [108, 724] on button "Swap" at bounding box center [93, 716] width 114 height 26
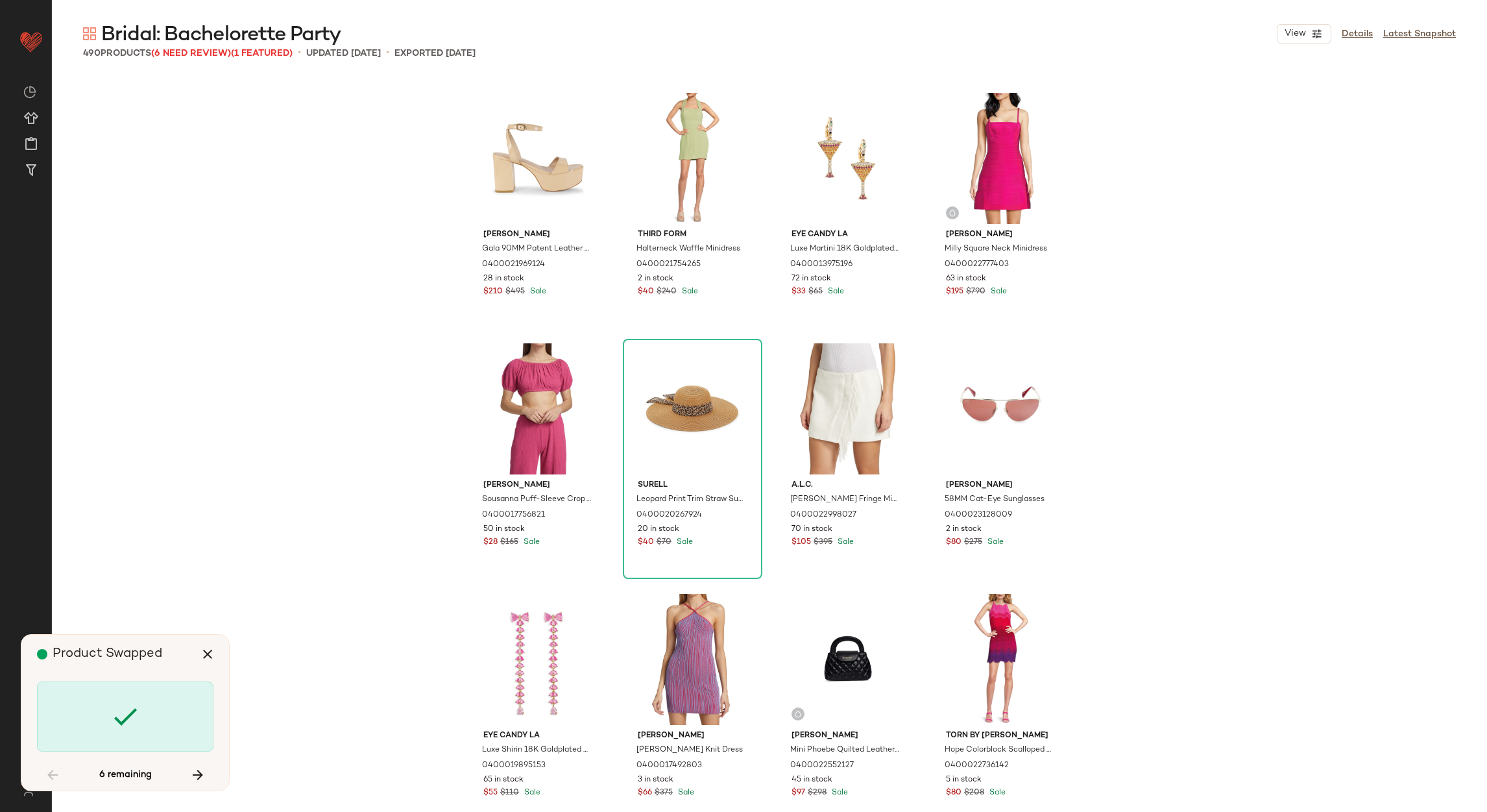
scroll to position [10772, 0]
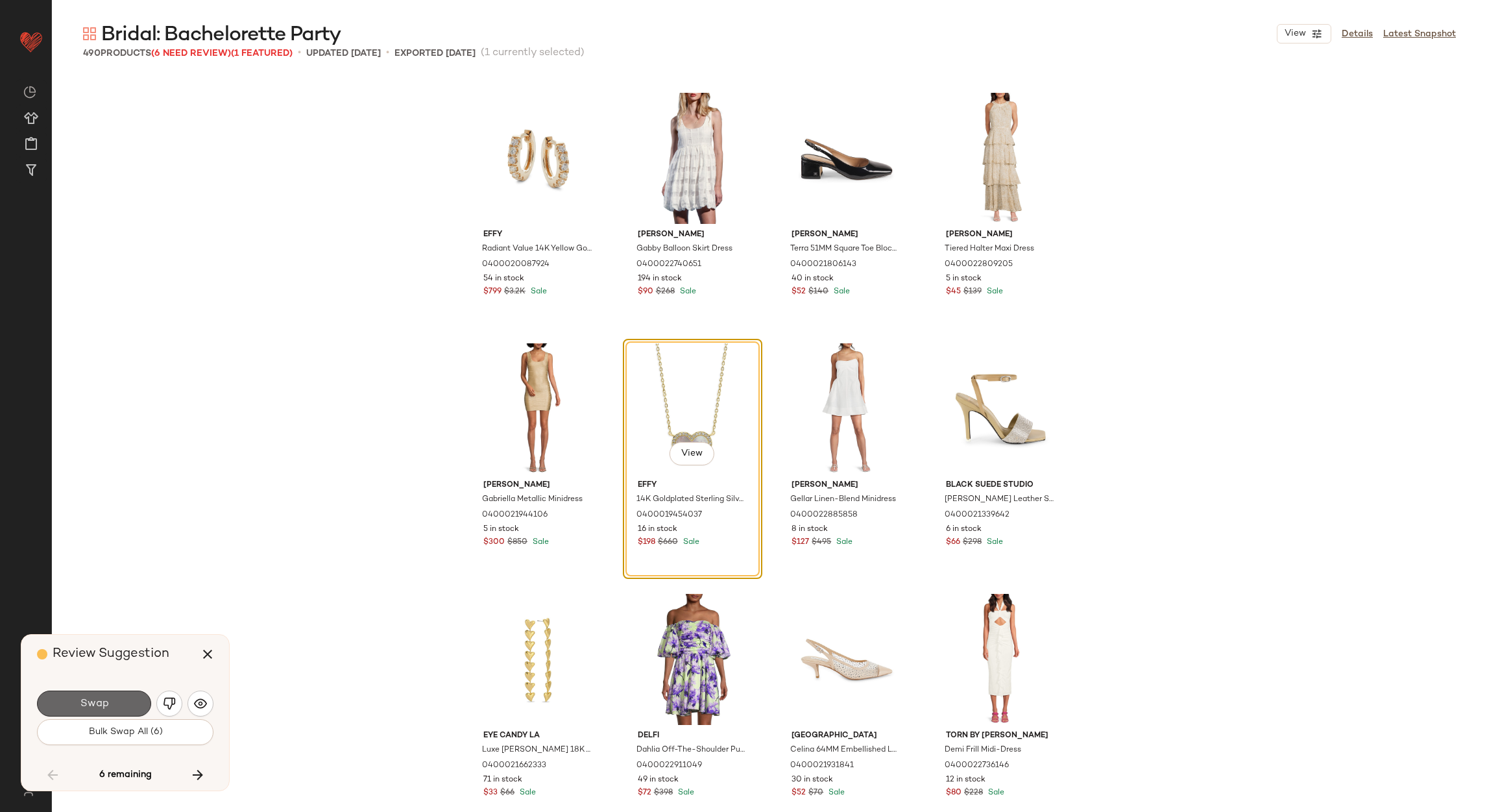
click at [120, 705] on button "Swap" at bounding box center [93, 703] width 114 height 26
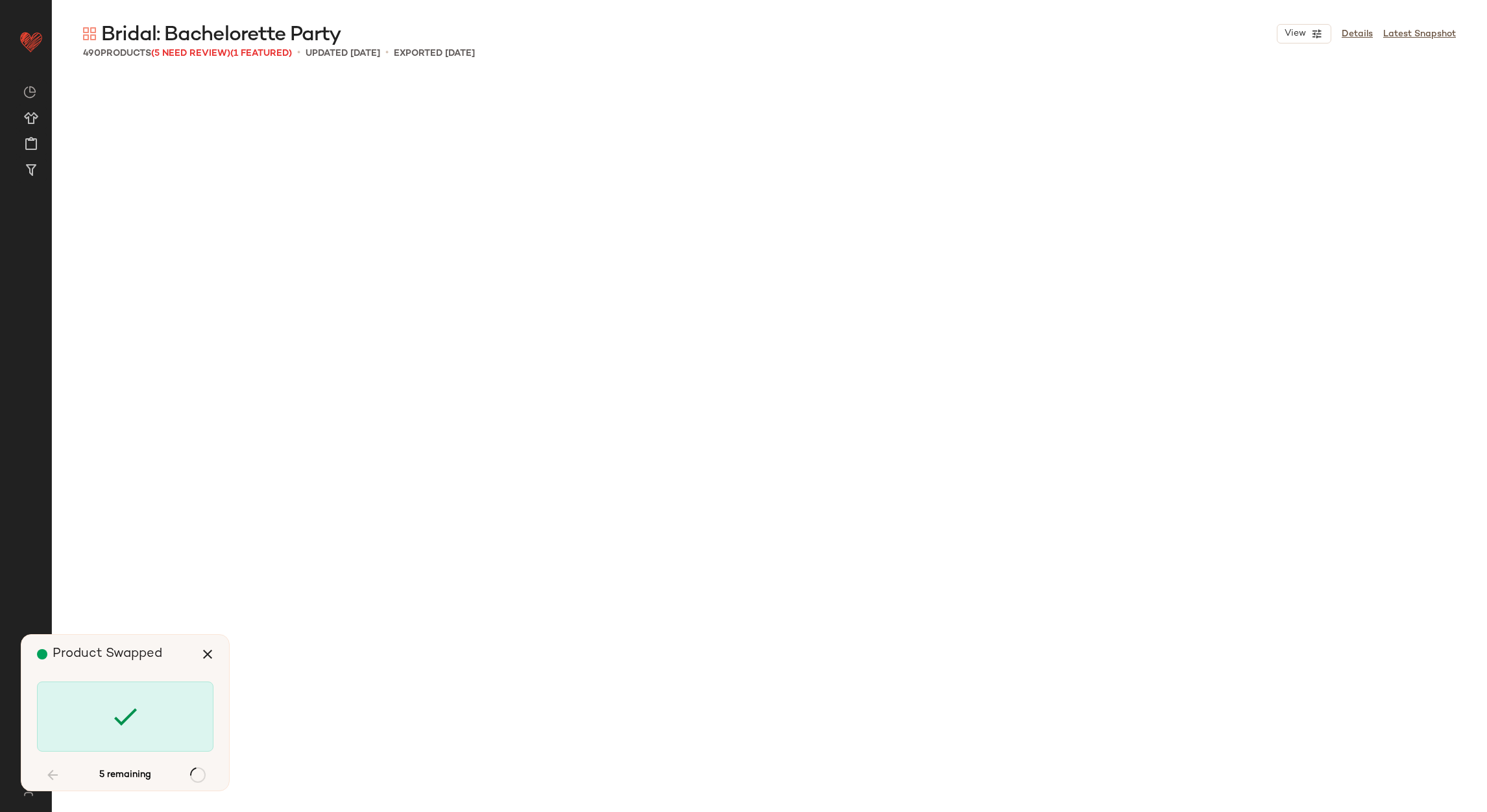
scroll to position [22545, 0]
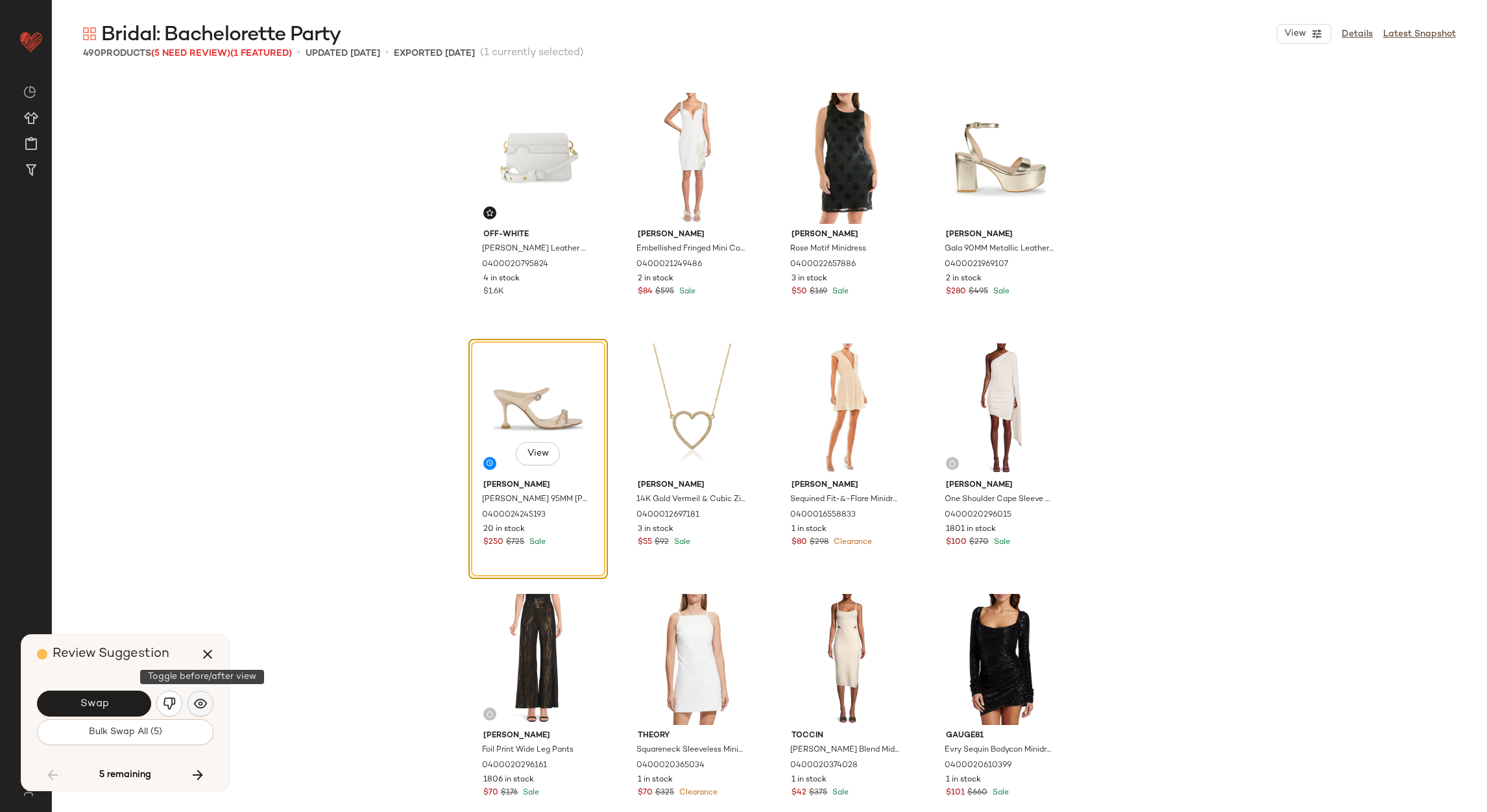
click at [195, 704] on img "button" at bounding box center [201, 704] width 13 height 13
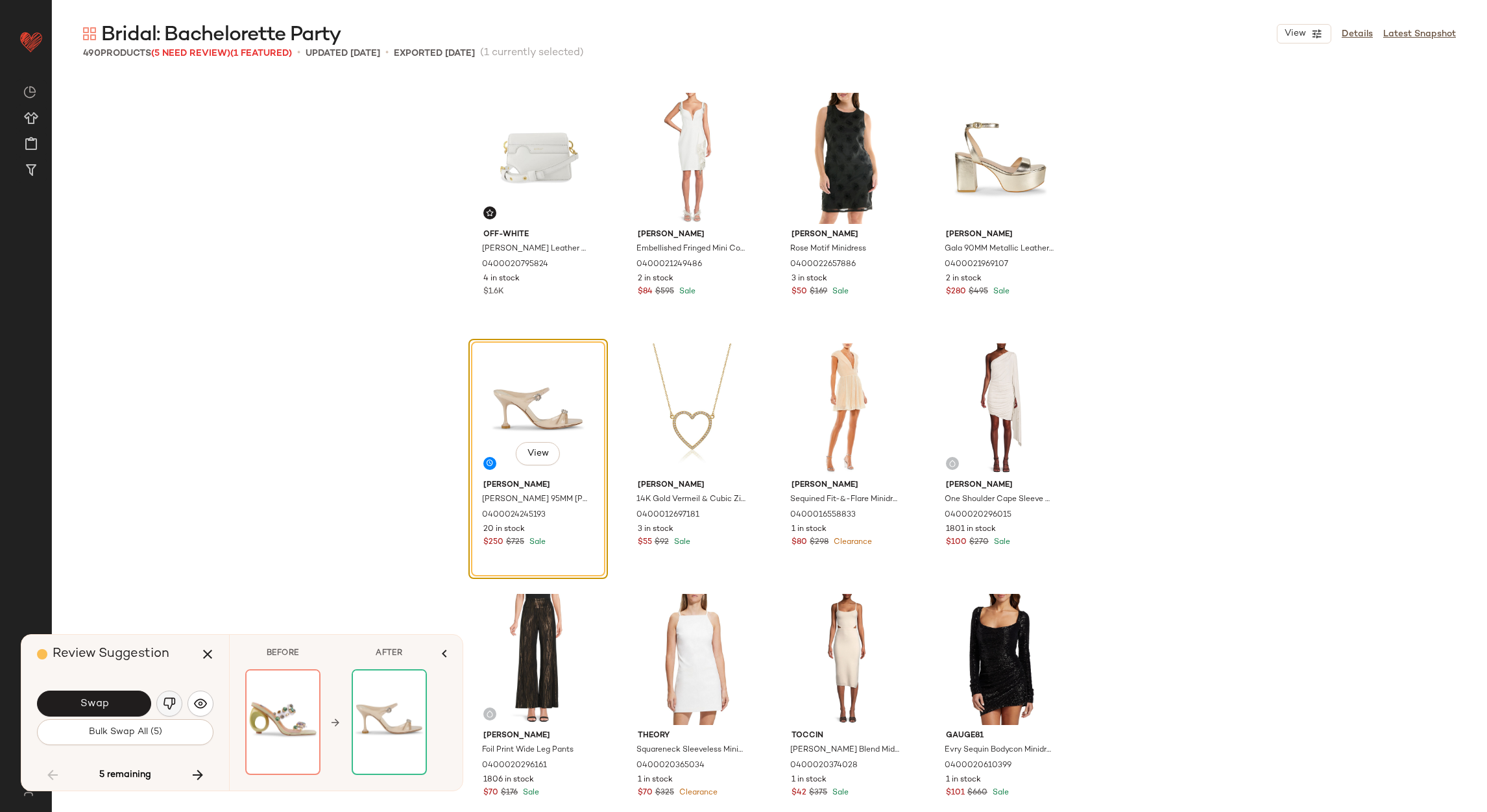
click at [163, 709] on img "button" at bounding box center [170, 704] width 13 height 13
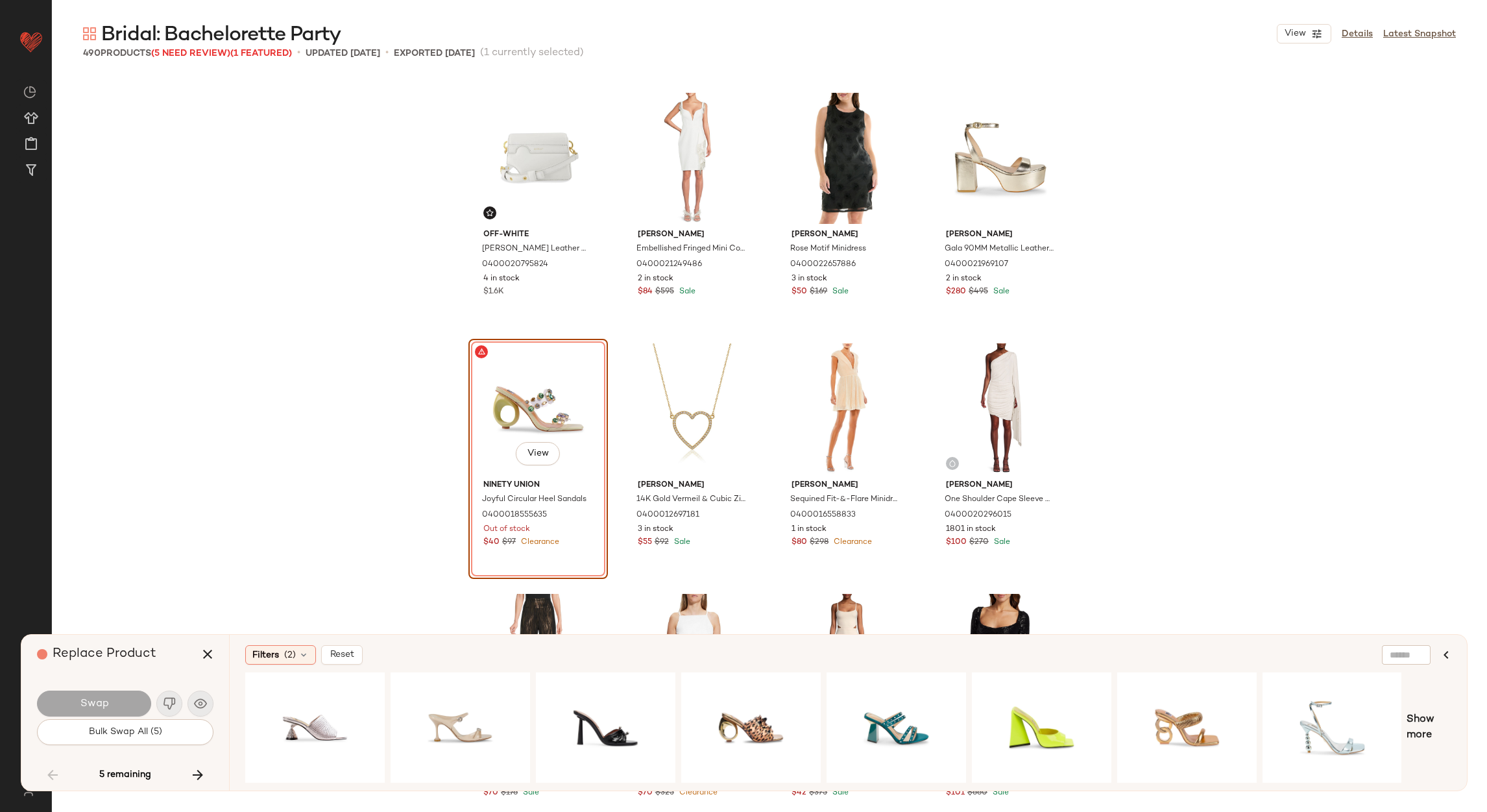
click at [514, 401] on div "View" at bounding box center [538, 408] width 131 height 131
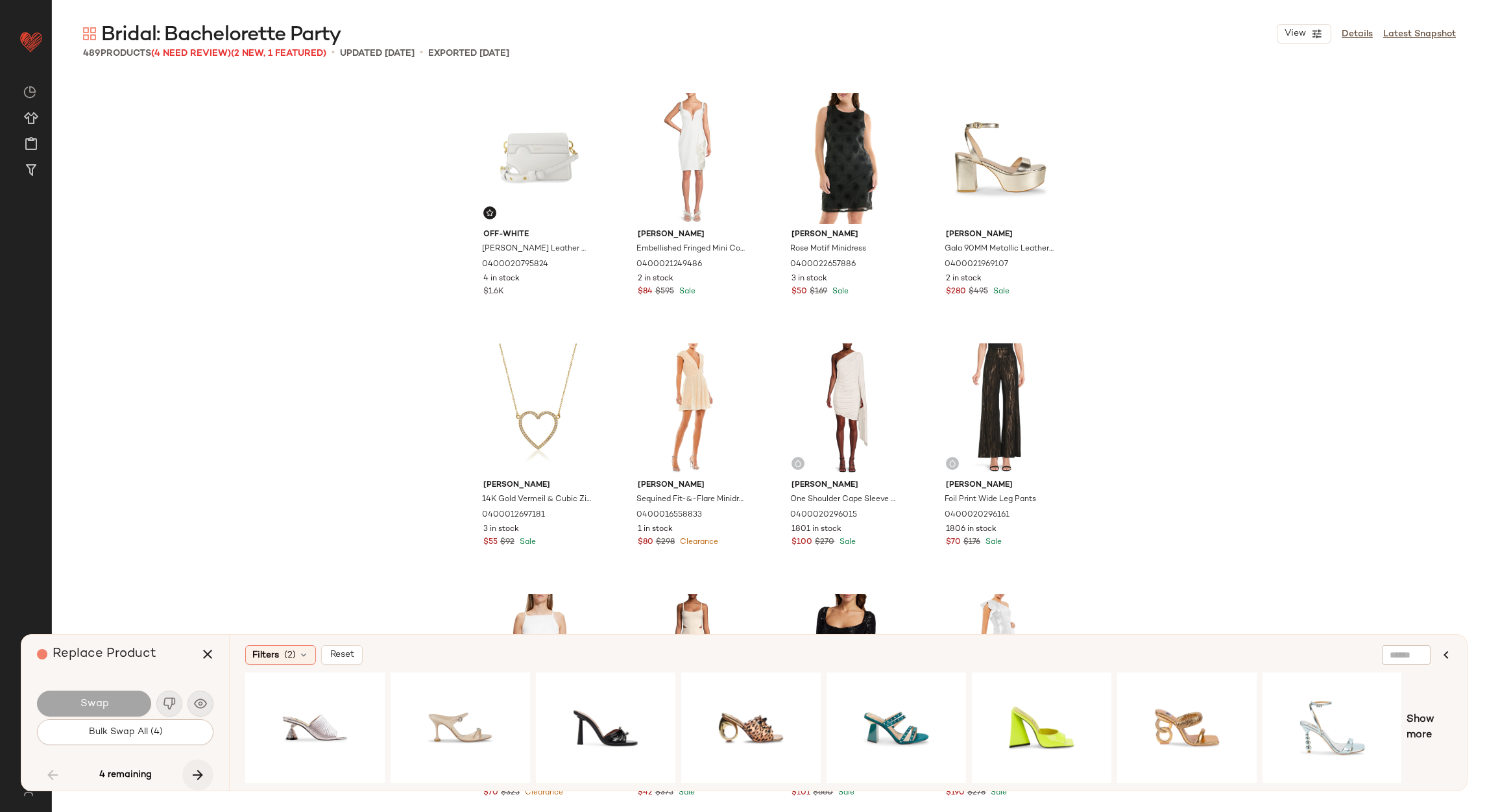
click at [189, 775] on button "button" at bounding box center [197, 775] width 31 height 31
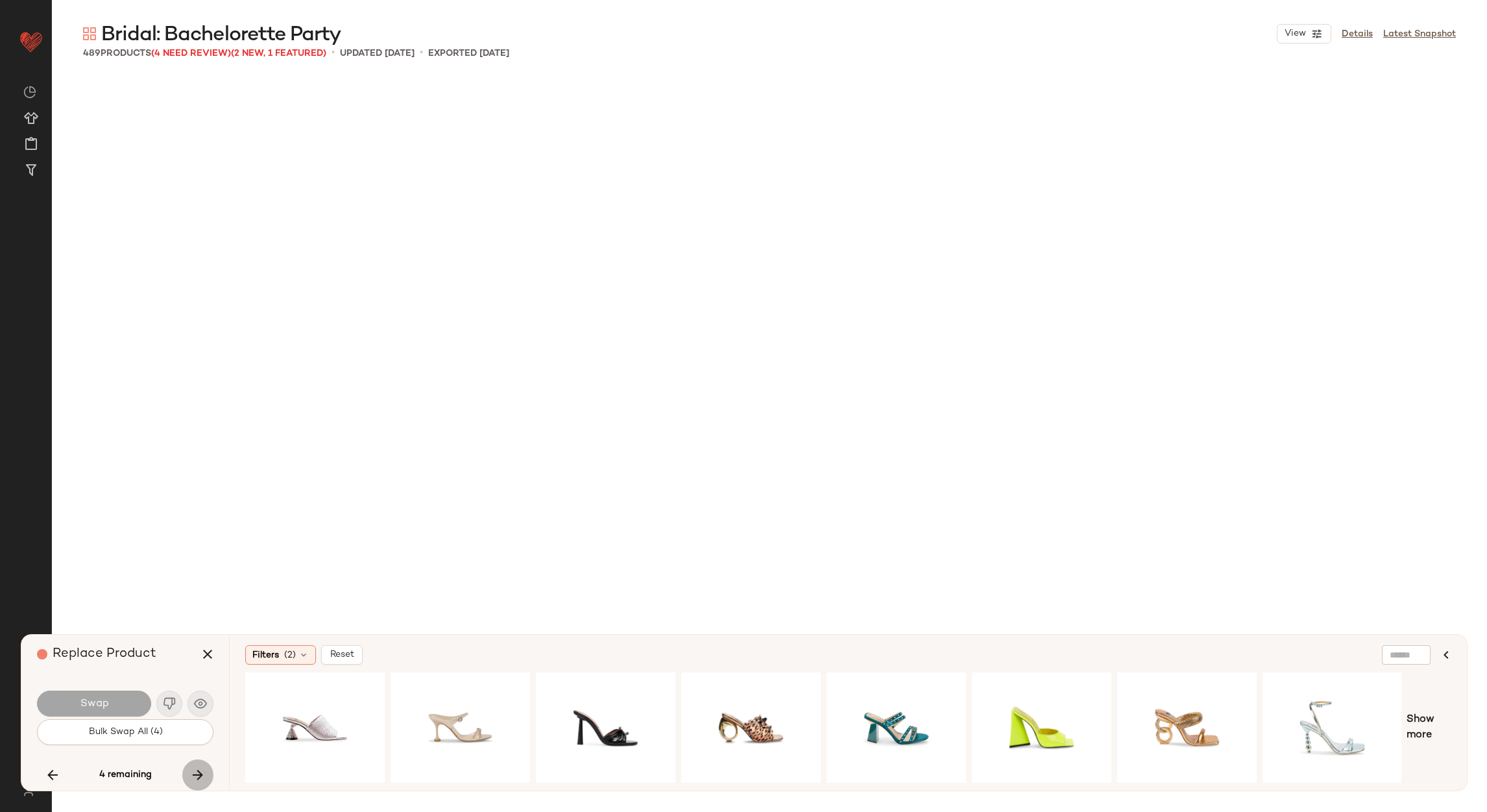
scroll to position [25551, 0]
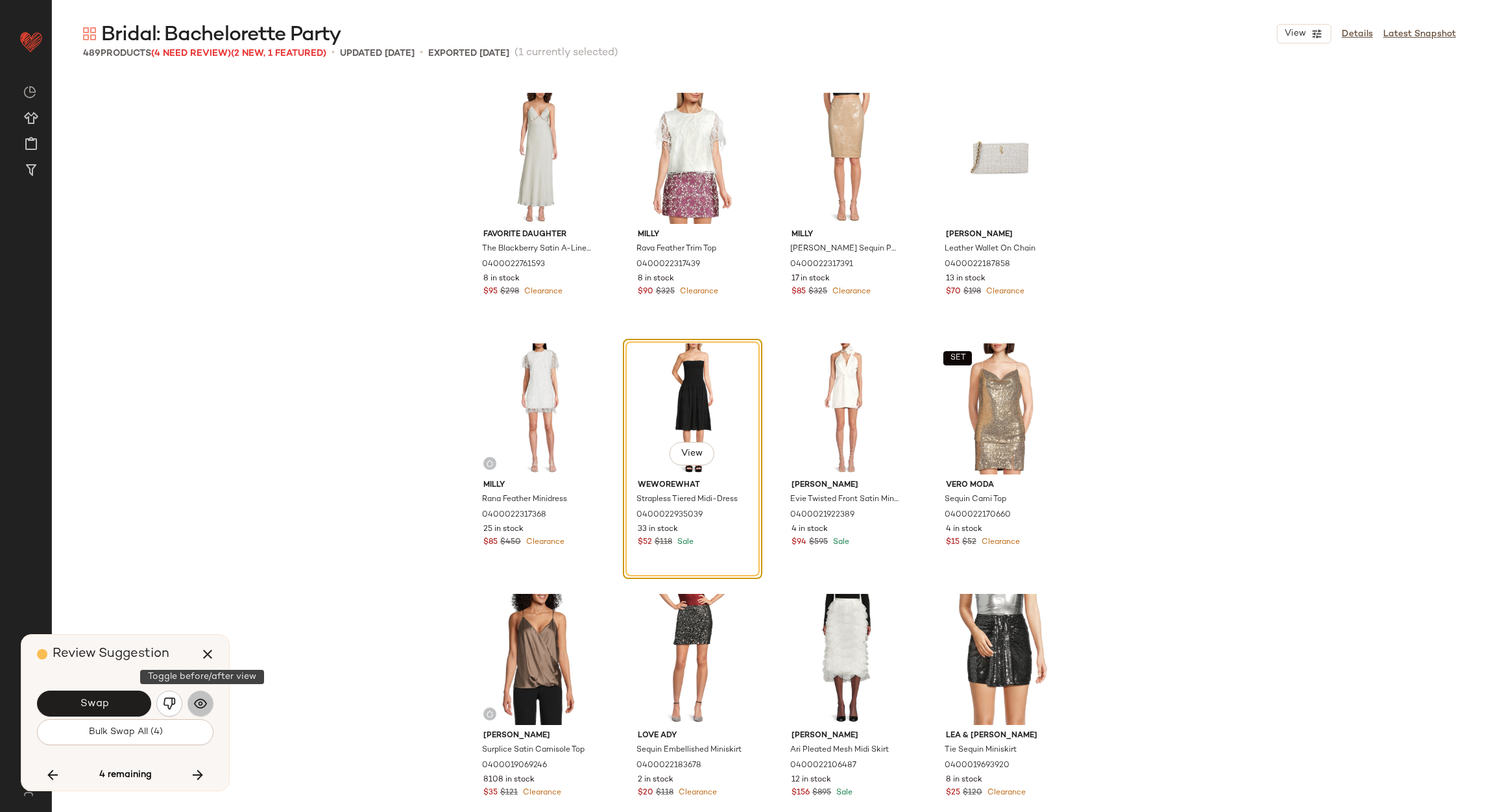
click at [198, 701] on img "button" at bounding box center [201, 704] width 13 height 13
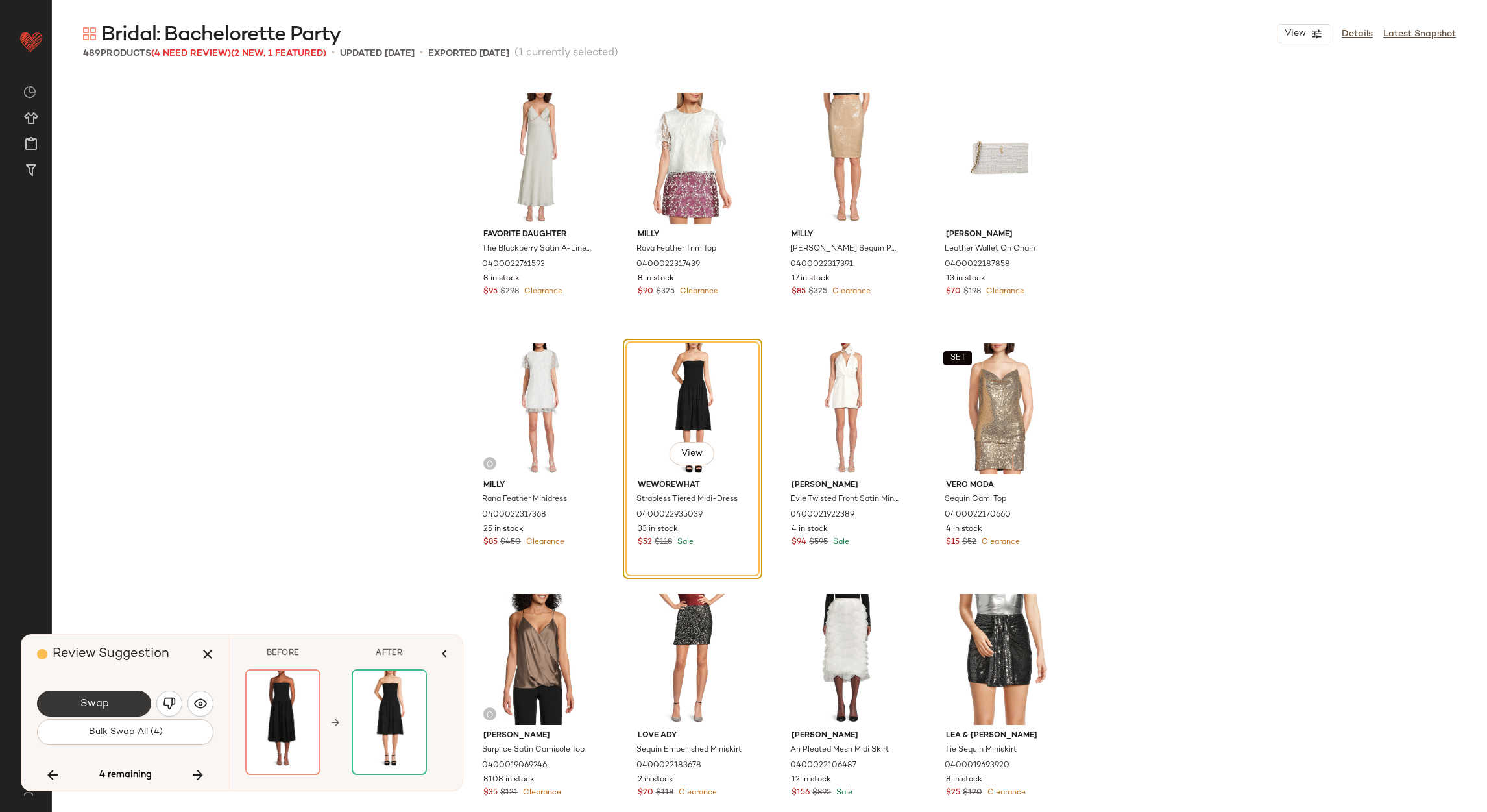
click at [128, 700] on button "Swap" at bounding box center [93, 703] width 114 height 26
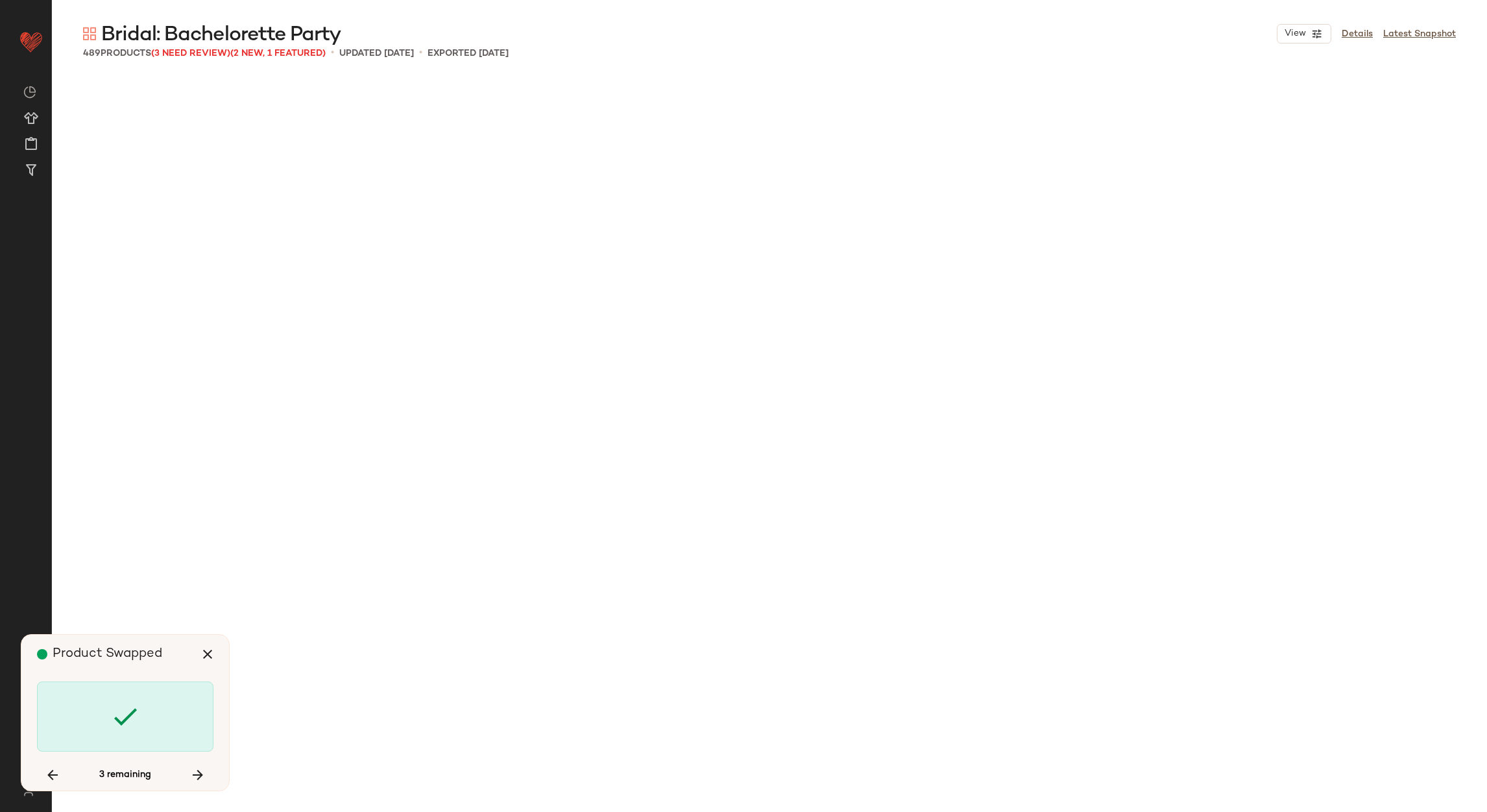
scroll to position [28306, 0]
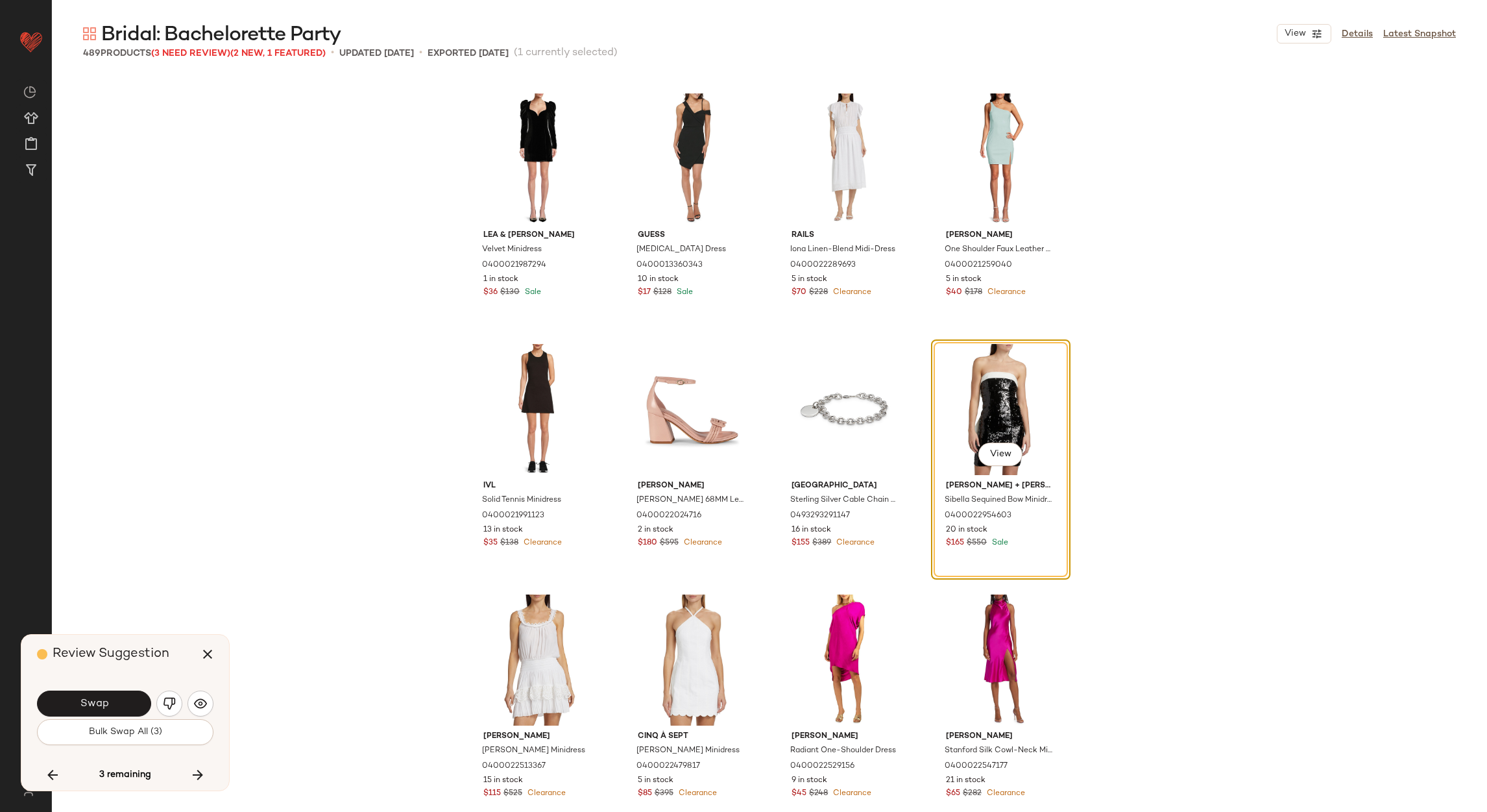
click at [128, 702] on button "Swap" at bounding box center [93, 703] width 114 height 26
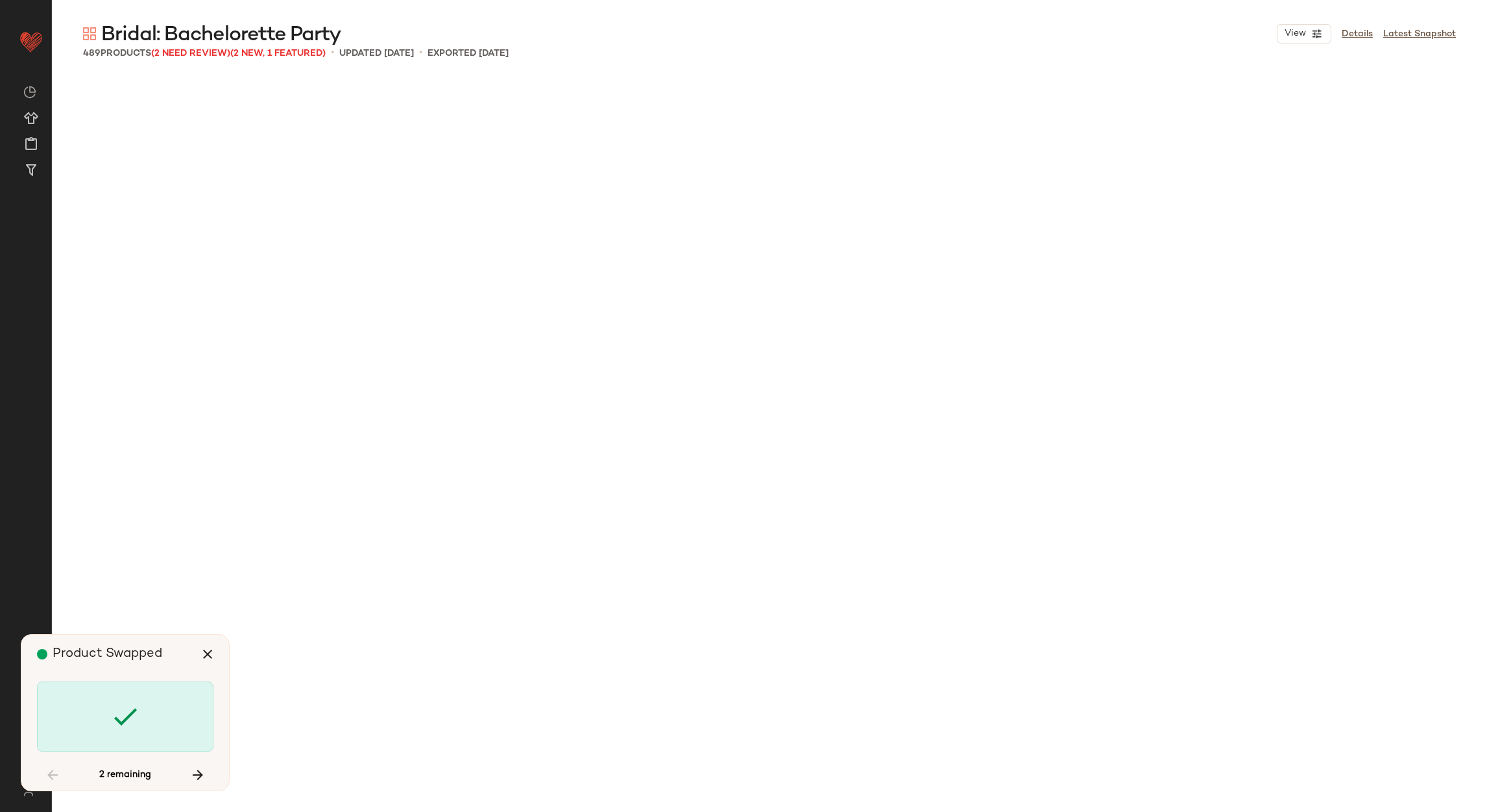
scroll to position [25050, 0]
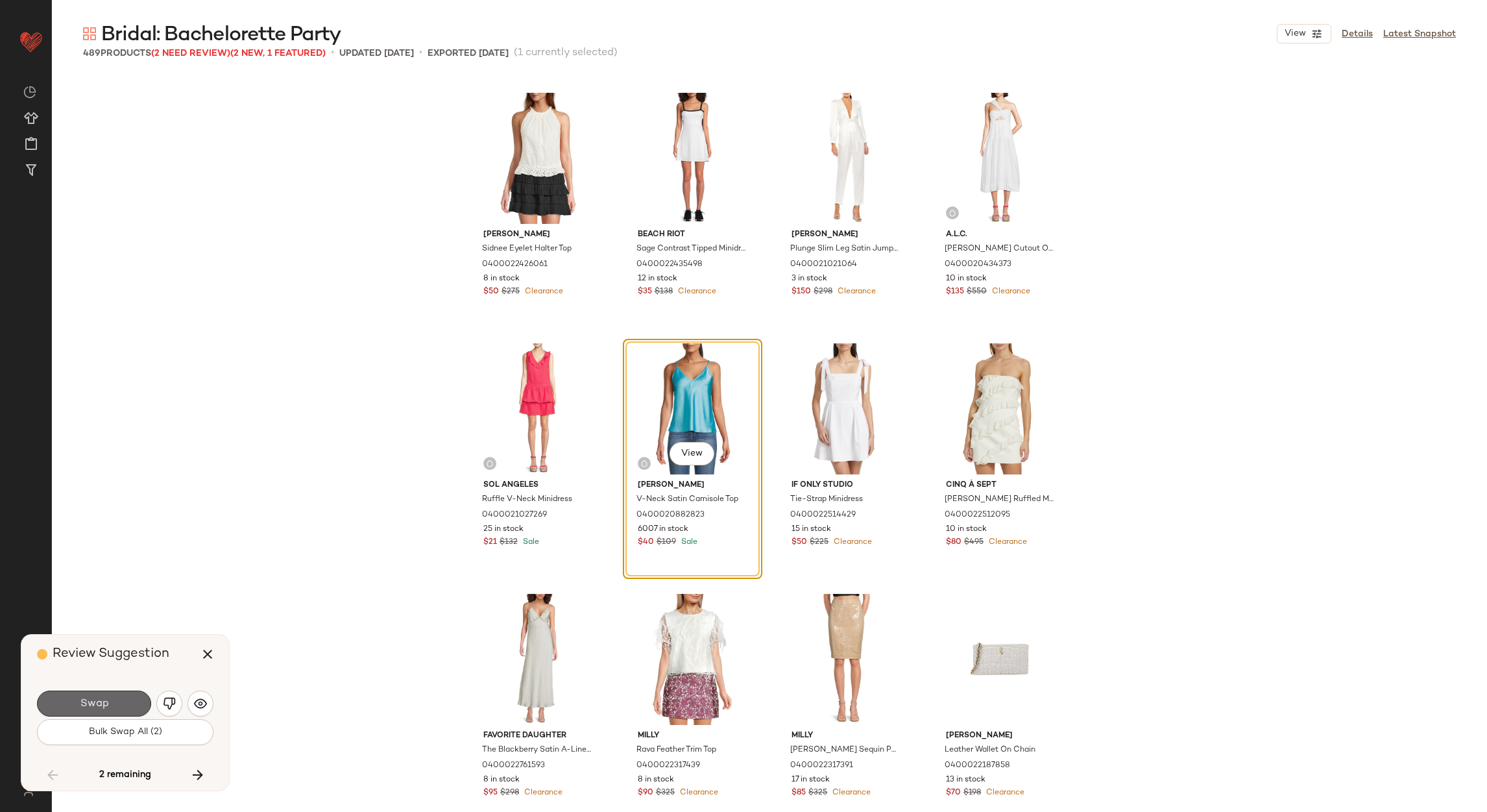
click at [128, 704] on button "Swap" at bounding box center [93, 703] width 114 height 26
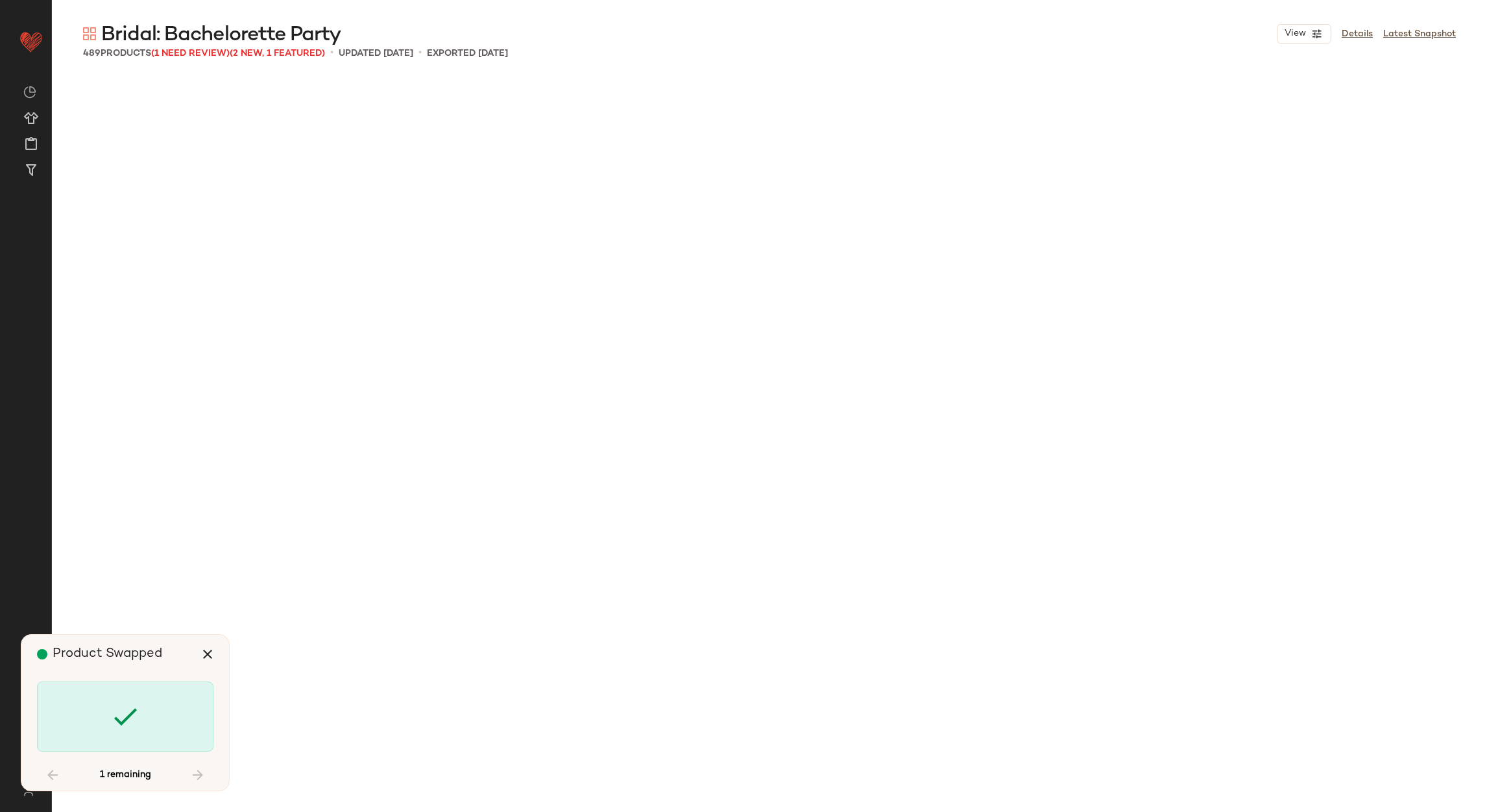
scroll to position [29308, 0]
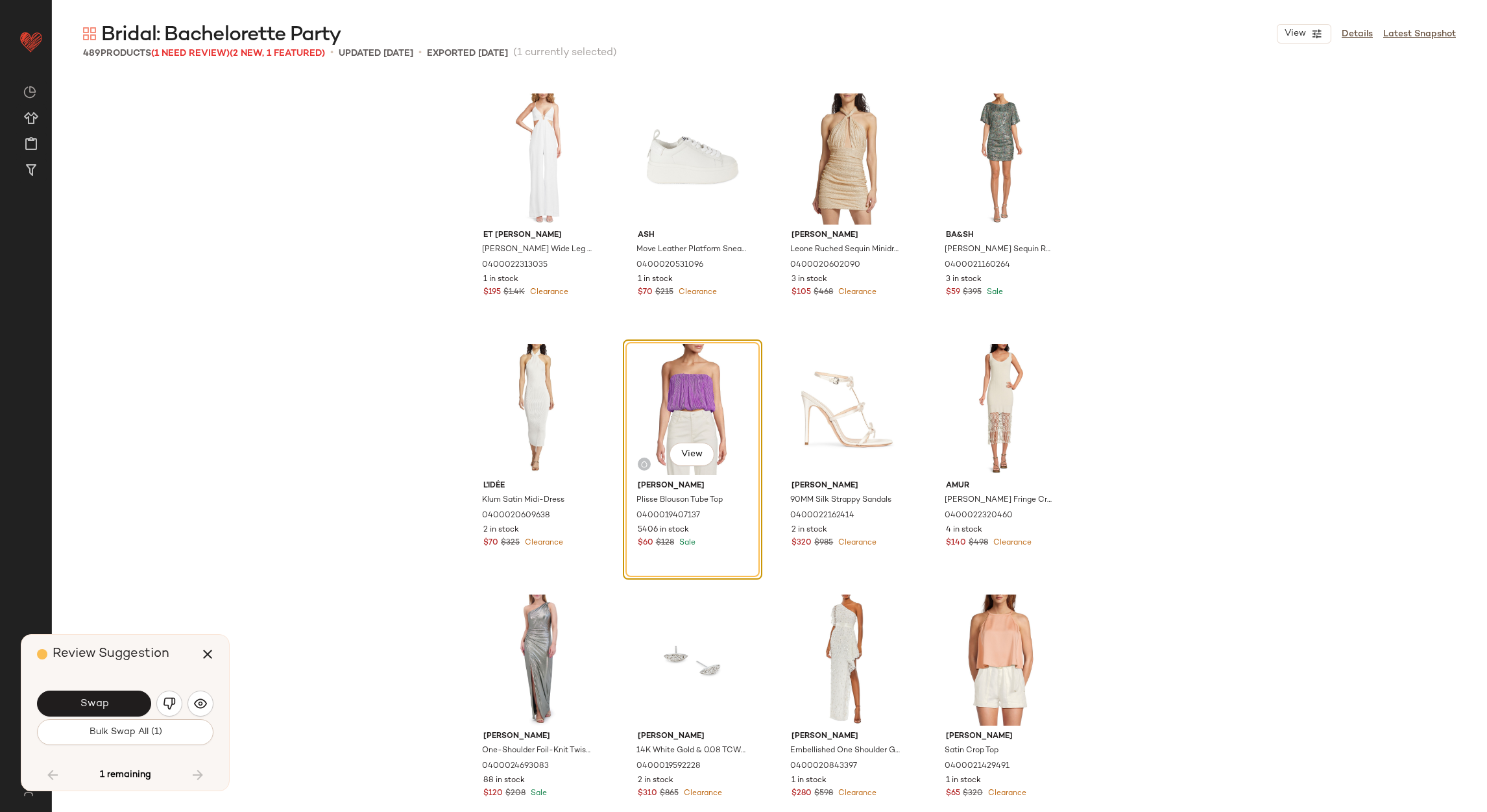
click at [128, 709] on button "Swap" at bounding box center [93, 703] width 114 height 26
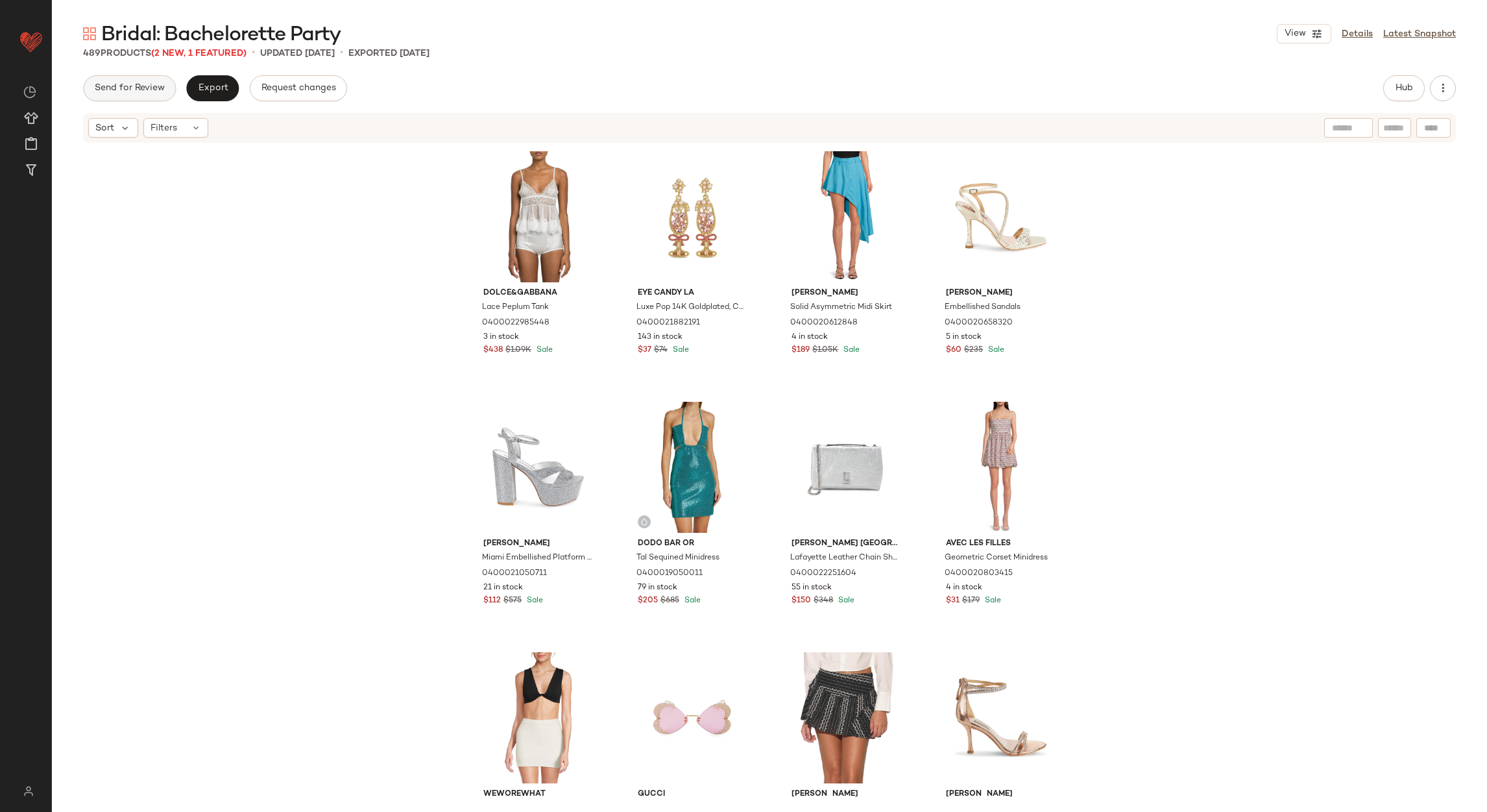
click at [141, 83] on span "Send for Review" at bounding box center [129, 88] width 71 height 10
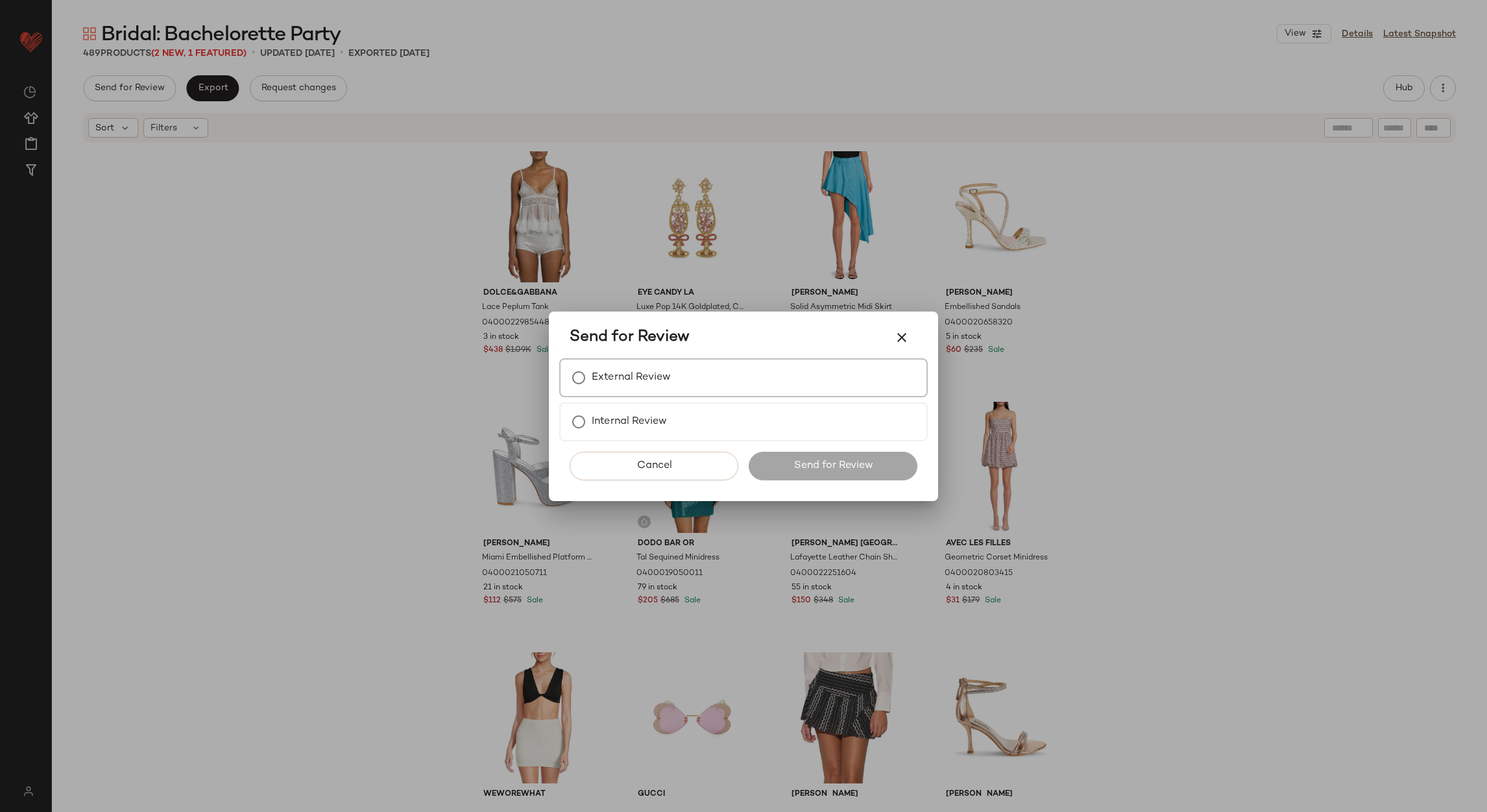
click at [637, 366] on label "External Review" at bounding box center [630, 377] width 79 height 26
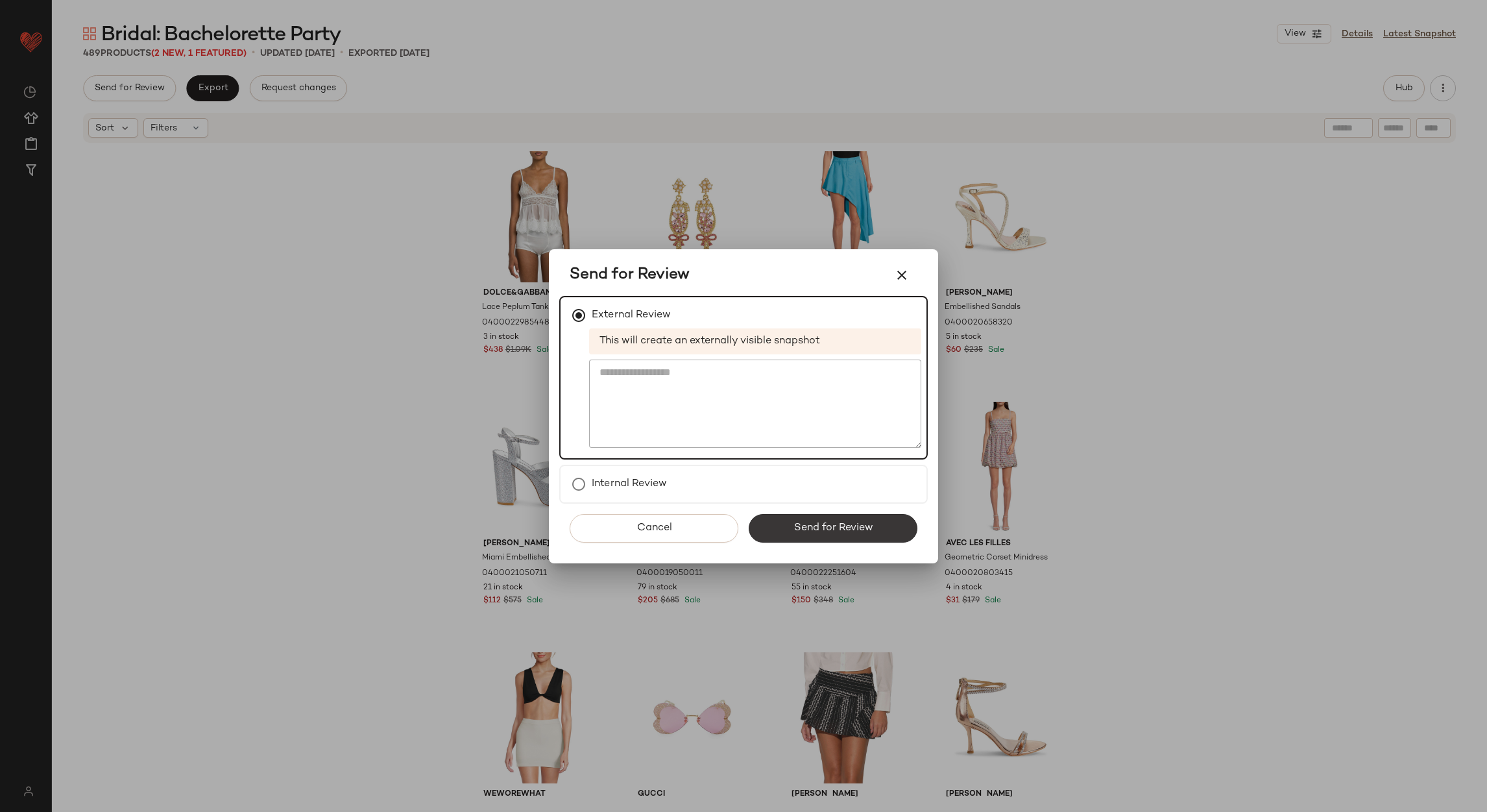
click at [786, 523] on button "Send for Review" at bounding box center [833, 529] width 169 height 29
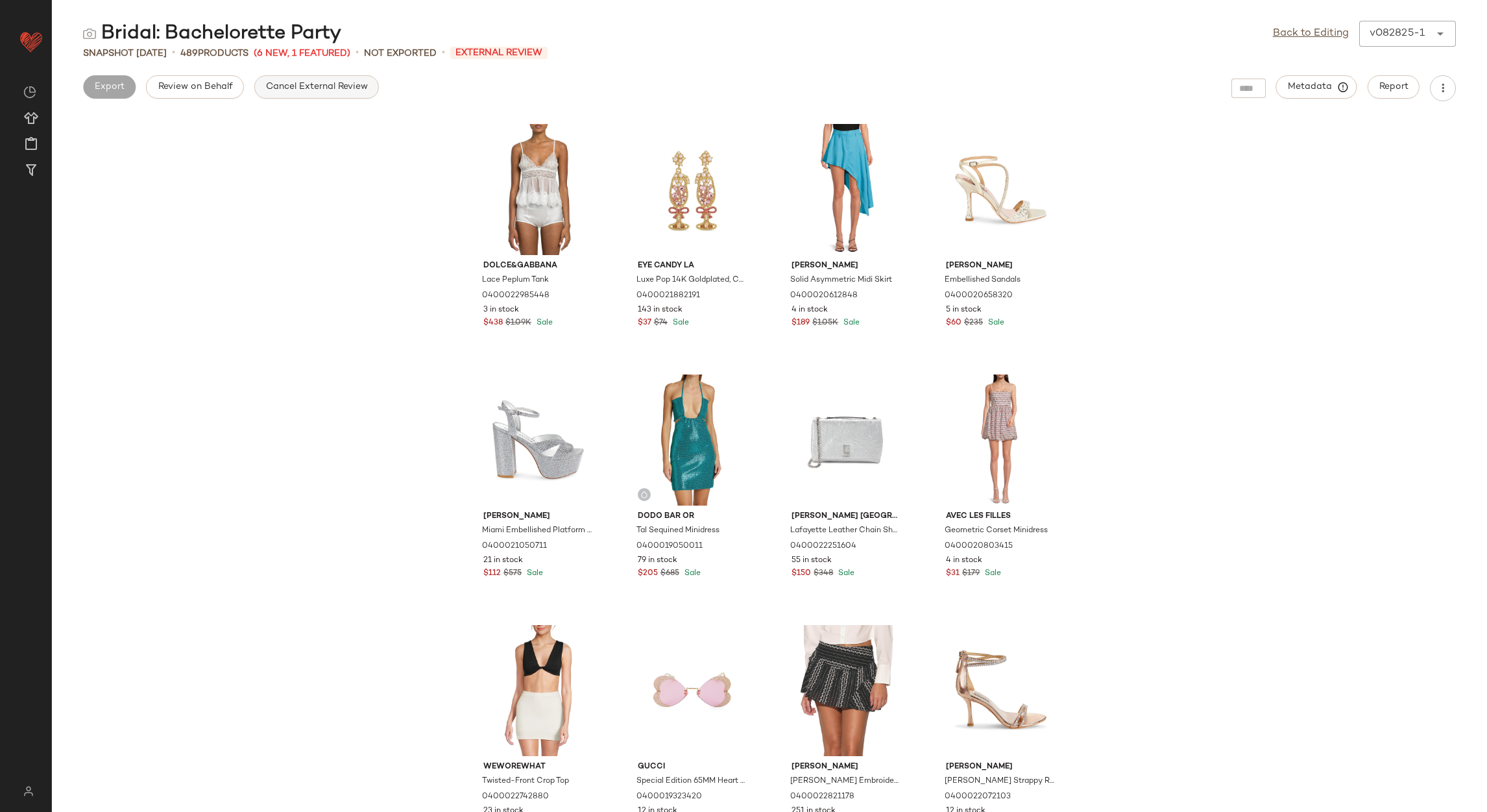
click at [295, 86] on span "Cancel External Review" at bounding box center [316, 87] width 103 height 10
click at [1286, 41] on div "Back to Editing v082825-1 ******" at bounding box center [1364, 33] width 183 height 26
click at [1286, 29] on link "Back to Editing" at bounding box center [1310, 34] width 76 height 16
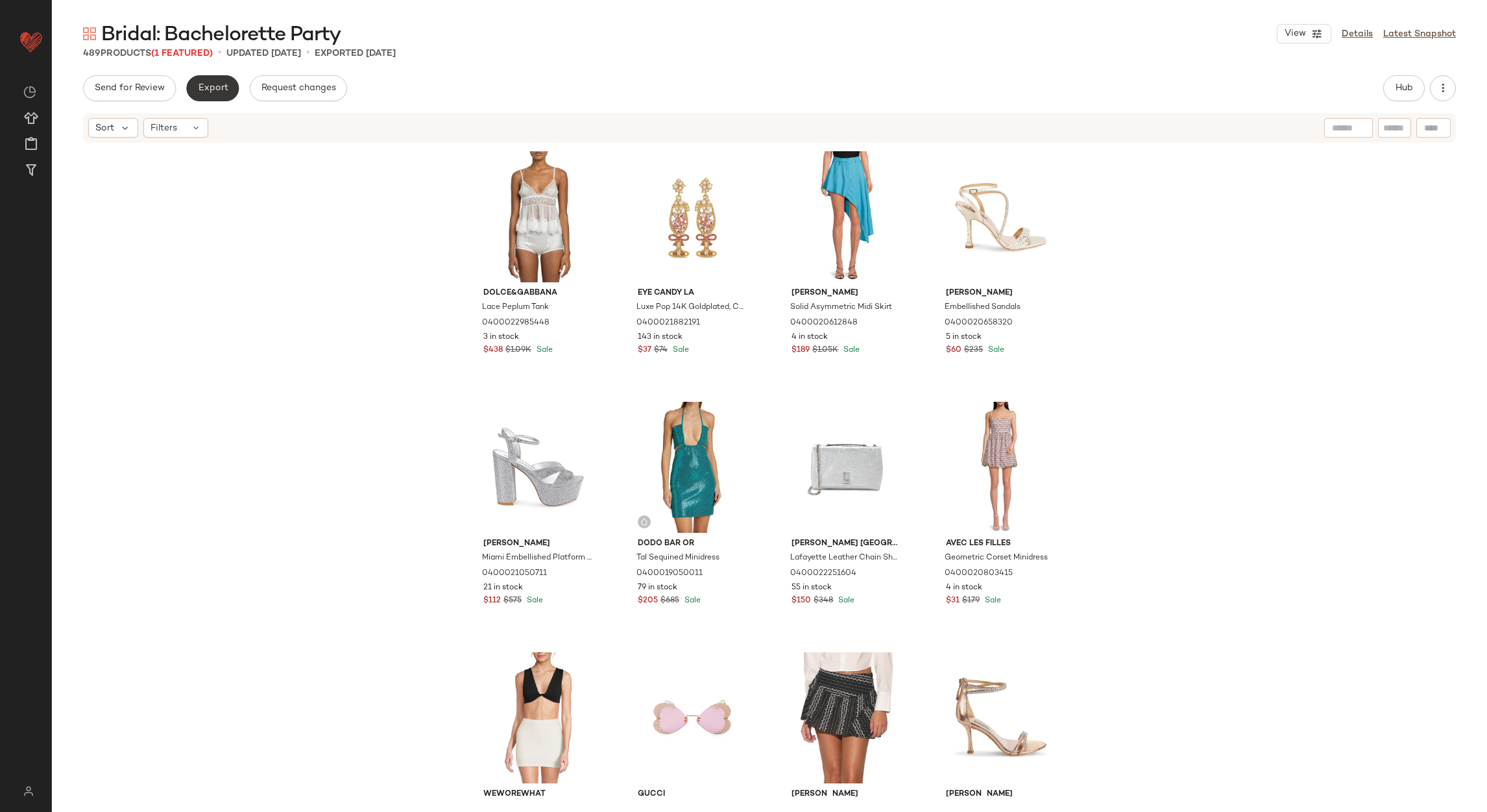
click at [216, 86] on span "Export" at bounding box center [213, 88] width 30 height 10
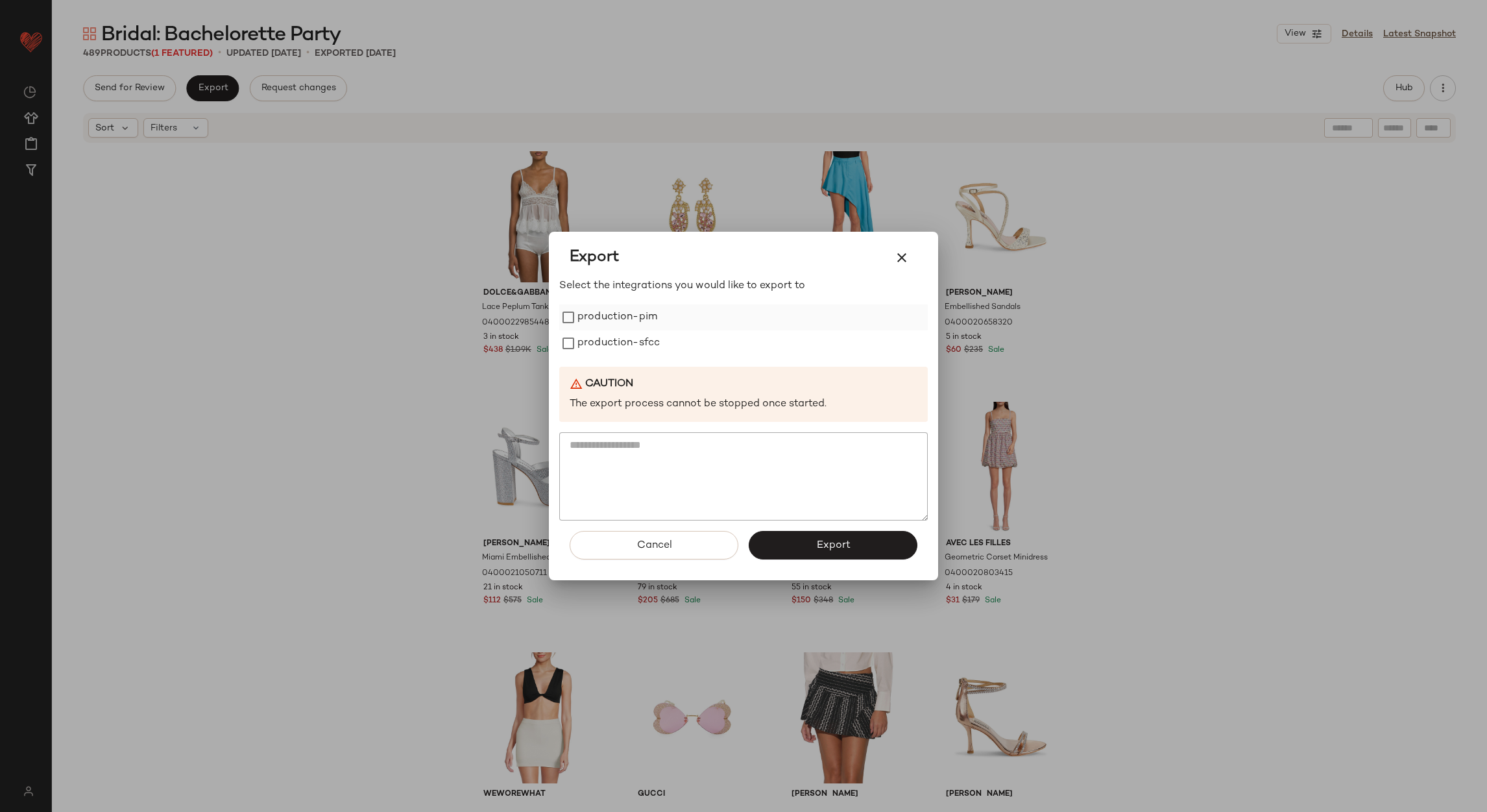
click at [641, 312] on label "production-pim" at bounding box center [618, 317] width 80 height 26
click at [634, 357] on div "Select the integrations you would like to export to production-pim production-s…" at bounding box center [744, 400] width 369 height 243
click at [629, 349] on label "production-sfcc" at bounding box center [619, 343] width 83 height 26
click at [838, 538] on button "Export" at bounding box center [833, 545] width 169 height 29
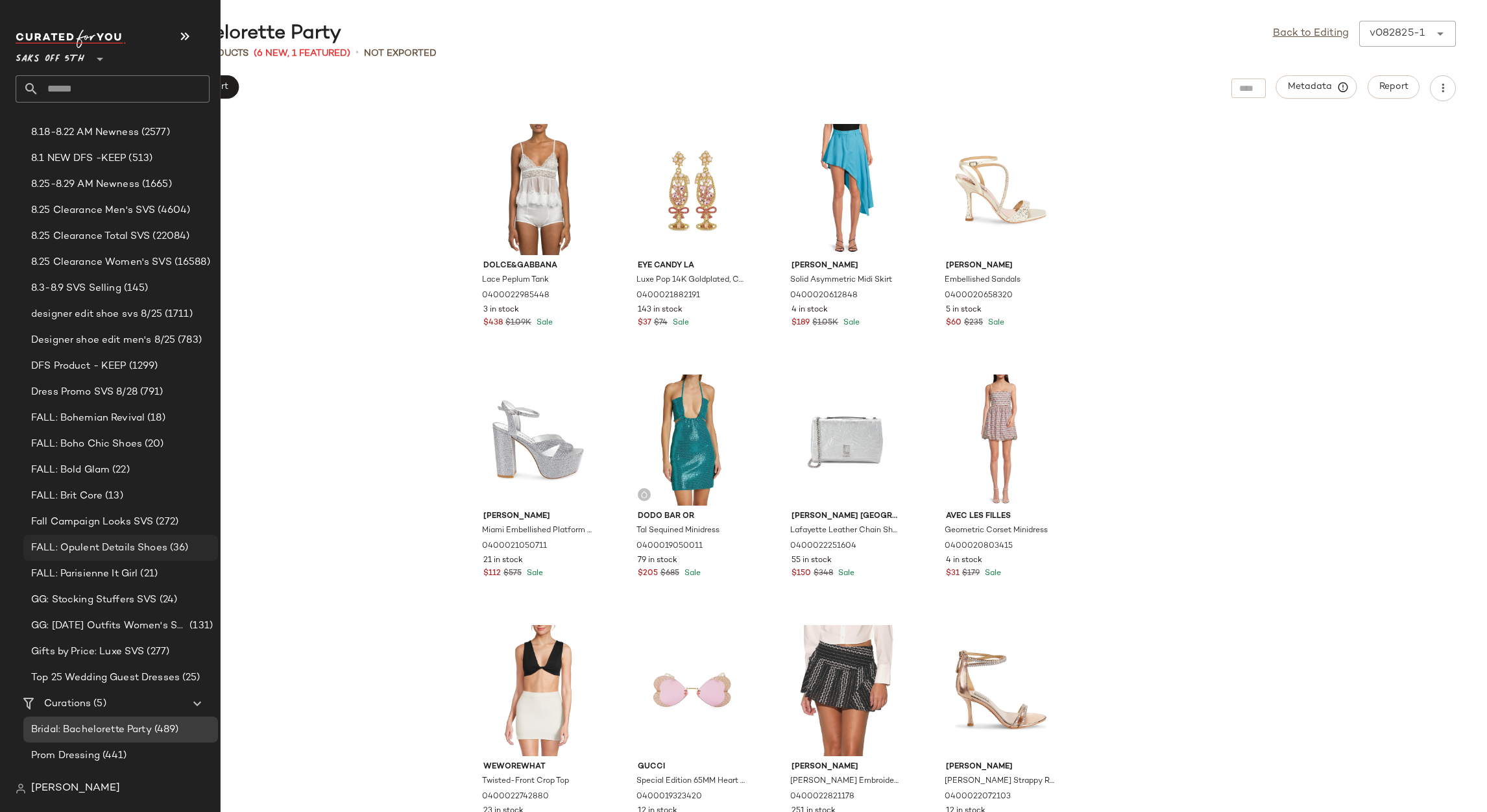
scroll to position [228, 0]
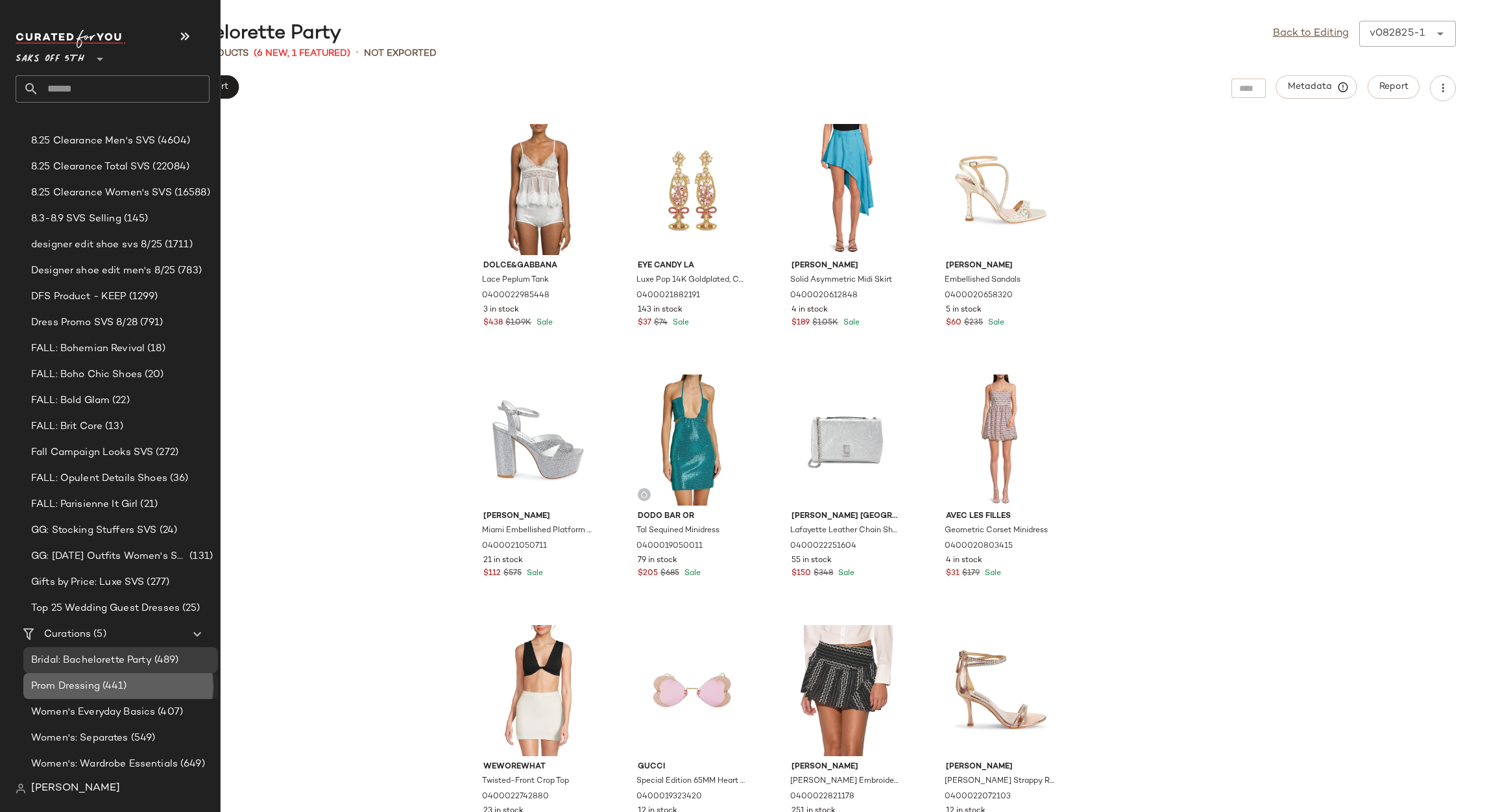
click at [100, 692] on span "(441)" at bounding box center [114, 686] width 27 height 15
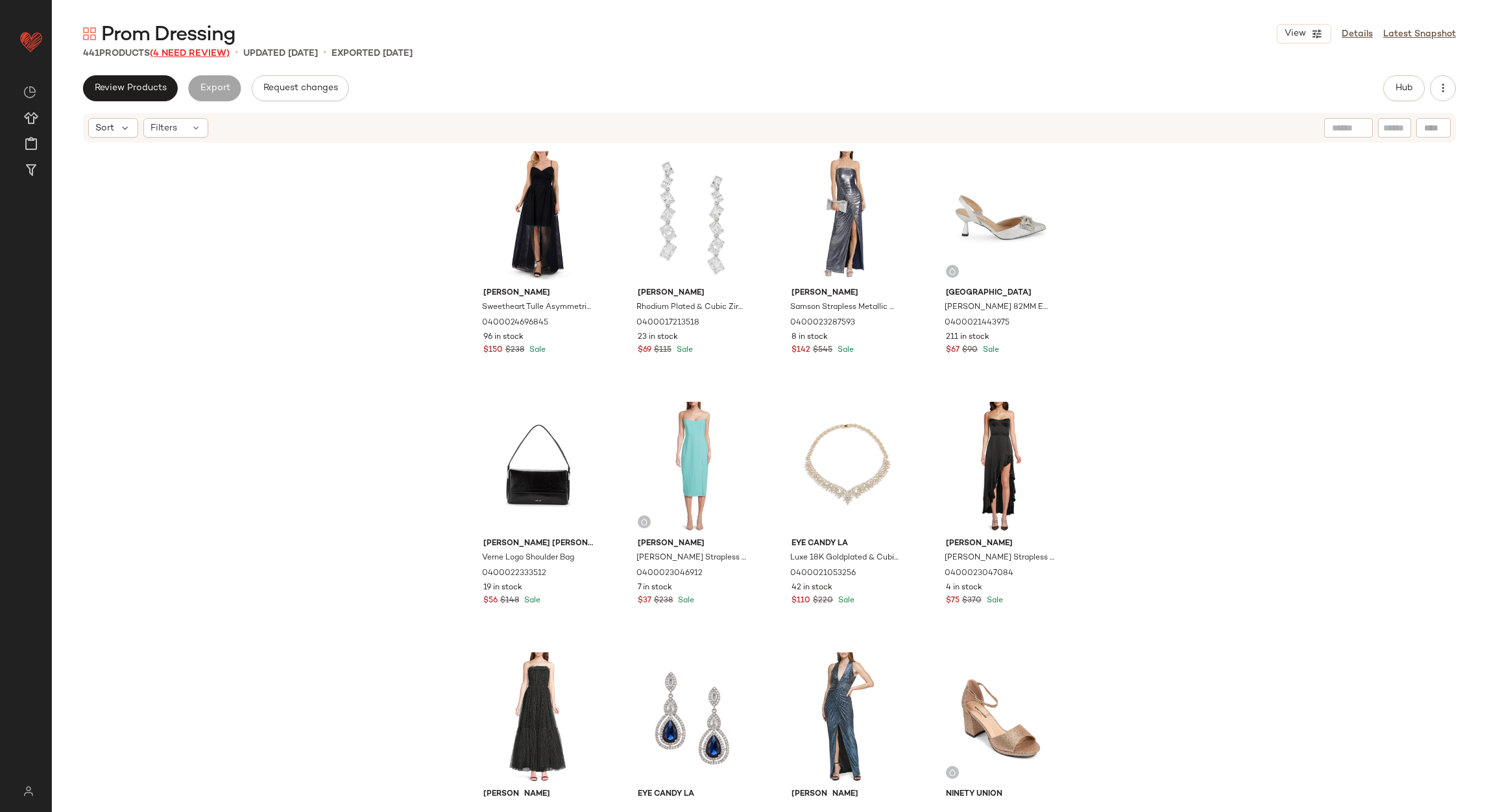
click at [205, 53] on span "(4 Need Review)" at bounding box center [189, 53] width 80 height 10
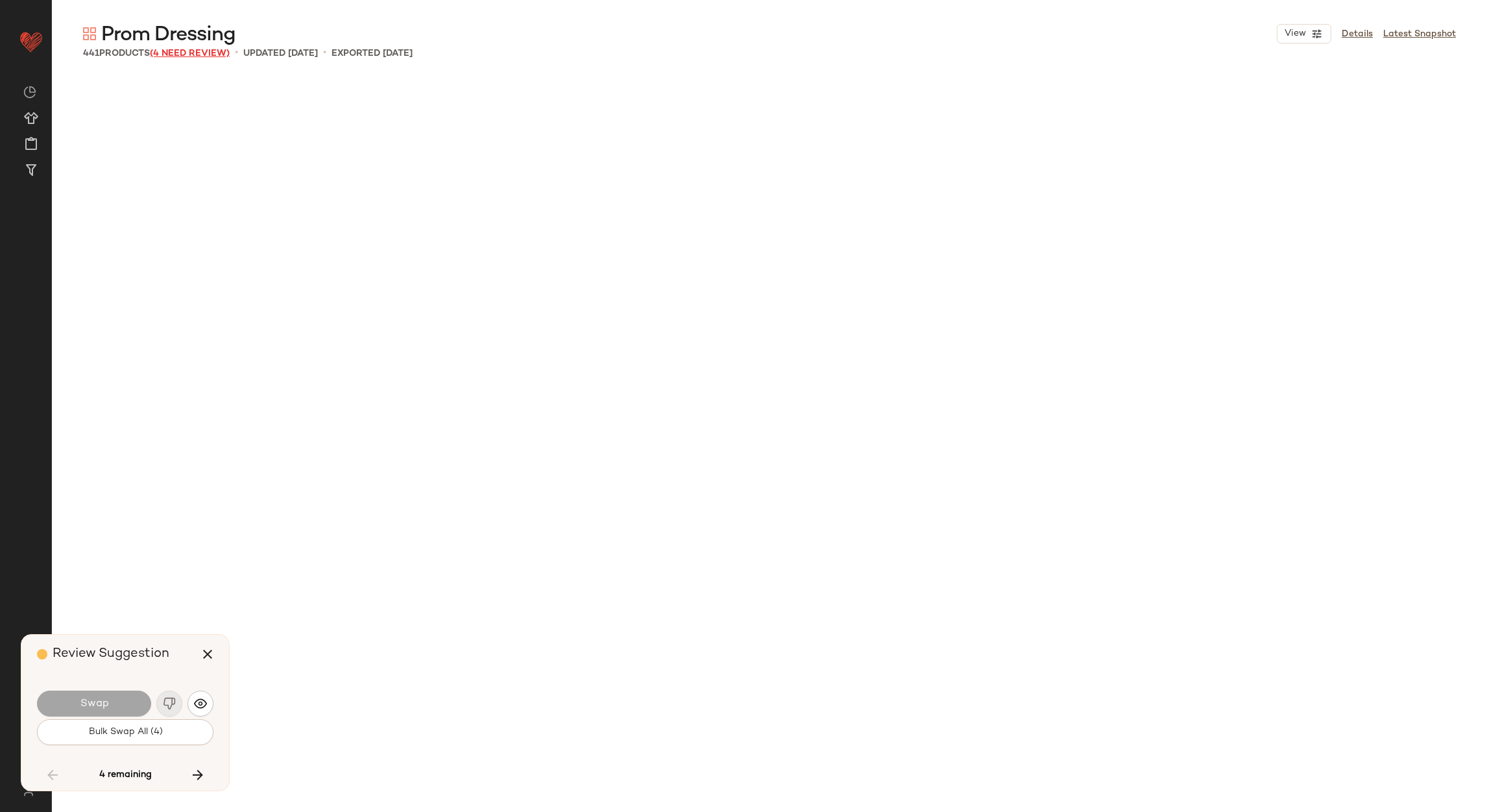
scroll to position [7514, 0]
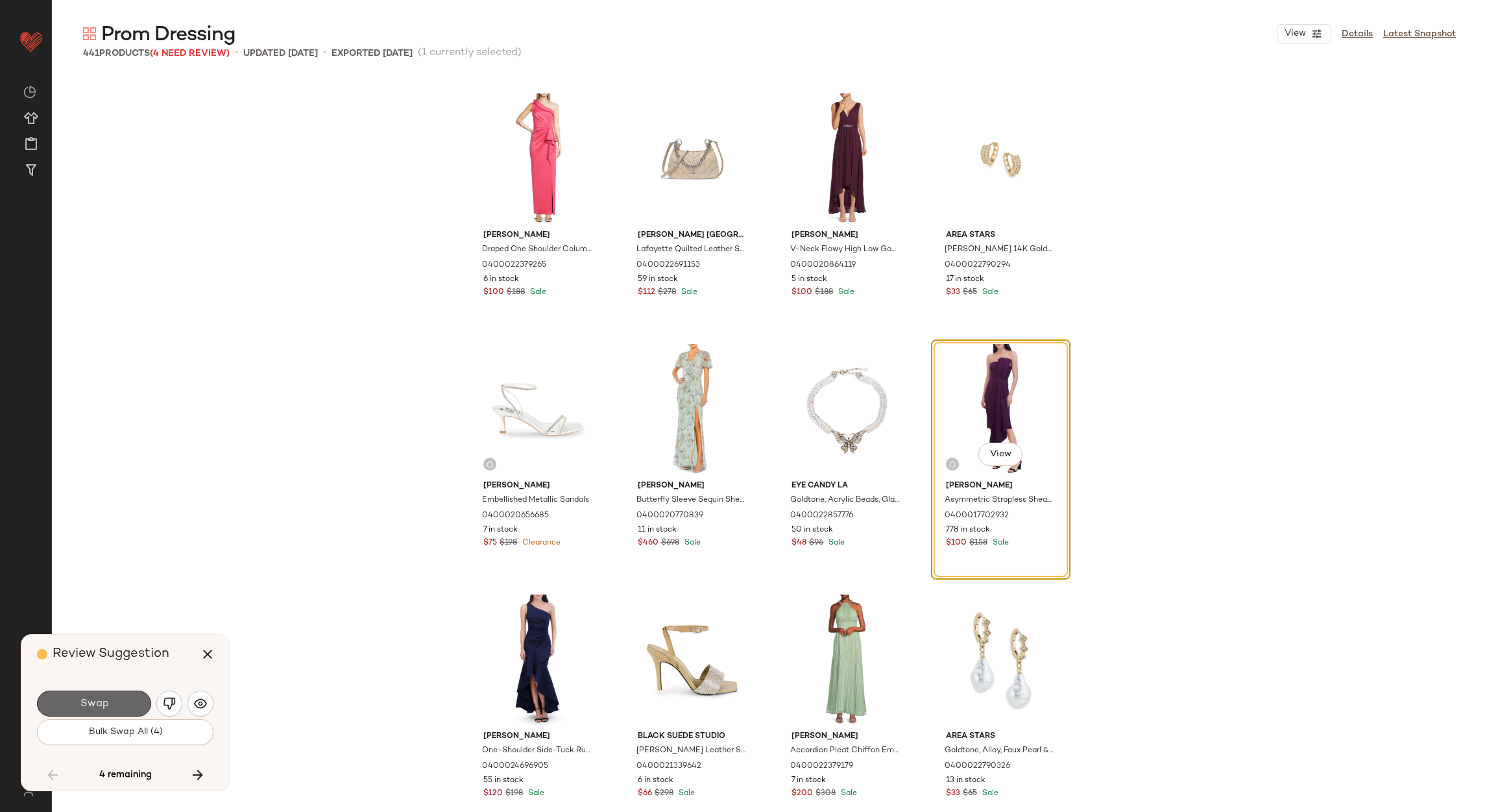
click at [90, 711] on button "Swap" at bounding box center [93, 703] width 114 height 26
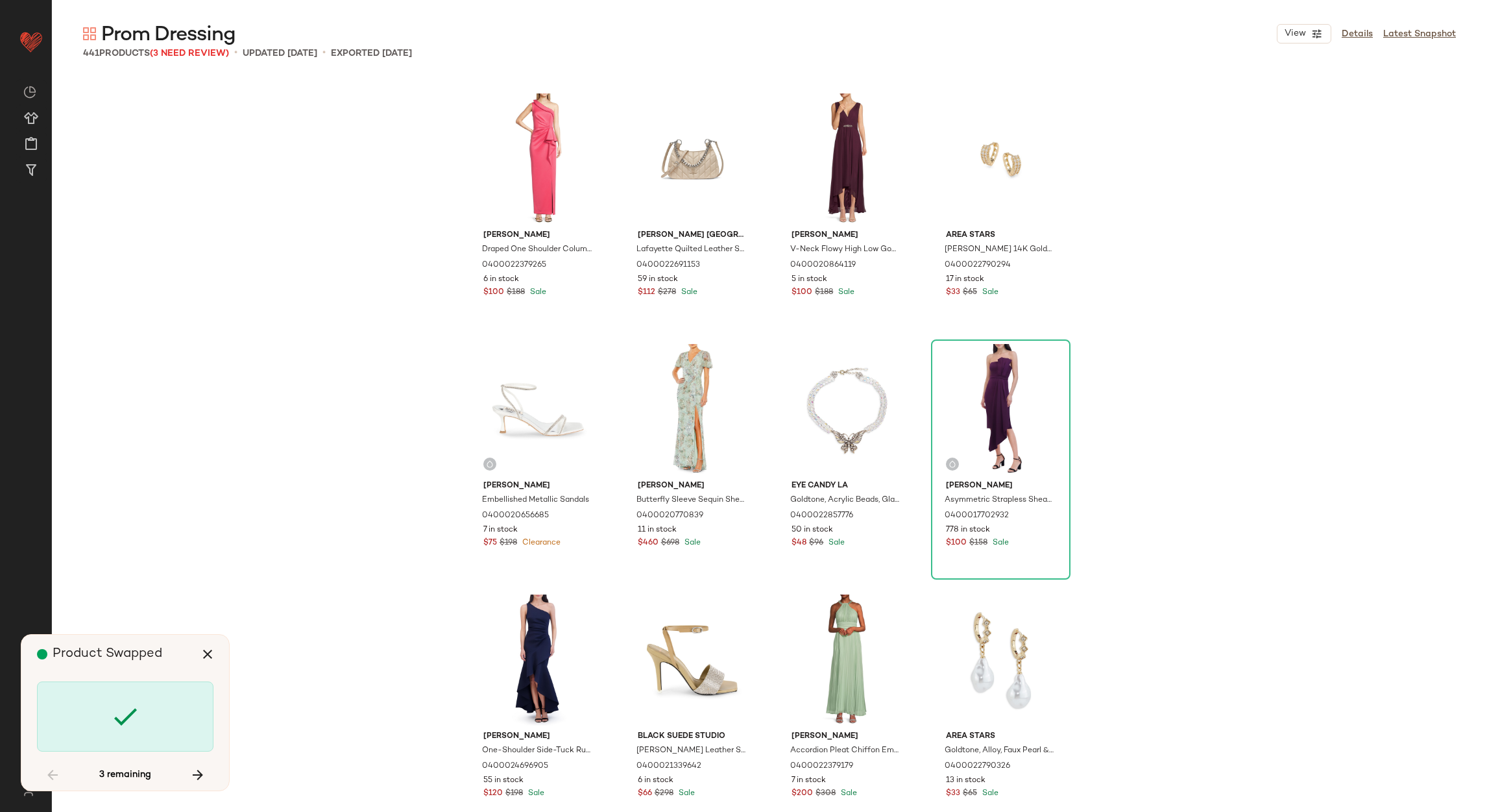
scroll to position [15281, 0]
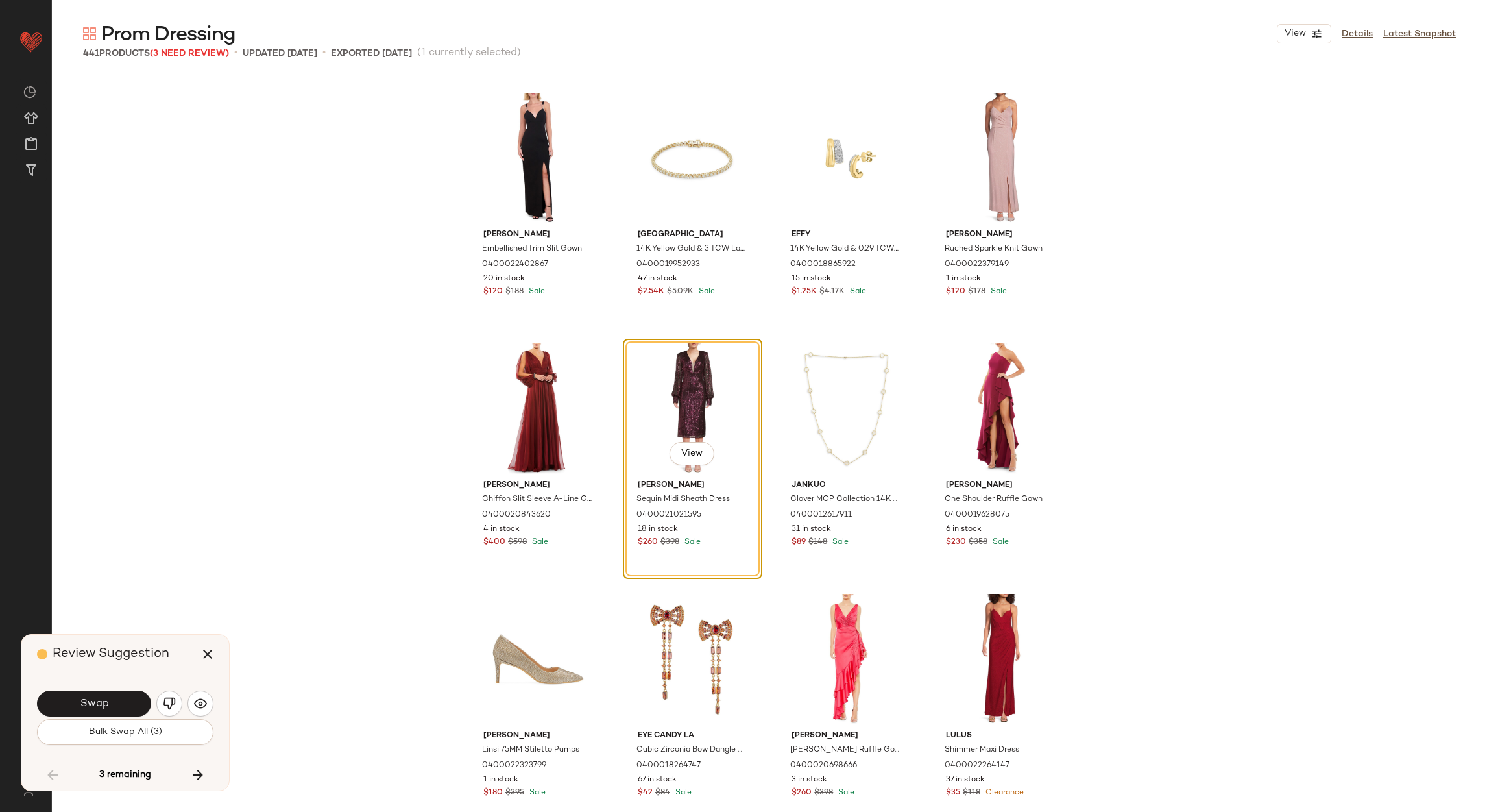
click at [103, 701] on span "Swap" at bounding box center [93, 703] width 29 height 12
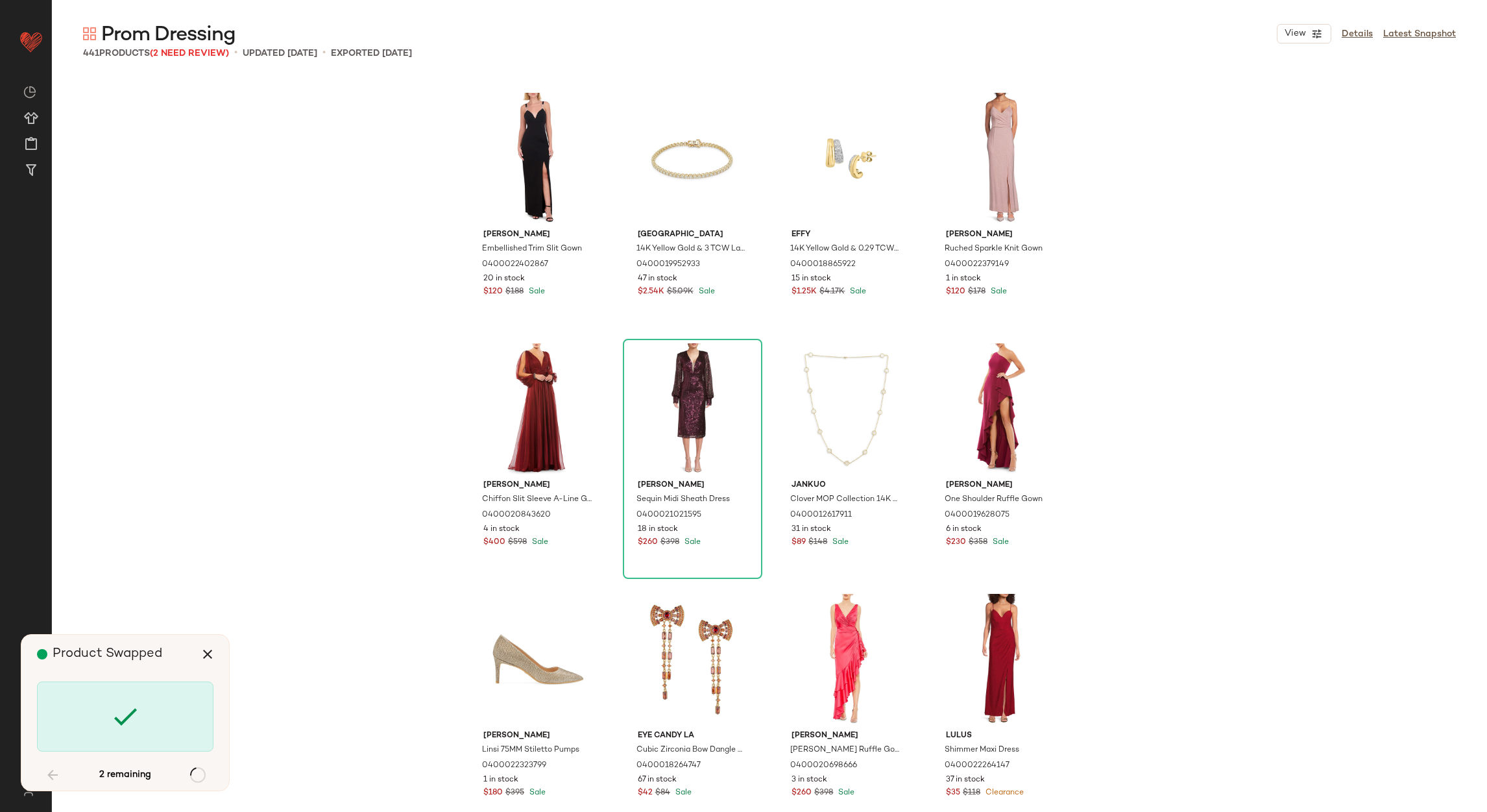
scroll to position [21543, 0]
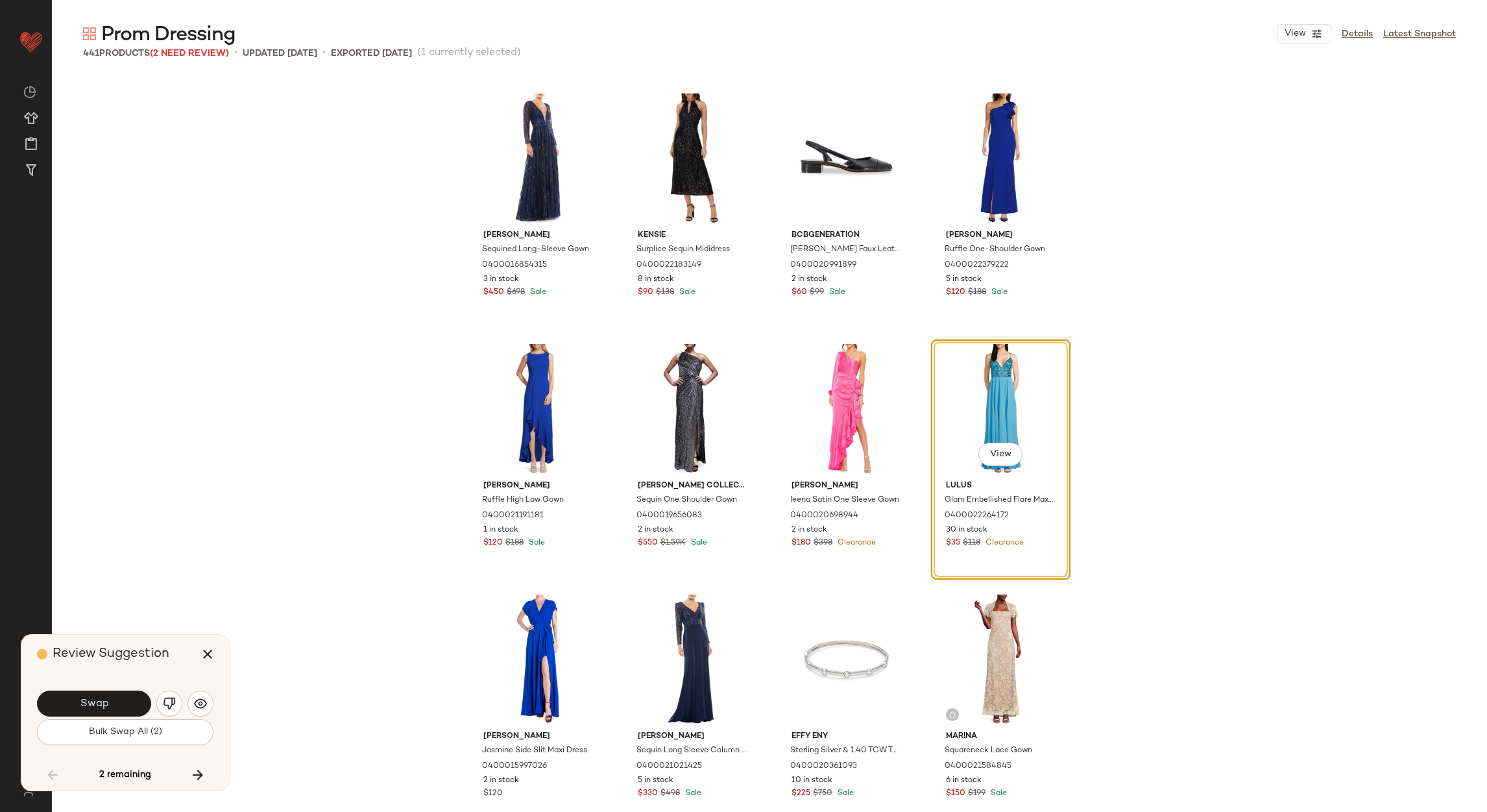
click at [103, 701] on span "Swap" at bounding box center [93, 703] width 29 height 12
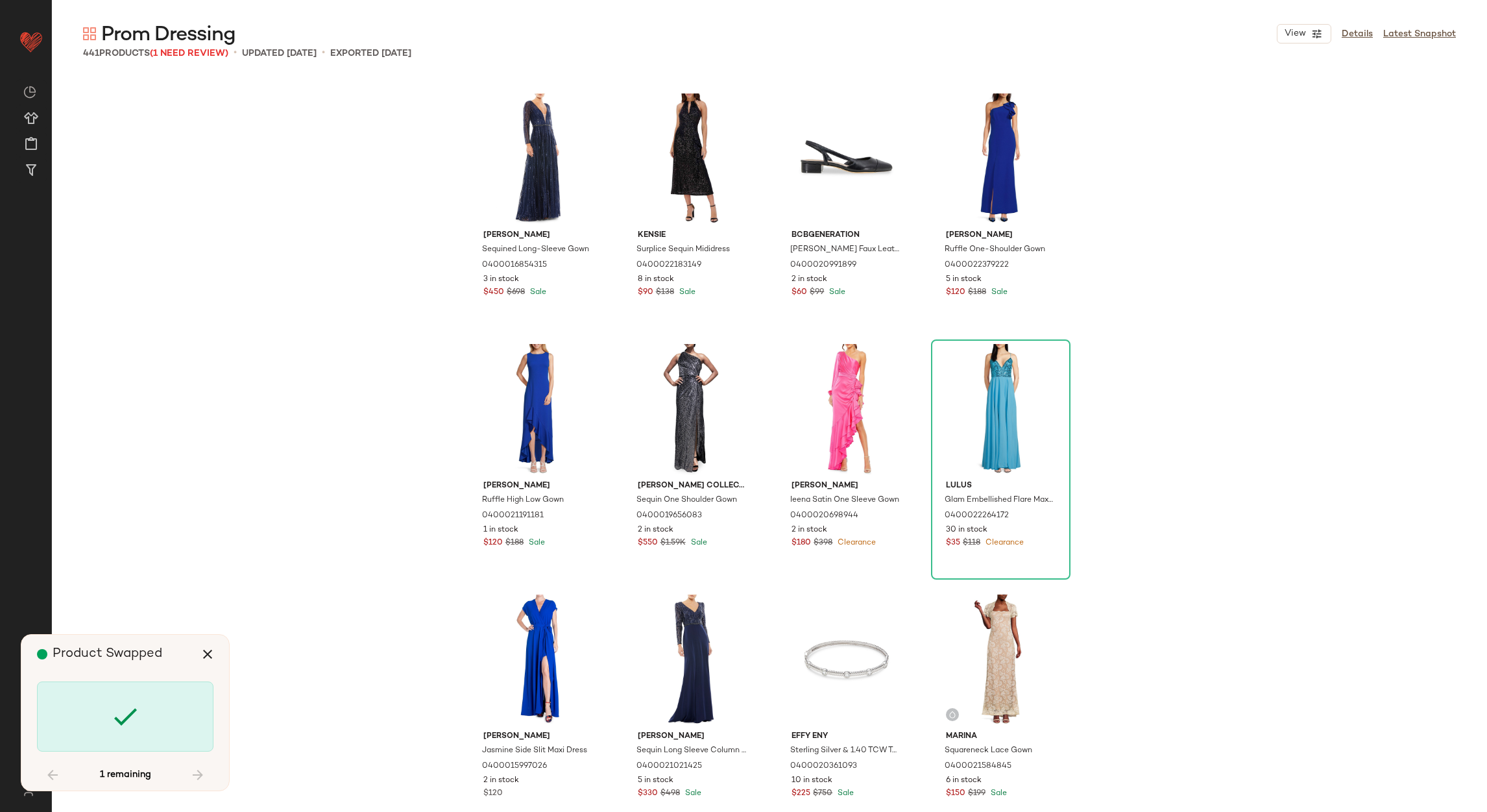
scroll to position [22044, 0]
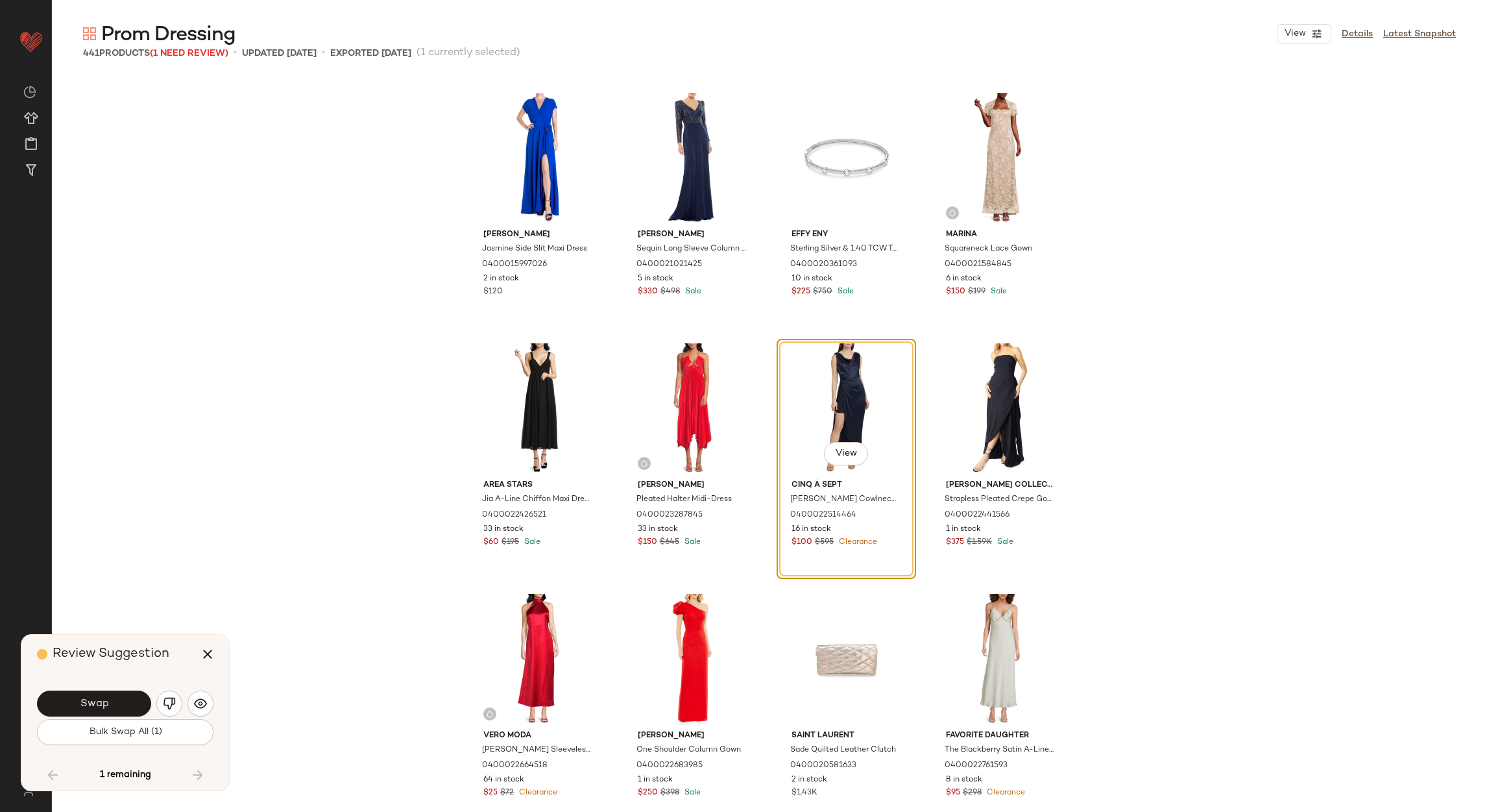
click at [103, 701] on span "Swap" at bounding box center [93, 703] width 29 height 12
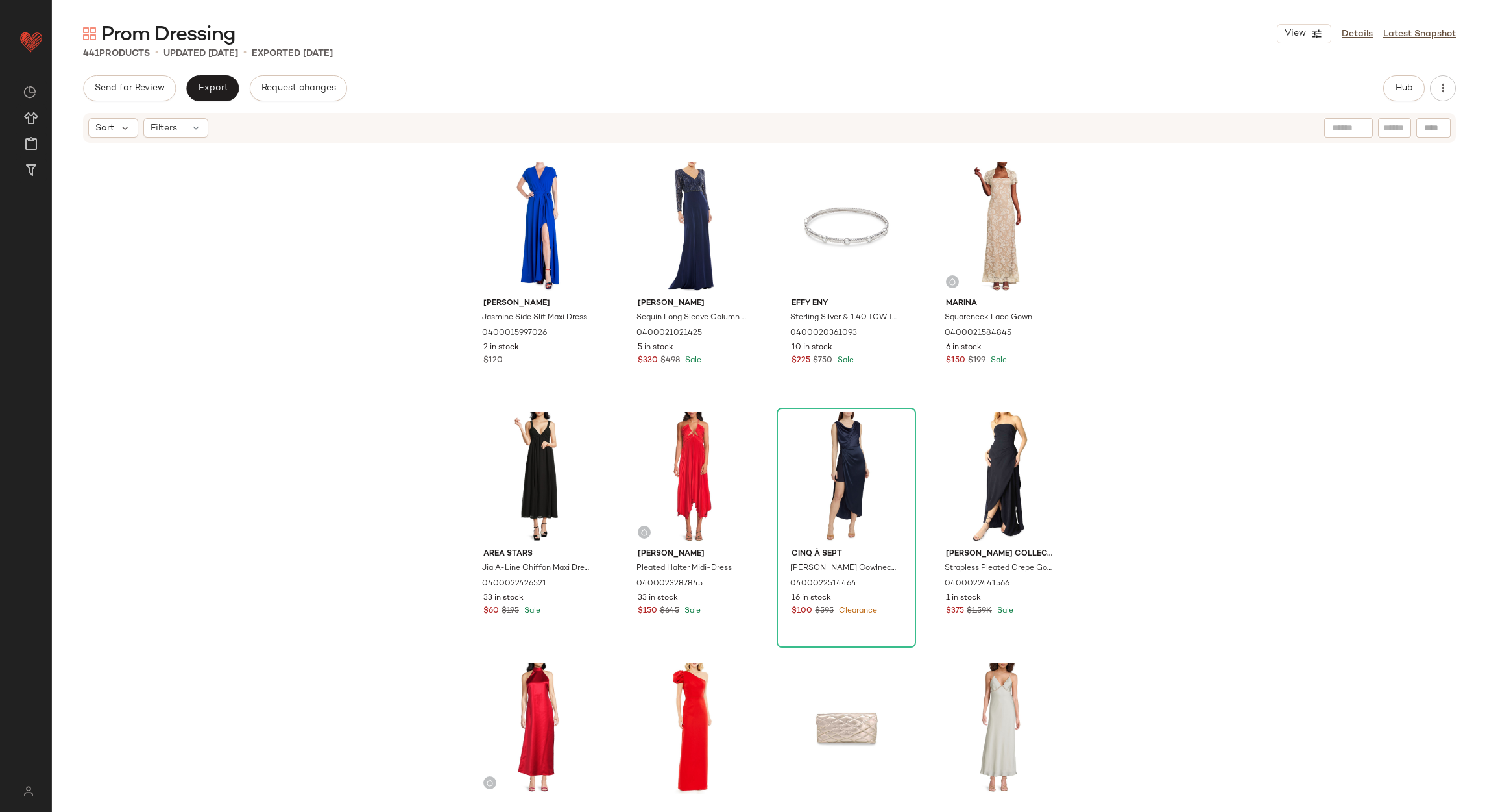
click at [141, 109] on div "Send for Review Export Request changes Hub Sort Filters Meghan La Jasmine Side …" at bounding box center [769, 443] width 1435 height 736
click at [138, 91] on span "Send for Review" at bounding box center [129, 88] width 71 height 10
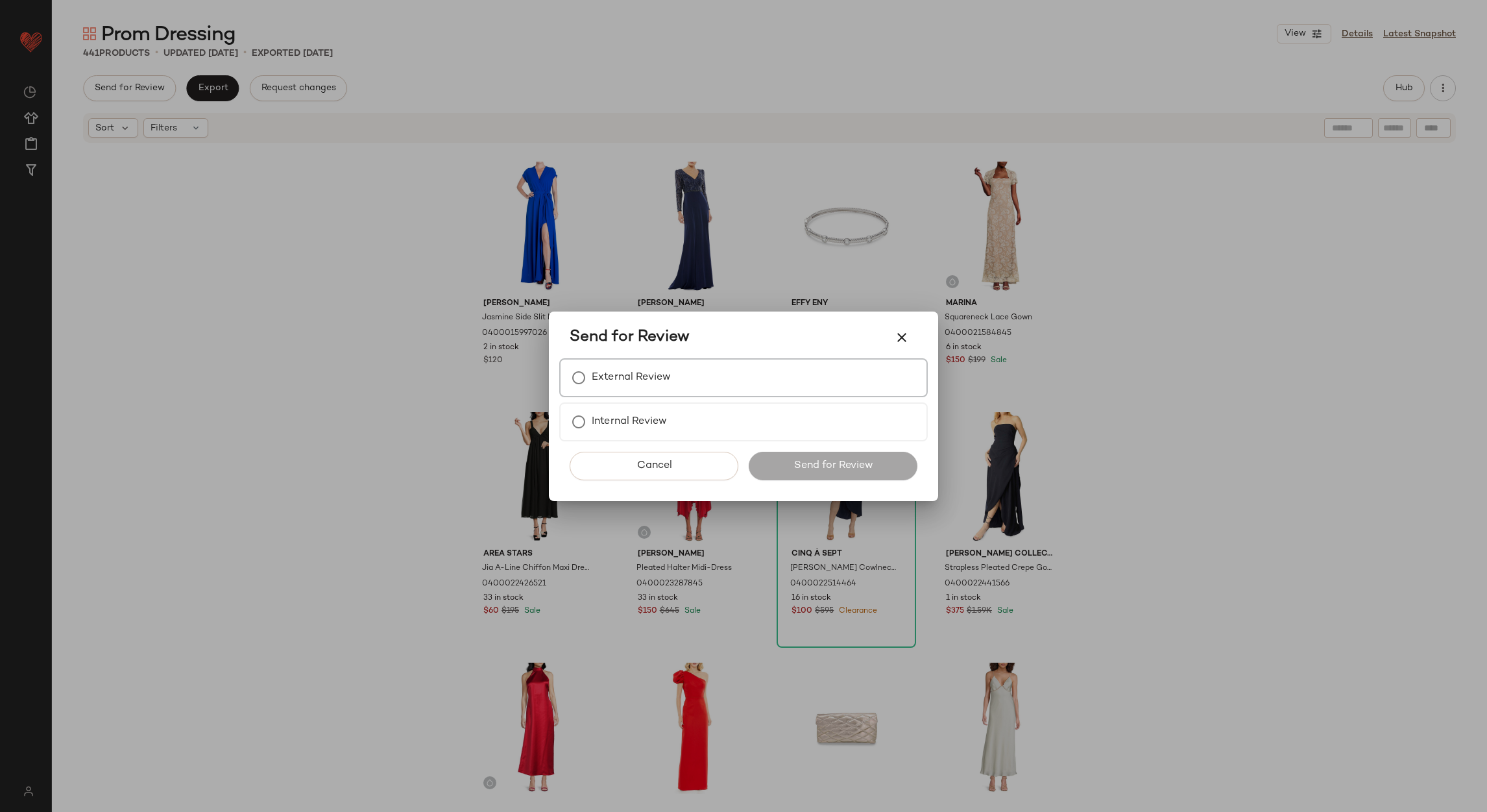
click at [620, 374] on label "External Review" at bounding box center [630, 377] width 79 height 26
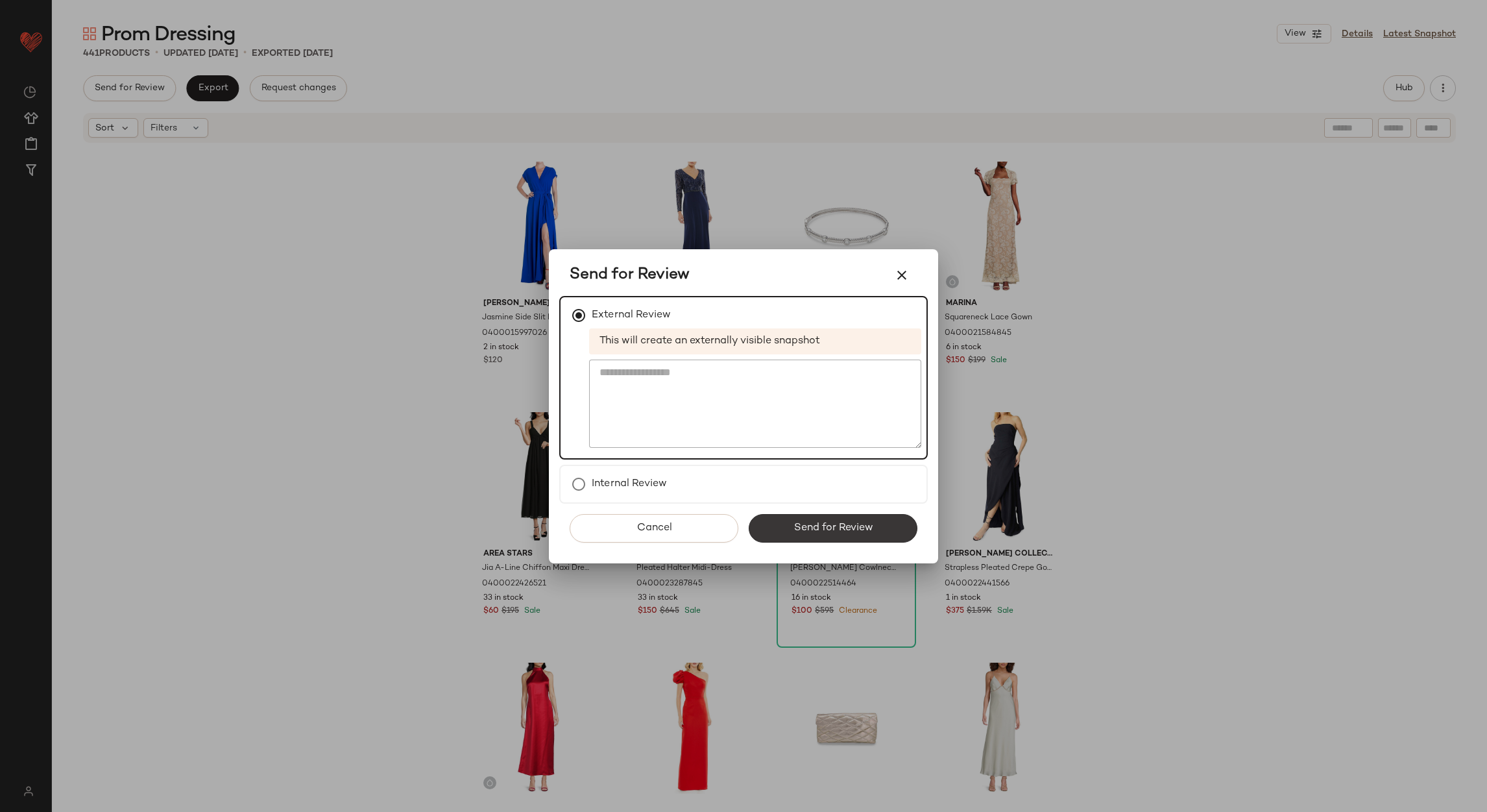
click at [754, 536] on button "Send for Review" at bounding box center [833, 529] width 169 height 29
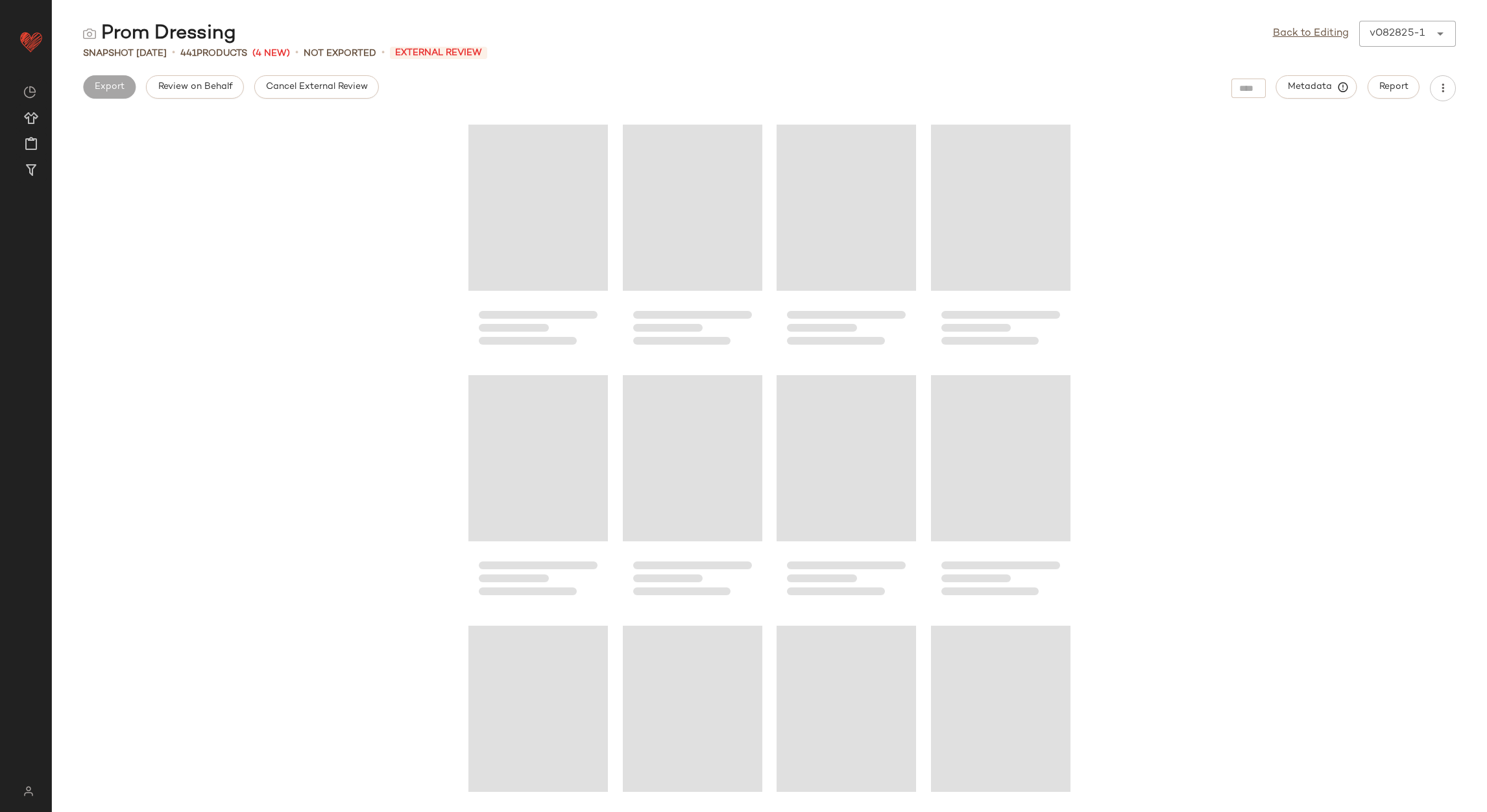
click at [289, 94] on button "Cancel External Review" at bounding box center [317, 87] width 125 height 23
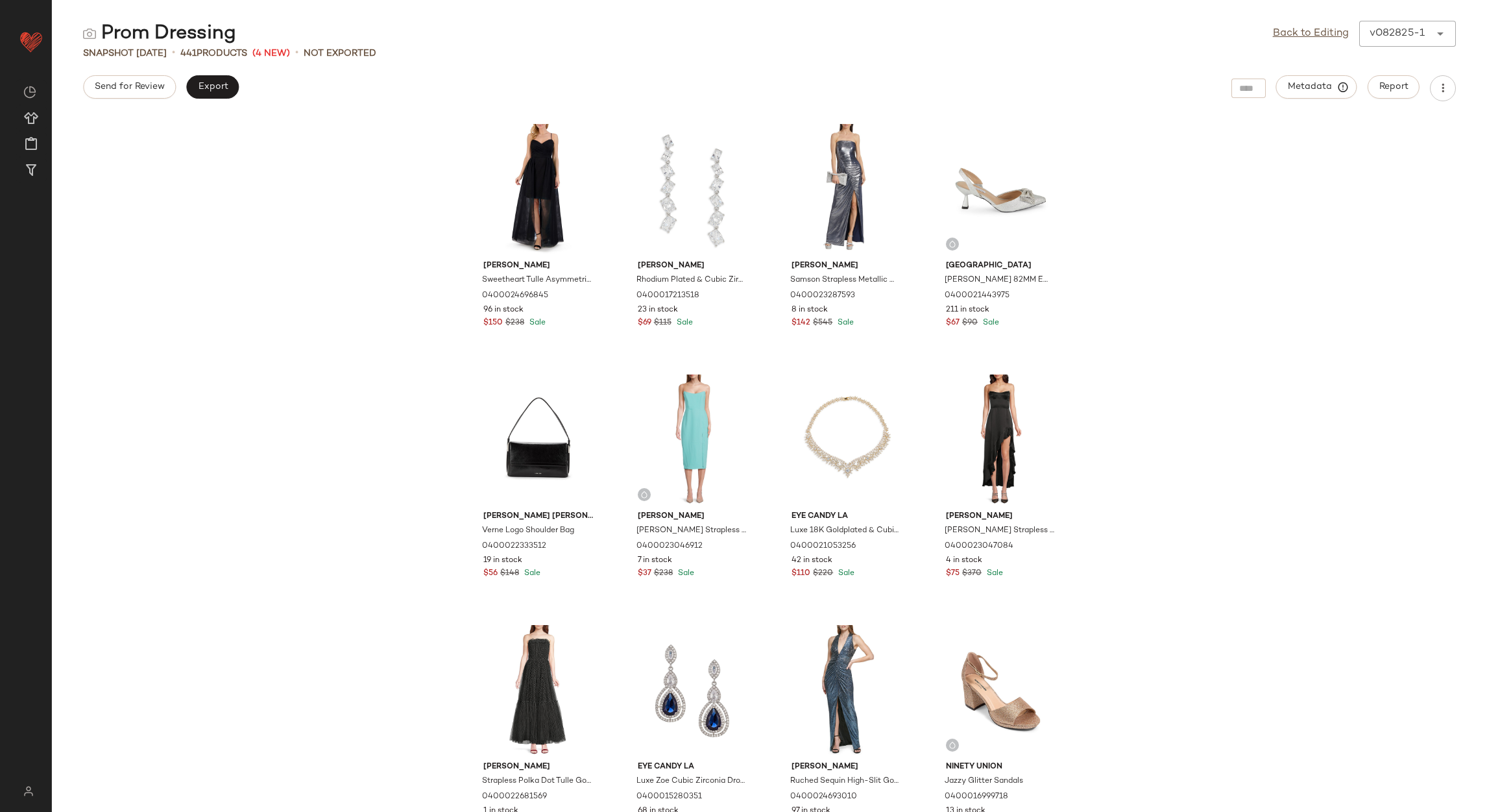
drag, startPoint x: 1267, startPoint y: 30, endPoint x: 1278, endPoint y: 42, distance: 16.3
click at [1268, 33] on div "Prom Dressing Back to Editing v082825-1 ******" at bounding box center [769, 33] width 1435 height 26
click at [1282, 44] on div "Back to Editing v082825-1 ******" at bounding box center [1364, 33] width 183 height 26
click at [1282, 37] on link "Back to Editing" at bounding box center [1310, 34] width 76 height 16
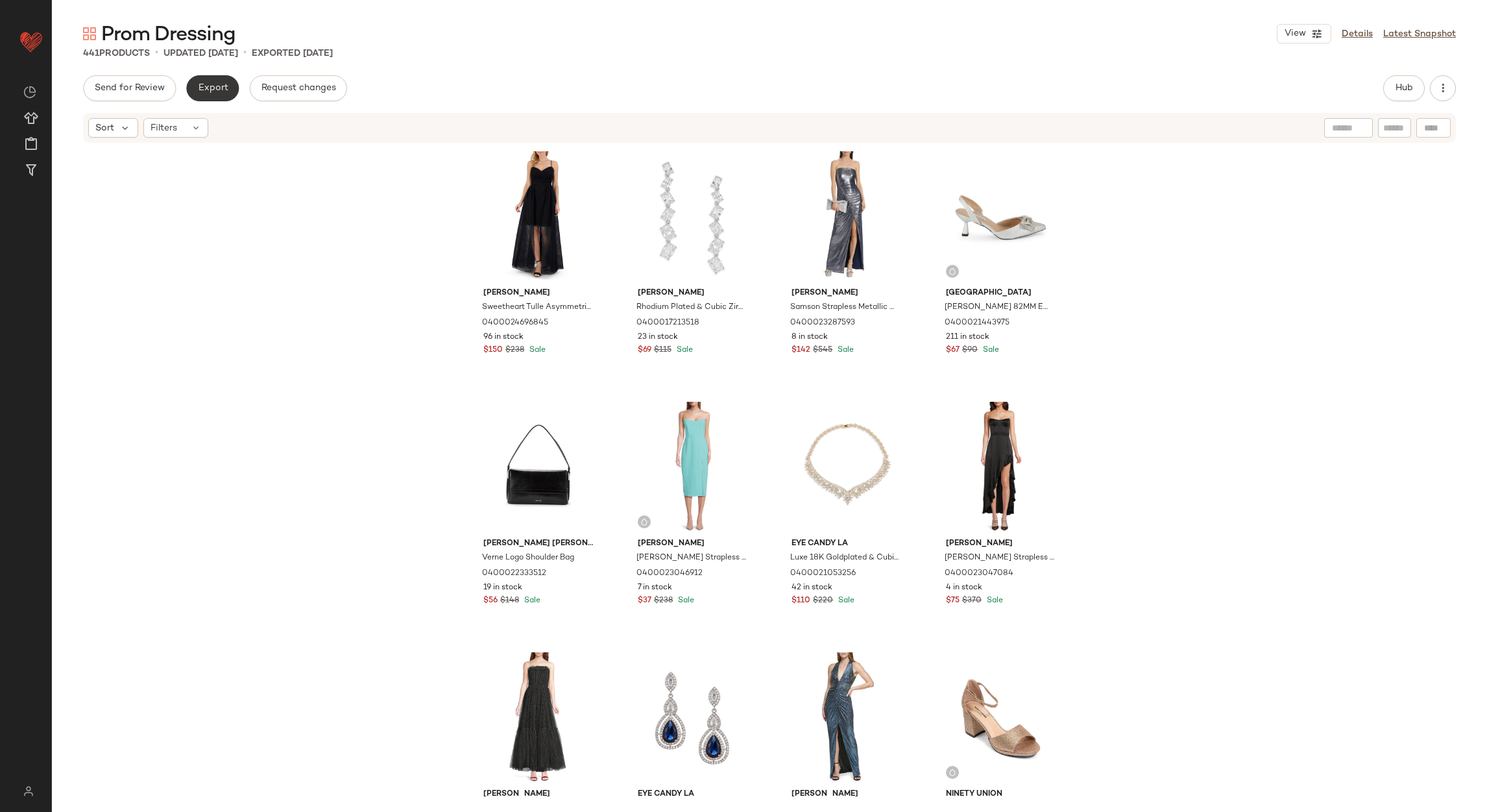
click at [213, 89] on span "Export" at bounding box center [213, 88] width 30 height 10
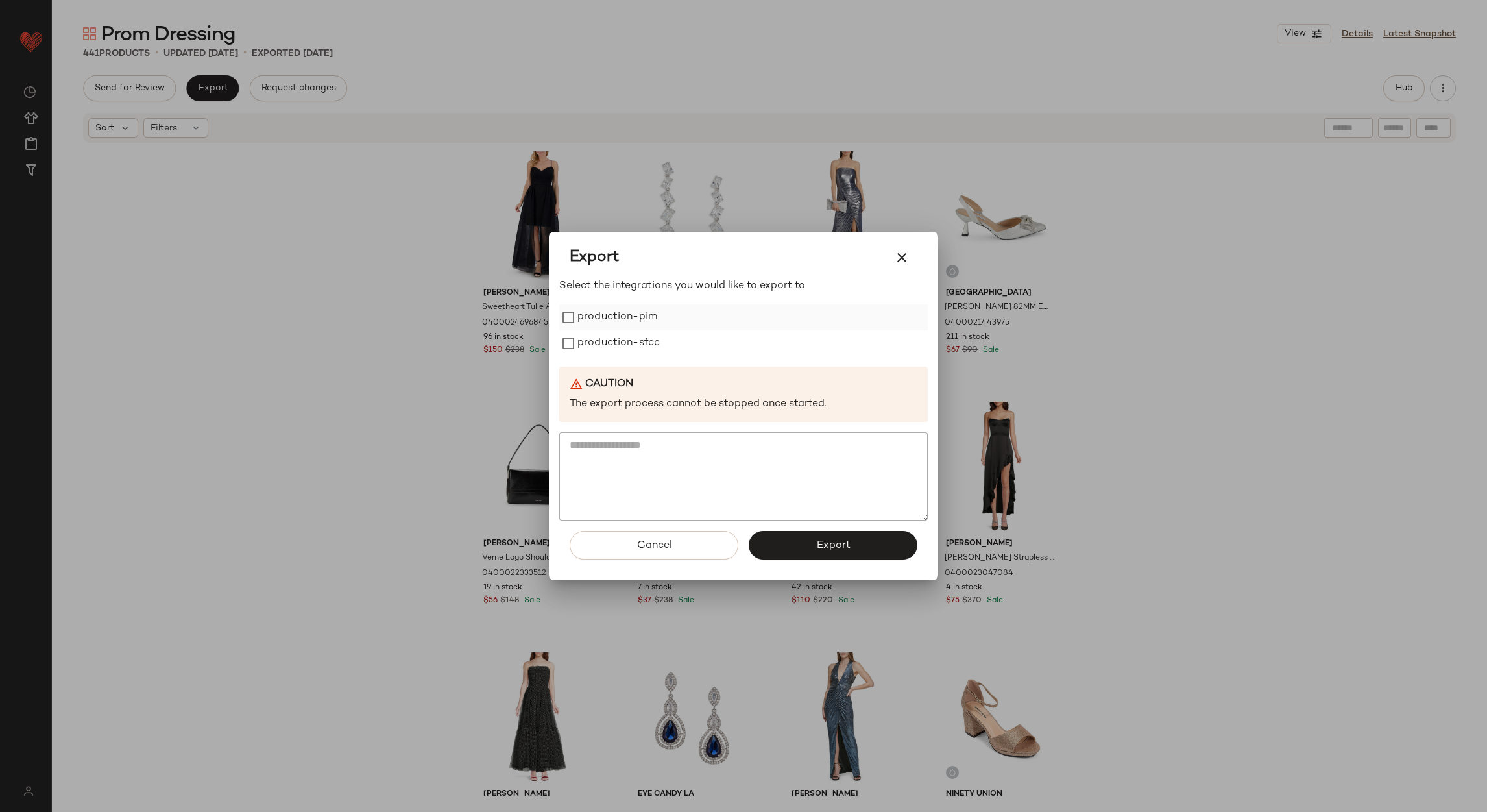
click at [672, 325] on div "production-pim" at bounding box center [744, 317] width 369 height 26
click at [593, 311] on label "production-pim" at bounding box center [618, 317] width 80 height 26
click at [591, 334] on label "production-sfcc" at bounding box center [619, 343] width 83 height 26
click at [813, 556] on button "Export" at bounding box center [833, 545] width 169 height 29
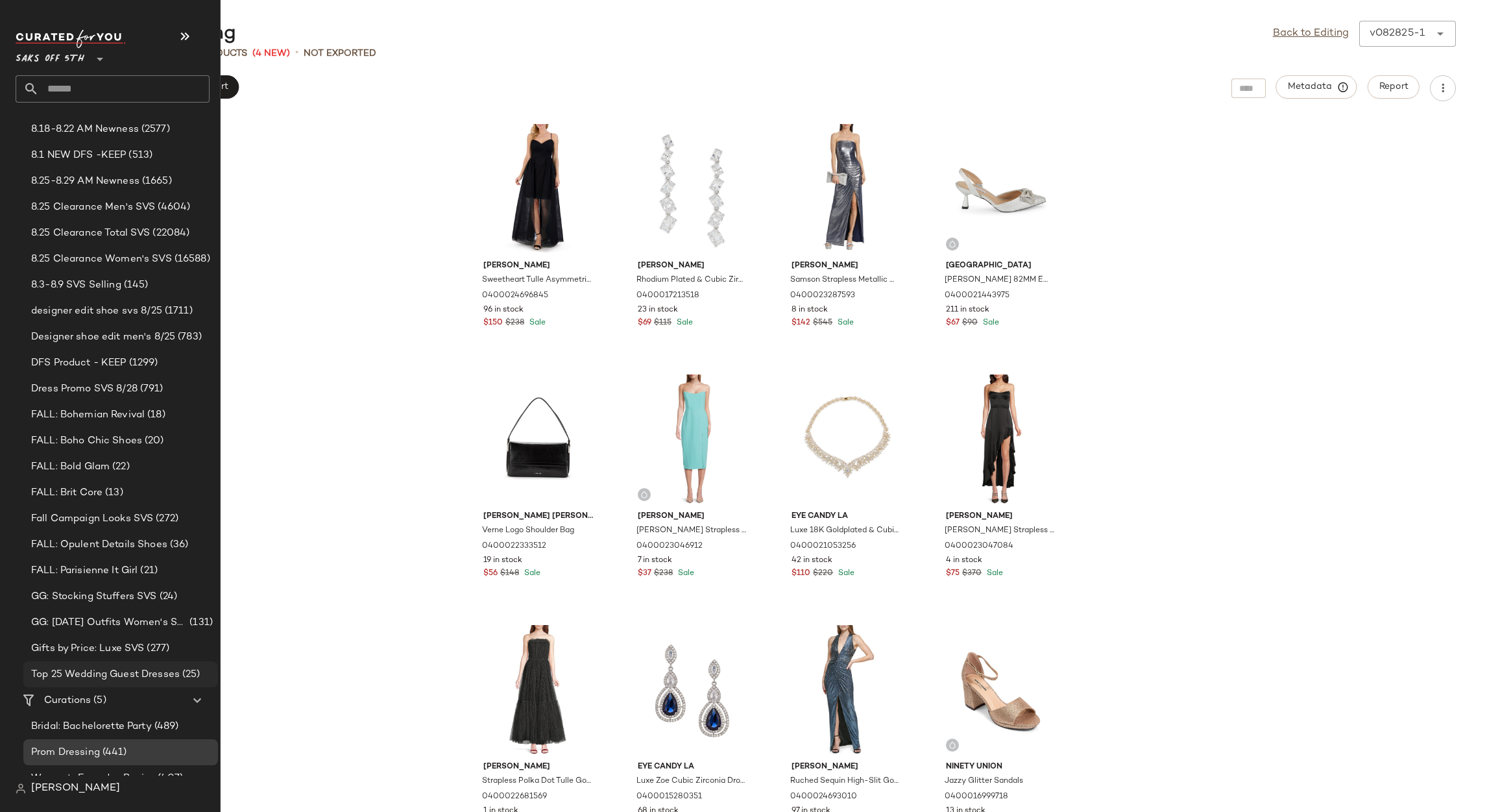
scroll to position [228, 0]
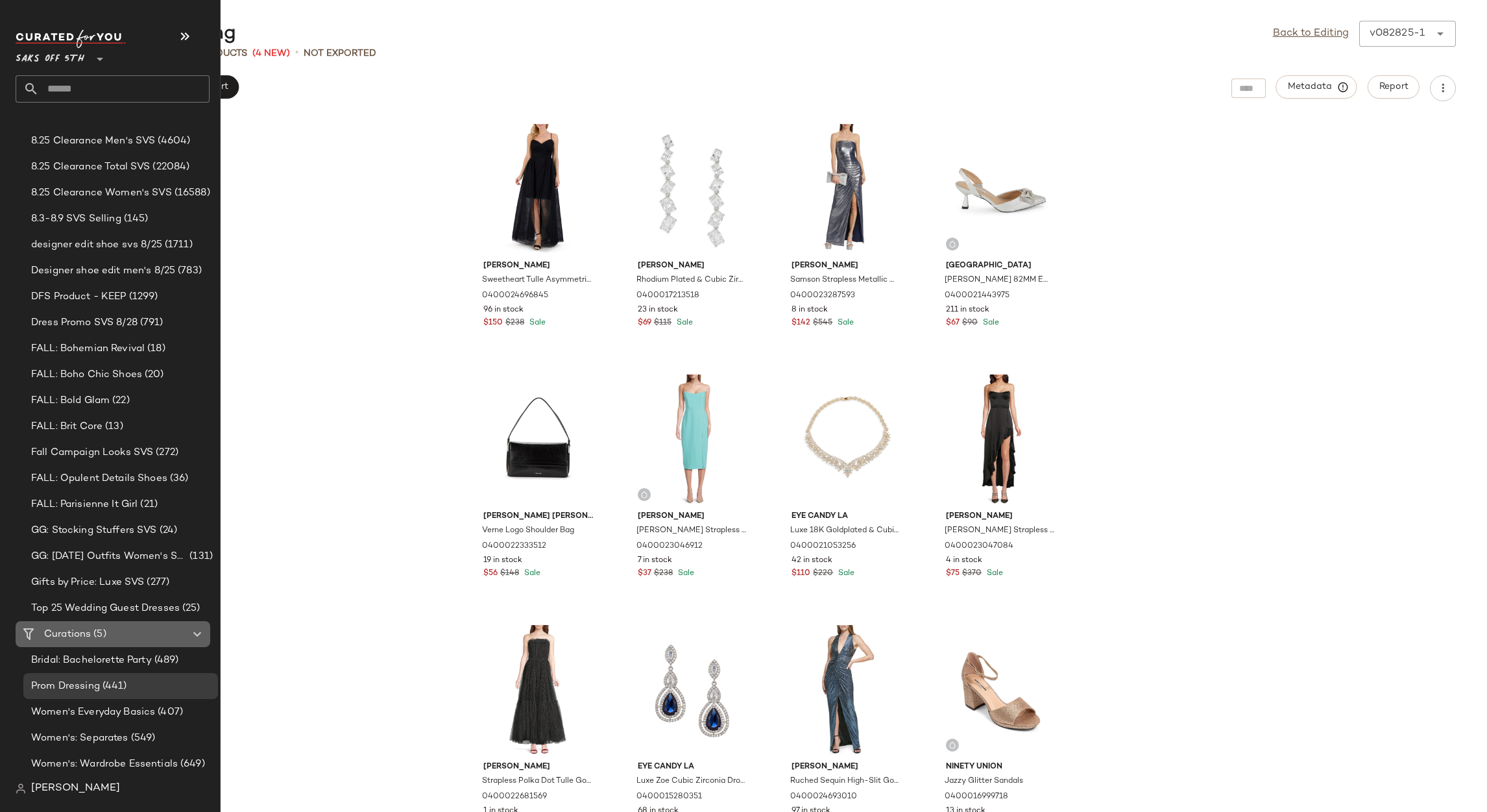
click at [94, 630] on span "(5)" at bounding box center [98, 634] width 15 height 15
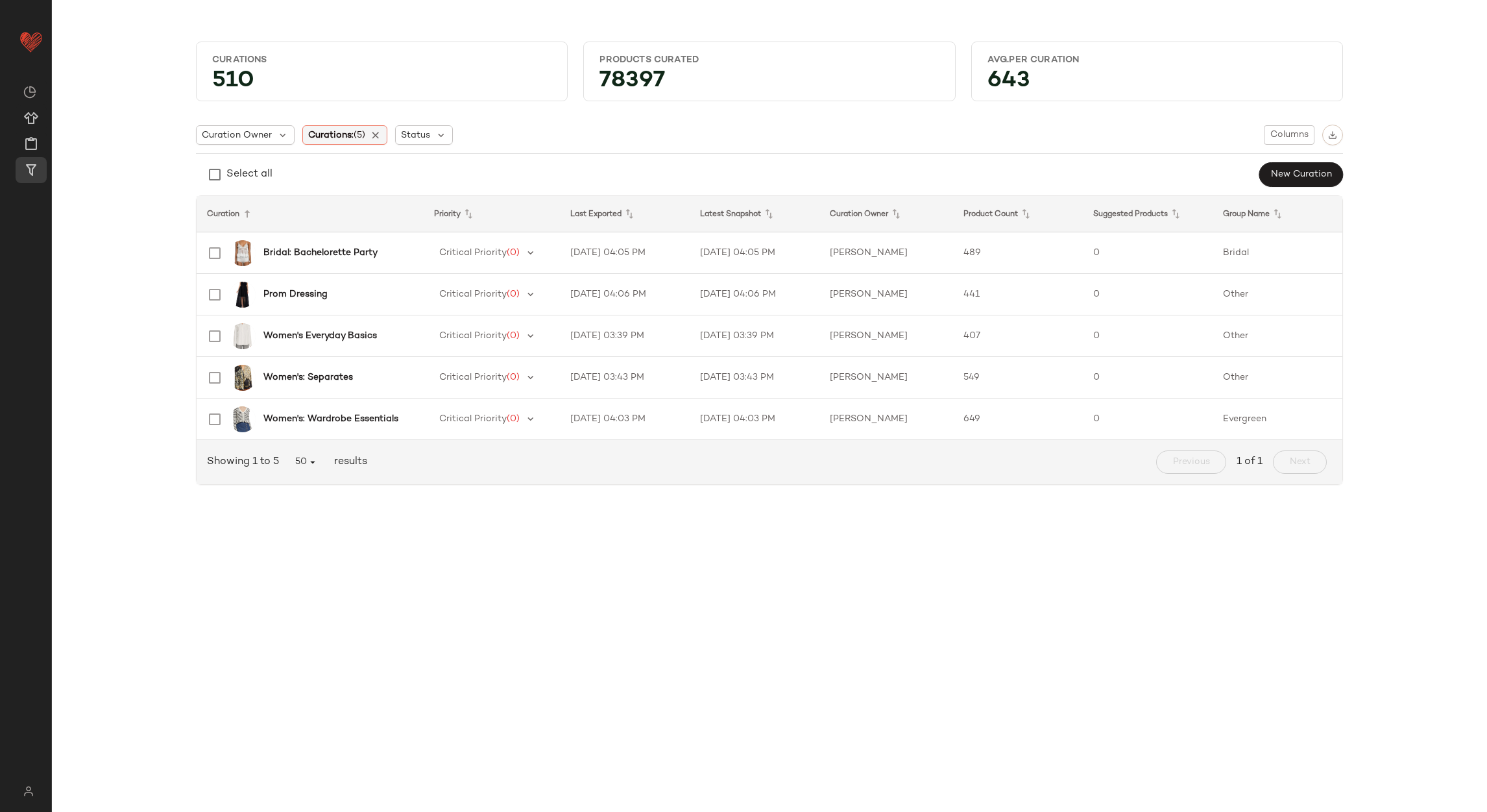
click at [386, 135] on div "Curations: (5)" at bounding box center [345, 135] width 86 height 19
click at [381, 134] on icon at bounding box center [376, 135] width 12 height 12
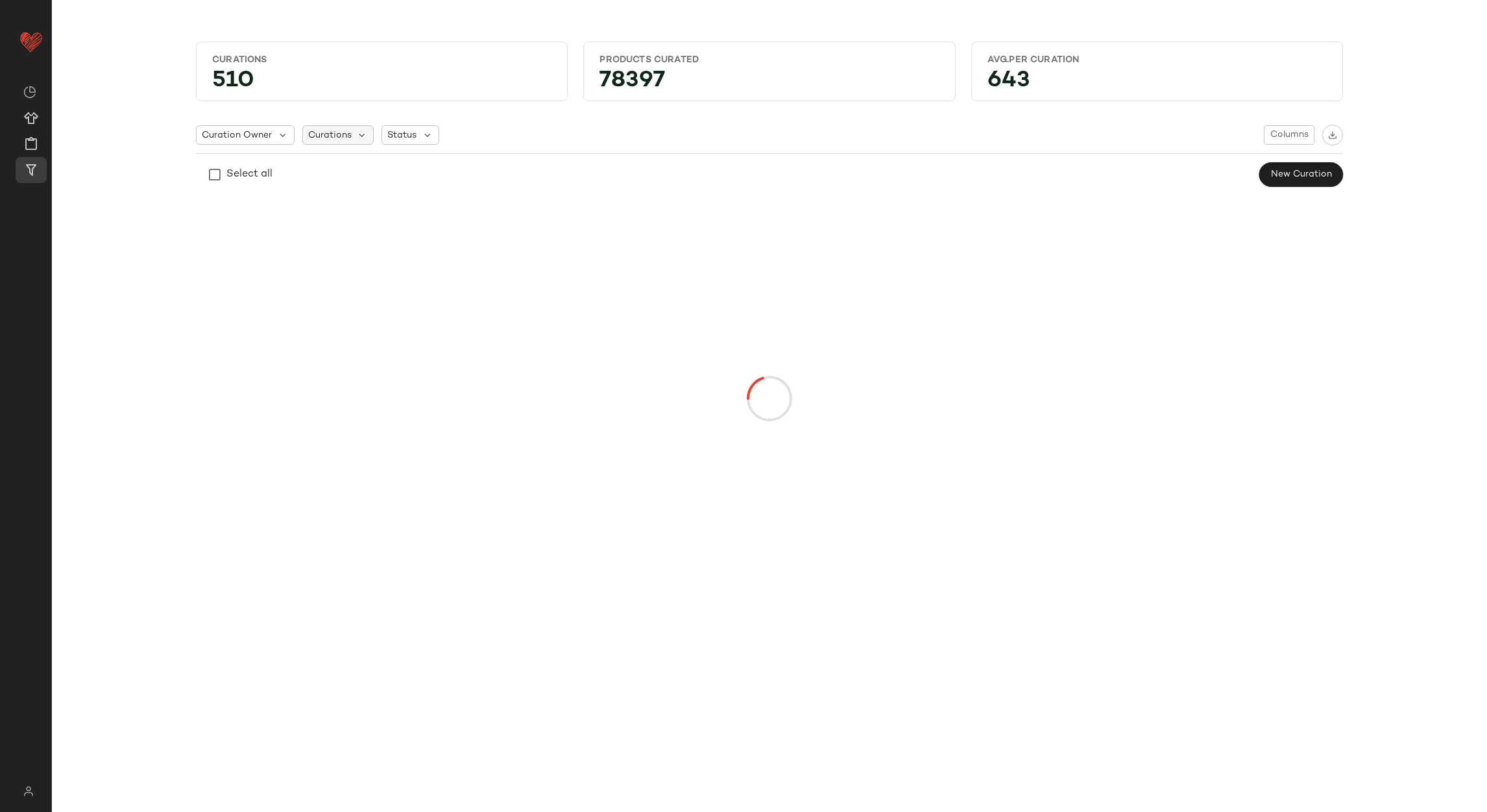
click at [349, 134] on div "Curations" at bounding box center [338, 135] width 72 height 19
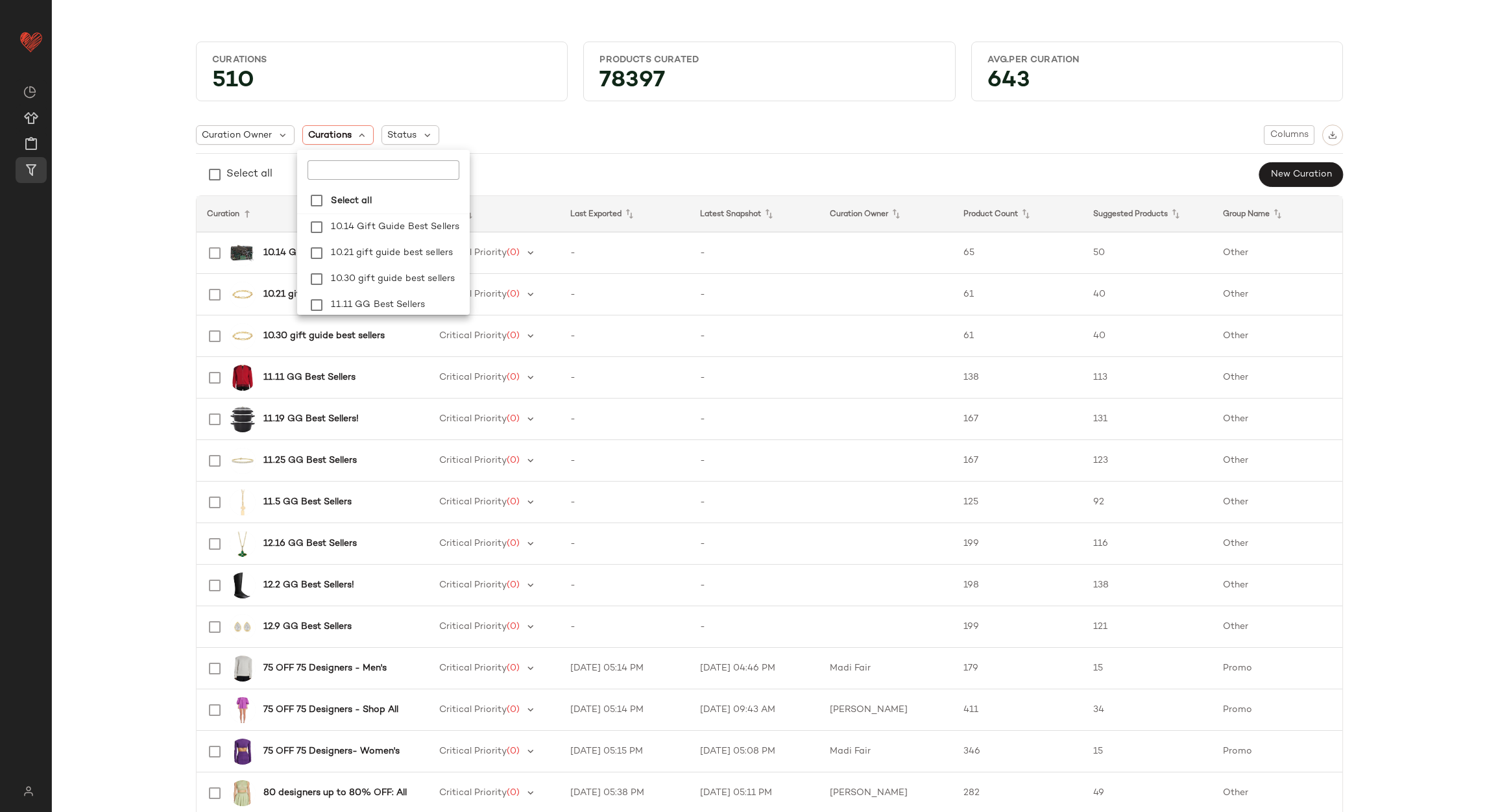
click at [346, 160] on input "text" at bounding box center [381, 170] width 149 height 19
type input "**********"
click at [427, 289] on span ": Winter Wedding" at bounding box center [440, 302] width 78 height 26
click at [429, 263] on span ": Wedding Guest" at bounding box center [439, 275] width 75 height 26
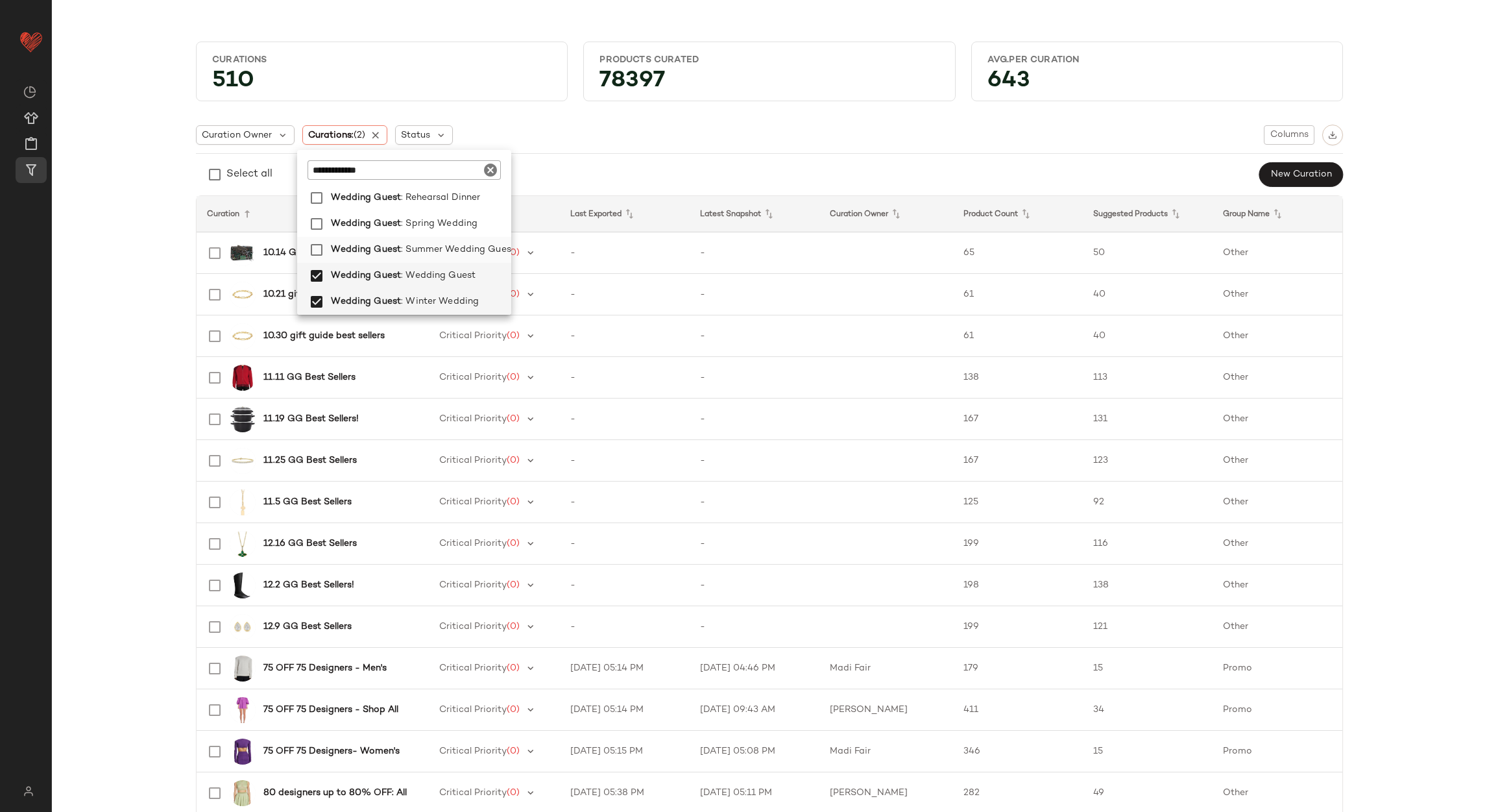
click at [431, 237] on span ": Summer Wedding Guest" at bounding box center [458, 250] width 114 height 26
click at [430, 211] on span ": Spring Wedding" at bounding box center [439, 224] width 76 height 26
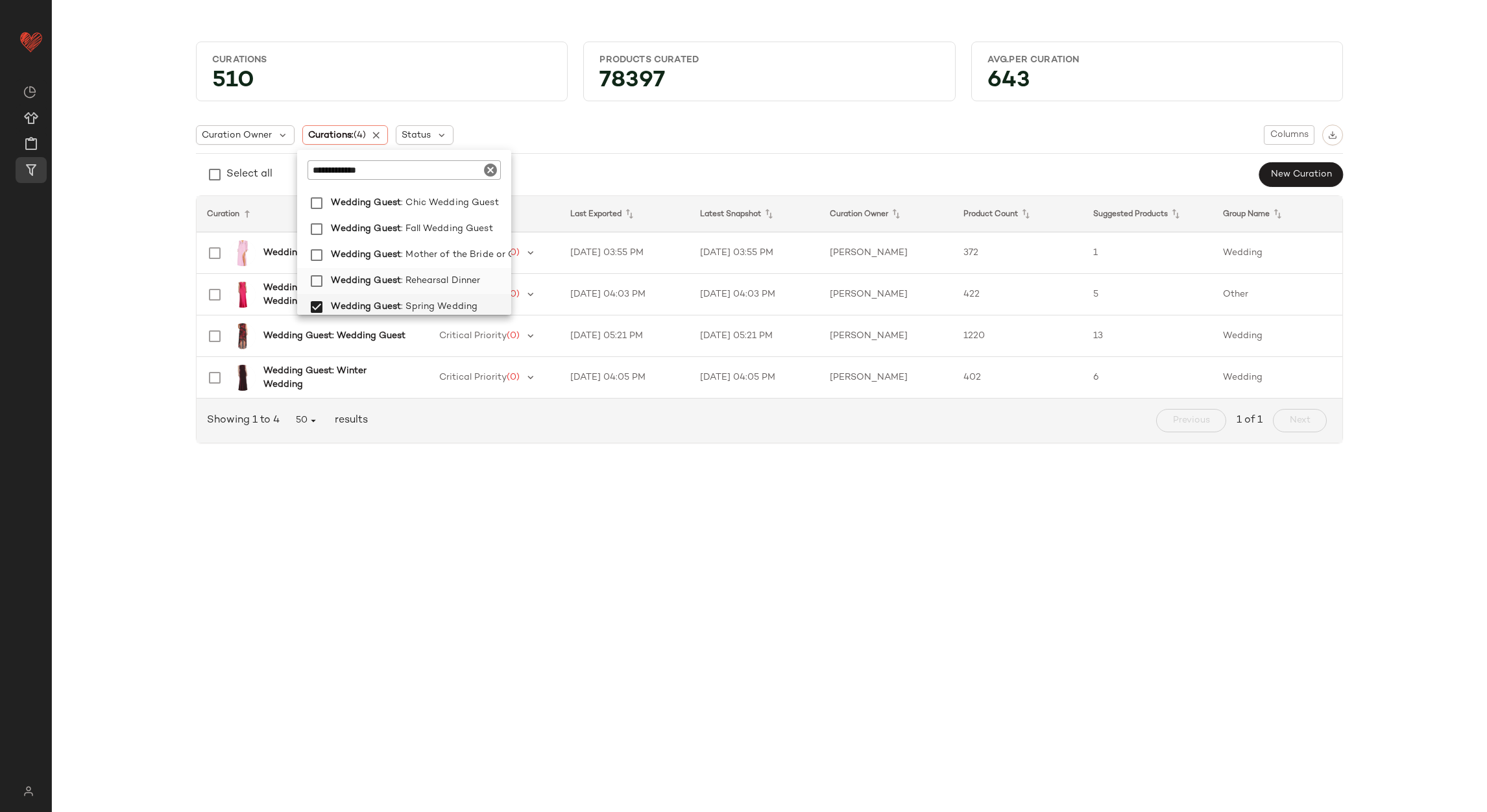
click at [446, 271] on span ": Rehearsal Dinner" at bounding box center [440, 281] width 79 height 26
click at [447, 260] on span ": Mother of the Bride or Groom" at bounding box center [474, 255] width 139 height 26
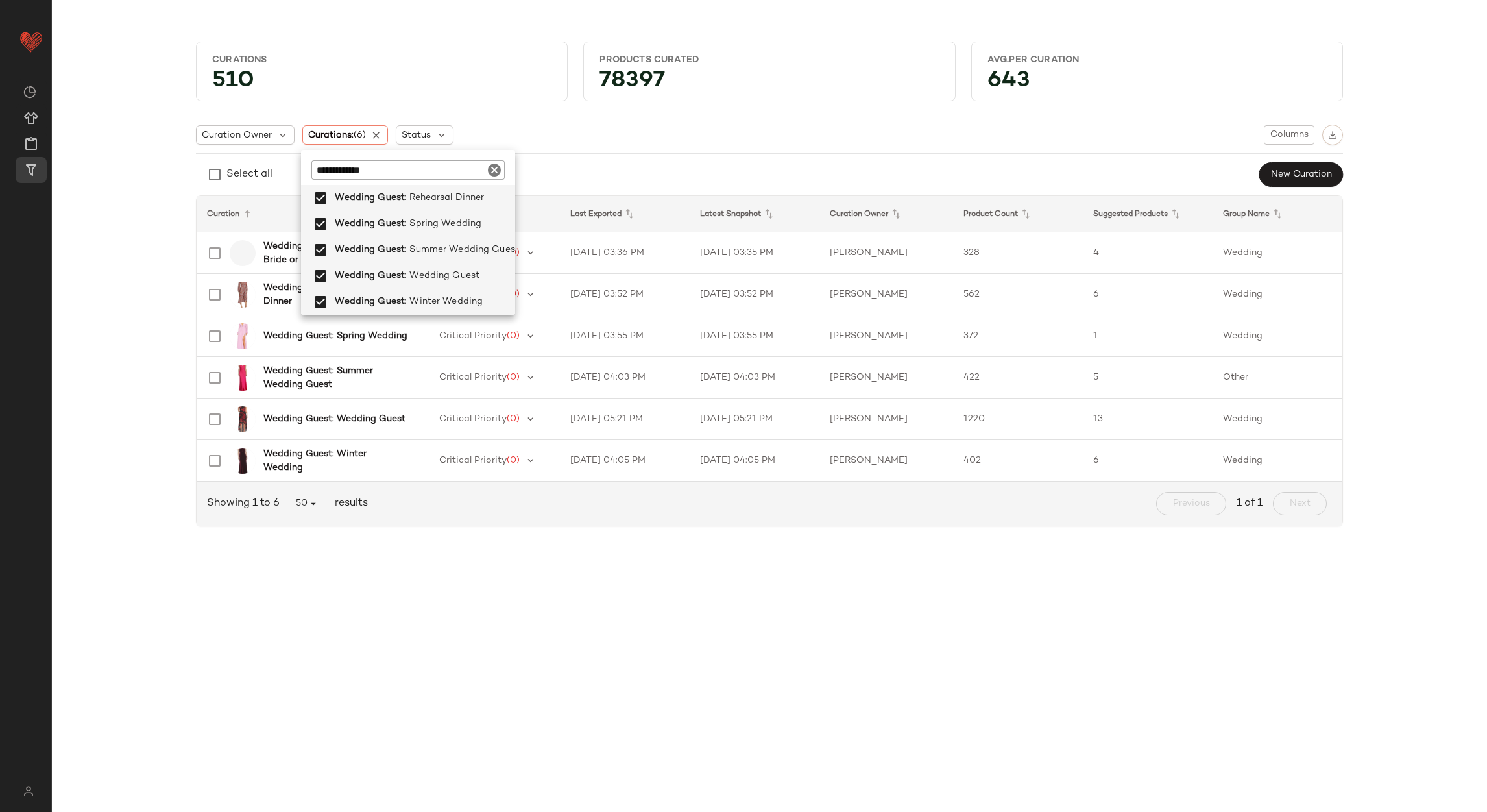
drag, startPoint x: 370, startPoint y: 502, endPoint x: 365, endPoint y: 537, distance: 35.4
click at [367, 513] on div "Showing 1 to 6 50 results Previous 1 of 1 Next" at bounding box center [770, 503] width 1146 height 44
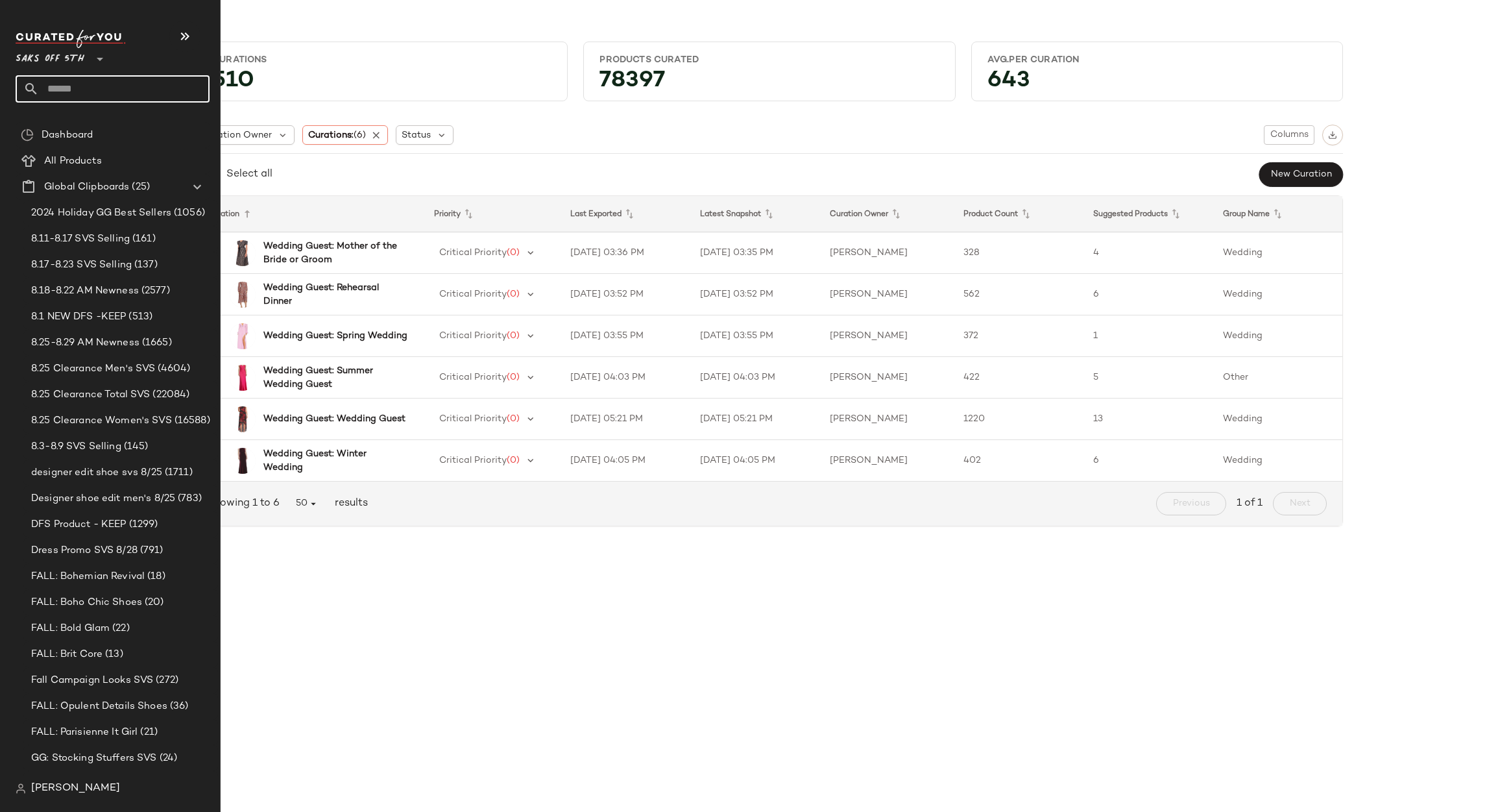
click at [84, 98] on input "text" at bounding box center [124, 89] width 170 height 27
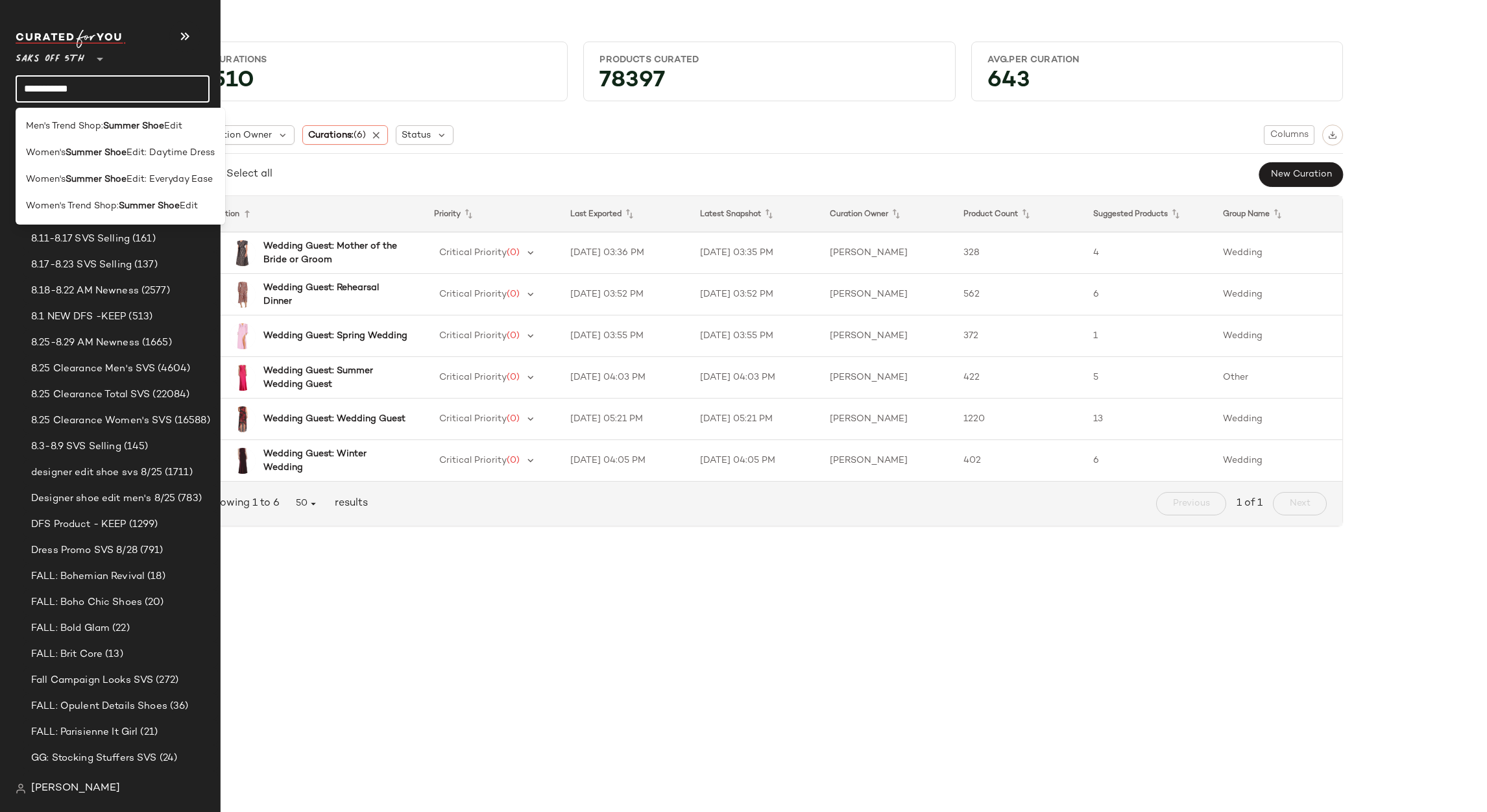
type input "**********"
click at [150, 153] on span "Edit: Daytime Dress" at bounding box center [170, 152] width 88 height 14
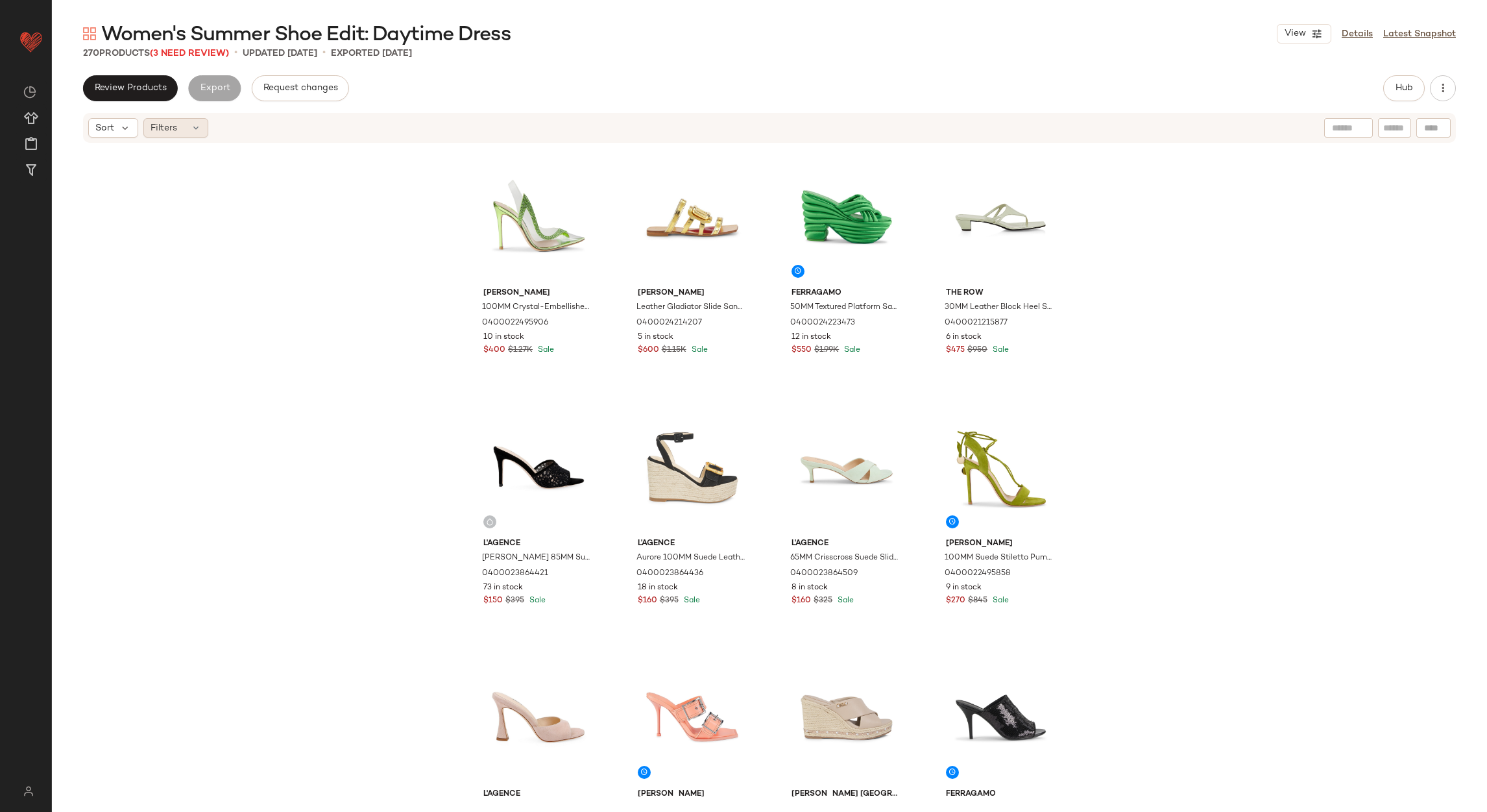
click at [200, 136] on div "Filters" at bounding box center [176, 127] width 65 height 19
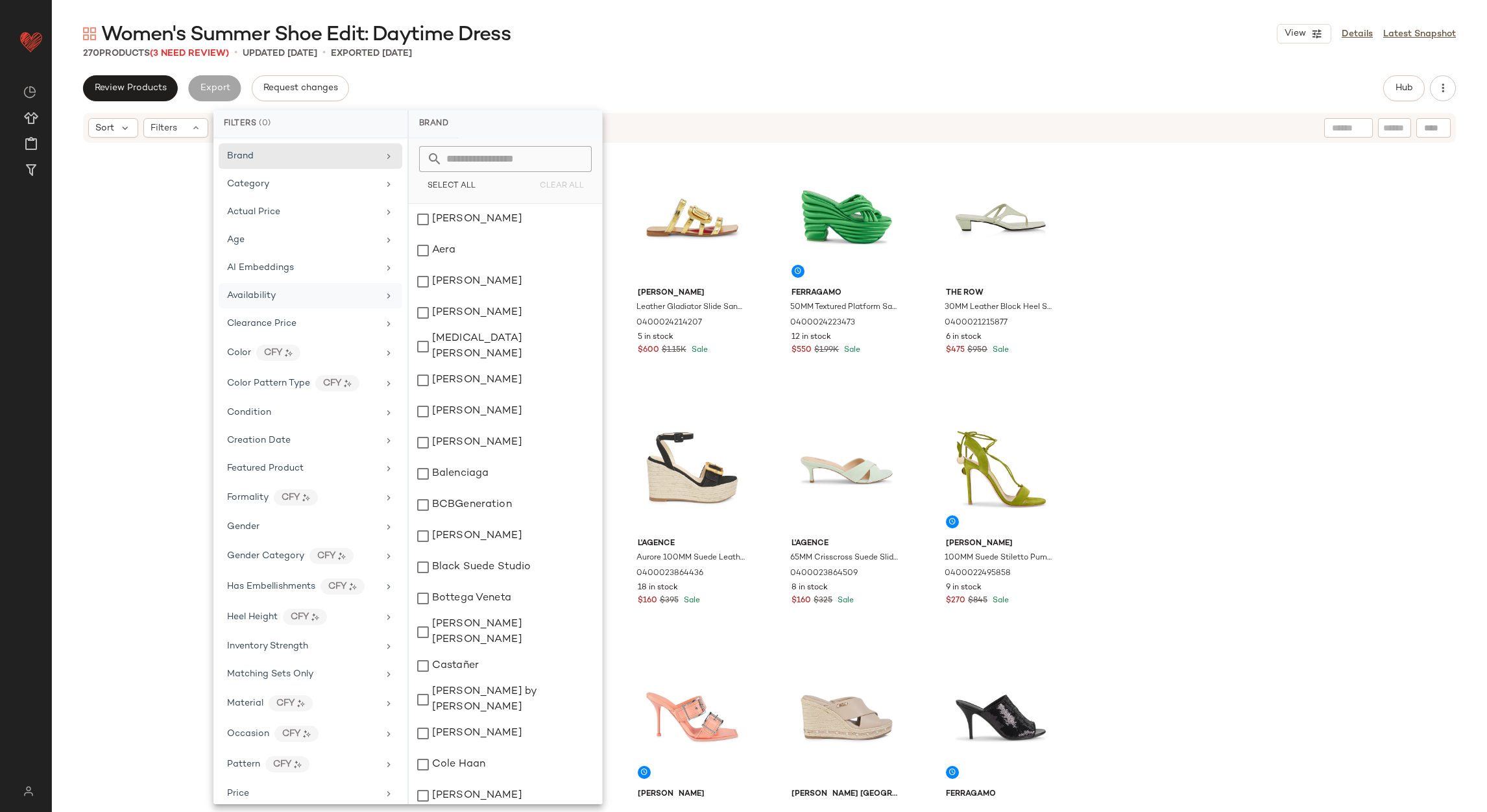
click at [295, 287] on div "Availability" at bounding box center [310, 295] width 184 height 25
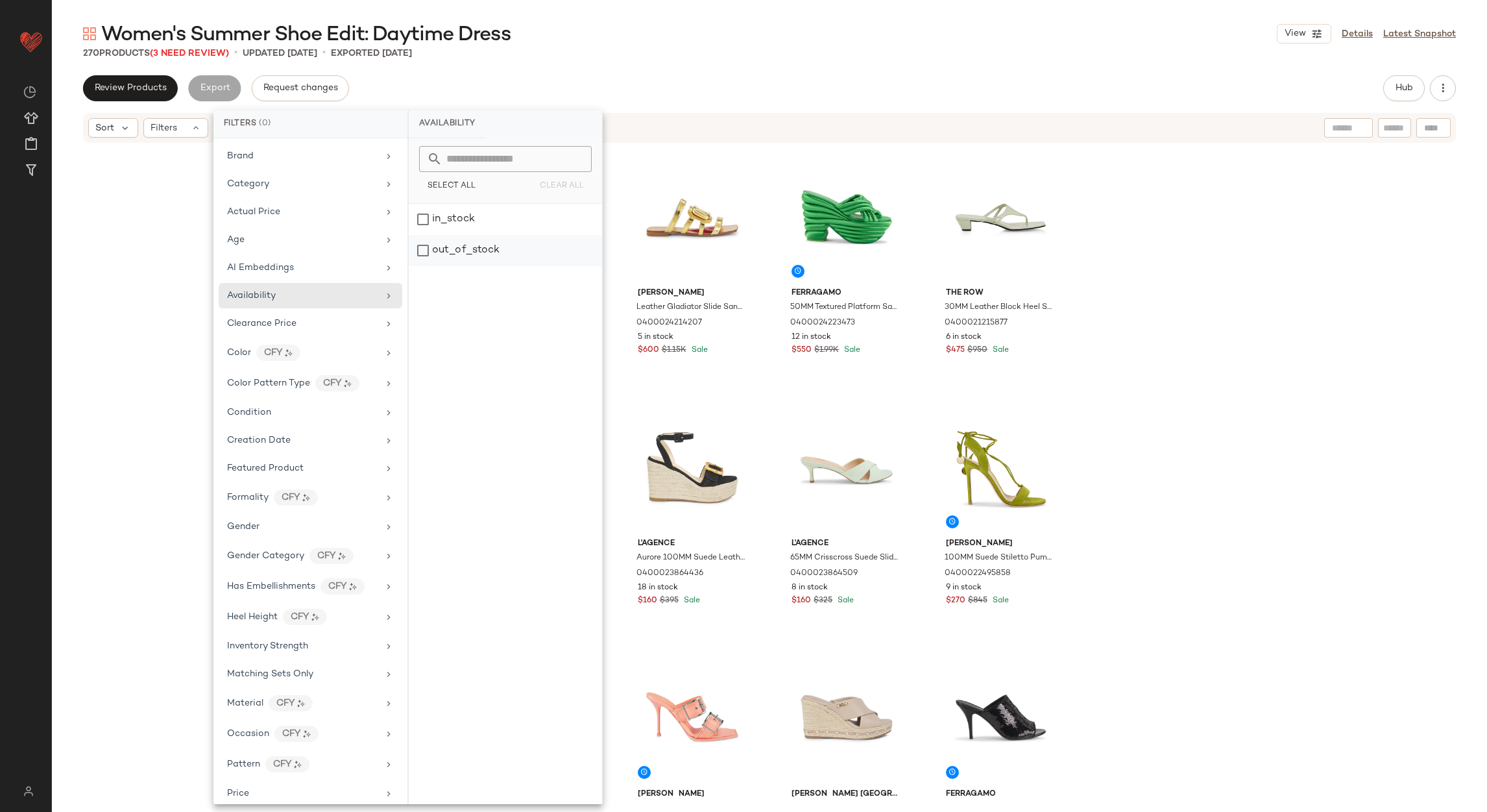
drag, startPoint x: 430, startPoint y: 251, endPoint x: 437, endPoint y: 256, distance: 8.6
click at [437, 256] on div "out_of_stock" at bounding box center [505, 250] width 193 height 31
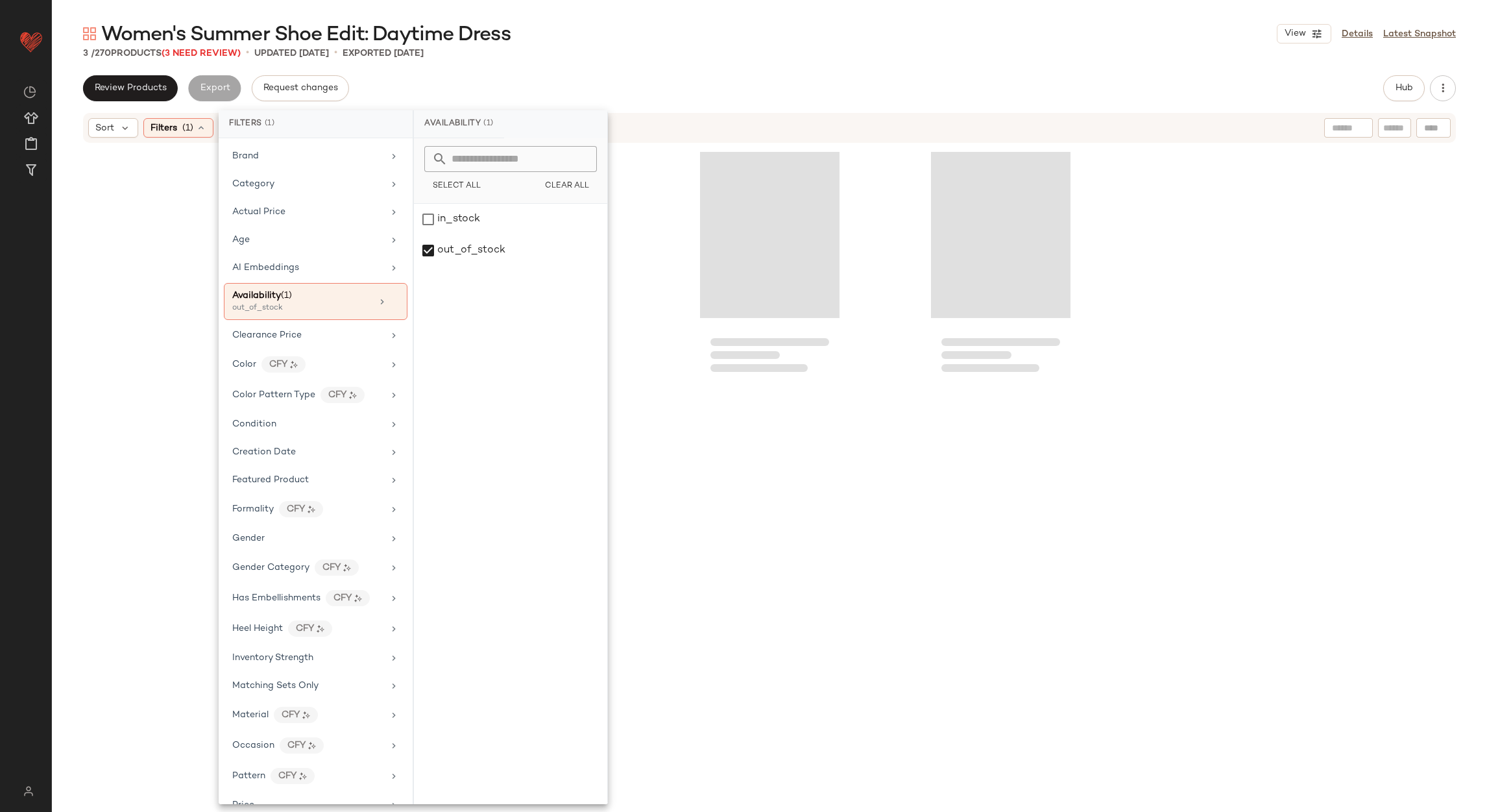
click at [555, 70] on div "Women's Summer Shoe Edit: Daytime Dress View Details Latest Snapshot 3 / 270 Pr…" at bounding box center [769, 416] width 1435 height 791
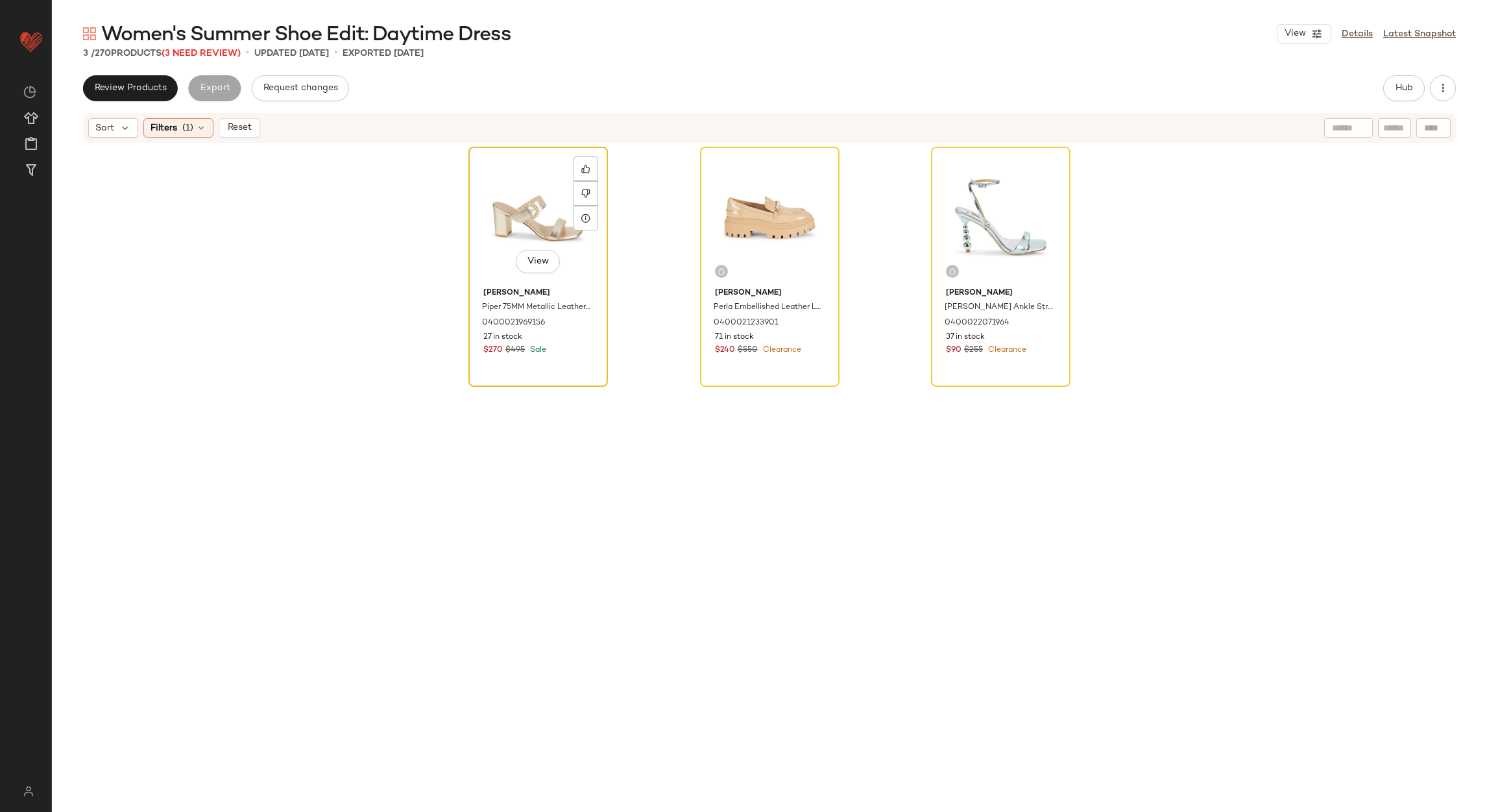
click at [502, 195] on div "View" at bounding box center [538, 217] width 131 height 131
click at [946, 219] on div "View" at bounding box center [1001, 217] width 131 height 131
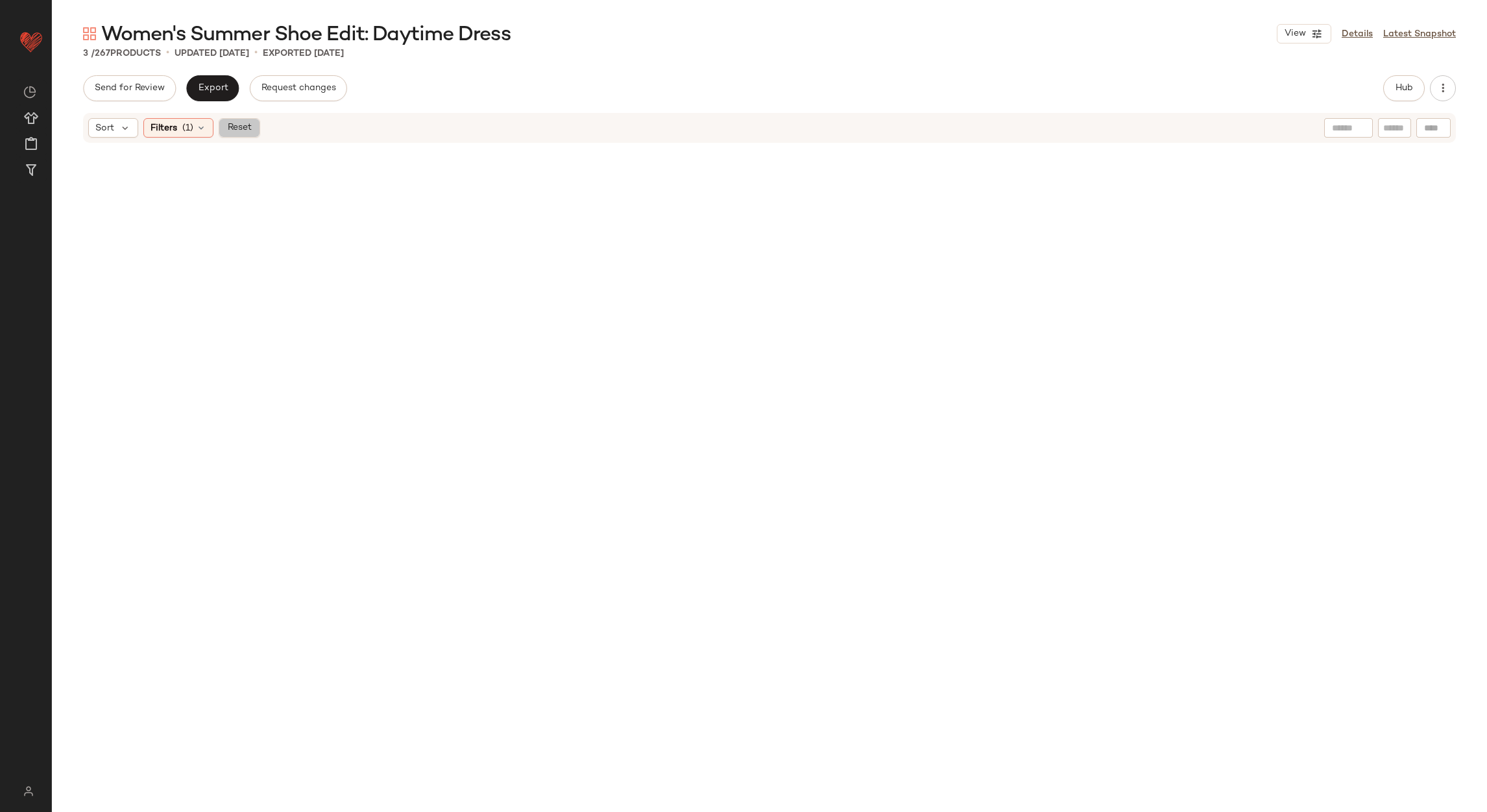
click at [246, 131] on span "Reset" at bounding box center [239, 127] width 25 height 10
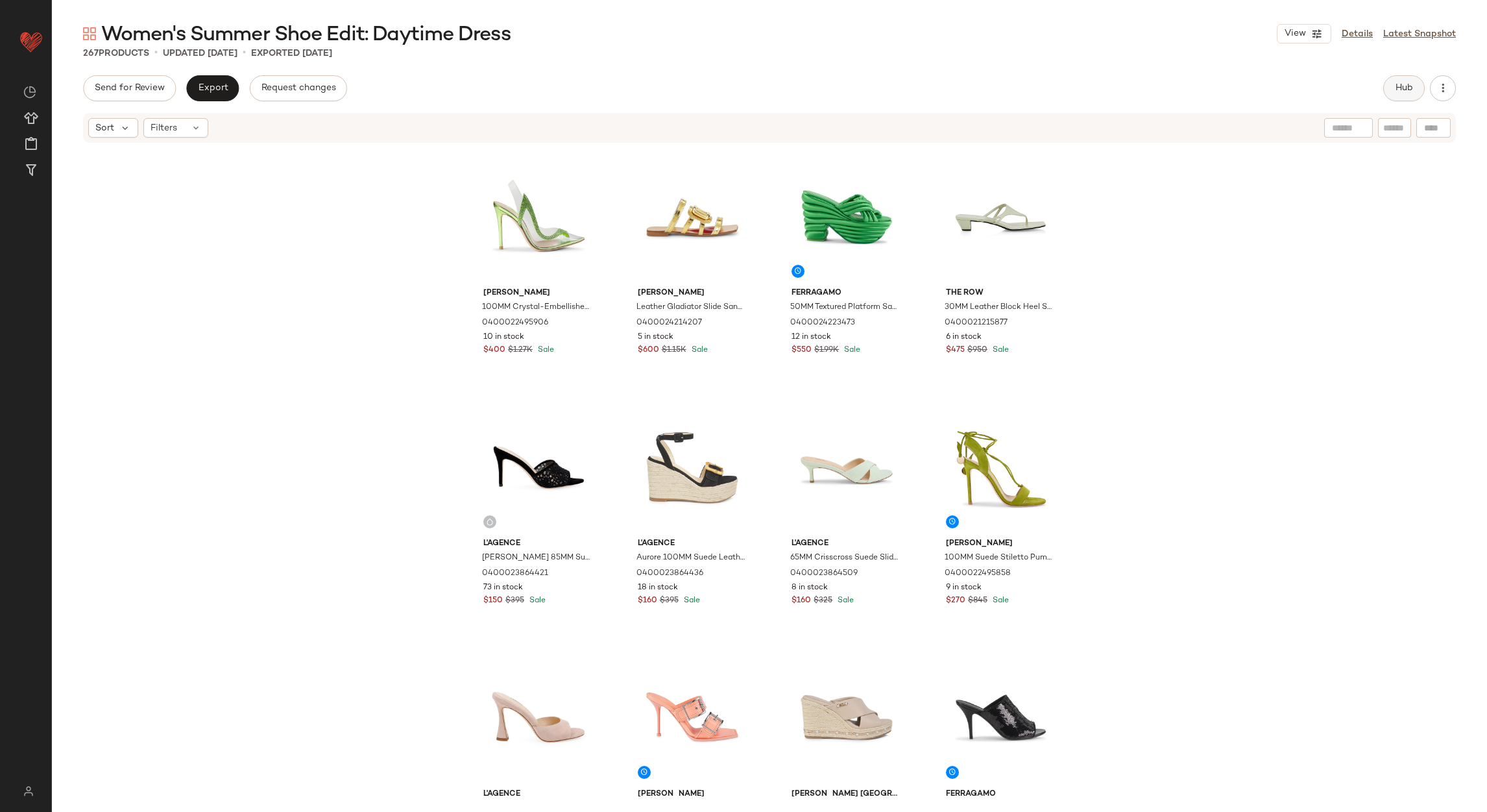
click at [1389, 86] on button "Hub" at bounding box center [1404, 88] width 41 height 26
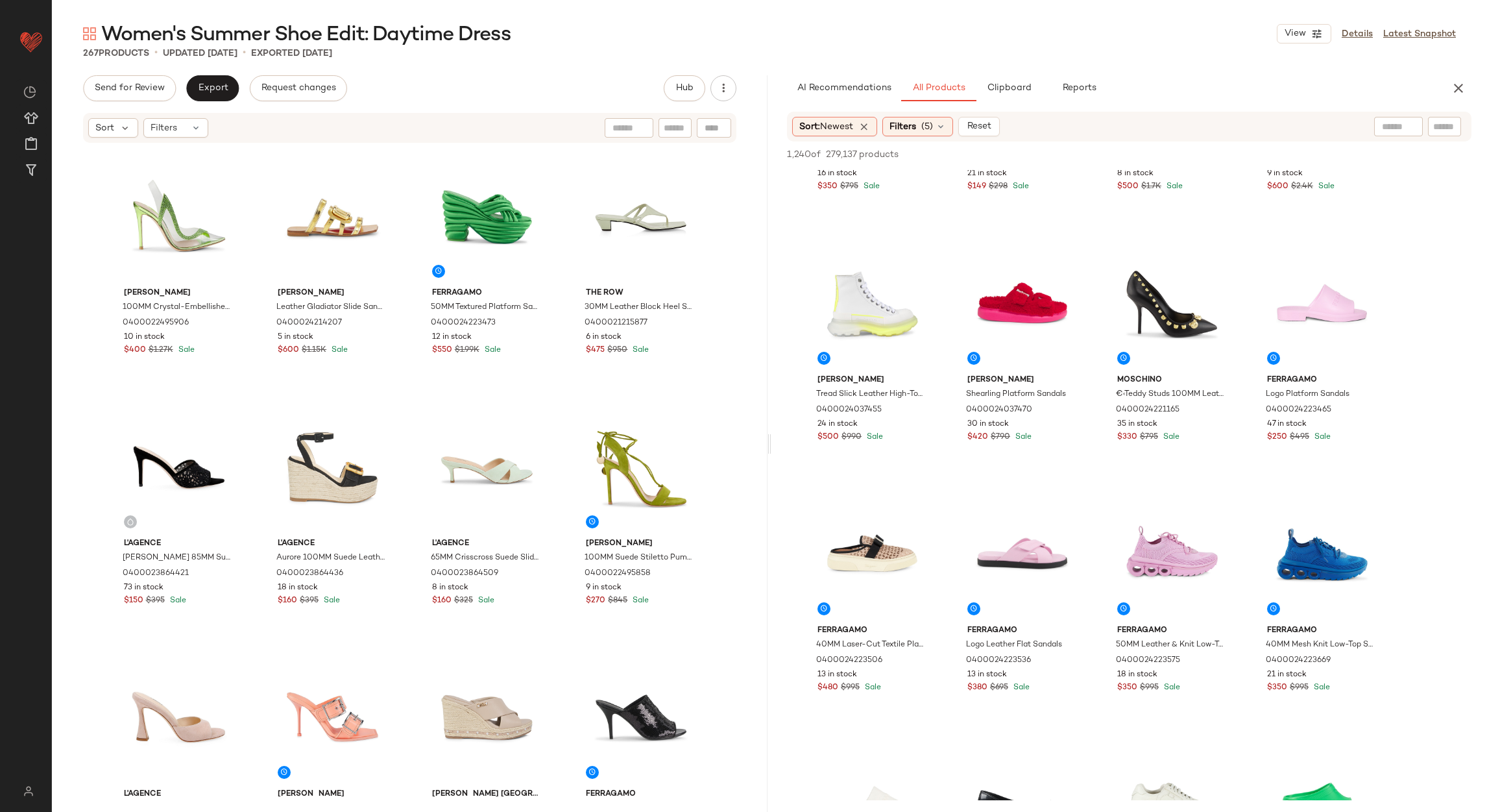
scroll to position [2920, 0]
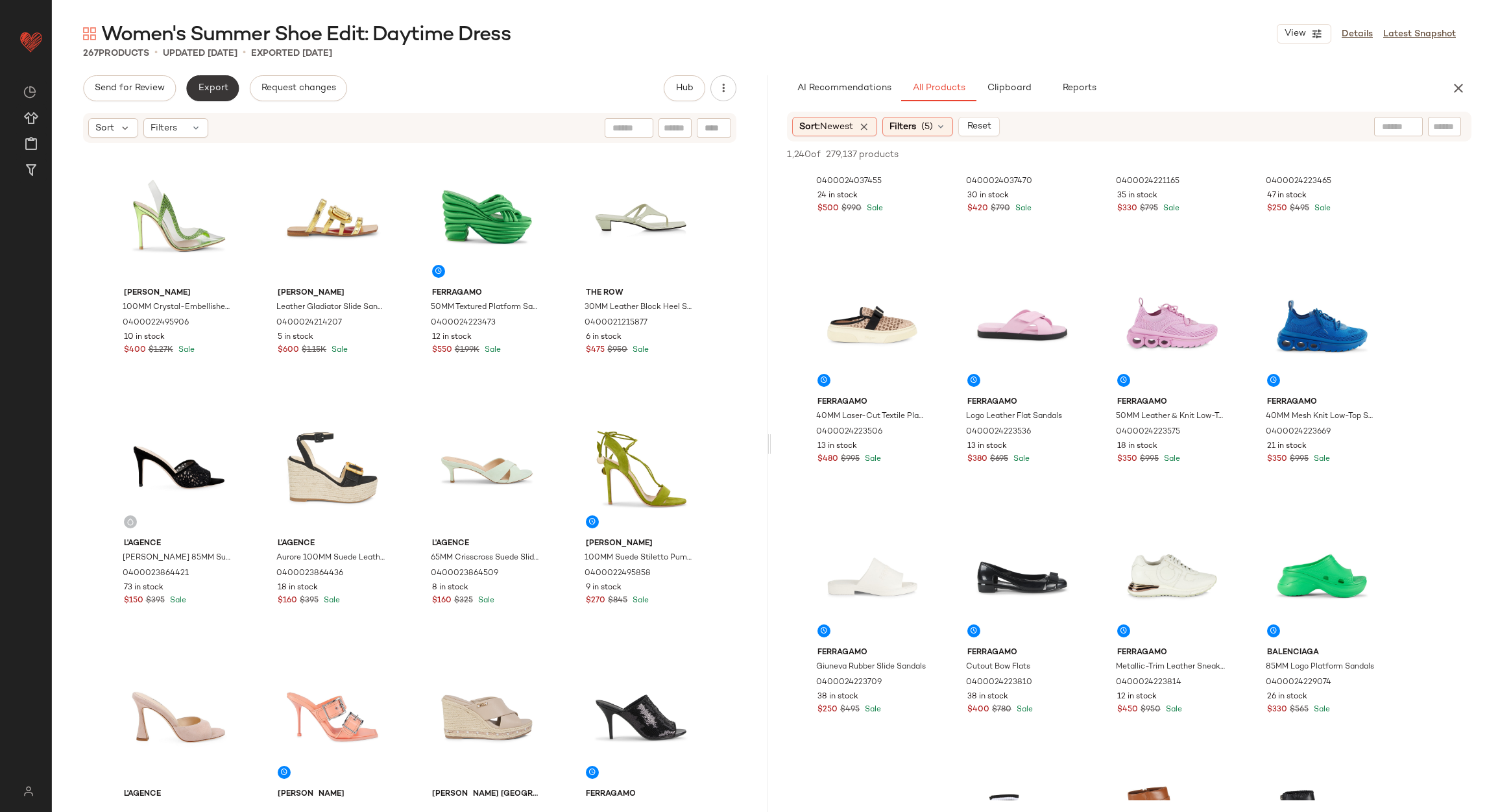
click at [201, 83] on span "Export" at bounding box center [213, 88] width 30 height 10
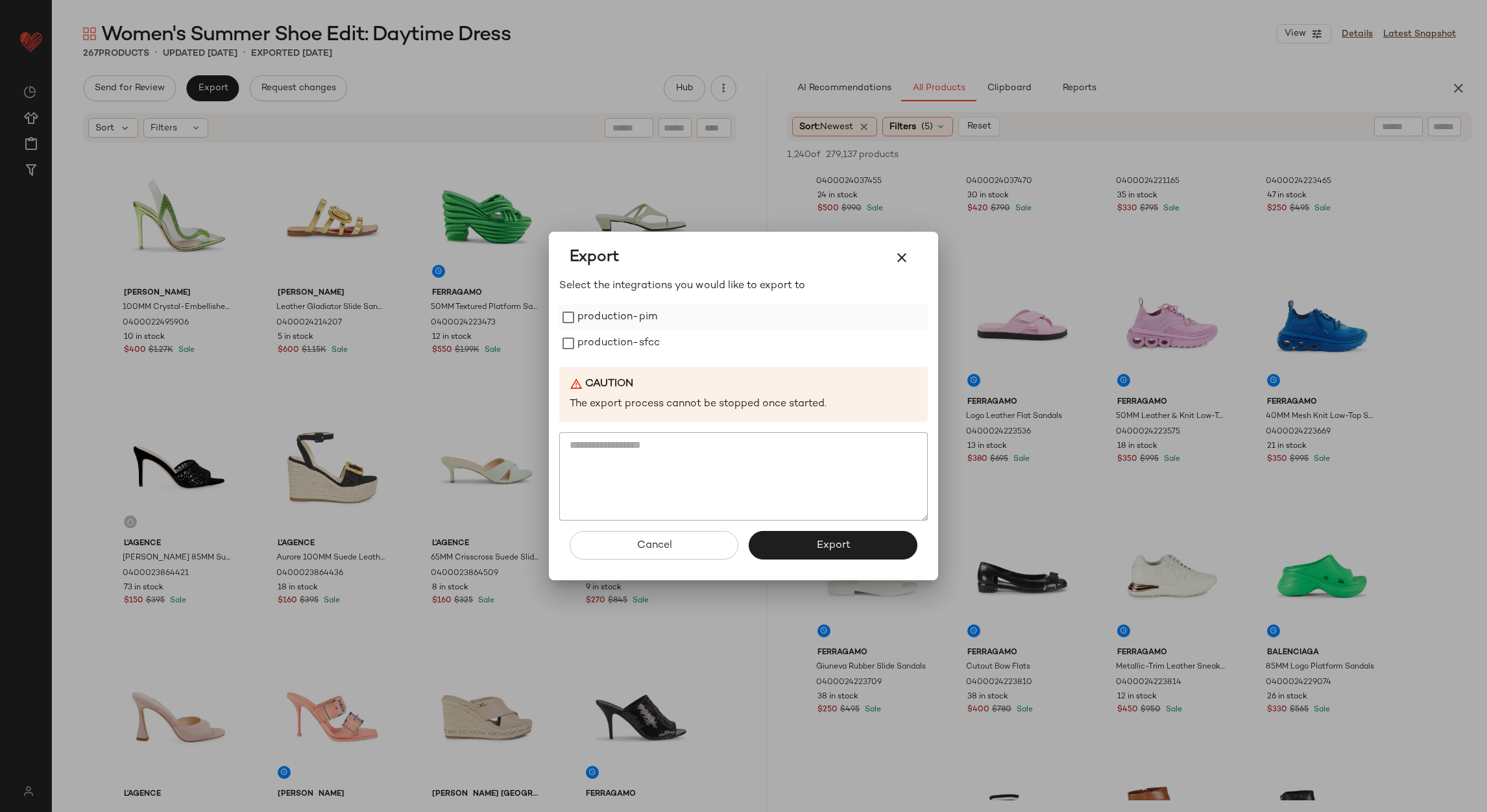
click at [638, 315] on label "production-pim" at bounding box center [618, 317] width 80 height 26
click at [638, 349] on label "production-sfcc" at bounding box center [619, 343] width 83 height 26
click at [843, 556] on button "Export" at bounding box center [833, 545] width 169 height 29
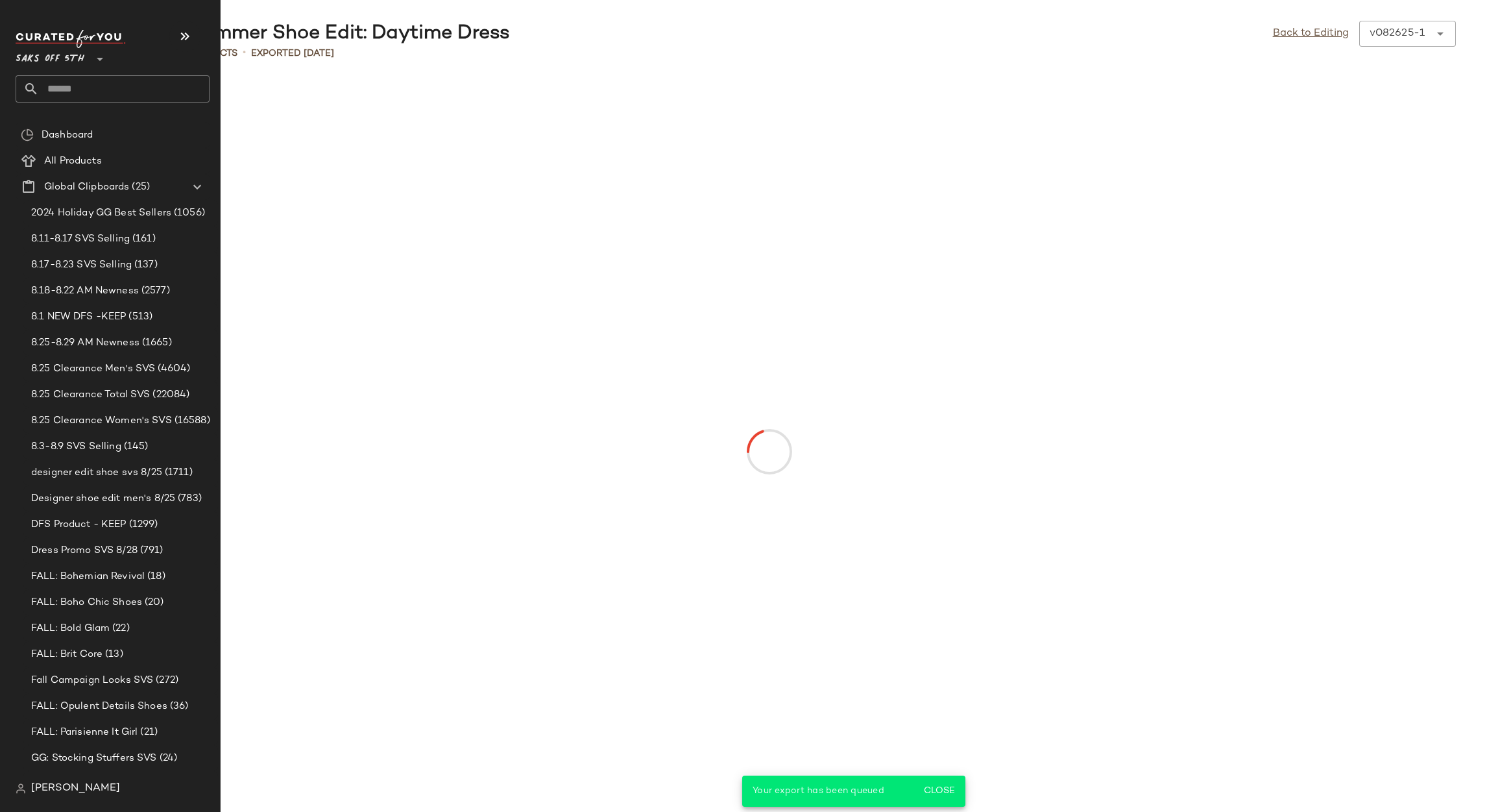
click at [61, 86] on input "text" at bounding box center [124, 89] width 170 height 27
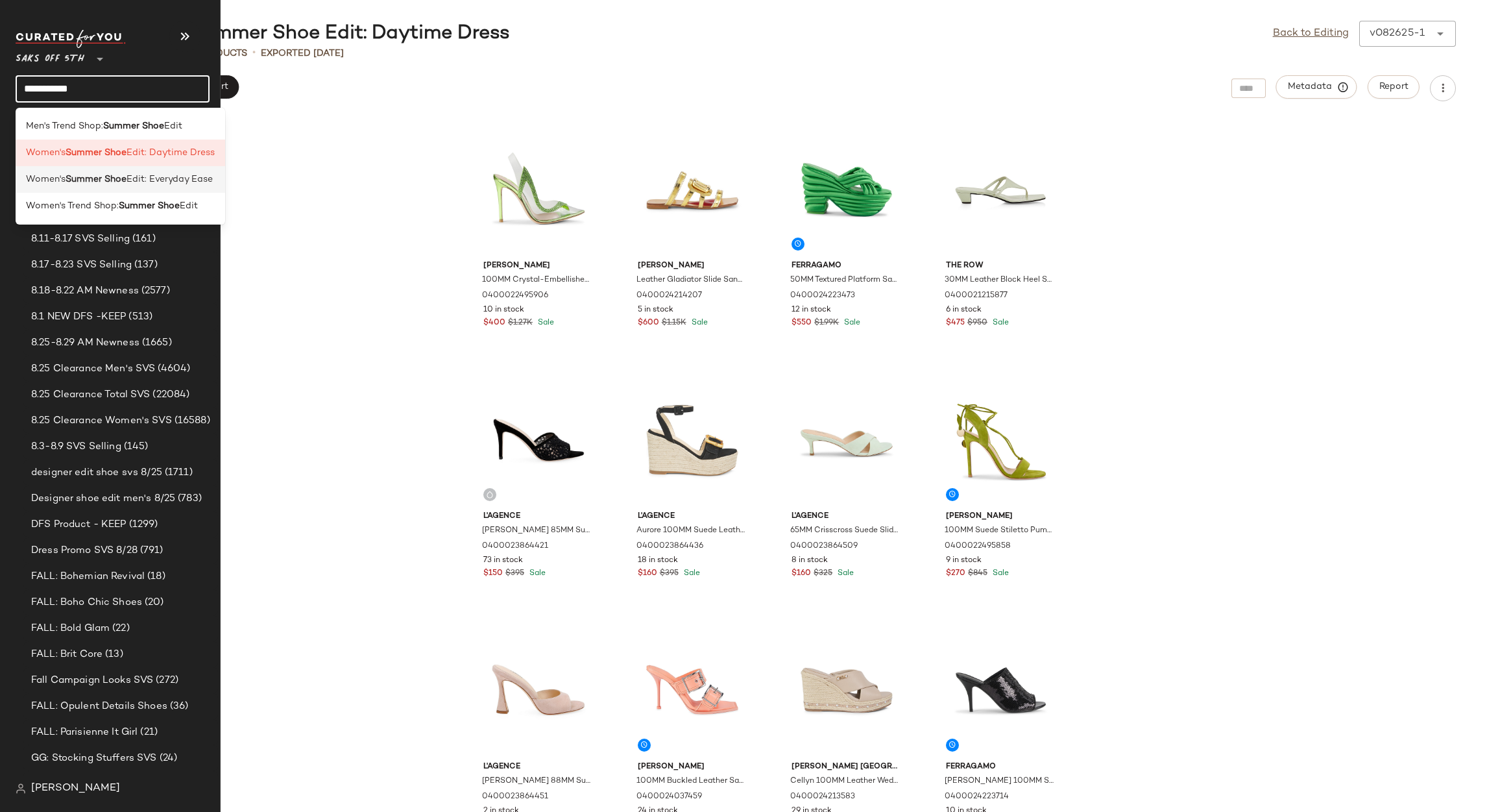
type input "**********"
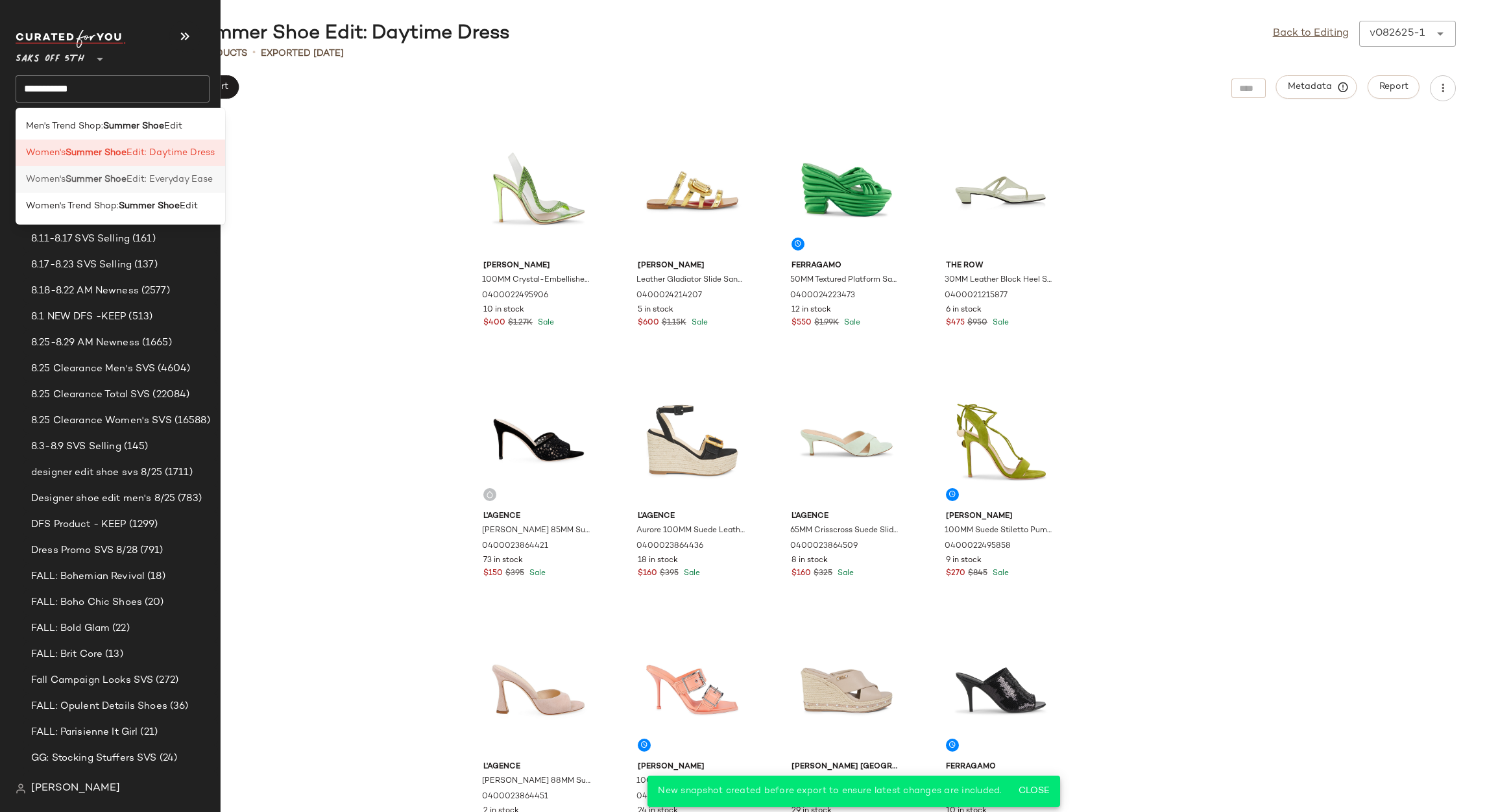
click at [111, 188] on div "Women's Summer Shoe Edit: Everyday Ease" at bounding box center [120, 179] width 209 height 26
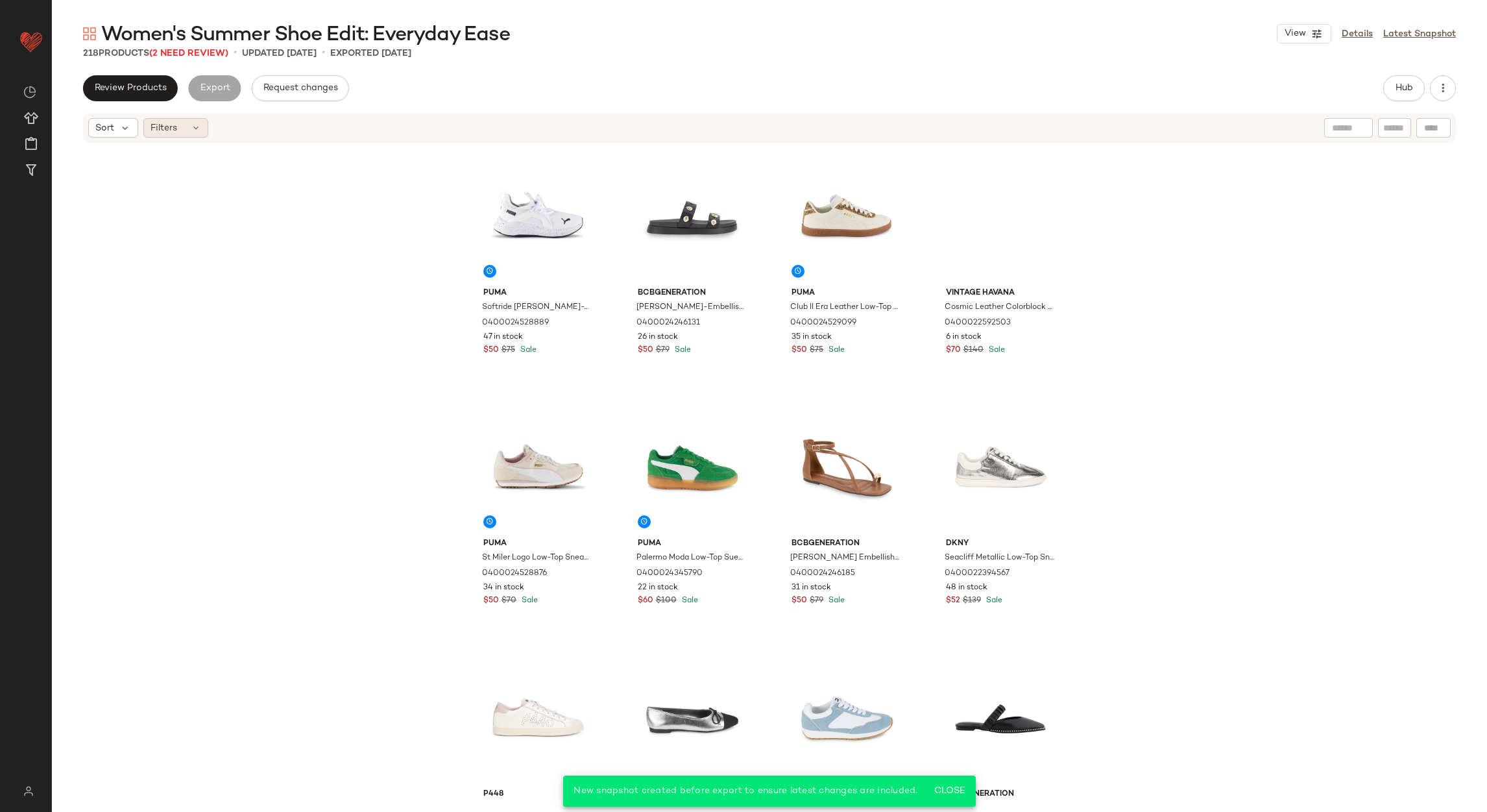
click at [189, 136] on div "Filters" at bounding box center [176, 127] width 65 height 19
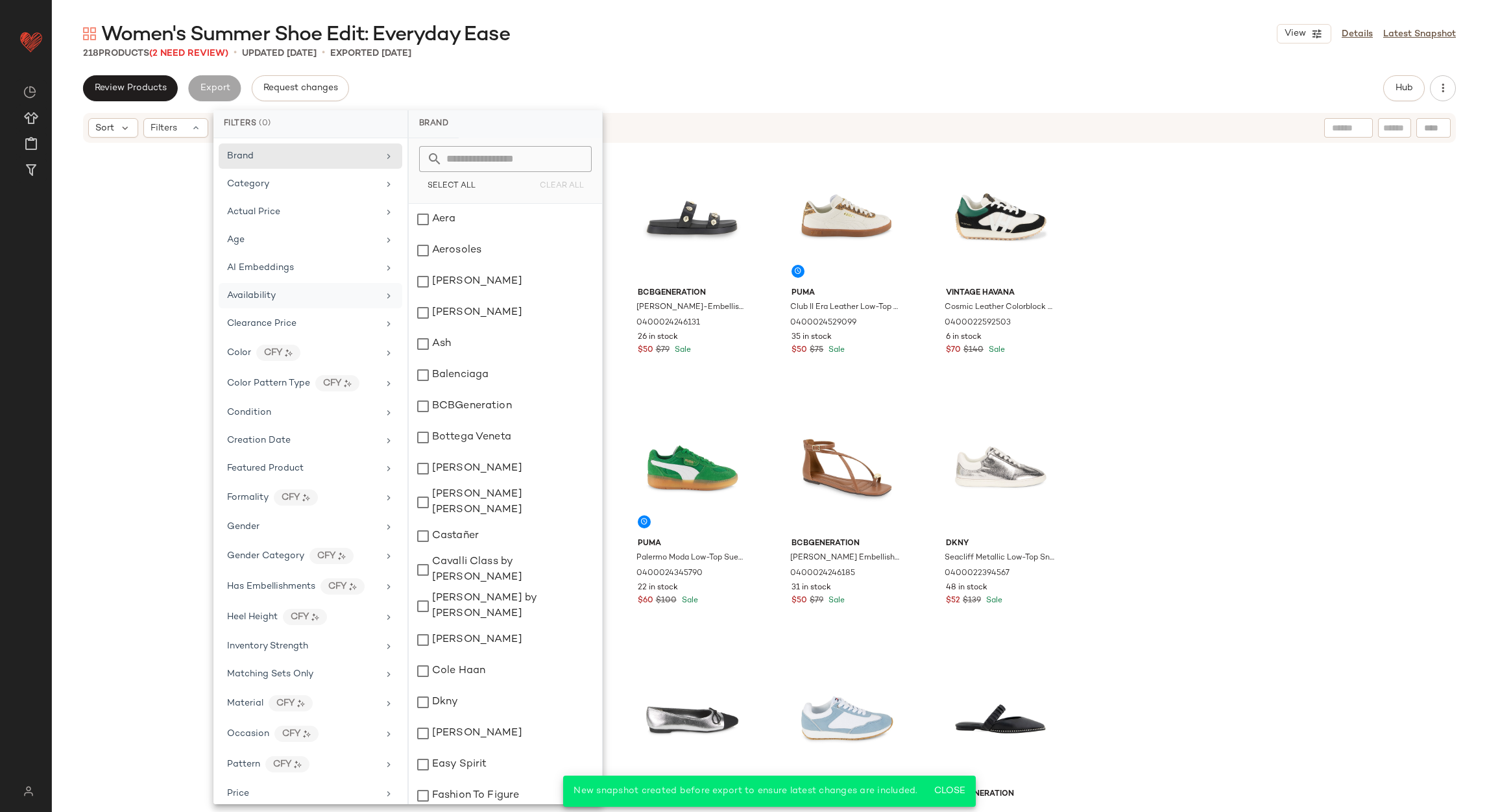
click at [270, 299] on span "Availability" at bounding box center [251, 295] width 49 height 10
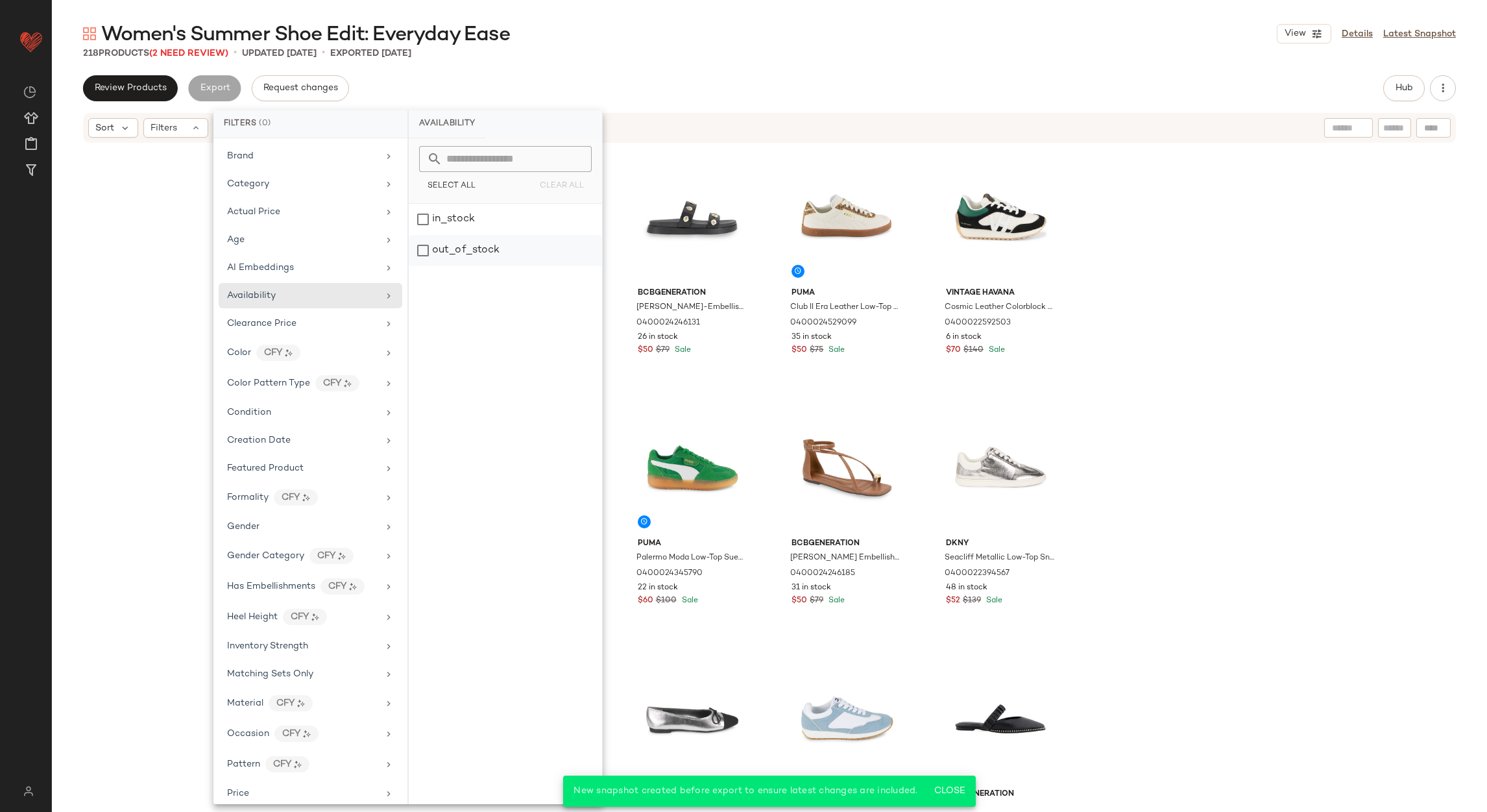
click at [439, 258] on div "out_of_stock" at bounding box center [505, 250] width 193 height 31
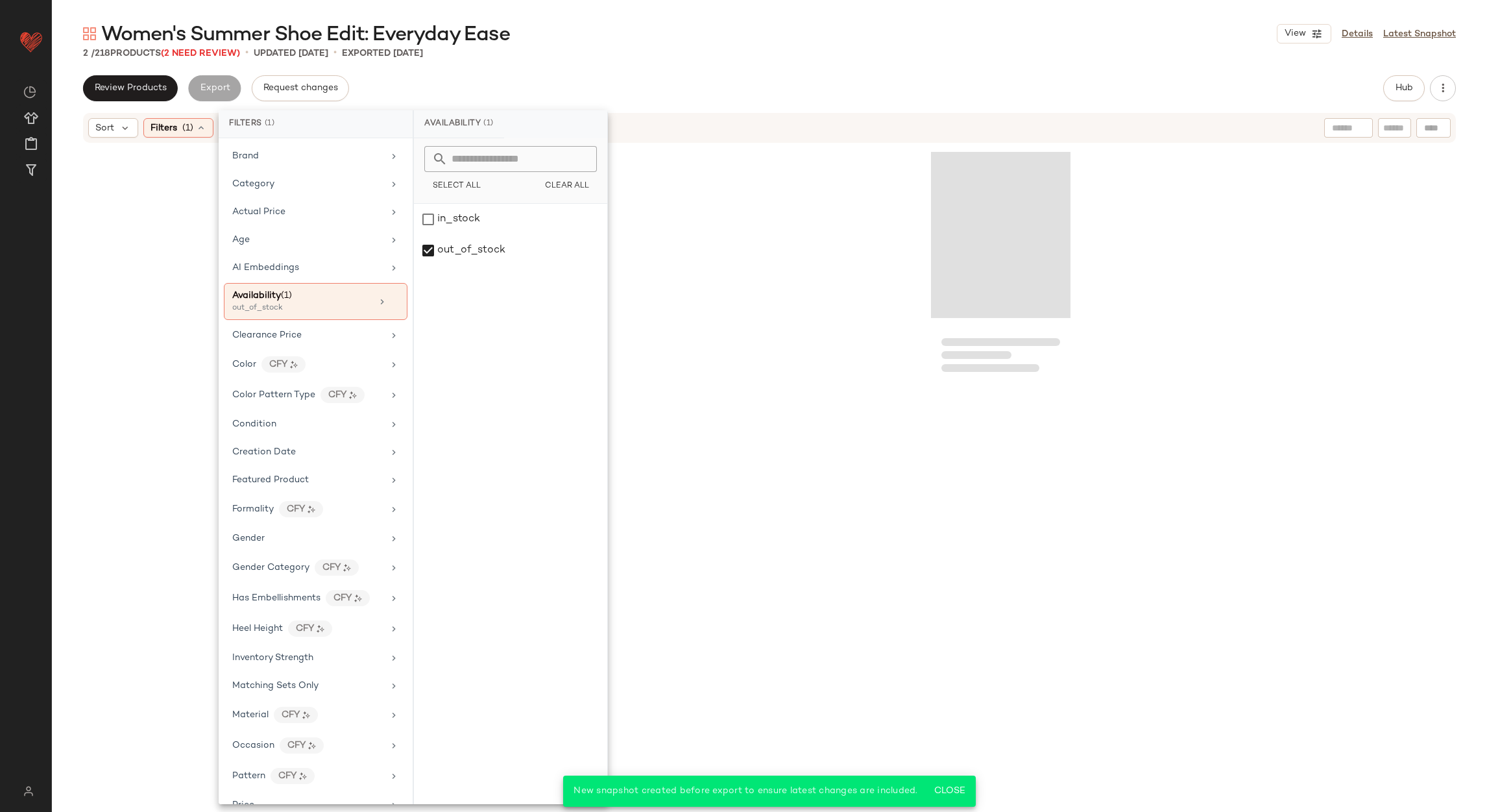
click at [614, 49] on div "2 / 218 Products (2 Need Review) • updated Aug 26th • Exported Aug 26th" at bounding box center [769, 53] width 1435 height 13
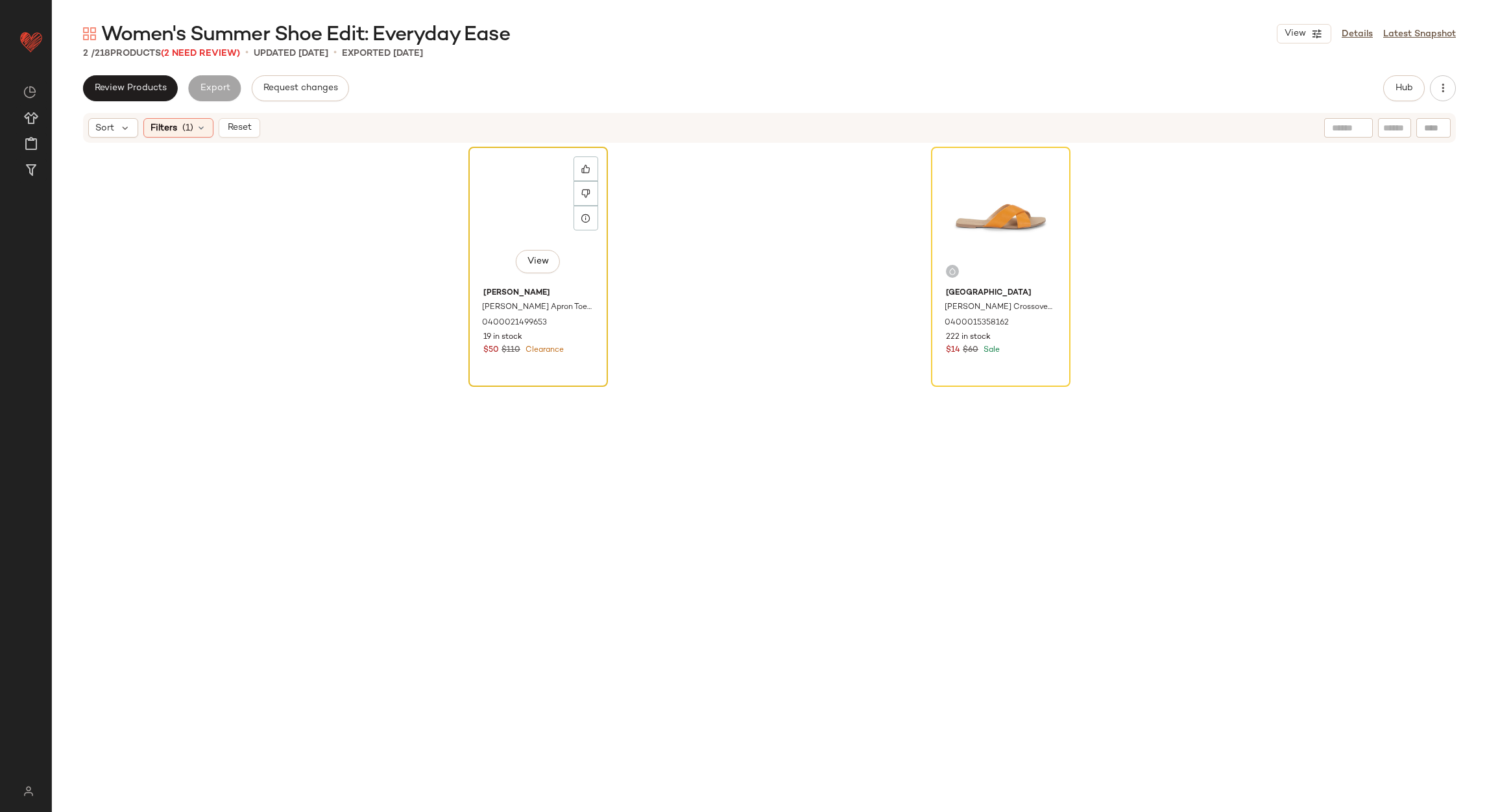
click at [526, 243] on div "View" at bounding box center [538, 217] width 131 height 131
click at [1013, 209] on div "View" at bounding box center [1001, 217] width 131 height 131
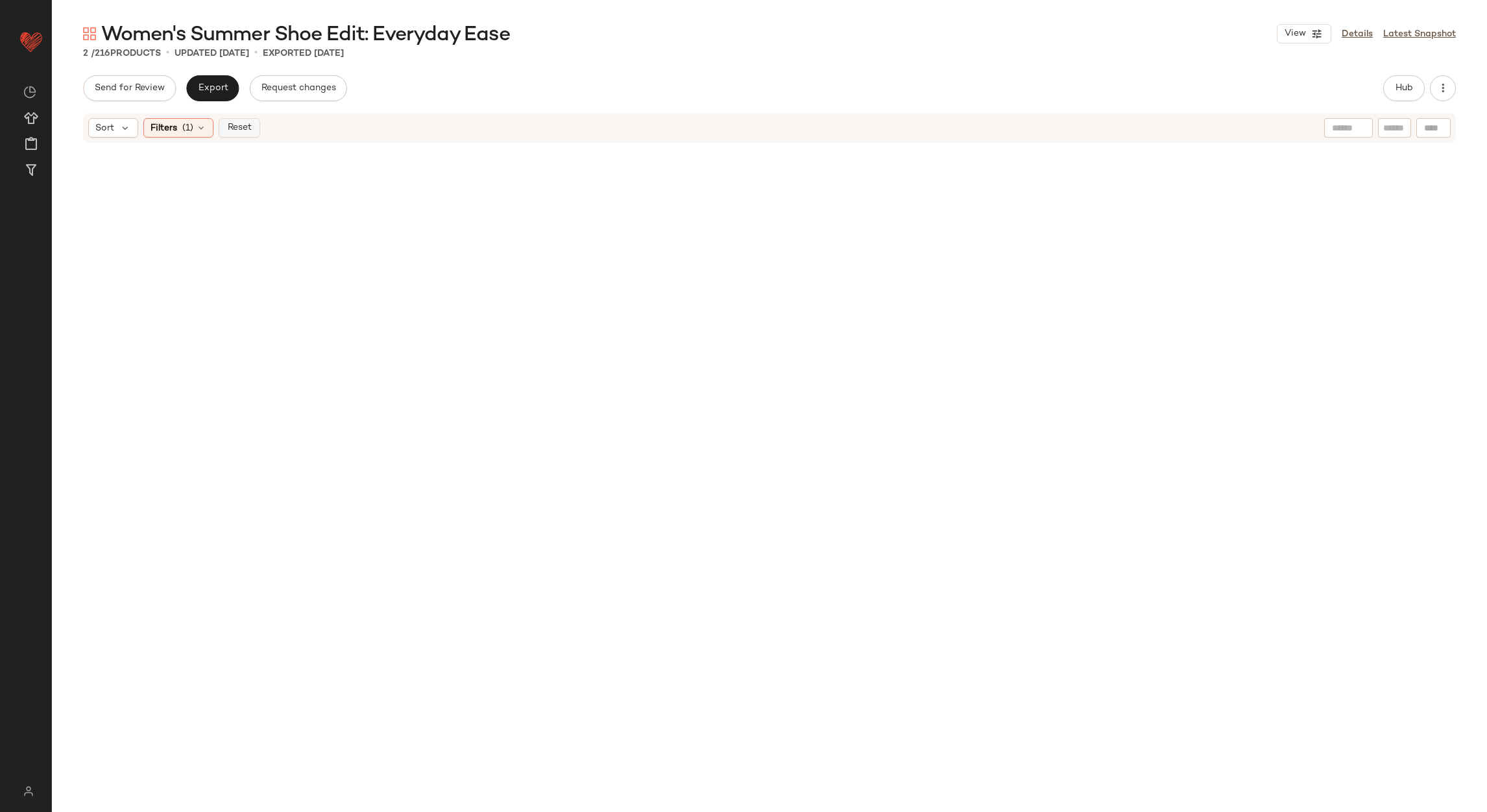
click at [247, 128] on span "Reset" at bounding box center [239, 127] width 25 height 10
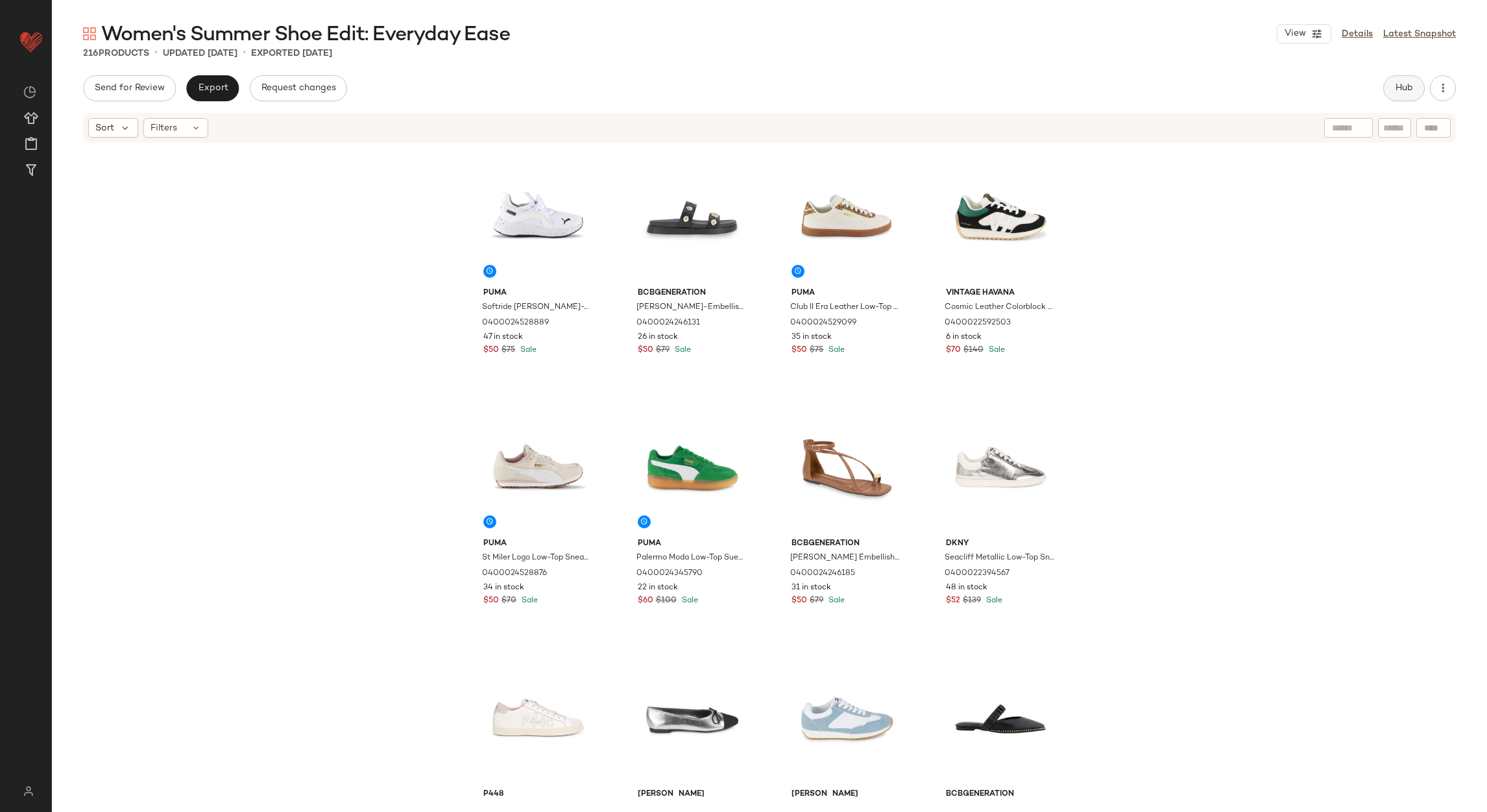
click at [1389, 89] on button "Hub" at bounding box center [1404, 88] width 41 height 26
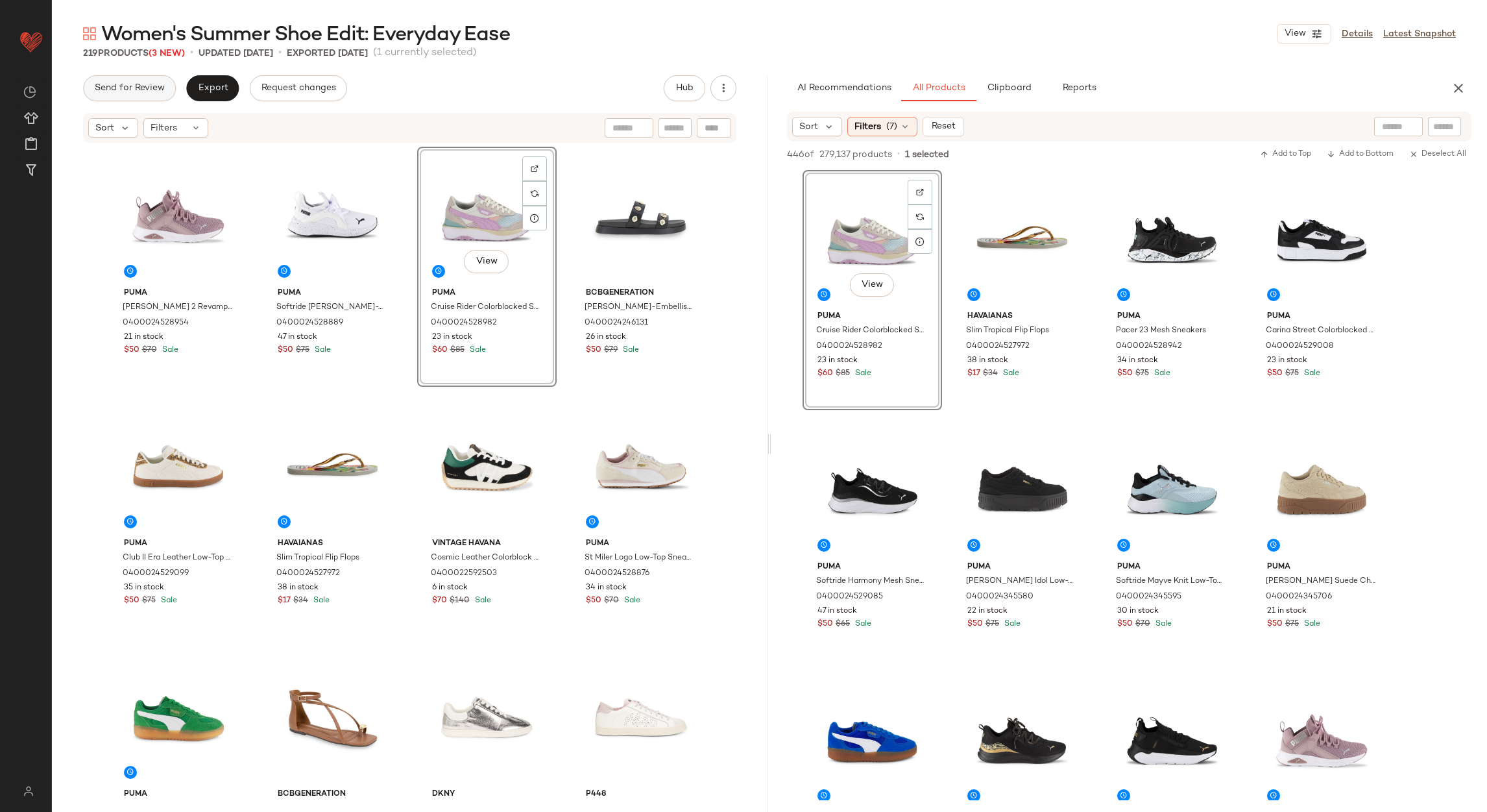
click at [161, 86] on span "Send for Review" at bounding box center [129, 88] width 71 height 10
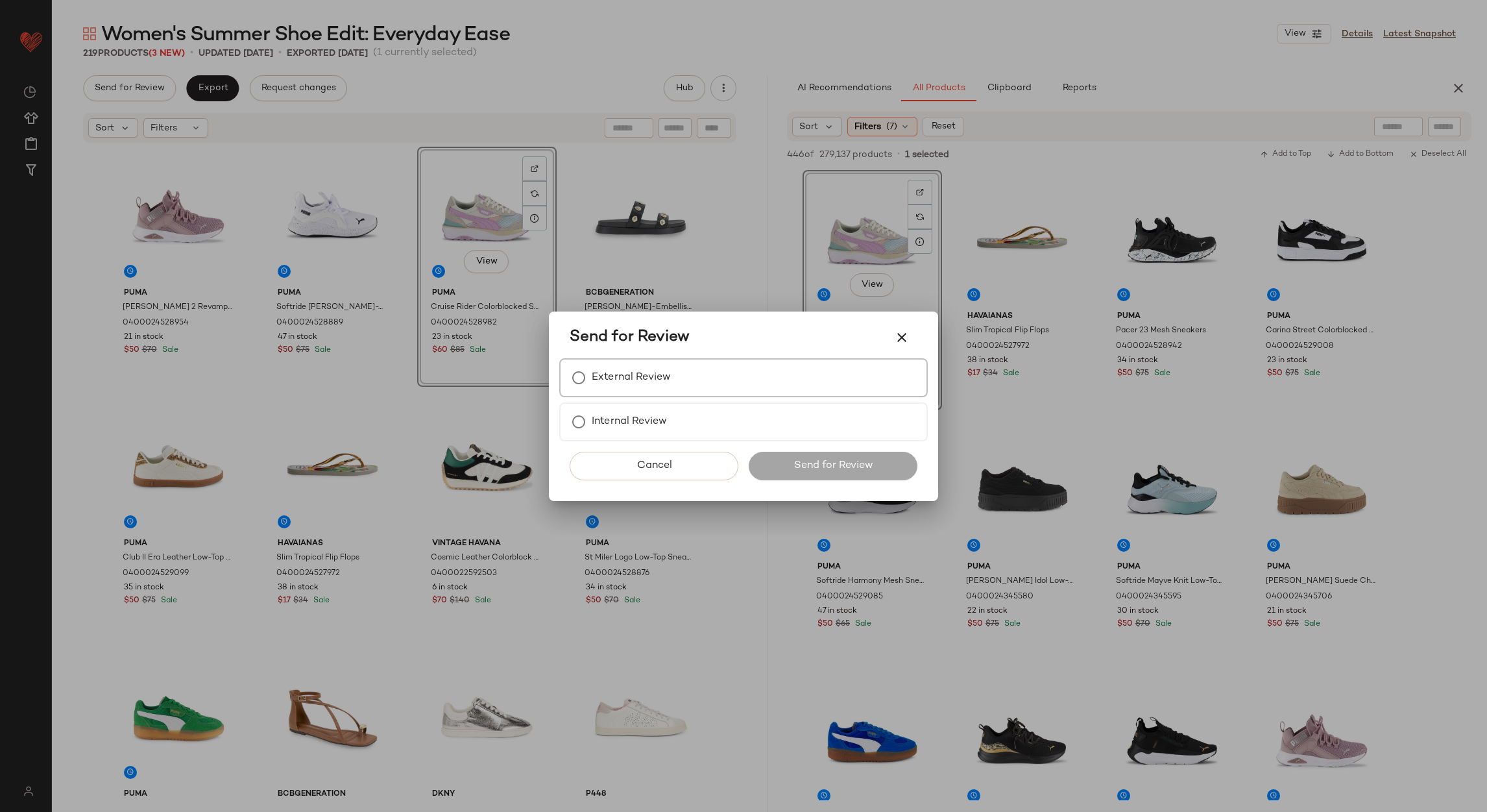
click at [630, 379] on label "External Review" at bounding box center [630, 377] width 79 height 26
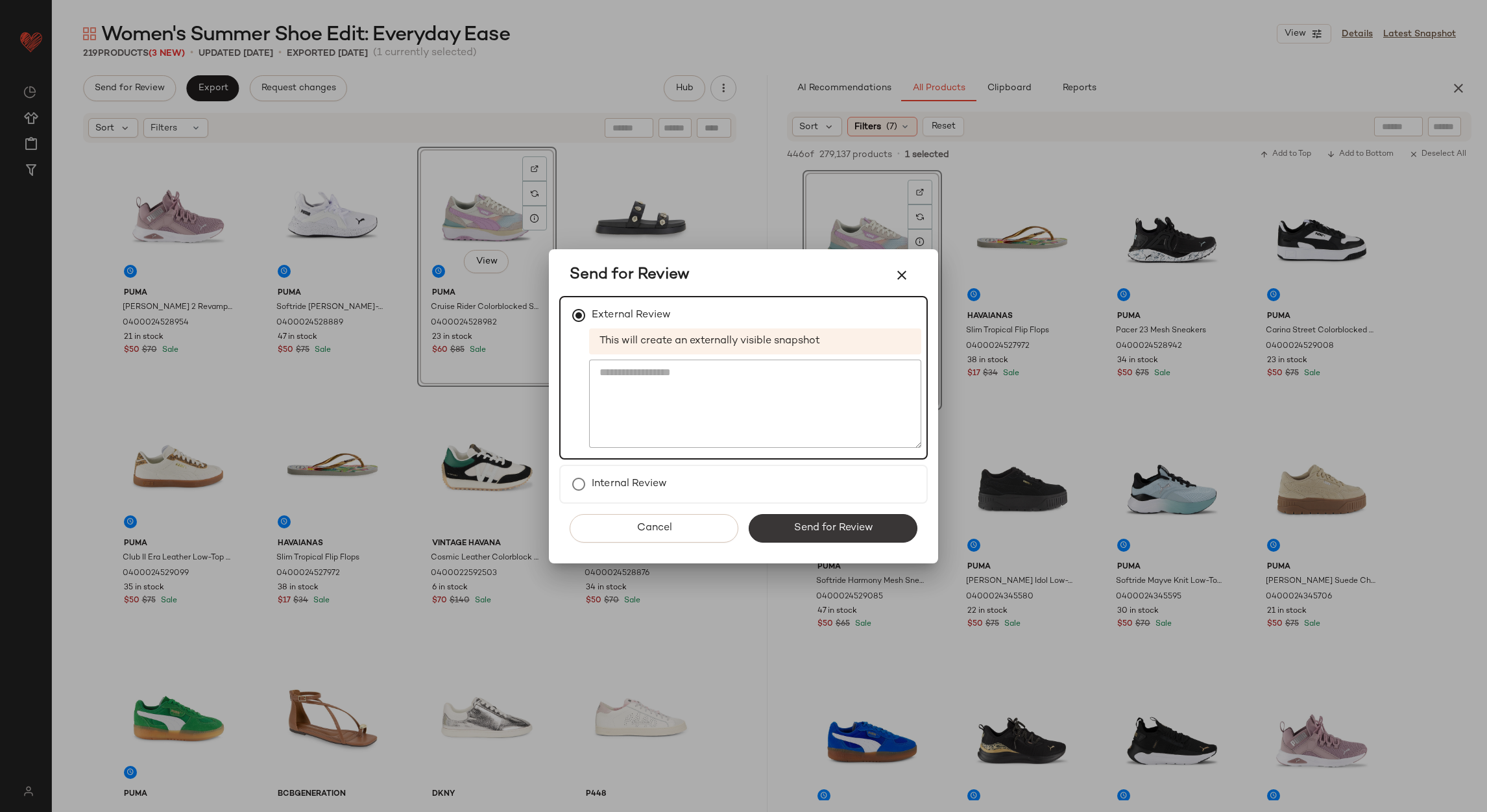
click at [812, 529] on span "Send for Review" at bounding box center [833, 527] width 80 height 12
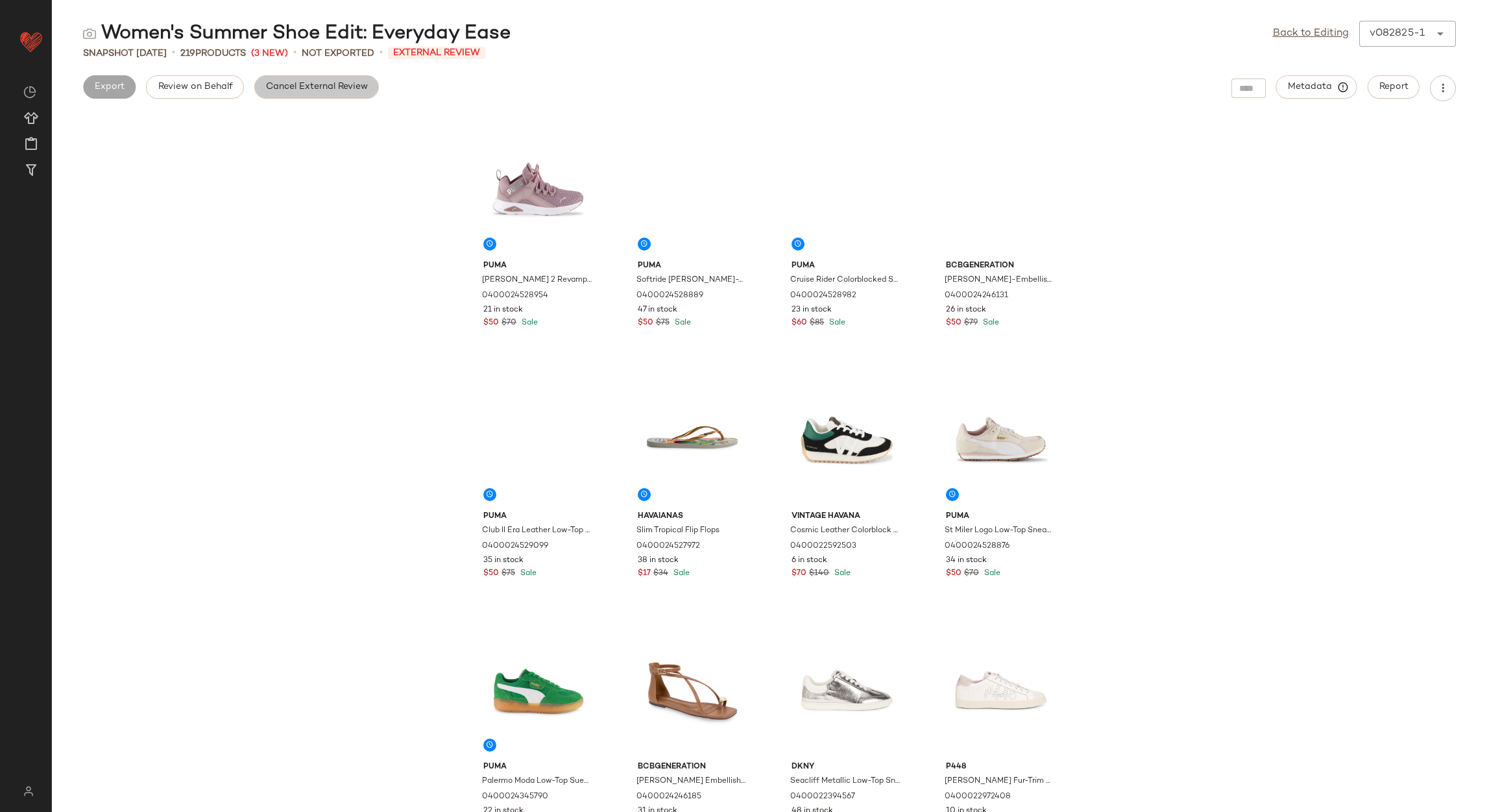
click at [265, 89] on span "Cancel External Review" at bounding box center [316, 87] width 103 height 10
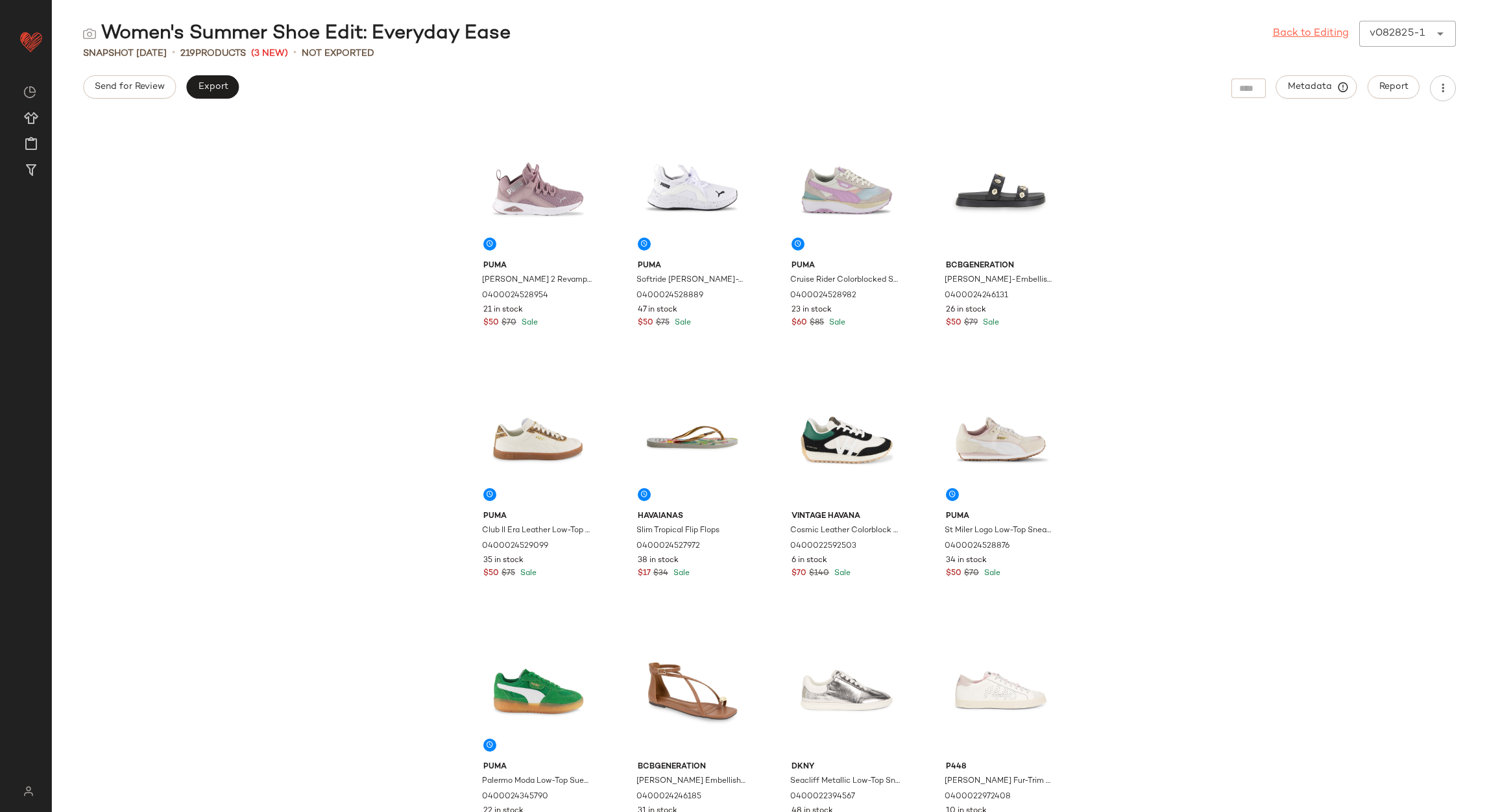
click at [1283, 33] on link "Back to Editing" at bounding box center [1310, 34] width 76 height 16
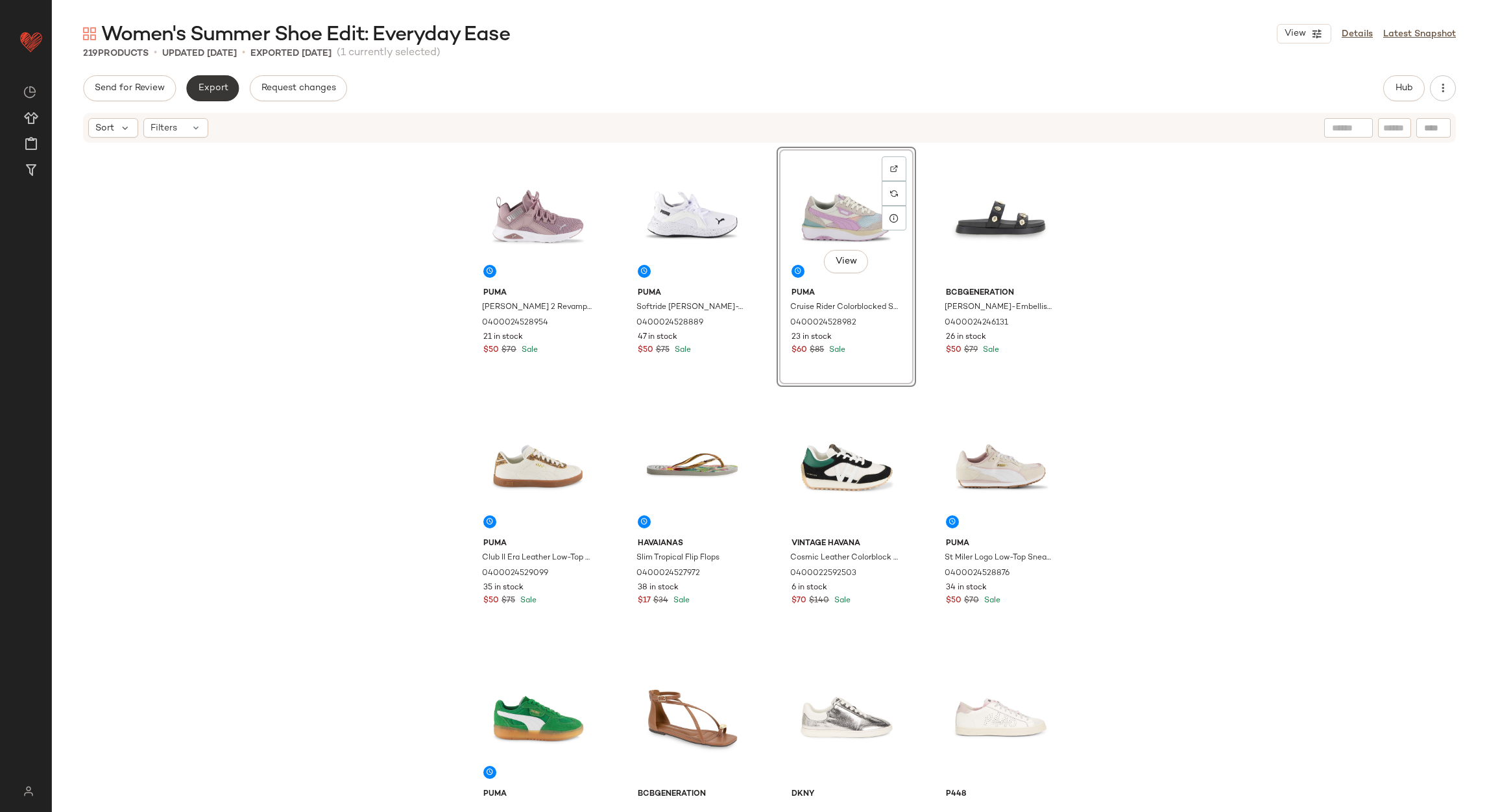
click at [221, 96] on button "Export" at bounding box center [213, 88] width 53 height 26
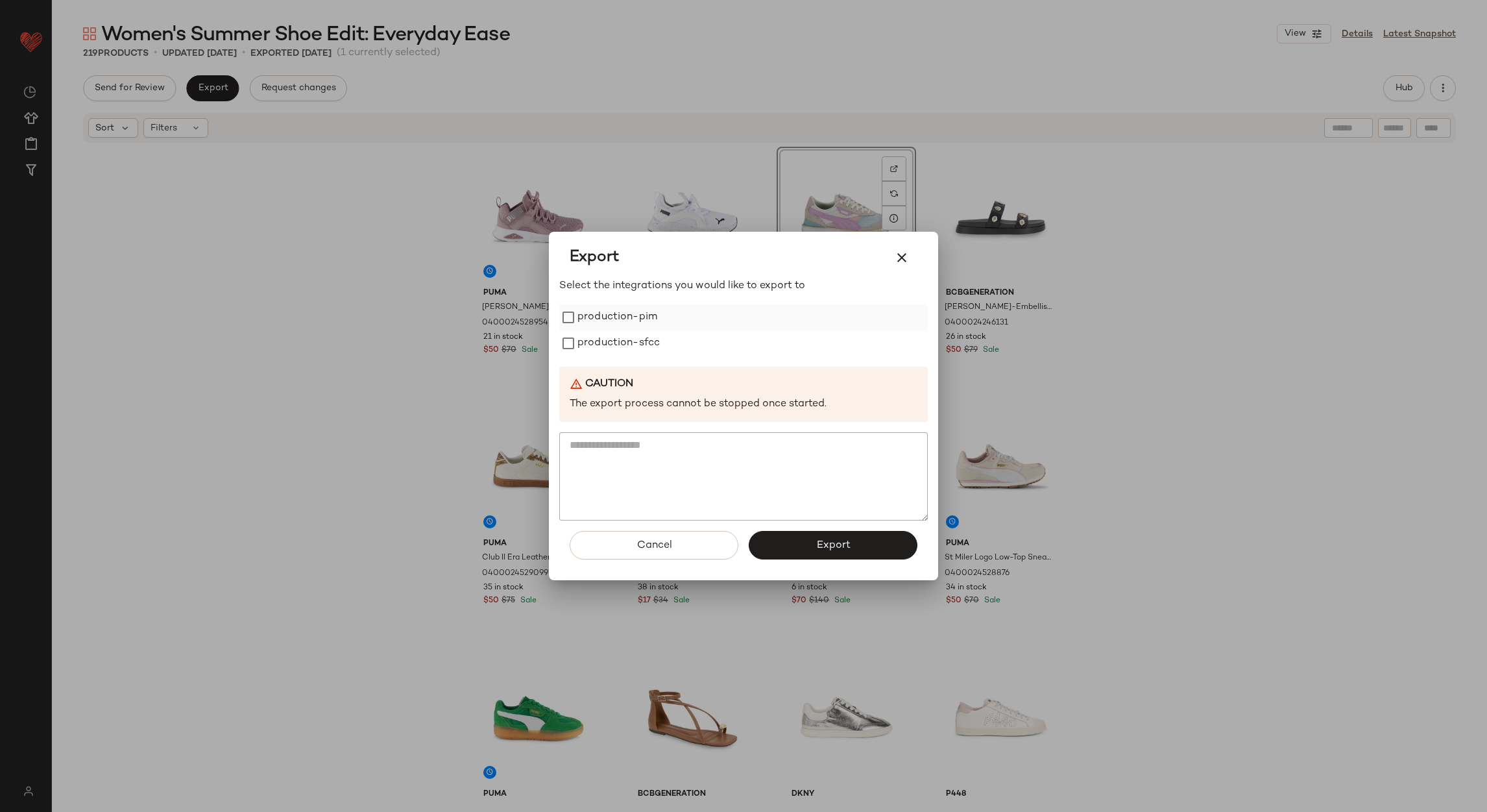
click at [595, 314] on label "production-pim" at bounding box center [618, 317] width 80 height 26
click at [608, 339] on label "production-sfcc" at bounding box center [619, 343] width 83 height 26
click at [843, 546] on span "Export" at bounding box center [833, 545] width 34 height 12
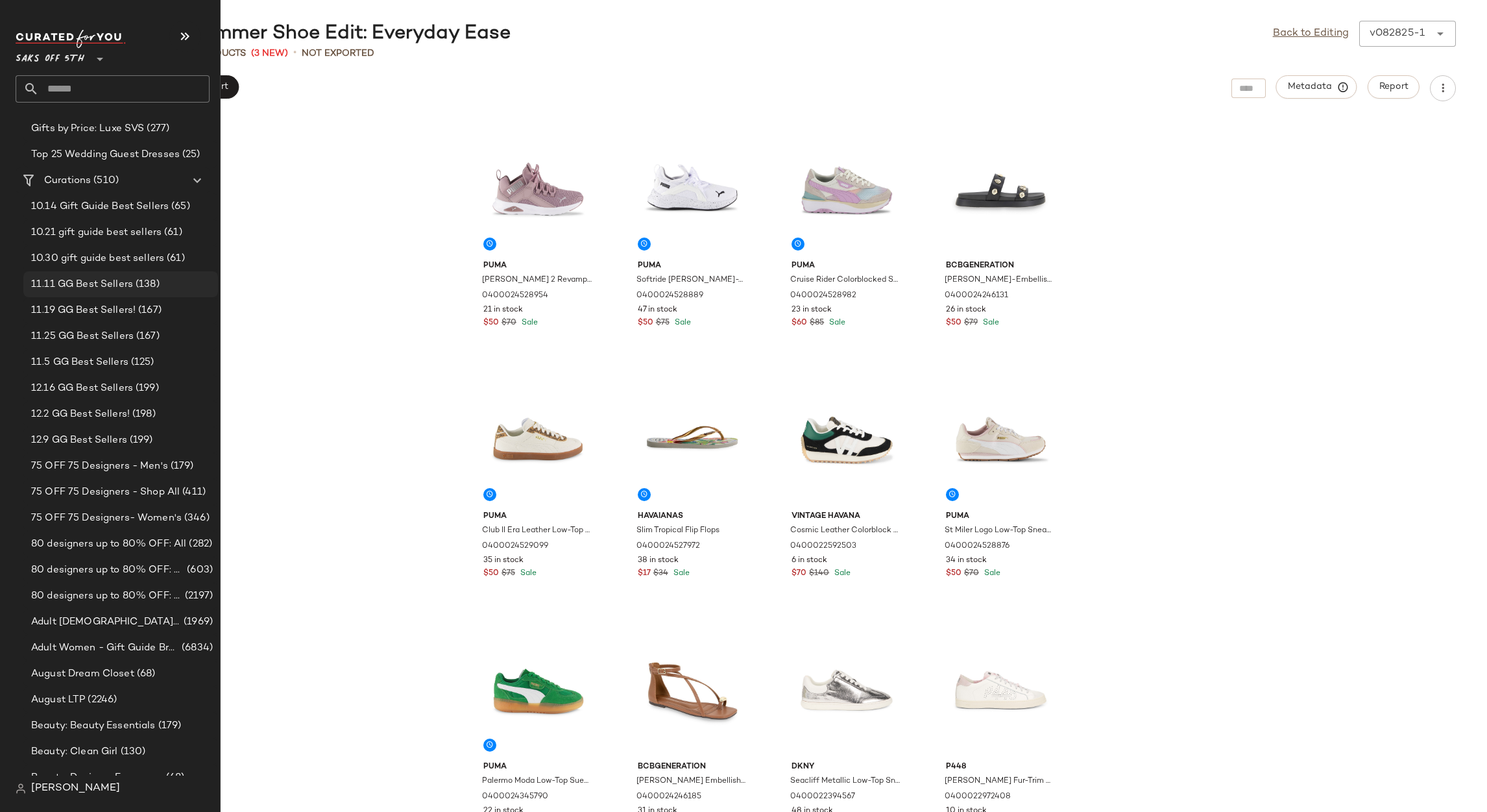
scroll to position [389, 0]
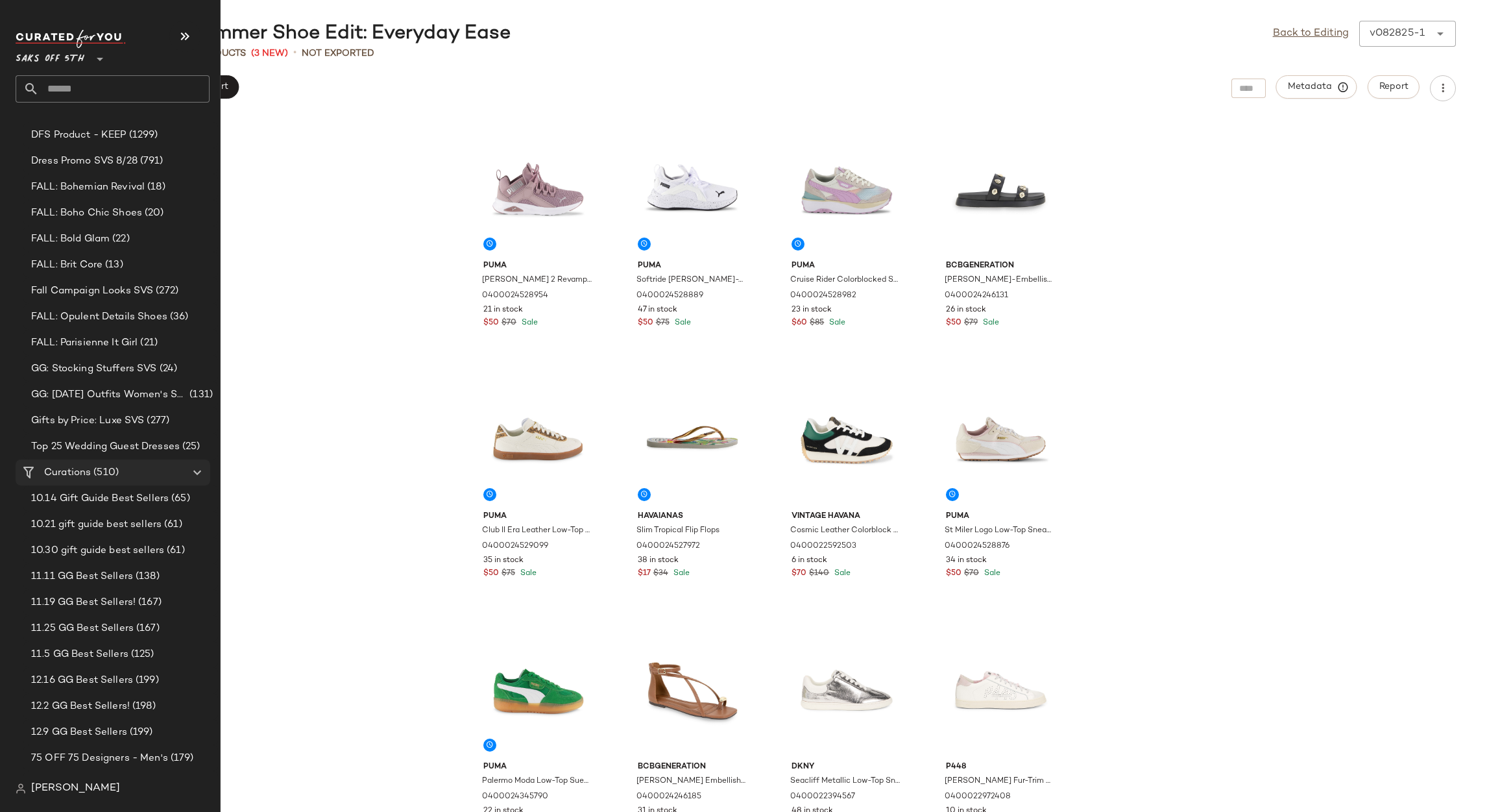
click at [104, 462] on Curations "Curations (510)" at bounding box center [113, 472] width 195 height 26
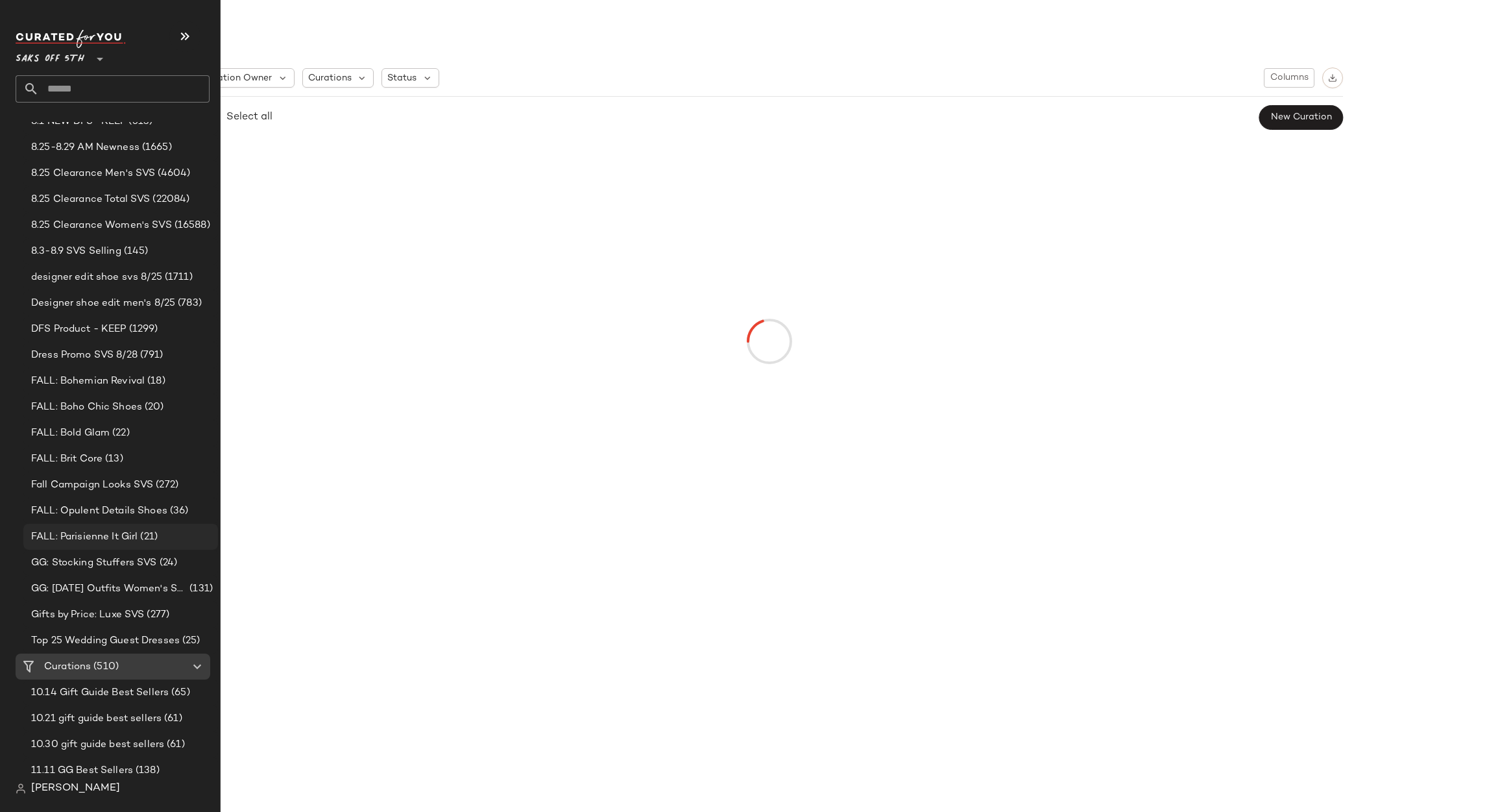
scroll to position [195, 0]
click at [111, 660] on span "(510)" at bounding box center [104, 667] width 28 height 15
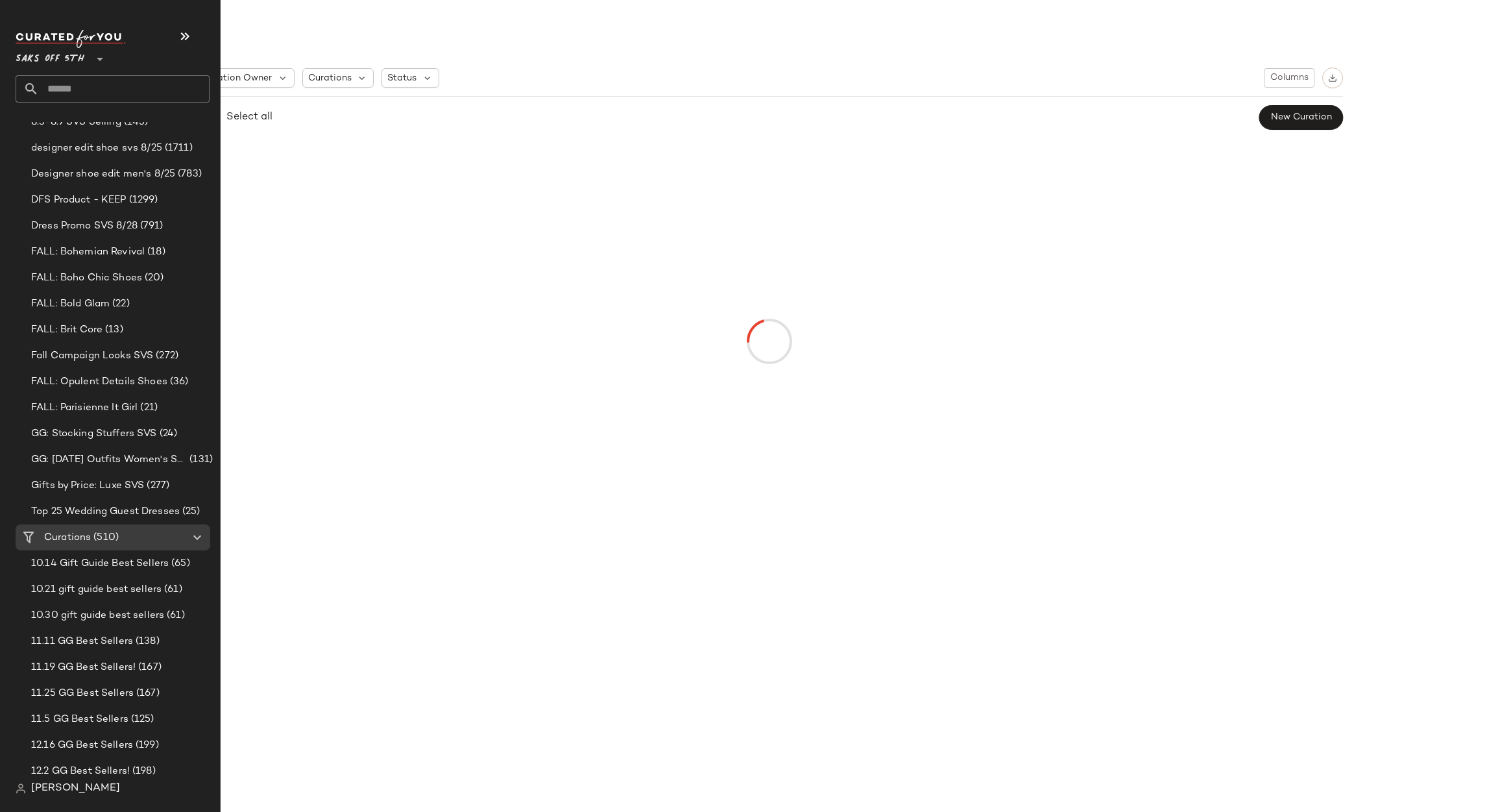
scroll to position [486, 0]
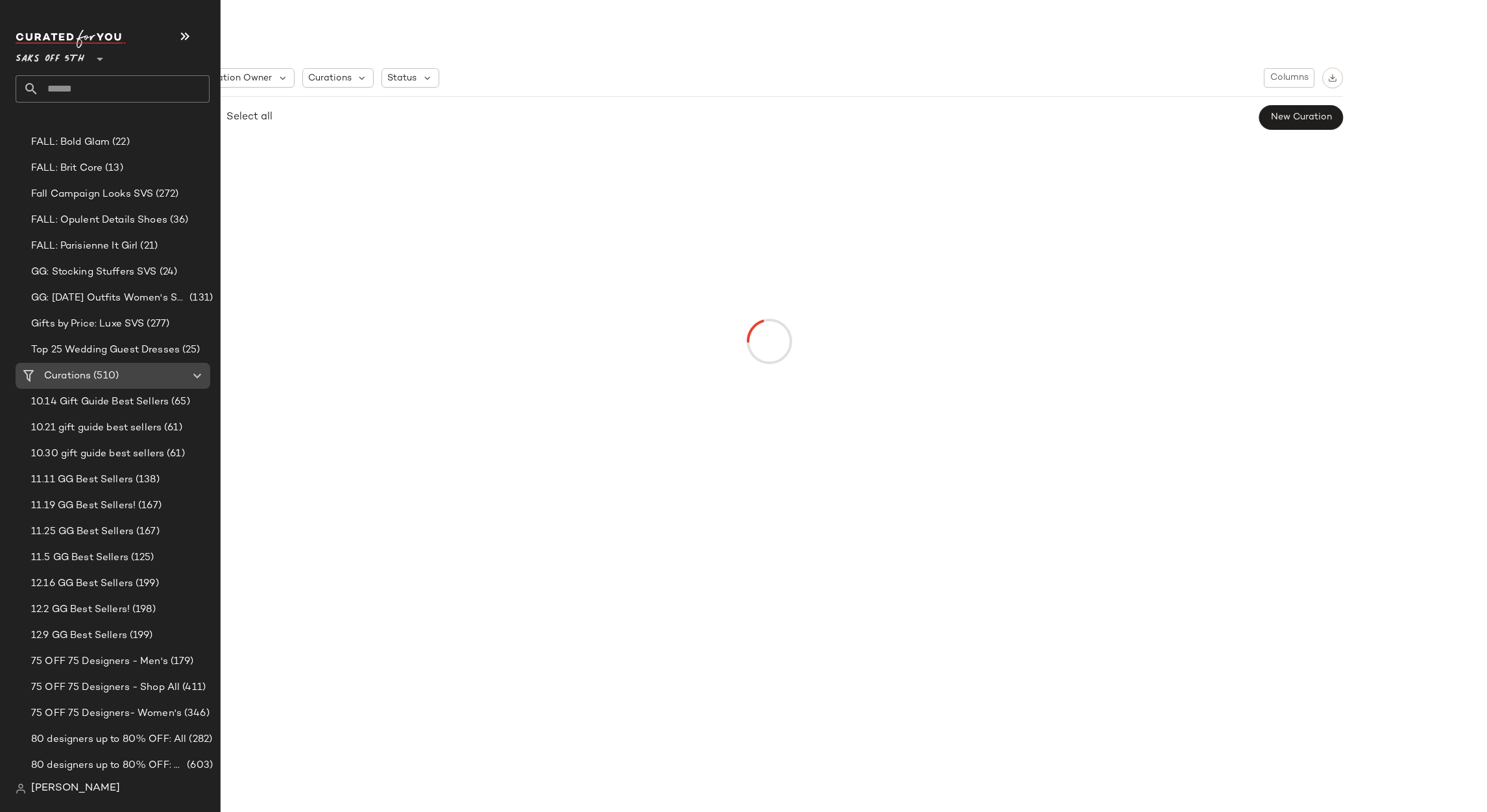
click at [115, 379] on span "(510)" at bounding box center [104, 376] width 28 height 15
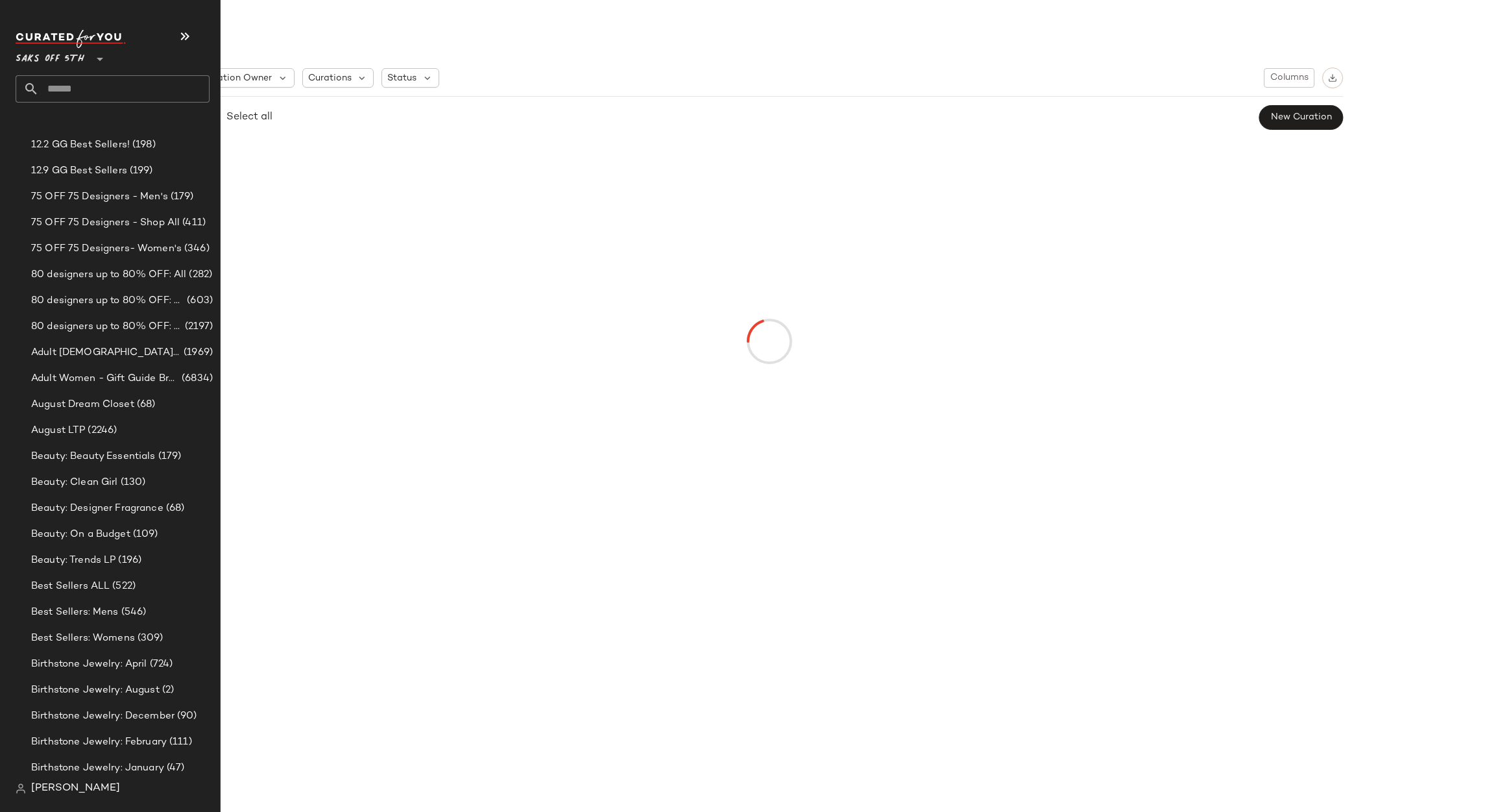
scroll to position [0, 0]
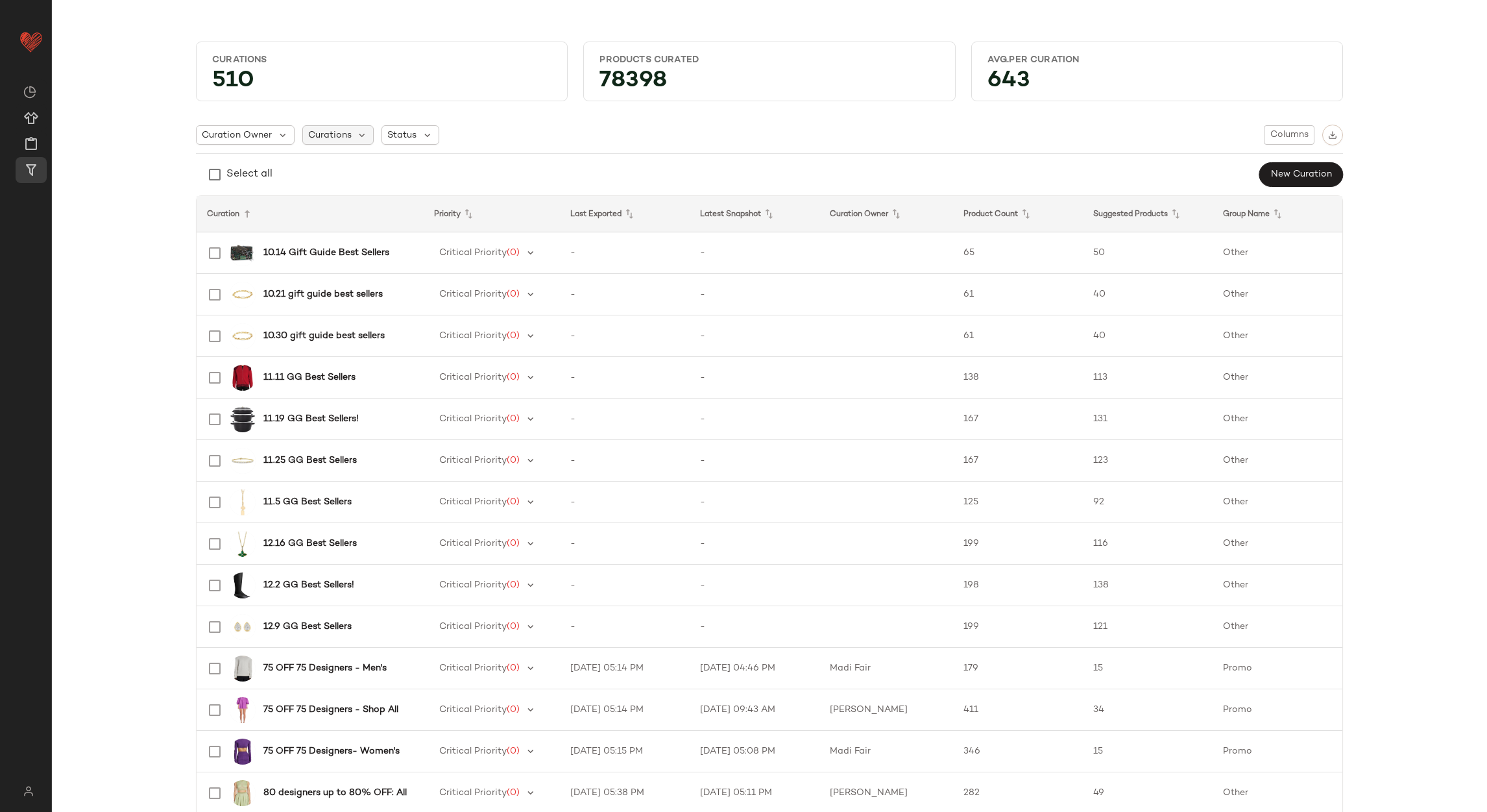
click at [316, 131] on span "Curations" at bounding box center [330, 135] width 44 height 14
click at [353, 174] on input "text" at bounding box center [383, 170] width 152 height 19
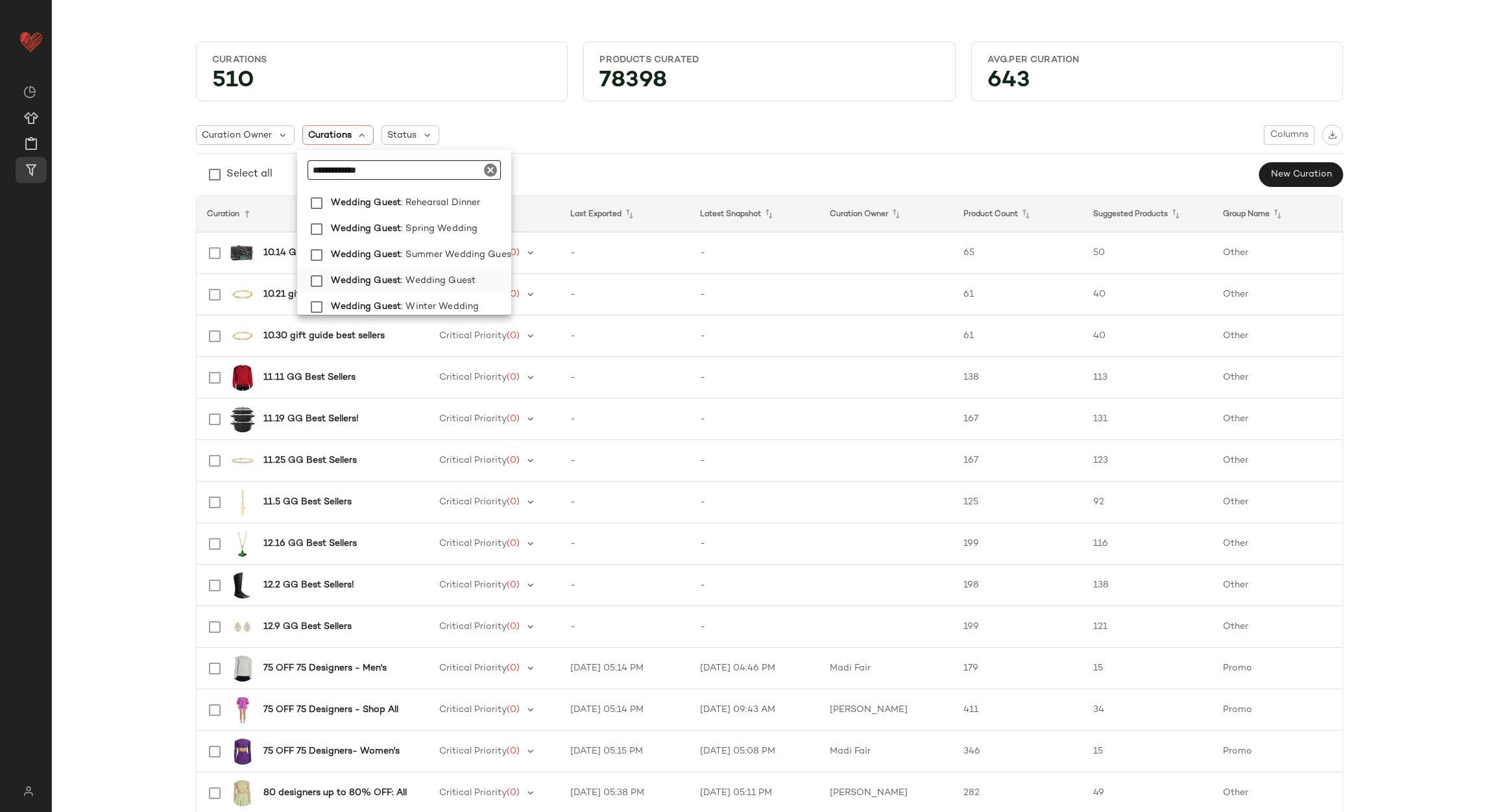
scroll to position [251, 0]
type input "**********"
click at [435, 289] on span ": Winter Wedding" at bounding box center [440, 302] width 78 height 26
click at [434, 263] on span ": Wedding Guest" at bounding box center [439, 275] width 75 height 26
click at [441, 211] on span ": Spring Wedding" at bounding box center [439, 224] width 76 height 26
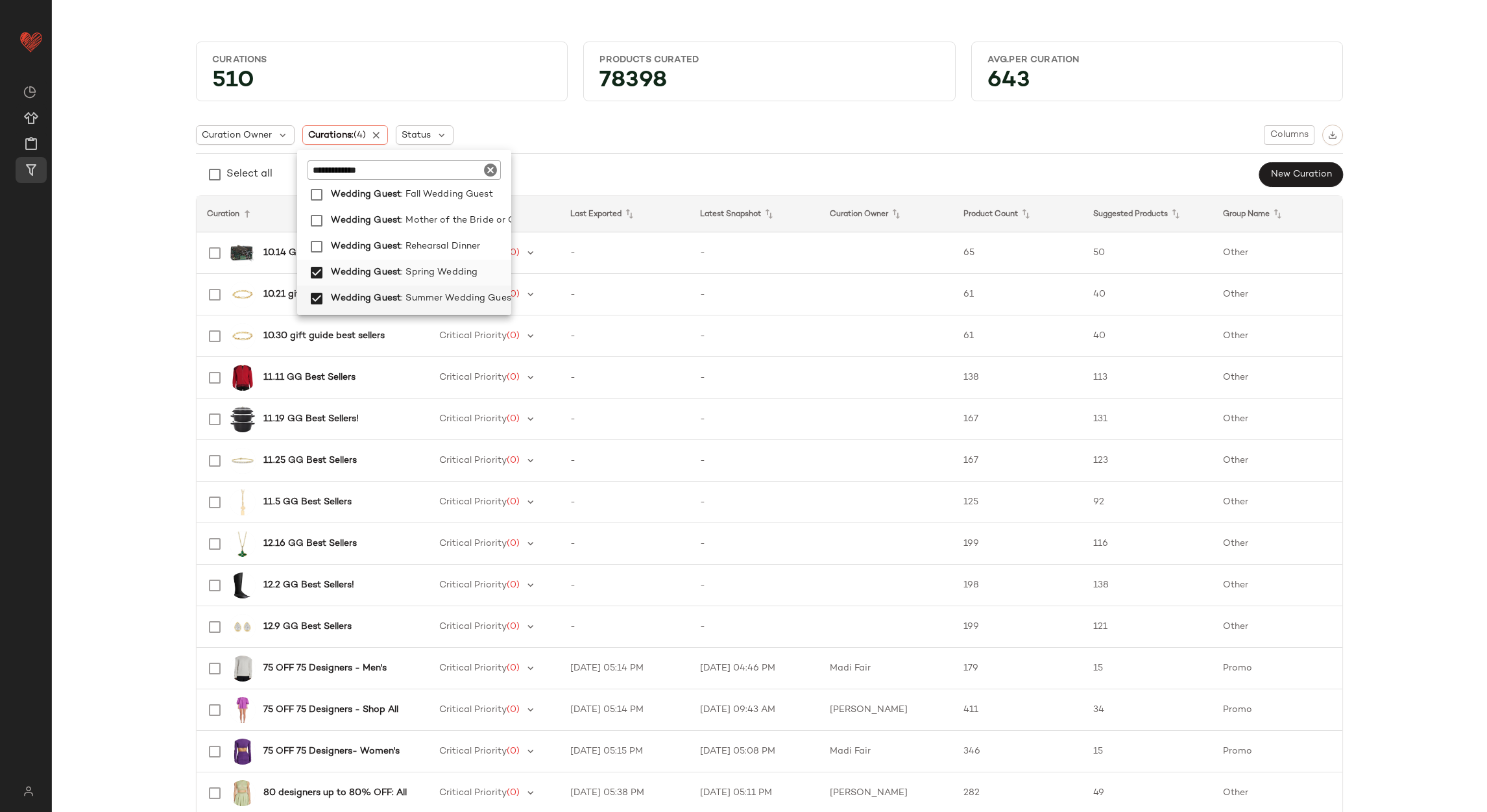
scroll to position [154, 0]
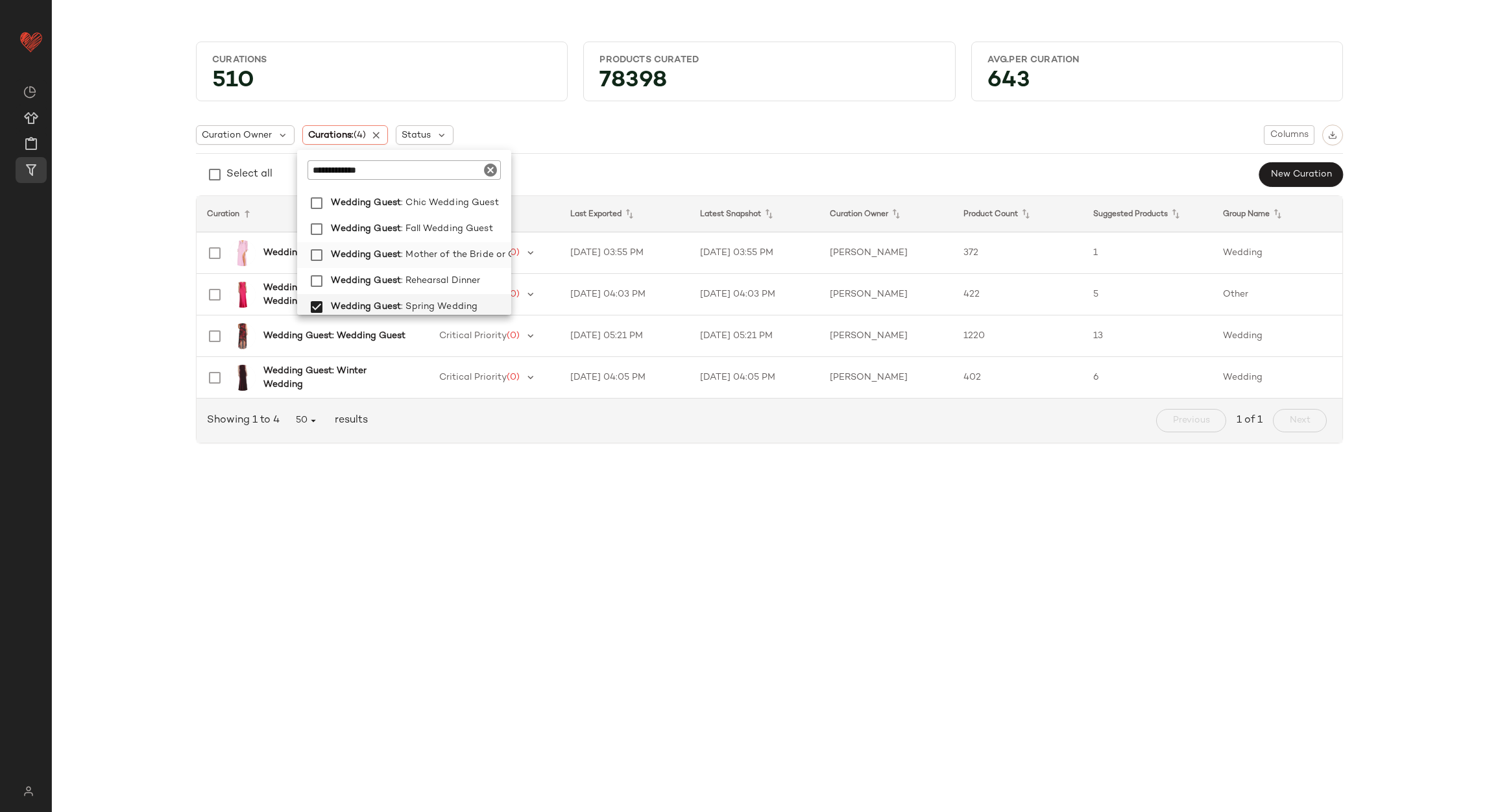
click at [442, 260] on span ": Mother of the Bride or Groom" at bounding box center [470, 255] width 139 height 26
click at [441, 283] on span ": Rehearsal Dinner" at bounding box center [444, 281] width 79 height 26
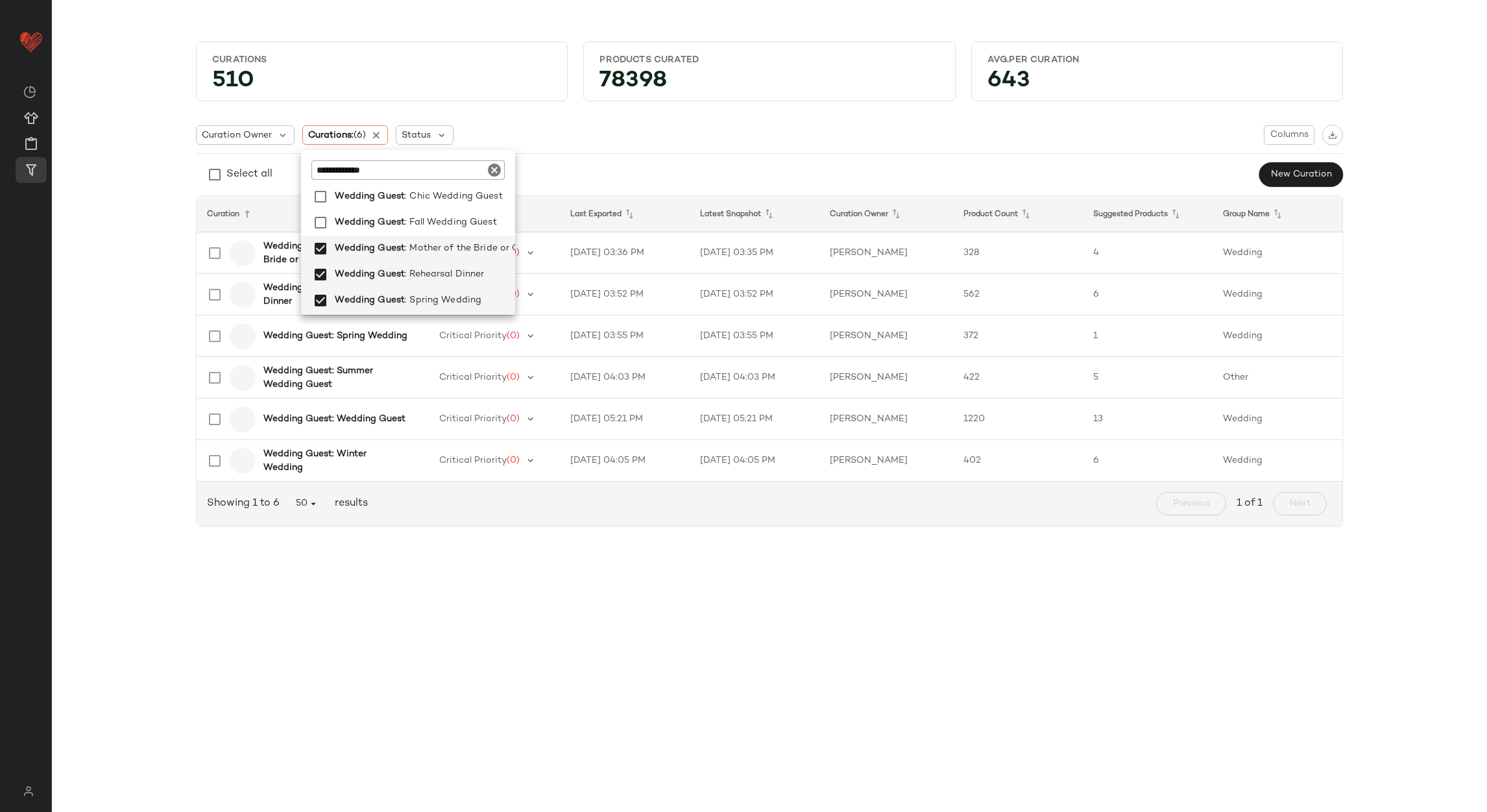
scroll to position [251, 0]
click at [466, 627] on div "Curations 510 Products Curated 78398 Avg.per Curation 643 Curation Owner Curati…" at bounding box center [769, 416] width 1435 height 791
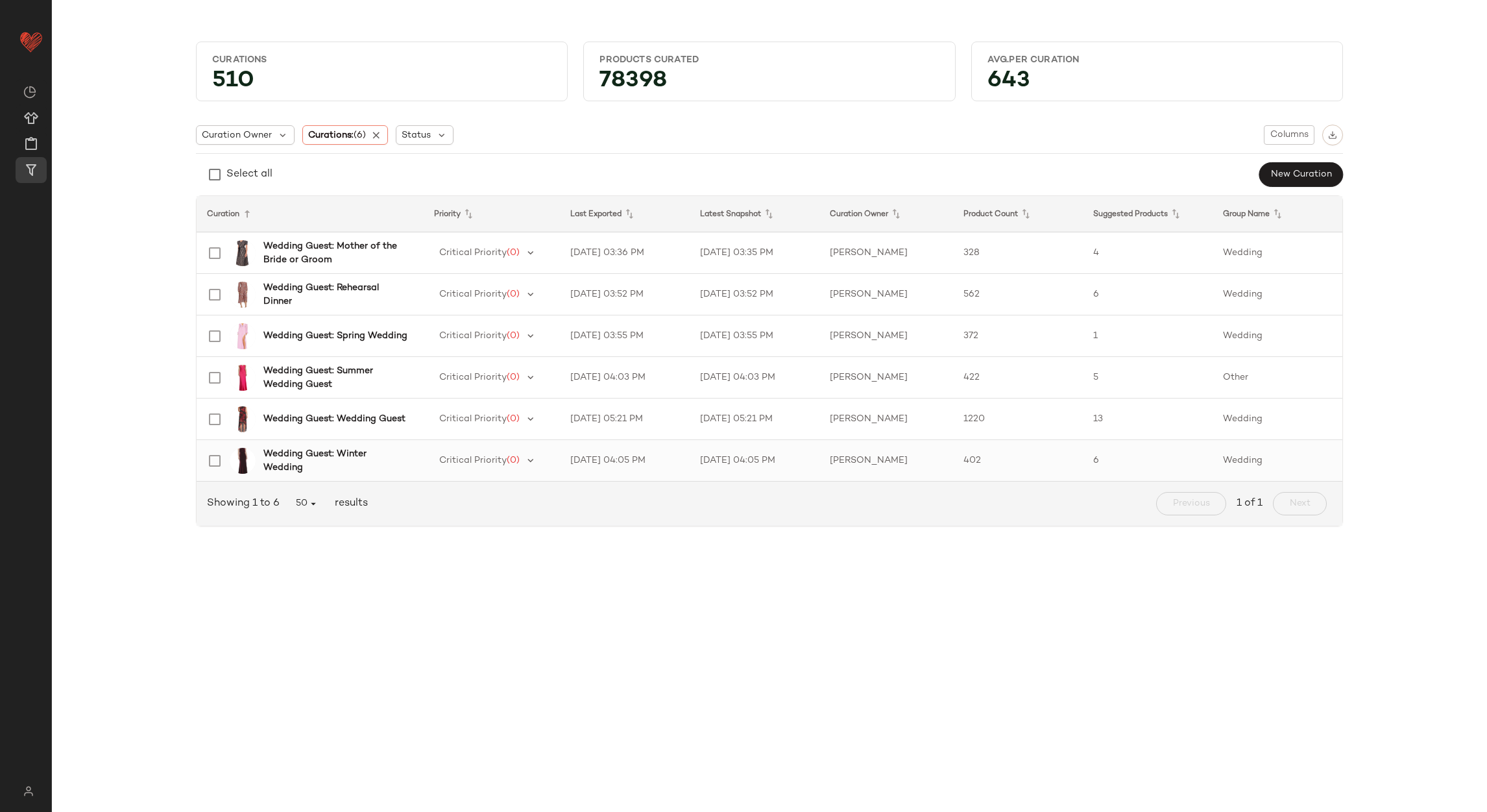
click at [543, 459] on div "Critical Priority (0)" at bounding box center [491, 461] width 115 height 19
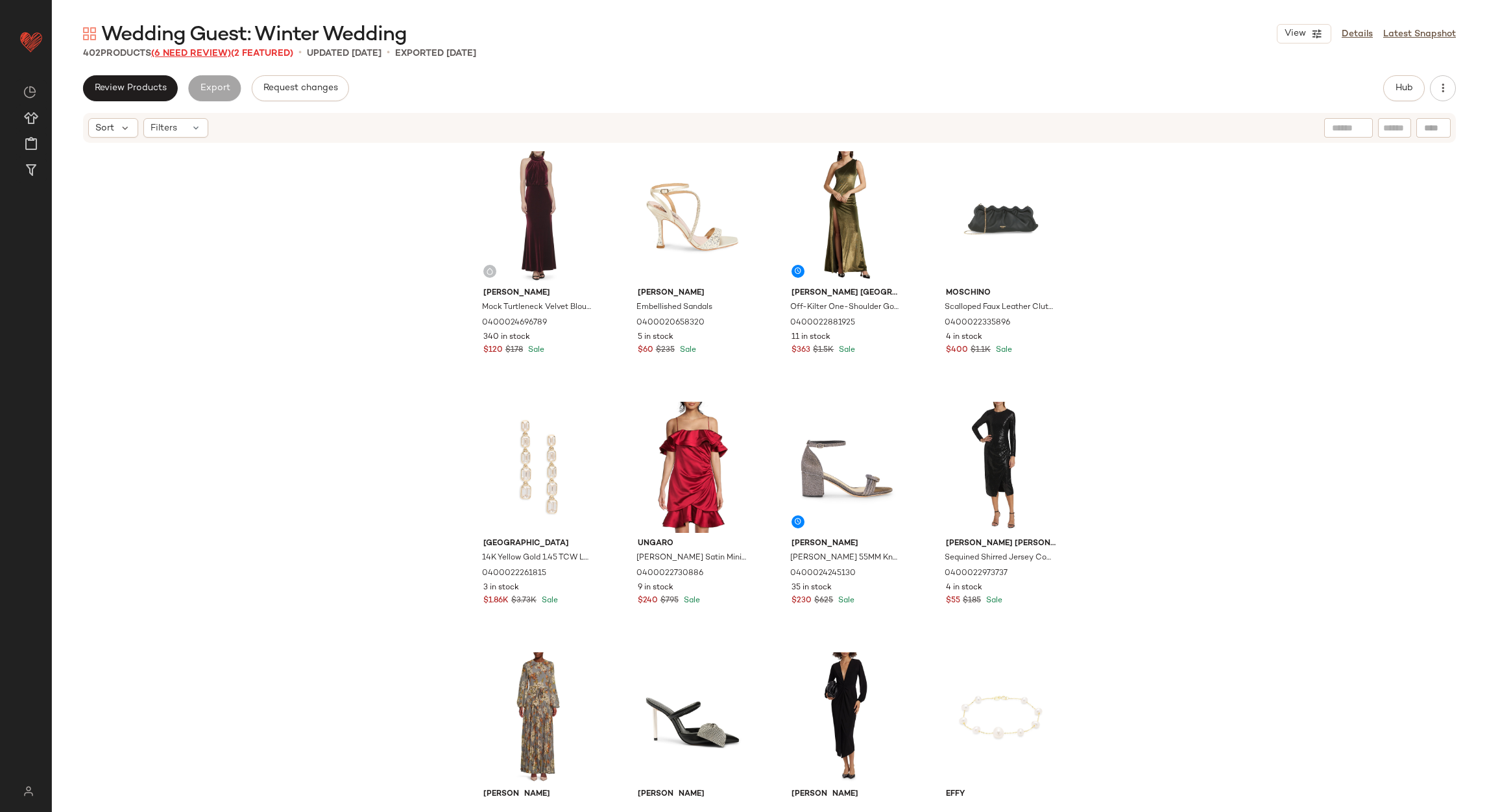
click at [207, 57] on span "(6 Need Review)" at bounding box center [191, 53] width 80 height 10
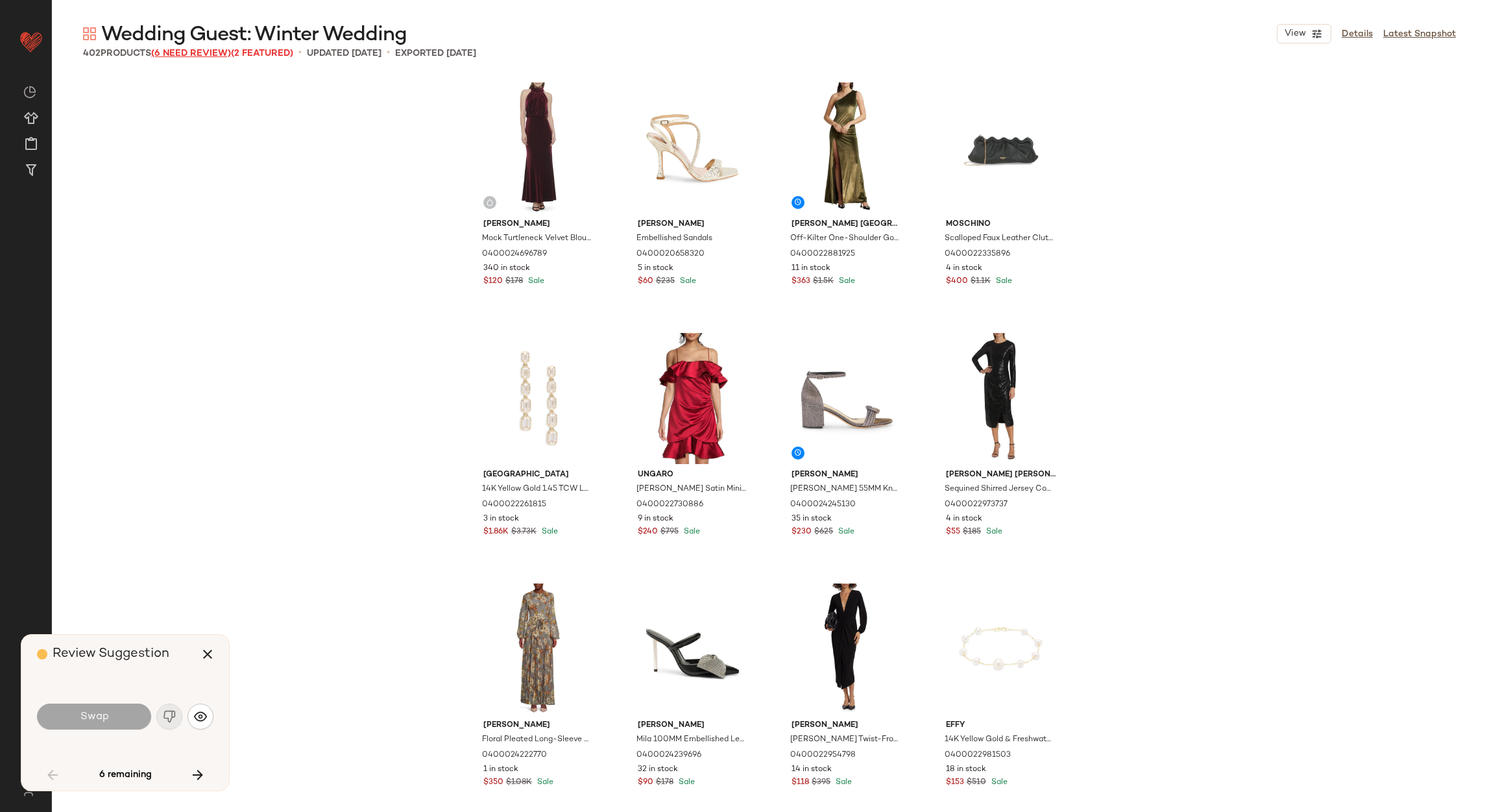
scroll to position [2505, 0]
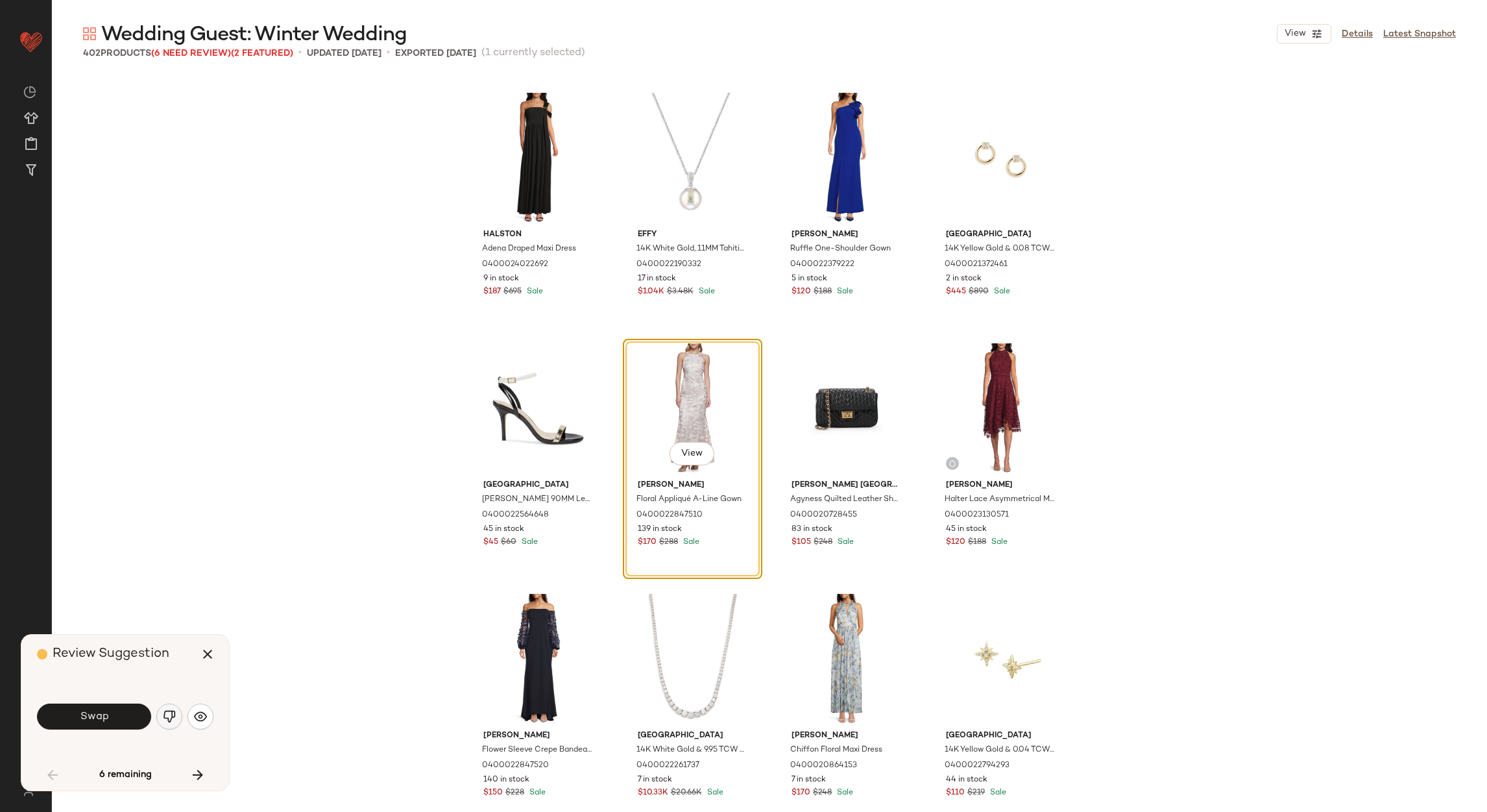
click at [166, 705] on button "button" at bounding box center [169, 716] width 26 height 26
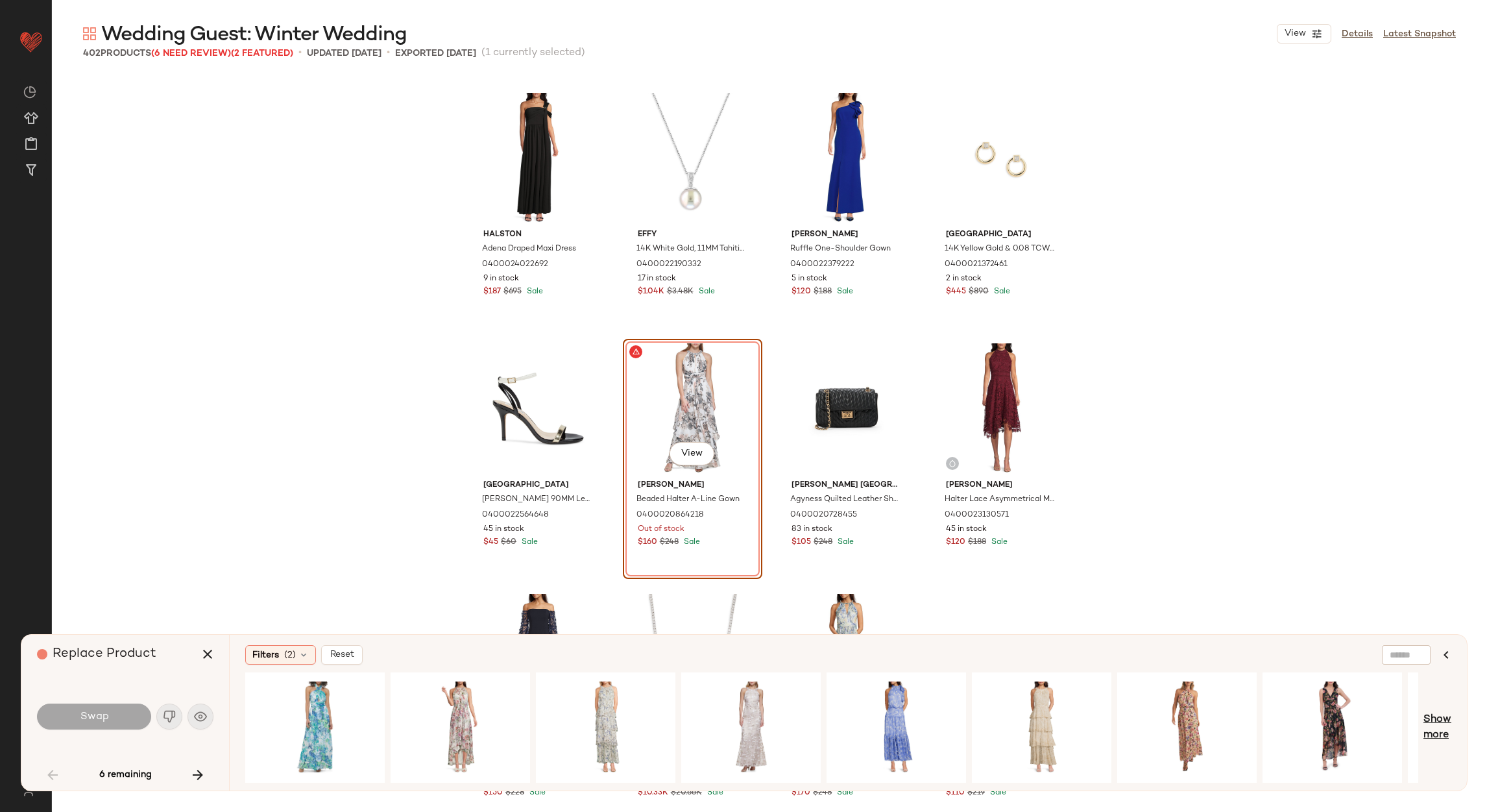
click at [1442, 716] on span "Show more" at bounding box center [1438, 727] width 28 height 31
click at [1443, 719] on span "Show more" at bounding box center [1438, 727] width 28 height 31
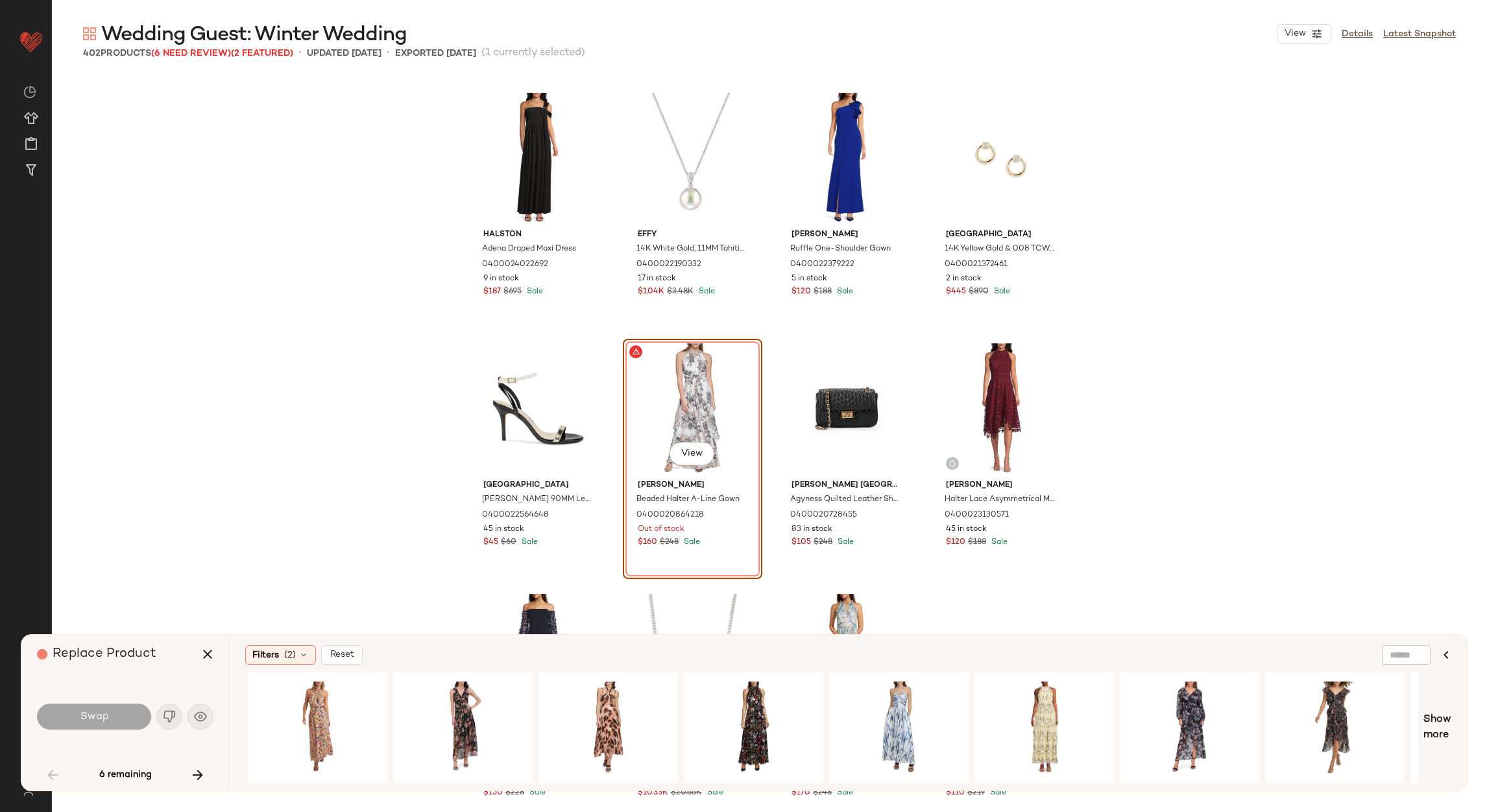
scroll to position [0, 923]
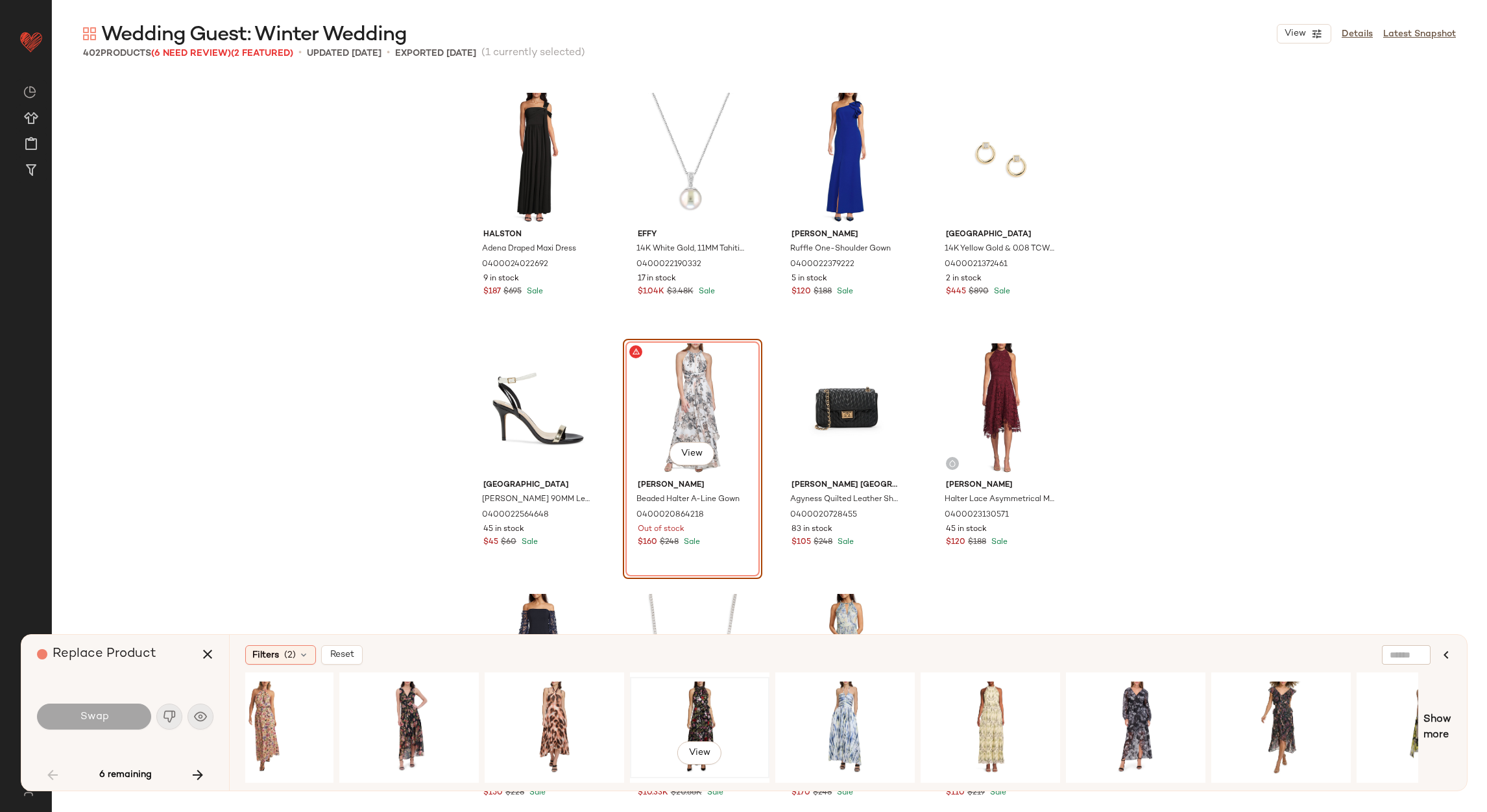
click at [705, 684] on div "View" at bounding box center [700, 728] width 131 height 92
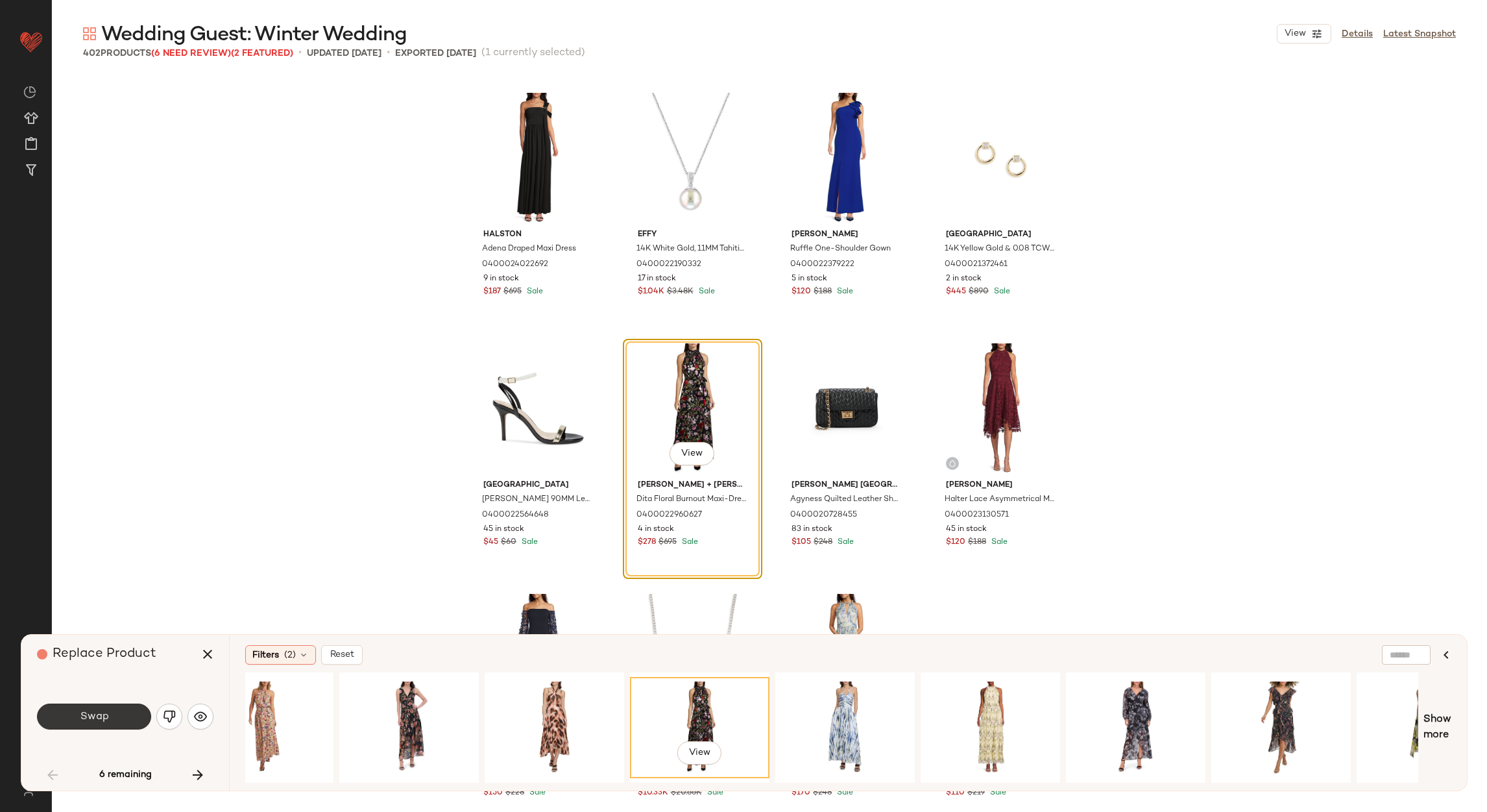
click at [114, 721] on button "Swap" at bounding box center [93, 716] width 114 height 26
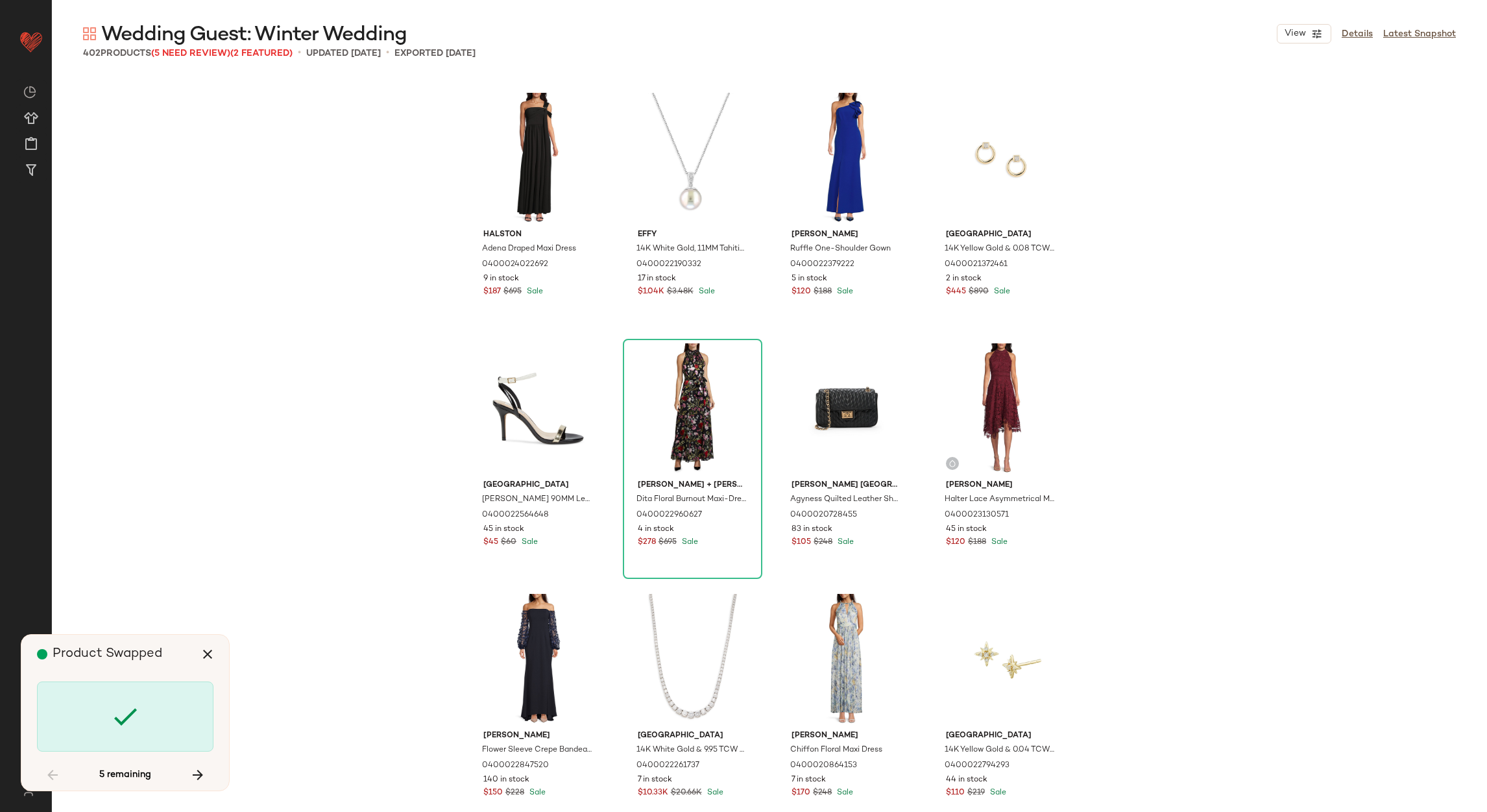
scroll to position [4508, 0]
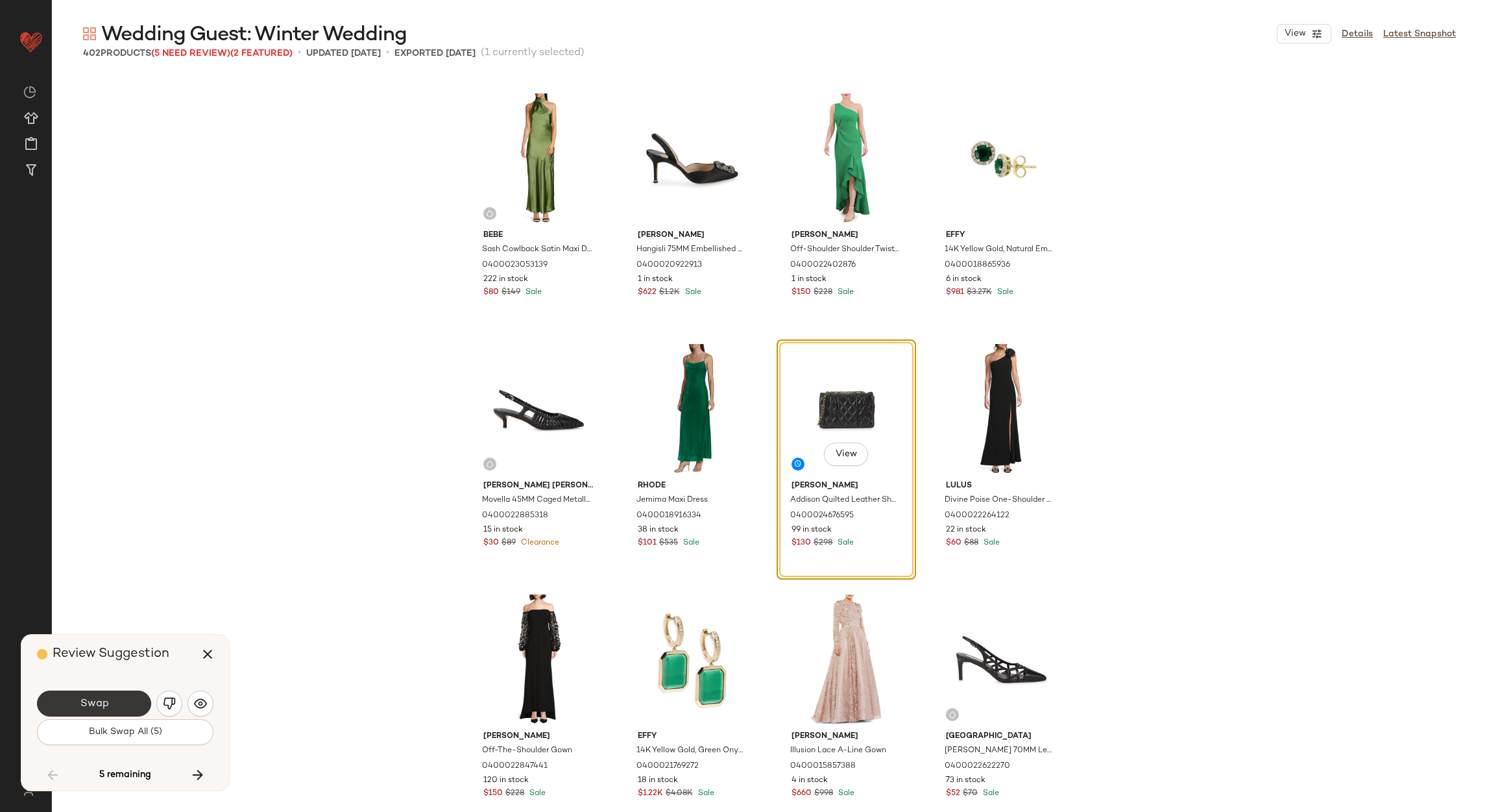
click at [121, 697] on button "Swap" at bounding box center [93, 703] width 114 height 26
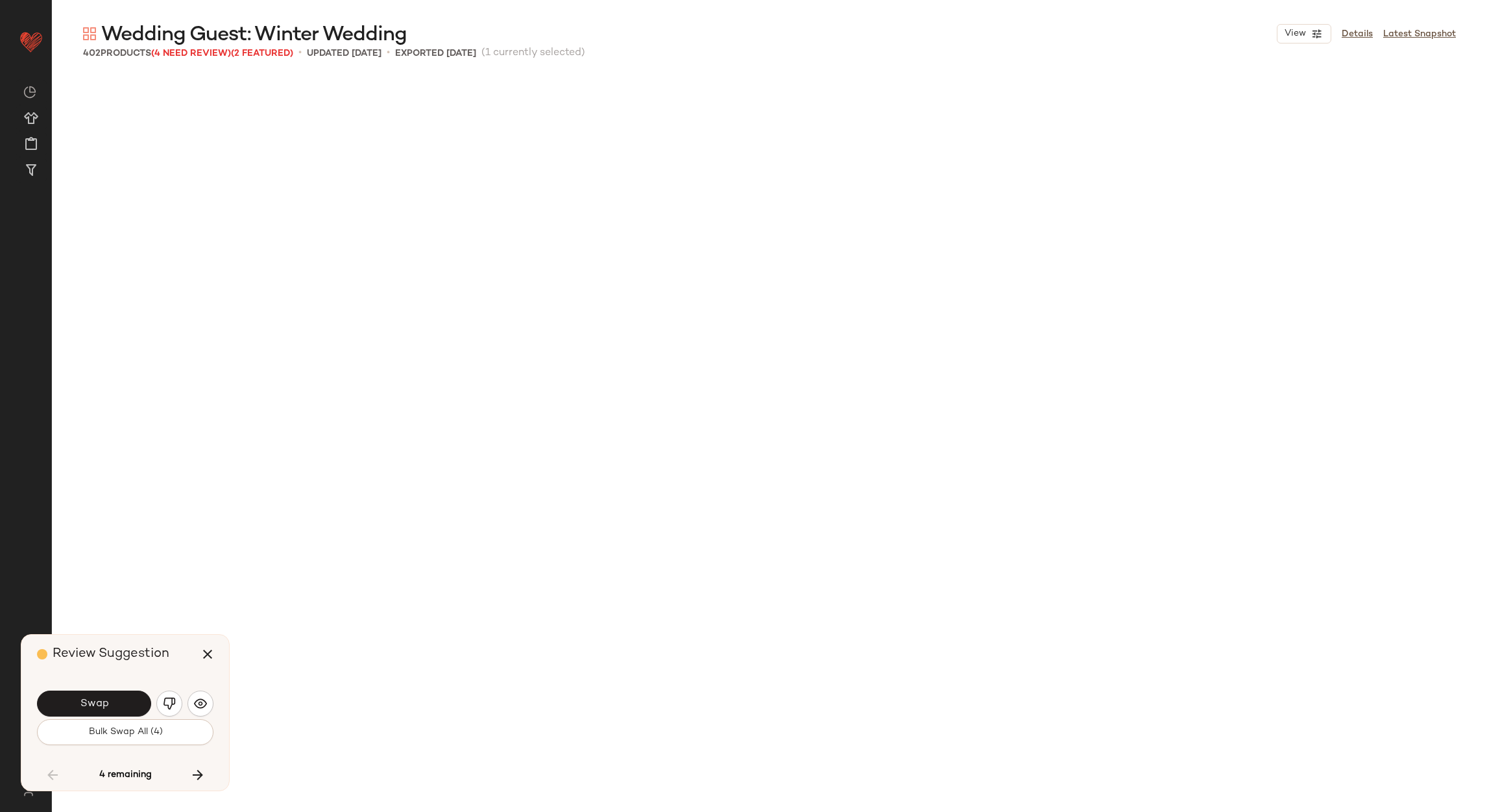
scroll to position [5260, 0]
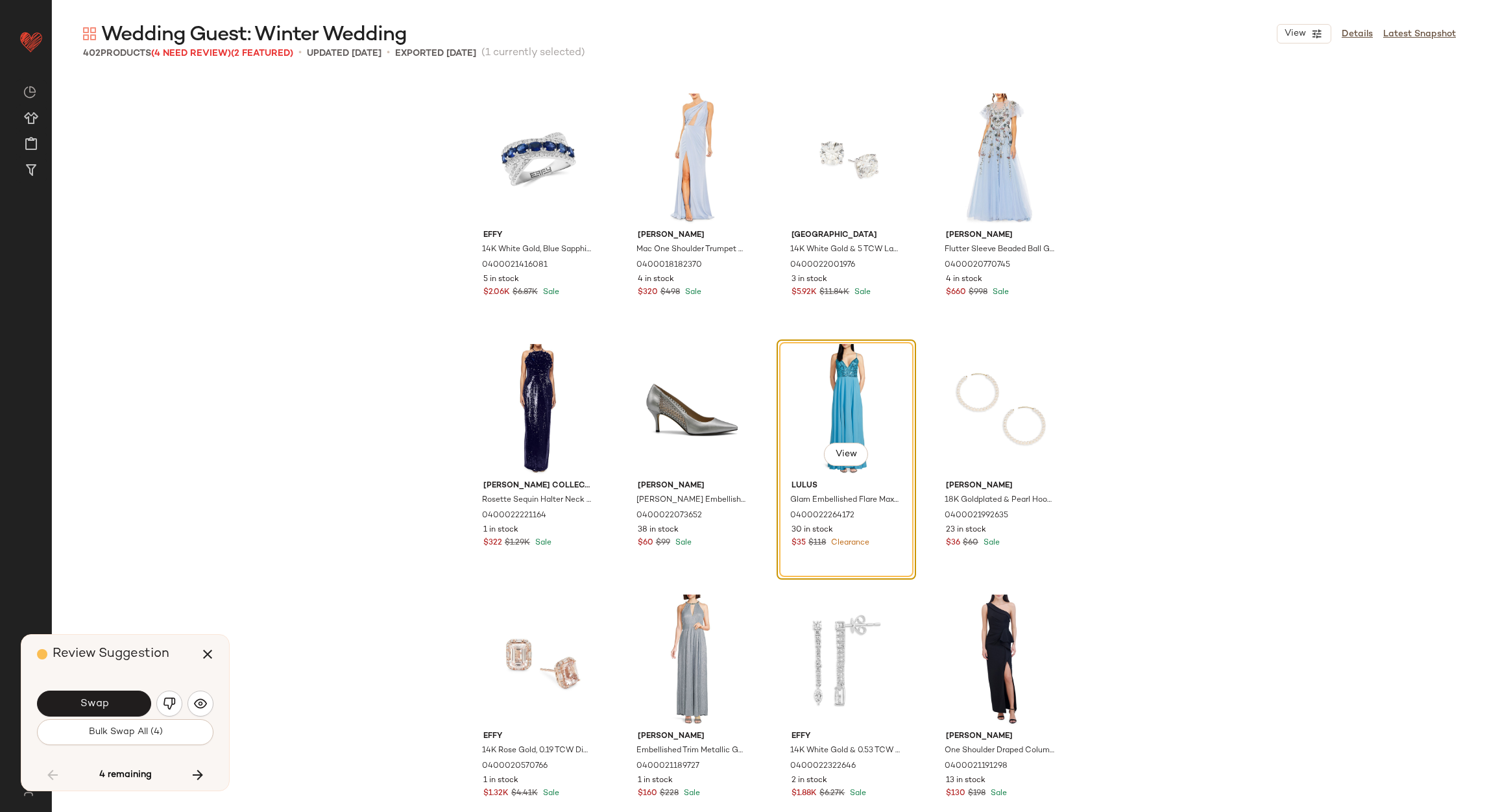
click at [167, 705] on img "button" at bounding box center [170, 704] width 13 height 13
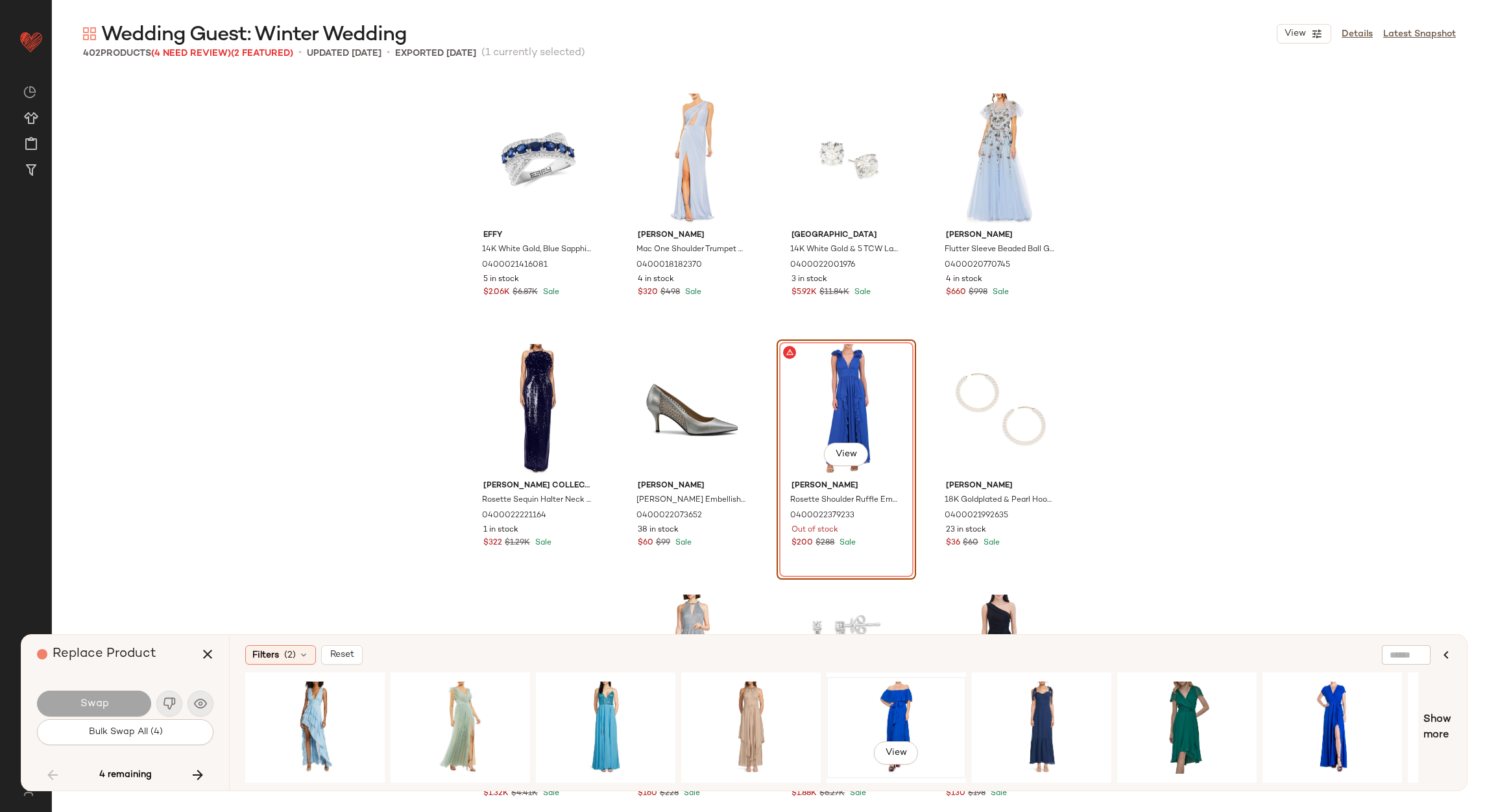
click at [910, 701] on div "View" at bounding box center [896, 728] width 131 height 92
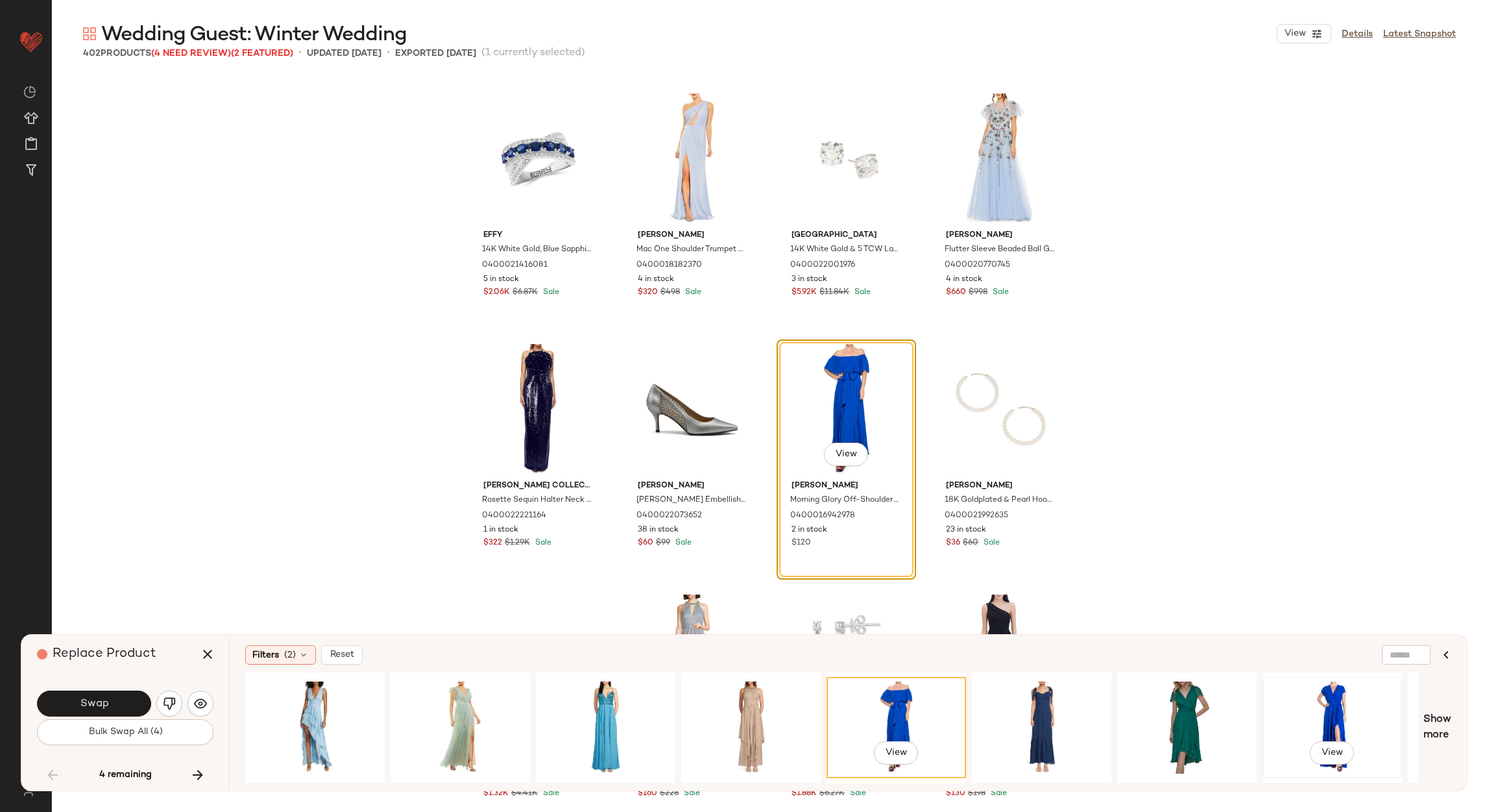
click at [1322, 688] on div "View" at bounding box center [1333, 728] width 131 height 92
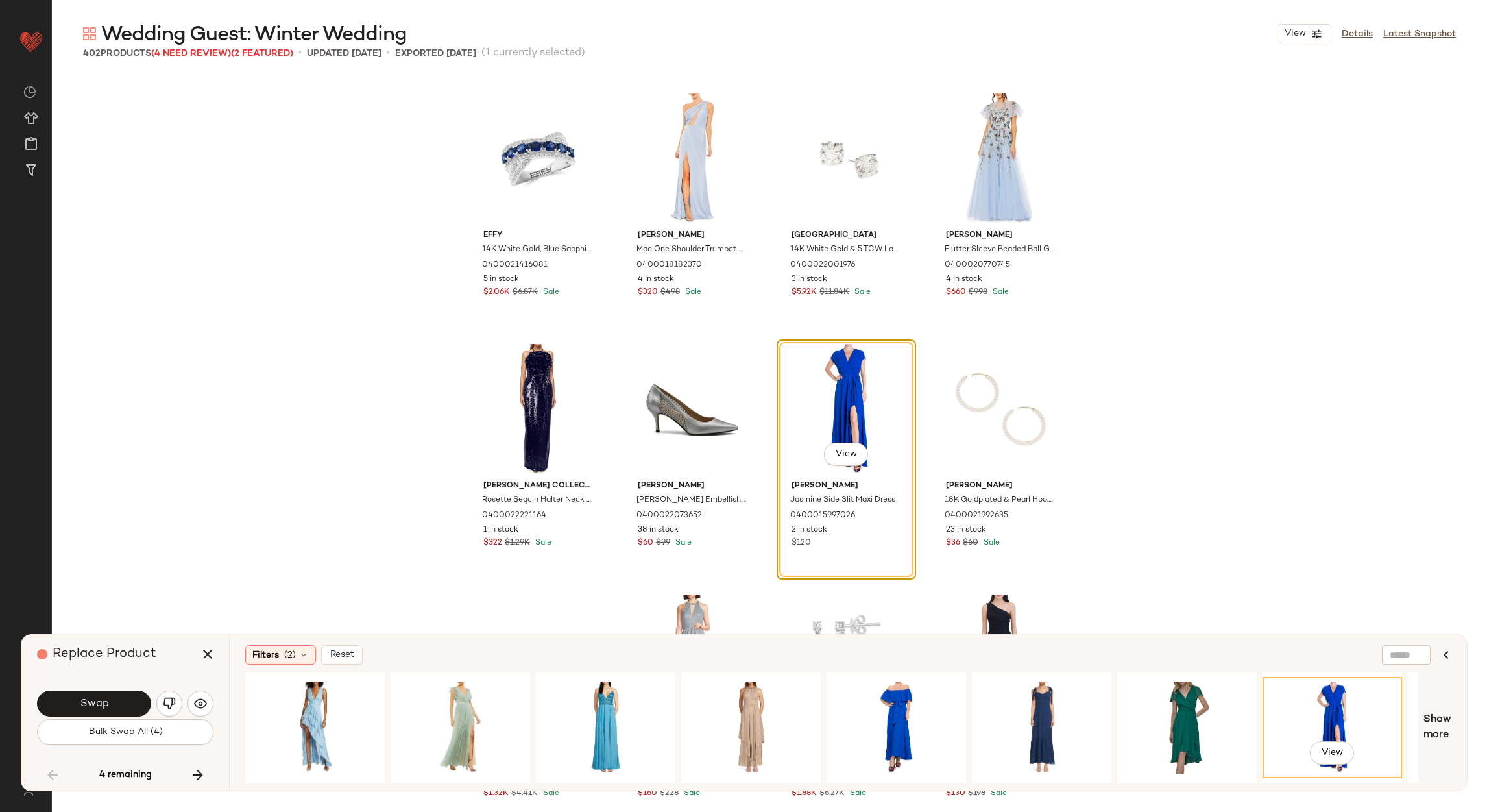
click at [1452, 724] on div "Filters (2) Reset View Show more" at bounding box center [848, 712] width 1238 height 156
drag, startPoint x: 799, startPoint y: 775, endPoint x: 853, endPoint y: 771, distance: 54.1
click at [853, 771] on div "View View" at bounding box center [832, 728] width 1173 height 111
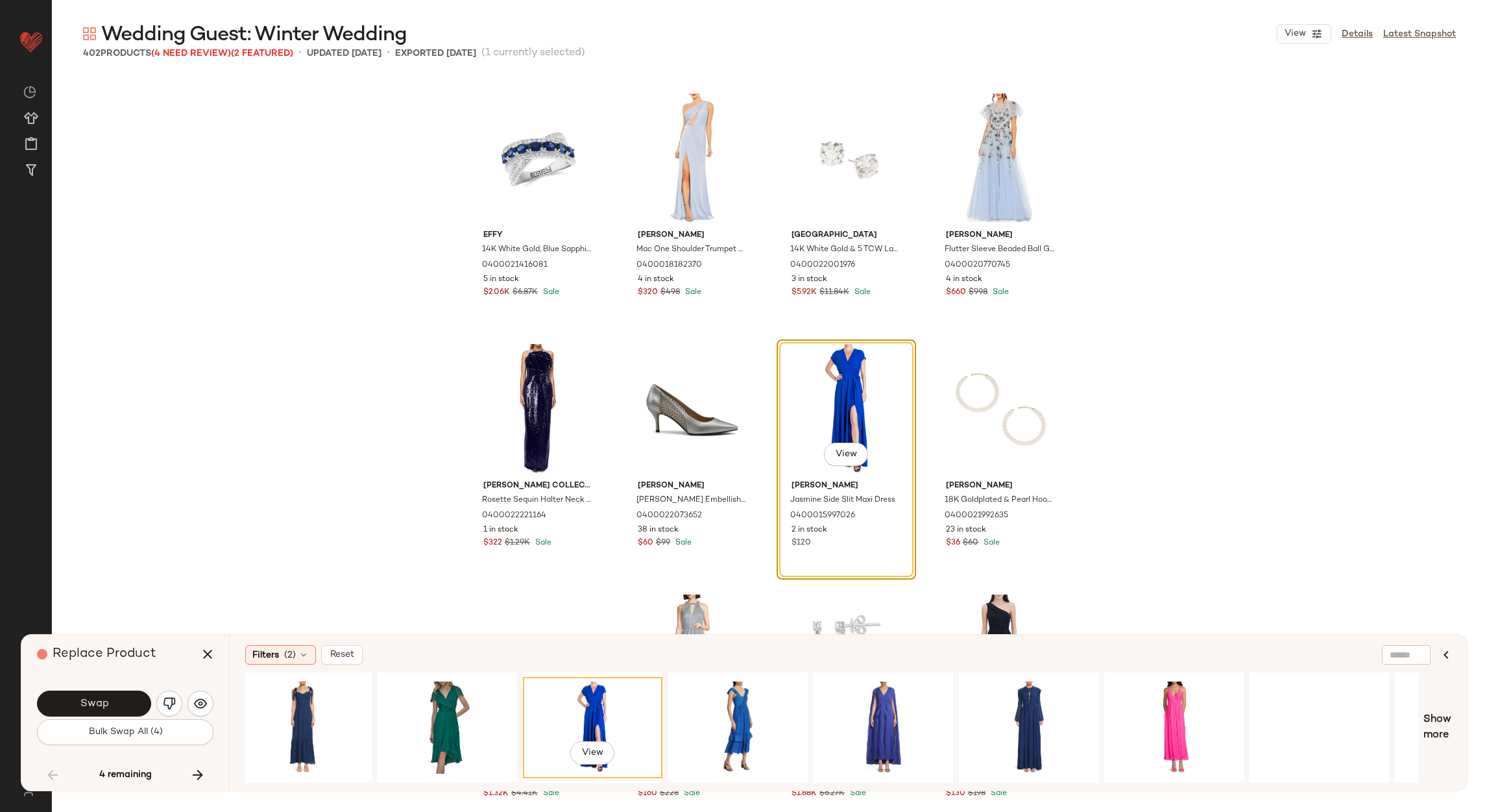
scroll to position [0, 751]
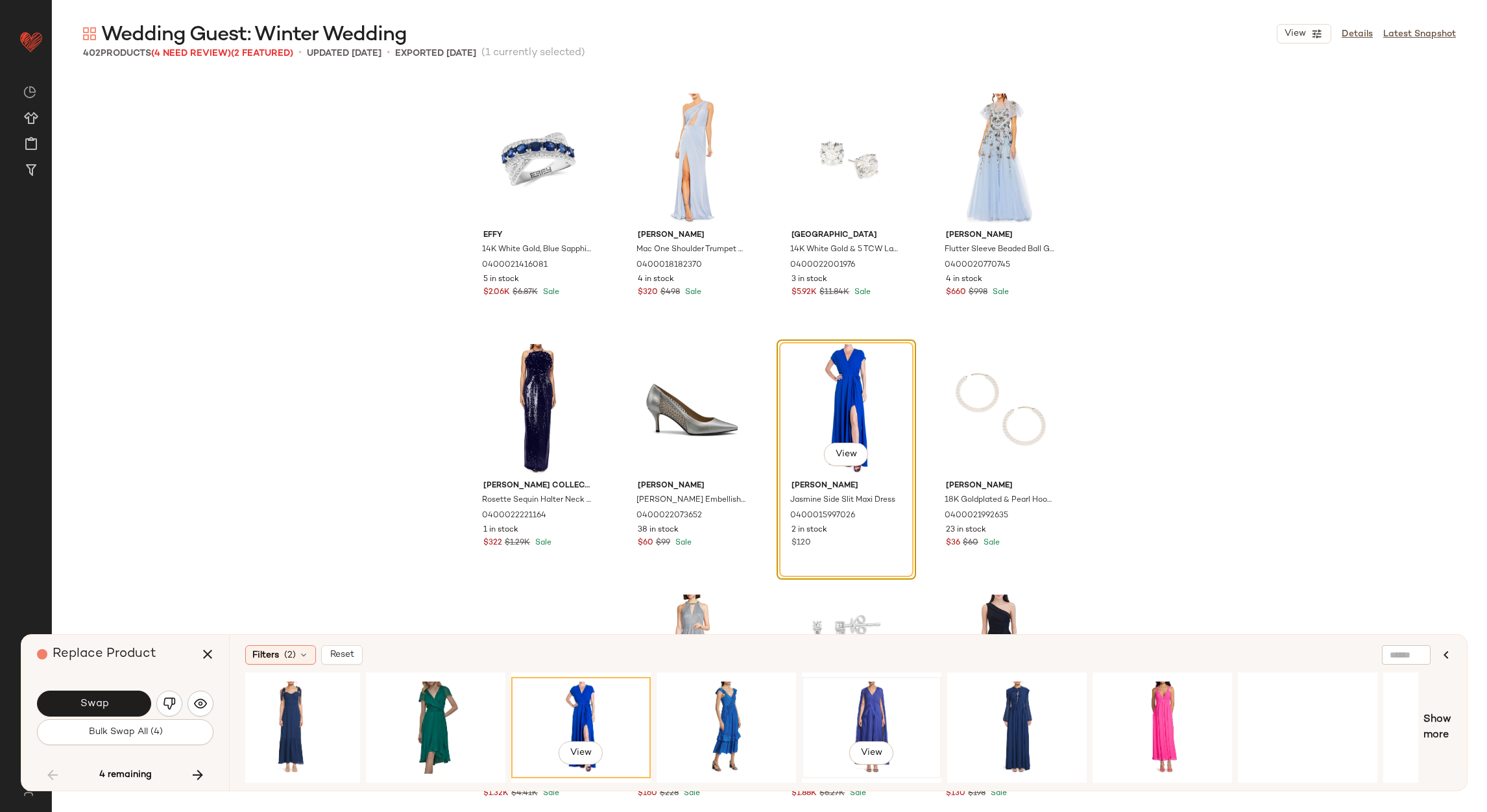
click at [863, 704] on div "View" at bounding box center [872, 728] width 131 height 92
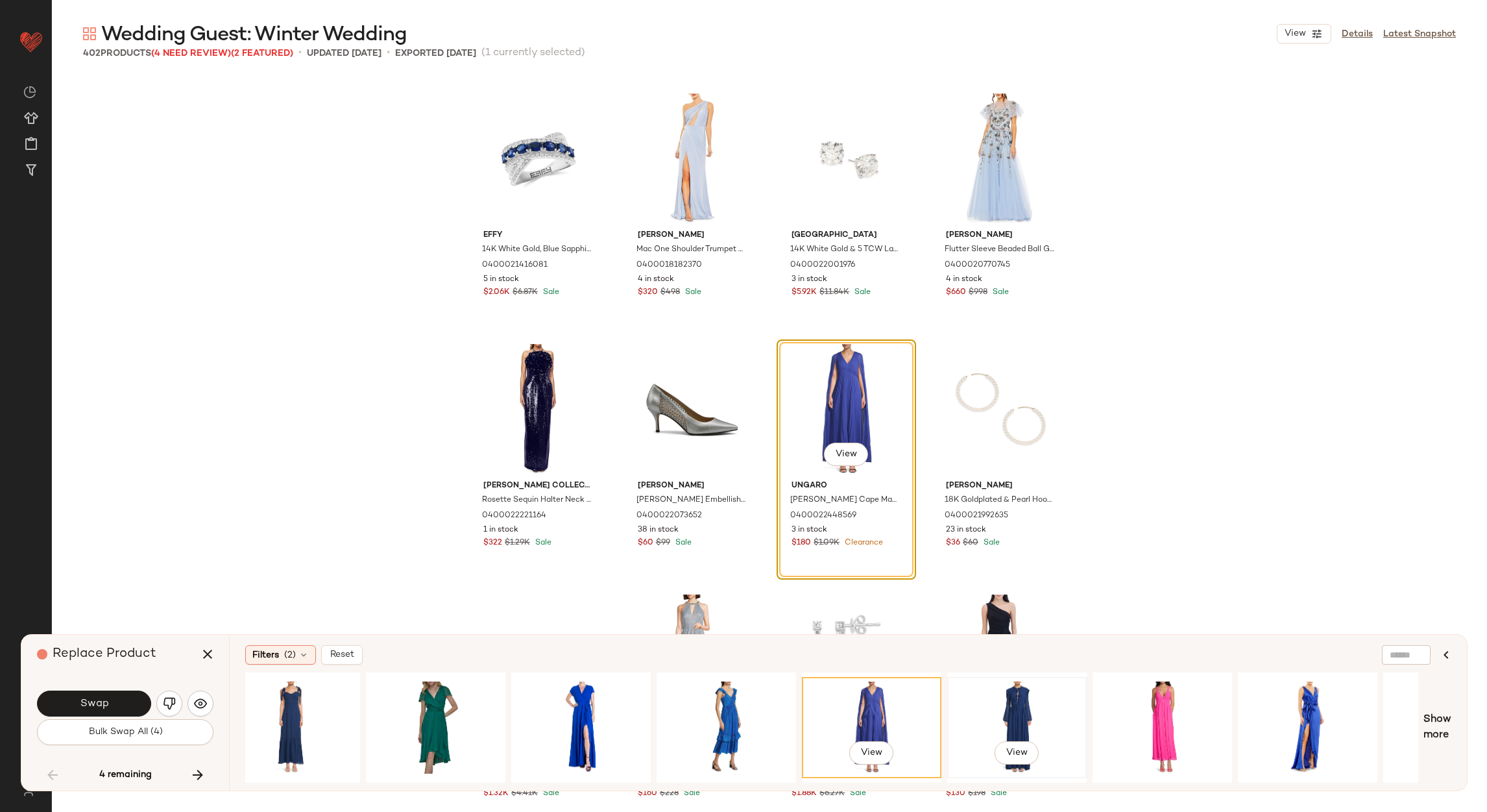
click at [1039, 709] on div "View" at bounding box center [1017, 728] width 131 height 92
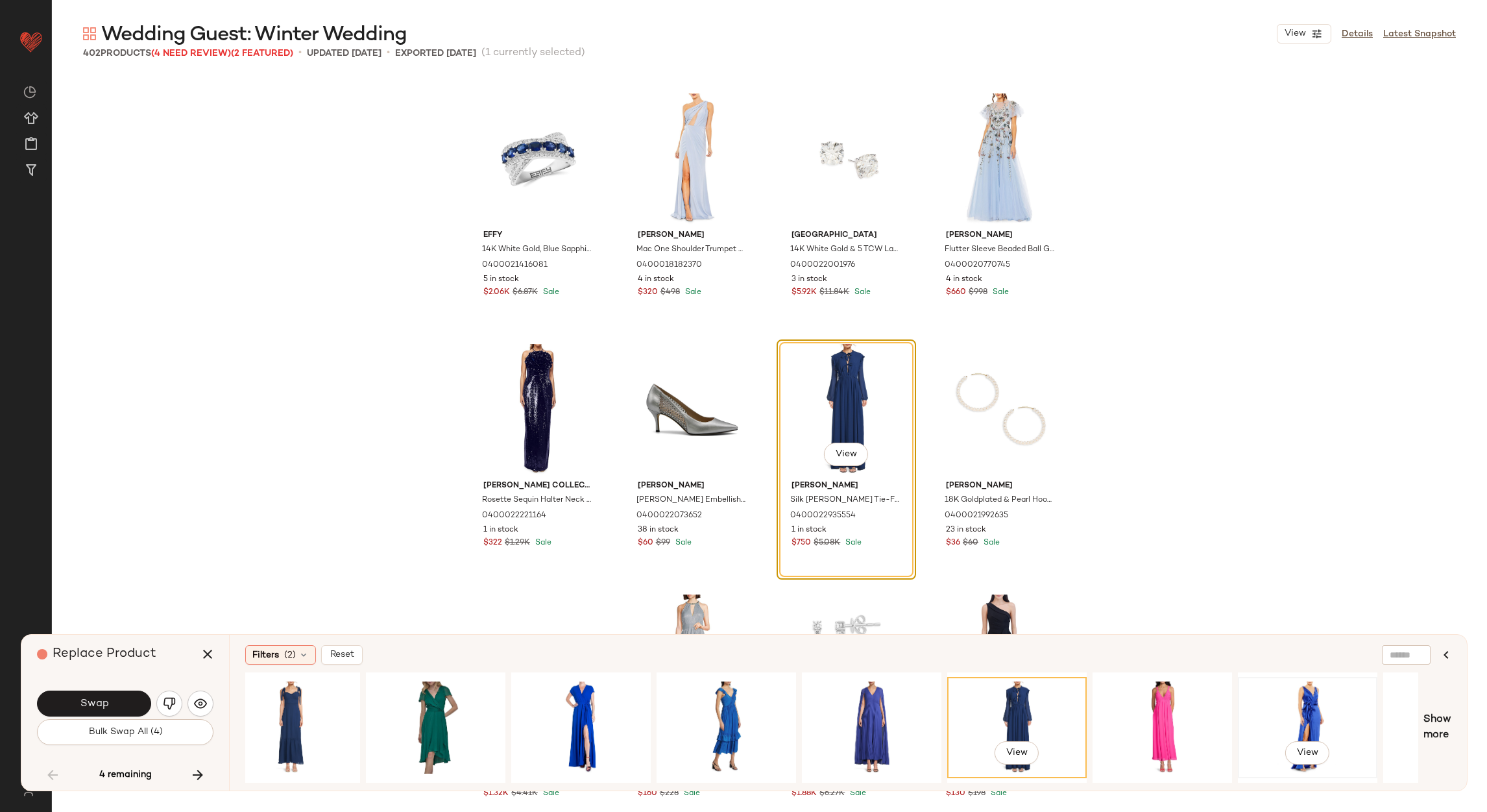
click at [1290, 701] on div "View" at bounding box center [1308, 728] width 131 height 92
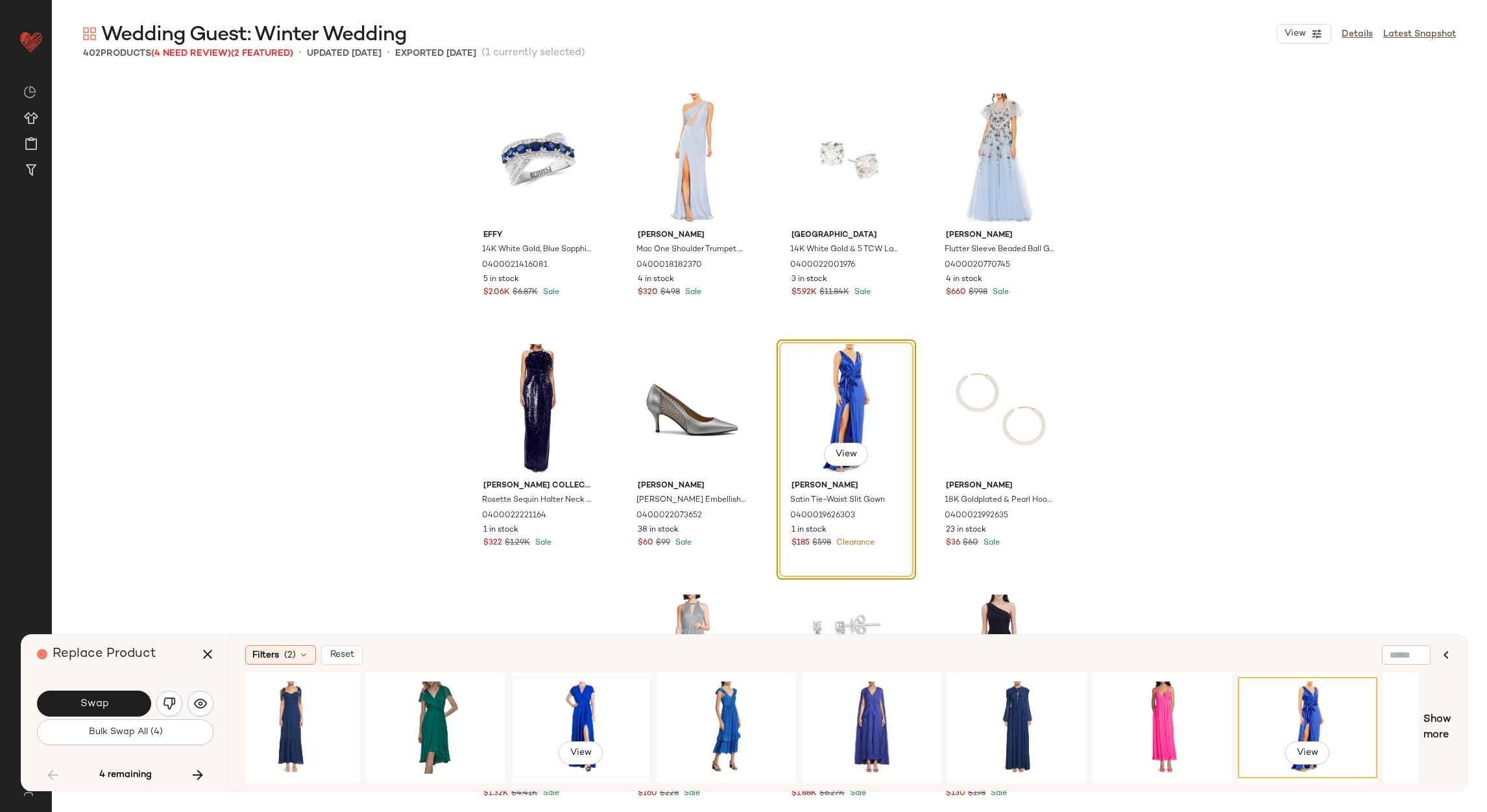
click at [554, 693] on div "View" at bounding box center [581, 728] width 131 height 92
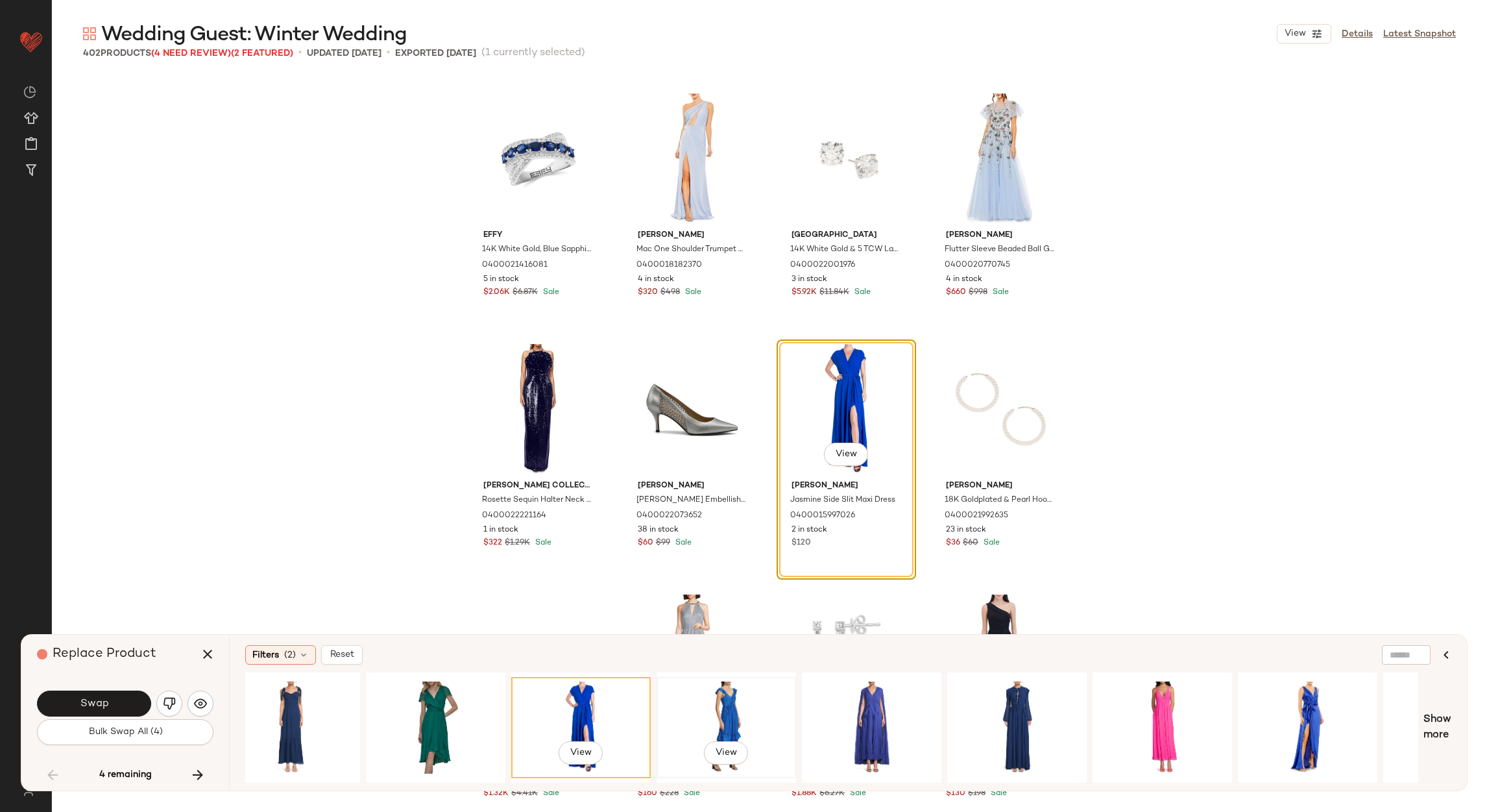
click at [745, 719] on div "View" at bounding box center [727, 728] width 131 height 92
click at [561, 704] on div "View" at bounding box center [581, 728] width 131 height 92
drag, startPoint x: 725, startPoint y: 775, endPoint x: 863, endPoint y: 763, distance: 138.5
click at [863, 763] on div "View View" at bounding box center [832, 728] width 1173 height 111
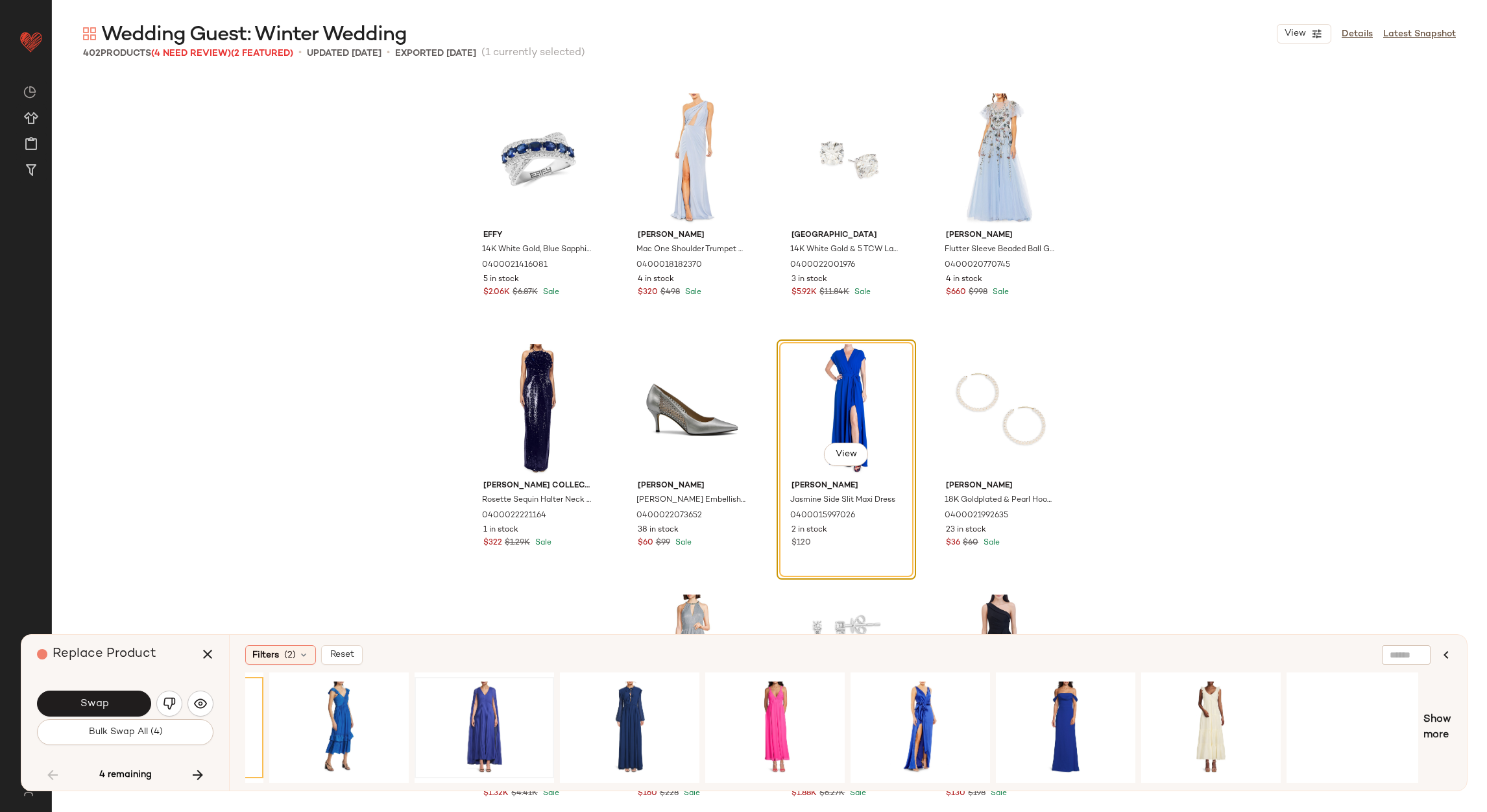
scroll to position [0, 1140]
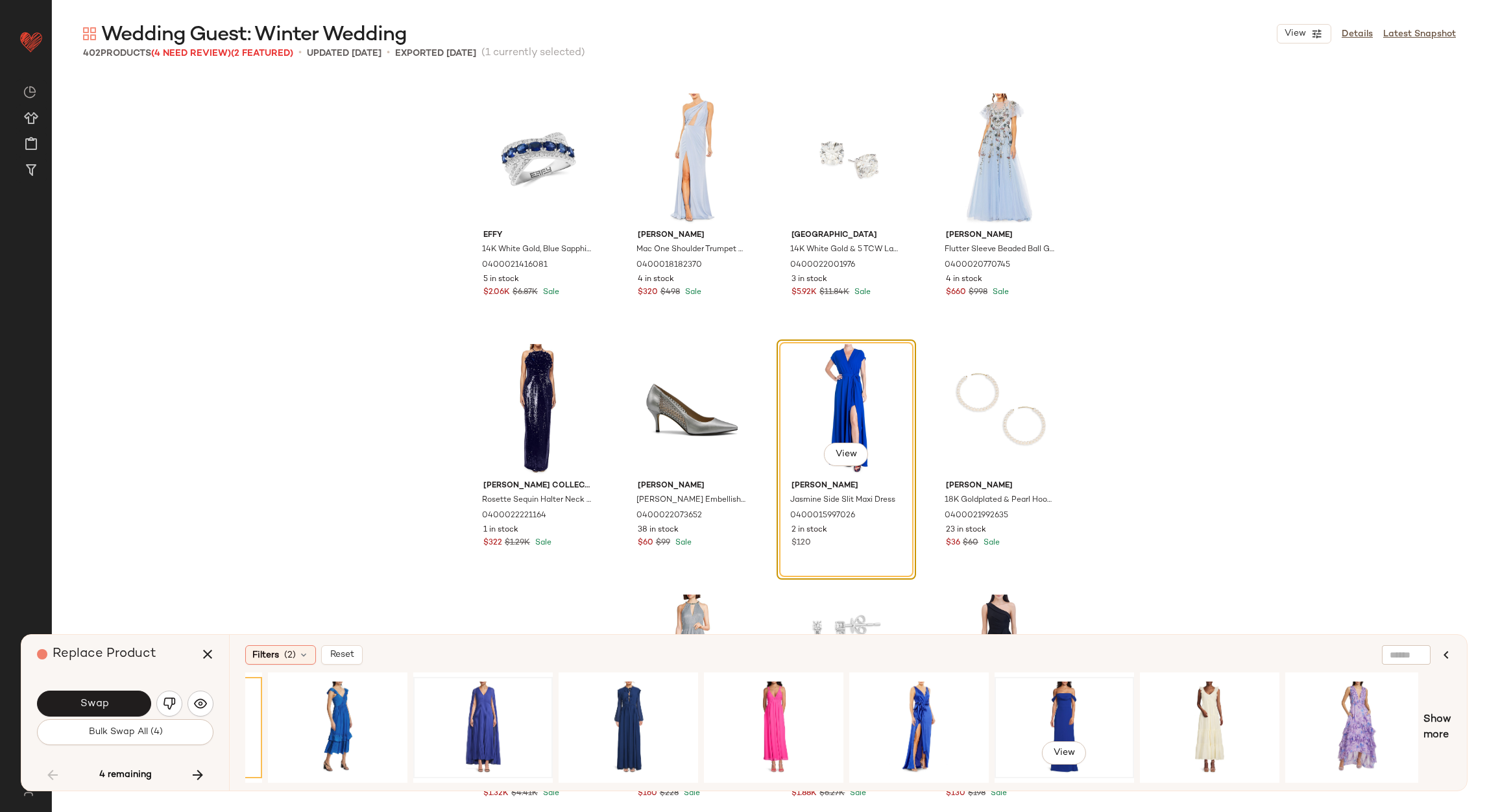
click at [1064, 701] on div "View" at bounding box center [1064, 728] width 131 height 92
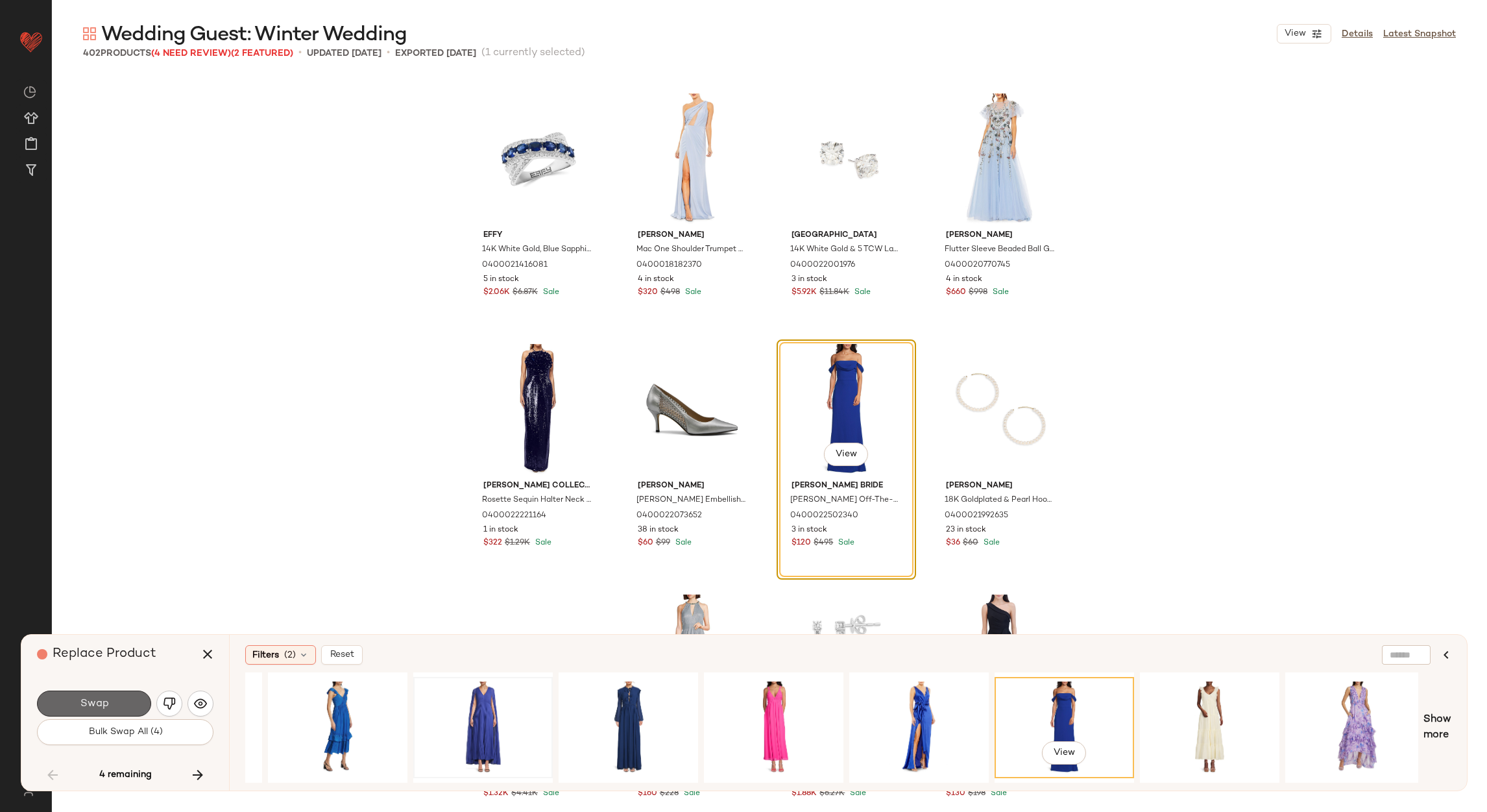
click at [124, 690] on button "Swap" at bounding box center [93, 703] width 114 height 26
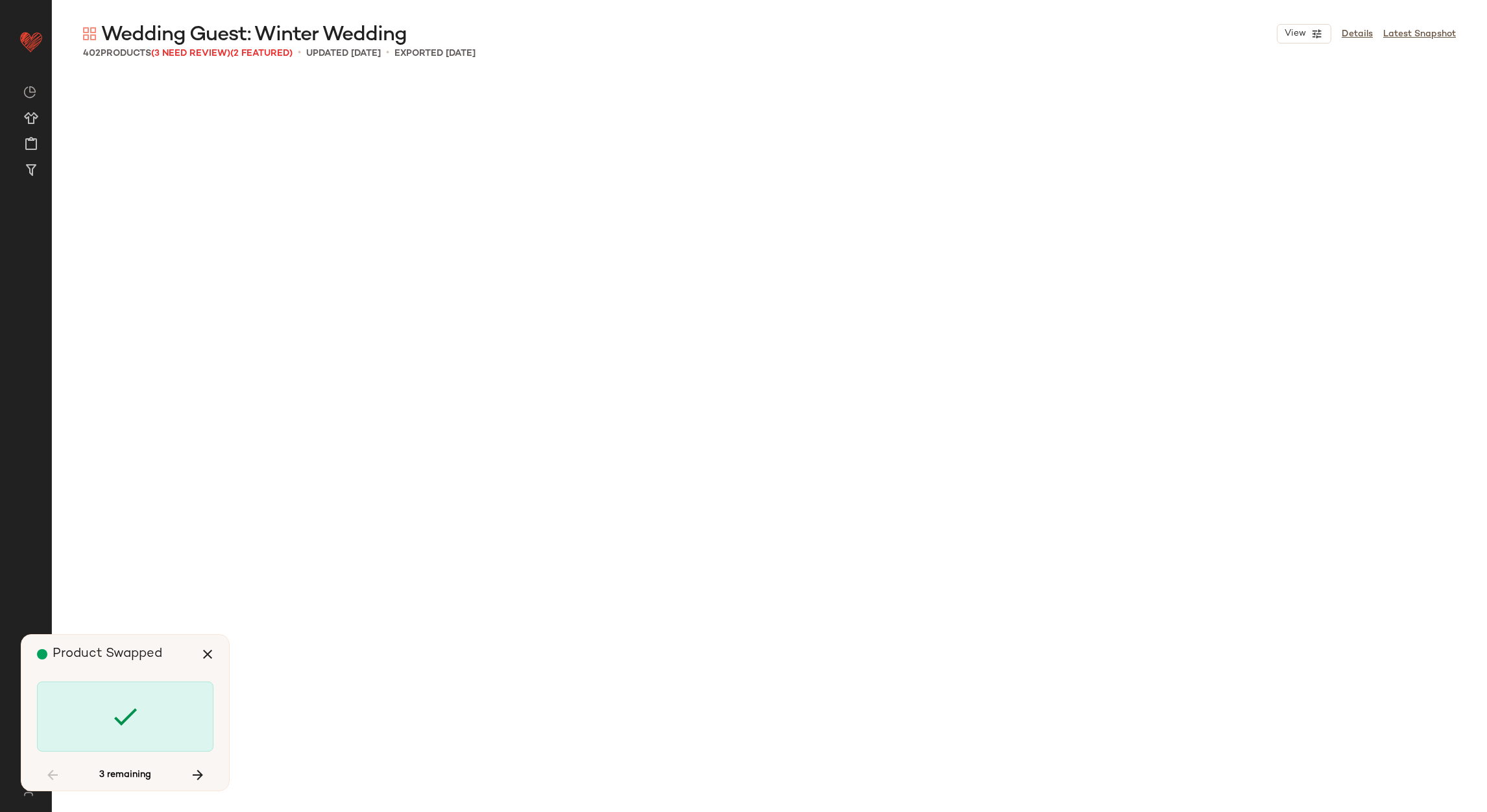
scroll to position [6763, 0]
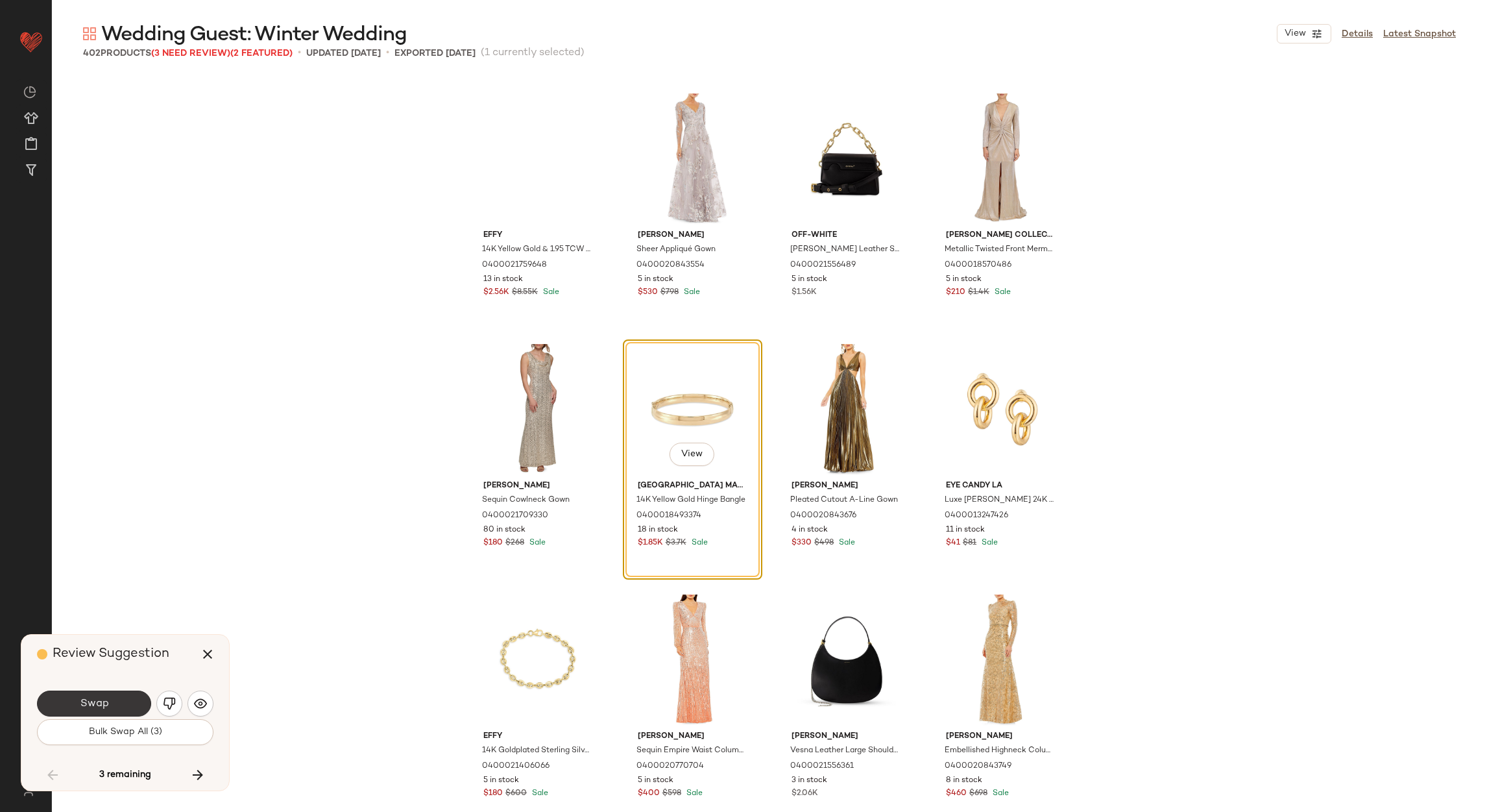
click at [127, 705] on button "Swap" at bounding box center [93, 703] width 114 height 26
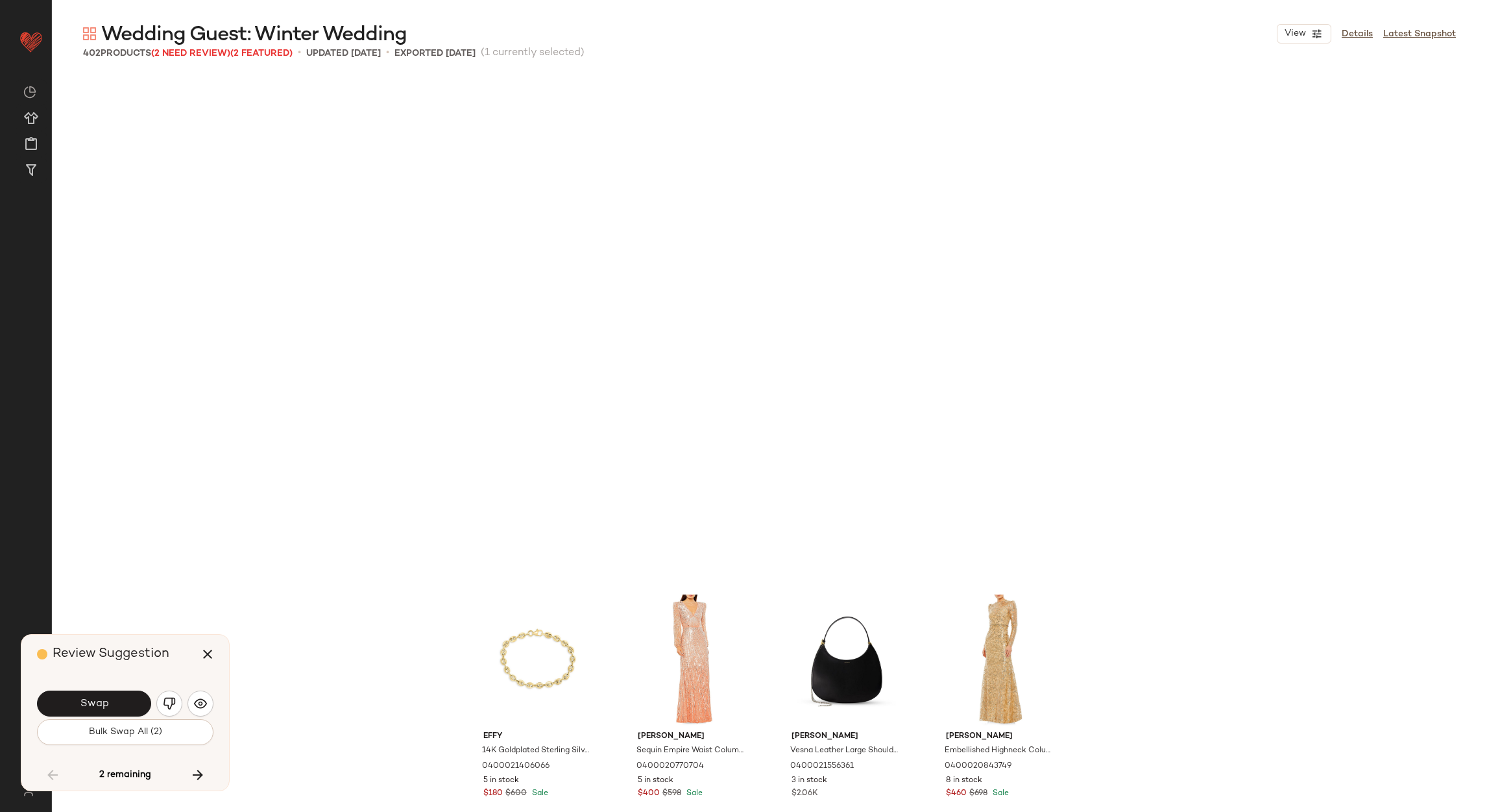
scroll to position [7264, 0]
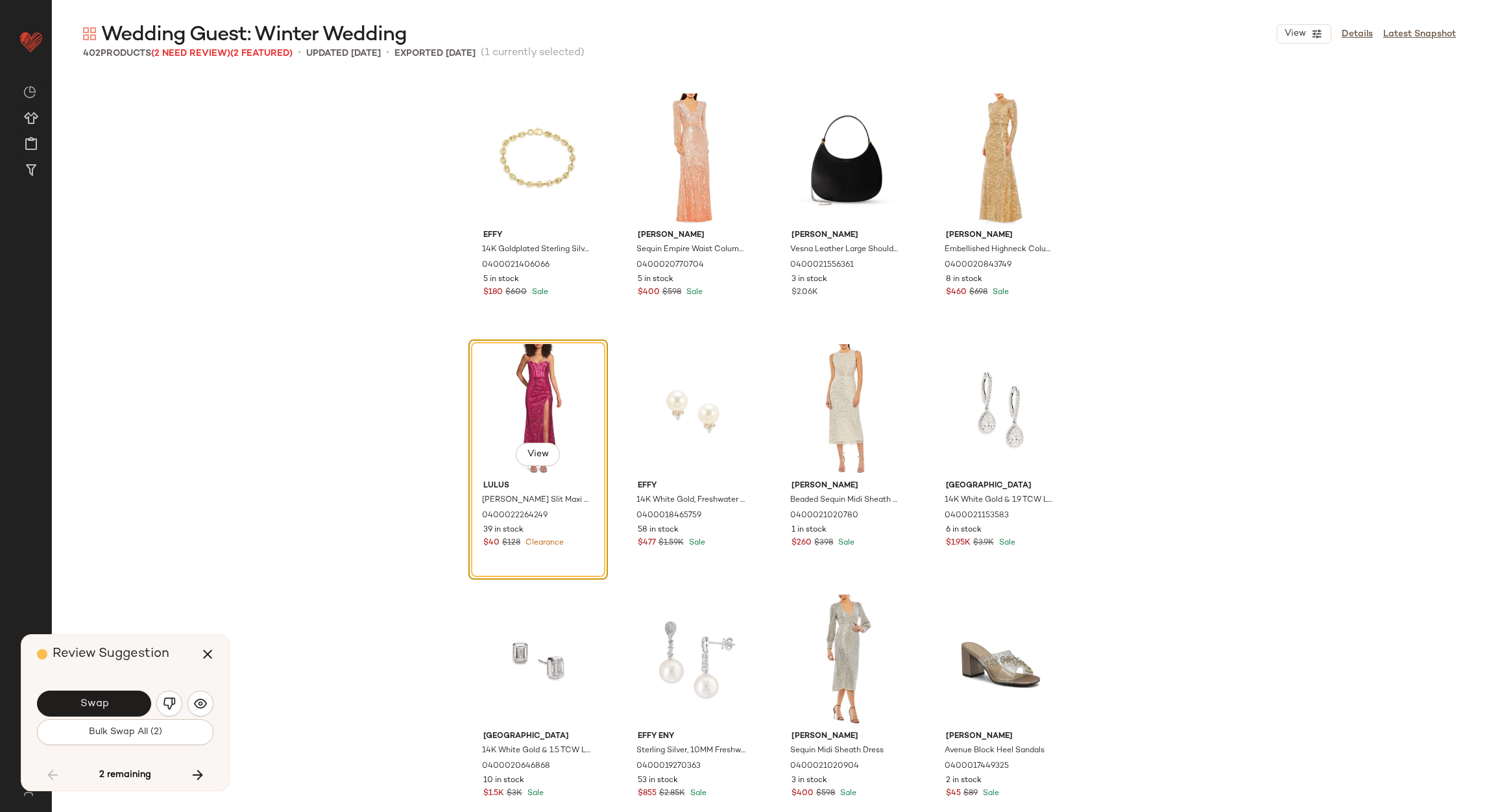
click at [127, 705] on button "Swap" at bounding box center [93, 703] width 114 height 26
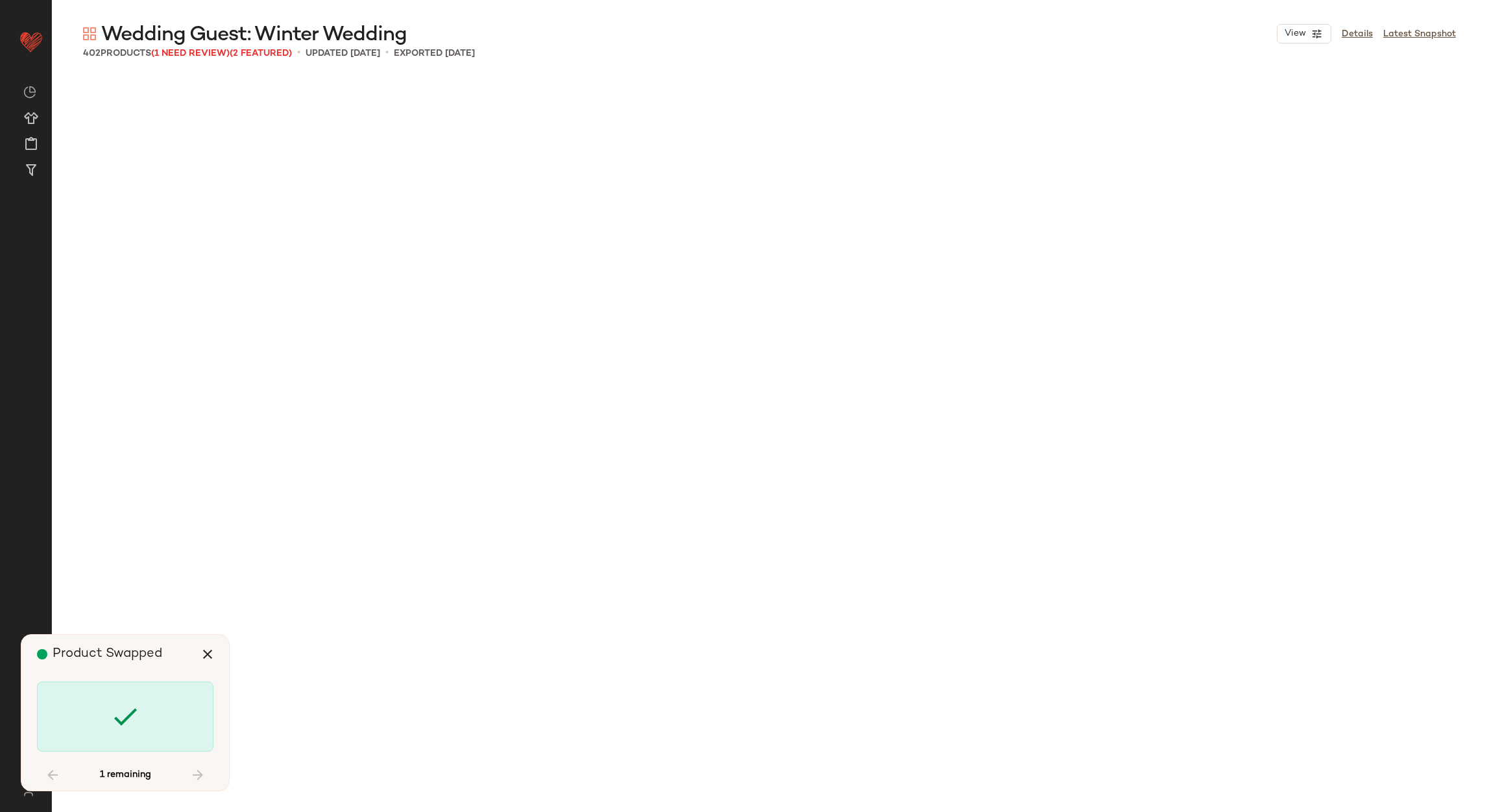
scroll to position [9769, 0]
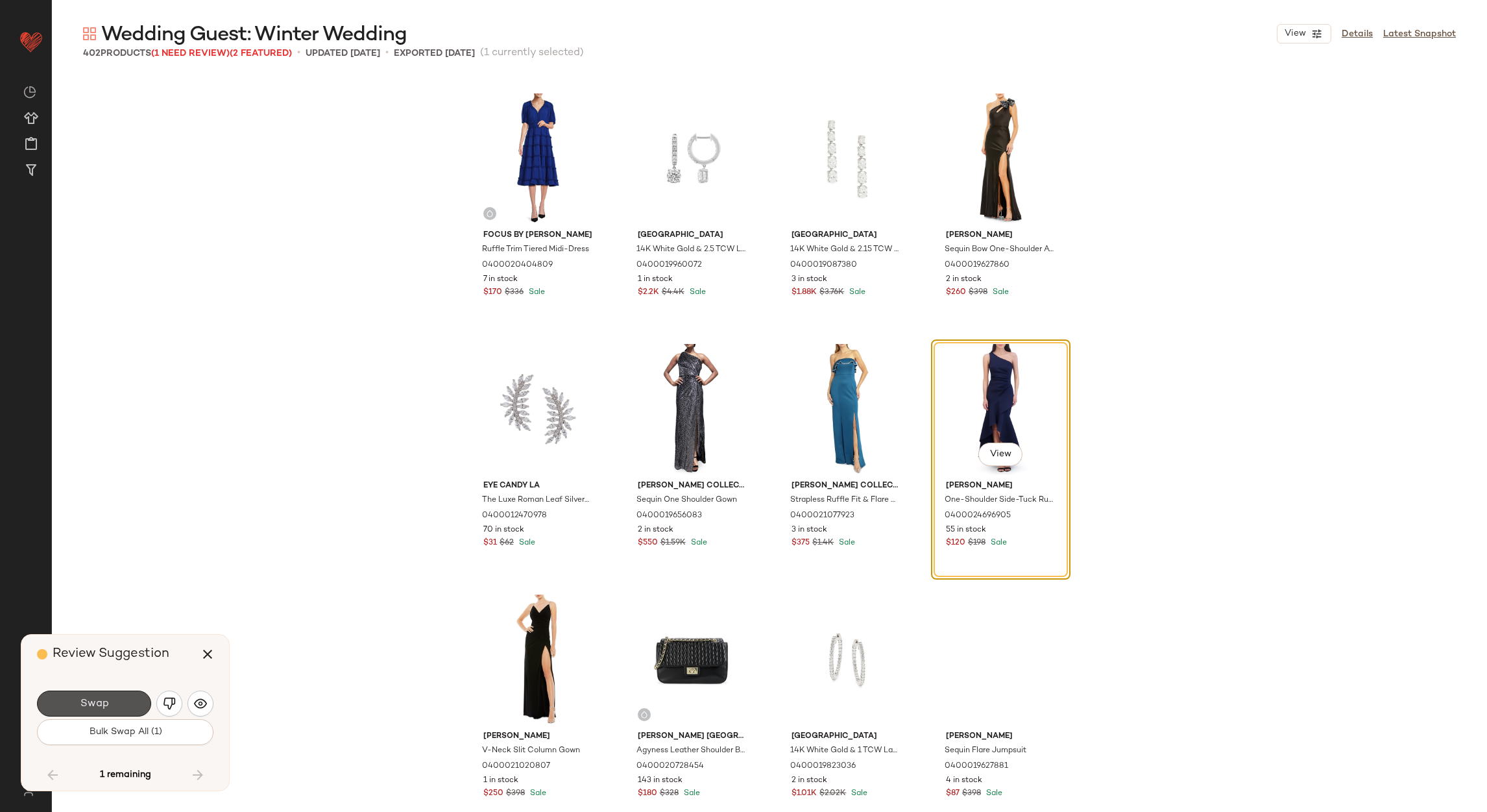
click at [127, 705] on button "Swap" at bounding box center [93, 703] width 114 height 26
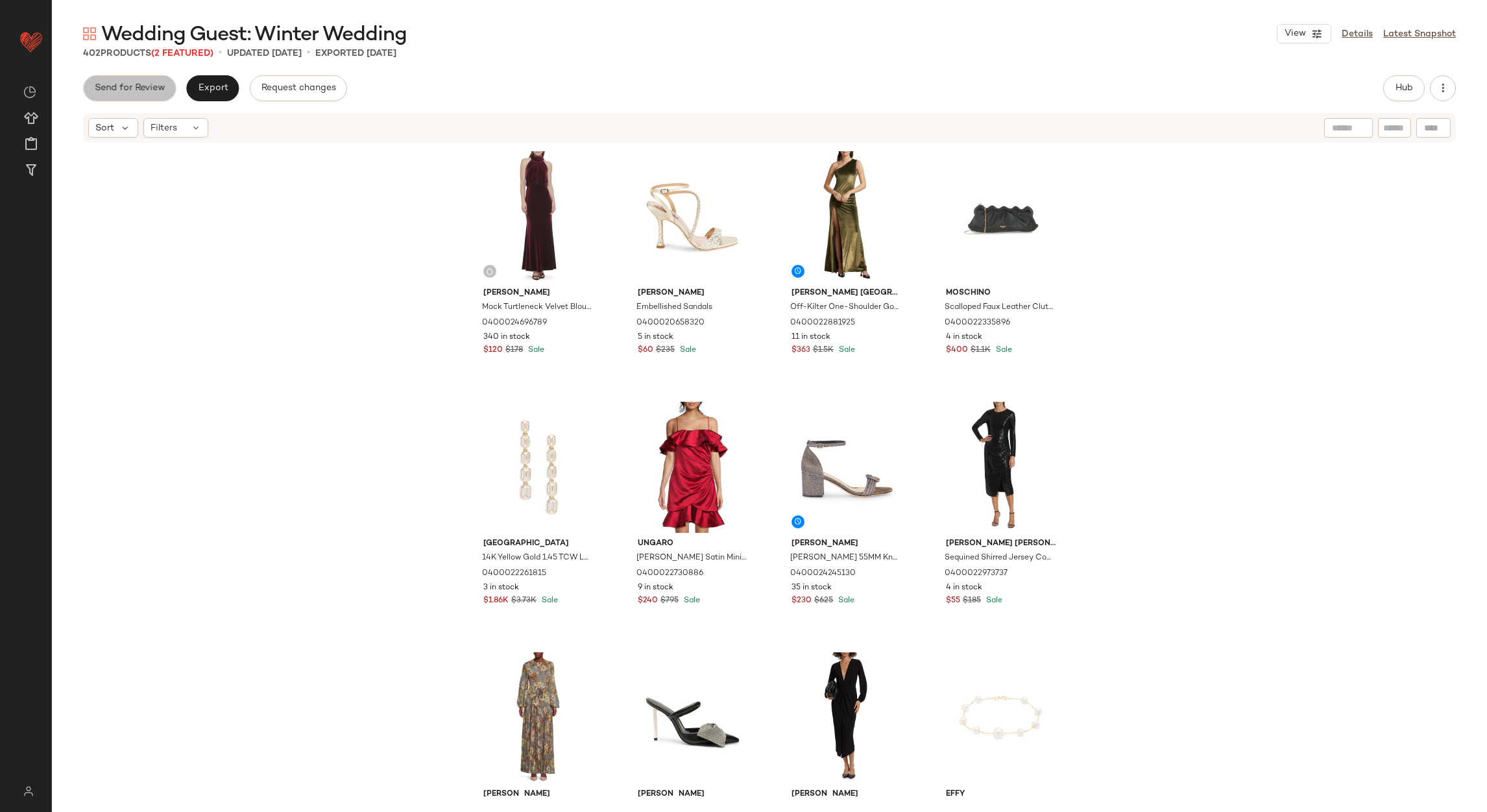
click at [146, 81] on button "Send for Review" at bounding box center [129, 88] width 93 height 26
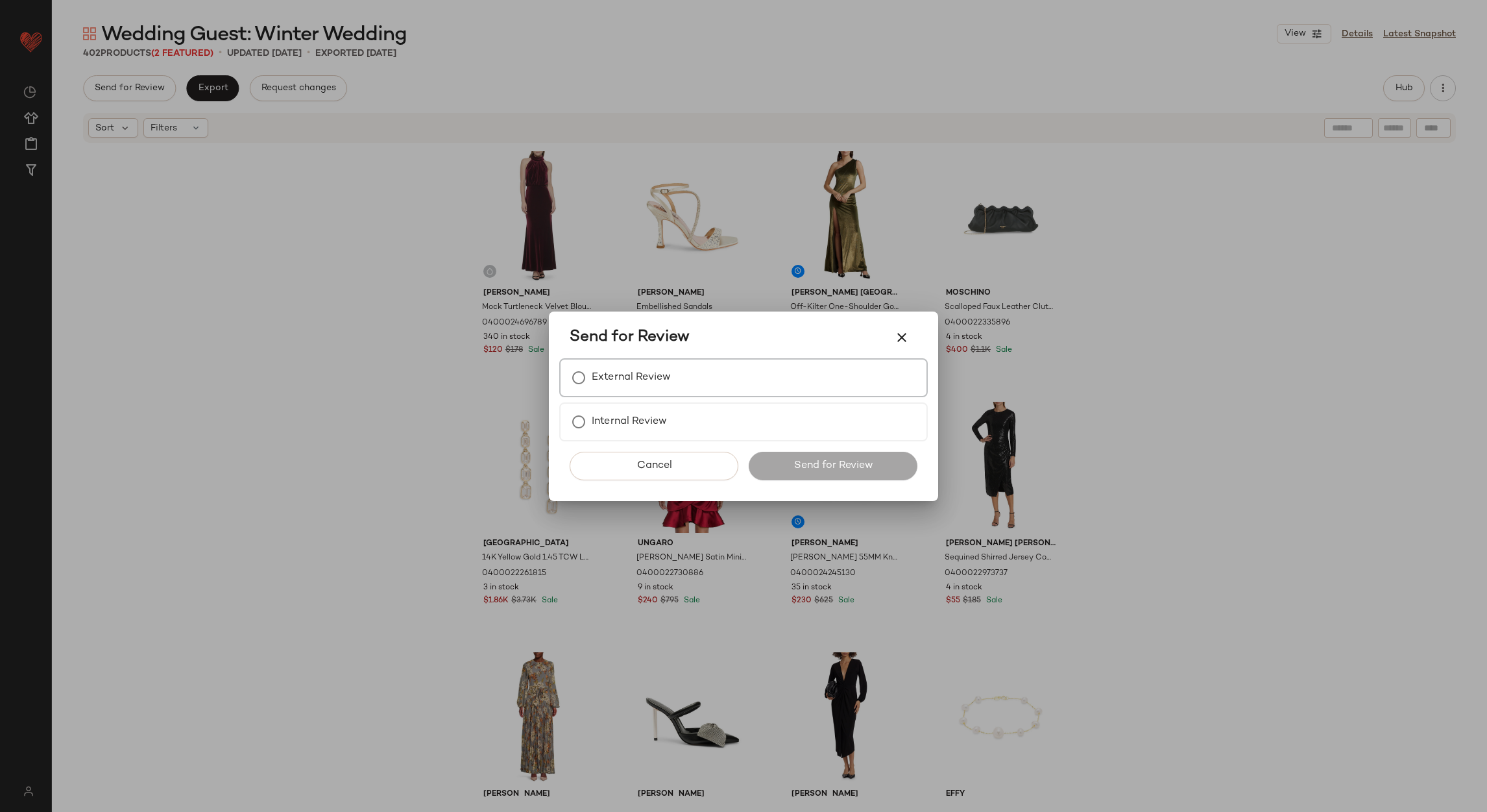
click at [656, 373] on label "External Review" at bounding box center [630, 377] width 79 height 26
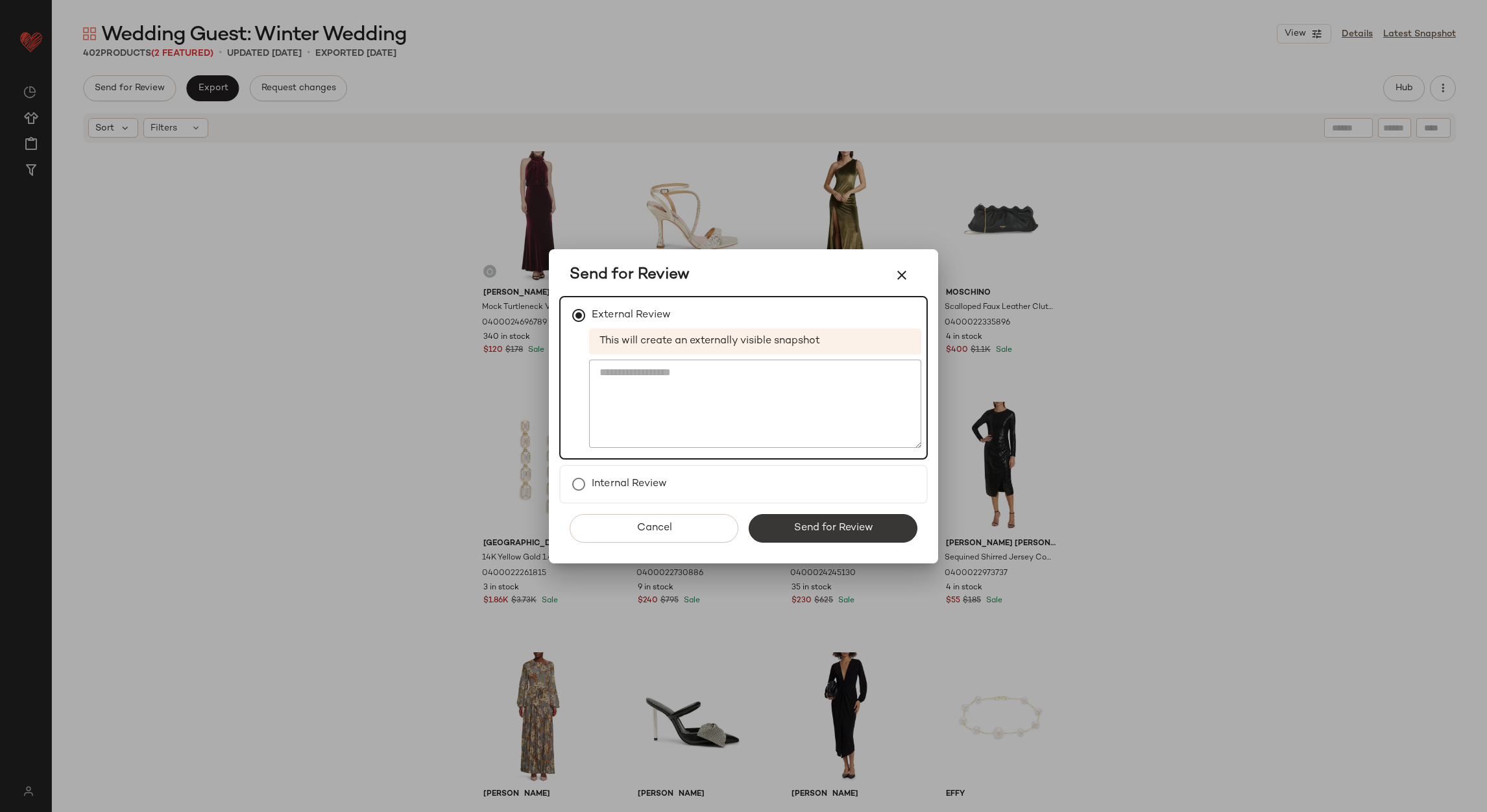
click at [799, 532] on span "Send for Review" at bounding box center [833, 527] width 80 height 12
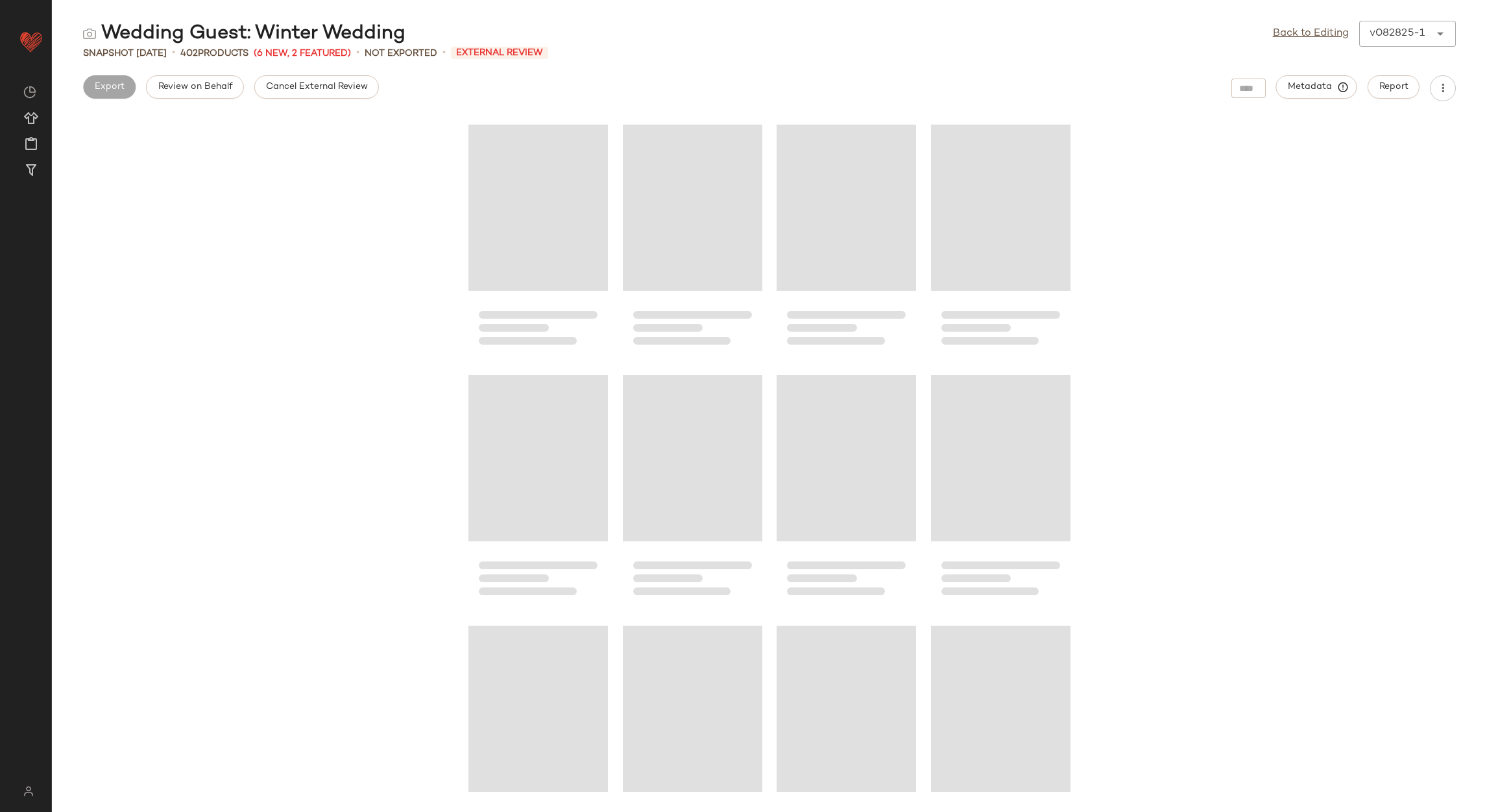
click at [269, 82] on span "Cancel External Review" at bounding box center [316, 87] width 103 height 10
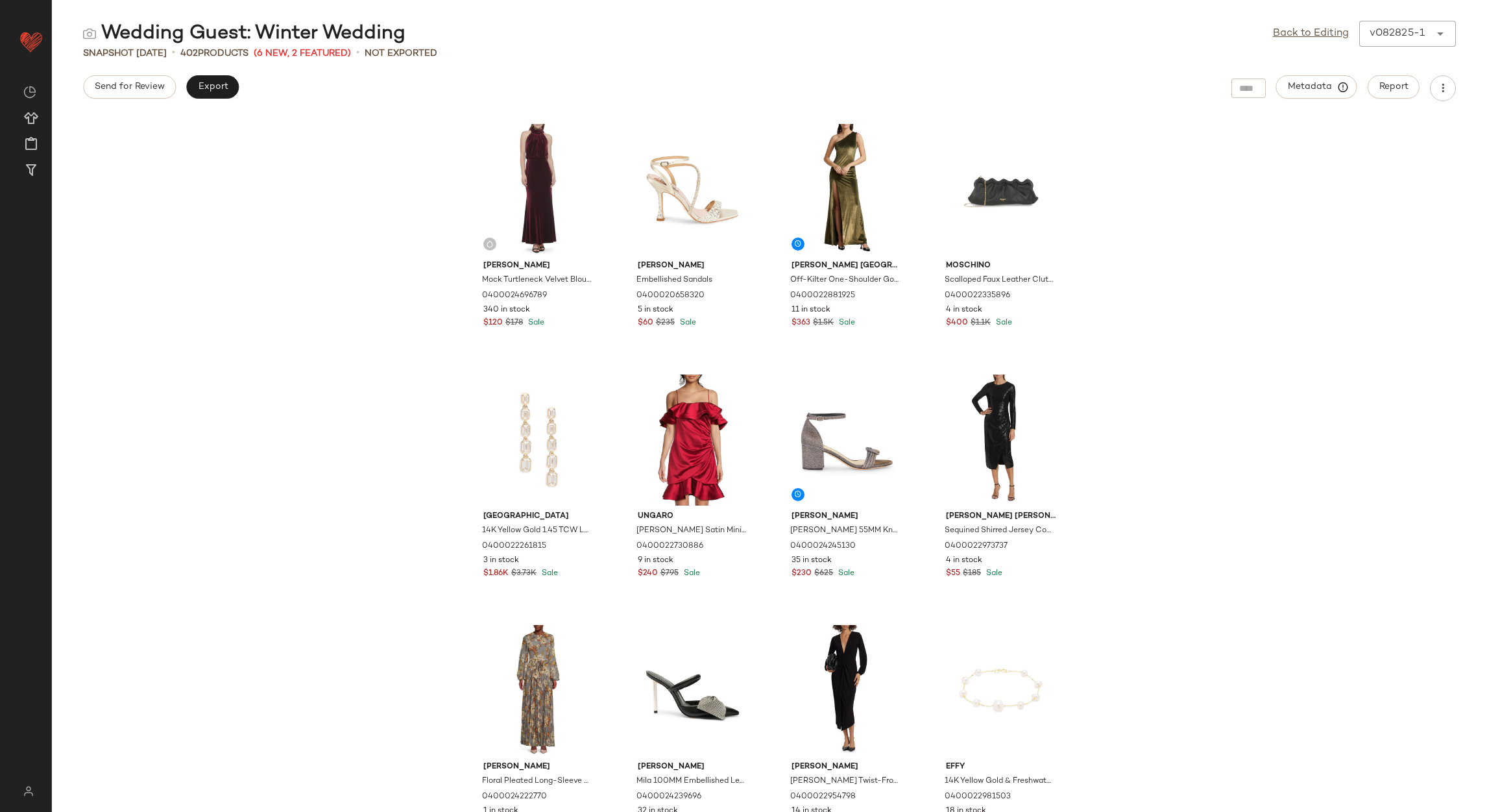
drag, startPoint x: 1298, startPoint y: 36, endPoint x: 1084, endPoint y: 44, distance: 214.1
click at [1298, 36] on link "Back to Editing" at bounding box center [1310, 34] width 76 height 16
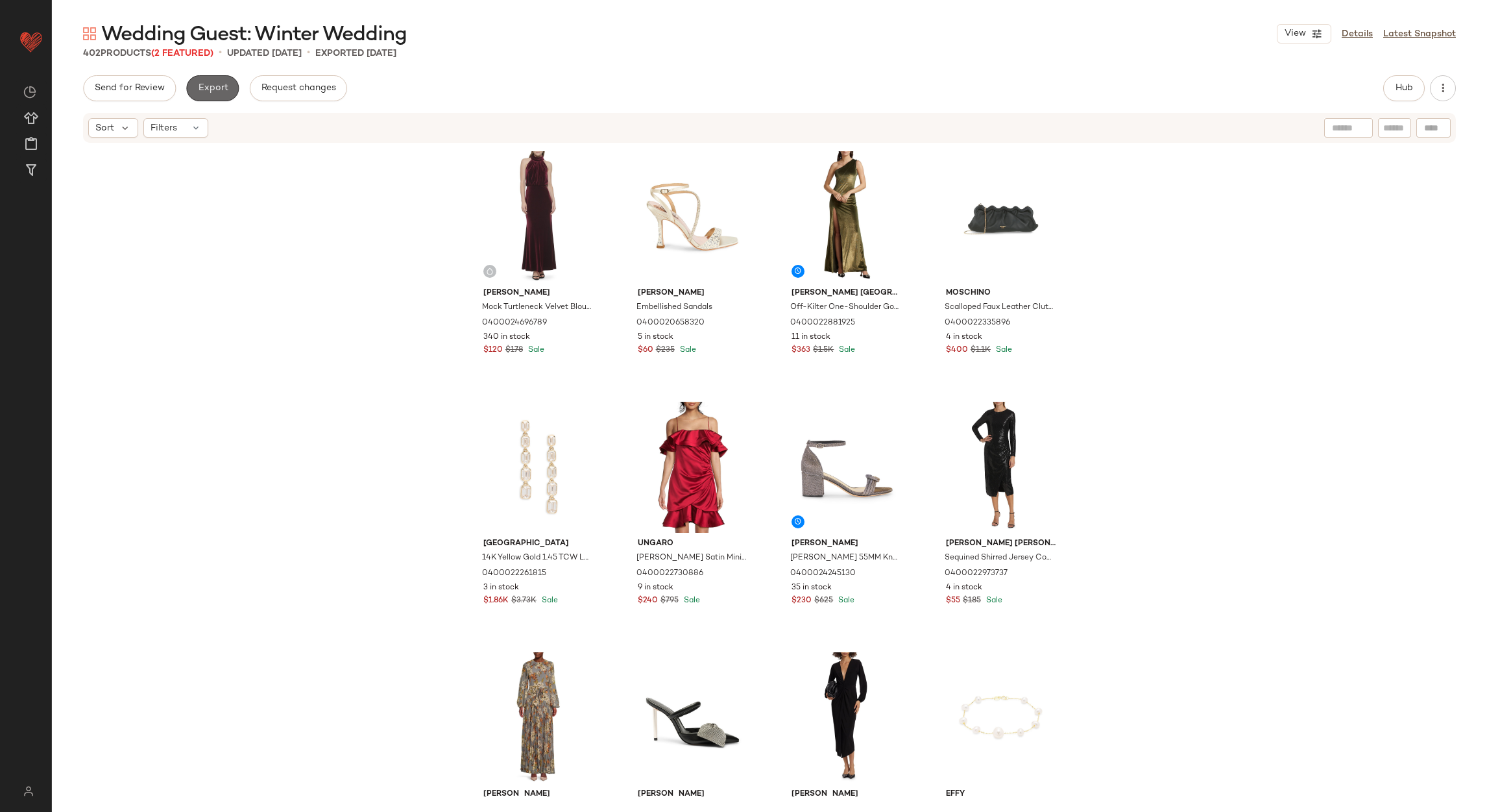
click at [221, 85] on span "Export" at bounding box center [213, 88] width 30 height 10
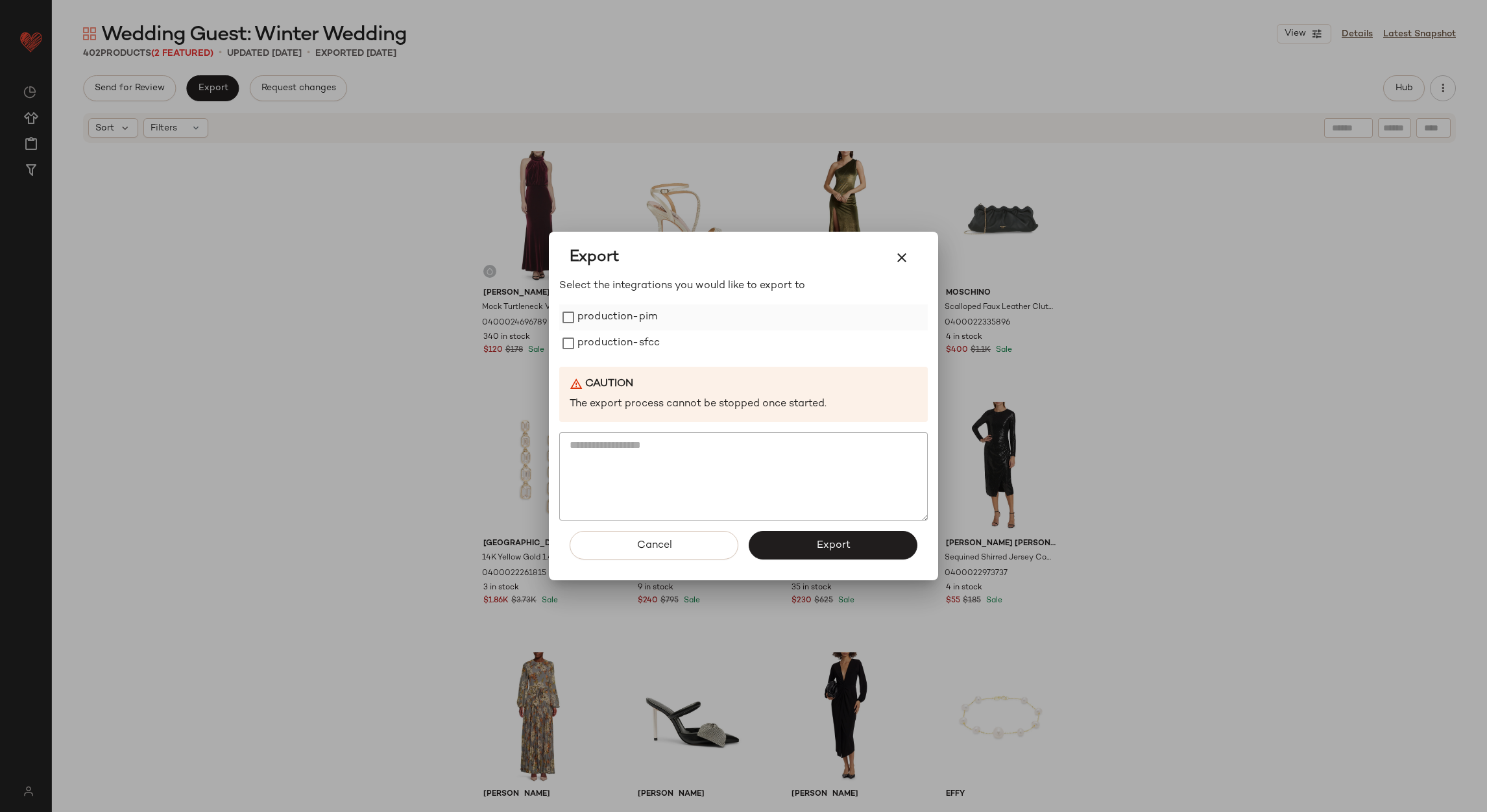
click at [628, 312] on label "production-pim" at bounding box center [618, 317] width 80 height 26
click at [620, 339] on label "production-sfcc" at bounding box center [619, 343] width 83 height 26
click at [818, 549] on span "Export" at bounding box center [833, 545] width 34 height 12
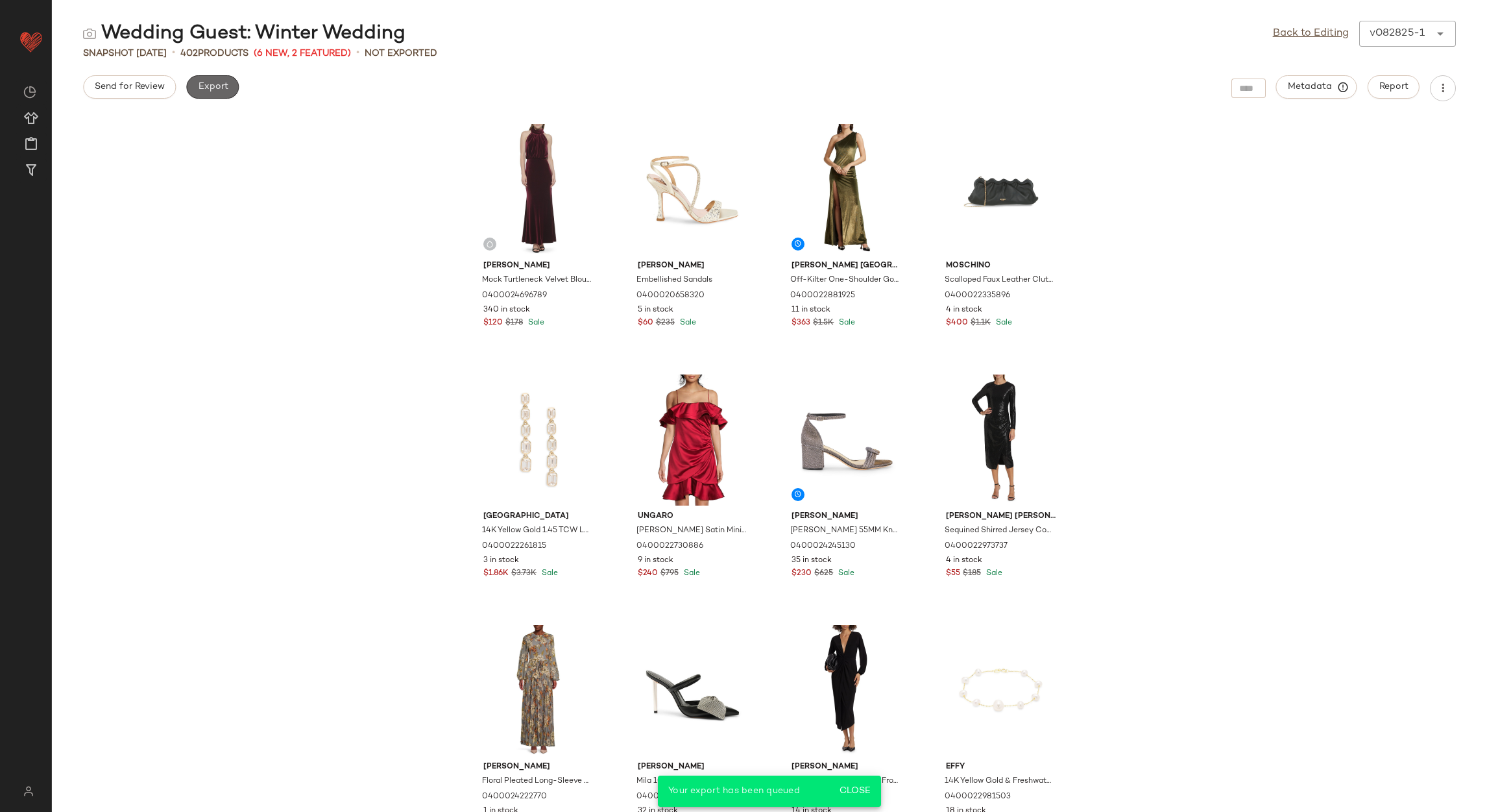
click at [203, 83] on span "Export" at bounding box center [213, 87] width 30 height 10
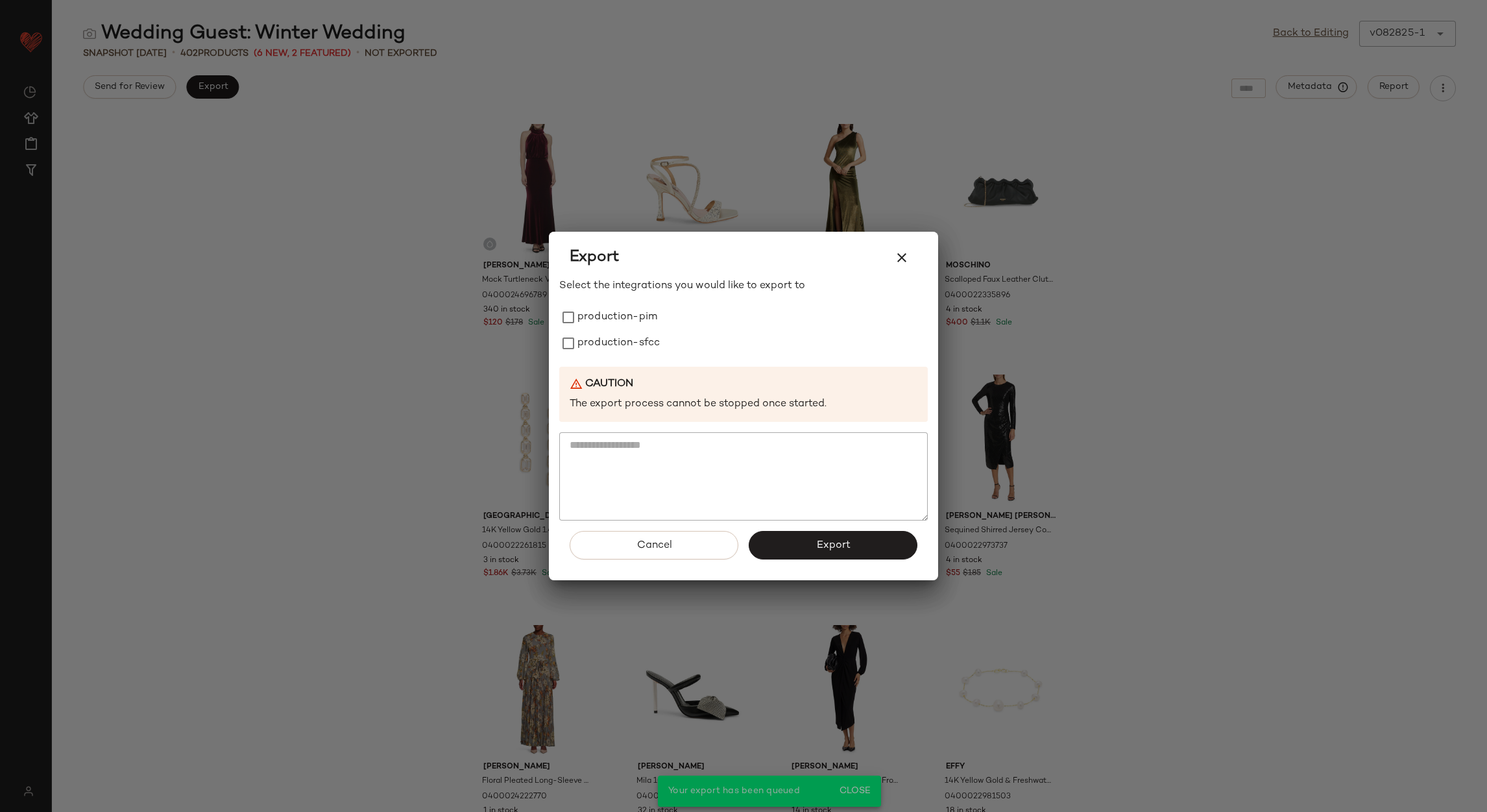
click at [1305, 31] on div at bounding box center [744, 406] width 1487 height 812
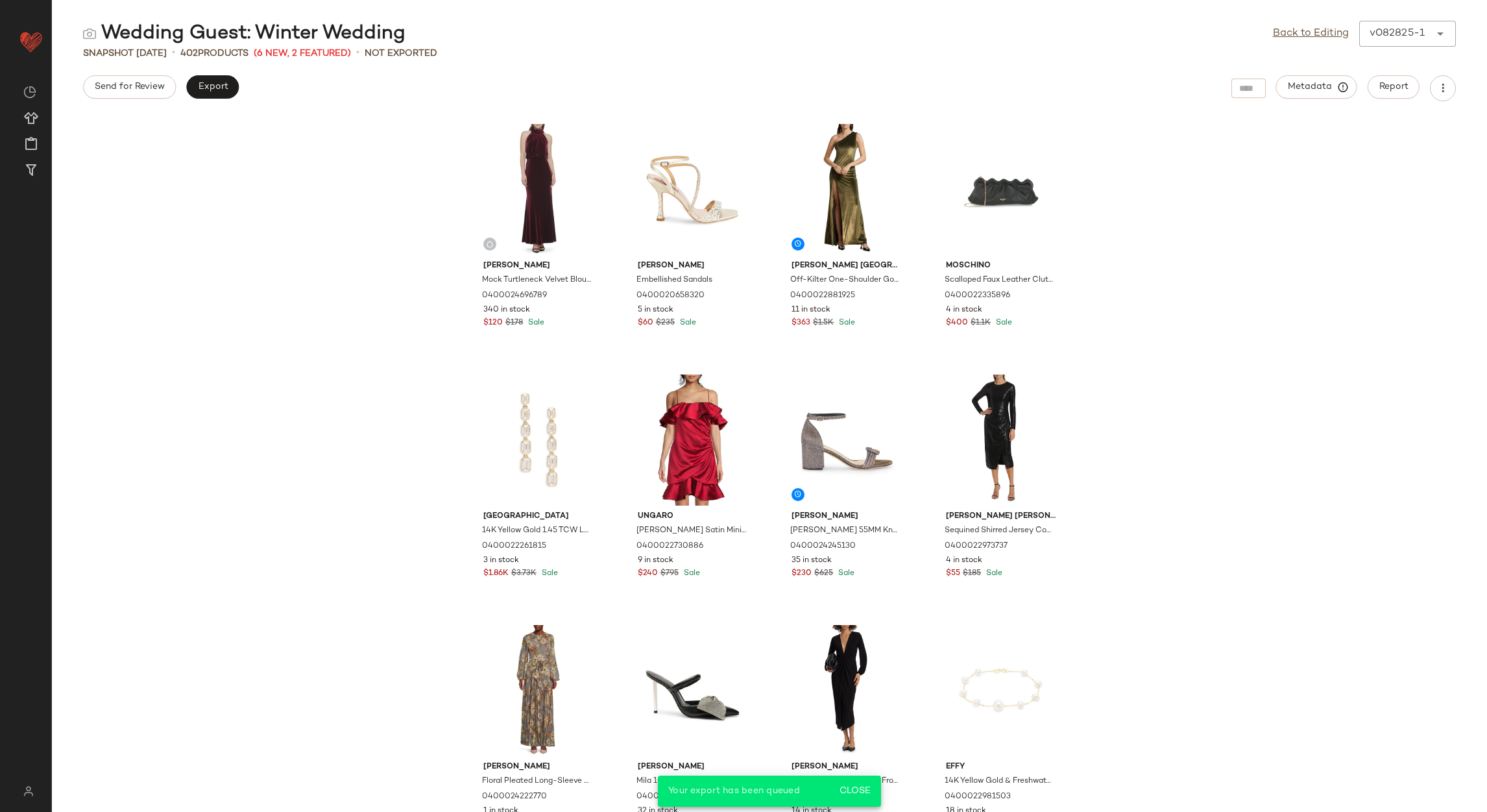
click at [1305, 31] on link "Back to Editing" at bounding box center [1310, 34] width 76 height 16
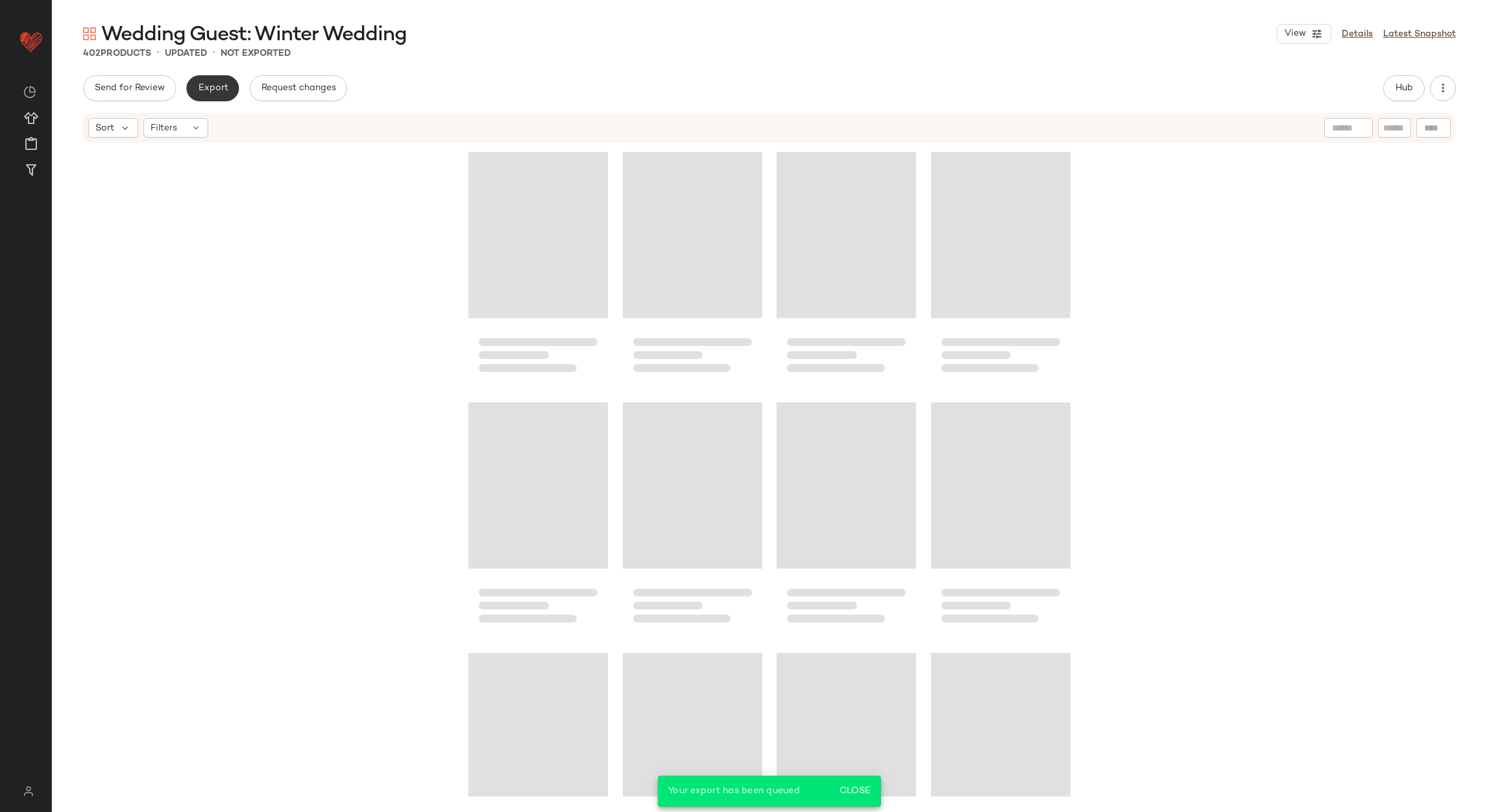
click at [193, 76] on div "Wedding Guest: Winter Wedding View Details Latest Snapshot 402 Products • updat…" at bounding box center [769, 416] width 1435 height 791
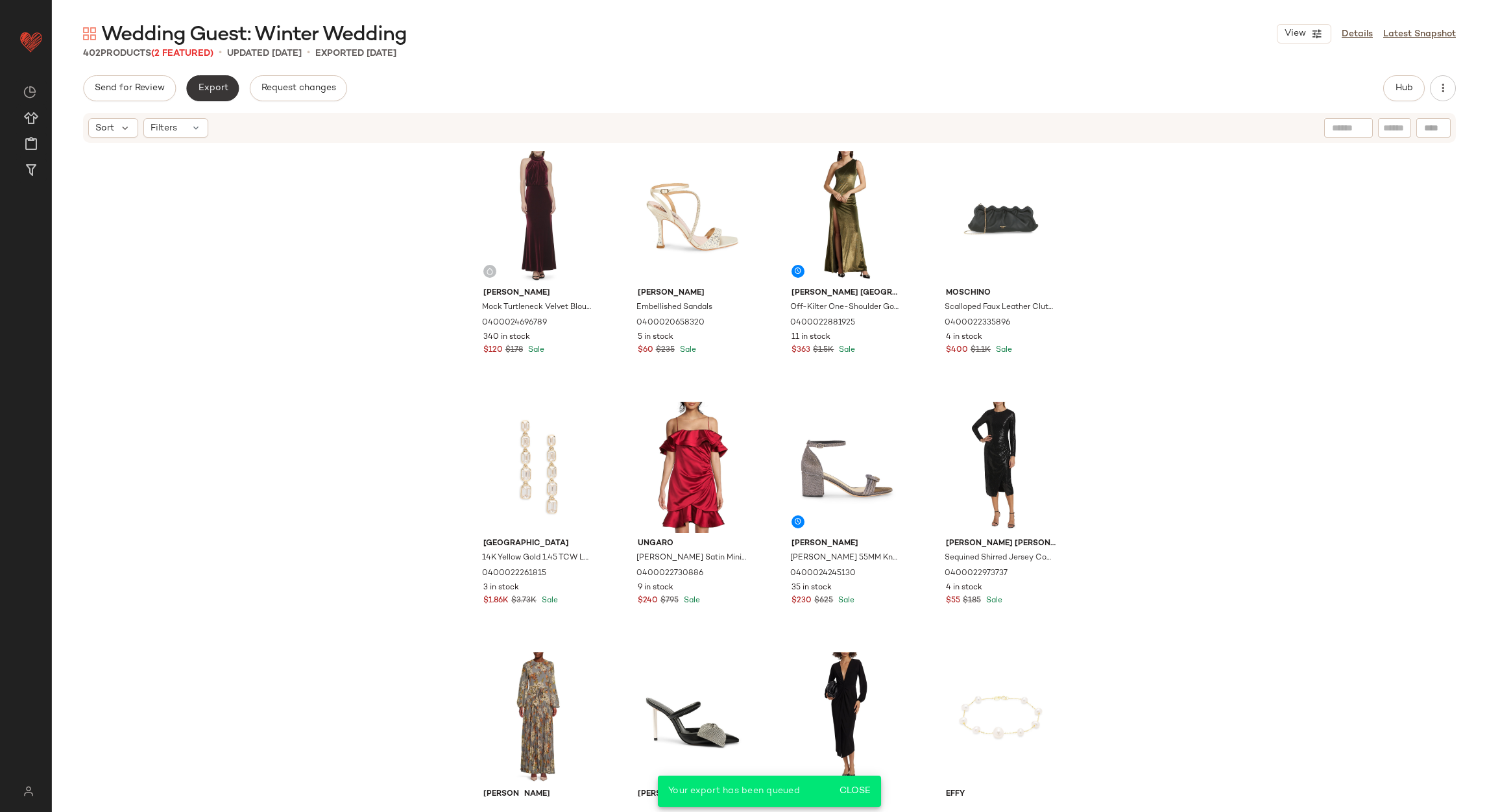
click at [196, 77] on button "Export" at bounding box center [213, 88] width 53 height 26
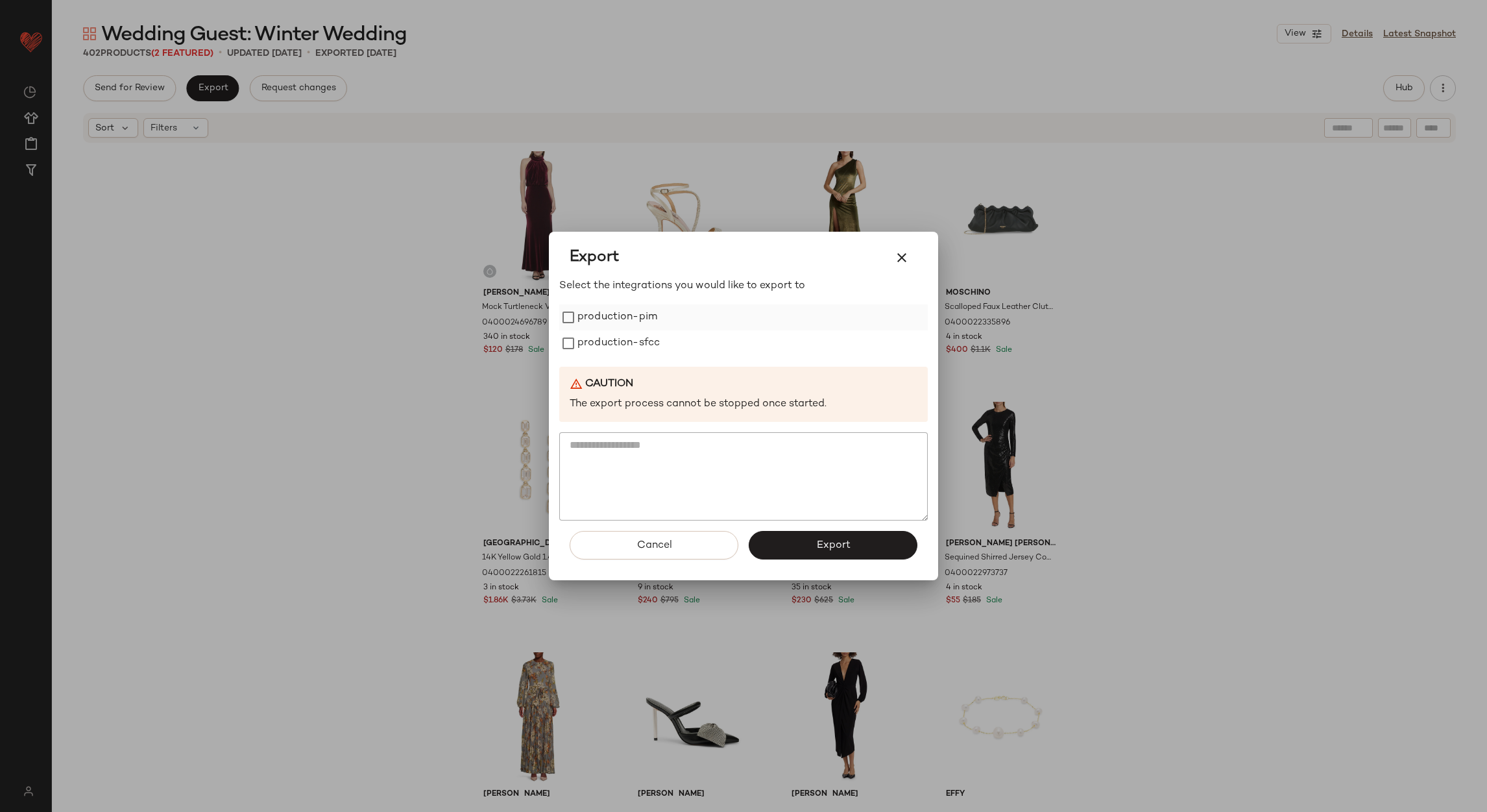
click at [618, 319] on label "production-pim" at bounding box center [618, 317] width 80 height 26
click at [613, 335] on label "production-sfcc" at bounding box center [619, 343] width 83 height 26
click at [817, 556] on button "Export" at bounding box center [833, 545] width 169 height 29
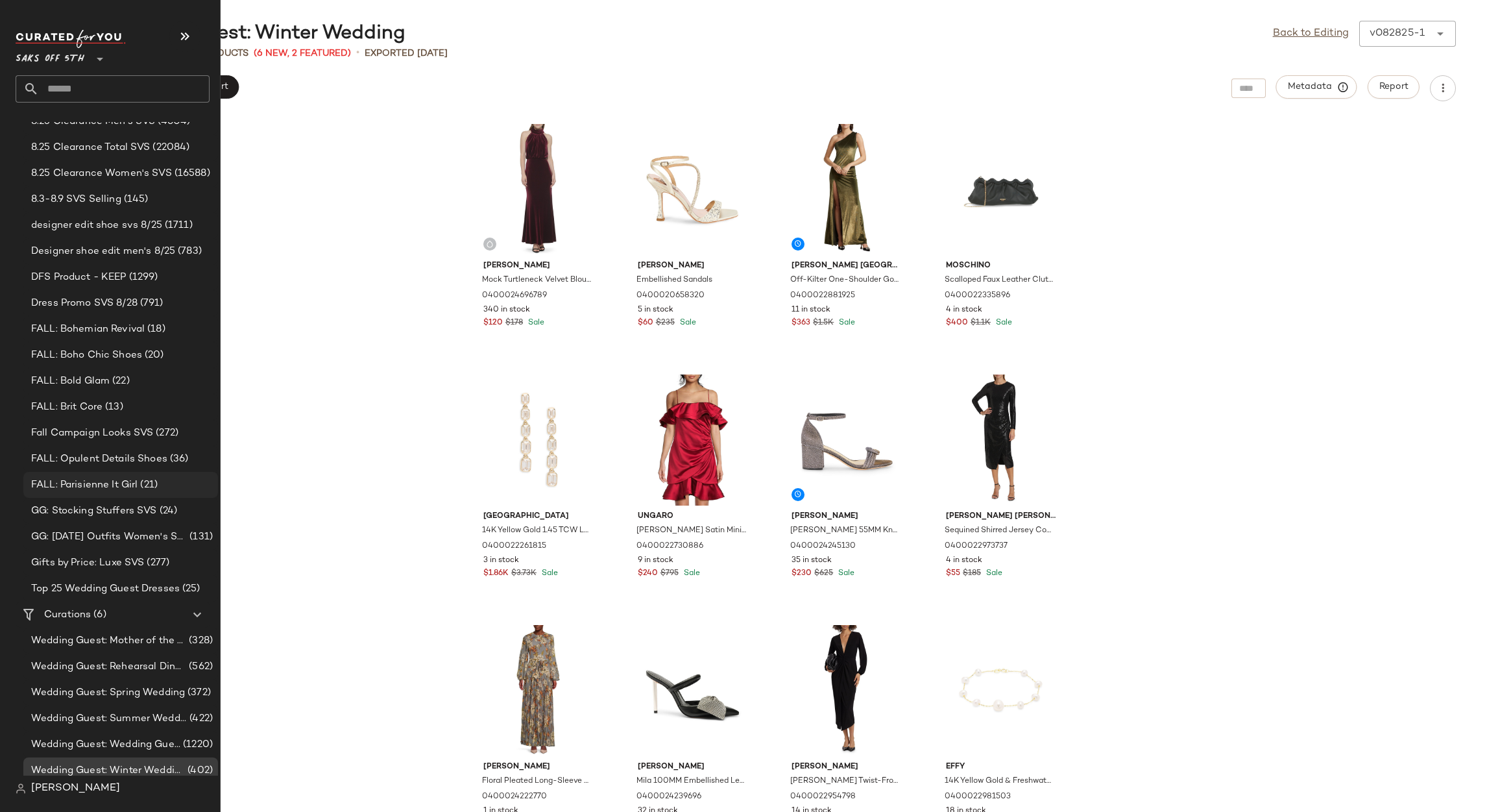
scroll to position [254, 0]
click at [77, 631] on span "Wedding Guest: Mother of the Bride or Groom" at bounding box center [108, 634] width 155 height 15
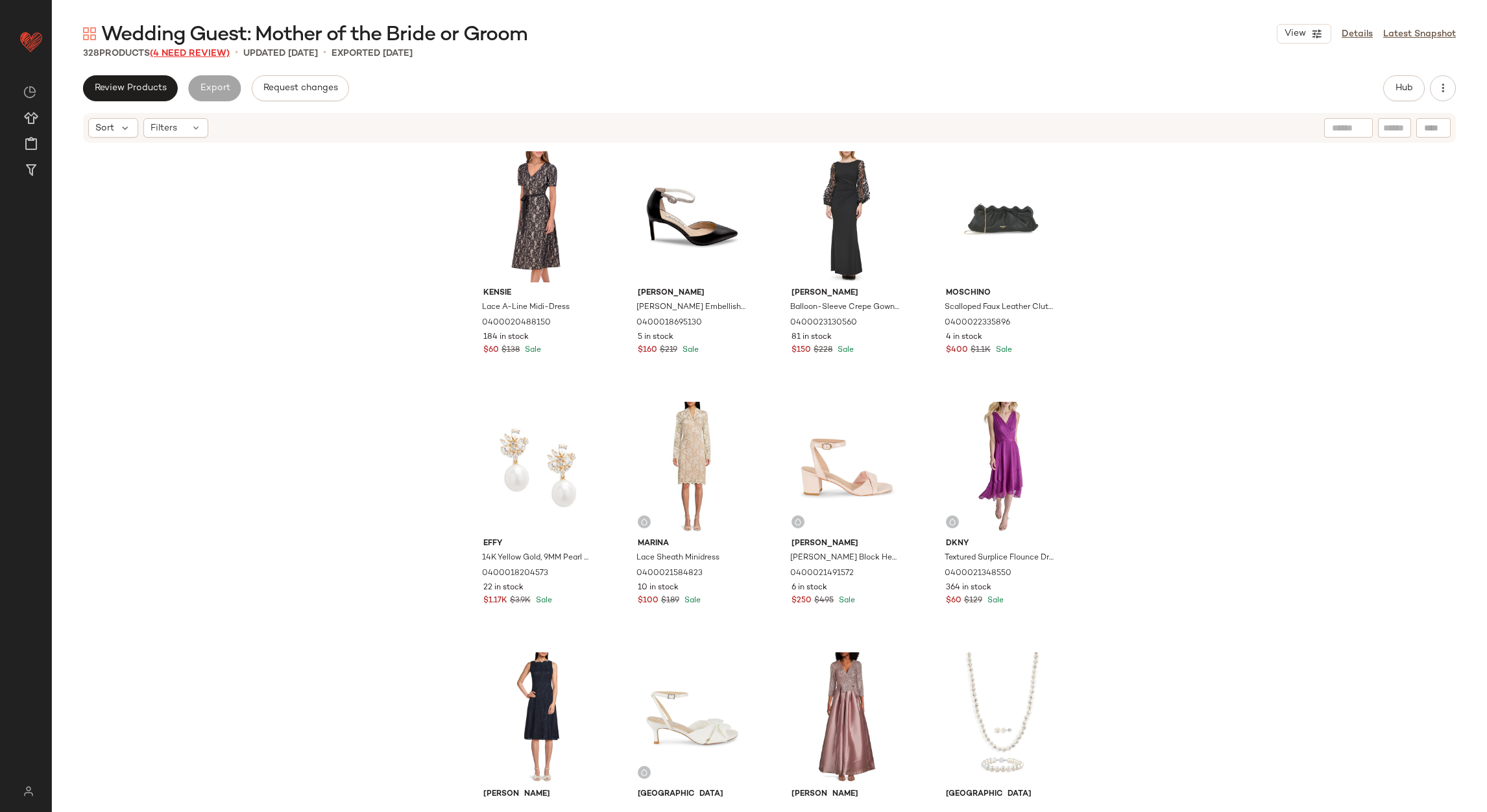
click at [217, 53] on span "(4 Need Review)" at bounding box center [189, 53] width 80 height 10
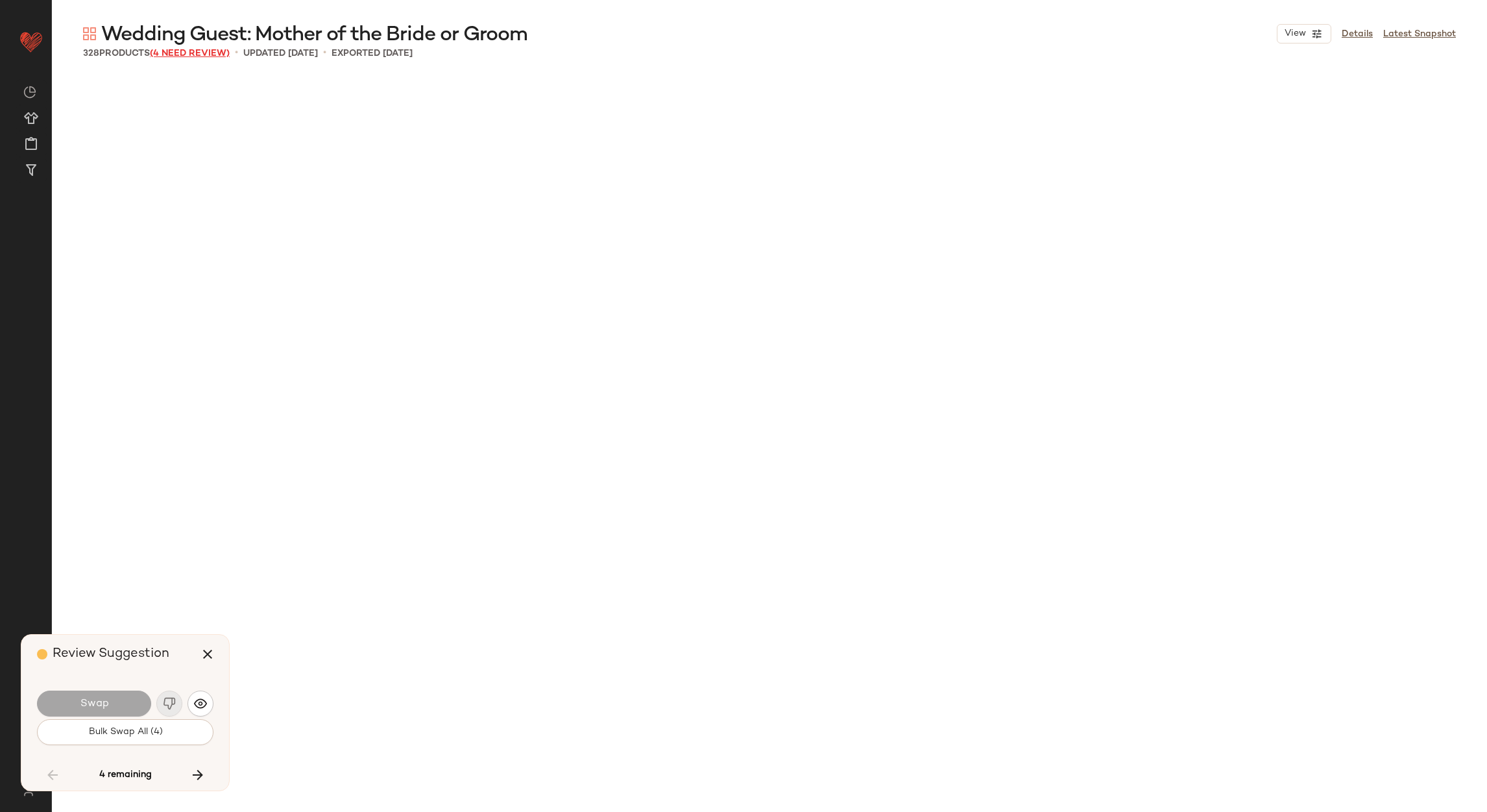
scroll to position [9769, 0]
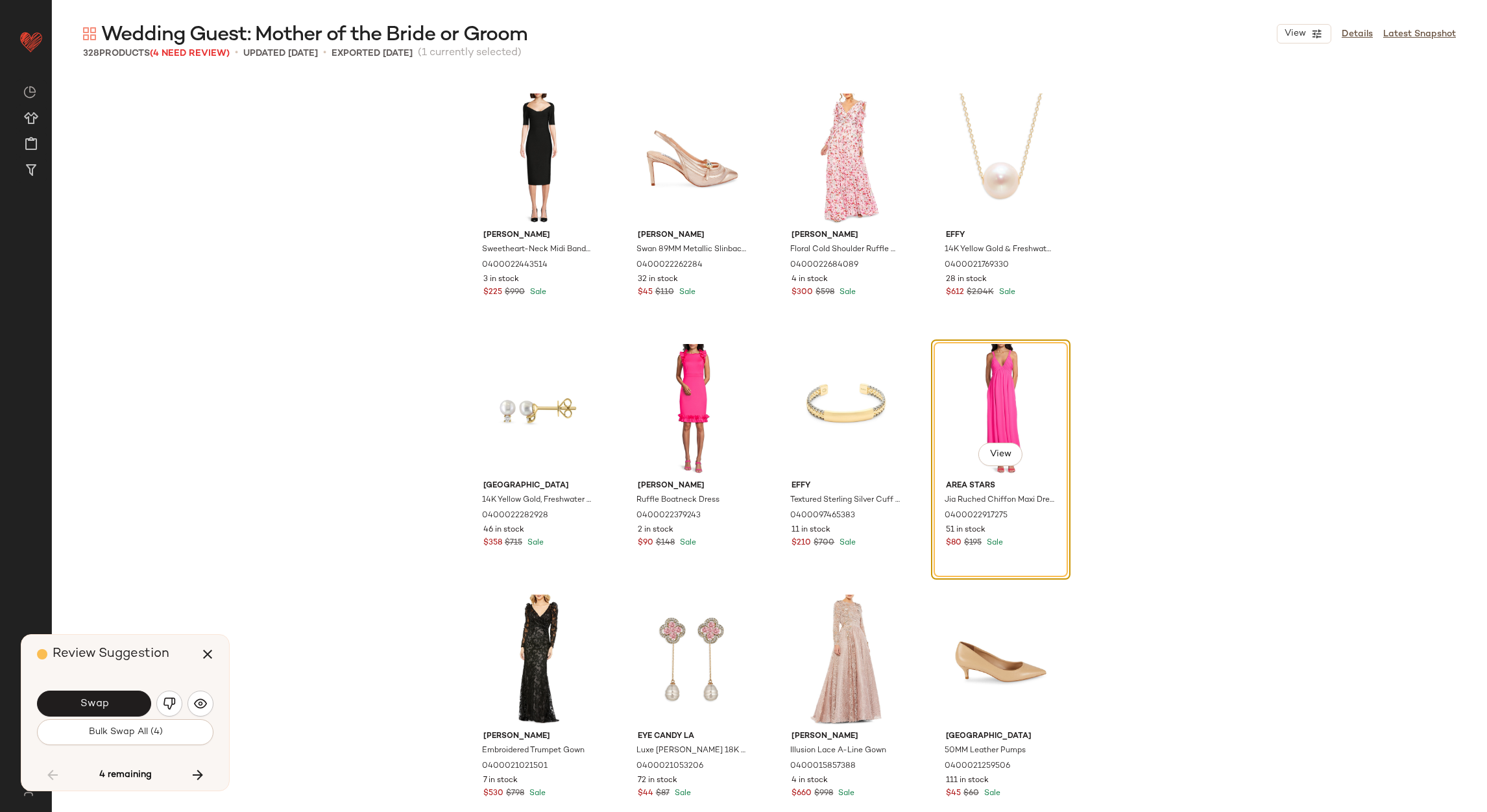
click at [162, 697] on button "button" at bounding box center [169, 703] width 26 height 26
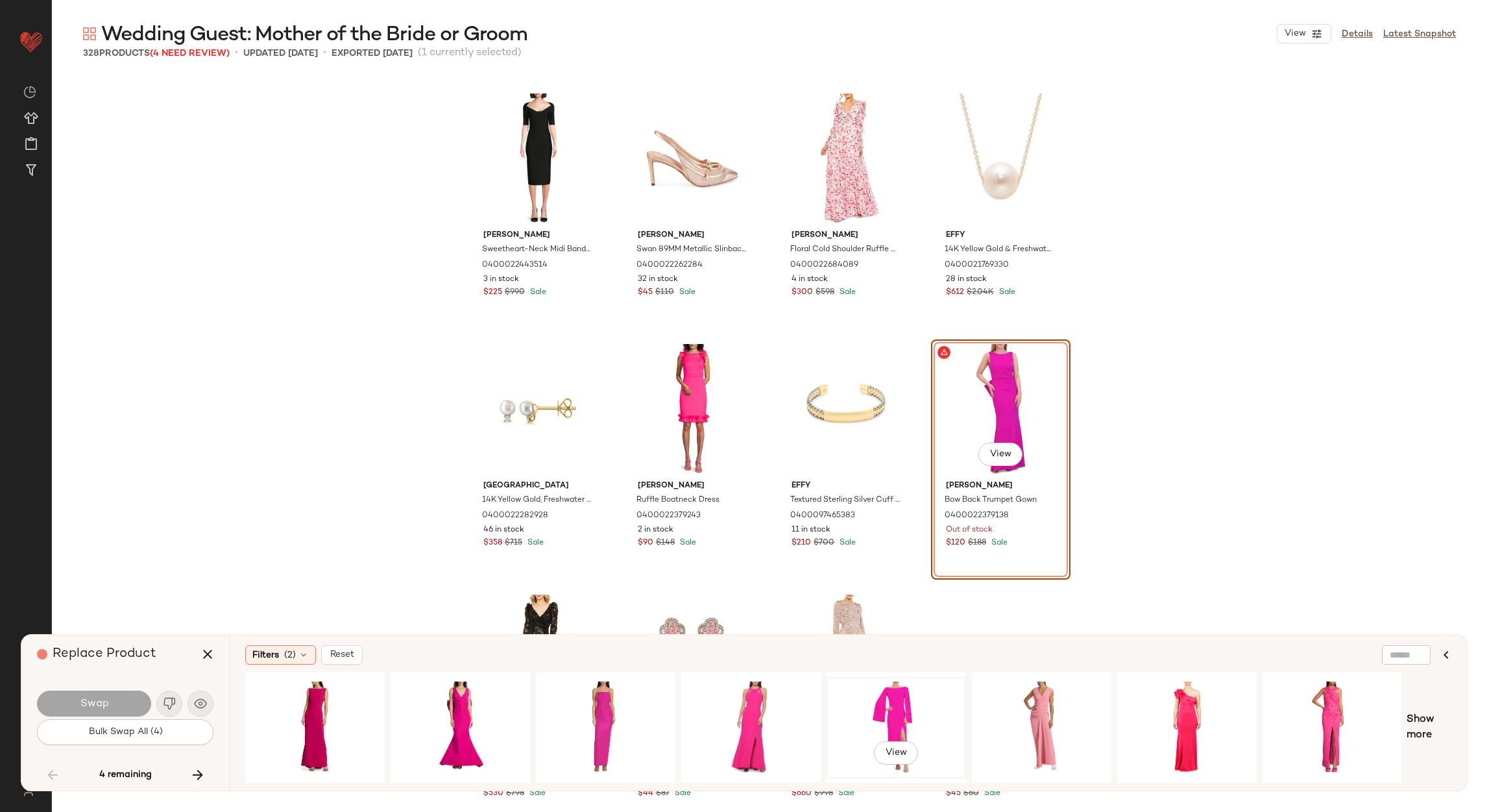
click at [880, 689] on div "View" at bounding box center [896, 728] width 131 height 92
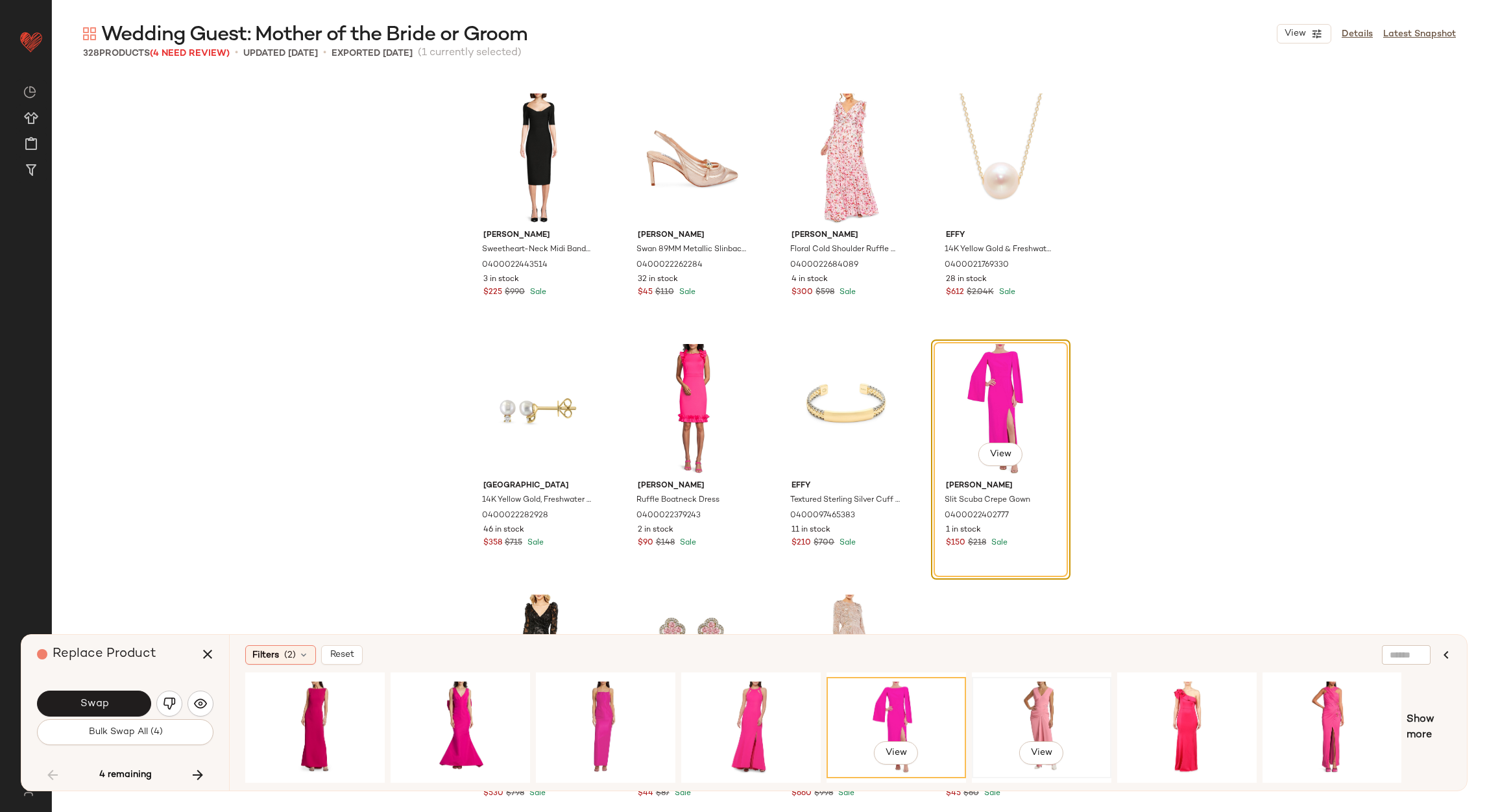
click at [1048, 701] on div "View" at bounding box center [1042, 728] width 131 height 92
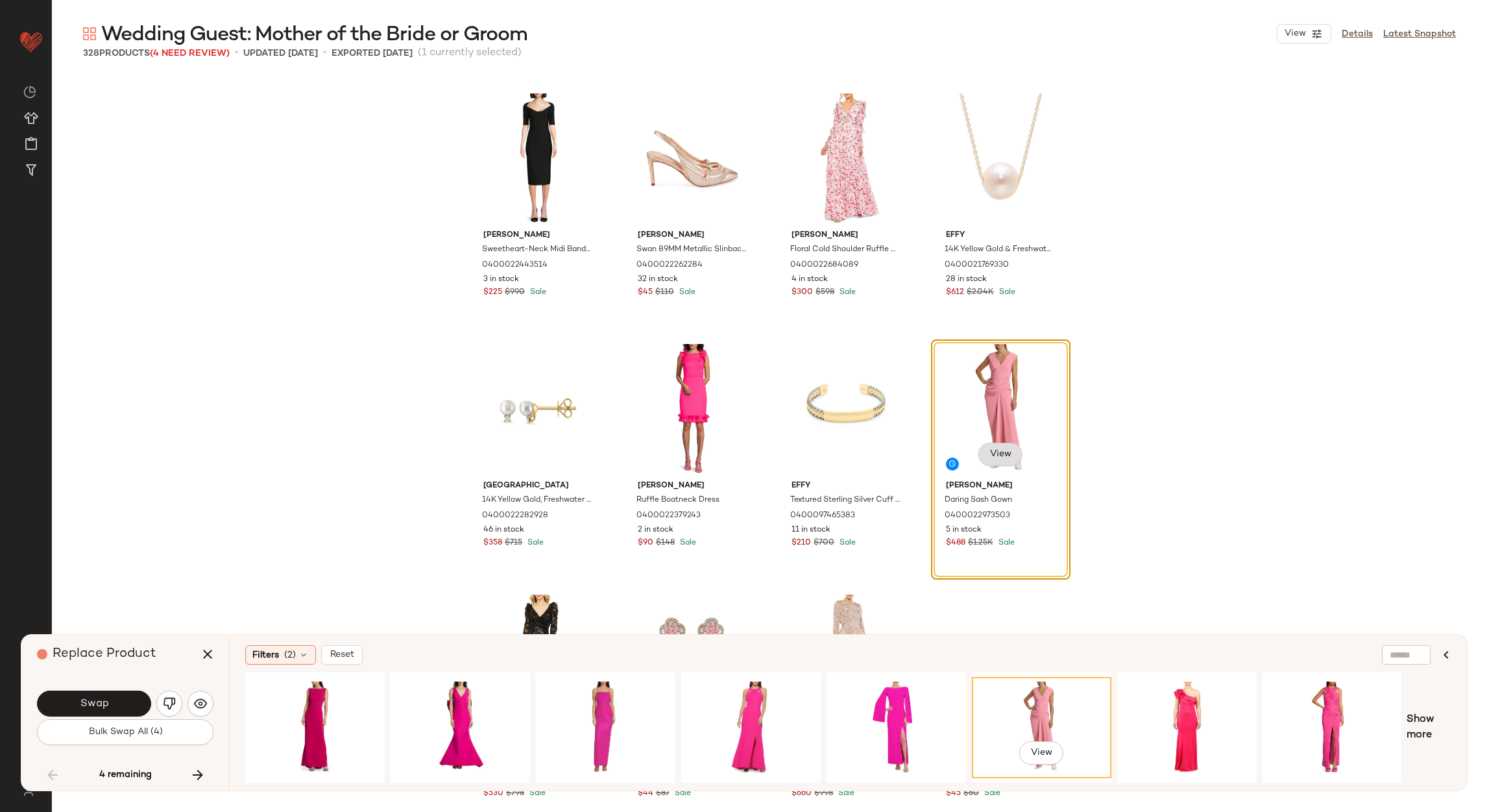
click at [991, 455] on span "View" at bounding box center [1000, 454] width 22 height 10
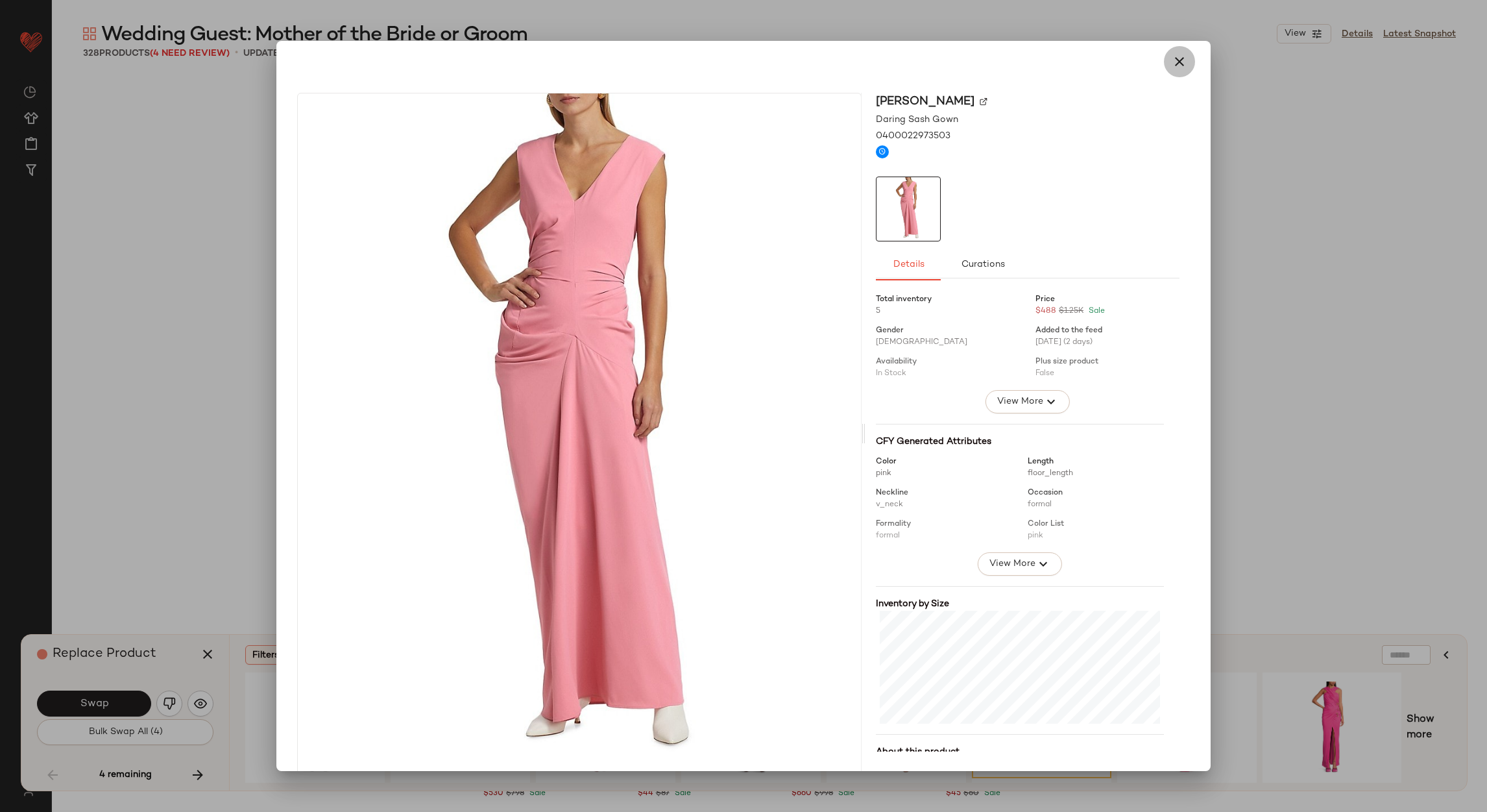
click at [1181, 59] on button "button" at bounding box center [1179, 61] width 31 height 31
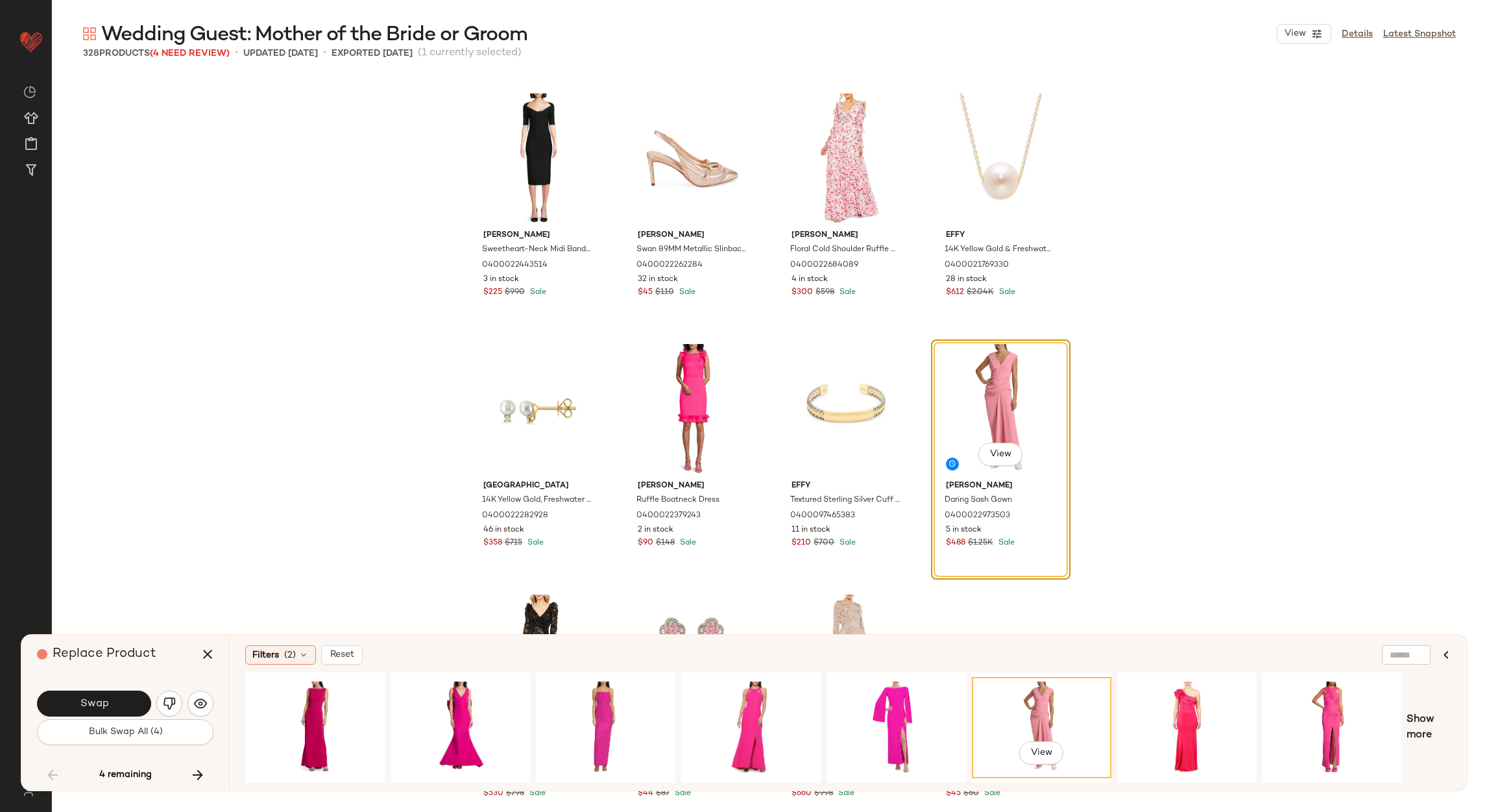
click at [111, 705] on button "Swap" at bounding box center [93, 703] width 114 height 26
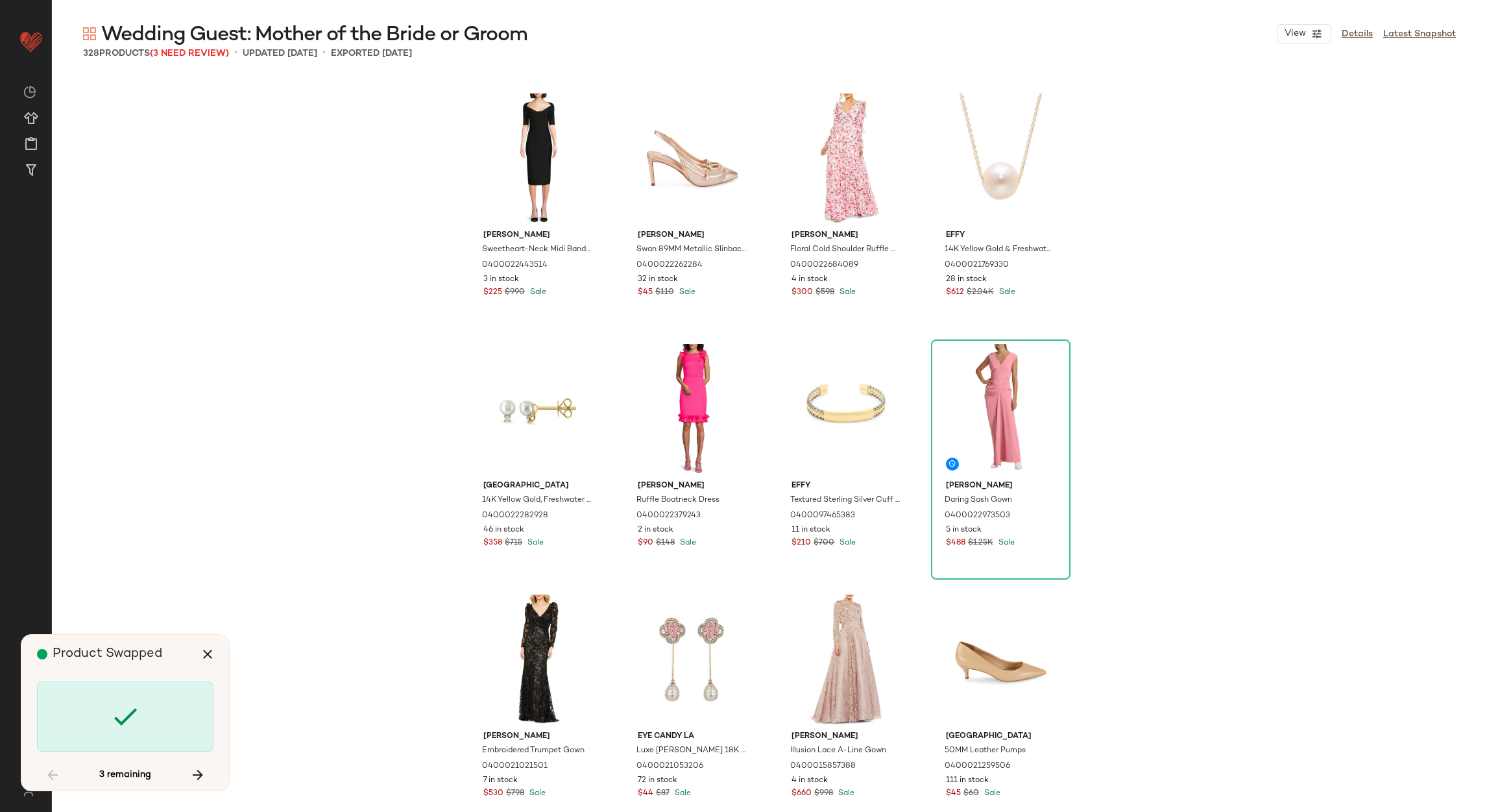
scroll to position [13026, 0]
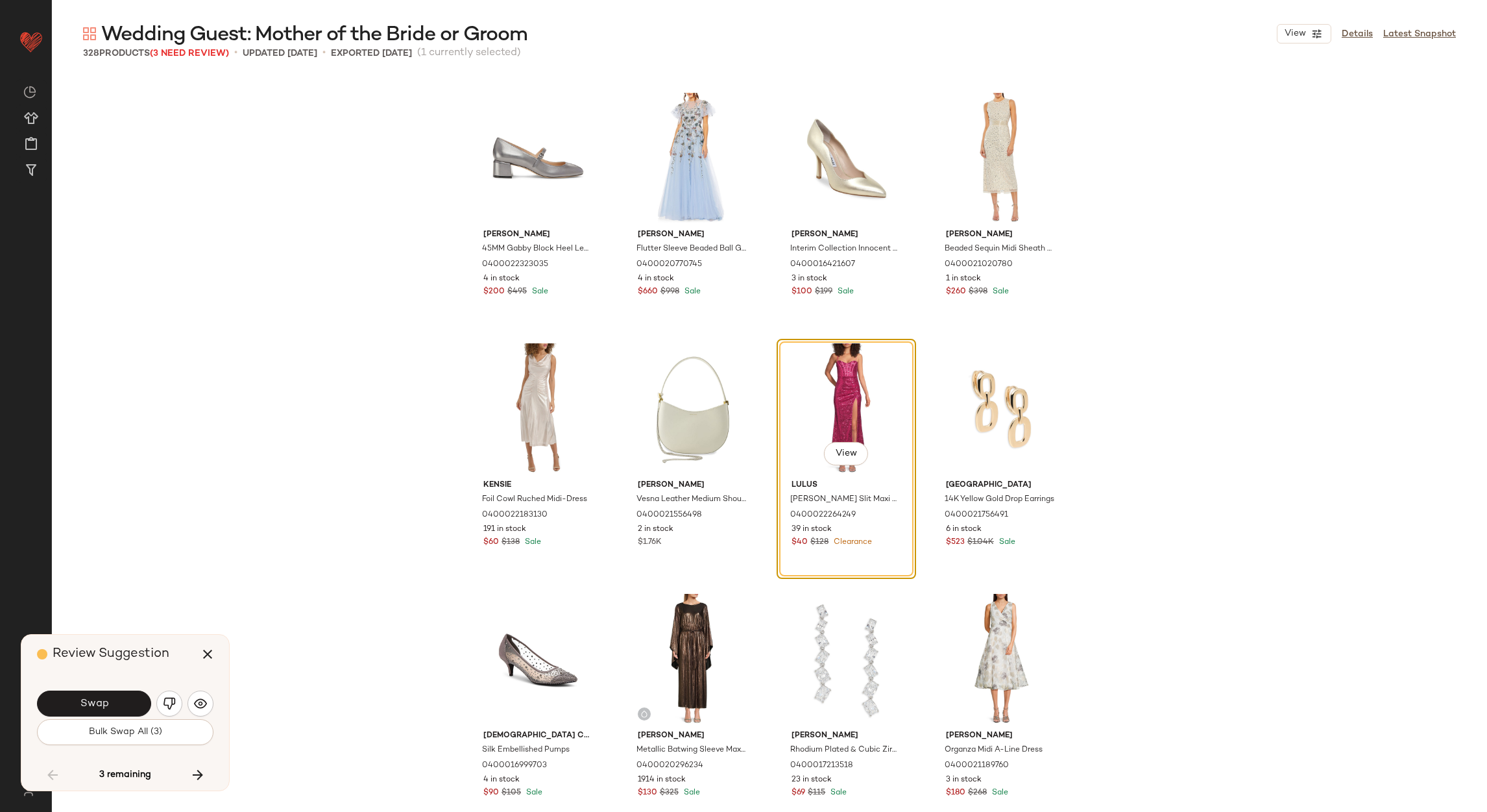
click at [165, 704] on img "button" at bounding box center [170, 704] width 13 height 13
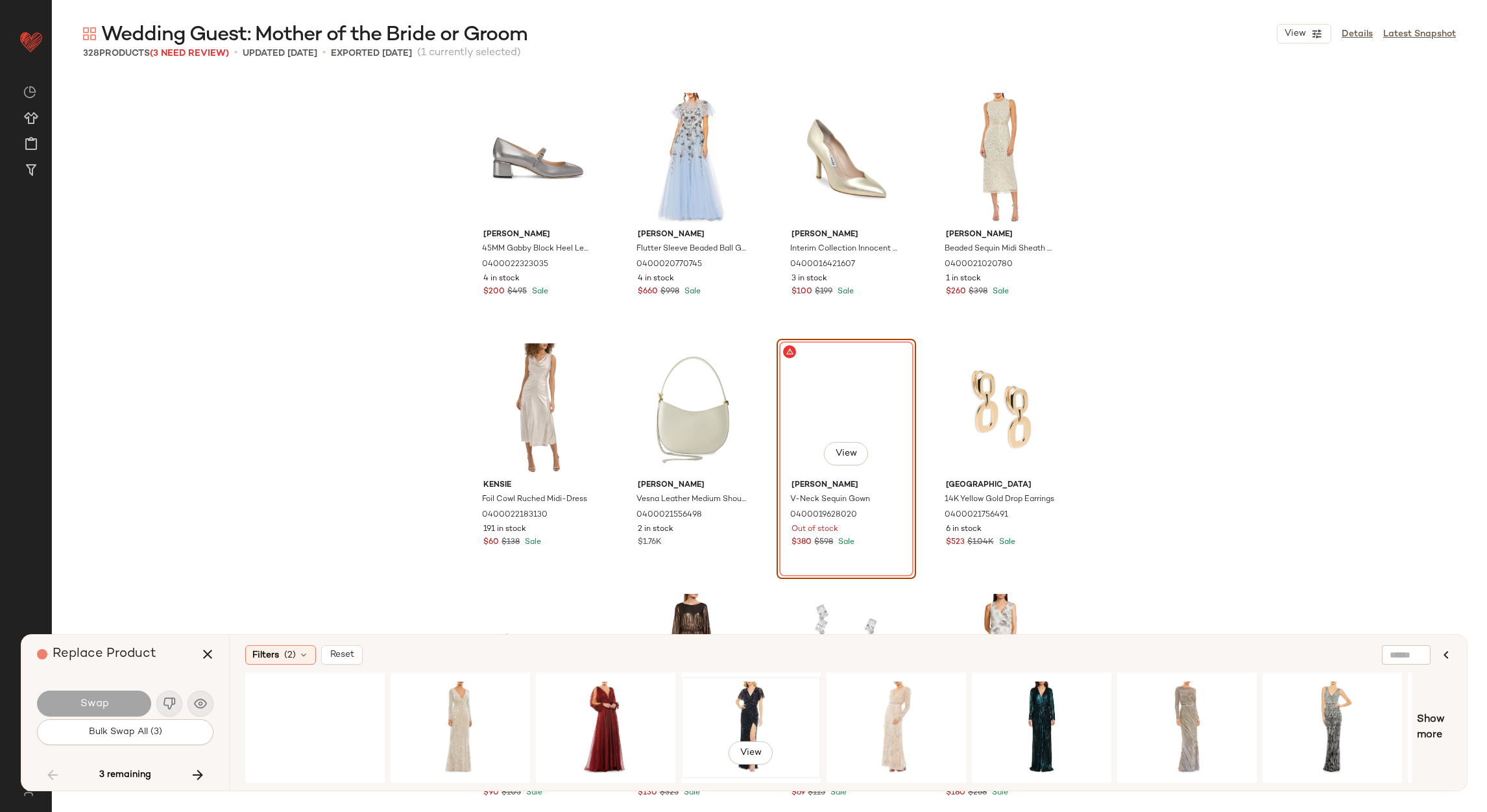
click at [741, 708] on div "View" at bounding box center [751, 728] width 131 height 92
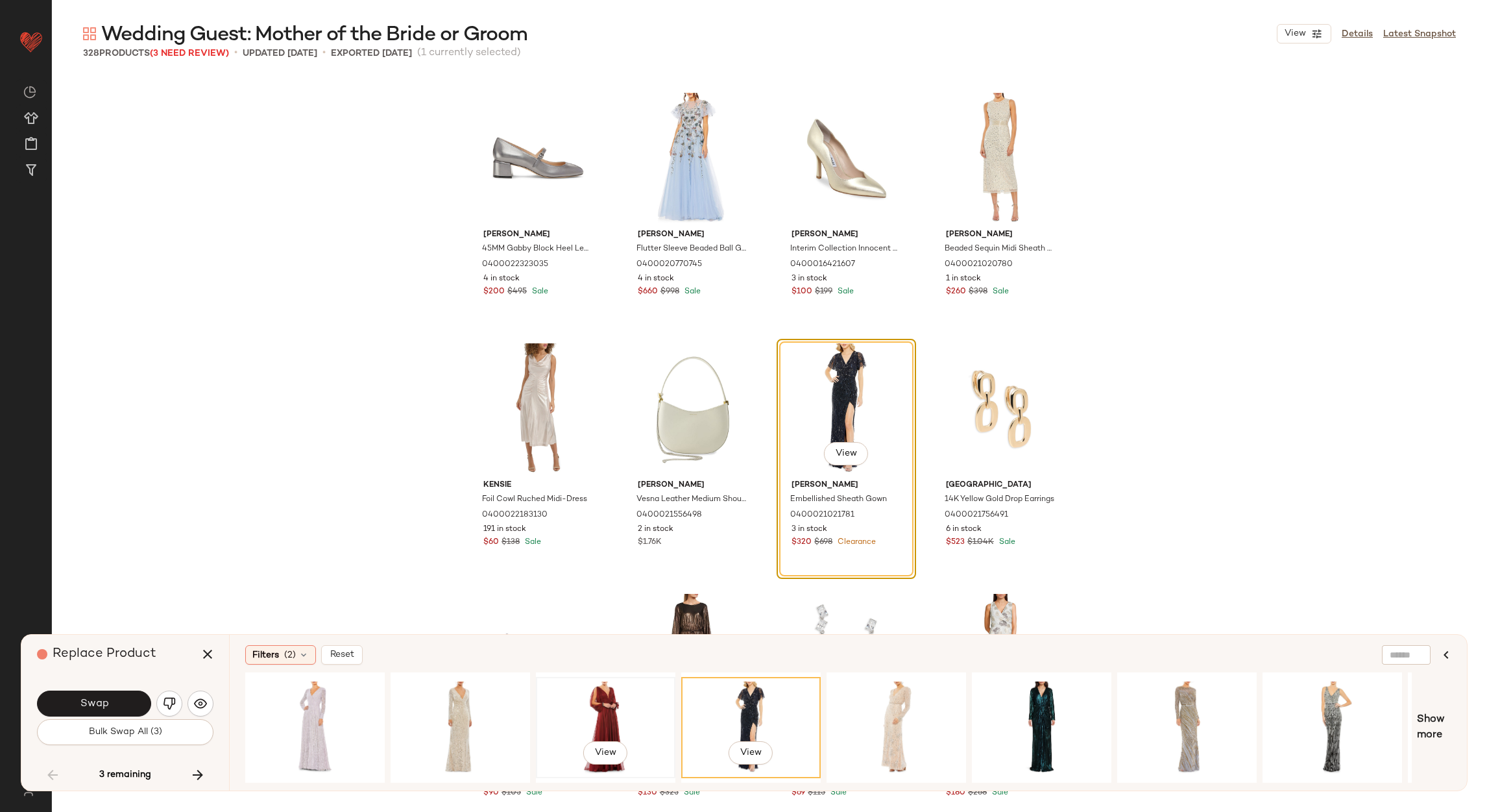
click at [620, 718] on div "View" at bounding box center [606, 728] width 131 height 92
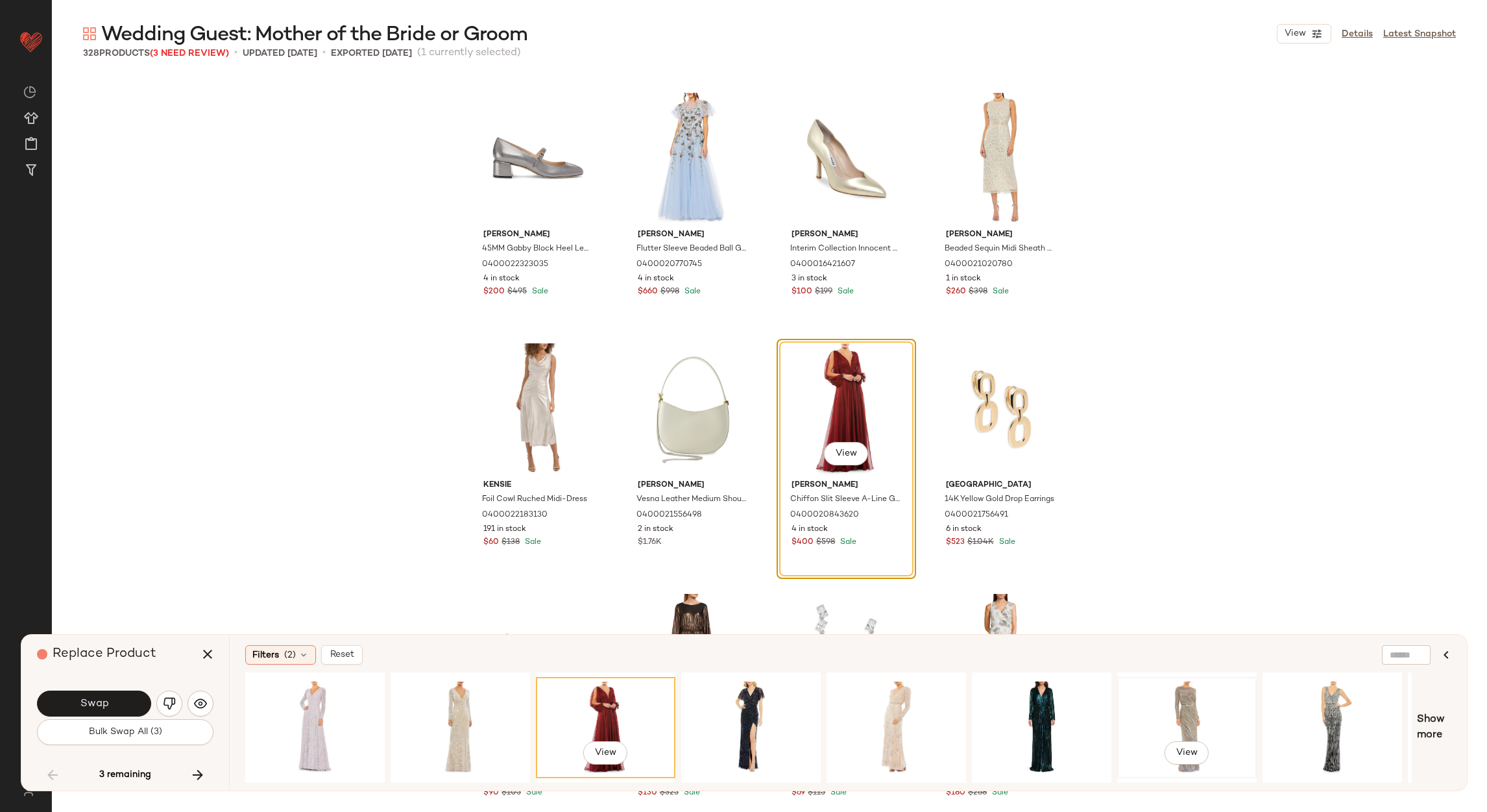
click at [1138, 701] on div "View" at bounding box center [1187, 728] width 131 height 92
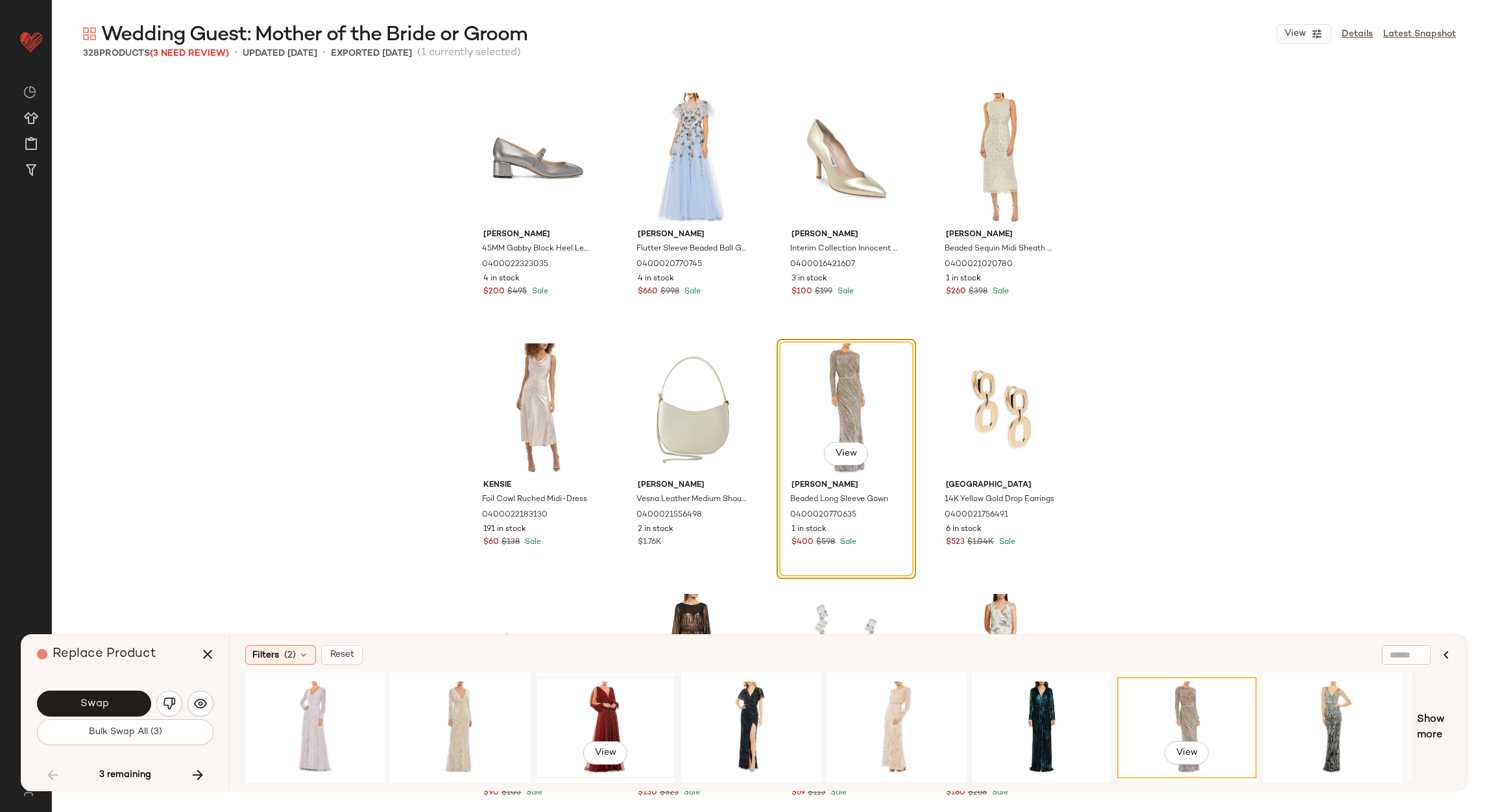
click at [586, 681] on div "View" at bounding box center [606, 728] width 131 height 92
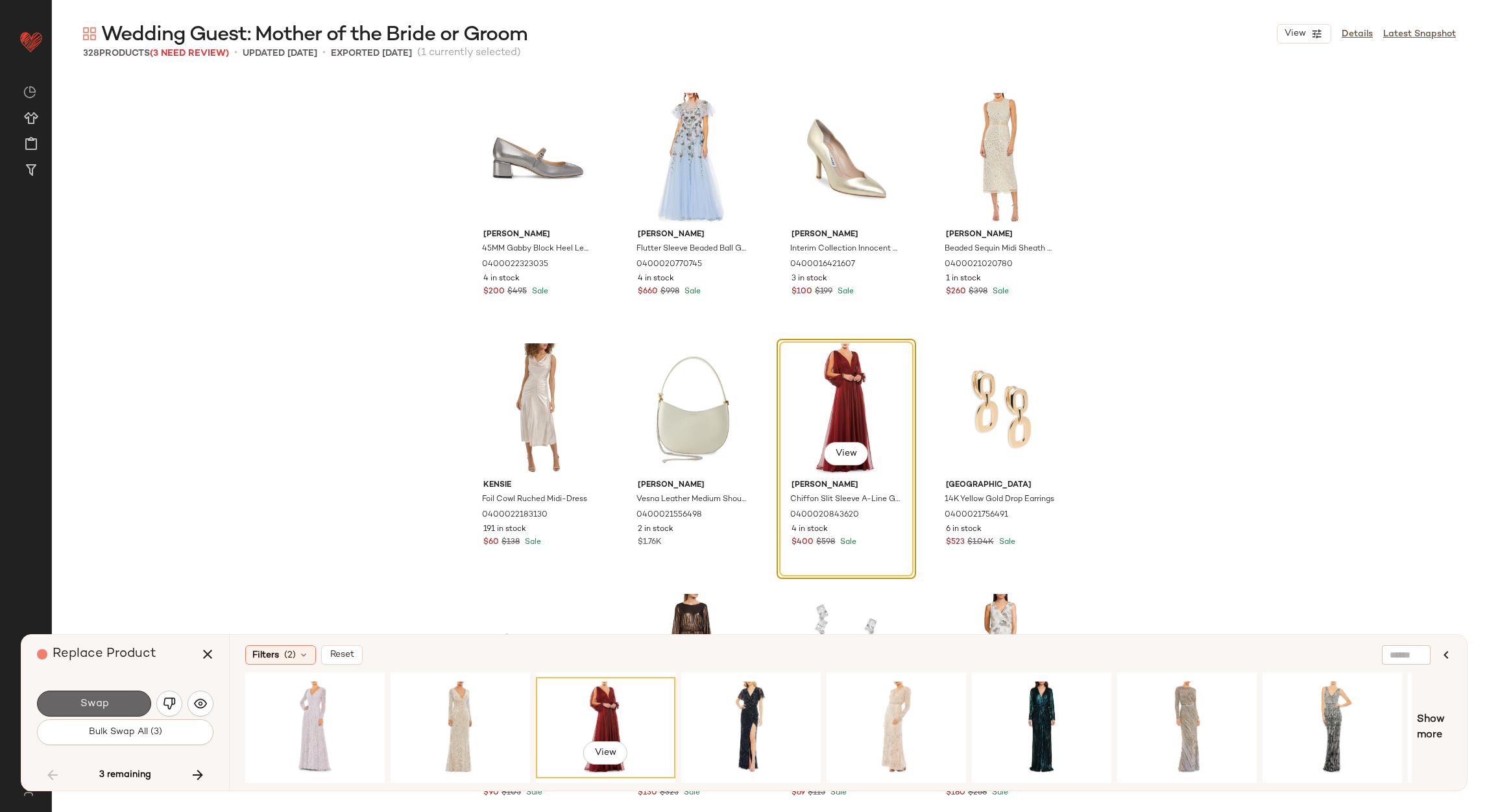
click at [127, 702] on button "Swap" at bounding box center [93, 703] width 114 height 26
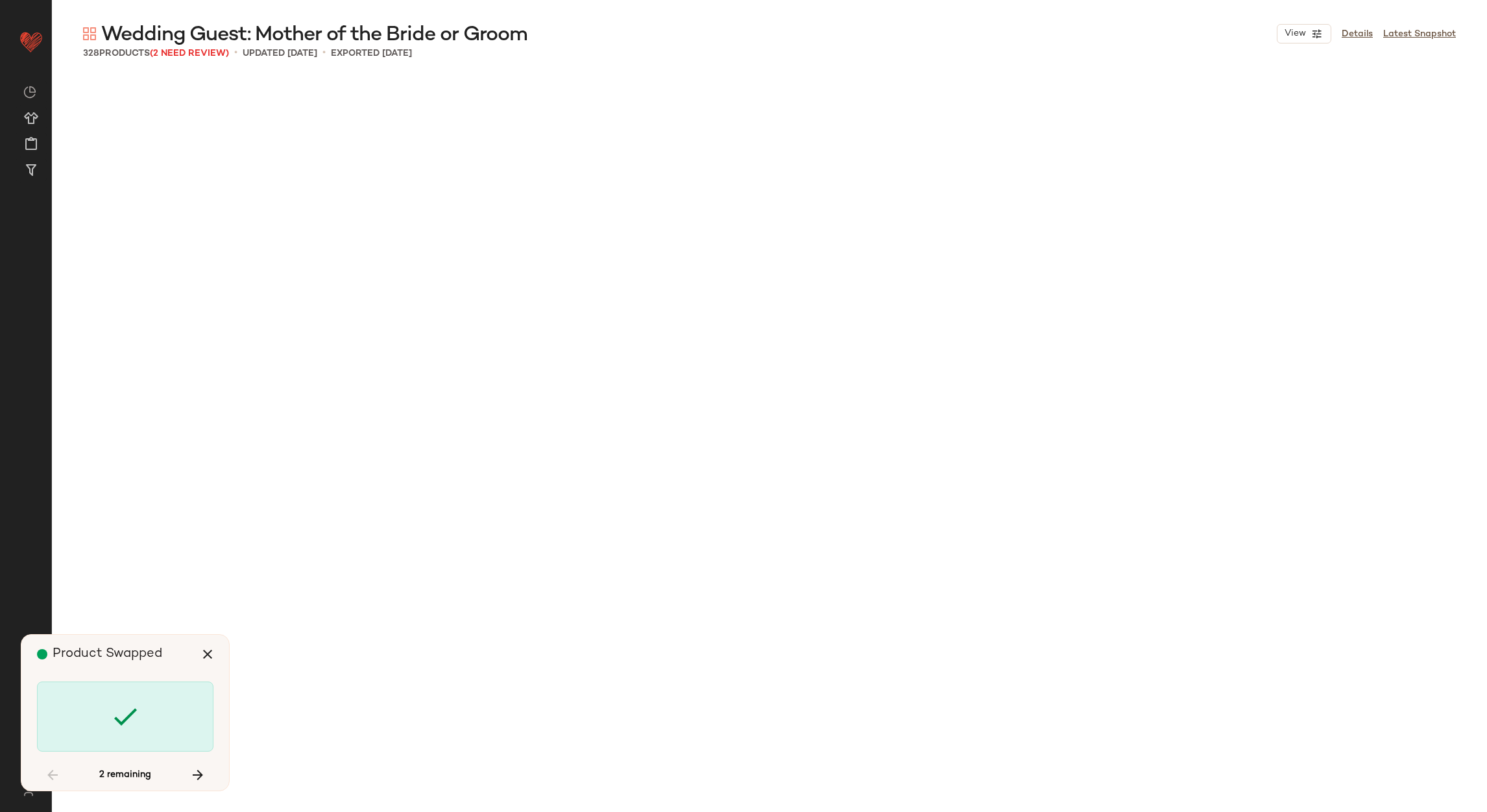
scroll to position [16032, 0]
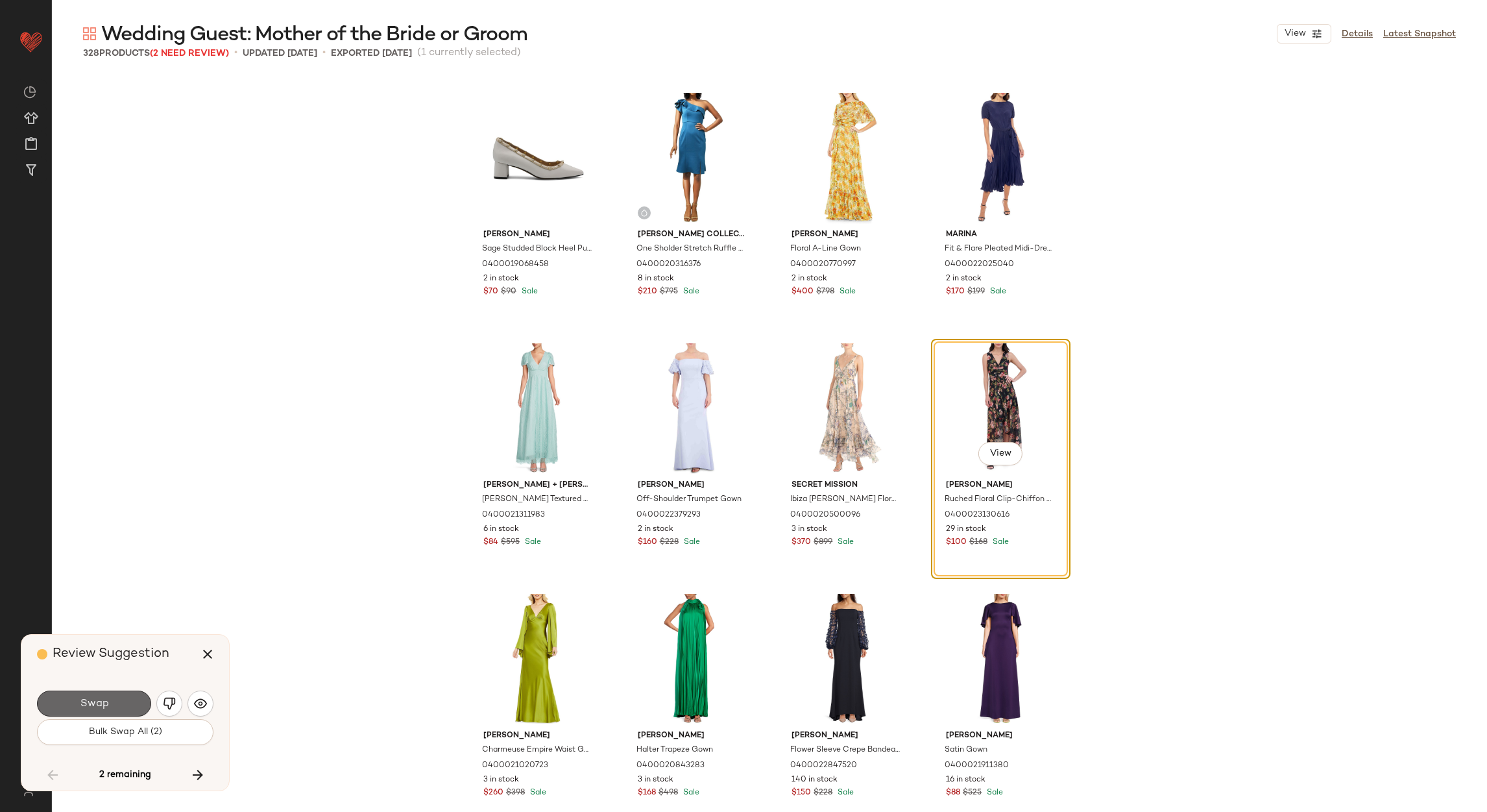
click at [134, 702] on button "Swap" at bounding box center [93, 703] width 114 height 26
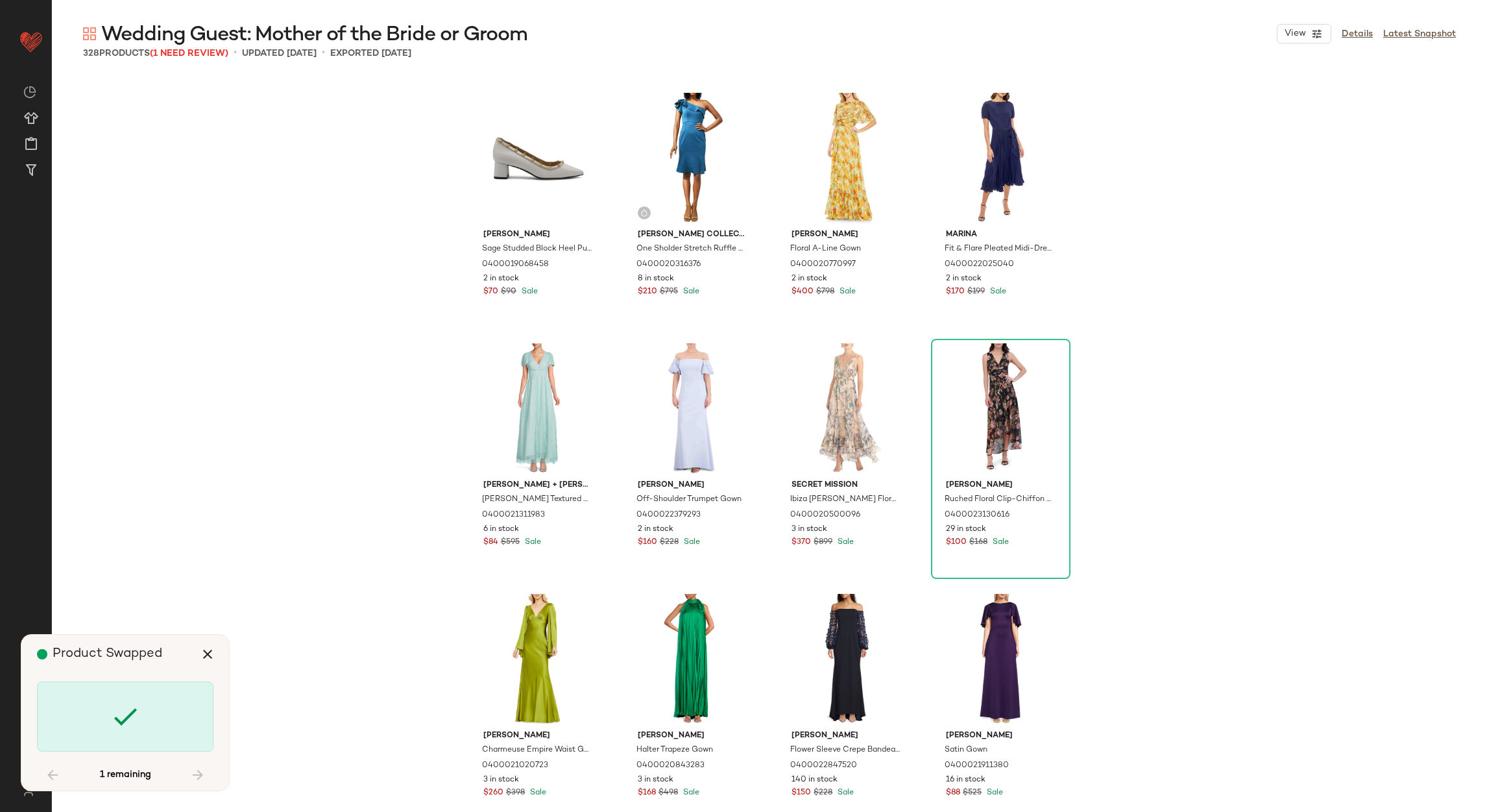
scroll to position [19806, 0]
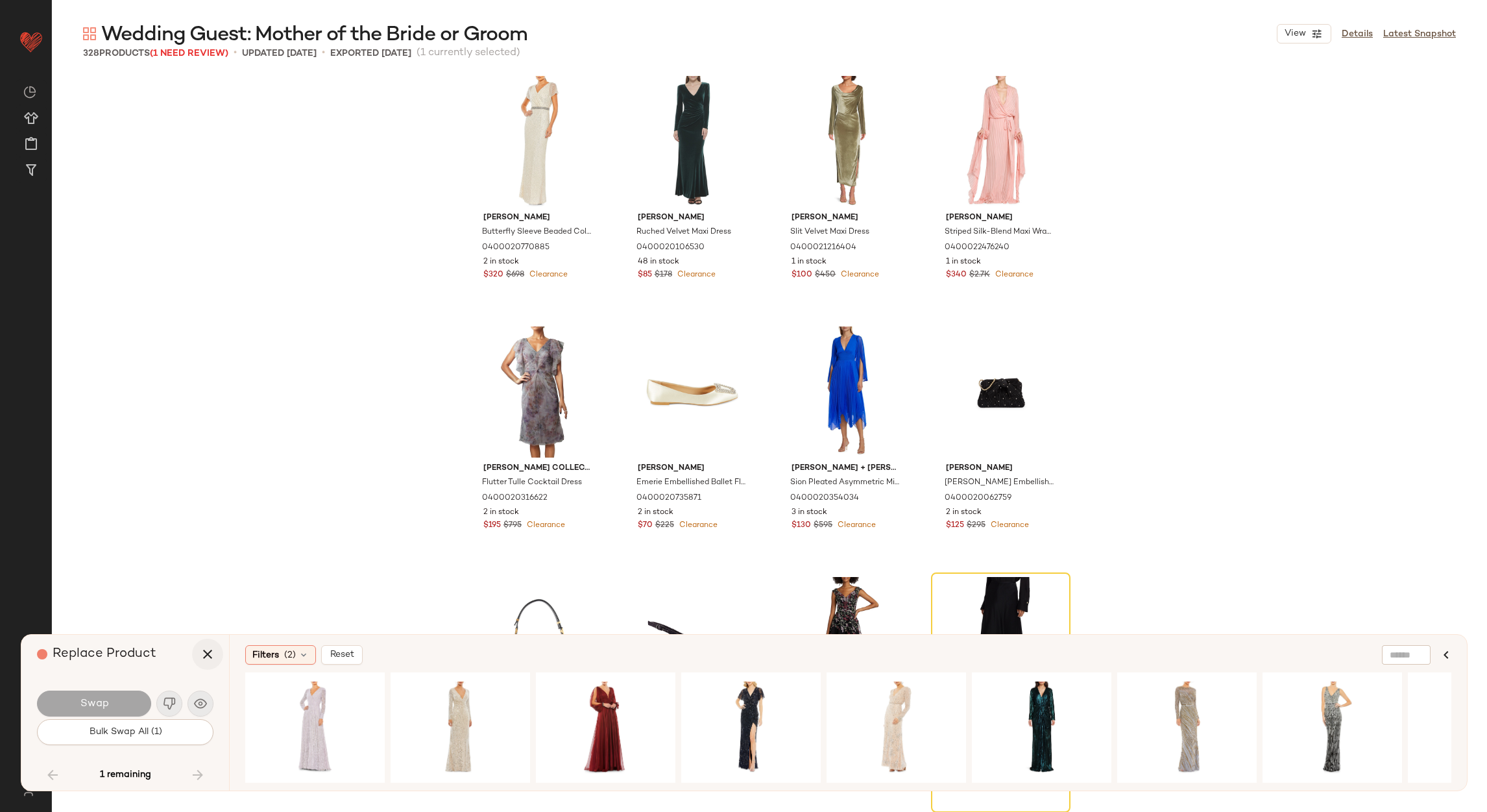
click at [205, 654] on icon "button" at bounding box center [208, 654] width 16 height 16
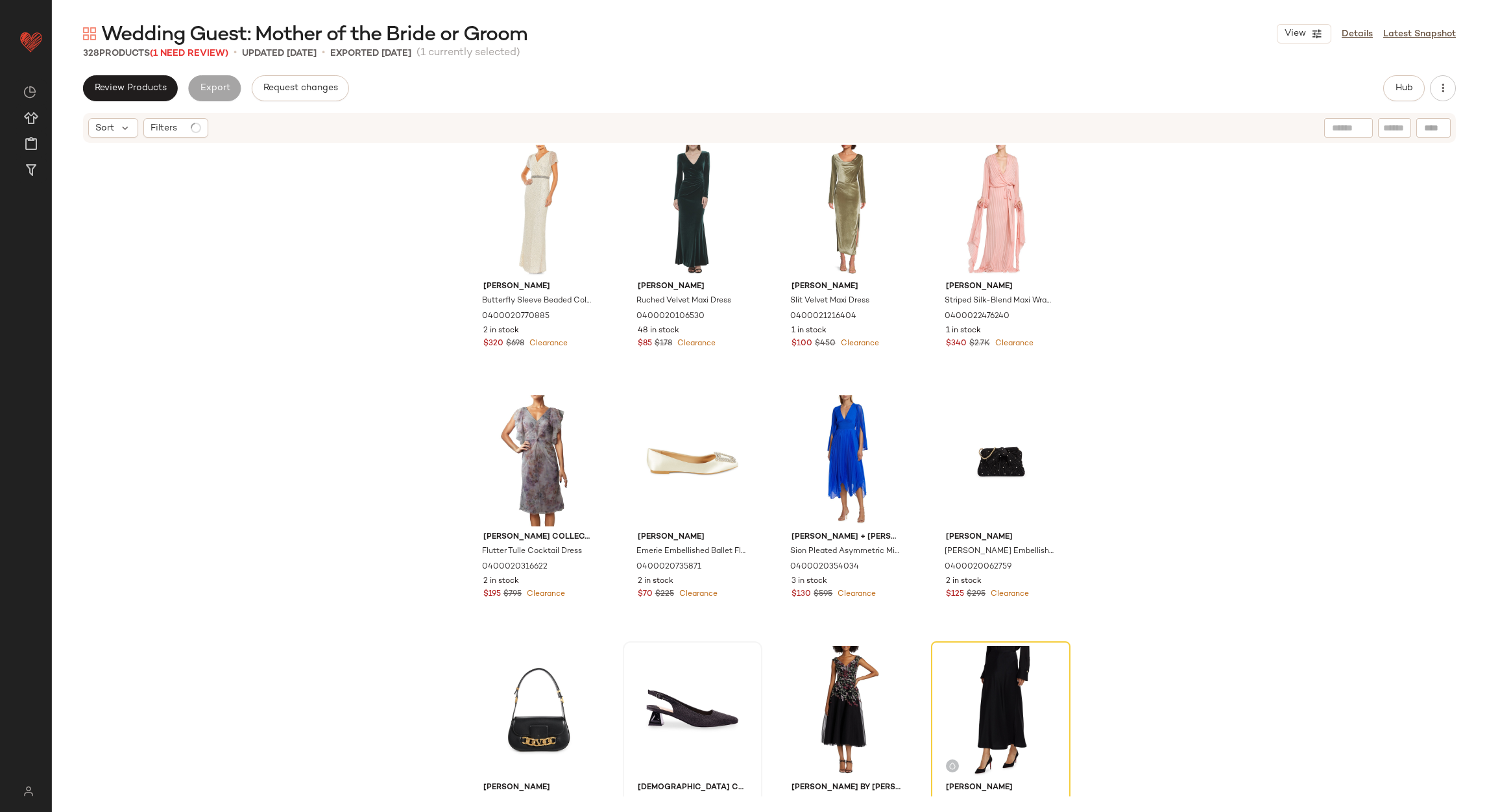
scroll to position [19817, 0]
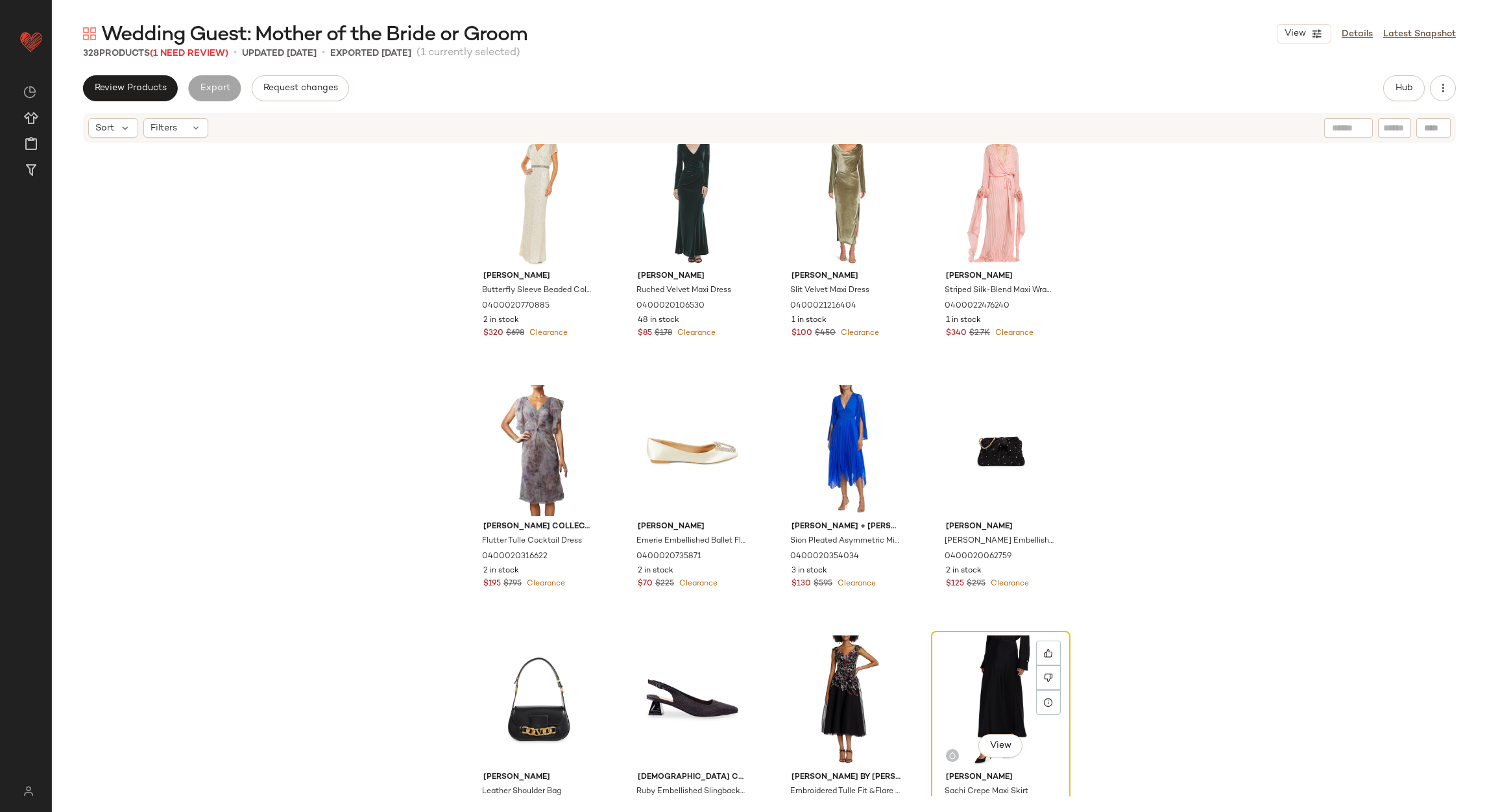
click at [994, 669] on div "View" at bounding box center [1001, 701] width 131 height 131
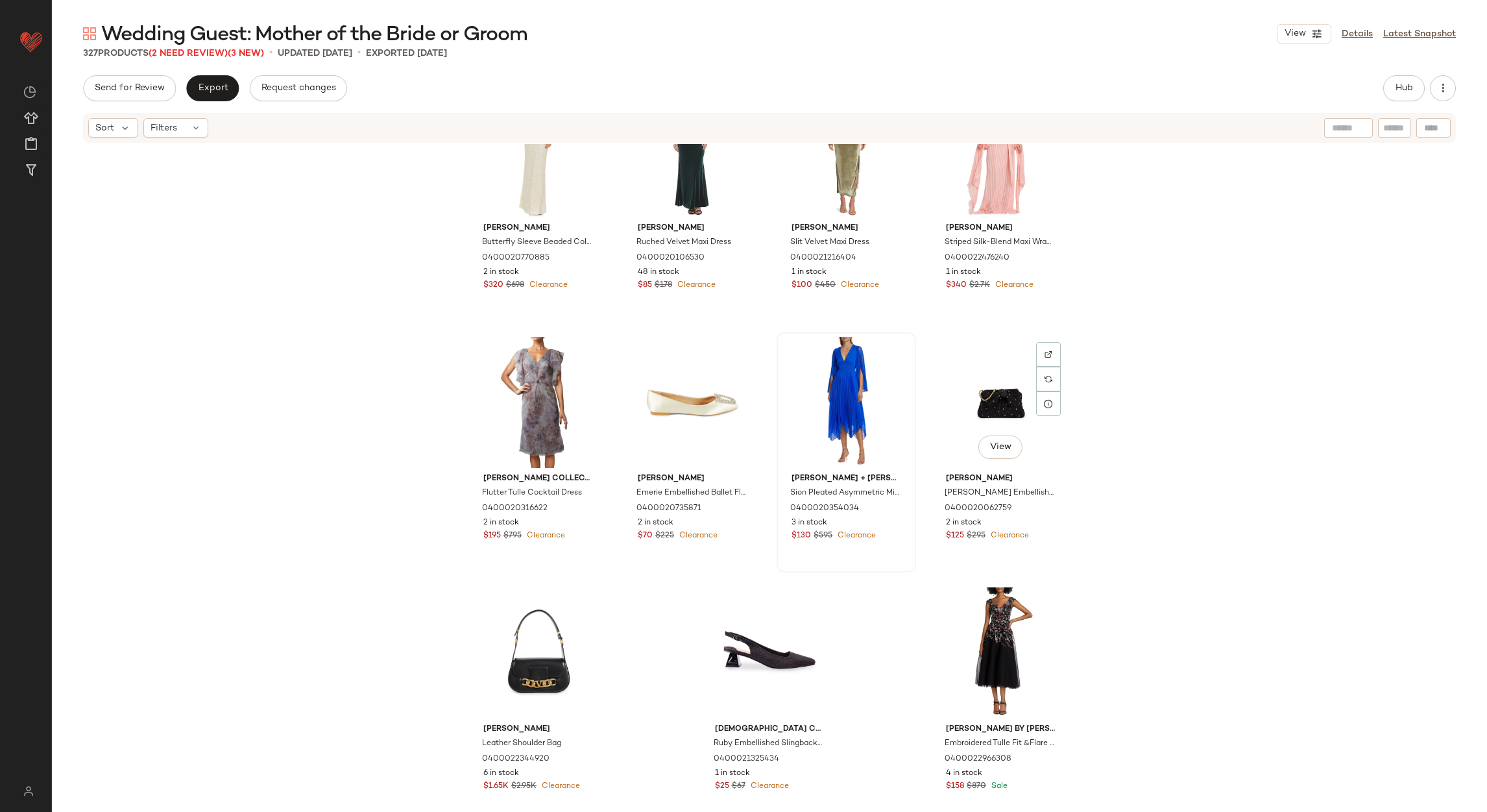
scroll to position [19891, 0]
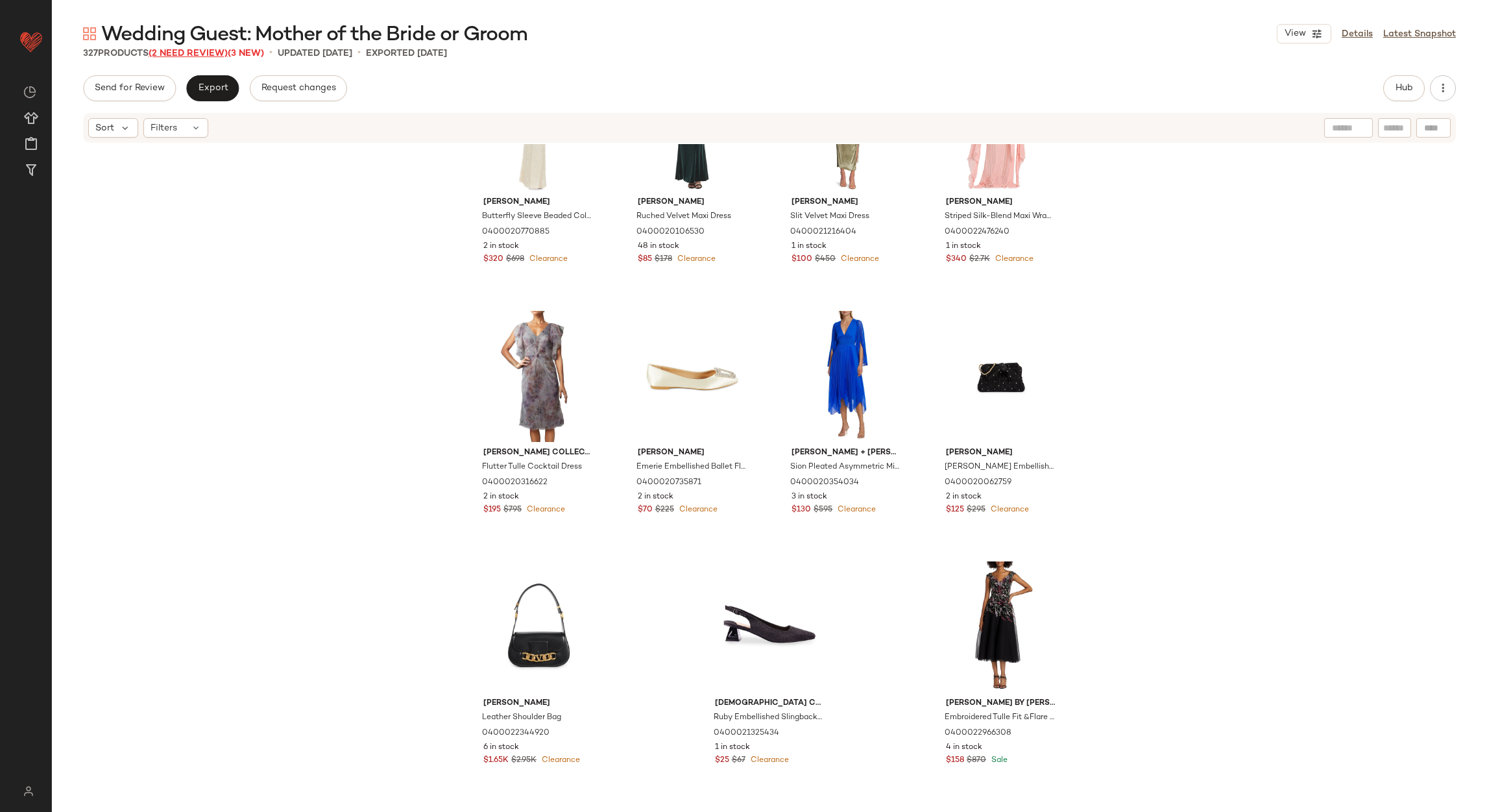
click at [199, 56] on span "(2 Need Review)" at bounding box center [188, 53] width 79 height 10
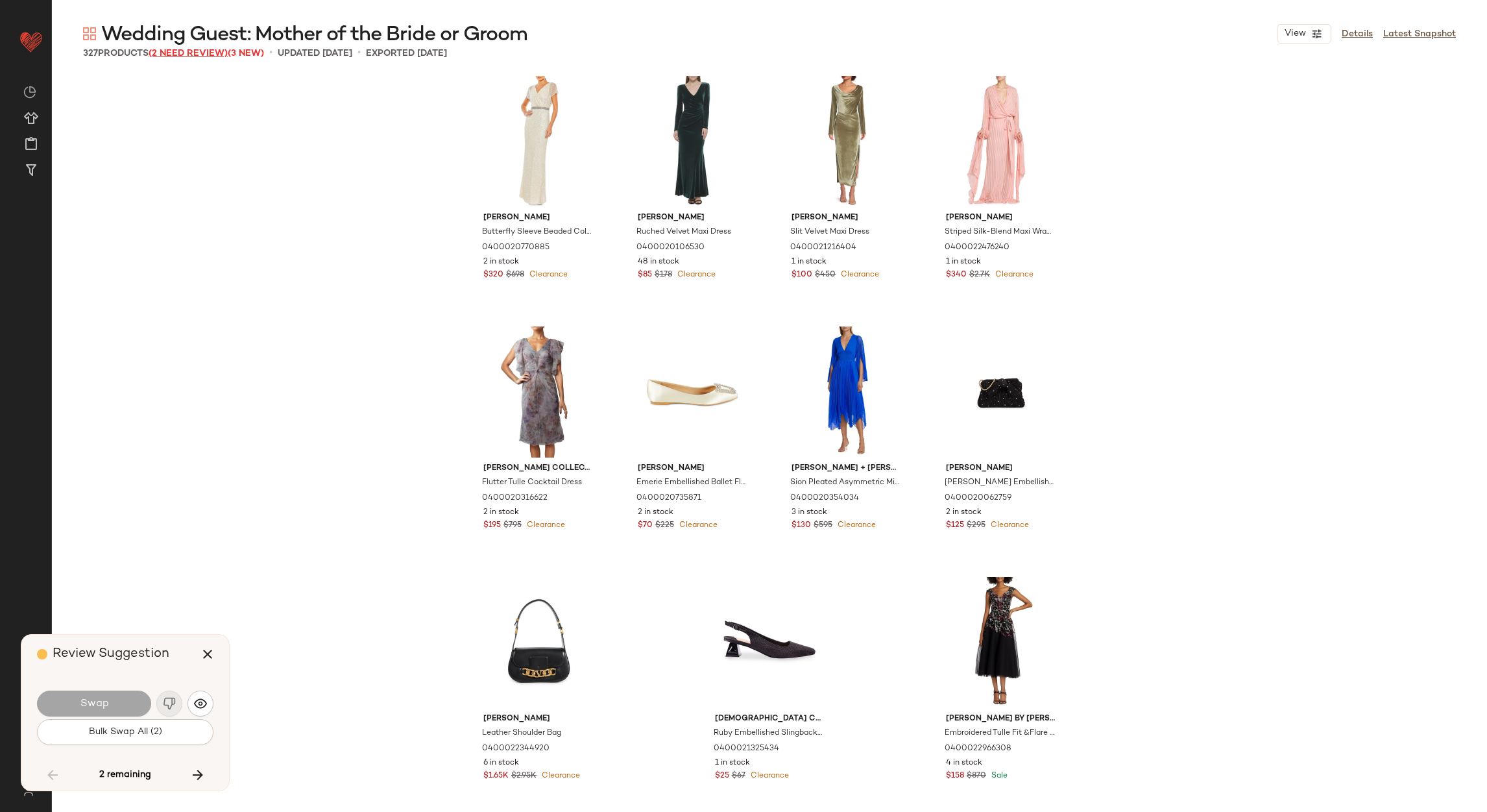
scroll to position [19806, 0]
click at [211, 646] on icon "button" at bounding box center [208, 654] width 16 height 16
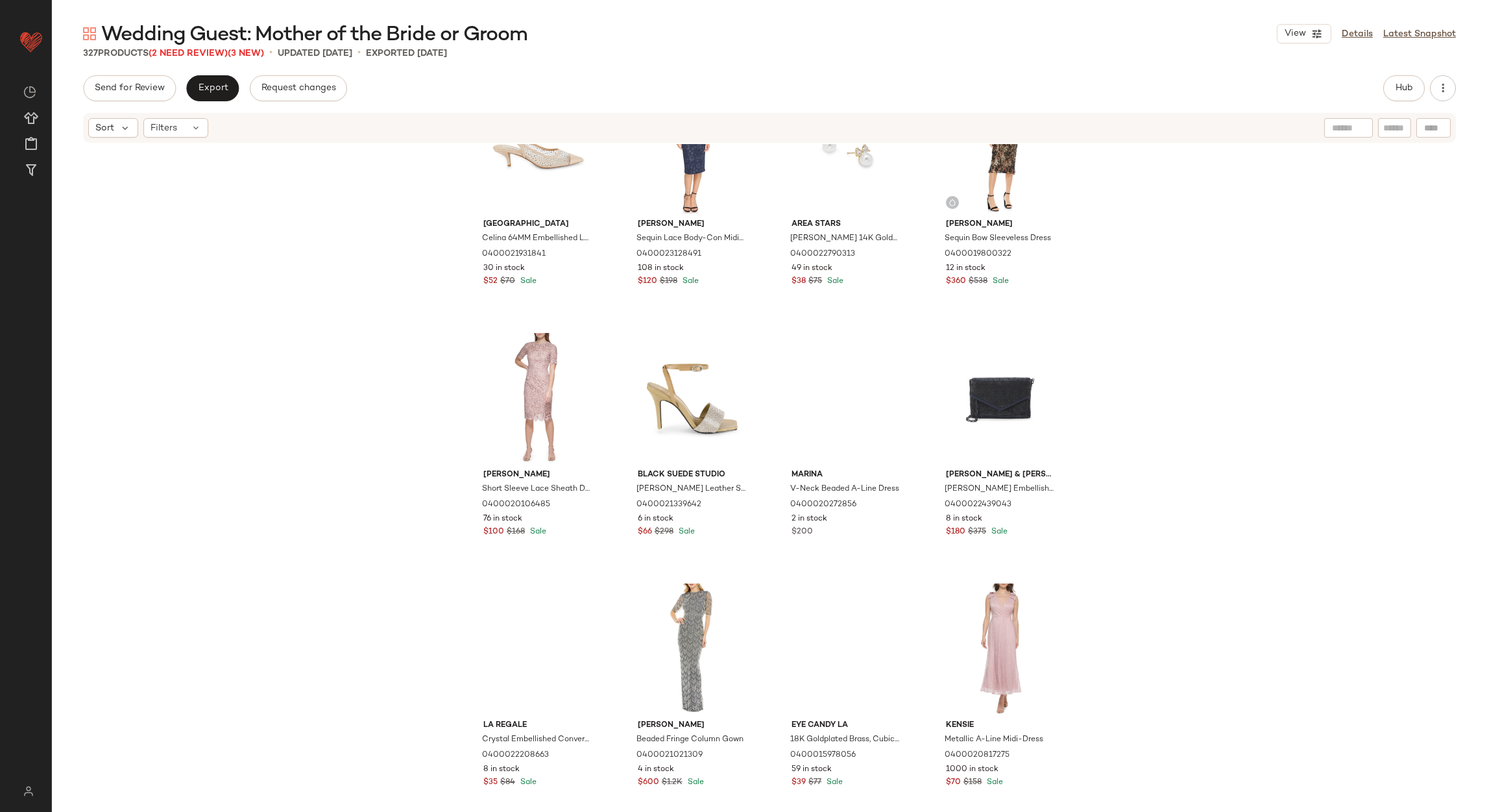
scroll to position [2346, 0]
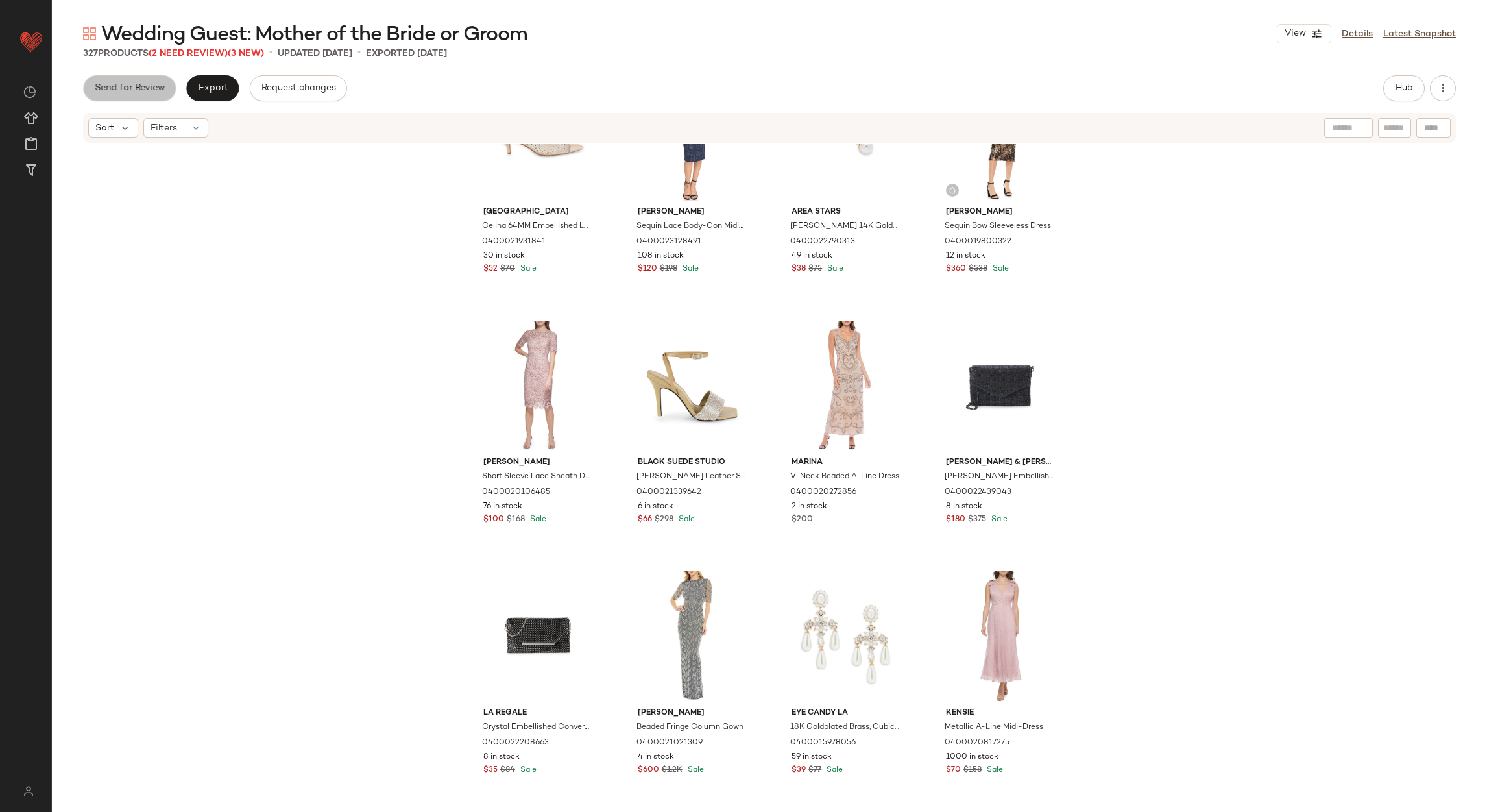
click at [146, 84] on span "Send for Review" at bounding box center [129, 88] width 71 height 10
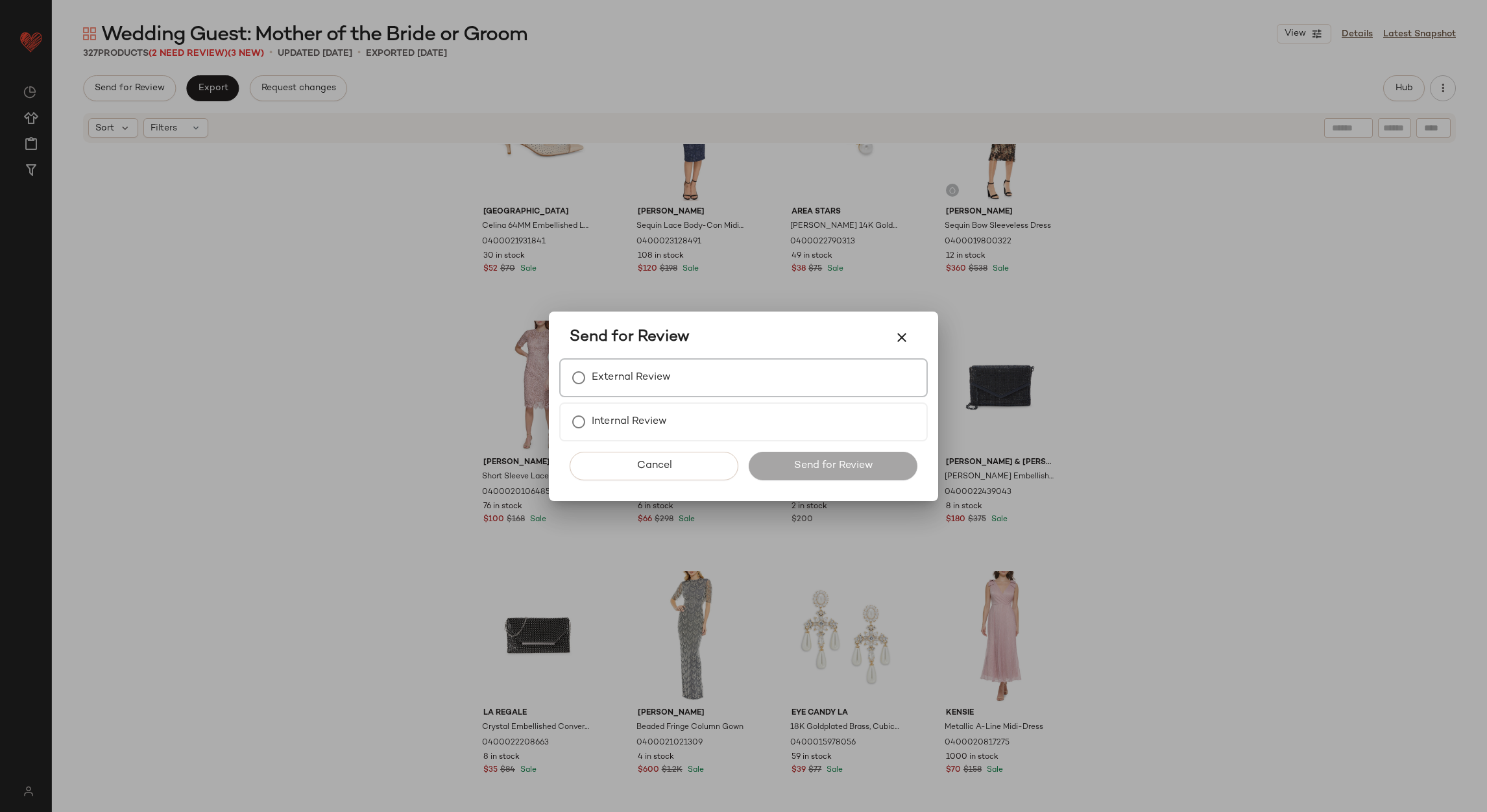
click at [616, 374] on label "External Review" at bounding box center [630, 377] width 79 height 26
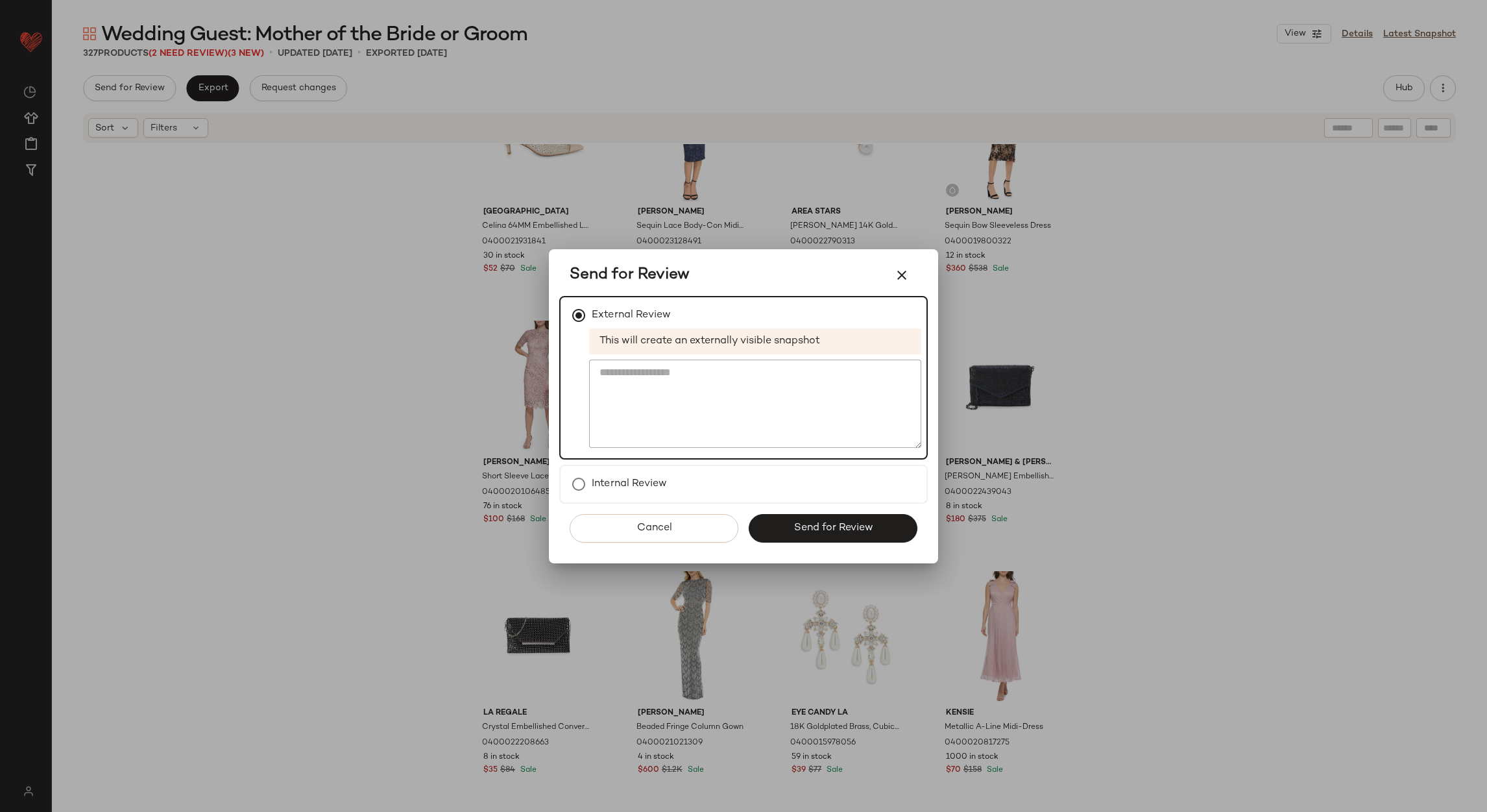
click at [777, 521] on button "Send for Review" at bounding box center [833, 529] width 169 height 29
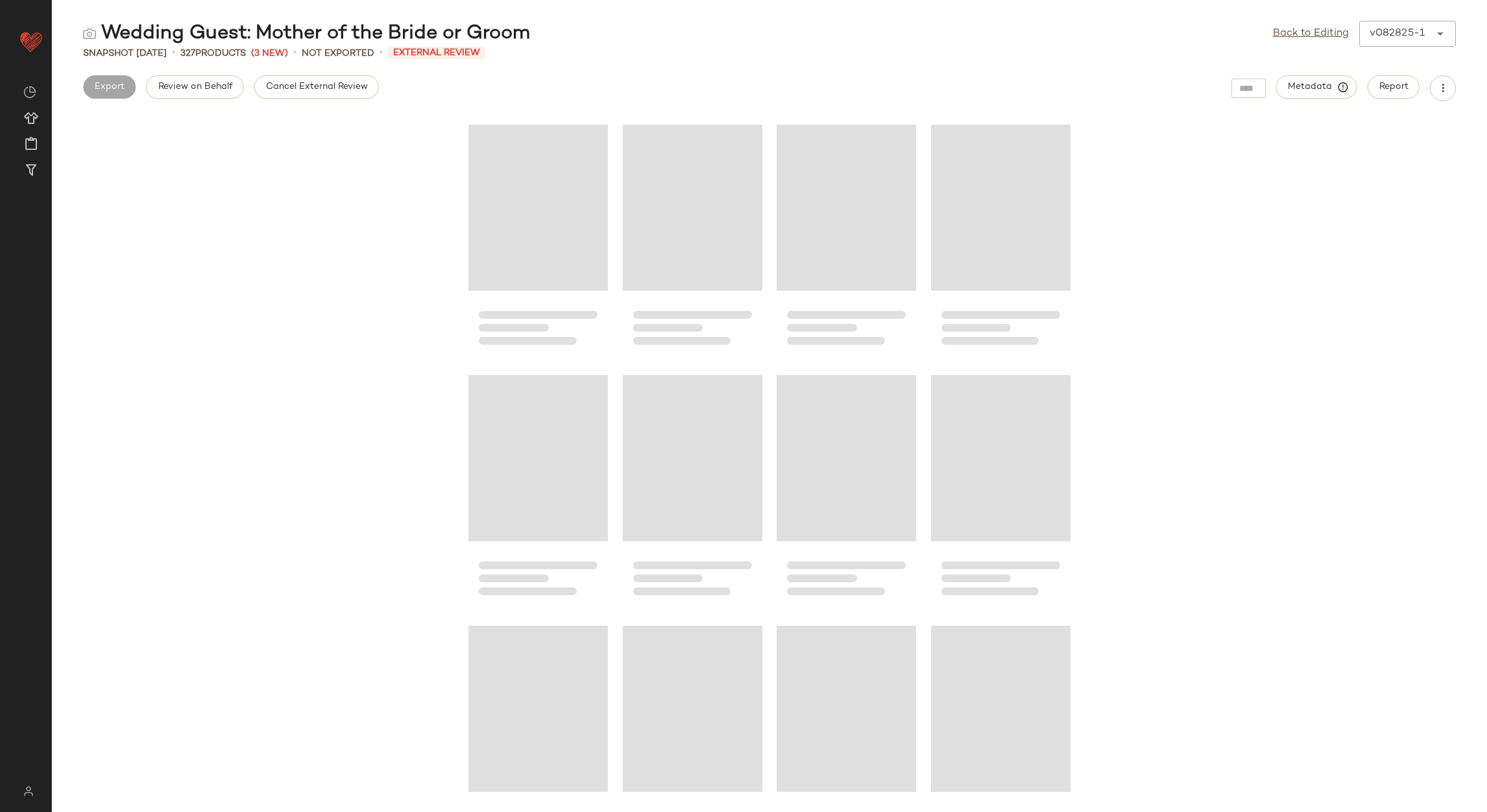
click at [283, 82] on span "Cancel External Review" at bounding box center [316, 87] width 103 height 10
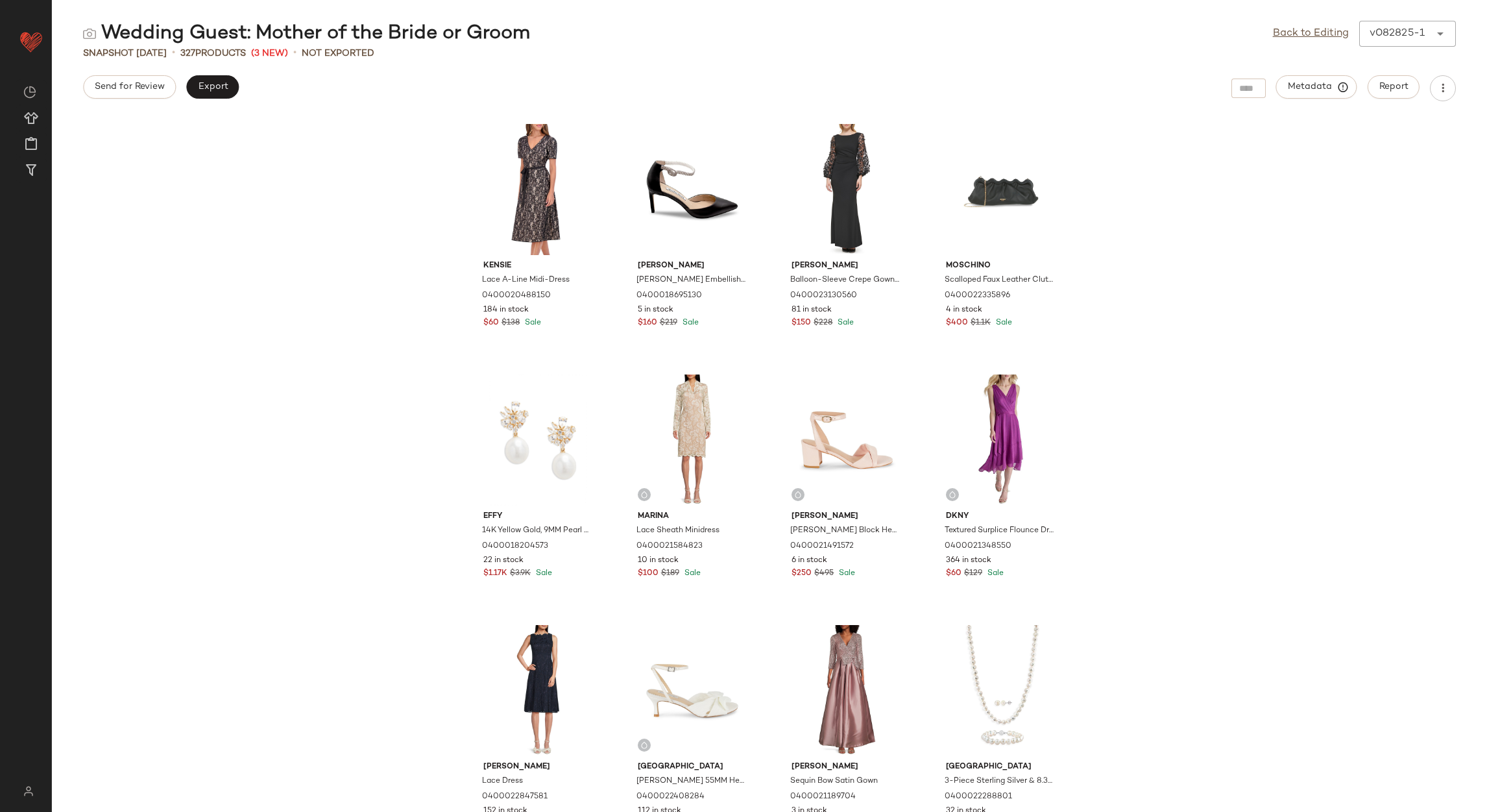
drag, startPoint x: 1299, startPoint y: 33, endPoint x: 1212, endPoint y: 48, distance: 88.3
click at [1299, 32] on link "Back to Editing" at bounding box center [1310, 34] width 76 height 16
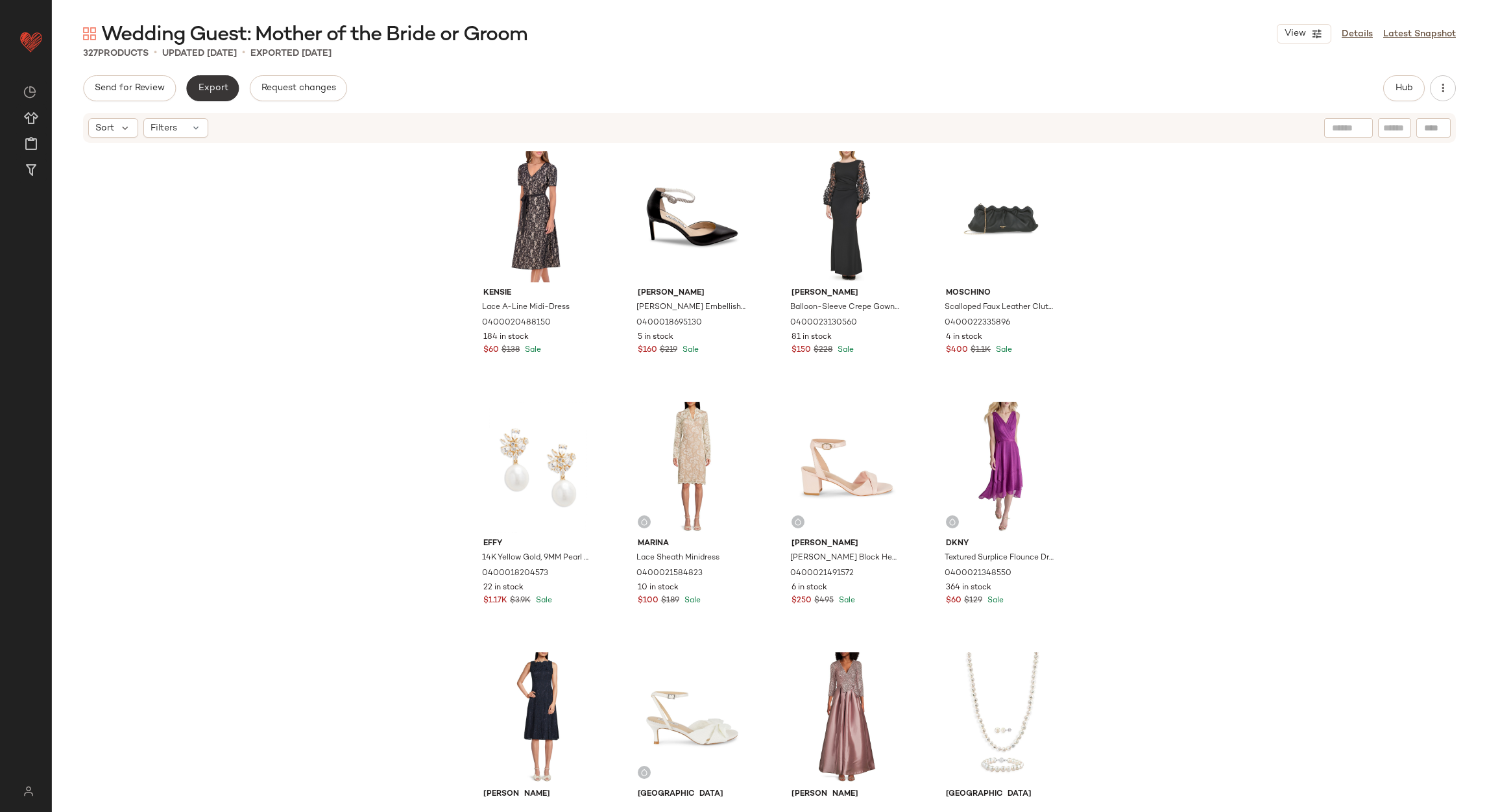
click at [219, 86] on span "Export" at bounding box center [213, 88] width 30 height 10
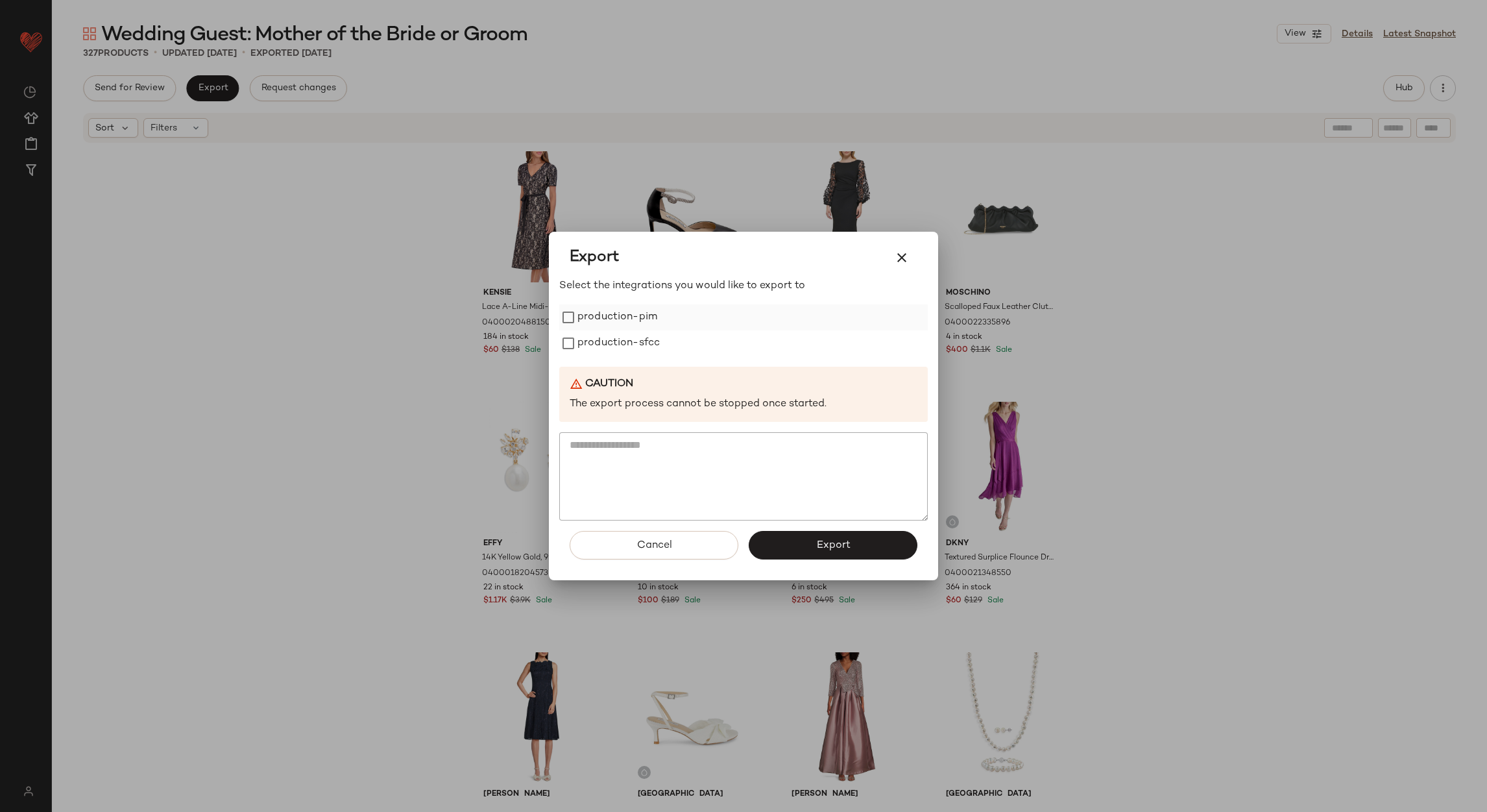
click at [599, 309] on label "production-pim" at bounding box center [618, 317] width 80 height 26
click at [608, 339] on label "production-sfcc" at bounding box center [619, 343] width 83 height 26
click at [800, 542] on button "Export" at bounding box center [833, 545] width 169 height 29
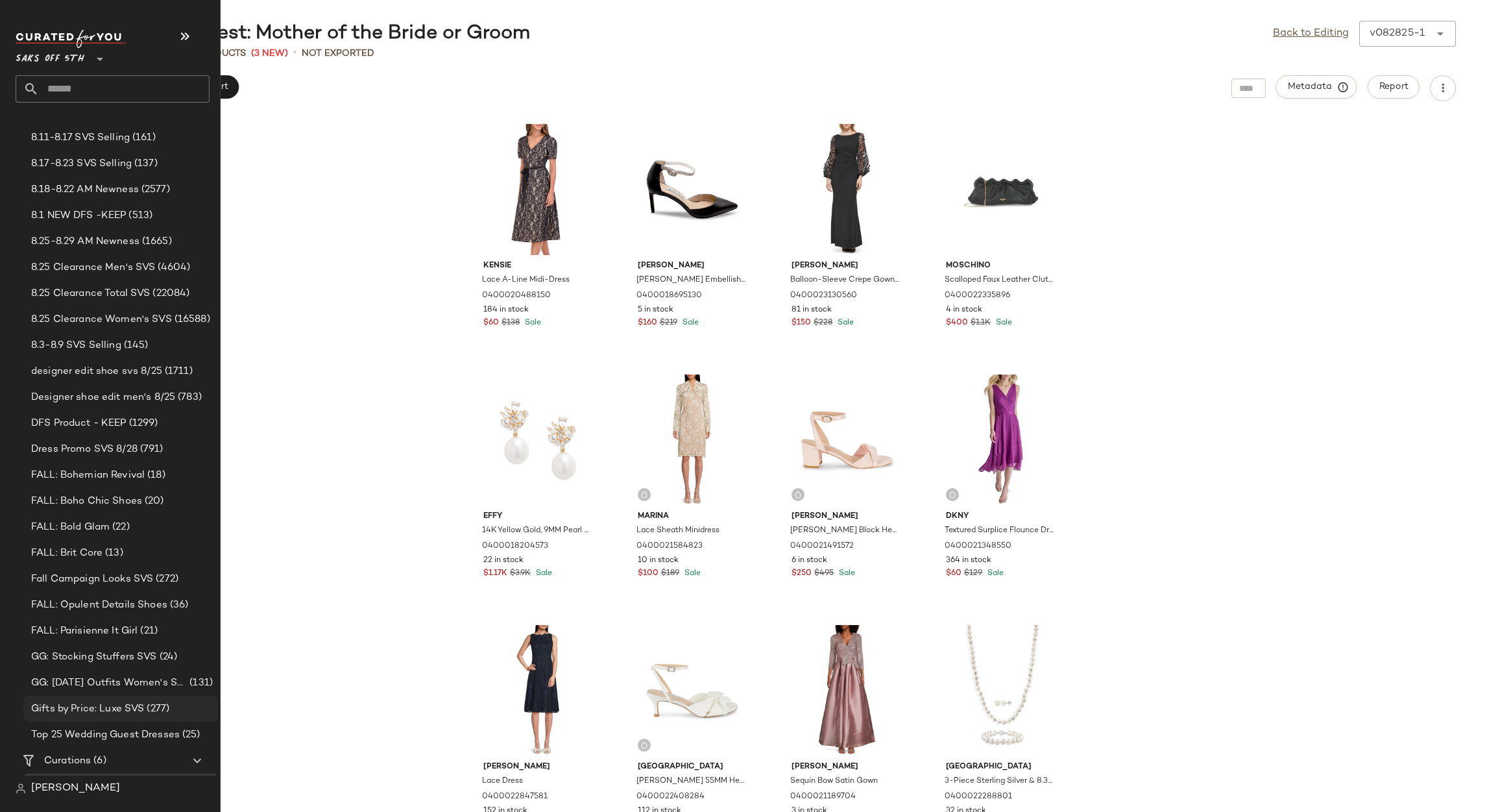
scroll to position [254, 0]
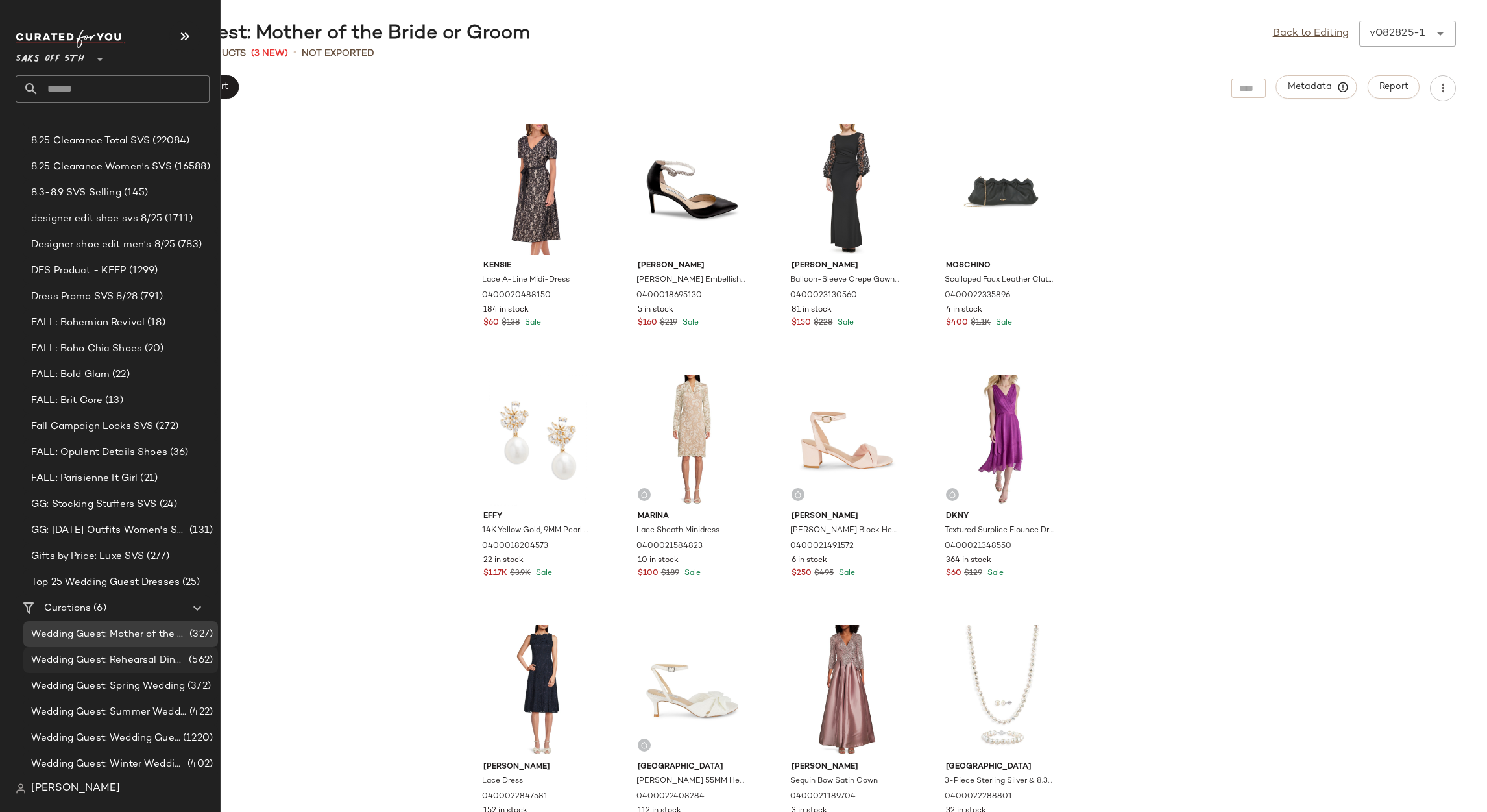
click at [127, 666] on span "Wedding Guest: Rehearsal Dinner" at bounding box center [108, 660] width 155 height 15
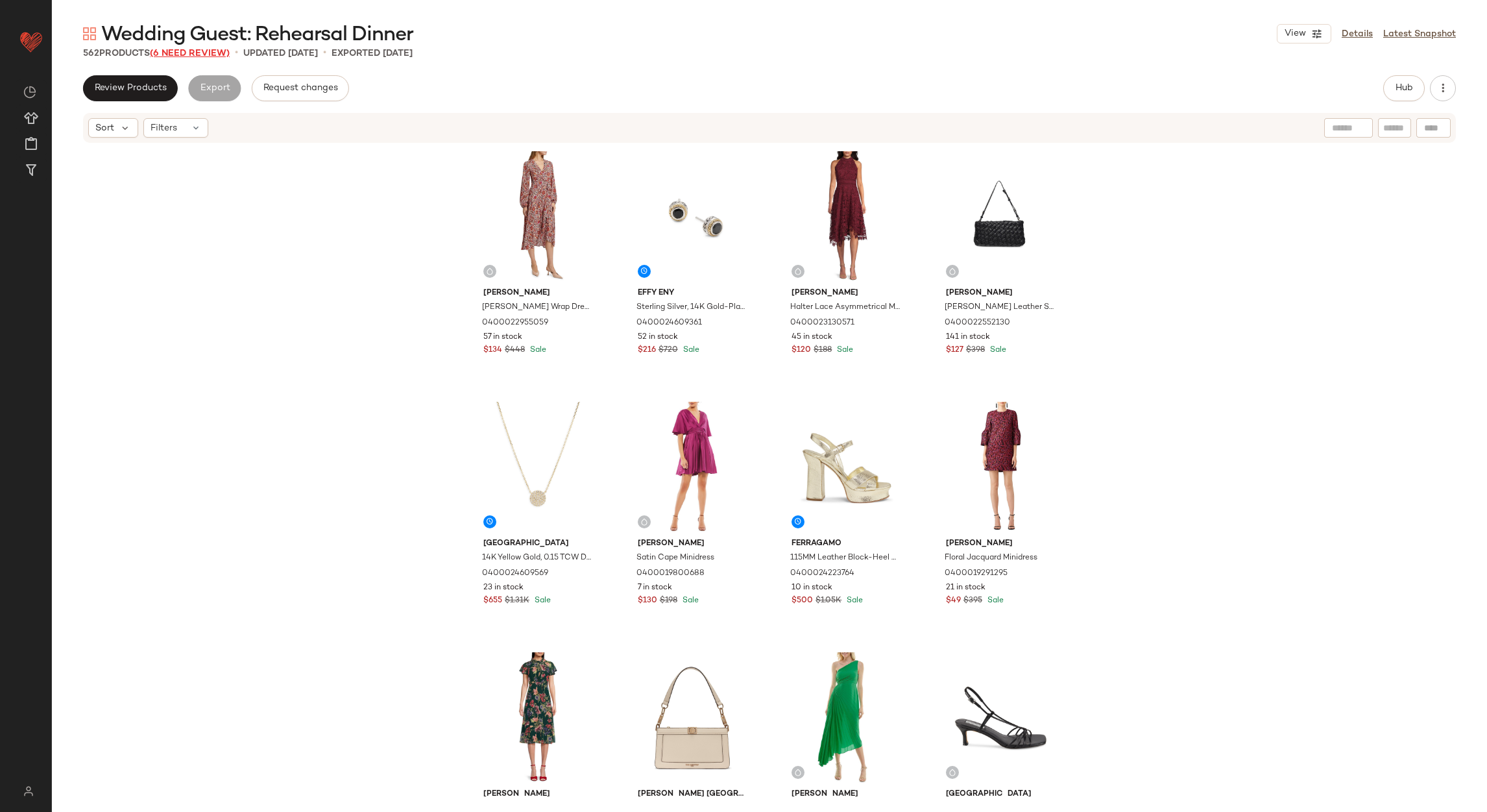
click at [188, 49] on span "(6 Need Review)" at bounding box center [189, 53] width 80 height 10
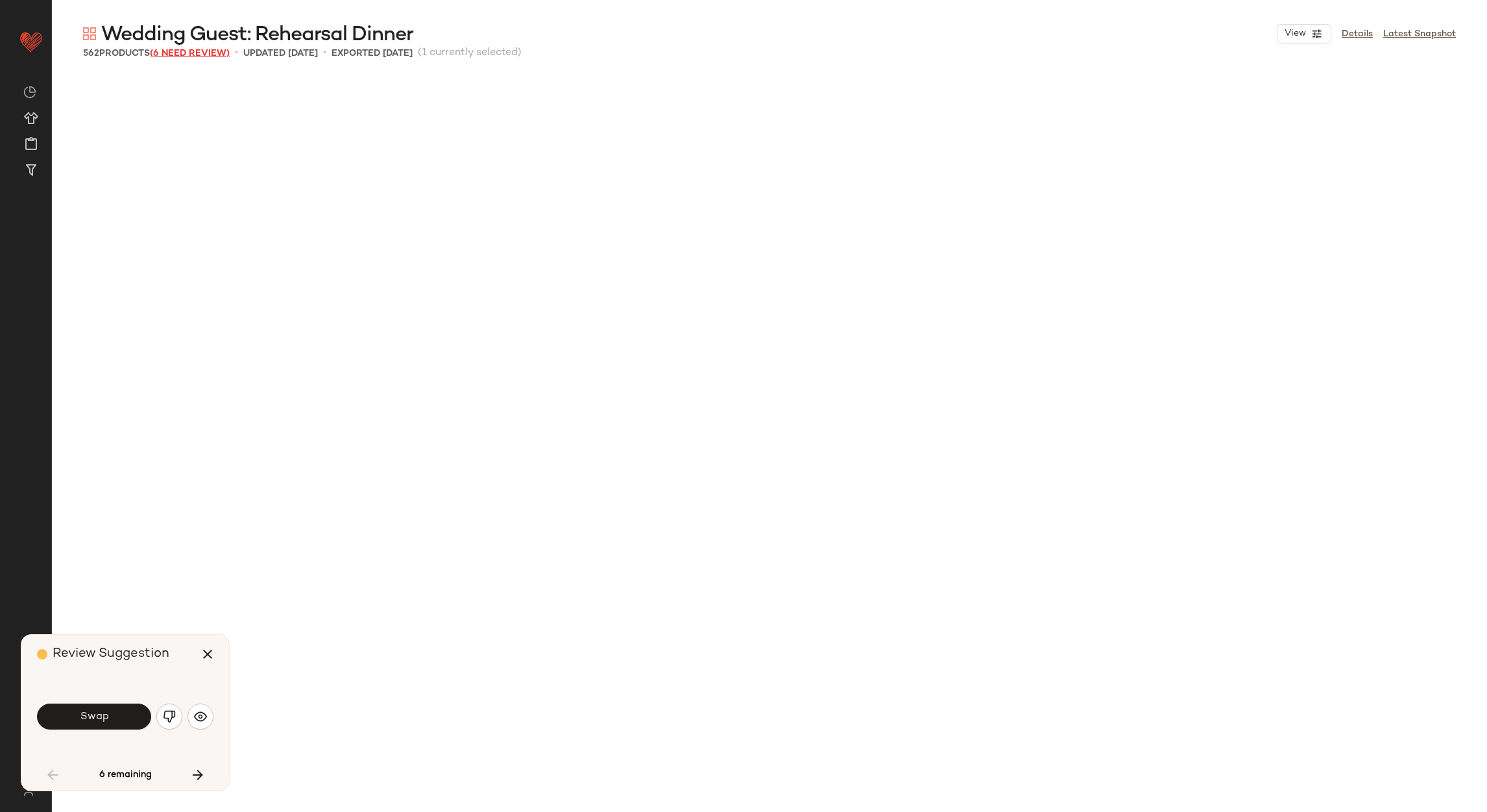
scroll to position [762, 0]
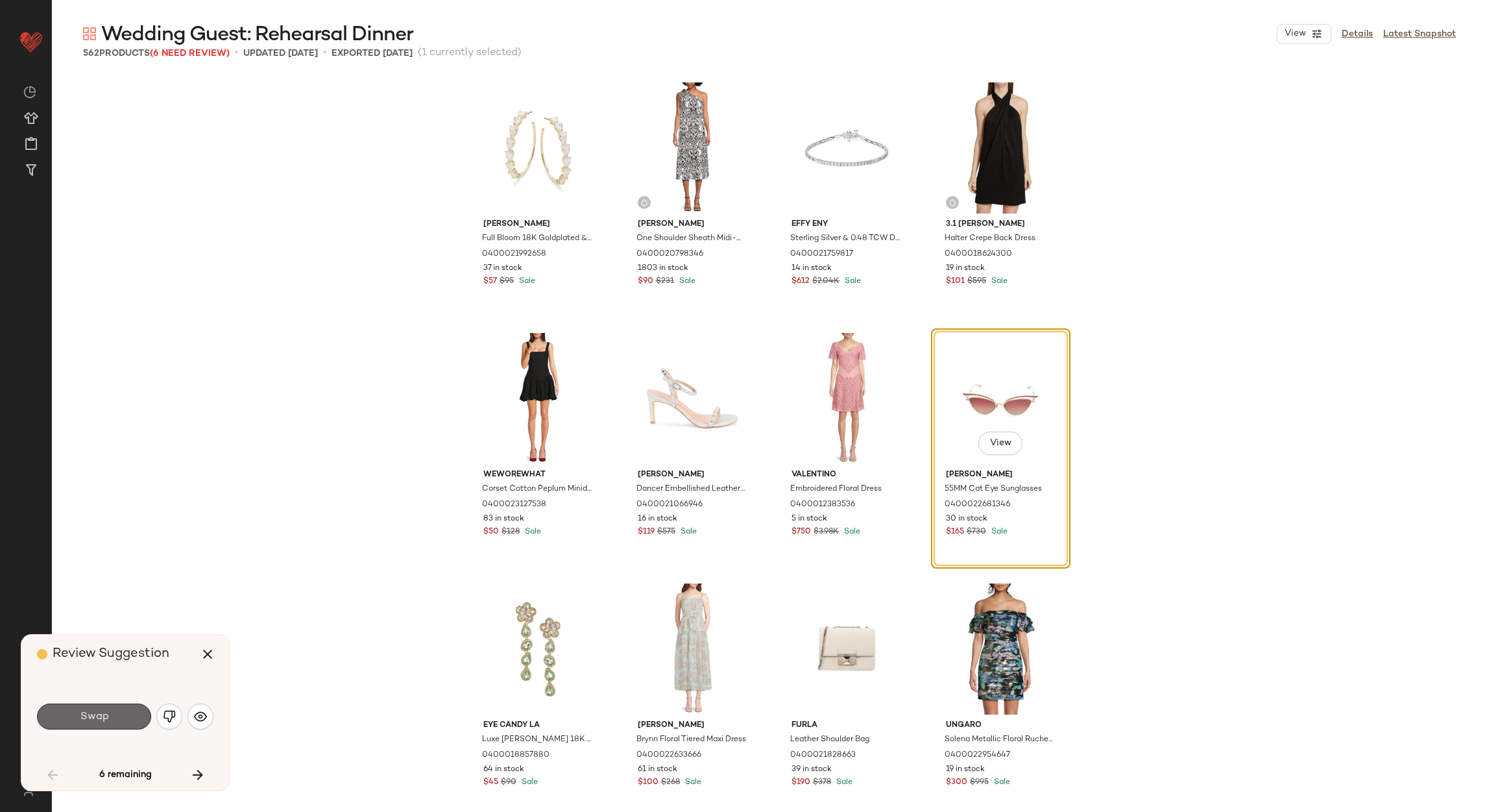
click at [111, 723] on button "Swap" at bounding box center [93, 716] width 114 height 26
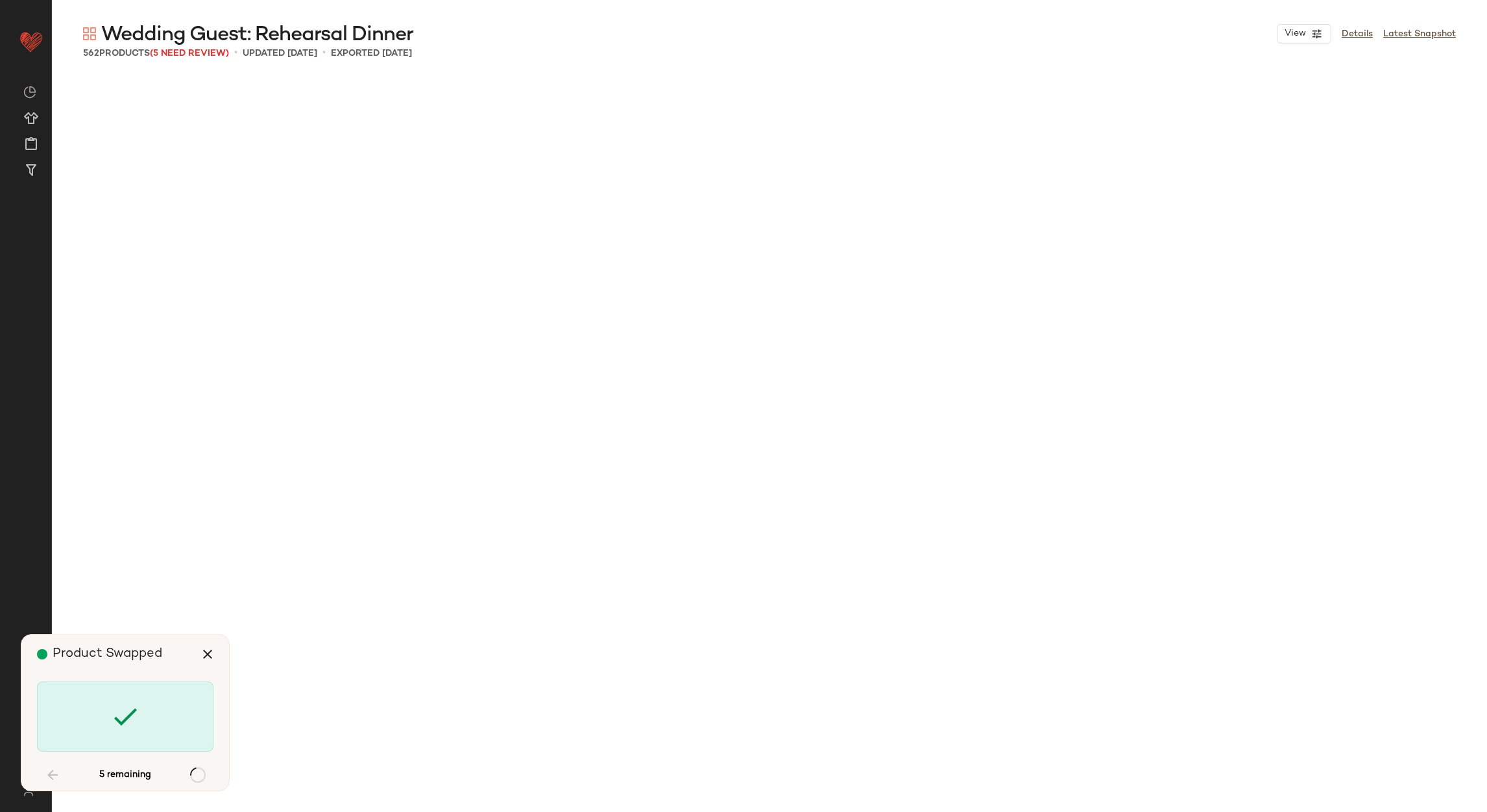
scroll to position [10520, 0]
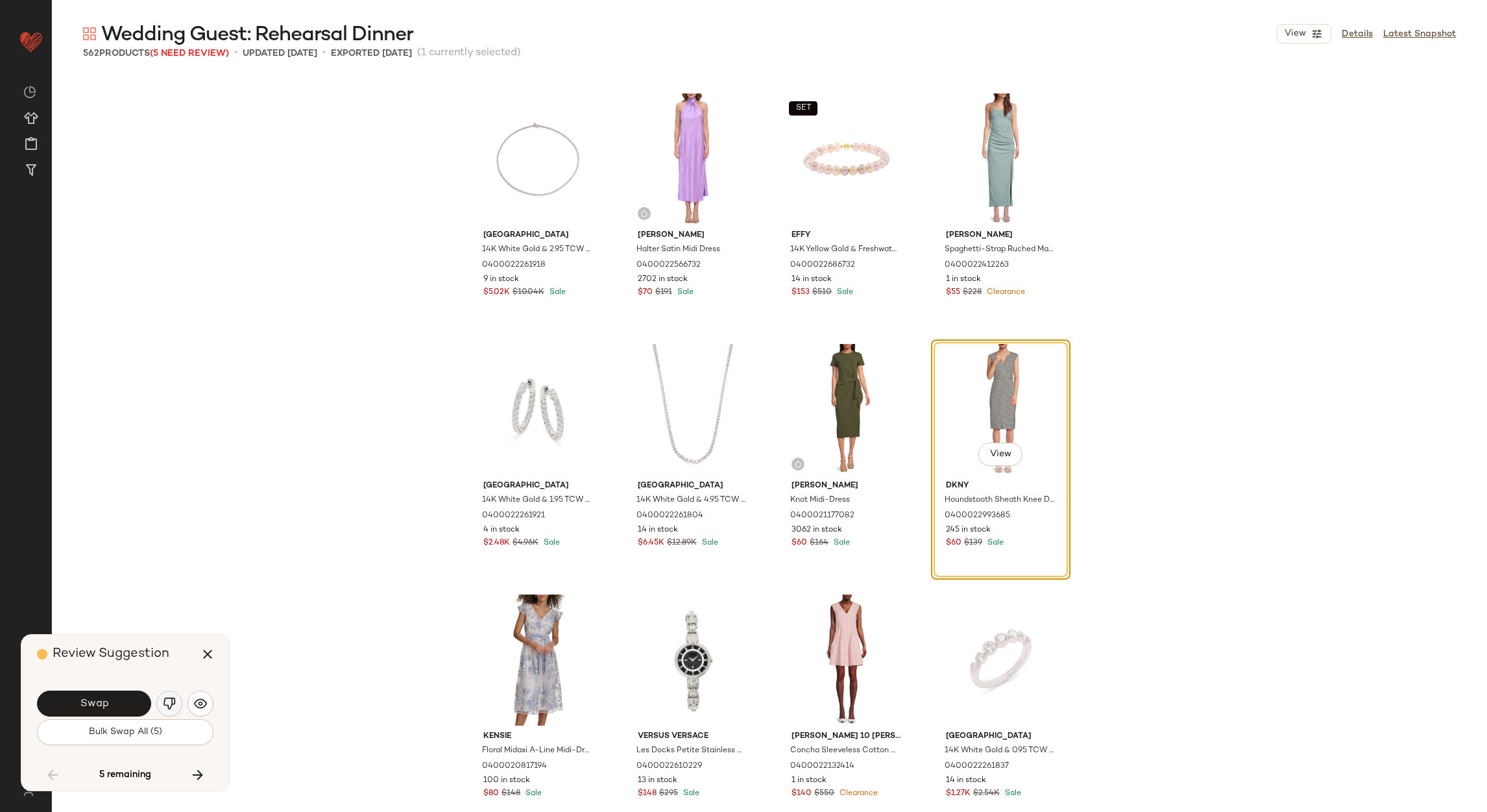
click at [170, 704] on img "button" at bounding box center [170, 704] width 13 height 13
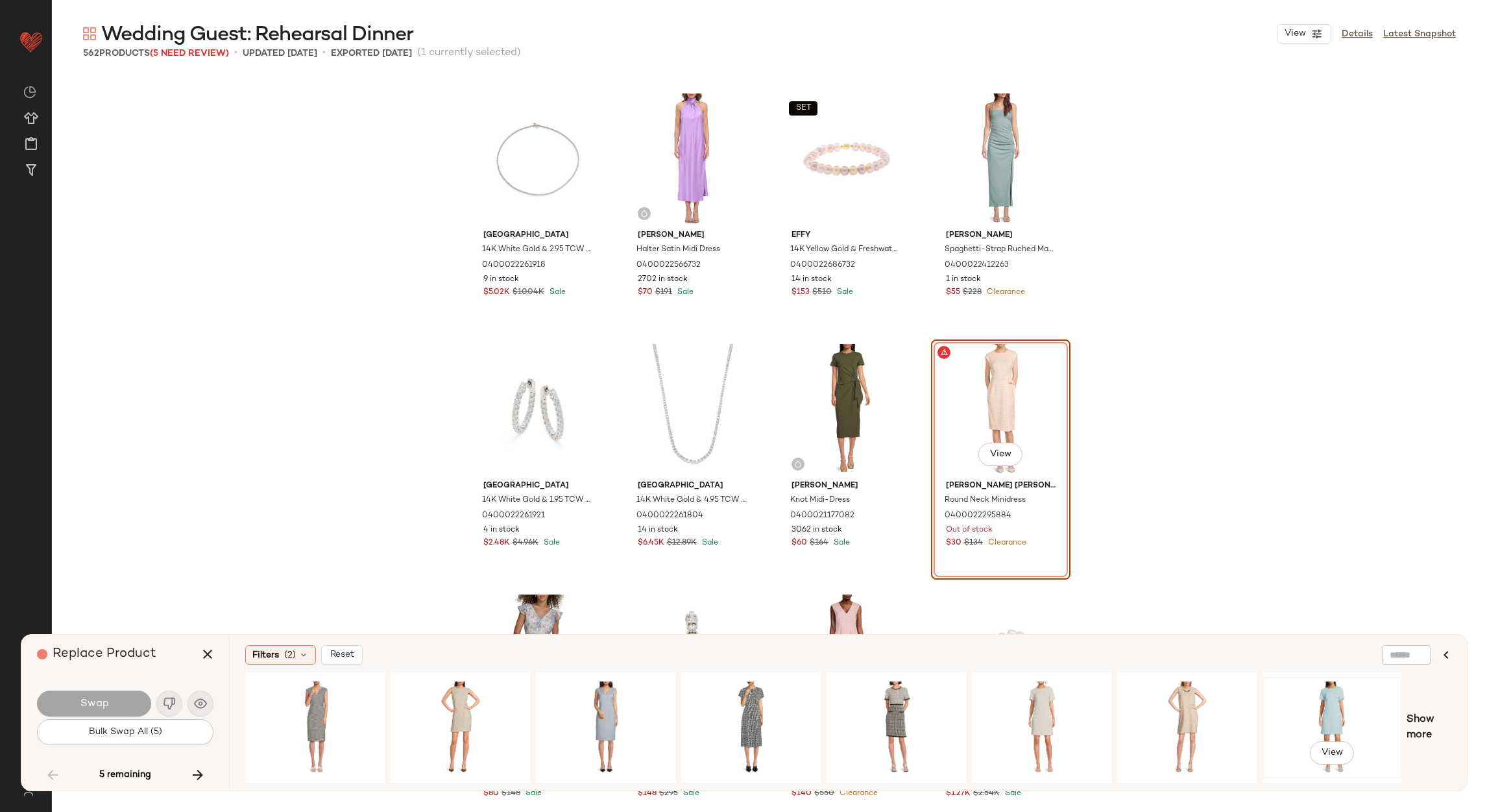
click at [1312, 705] on div "View" at bounding box center [1333, 728] width 131 height 92
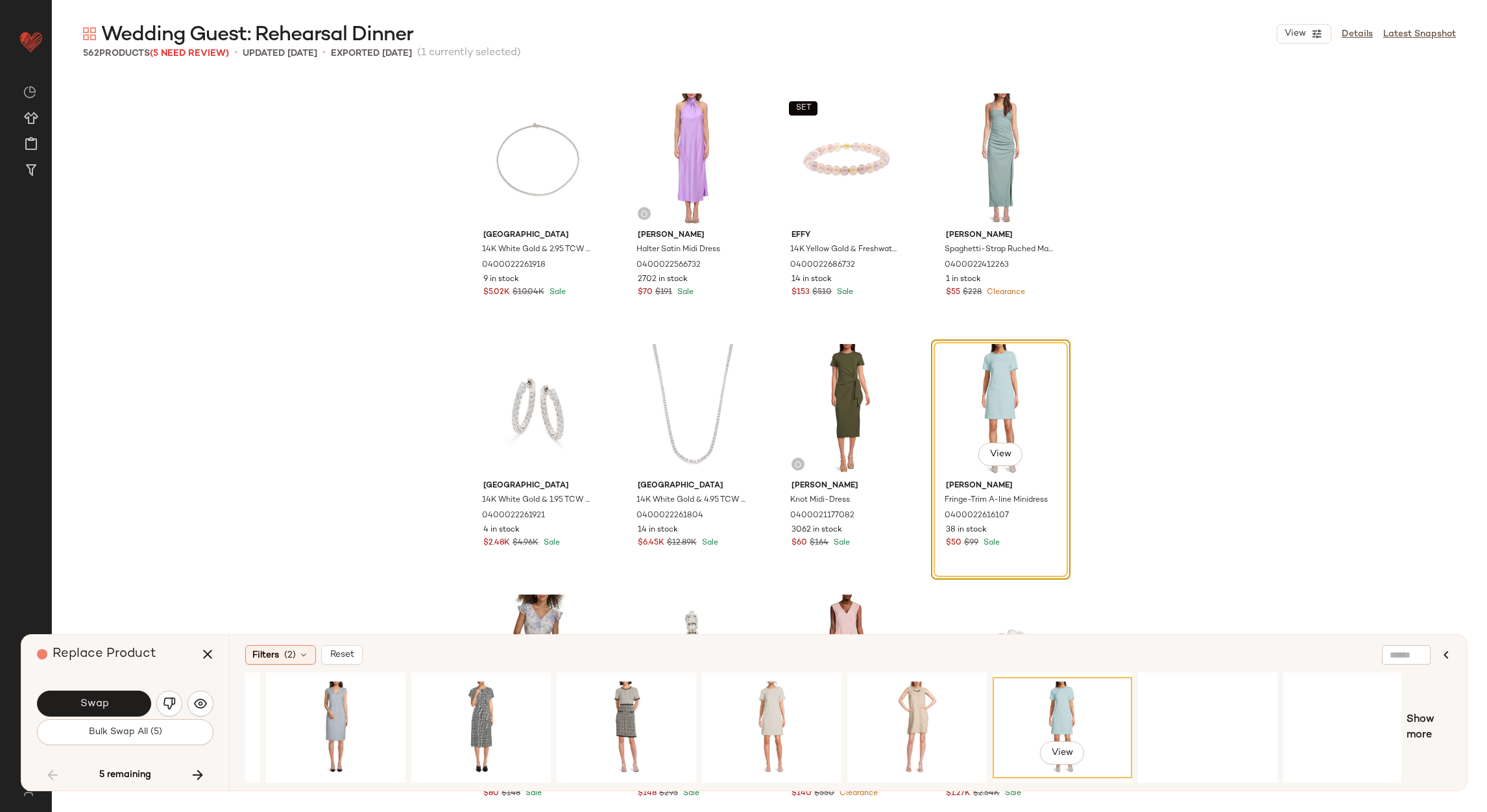
scroll to position [0, 290]
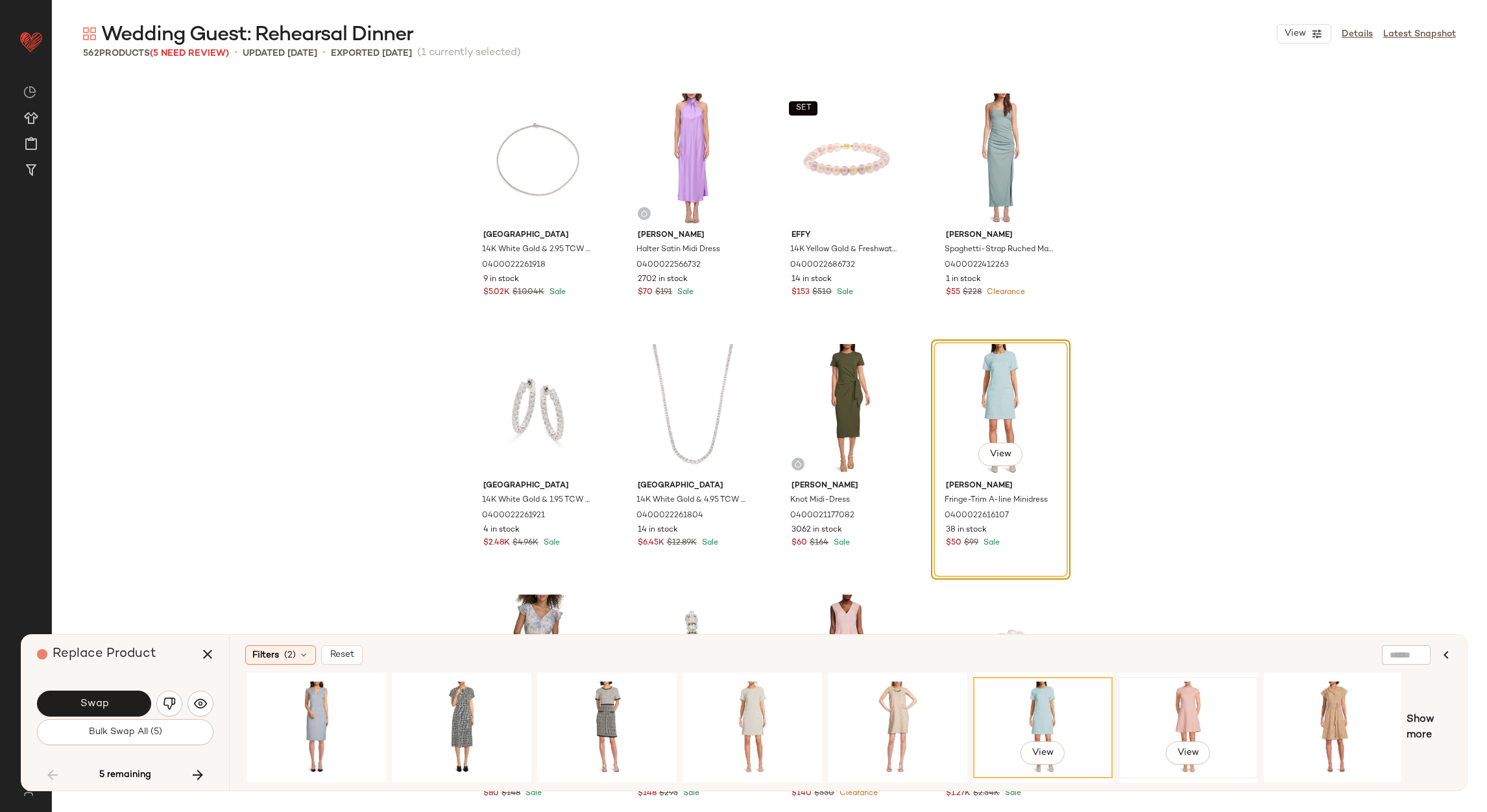
click at [1169, 693] on div "View" at bounding box center [1188, 728] width 131 height 92
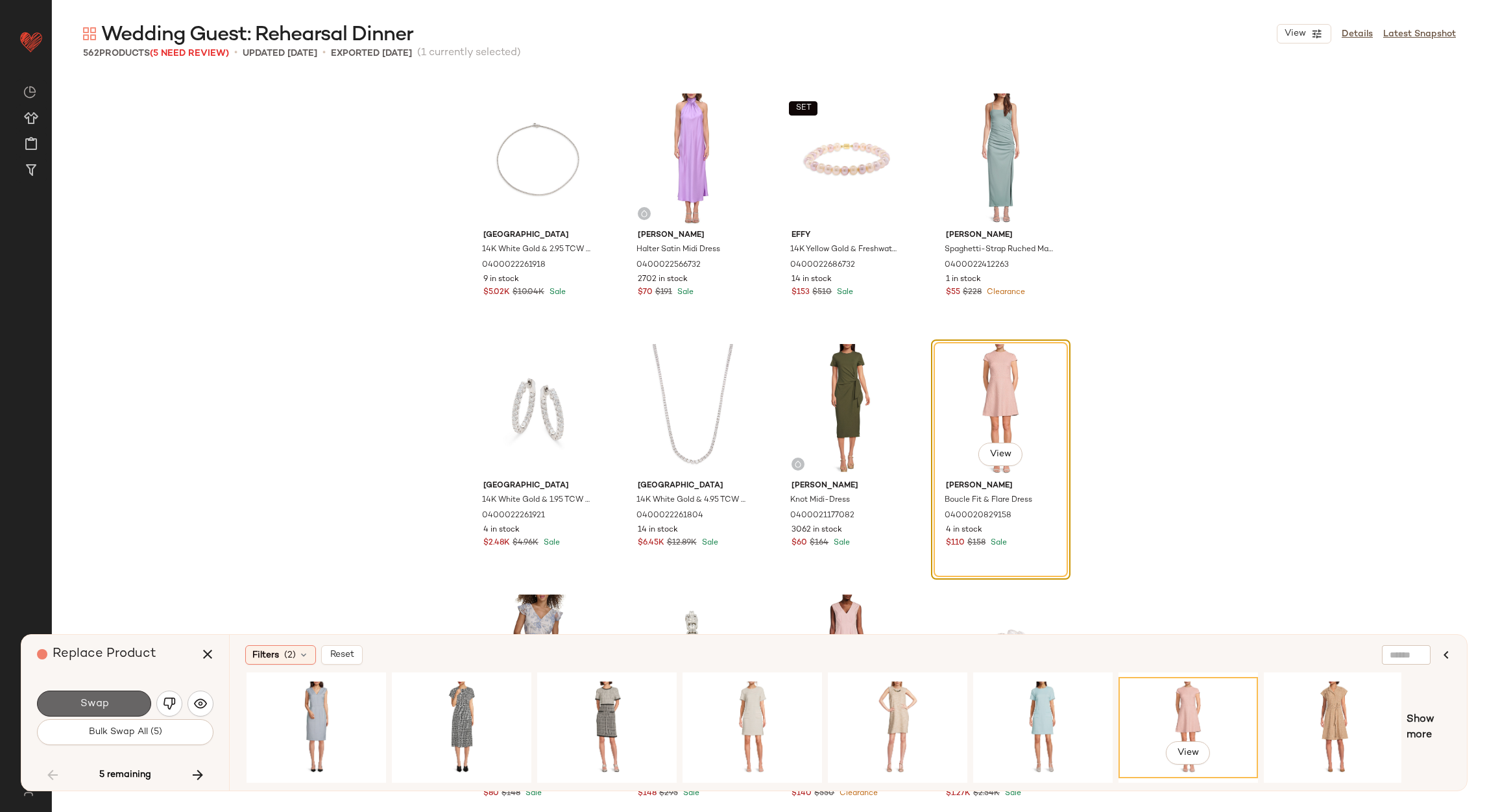
click at [129, 693] on button "Swap" at bounding box center [93, 703] width 114 height 26
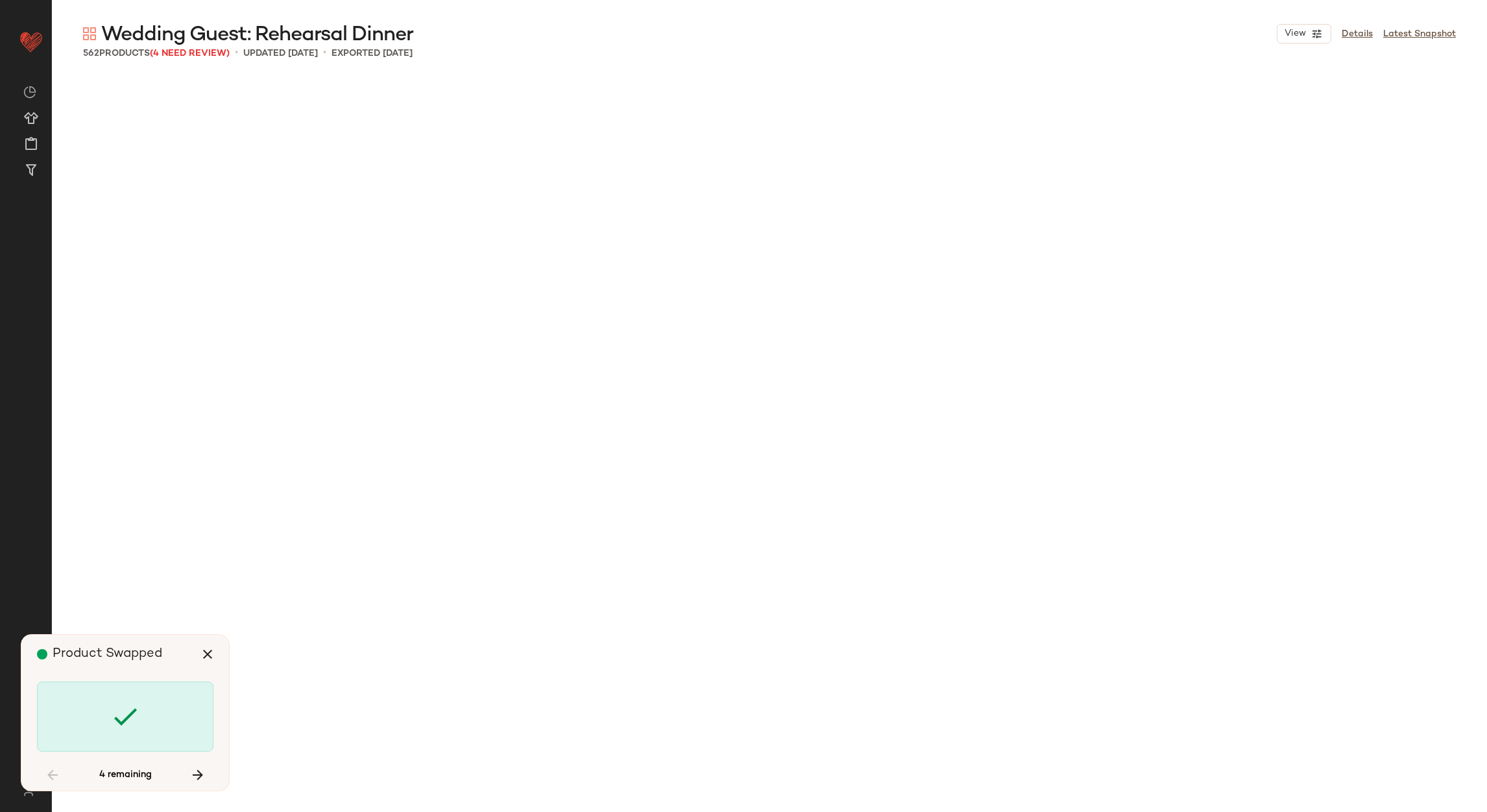
scroll to position [14278, 0]
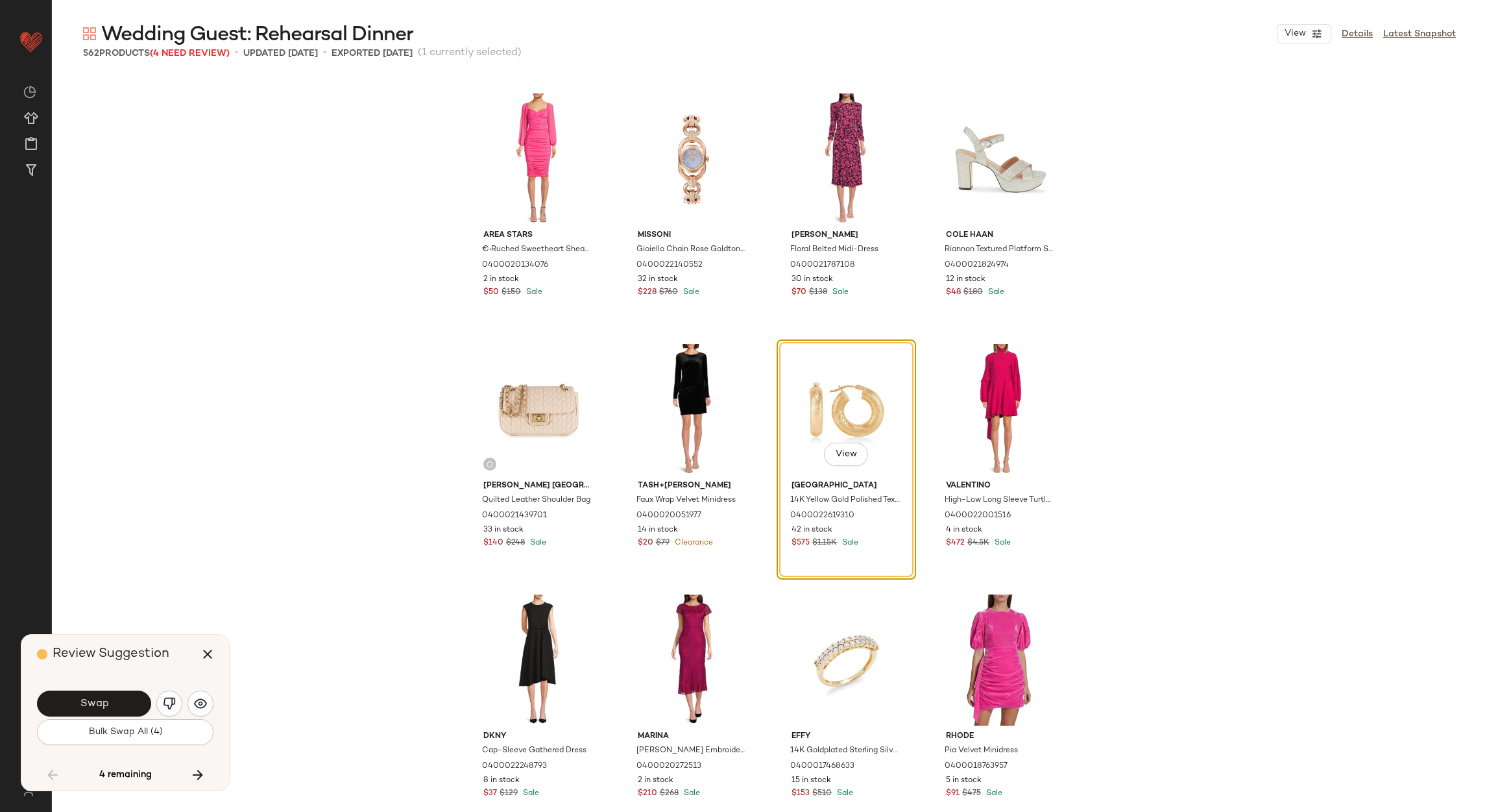
click at [133, 701] on button "Swap" at bounding box center [93, 703] width 114 height 26
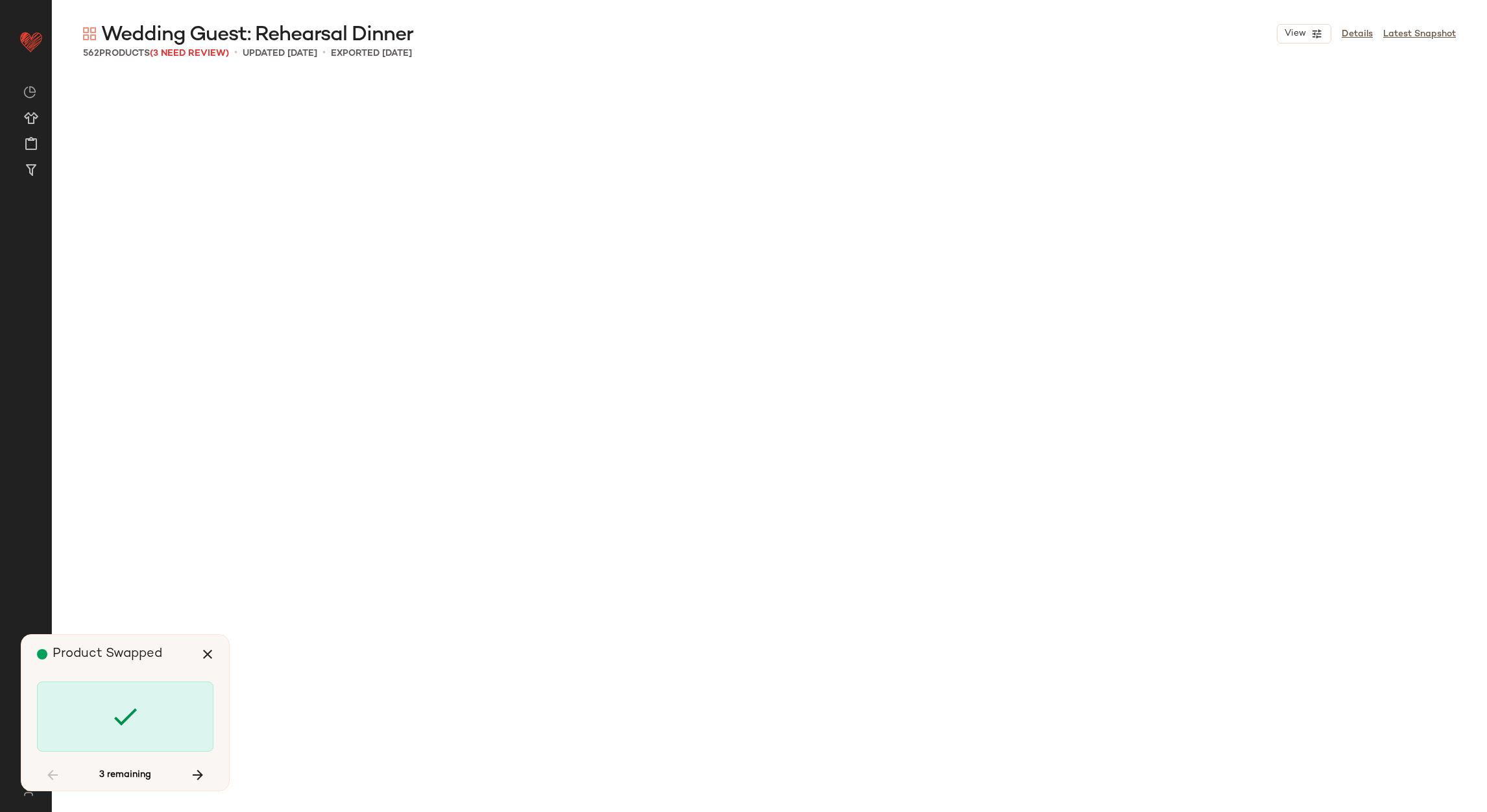
scroll to position [17785, 0]
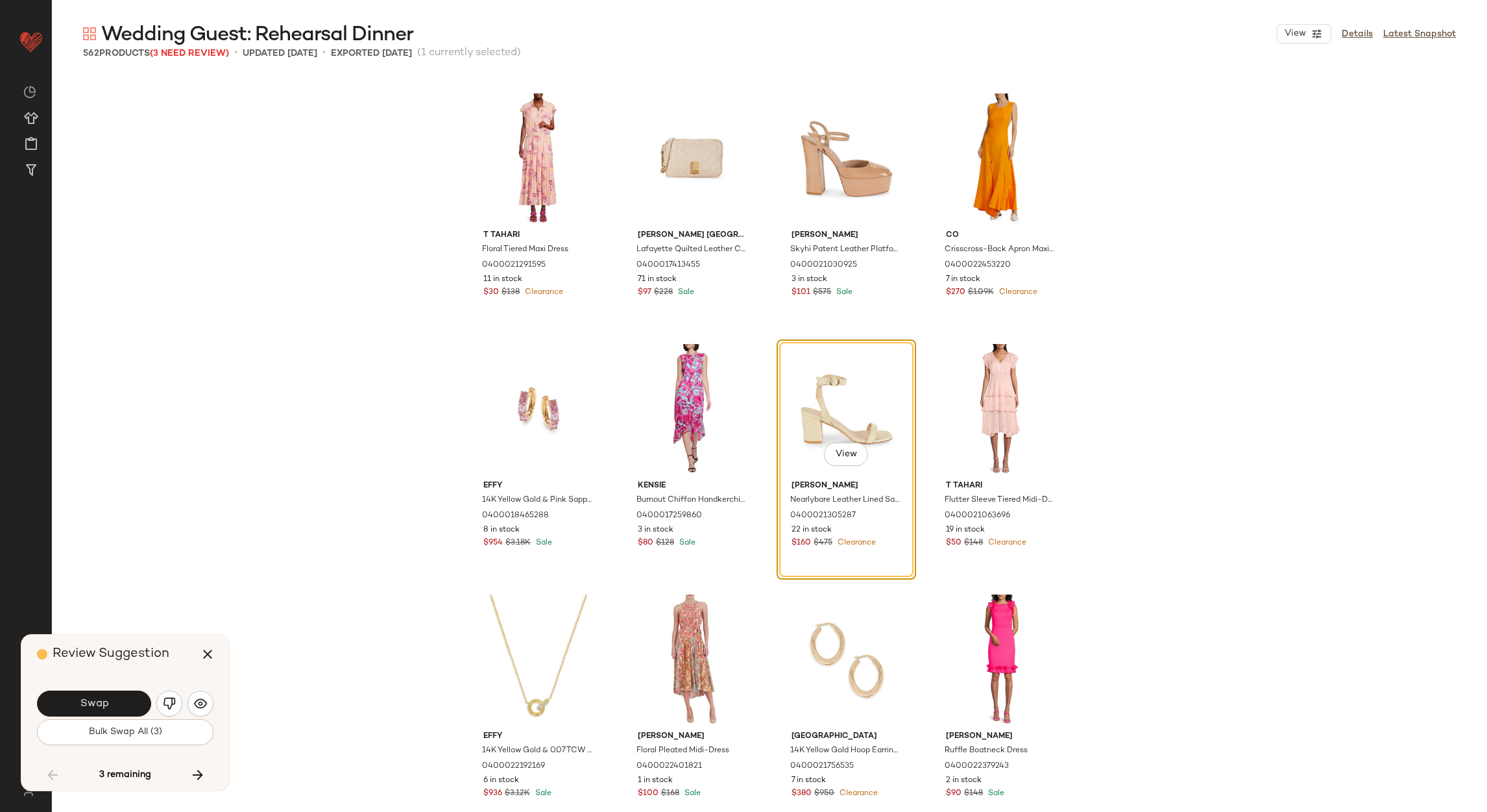
click at [131, 697] on button "Swap" at bounding box center [93, 703] width 114 height 26
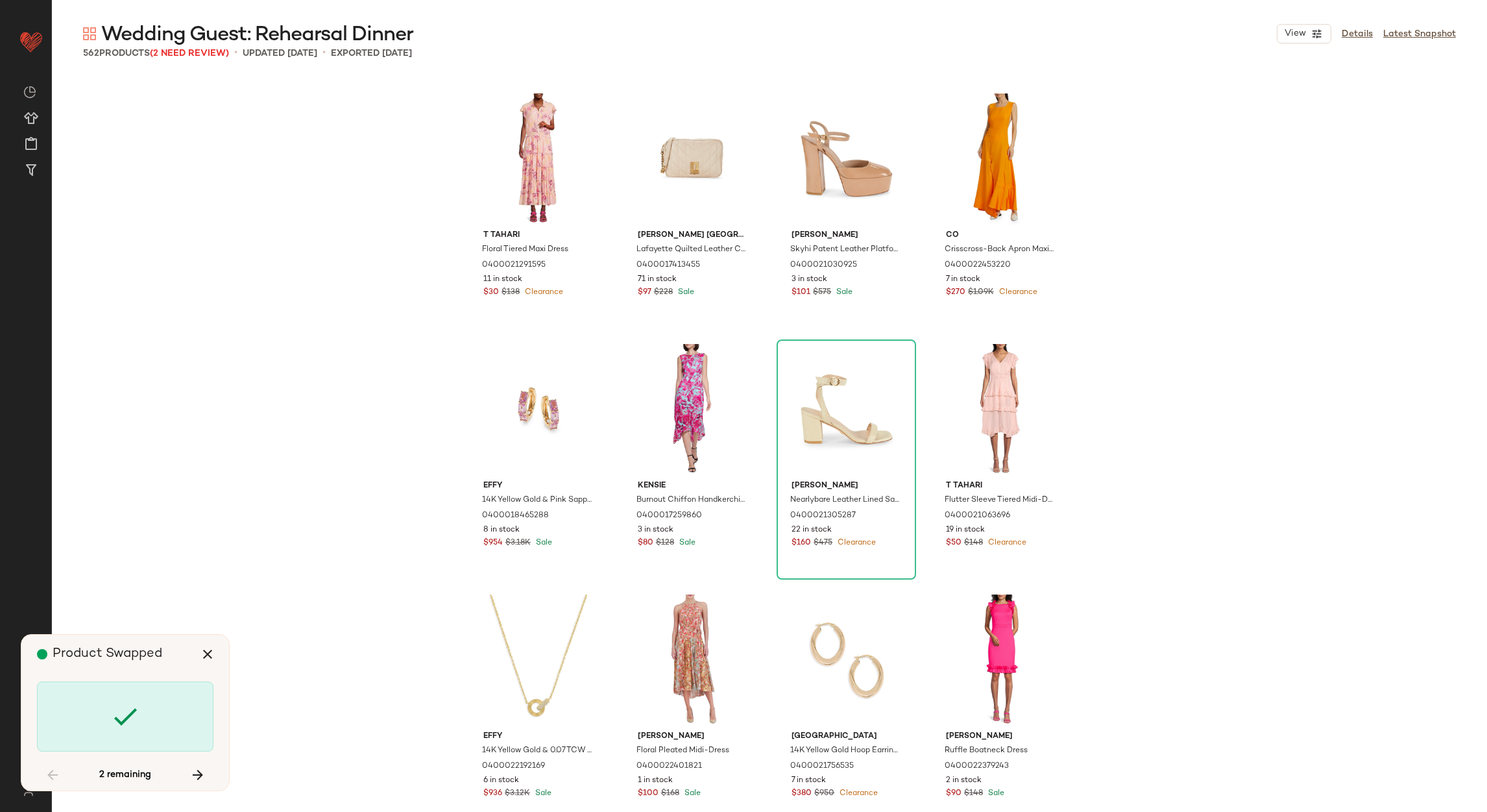
scroll to position [18787, 0]
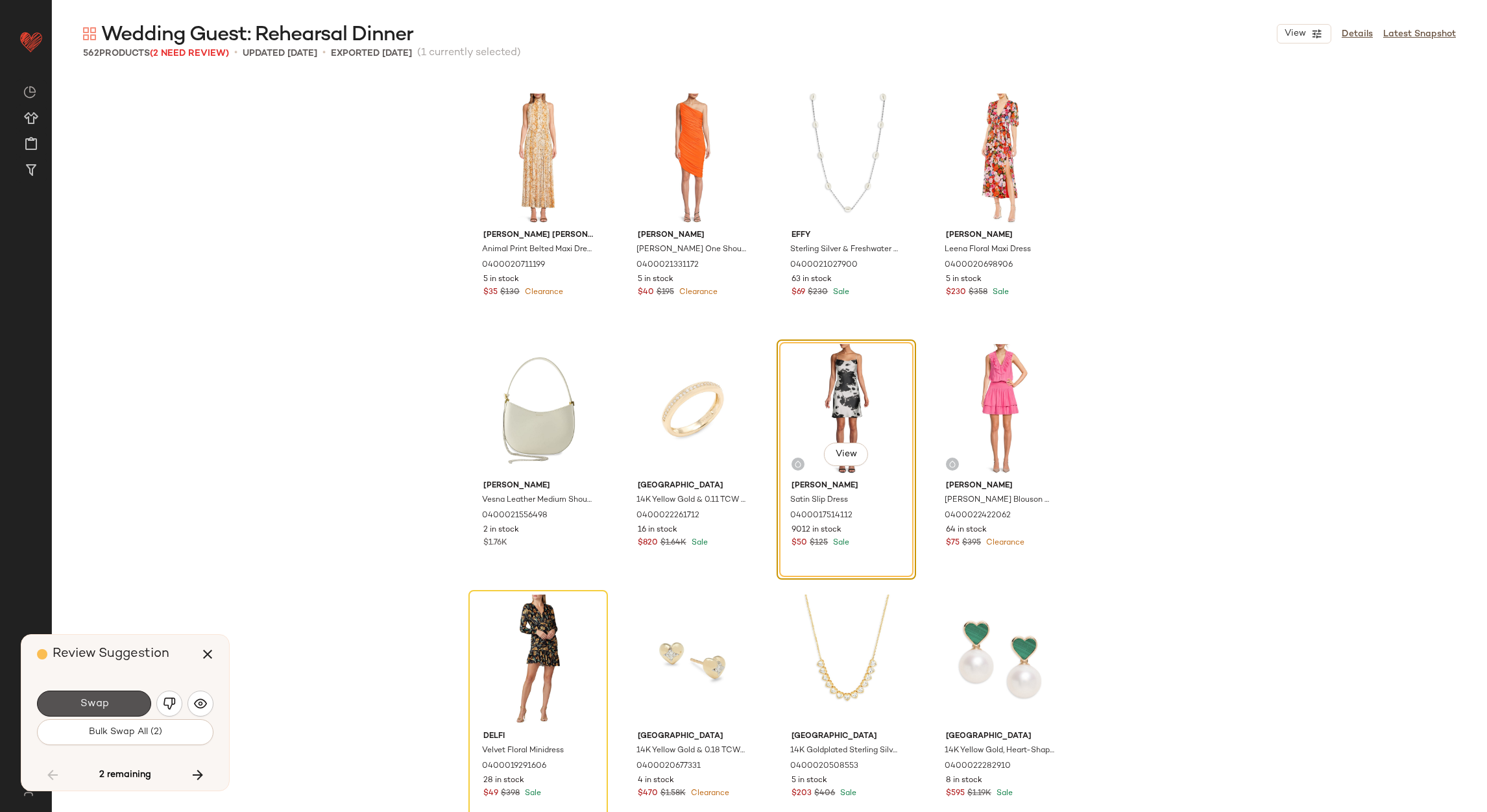
click at [131, 697] on button "Swap" at bounding box center [93, 703] width 114 height 26
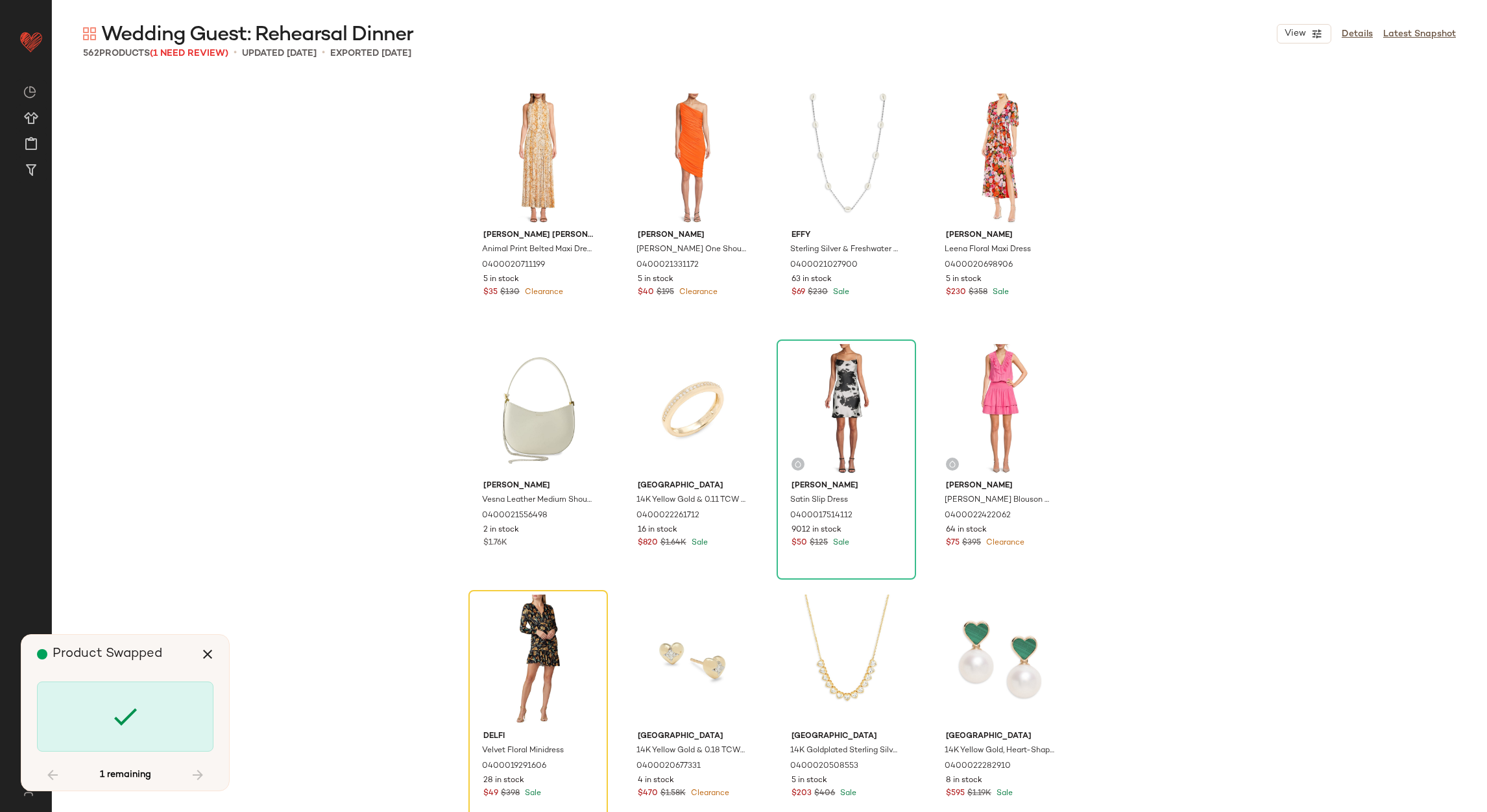
scroll to position [19038, 0]
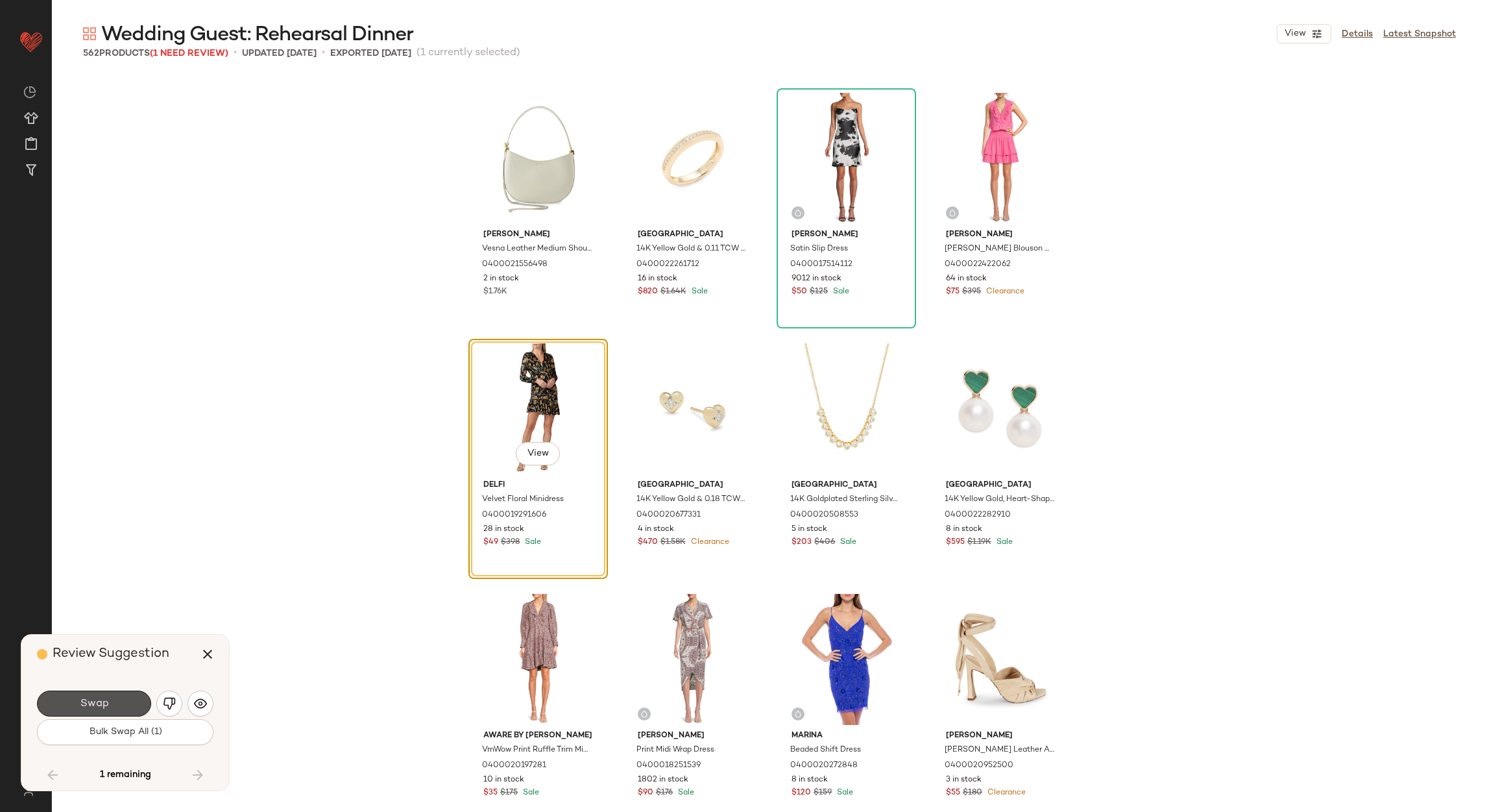
click at [131, 697] on button "Swap" at bounding box center [93, 703] width 114 height 26
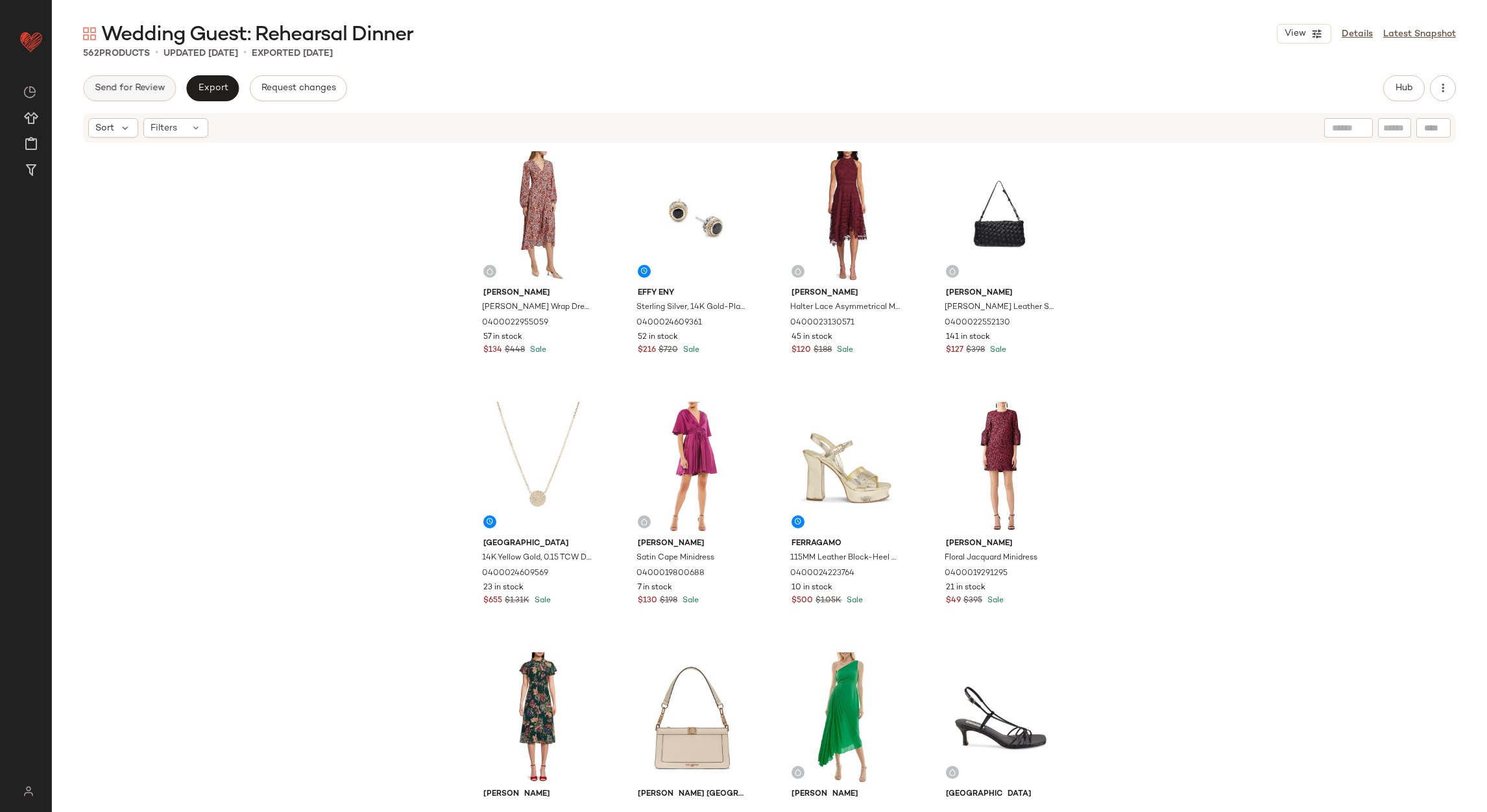
click at [150, 88] on span "Send for Review" at bounding box center [129, 88] width 71 height 10
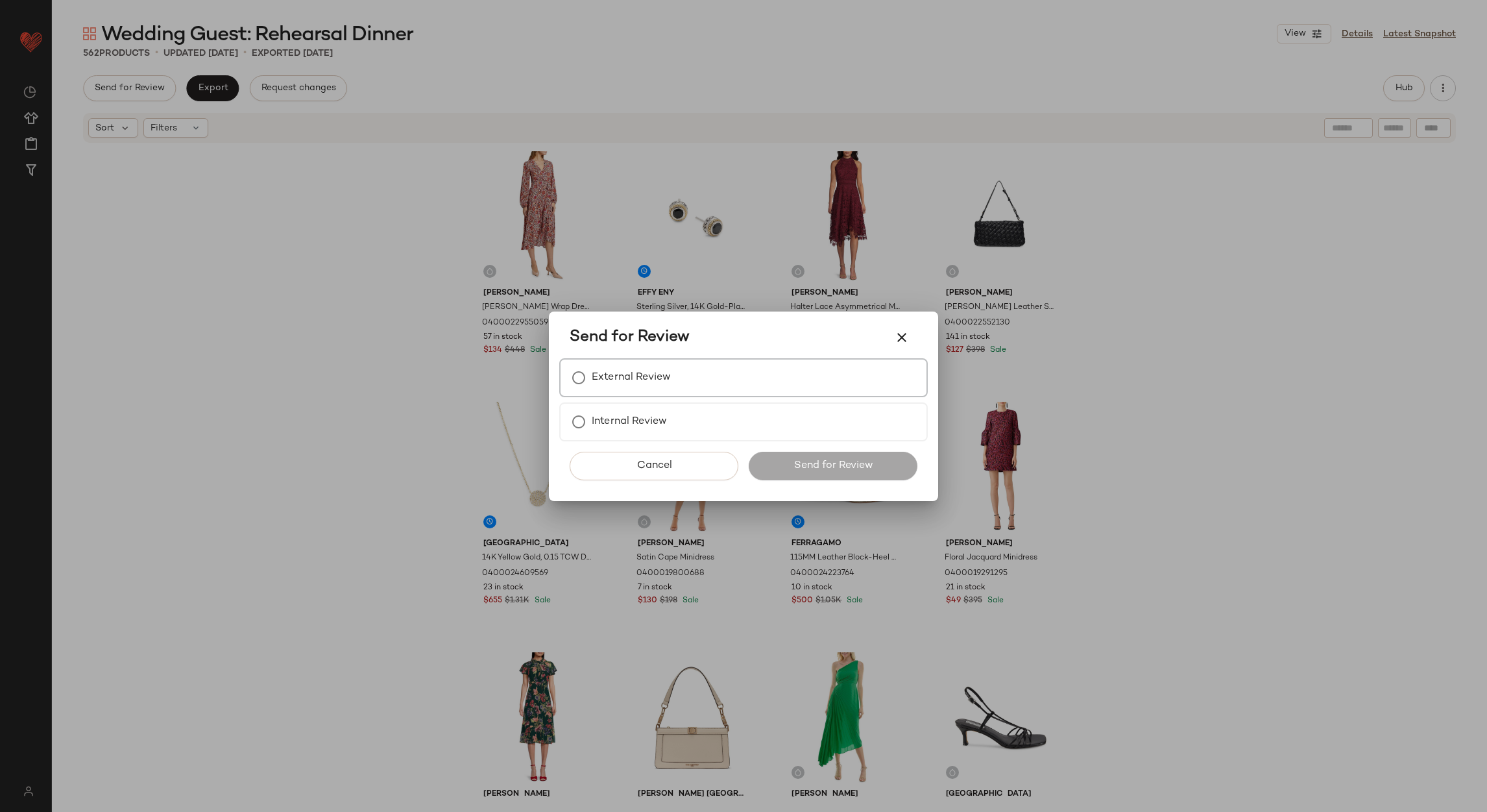
click at [613, 381] on label "External Review" at bounding box center [630, 377] width 79 height 26
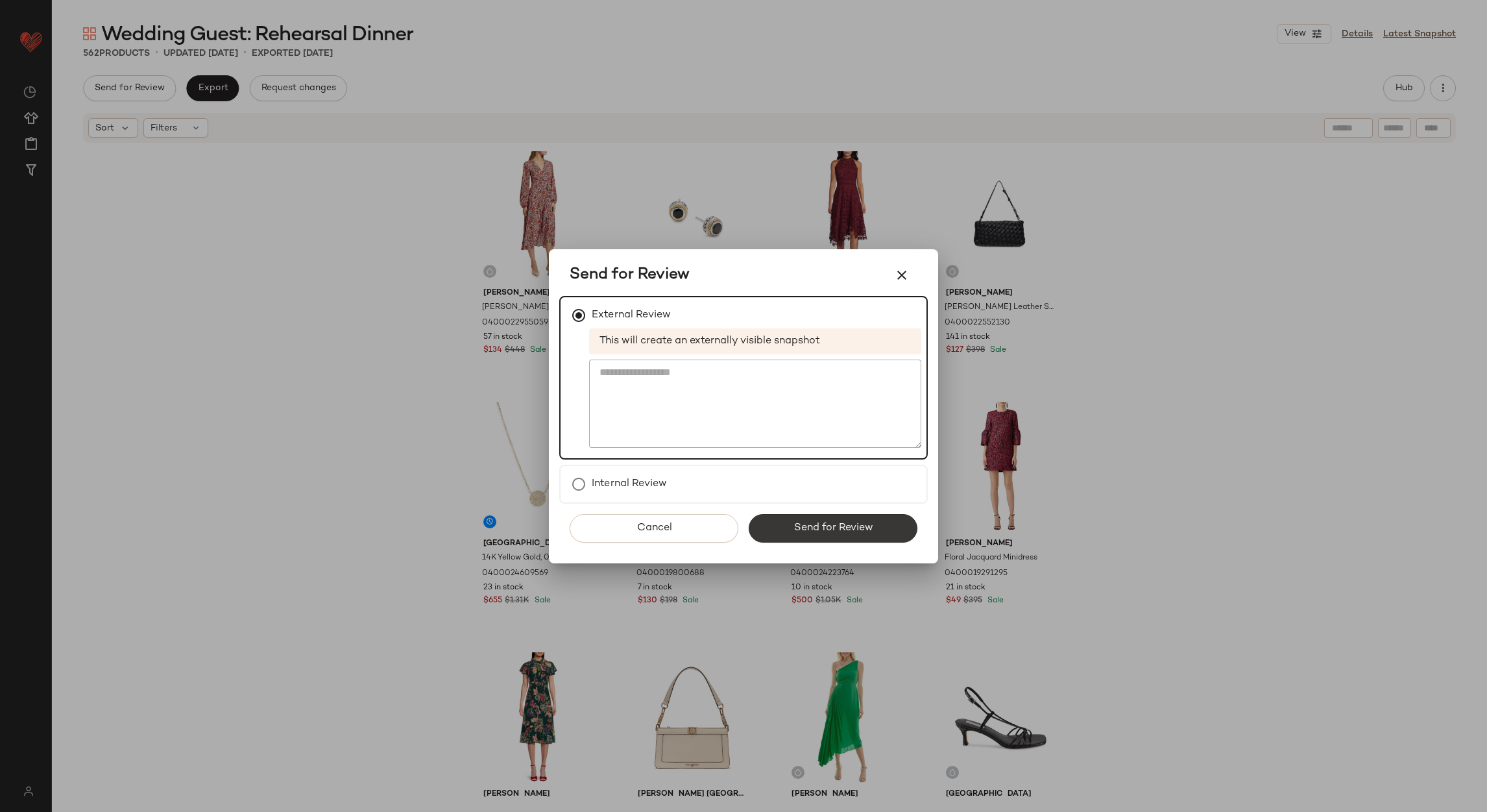
click at [791, 529] on button "Send for Review" at bounding box center [833, 529] width 169 height 29
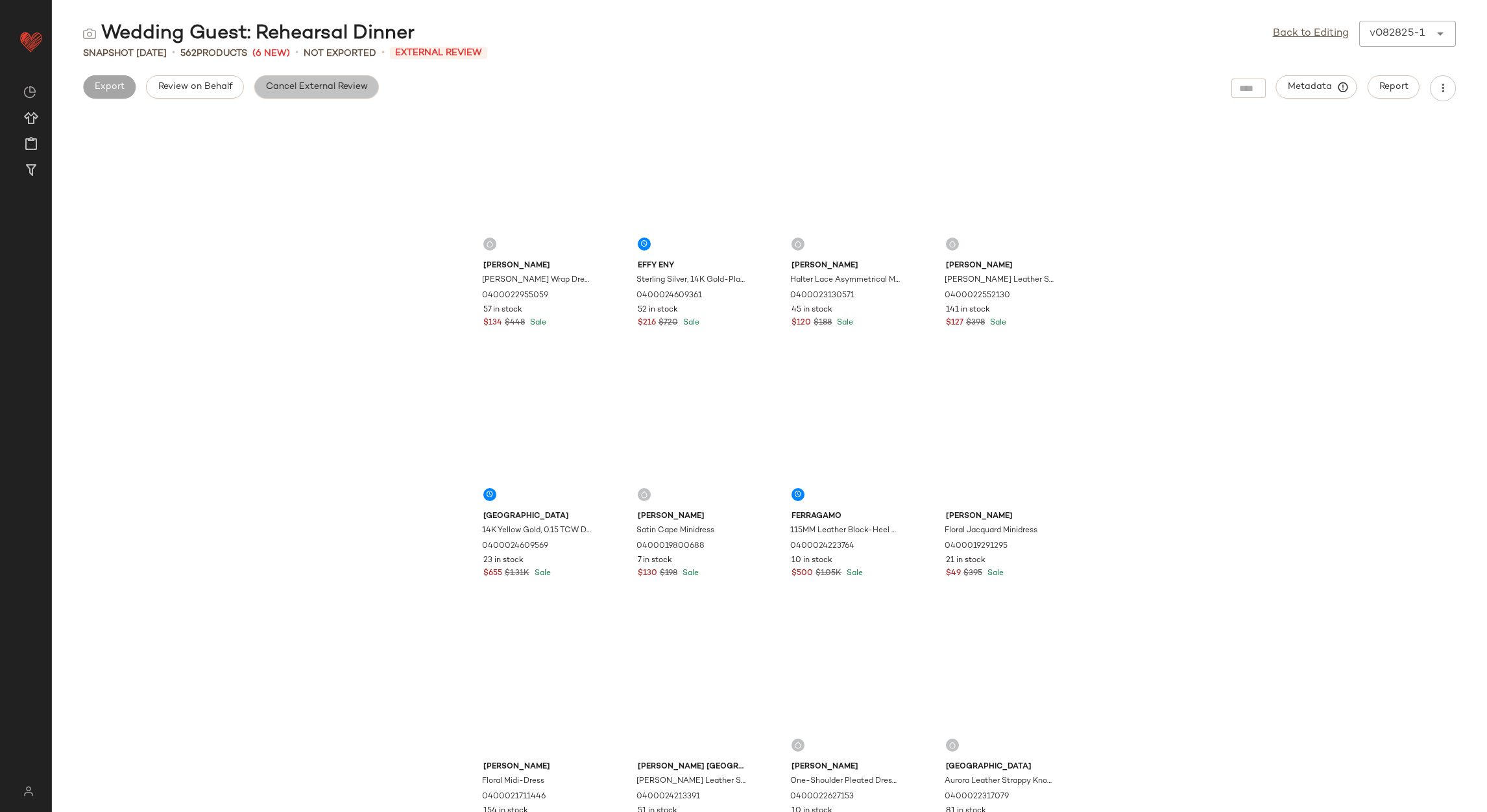
click at [263, 80] on button "Cancel External Review" at bounding box center [317, 87] width 125 height 23
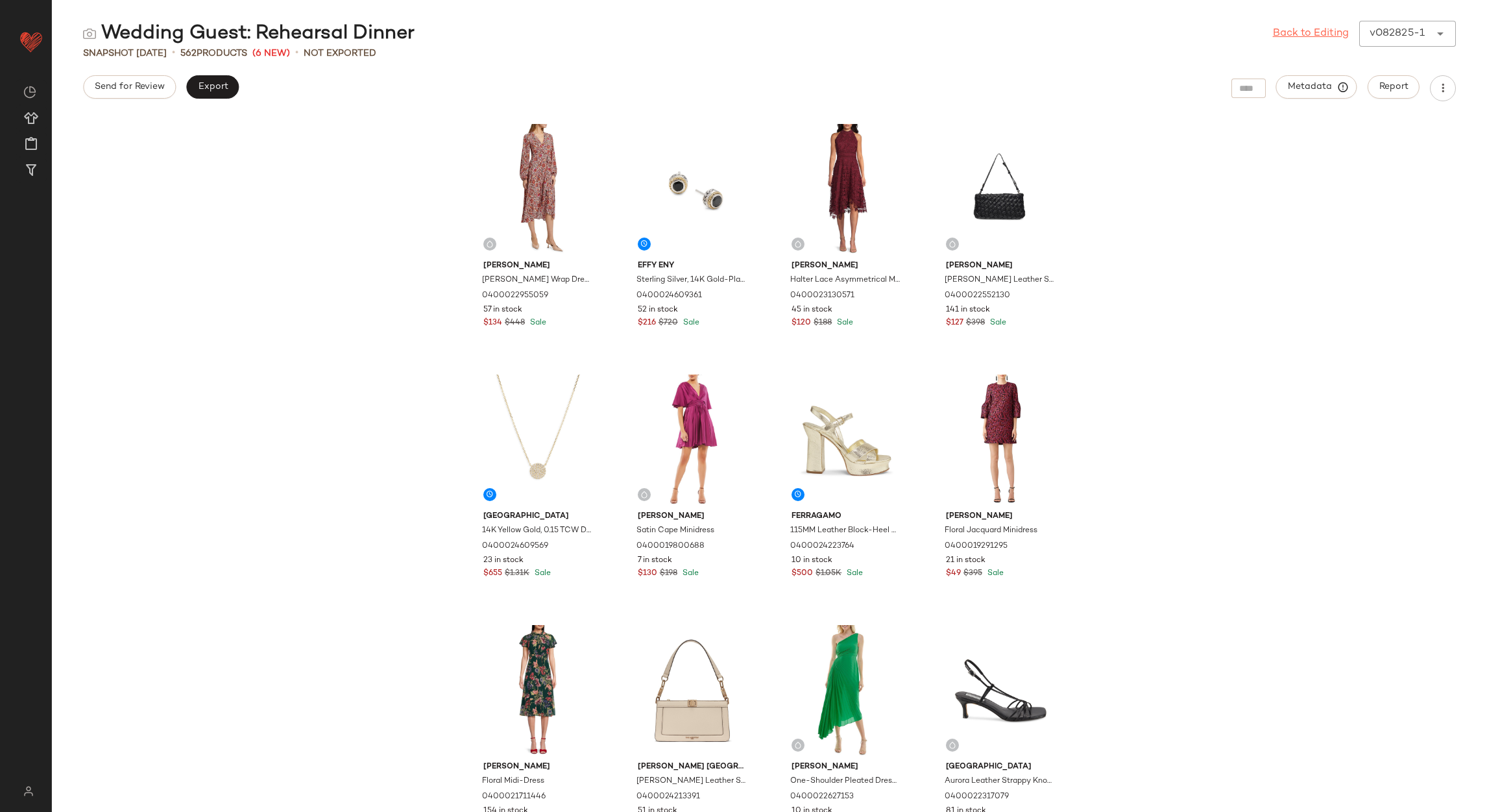
click at [1282, 29] on link "Back to Editing" at bounding box center [1310, 34] width 76 height 16
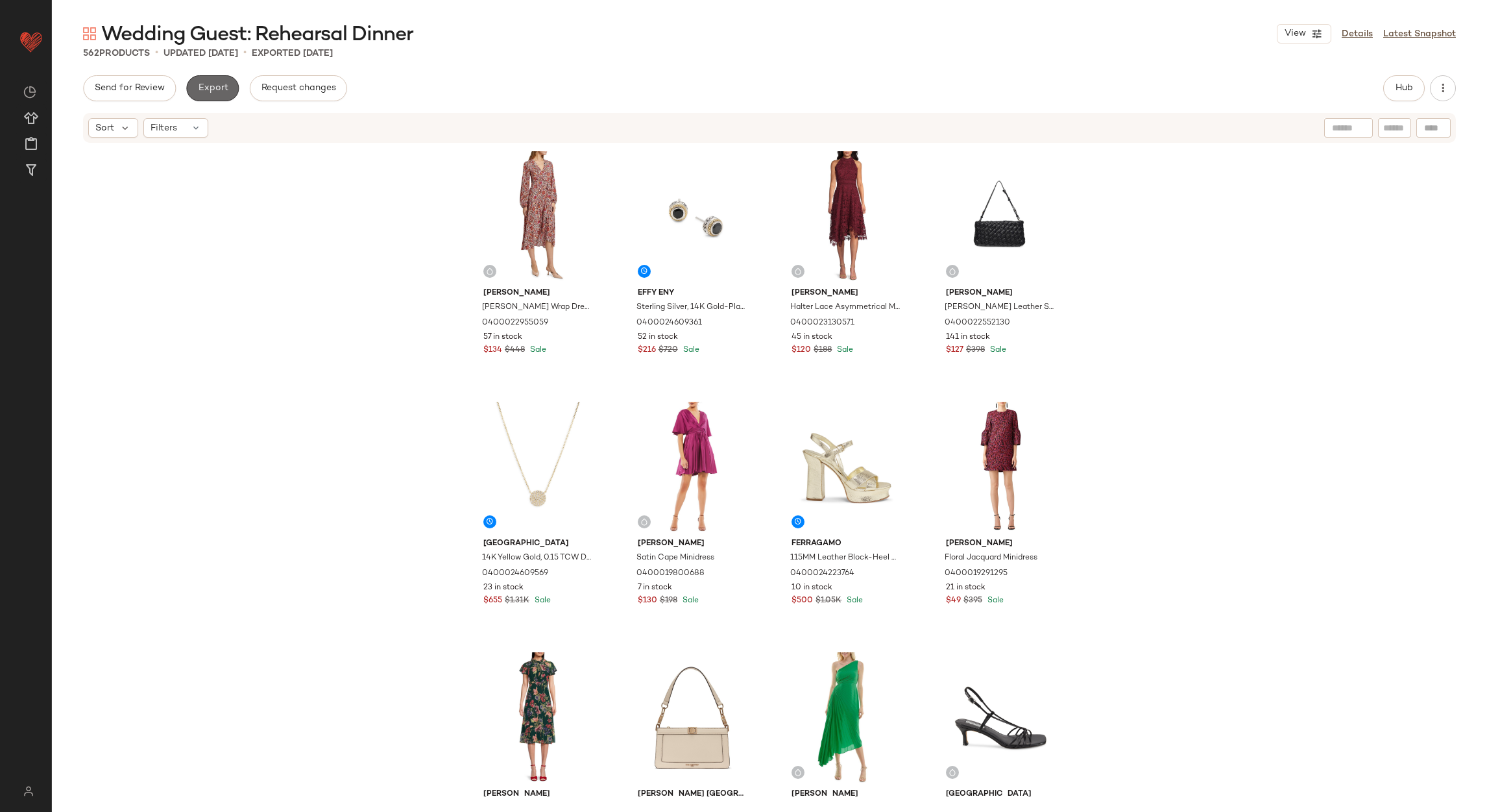
click at [205, 76] on button "Export" at bounding box center [213, 88] width 53 height 26
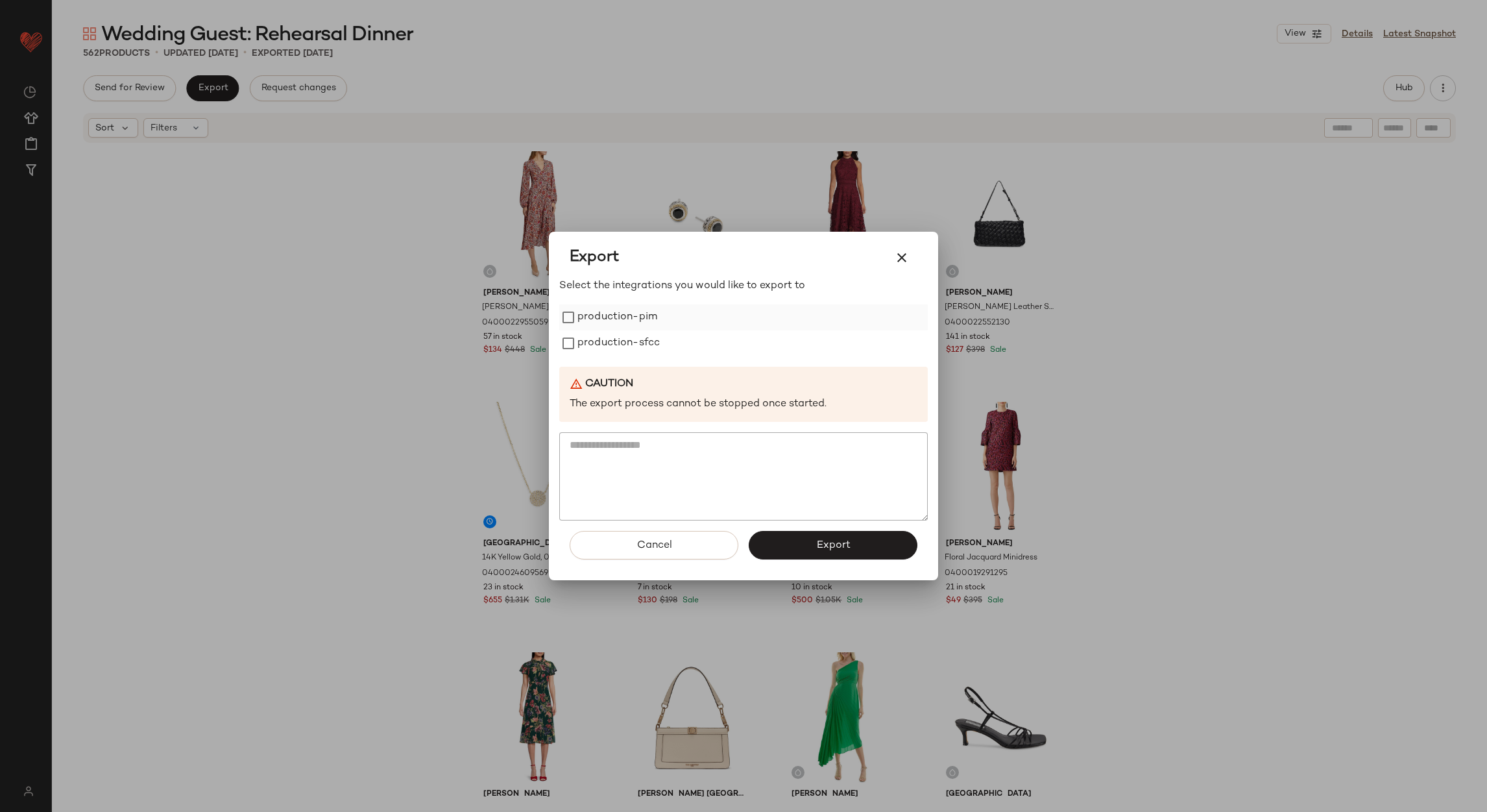
click at [651, 313] on label "production-pim" at bounding box center [618, 317] width 80 height 26
click at [634, 345] on label "production-sfcc" at bounding box center [619, 343] width 83 height 26
click at [799, 530] on div "Cancel Export" at bounding box center [744, 550] width 369 height 60
click at [802, 546] on button "Export" at bounding box center [833, 545] width 169 height 29
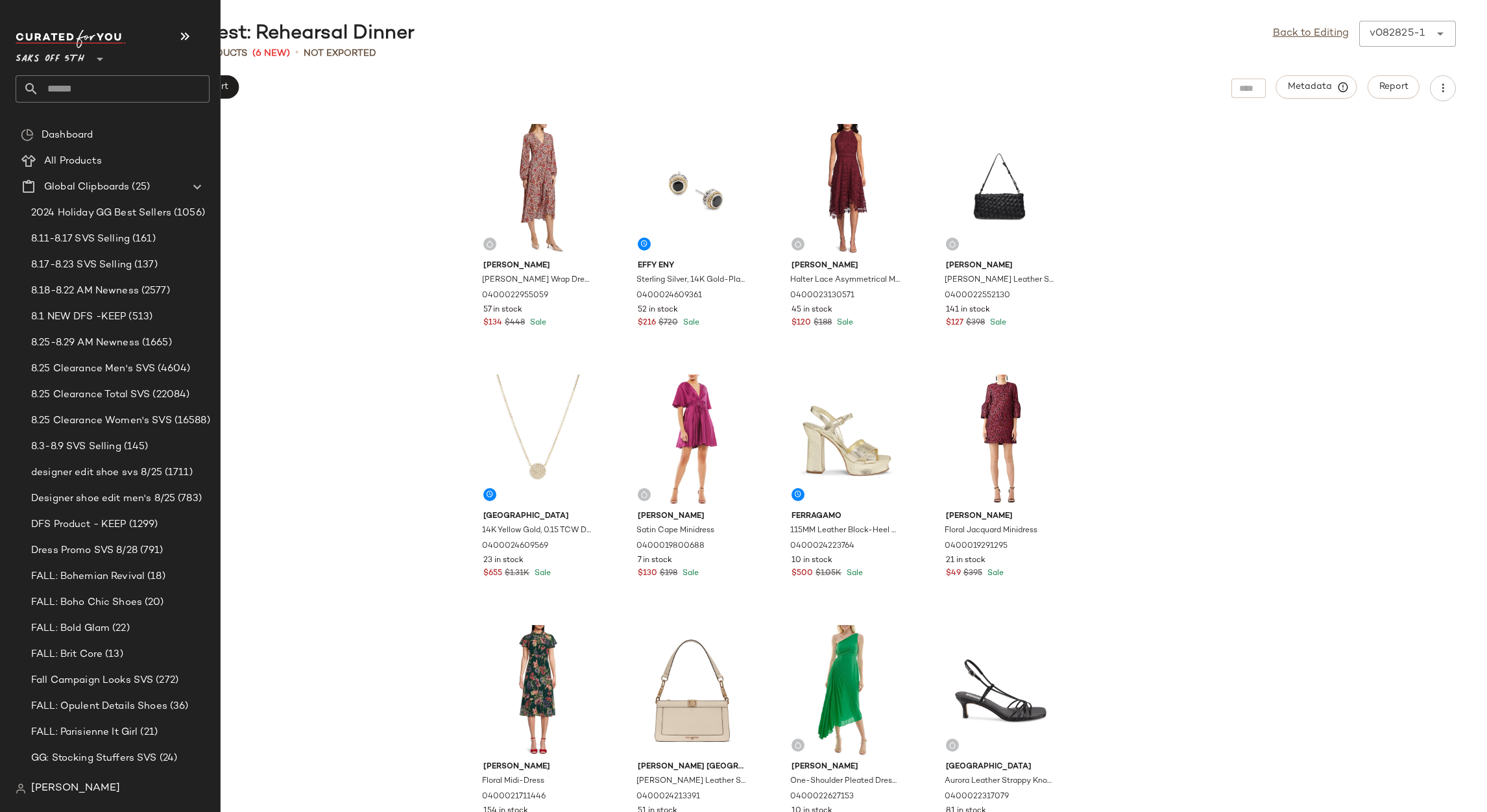
scroll to position [254, 0]
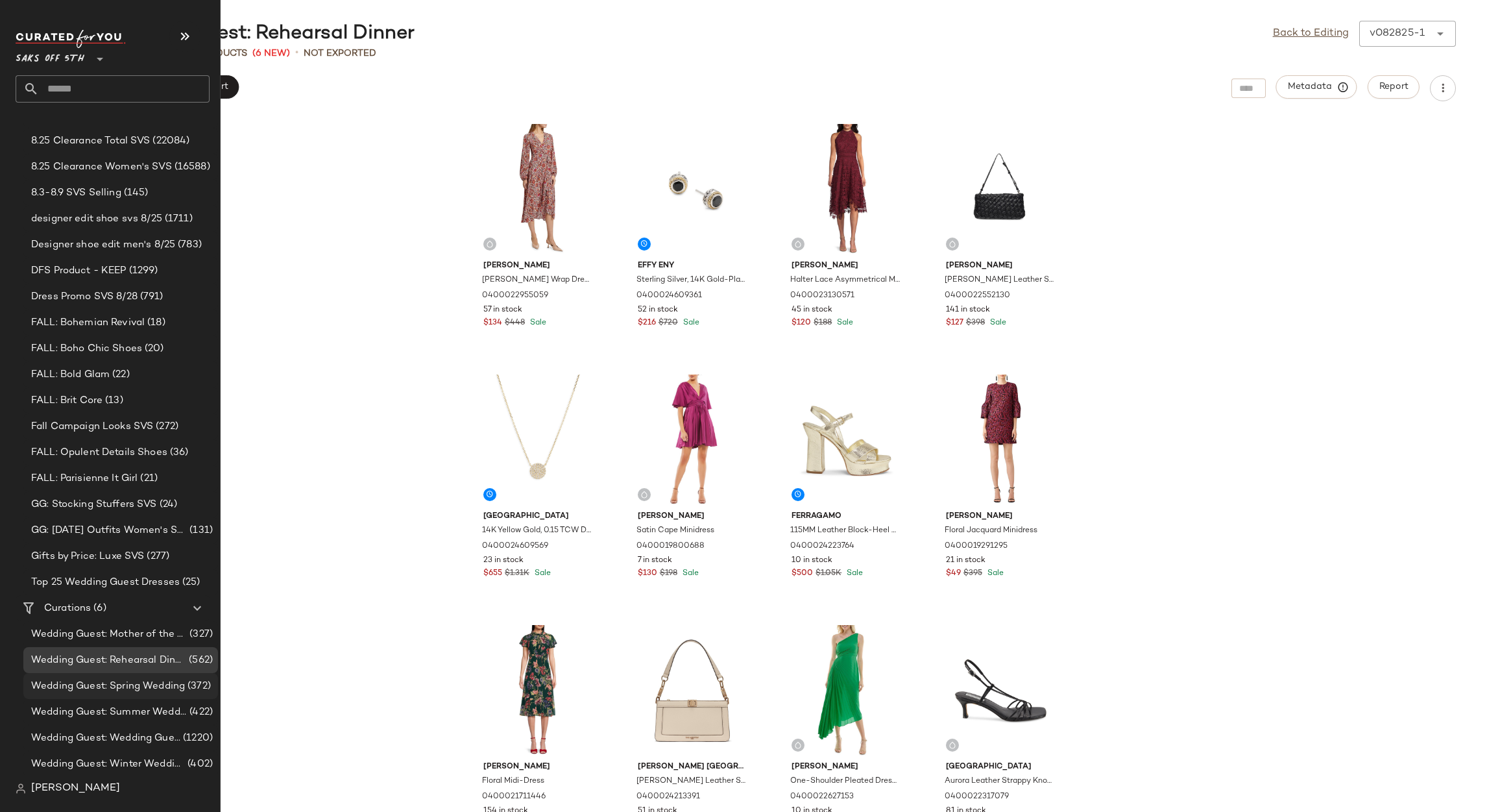
click at [106, 689] on span "Wedding Guest: Spring Wedding" at bounding box center [107, 686] width 154 height 15
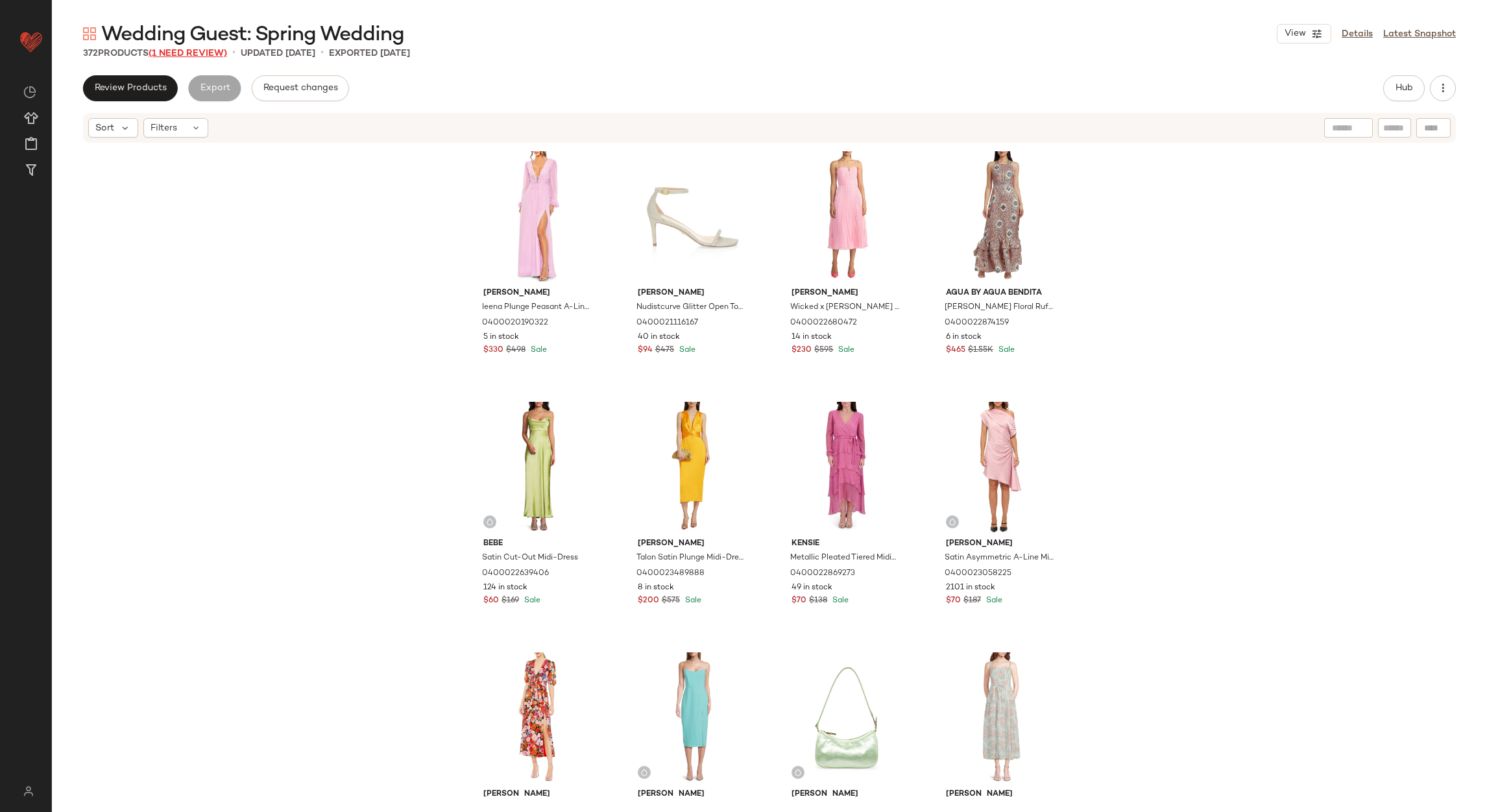
click at [201, 49] on span "(1 Need Review)" at bounding box center [188, 53] width 79 height 10
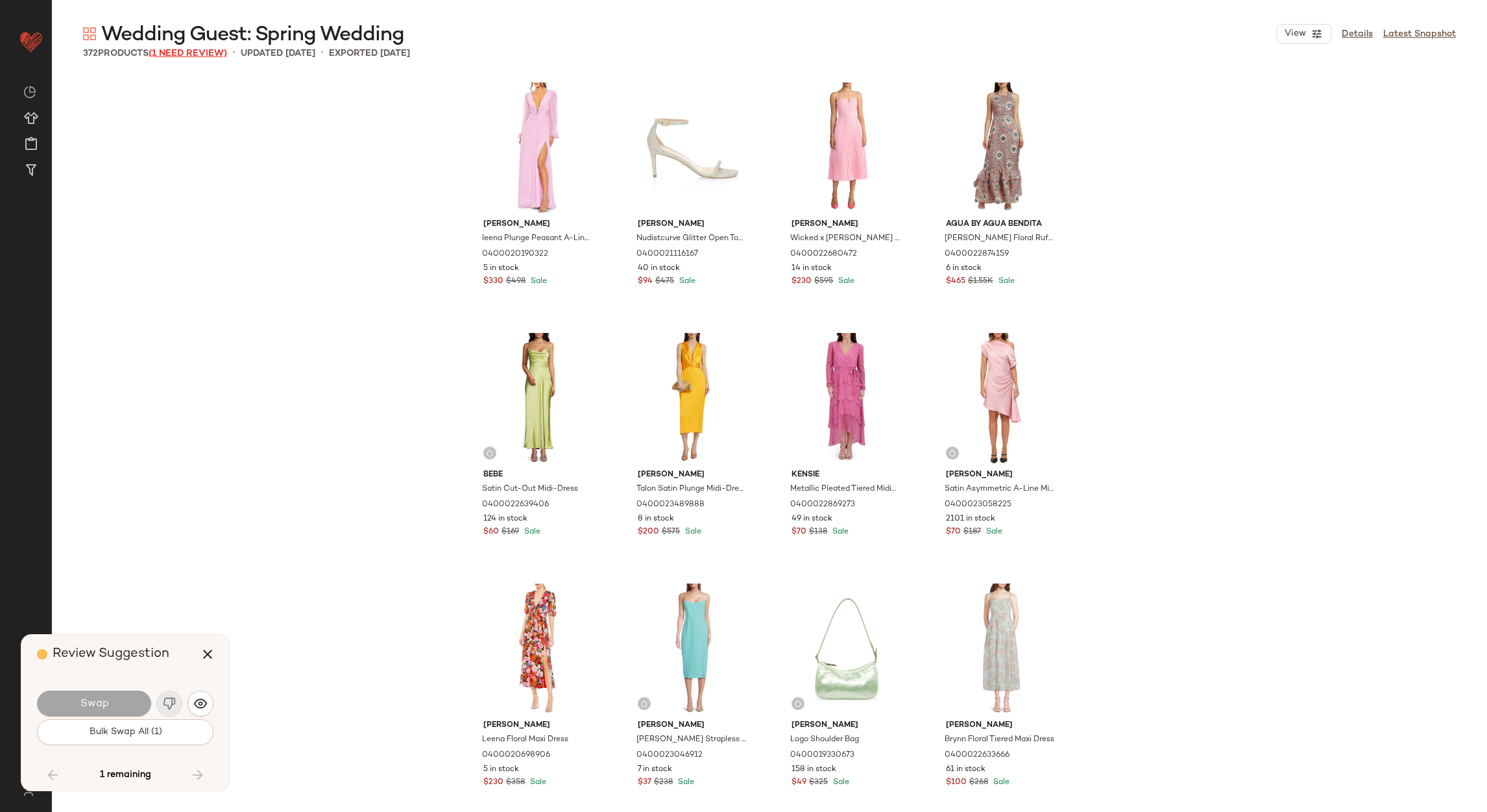
scroll to position [18287, 0]
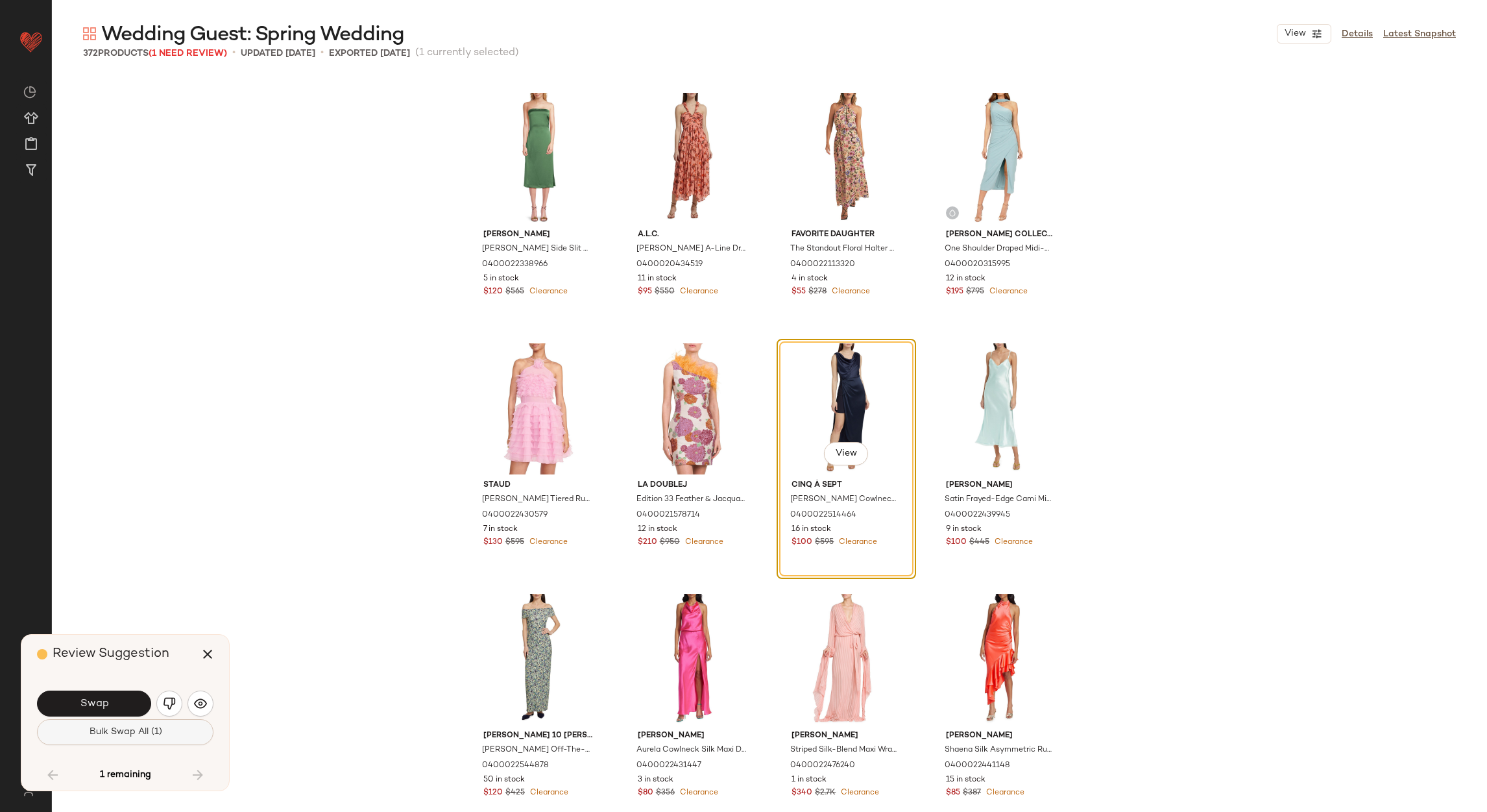
click at [147, 732] on span "Bulk Swap All (1)" at bounding box center [125, 732] width 73 height 10
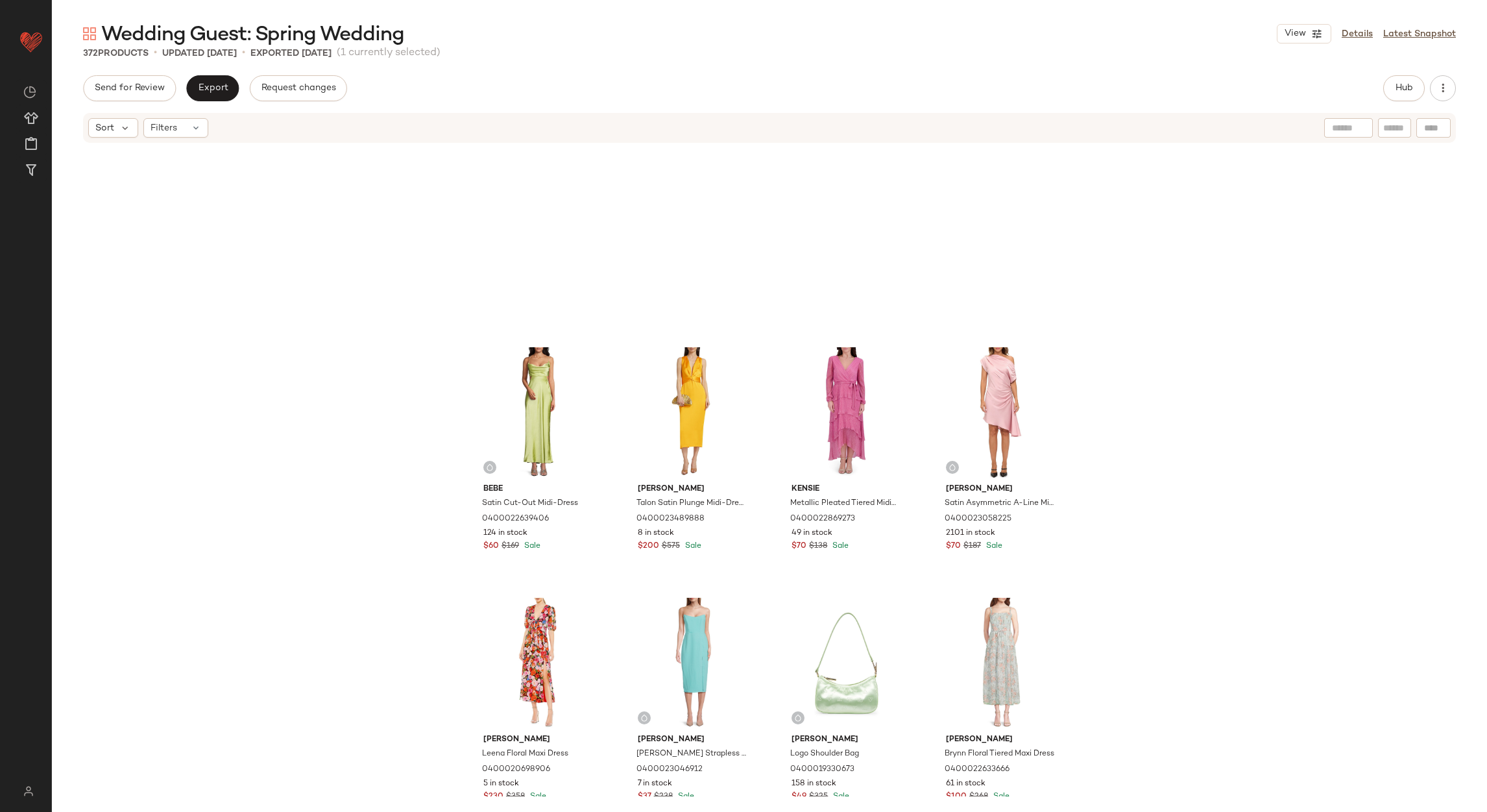
scroll to position [594, 0]
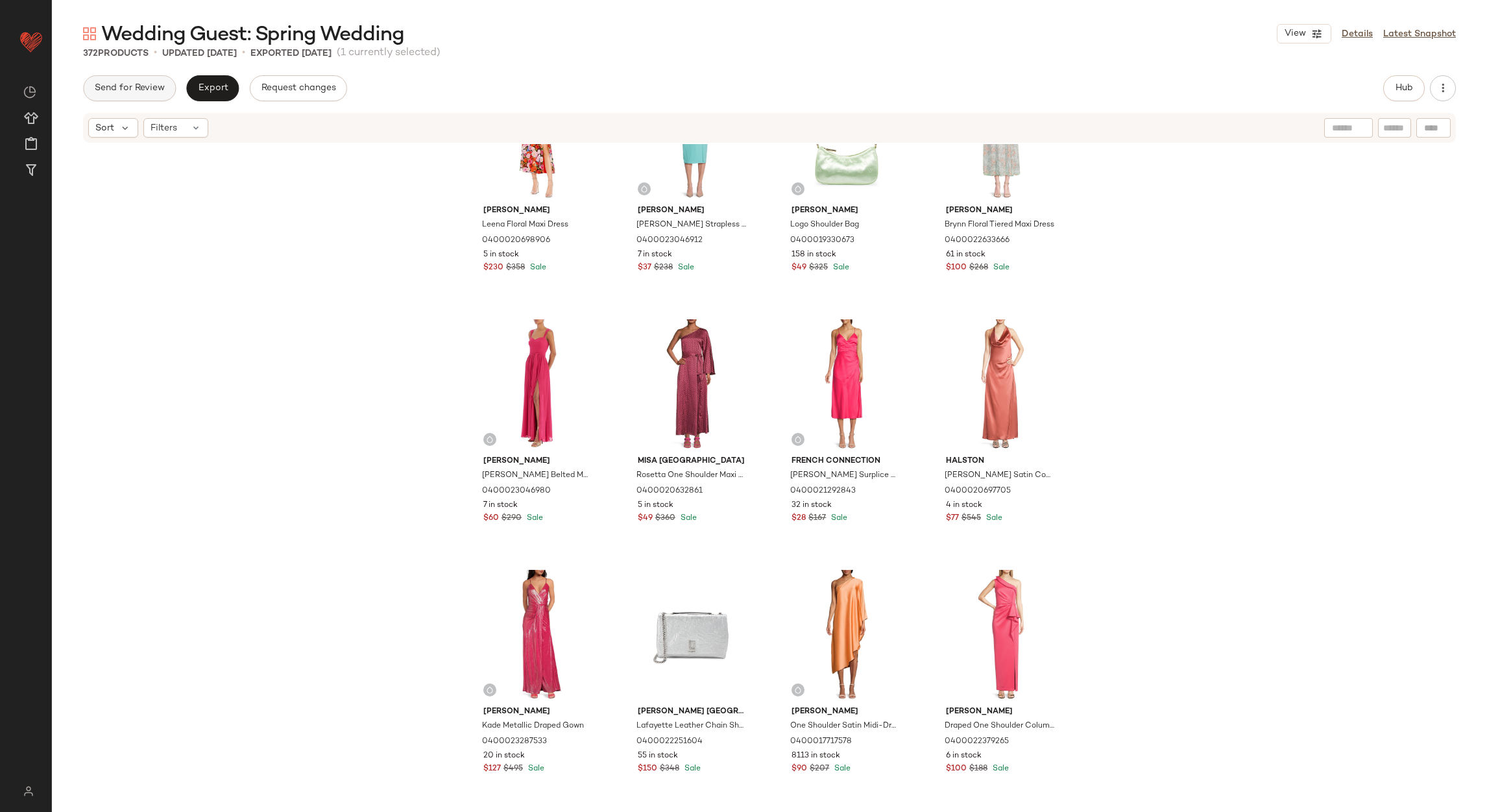
click at [133, 86] on span "Send for Review" at bounding box center [129, 88] width 71 height 10
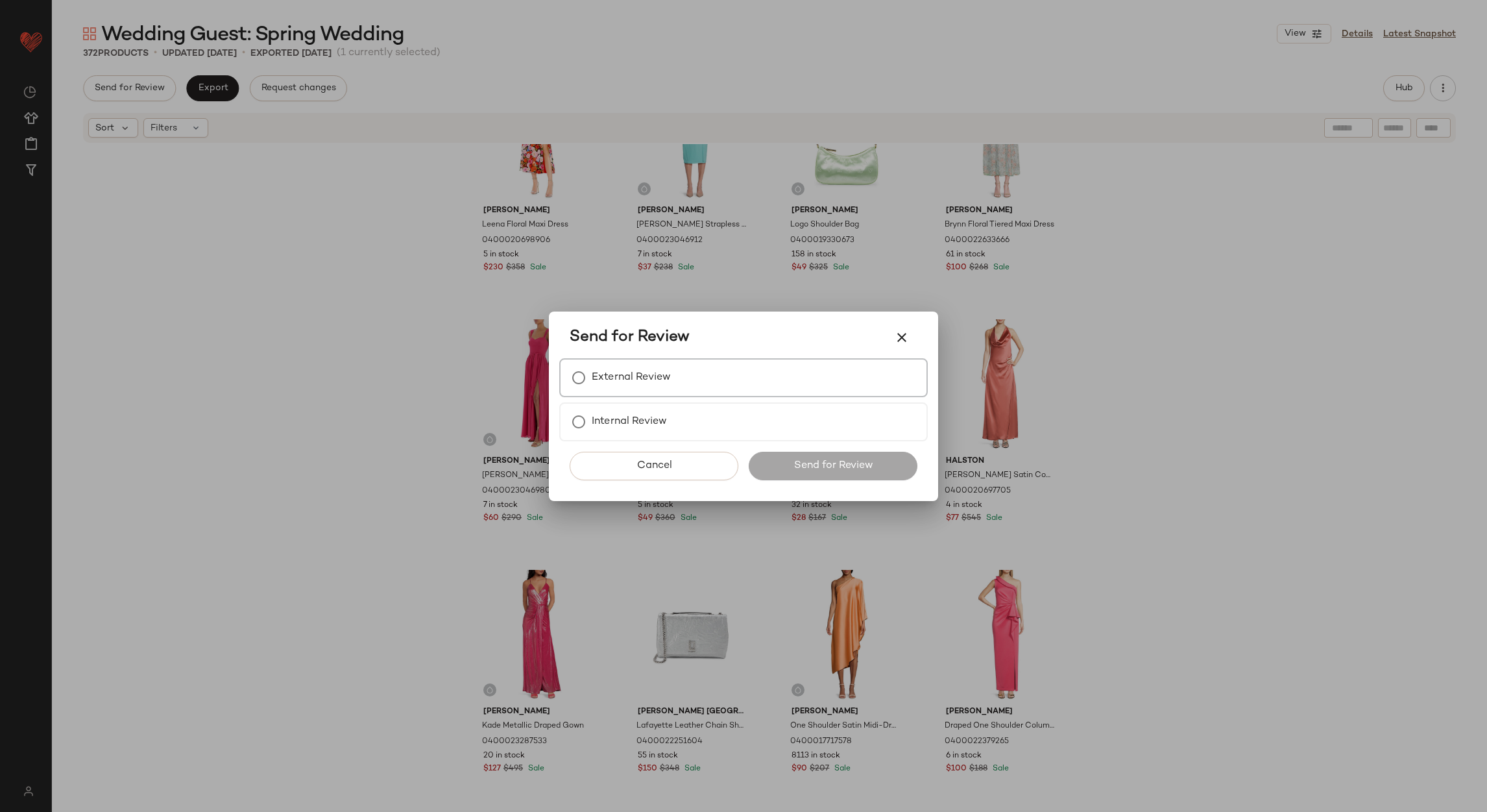
click at [635, 373] on label "External Review" at bounding box center [630, 377] width 79 height 26
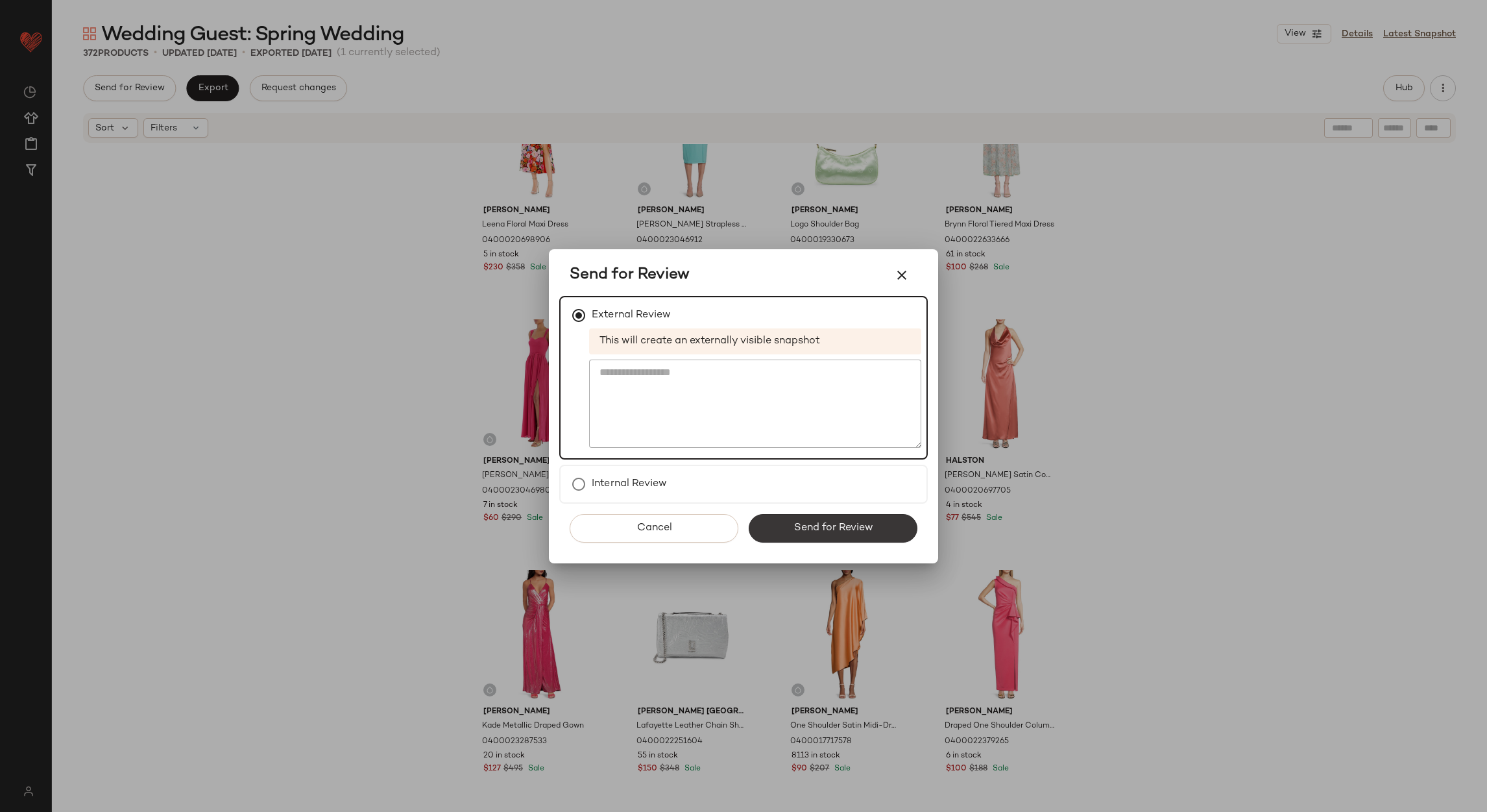
click at [817, 521] on span "Send for Review" at bounding box center [833, 527] width 80 height 12
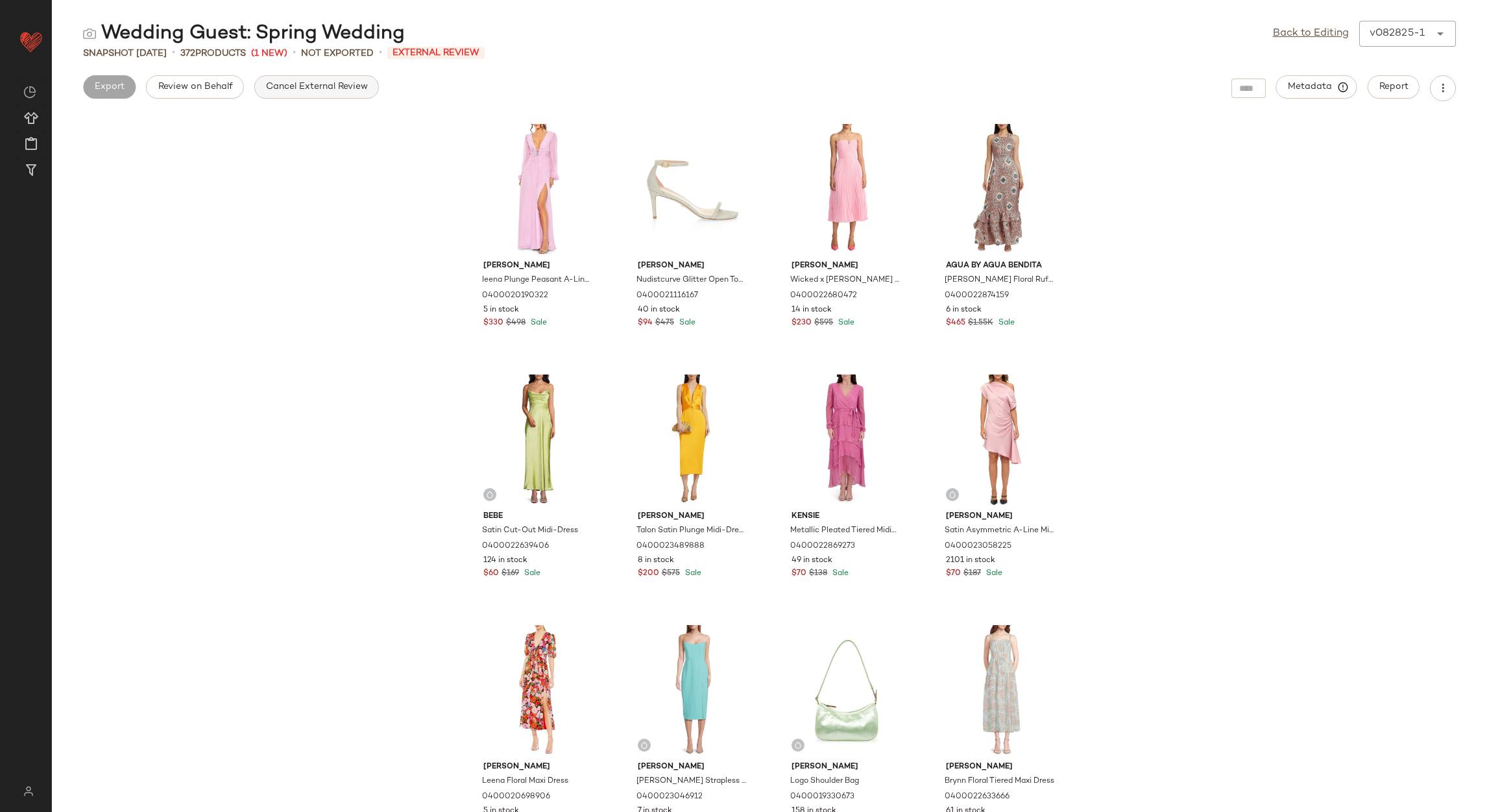
click at [290, 87] on span "Cancel External Review" at bounding box center [316, 87] width 103 height 10
click at [1325, 35] on link "Back to Editing" at bounding box center [1310, 34] width 76 height 16
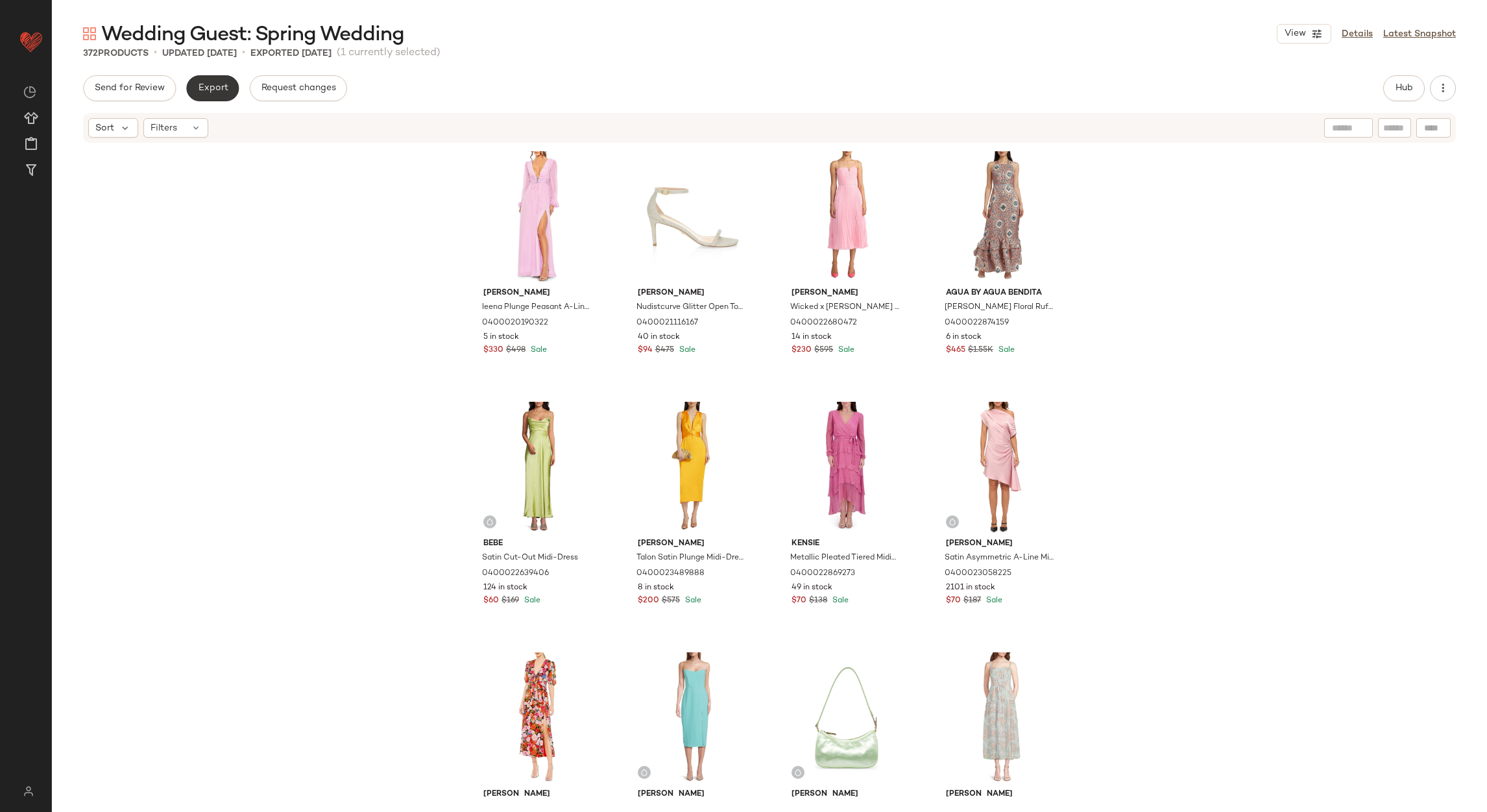
click at [207, 84] on span "Export" at bounding box center [213, 88] width 30 height 10
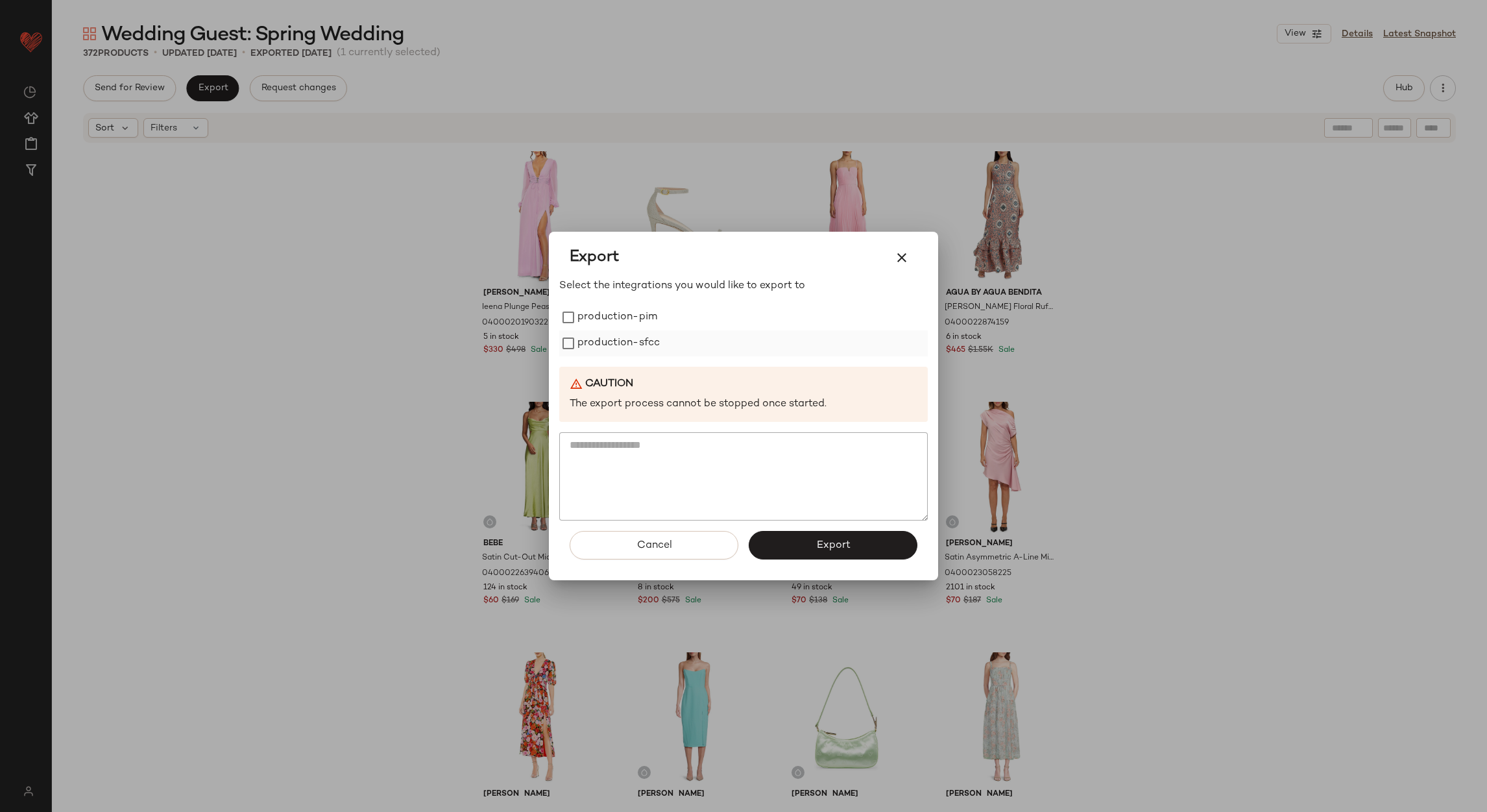
click at [605, 331] on label "production-sfcc" at bounding box center [619, 343] width 83 height 26
click at [606, 304] on label "production-pim" at bounding box center [618, 317] width 80 height 26
click at [785, 525] on div "Cancel Export" at bounding box center [744, 550] width 369 height 60
click at [787, 536] on button "Export" at bounding box center [833, 545] width 169 height 29
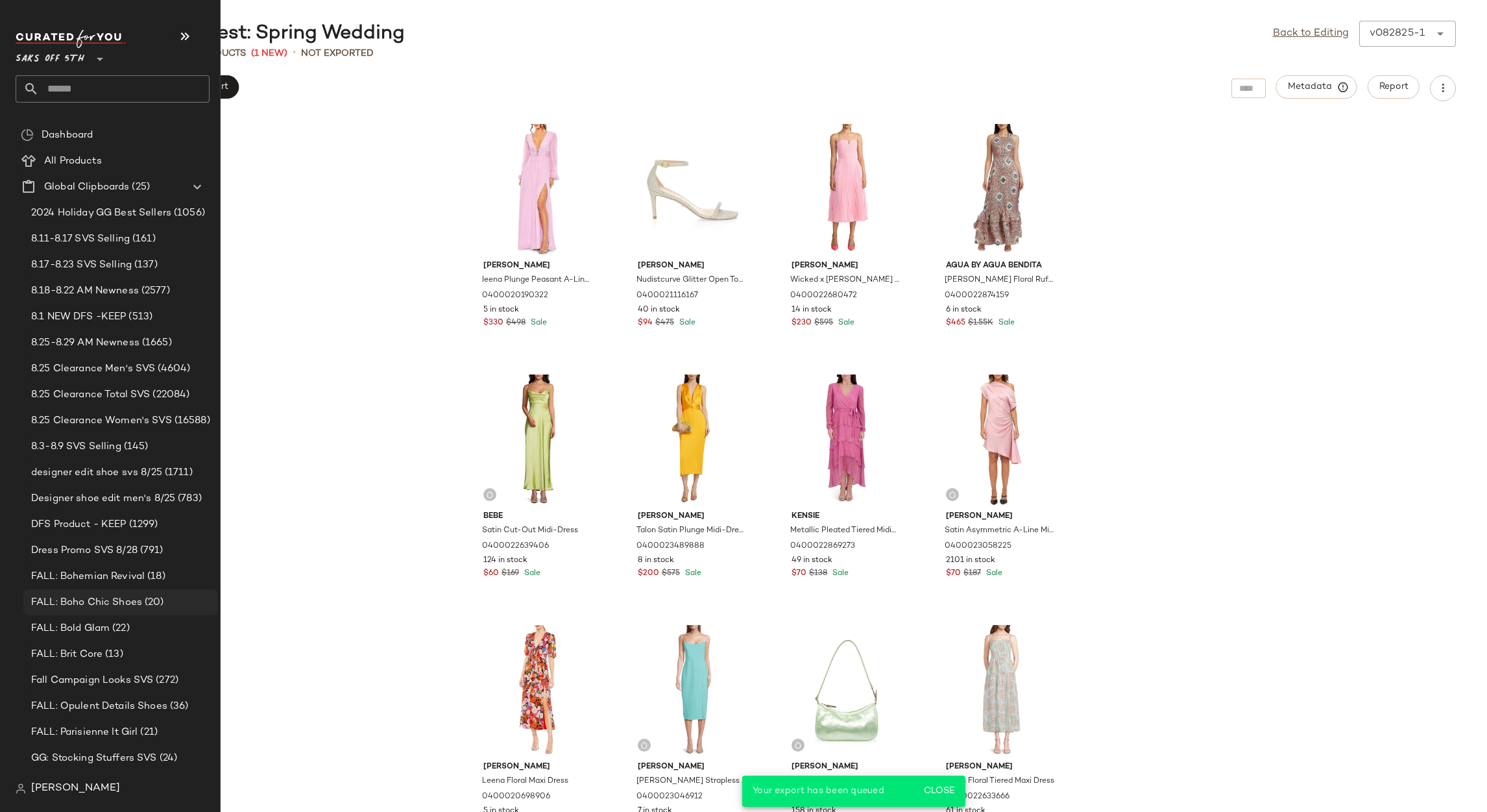
scroll to position [254, 0]
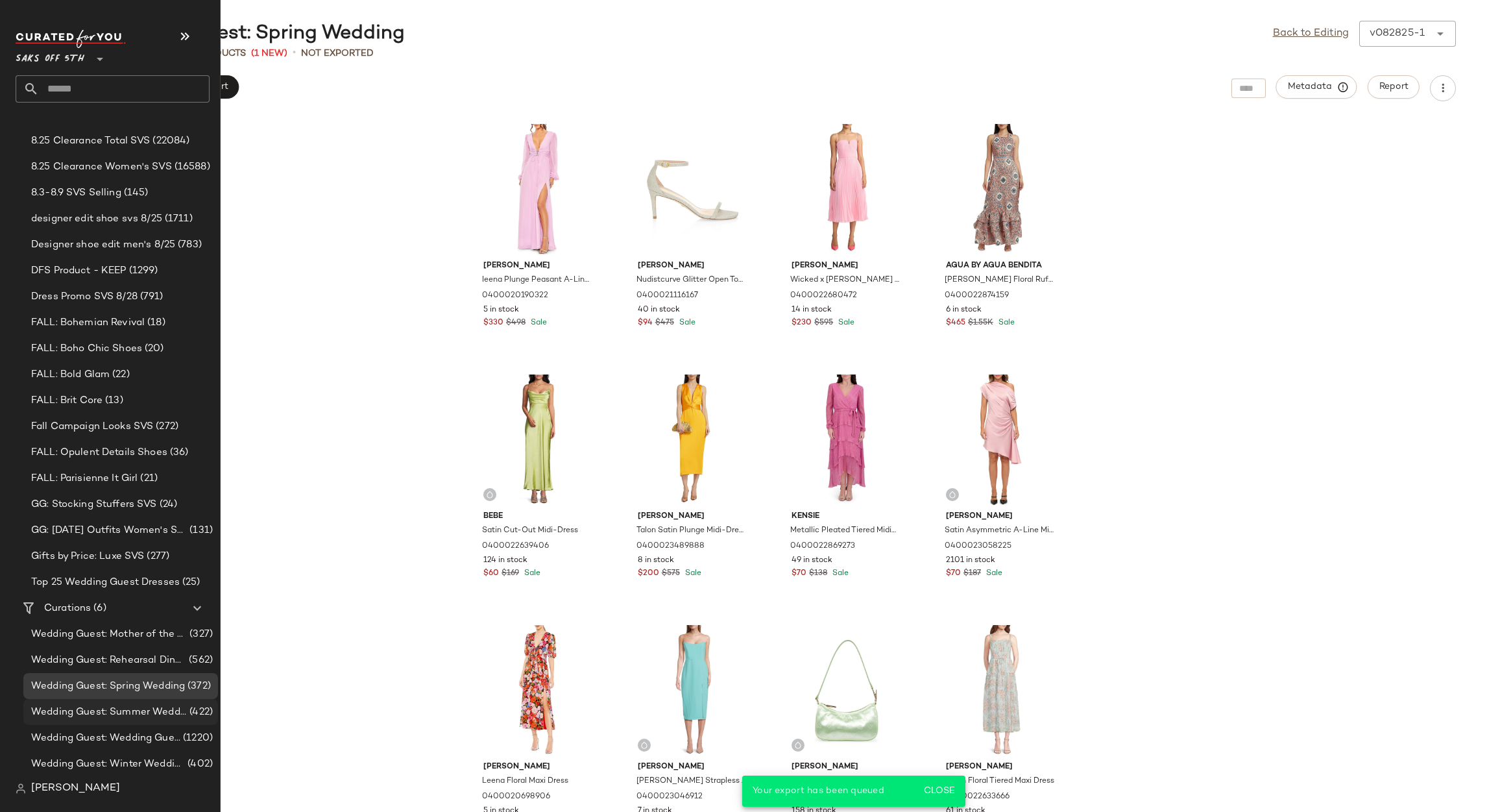
click at [129, 716] on span "Wedding Guest: Summer Wedding Guest" at bounding box center [109, 712] width 156 height 15
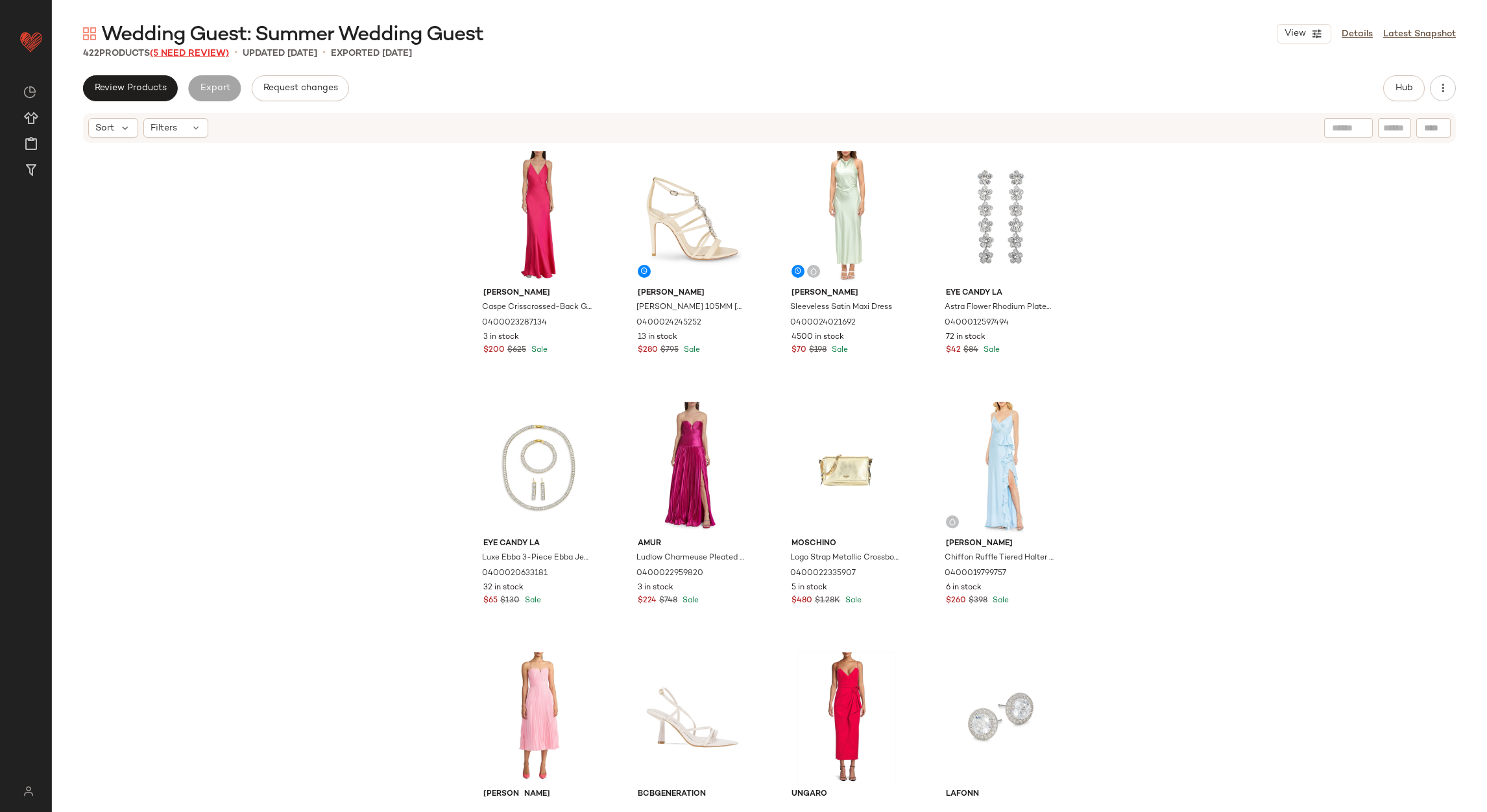
click at [201, 52] on span "(5 Need Review)" at bounding box center [189, 53] width 79 height 10
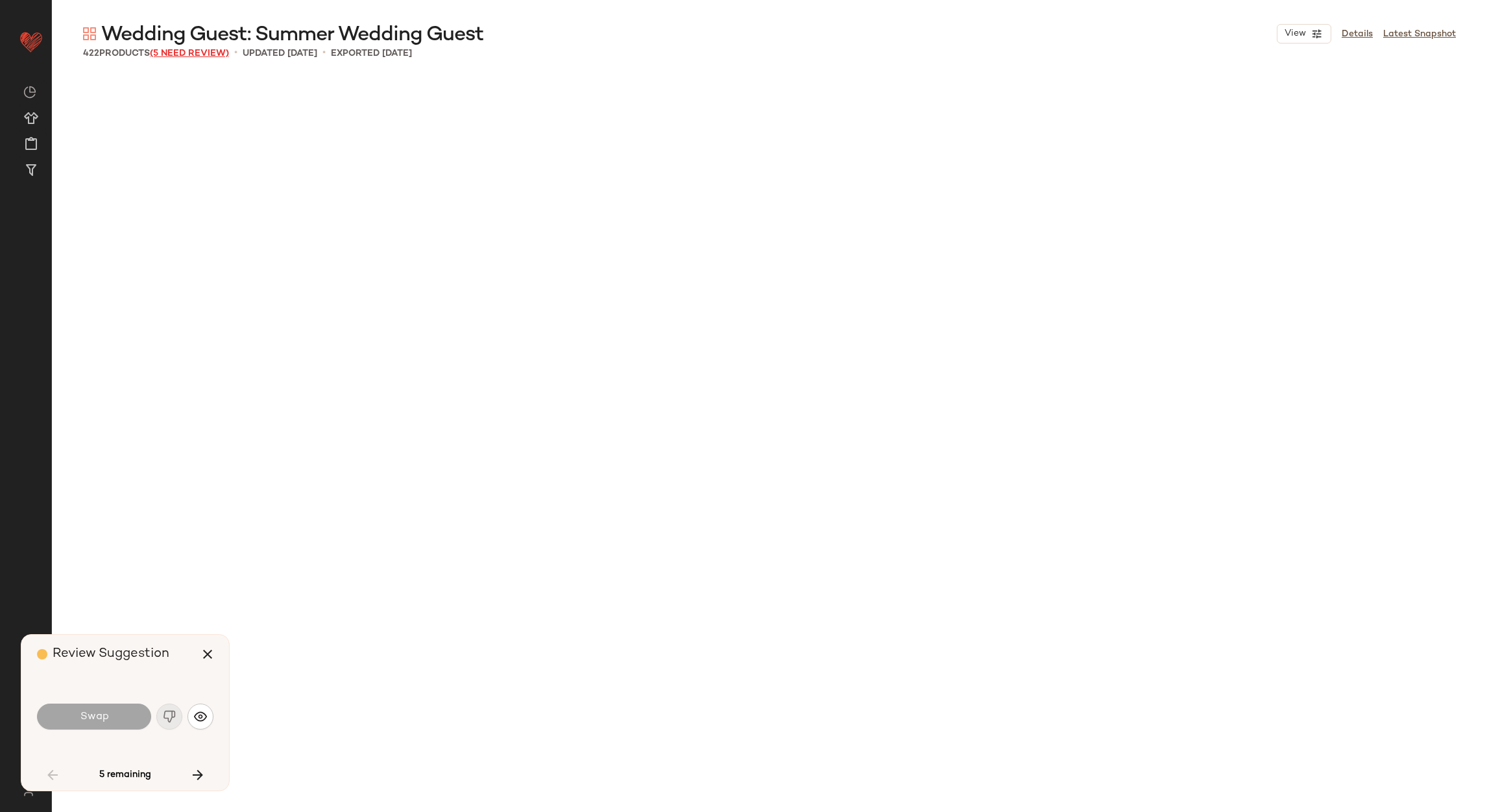
scroll to position [1252, 0]
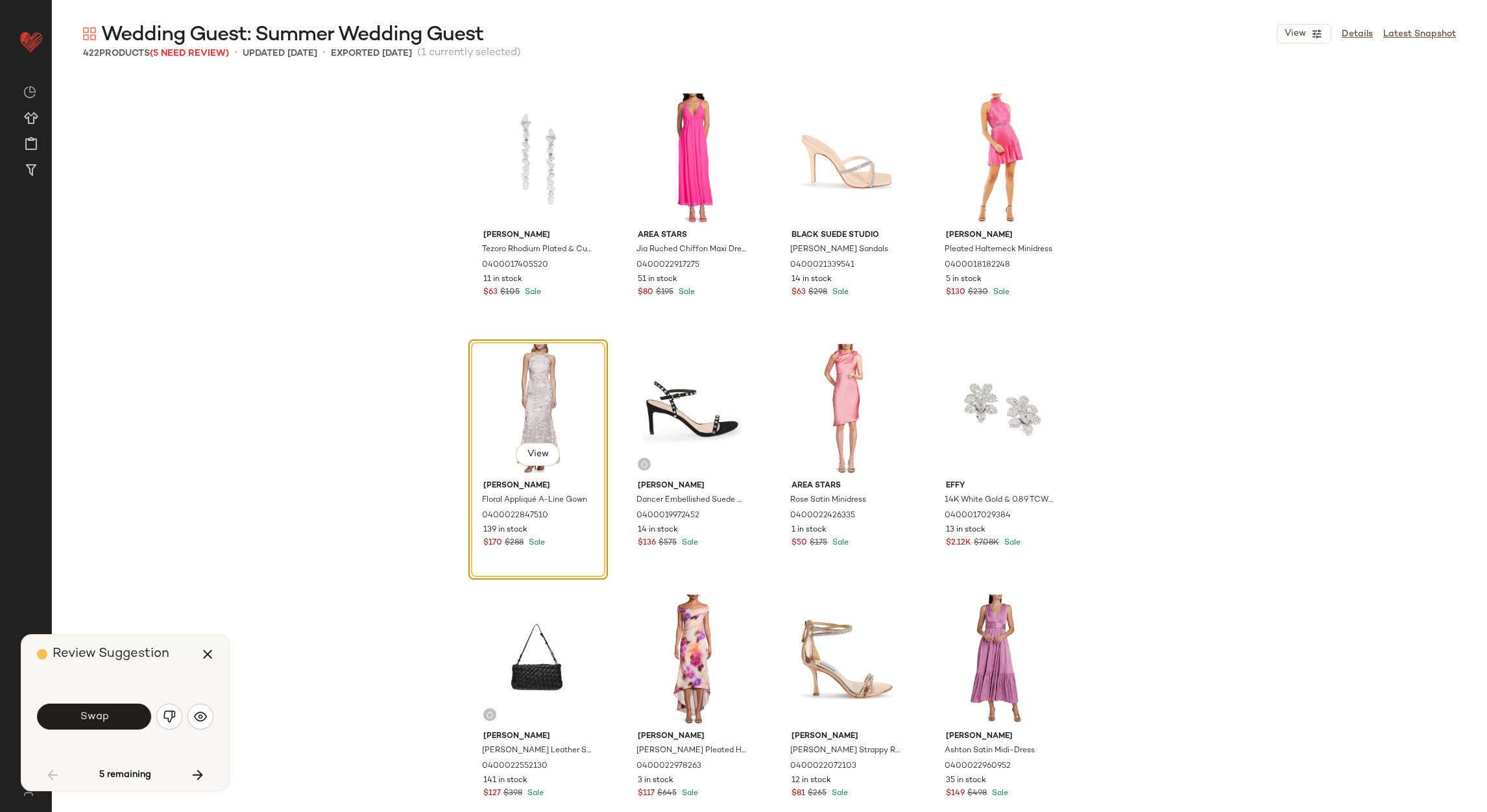
click at [165, 712] on img "button" at bounding box center [170, 716] width 13 height 13
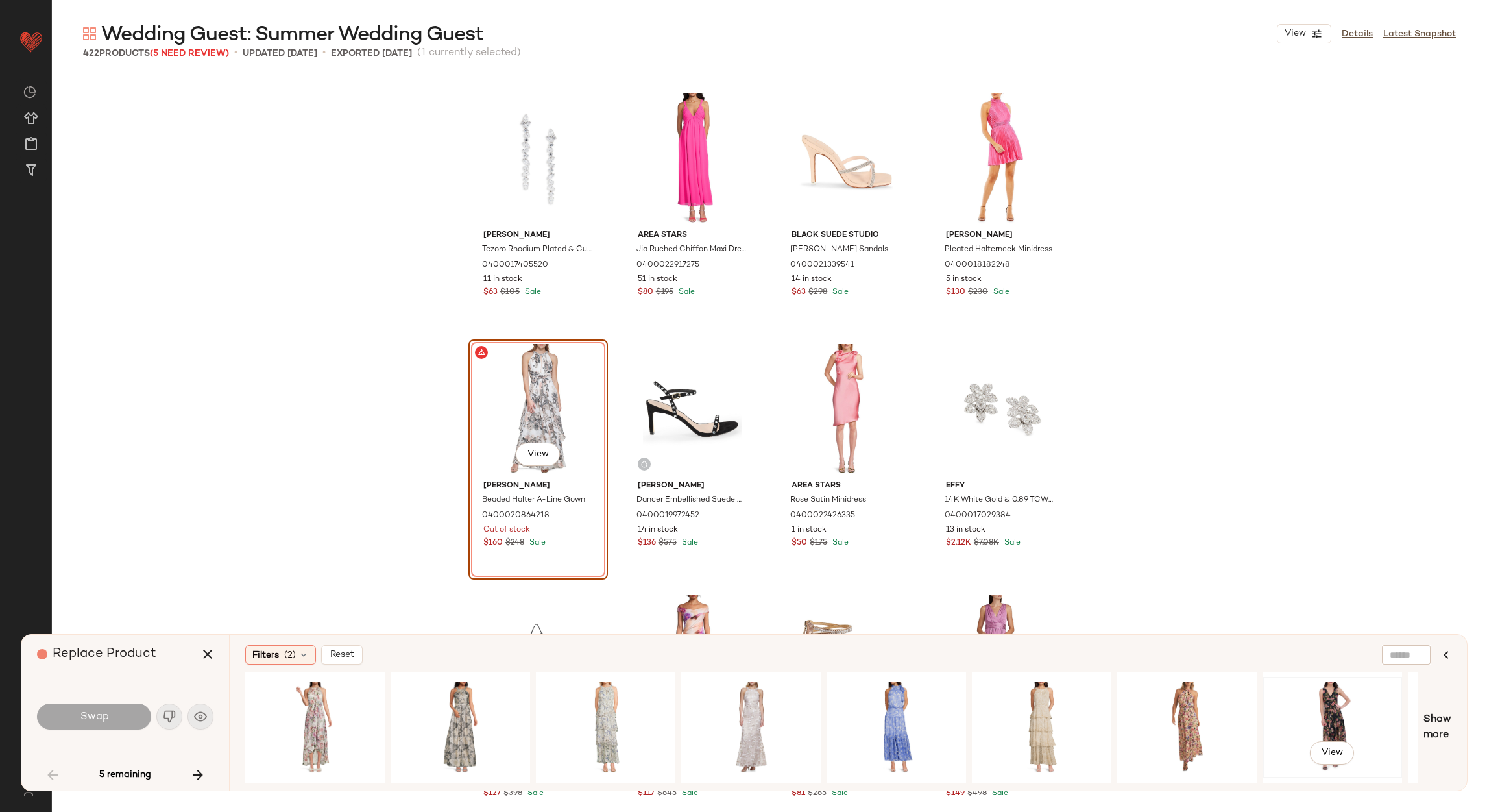
click at [1342, 705] on div "View" at bounding box center [1333, 728] width 131 height 92
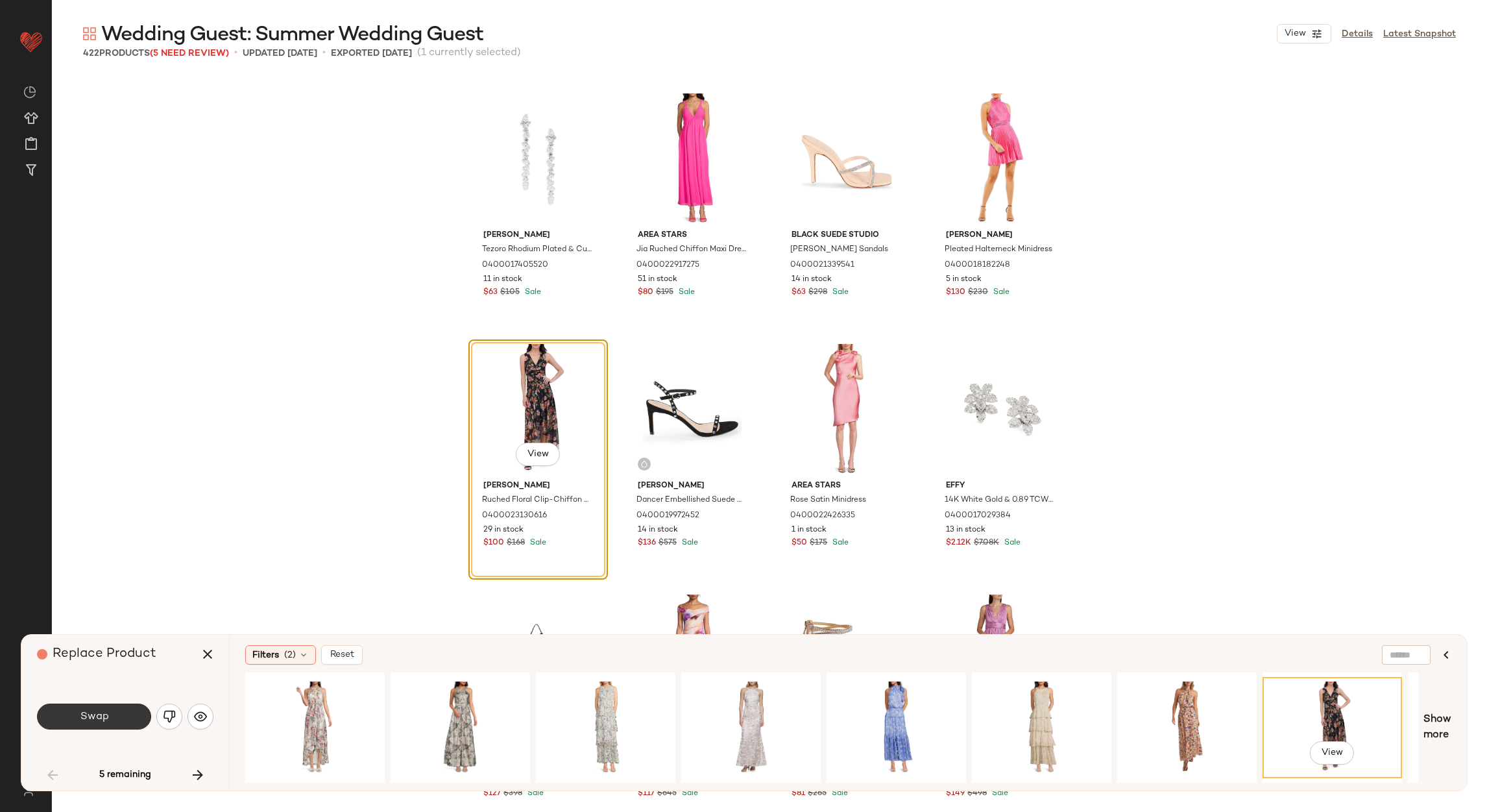
click at [123, 711] on button "Swap" at bounding box center [93, 716] width 114 height 26
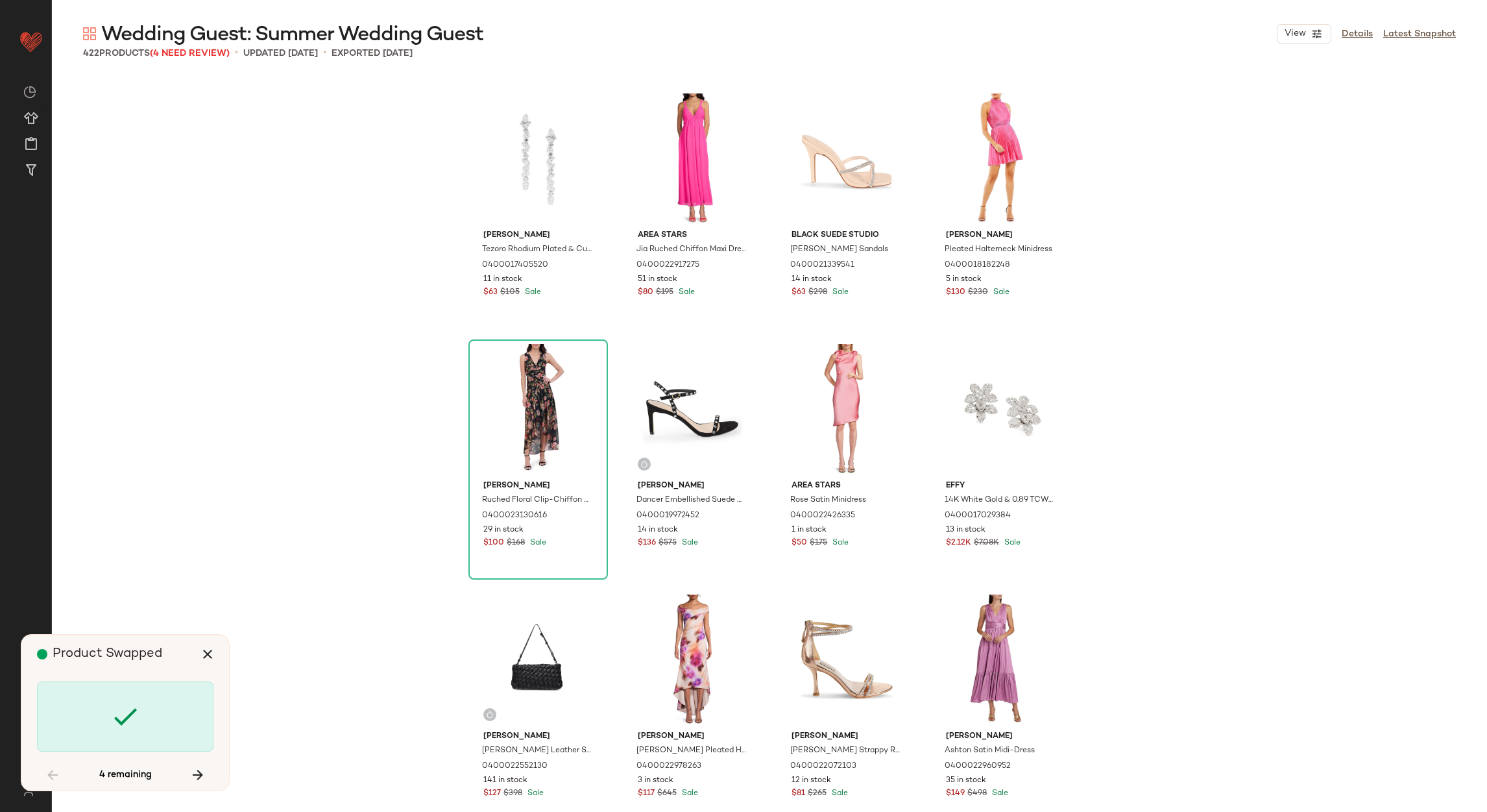
scroll to position [7264, 0]
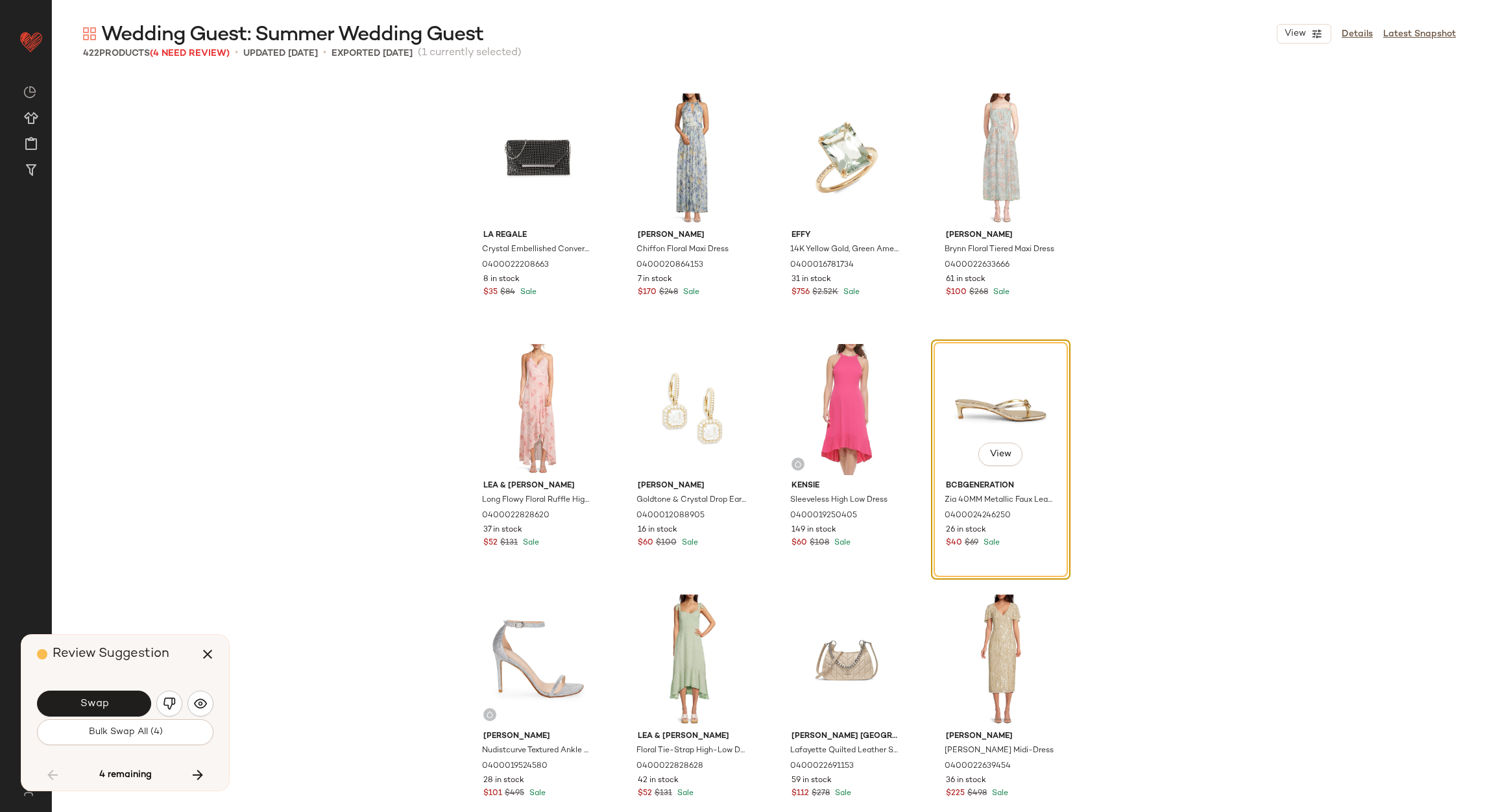
click at [123, 710] on button "Swap" at bounding box center [93, 703] width 114 height 26
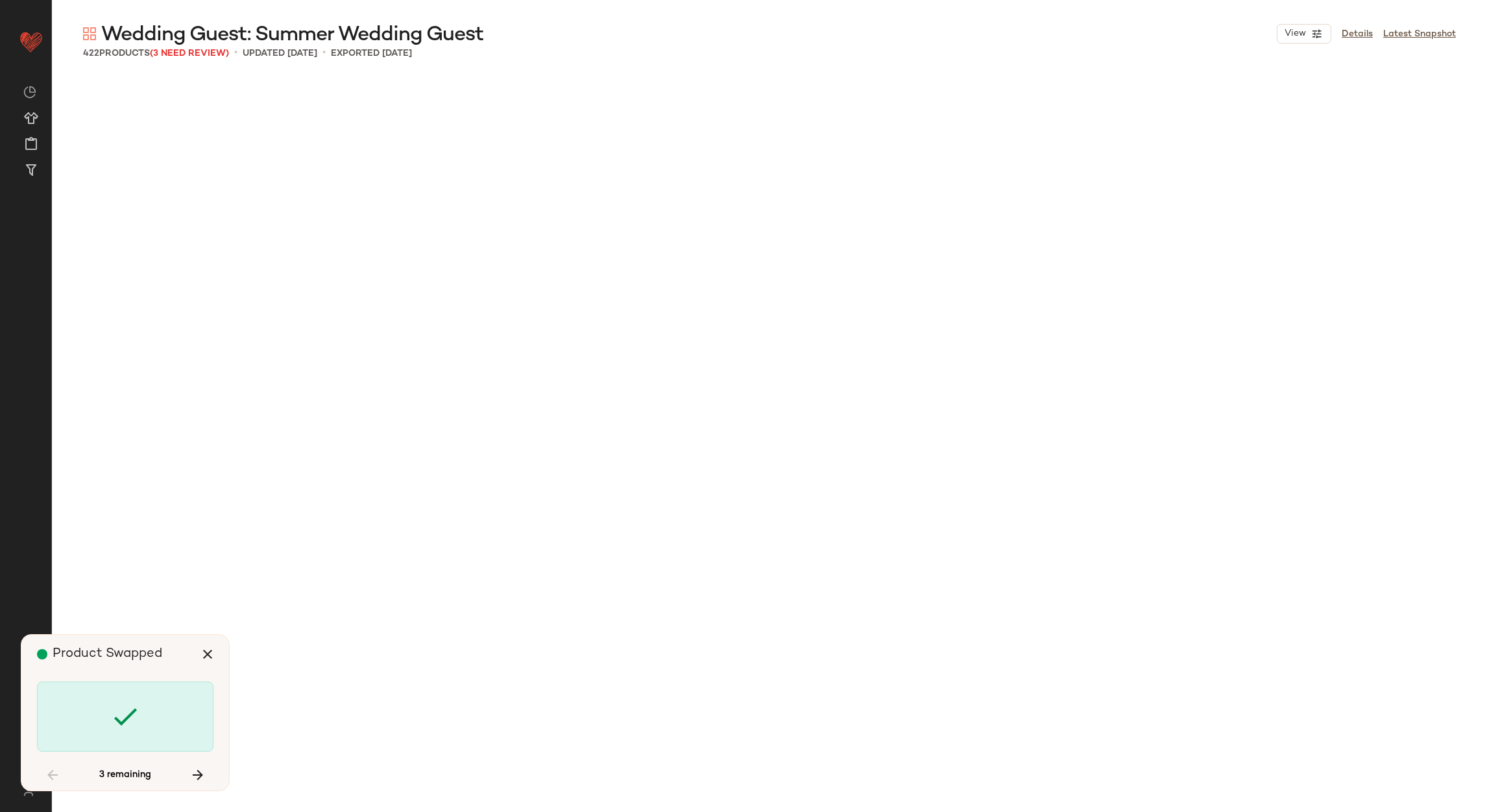
scroll to position [13778, 0]
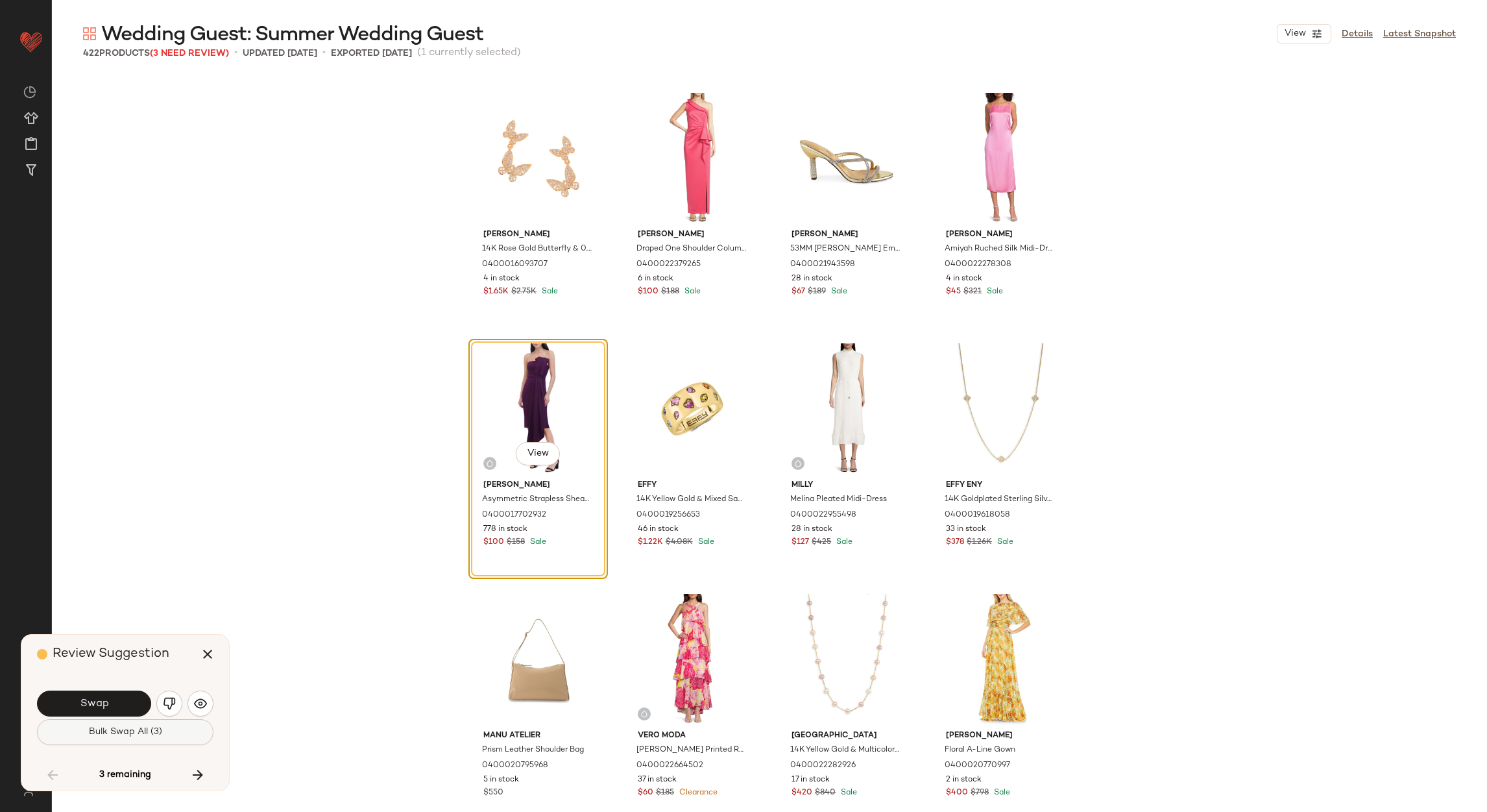
click at [127, 728] on span "Bulk Swap All (3)" at bounding box center [125, 732] width 74 height 10
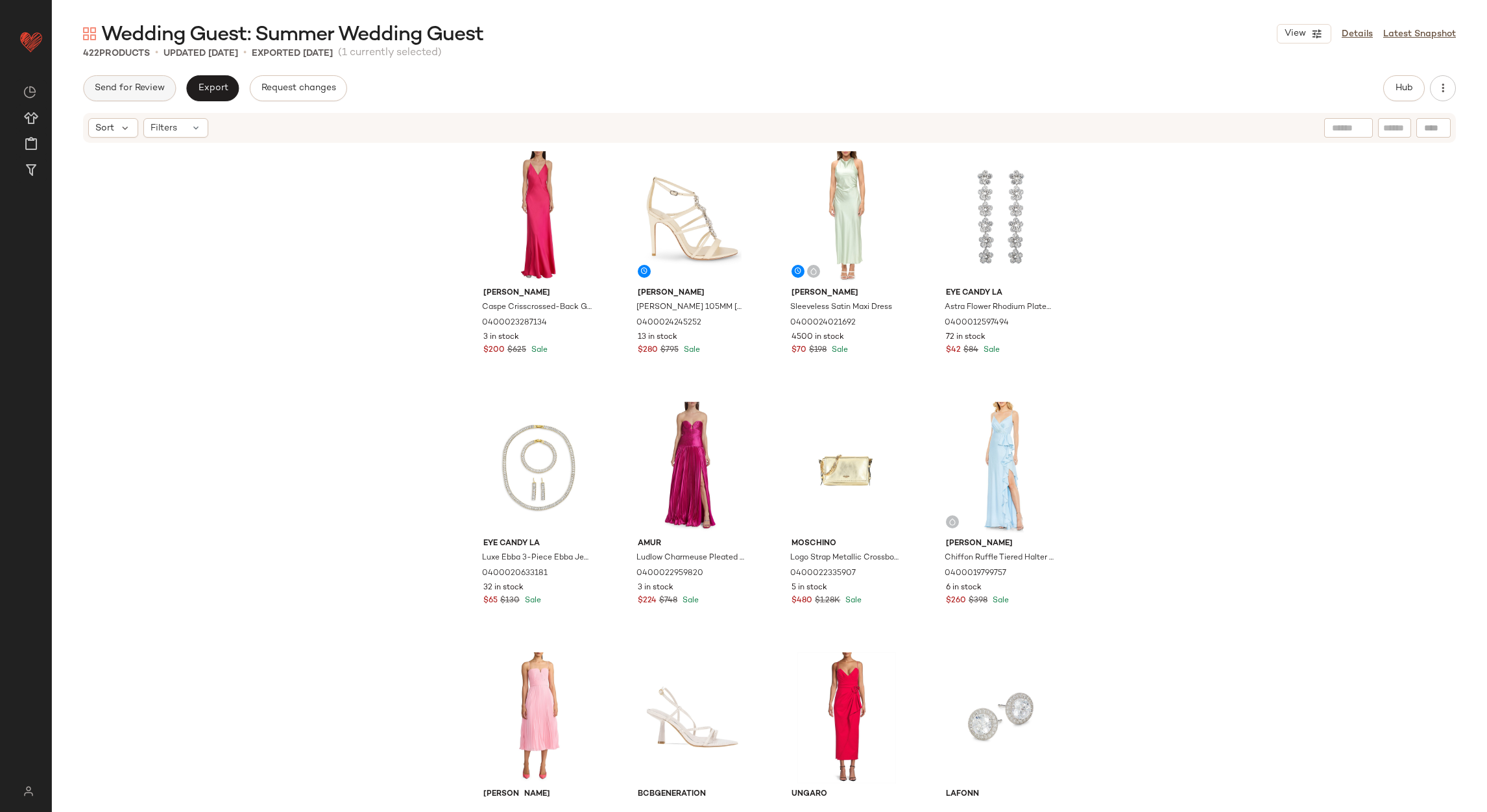
click at [123, 79] on button "Send for Review" at bounding box center [129, 88] width 93 height 26
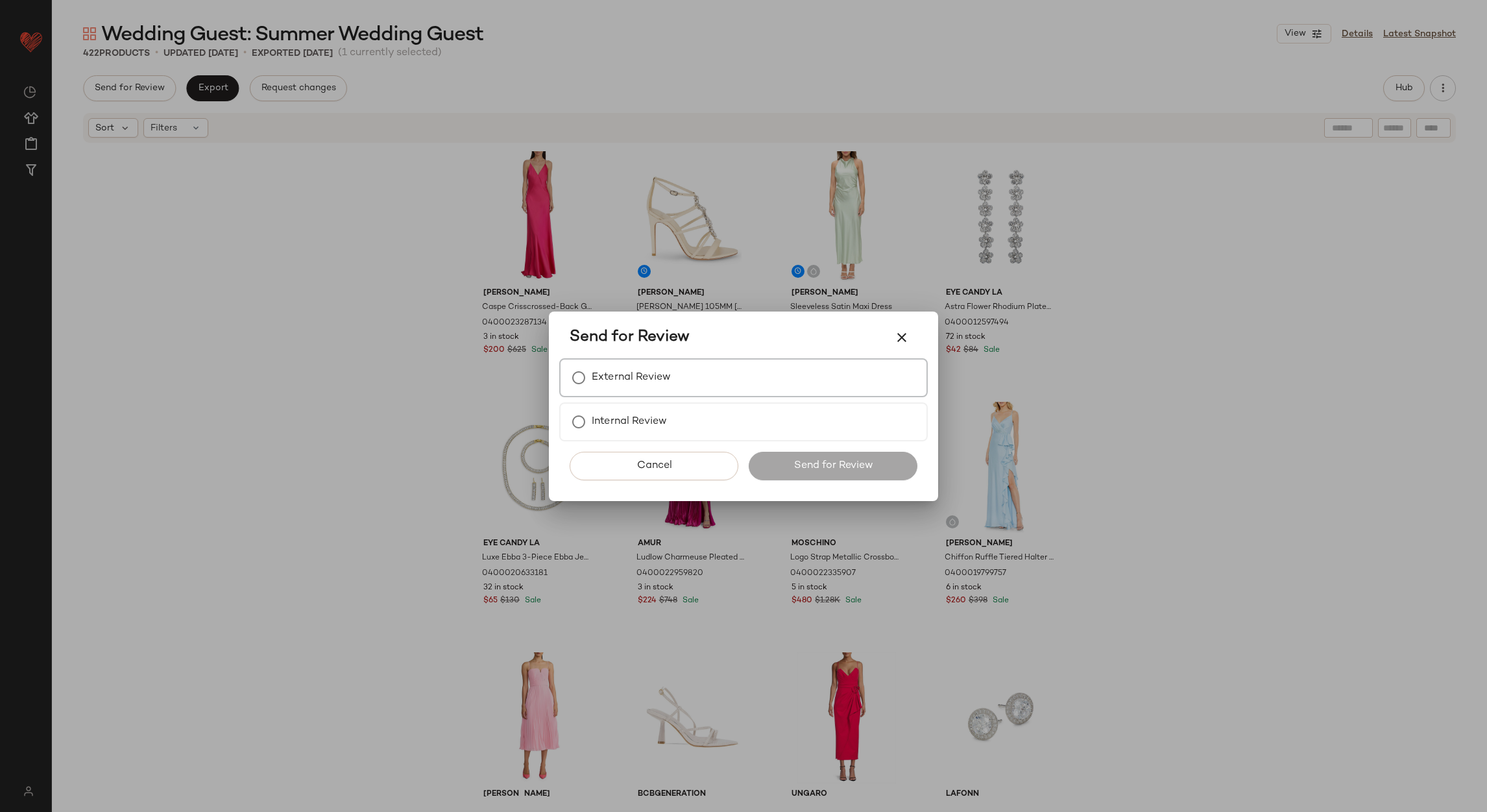
click at [622, 381] on label "External Review" at bounding box center [630, 377] width 79 height 26
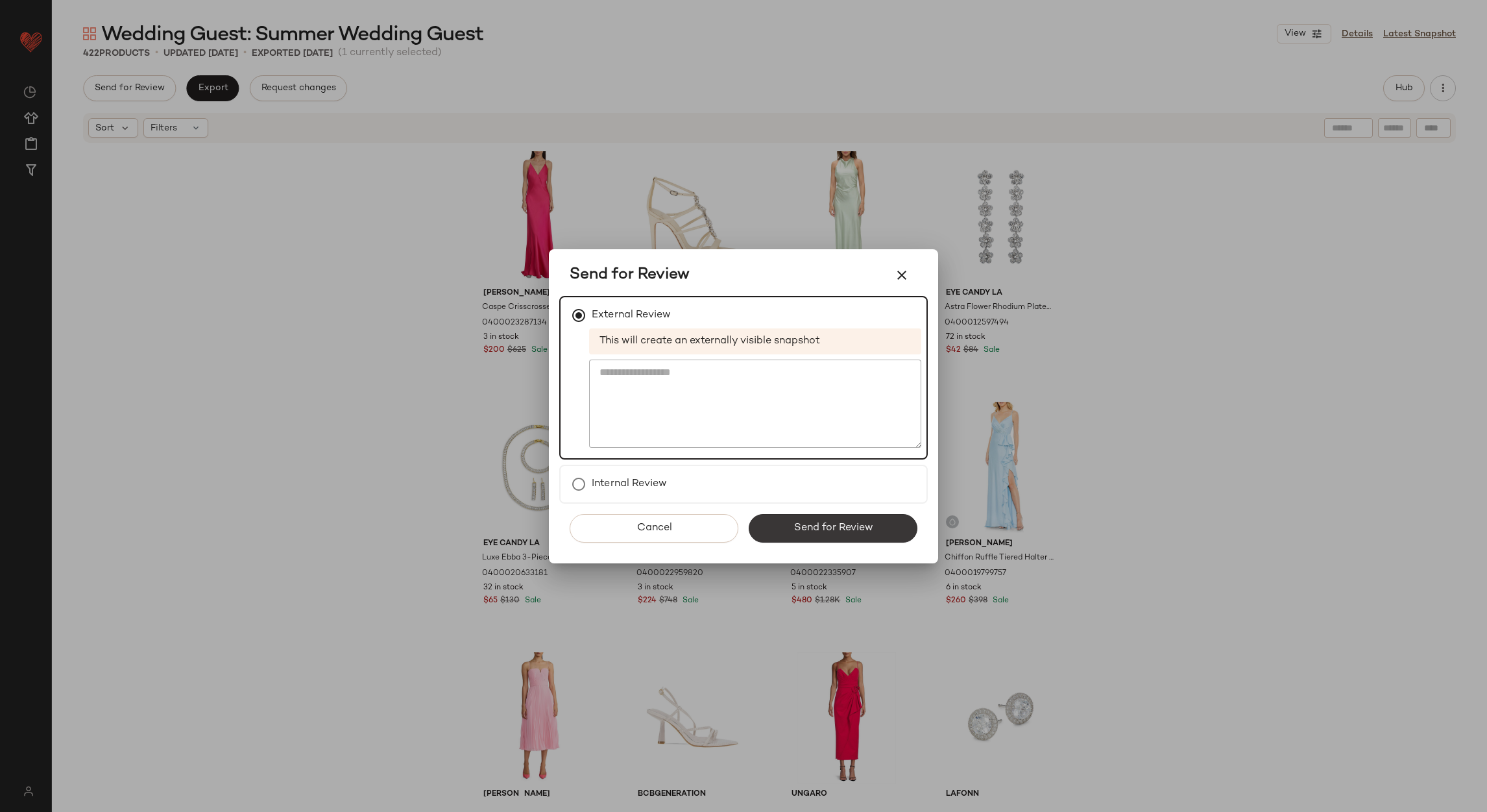
click at [807, 525] on span "Send for Review" at bounding box center [833, 527] width 80 height 12
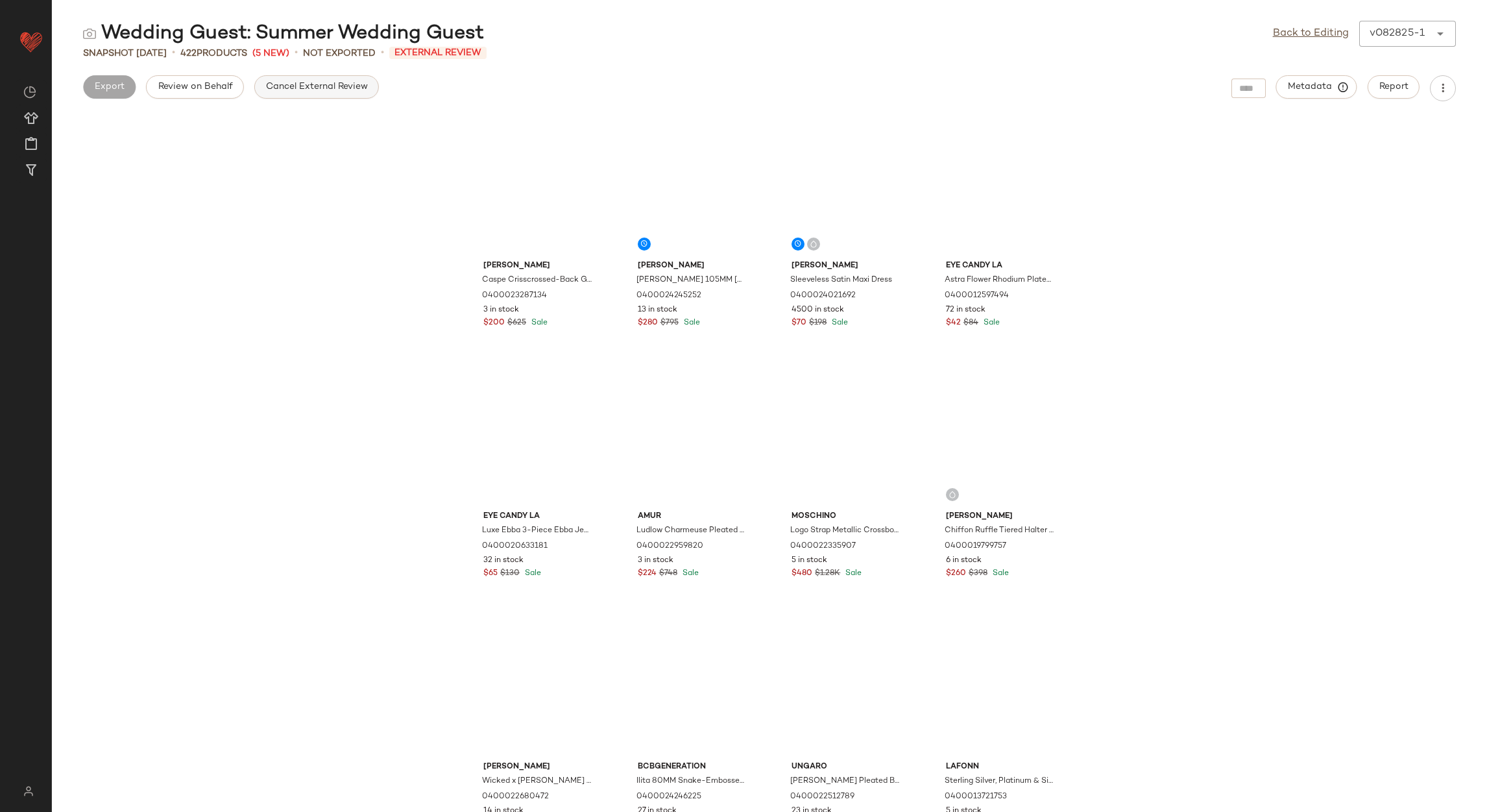
click at [258, 83] on button "Cancel External Review" at bounding box center [317, 87] width 125 height 23
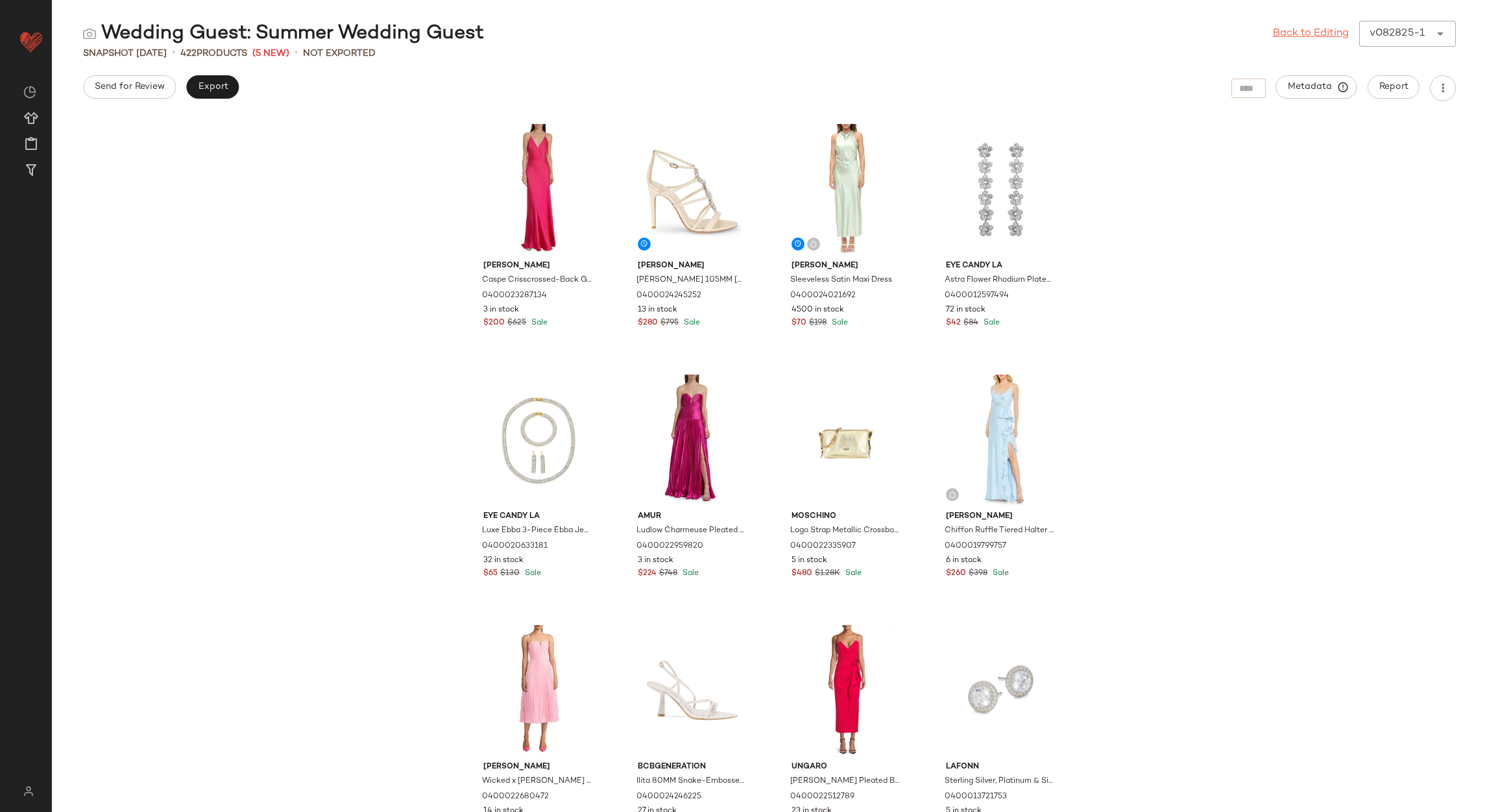
click at [1315, 33] on link "Back to Editing" at bounding box center [1310, 34] width 76 height 16
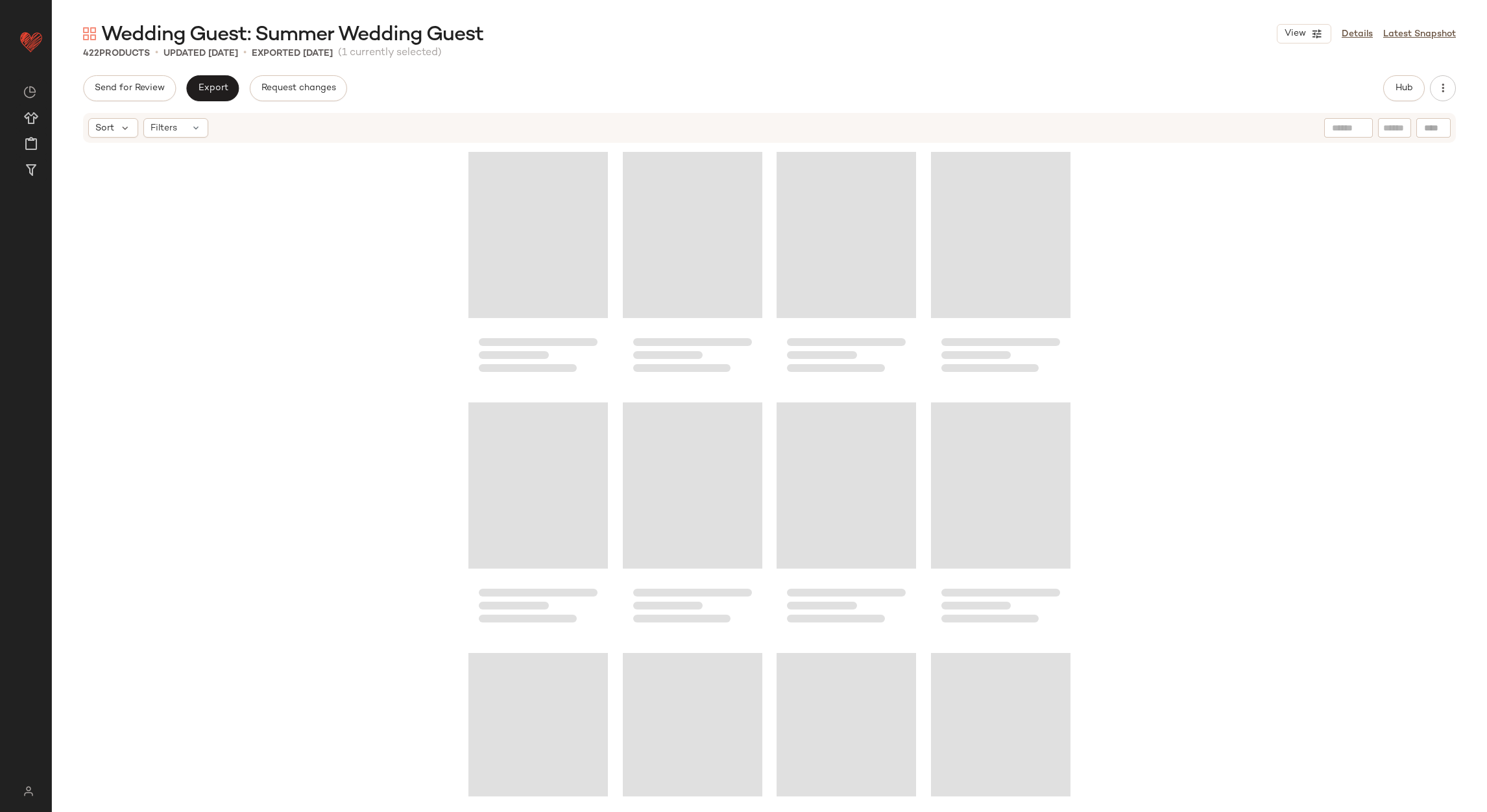
click at [202, 86] on span "Export" at bounding box center [213, 88] width 30 height 10
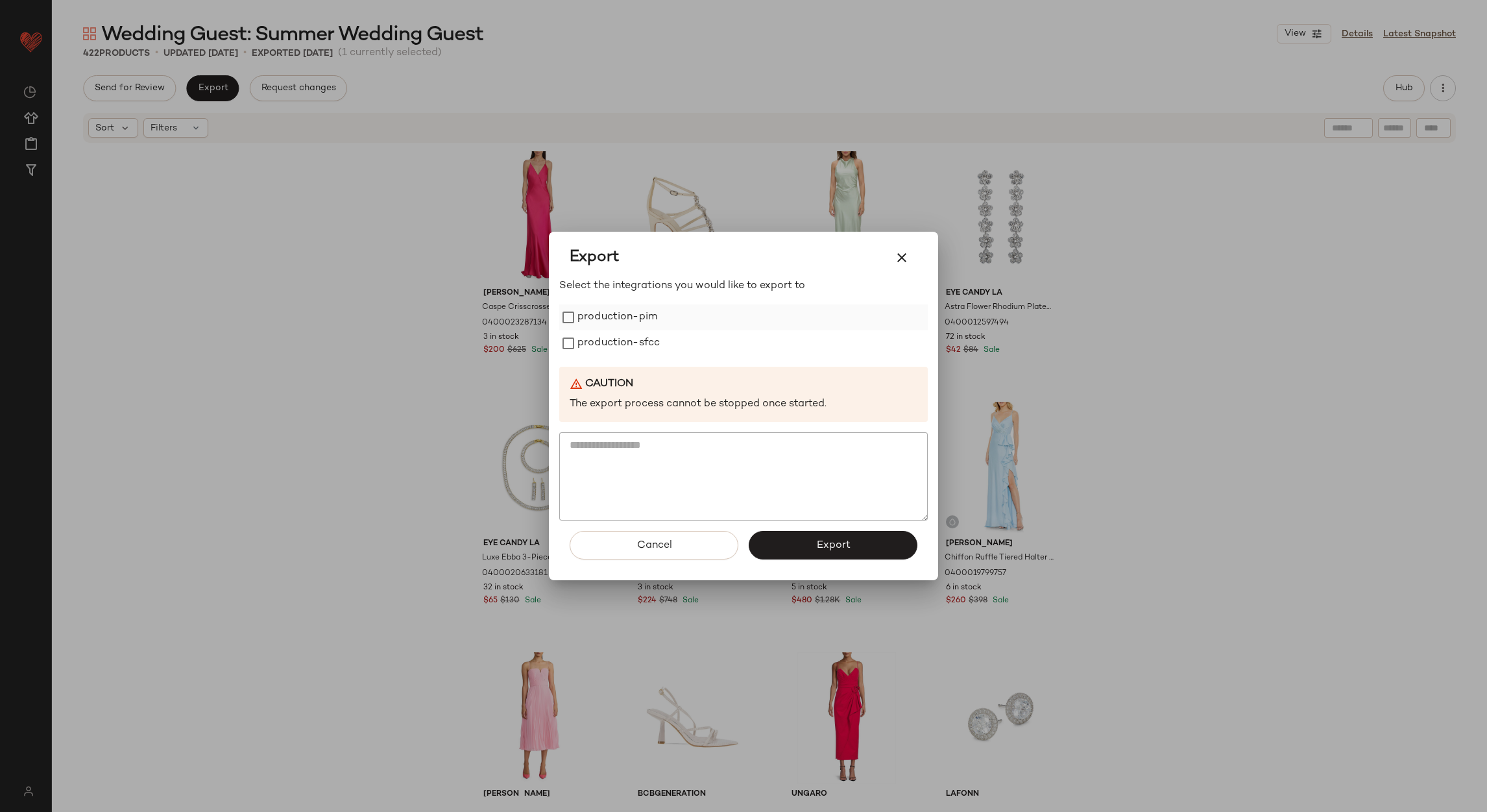
click at [592, 314] on label "production-pim" at bounding box center [618, 317] width 80 height 26
click at [595, 338] on label "production-sfcc" at bounding box center [619, 343] width 83 height 26
click at [784, 540] on button "Export" at bounding box center [833, 545] width 169 height 29
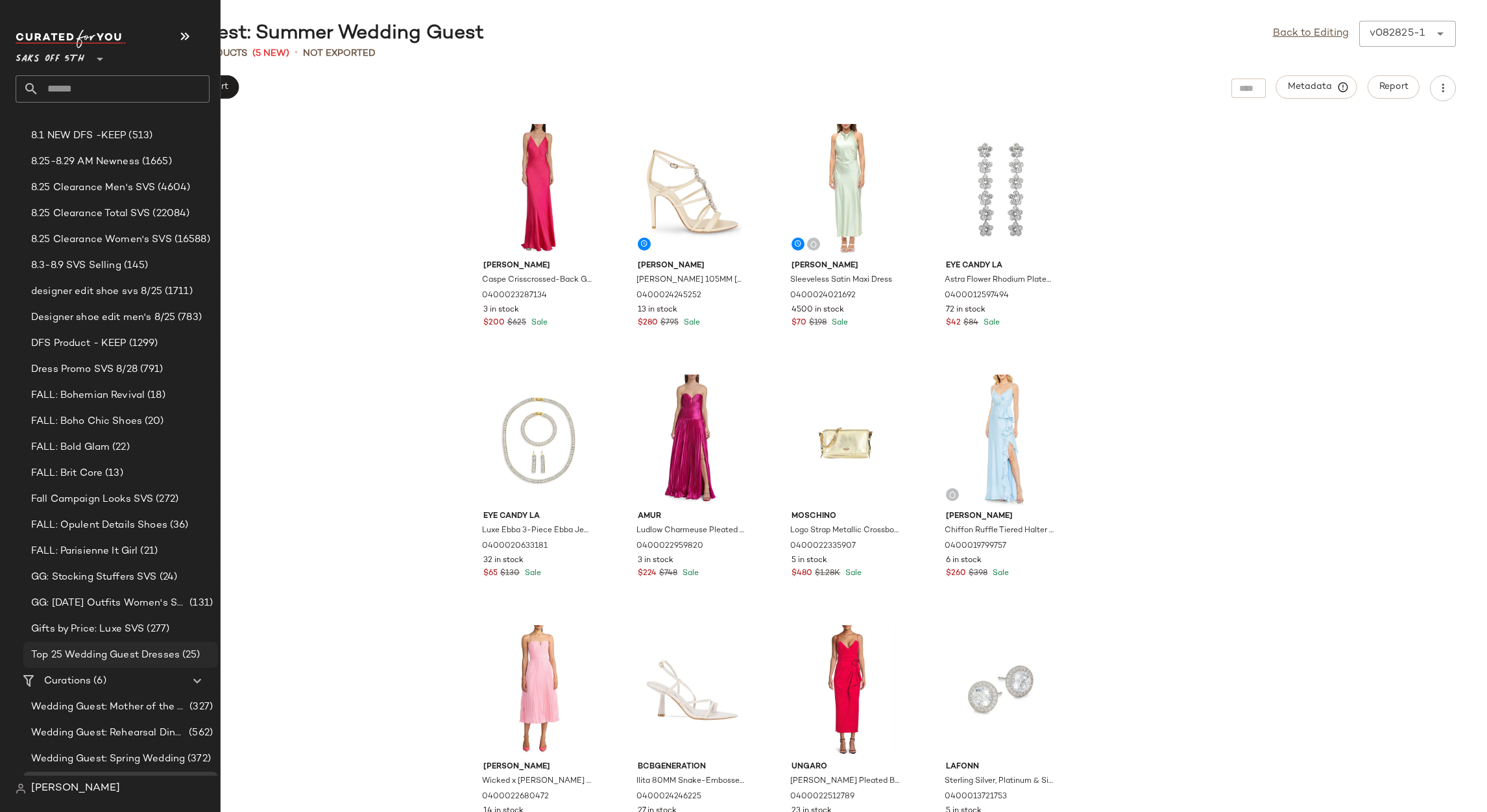
scroll to position [254, 0]
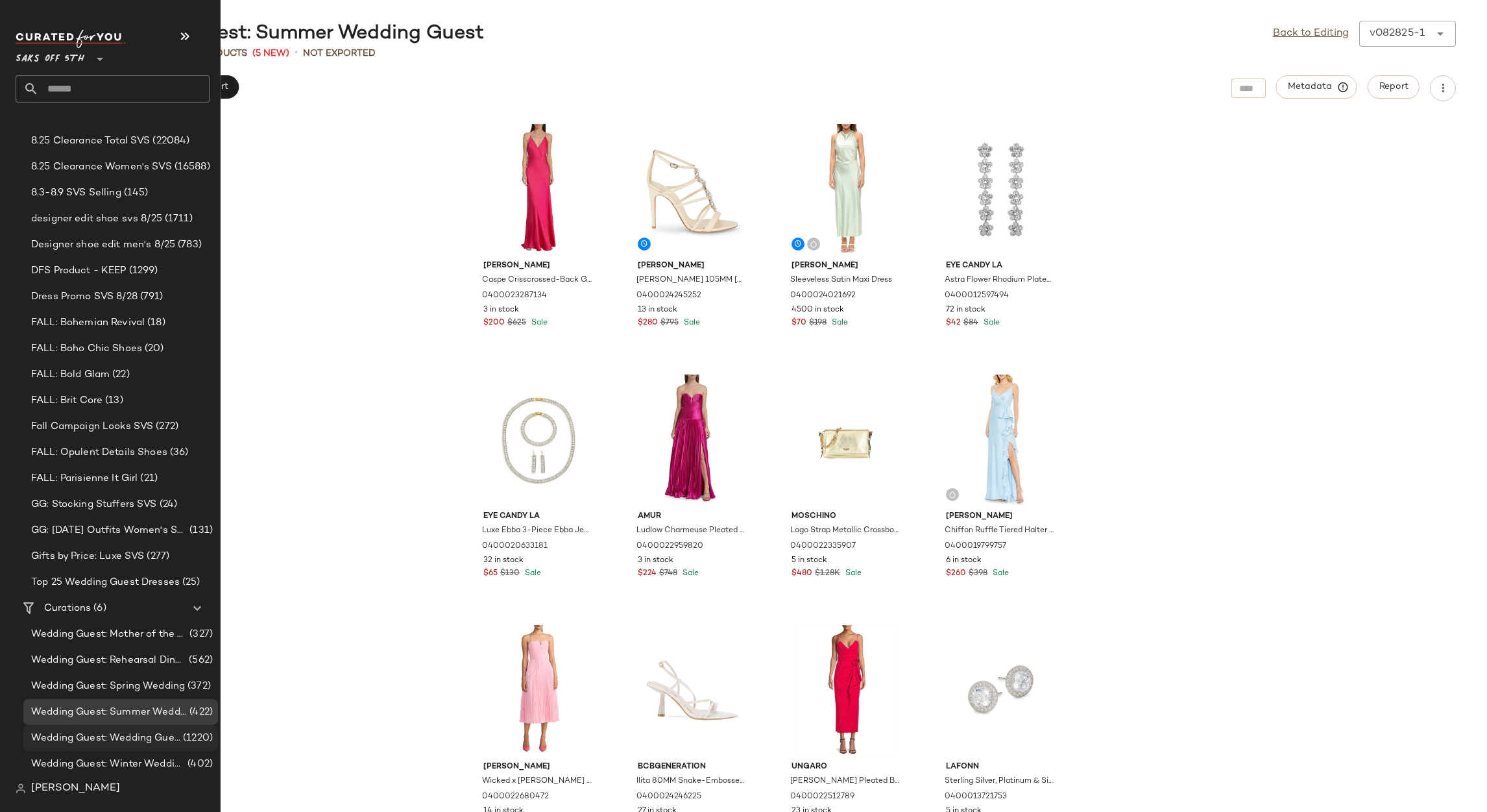
click at [126, 736] on span "Wedding Guest: Wedding Guest" at bounding box center [105, 738] width 149 height 15
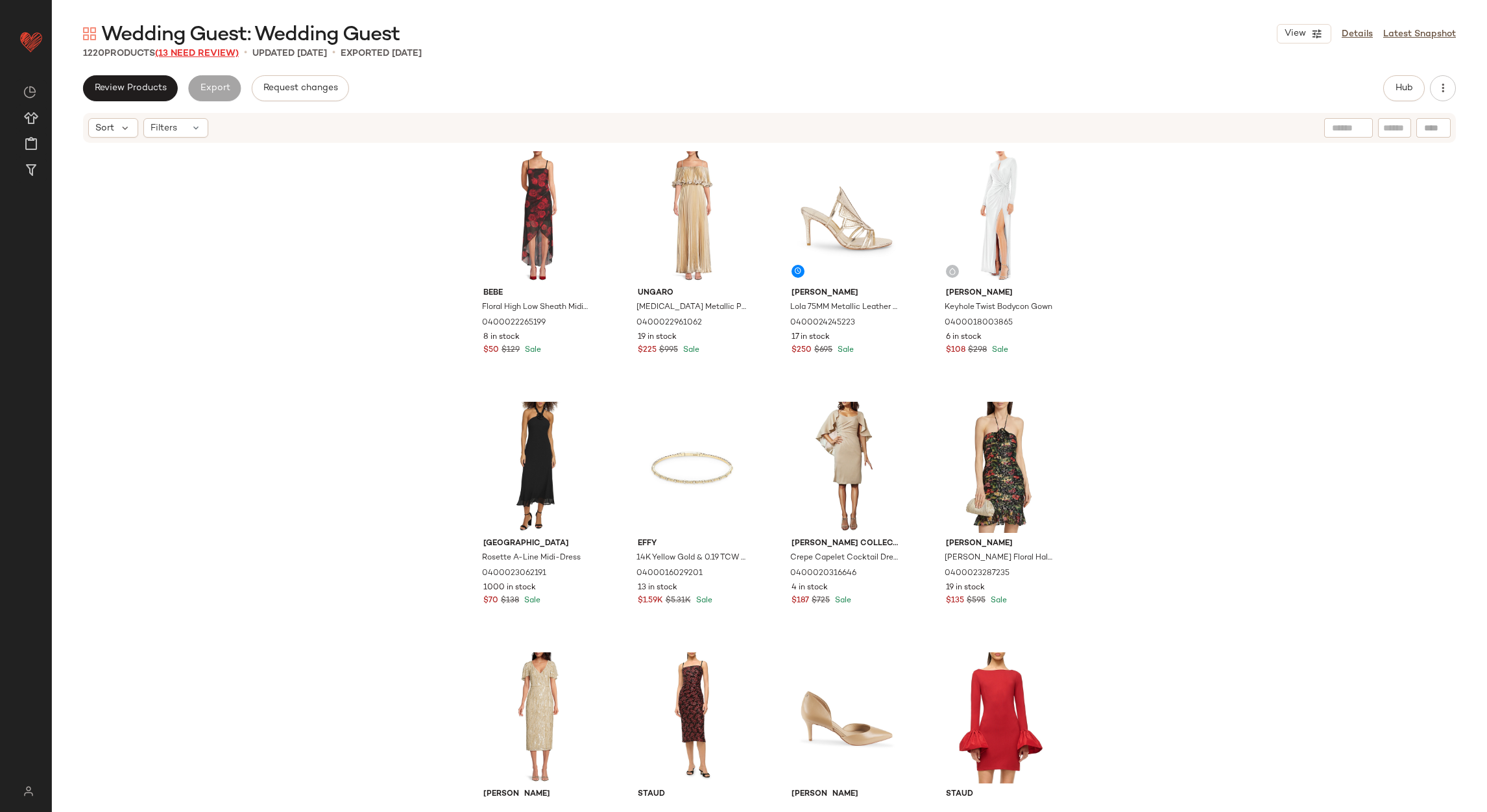
click at [209, 56] on span "(13 Need Review)" at bounding box center [197, 53] width 84 height 10
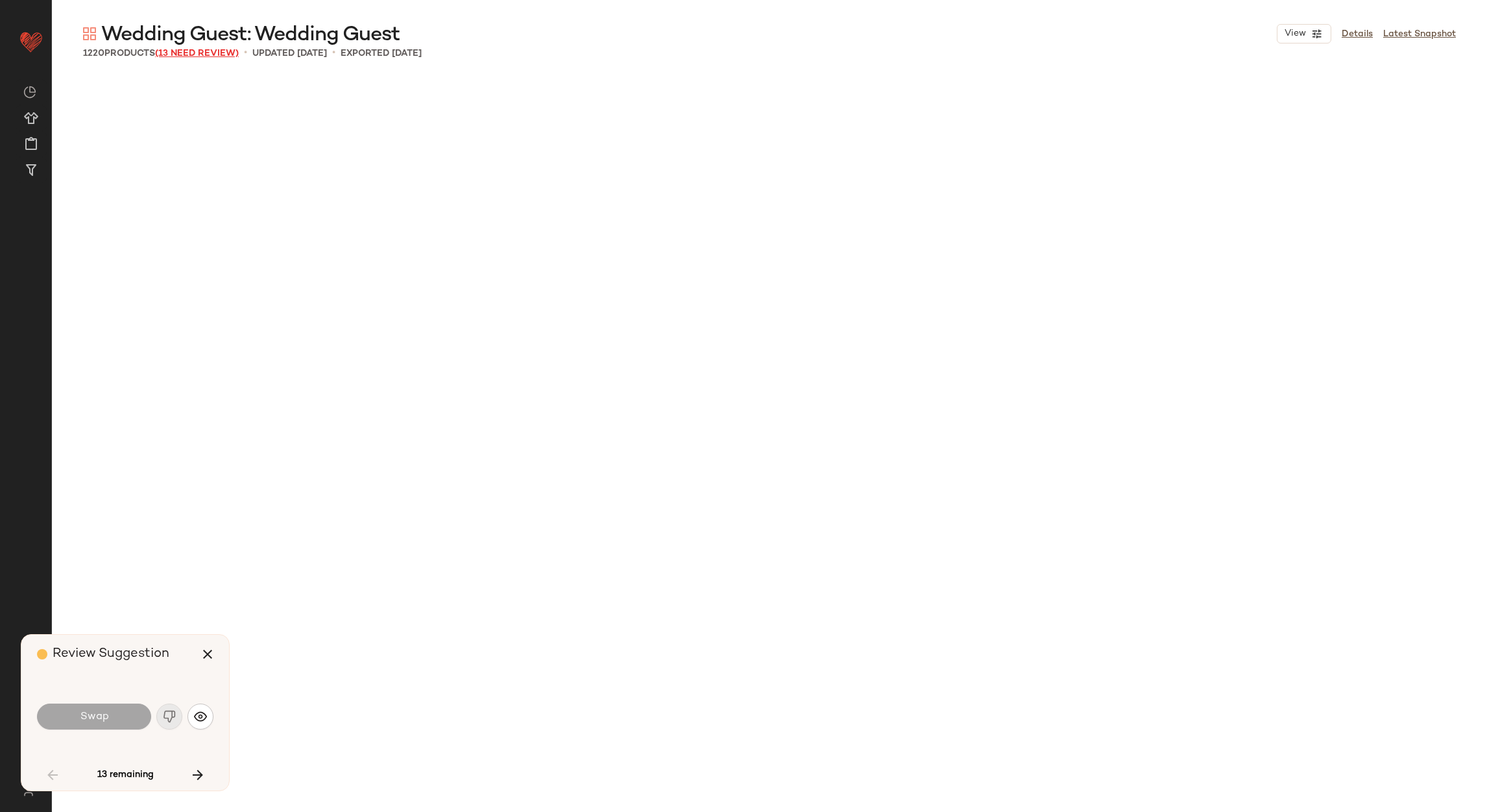
scroll to position [2004, 0]
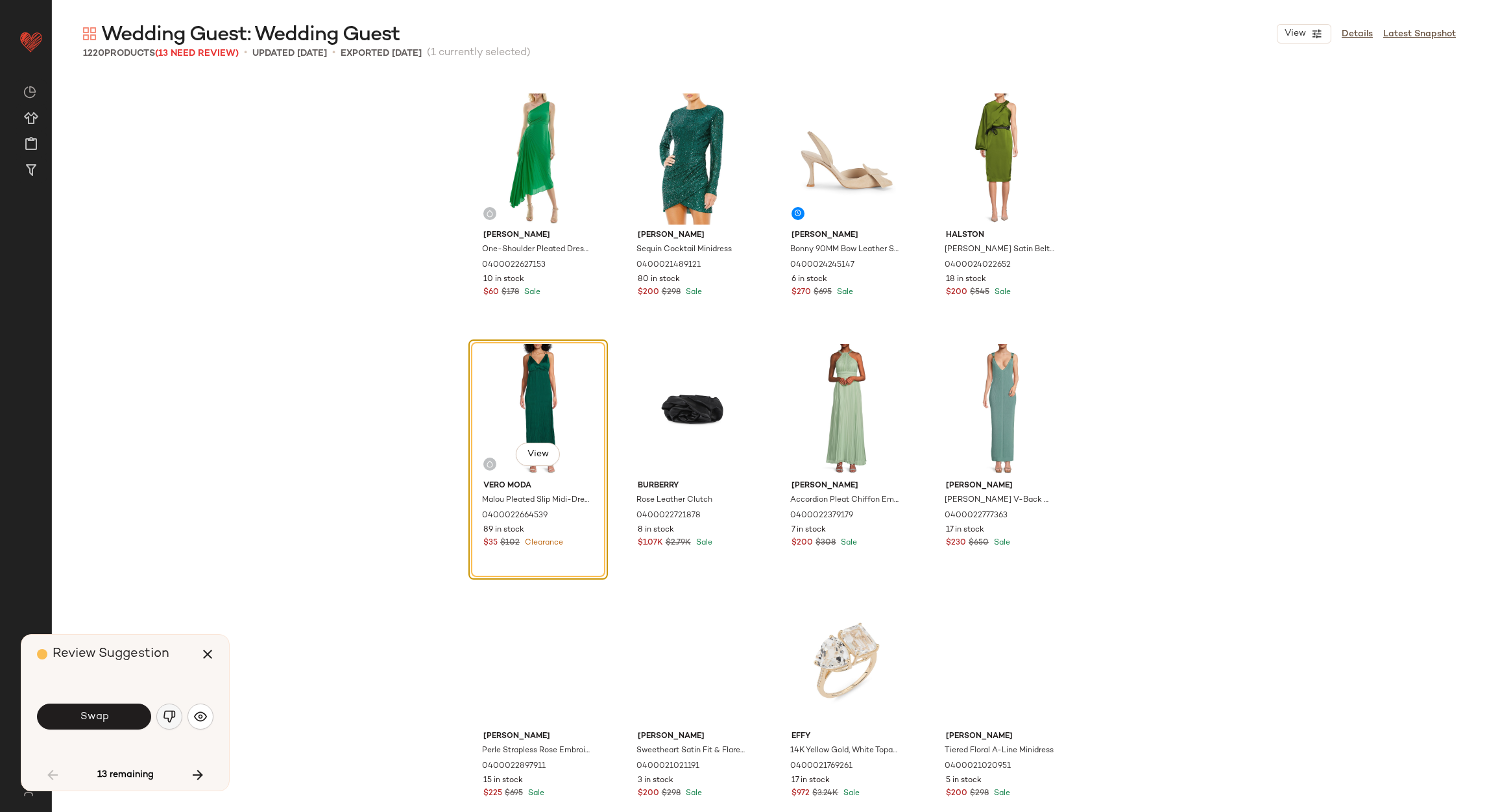
click at [163, 723] on img "button" at bounding box center [170, 716] width 13 height 13
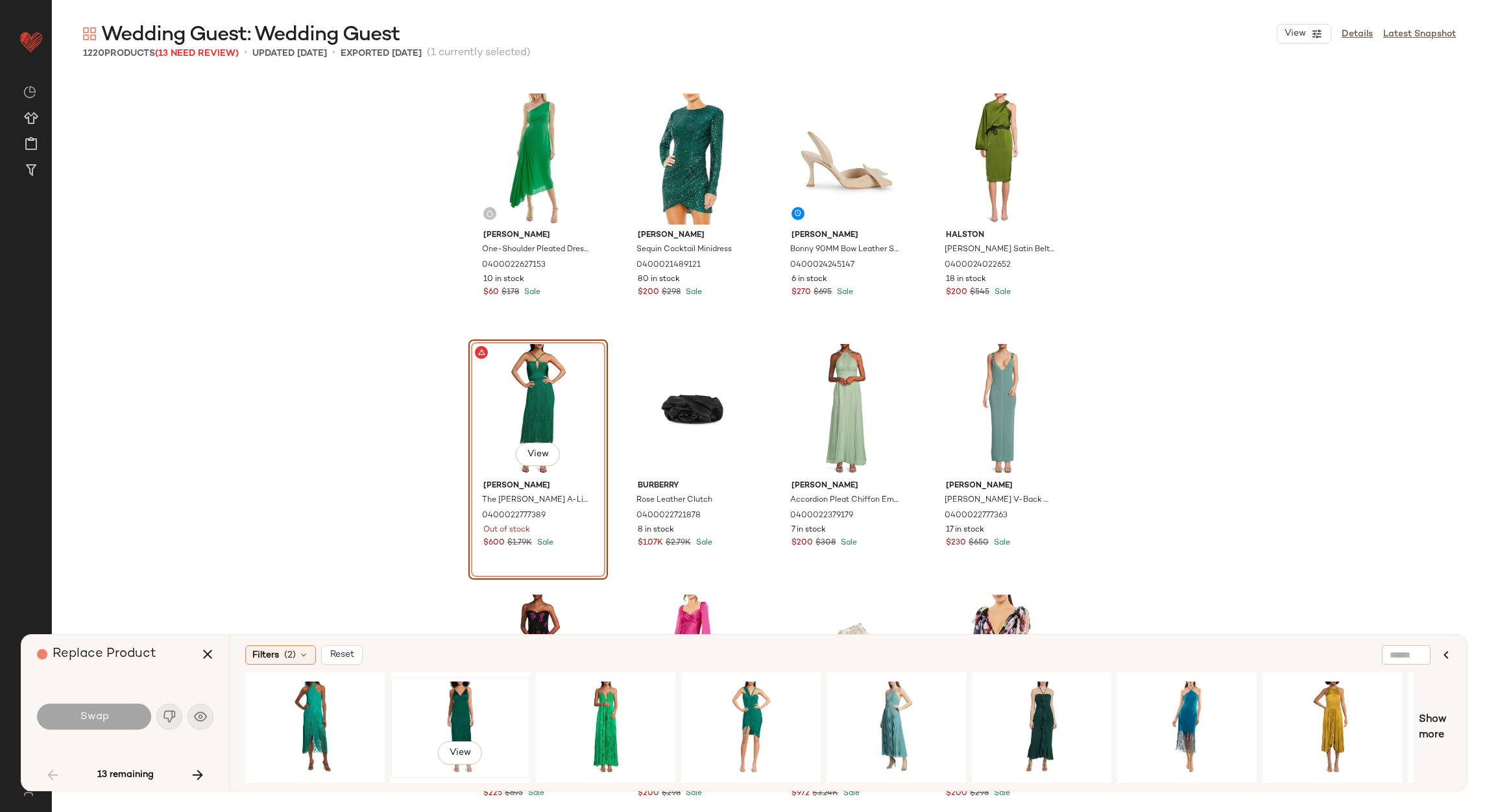
click at [461, 701] on div "View" at bounding box center [460, 728] width 131 height 92
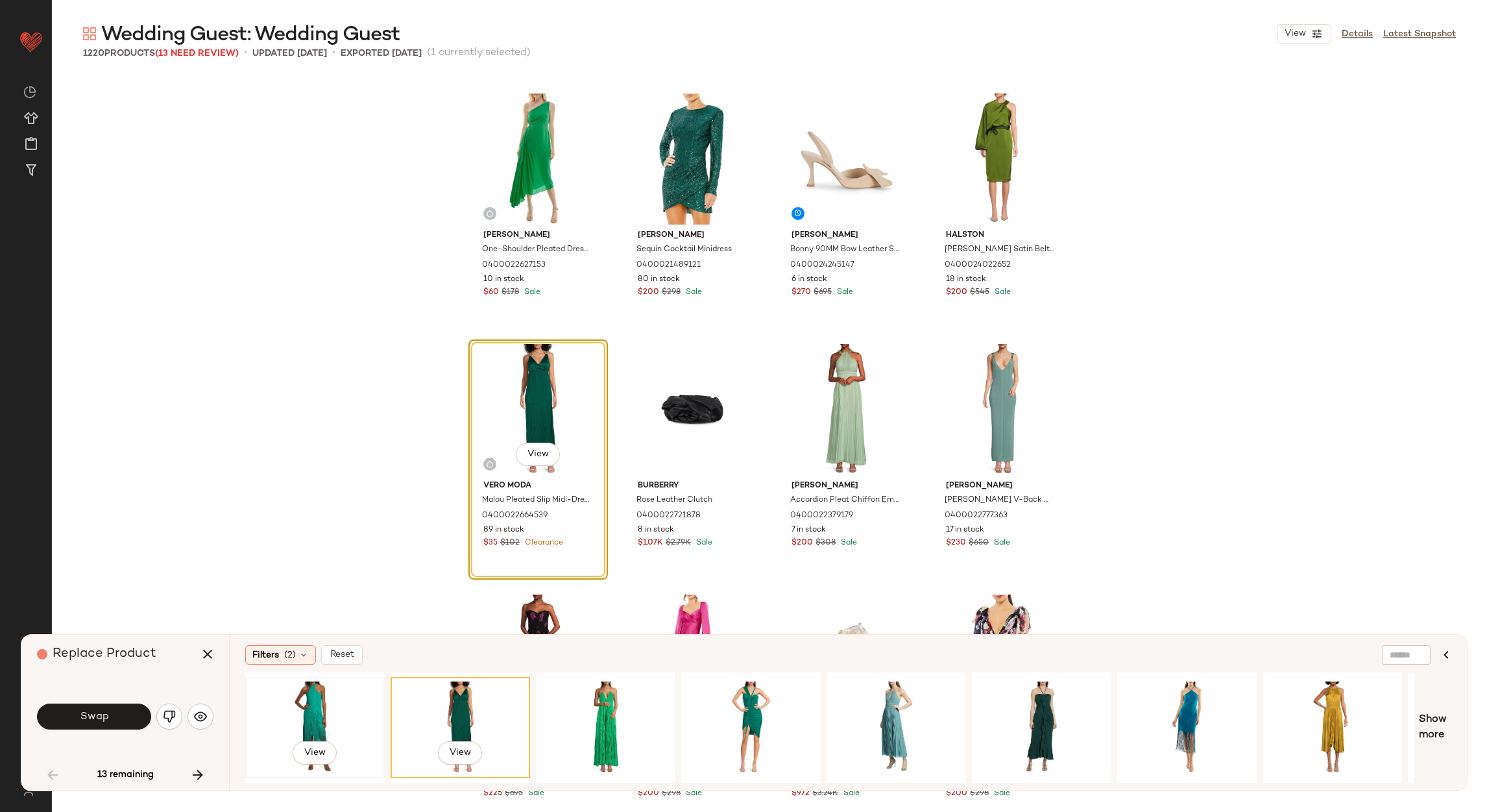
click at [333, 705] on div "View" at bounding box center [315, 728] width 131 height 92
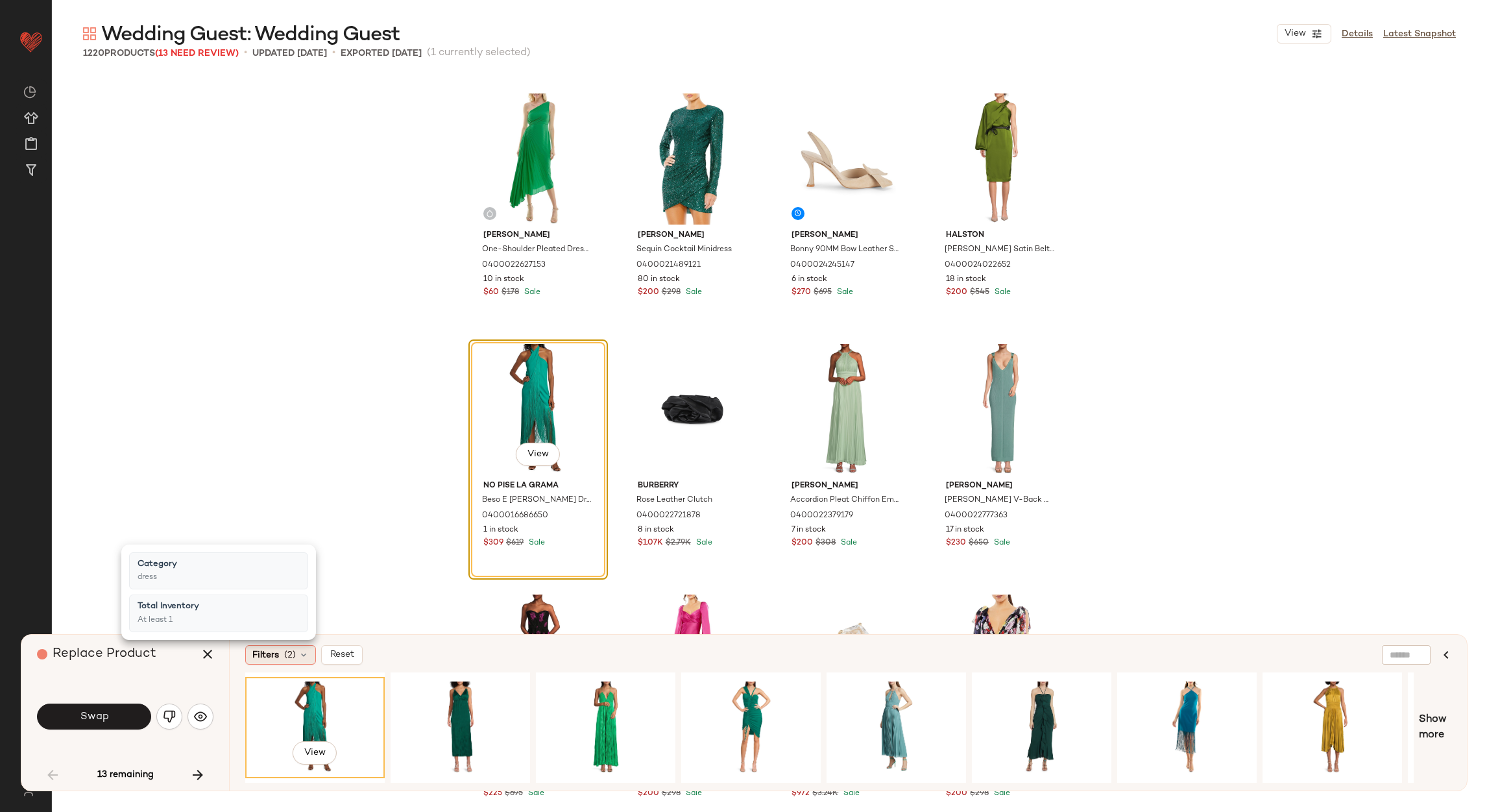
click at [285, 655] on span "(2)" at bounding box center [290, 654] width 12 height 14
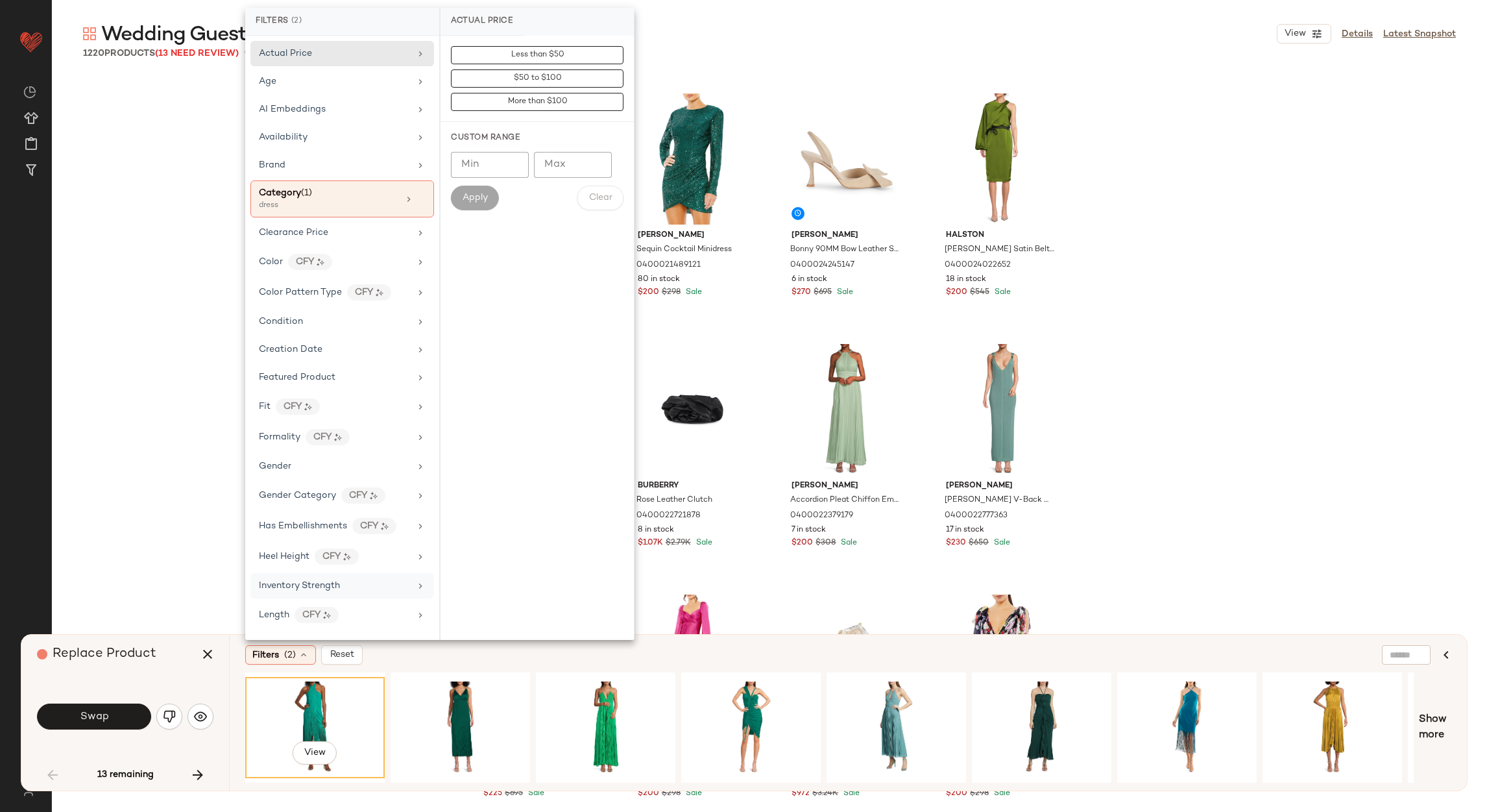
scroll to position [97, 0]
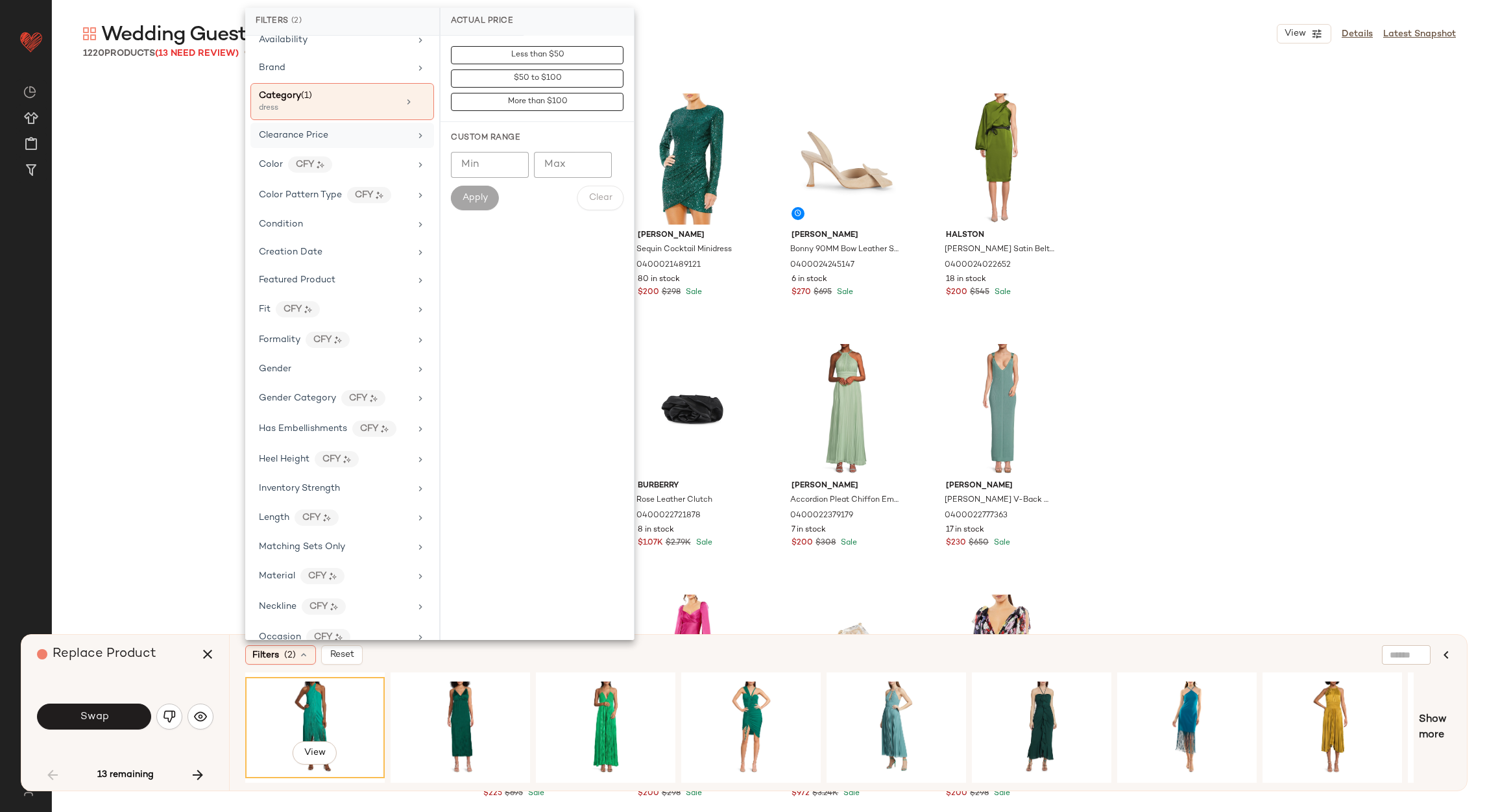
click at [363, 131] on div "Clearance Price" at bounding box center [334, 135] width 151 height 14
click at [534, 83] on span "Not on clearance" at bounding box center [537, 78] width 64 height 9
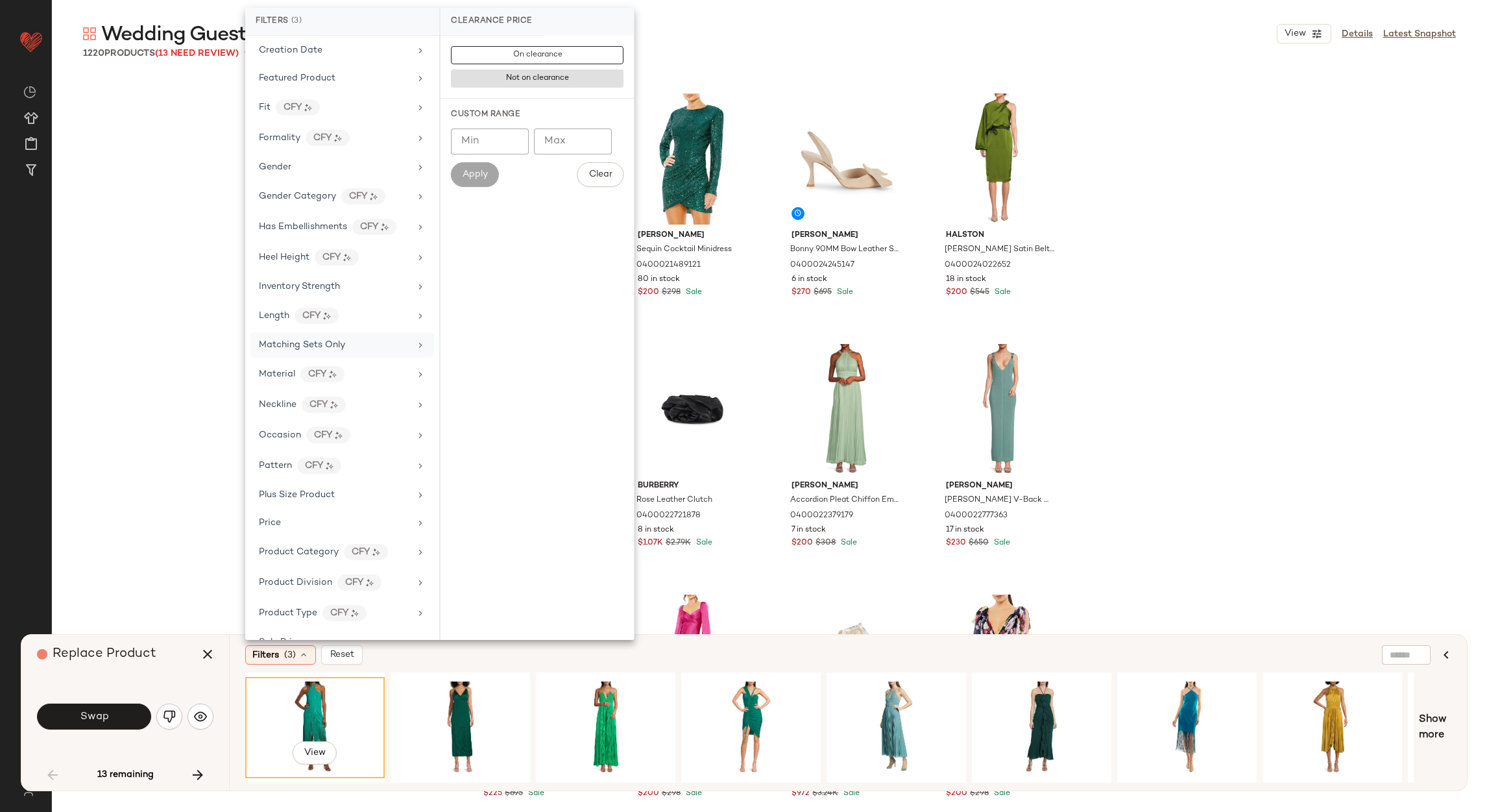
scroll to position [501, 0]
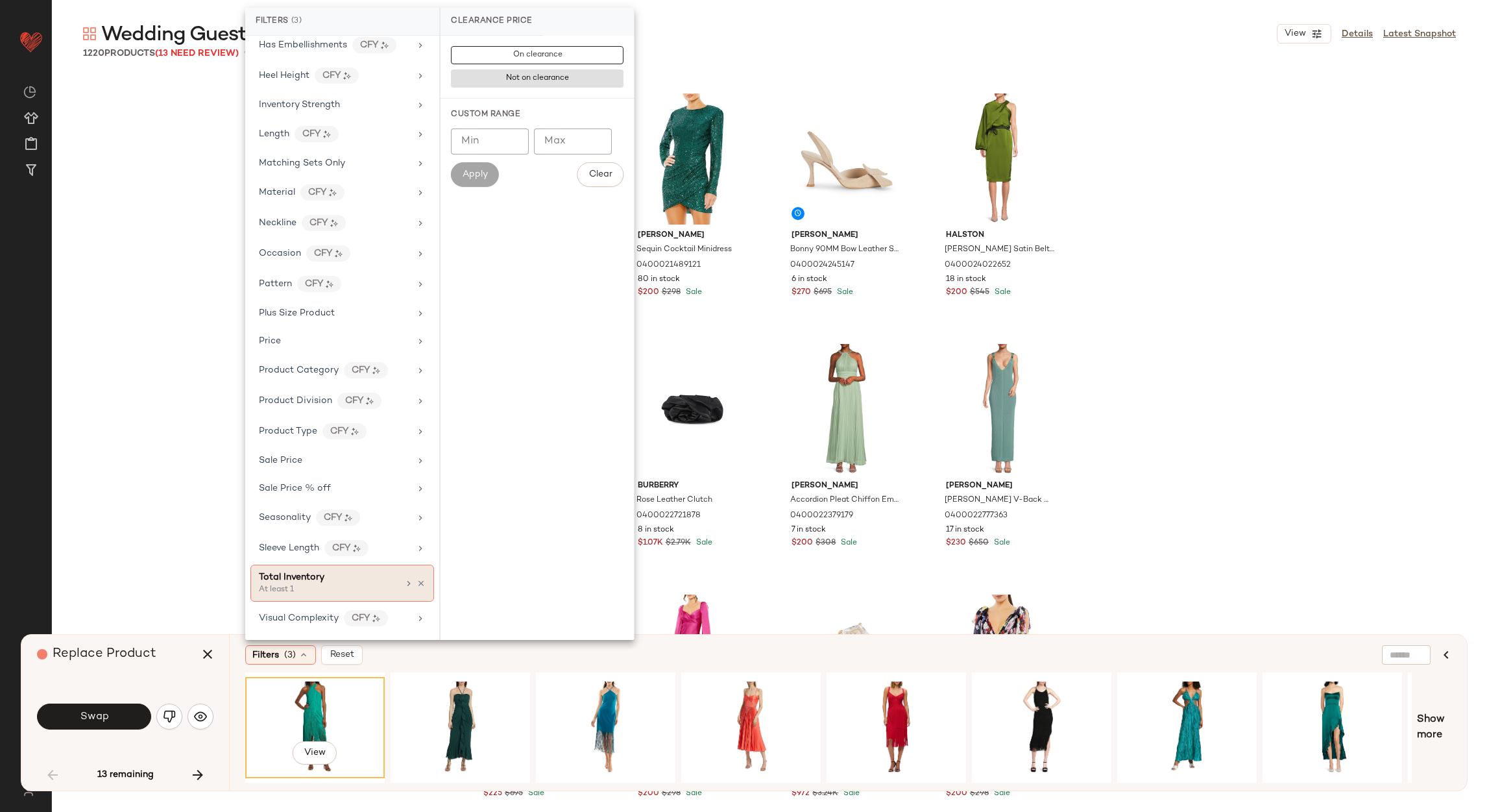
click at [353, 574] on div "Total Inventory" at bounding box center [328, 577] width 139 height 14
click at [1312, 705] on div "View" at bounding box center [1333, 728] width 131 height 92
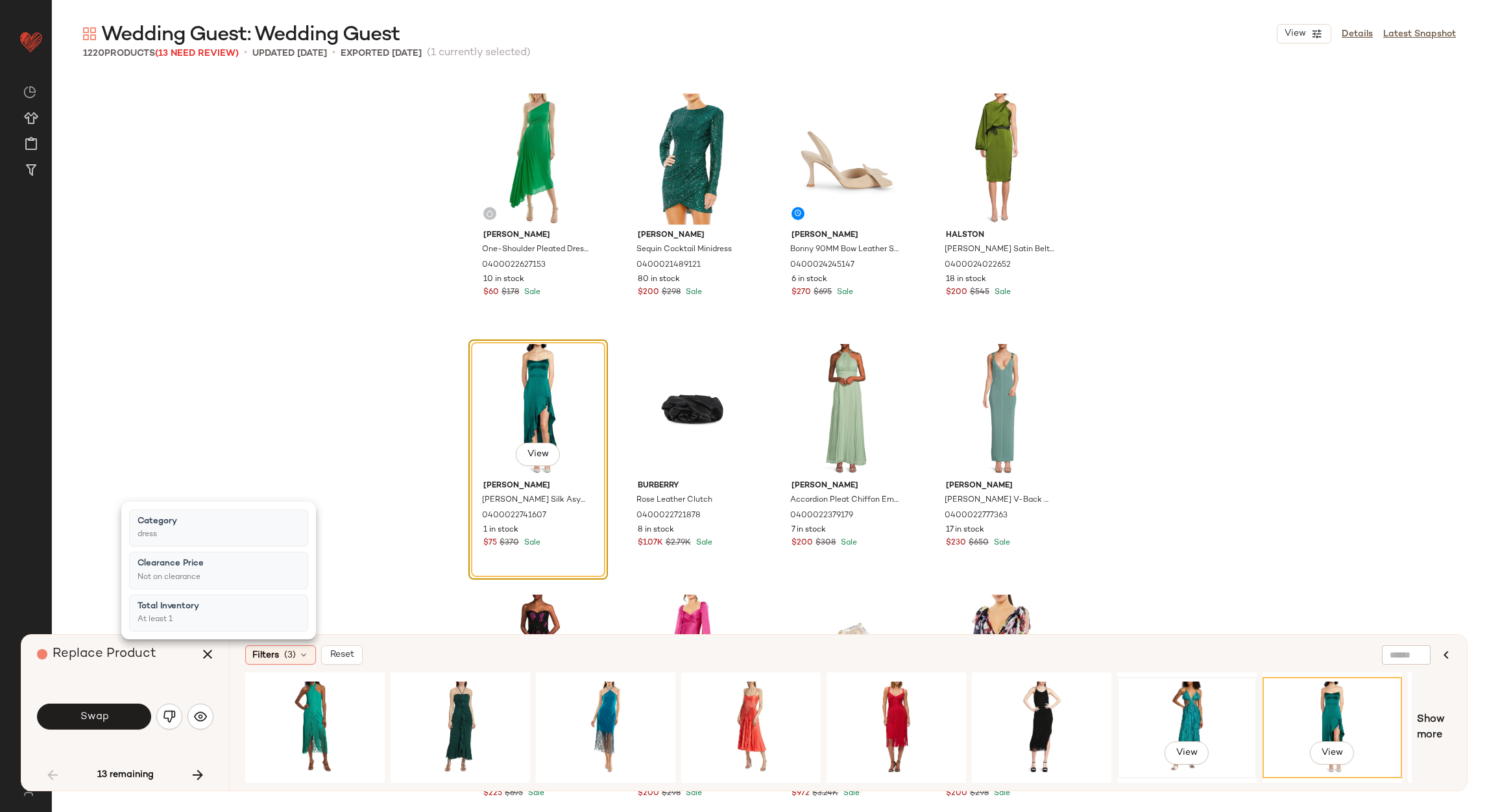
click at [1166, 689] on div "View" at bounding box center [1187, 728] width 131 height 92
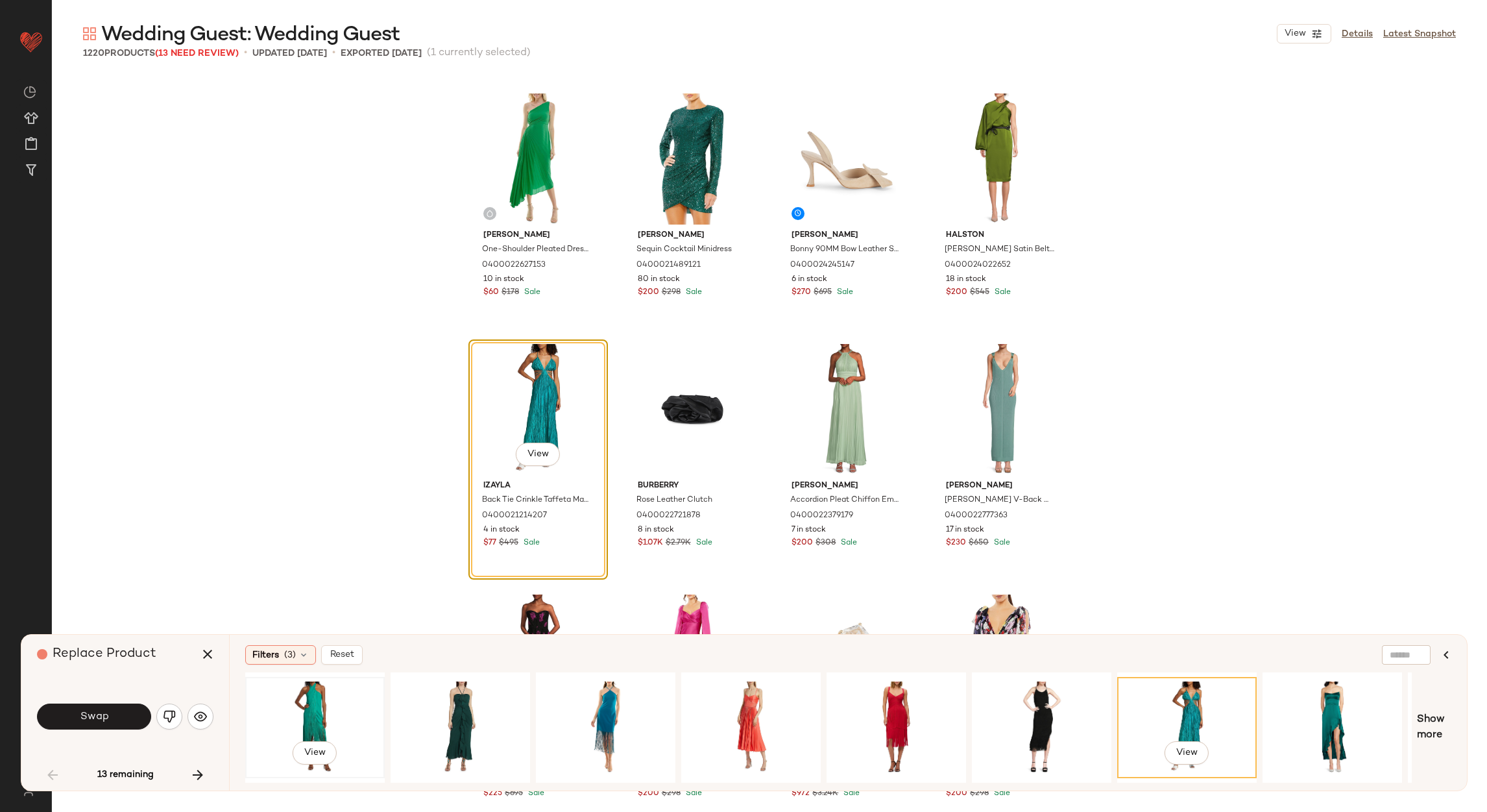
click at [287, 697] on div "View" at bounding box center [315, 728] width 131 height 92
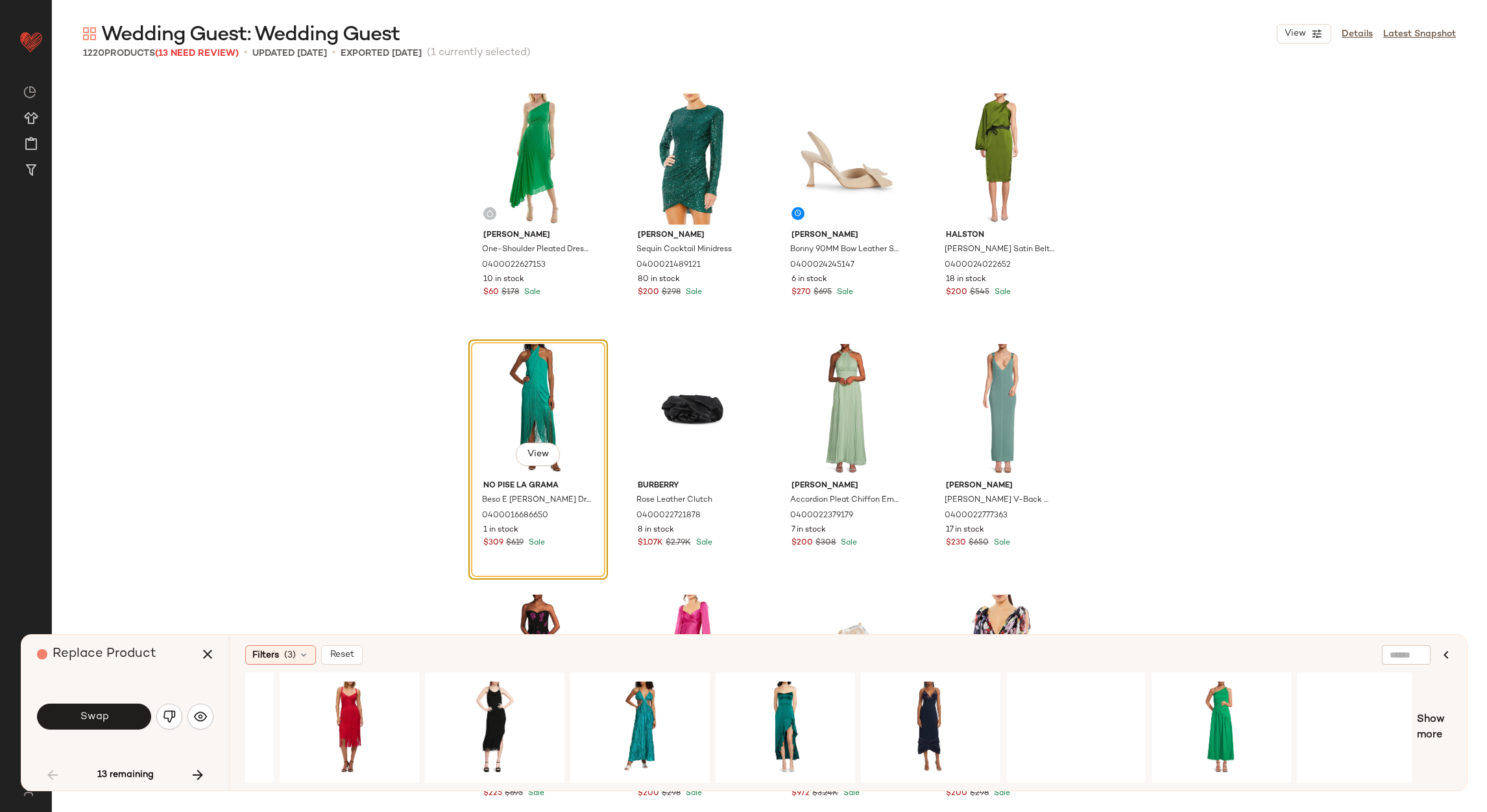
scroll to position [0, 577]
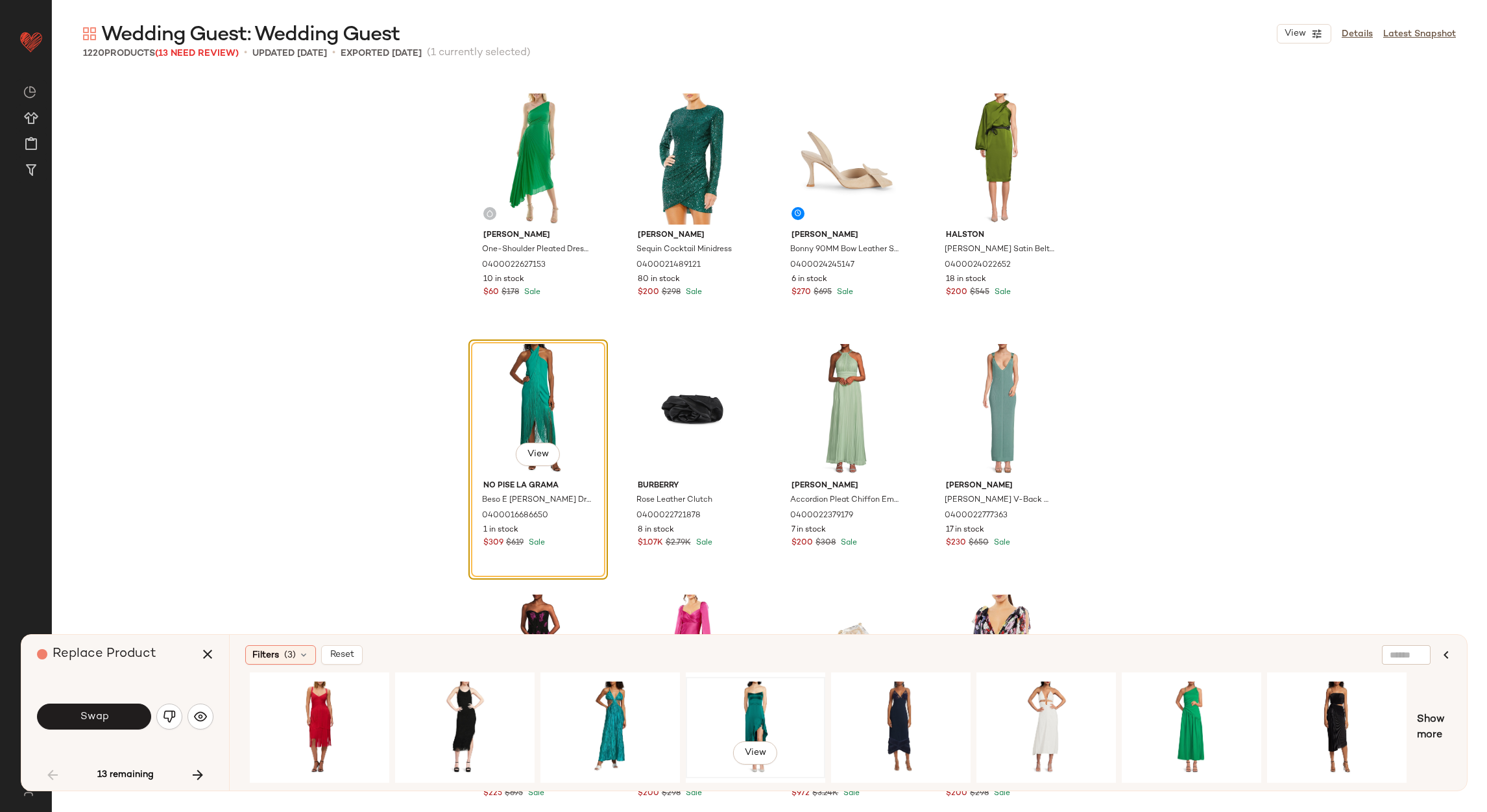
click at [750, 704] on div "View" at bounding box center [755, 728] width 131 height 92
click at [1195, 681] on div "View" at bounding box center [1192, 728] width 131 height 92
click at [279, 651] on div "Filters (3)" at bounding box center [280, 654] width 71 height 19
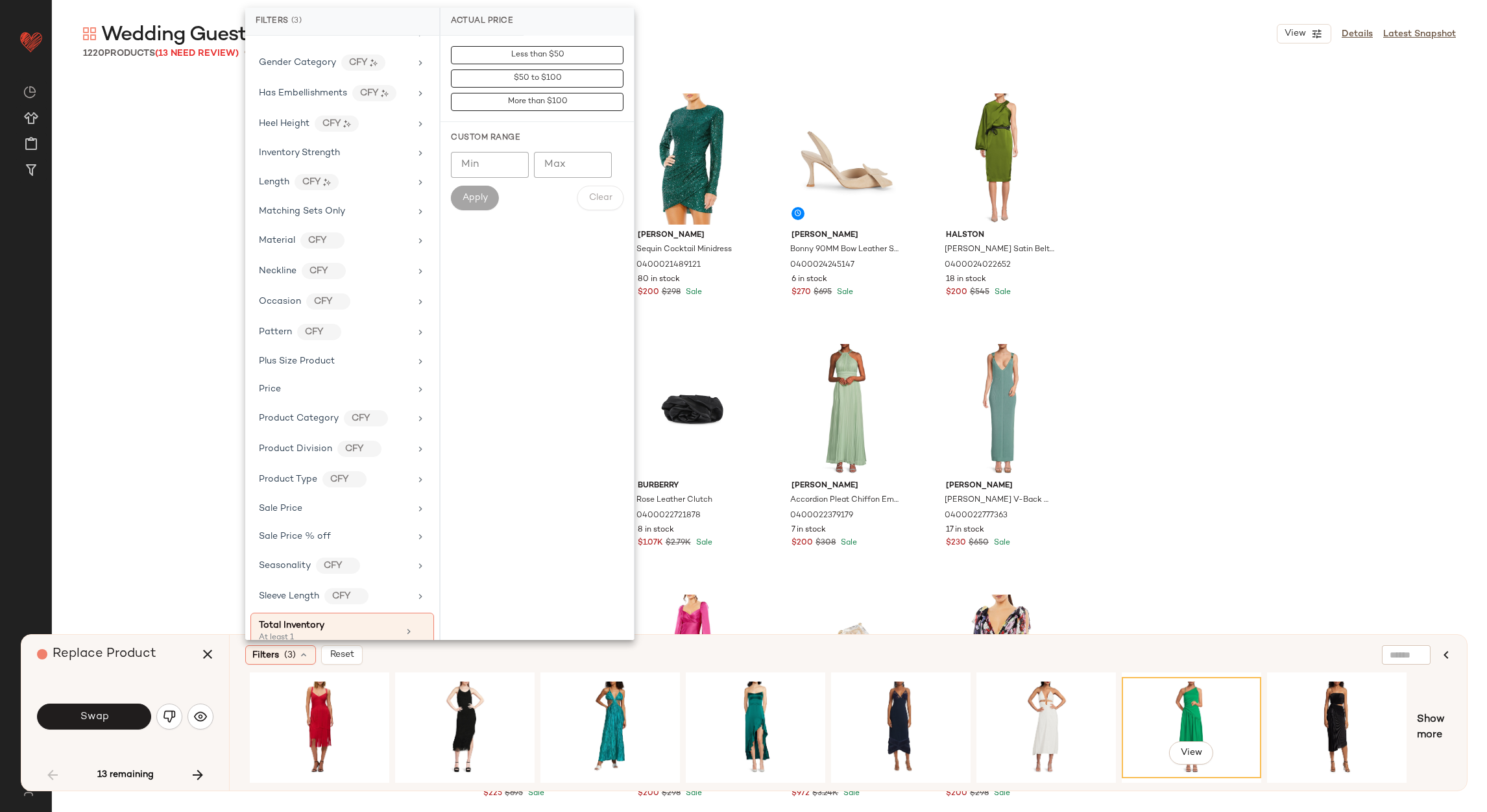
scroll to position [501, 0]
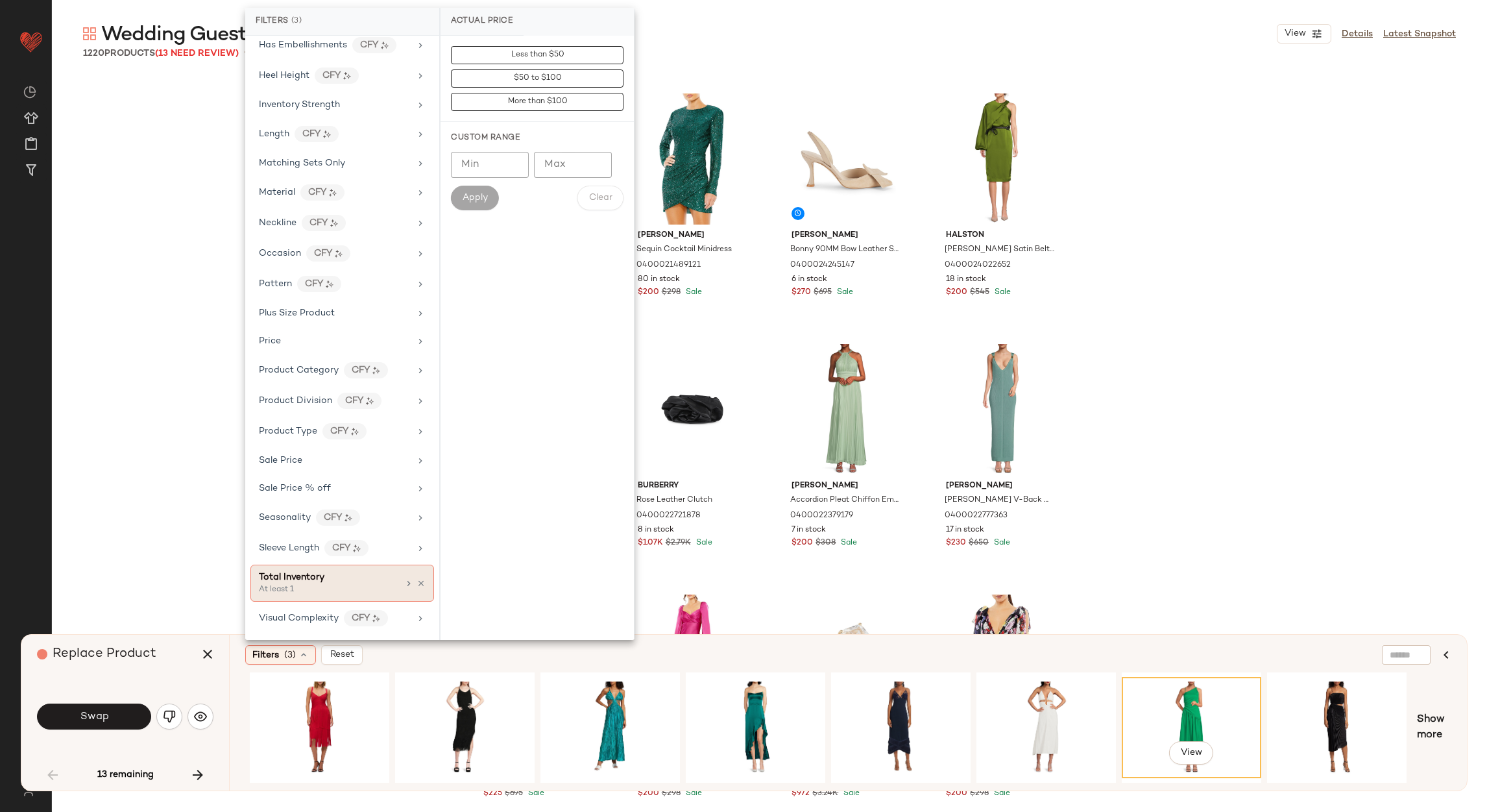
click at [333, 588] on div "At least 1" at bounding box center [323, 590] width 130 height 12
click at [466, 134] on input "Min" at bounding box center [490, 141] width 78 height 26
type input "*"
click at [487, 183] on button "Apply" at bounding box center [475, 174] width 48 height 25
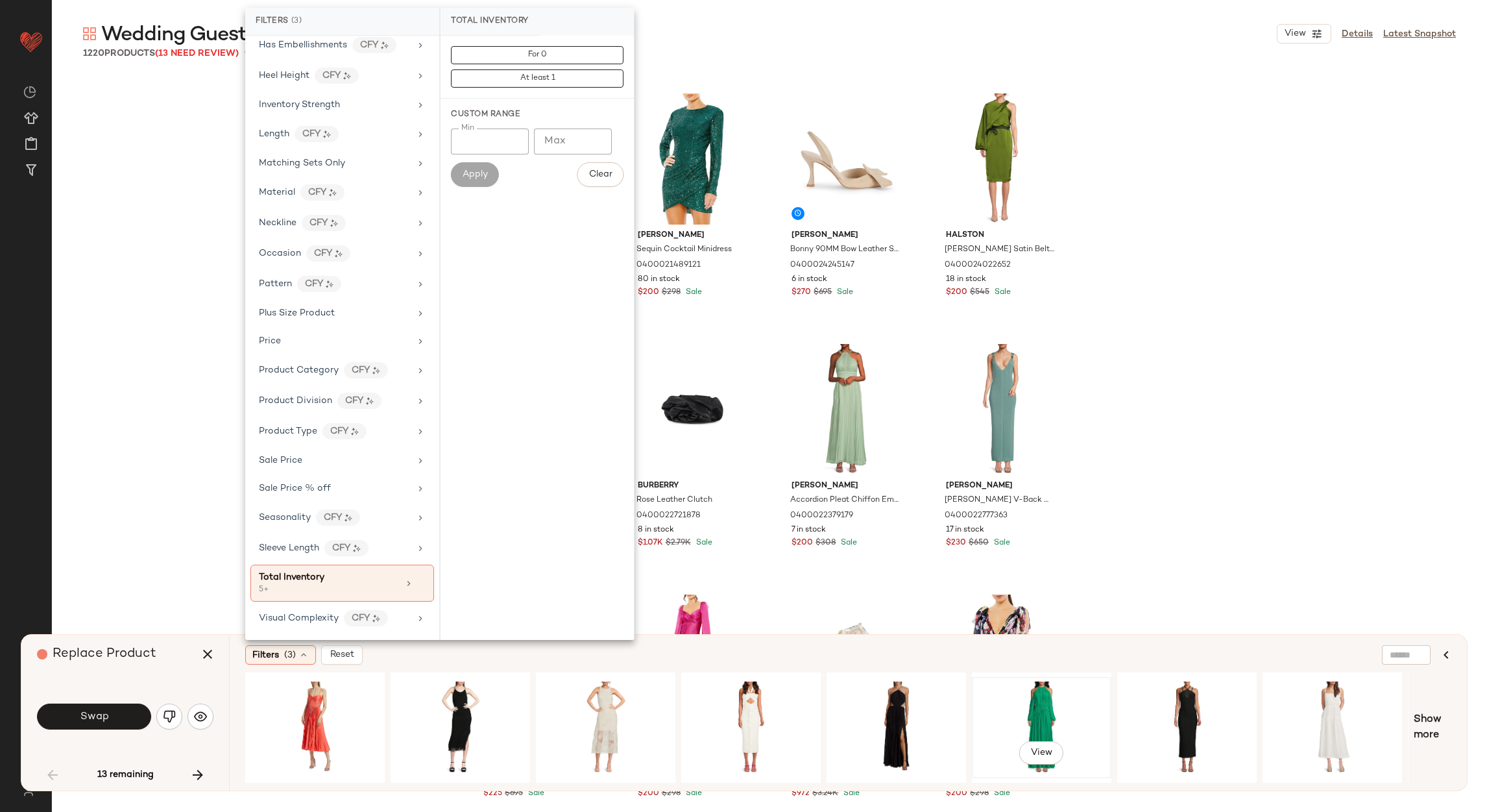
click at [1013, 710] on div "View" at bounding box center [1042, 728] width 131 height 92
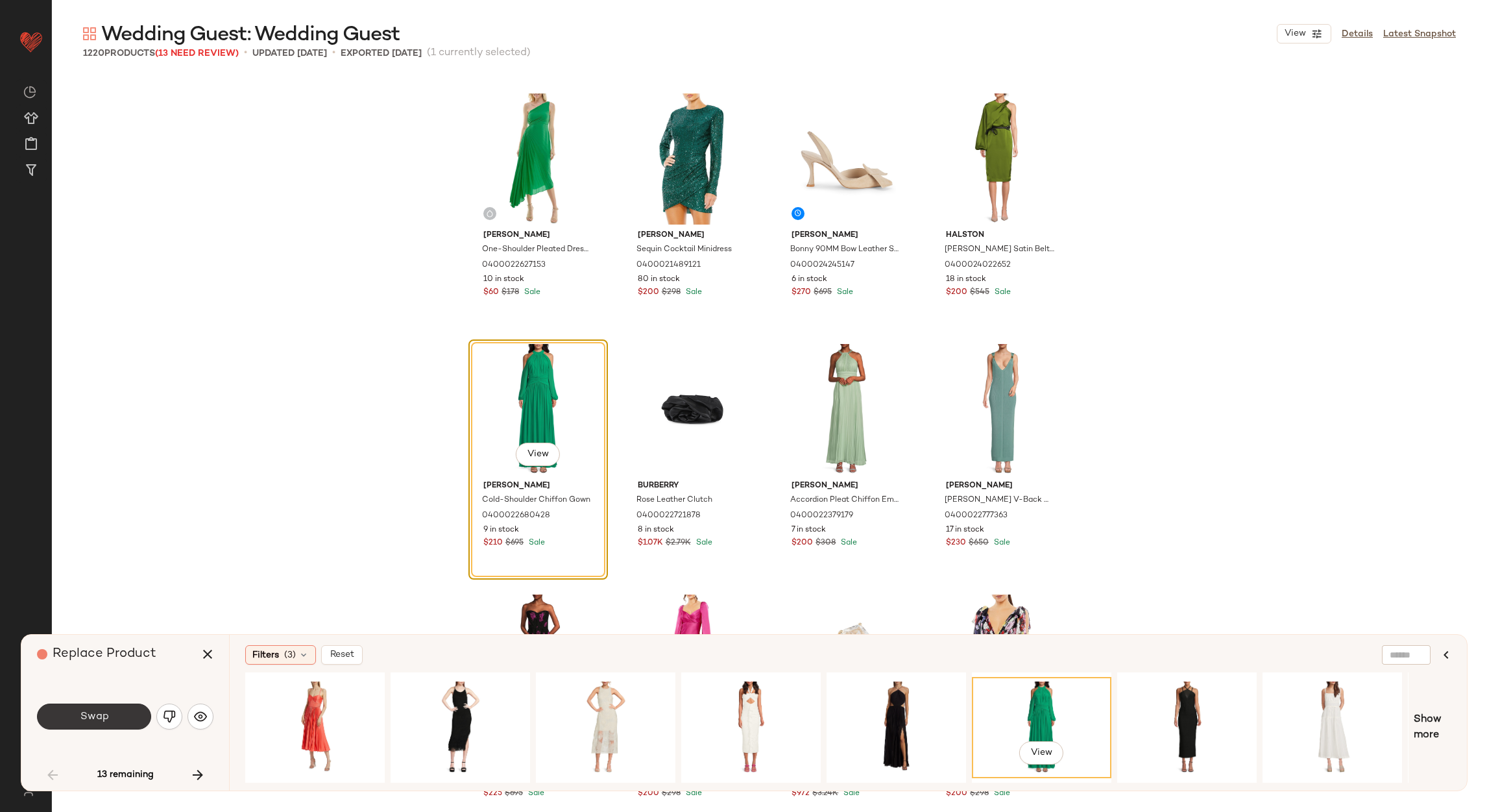
click at [120, 720] on button "Swap" at bounding box center [93, 716] width 114 height 26
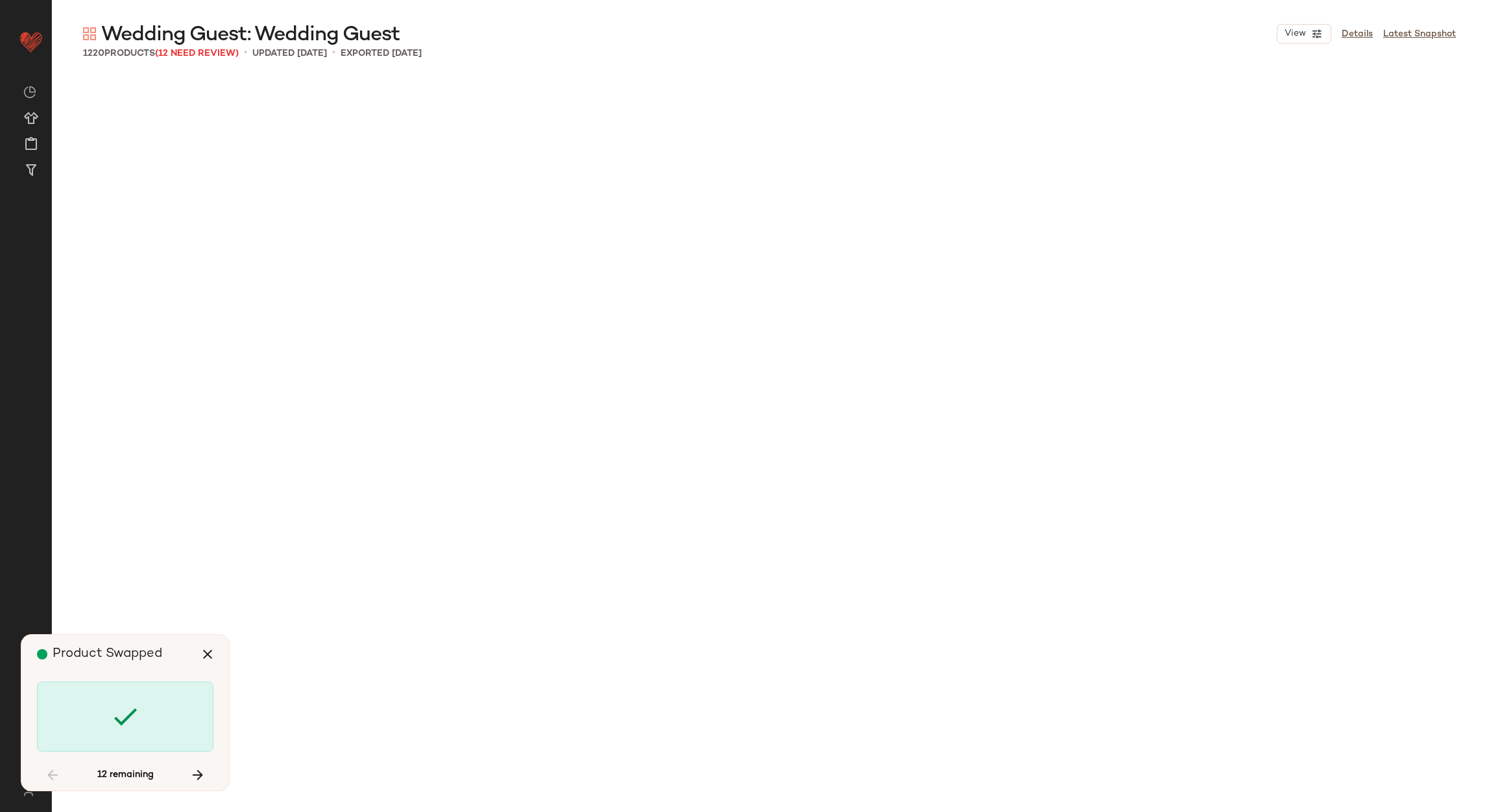
scroll to position [10020, 0]
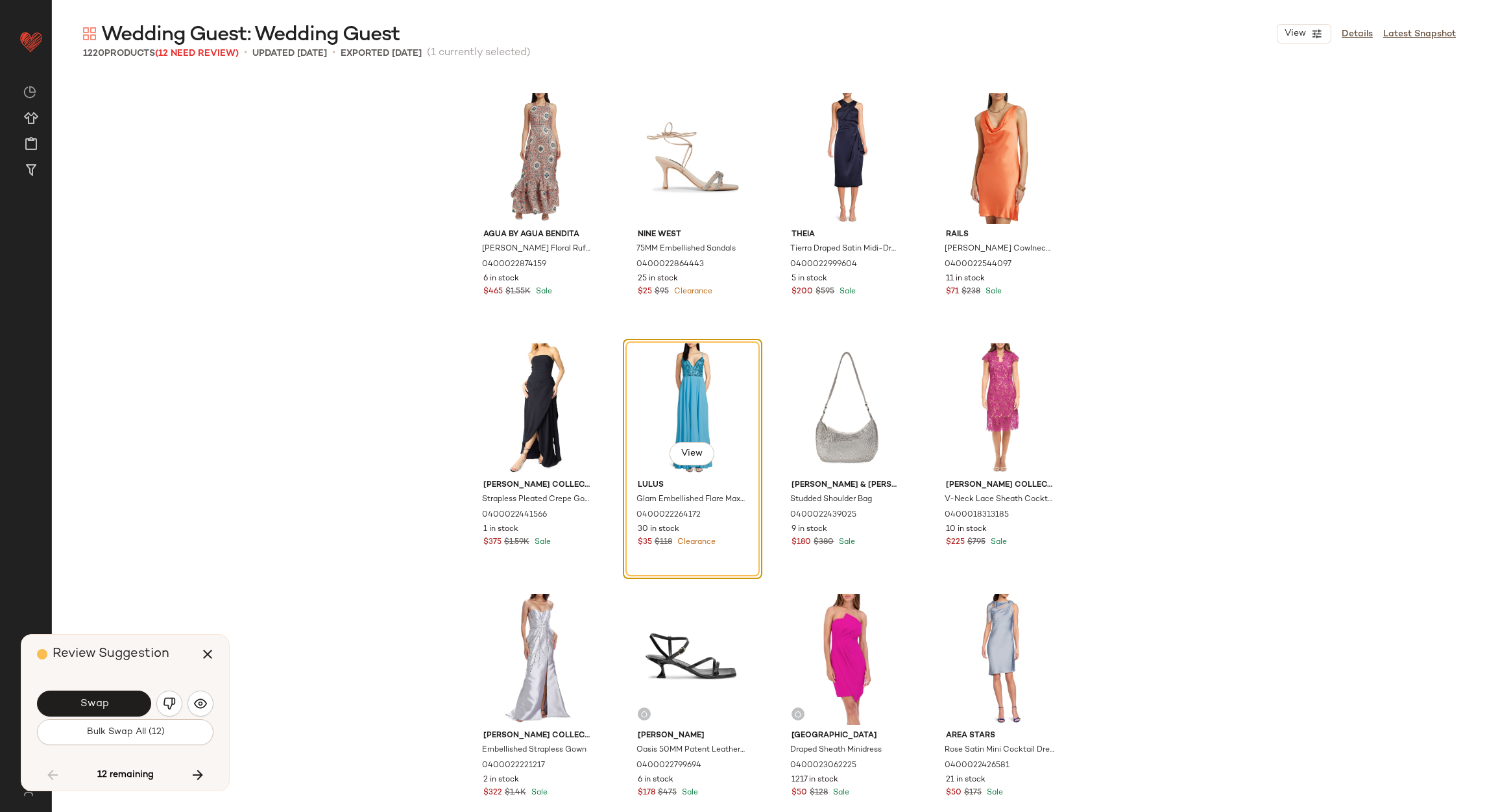
click at [157, 713] on div "Swap" at bounding box center [125, 703] width 177 height 31
click at [174, 693] on button "button" at bounding box center [169, 703] width 26 height 26
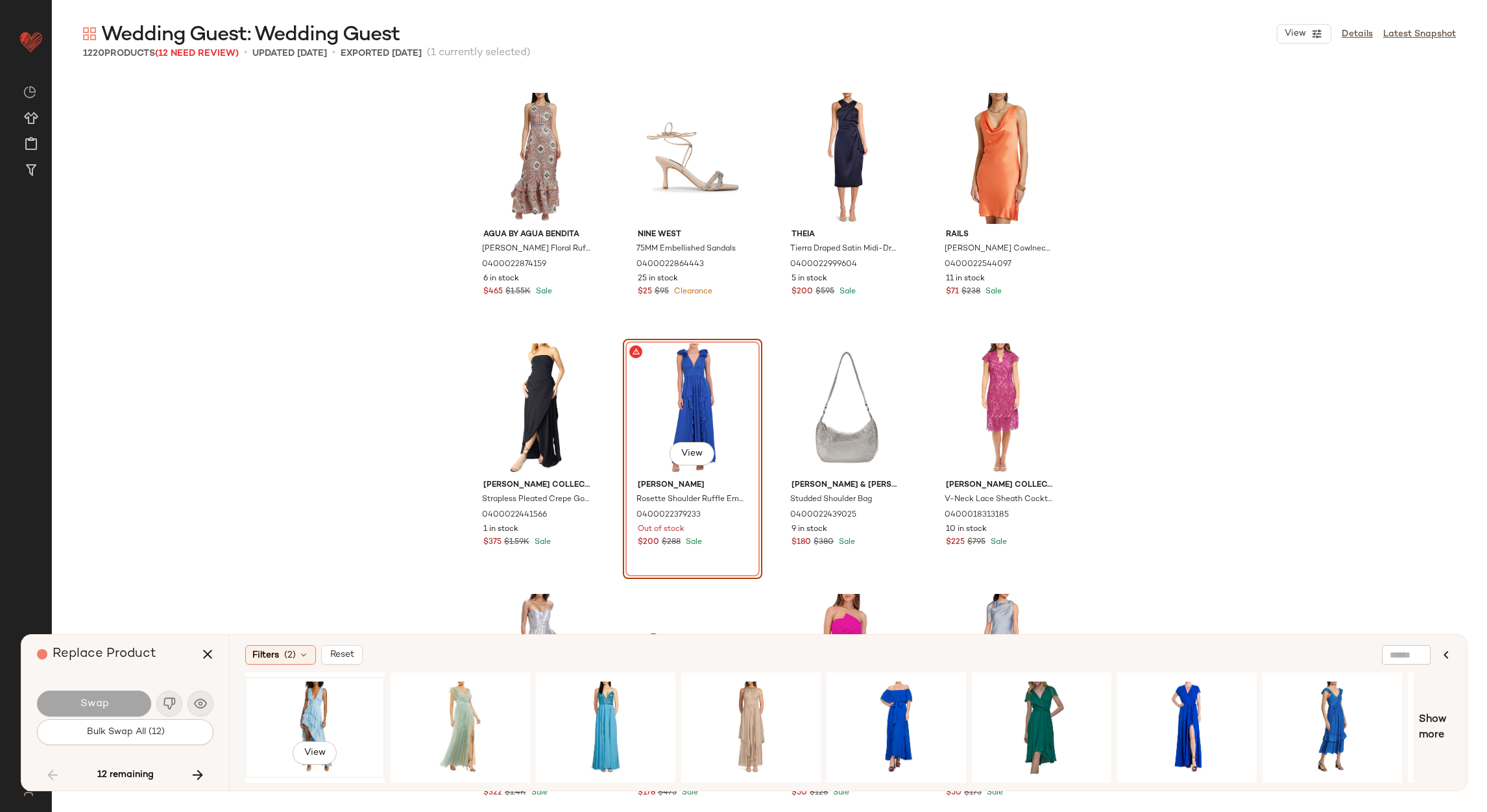
click at [293, 701] on div "View" at bounding box center [315, 728] width 131 height 92
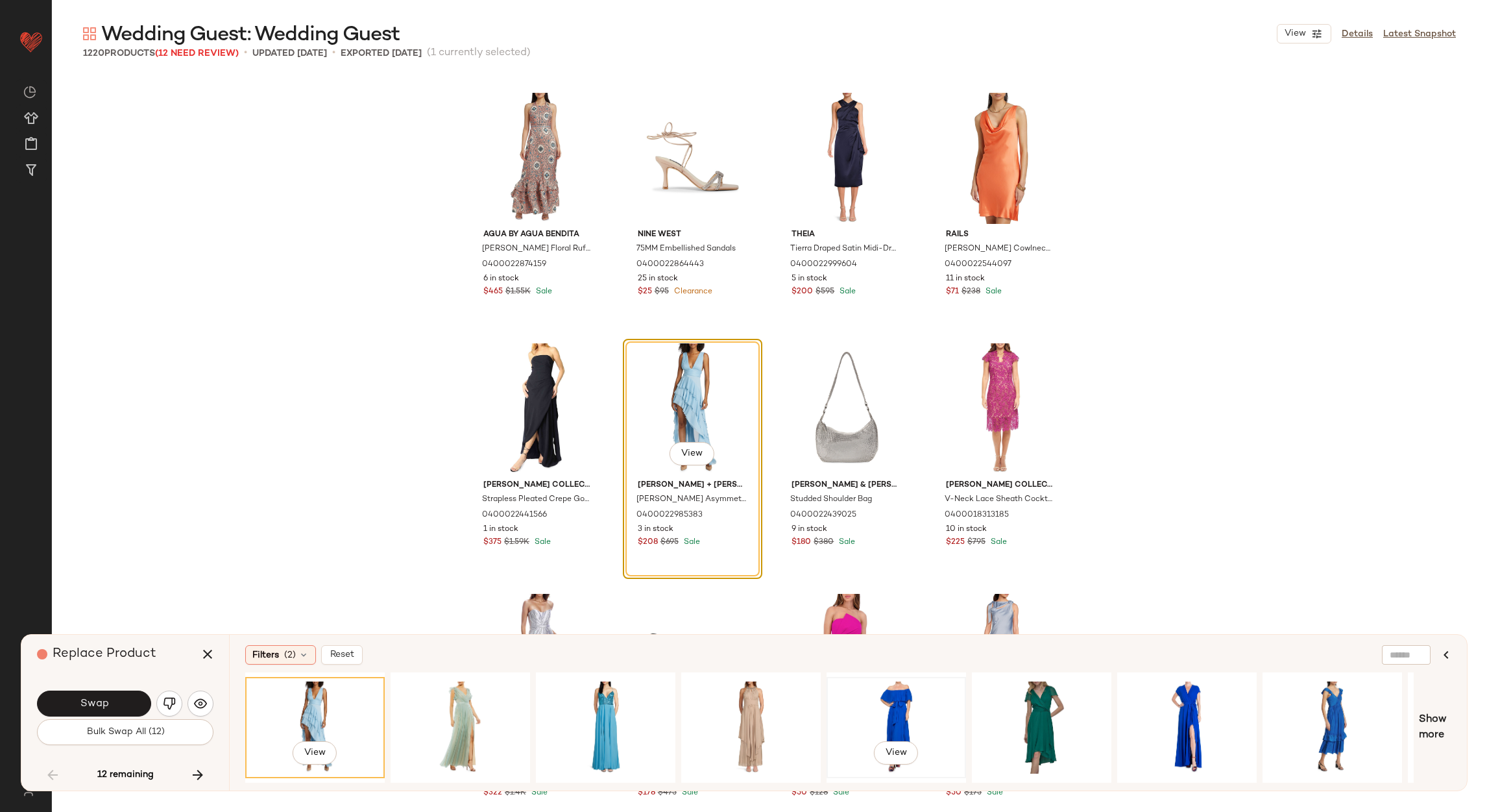
click at [894, 689] on div "View" at bounding box center [896, 728] width 131 height 92
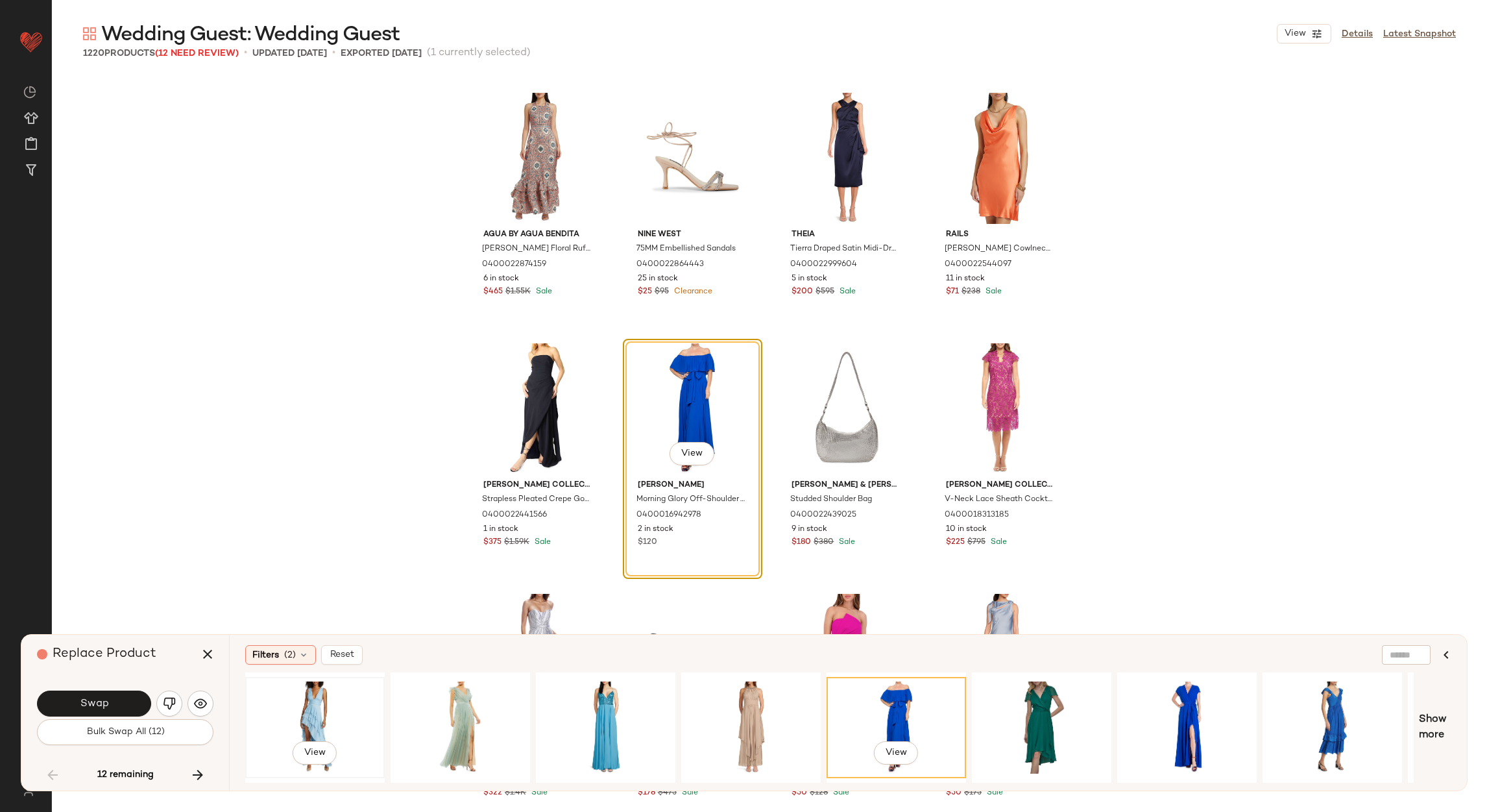
click at [317, 701] on div "View" at bounding box center [315, 728] width 131 height 92
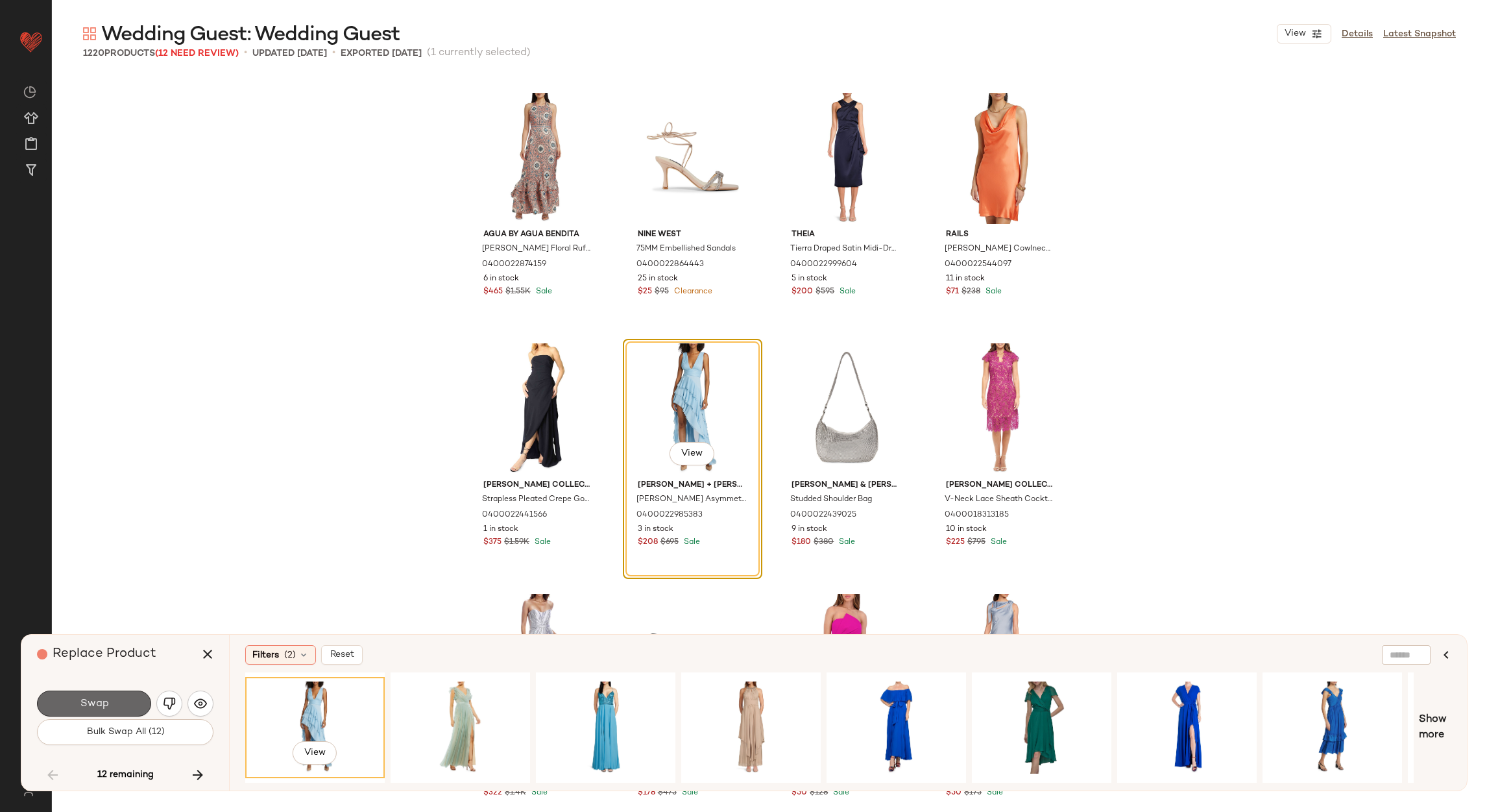
click at [79, 708] on button "Swap" at bounding box center [93, 703] width 114 height 26
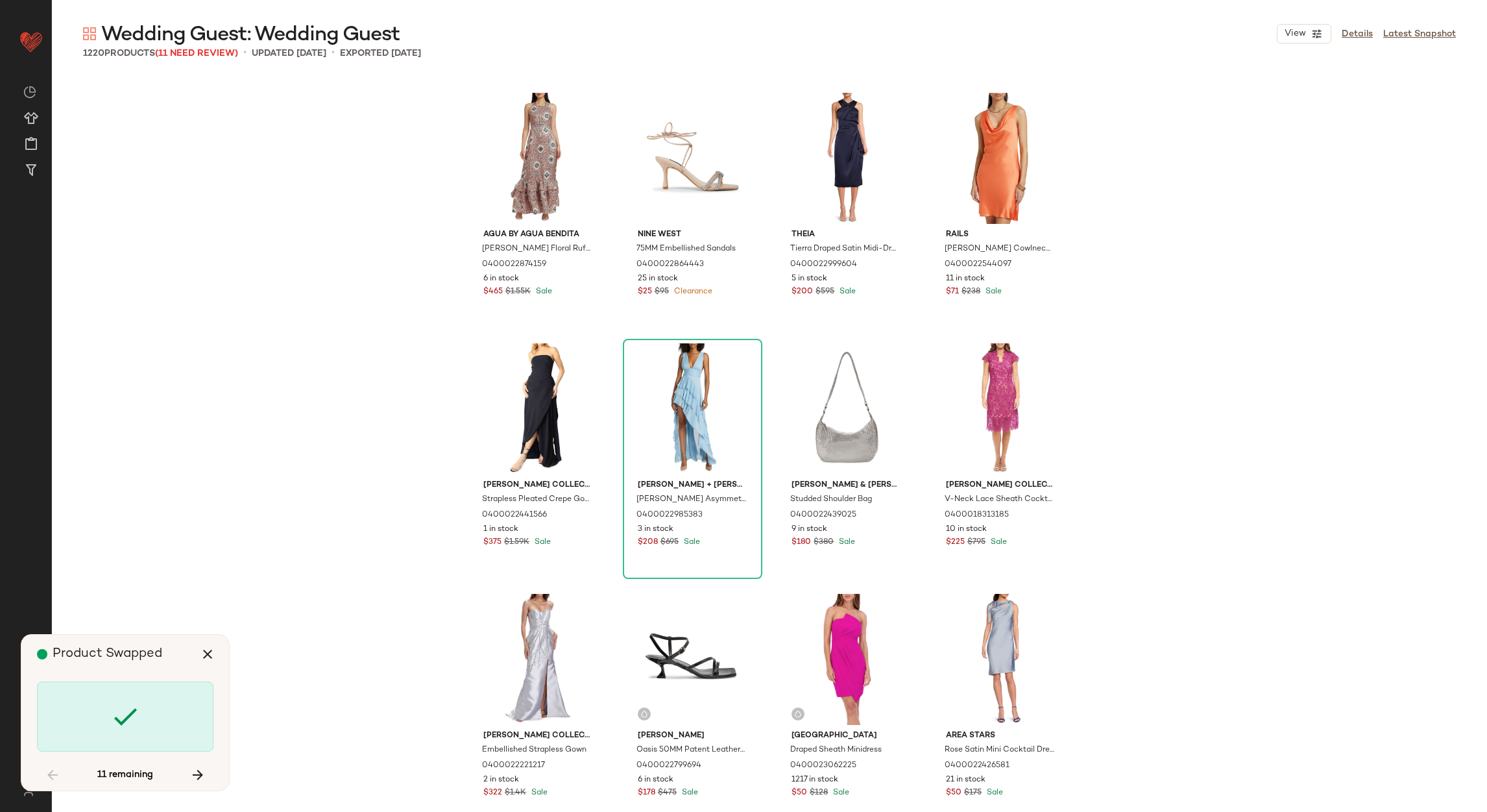
scroll to position [11523, 0]
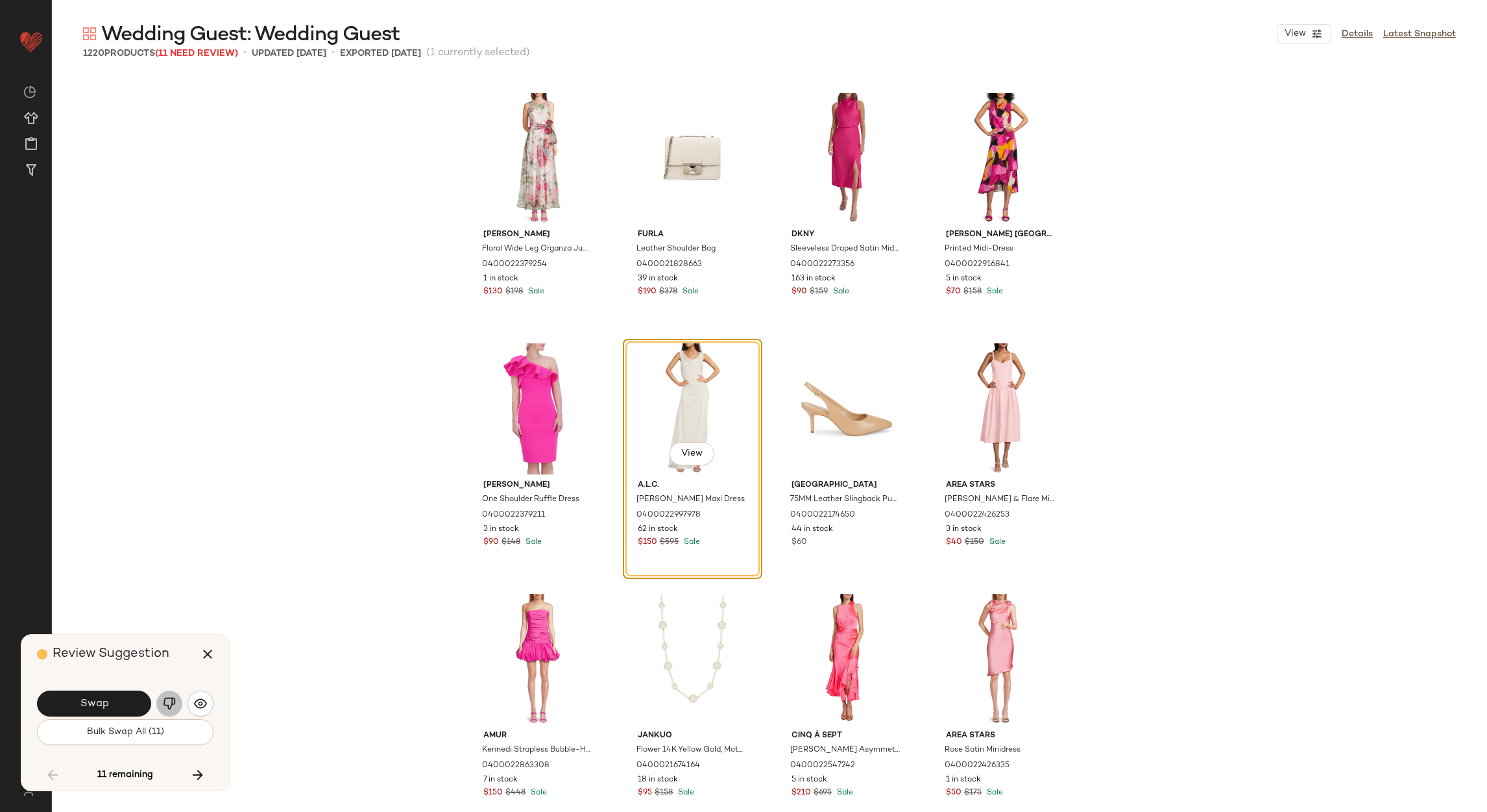
click at [161, 693] on button "button" at bounding box center [169, 703] width 26 height 26
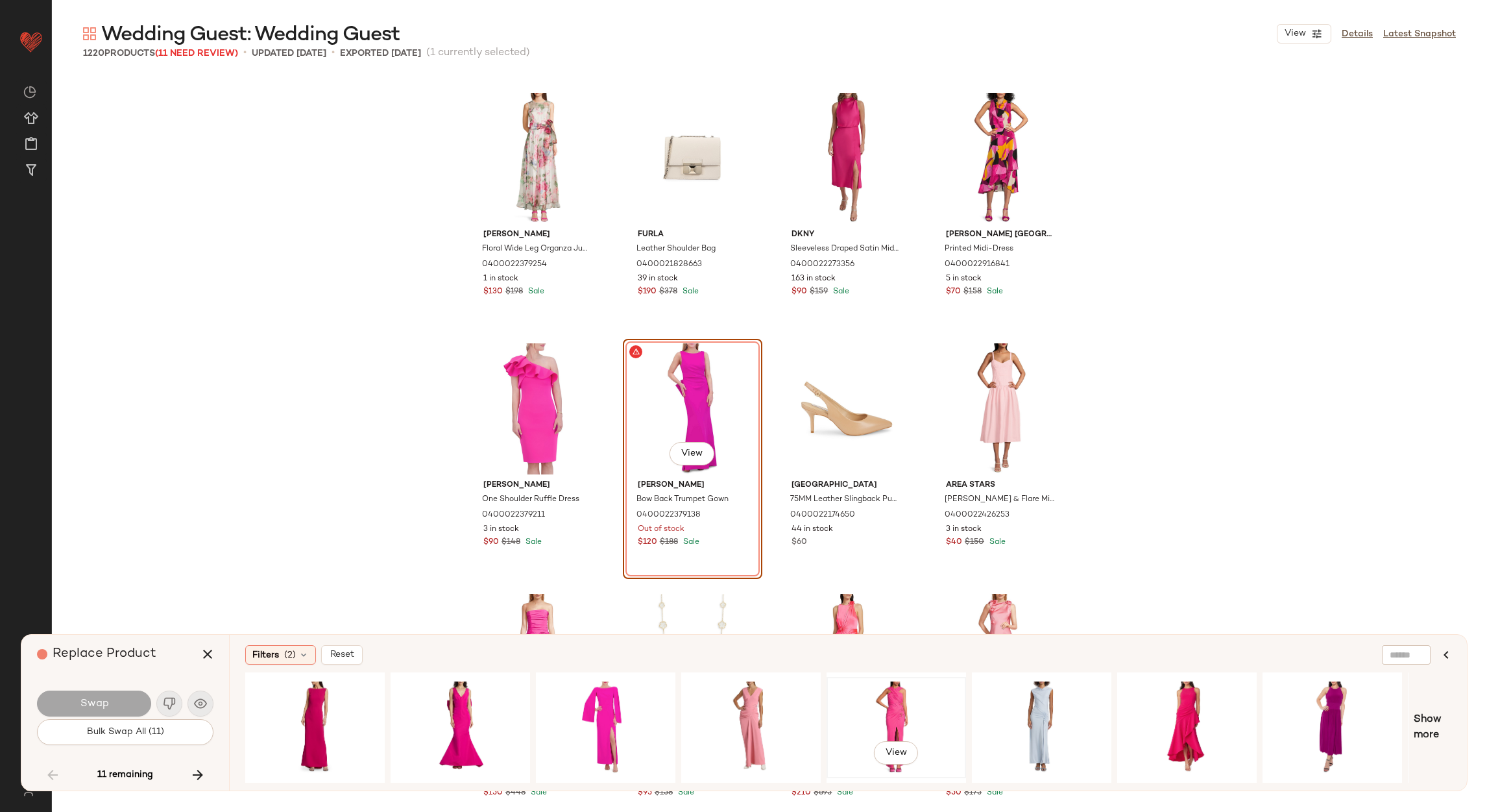
click at [907, 690] on div "View" at bounding box center [896, 728] width 131 height 92
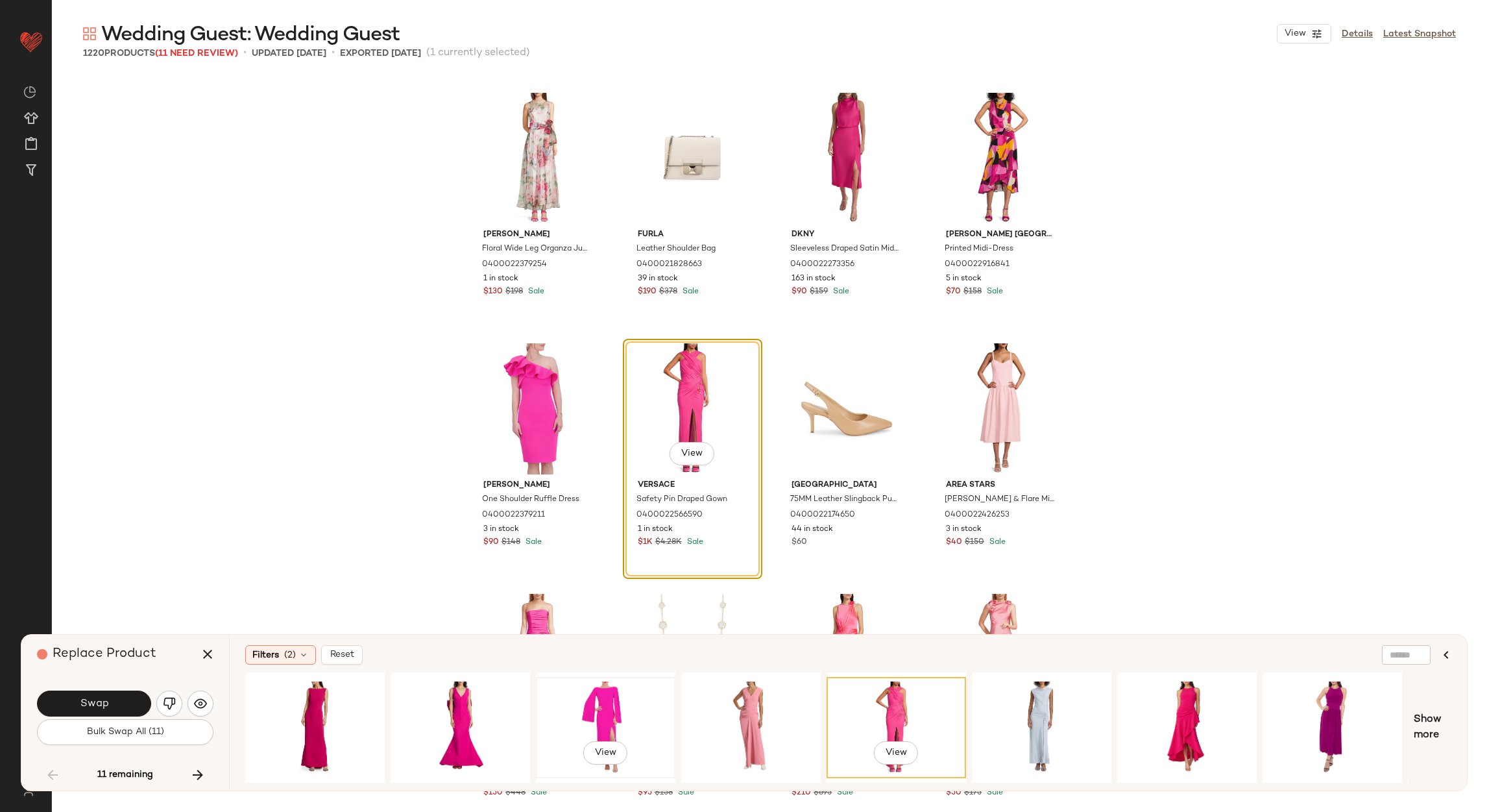
click at [600, 701] on div "View" at bounding box center [606, 728] width 131 height 92
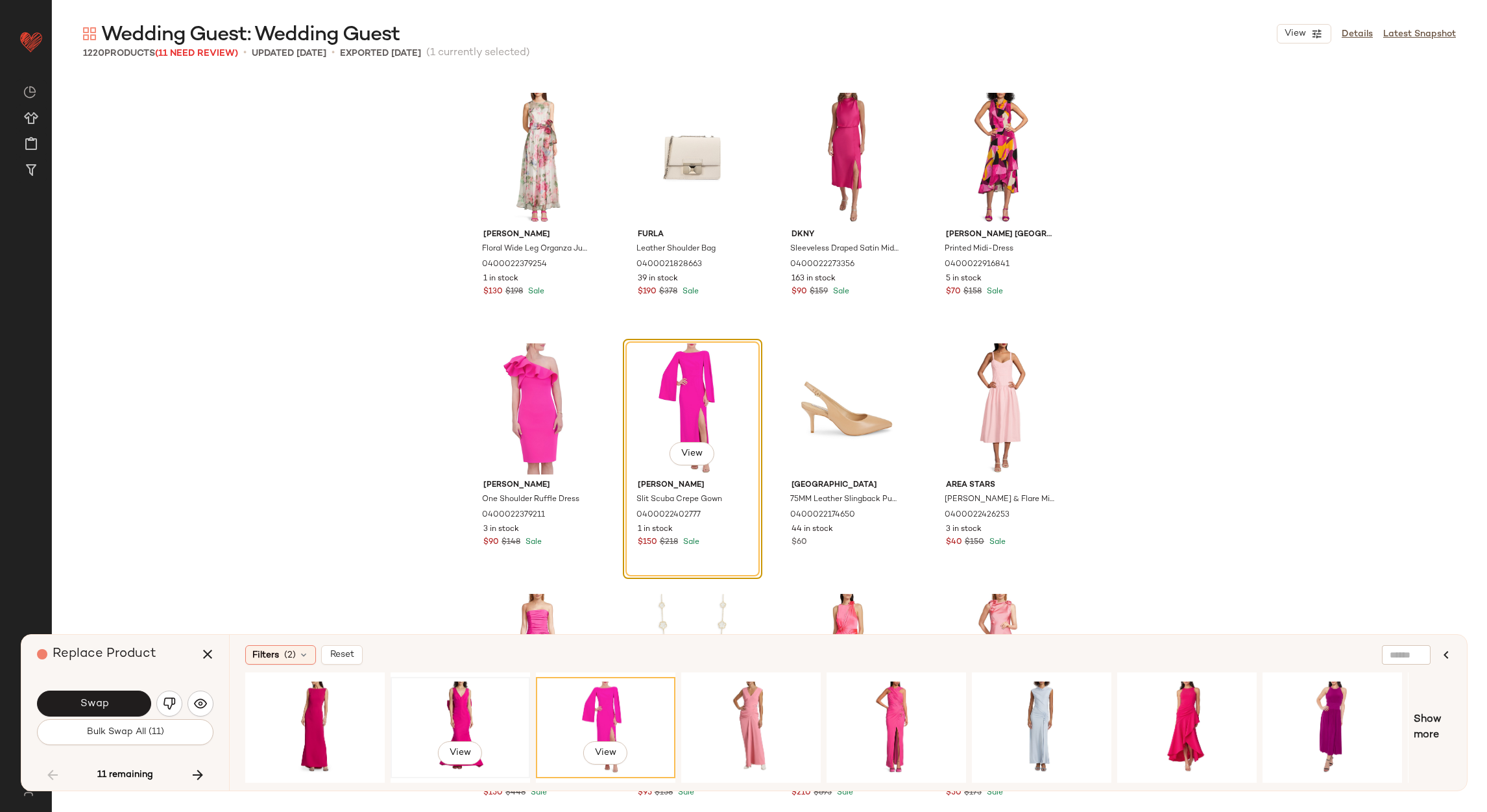
click at [430, 713] on div "View" at bounding box center [460, 728] width 131 height 92
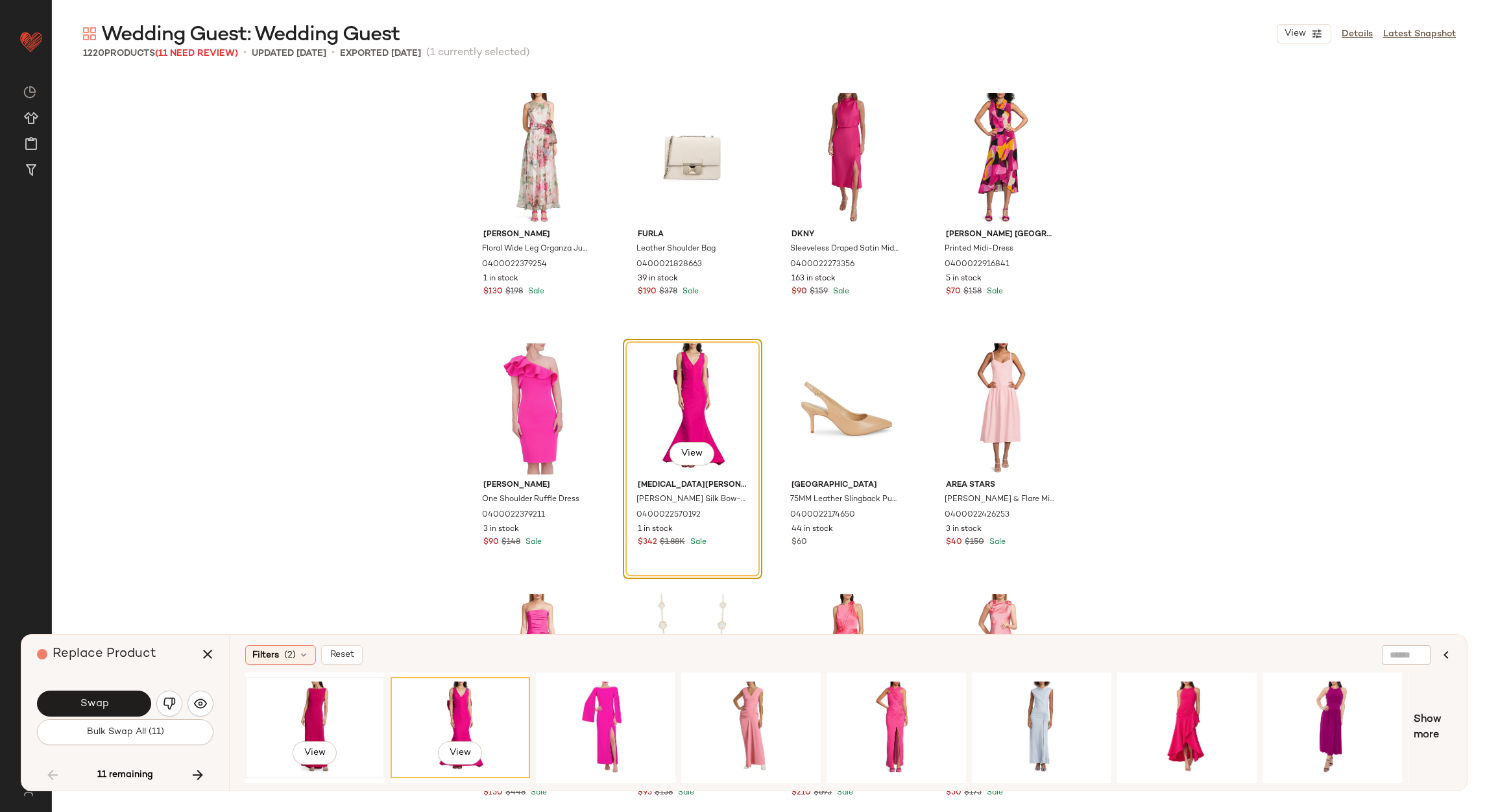
click at [302, 690] on div "View" at bounding box center [315, 728] width 131 height 92
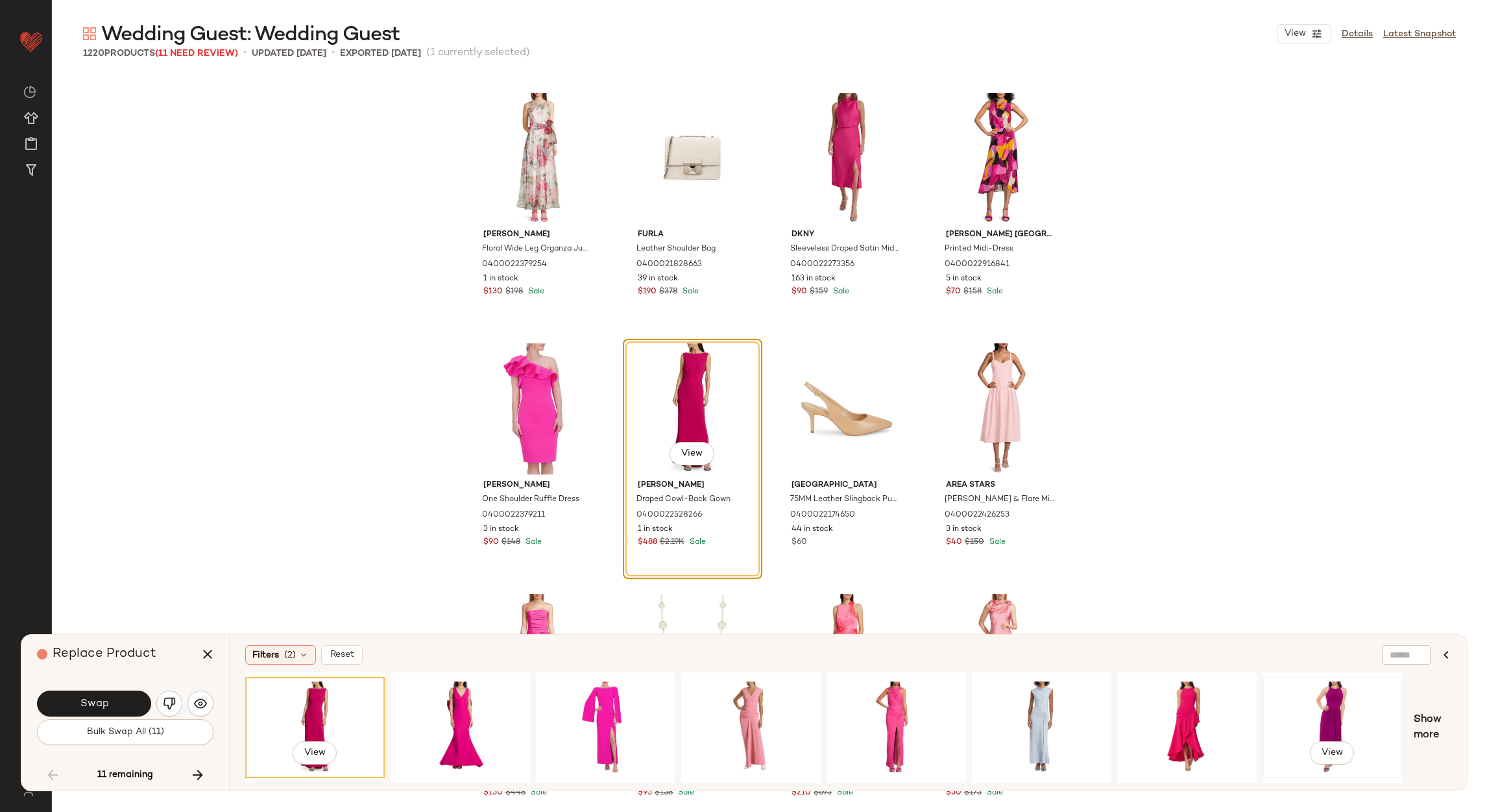
click at [1325, 704] on div "View" at bounding box center [1333, 728] width 131 height 92
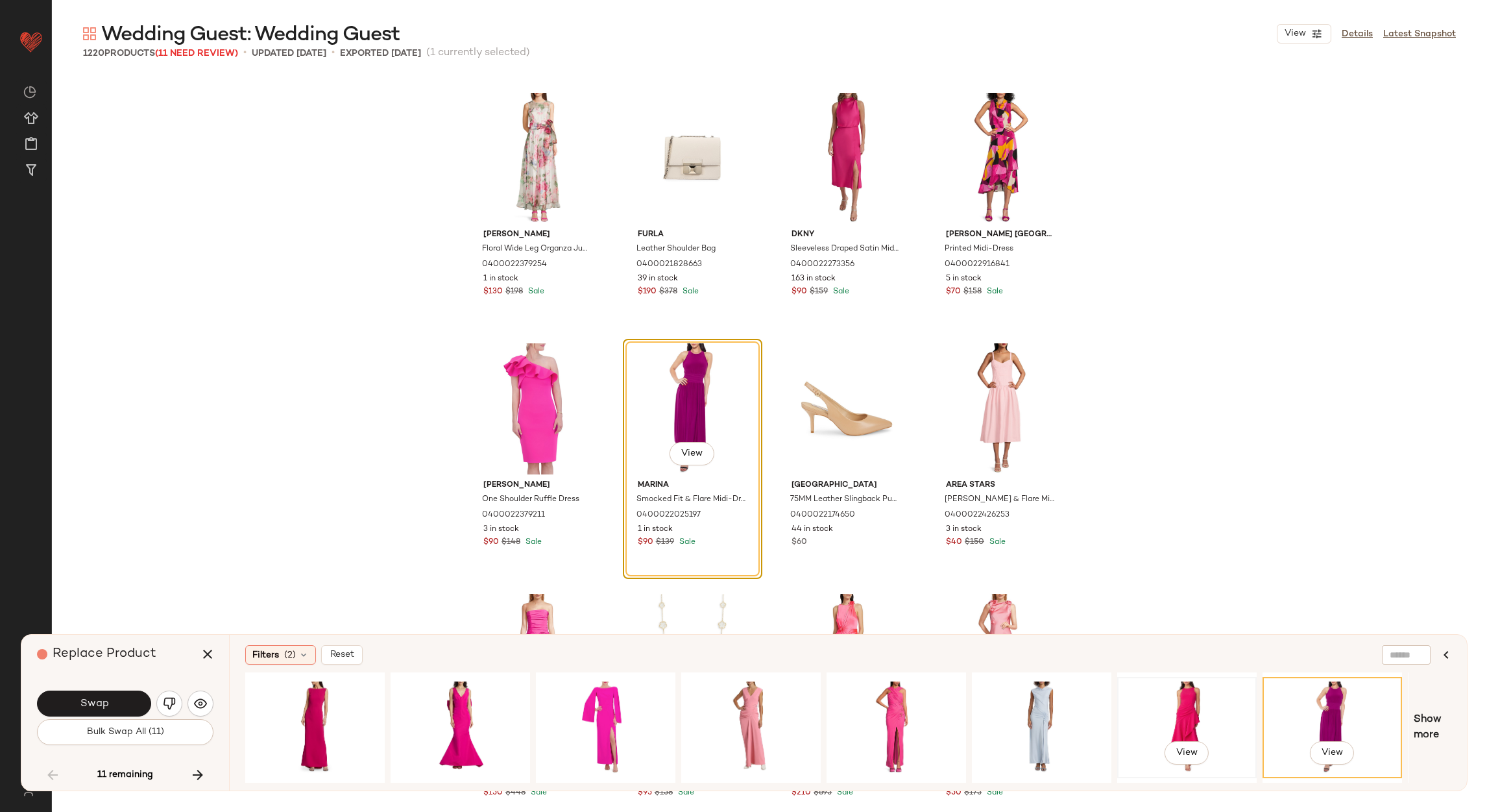
click at [1233, 709] on div "View" at bounding box center [1187, 728] width 131 height 92
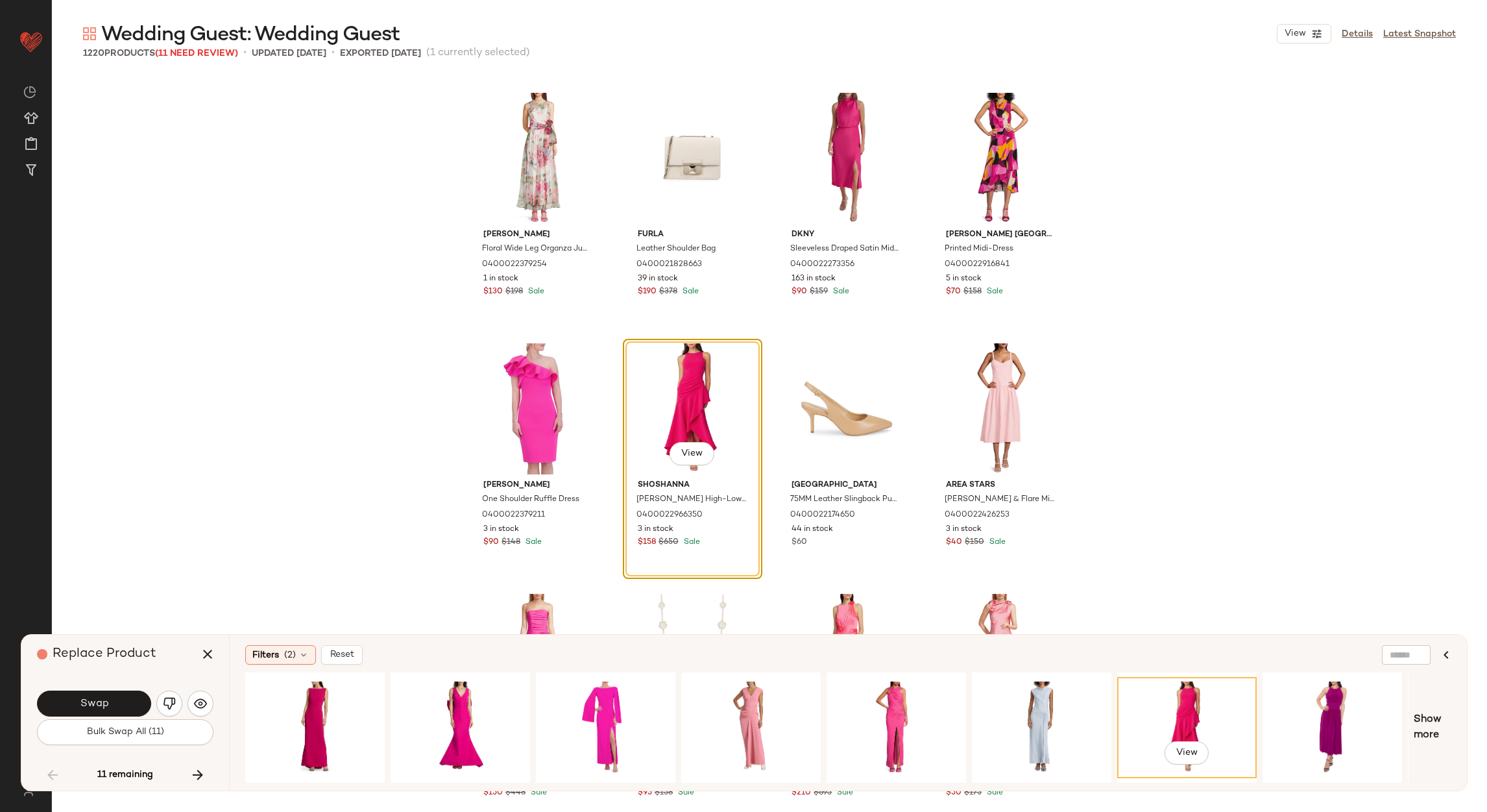
drag, startPoint x: 1024, startPoint y: 775, endPoint x: 1079, endPoint y: 782, distance: 55.4
click at [1079, 782] on div "View" at bounding box center [827, 728] width 1164 height 111
drag, startPoint x: 996, startPoint y: 775, endPoint x: 1038, endPoint y: 784, distance: 43.0
click at [1048, 783] on div "Filters (2) Reset View Show more" at bounding box center [848, 712] width 1238 height 156
click at [1024, 783] on div "Filters (2) Reset View Show more" at bounding box center [848, 712] width 1238 height 156
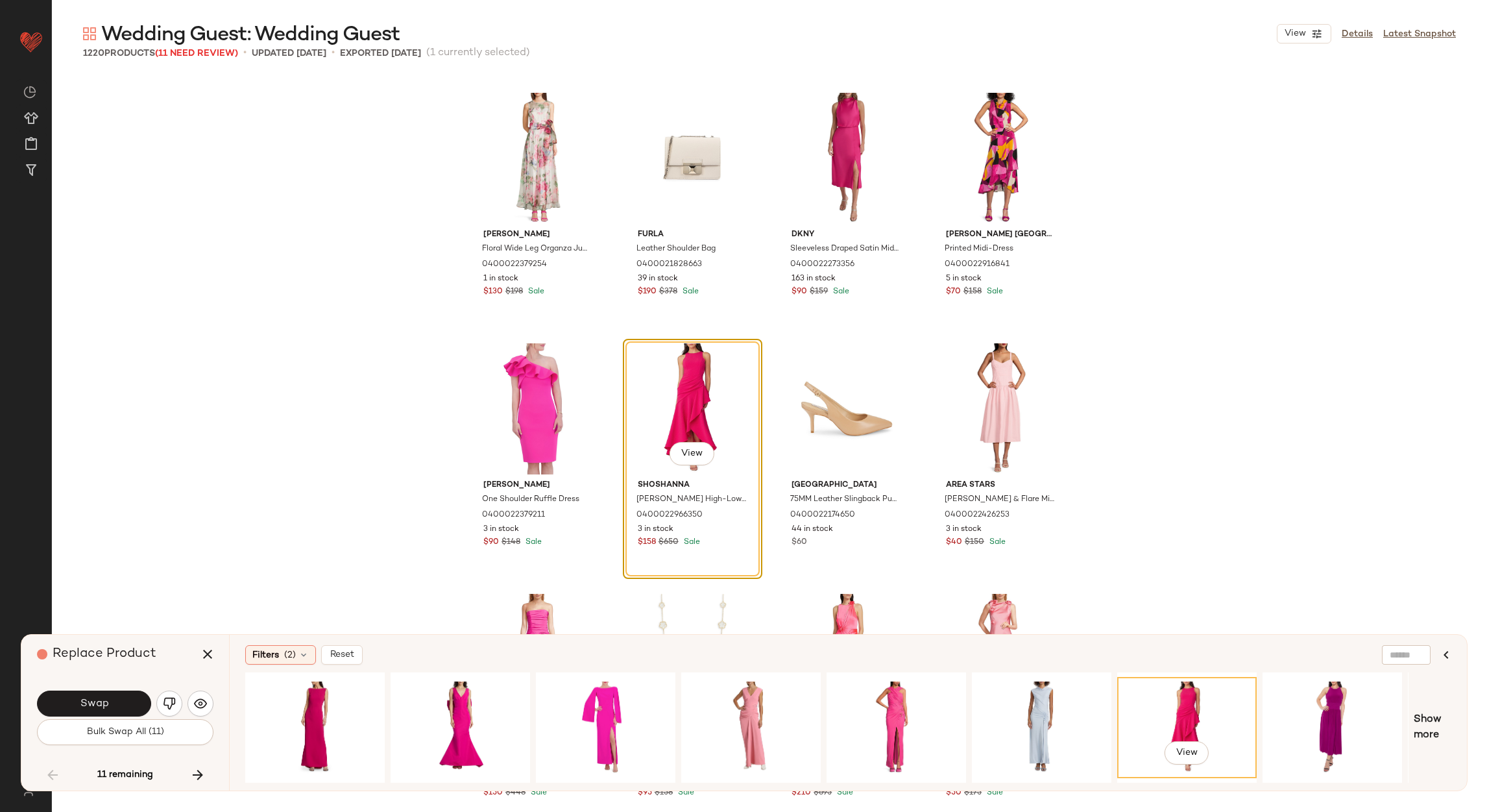
scroll to position [0, 574]
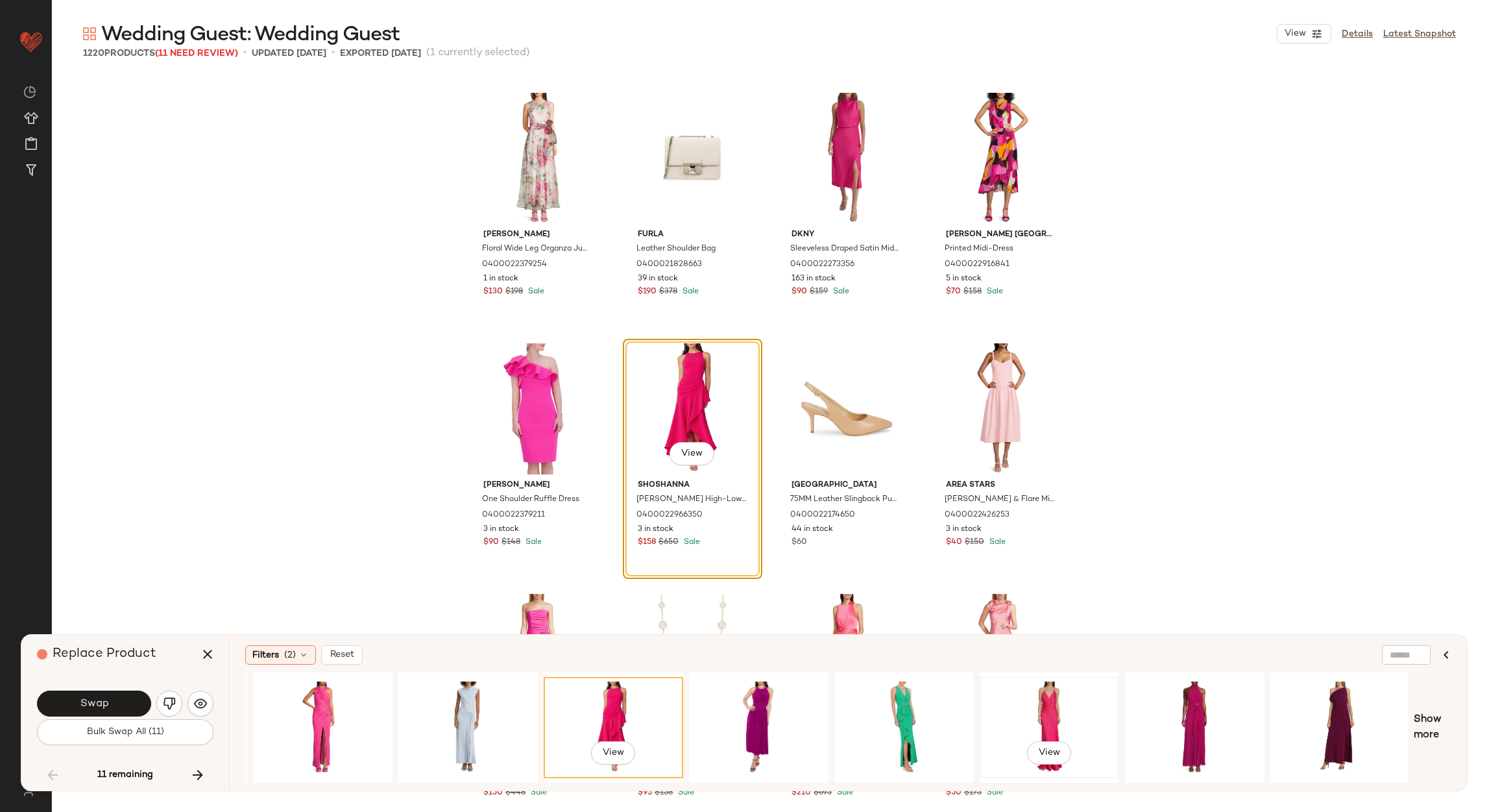
click at [1054, 720] on div "View" at bounding box center [1050, 728] width 131 height 92
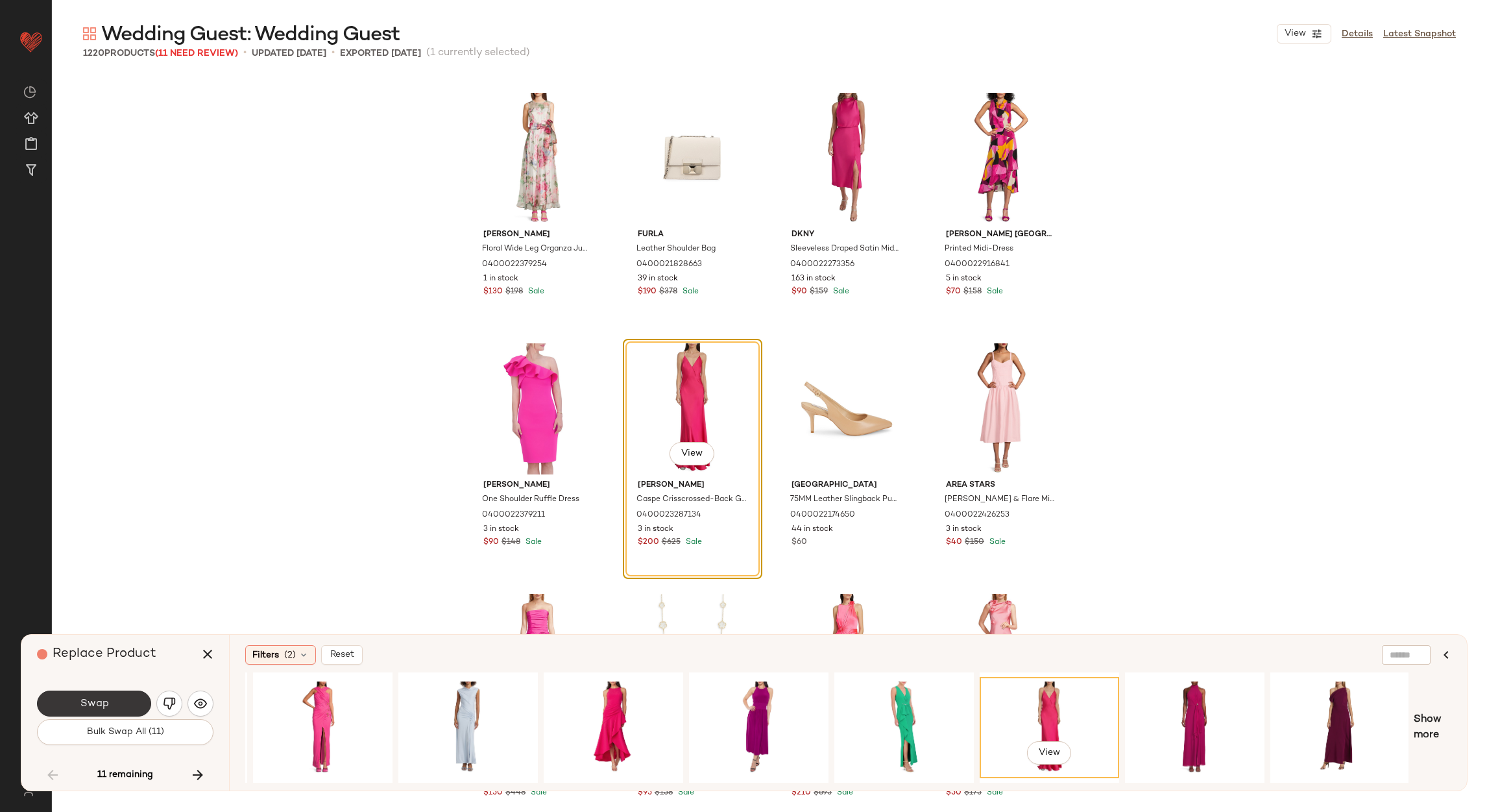
click at [75, 701] on button "Swap" at bounding box center [93, 703] width 114 height 26
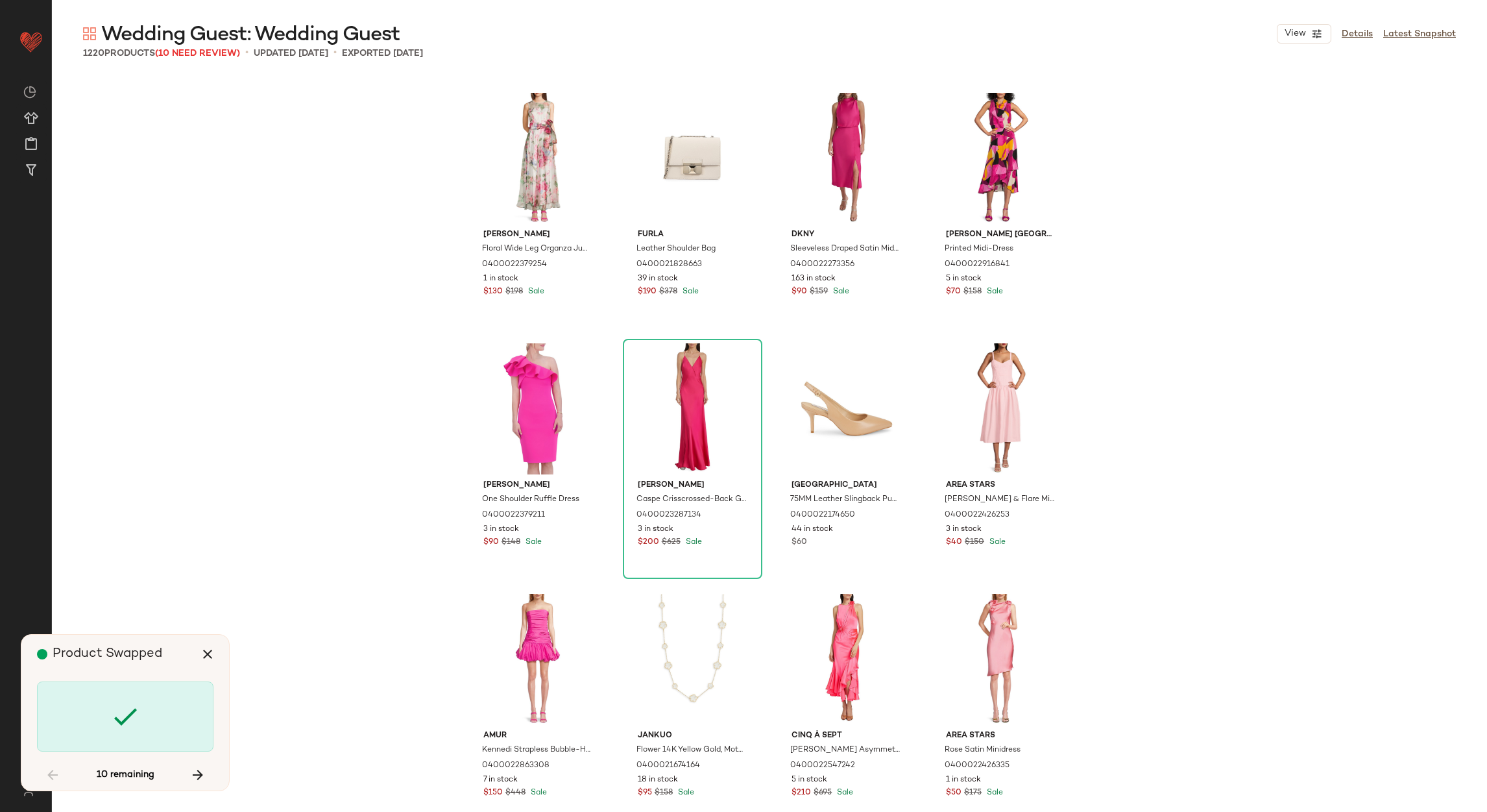
scroll to position [19538, 0]
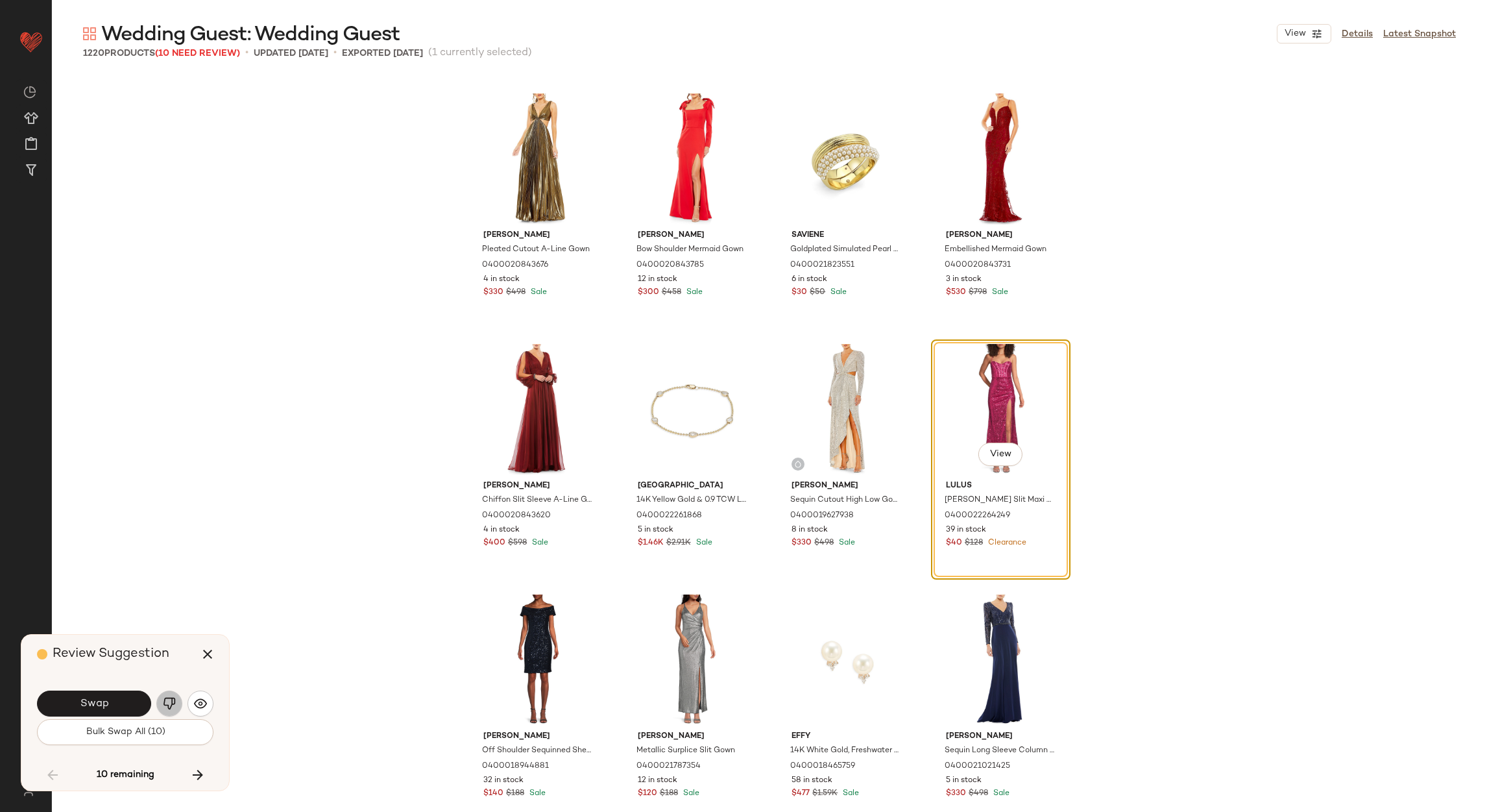
click at [168, 697] on img "button" at bounding box center [170, 704] width 13 height 13
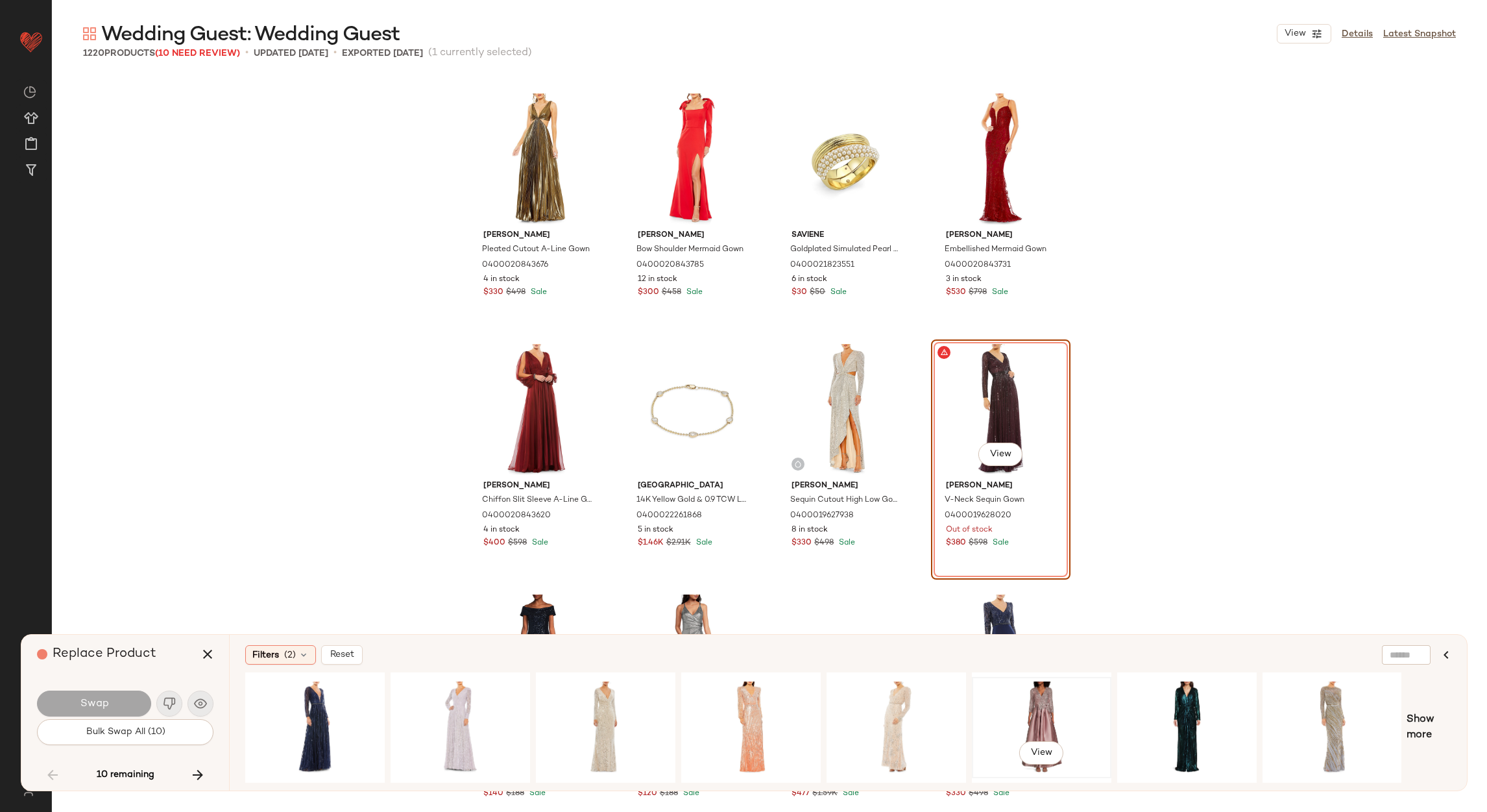
click at [1076, 706] on div "View" at bounding box center [1042, 728] width 131 height 92
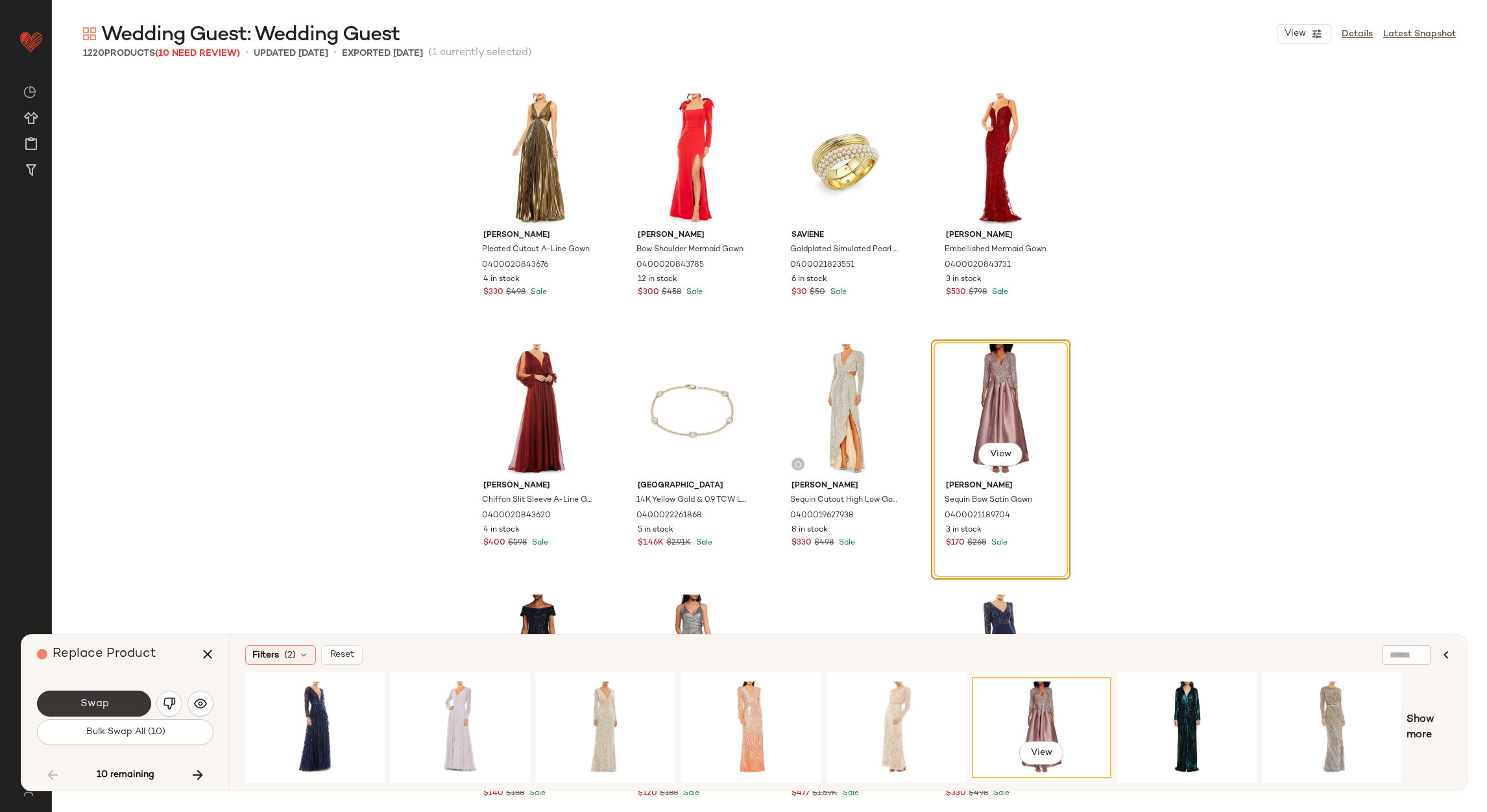
click at [123, 697] on button "Swap" at bounding box center [93, 703] width 114 height 26
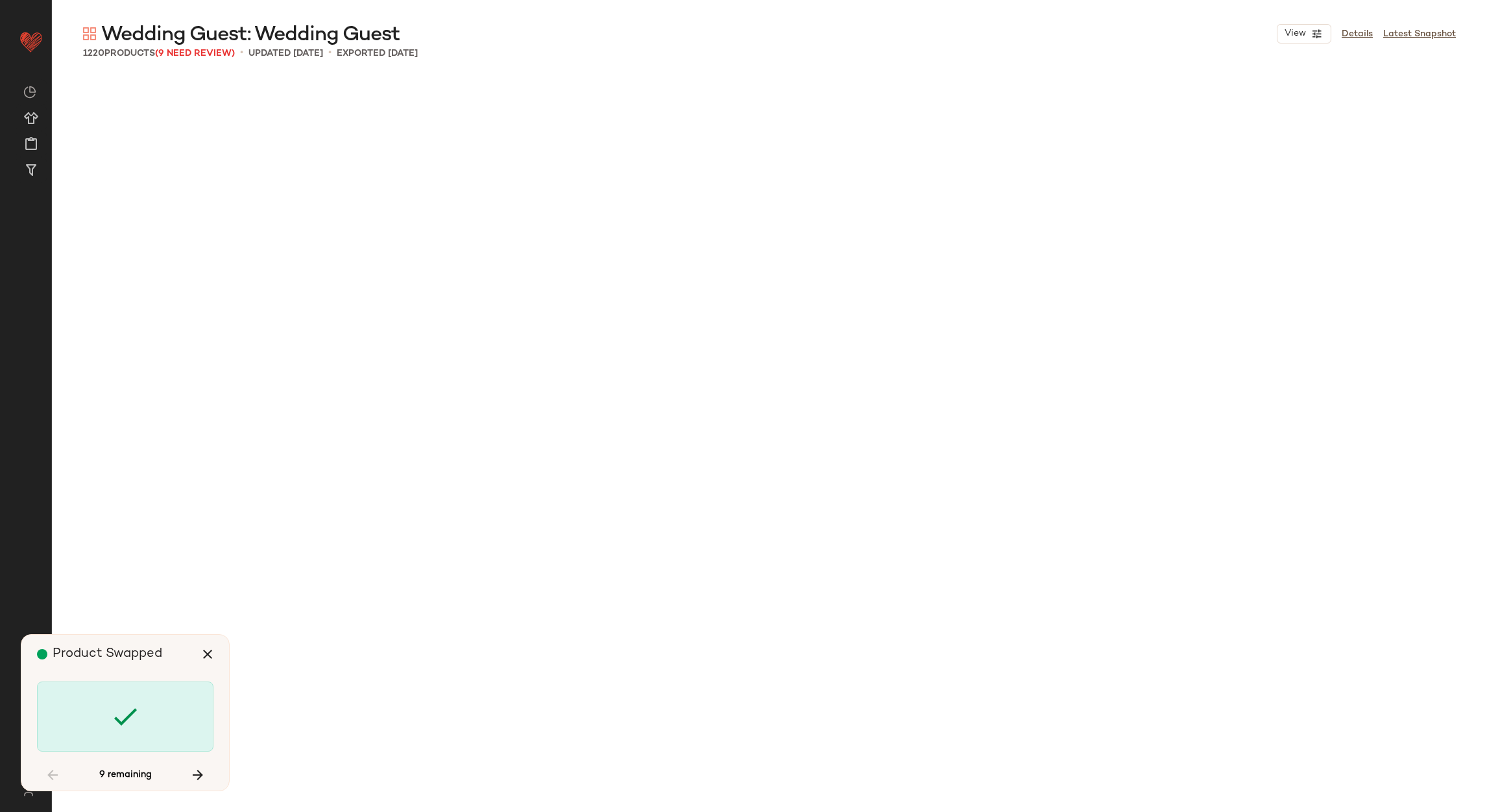
scroll to position [22796, 0]
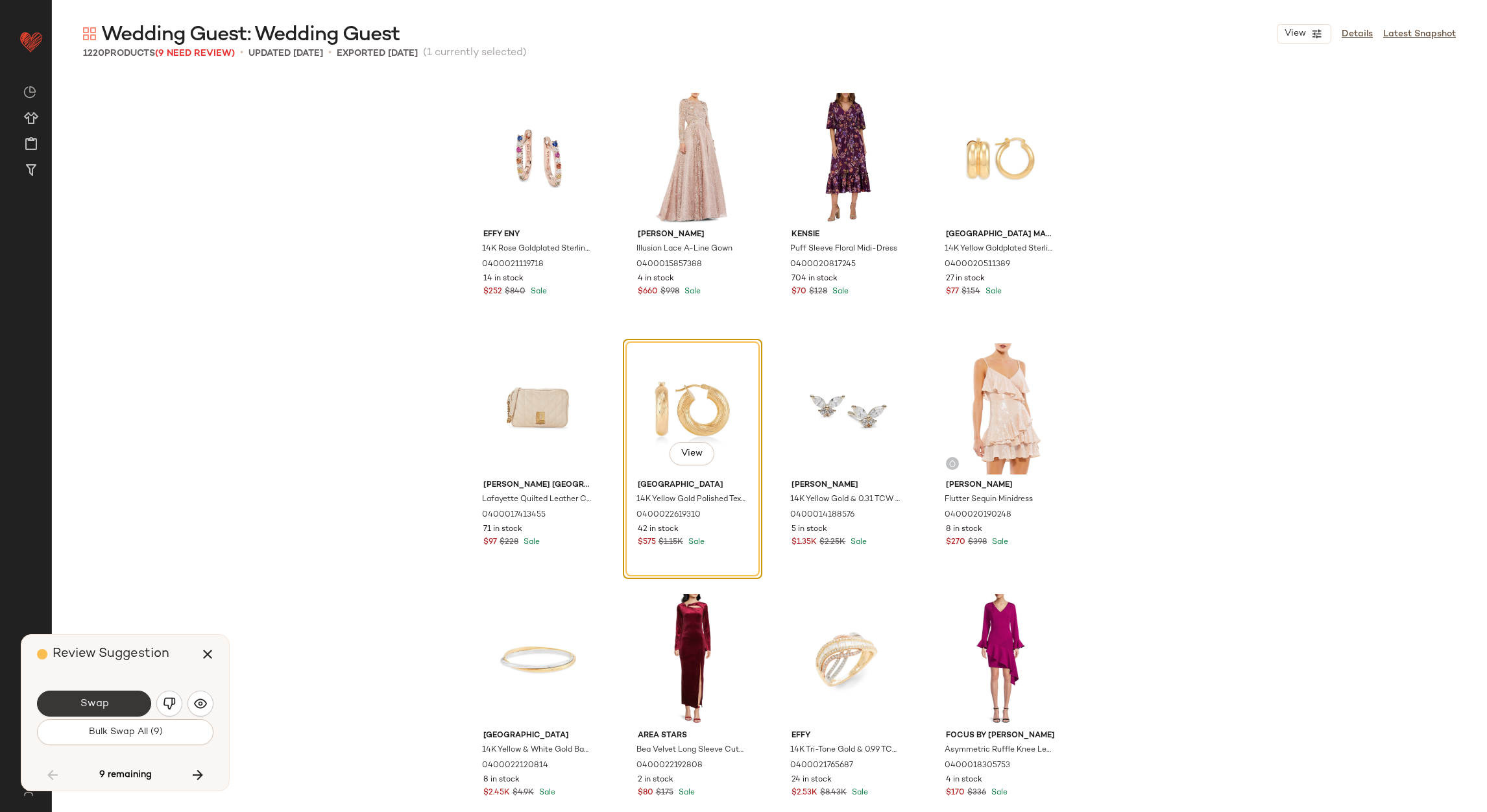
click at [114, 710] on button "Swap" at bounding box center [93, 703] width 114 height 26
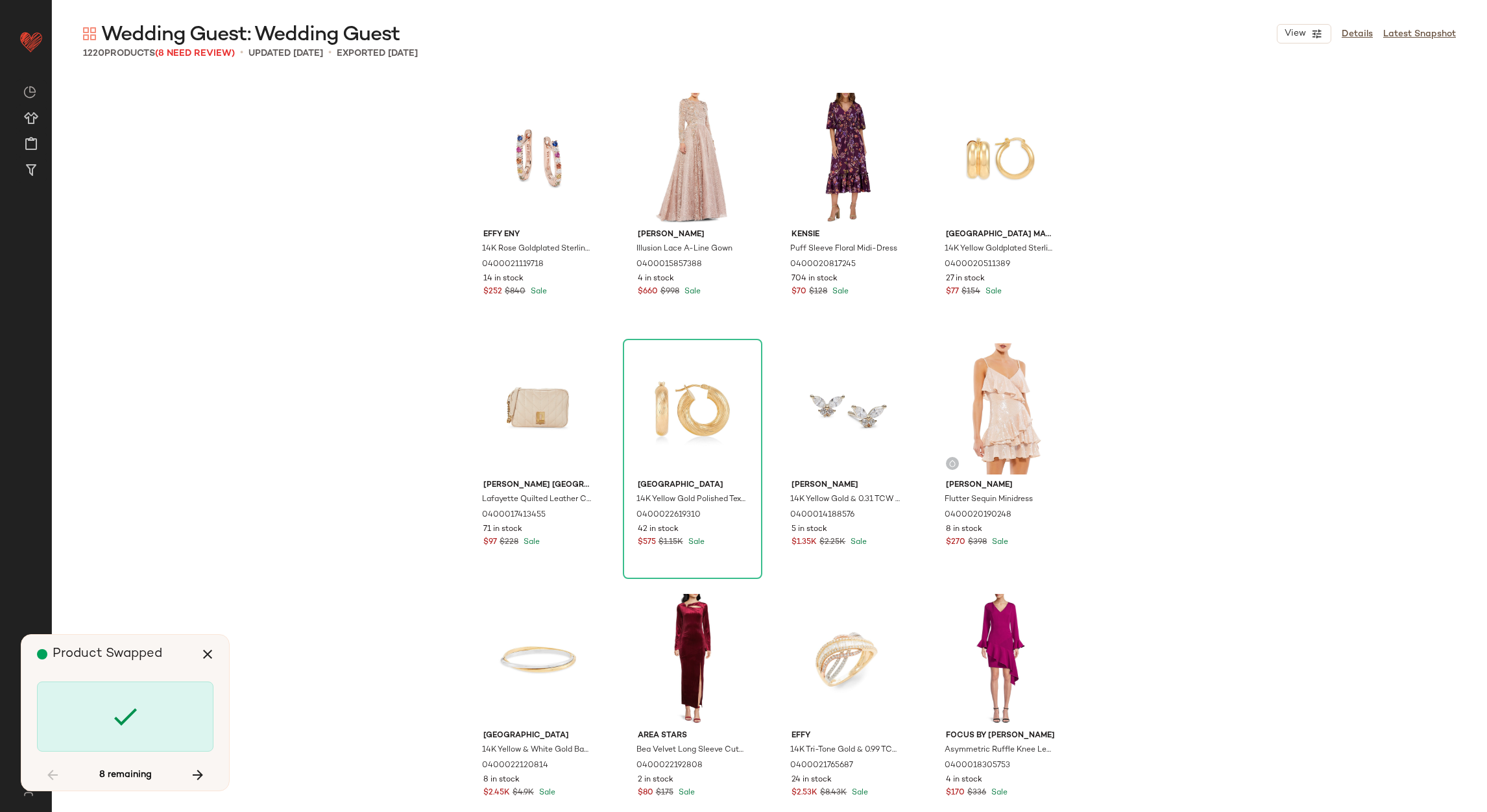
scroll to position [28556, 0]
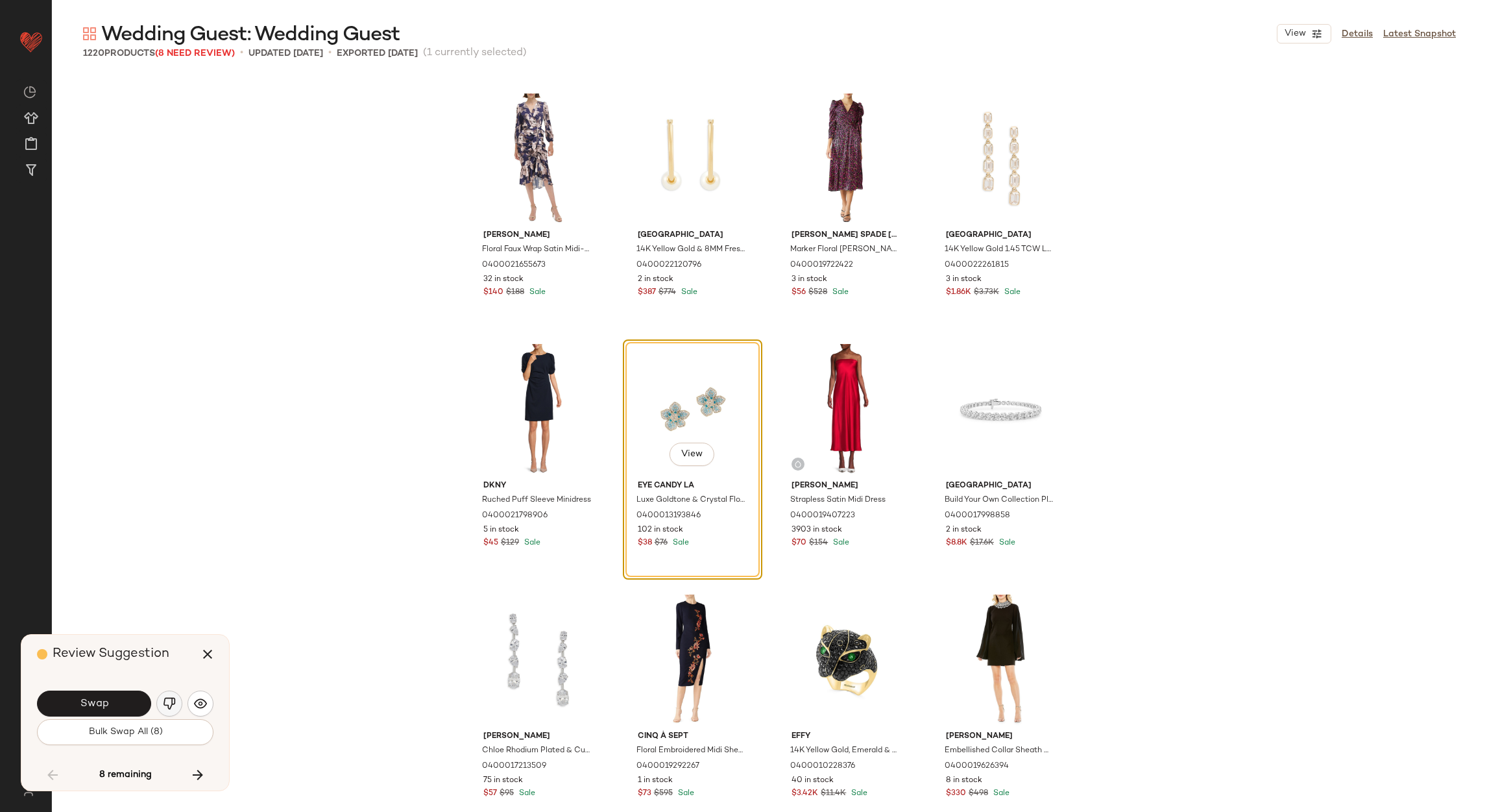
click at [160, 701] on button "button" at bounding box center [169, 703] width 26 height 26
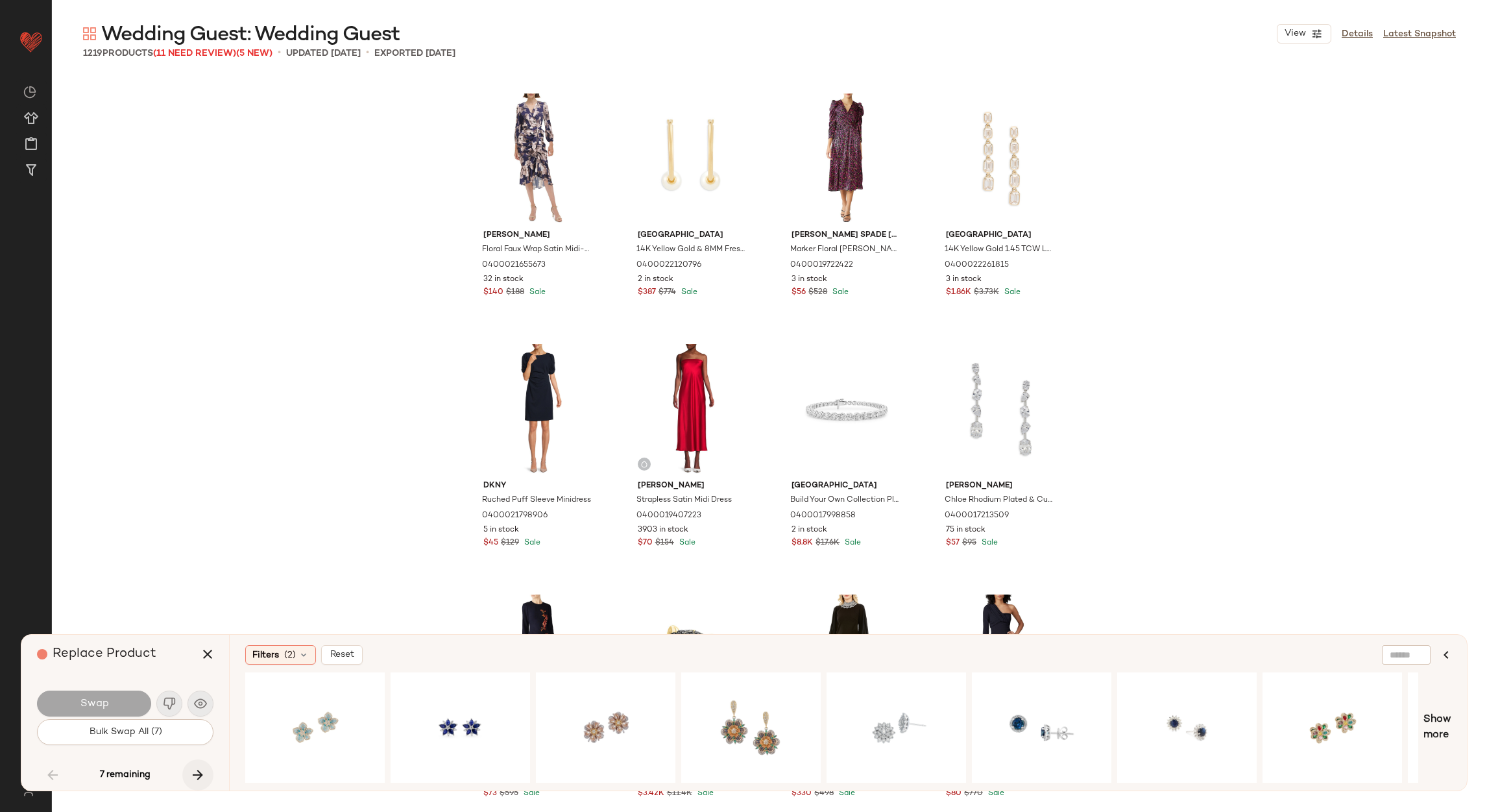
click at [203, 778] on icon "button" at bounding box center [198, 775] width 16 height 16
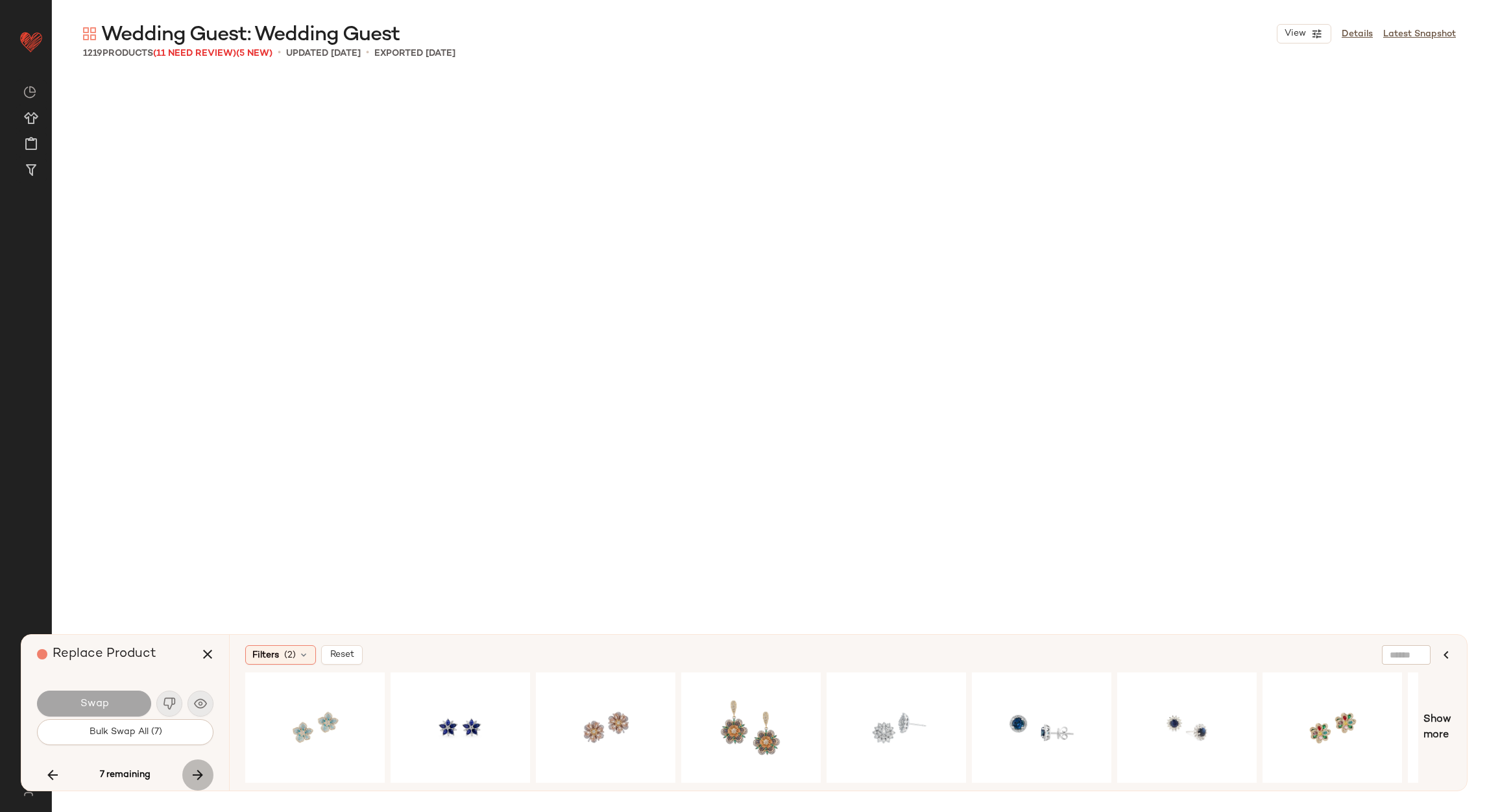
scroll to position [50350, 0]
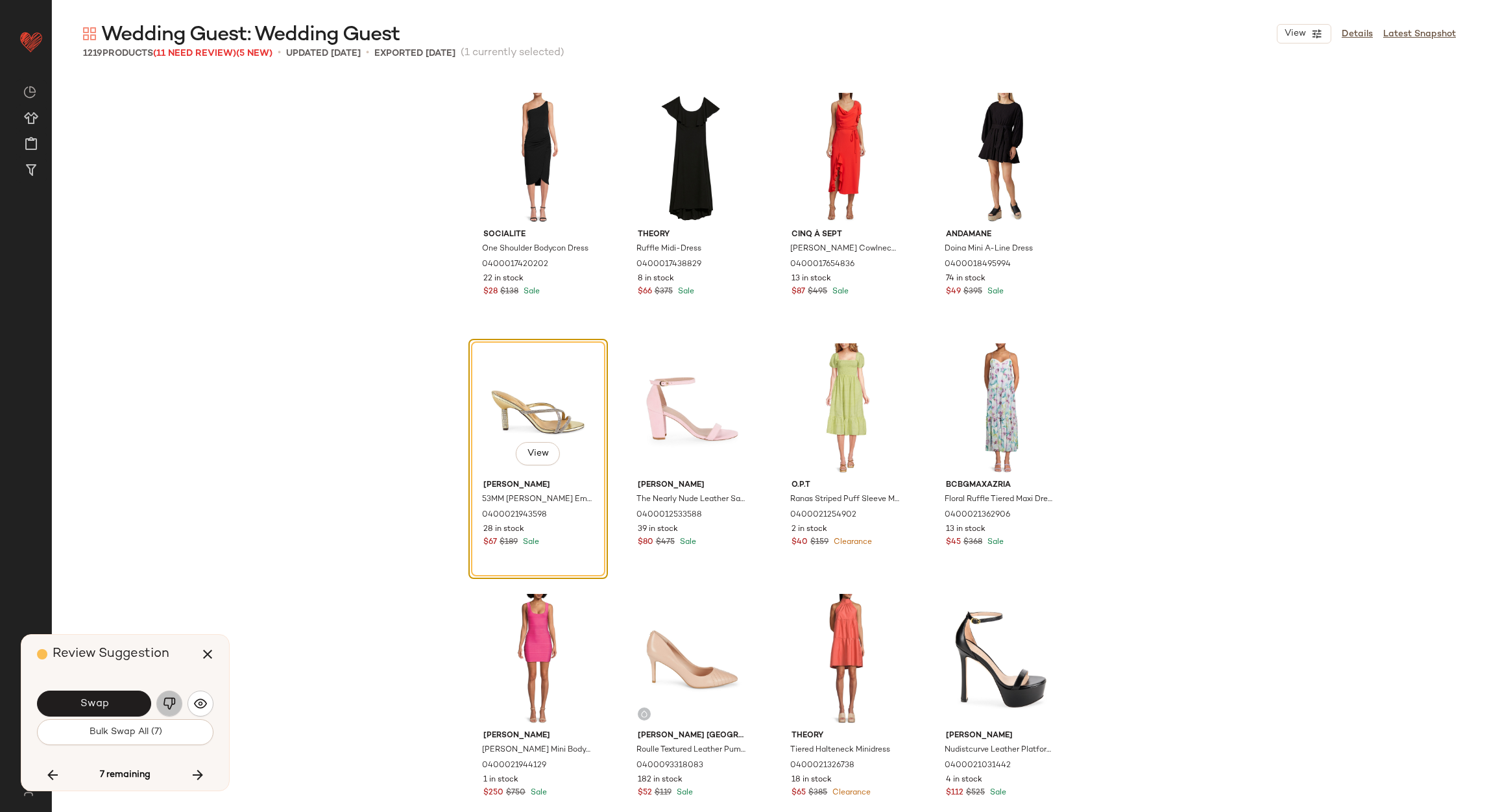
click at [163, 709] on img "button" at bounding box center [170, 704] width 13 height 13
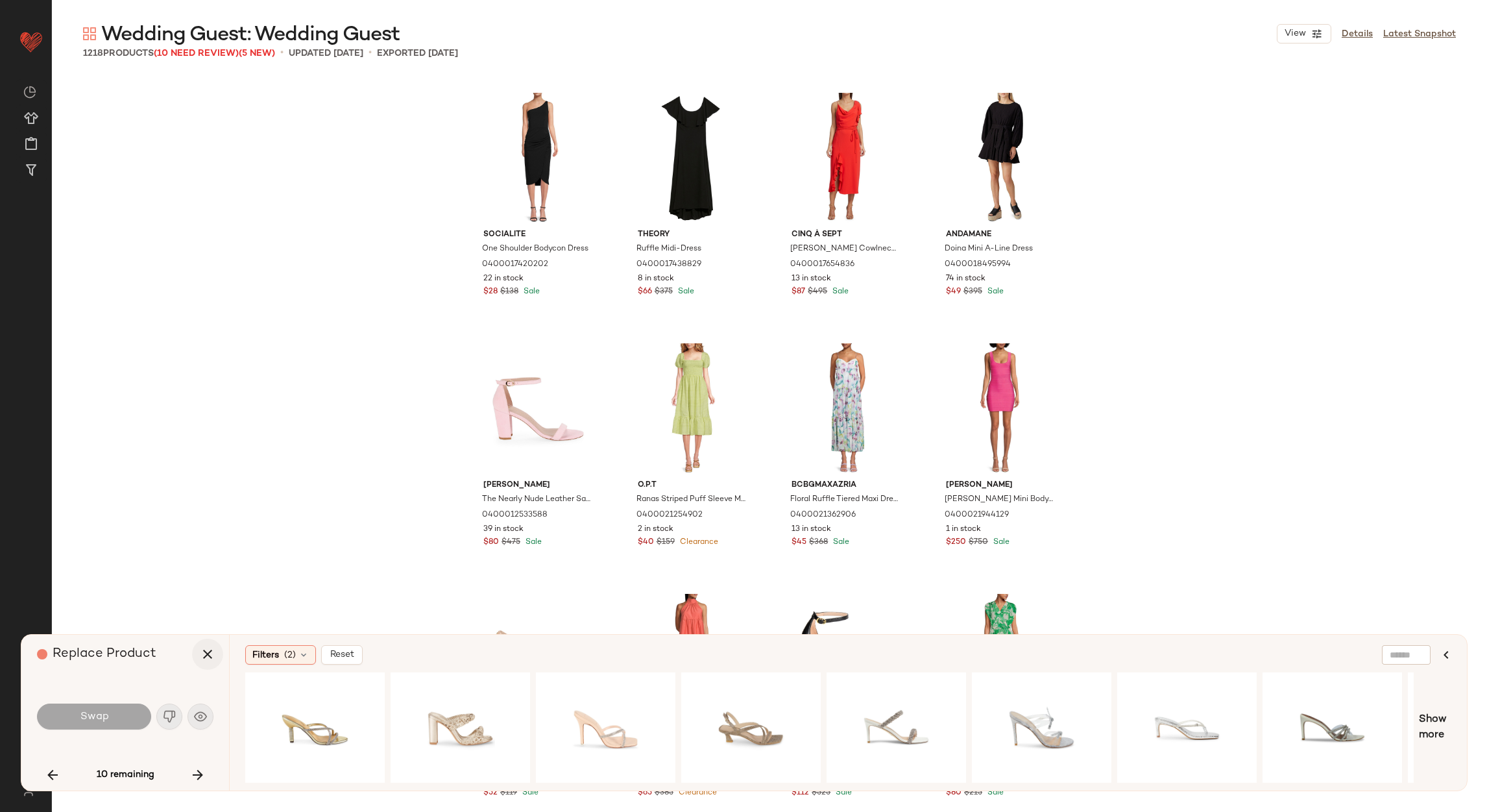
click at [200, 658] on icon "button" at bounding box center [208, 654] width 16 height 16
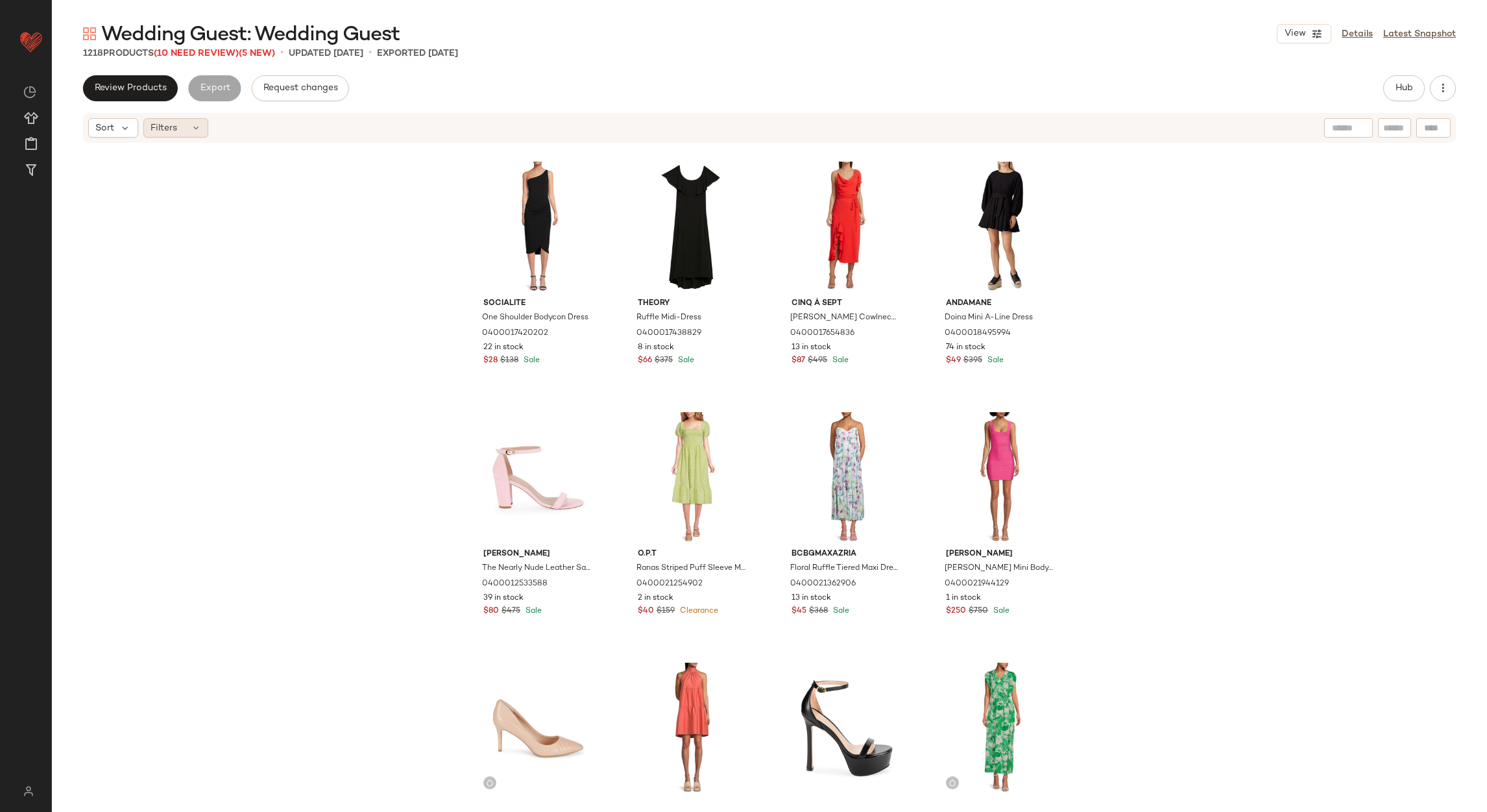
click at [181, 137] on div "Filters" at bounding box center [176, 127] width 65 height 19
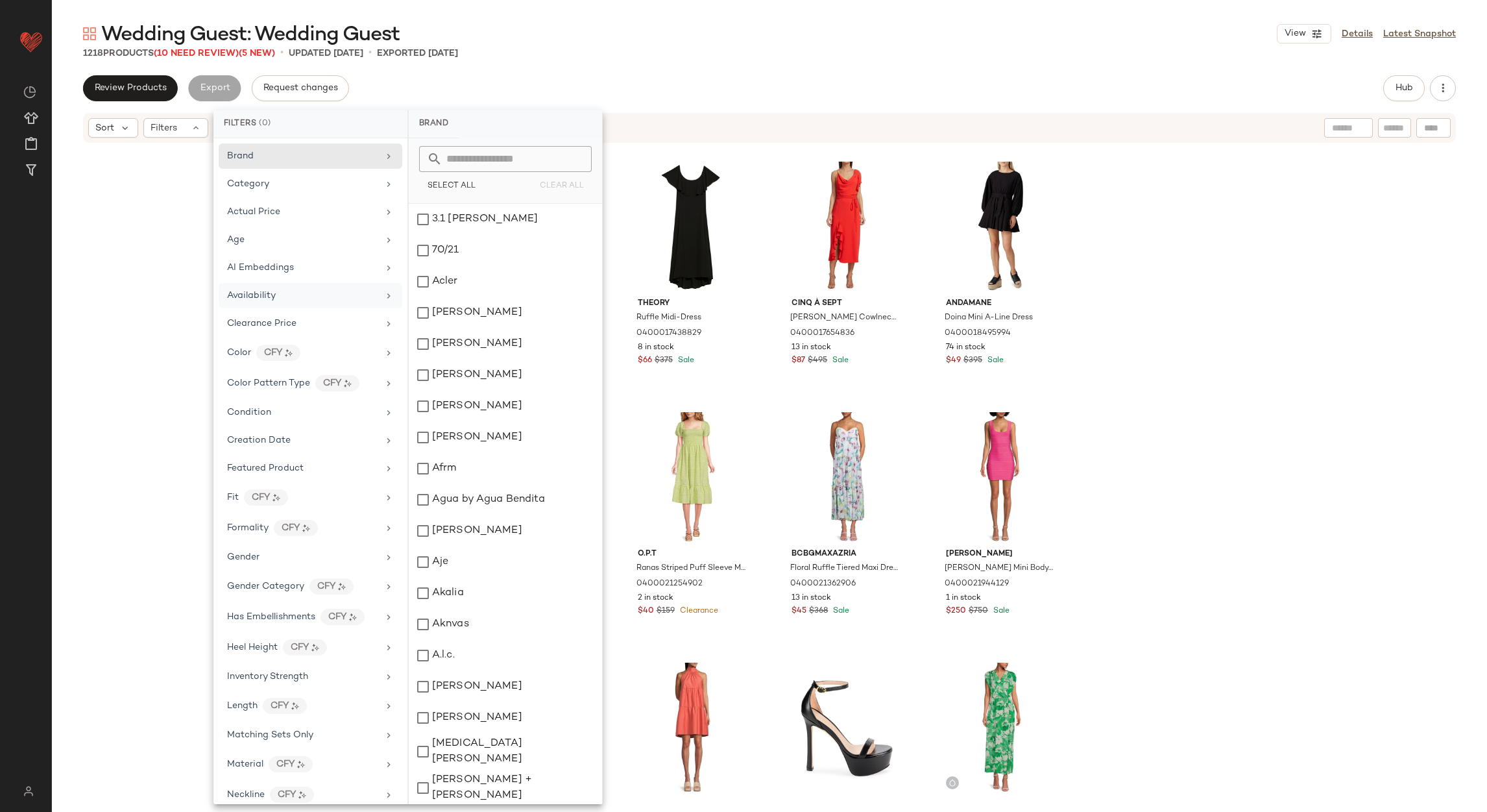
click at [307, 293] on div "Availability" at bounding box center [302, 295] width 151 height 14
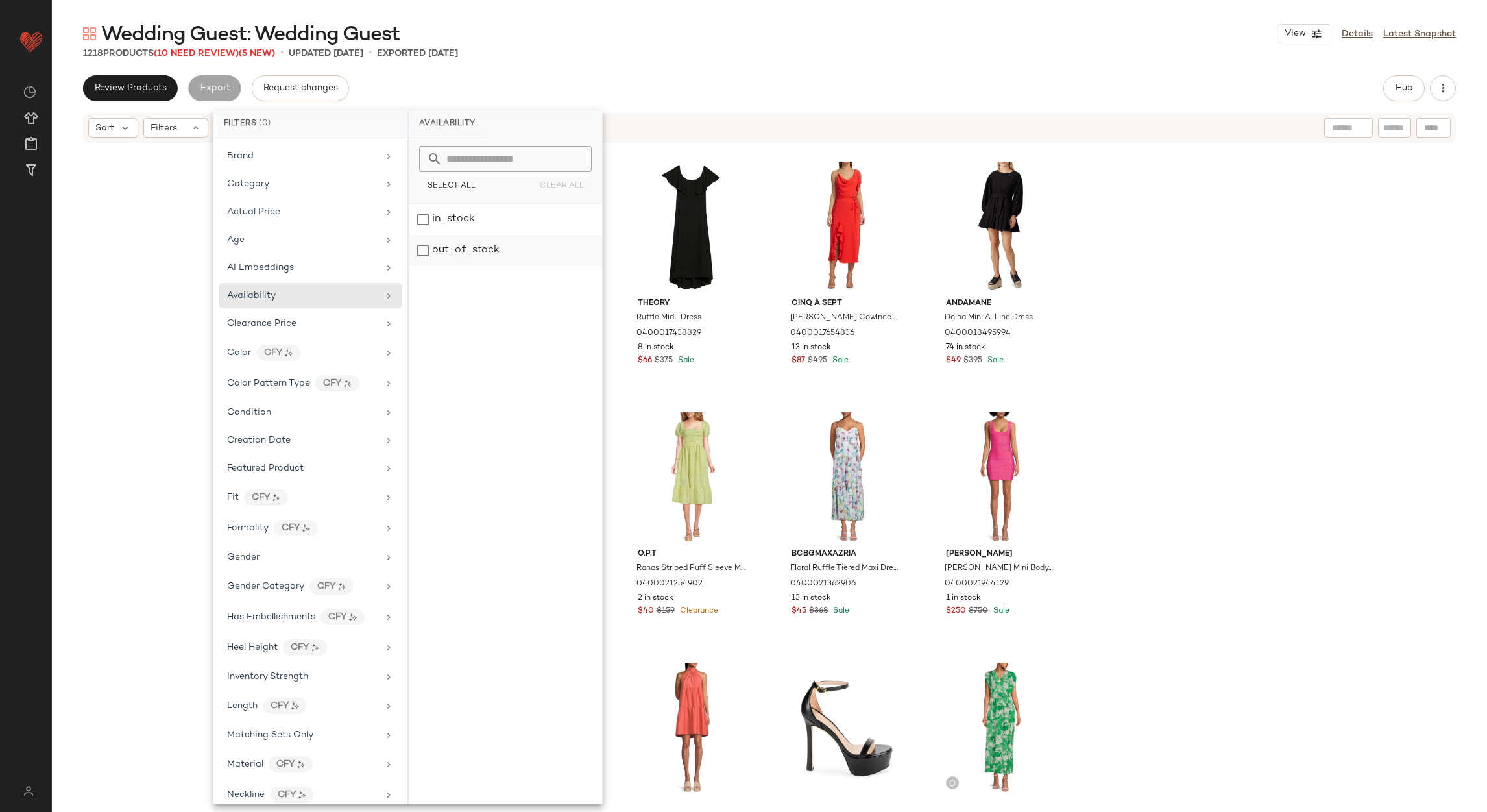
click at [454, 252] on div "out_of_stock" at bounding box center [505, 250] width 193 height 31
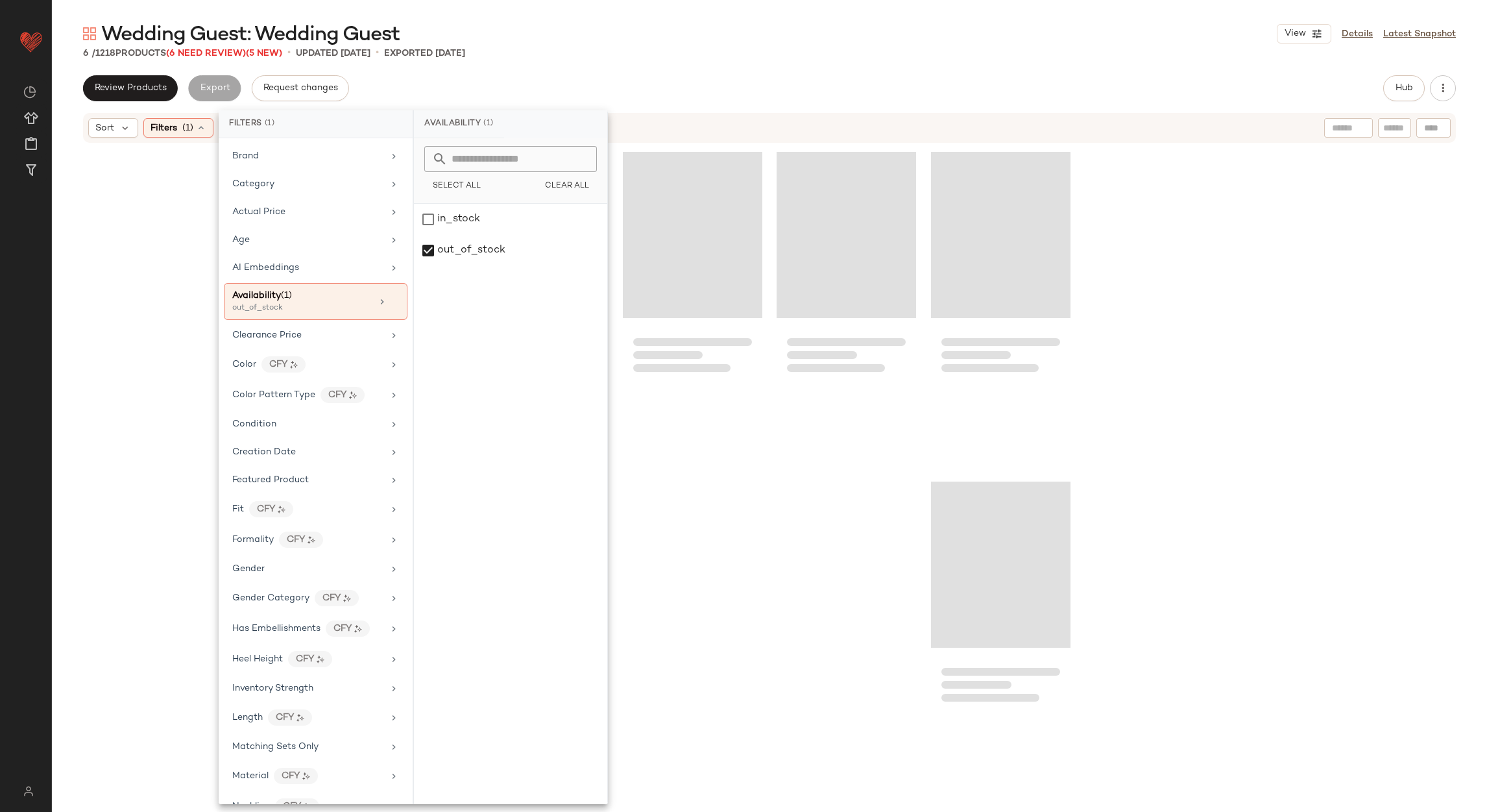
click at [1323, 370] on div at bounding box center [769, 470] width 1435 height 652
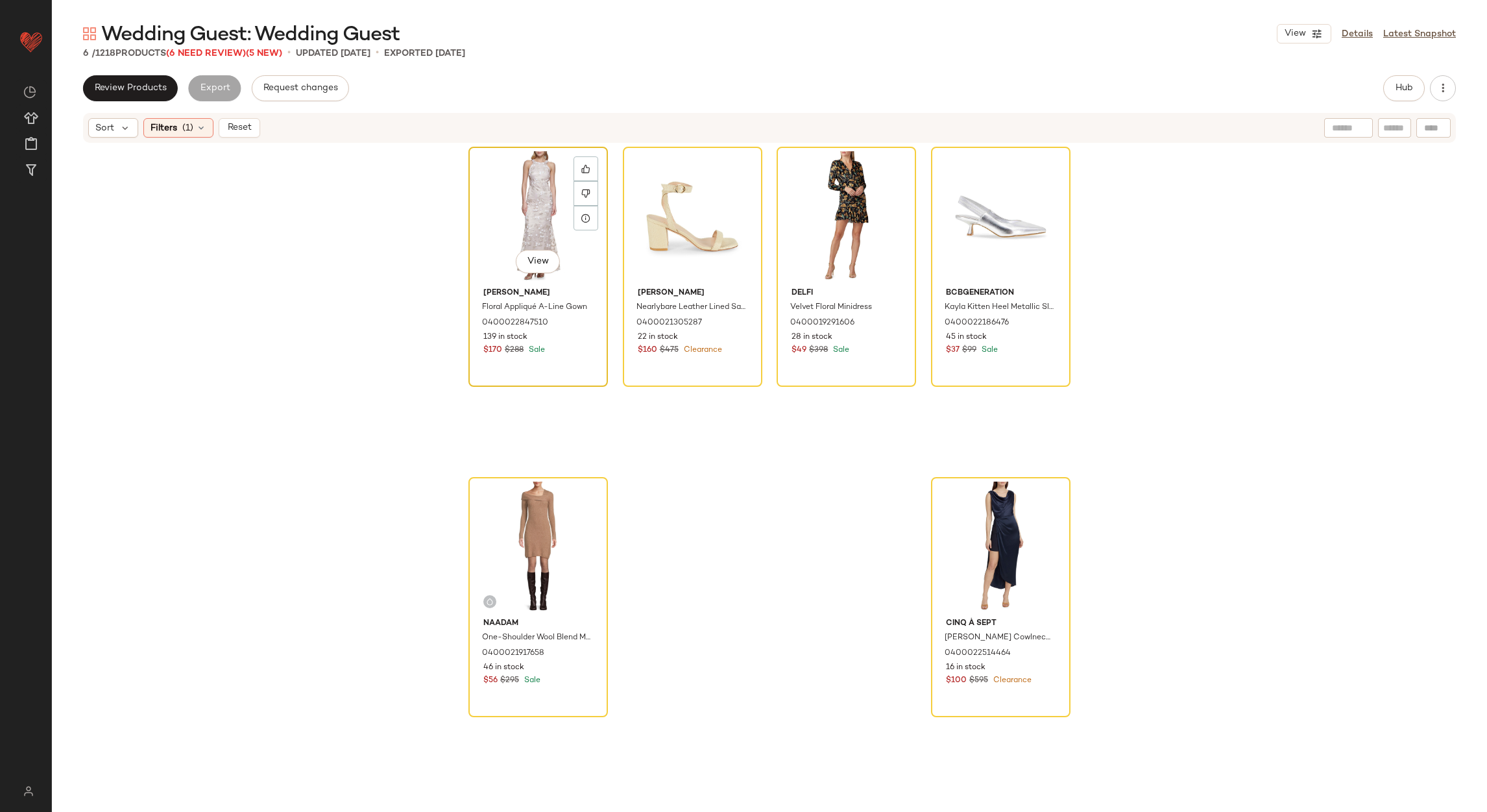
click at [516, 221] on div "View" at bounding box center [538, 217] width 131 height 131
click at [1008, 533] on div "View" at bounding box center [1001, 547] width 131 height 131
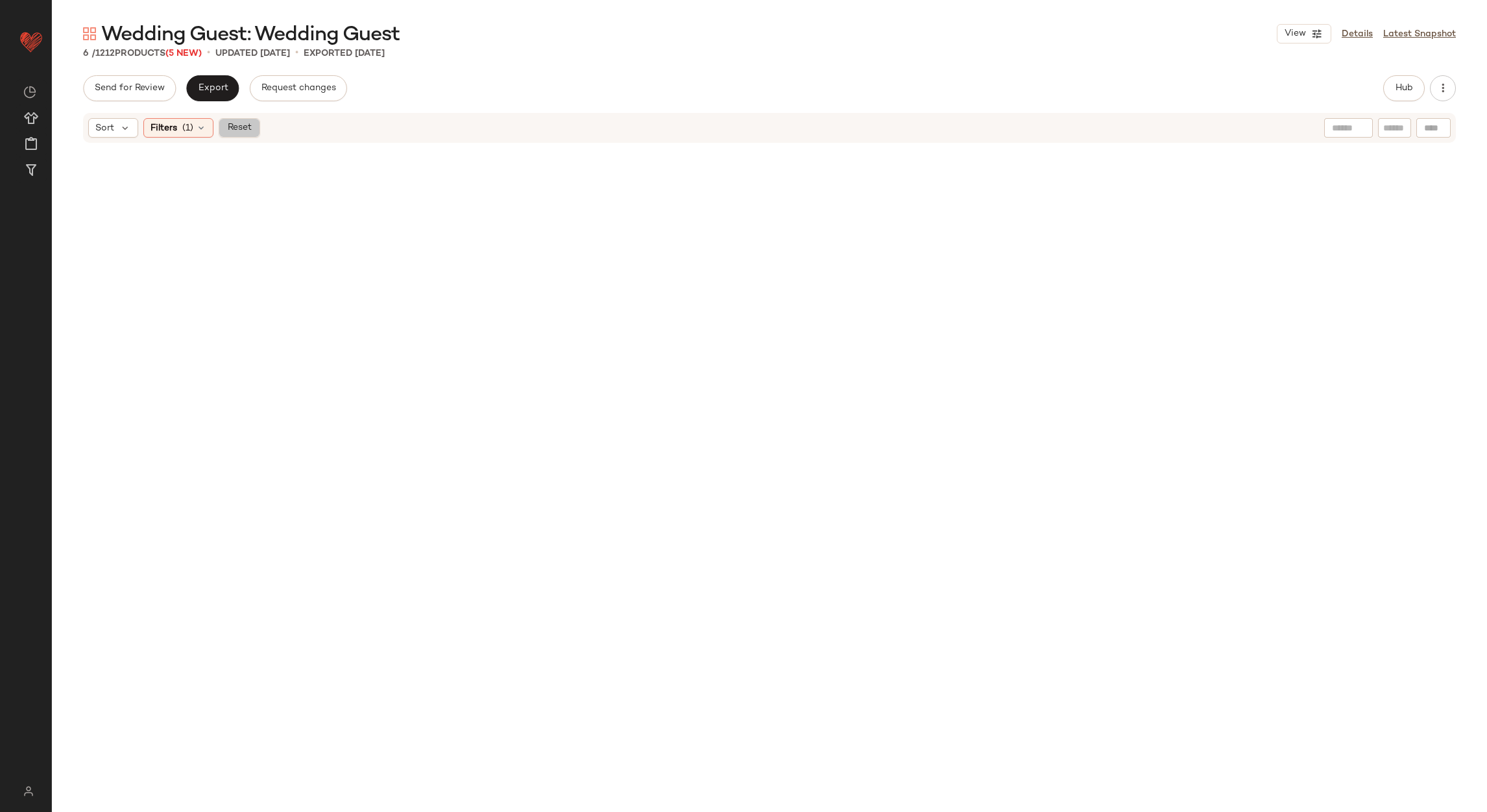
drag, startPoint x: 252, startPoint y: 129, endPoint x: 275, endPoint y: 142, distance: 26.4
click at [252, 130] on button "Reset" at bounding box center [240, 127] width 41 height 19
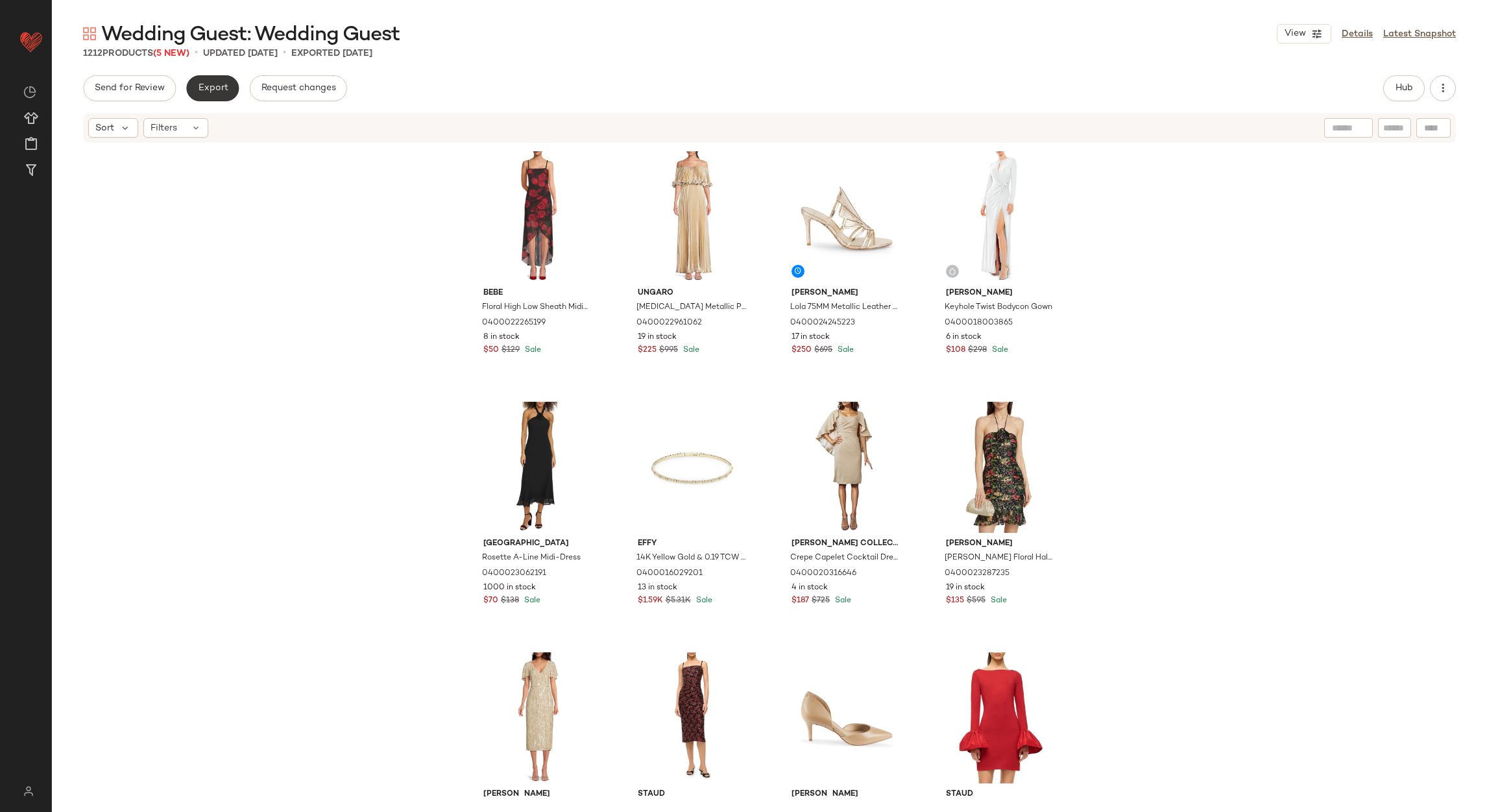
click at [225, 89] on span "Export" at bounding box center [213, 88] width 30 height 10
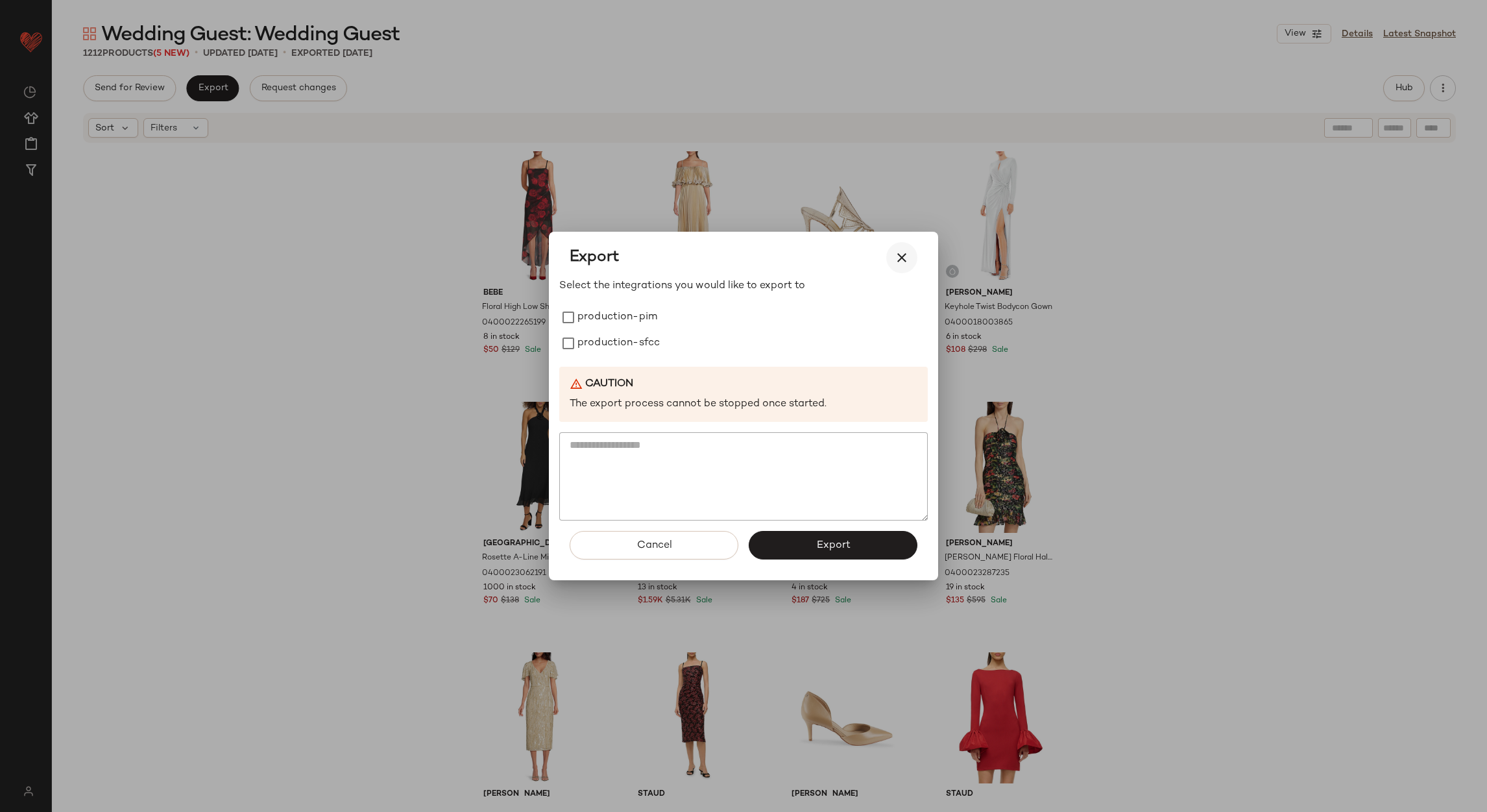
click at [907, 254] on icon "button" at bounding box center [902, 258] width 16 height 16
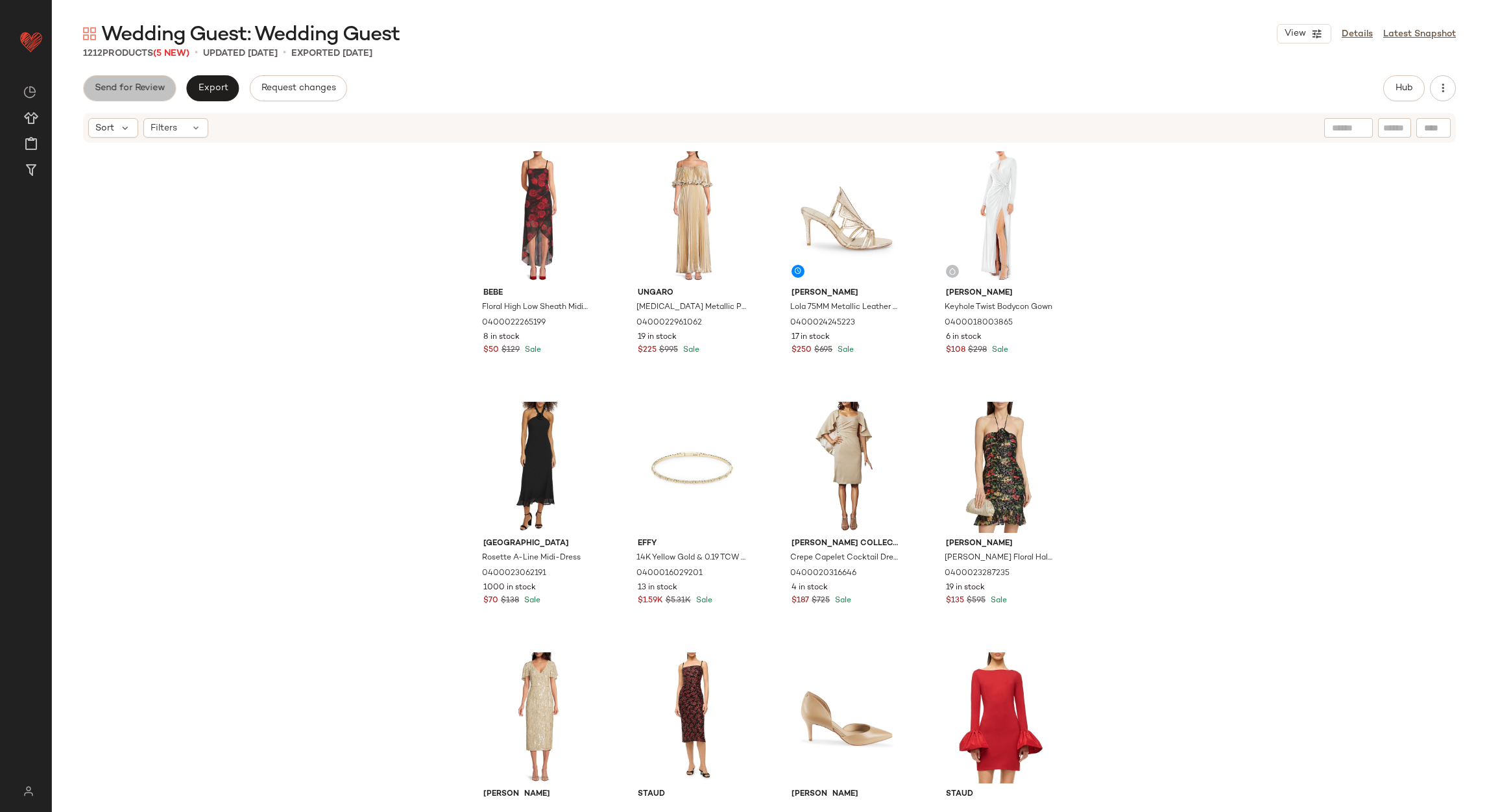
click at [154, 93] on span "Send for Review" at bounding box center [129, 88] width 71 height 10
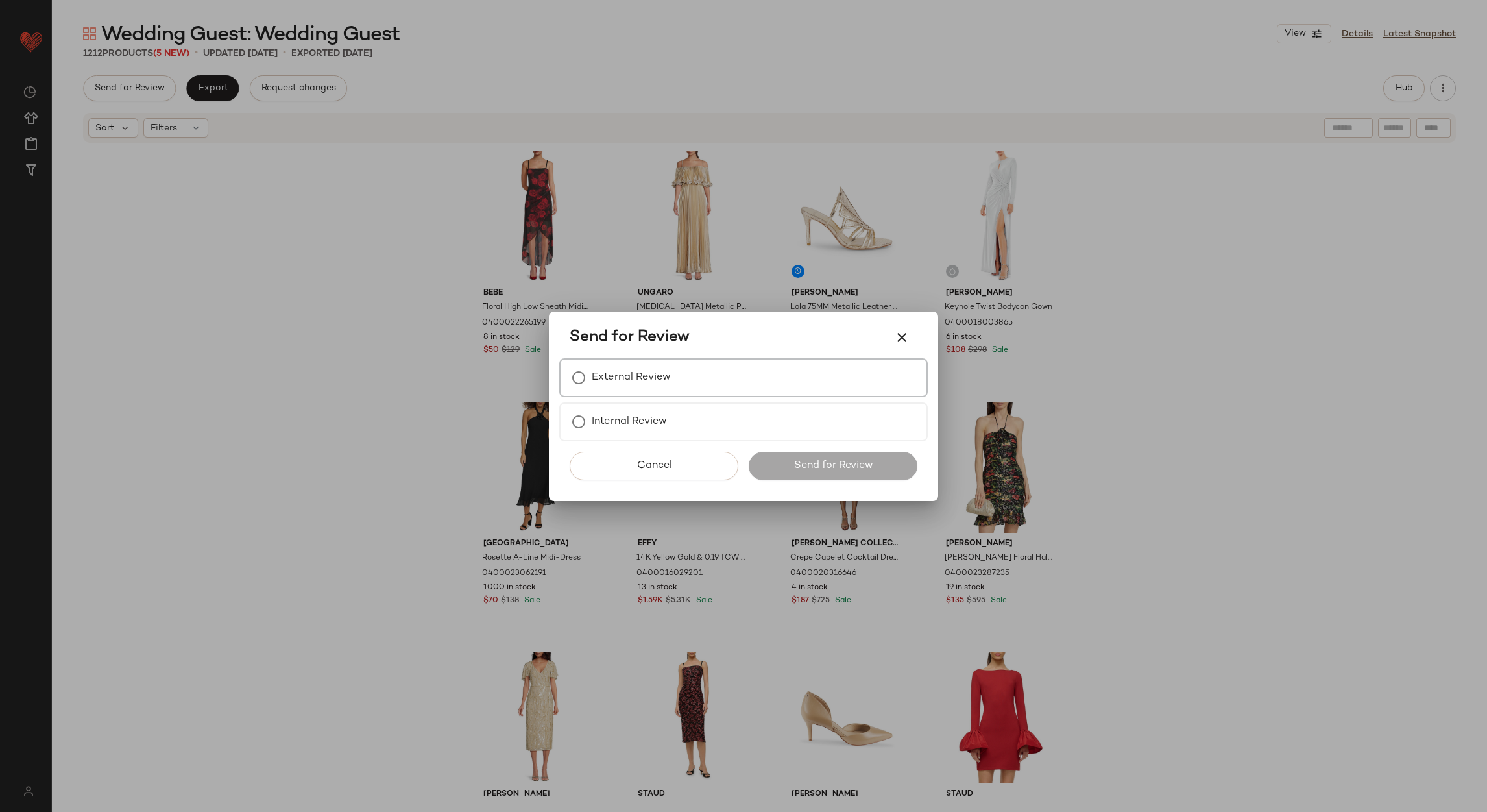
click at [602, 388] on label "External Review" at bounding box center [630, 377] width 79 height 26
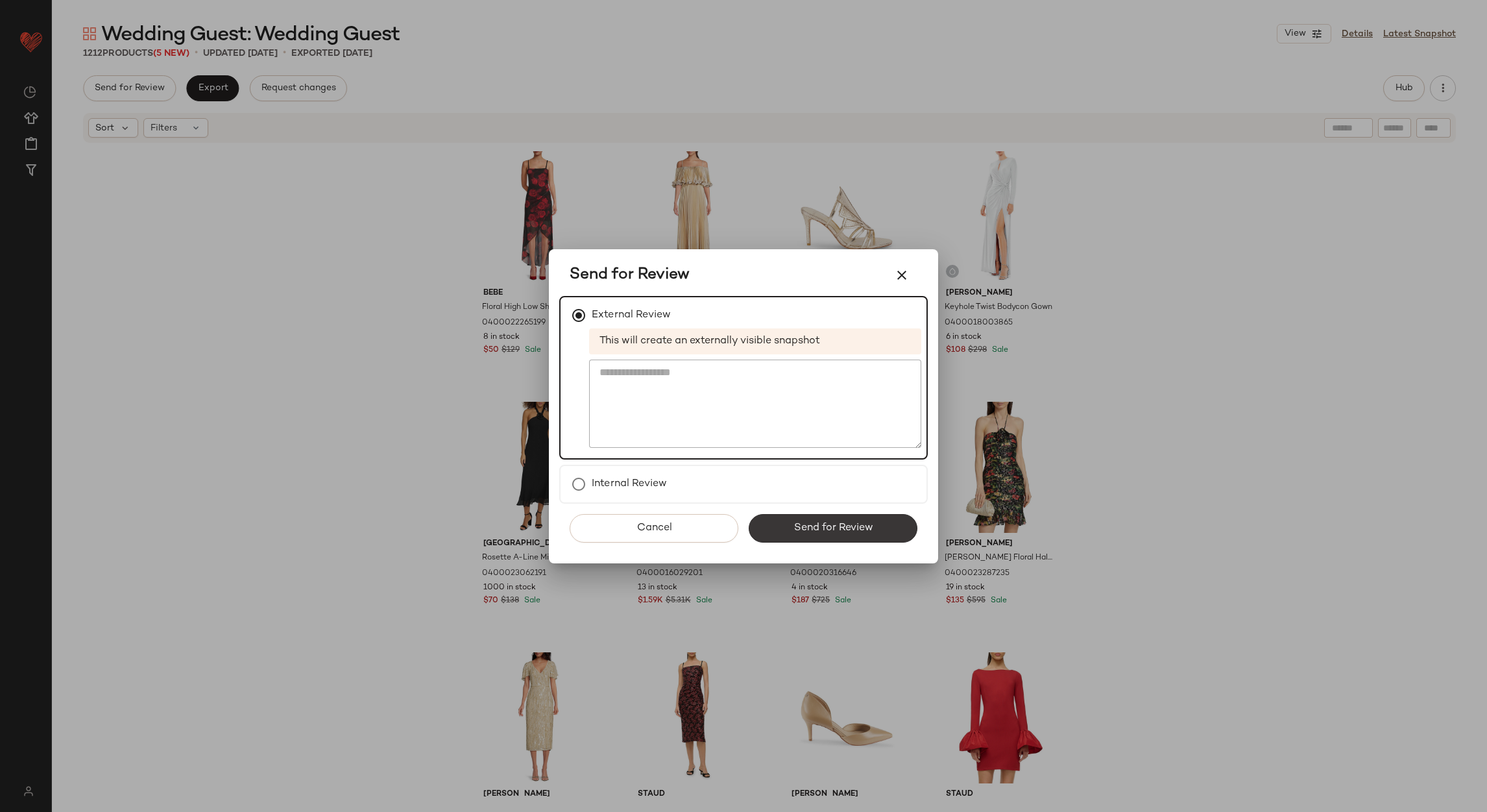
click at [771, 525] on button "Send for Review" at bounding box center [833, 529] width 169 height 29
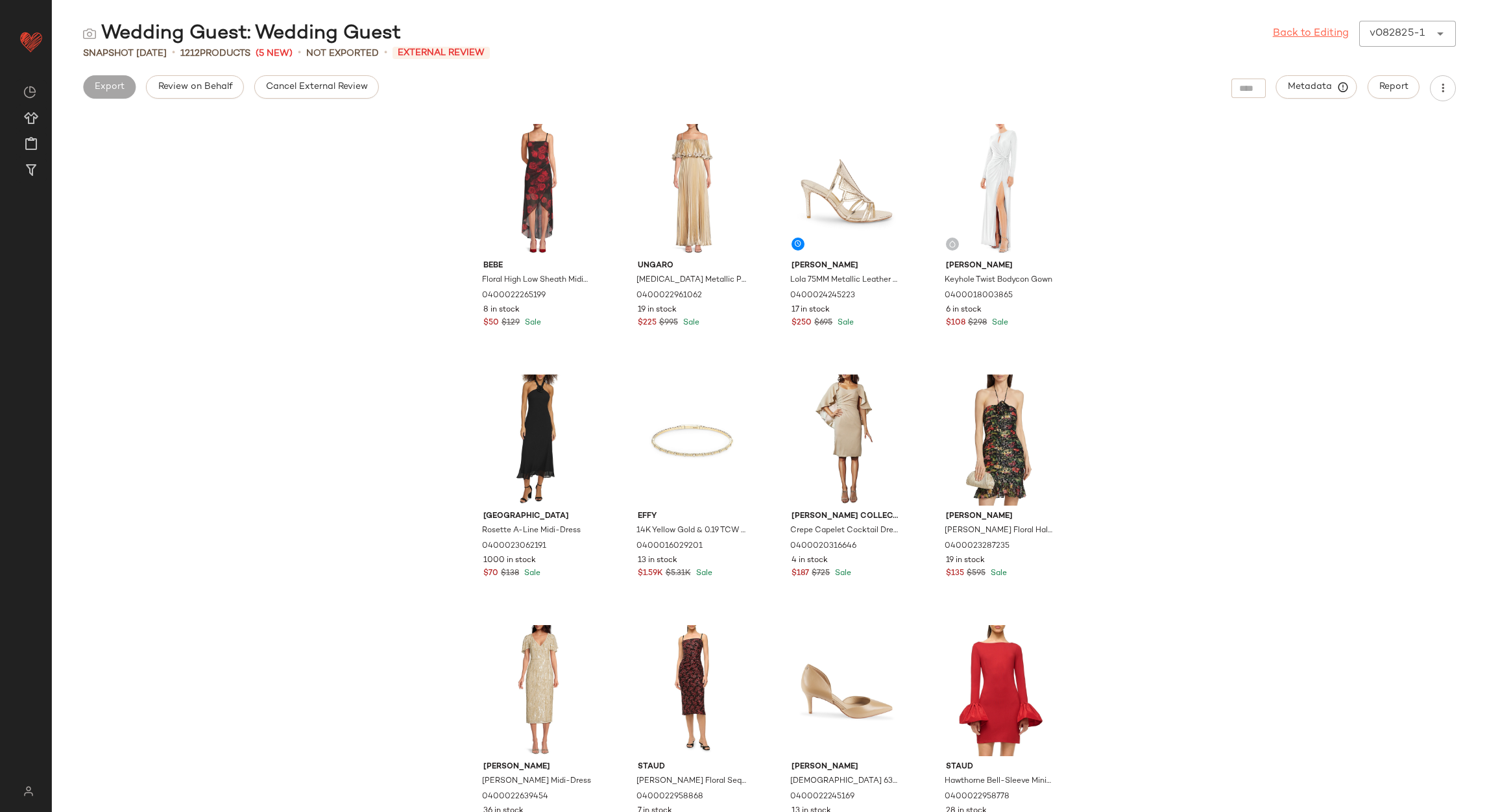
click at [1303, 26] on link "Back to Editing" at bounding box center [1310, 34] width 76 height 16
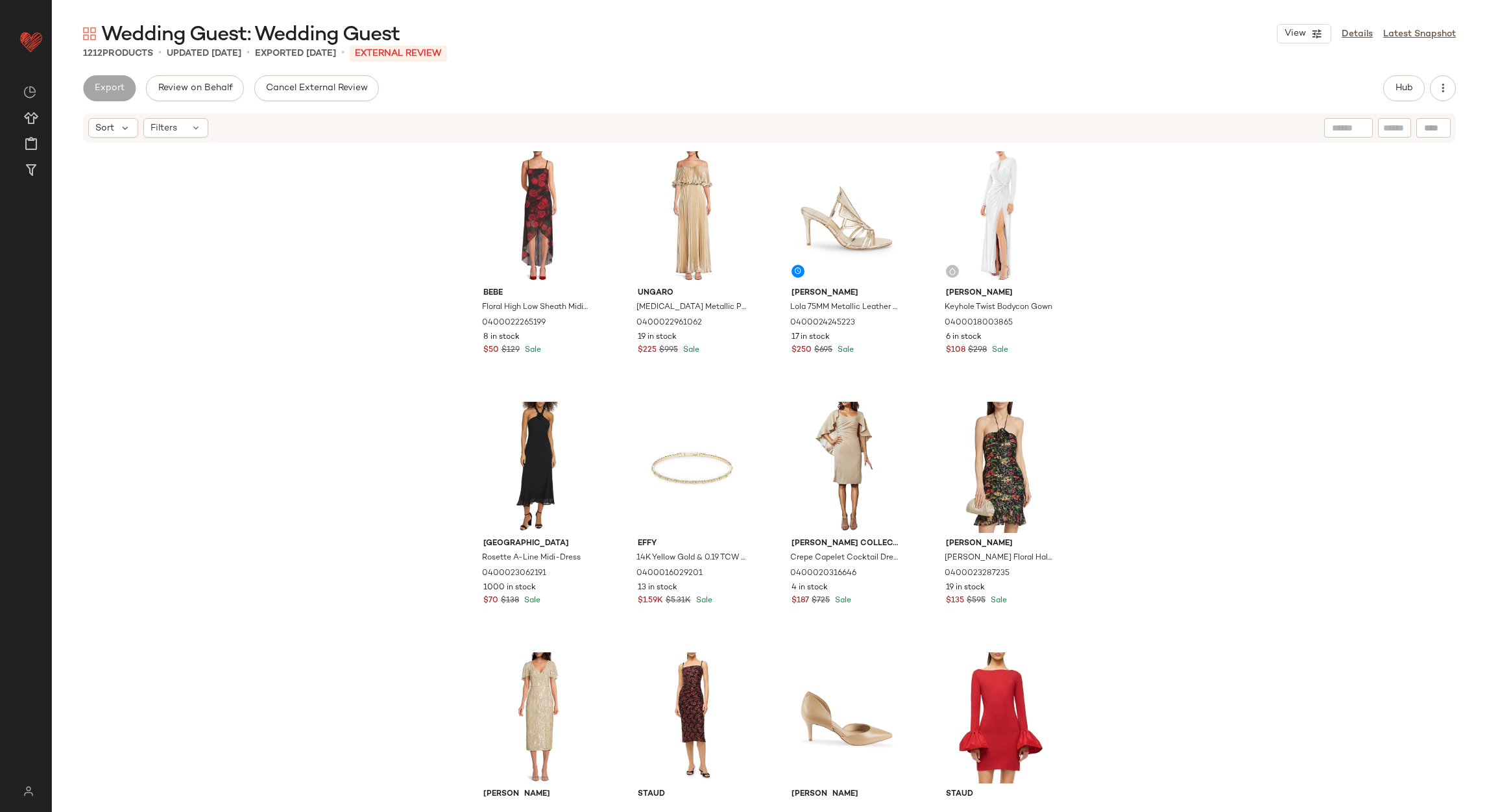
click at [314, 79] on button "Cancel External Review" at bounding box center [317, 88] width 125 height 26
click at [220, 83] on span "Export" at bounding box center [213, 88] width 30 height 10
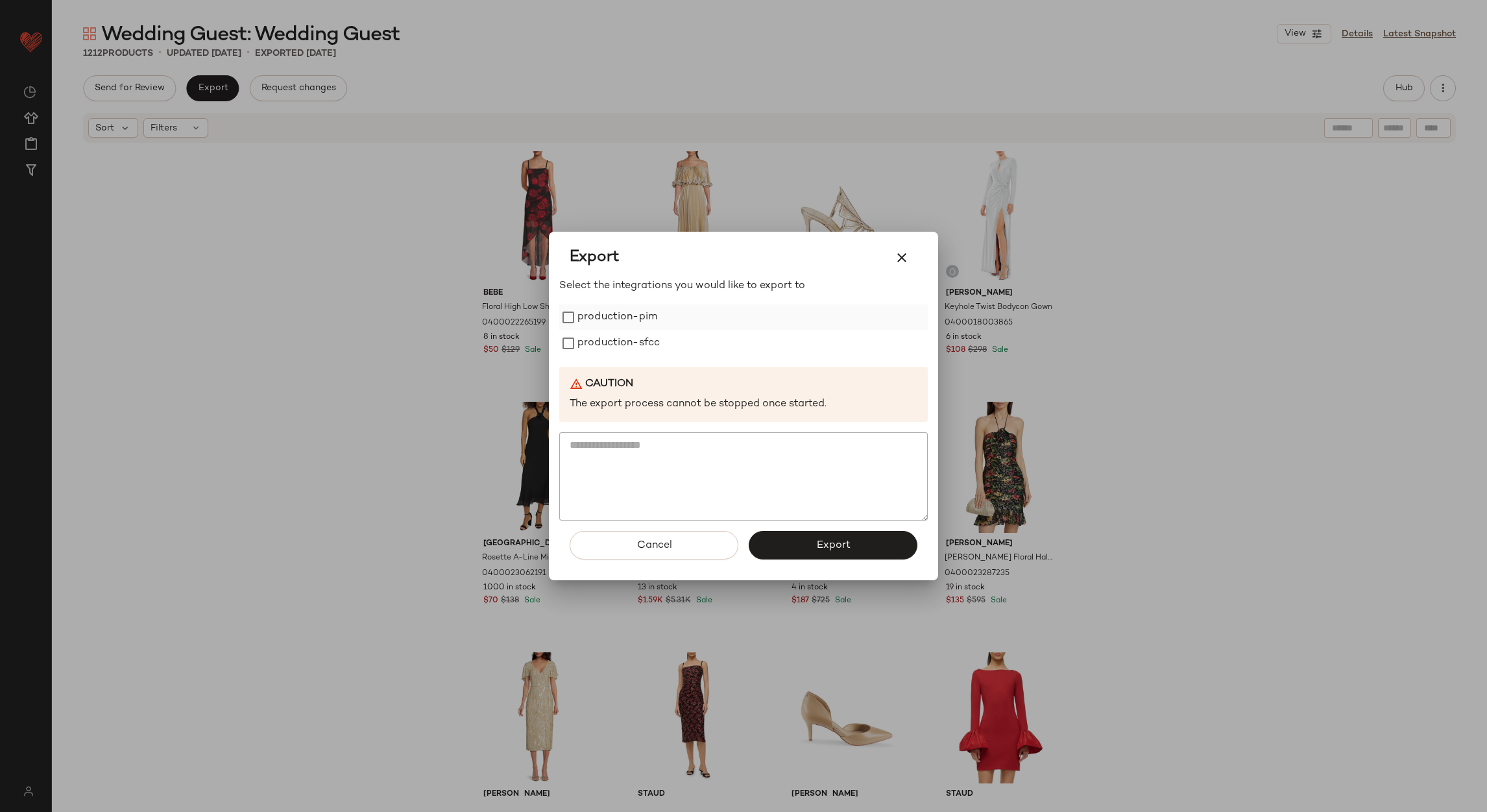
click at [626, 316] on label "production-pim" at bounding box center [618, 317] width 80 height 26
click at [630, 331] on label "production-sfcc" at bounding box center [619, 343] width 83 height 26
click at [818, 541] on span "Export" at bounding box center [833, 545] width 34 height 12
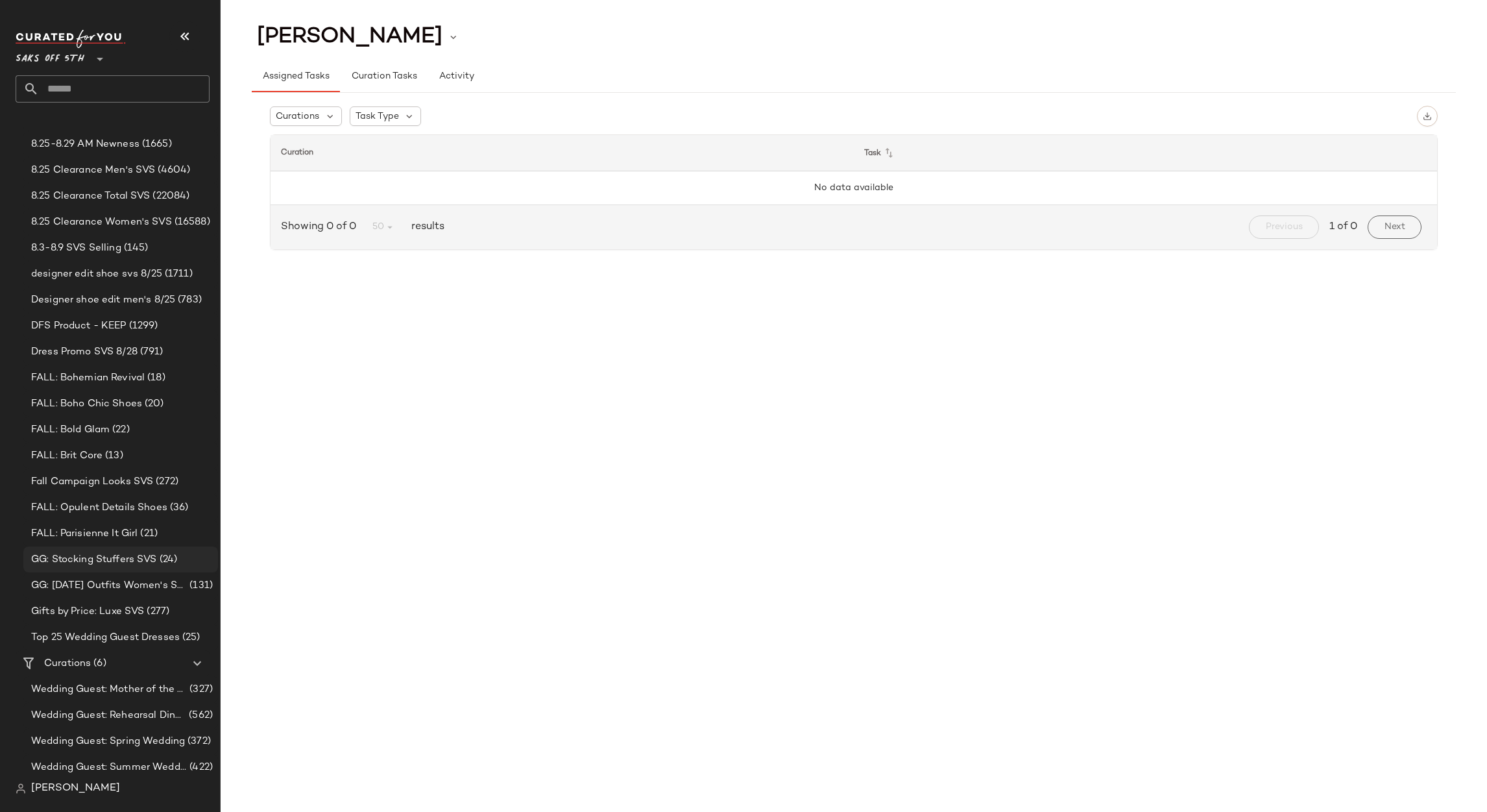
scroll to position [254, 0]
click at [95, 615] on span "(6)" at bounding box center [98, 608] width 15 height 15
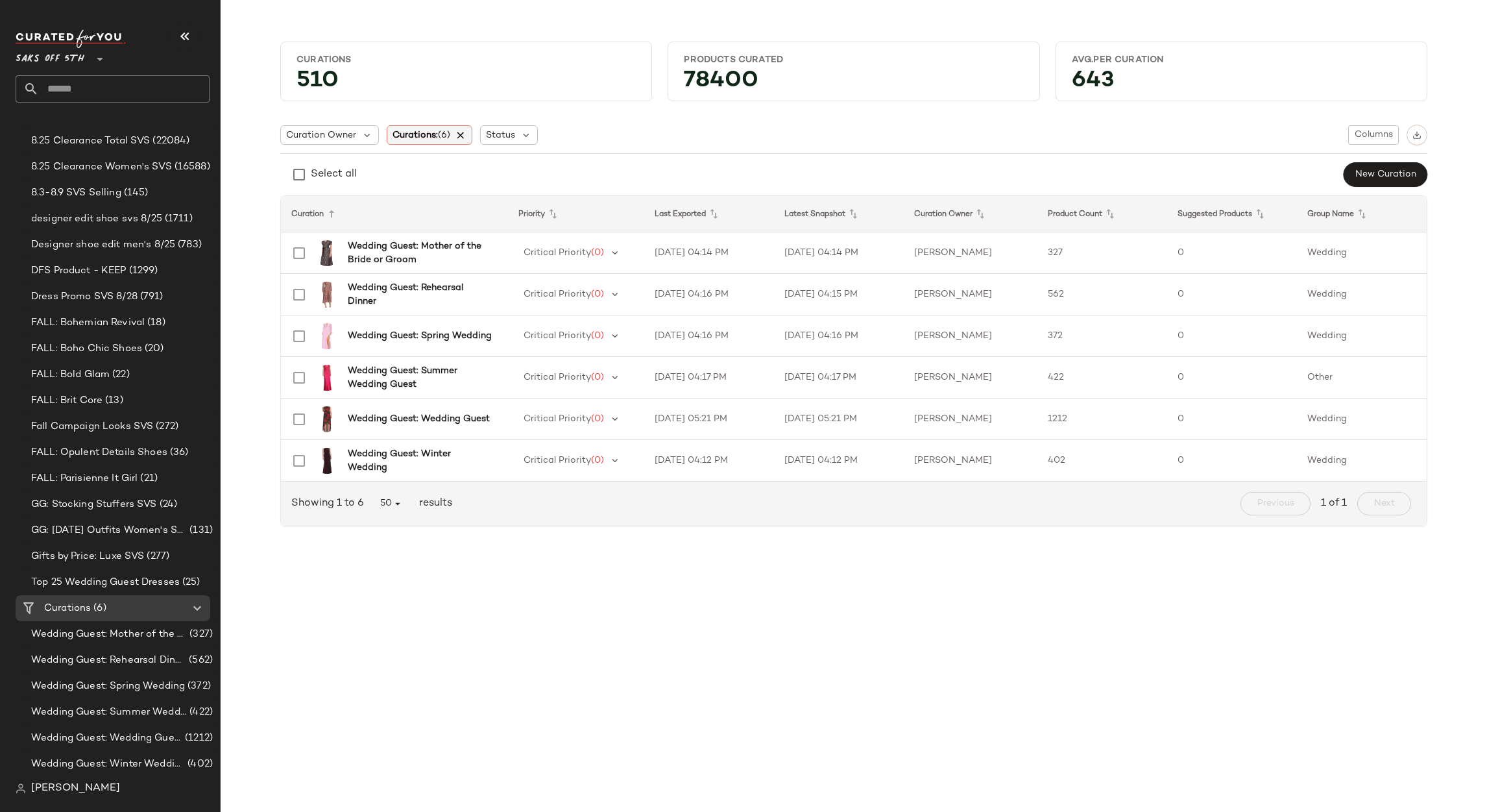
click at [467, 135] on icon at bounding box center [461, 135] width 12 height 12
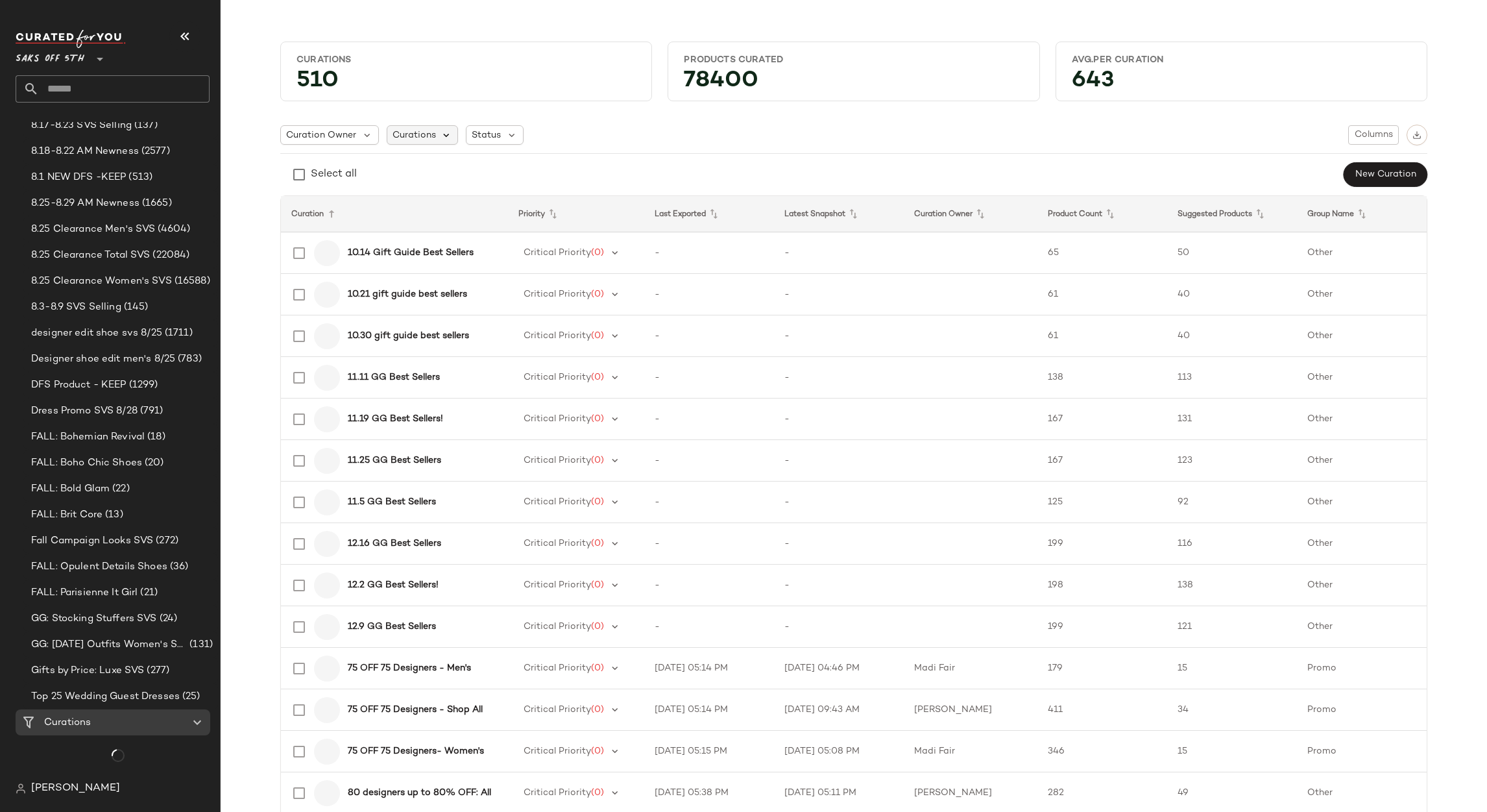
click at [441, 135] on icon at bounding box center [447, 135] width 12 height 12
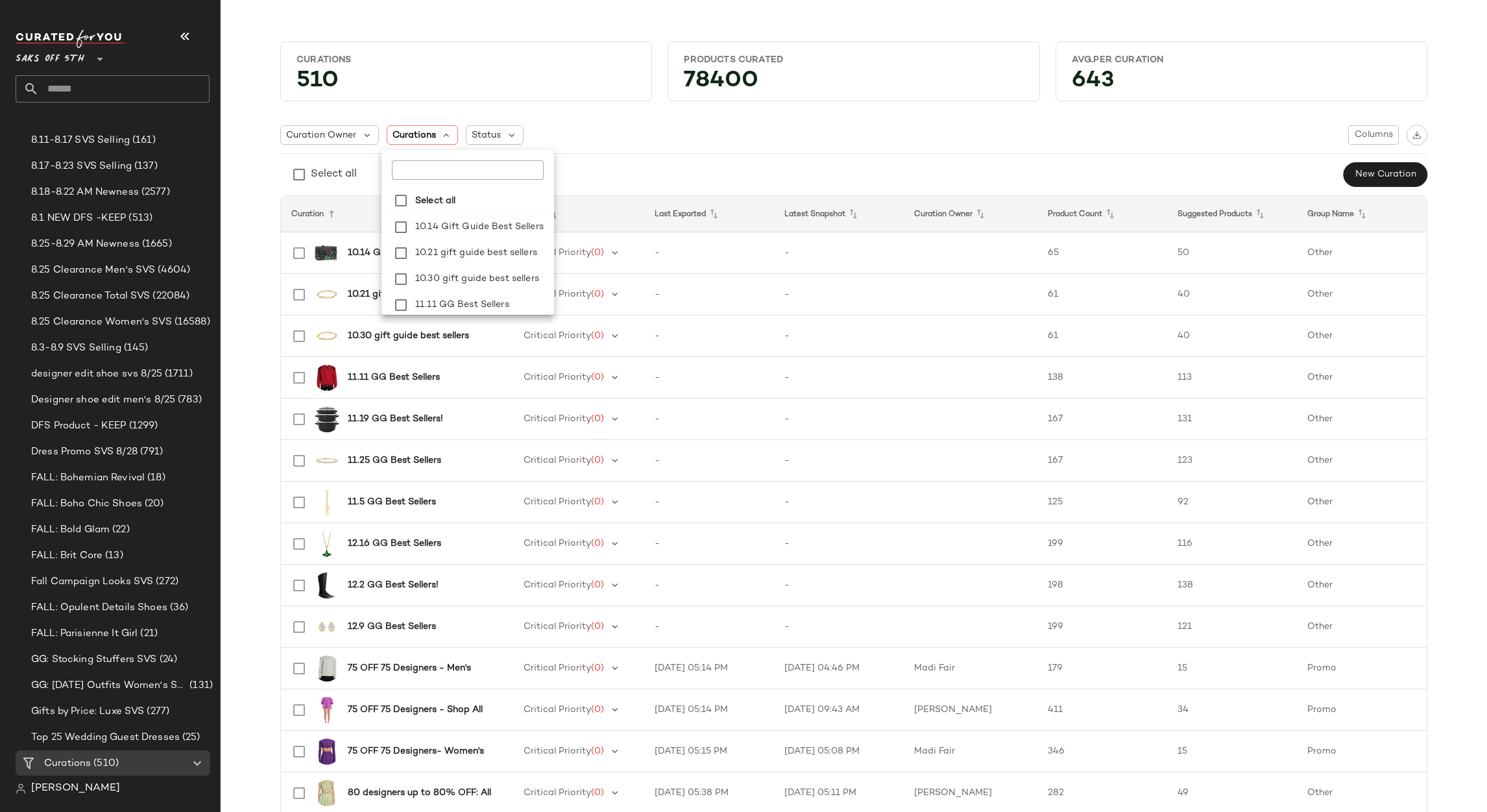
scroll to position [254, 0]
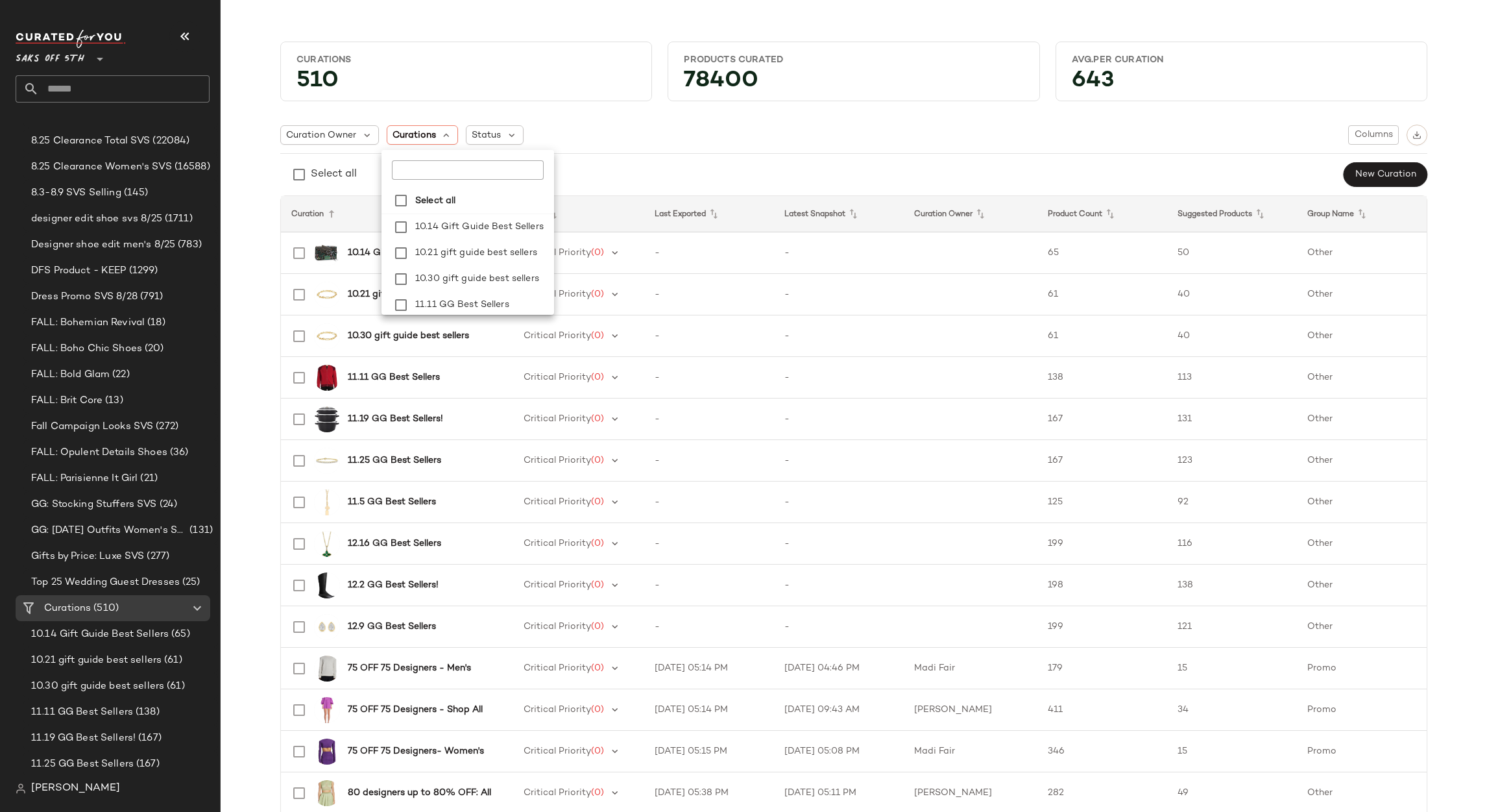
click at [416, 170] on input "text" at bounding box center [466, 170] width 149 height 19
type input "*********"
click at [427, 230] on span "Women's" at bounding box center [435, 227] width 41 height 26
click at [443, 256] on span "Women's" at bounding box center [435, 253] width 41 height 26
click at [452, 290] on span "Women's" at bounding box center [435, 279] width 41 height 26
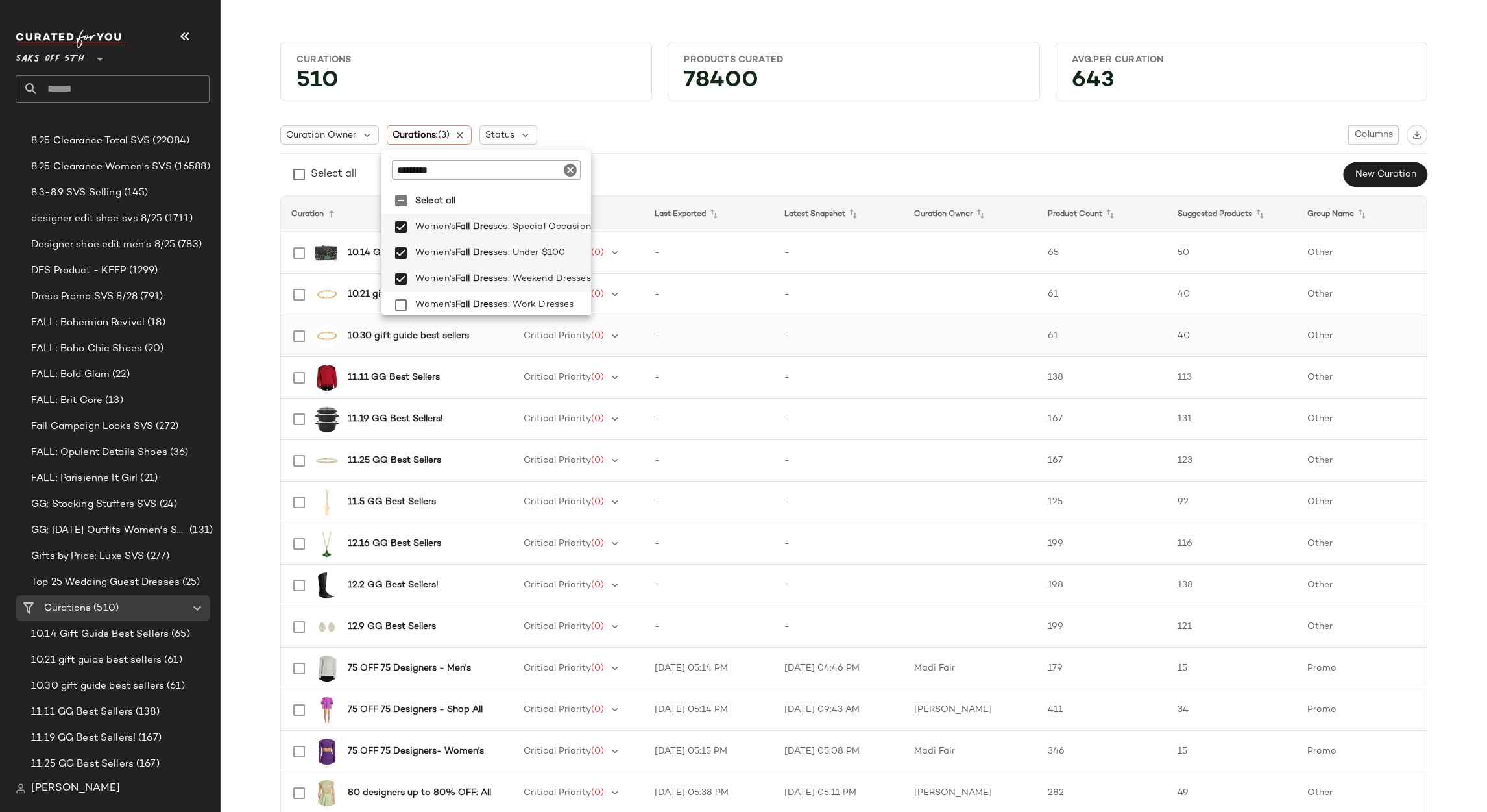
click at [457, 315] on td "10.30 gift guide best sellers" at bounding box center [394, 336] width 227 height 41
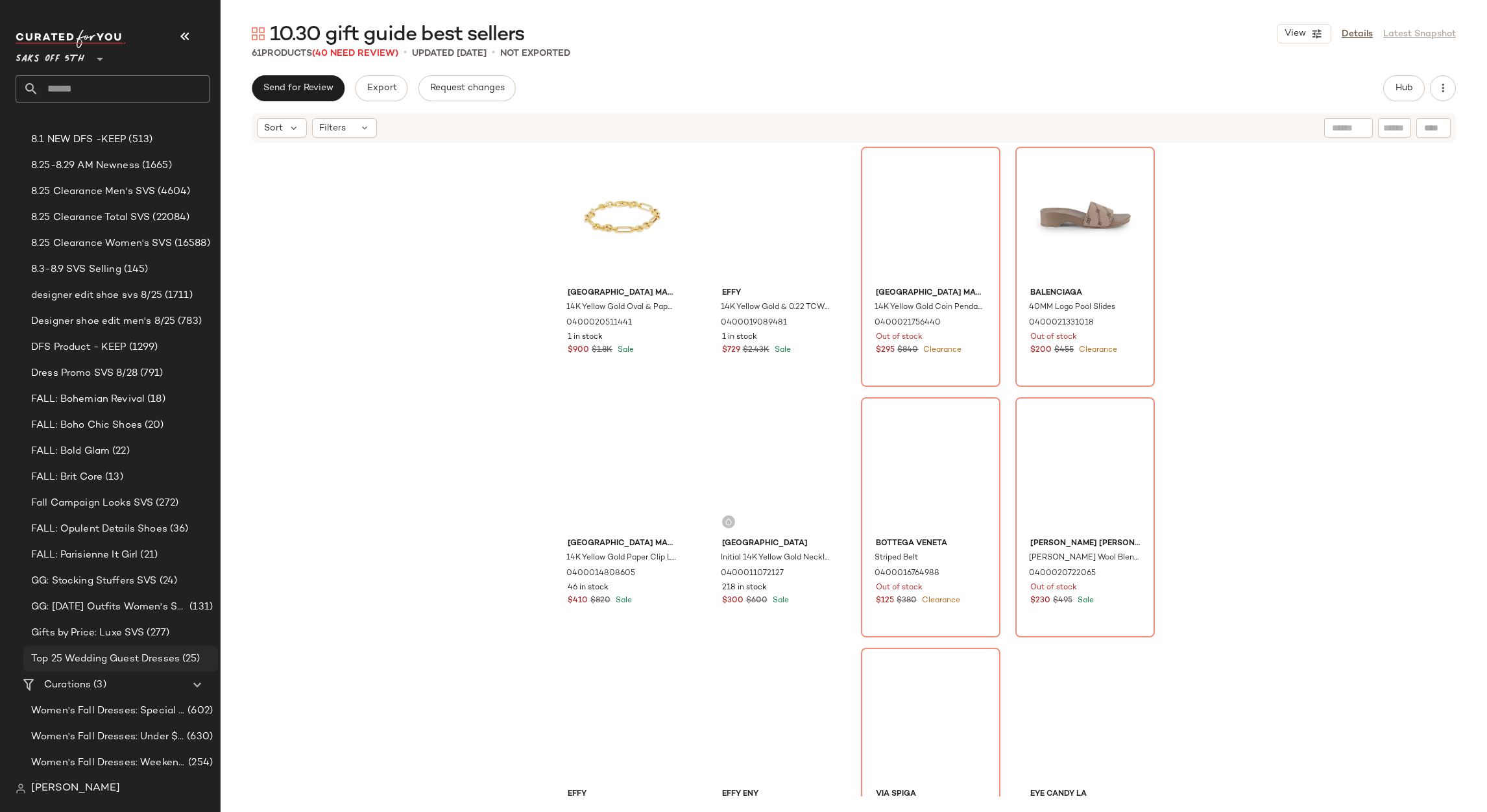
scroll to position [177, 0]
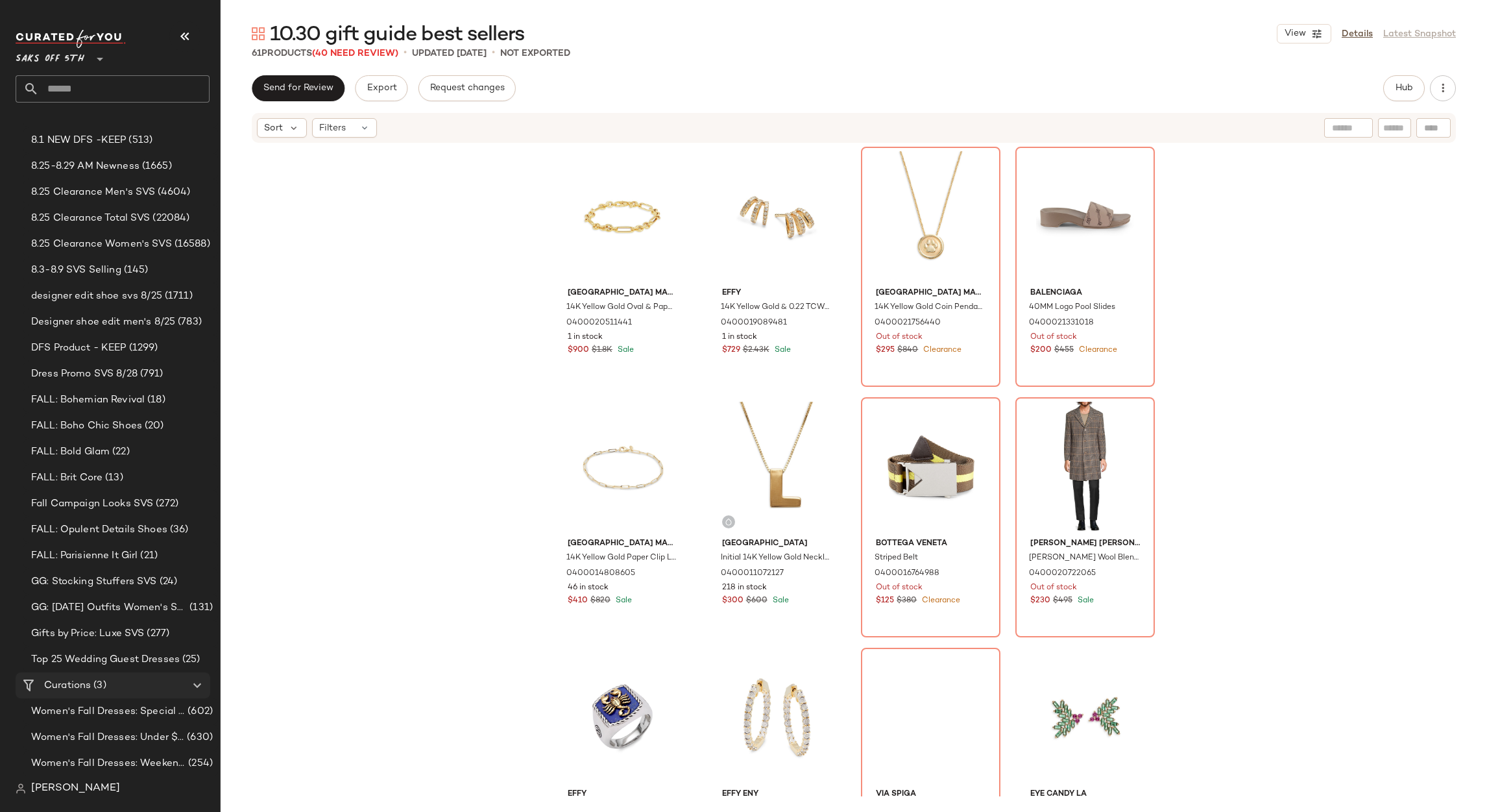
click at [107, 678] on div "Curations (3)" at bounding box center [114, 685] width 146 height 15
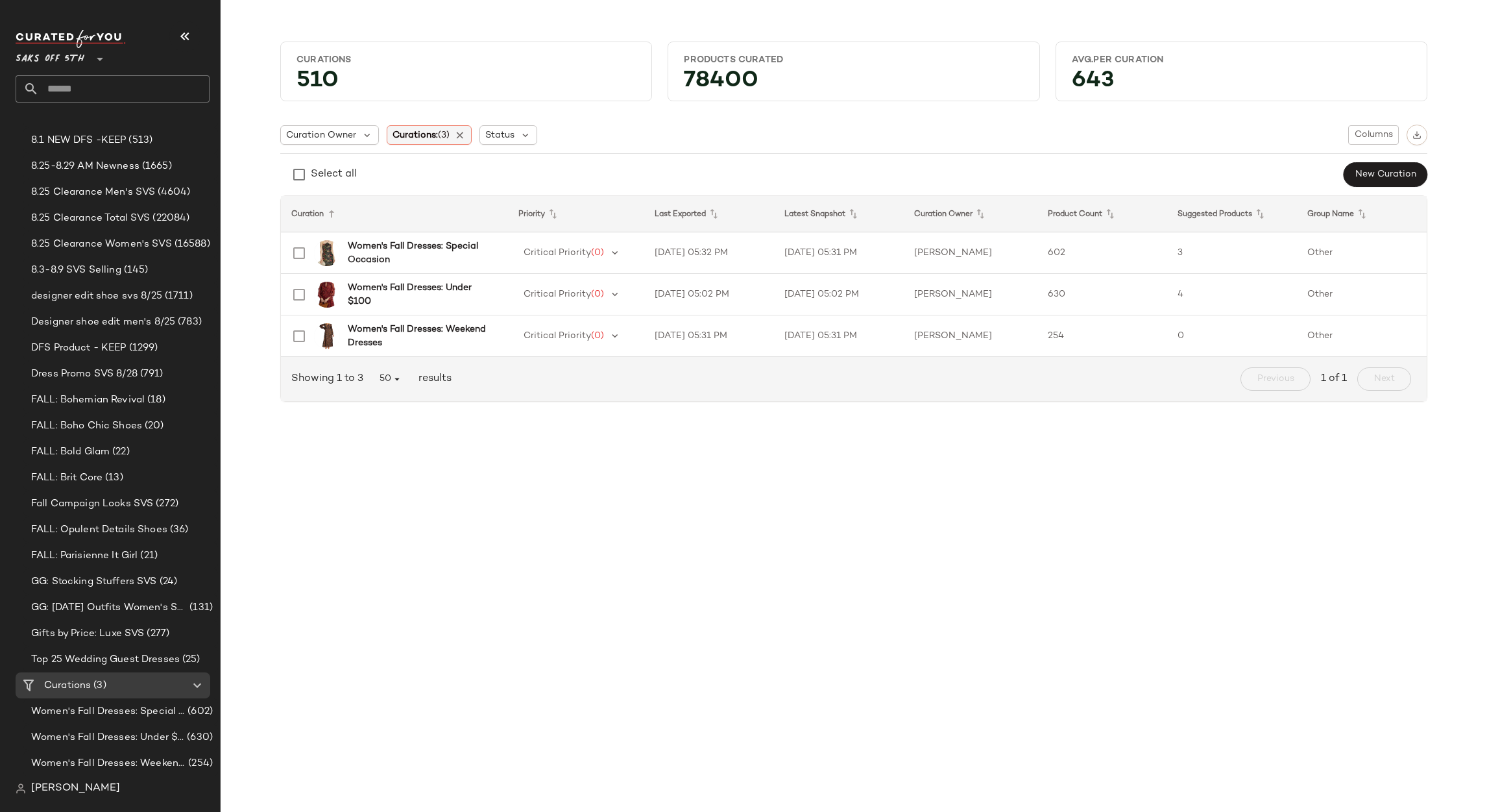
click at [425, 133] on span "Curations: (3)" at bounding box center [421, 135] width 57 height 14
click at [442, 169] on input "text" at bounding box center [470, 170] width 149 height 19
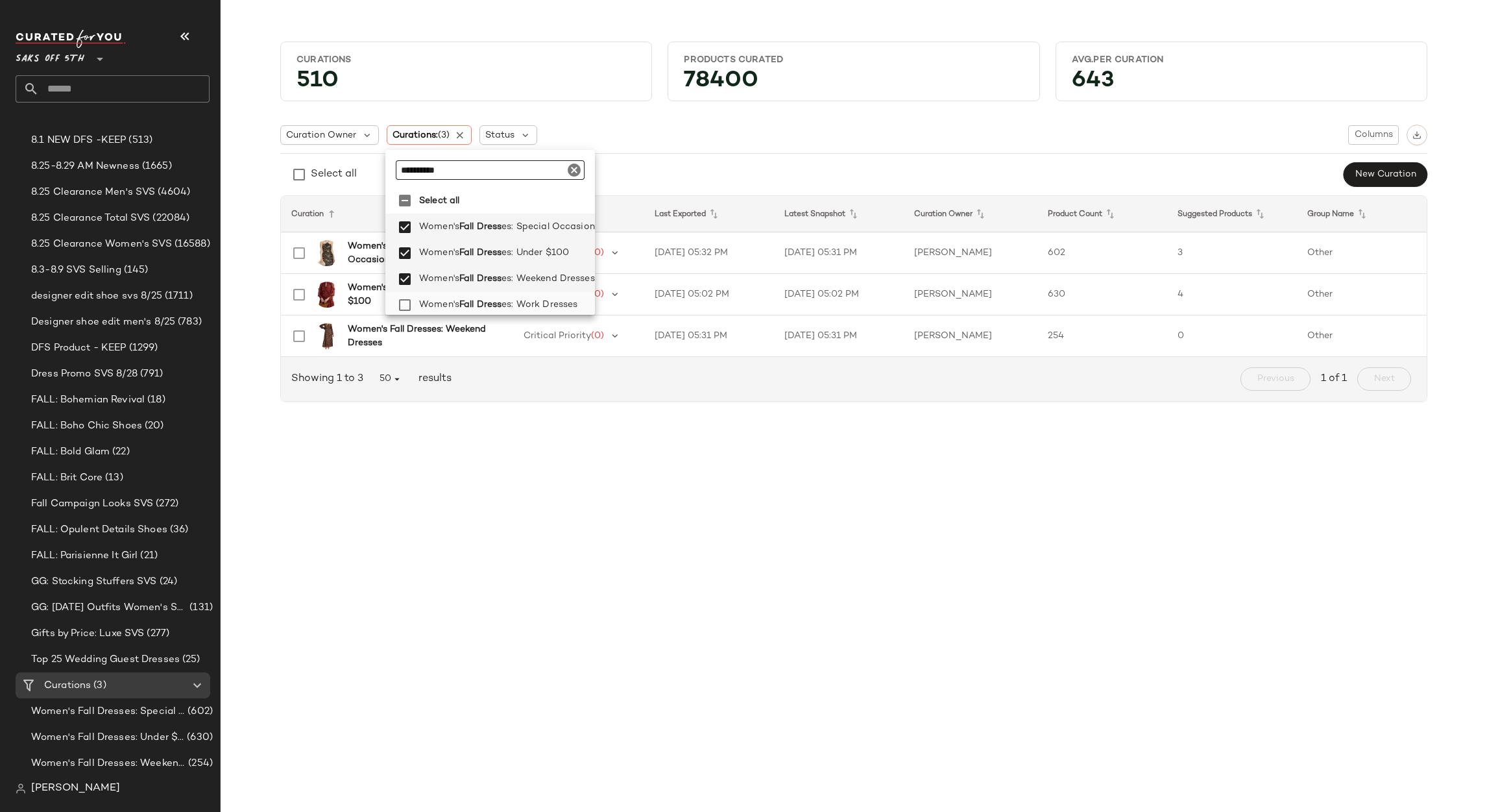
type input "**********"
click at [448, 301] on span "Women's" at bounding box center [439, 305] width 41 height 26
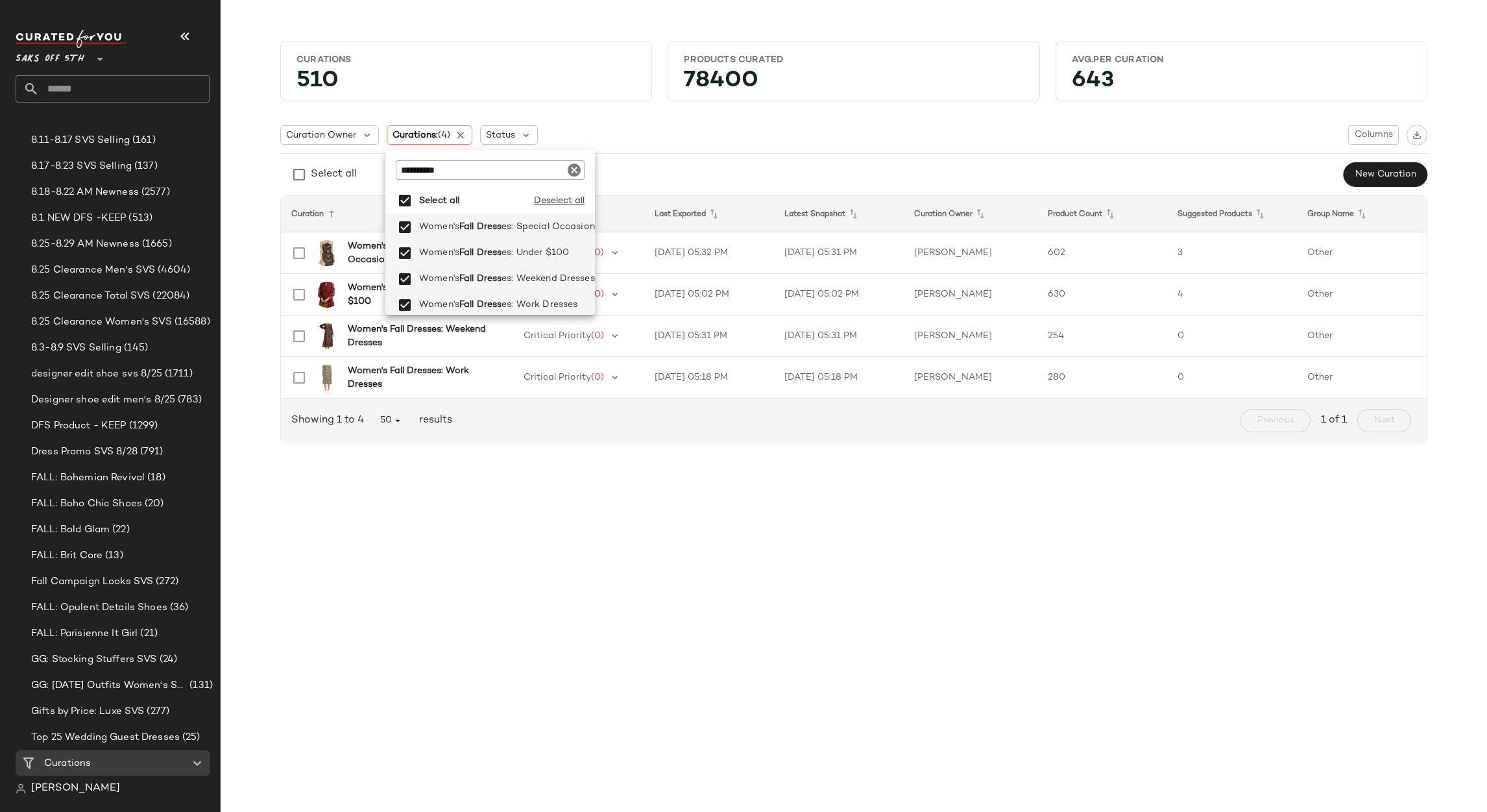
click at [599, 556] on div "Curations 510 Products Curated 78400 Avg.per Curation 643 Curation Owner Curati…" at bounding box center [853, 416] width 1266 height 791
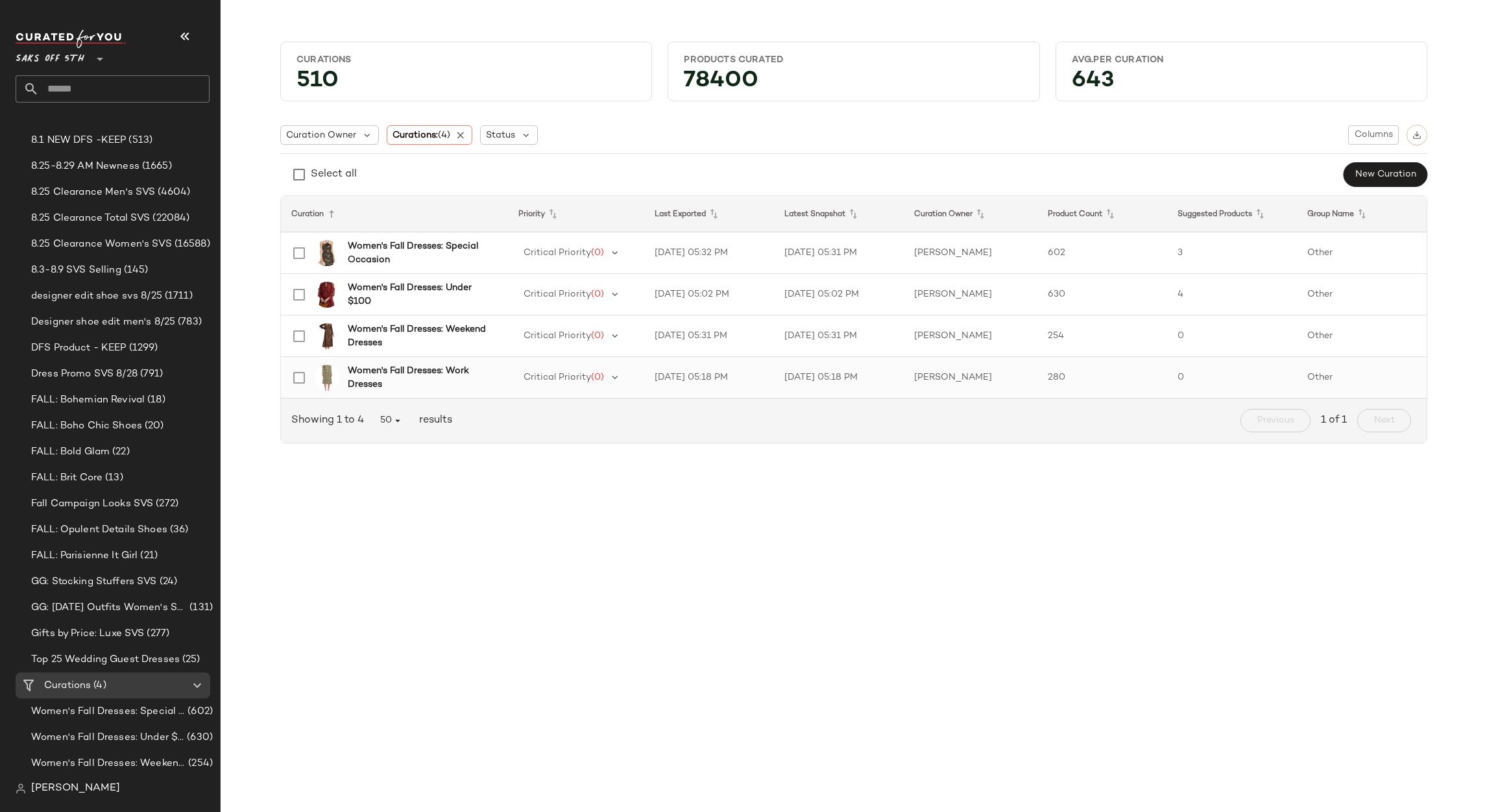
click at [751, 370] on td "[DATE] 05:18 PM" at bounding box center [708, 377] width 130 height 41
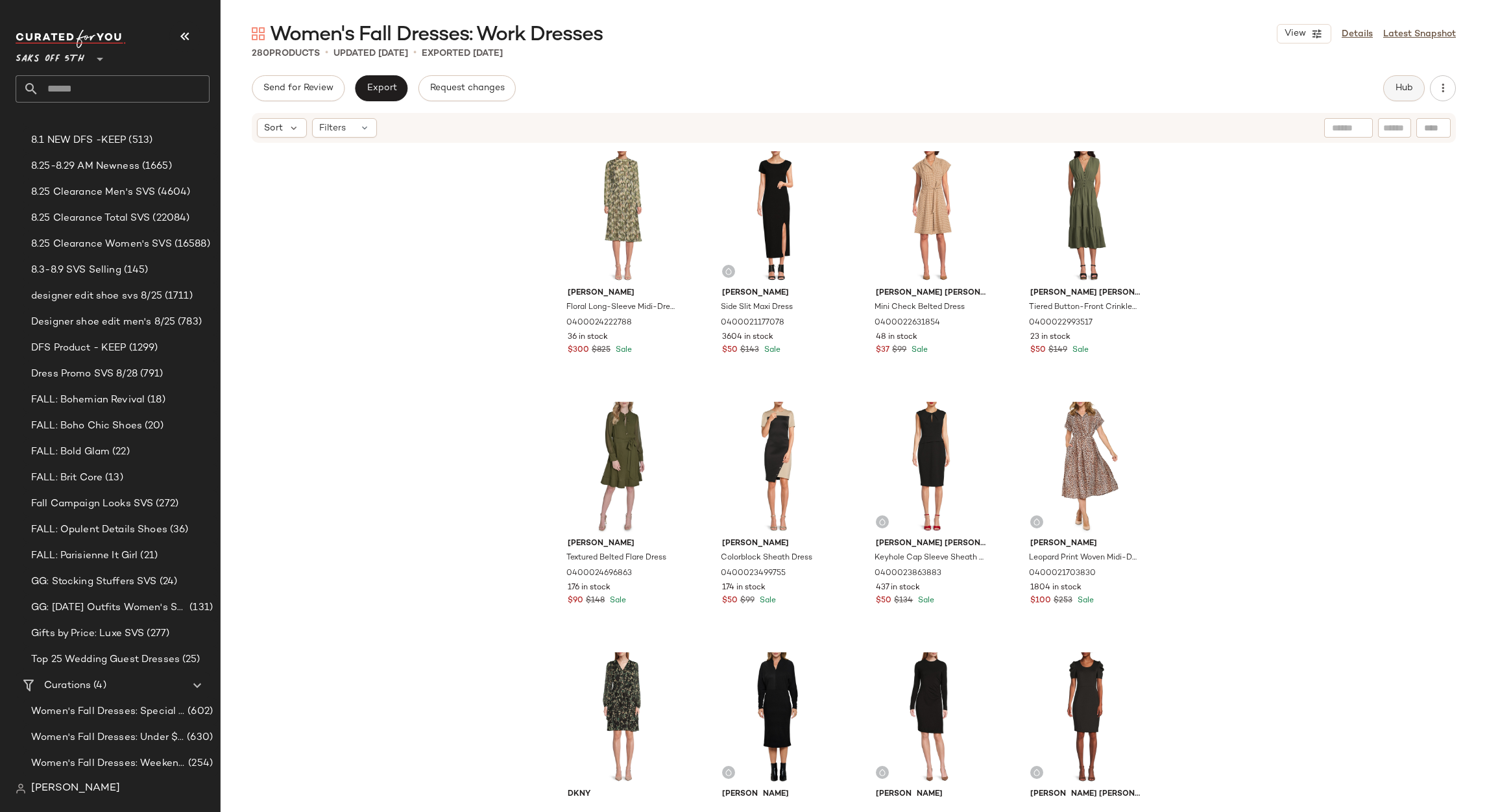
click at [1405, 83] on span "Hub" at bounding box center [1404, 88] width 18 height 10
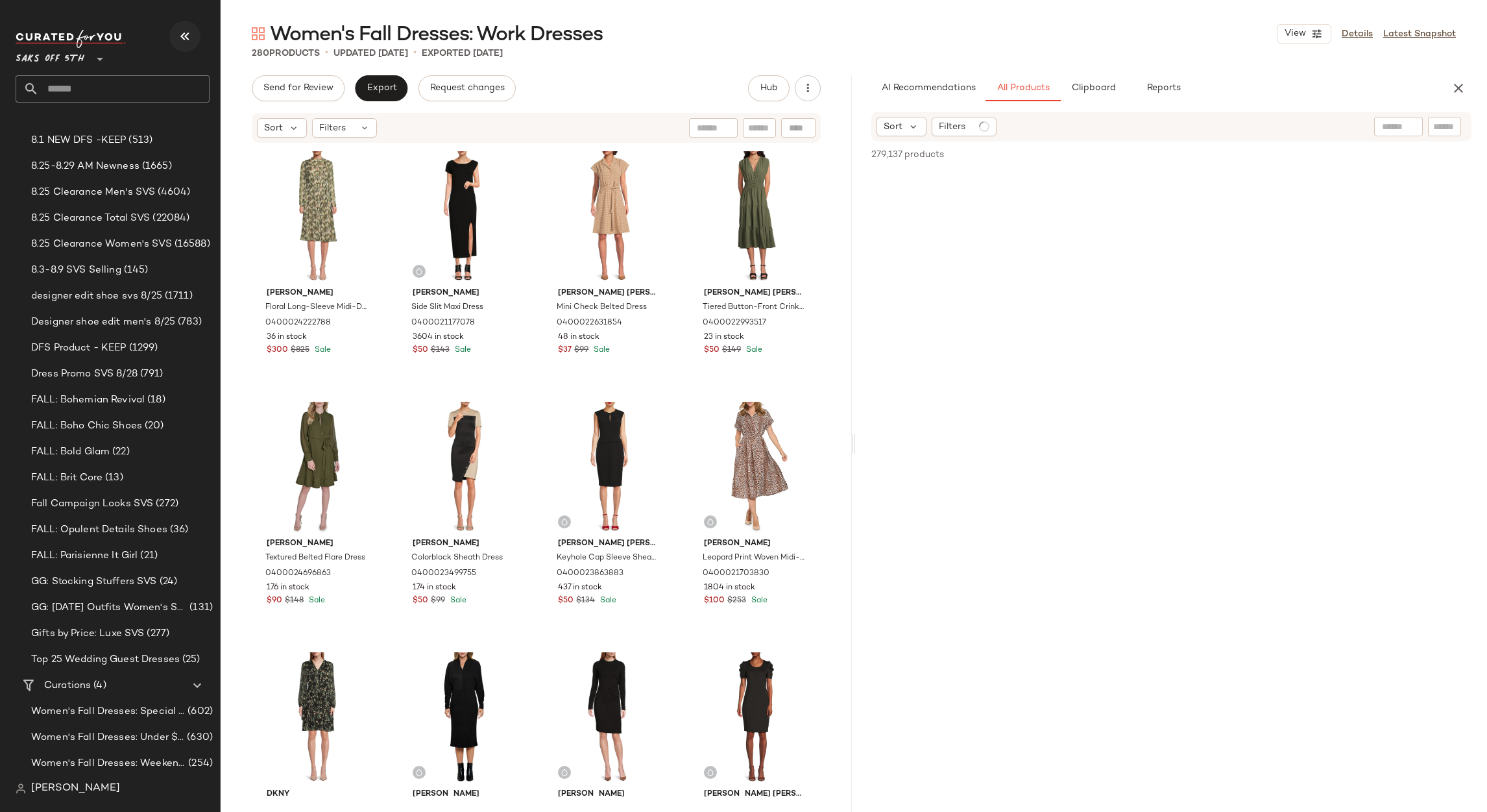
click at [189, 34] on icon "button" at bounding box center [185, 37] width 16 height 16
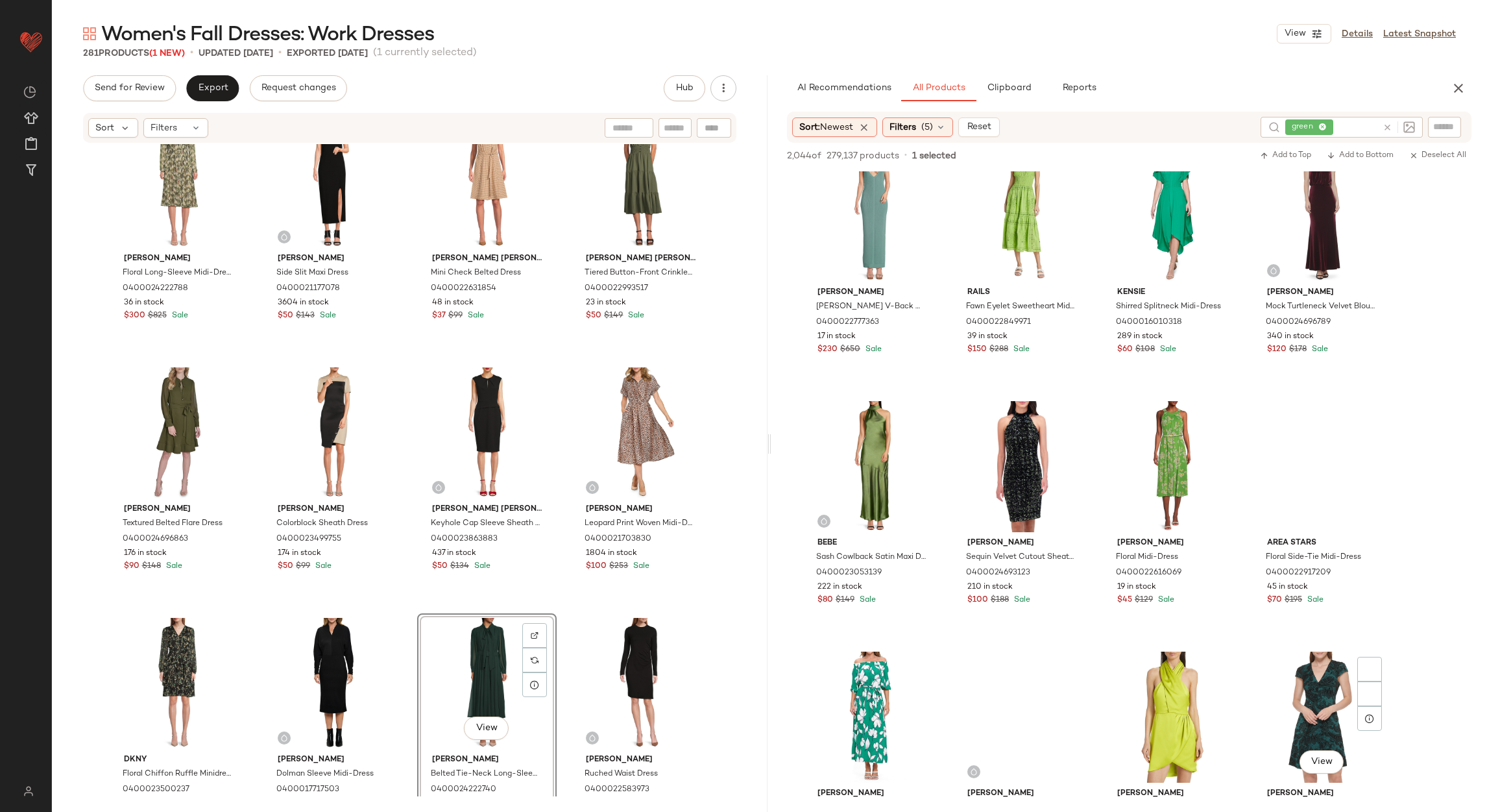
scroll to position [3115, 0]
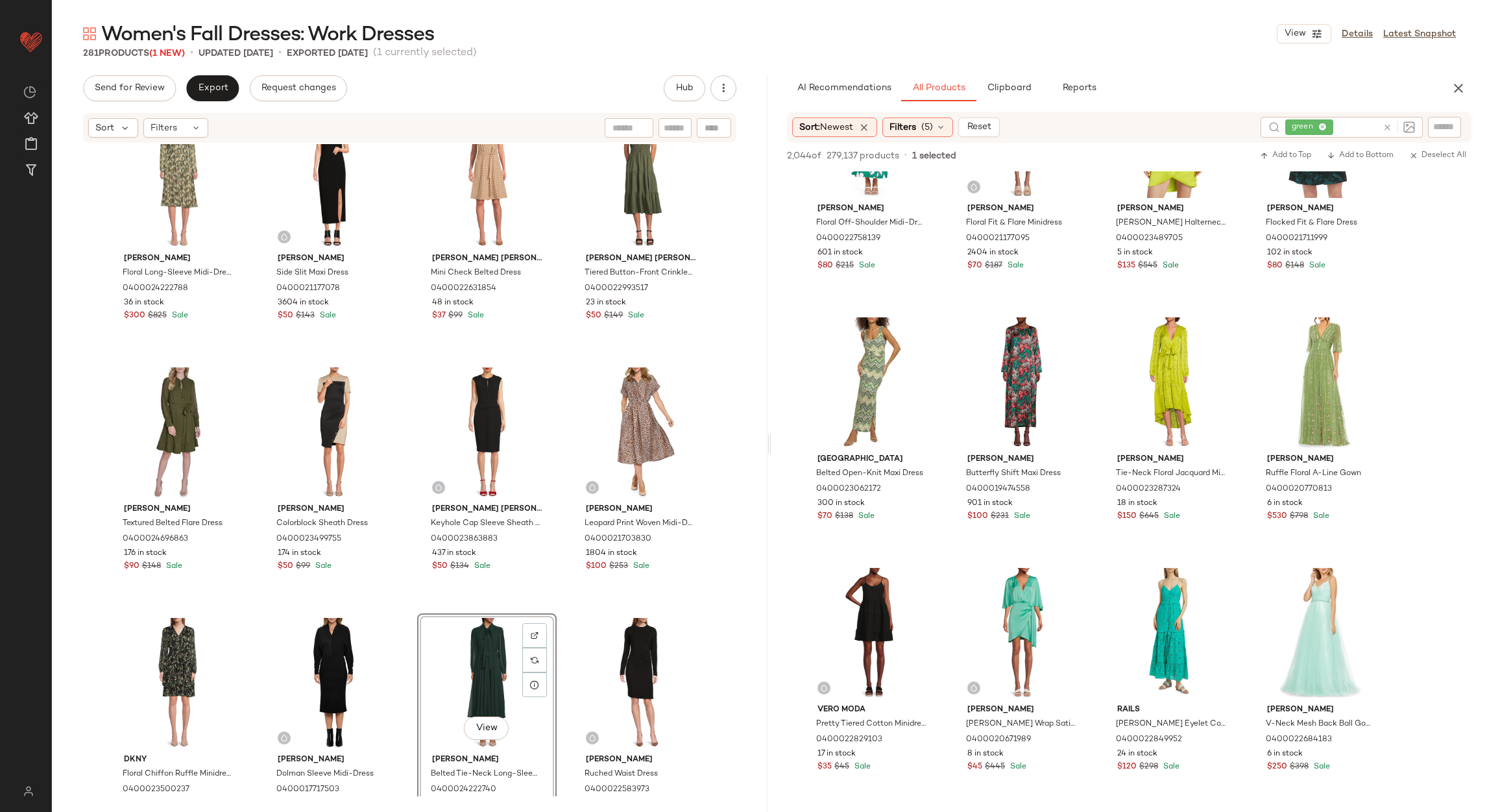
click at [1388, 123] on icon at bounding box center [1387, 127] width 10 height 10
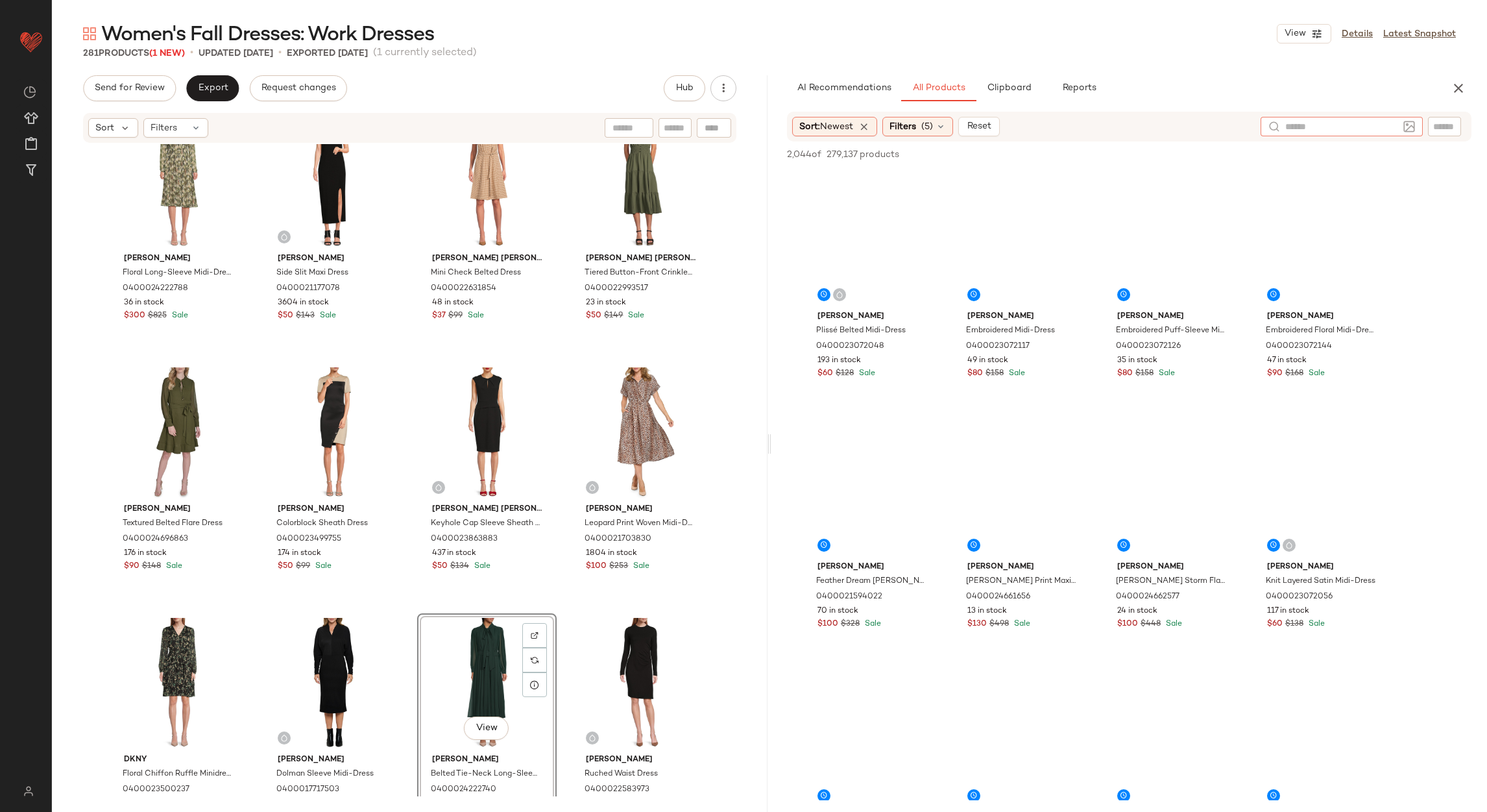
click at [1190, 81] on div "AI Recommendations All Products Clipboard Reports" at bounding box center [1109, 88] width 643 height 26
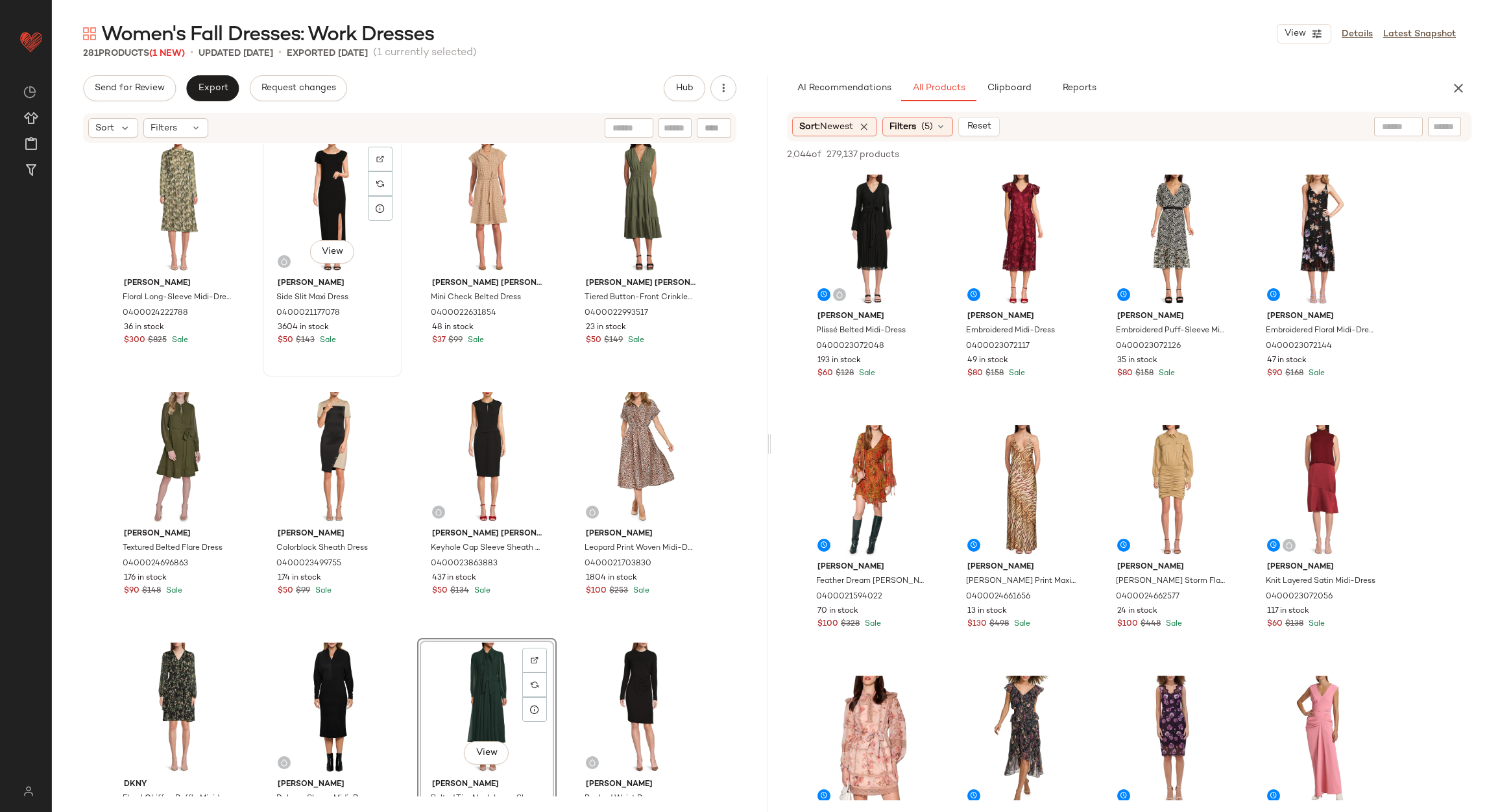
scroll to position [0, 0]
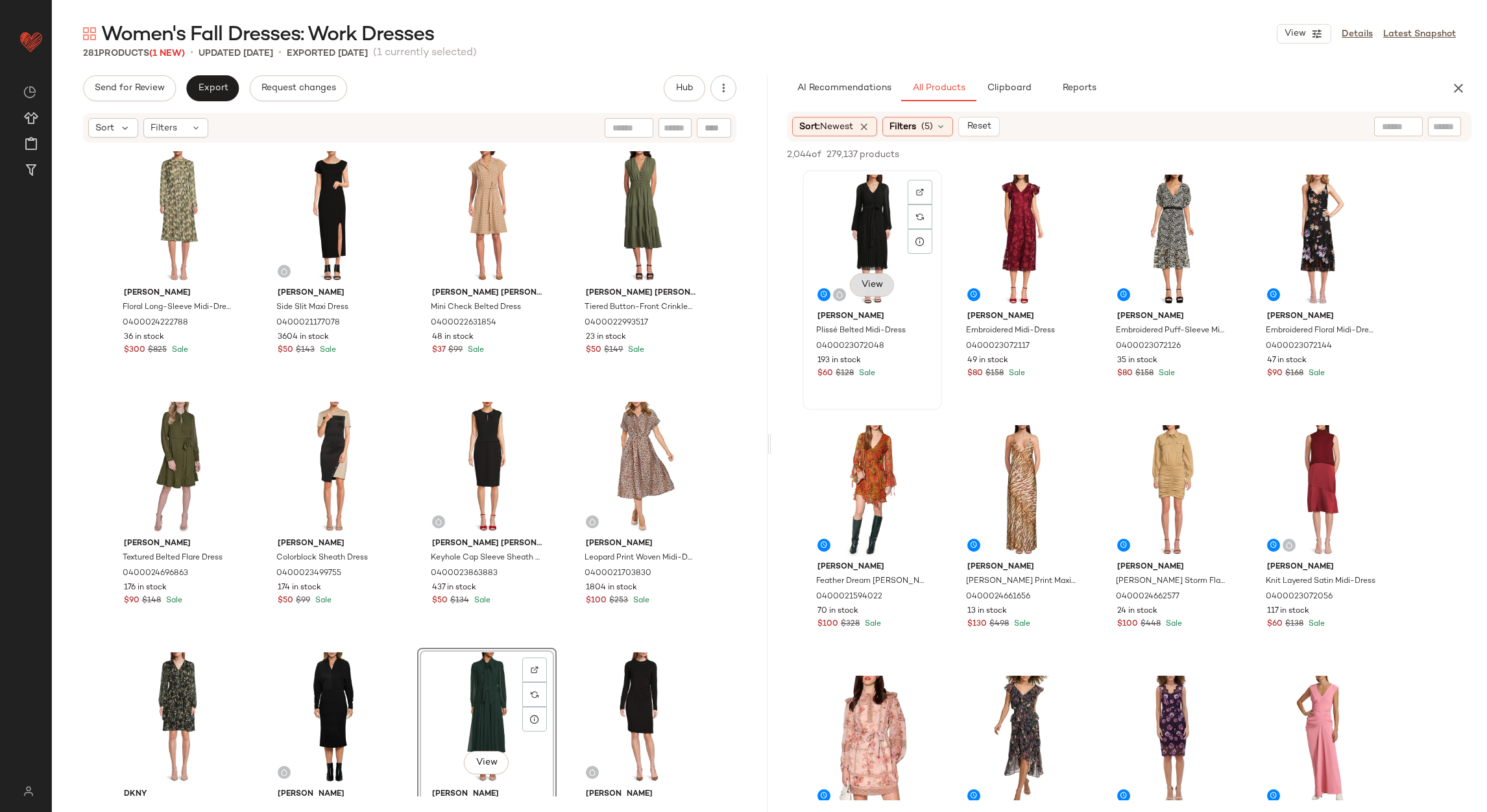
click at [877, 282] on span "View" at bounding box center [872, 284] width 22 height 10
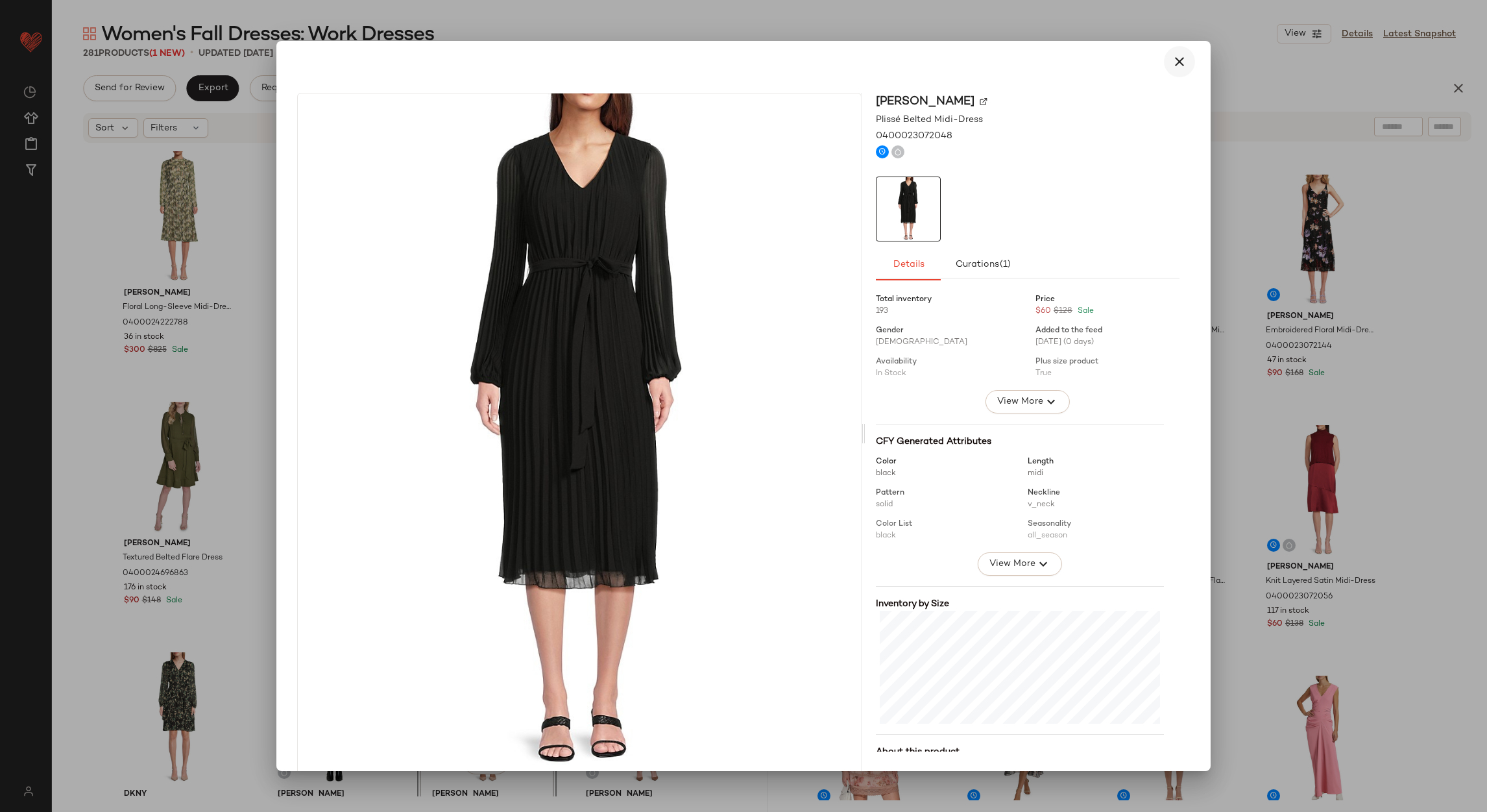
click at [1175, 75] on button "button" at bounding box center [1179, 61] width 31 height 31
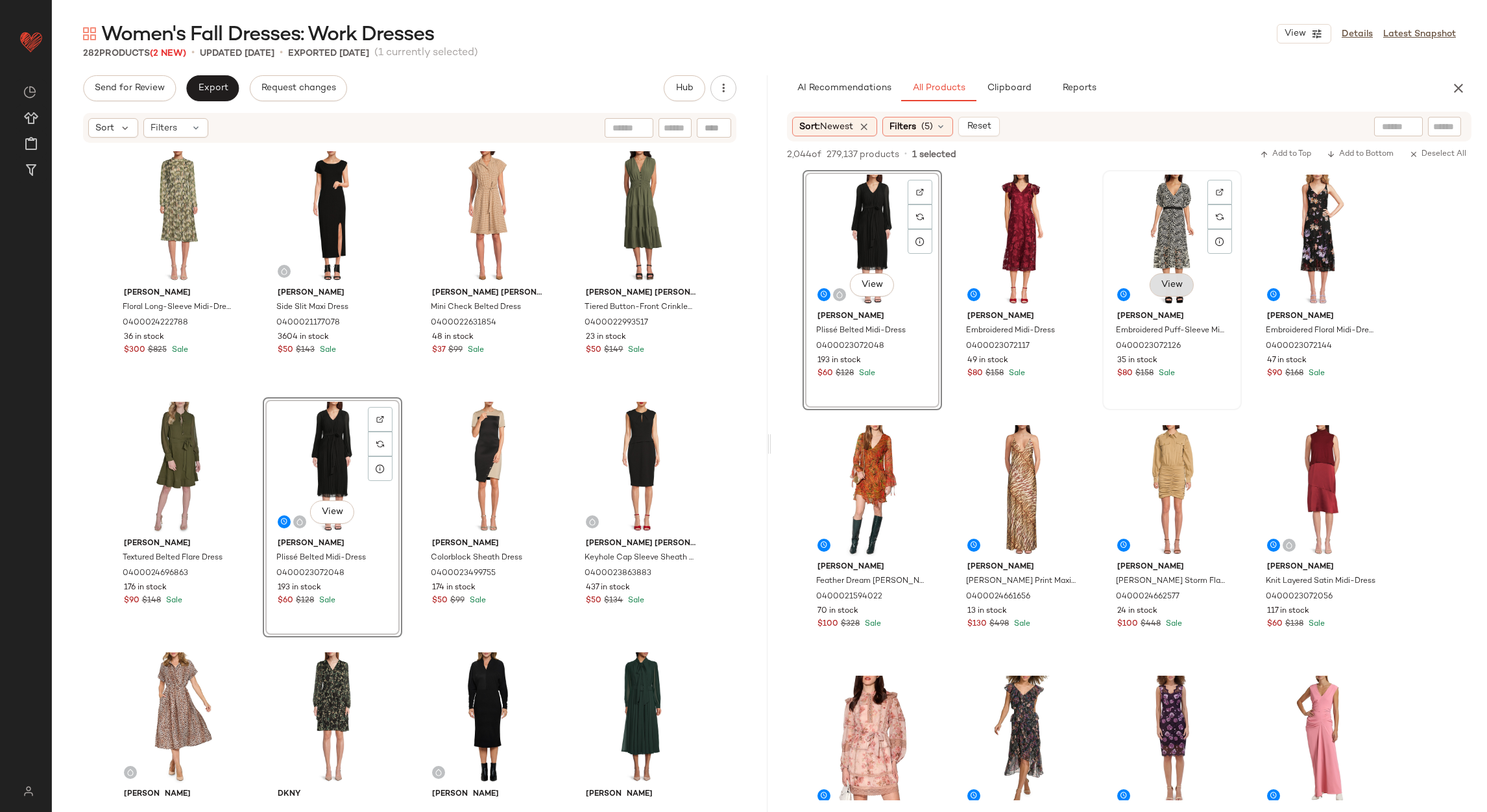
click at [1177, 281] on span "View" at bounding box center [1172, 284] width 22 height 10
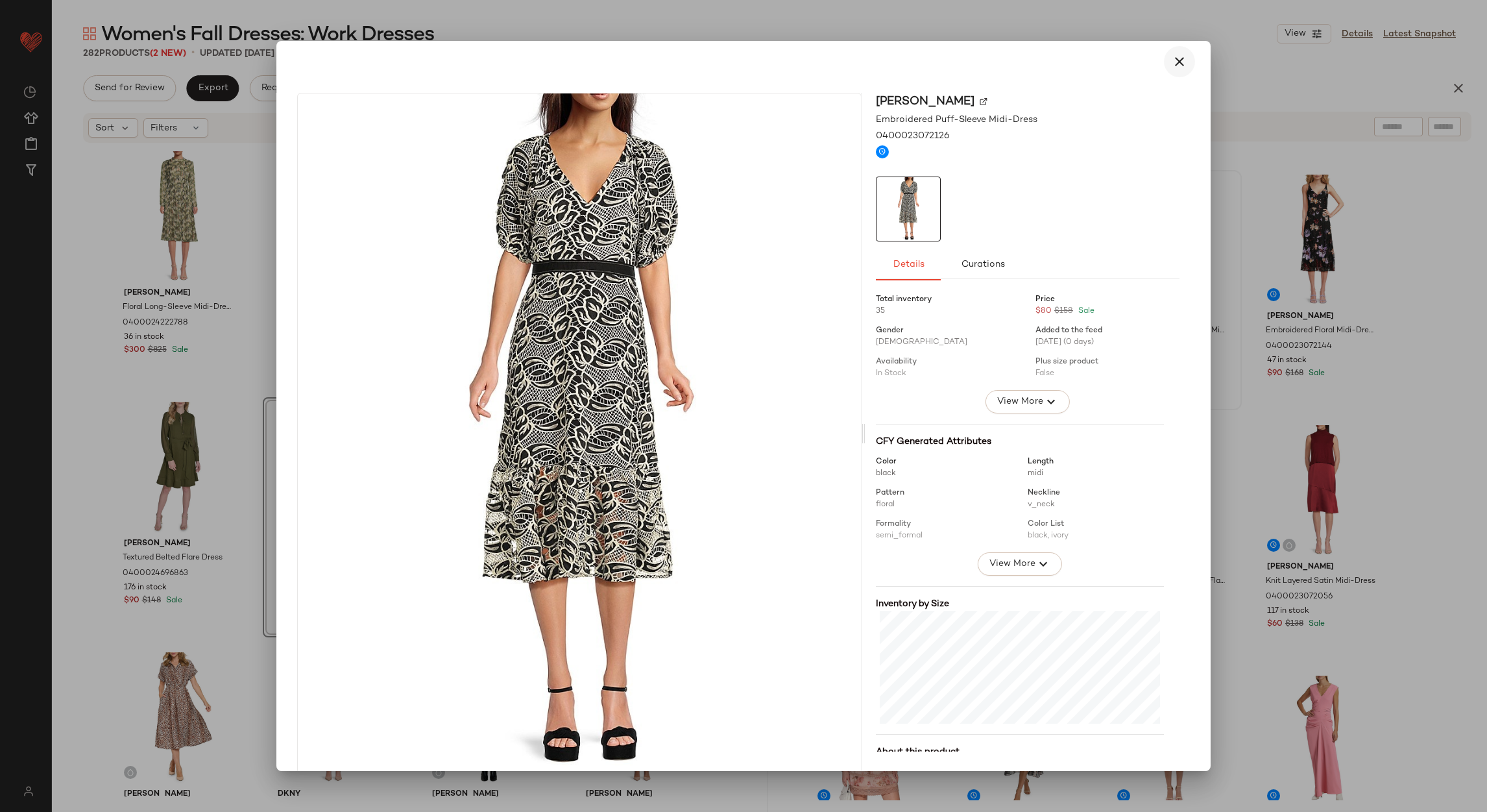
click at [1178, 65] on icon "button" at bounding box center [1180, 62] width 16 height 16
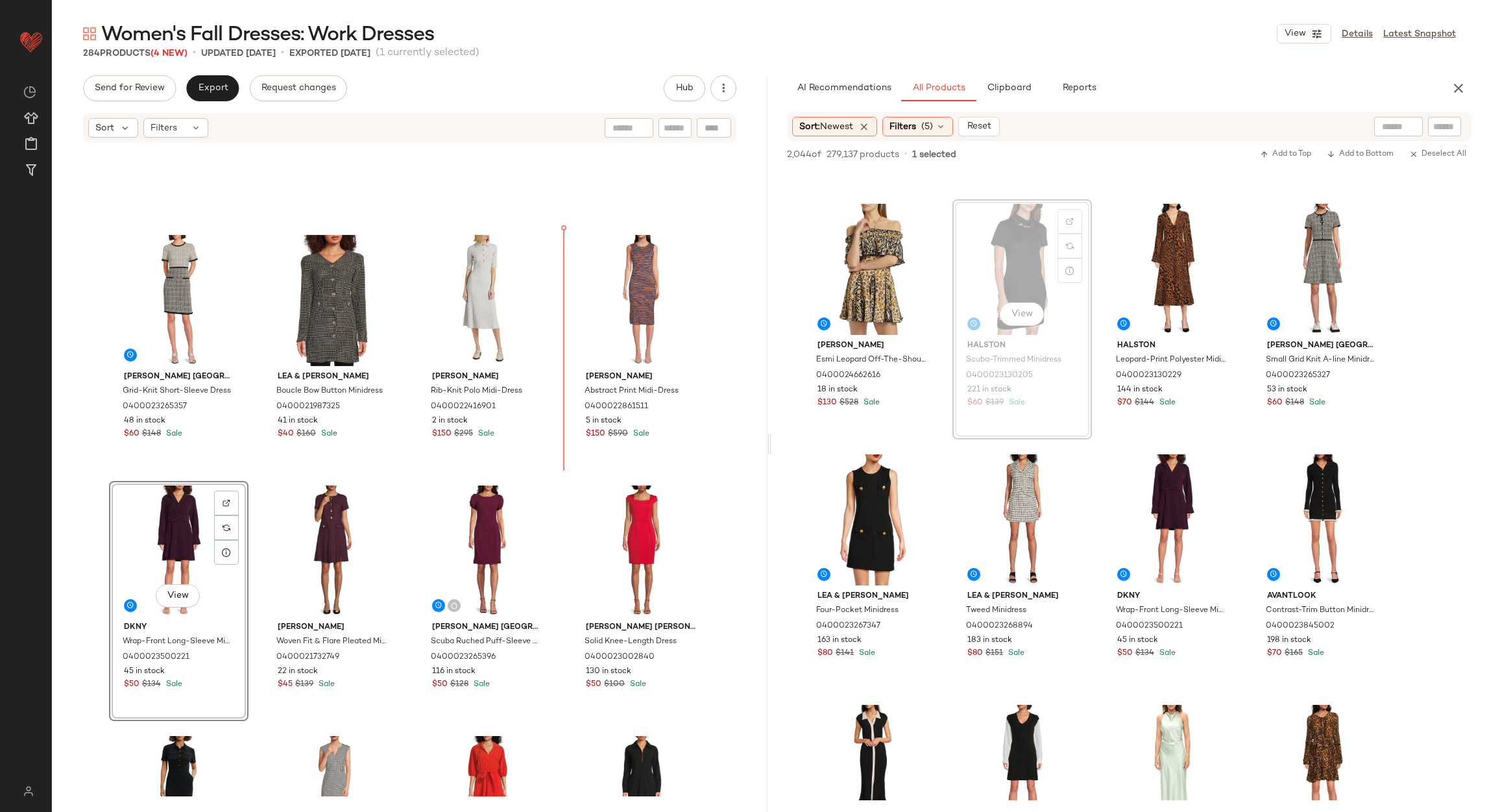
scroll to position [1173, 0]
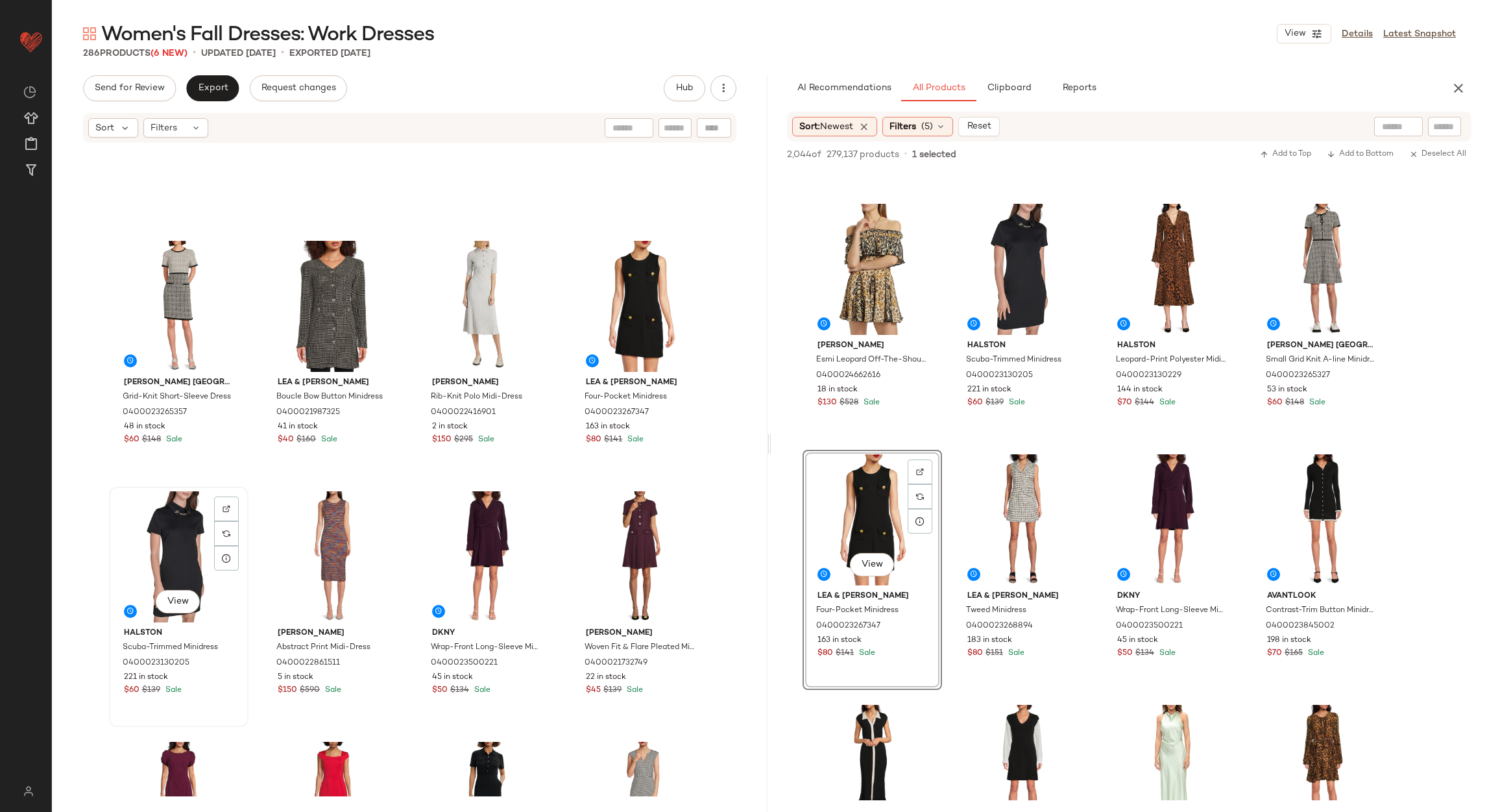
click at [166, 513] on div "View" at bounding box center [179, 556] width 131 height 131
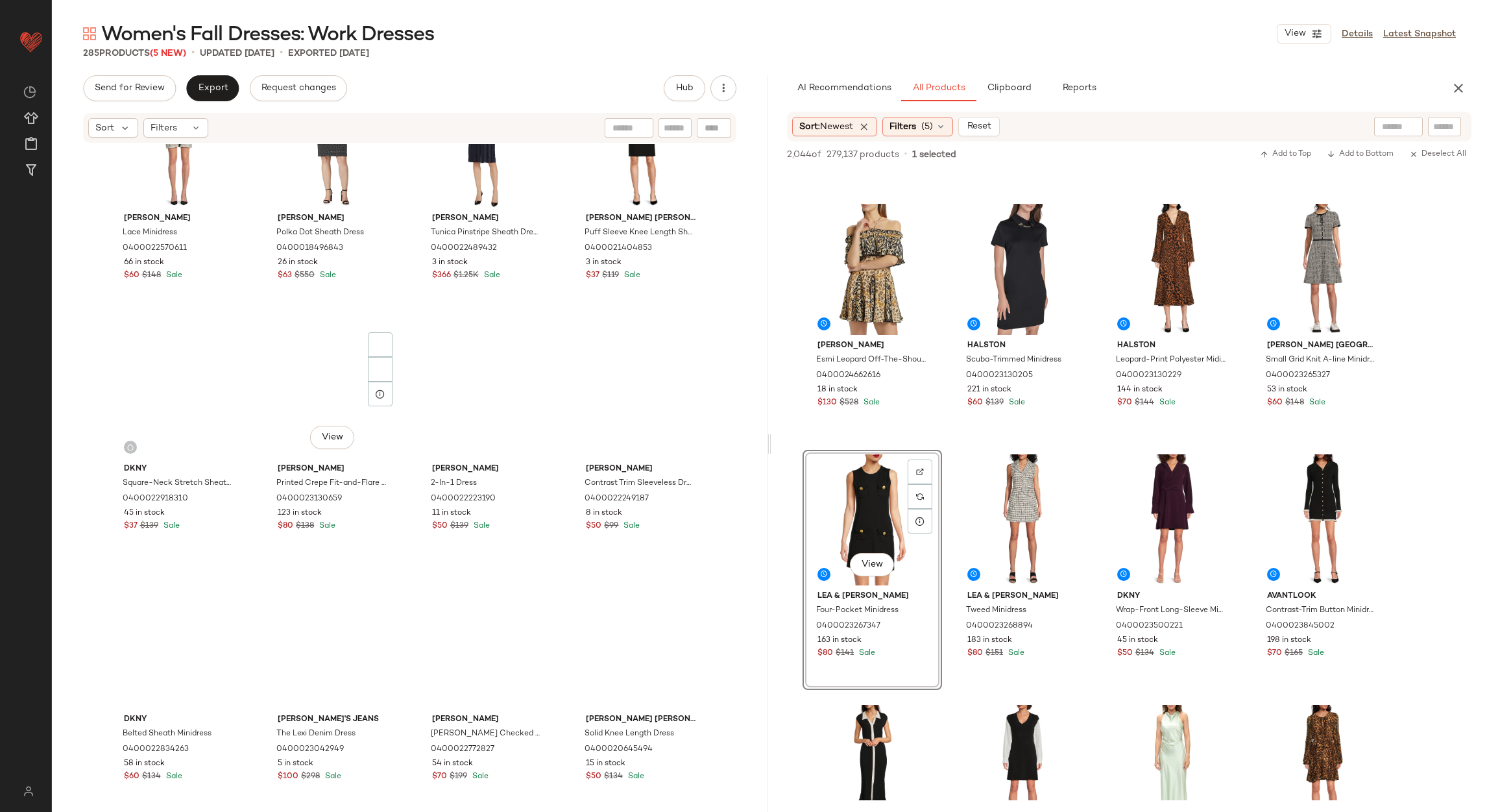
scroll to position [3607, 0]
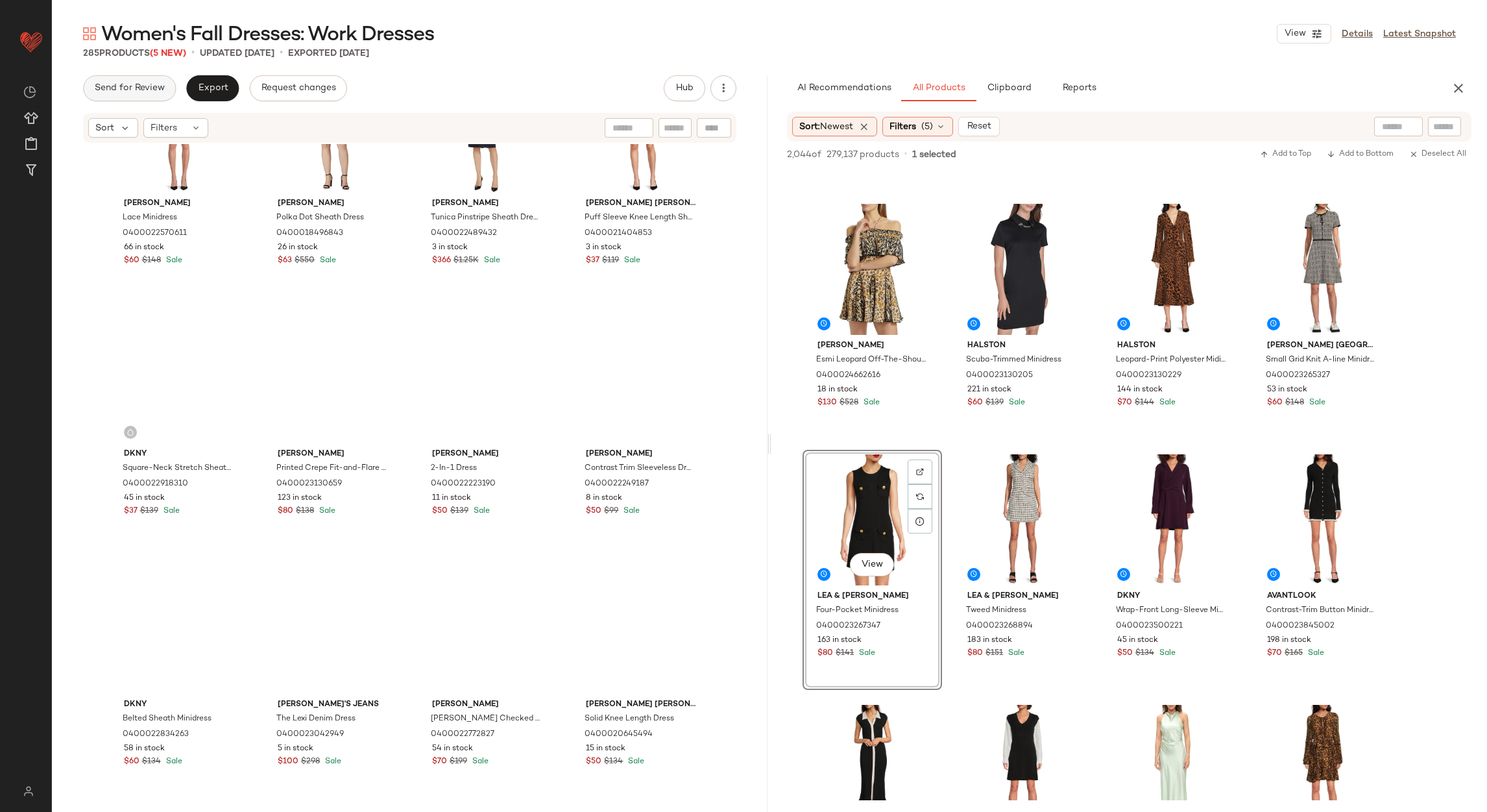
click at [139, 96] on button "Send for Review" at bounding box center [129, 88] width 93 height 26
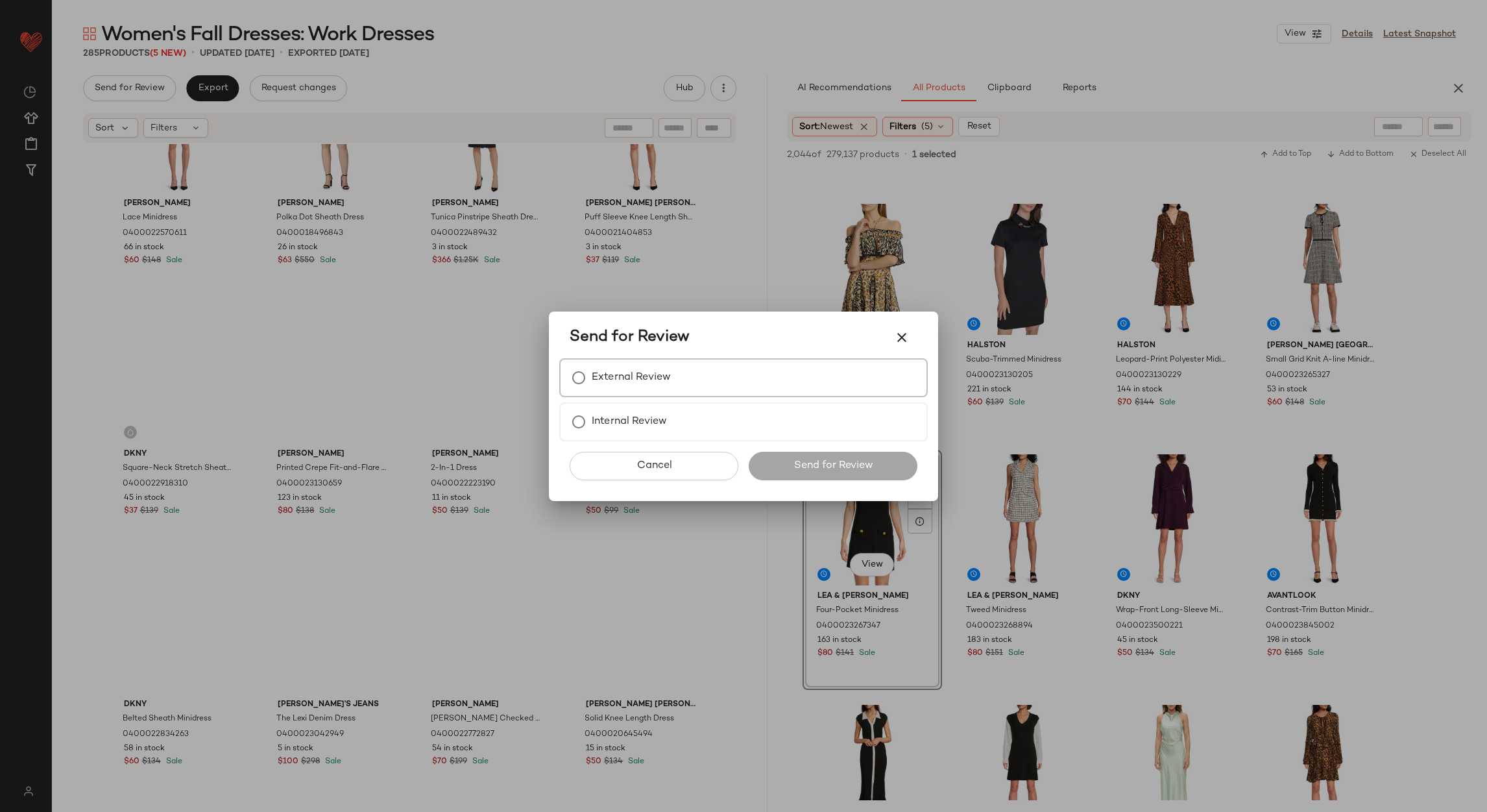
click at [614, 387] on label "External Review" at bounding box center [630, 377] width 79 height 26
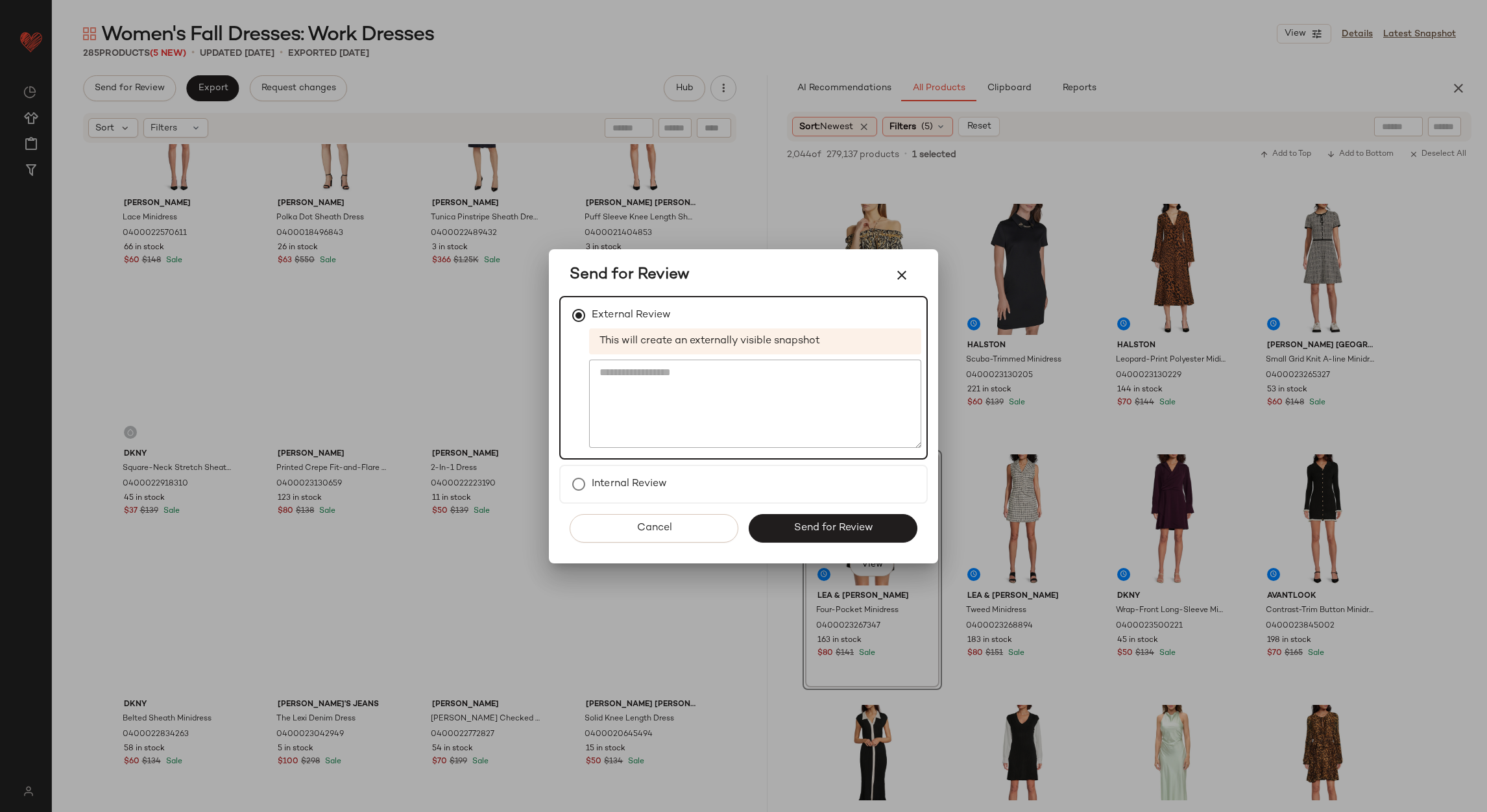
click at [780, 522] on button "Send for Review" at bounding box center [833, 529] width 169 height 29
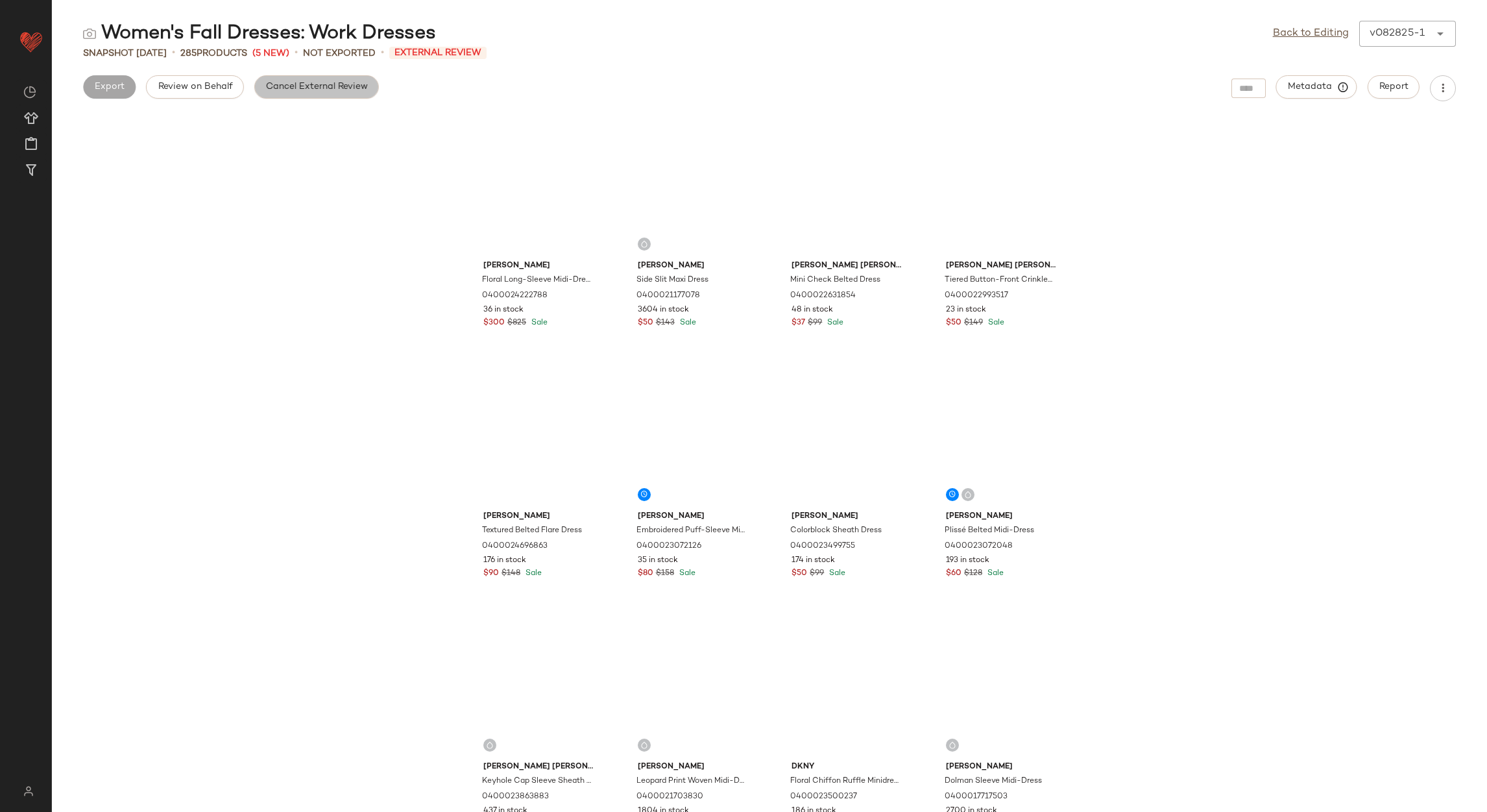
click at [293, 89] on span "Cancel External Review" at bounding box center [316, 87] width 103 height 10
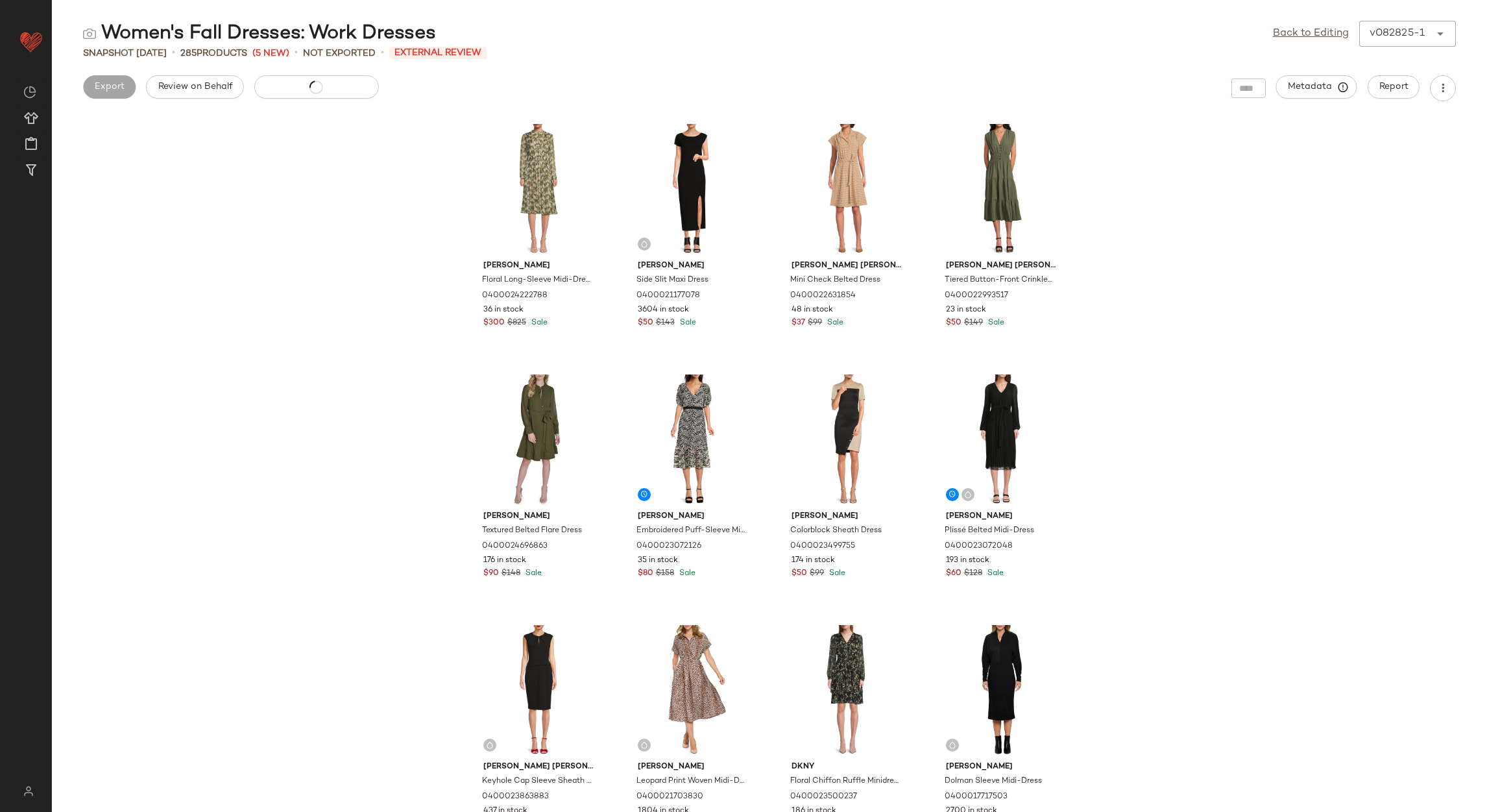
click at [1329, 29] on link "Back to Editing" at bounding box center [1310, 34] width 76 height 16
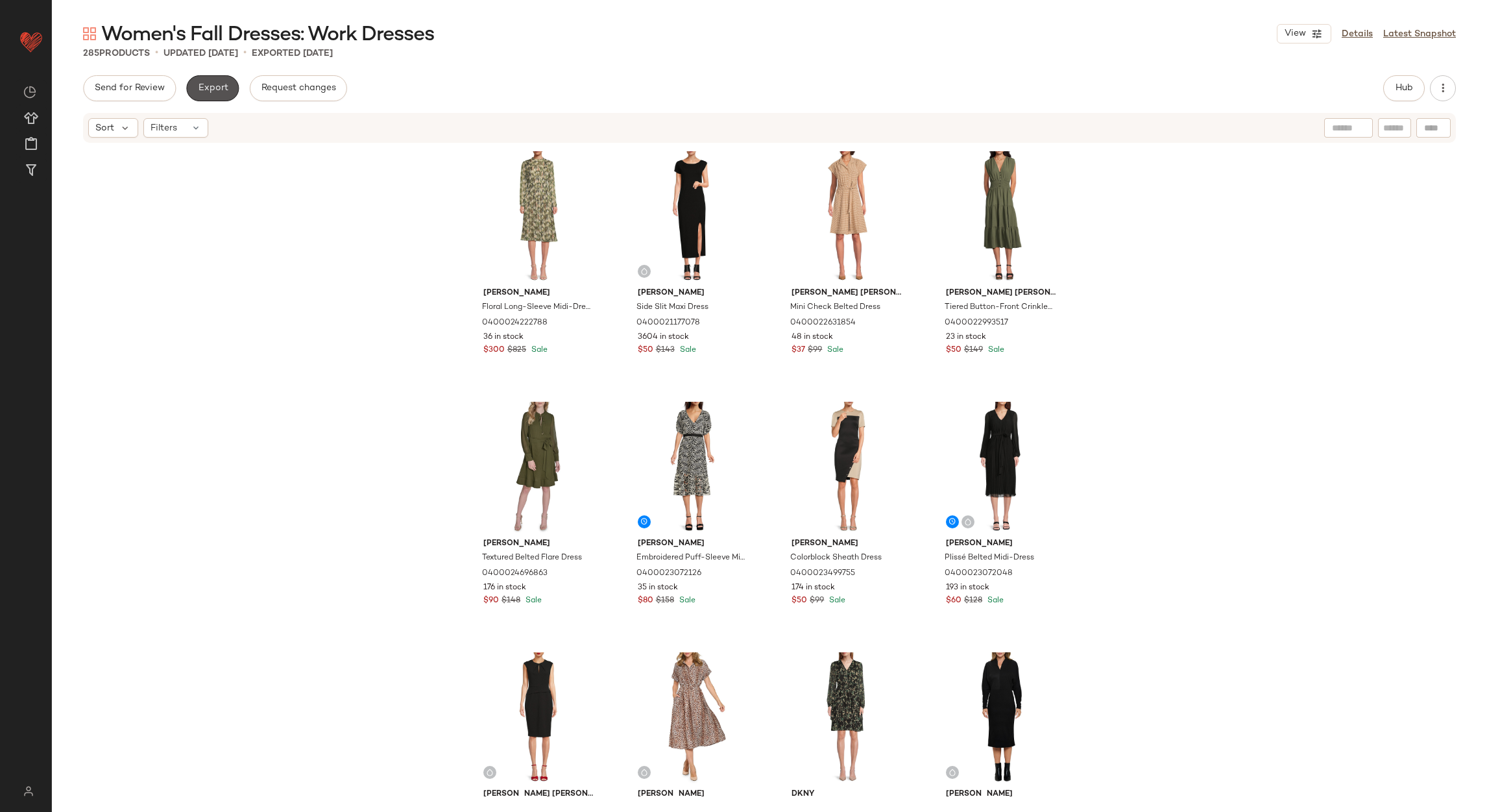
click at [224, 91] on span "Export" at bounding box center [213, 88] width 30 height 10
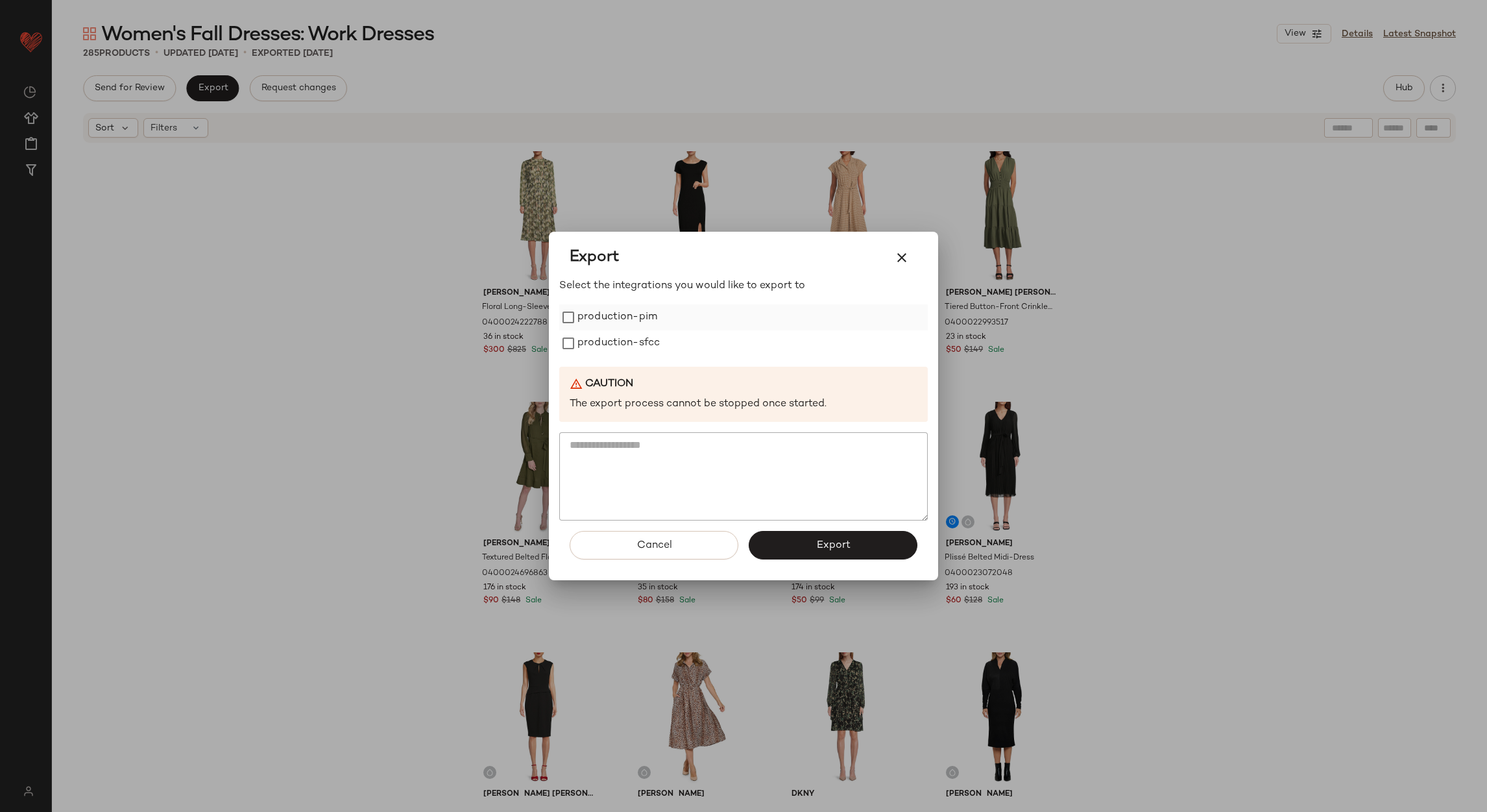
click at [608, 323] on label "production-pim" at bounding box center [618, 317] width 80 height 26
click at [613, 338] on label "production-sfcc" at bounding box center [619, 343] width 83 height 26
click at [771, 541] on button "Export" at bounding box center [833, 545] width 169 height 29
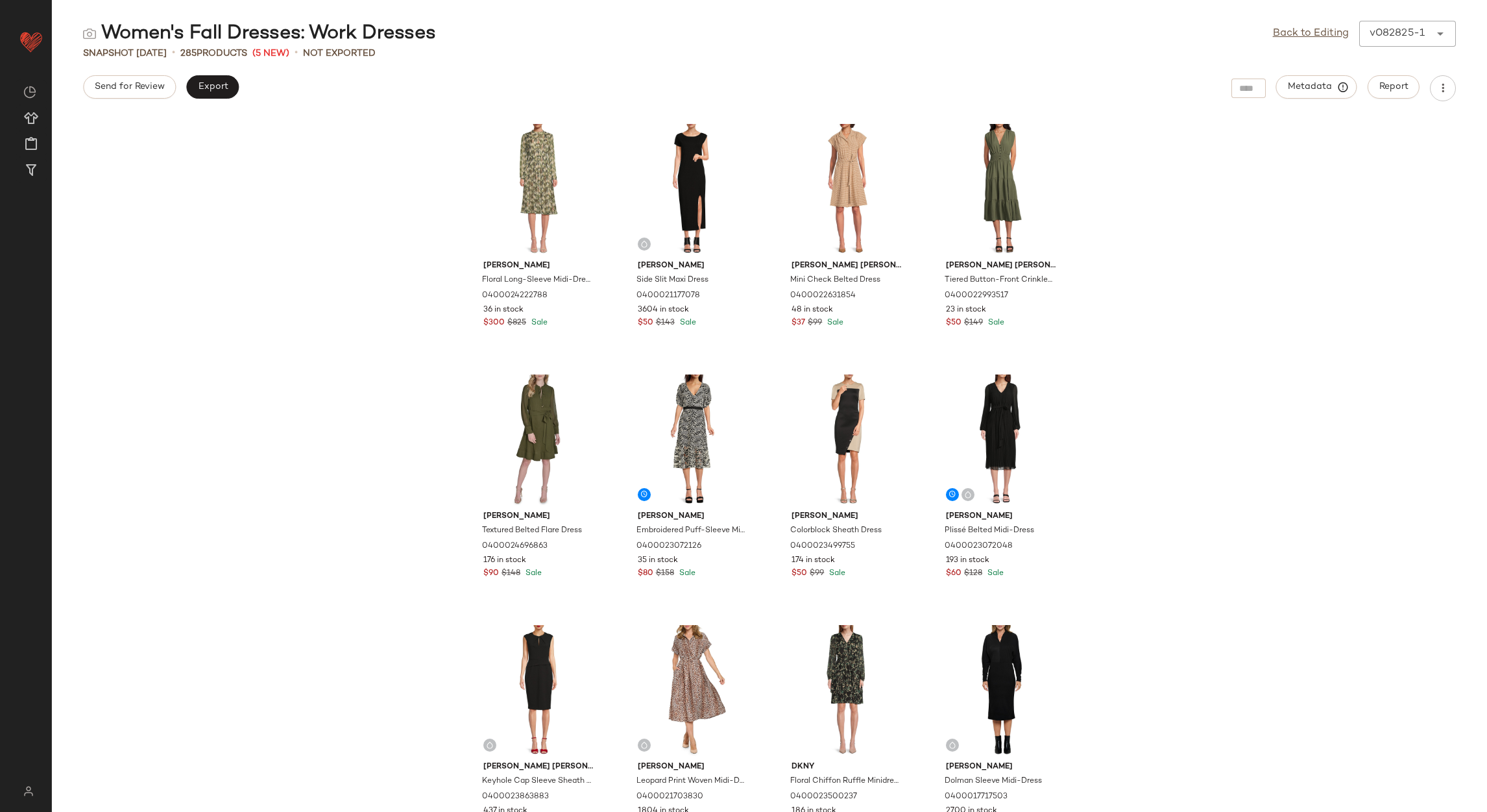
click at [1403, 309] on div "Mikael Aghal Floral Long-Sleeve Midi-Dress 0400024222788 36 in stock $300 $825 …" at bounding box center [769, 464] width 1435 height 695
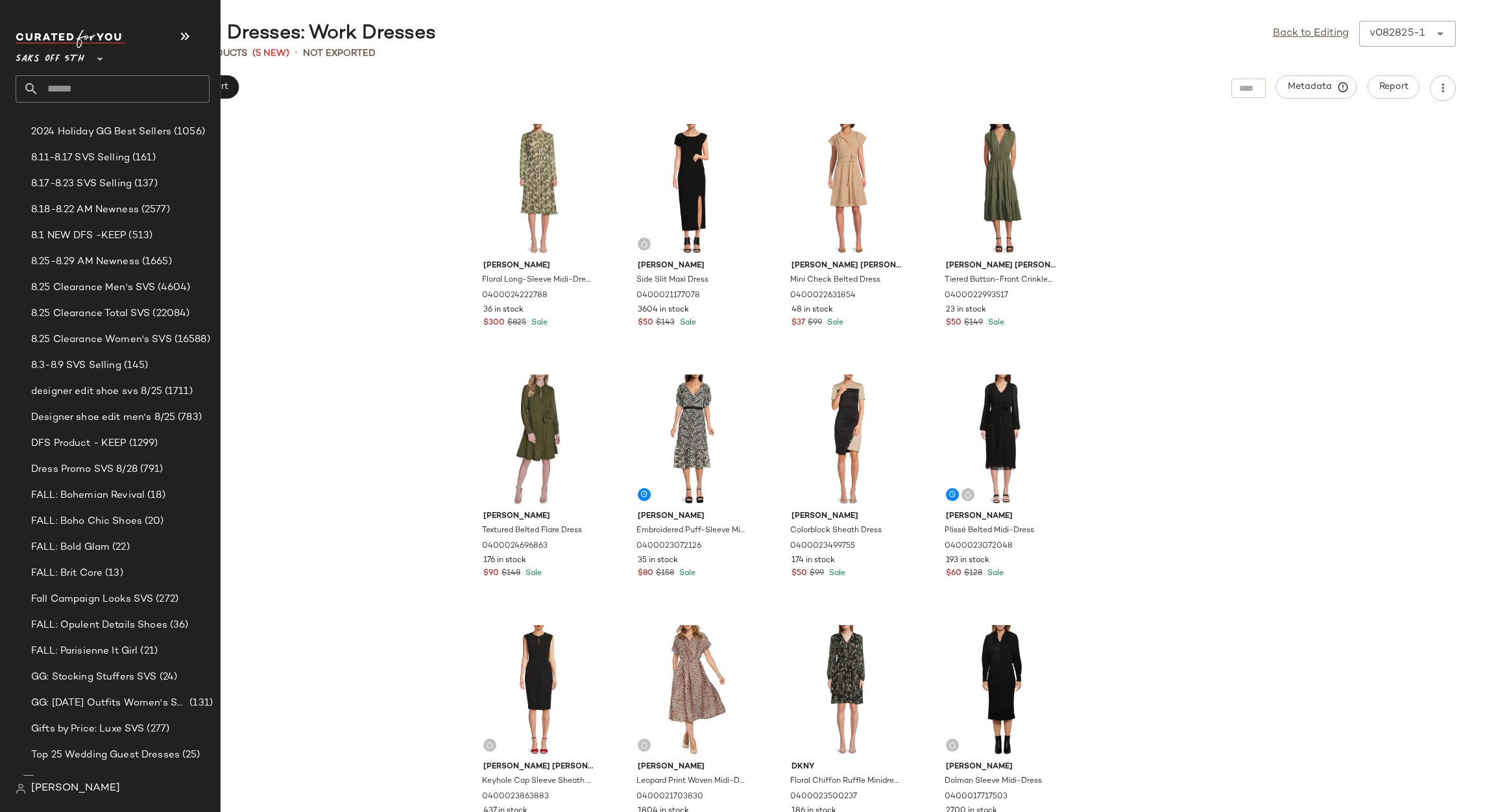
scroll to position [202, 0]
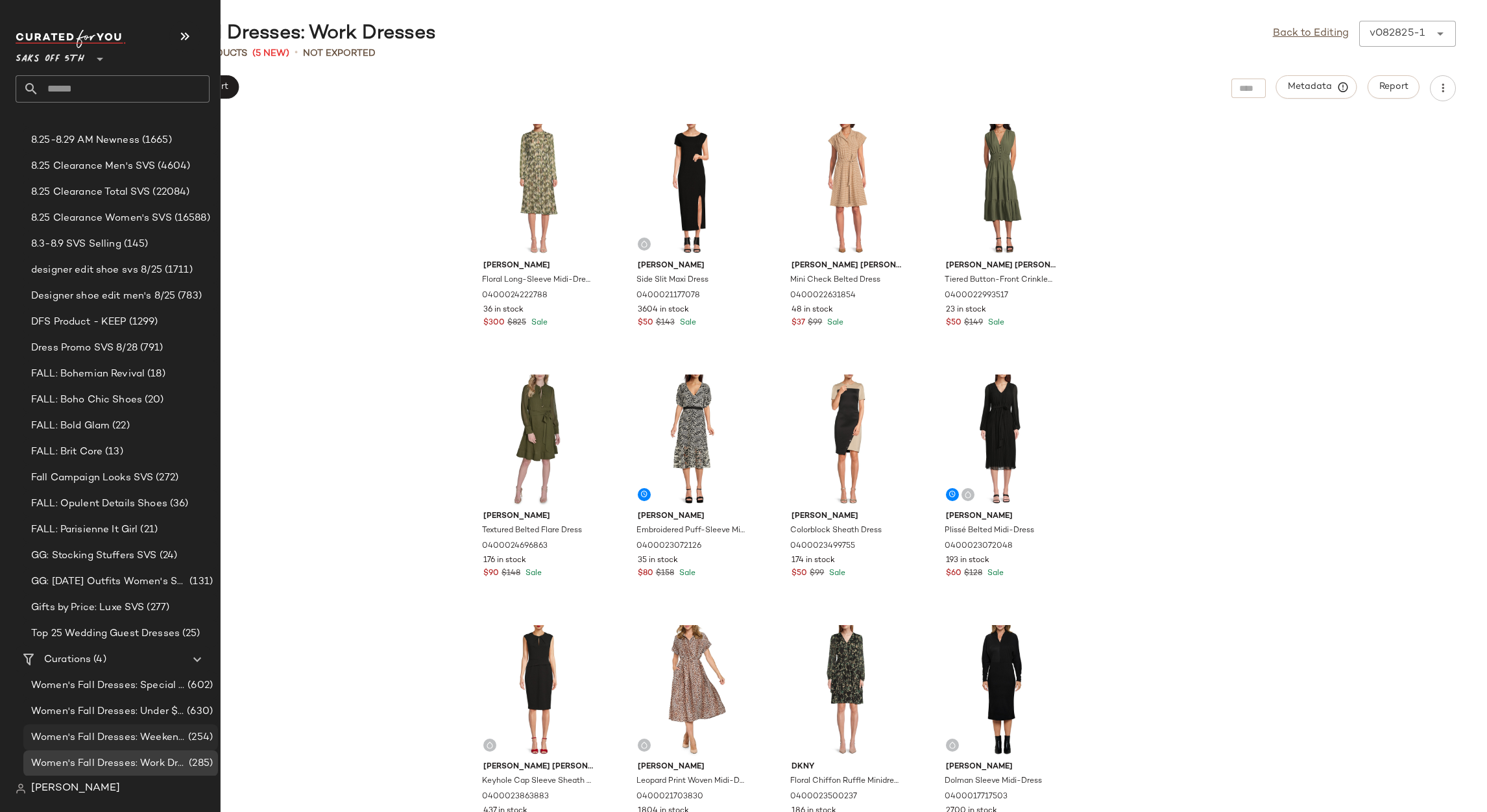
click at [125, 740] on span "Women's Fall Dresses: Weekend Dresses" at bounding box center [108, 737] width 154 height 15
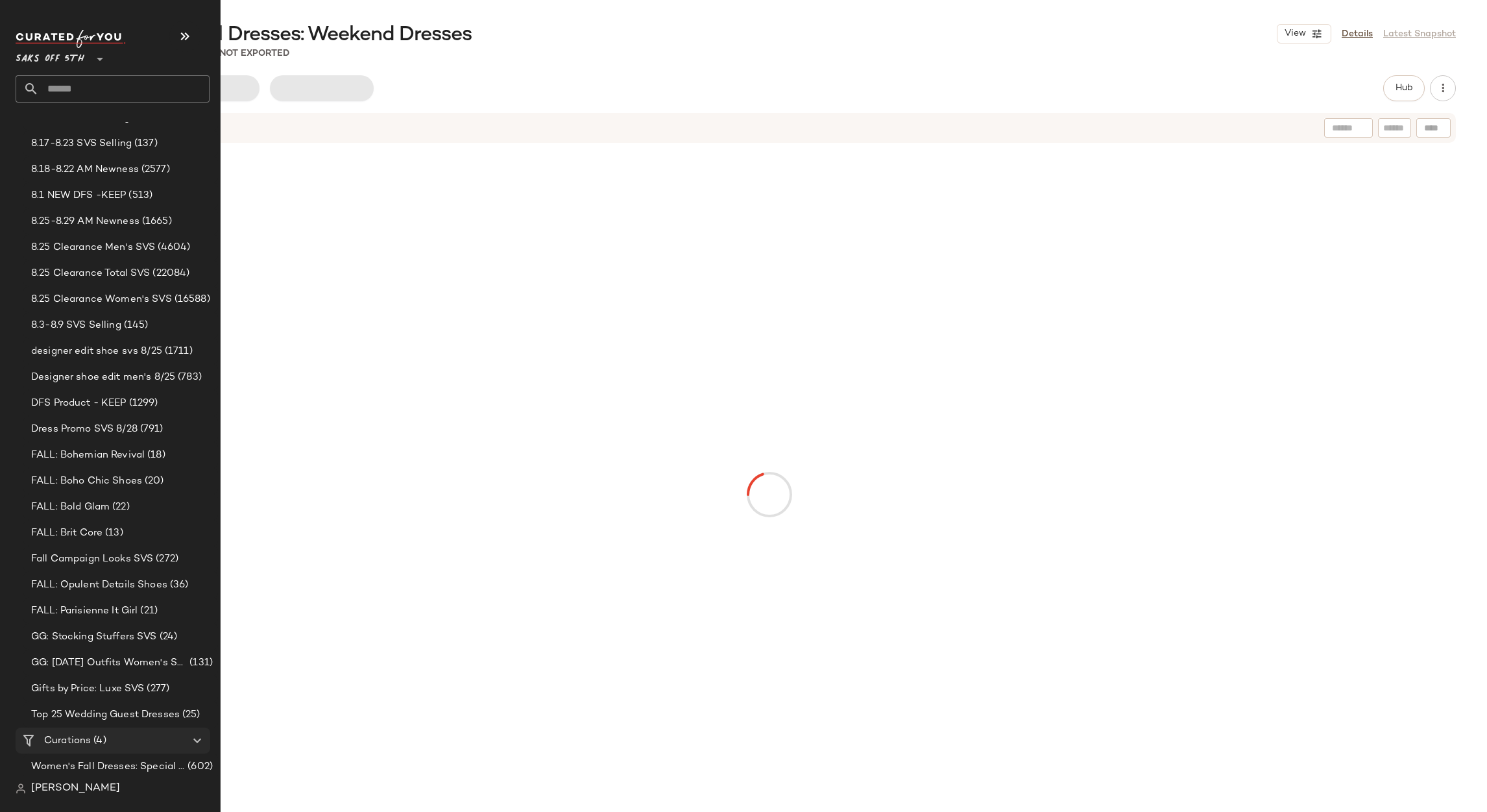
scroll to position [202, 0]
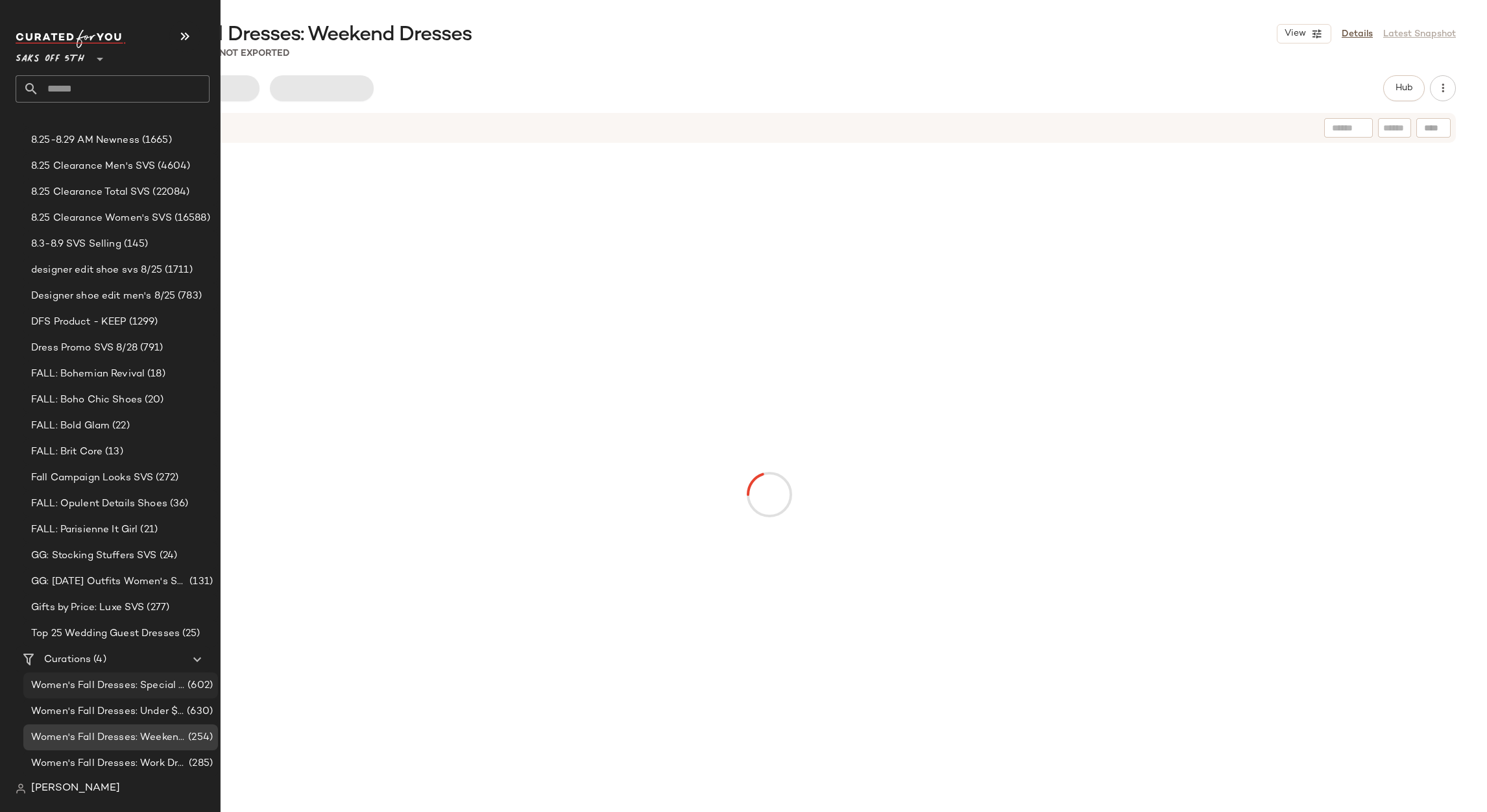
click at [94, 676] on div "Women's Fall Dresses: Special Occasion (602)" at bounding box center [120, 685] width 195 height 26
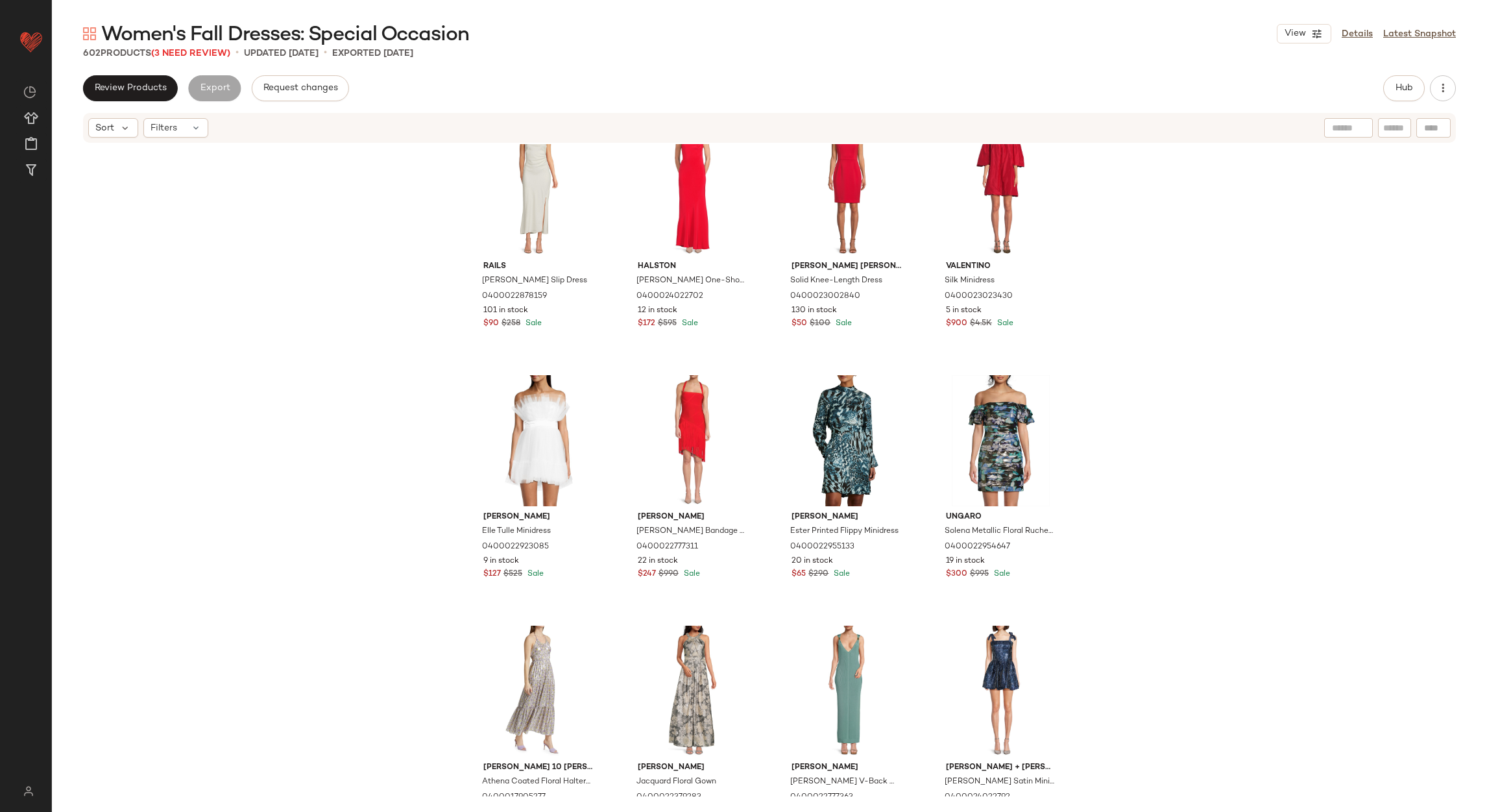
scroll to position [1080, 0]
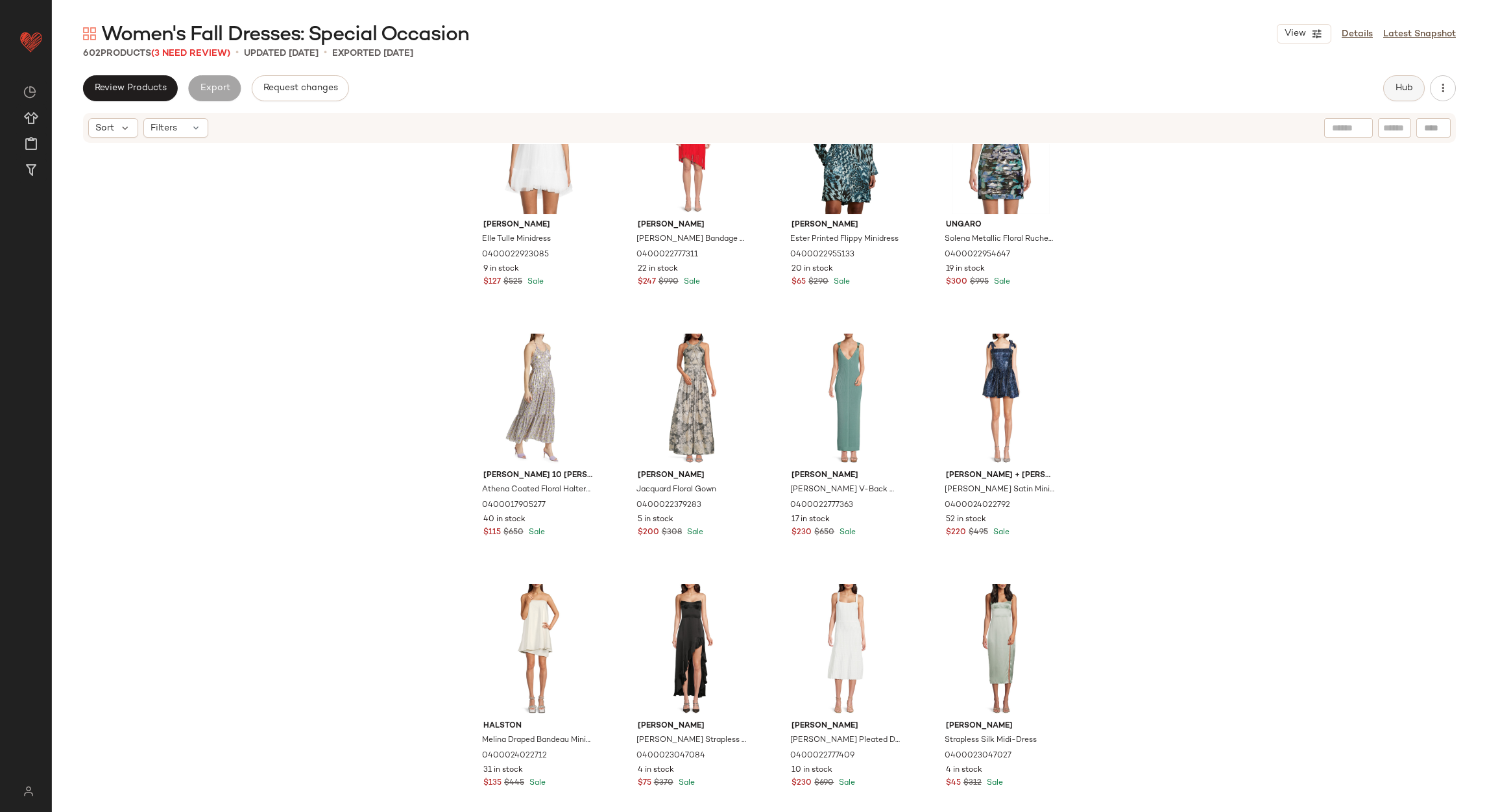
click at [1392, 94] on button "Hub" at bounding box center [1404, 88] width 41 height 26
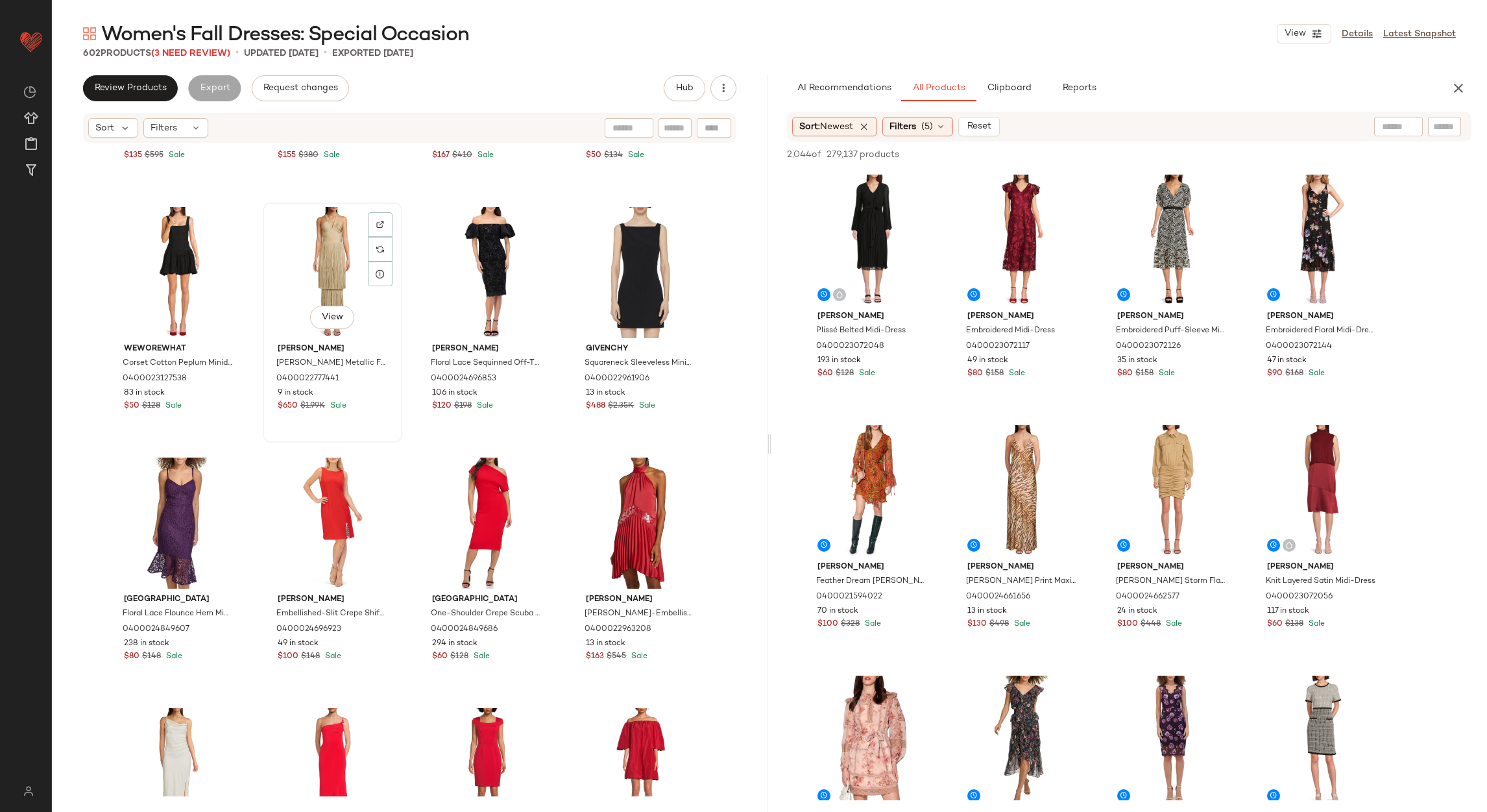
scroll to position [0, 0]
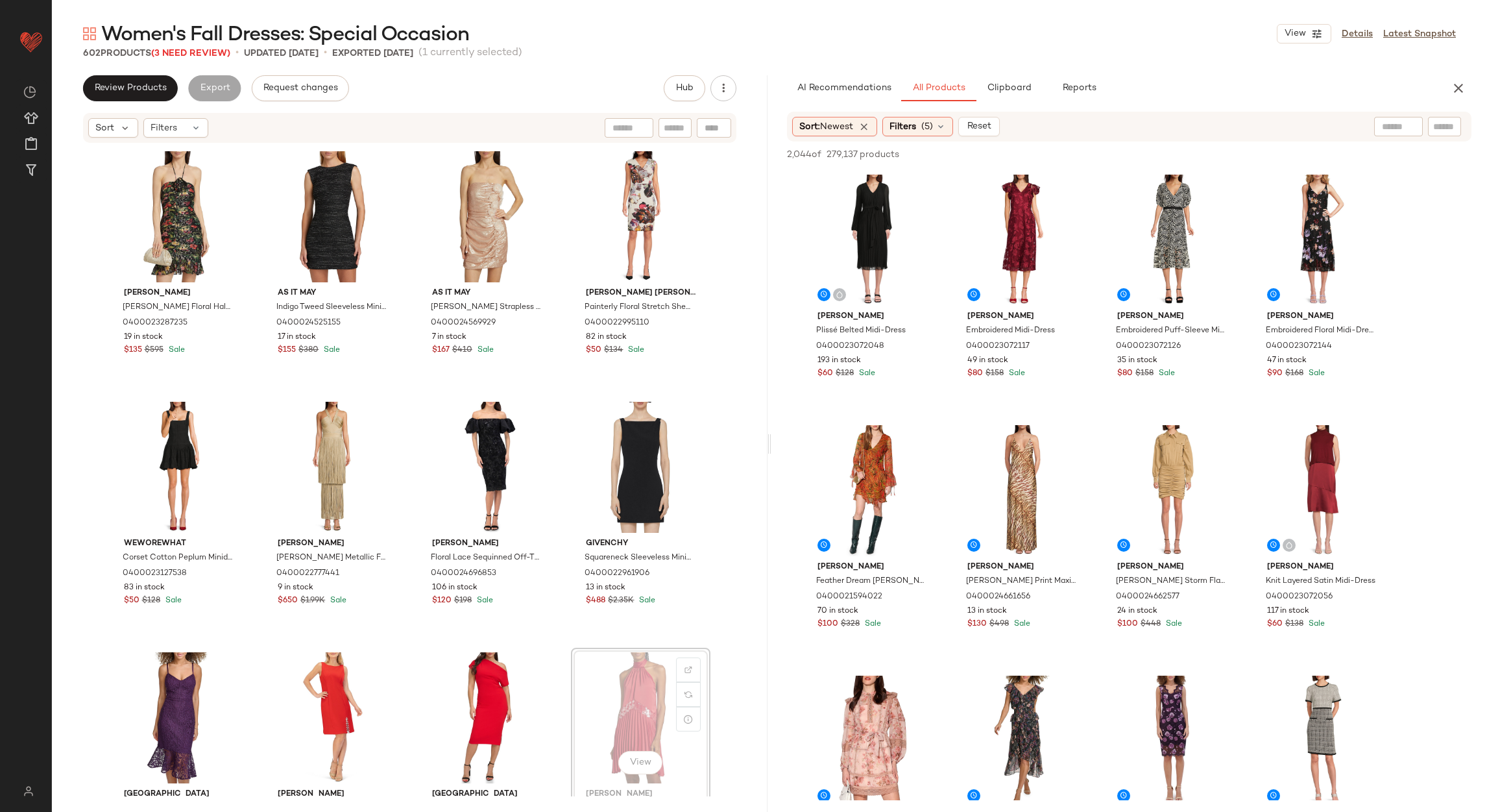
scroll to position [6, 0]
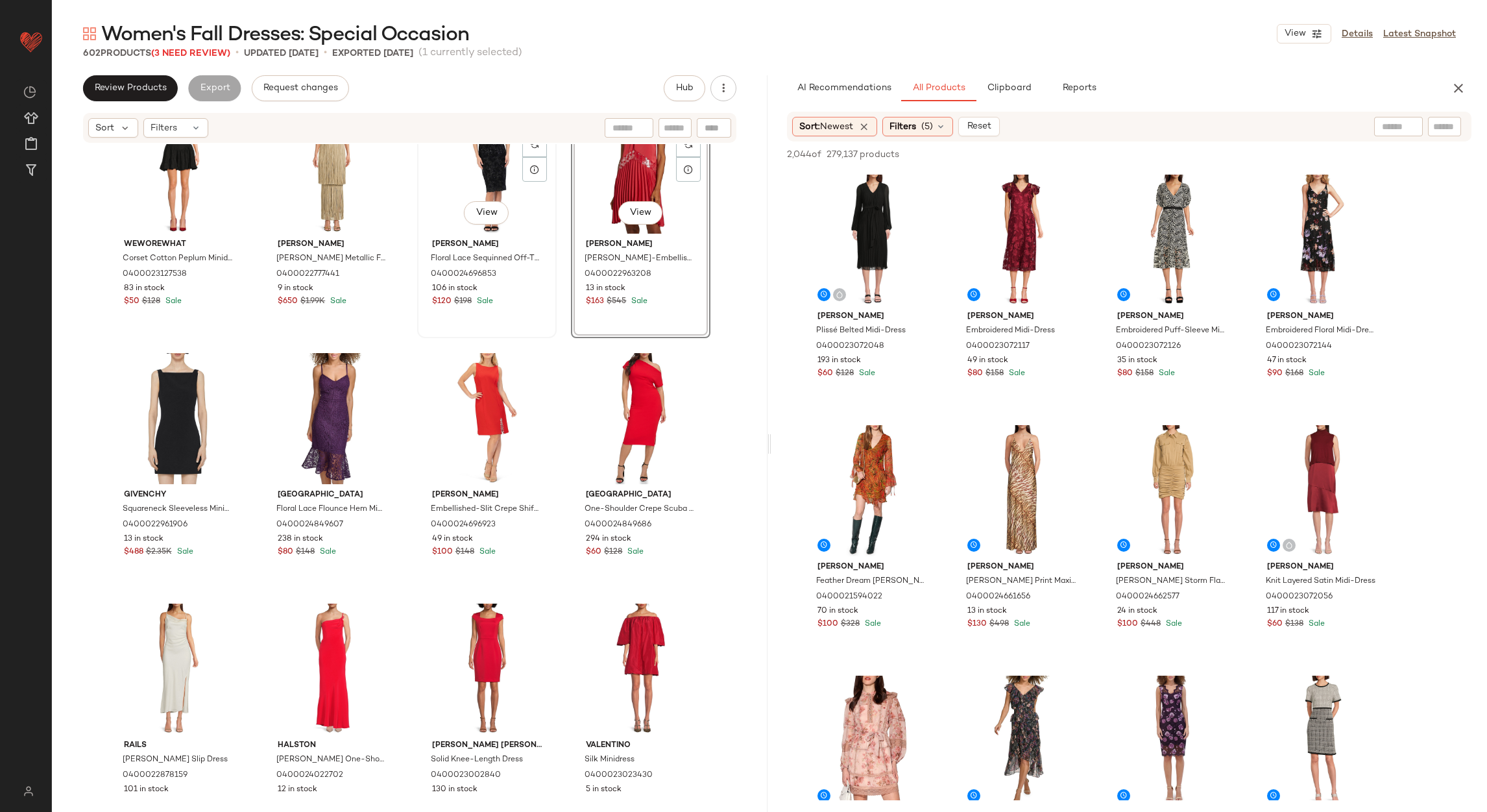
scroll to position [200, 0]
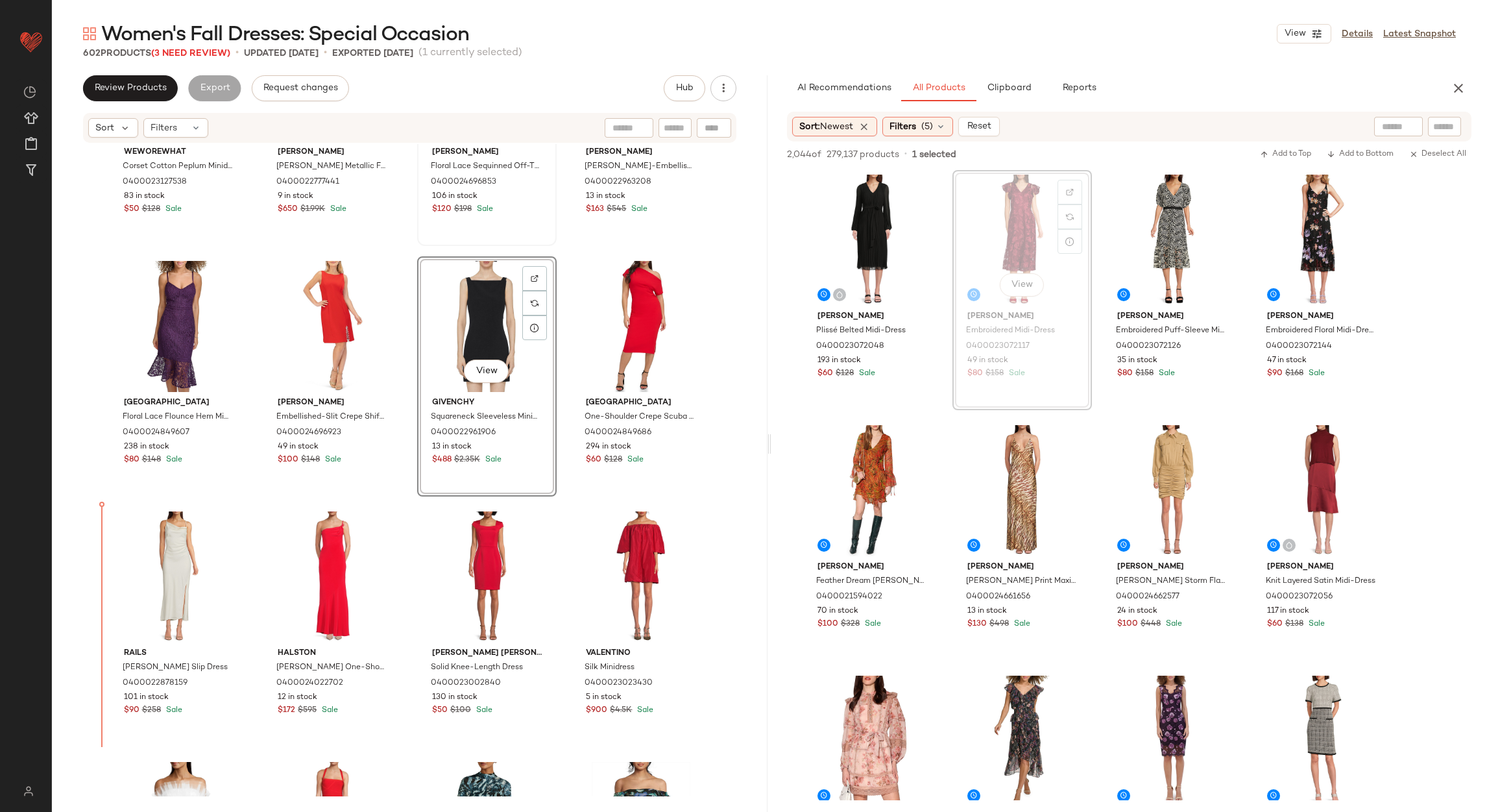
scroll to position [402, 0]
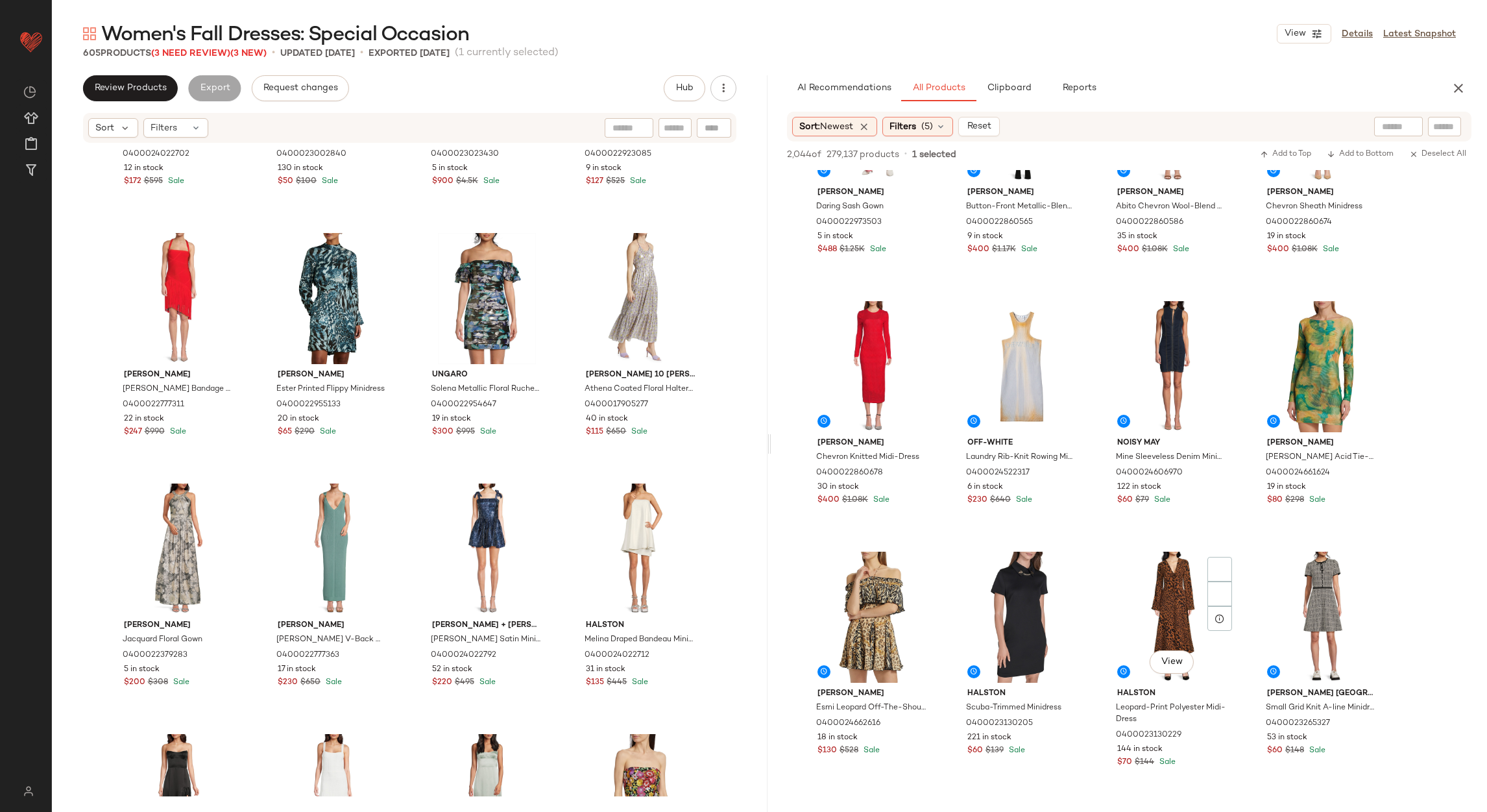
scroll to position [1168, 0]
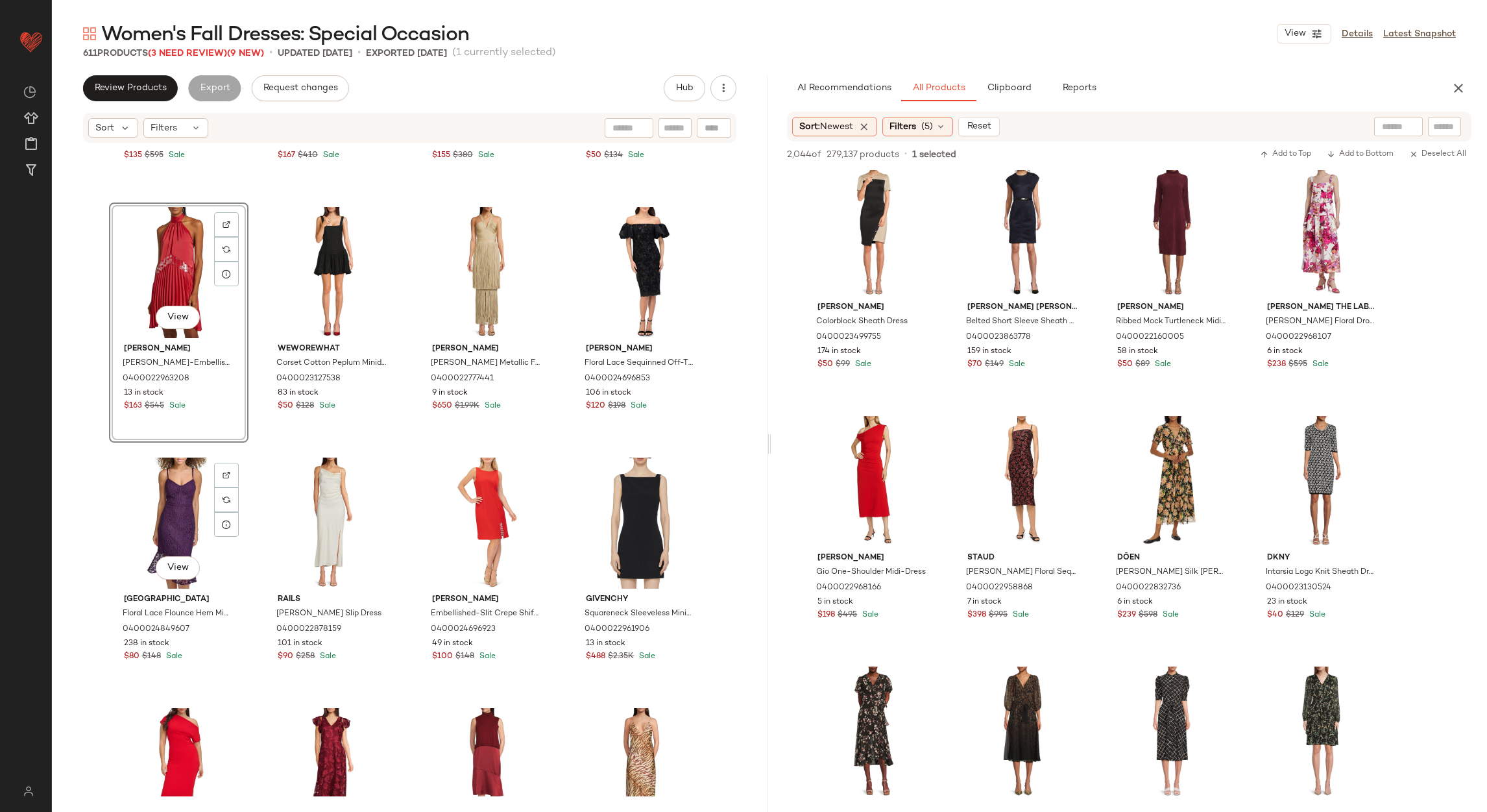
scroll to position [291, 0]
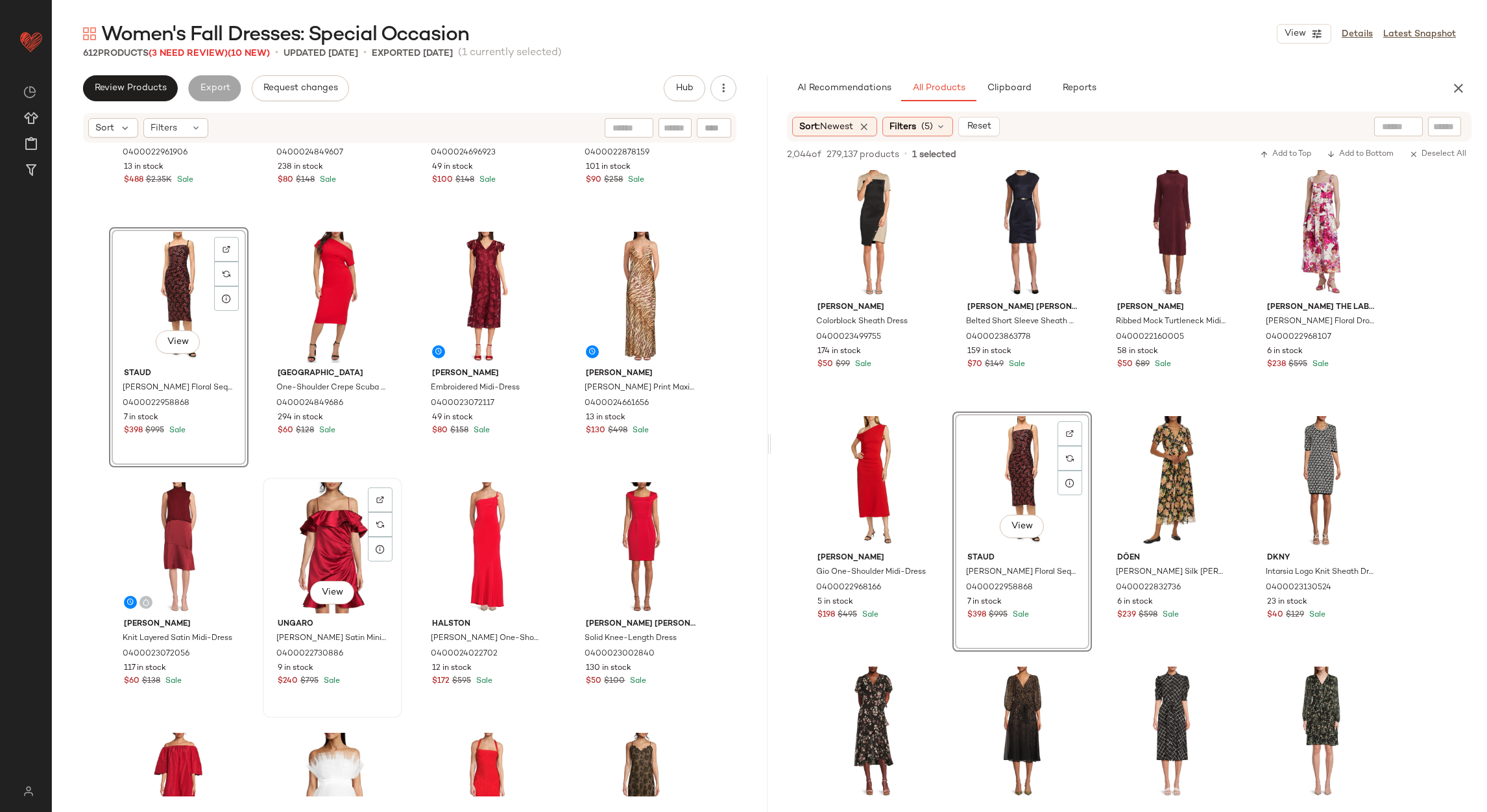
scroll to position [691, 0]
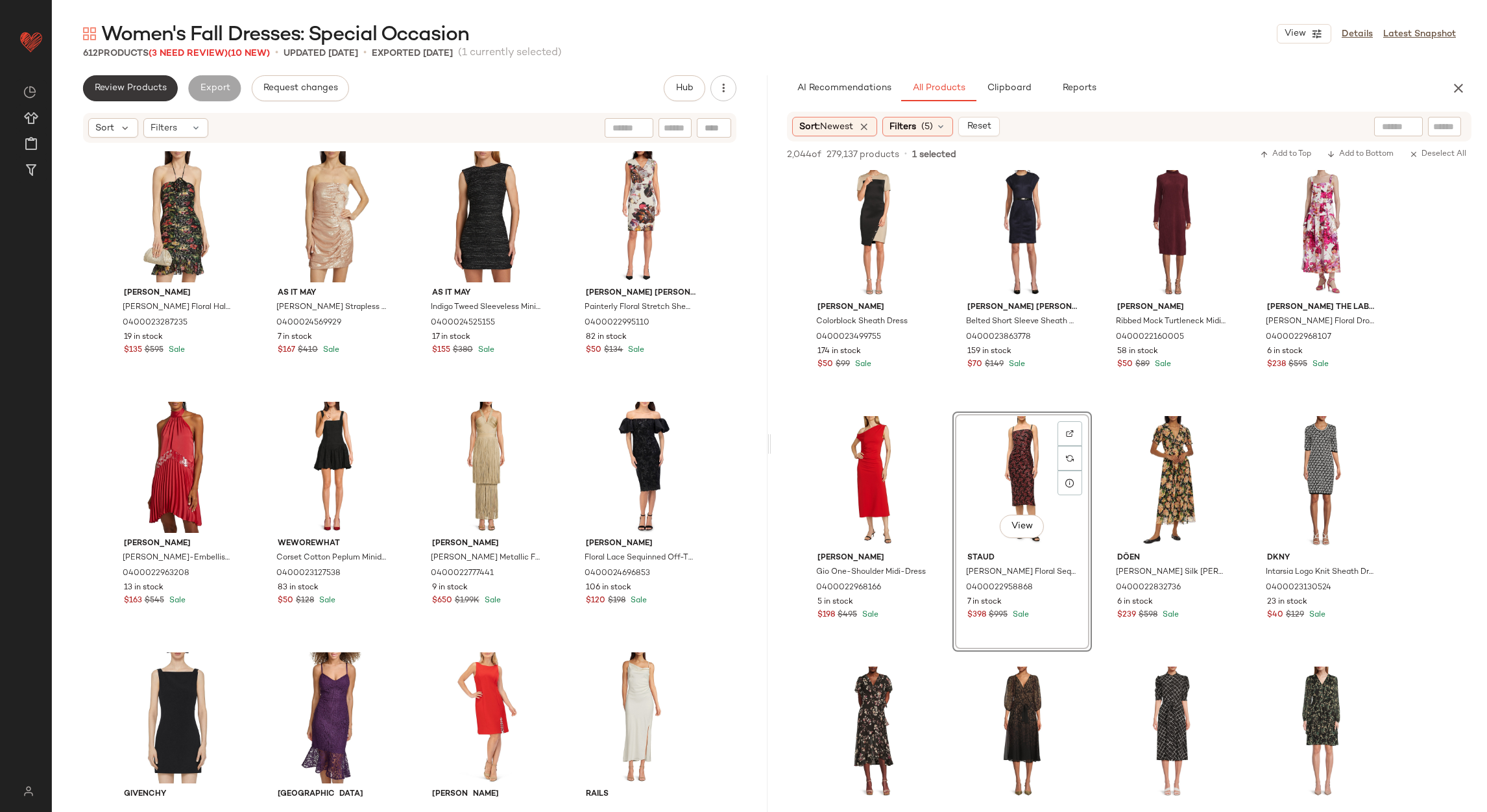
click at [134, 85] on span "Review Products" at bounding box center [130, 88] width 72 height 10
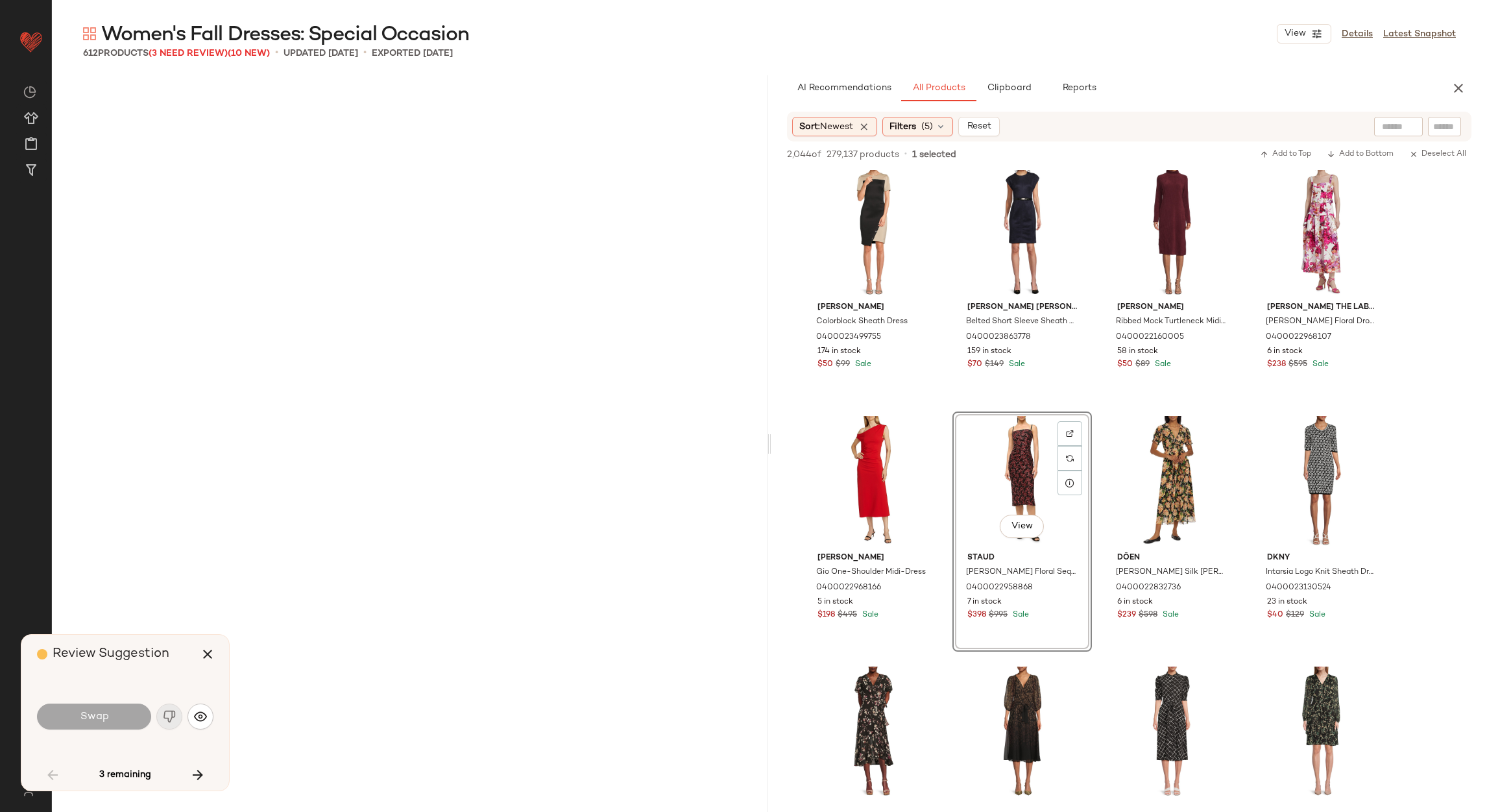
scroll to position [3257, 0]
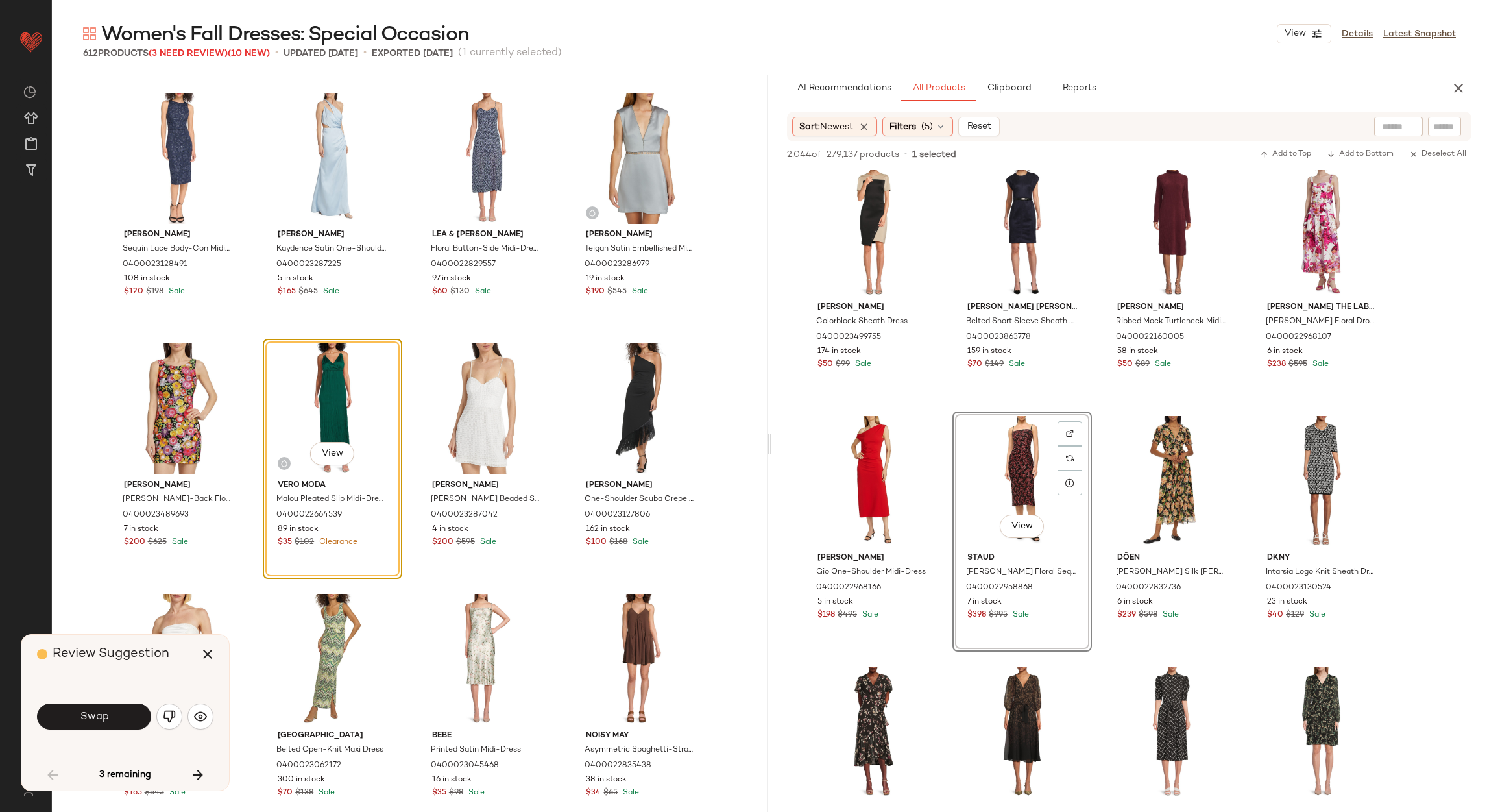
click at [221, 642] on div "Review Suggestion" at bounding box center [130, 654] width 186 height 39
click at [208, 646] on icon "button" at bounding box center [208, 654] width 16 height 16
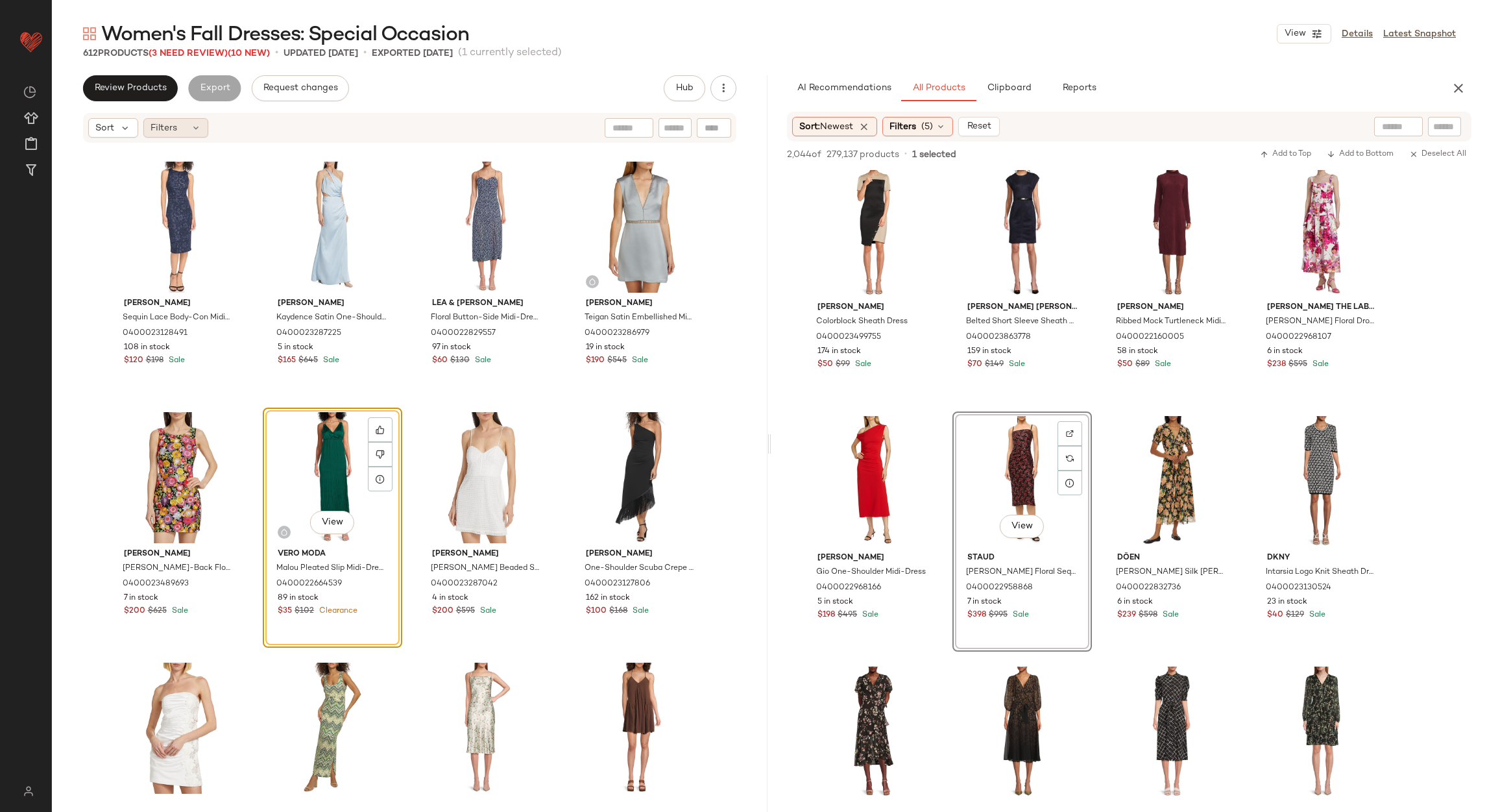
click at [170, 125] on span "Filters" at bounding box center [163, 127] width 26 height 14
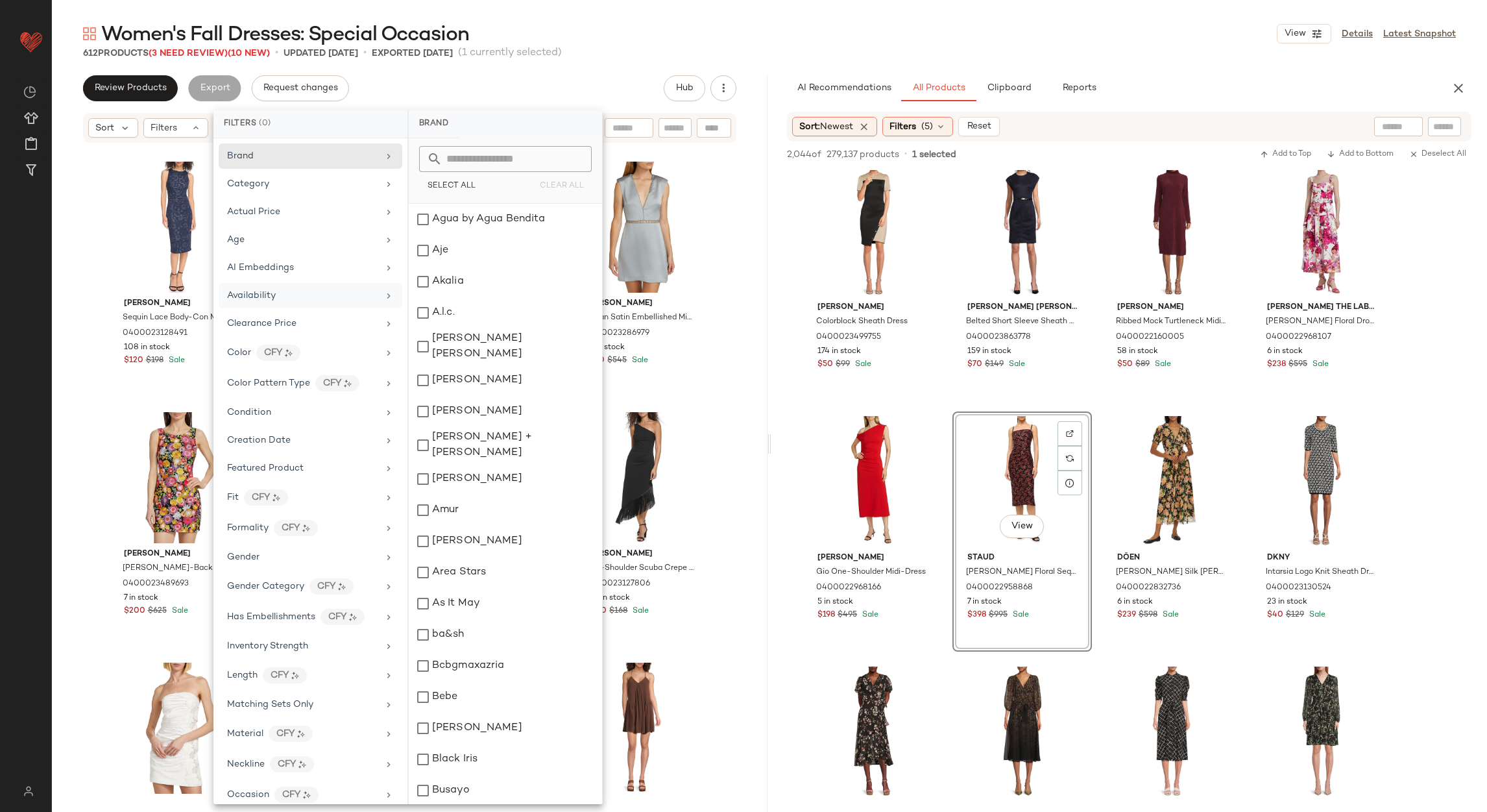
click at [302, 297] on div "Availability" at bounding box center [302, 295] width 151 height 14
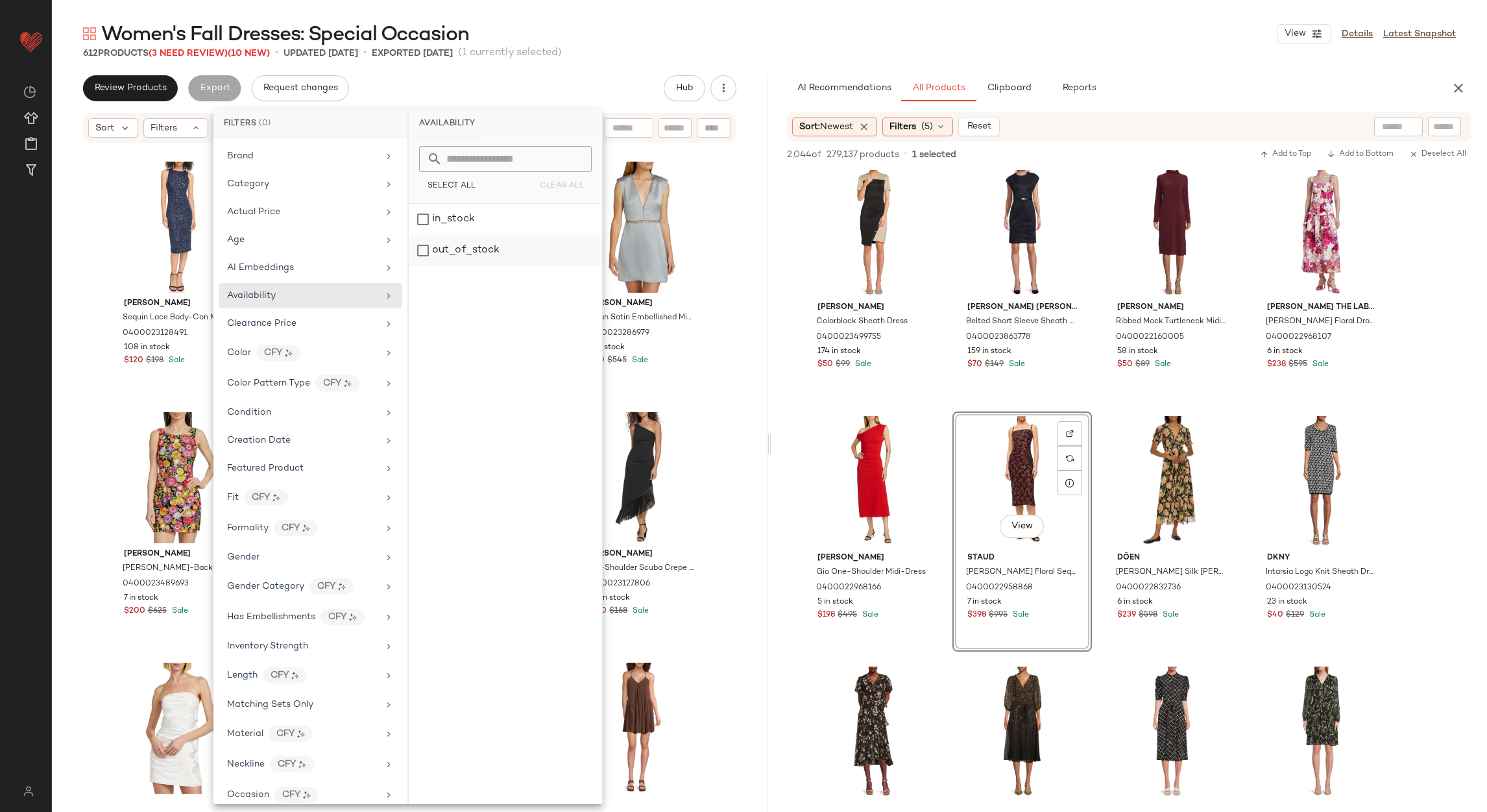
click at [427, 245] on div "out_of_stock" at bounding box center [505, 250] width 193 height 31
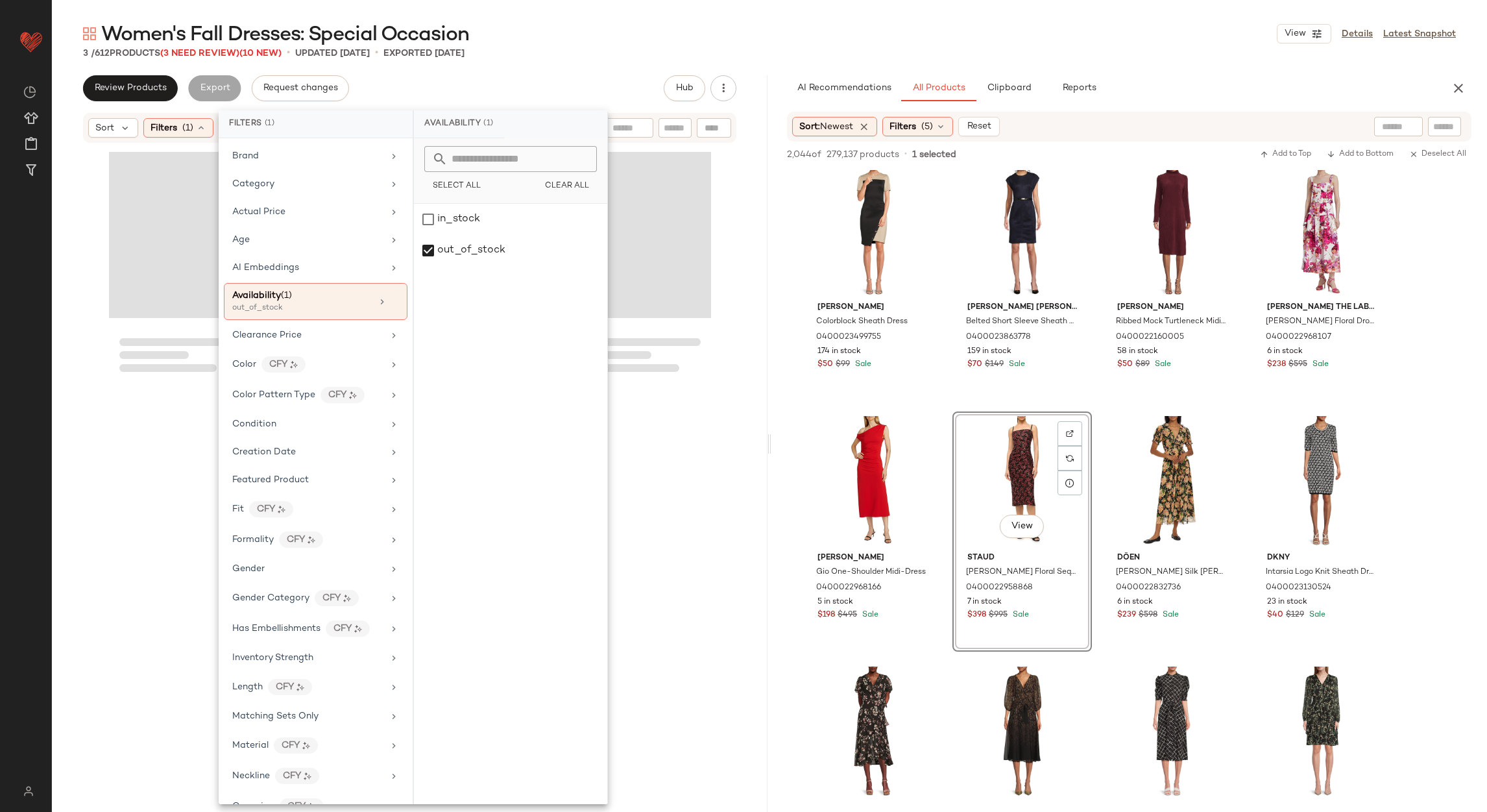
click at [525, 77] on div "Review Products Export Request changes Hub" at bounding box center [409, 88] width 654 height 26
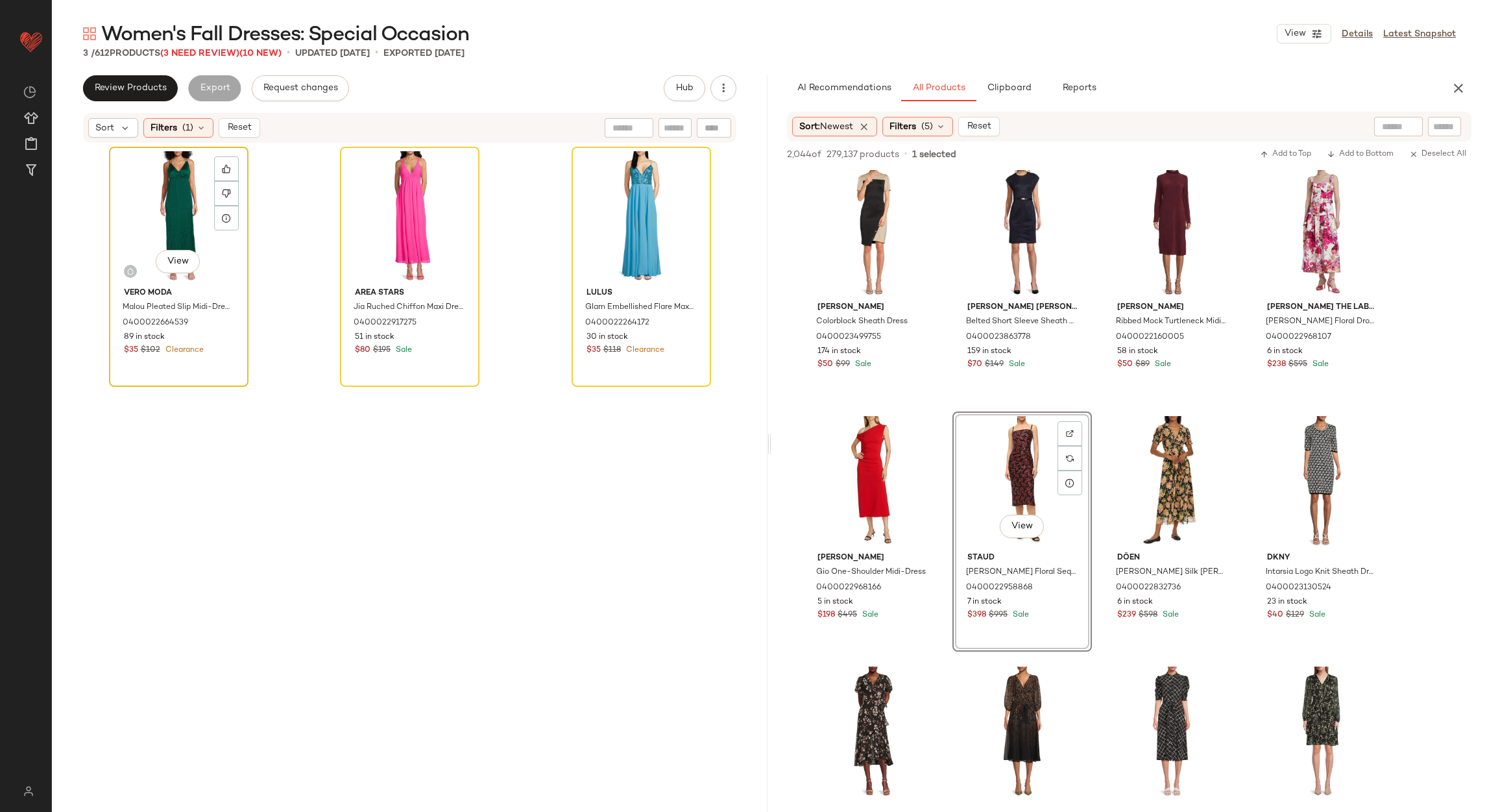
click at [157, 191] on div "View" at bounding box center [179, 217] width 131 height 131
click at [639, 202] on div "View" at bounding box center [642, 217] width 131 height 131
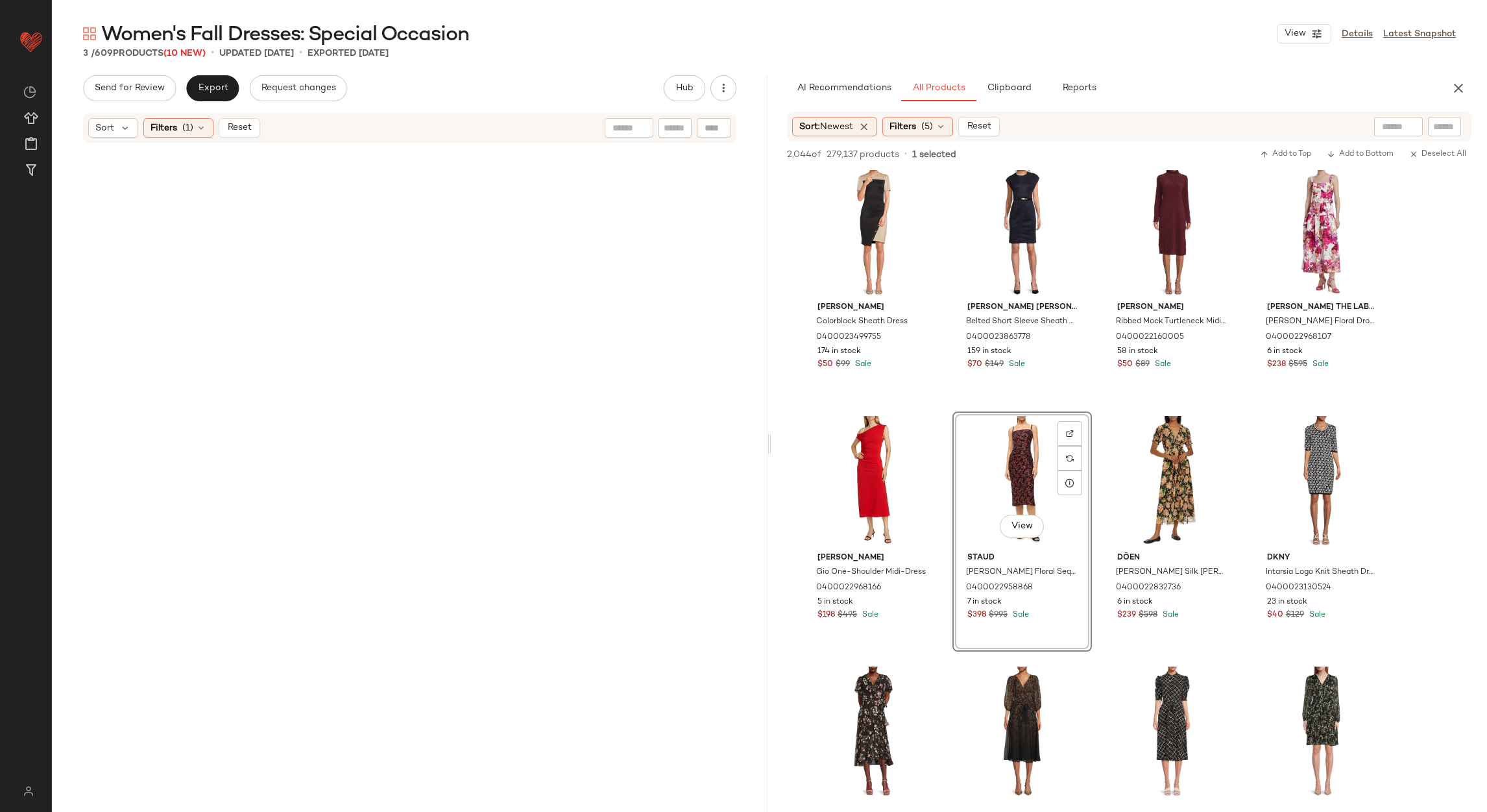
click at [217, 128] on div "Sort Filters (1) Reset" at bounding box center [174, 127] width 172 height 19
click at [237, 126] on span "Reset" at bounding box center [239, 127] width 25 height 10
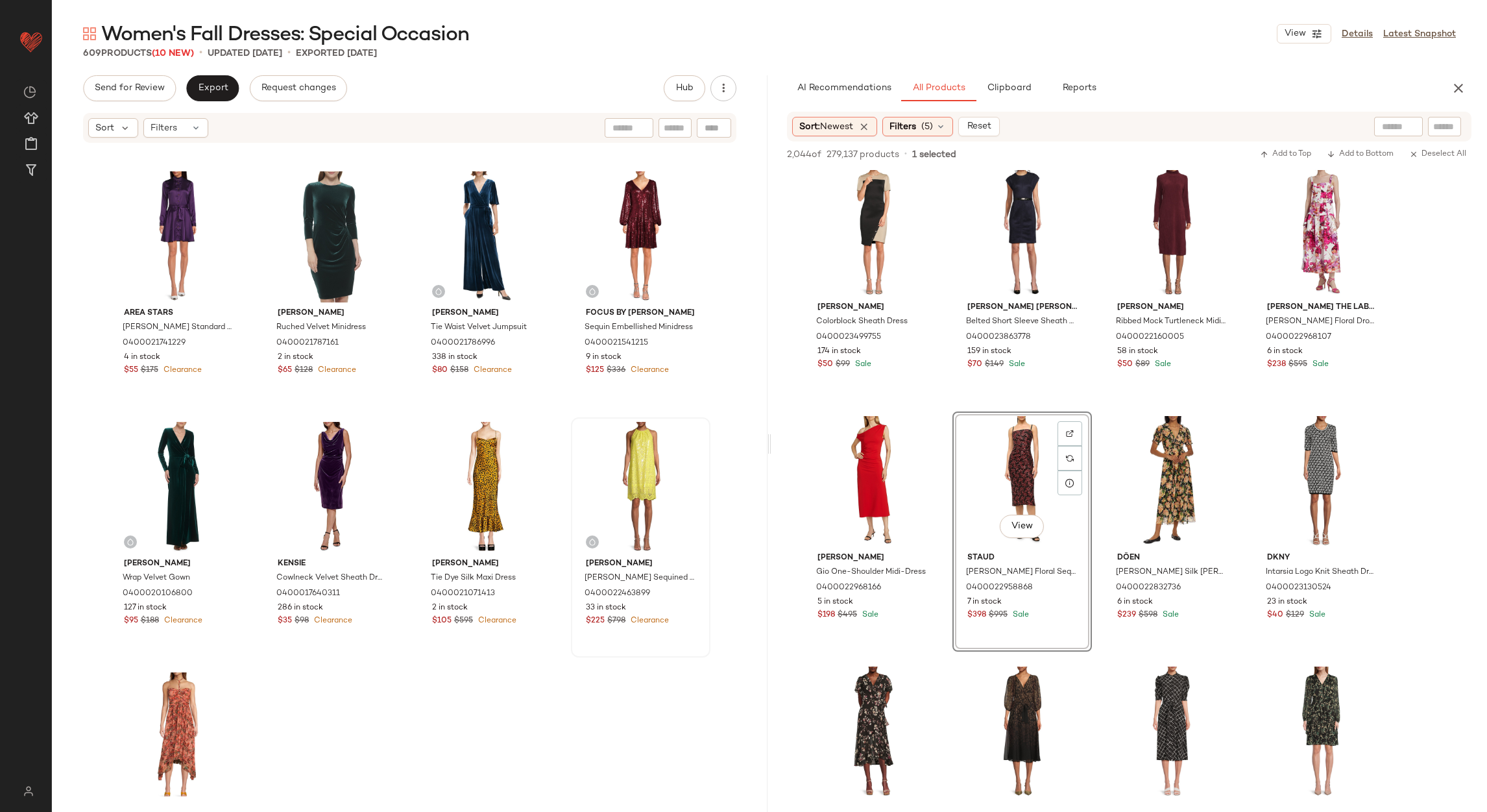
scroll to position [37481, 0]
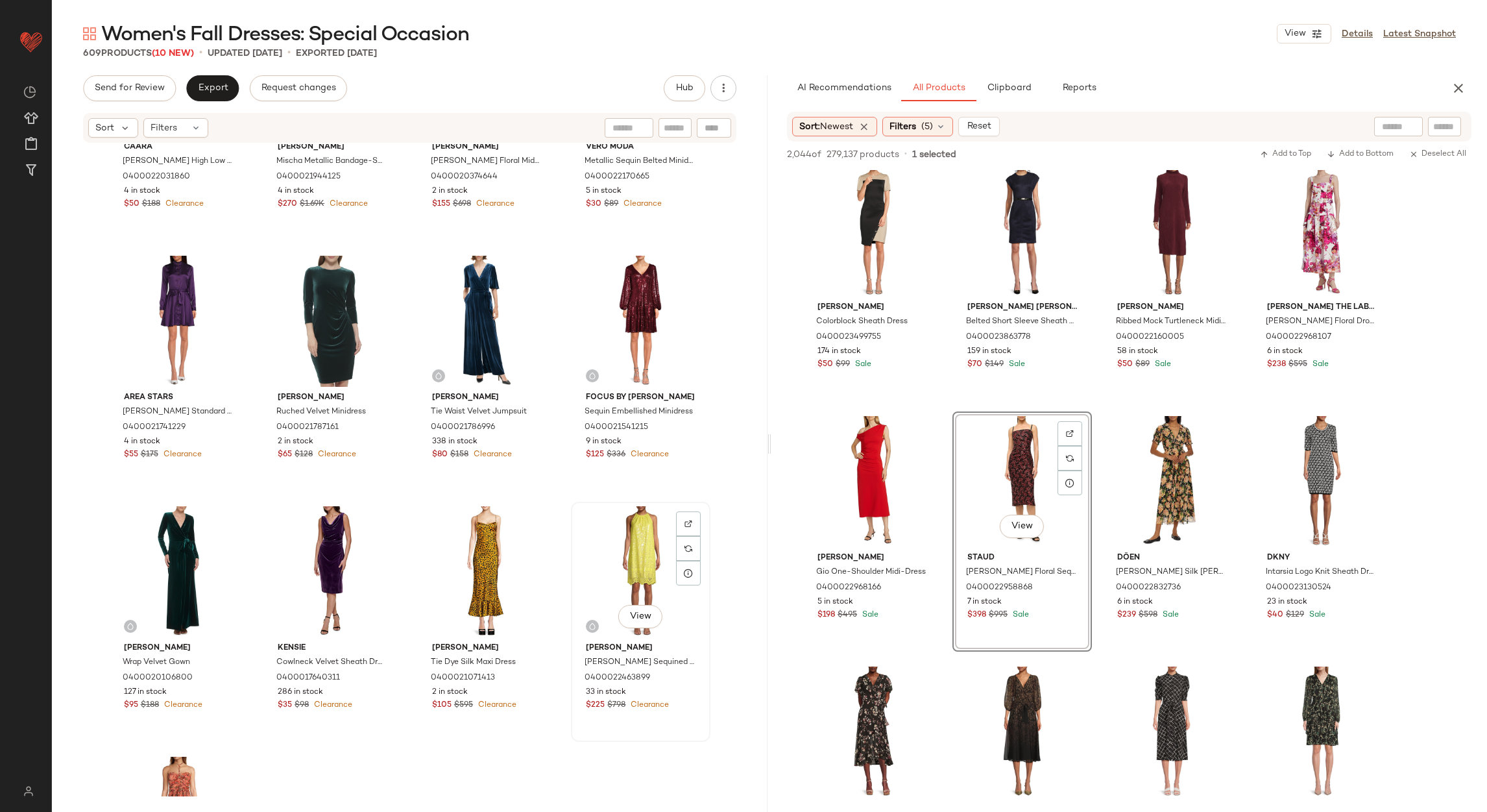
click at [635, 544] on div "View" at bounding box center [641, 572] width 131 height 131
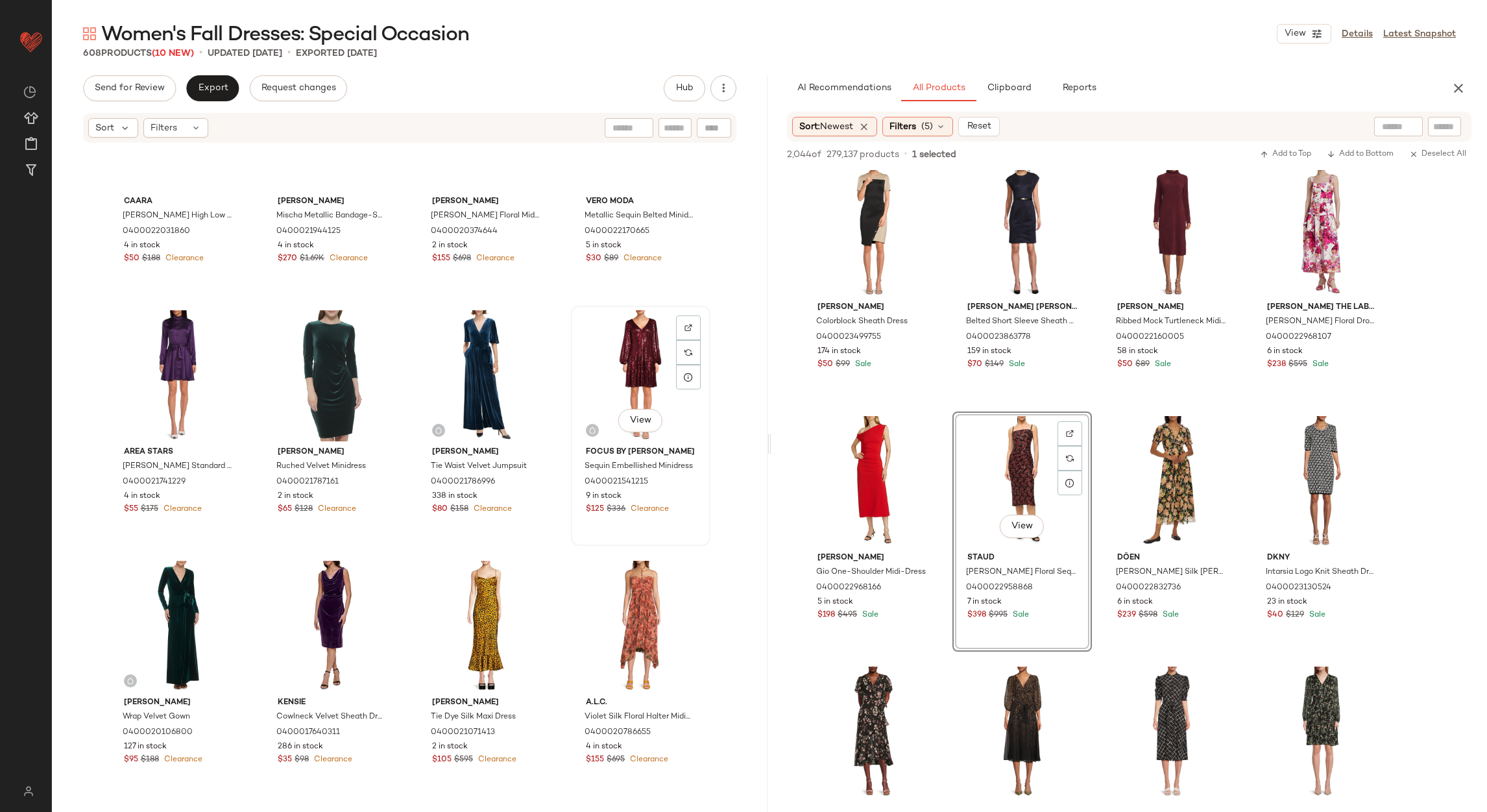
scroll to position [37426, 0]
click at [634, 595] on div "View" at bounding box center [641, 627] width 131 height 131
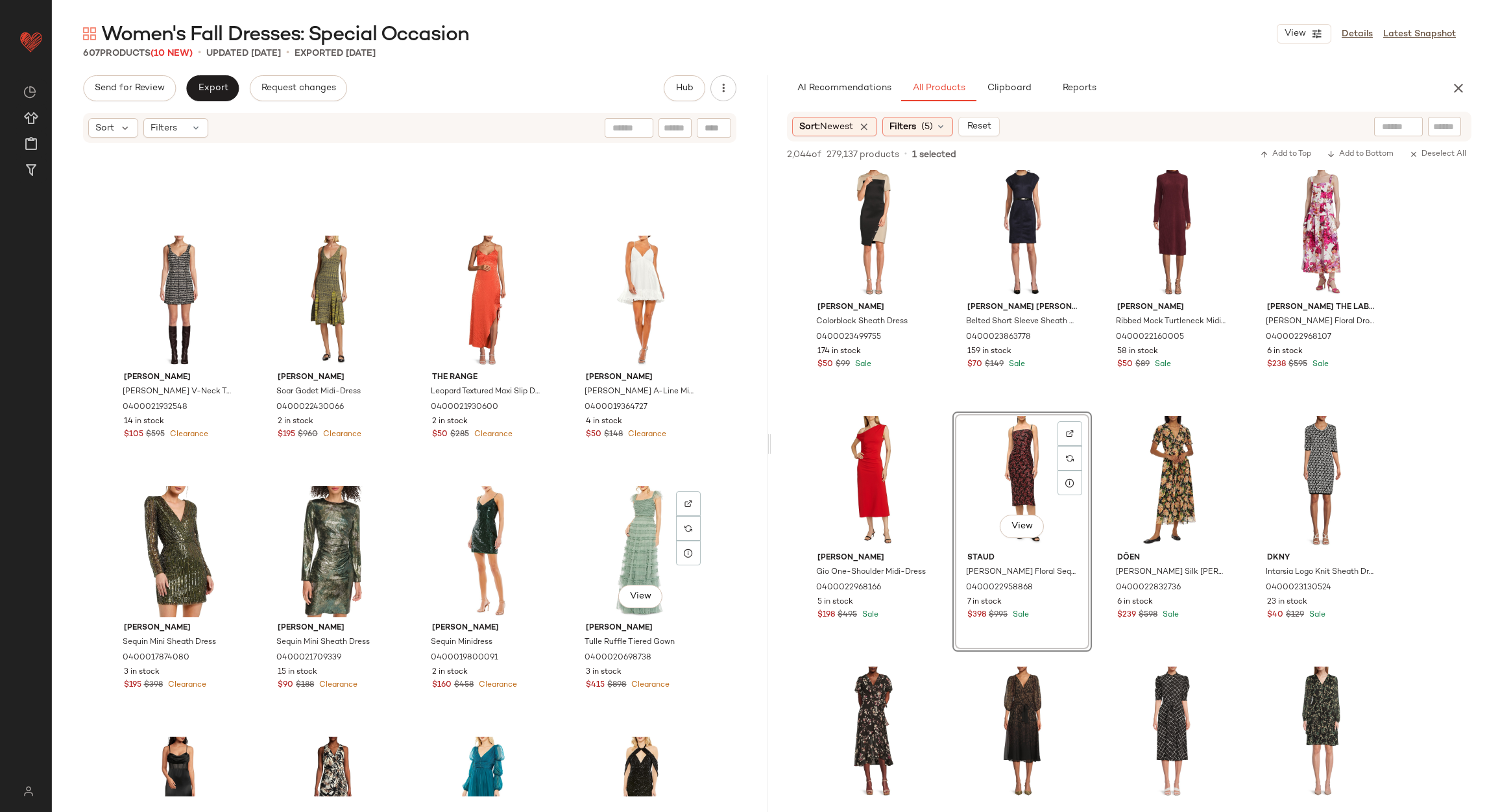
scroll to position [35674, 0]
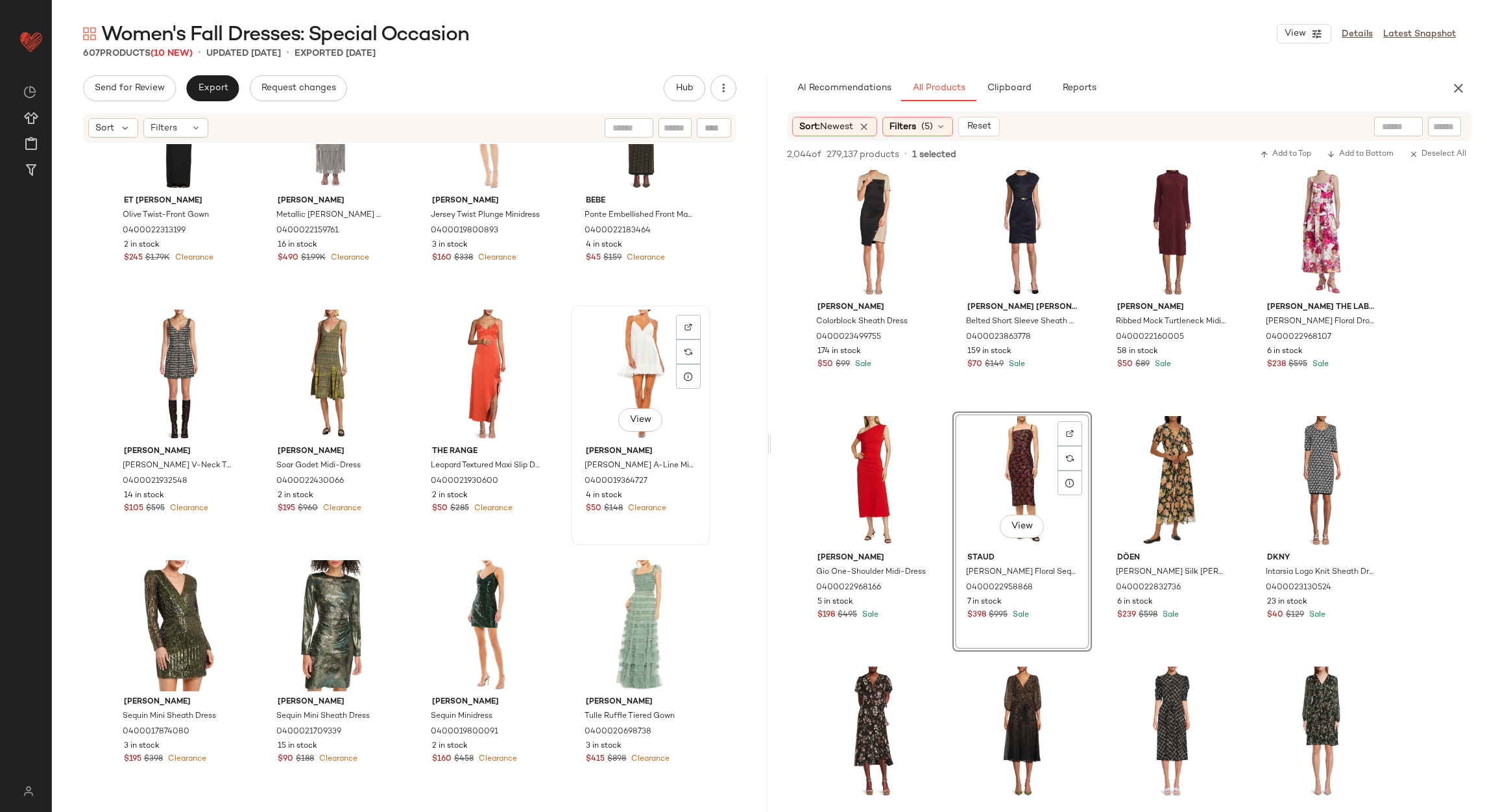
click at [640, 339] on div "View" at bounding box center [641, 375] width 131 height 131
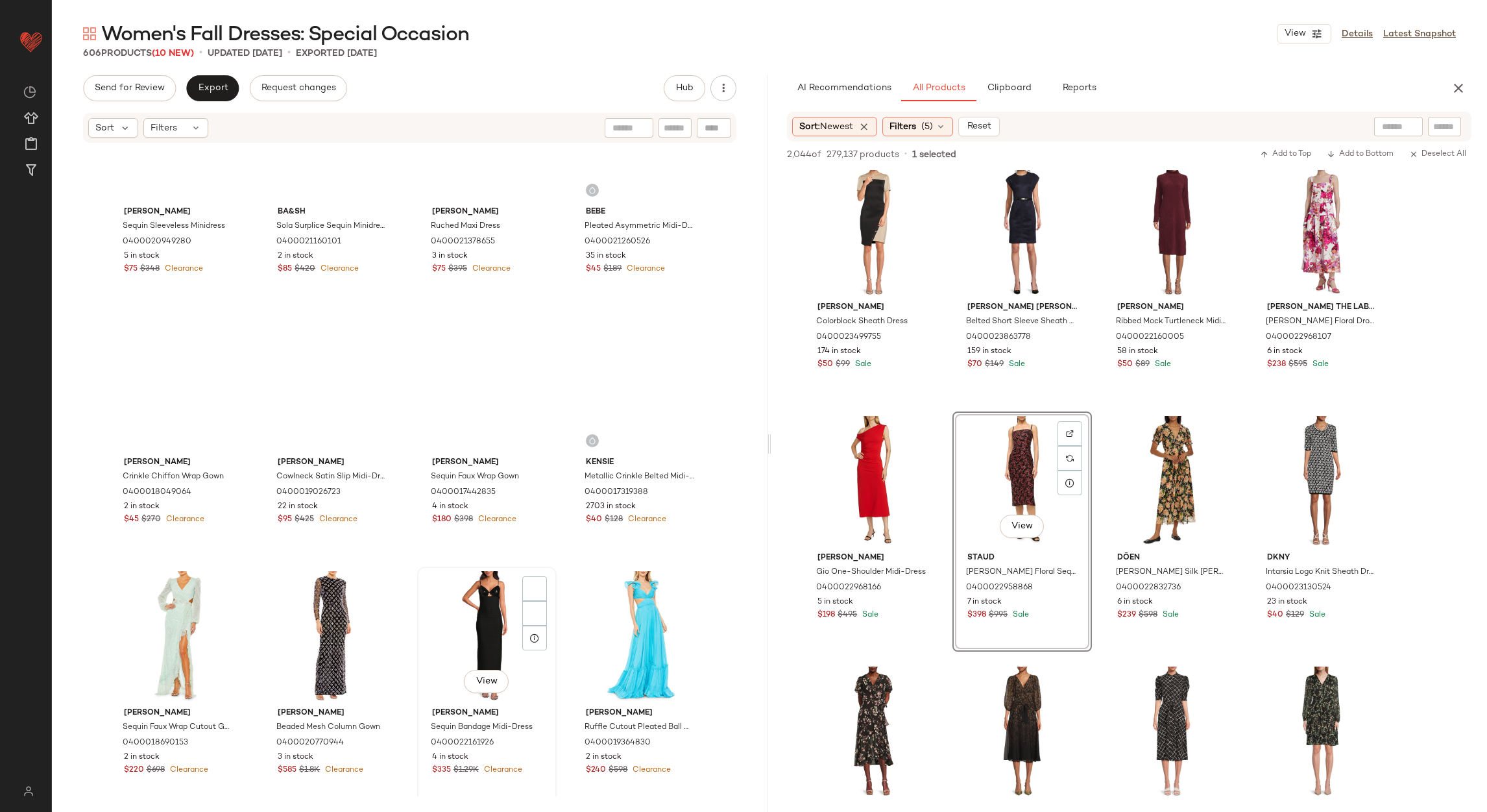
scroll to position [33824, 0]
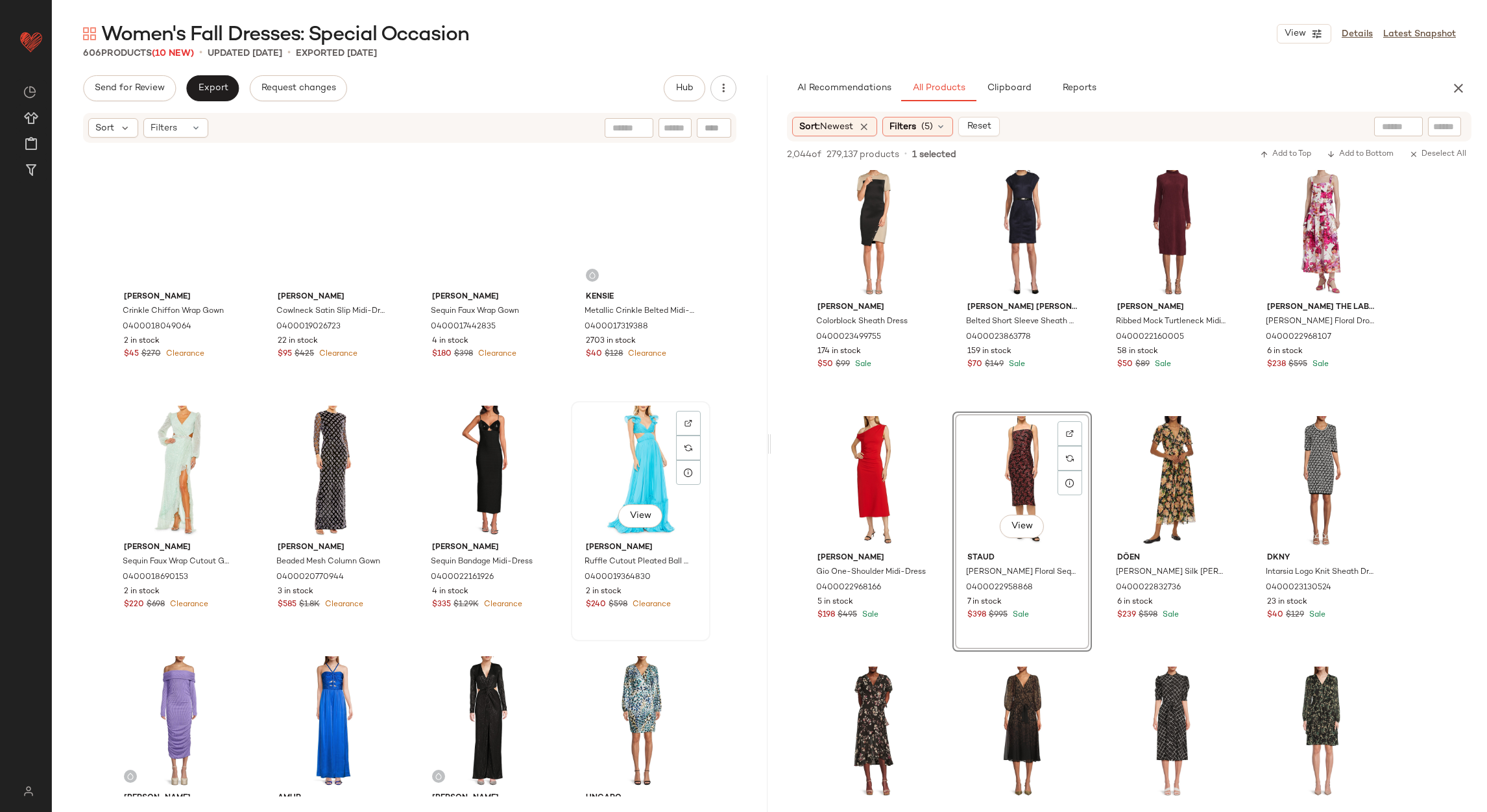
click at [609, 475] on div "View" at bounding box center [641, 471] width 131 height 131
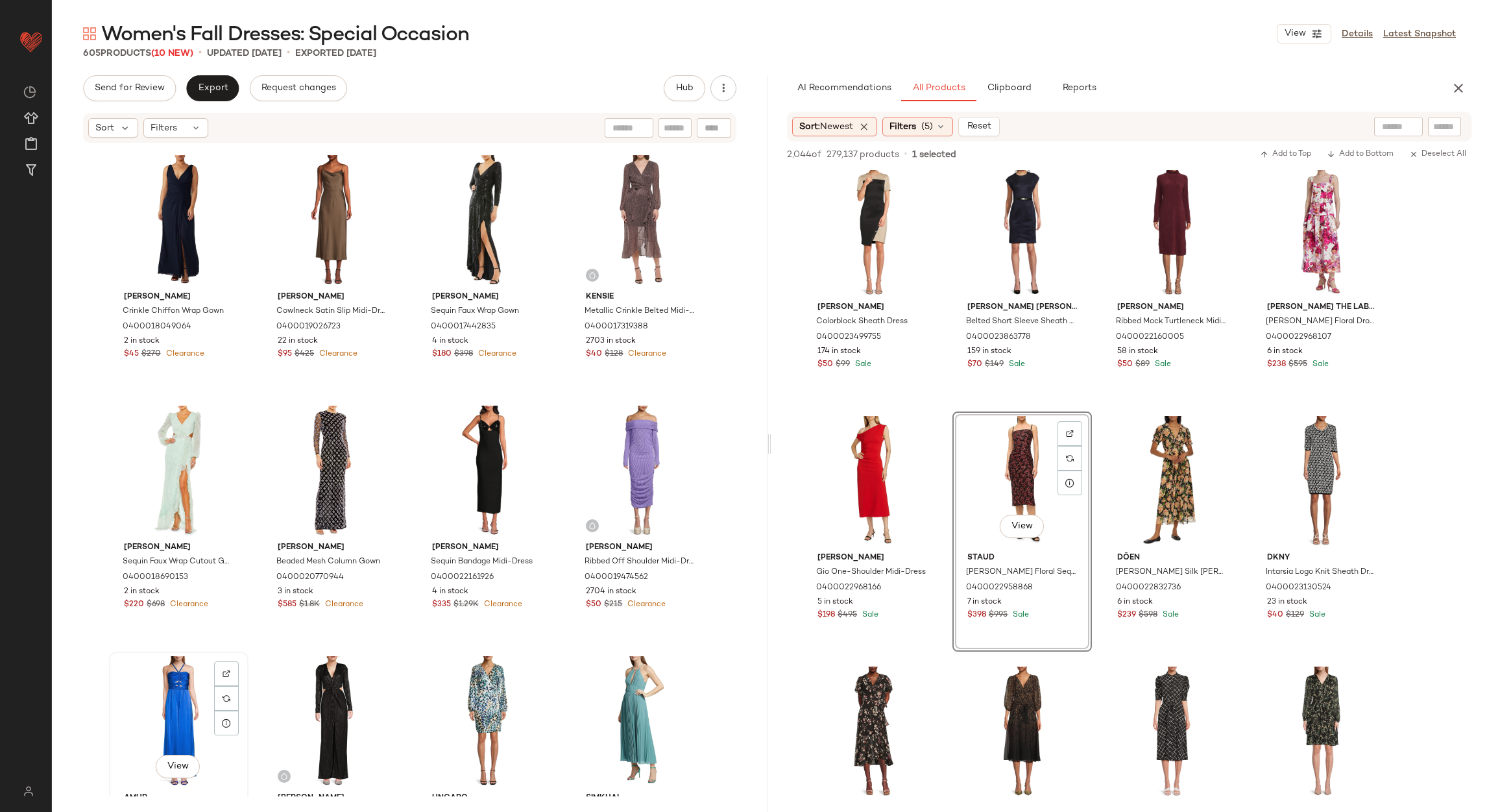
click at [180, 696] on div "View" at bounding box center [179, 721] width 131 height 131
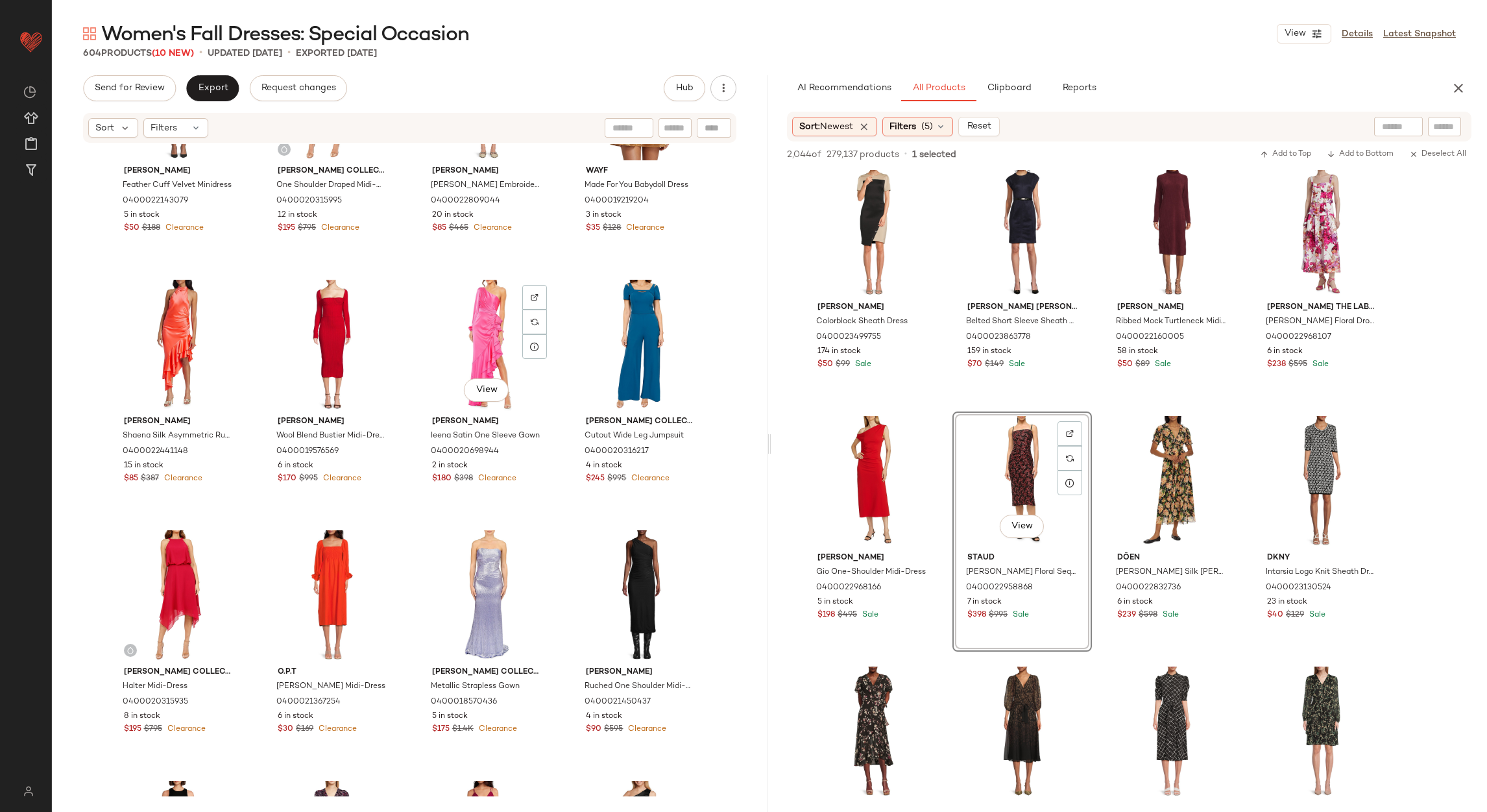
scroll to position [32753, 0]
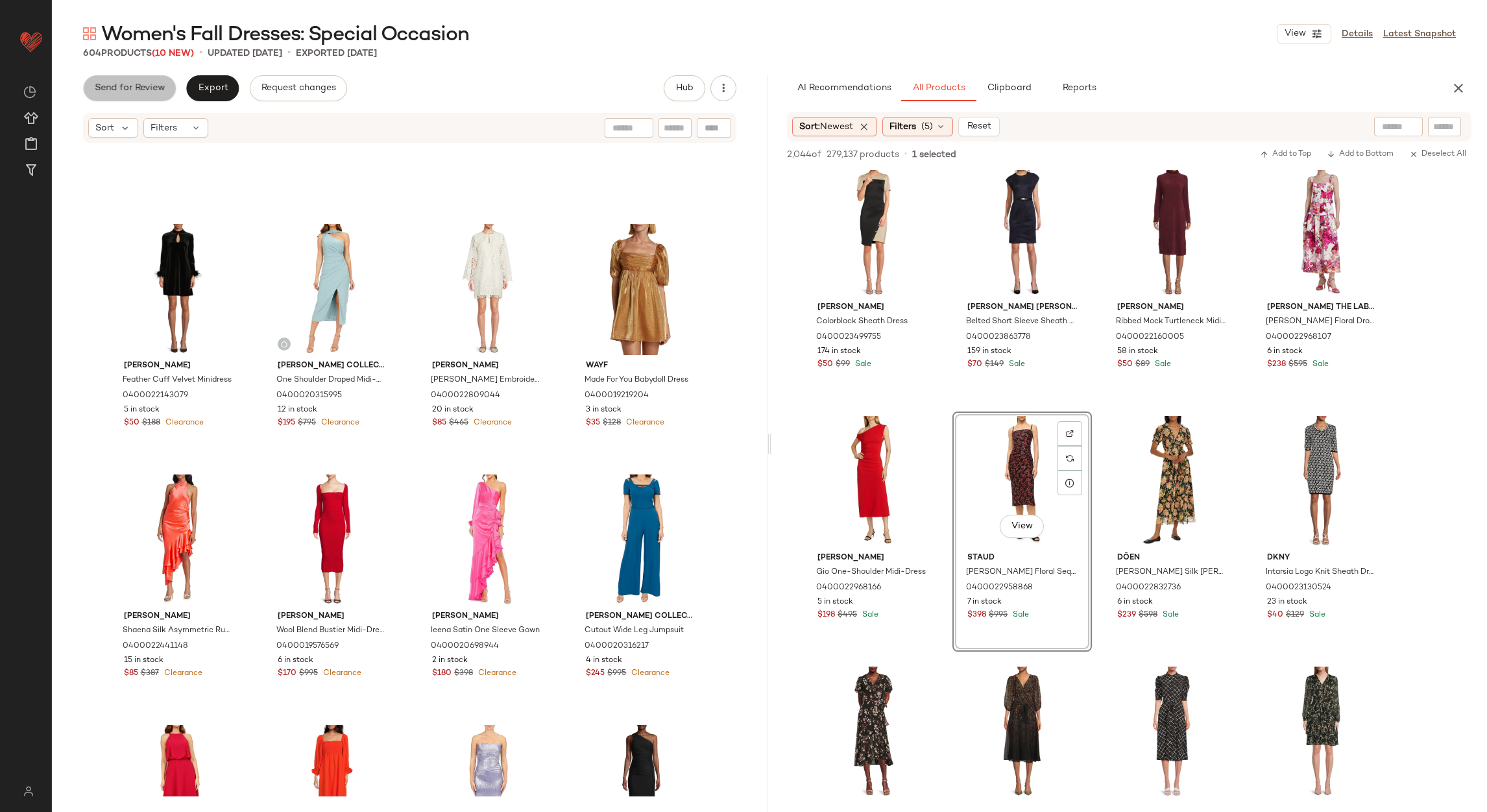
click at [146, 83] on span "Send for Review" at bounding box center [129, 88] width 71 height 10
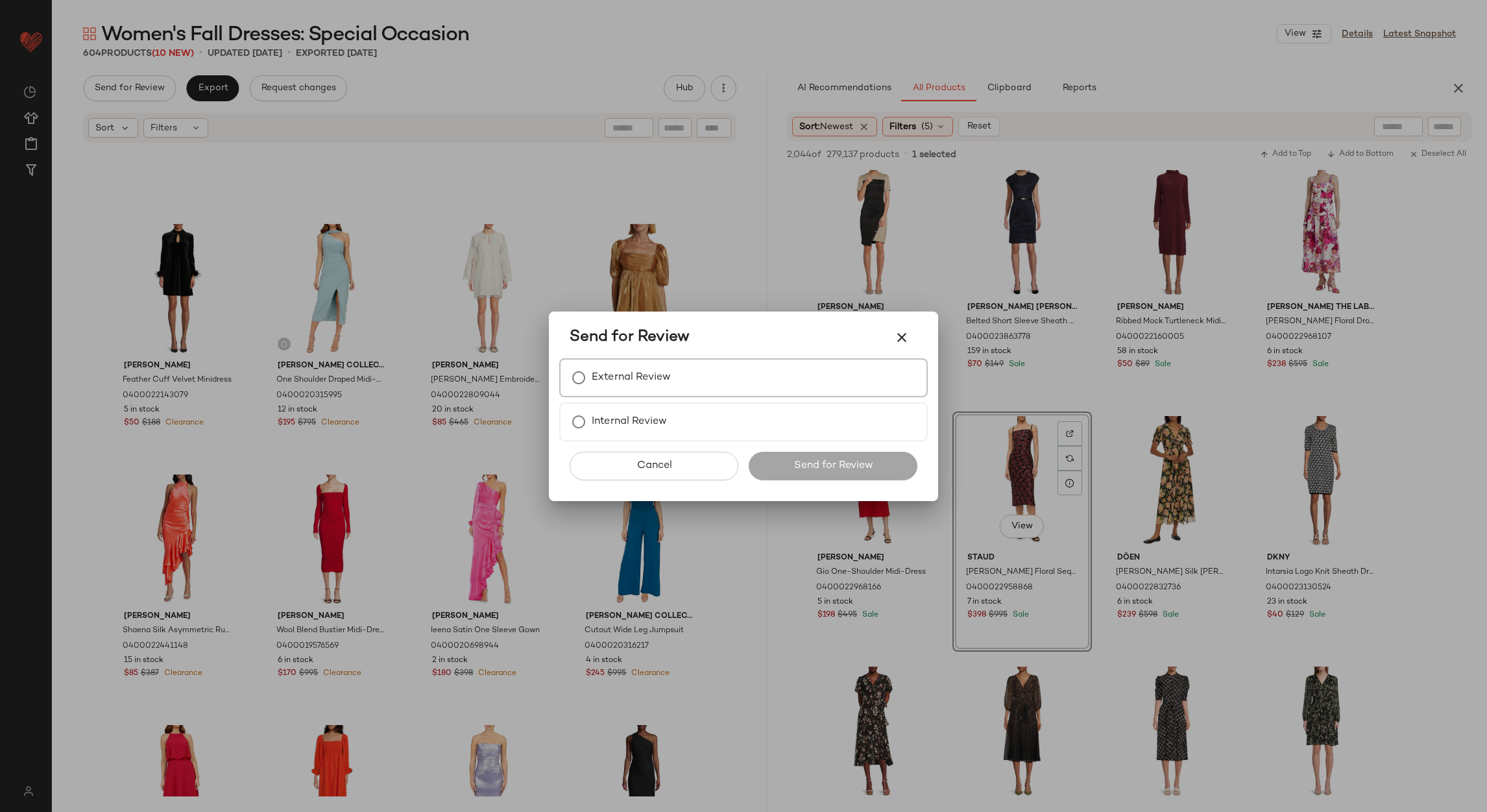
click at [666, 379] on label "External Review" at bounding box center [630, 377] width 79 height 26
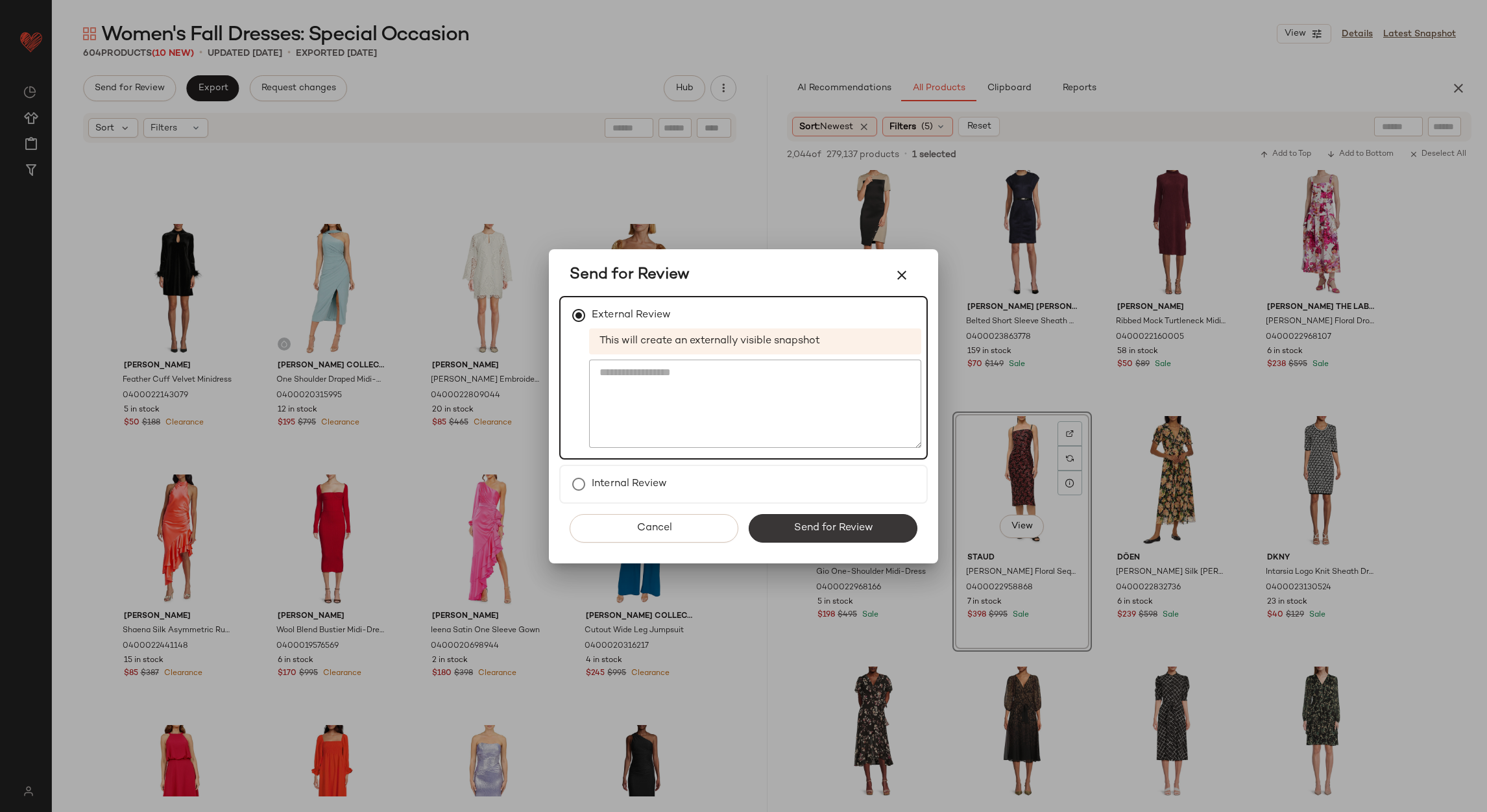
click at [813, 533] on button "Send for Review" at bounding box center [833, 529] width 169 height 29
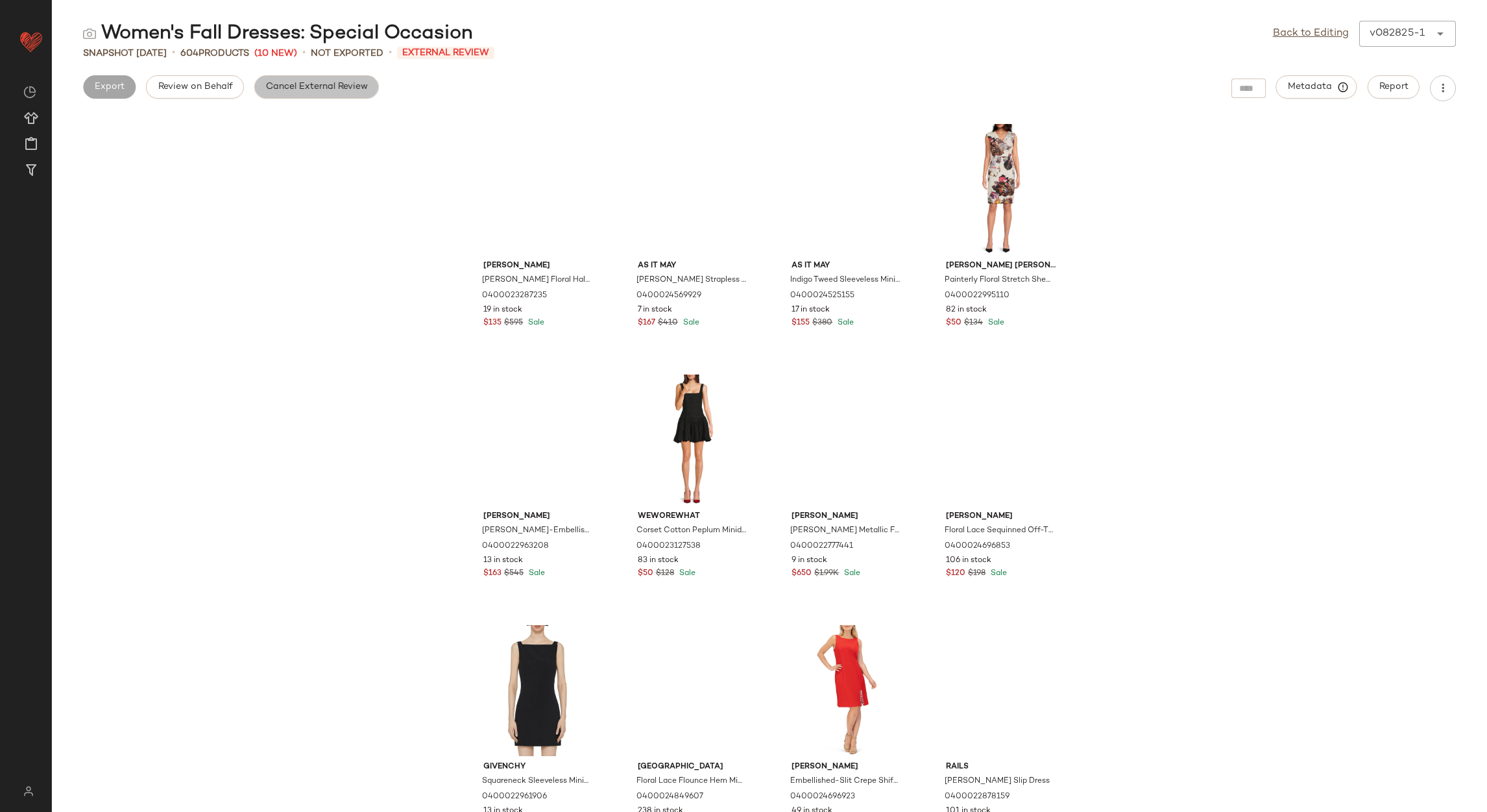
click at [290, 93] on button "Cancel External Review" at bounding box center [317, 87] width 125 height 23
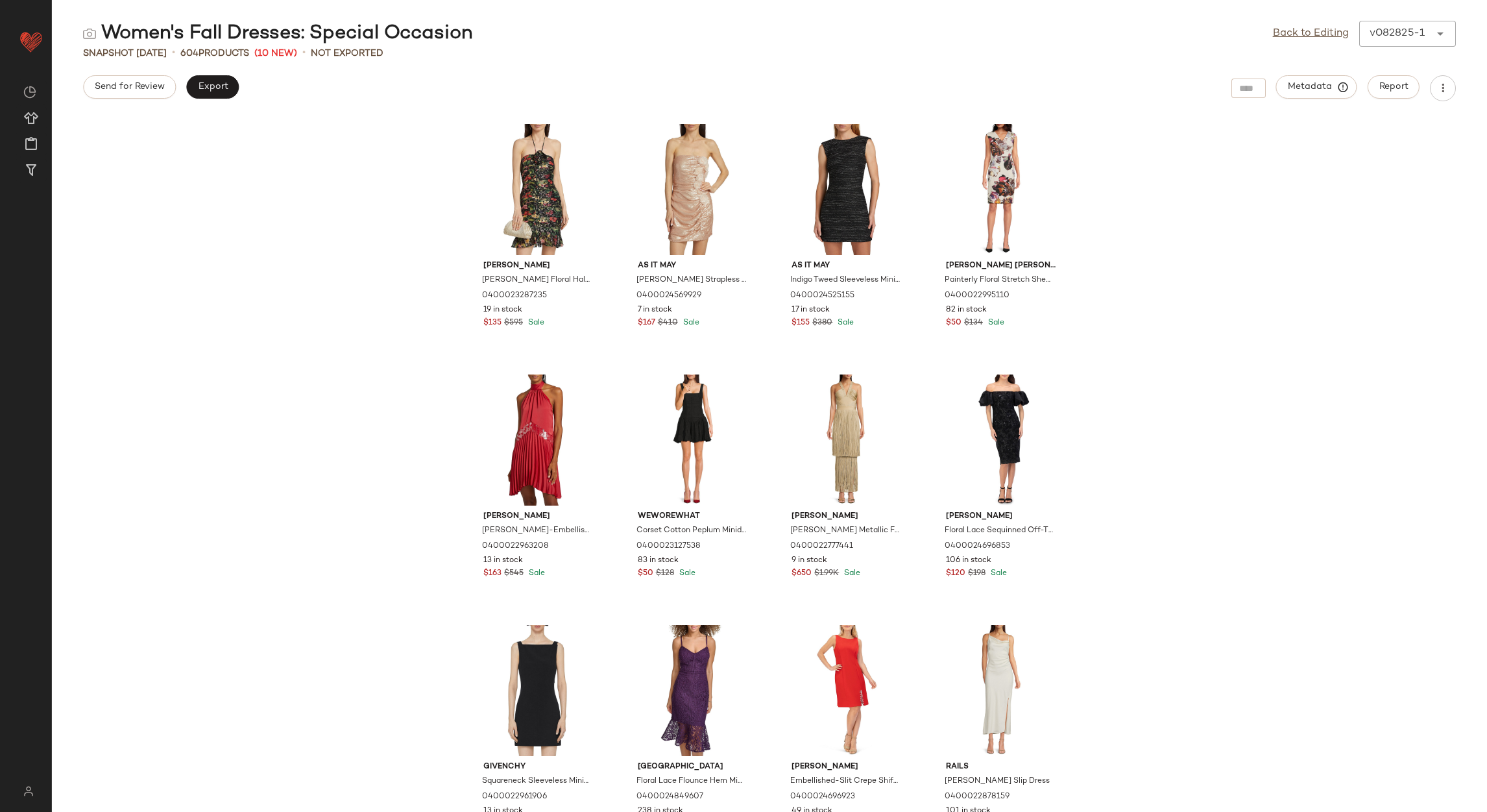
drag, startPoint x: 1296, startPoint y: 33, endPoint x: 1217, endPoint y: 24, distance: 79.5
click at [1298, 32] on link "Back to Editing" at bounding box center [1310, 34] width 76 height 16
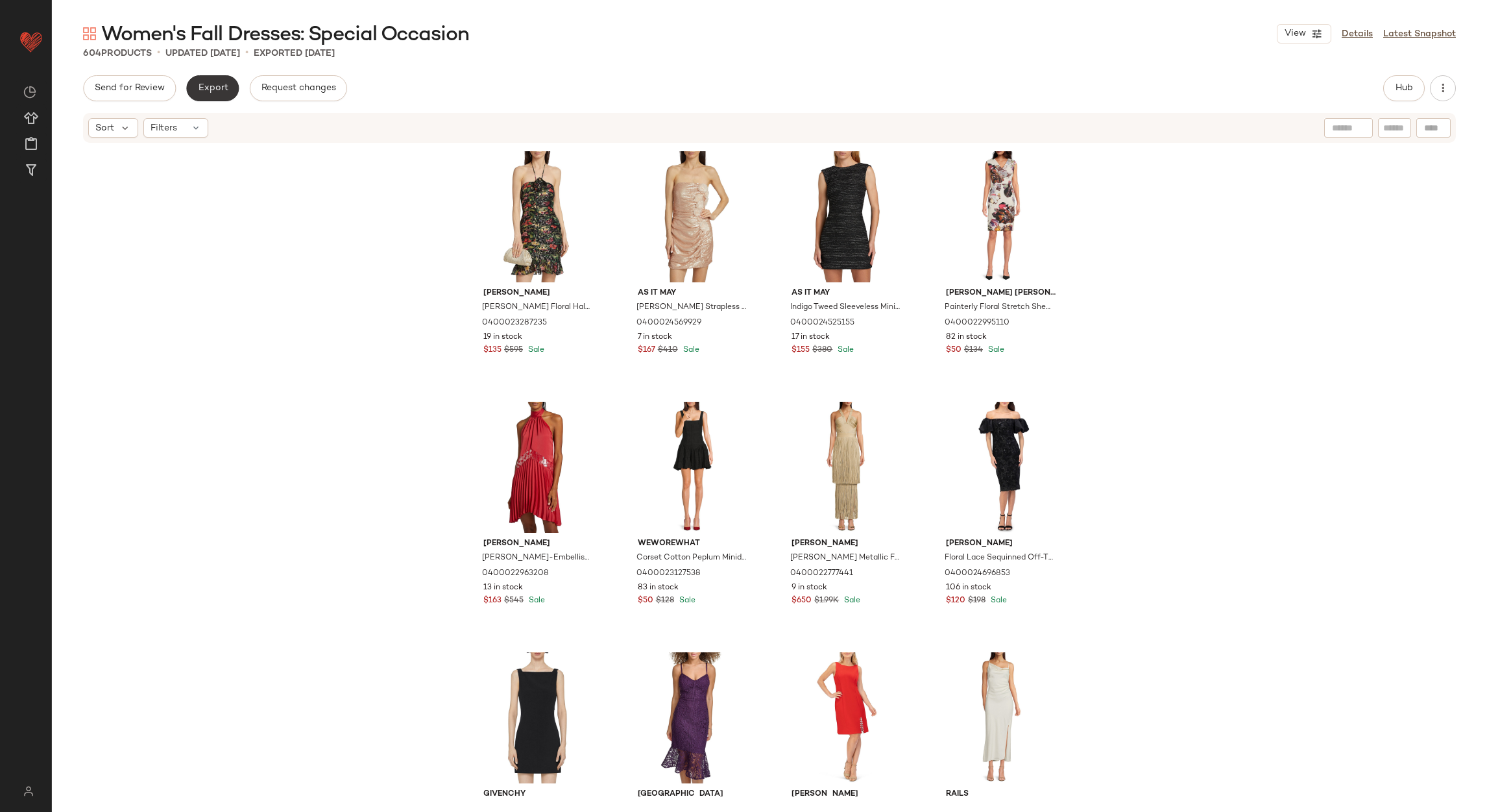
click at [198, 86] on span "Export" at bounding box center [213, 88] width 30 height 10
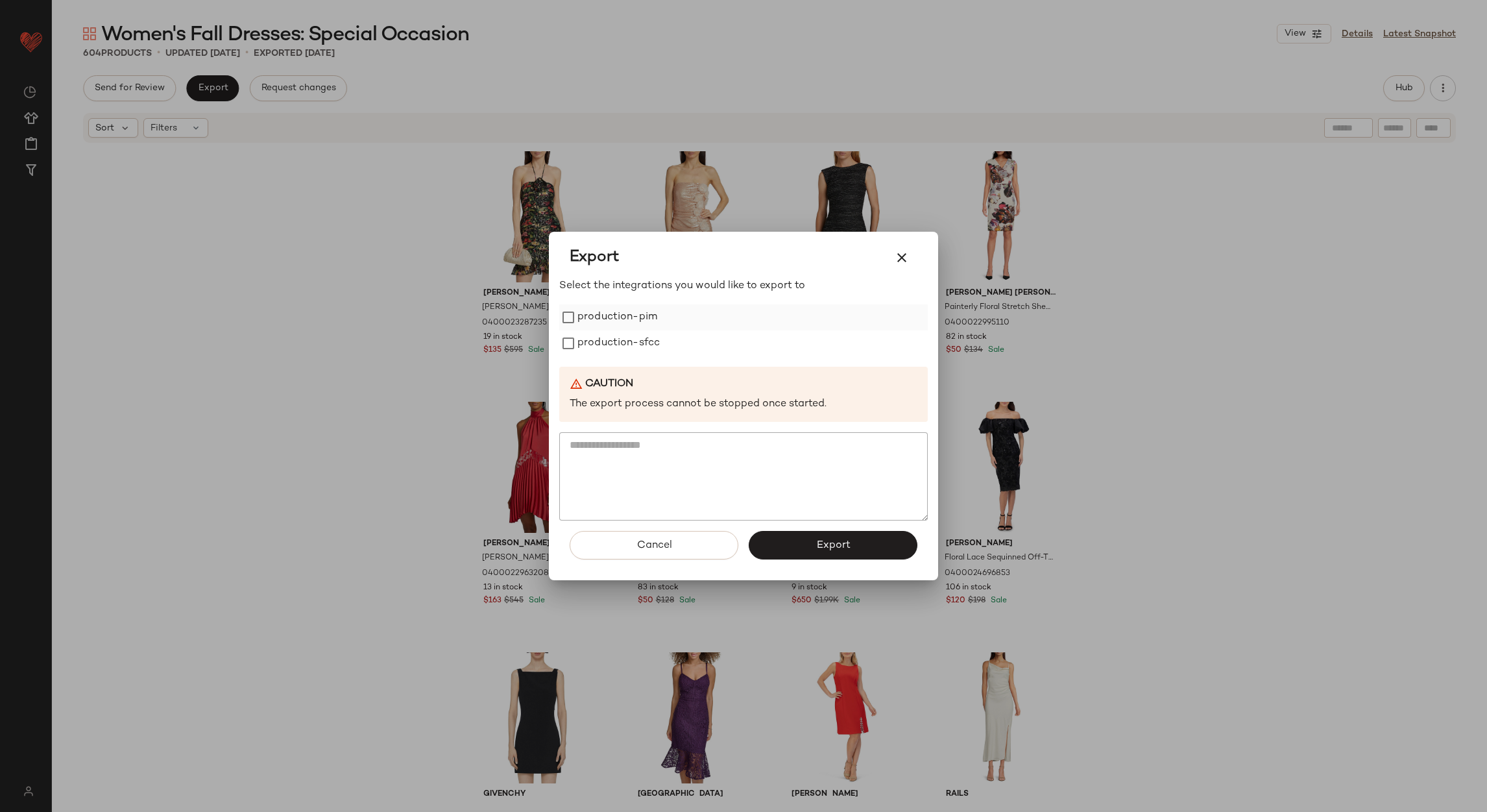
click at [599, 314] on label "production-pim" at bounding box center [618, 317] width 80 height 26
click at [606, 338] on label "production-sfcc" at bounding box center [619, 343] width 83 height 26
click at [855, 552] on button "Export" at bounding box center [833, 545] width 169 height 29
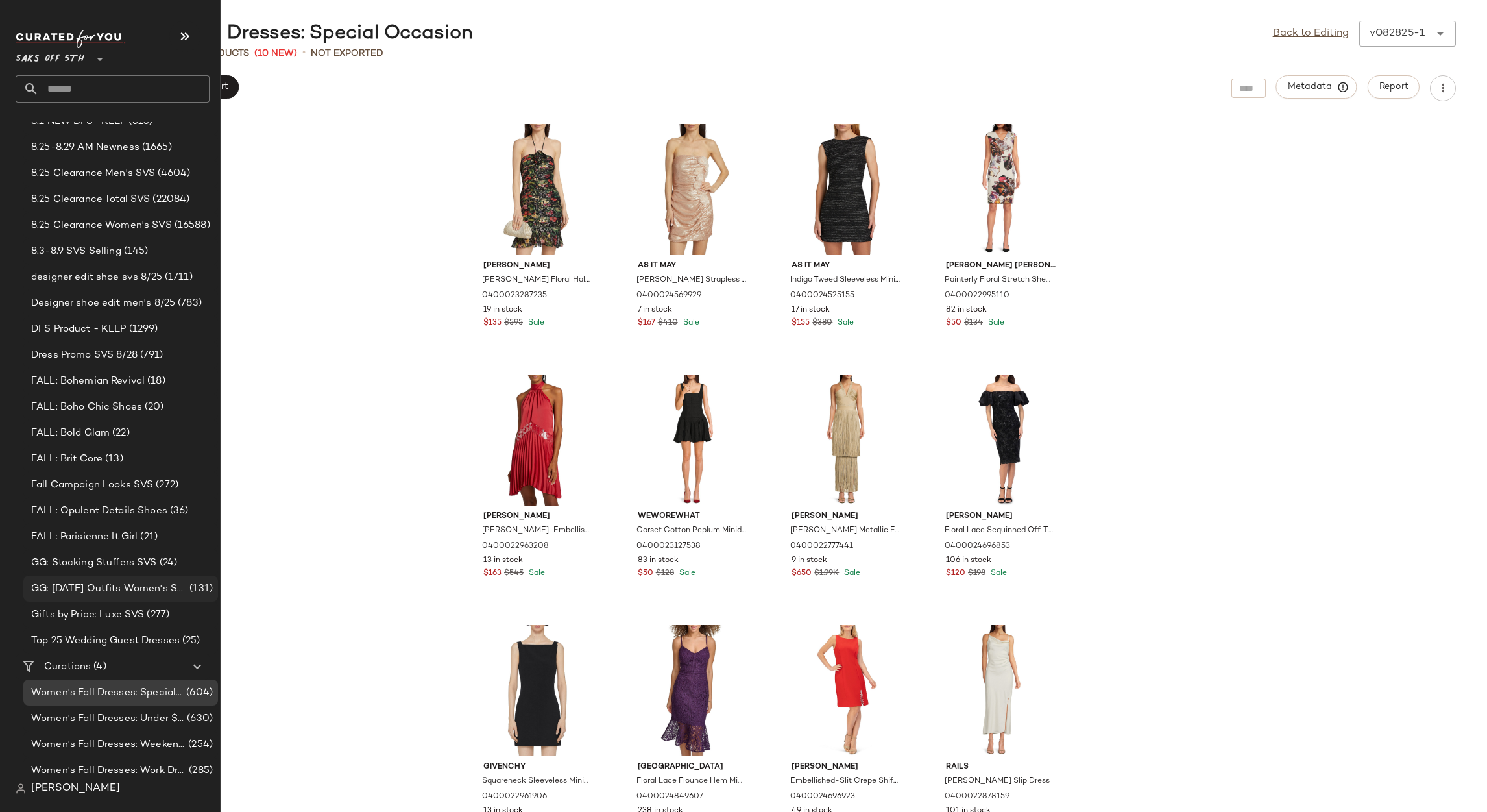
scroll to position [202, 0]
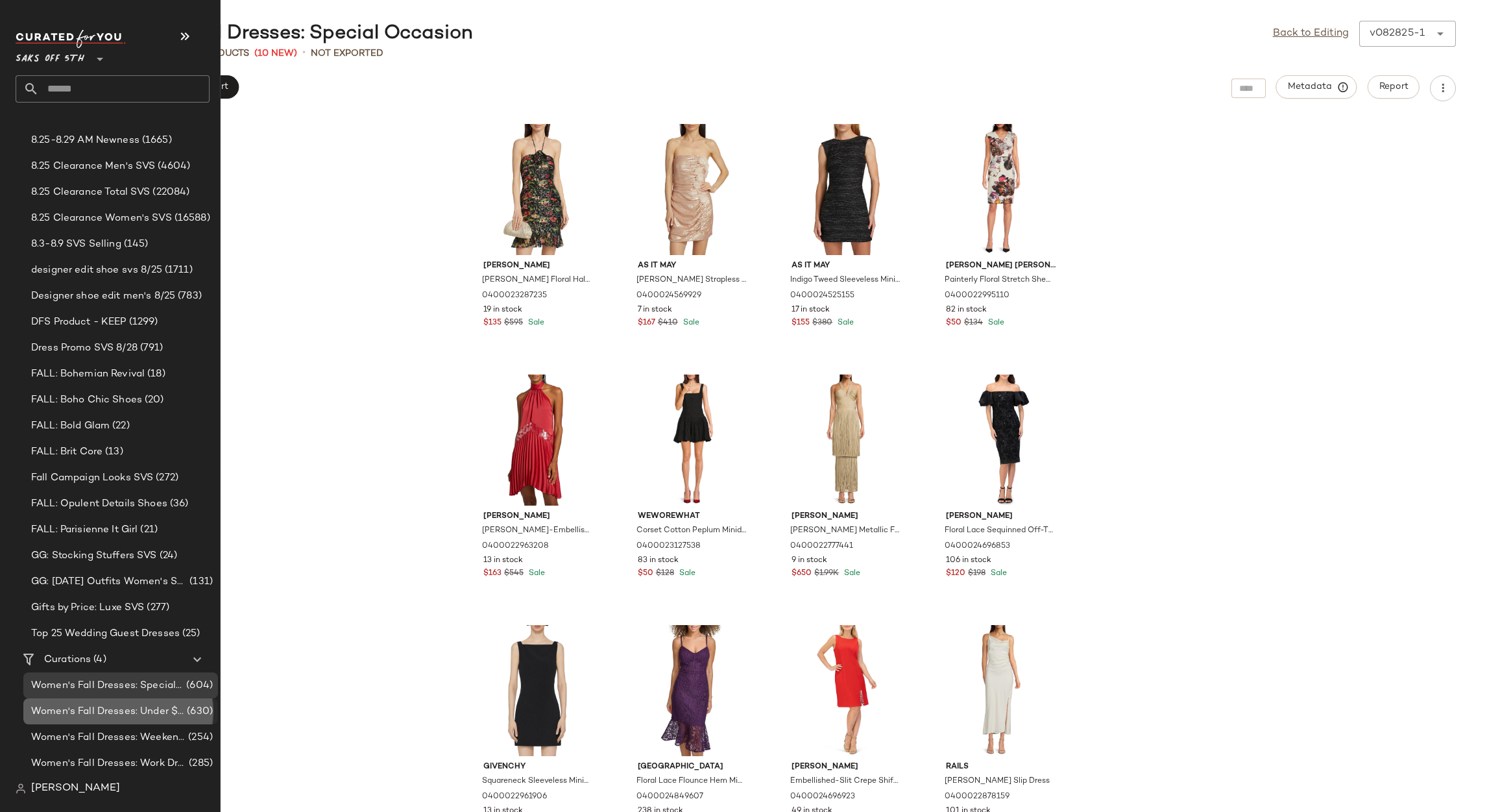
click at [138, 714] on span "Women's Fall Dresses: Under $100" at bounding box center [107, 711] width 153 height 15
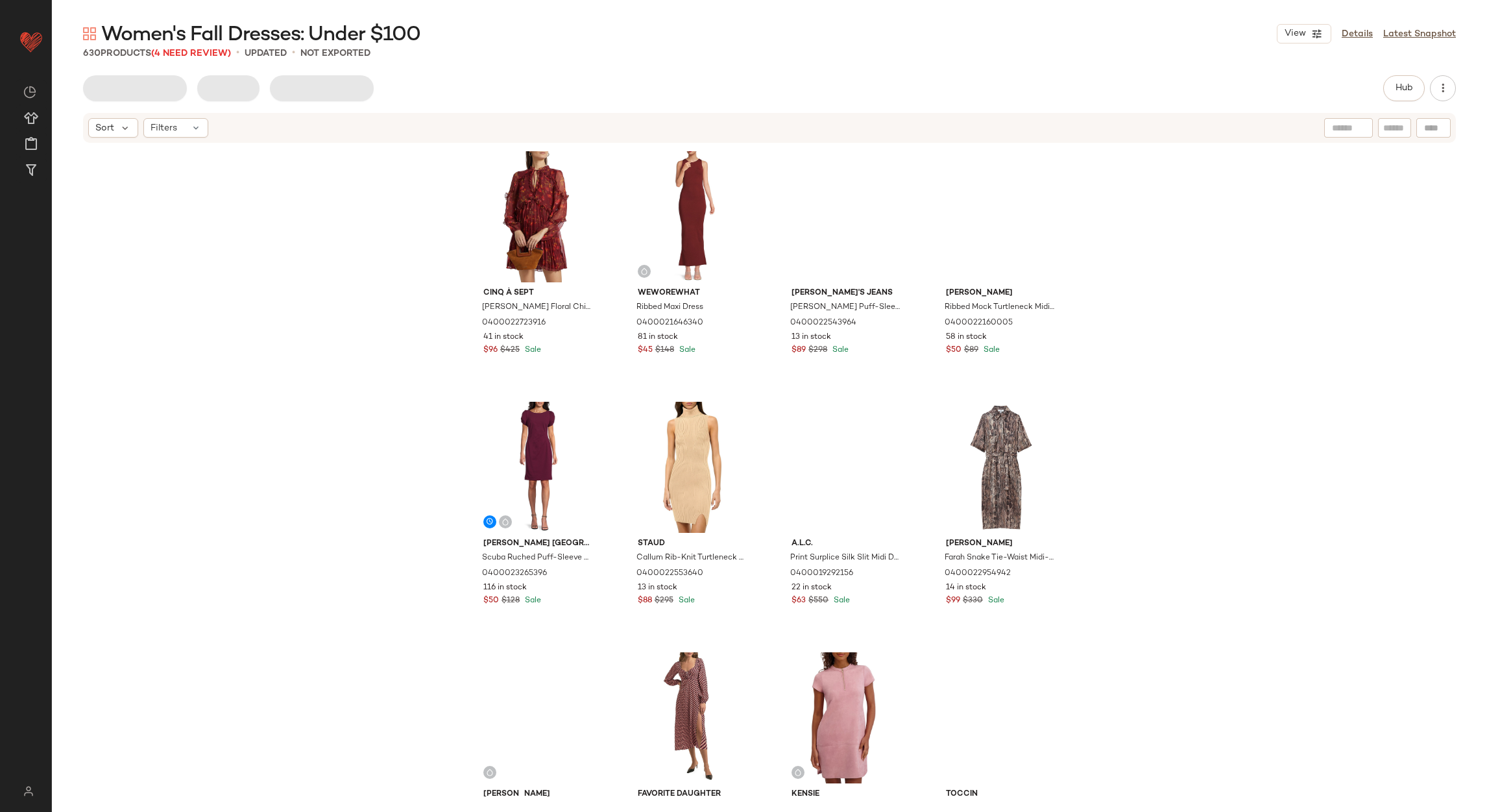
drag, startPoint x: 178, startPoint y: 121, endPoint x: 202, endPoint y: 155, distance: 41.6
click at [181, 123] on div "Filters" at bounding box center [176, 127] width 65 height 19
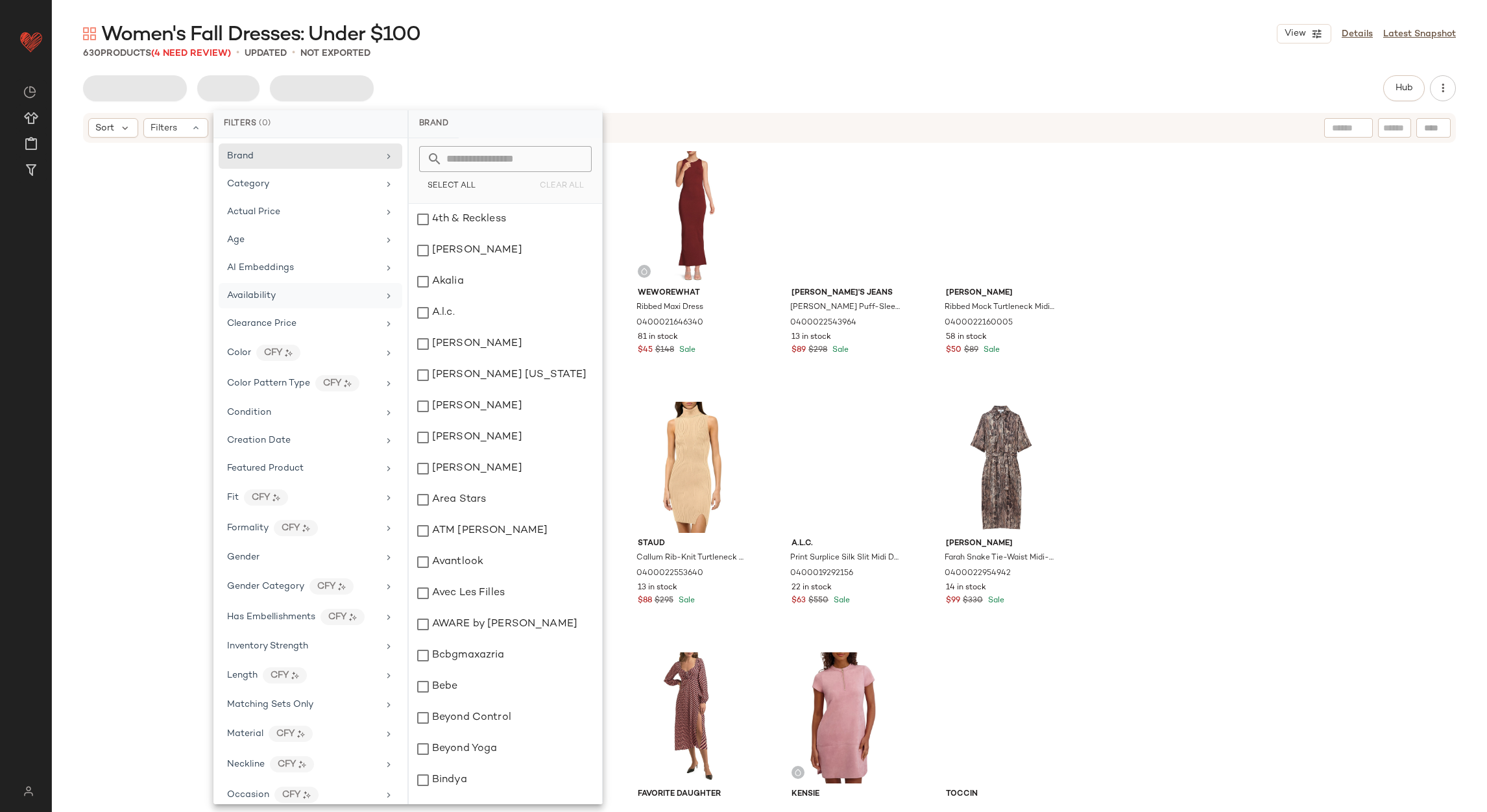
click at [268, 291] on span "Availability" at bounding box center [251, 295] width 49 height 10
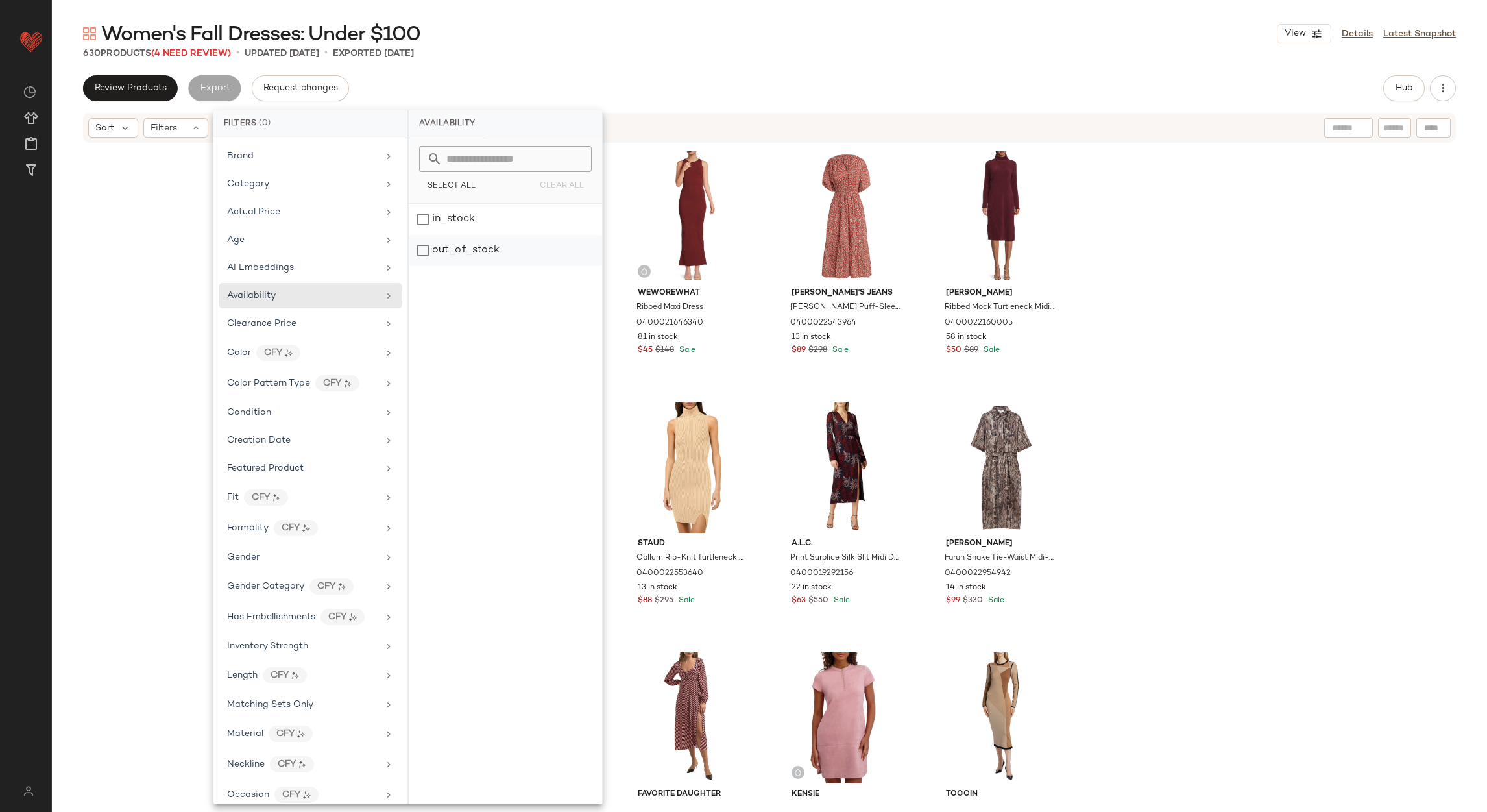
click at [486, 244] on div "out_of_stock" at bounding box center [505, 250] width 193 height 31
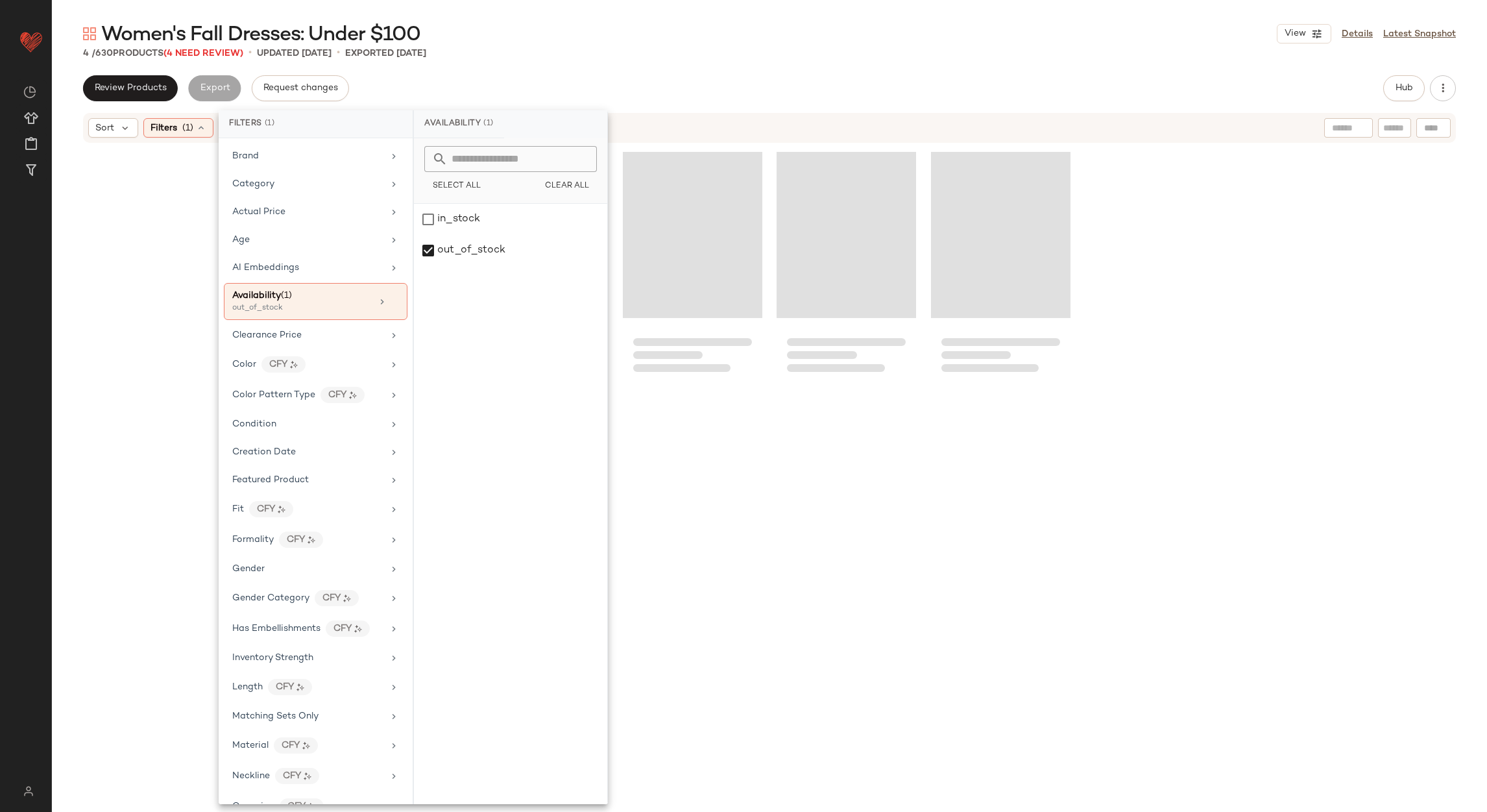
click at [574, 79] on div "Review Products Export Request changes Hub" at bounding box center [769, 88] width 1373 height 26
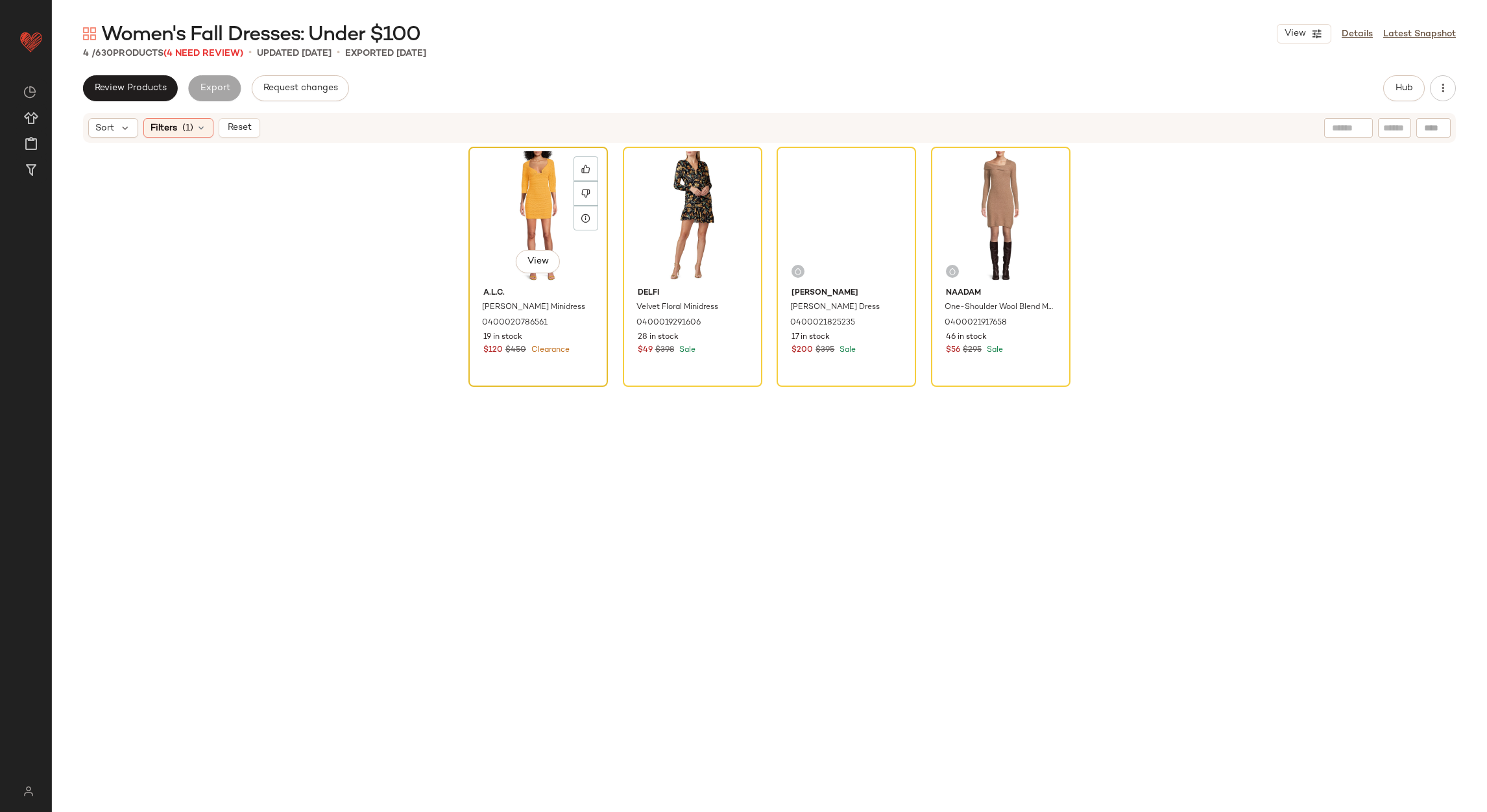
click at [541, 169] on div "View" at bounding box center [538, 217] width 131 height 131
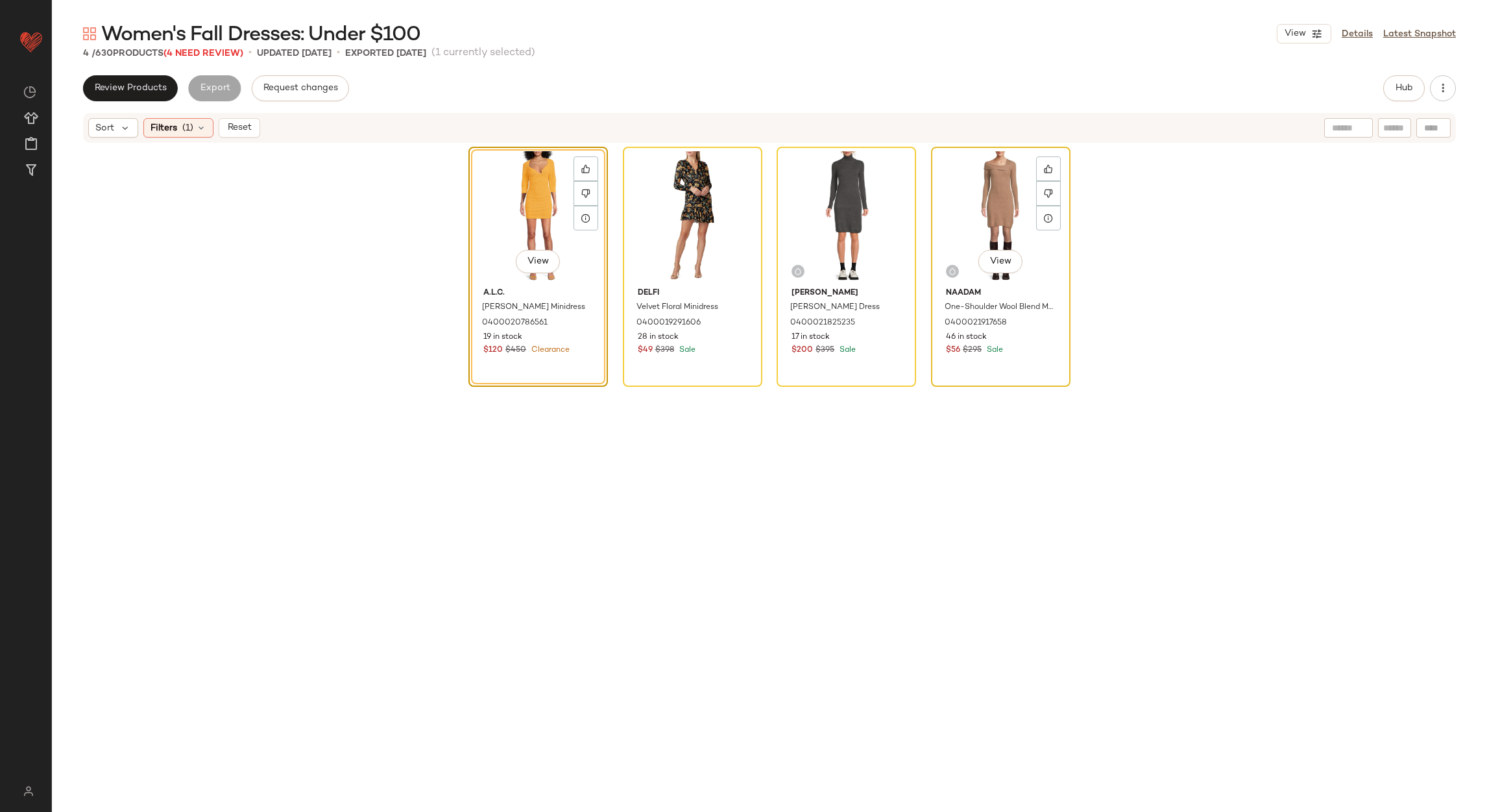
drag, startPoint x: 970, startPoint y: 211, endPoint x: 970, endPoint y: 221, distance: 10.0
click at [970, 213] on div "View" at bounding box center [1001, 217] width 131 height 131
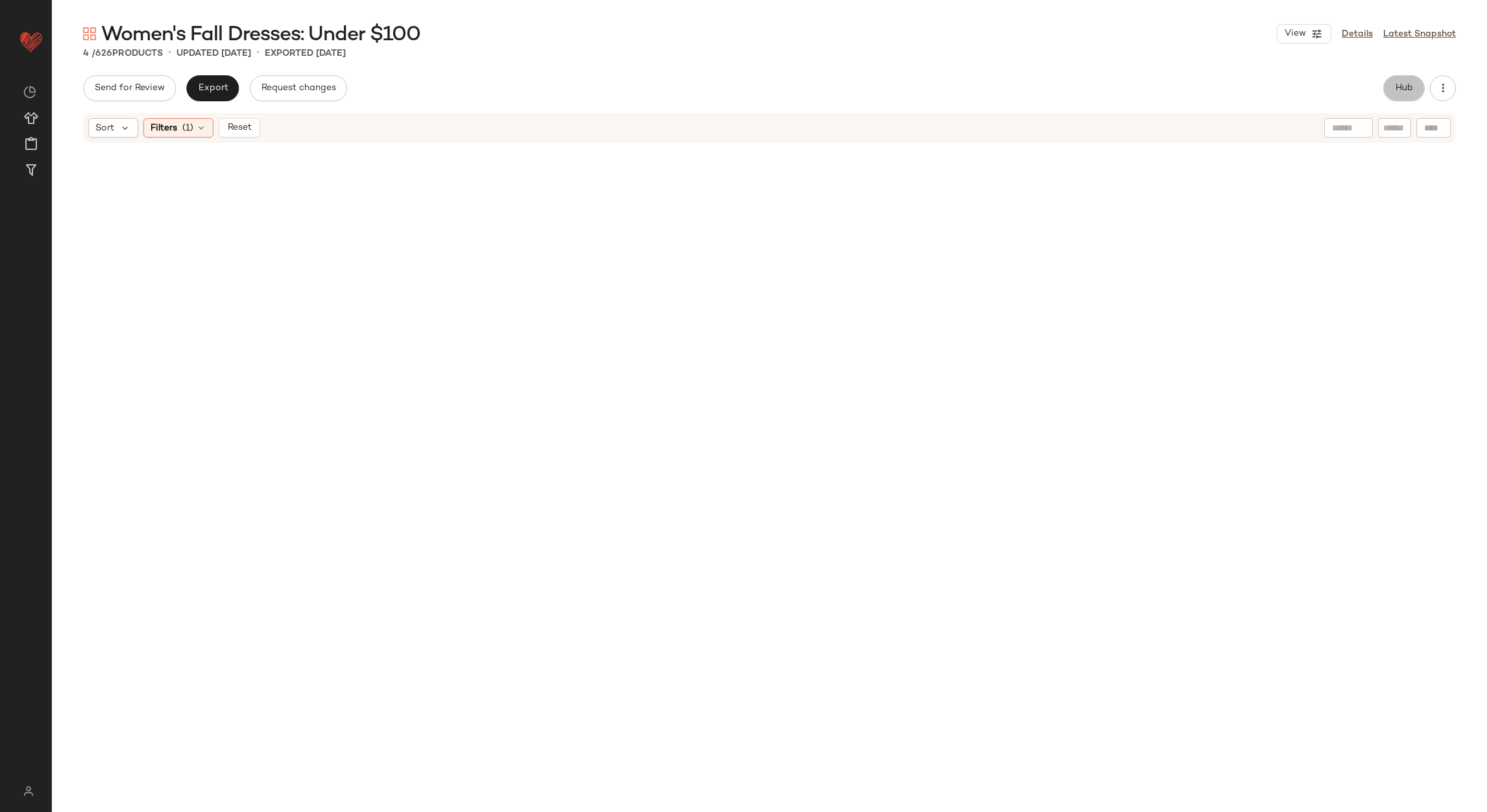
click at [1416, 89] on button "Hub" at bounding box center [1404, 88] width 41 height 26
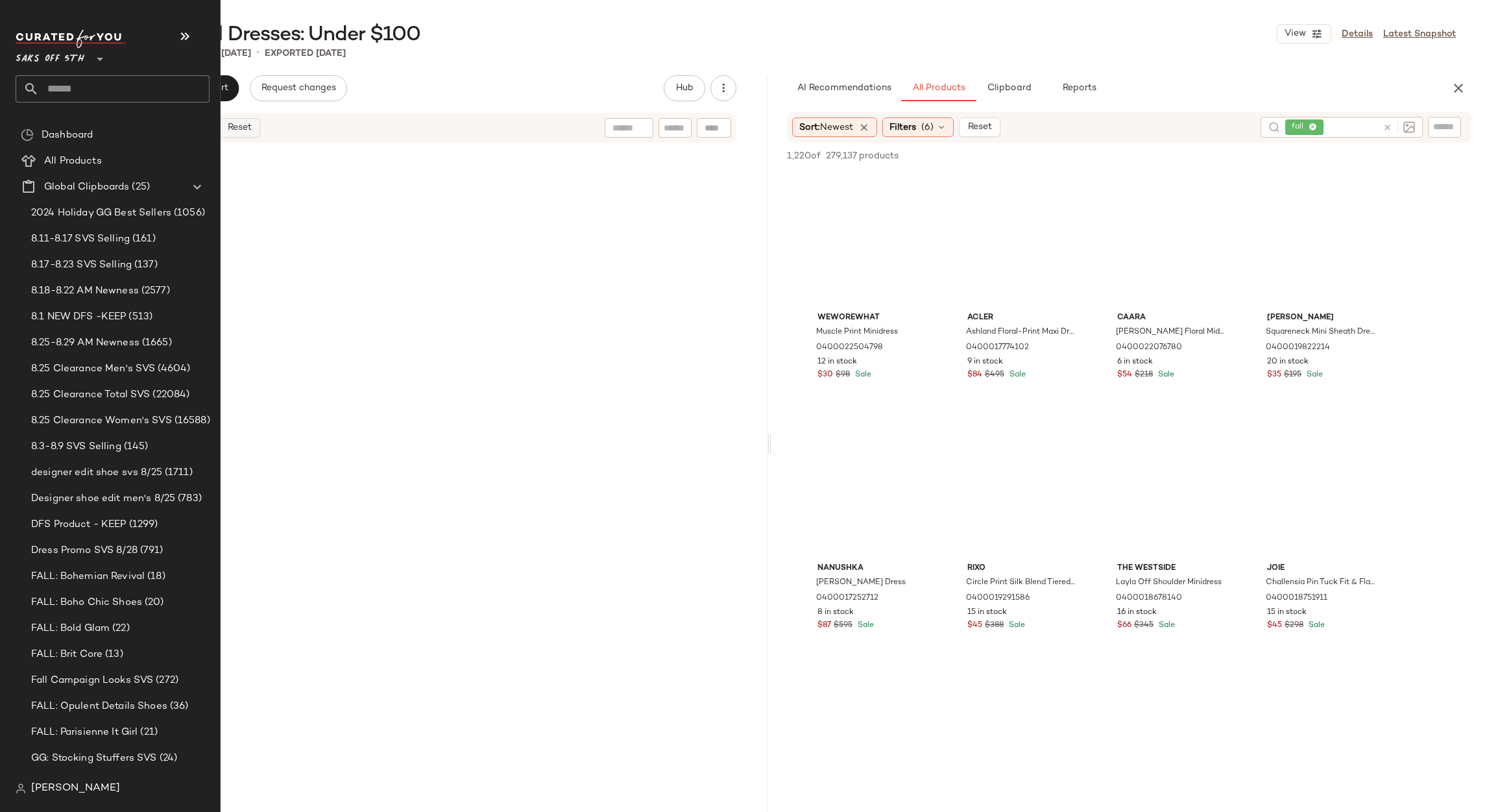
click at [244, 125] on span "Reset" at bounding box center [239, 127] width 25 height 10
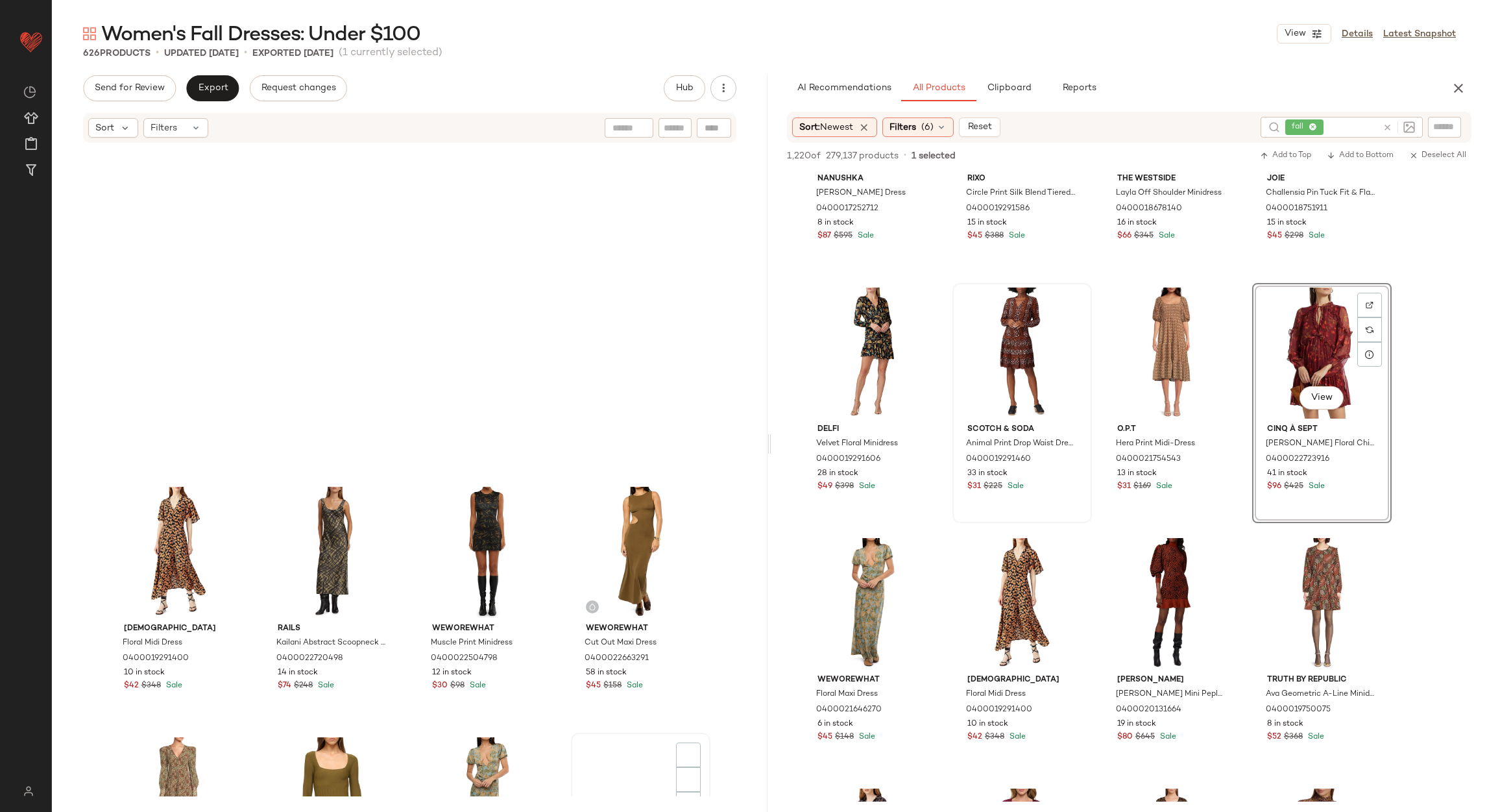
scroll to position [1665, 0]
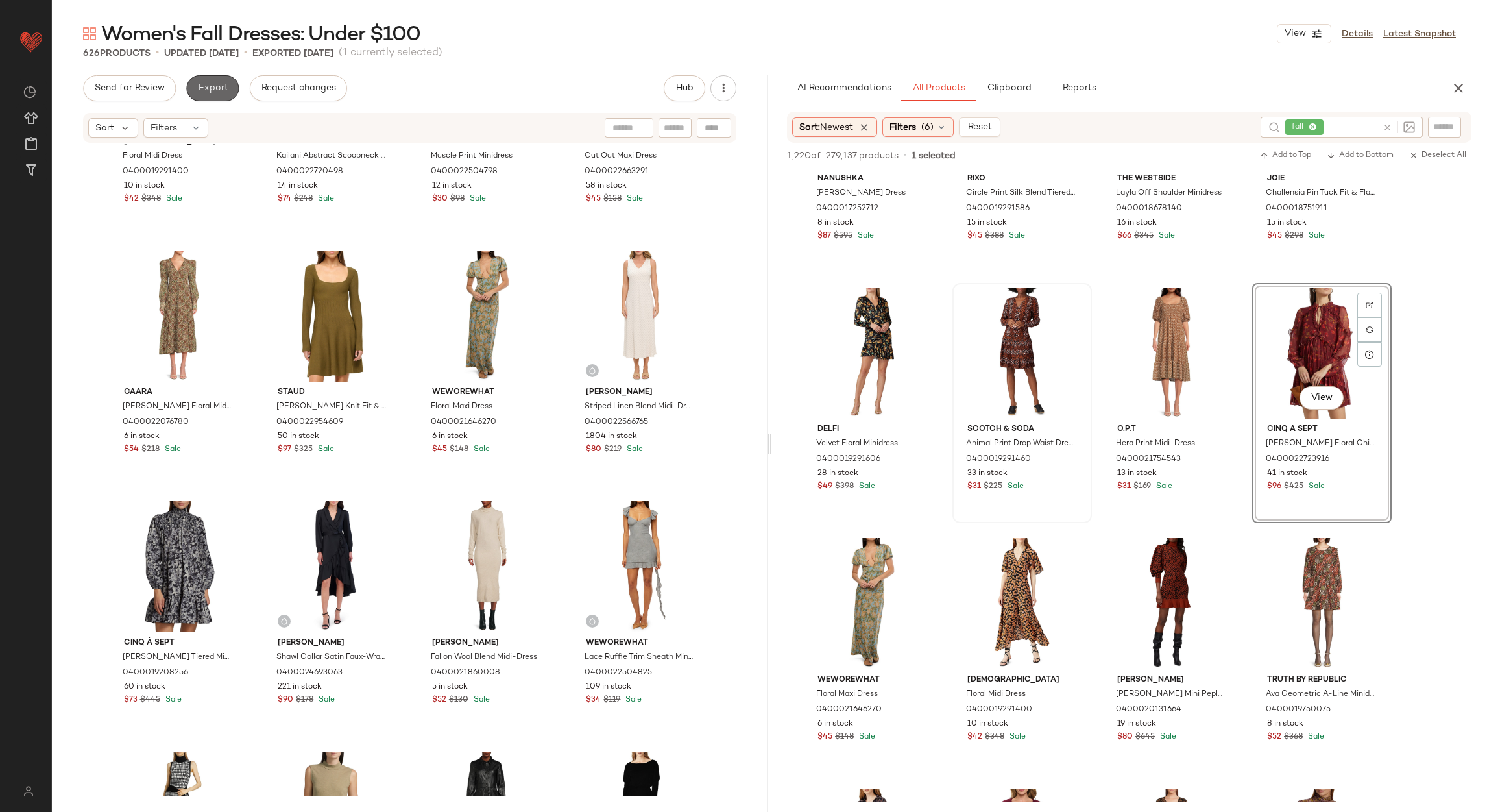
click at [220, 86] on span "Export" at bounding box center [213, 88] width 30 height 10
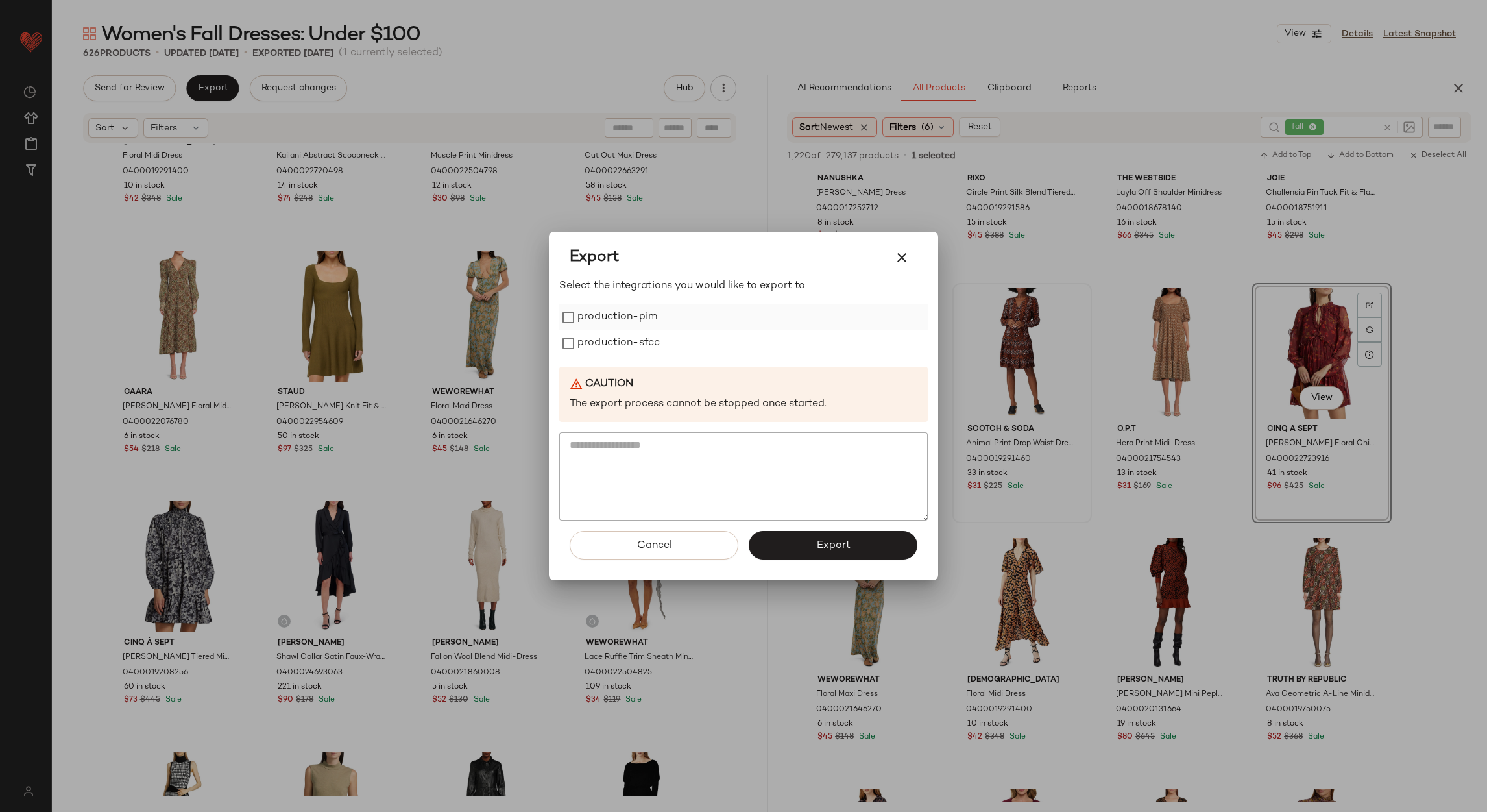
click at [629, 315] on label "production-pim" at bounding box center [618, 317] width 80 height 26
click at [630, 339] on label "production-sfcc" at bounding box center [619, 343] width 83 height 26
click at [855, 550] on button "Export" at bounding box center [833, 545] width 169 height 29
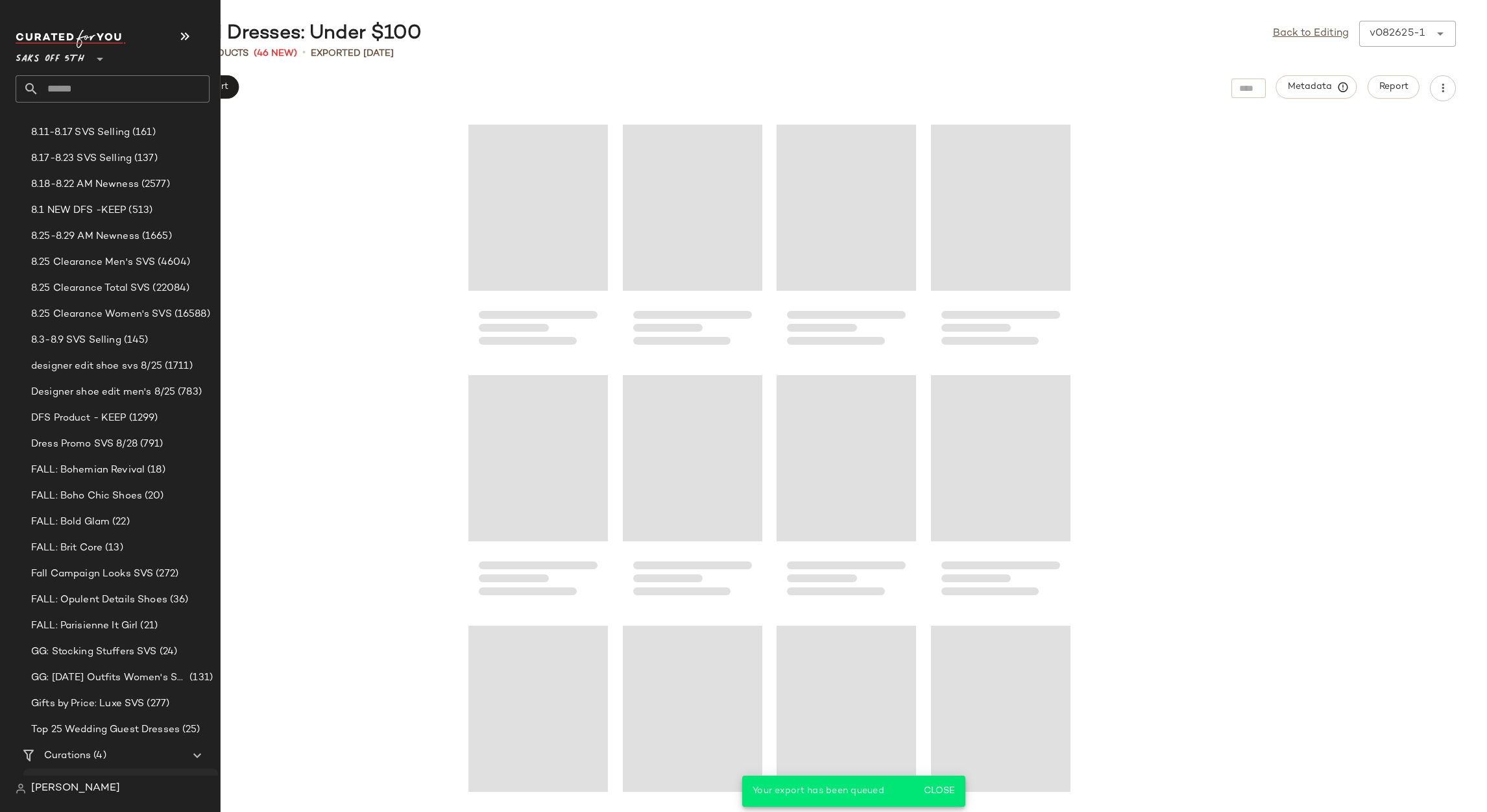
scroll to position [202, 0]
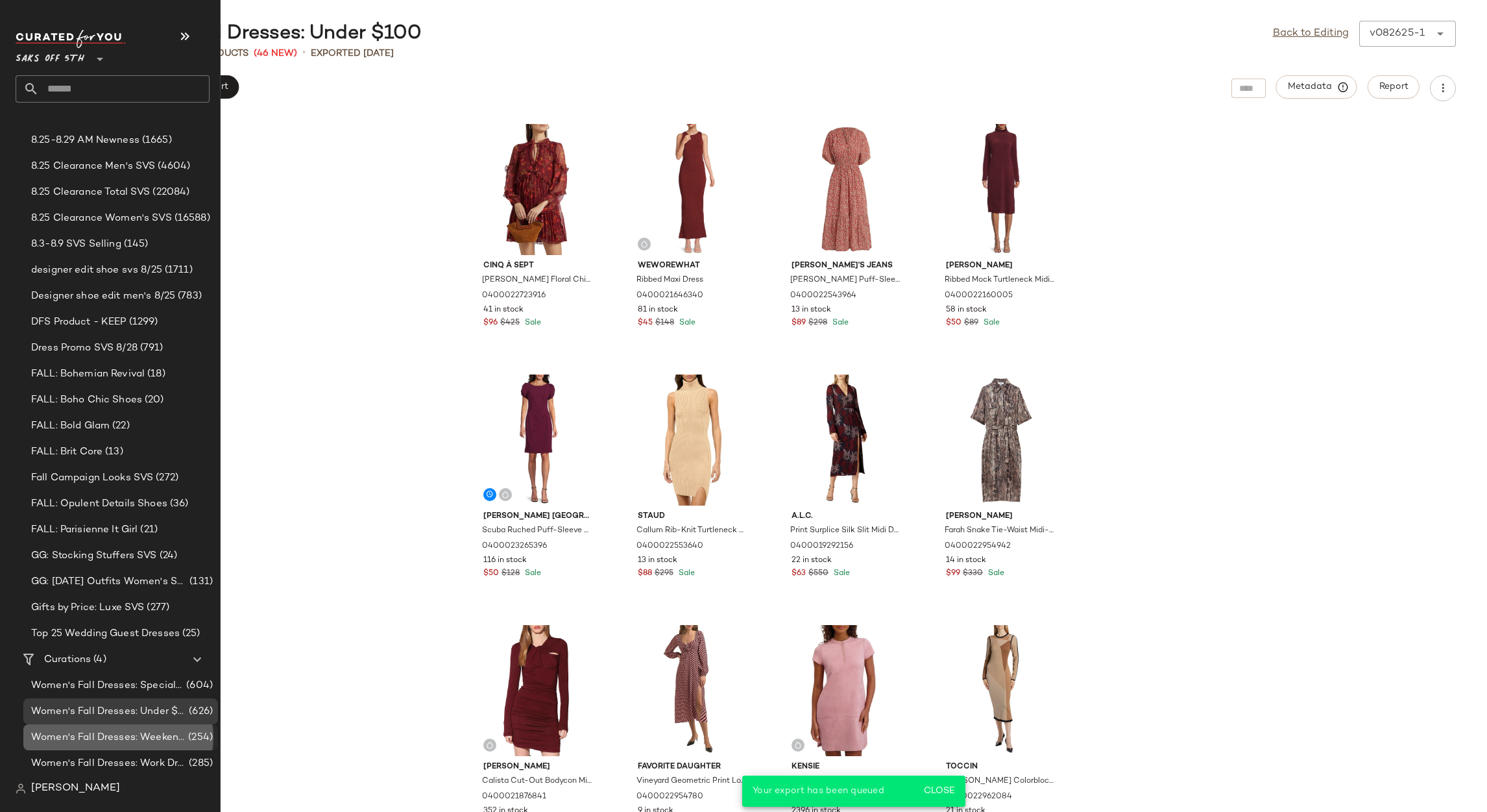
click at [143, 737] on span "Women's Fall Dresses: Weekend Dresses" at bounding box center [108, 737] width 154 height 15
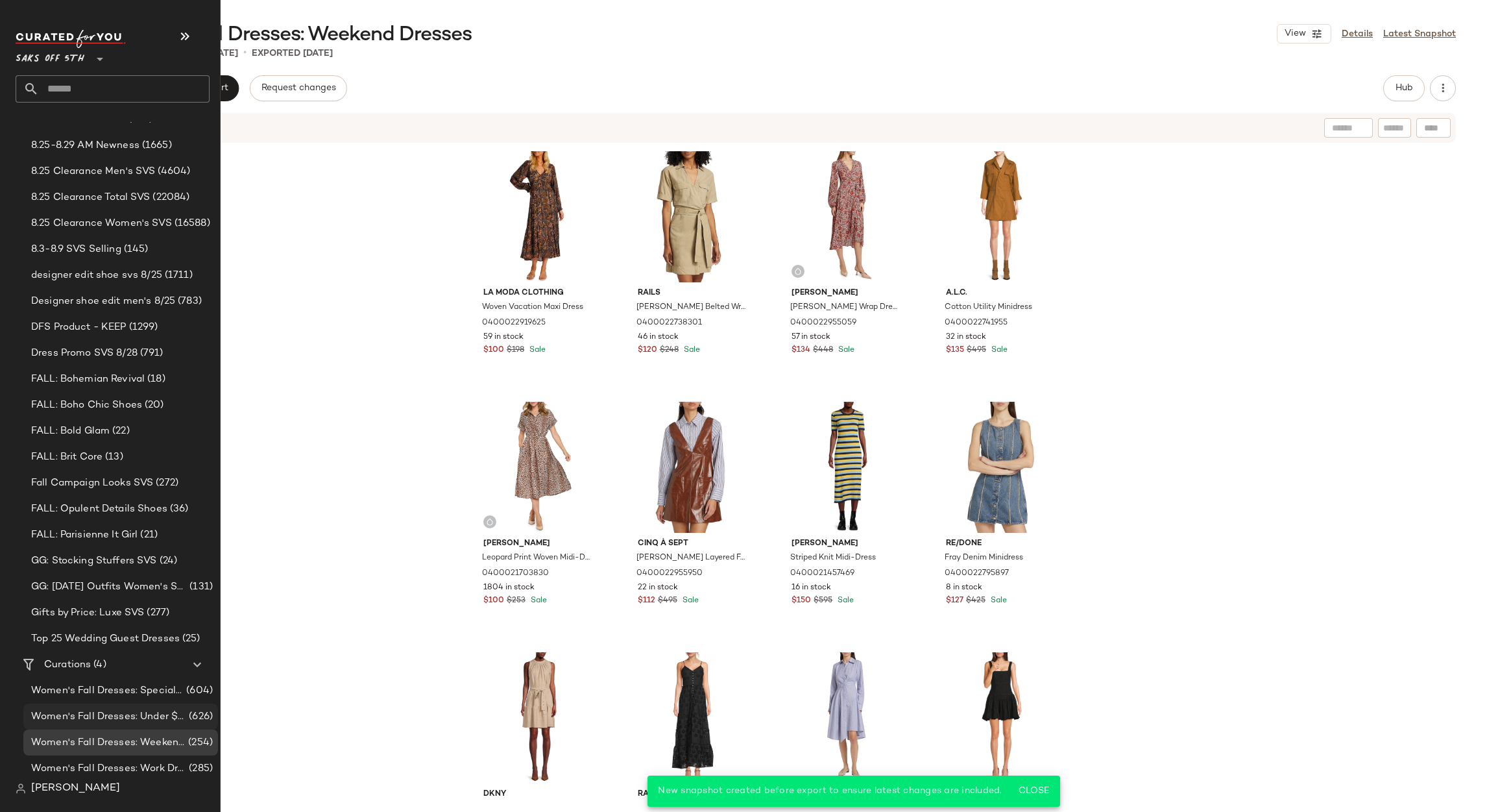
scroll to position [202, 0]
click at [53, 658] on span "Curations" at bounding box center [67, 659] width 47 height 15
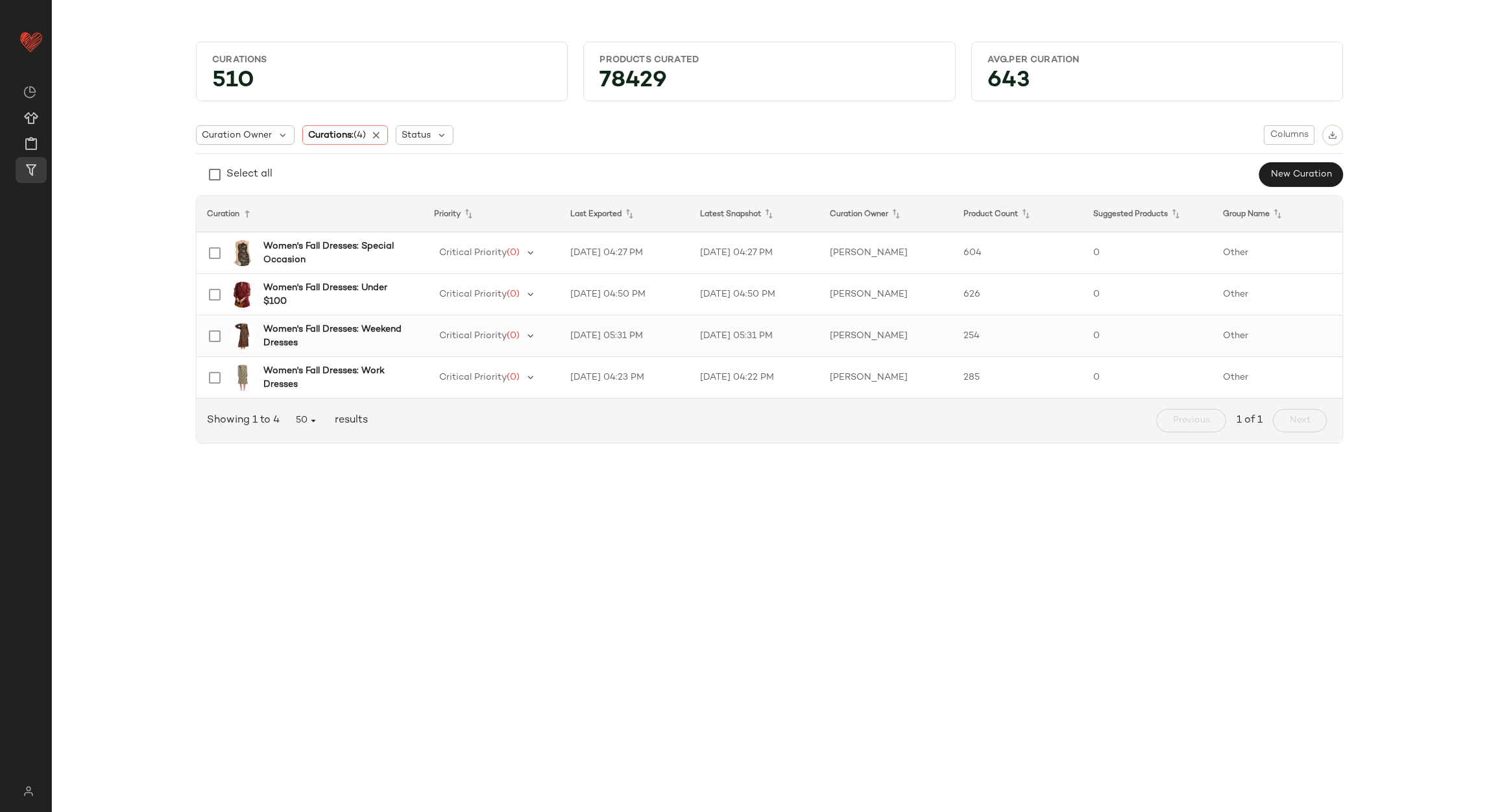
click at [641, 336] on td "[DATE] 05:31 PM" at bounding box center [625, 336] width 130 height 41
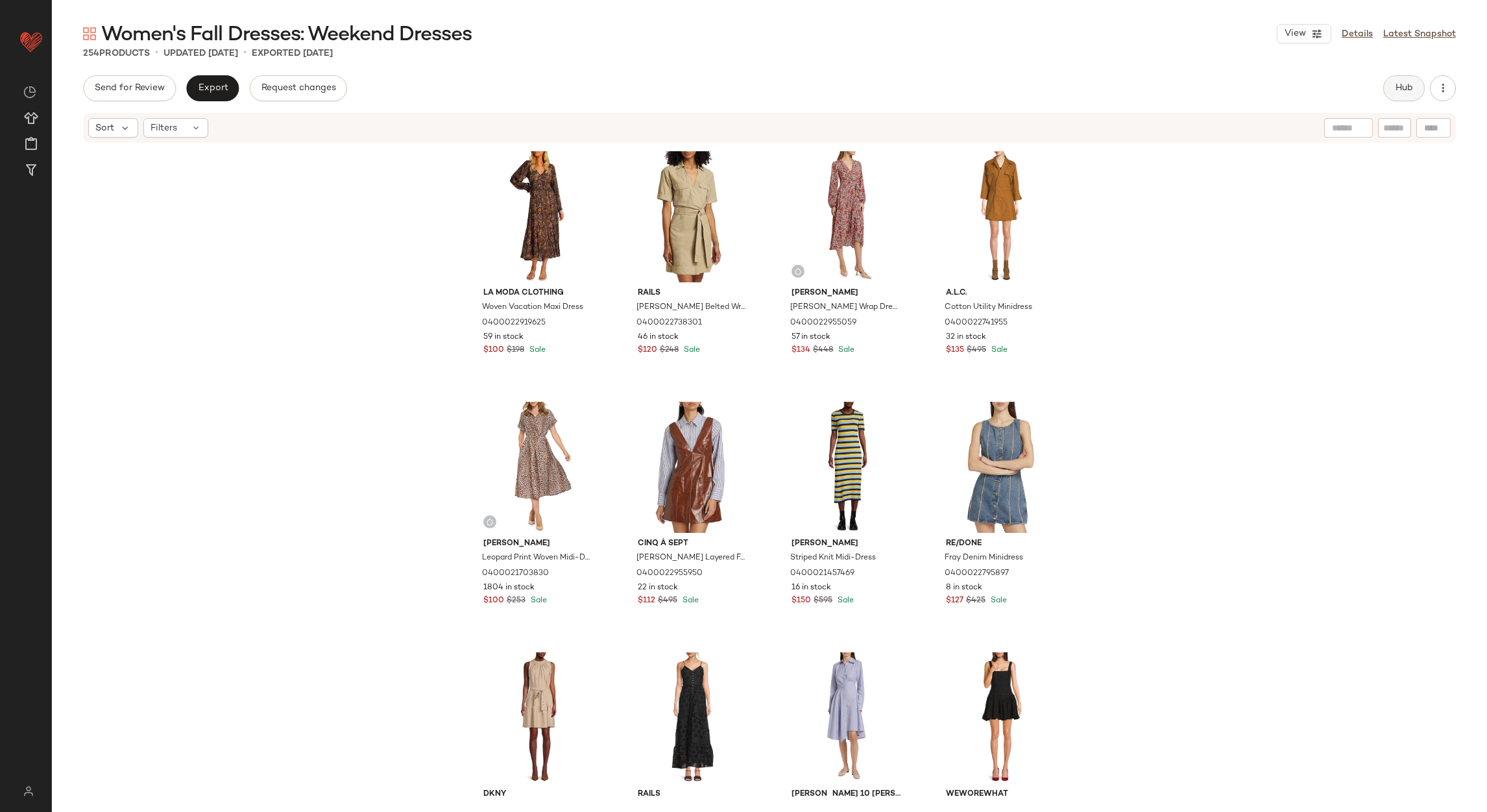
click at [1391, 83] on button "Hub" at bounding box center [1404, 88] width 41 height 26
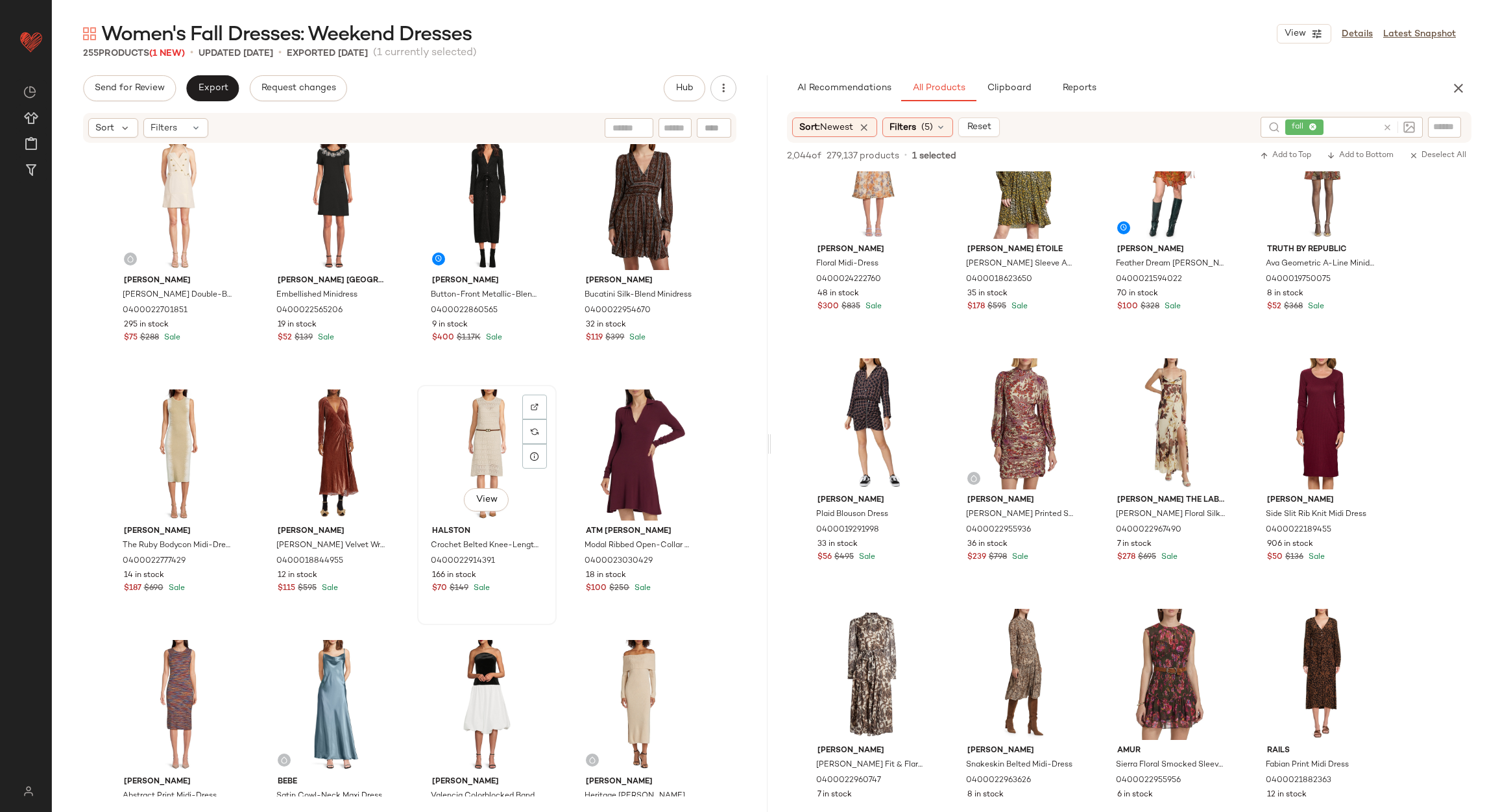
scroll to position [1372, 0]
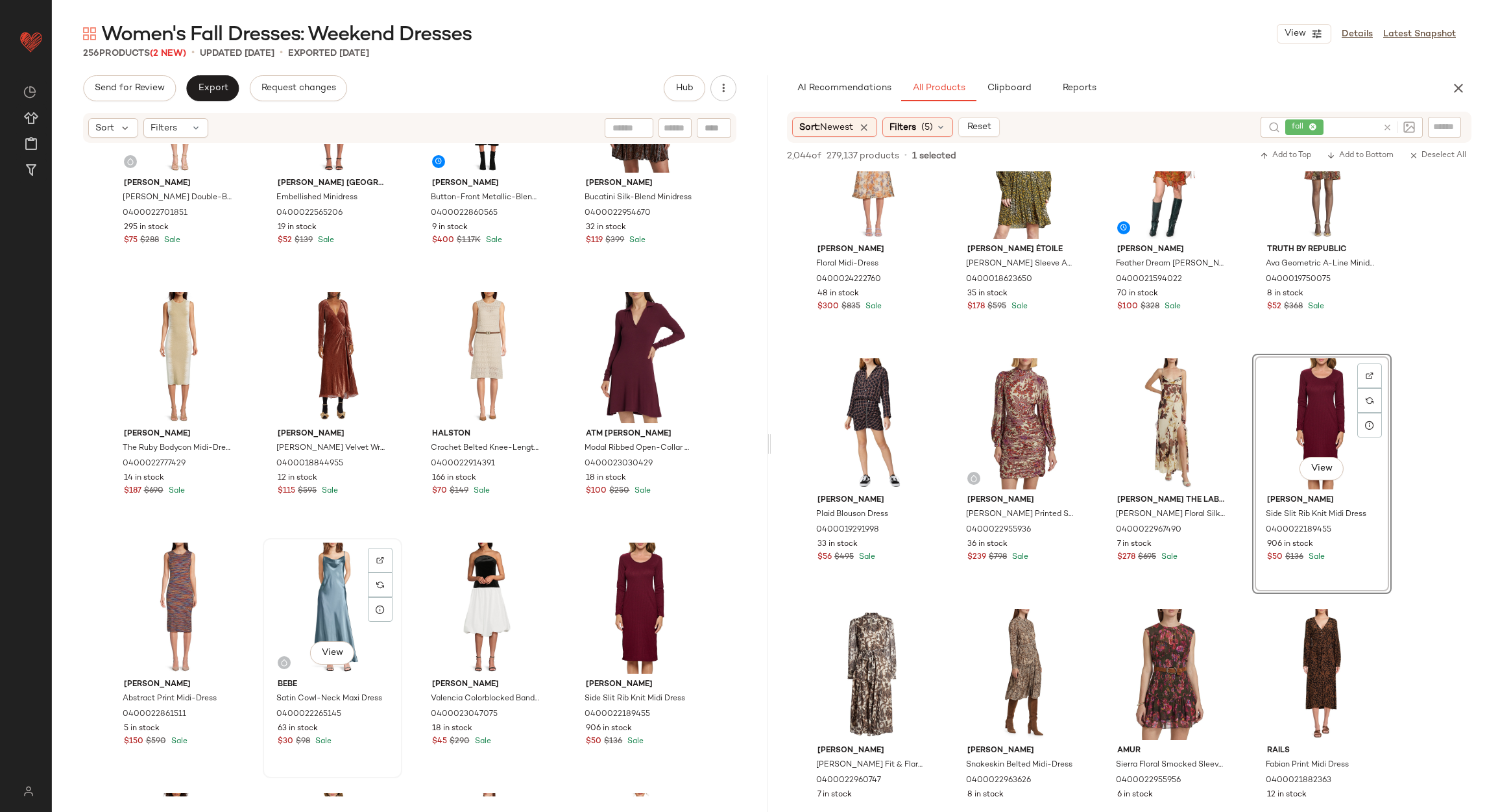
click at [334, 564] on div "View" at bounding box center [333, 608] width 131 height 131
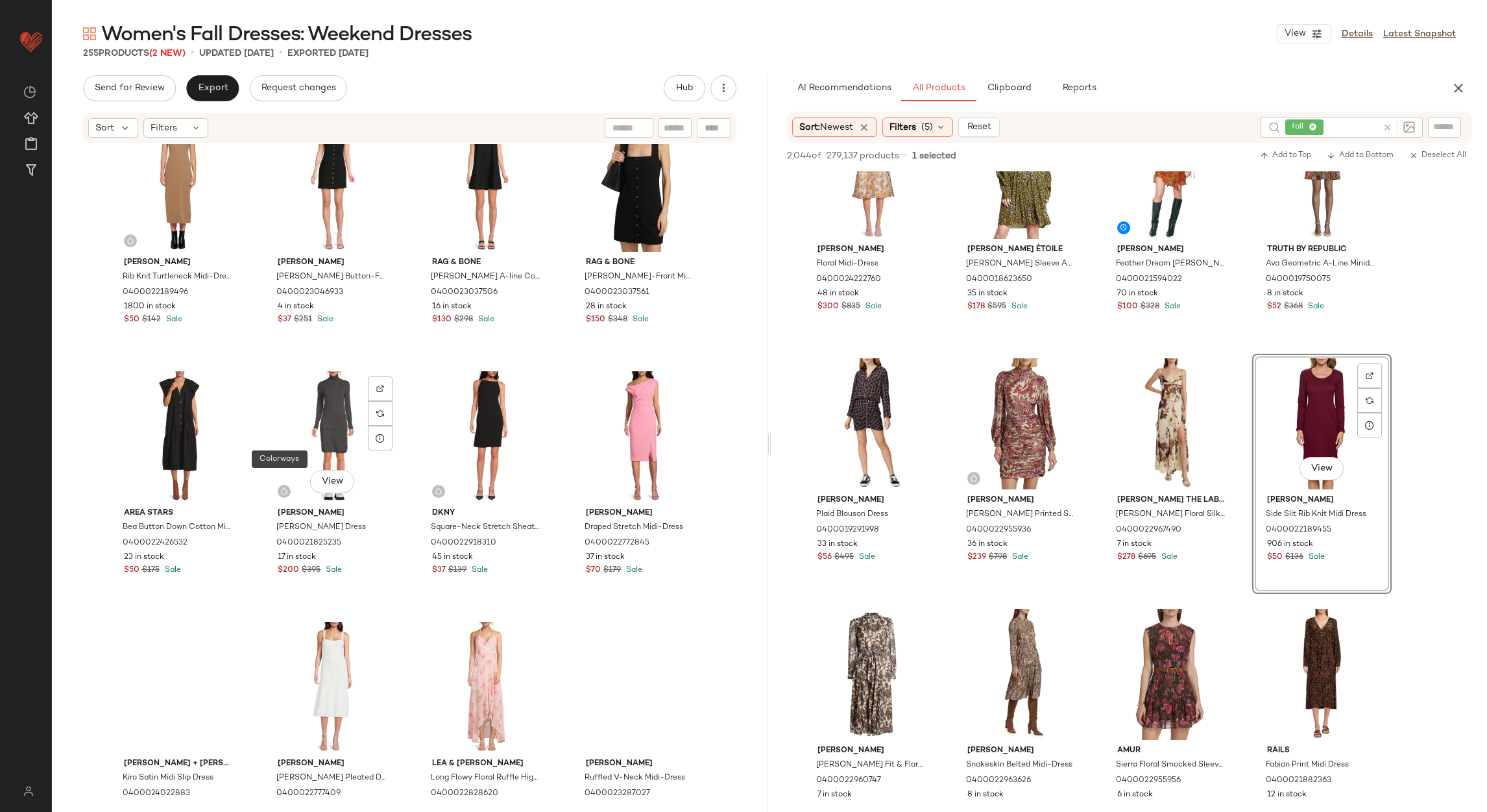
scroll to position [2054, 0]
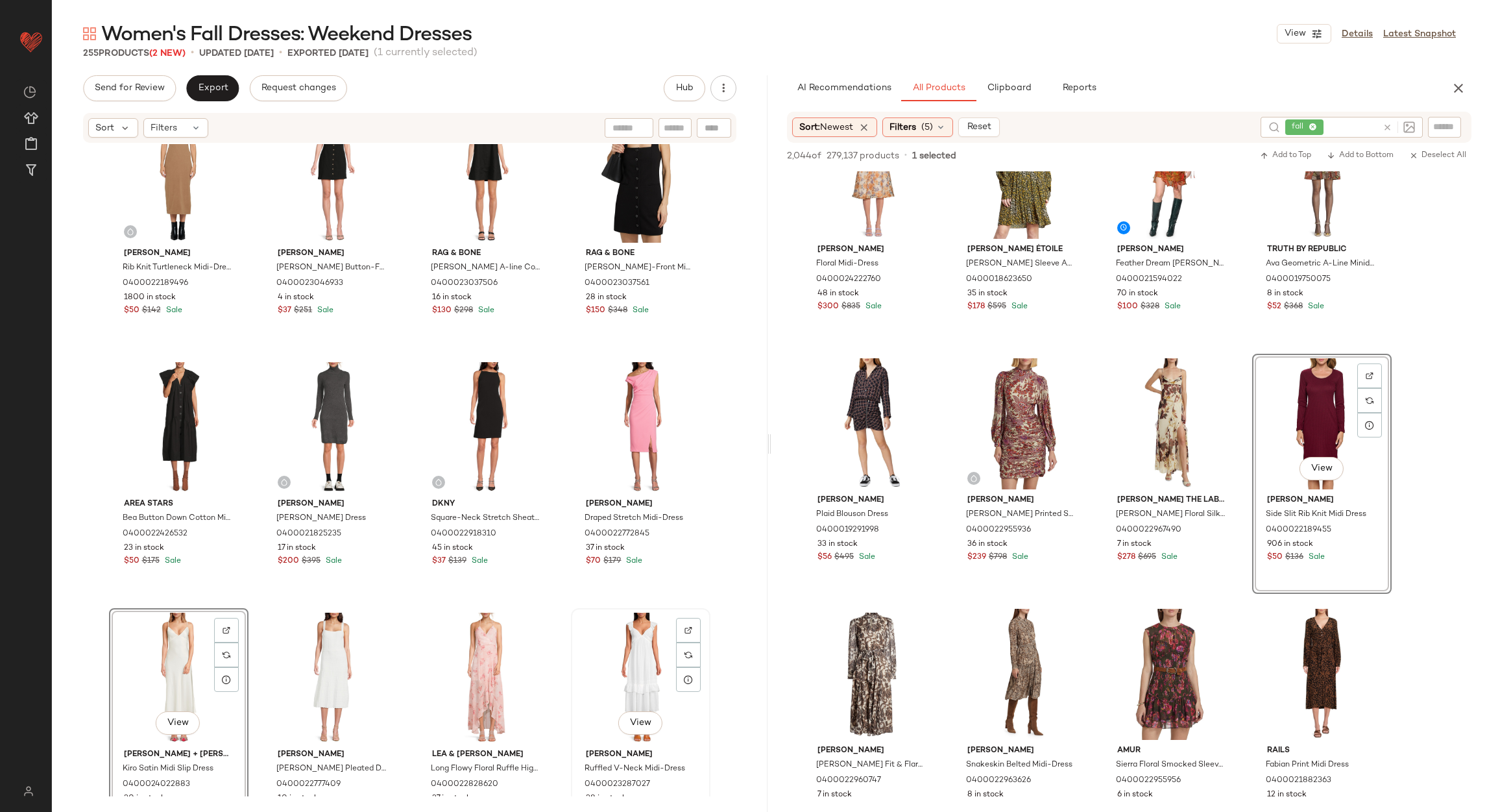
click at [629, 651] on div "View" at bounding box center [641, 678] width 131 height 131
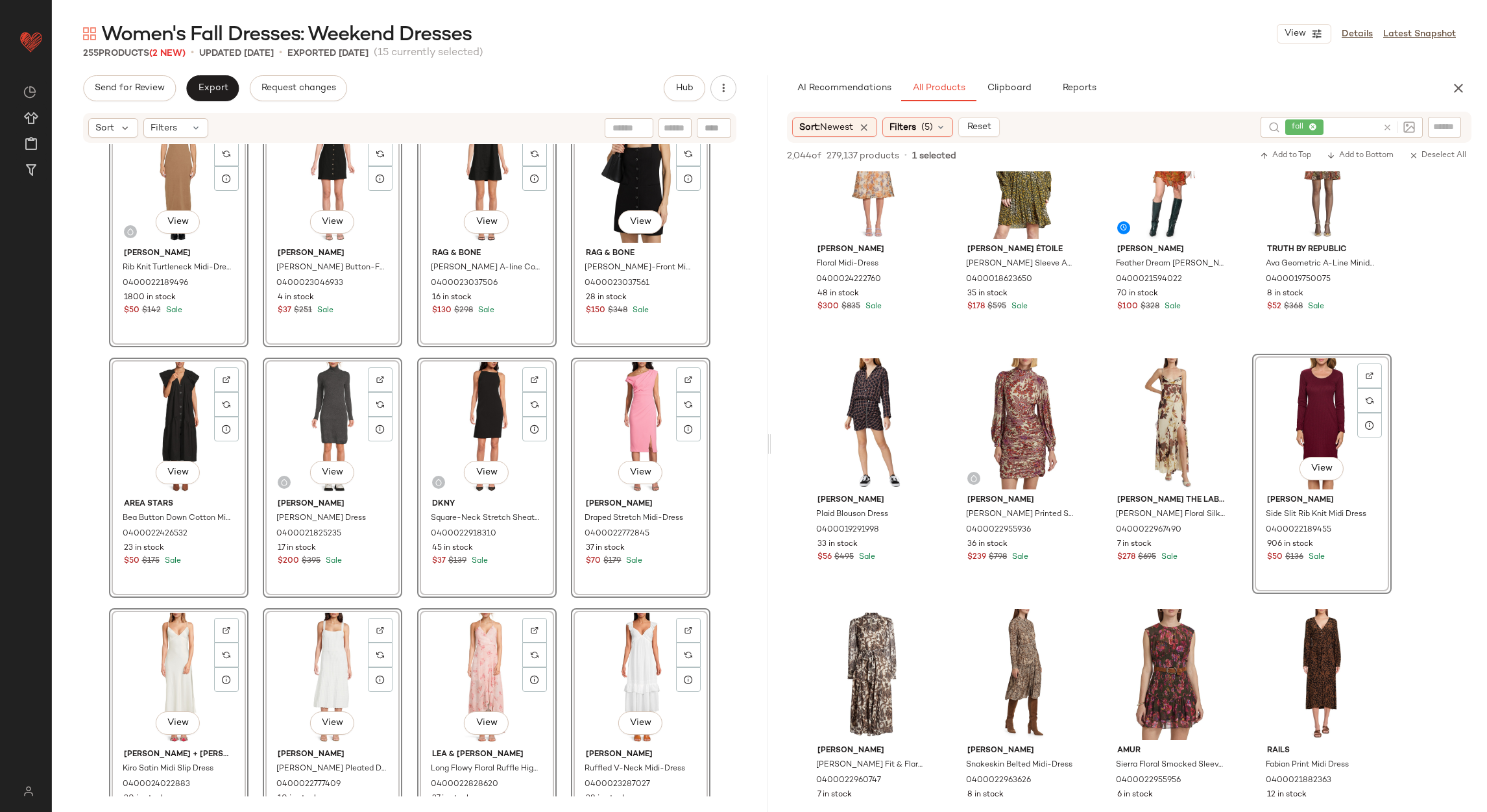
click at [541, 603] on div "M Missoni Abstract Print Midi-Dress 0400022861511 5 in stock $150 $590 Sale Vie…" at bounding box center [409, 470] width 716 height 652
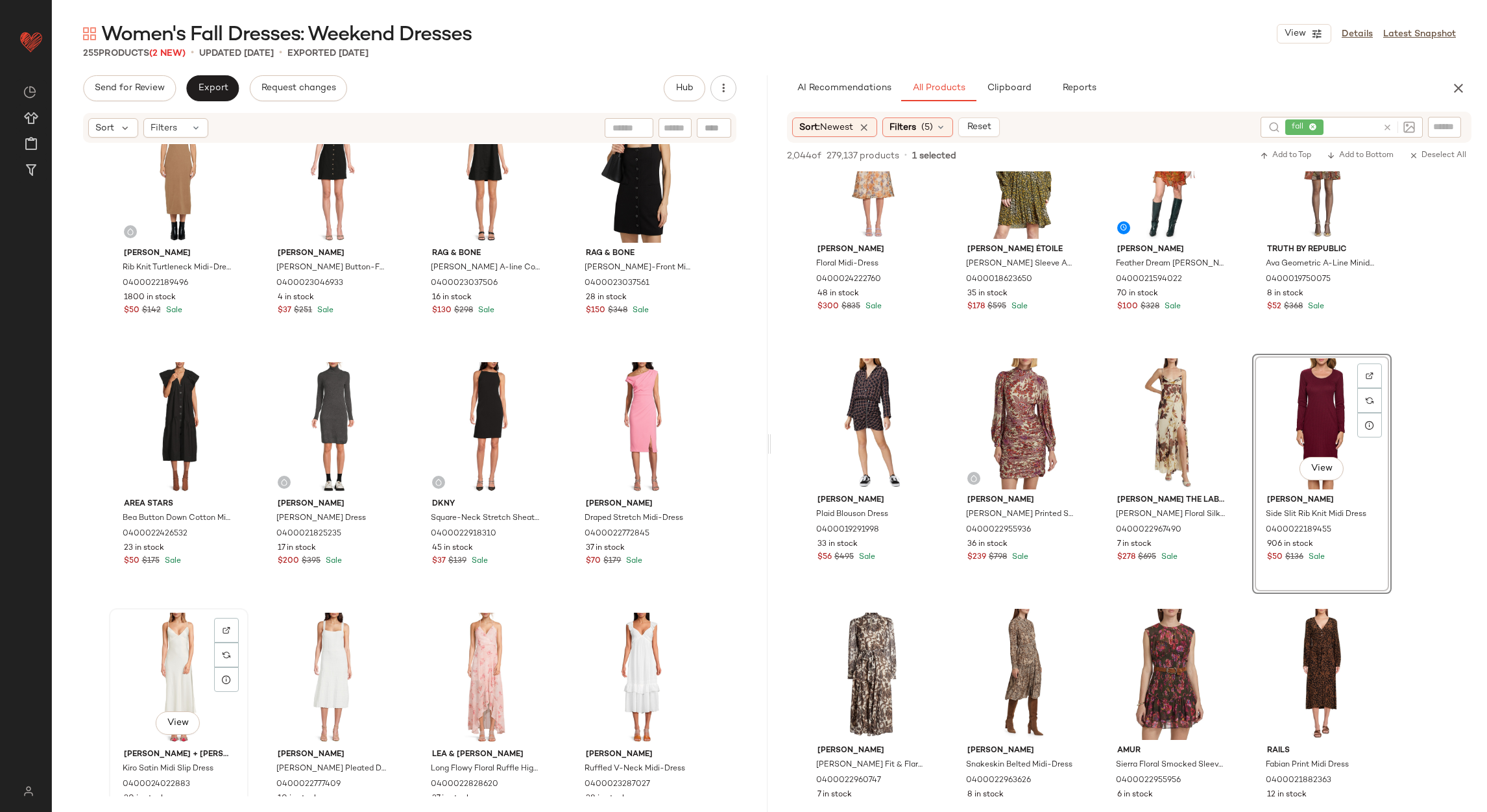
click at [174, 648] on div "View" at bounding box center [179, 678] width 131 height 131
click at [623, 630] on div "View" at bounding box center [641, 678] width 131 height 131
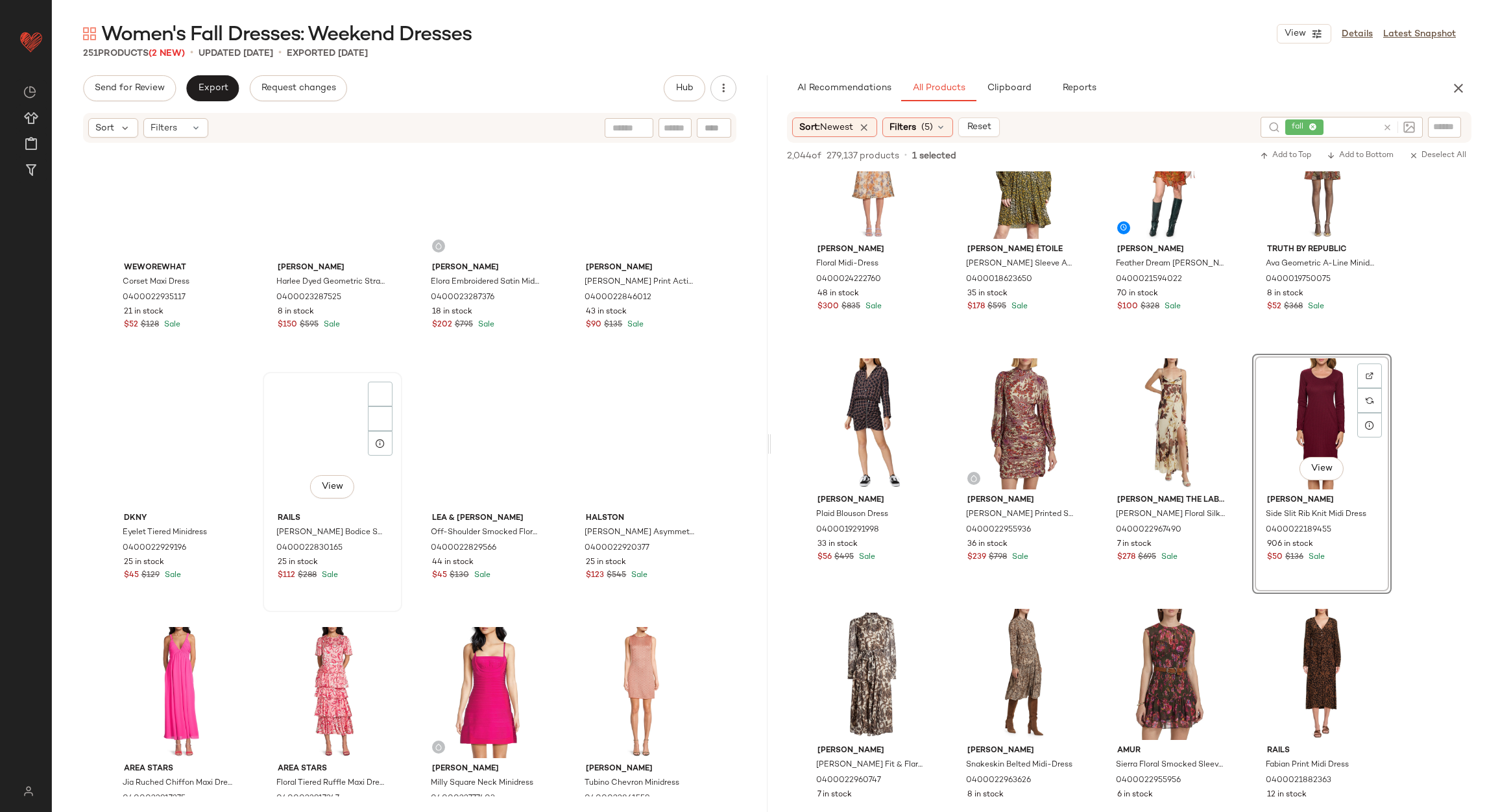
scroll to position [2376, 0]
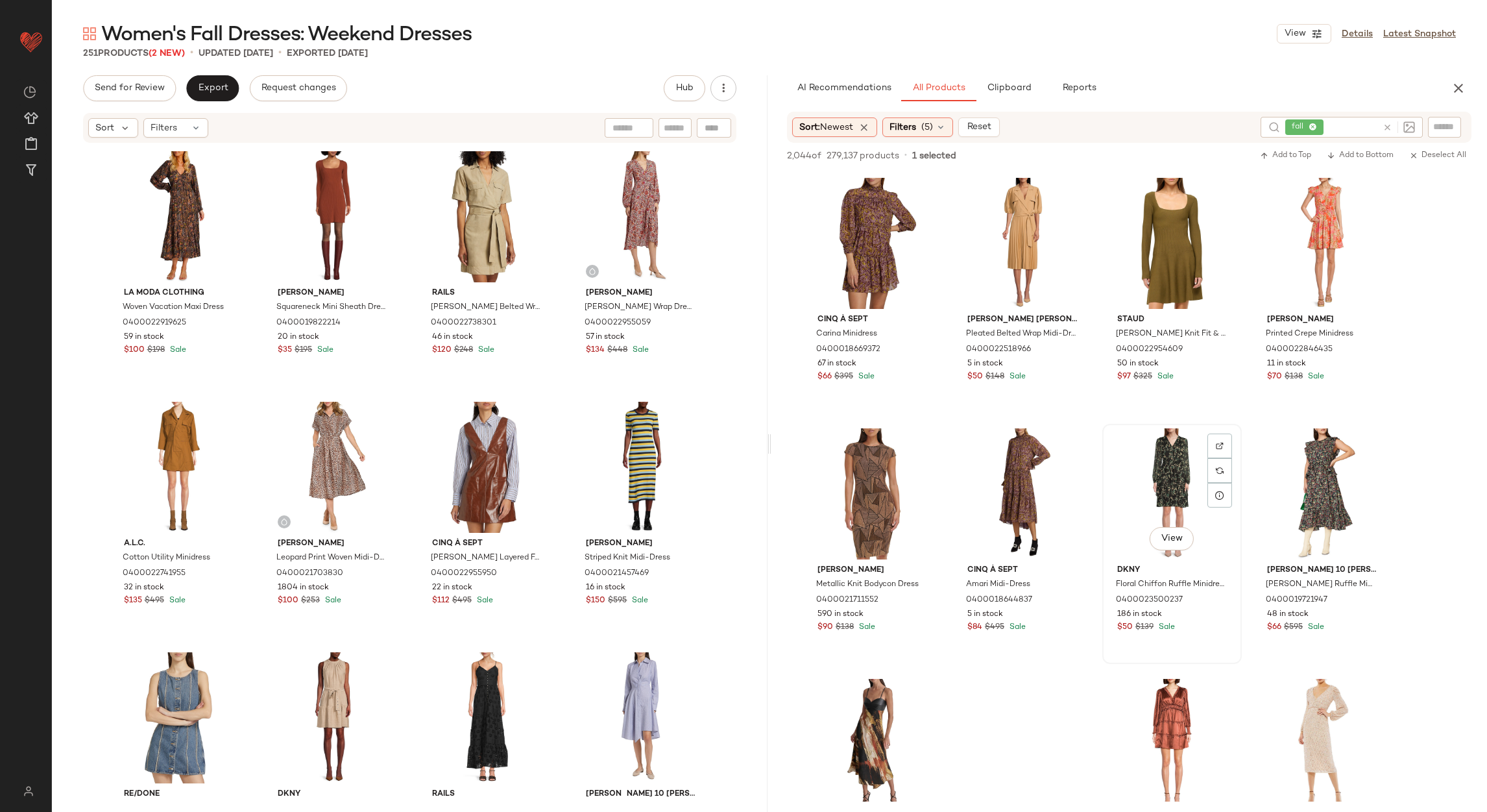
scroll to position [1849, 0]
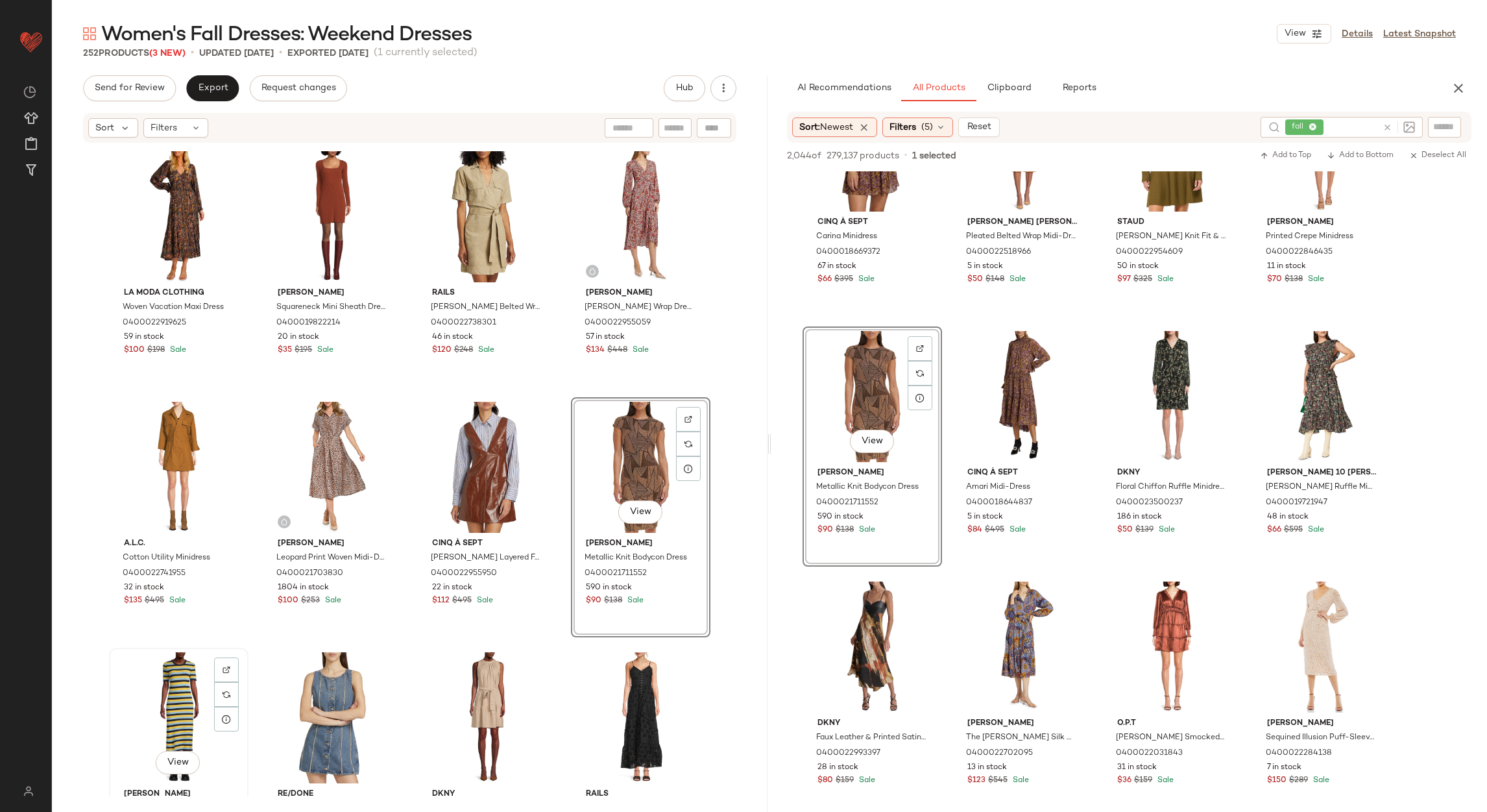
click at [161, 725] on div "View" at bounding box center [179, 717] width 131 height 131
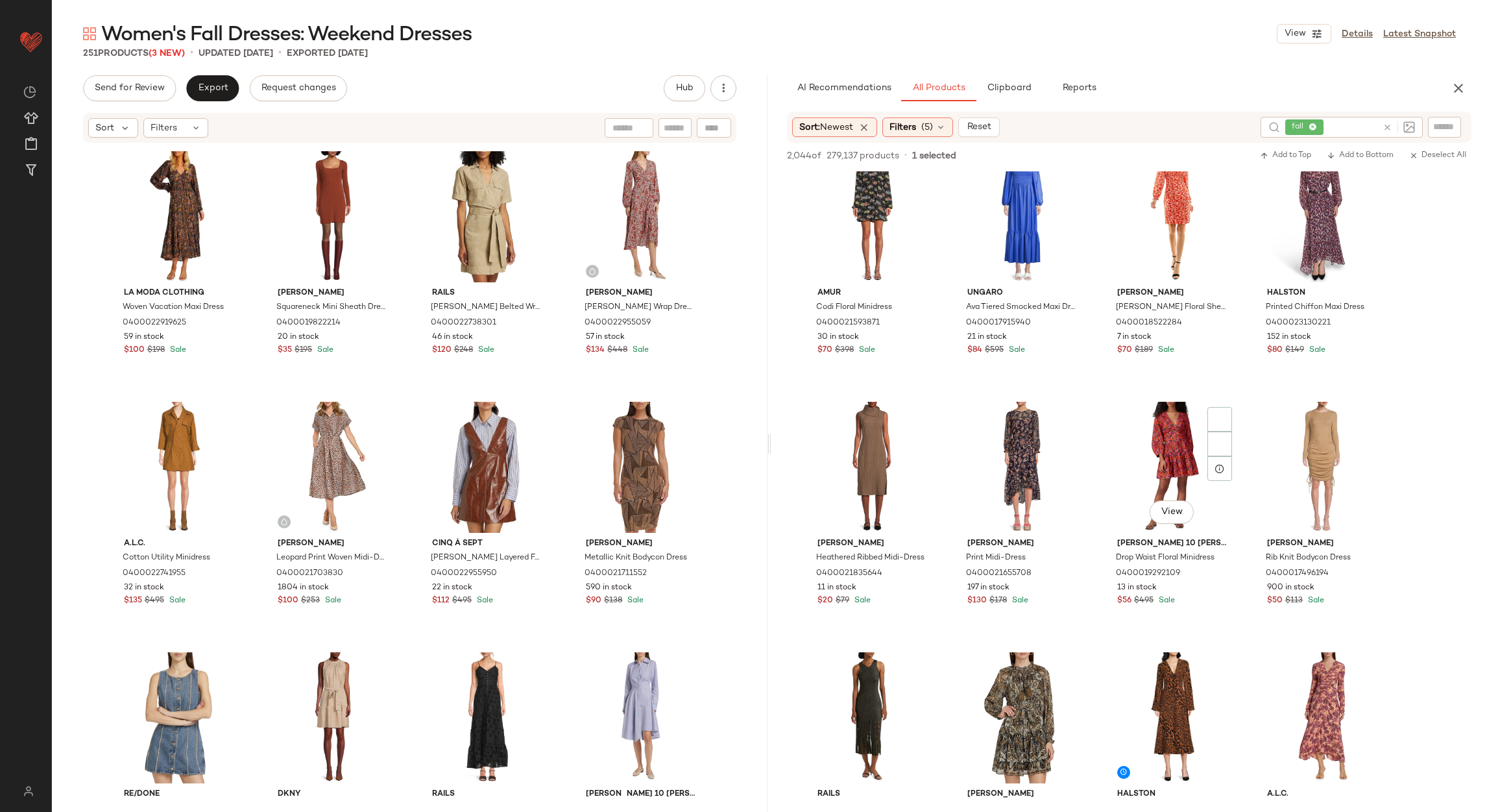
scroll to position [2530, 0]
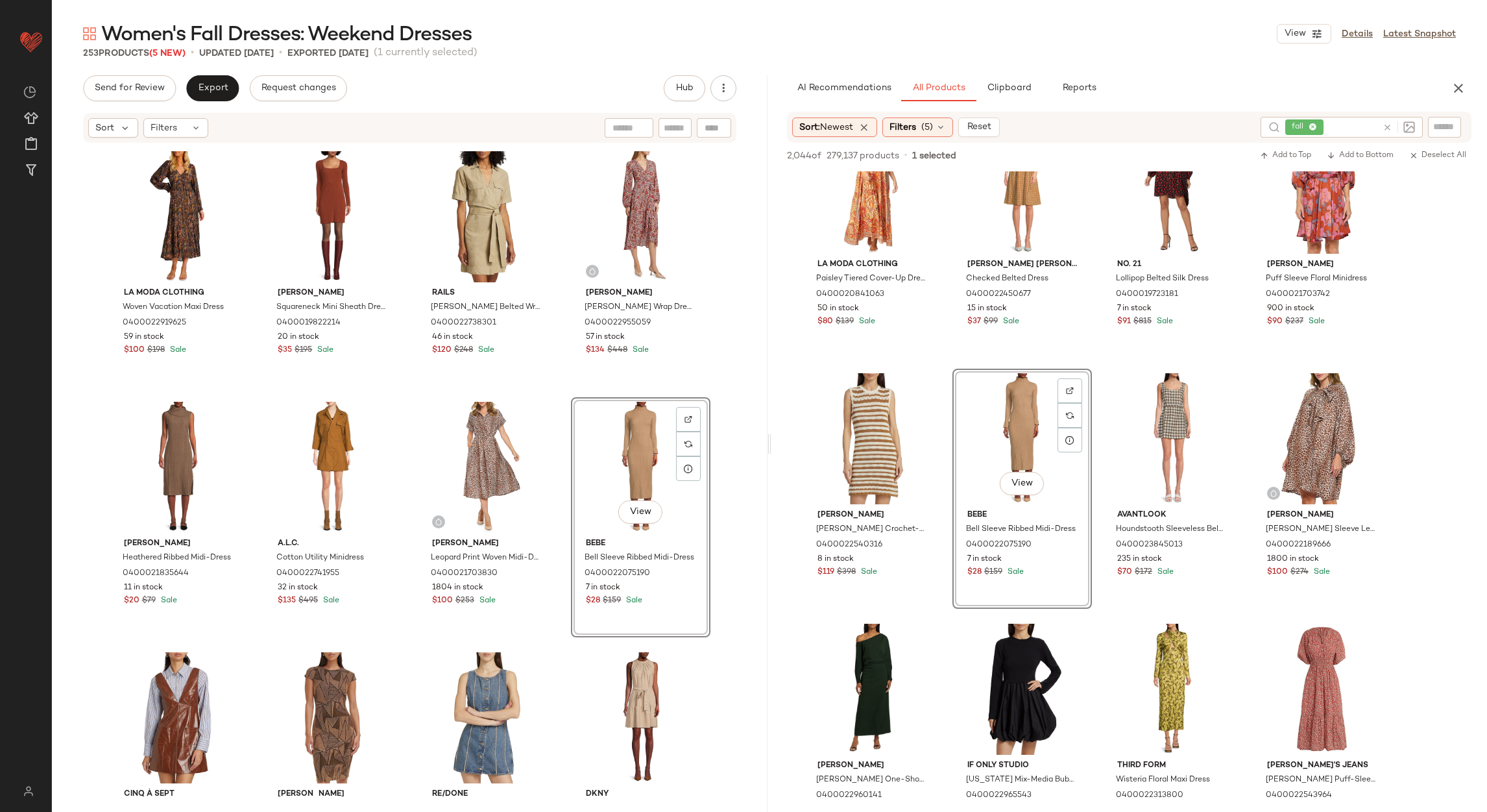
scroll to position [195, 0]
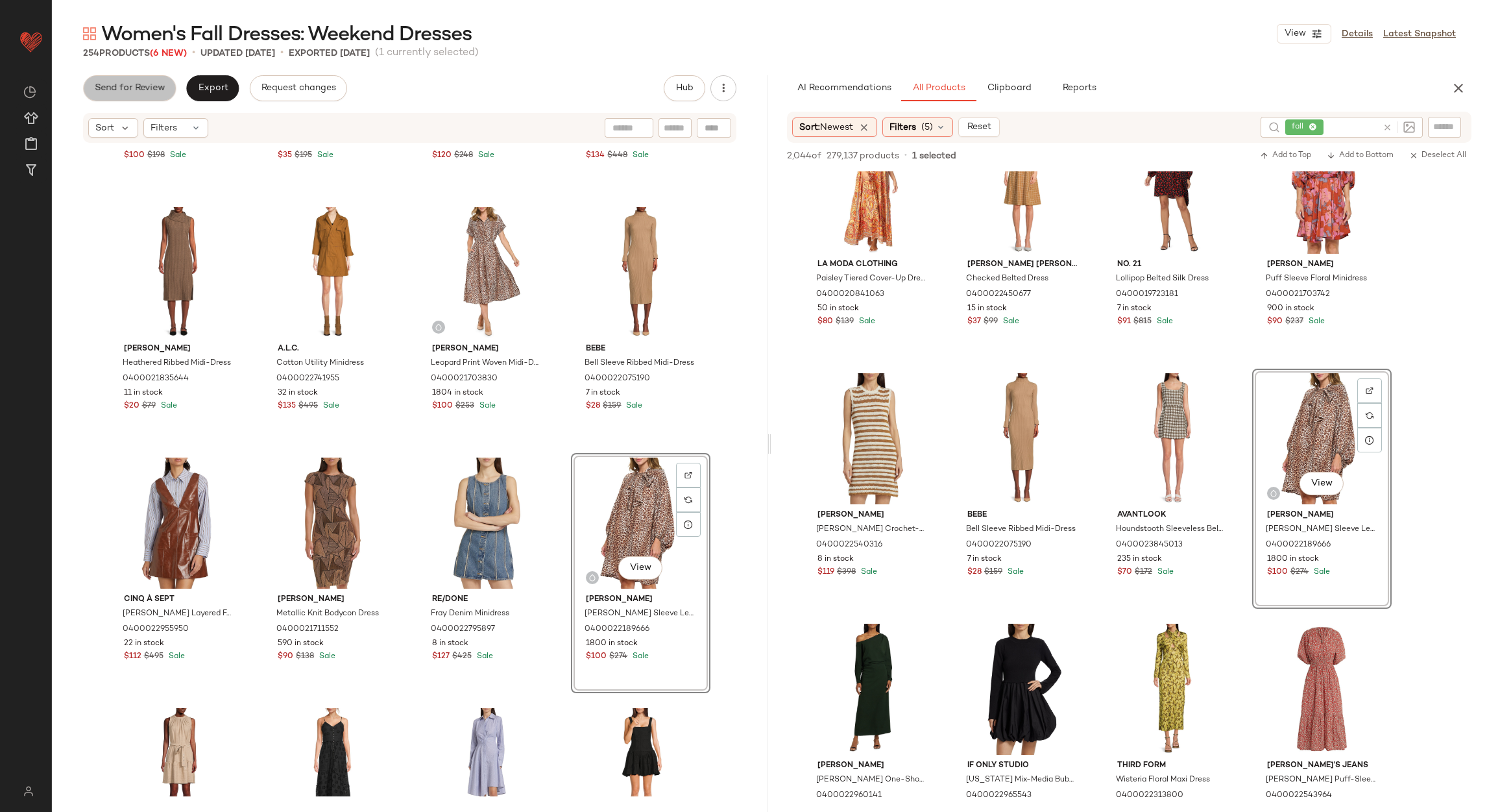
click at [116, 94] on button "Send for Review" at bounding box center [129, 88] width 93 height 26
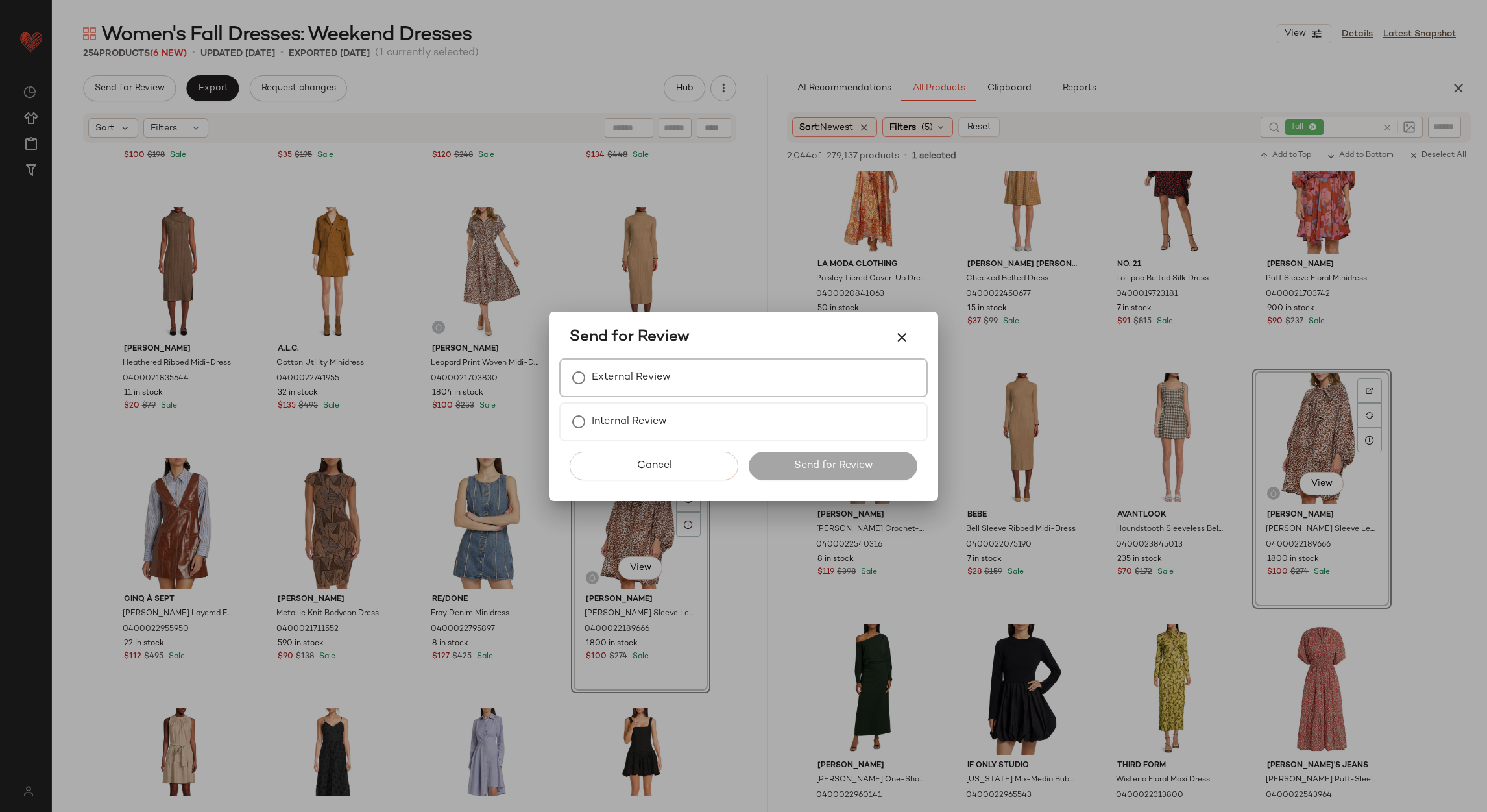
click at [623, 373] on label "External Review" at bounding box center [630, 377] width 79 height 26
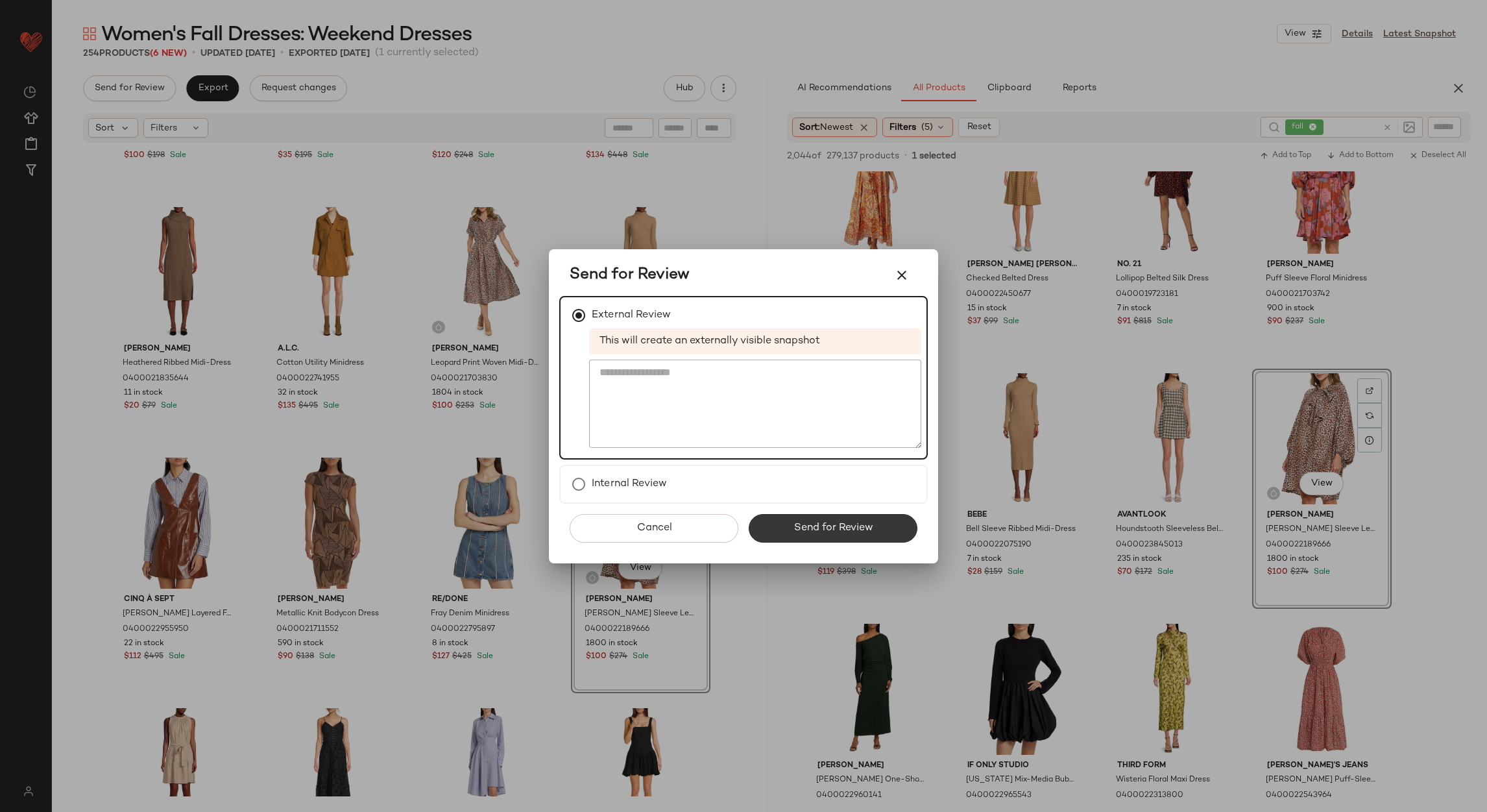
click at [808, 522] on span "Send for Review" at bounding box center [833, 527] width 80 height 12
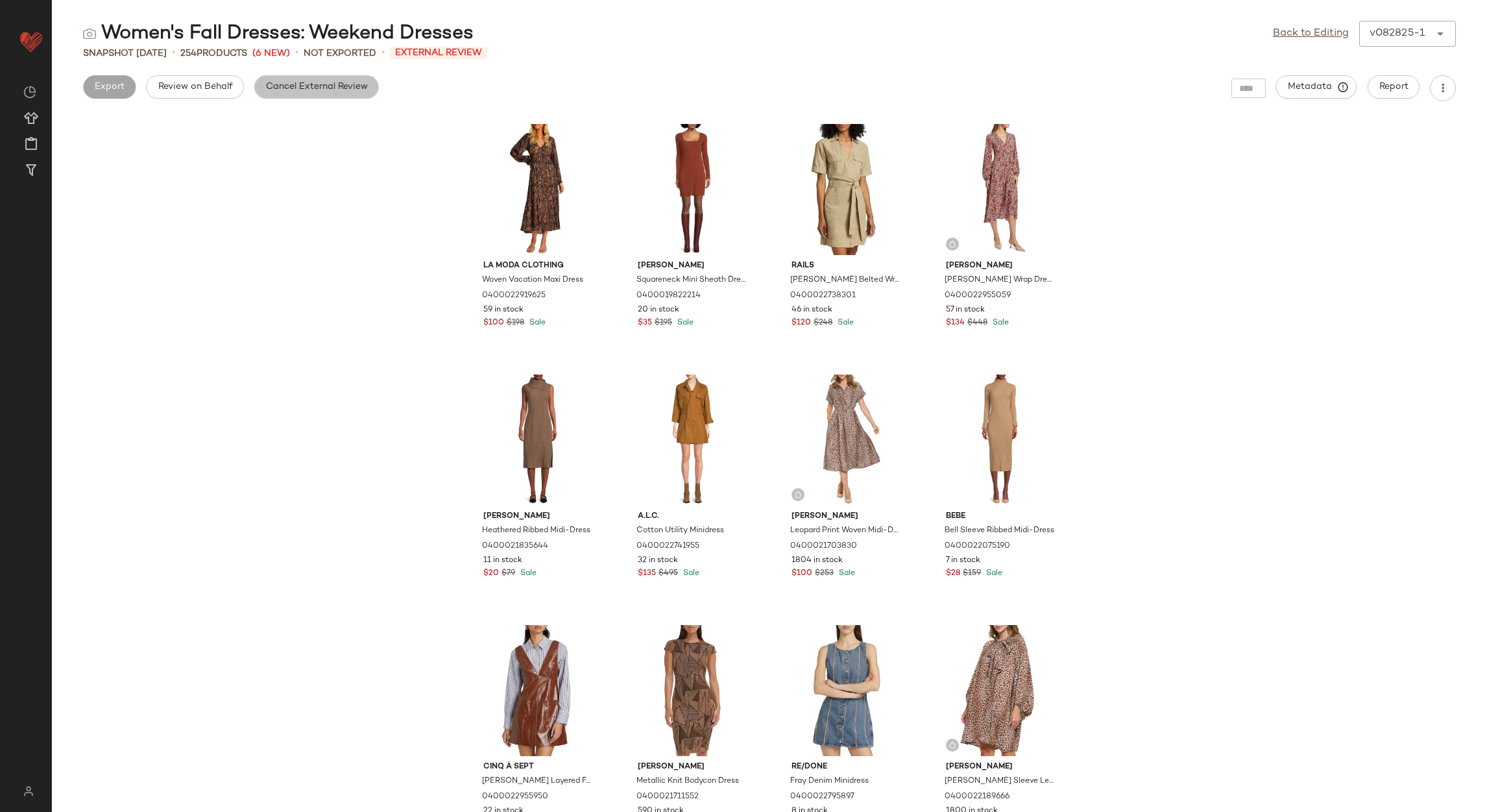
click at [334, 89] on span "Cancel External Review" at bounding box center [316, 87] width 103 height 10
click at [1308, 26] on link "Back to Editing" at bounding box center [1310, 34] width 76 height 16
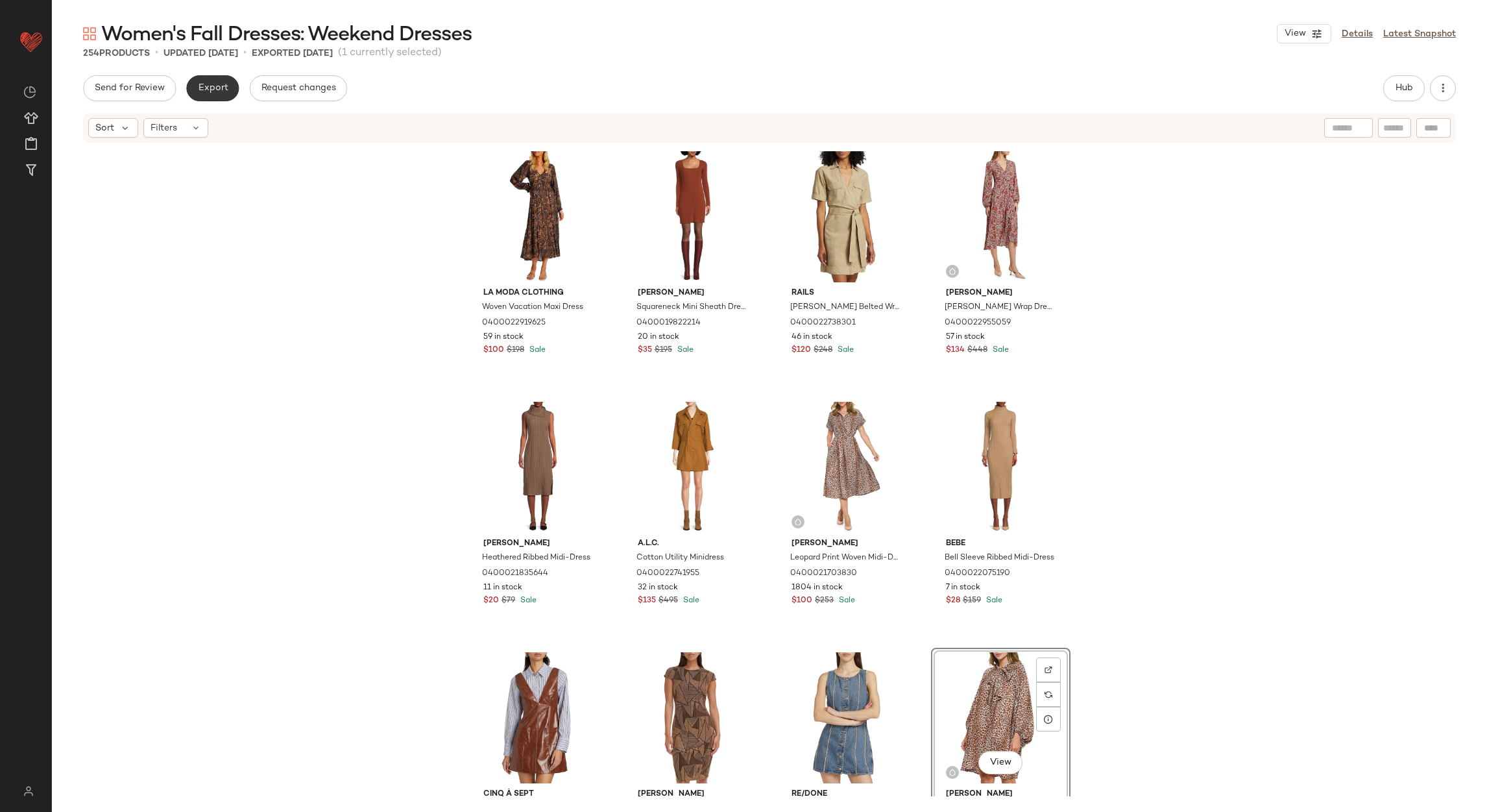
click at [220, 89] on span "Export" at bounding box center [213, 88] width 30 height 10
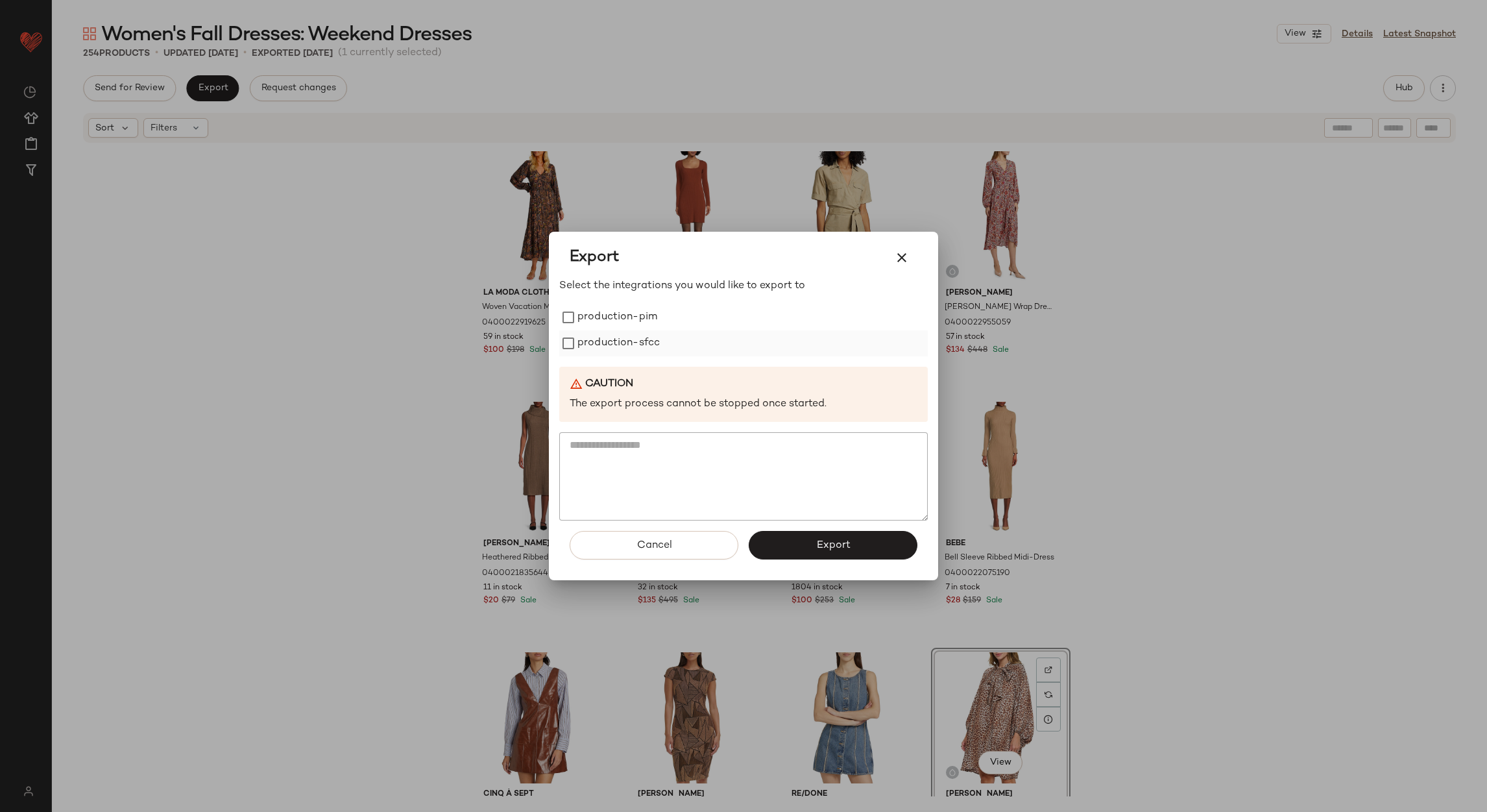
click at [623, 342] on label "production-sfcc" at bounding box center [619, 343] width 83 height 26
click at [603, 303] on div "Select the integrations you would like to export to production-pim production-s…" at bounding box center [744, 400] width 369 height 243
click at [602, 310] on label "production-pim" at bounding box center [618, 317] width 80 height 26
click at [807, 545] on button "Export" at bounding box center [833, 545] width 169 height 29
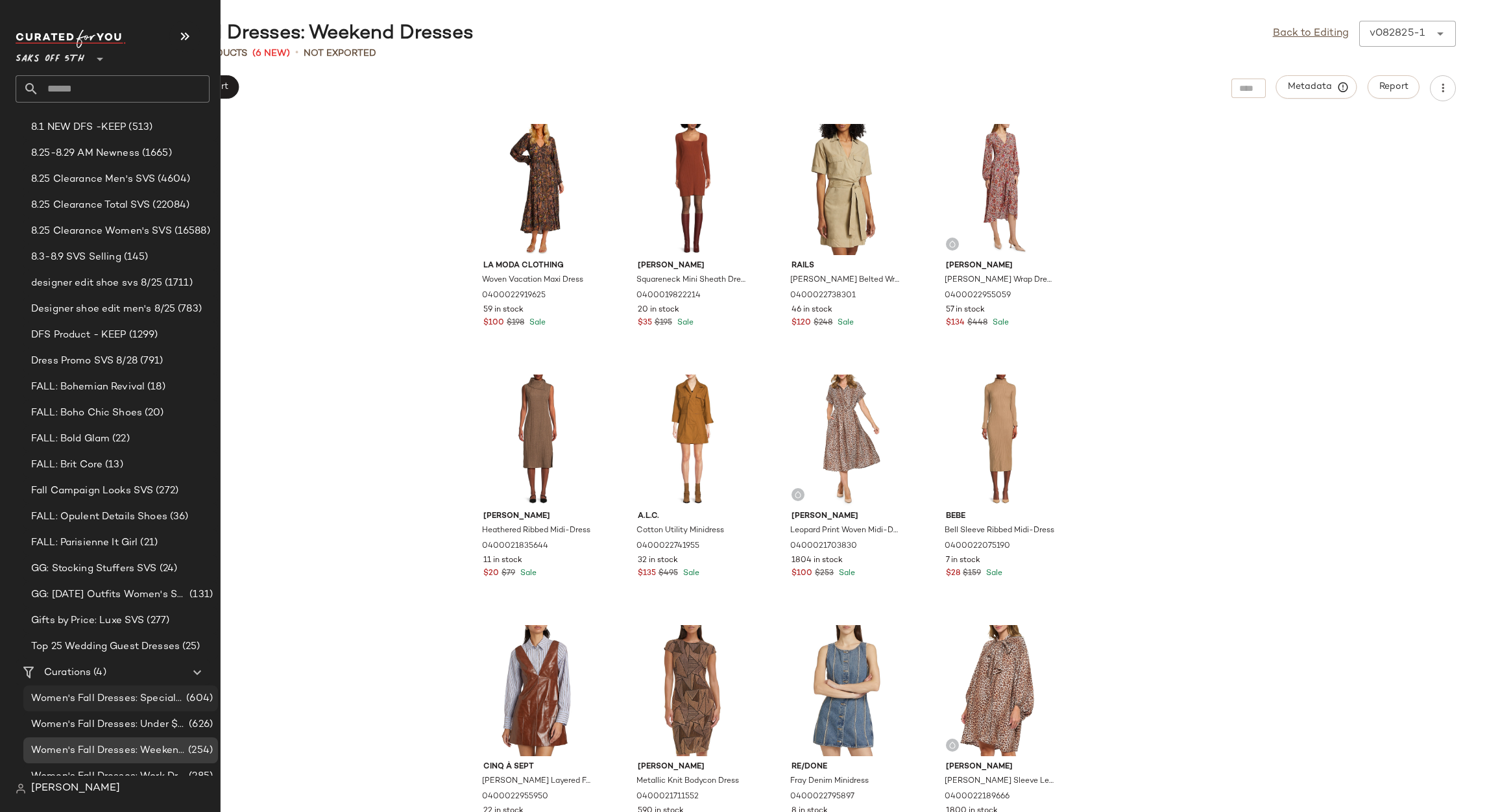
scroll to position [202, 0]
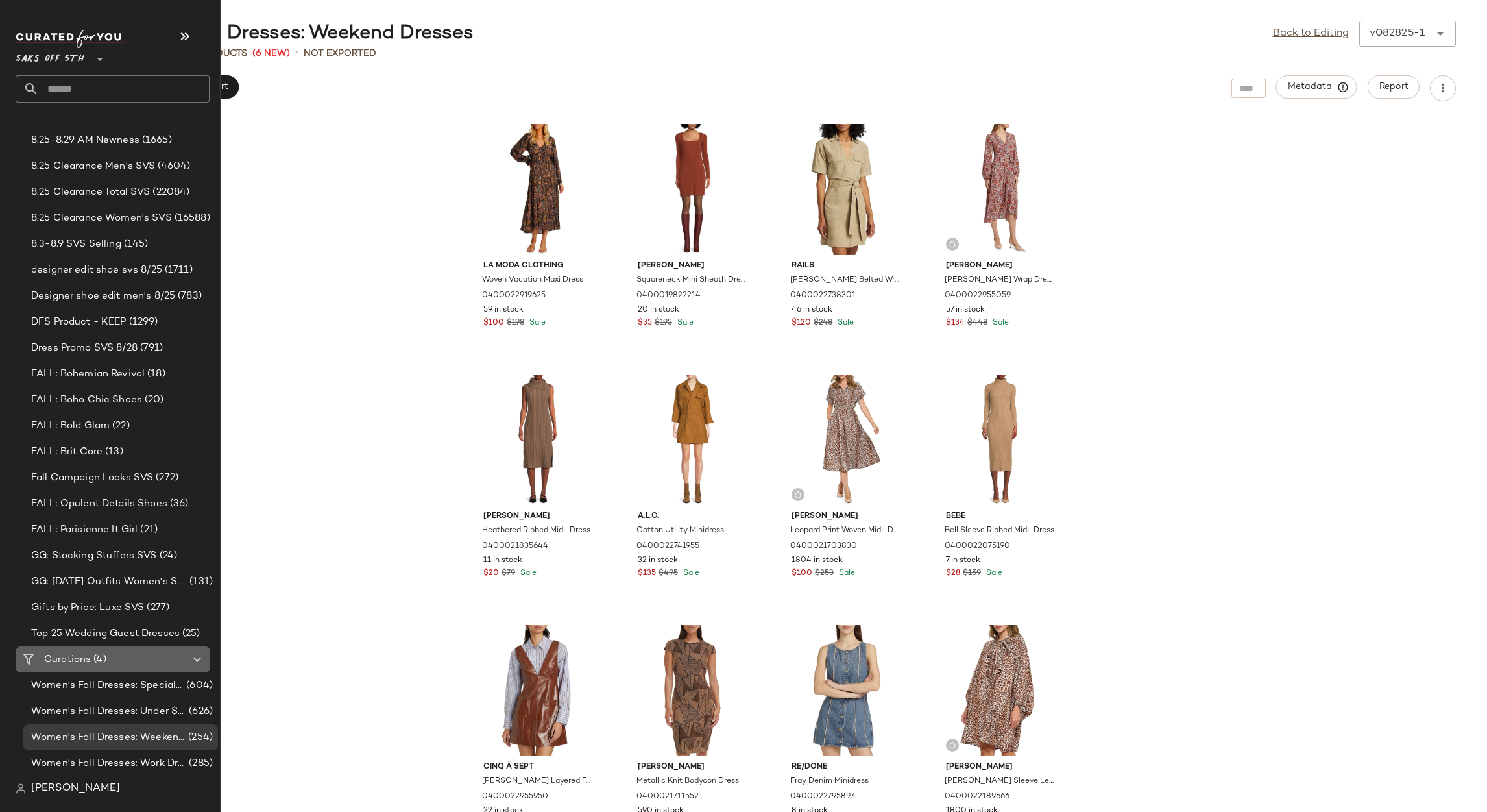
click at [88, 666] on Curations "Curations (4)" at bounding box center [113, 659] width 195 height 26
